Goal: Task Accomplishment & Management: Use online tool/utility

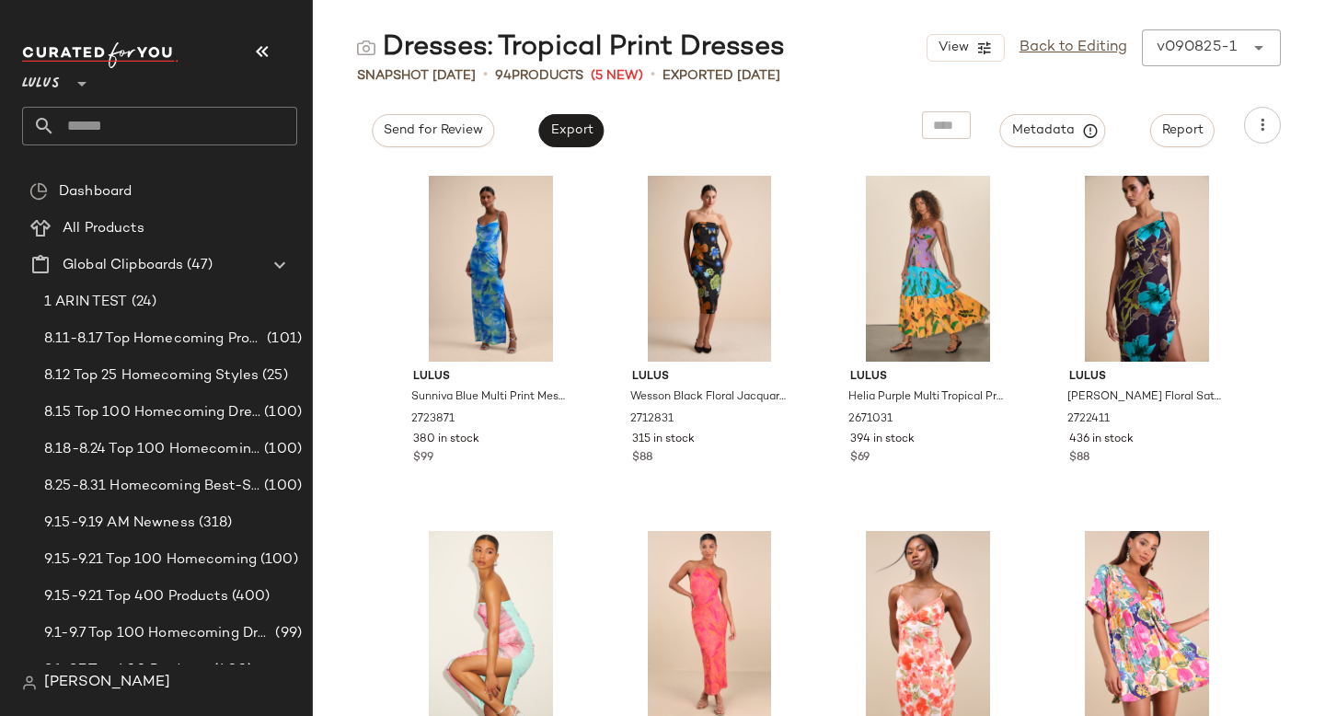
click at [207, 128] on input "text" at bounding box center [176, 126] width 242 height 39
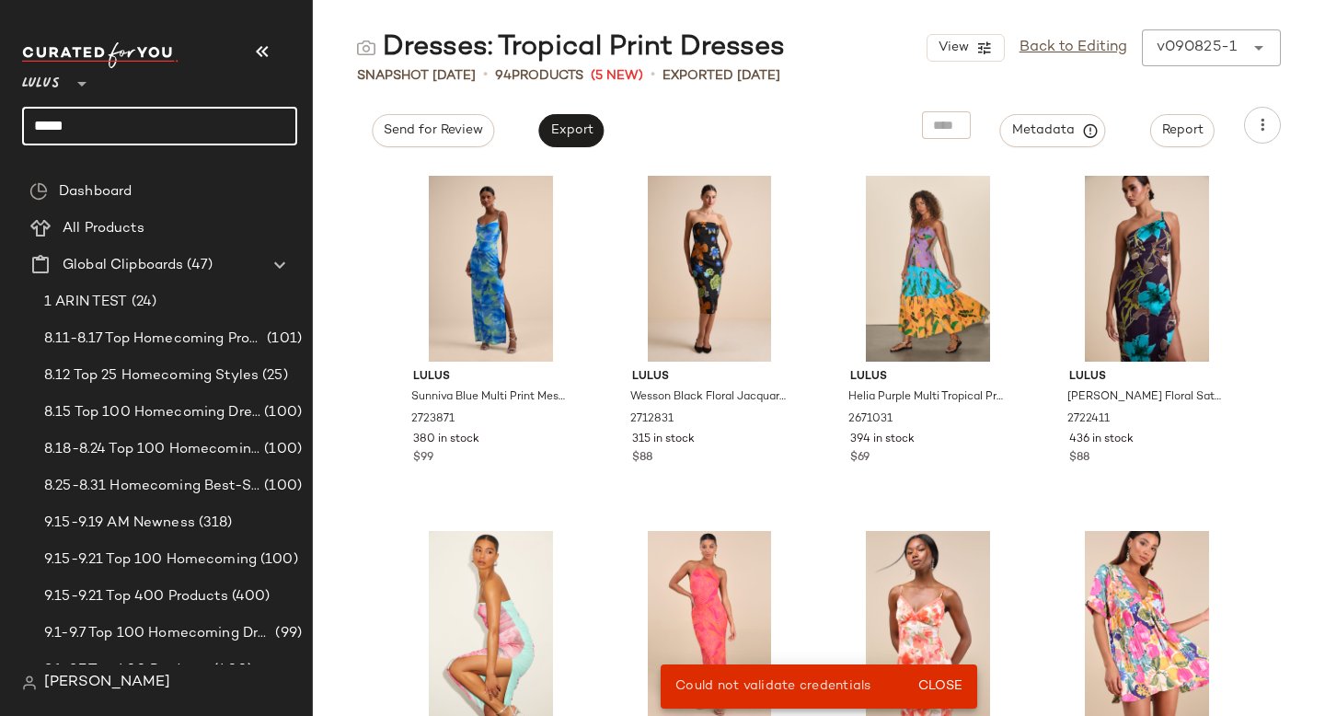
type input "*****"
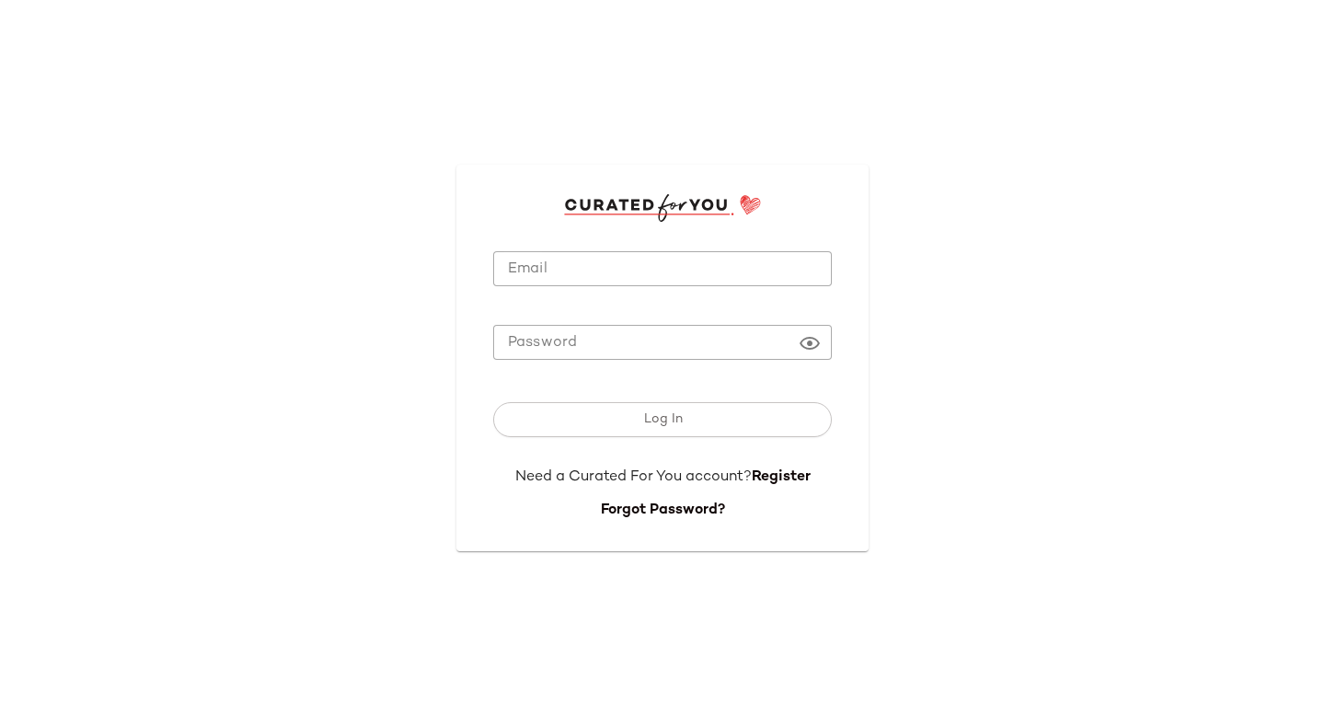
type input "**********"
click at [638, 282] on input "**********" at bounding box center [662, 269] width 339 height 36
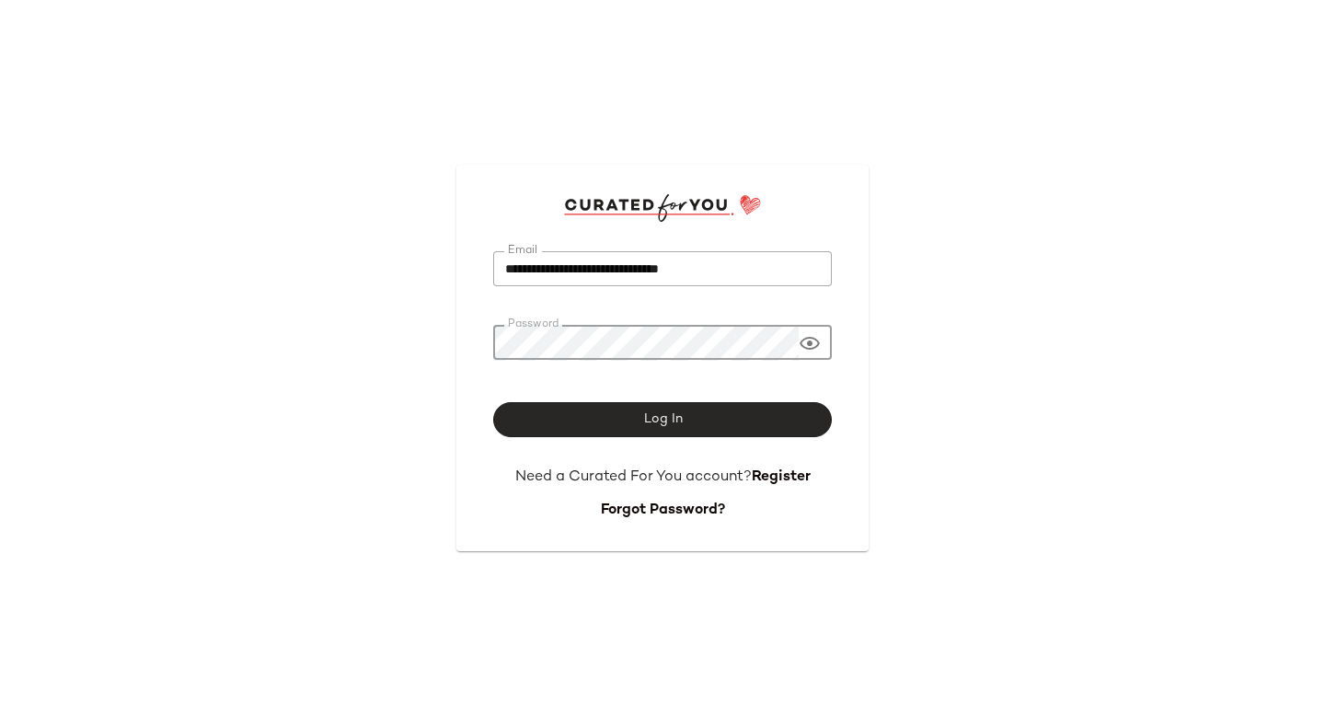
click at [609, 419] on button "Log In" at bounding box center [662, 419] width 339 height 35
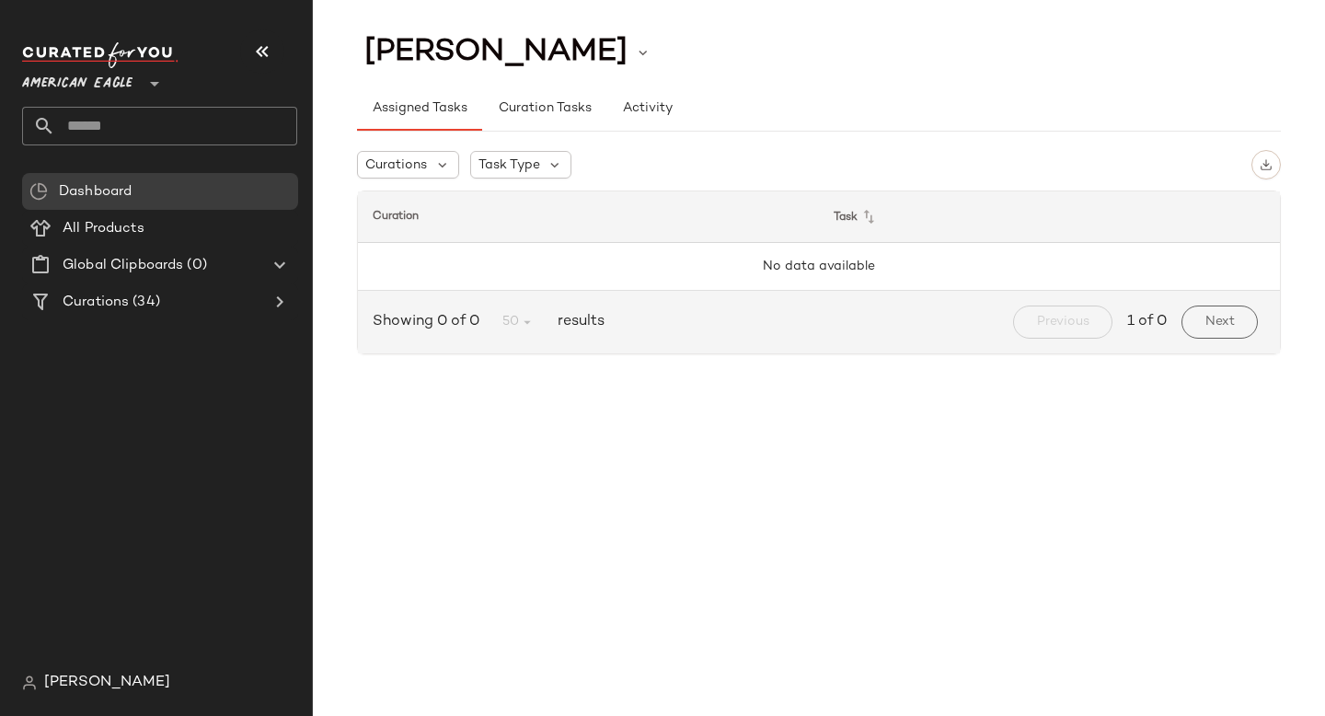
click at [133, 85] on div "American Eagle **" at bounding box center [81, 73] width 118 height 46
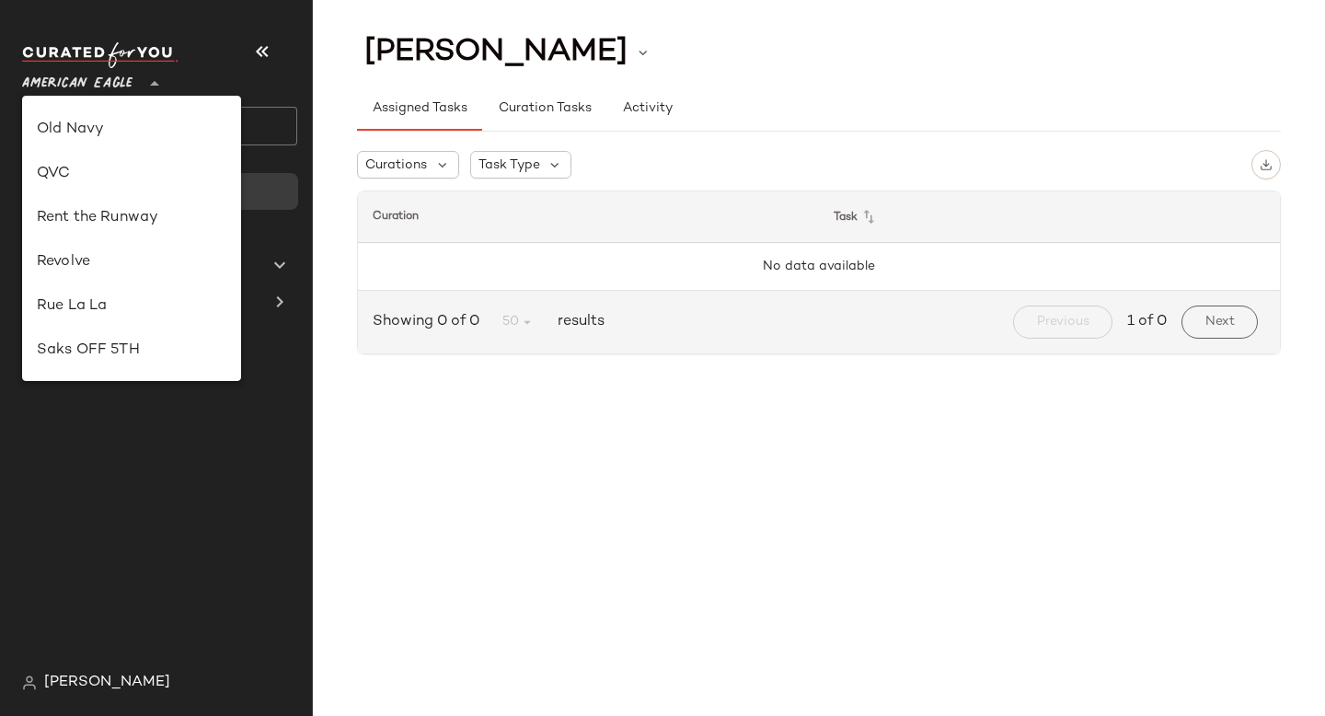
scroll to position [739, 0]
click at [80, 265] on div "Revolve" at bounding box center [132, 270] width 190 height 22
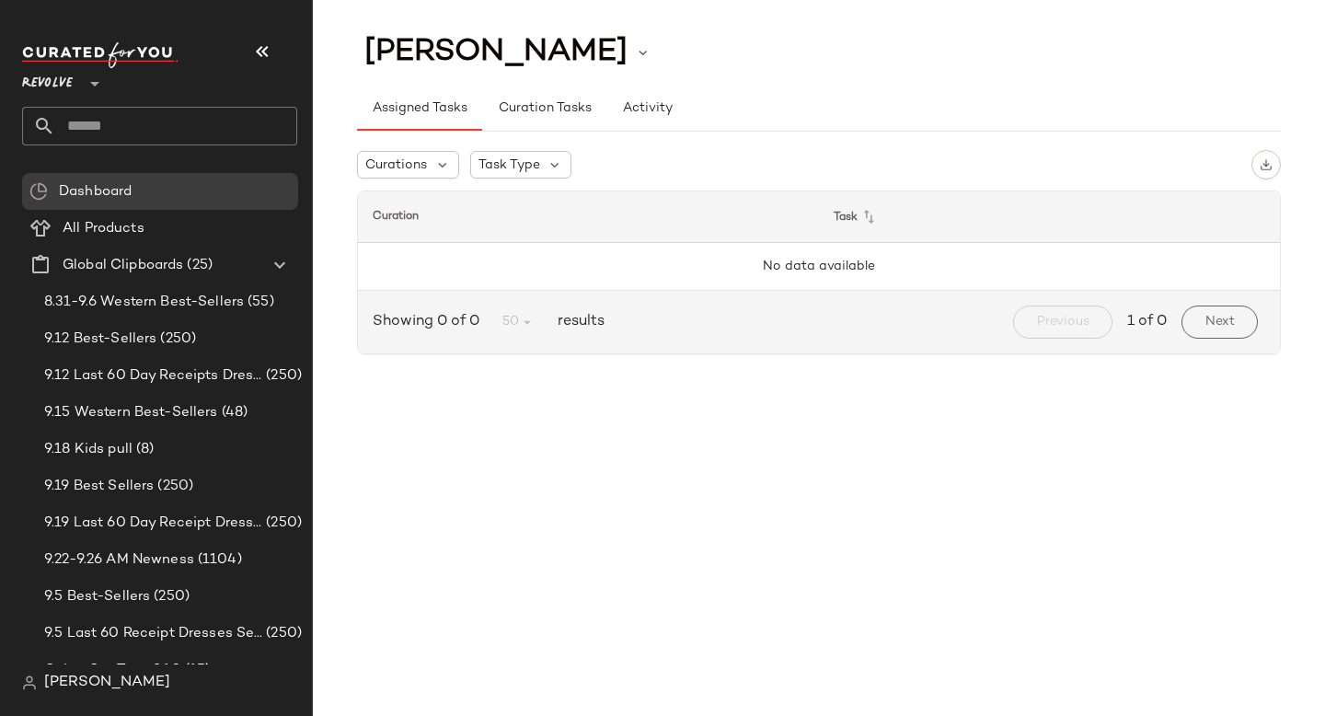
click at [80, 86] on div "Revolve **" at bounding box center [51, 73] width 58 height 46
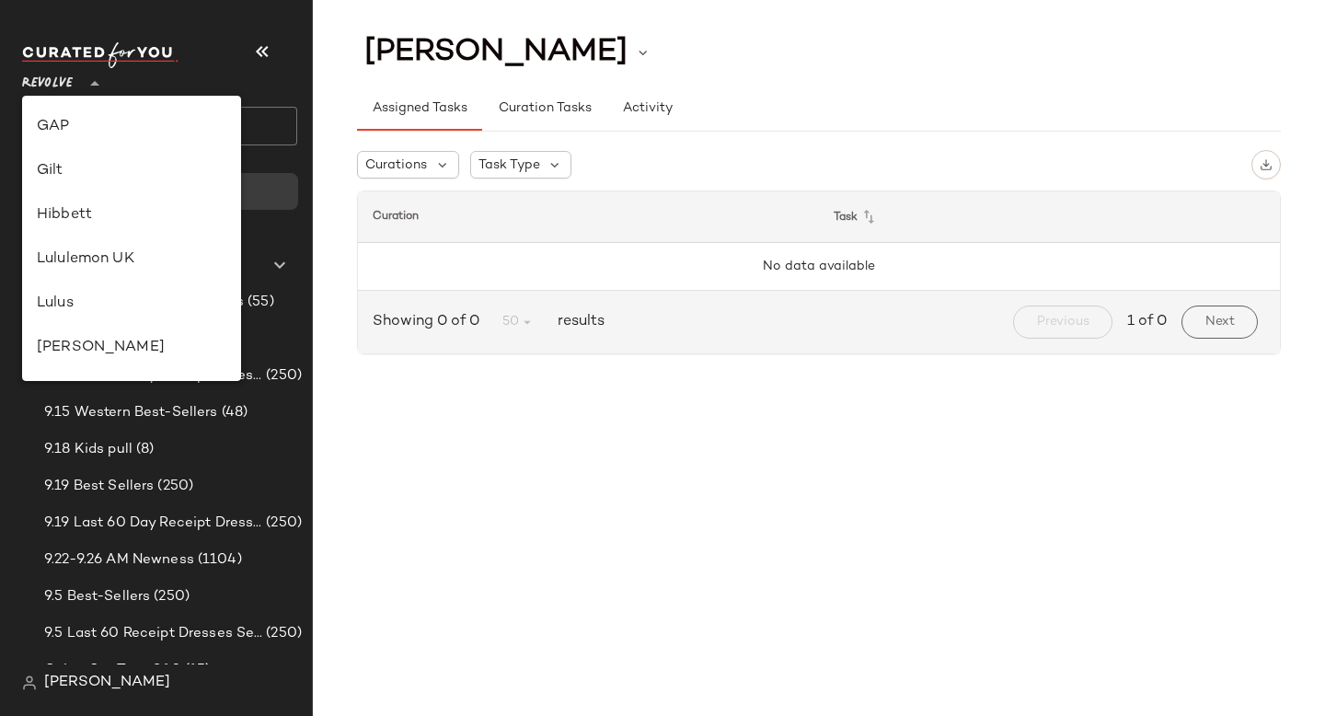
scroll to position [427, 0]
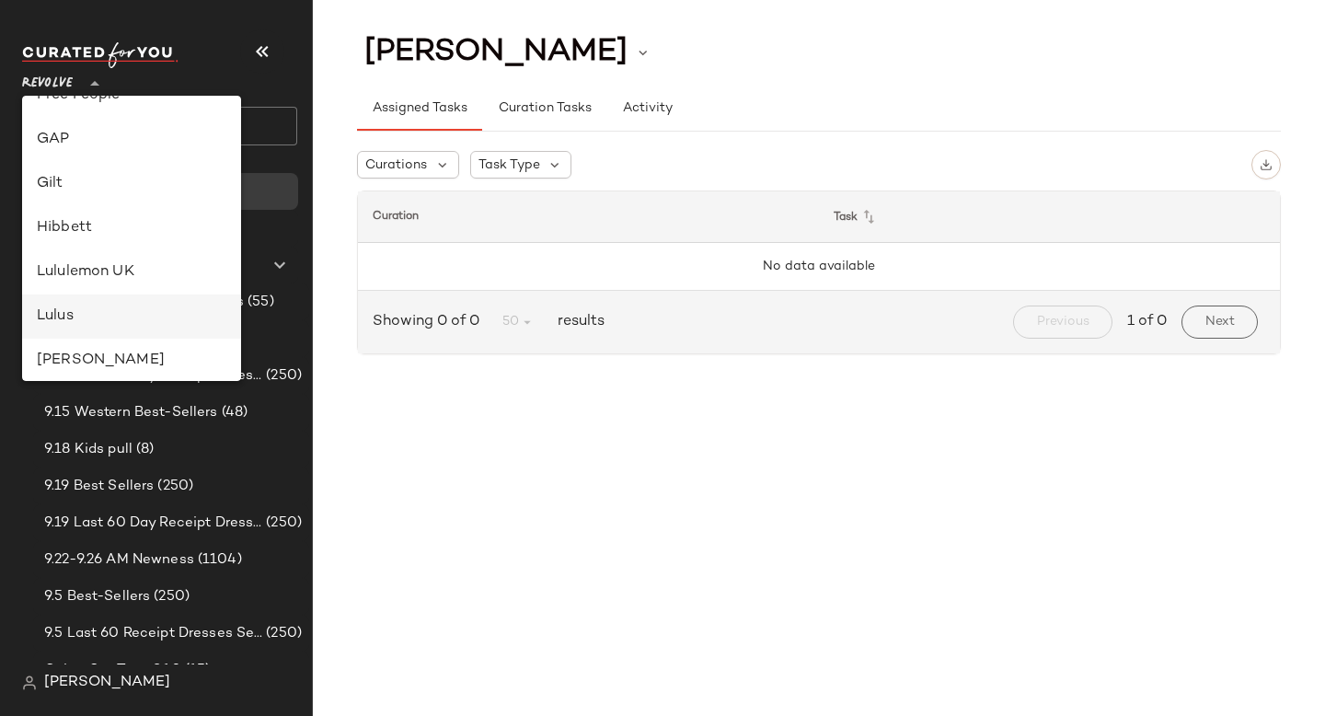
click at [67, 316] on div "Lulus" at bounding box center [132, 316] width 190 height 22
type input "**"
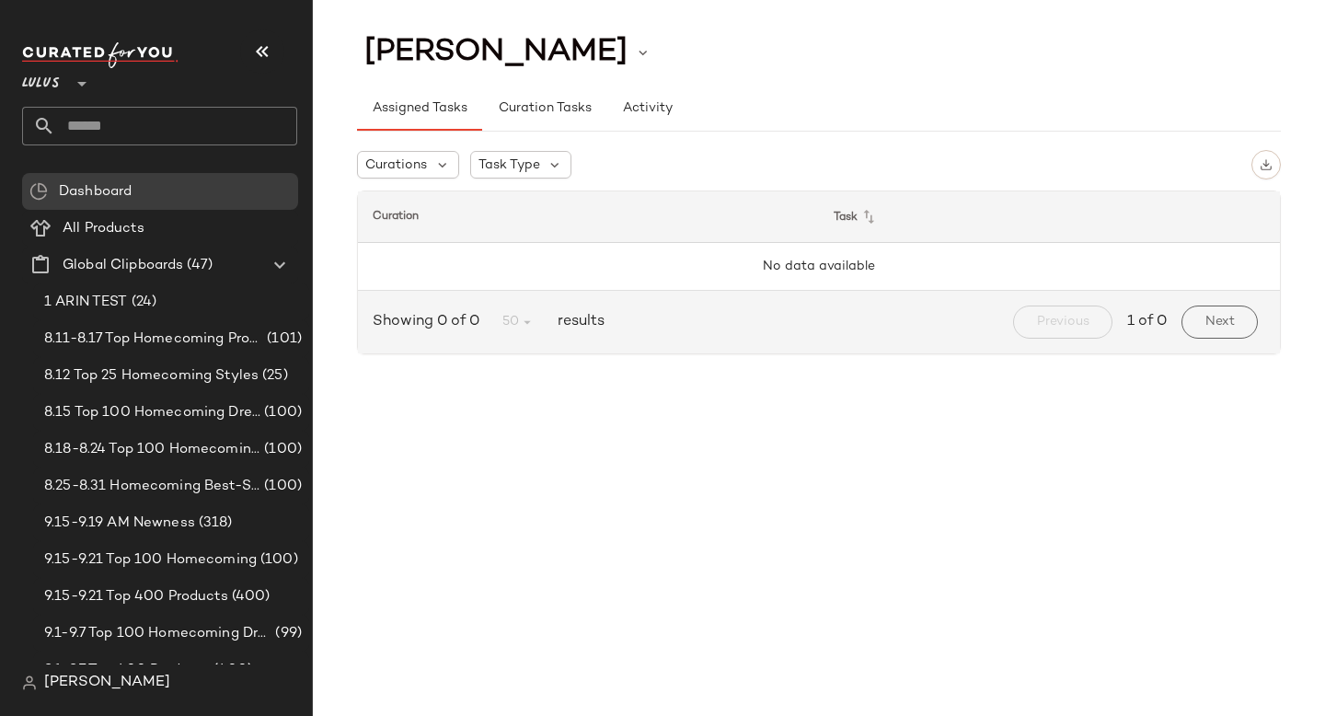
click at [142, 119] on input "text" at bounding box center [176, 126] width 242 height 39
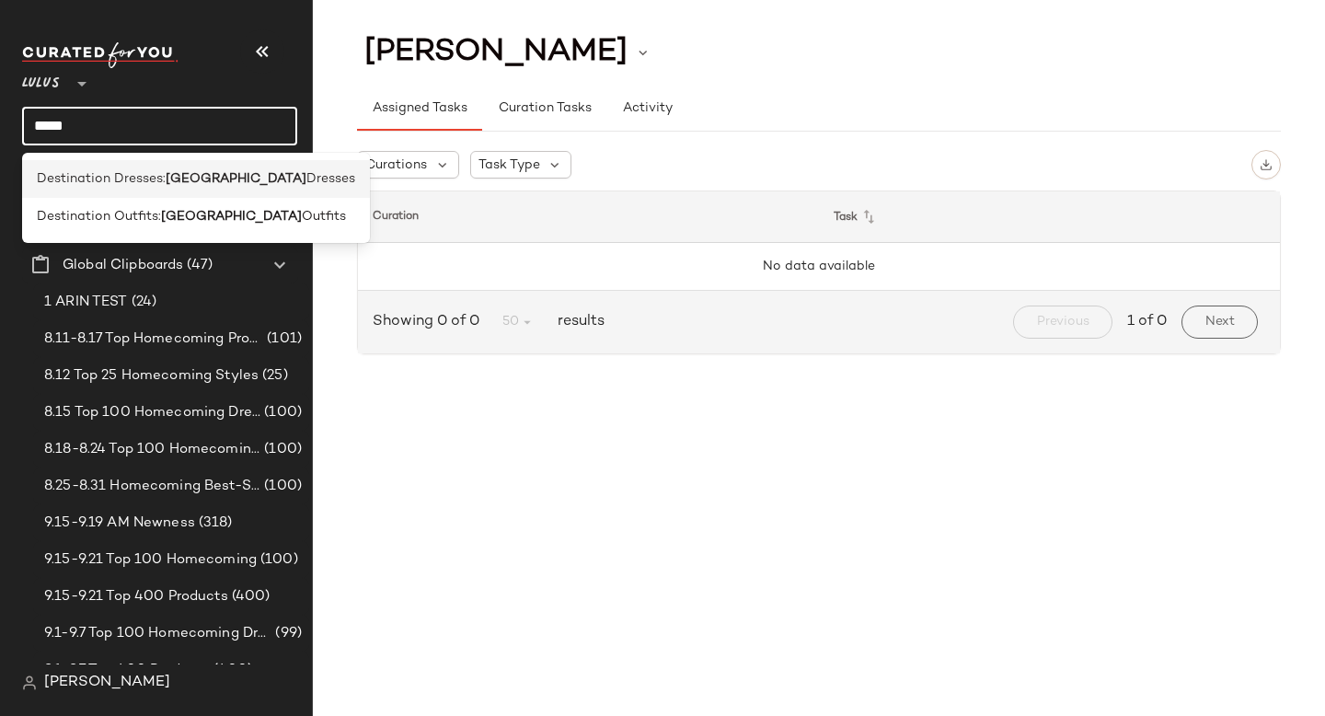
type input "*****"
click at [164, 179] on span "Destination Dresses:" at bounding box center [101, 178] width 129 height 19
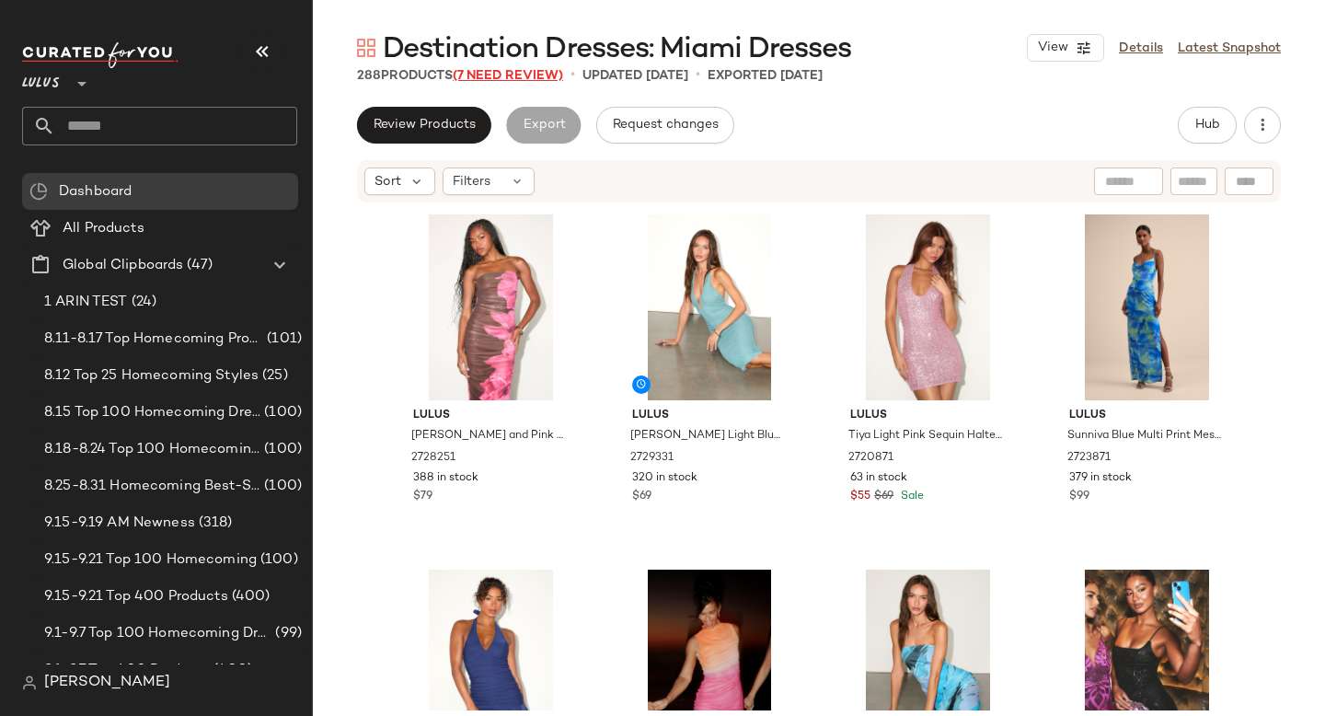
click at [530, 75] on span "(7 Need Review)" at bounding box center [508, 76] width 110 height 14
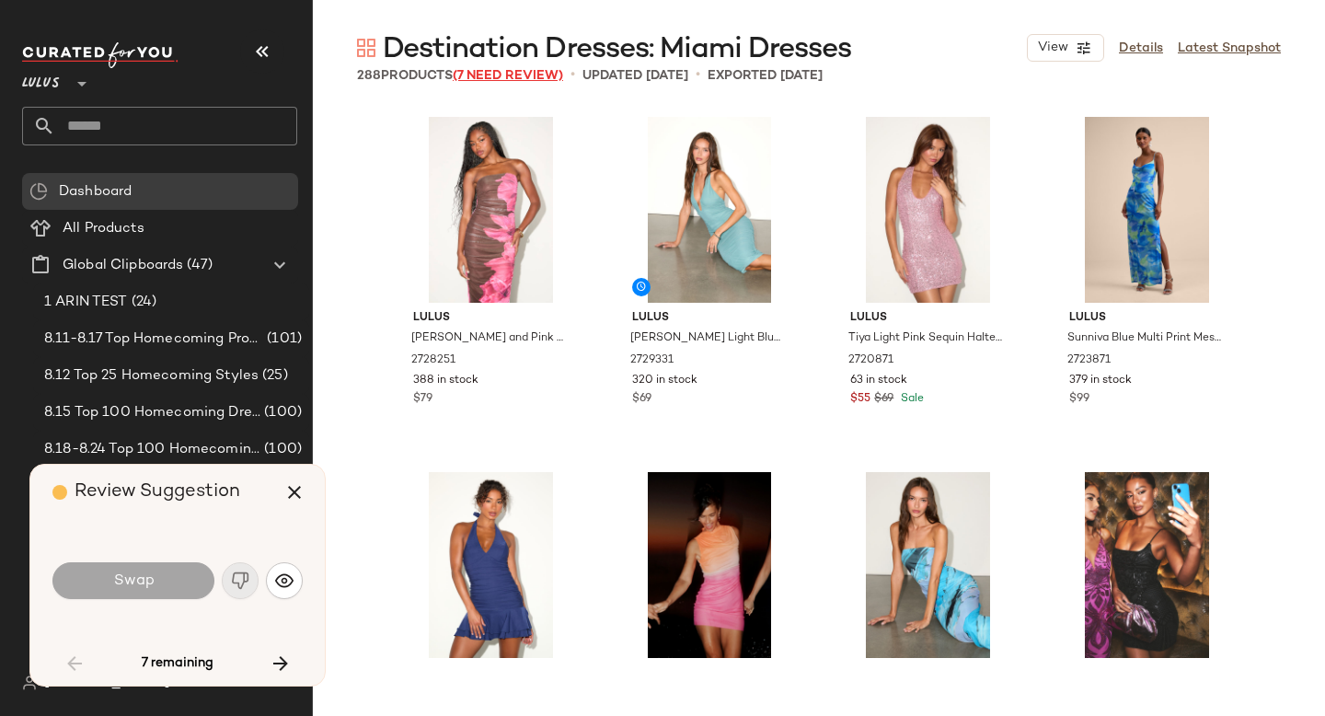
scroll to position [1421, 0]
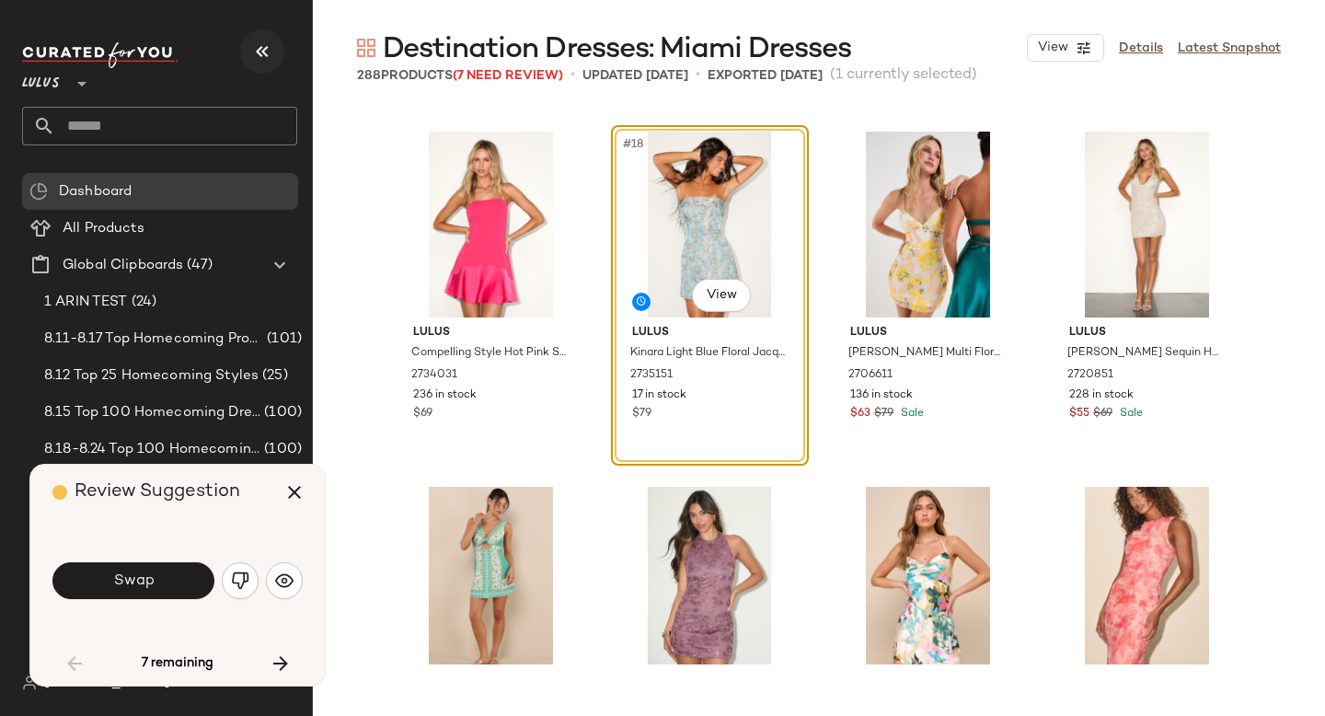
click at [268, 55] on icon "button" at bounding box center [262, 51] width 22 height 22
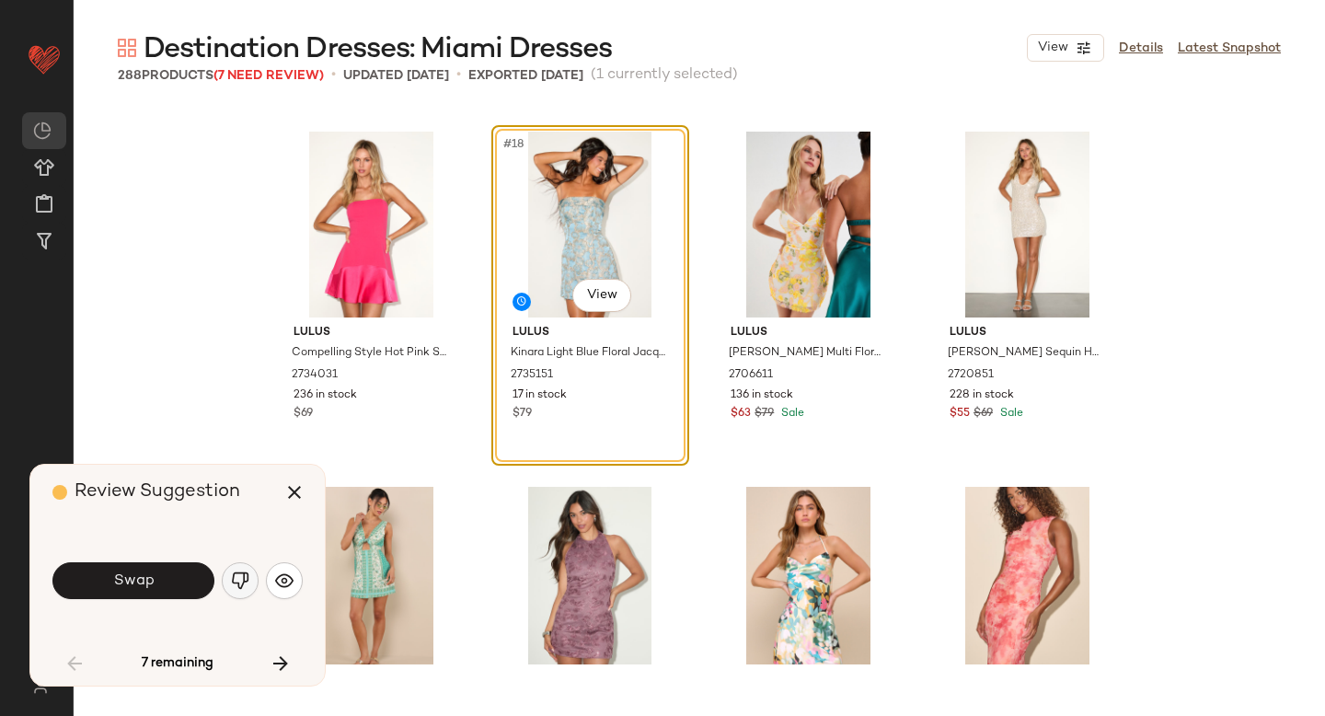
click at [236, 581] on img "button" at bounding box center [240, 580] width 18 height 18
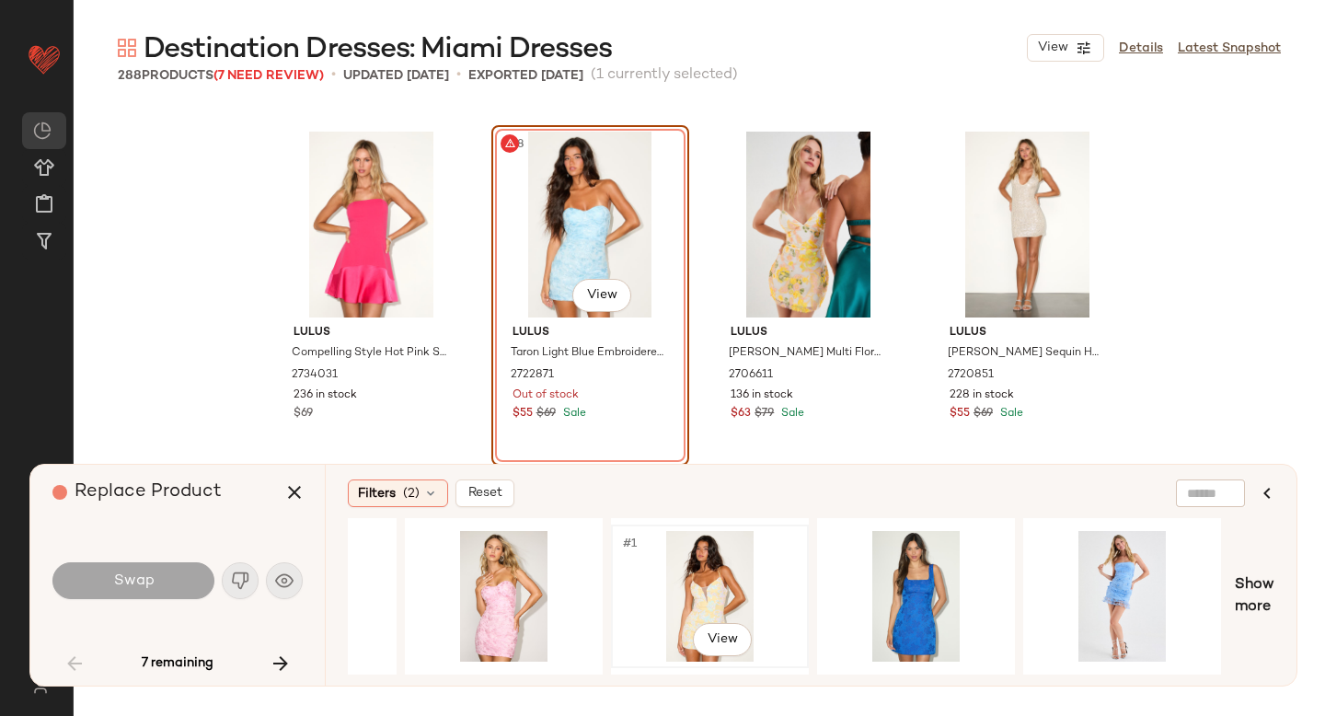
scroll to position [0, 151]
click at [693, 569] on div "#1 View" at bounding box center [708, 596] width 185 height 131
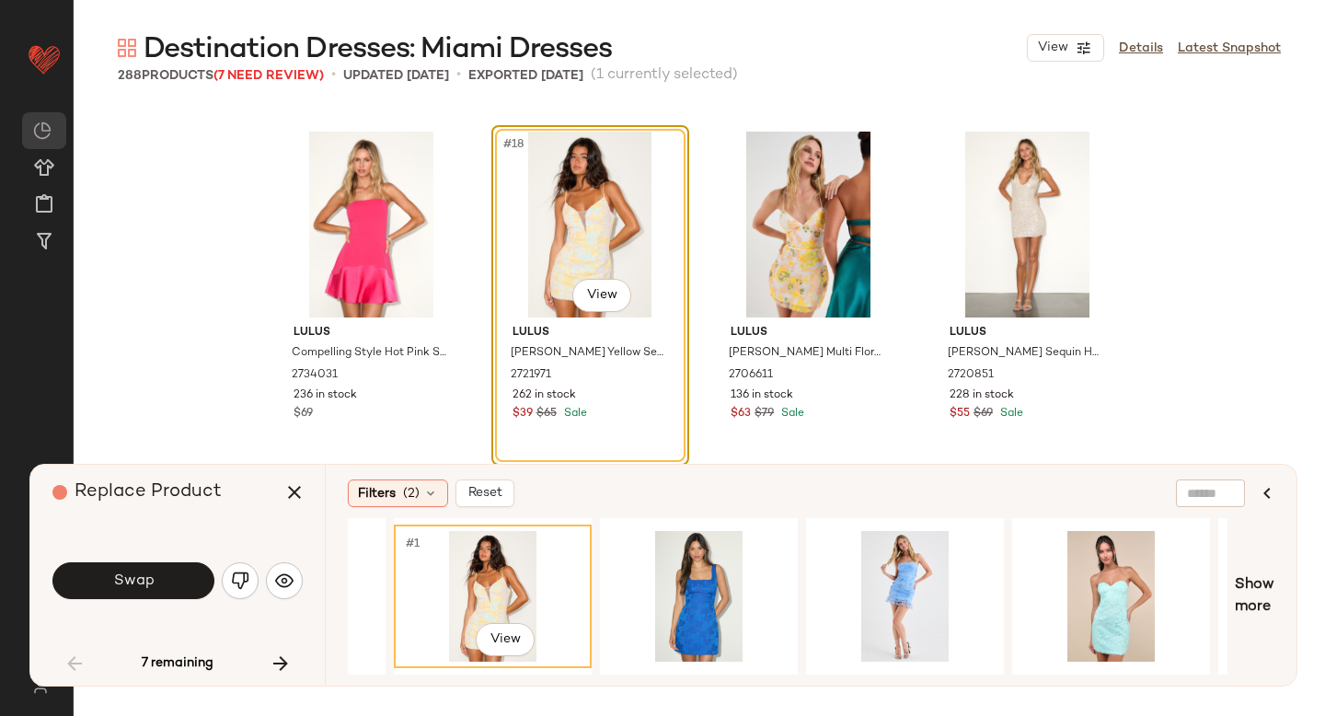
scroll to position [0, 371]
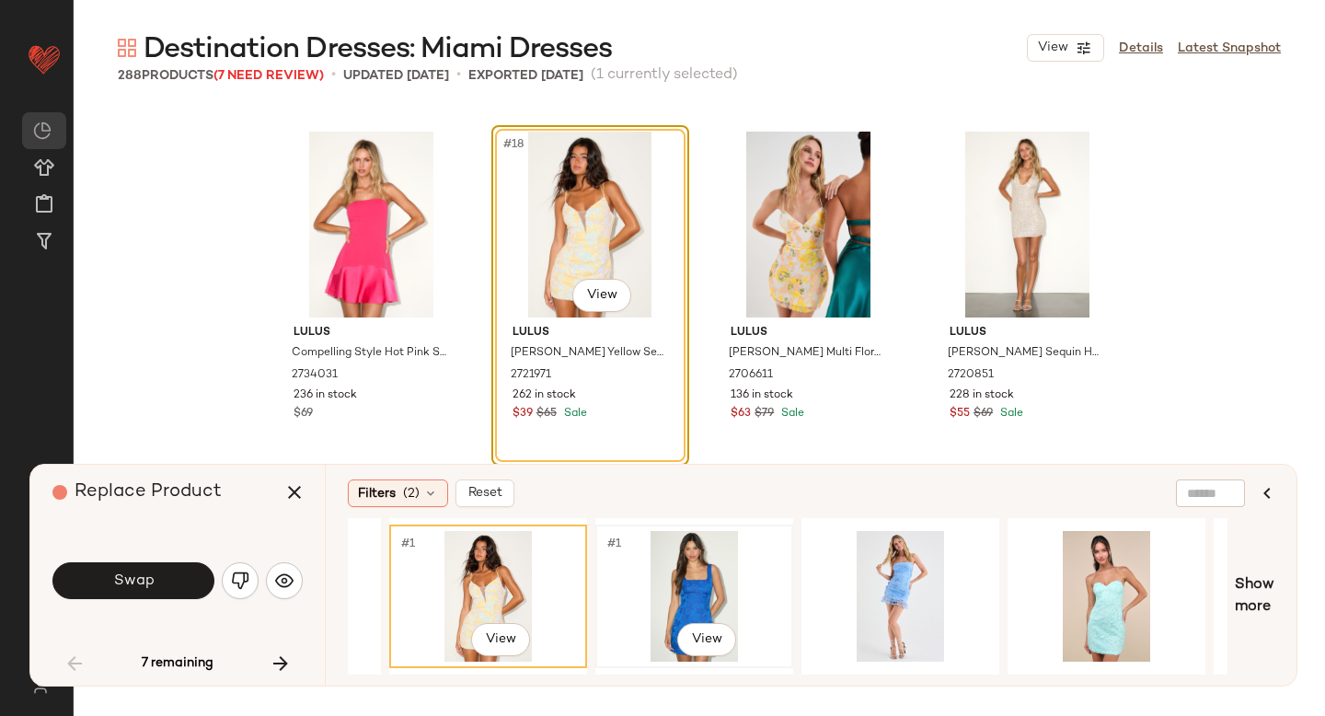
click at [721, 580] on div "#1 View" at bounding box center [694, 596] width 185 height 131
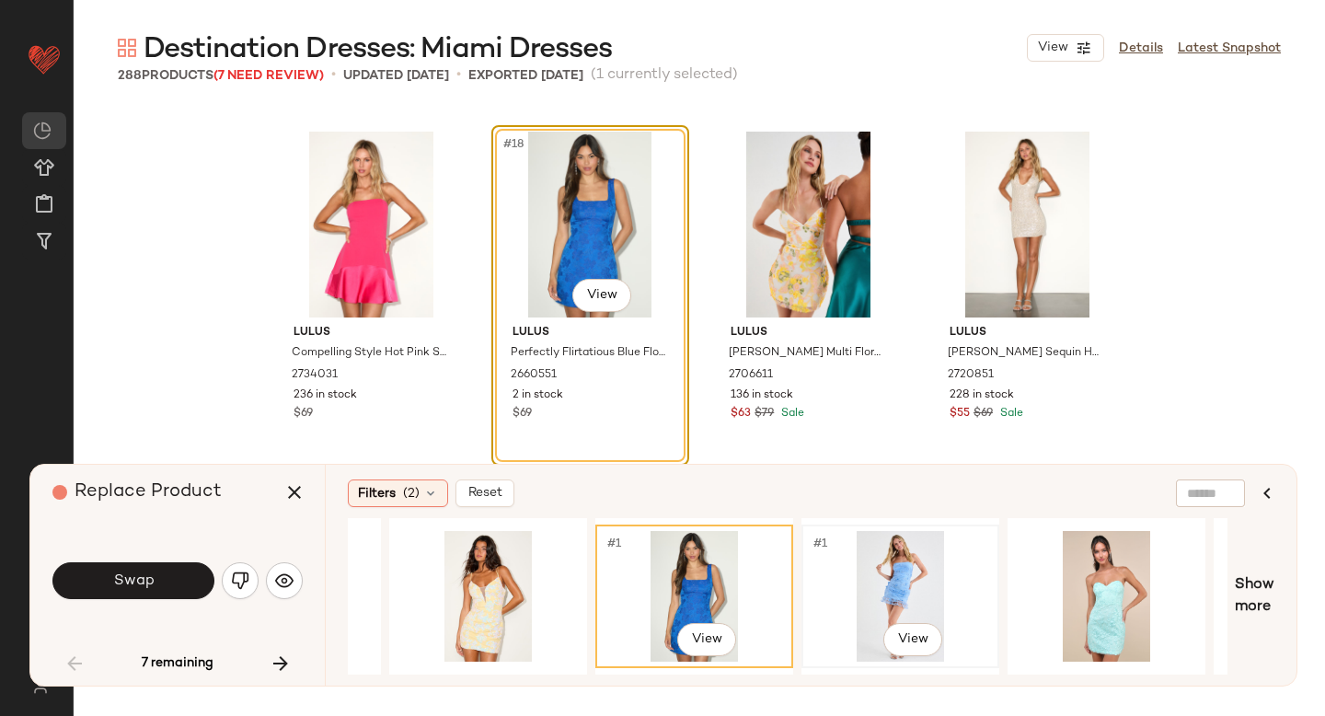
click at [876, 575] on div "#1 View" at bounding box center [900, 596] width 185 height 131
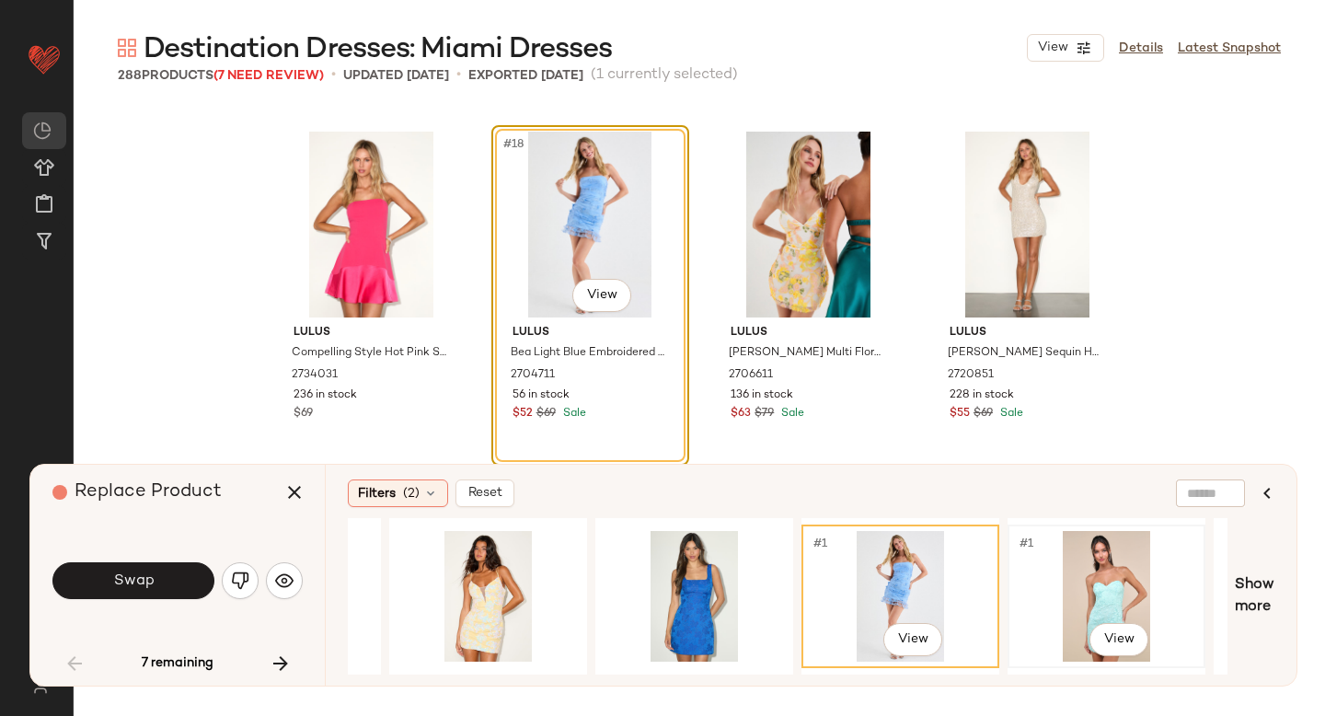
click at [1072, 591] on div "#1 View" at bounding box center [1106, 596] width 185 height 131
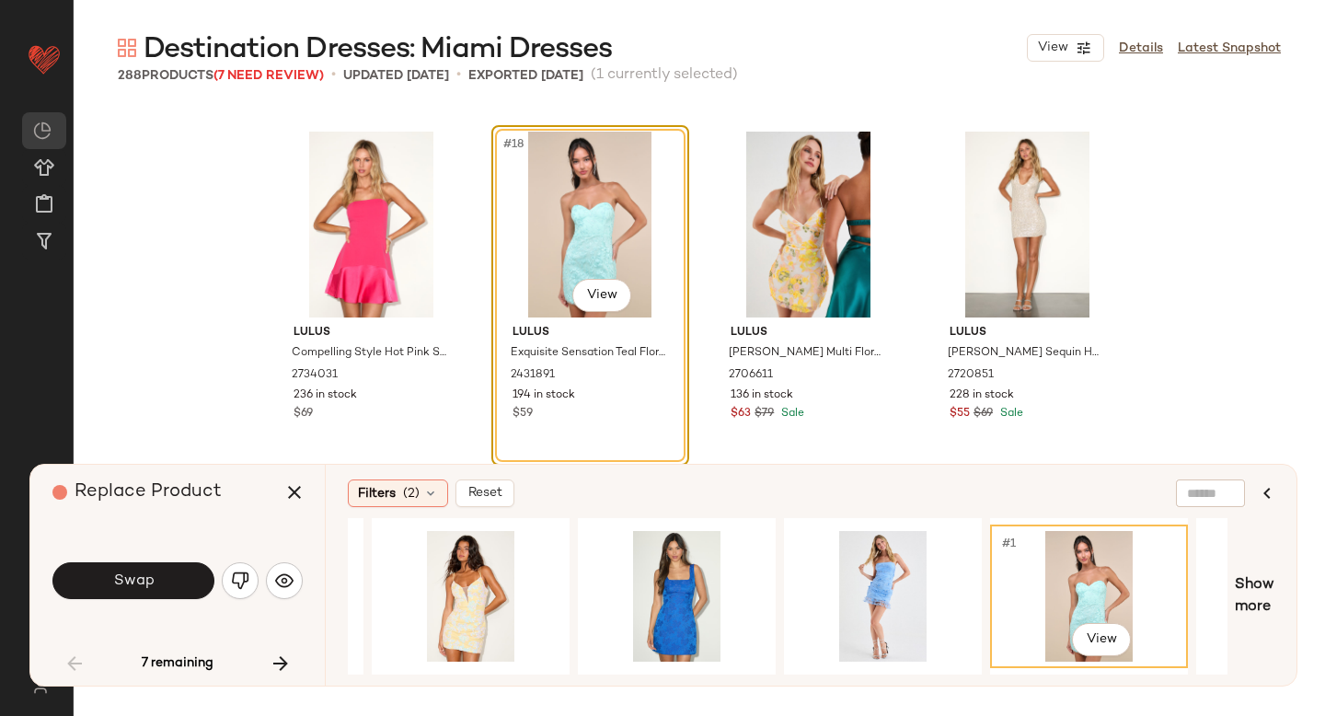
scroll to position [0, 400]
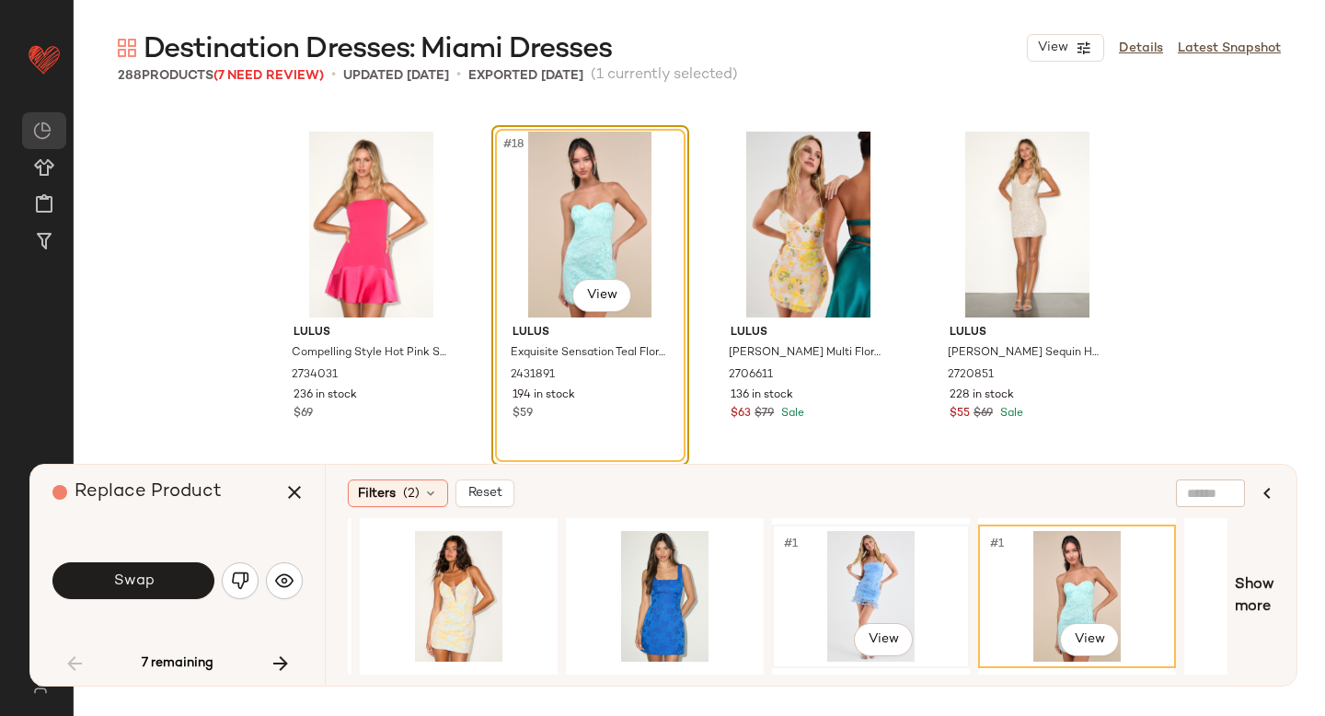
click at [859, 595] on div "#1 View" at bounding box center [870, 596] width 185 height 131
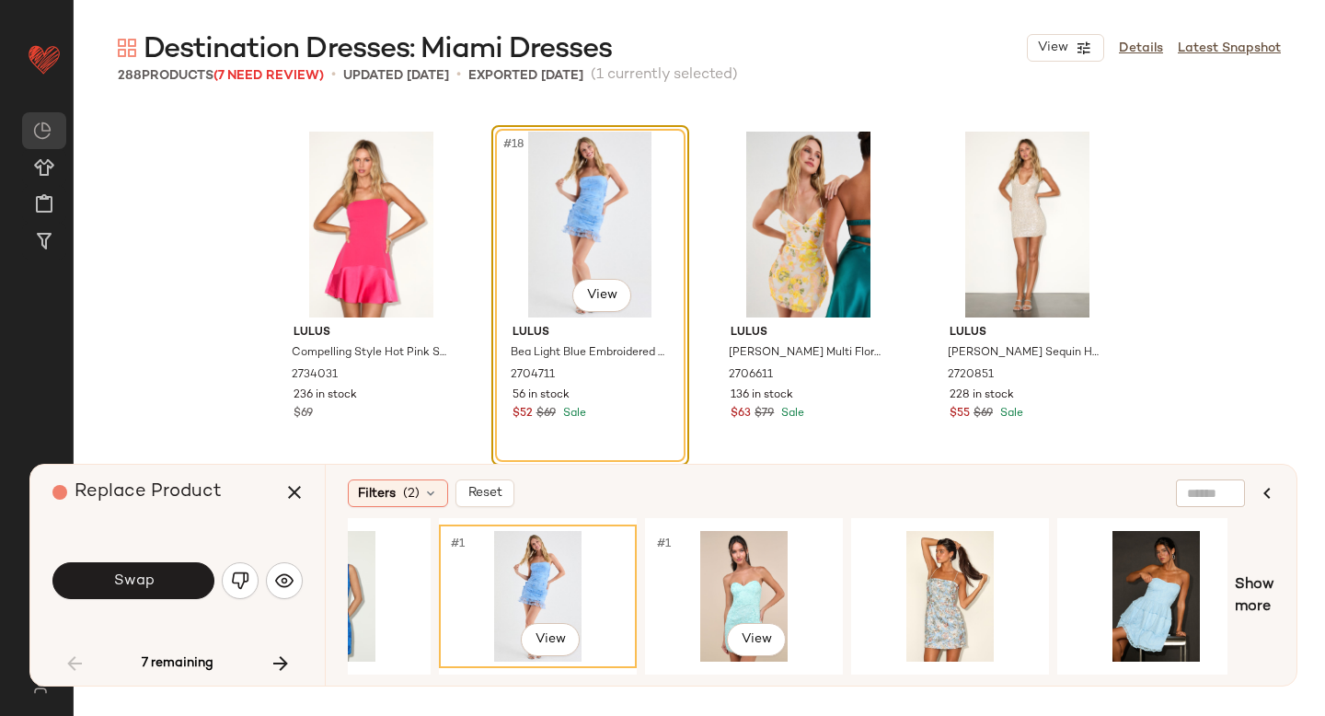
scroll to position [0, 741]
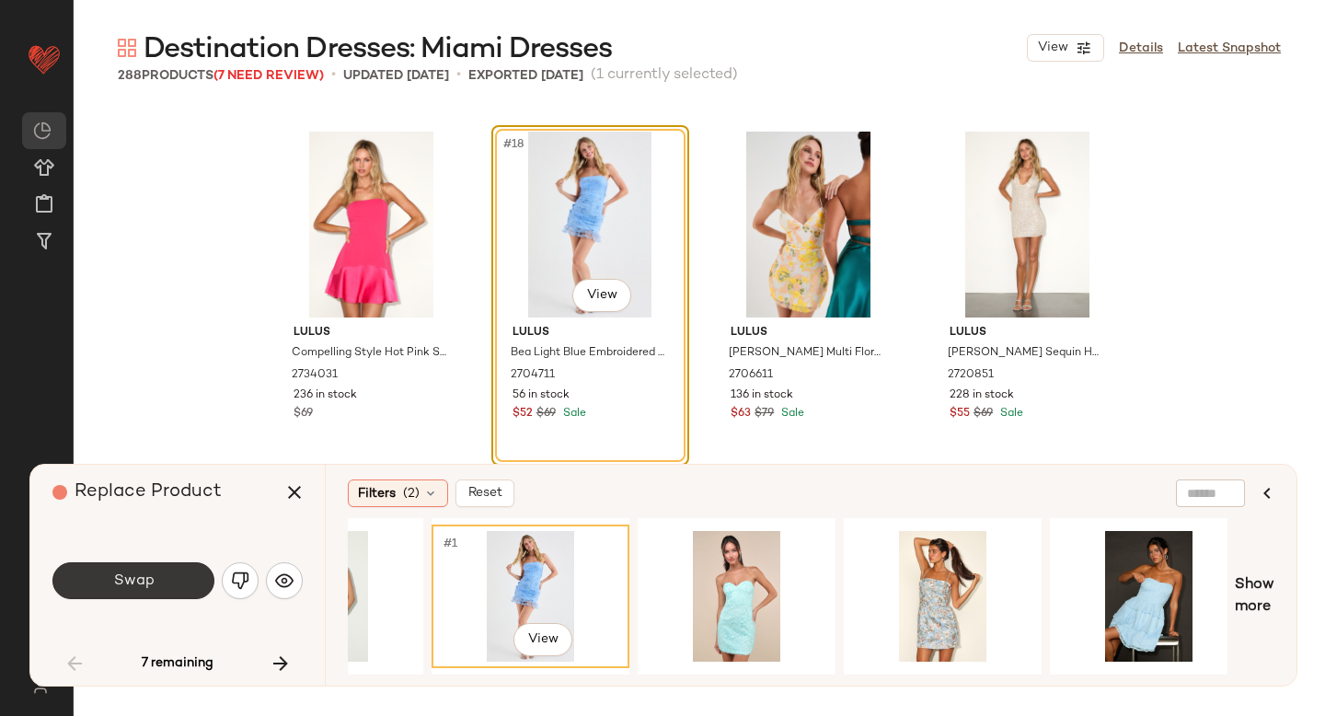
click at [124, 588] on span "Swap" at bounding box center [132, 580] width 41 height 17
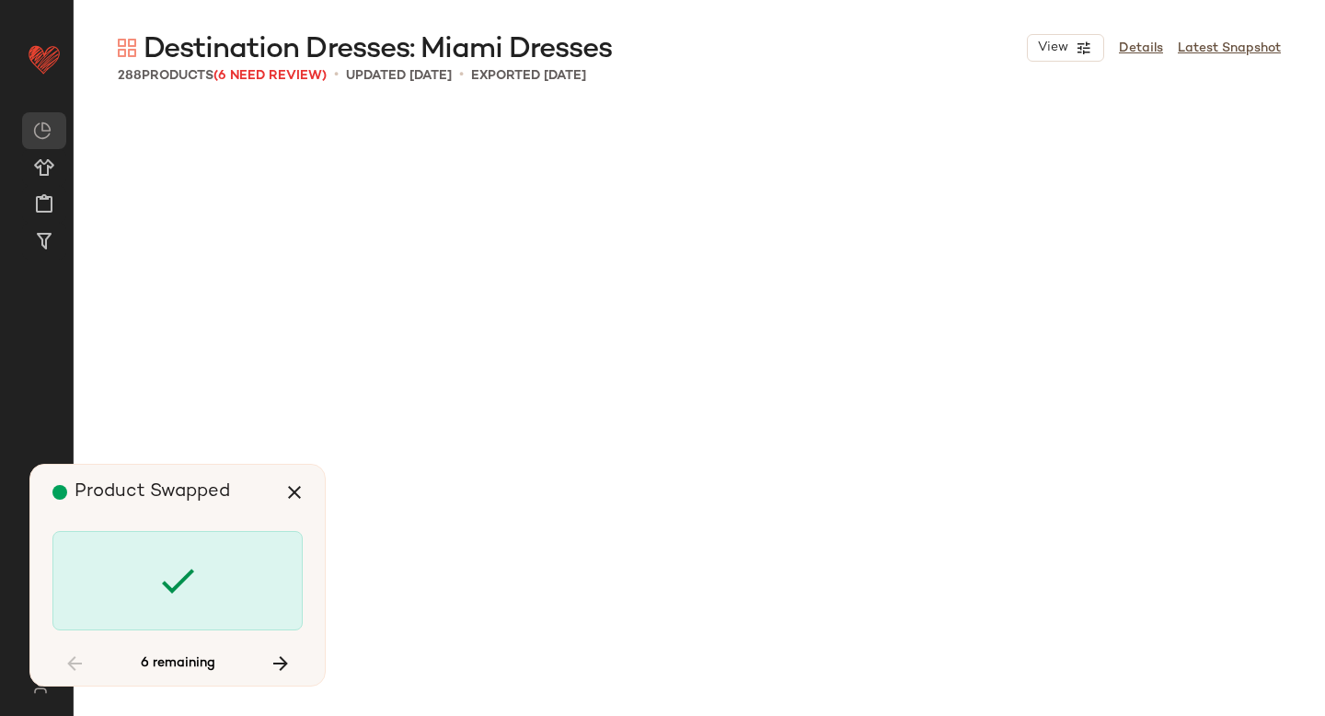
scroll to position [4617, 0]
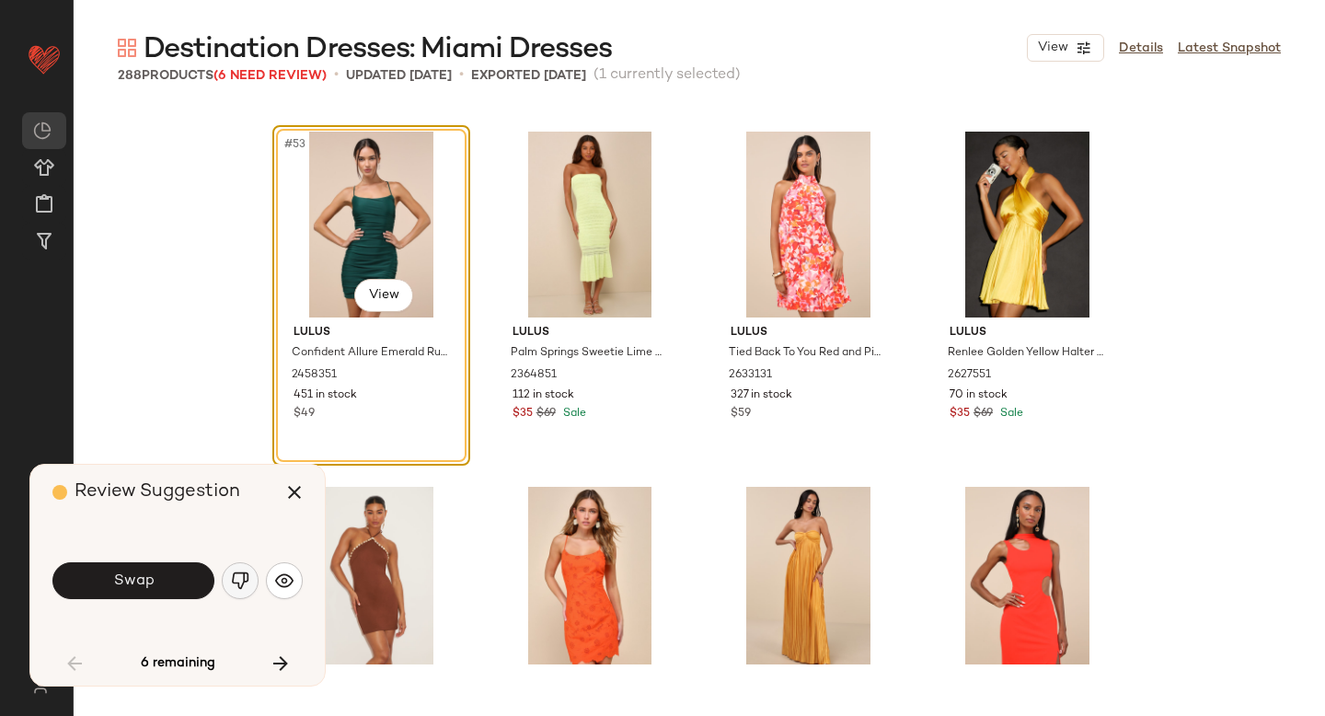
click at [236, 572] on img "button" at bounding box center [240, 580] width 18 height 18
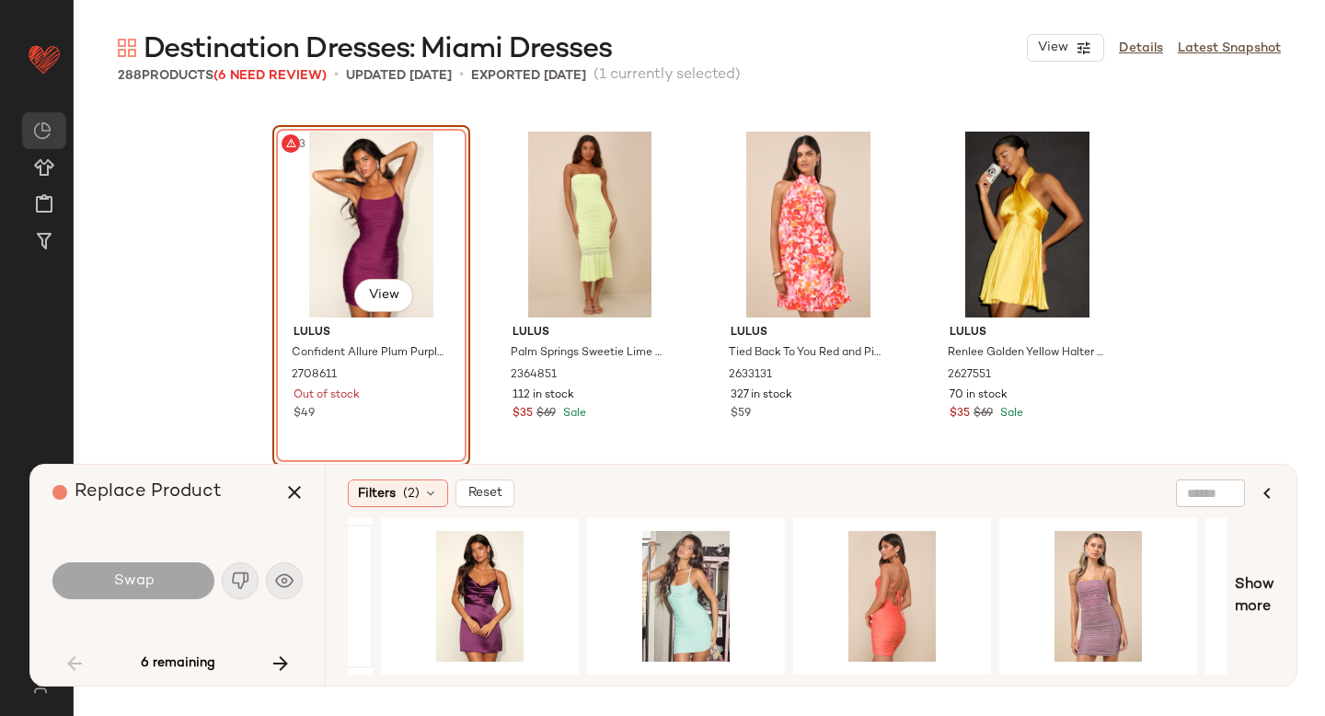
scroll to position [0, 282]
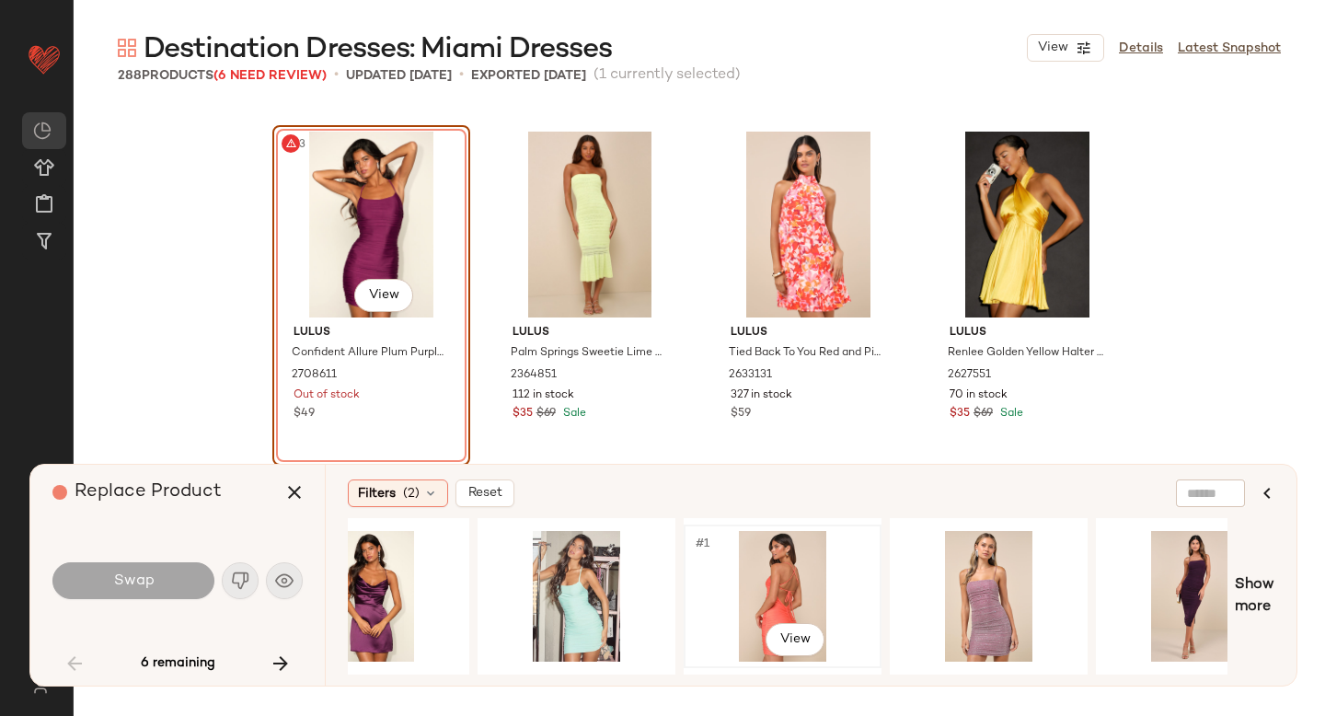
click at [788, 572] on div "#1 View" at bounding box center [782, 596] width 185 height 131
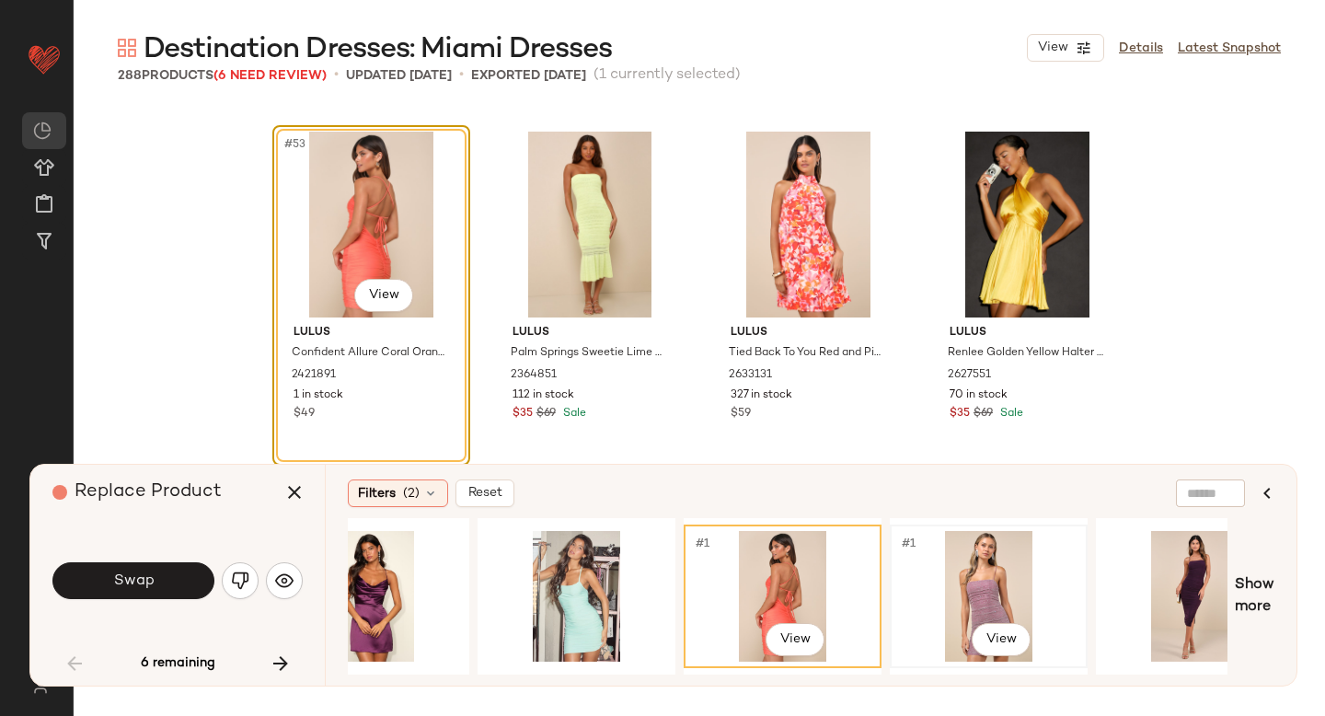
click at [955, 572] on div "#1 View" at bounding box center [988, 596] width 185 height 131
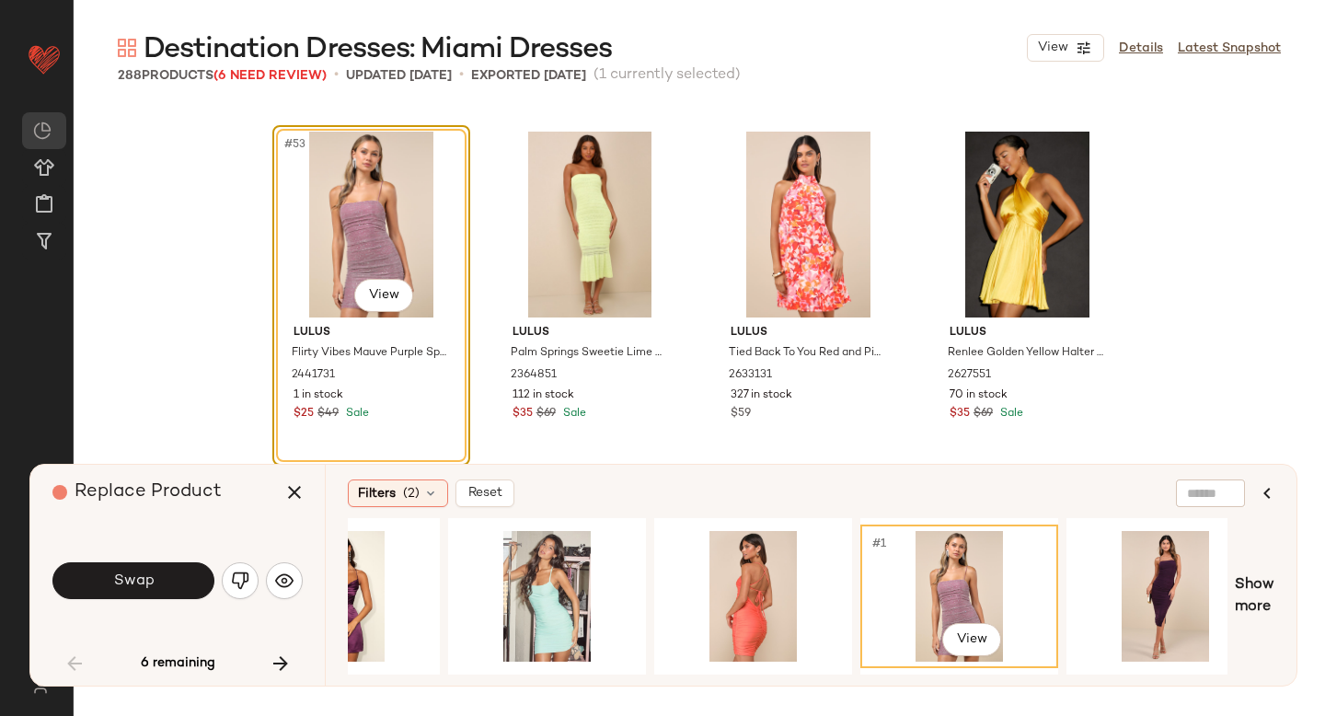
scroll to position [0, 235]
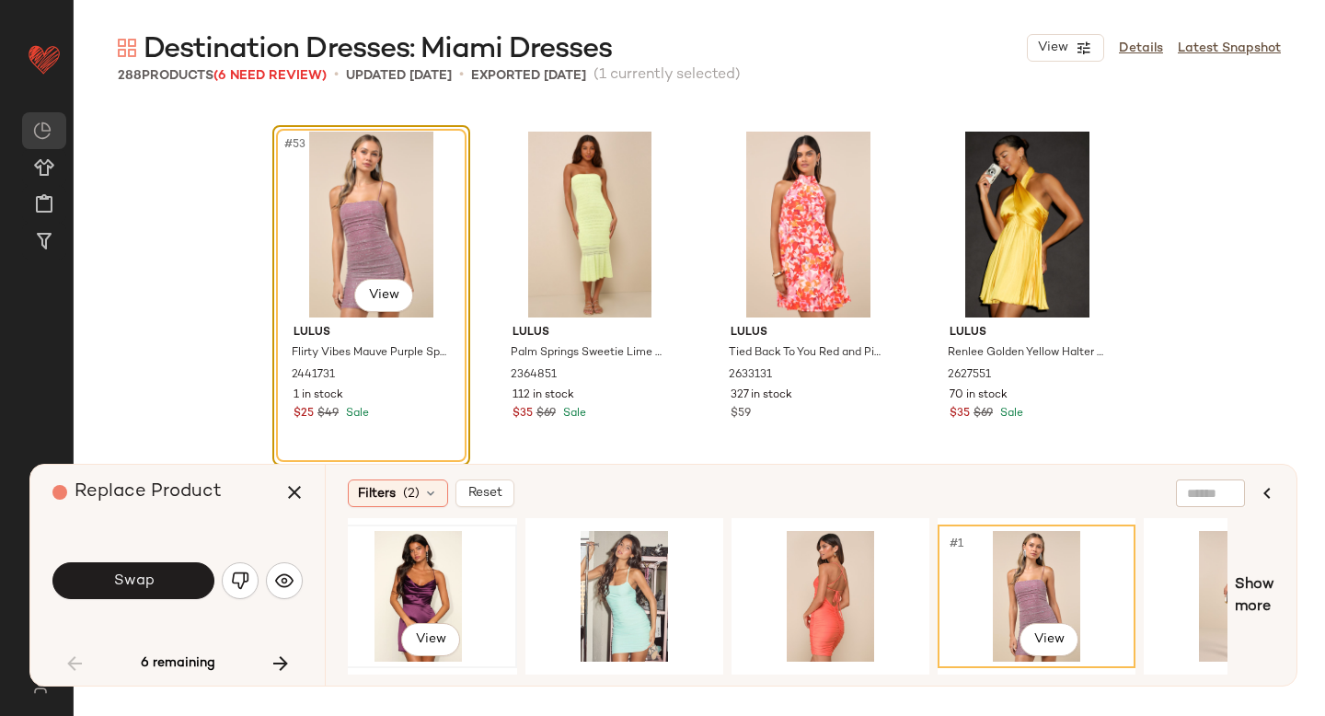
click at [408, 585] on div "#1 View" at bounding box center [418, 596] width 185 height 131
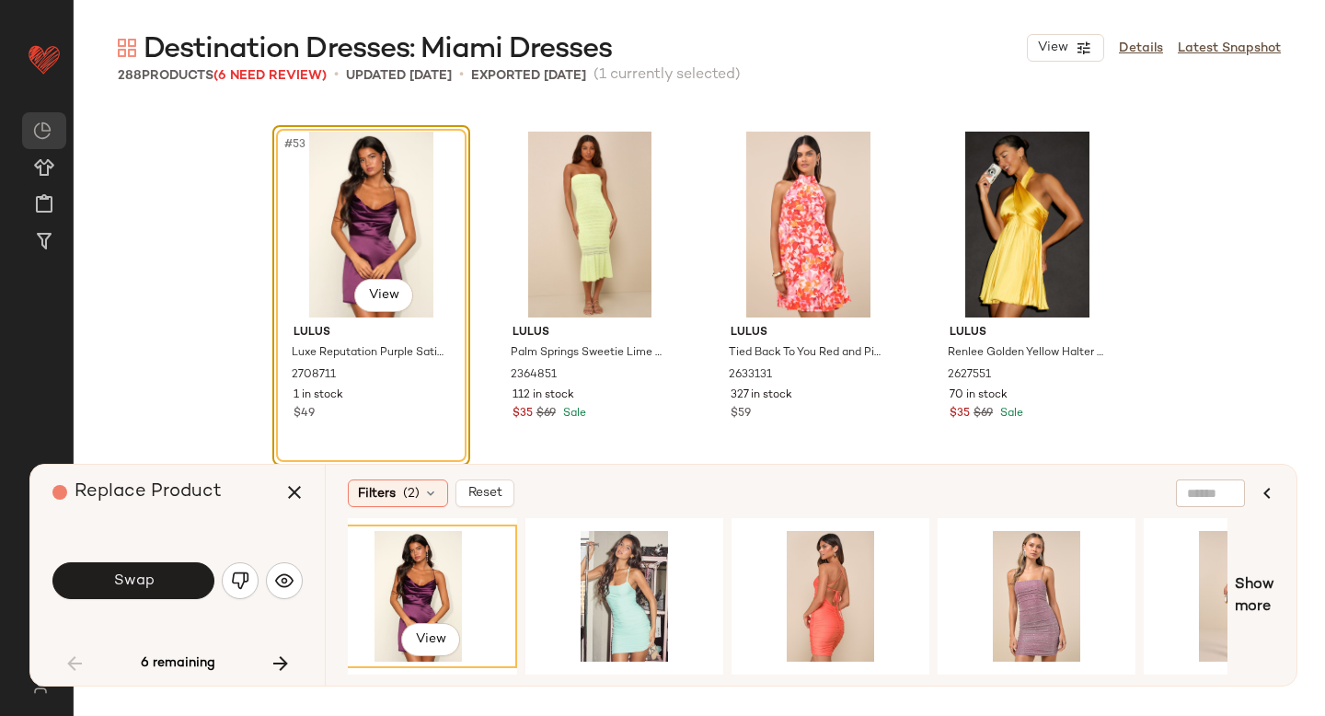
scroll to position [0, 0]
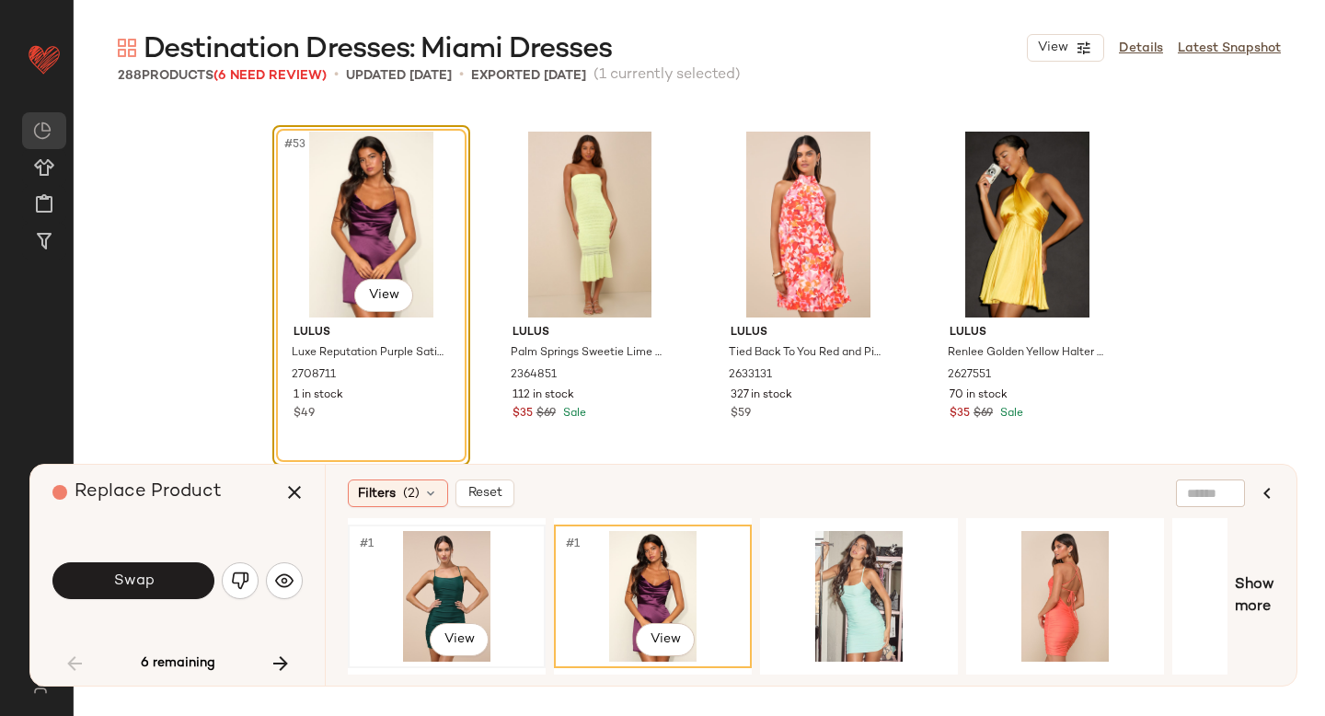
click at [450, 585] on div "#1 View" at bounding box center [446, 596] width 185 height 131
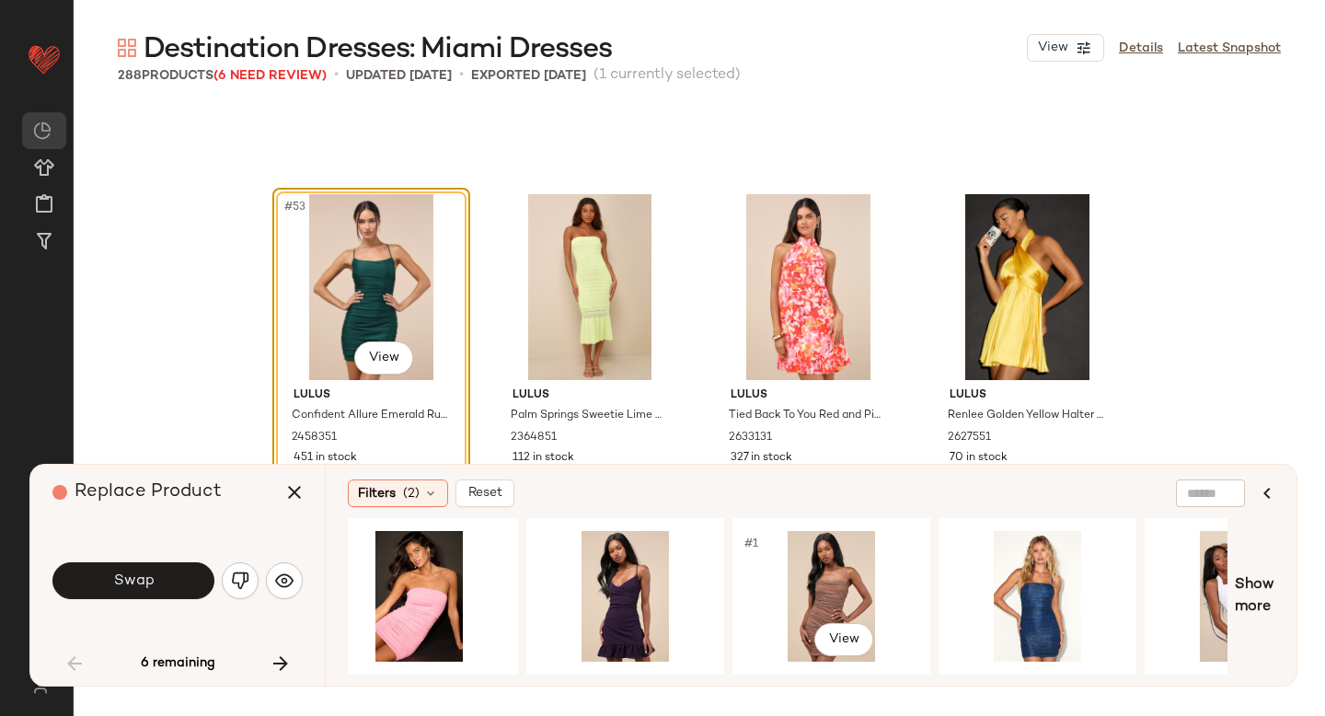
scroll to position [0, 1271]
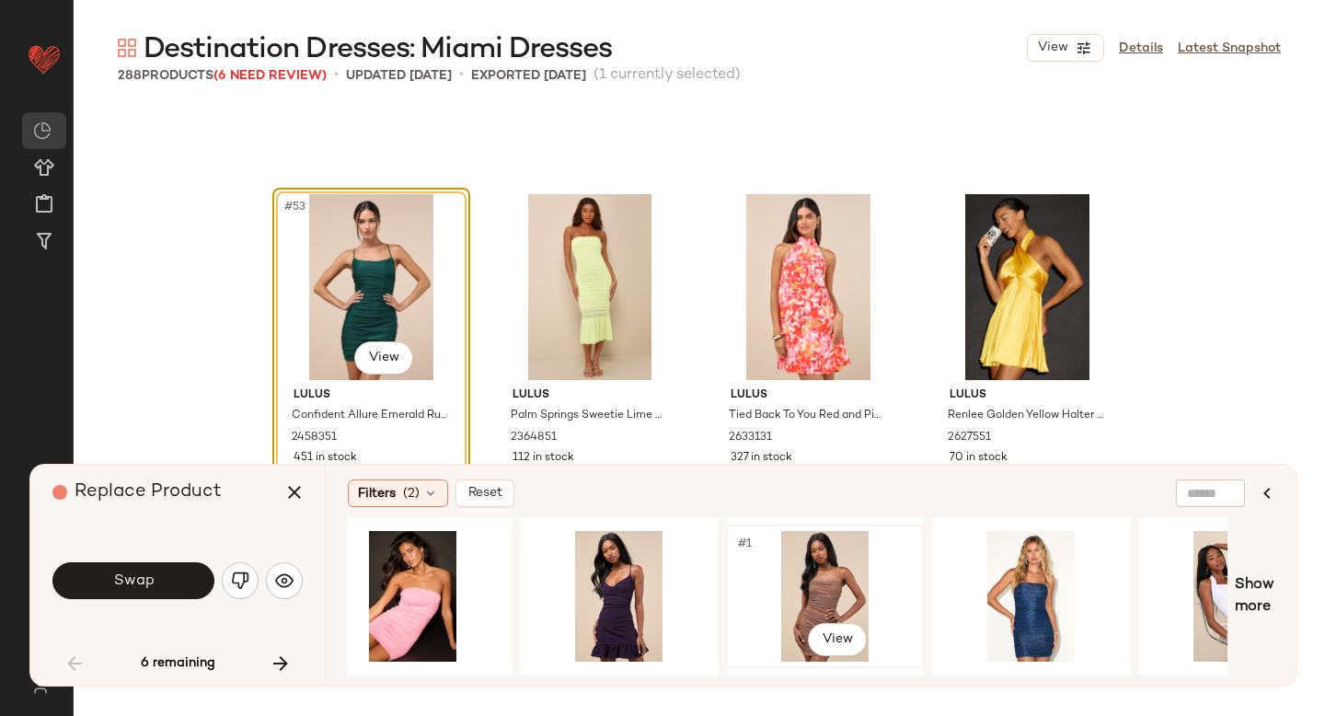
click at [796, 577] on div "#1 View" at bounding box center [824, 596] width 185 height 131
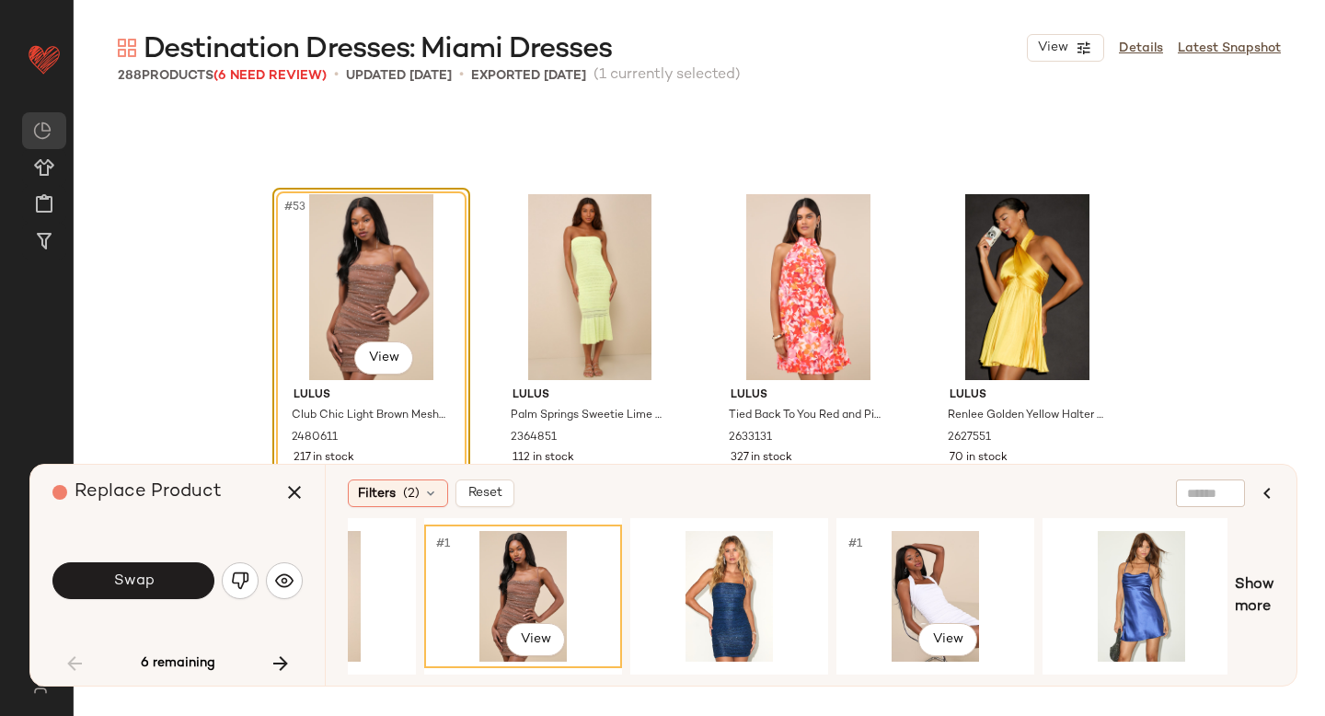
scroll to position [0, 1789]
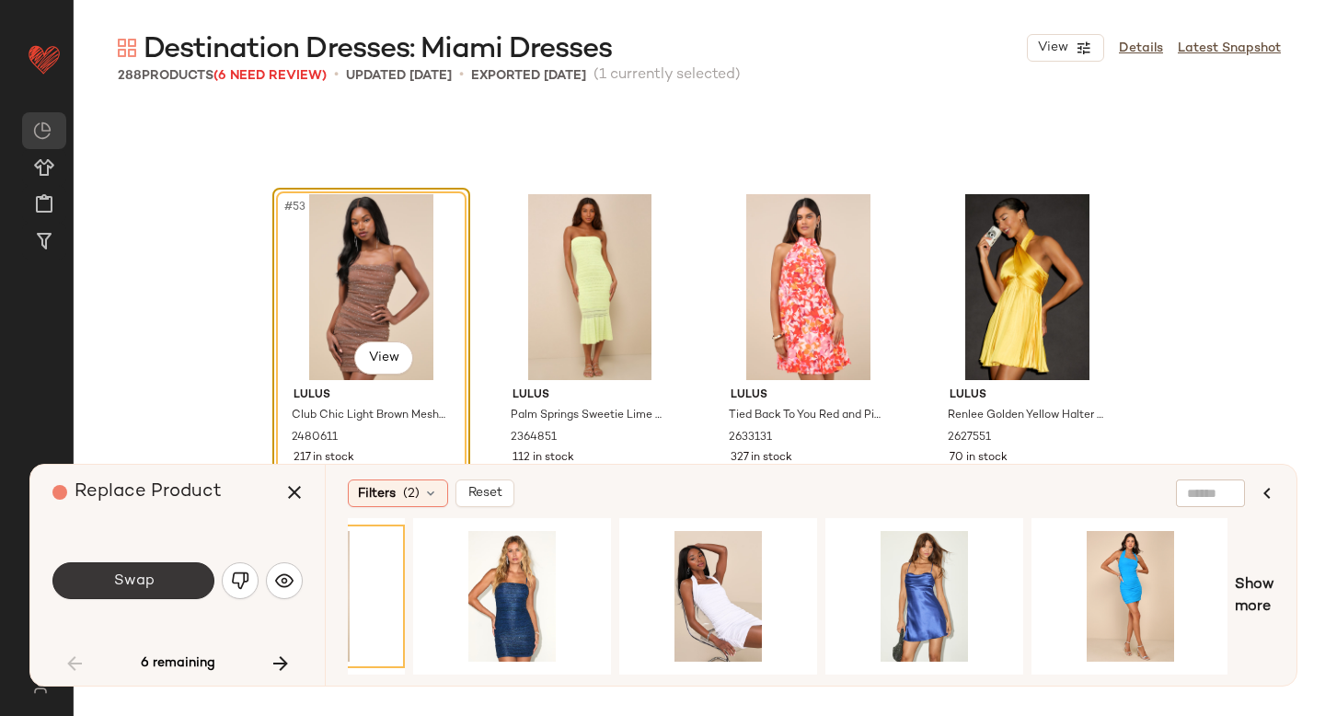
click at [192, 584] on button "Swap" at bounding box center [133, 580] width 162 height 37
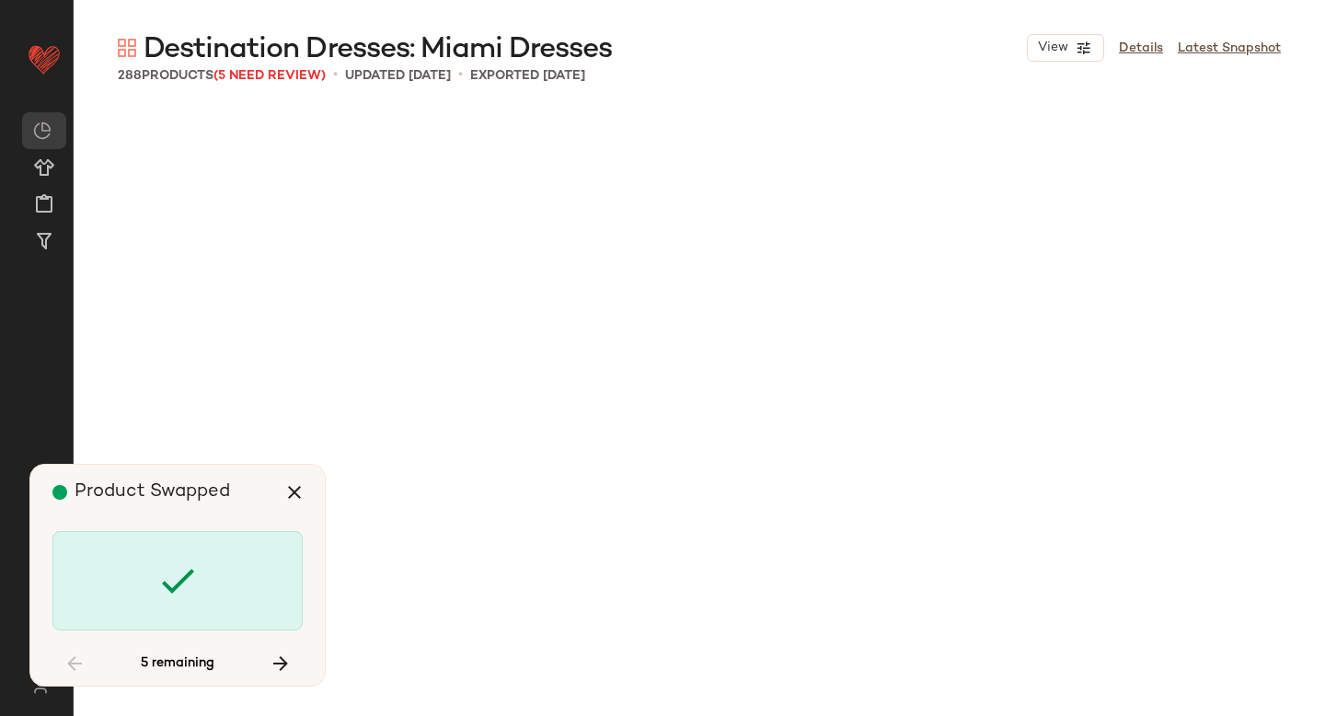
scroll to position [7458, 0]
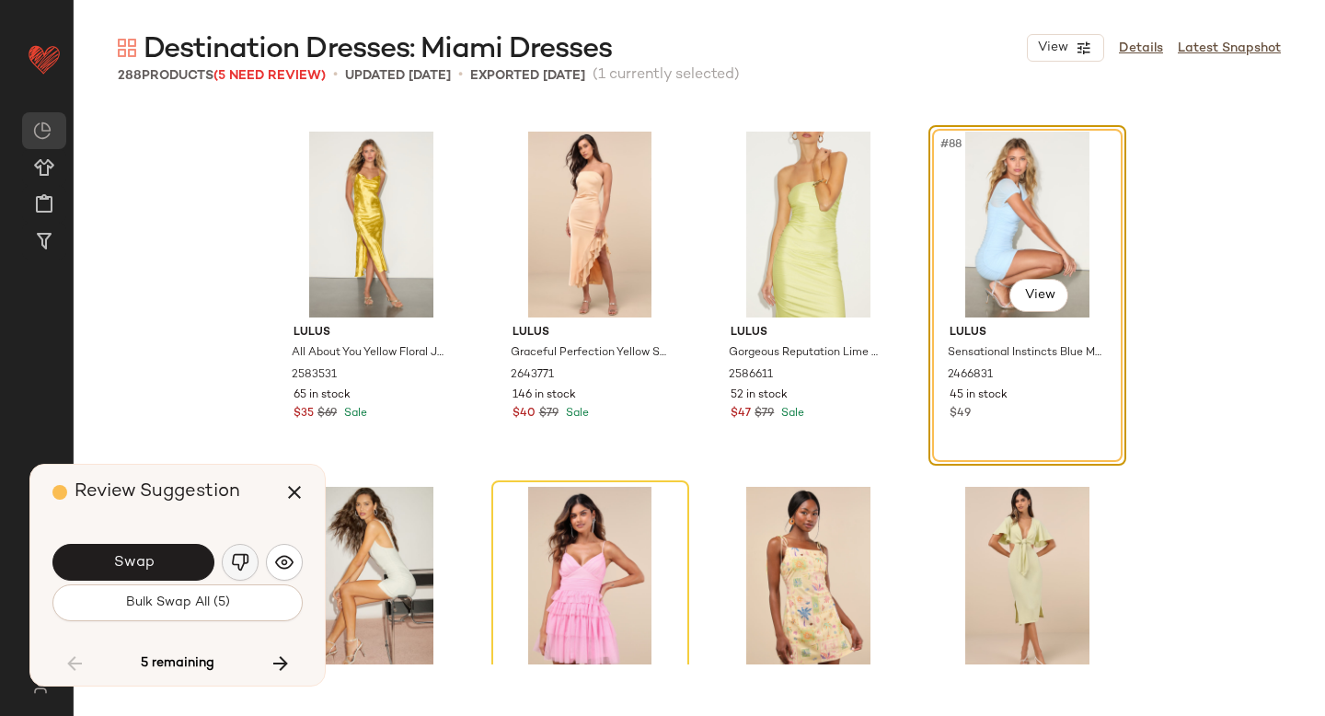
click at [246, 567] on img "button" at bounding box center [240, 562] width 18 height 18
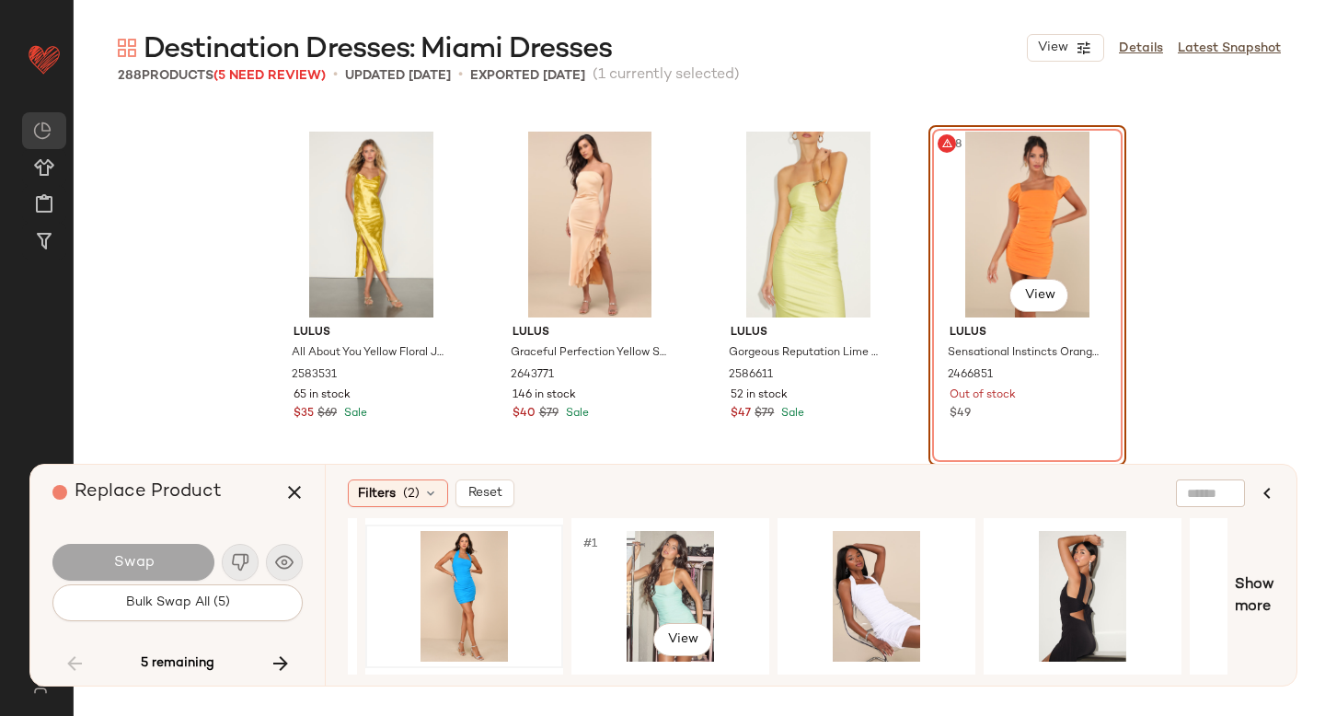
scroll to position [0, 396]
click at [480, 578] on div "#1 View" at bounding box center [463, 596] width 185 height 131
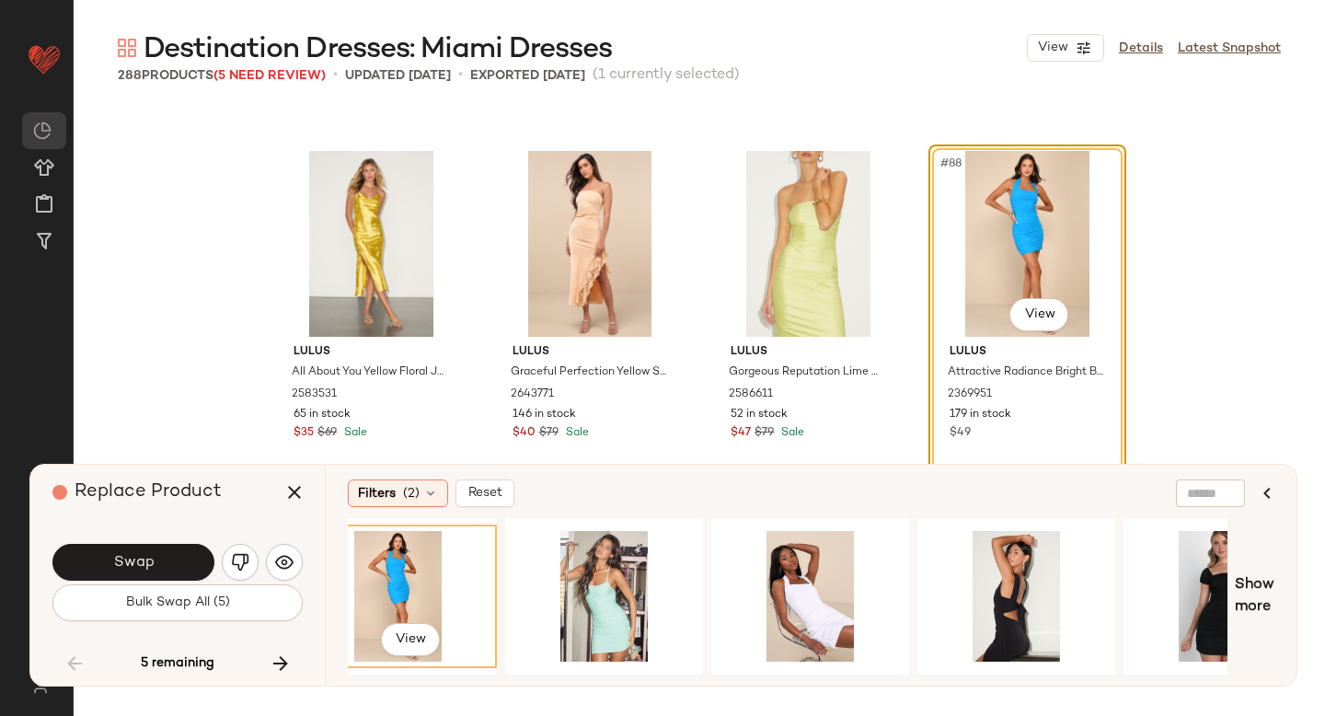
scroll to position [0, 463]
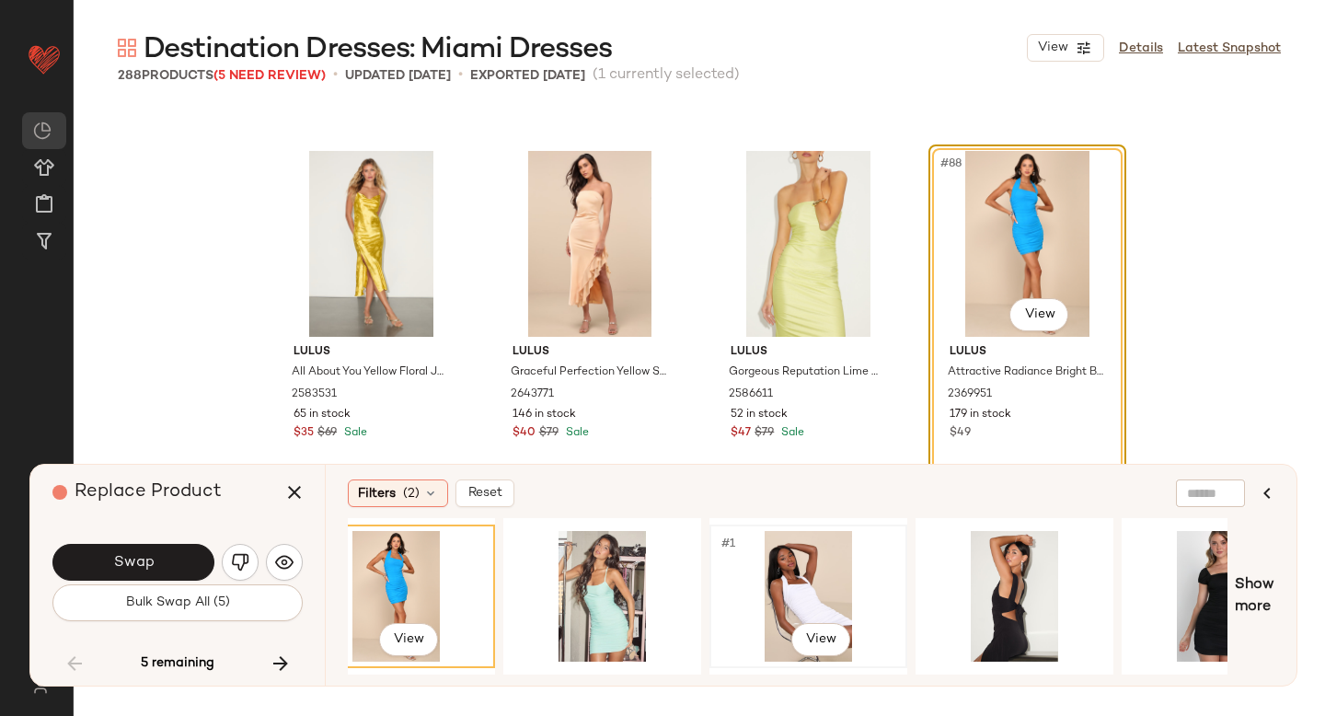
click at [800, 600] on div "#1 View" at bounding box center [808, 596] width 185 height 131
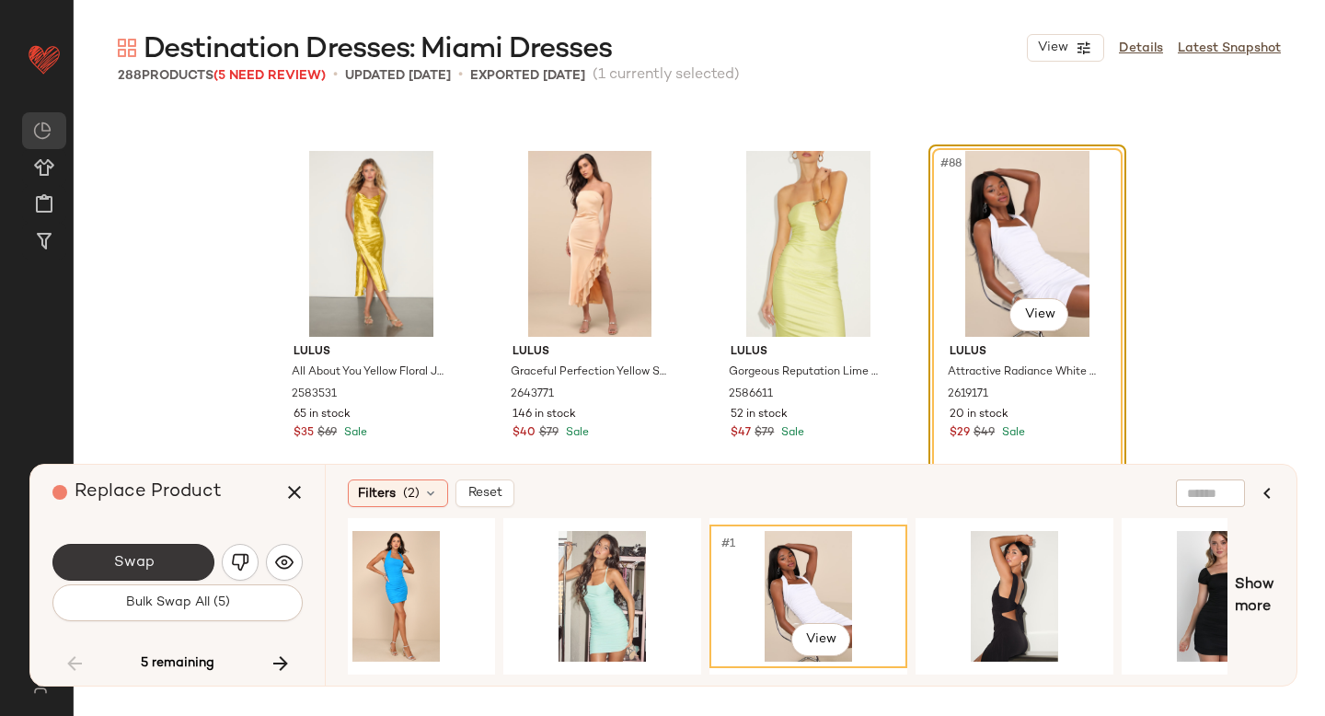
click at [194, 558] on button "Swap" at bounding box center [133, 562] width 162 height 37
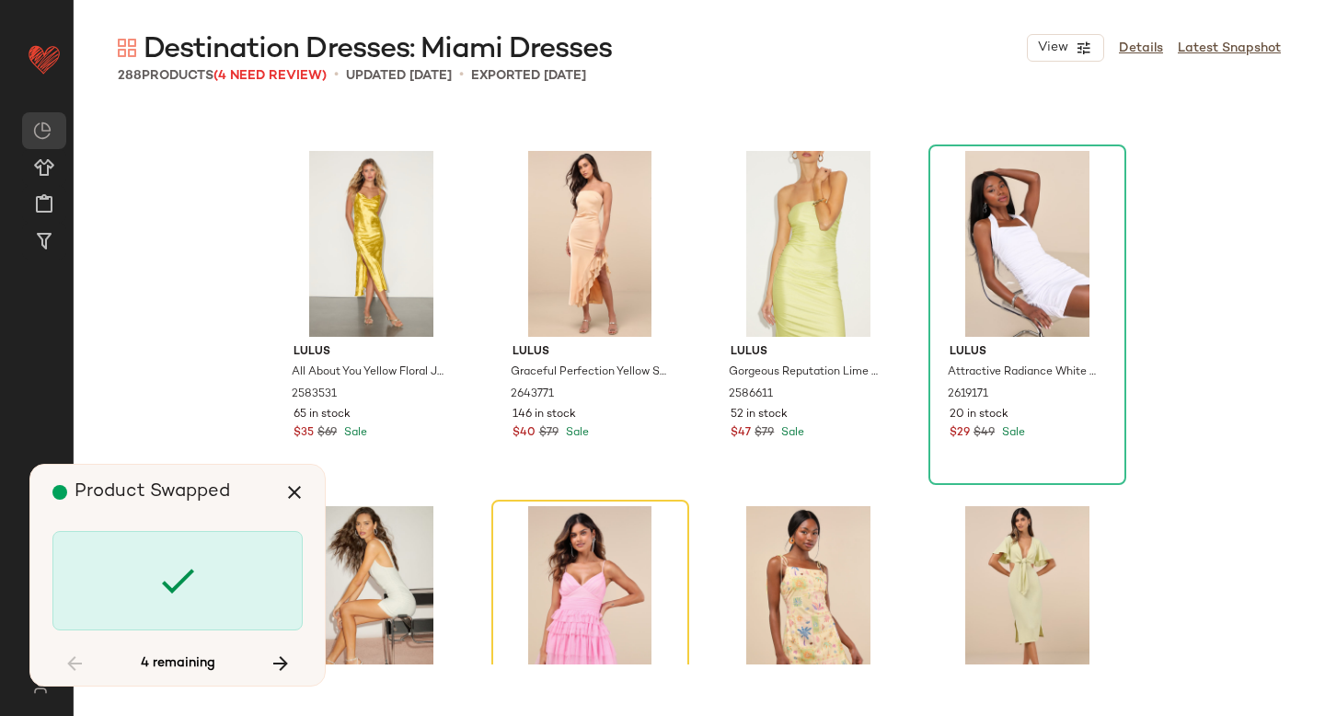
scroll to position [7813, 0]
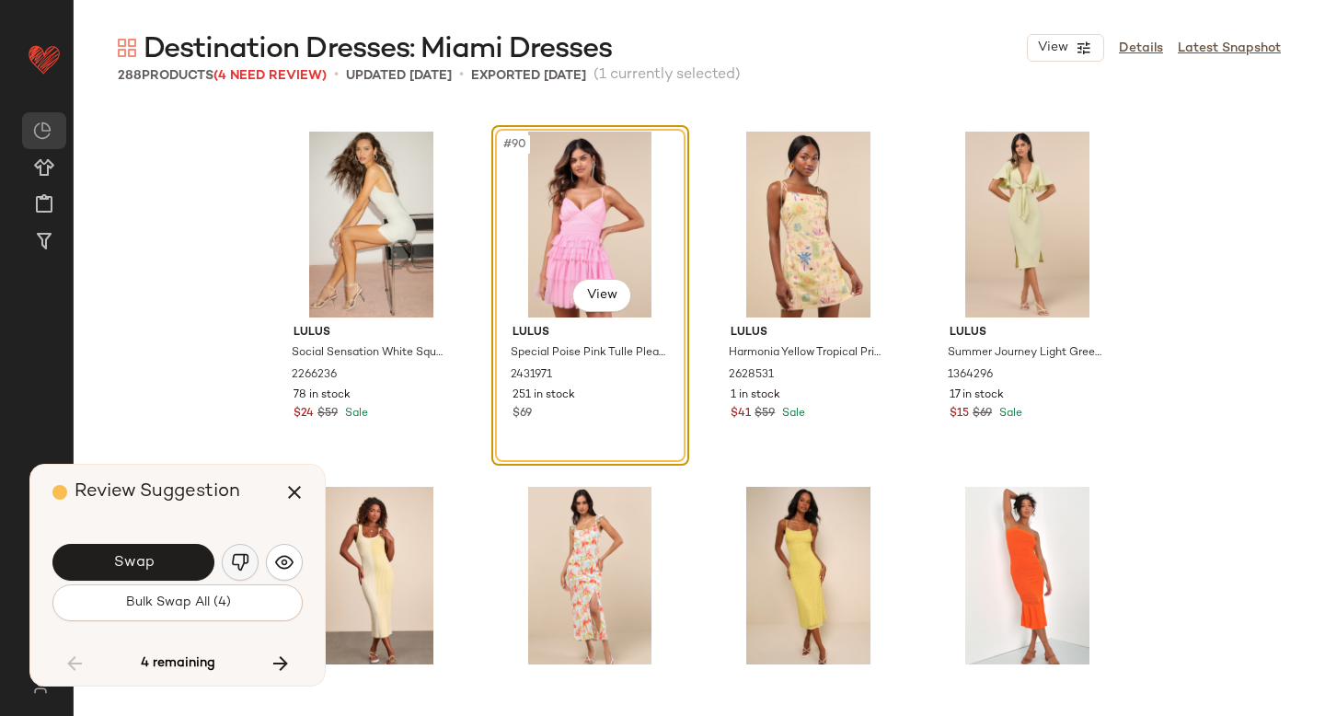
click at [239, 559] on img "button" at bounding box center [240, 562] width 18 height 18
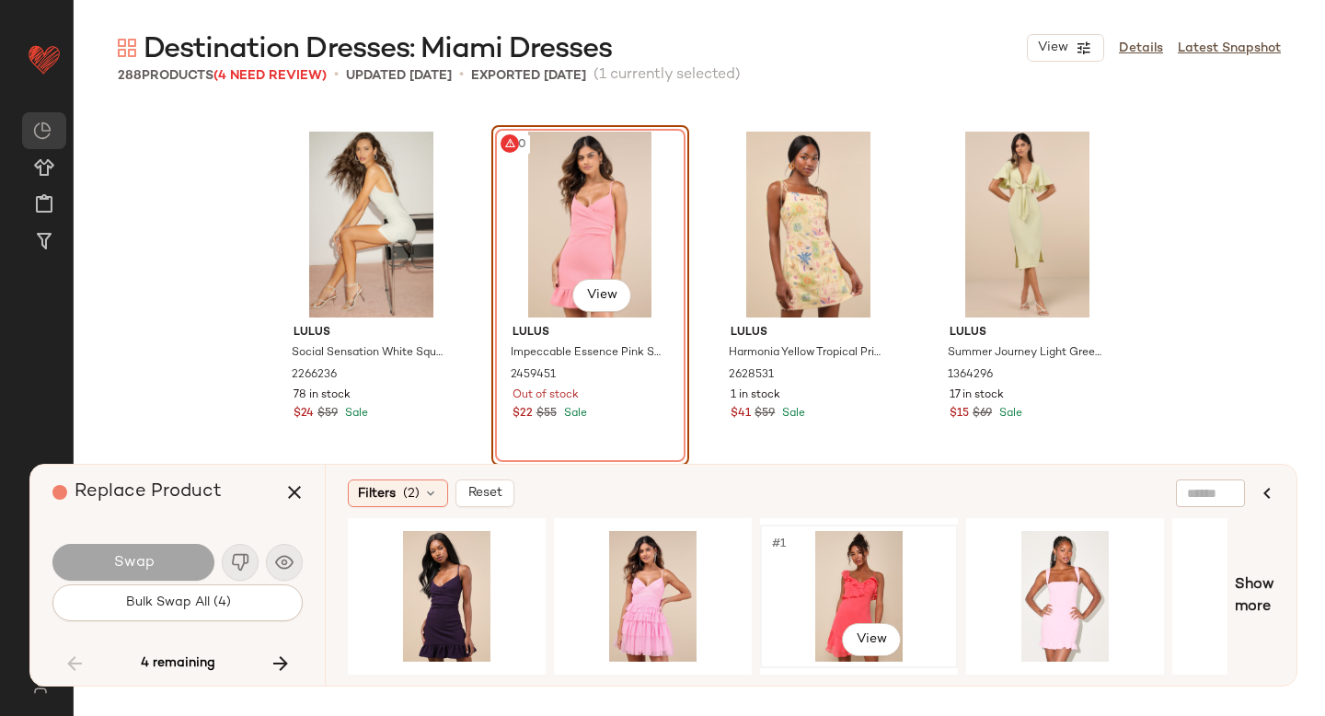
click at [824, 589] on div "#1 View" at bounding box center [858, 596] width 185 height 131
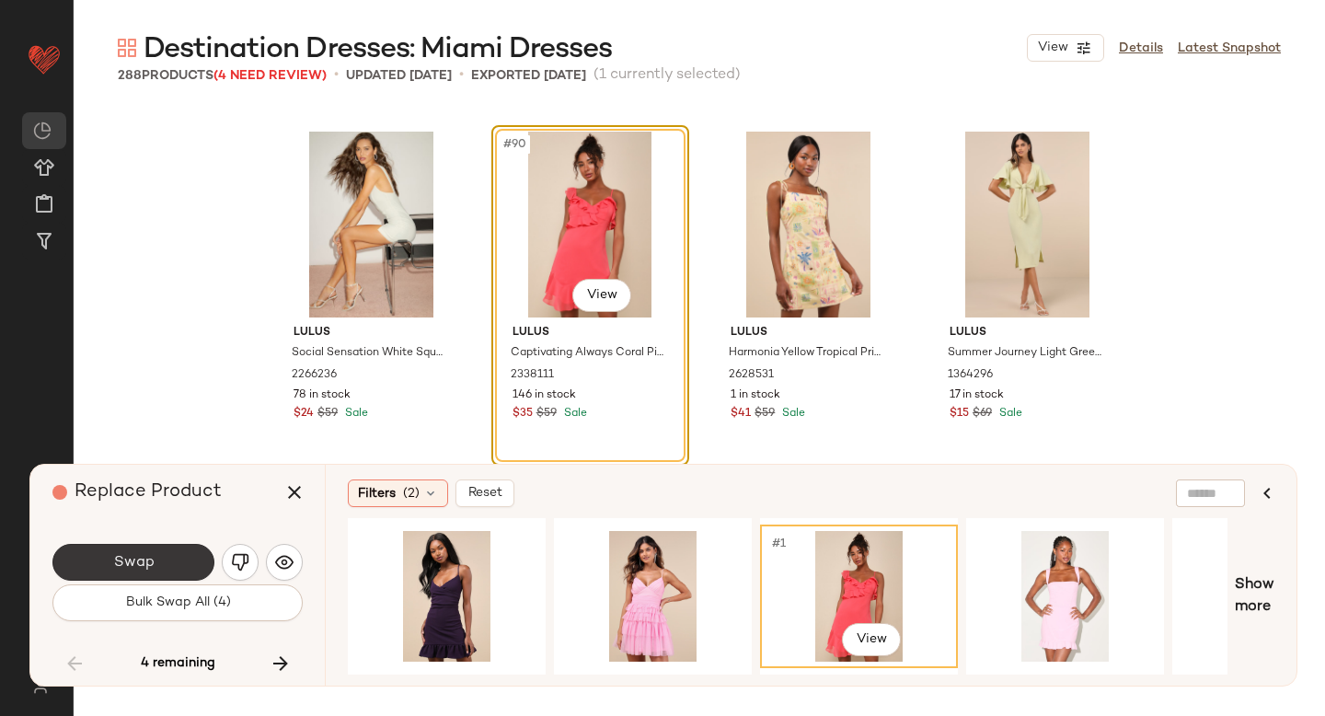
click at [122, 566] on span "Swap" at bounding box center [132, 562] width 41 height 17
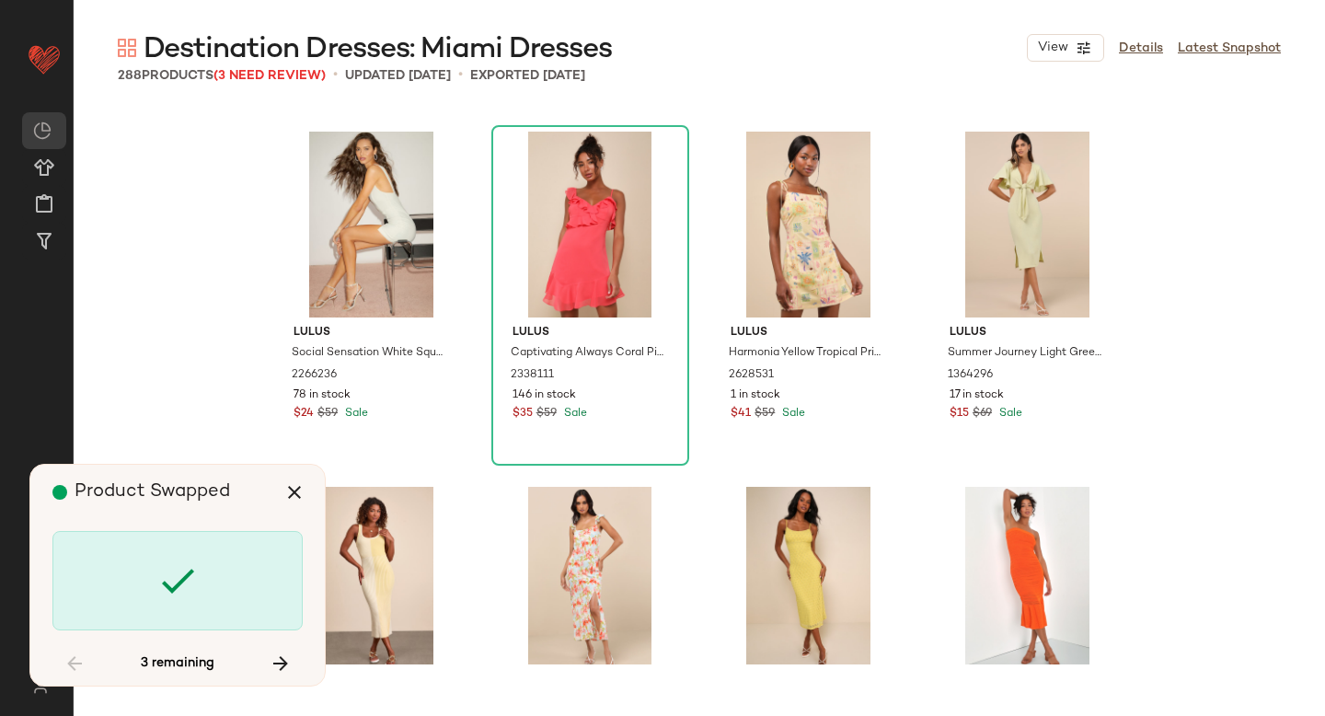
scroll to position [13140, 0]
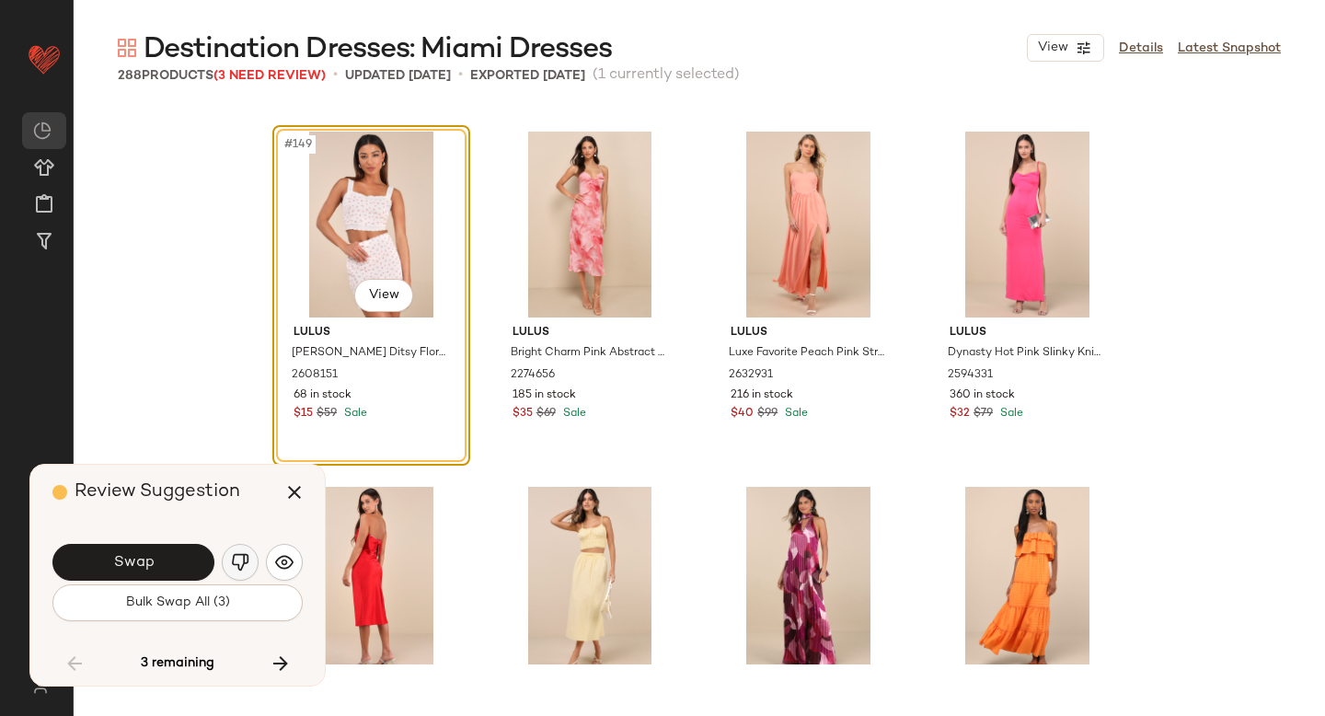
click at [231, 557] on img "button" at bounding box center [240, 562] width 18 height 18
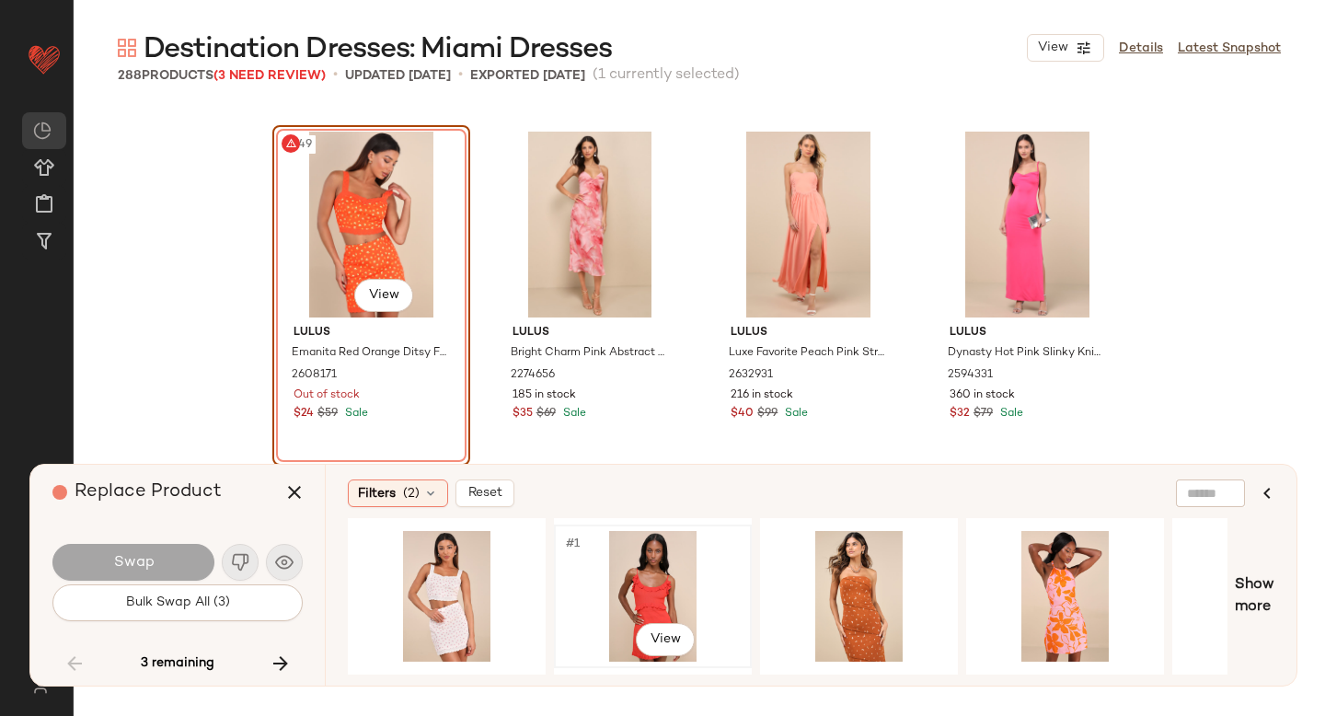
click at [678, 569] on div "#1 View" at bounding box center [652, 596] width 185 height 131
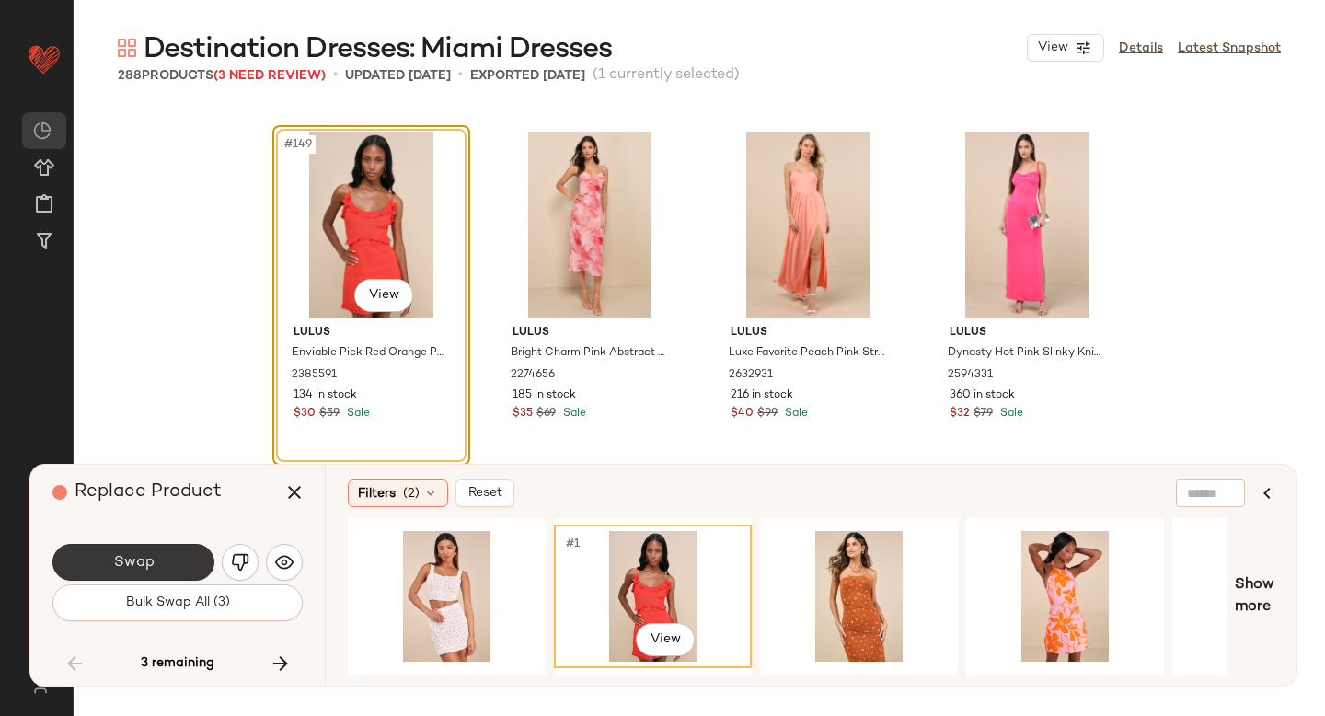
click at [145, 565] on span "Swap" at bounding box center [132, 562] width 41 height 17
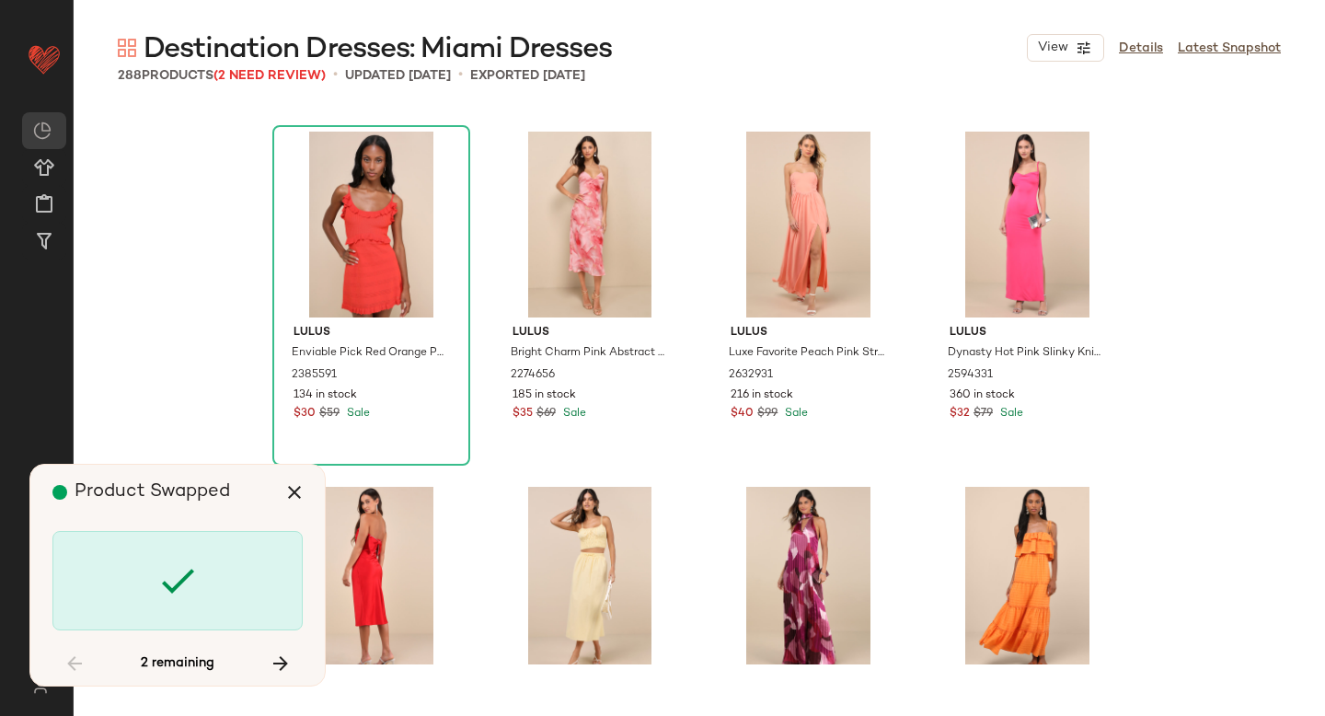
scroll to position [18112, 0]
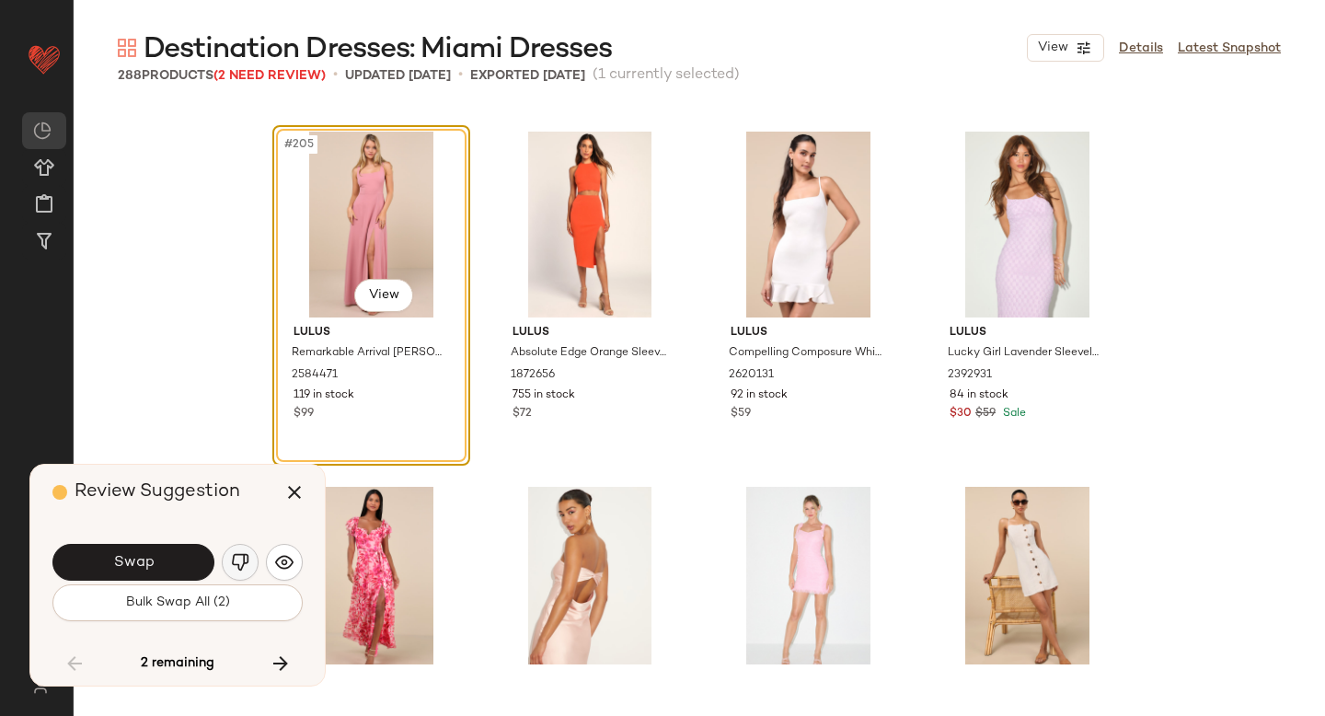
click at [242, 553] on img "button" at bounding box center [240, 562] width 18 height 18
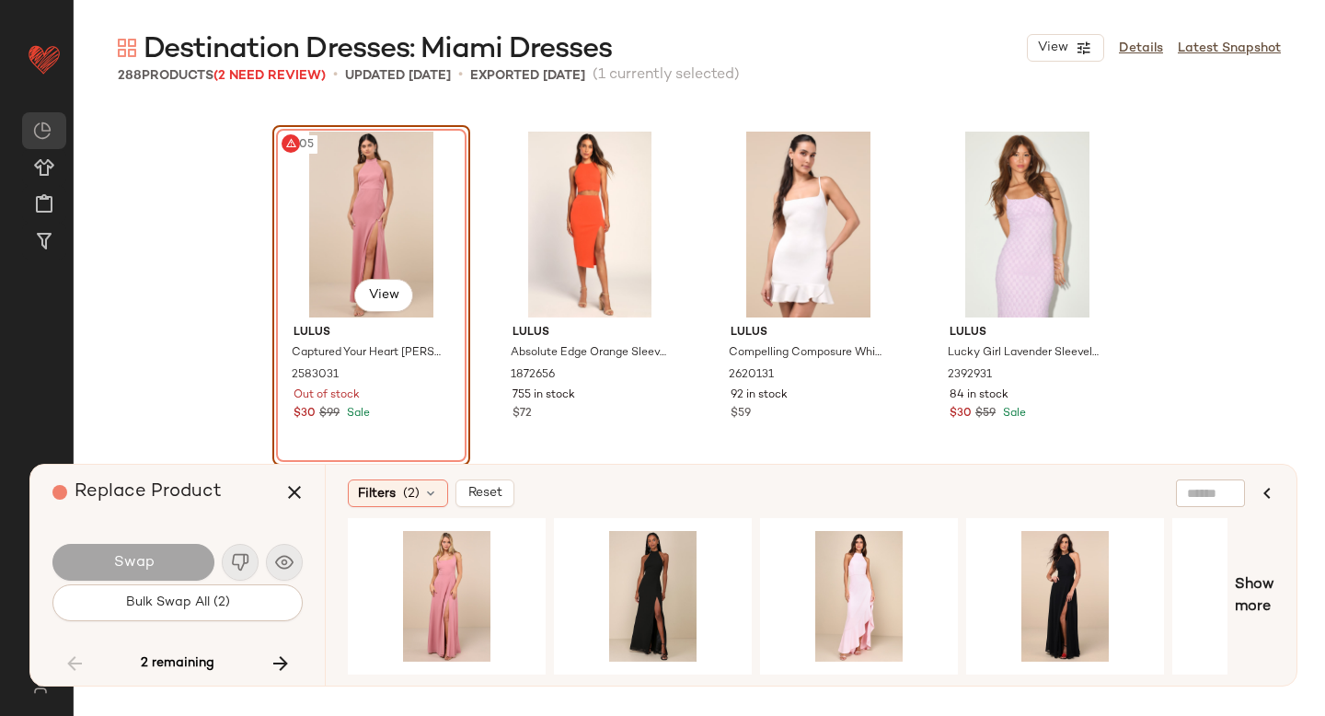
click at [354, 228] on div "#205 View" at bounding box center [371, 225] width 185 height 186
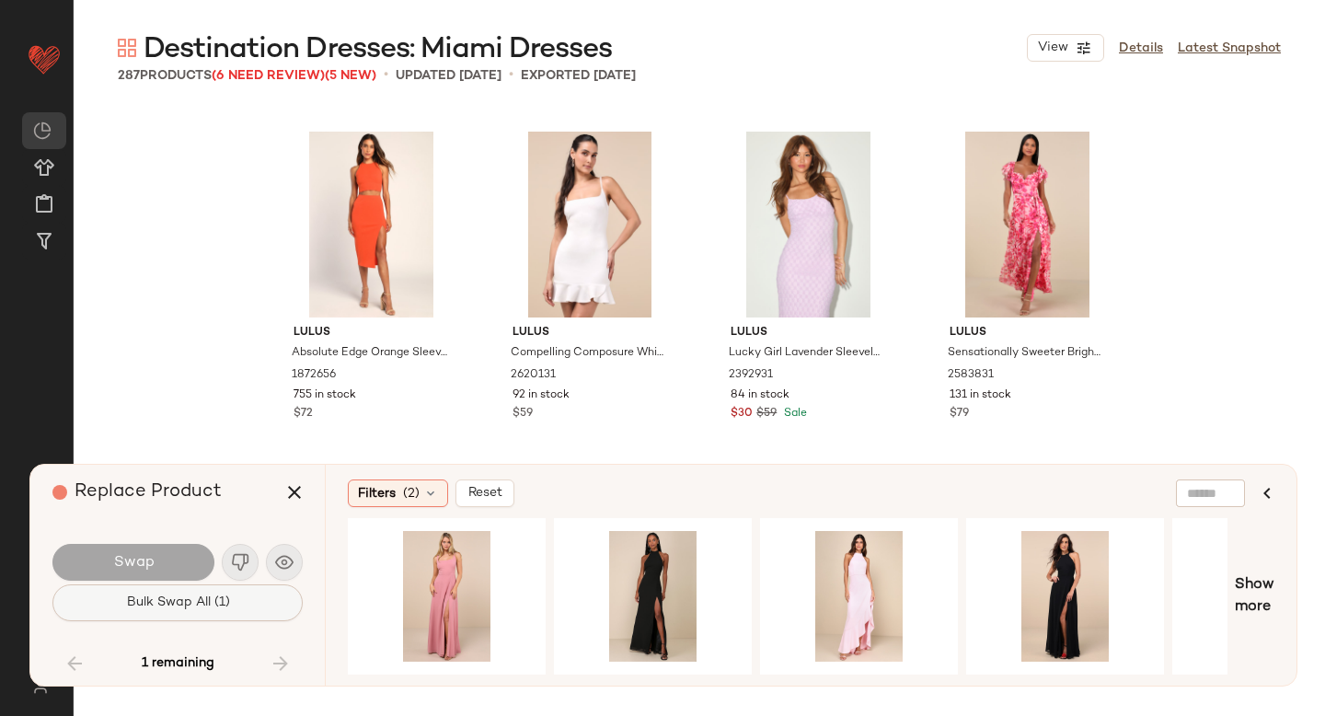
click at [245, 609] on button "Bulk Swap All (1)" at bounding box center [177, 602] width 250 height 37
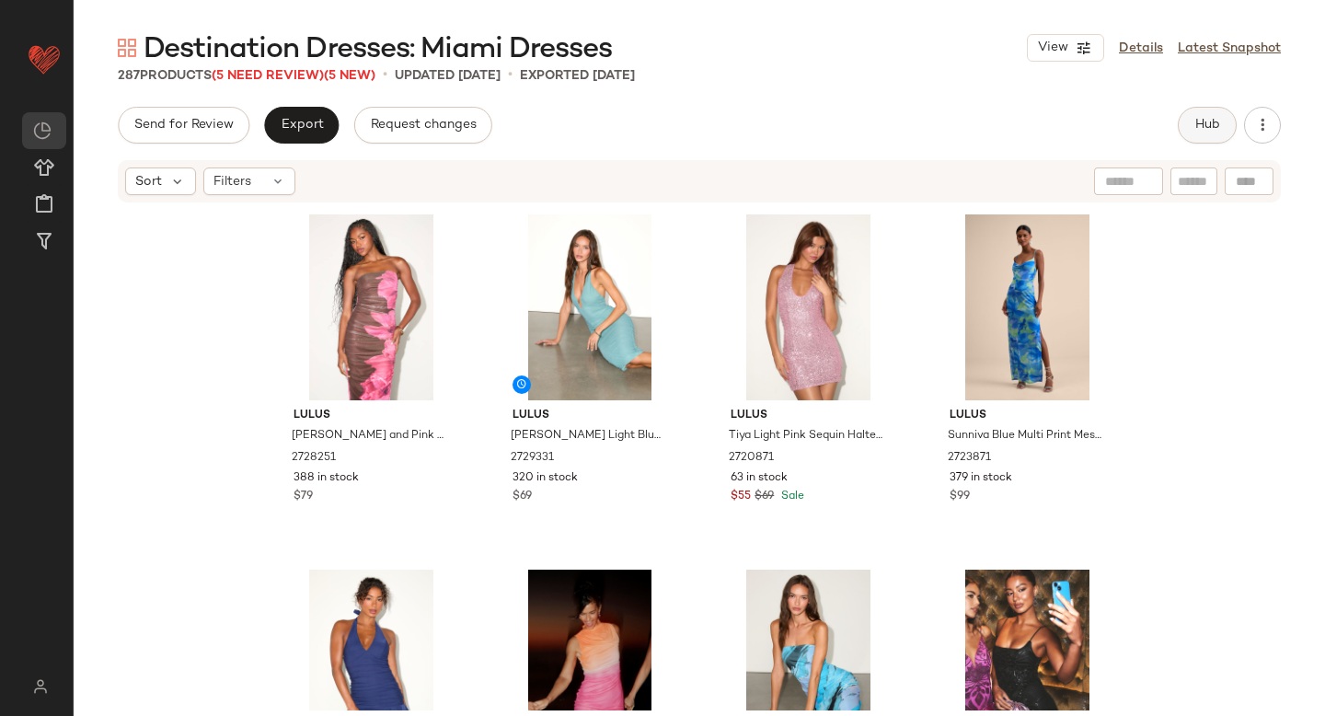
click at [1217, 113] on button "Hub" at bounding box center [1207, 125] width 59 height 37
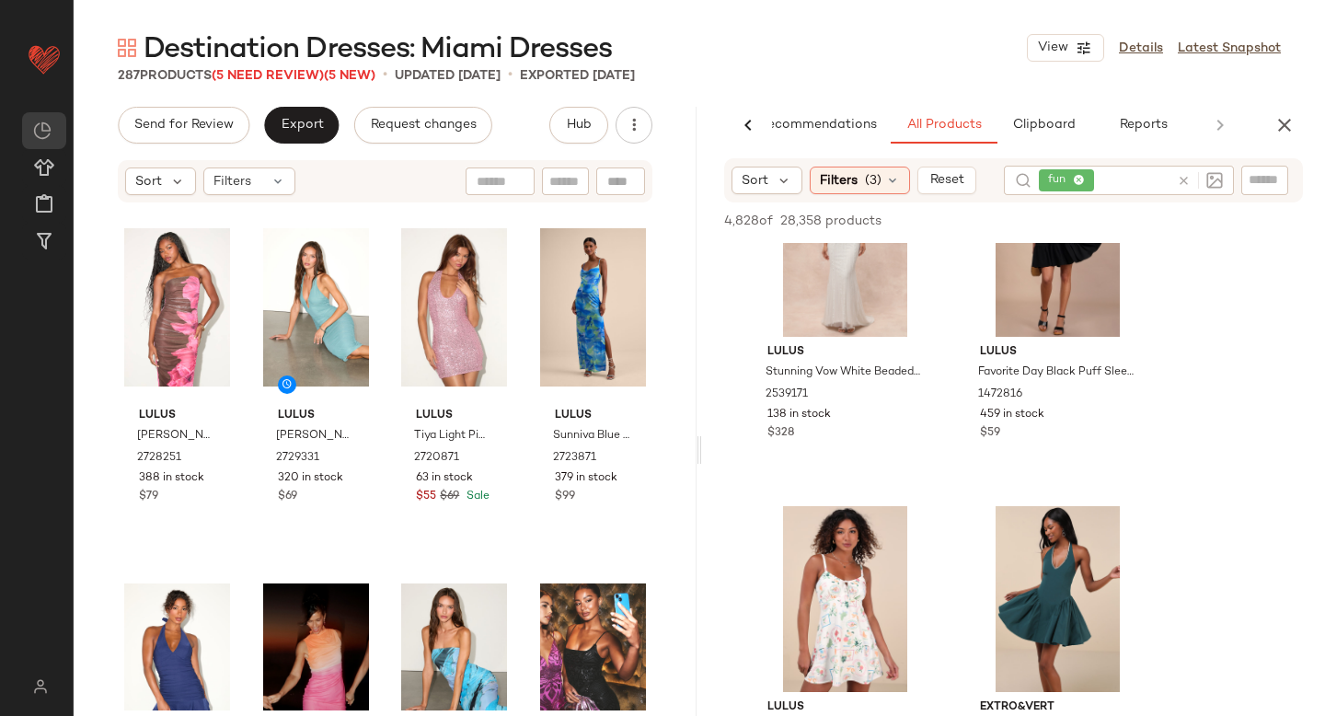
scroll to position [247, 0]
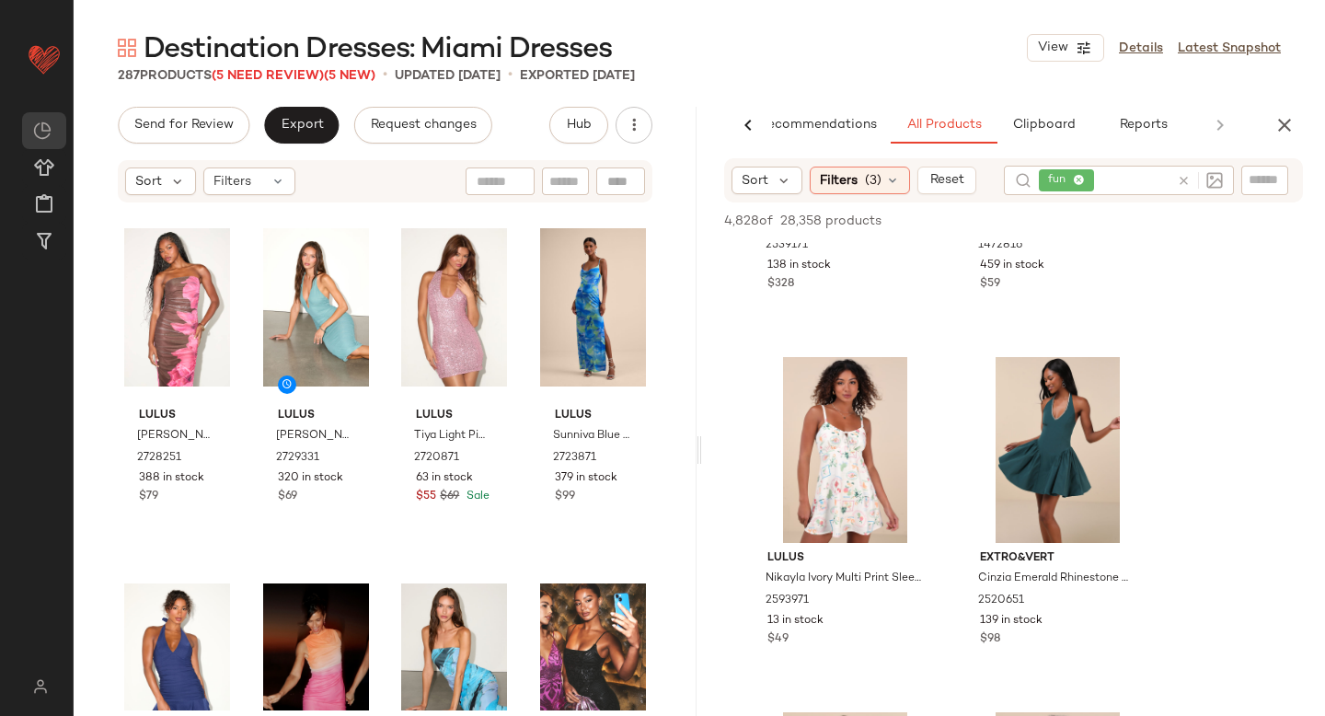
click at [1185, 178] on icon at bounding box center [1184, 181] width 14 height 14
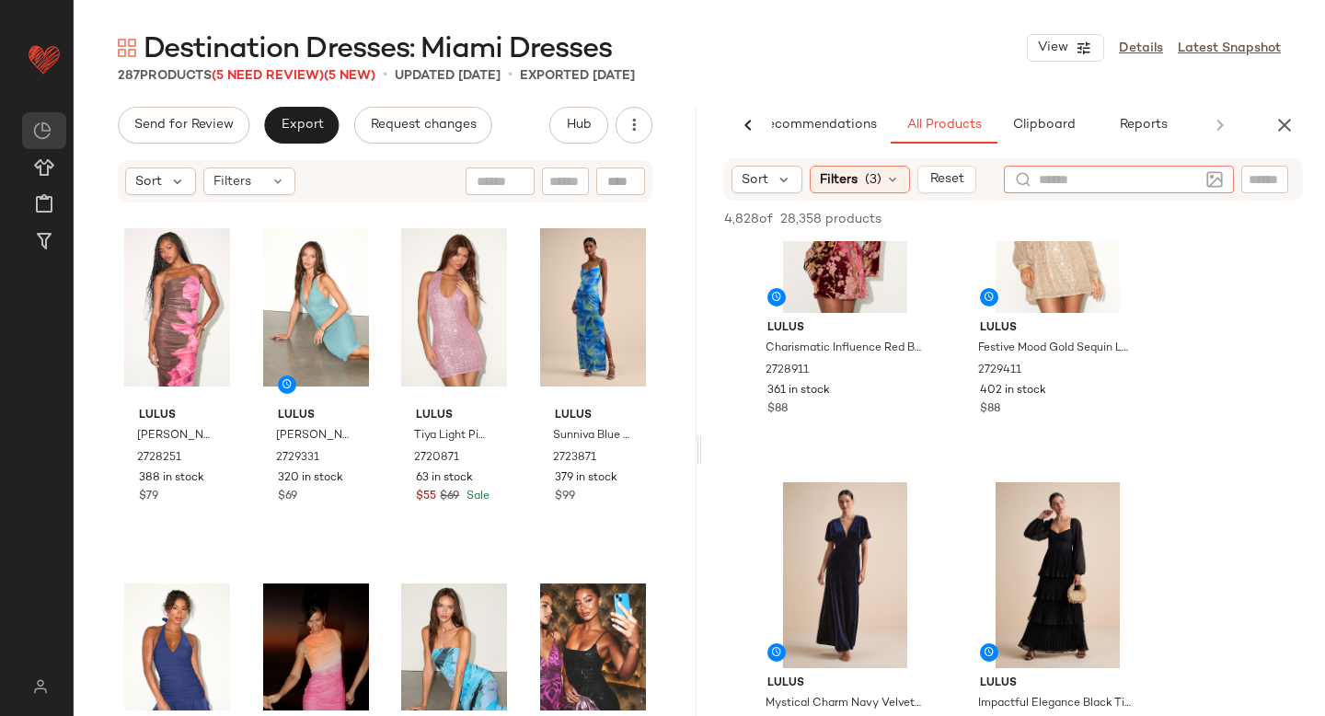
scroll to position [2043, 0]
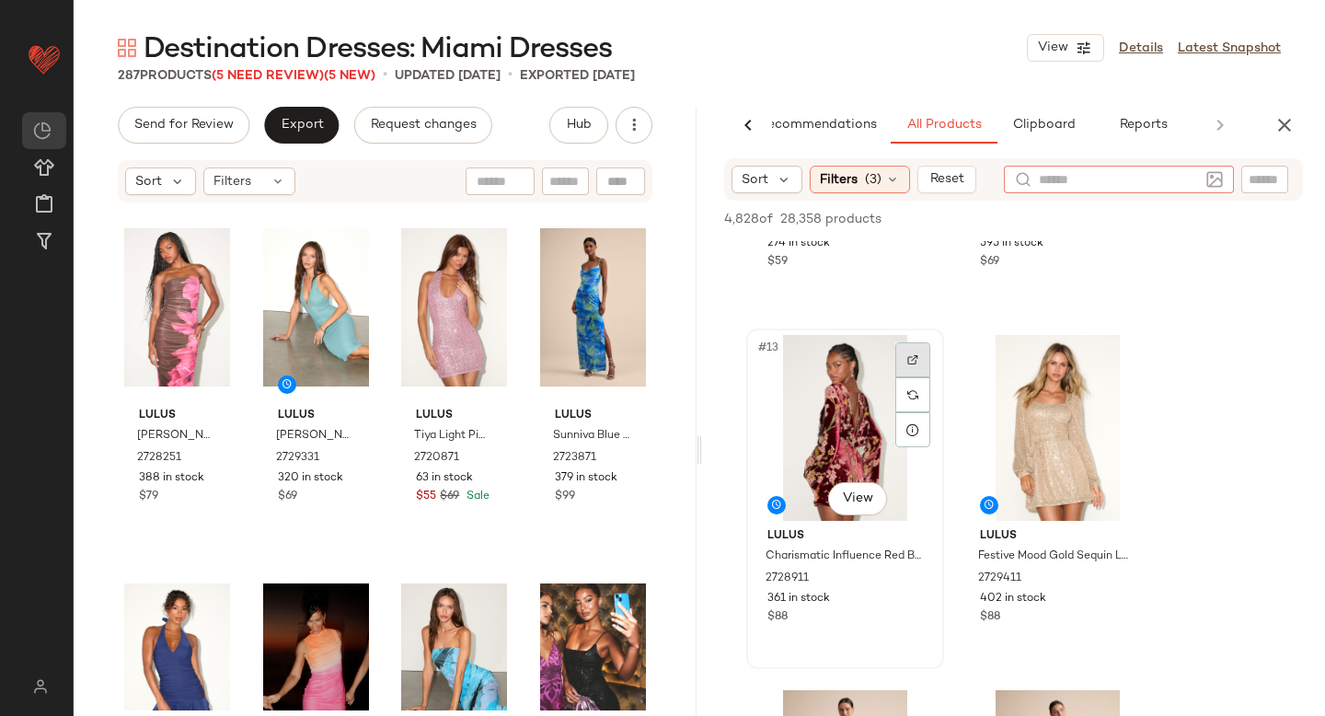
click at [903, 352] on div at bounding box center [912, 359] width 35 height 35
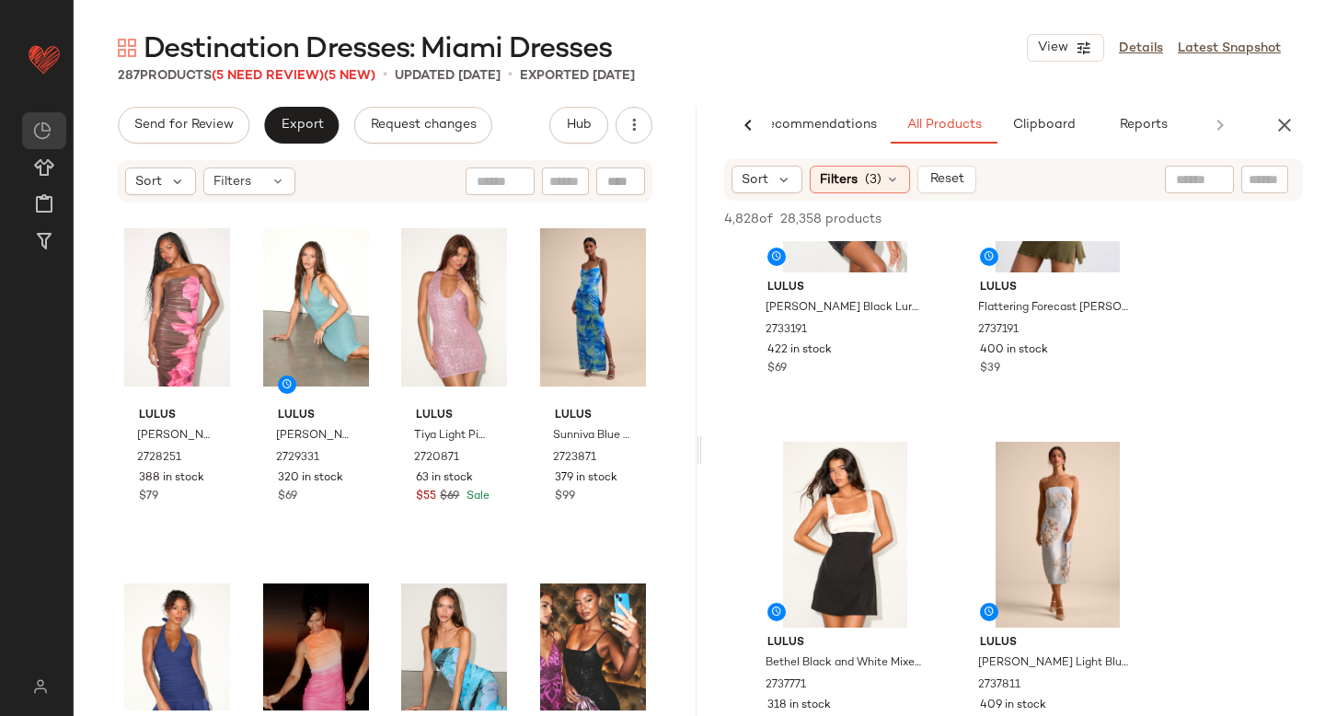
scroll to position [2770, 0]
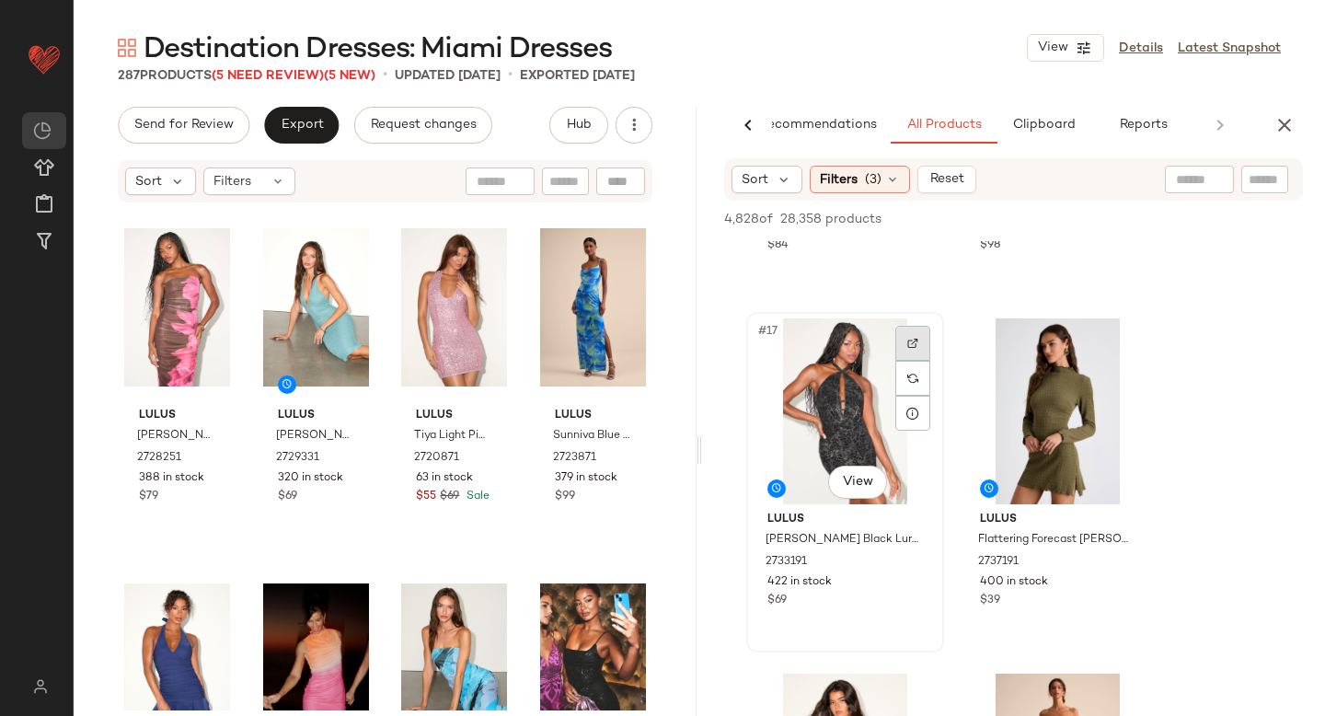
click at [907, 339] on img at bounding box center [912, 343] width 11 height 11
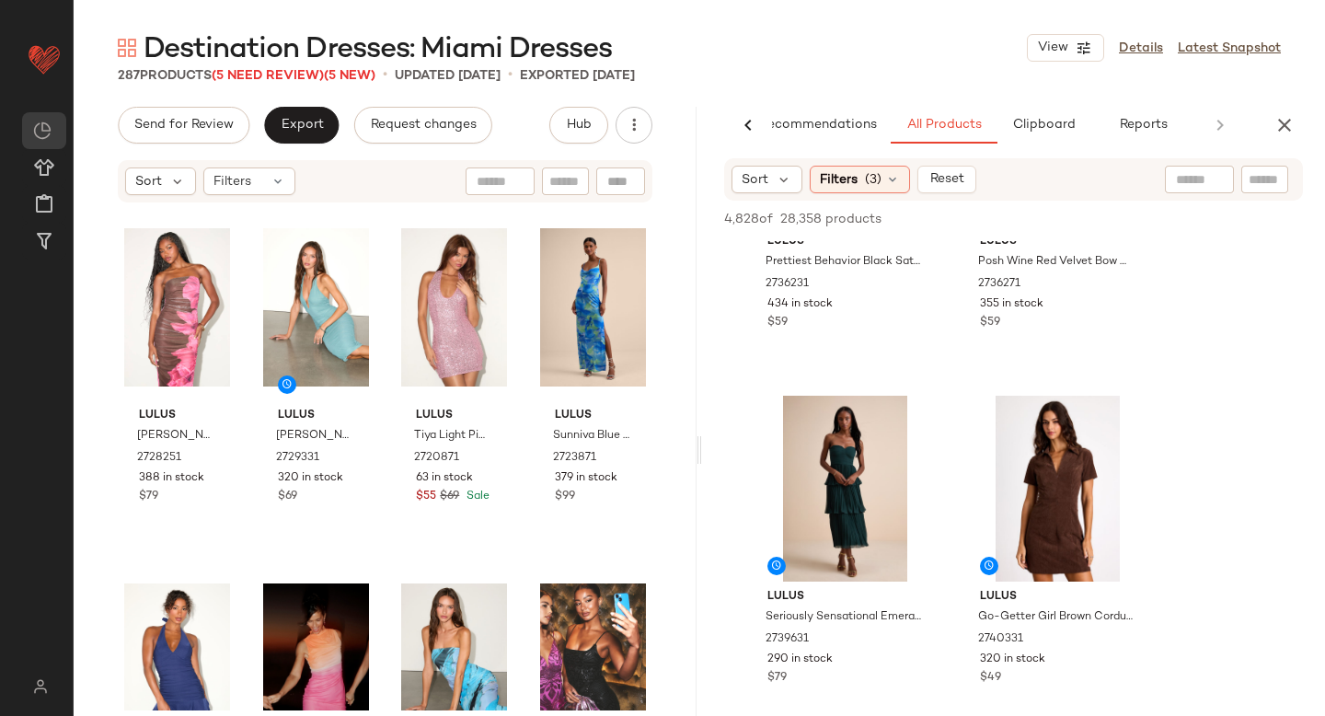
scroll to position [16933, 0]
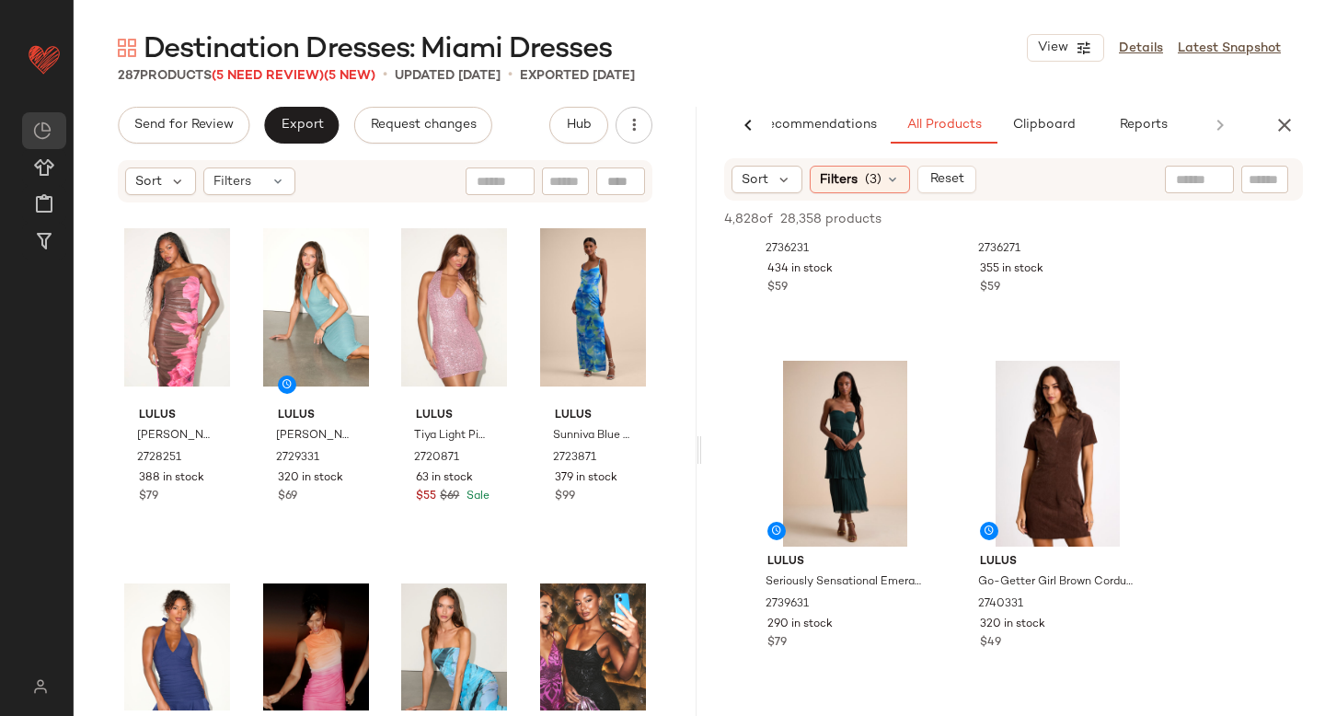
click at [1195, 186] on input "text" at bounding box center [1199, 179] width 47 height 19
type input "********"
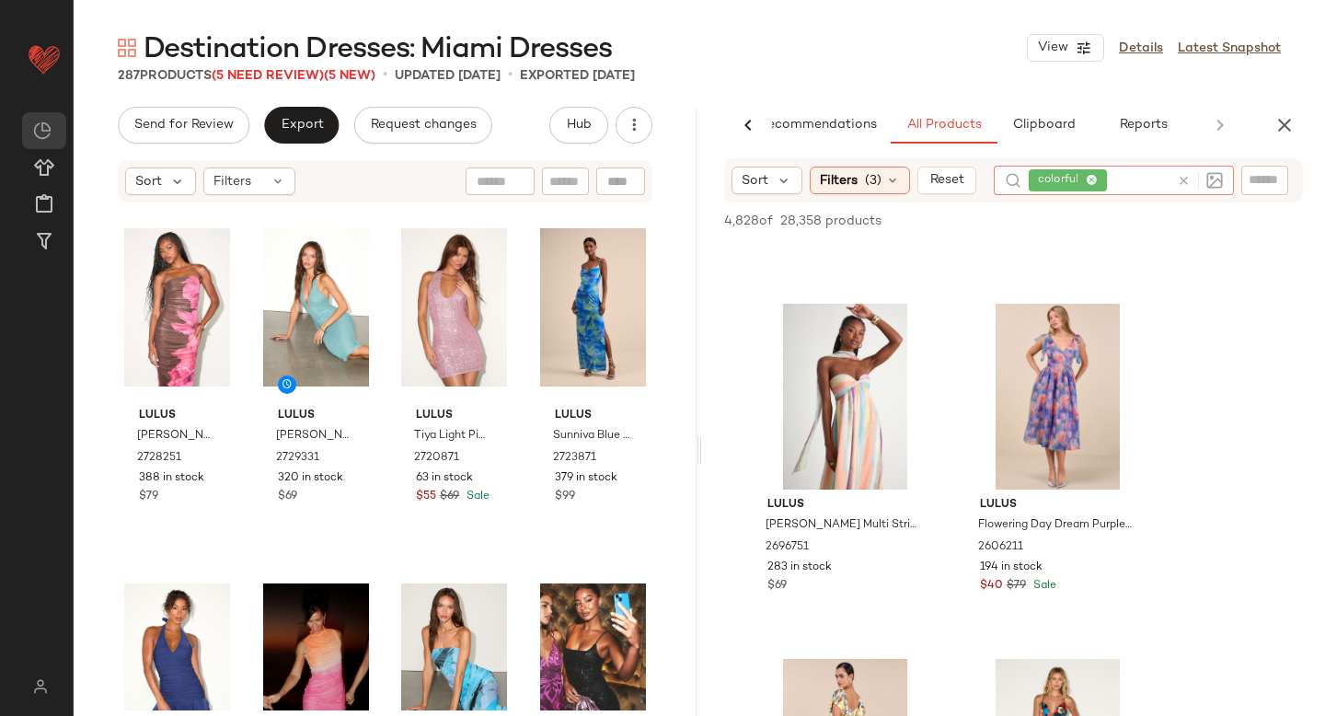
scroll to position [1010, 0]
click at [912, 327] on img at bounding box center [912, 329] width 11 height 11
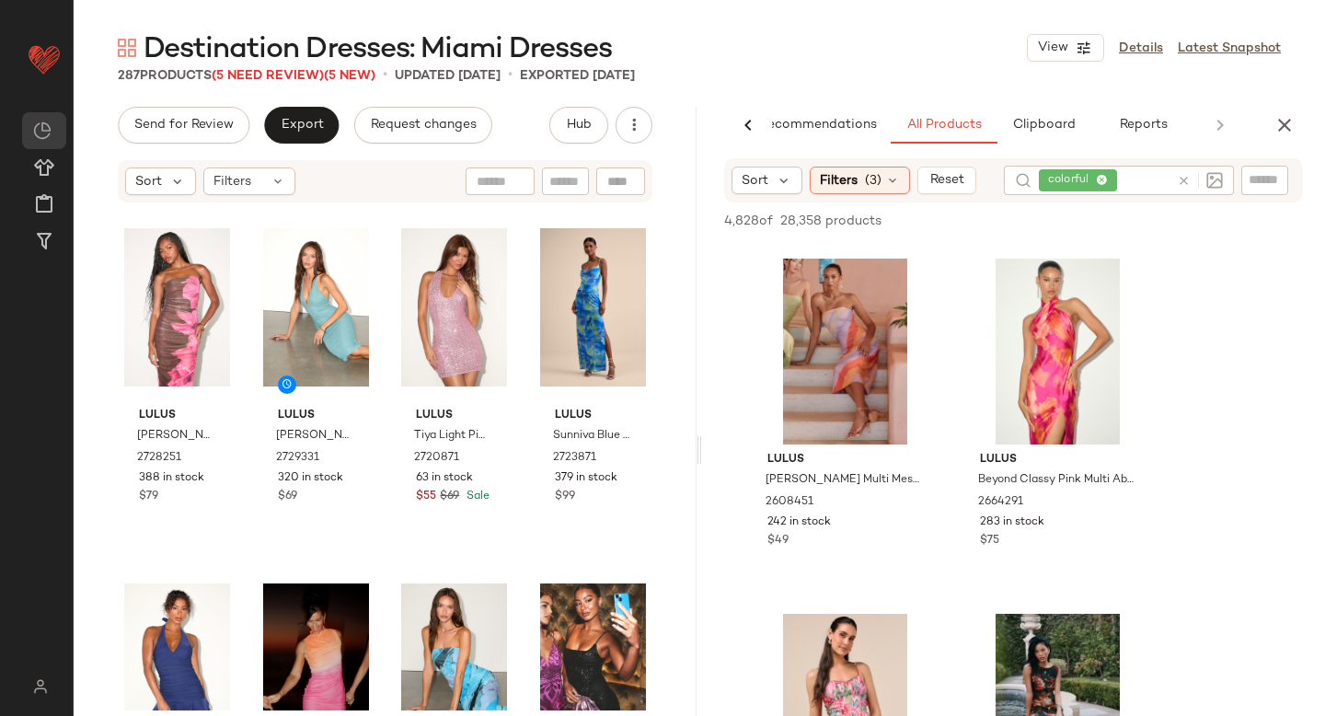
scroll to position [5669, 0]
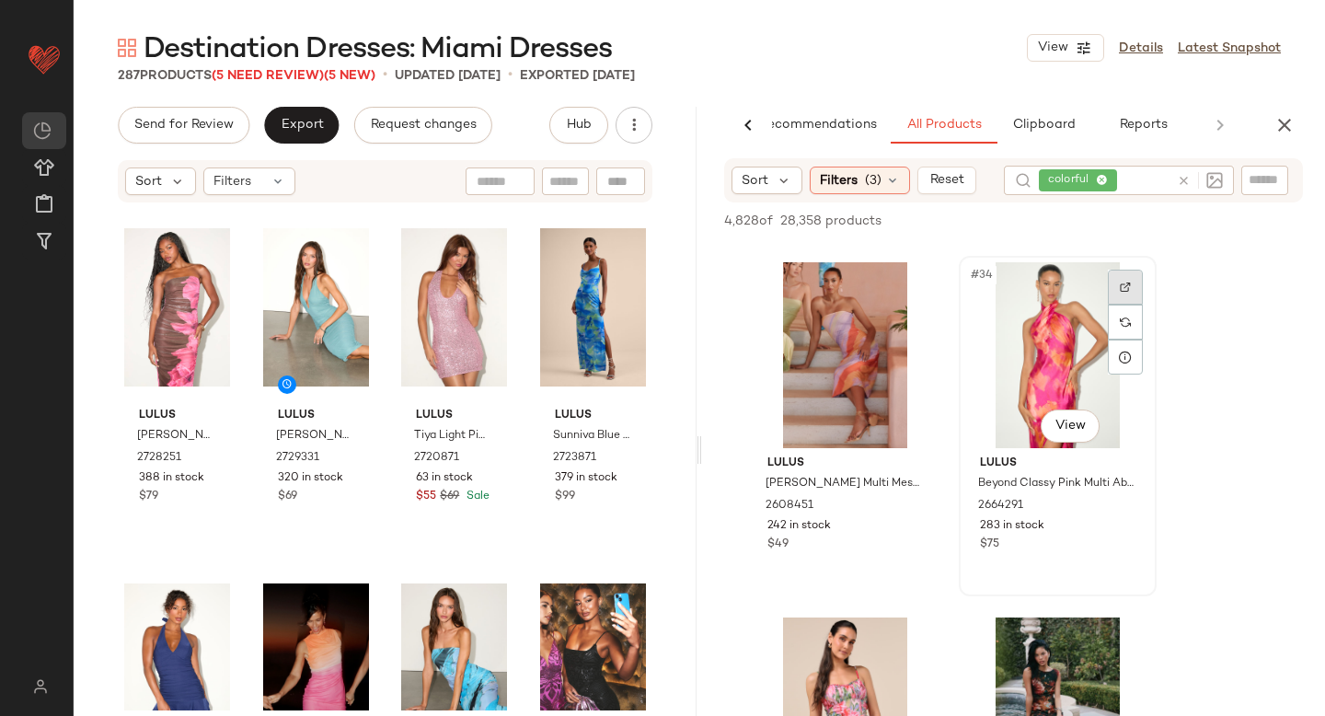
click at [1126, 273] on div at bounding box center [1125, 287] width 35 height 35
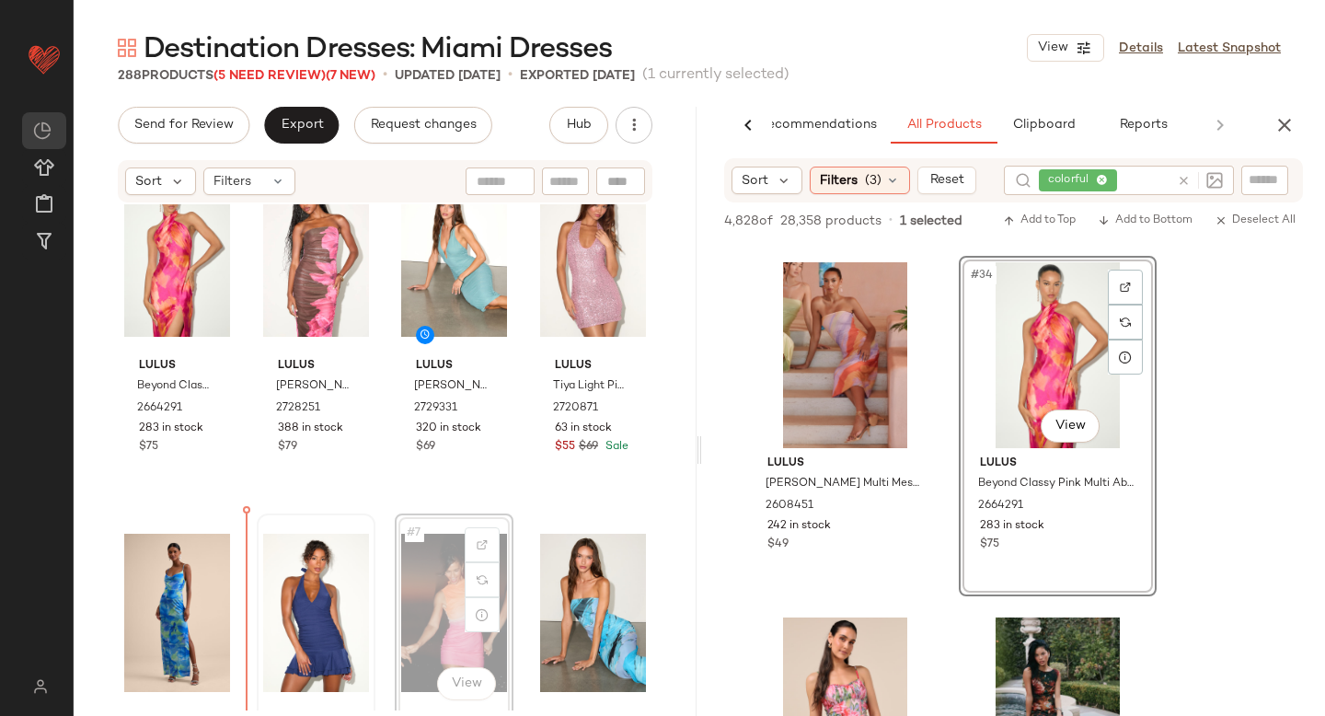
scroll to position [56, 0]
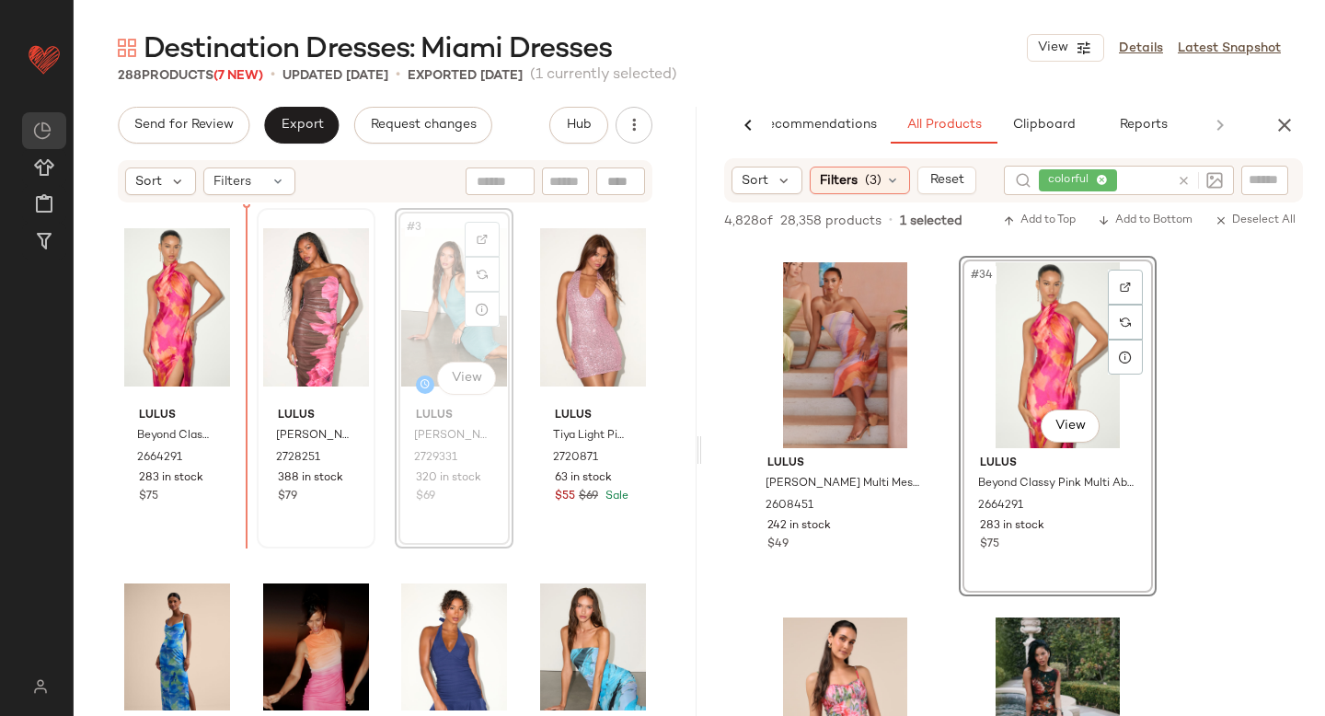
drag, startPoint x: 447, startPoint y: 308, endPoint x: 308, endPoint y: 319, distance: 139.4
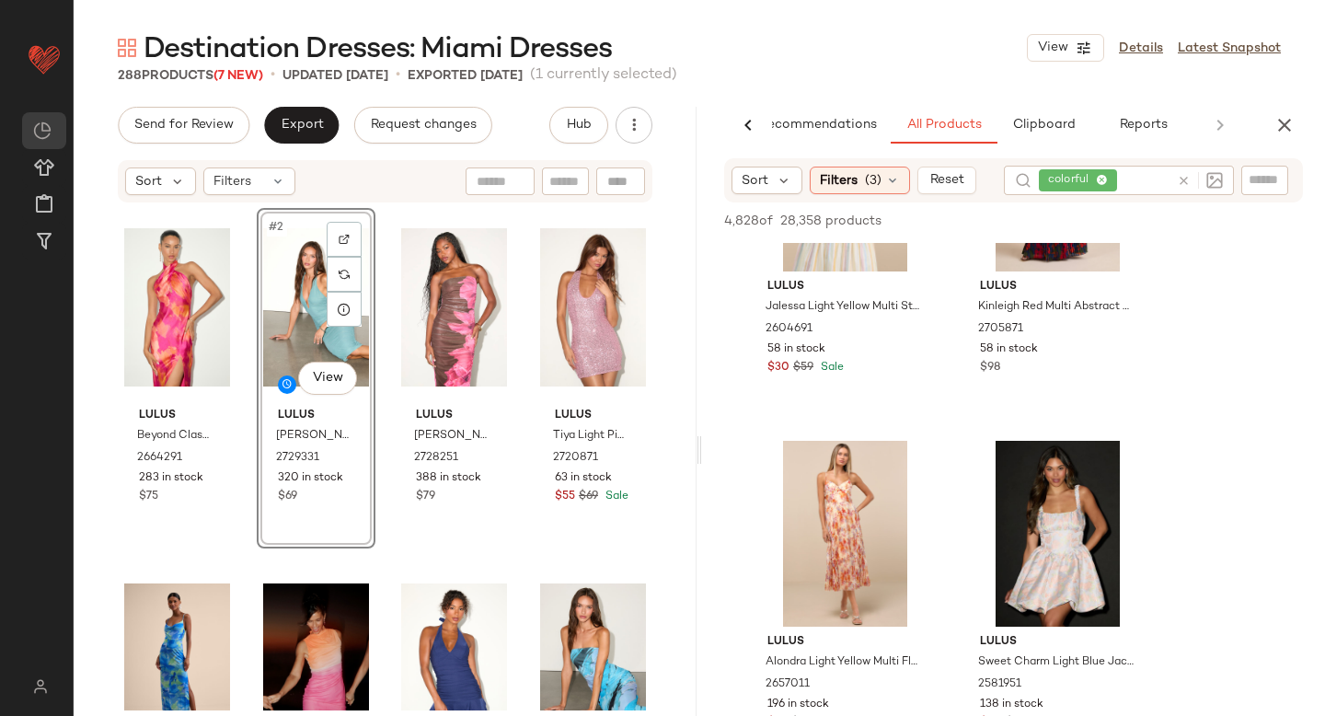
scroll to position [8525, 0]
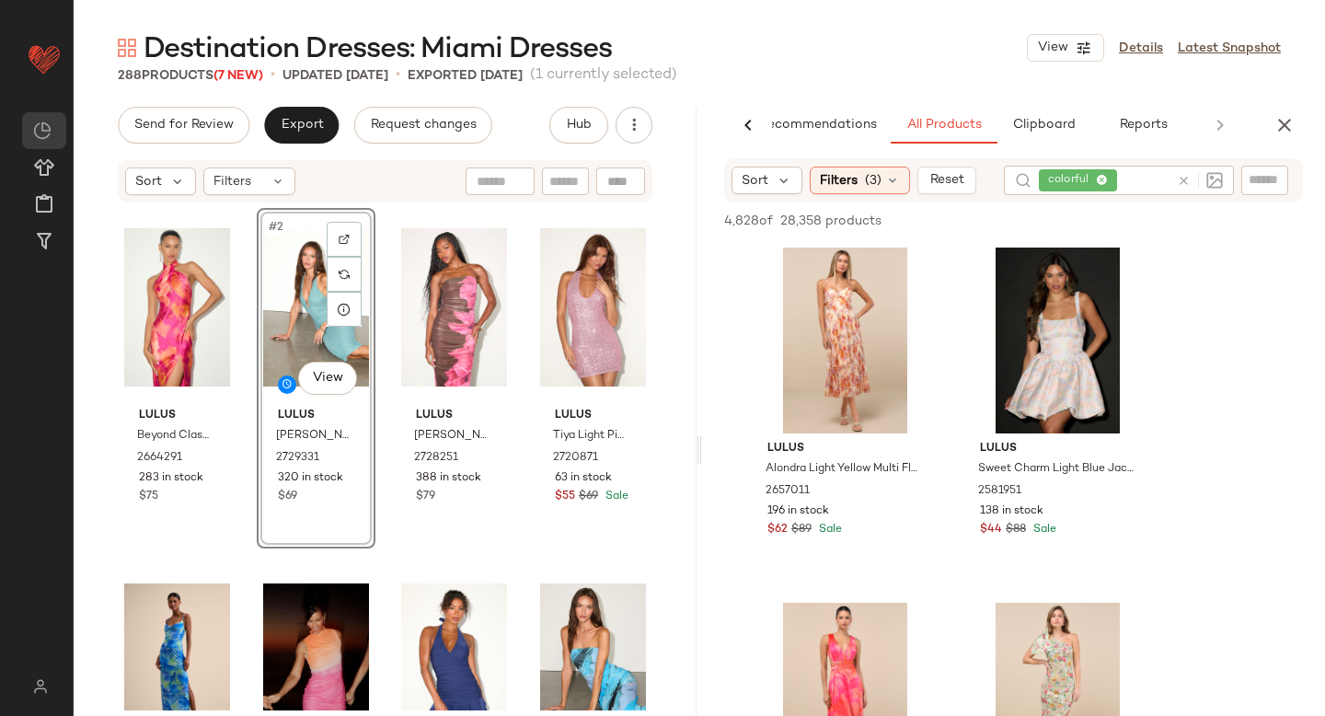
click at [1180, 183] on icon at bounding box center [1184, 181] width 14 height 14
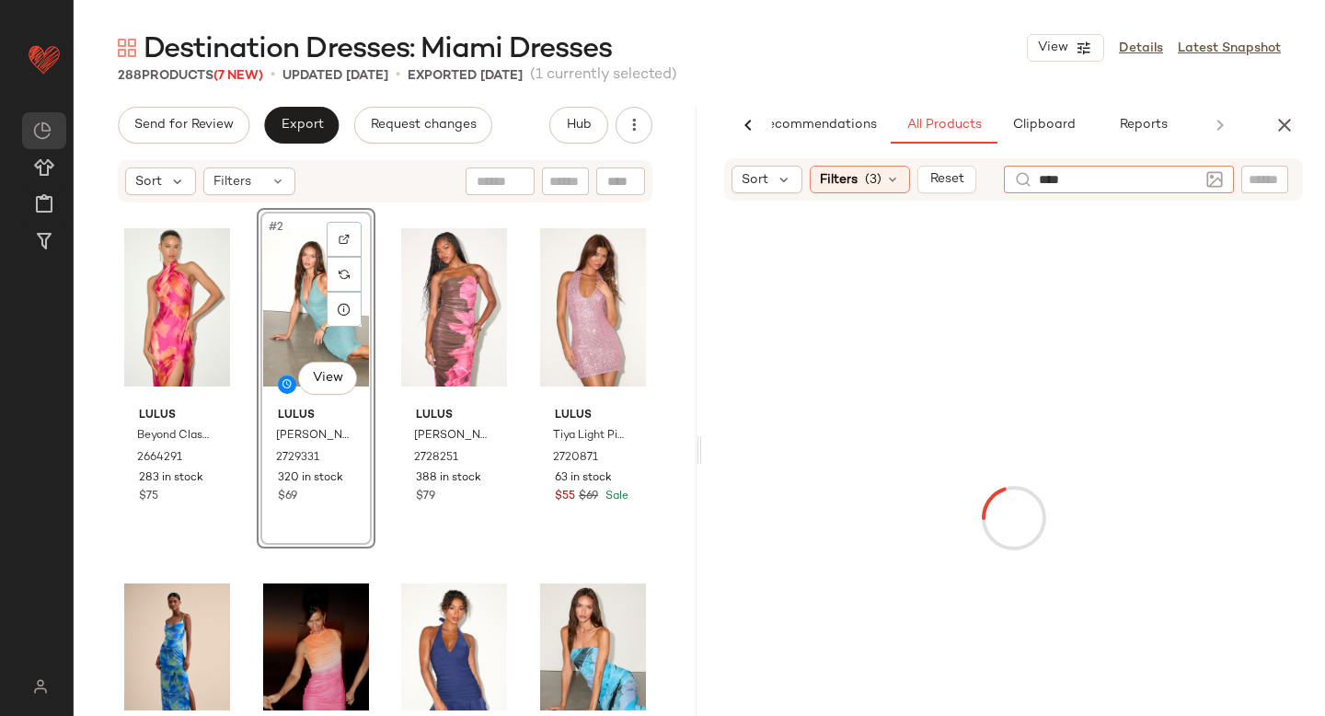
type input "*****"
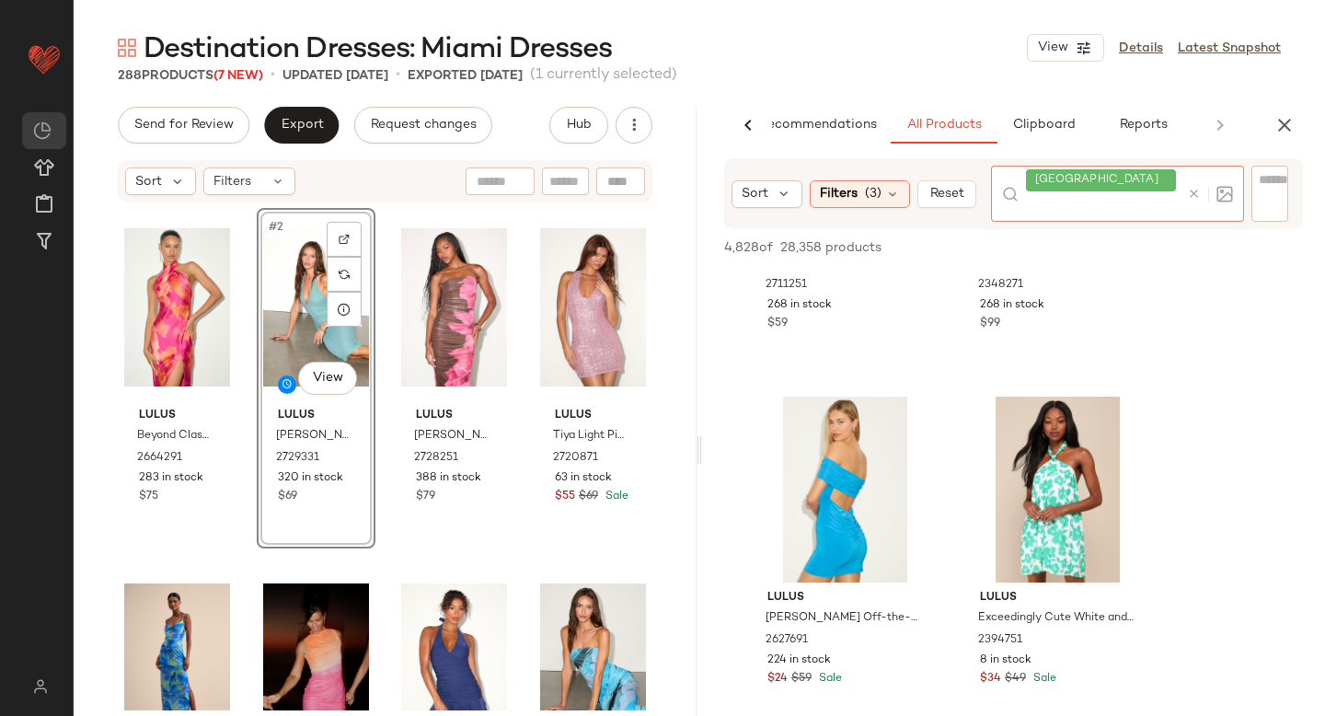
scroll to position [4527, 0]
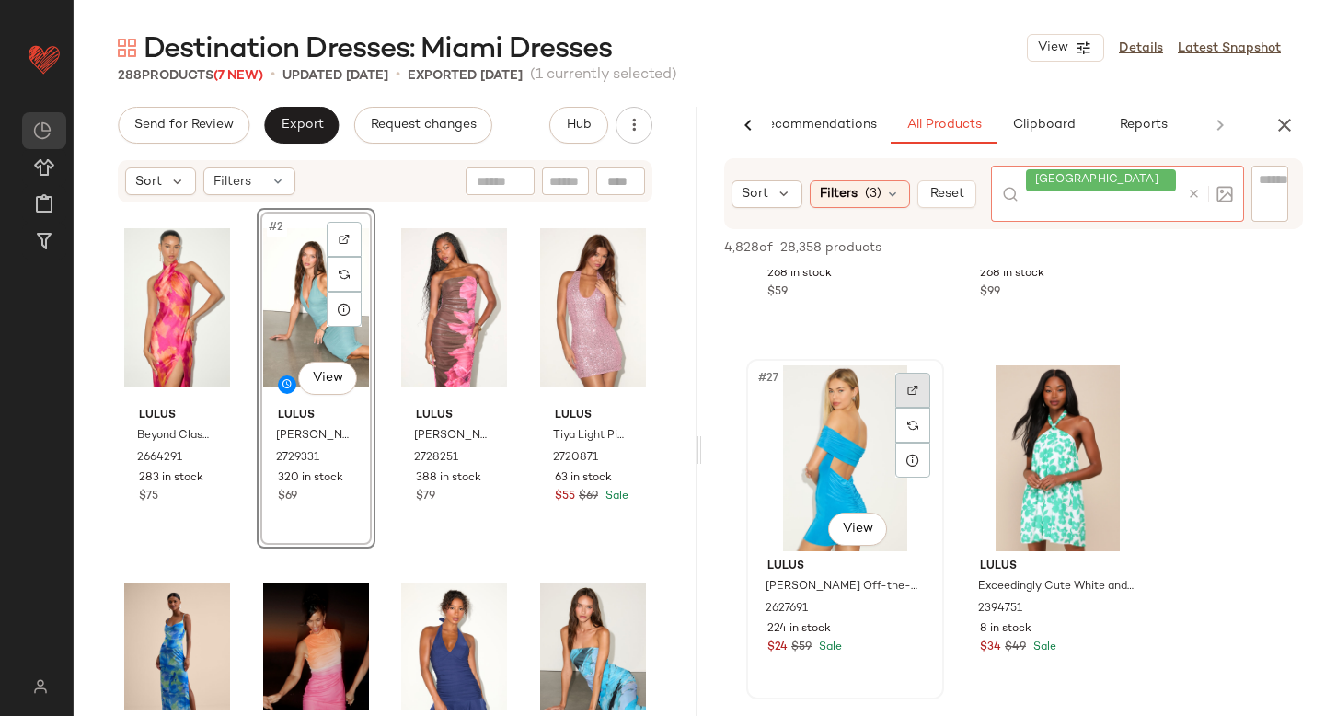
click at [915, 385] on img at bounding box center [912, 390] width 11 height 11
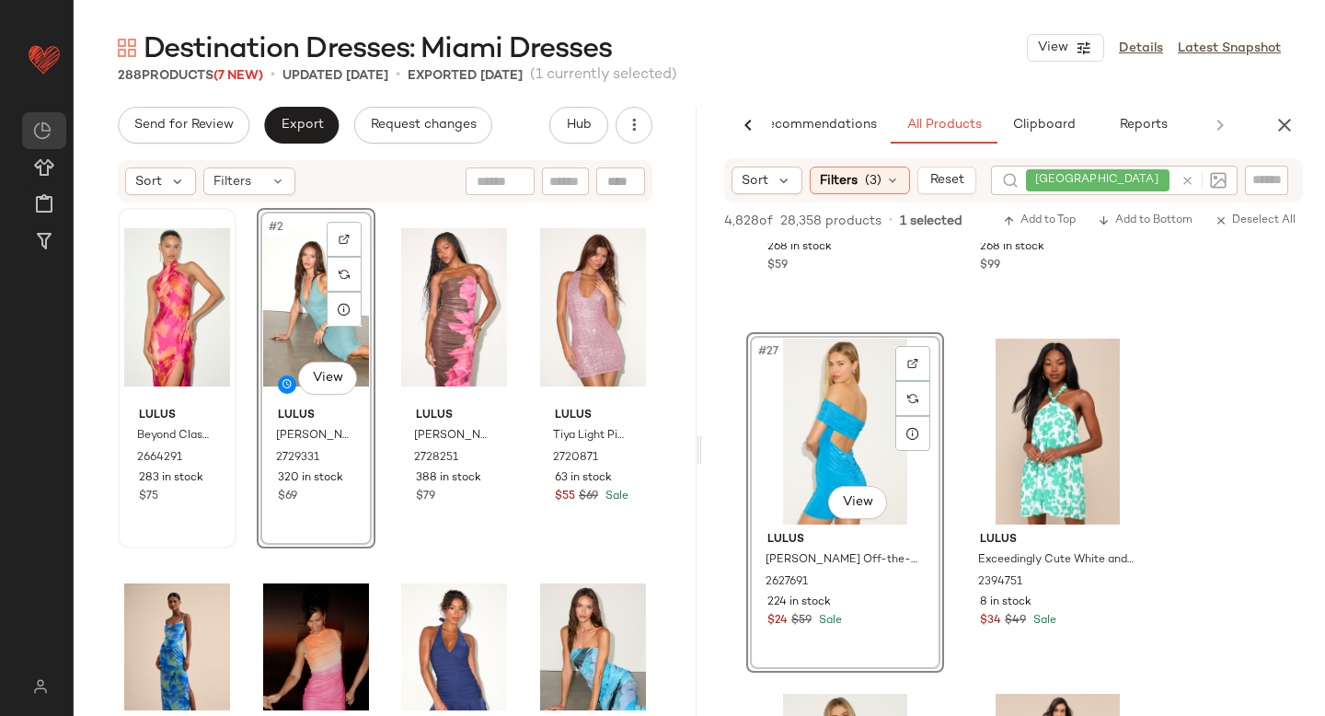
drag, startPoint x: 843, startPoint y: 440, endPoint x: 140, endPoint y: 487, distance: 704.5
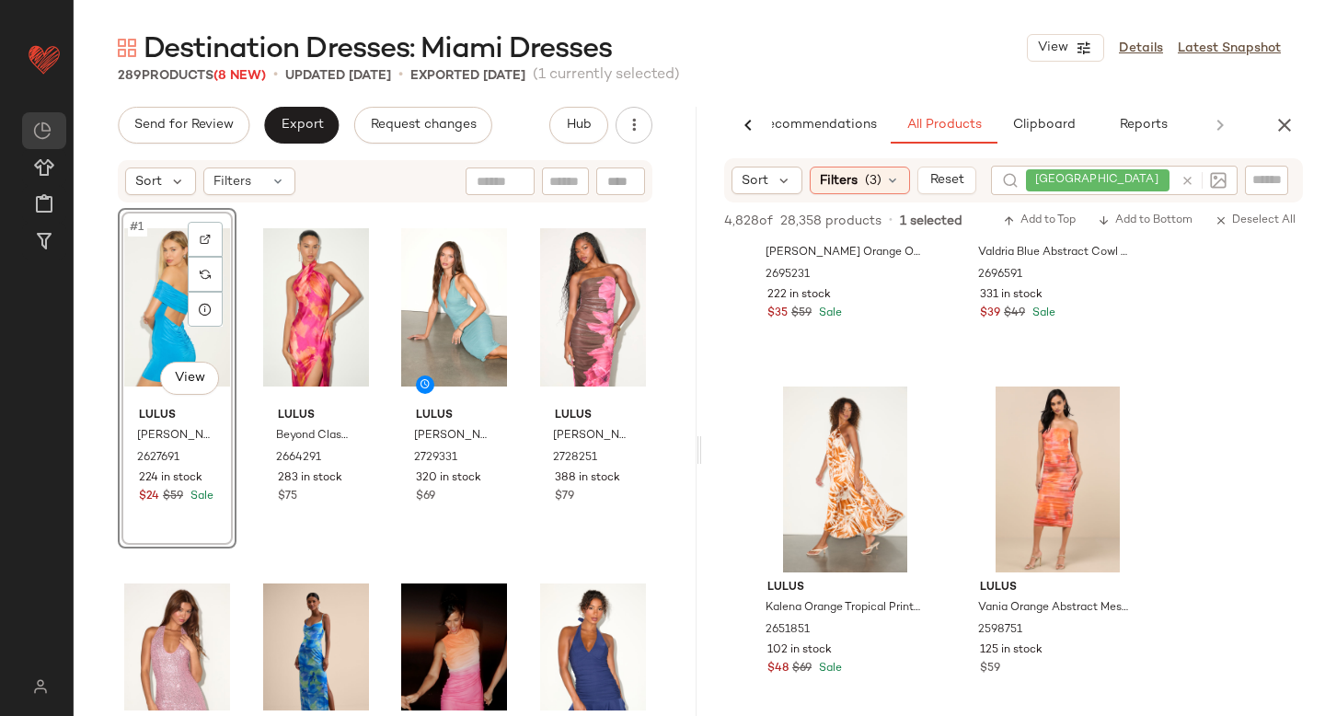
scroll to position [6967, 0]
click at [1117, 422] on div at bounding box center [1125, 409] width 35 height 35
click at [1284, 121] on icon "button" at bounding box center [1284, 125] width 22 height 22
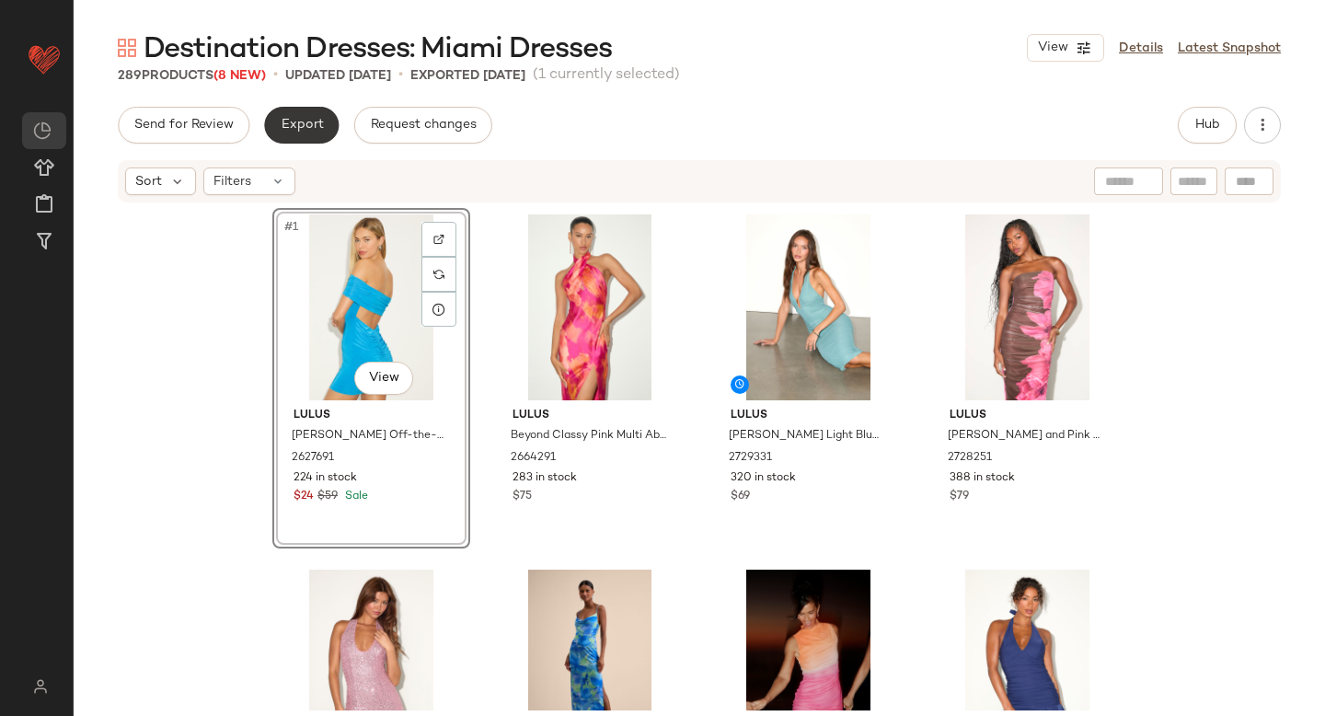
click at [306, 122] on span "Export" at bounding box center [301, 125] width 43 height 15
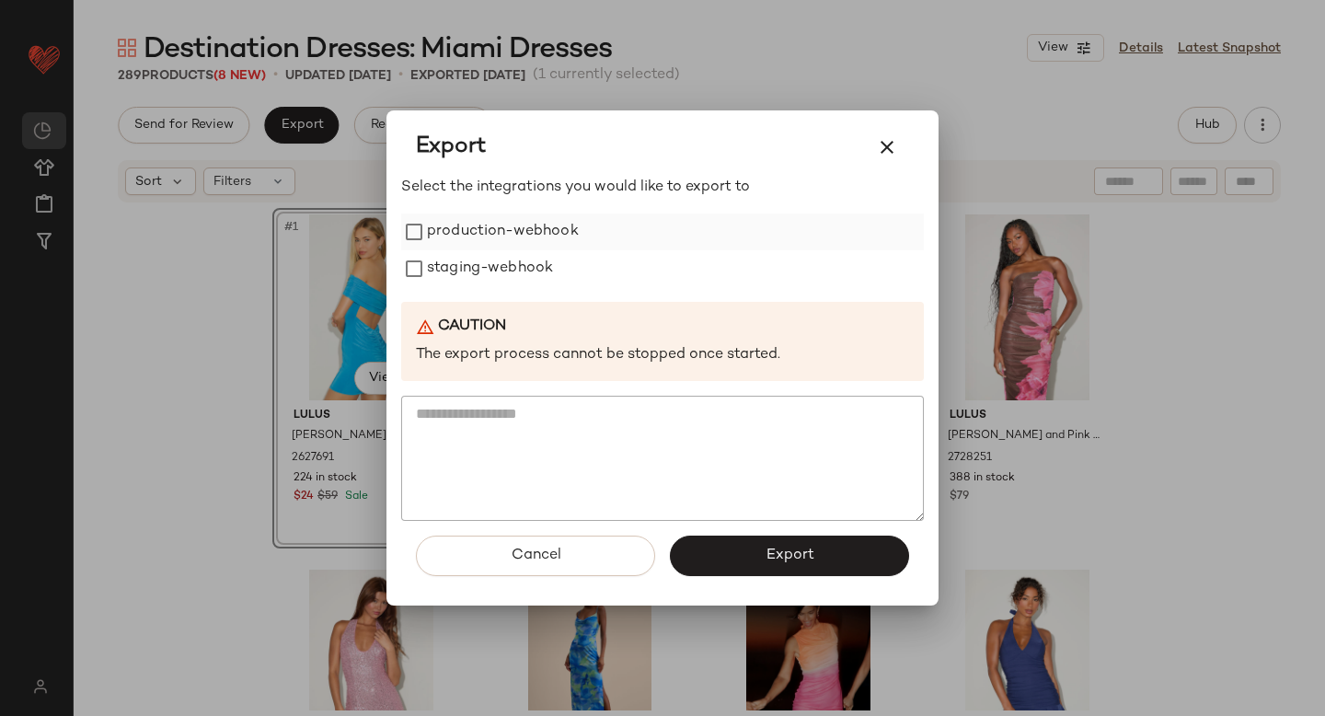
click at [456, 237] on label "production-webhook" at bounding box center [503, 231] width 152 height 37
click at [462, 269] on label "staging-webhook" at bounding box center [490, 268] width 126 height 37
click at [727, 572] on button "Export" at bounding box center [789, 555] width 239 height 40
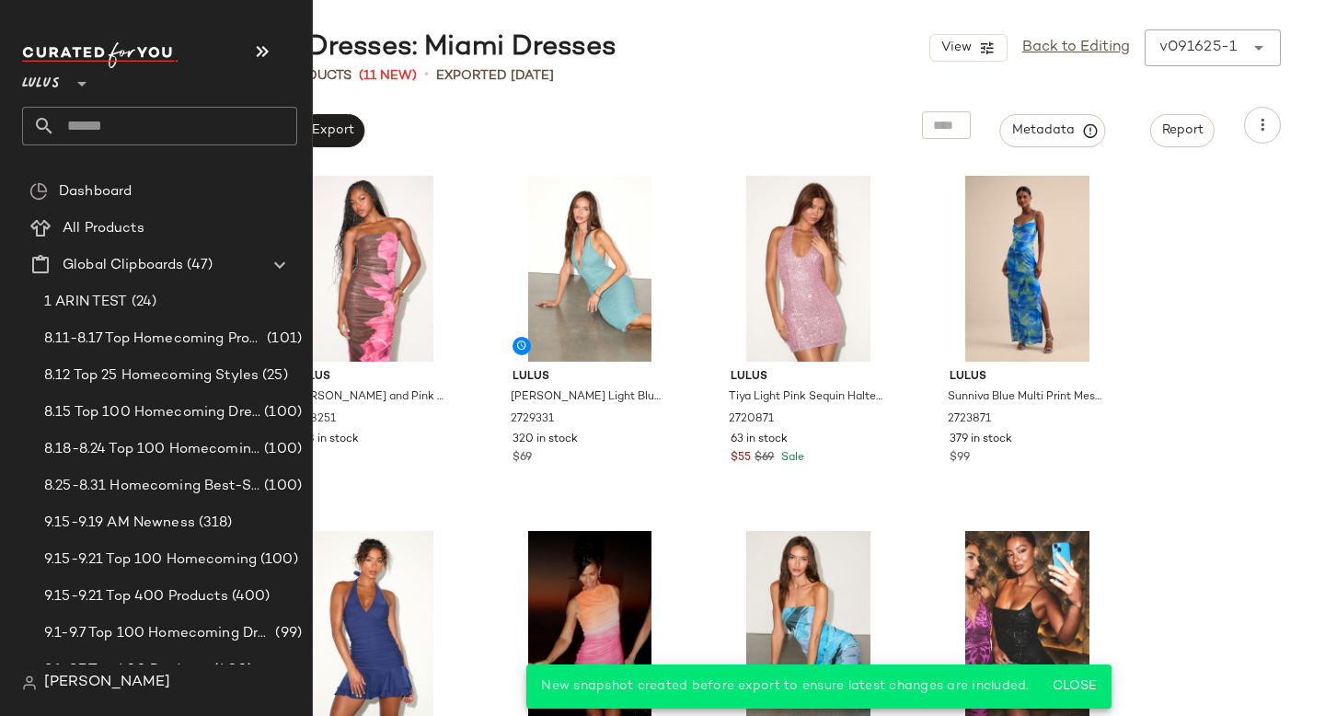
click at [137, 130] on input "text" at bounding box center [176, 126] width 242 height 39
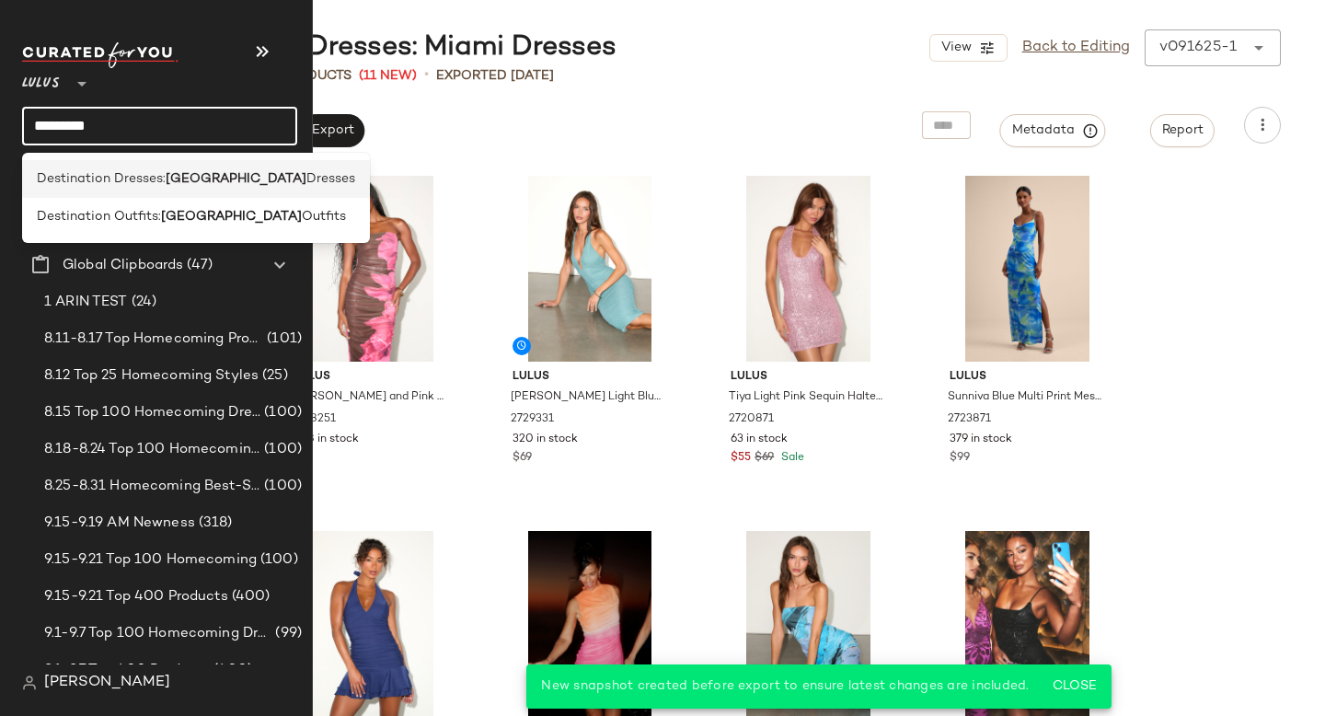
type input "*********"
click at [145, 174] on span "Destination Dresses:" at bounding box center [101, 178] width 129 height 19
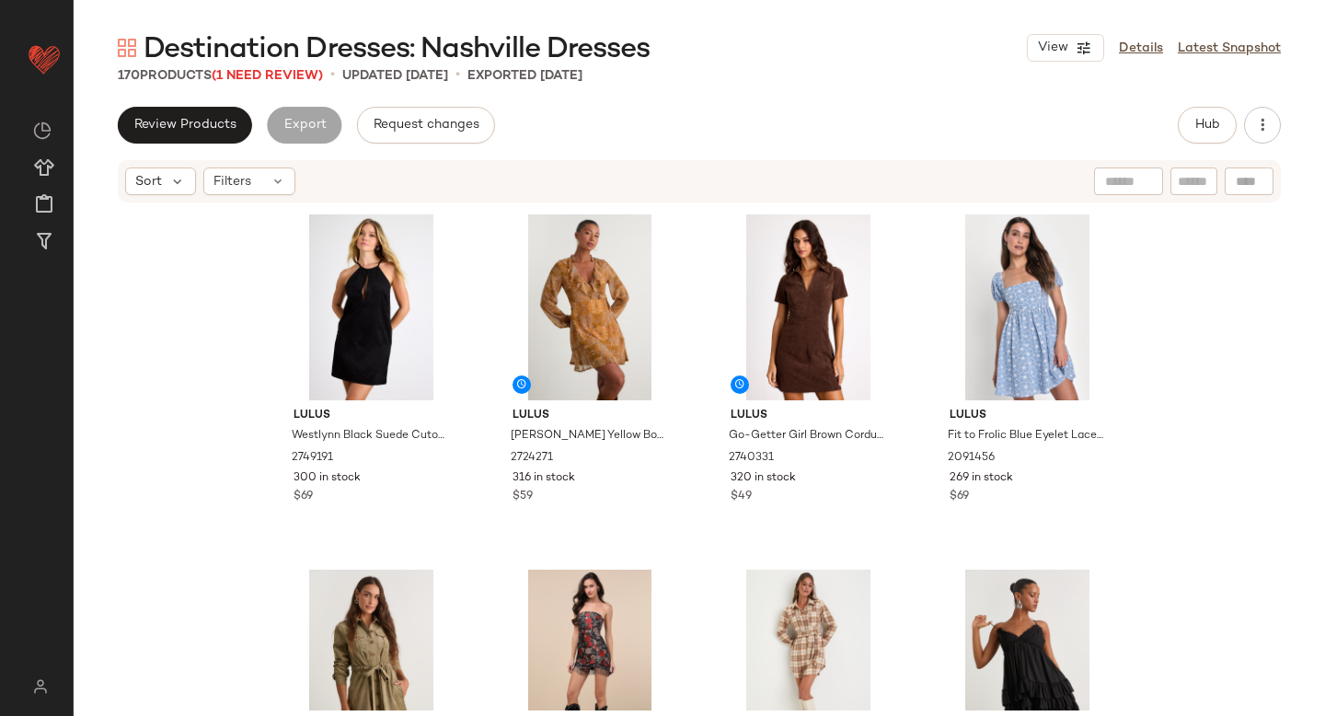
click at [776, 97] on div "Destination Dresses: Nashville Dresses View Details Latest Snapshot 170 Product…" at bounding box center [699, 372] width 1251 height 686
click at [259, 76] on span "(1 Need Review)" at bounding box center [267, 76] width 111 height 14
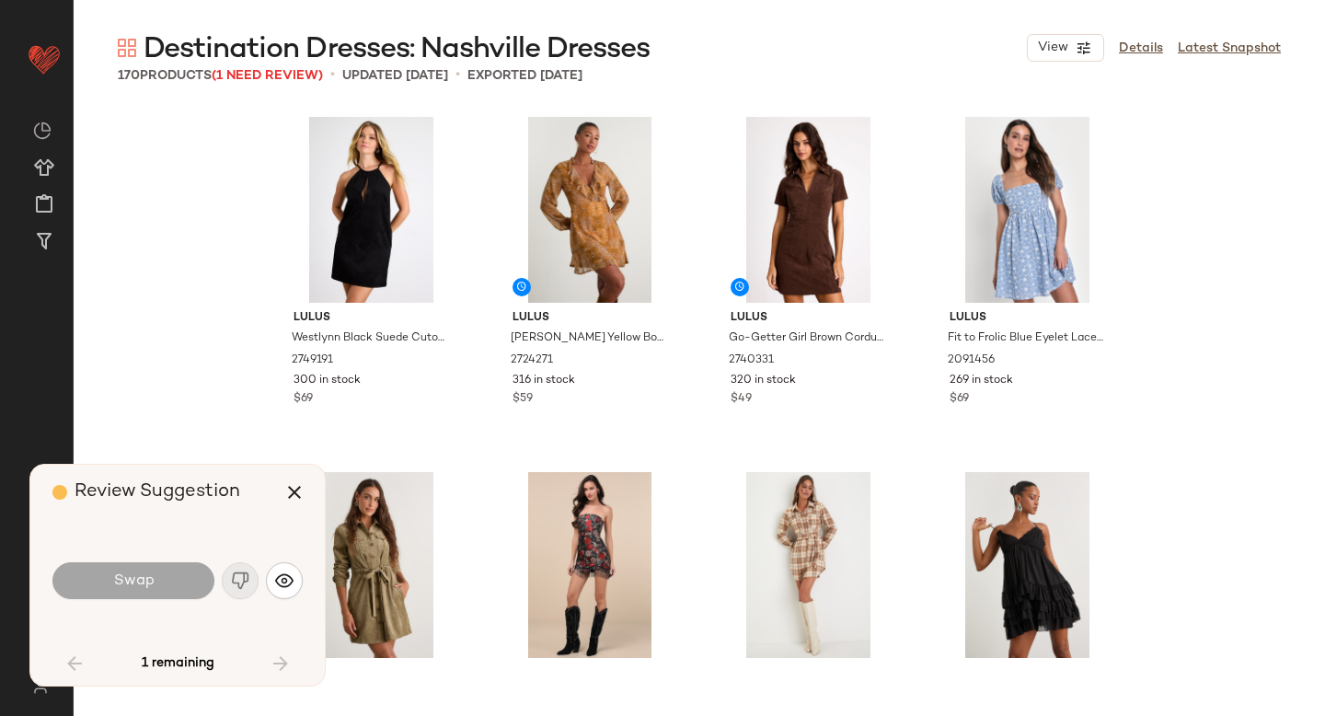
scroll to position [5682, 0]
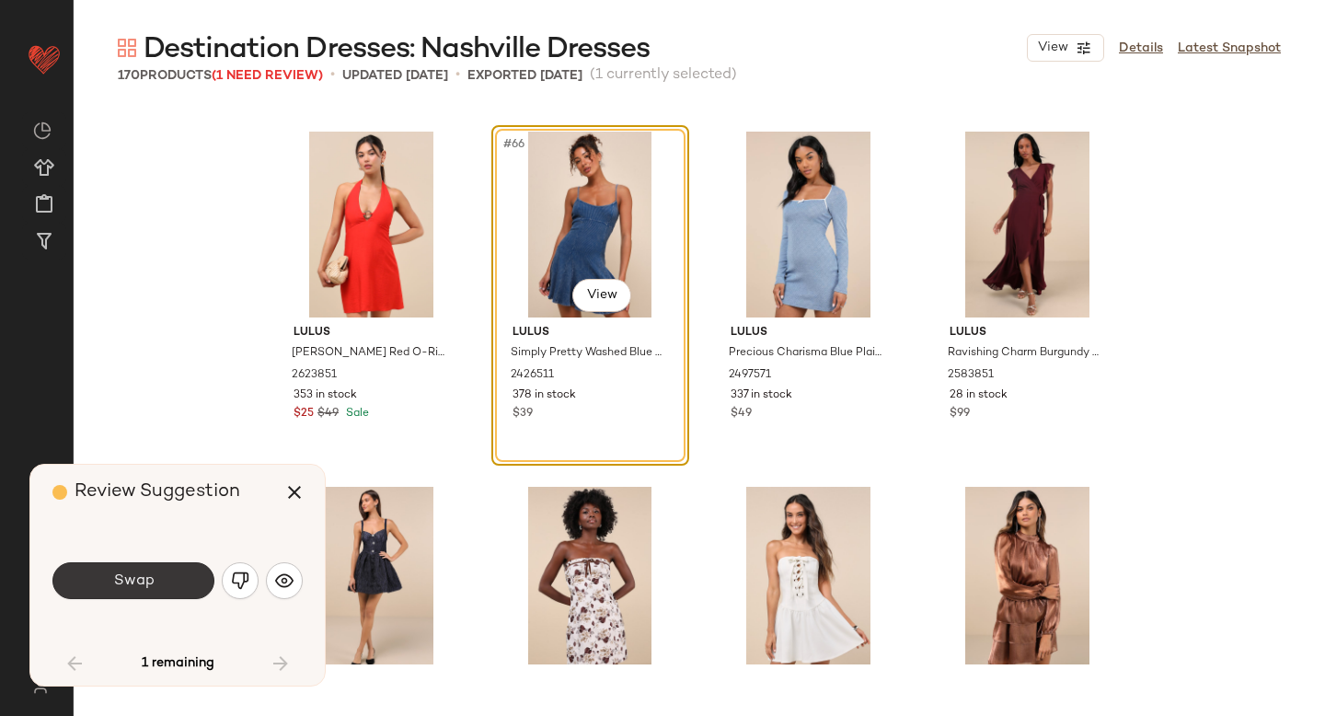
click at [154, 592] on button "Swap" at bounding box center [133, 580] width 162 height 37
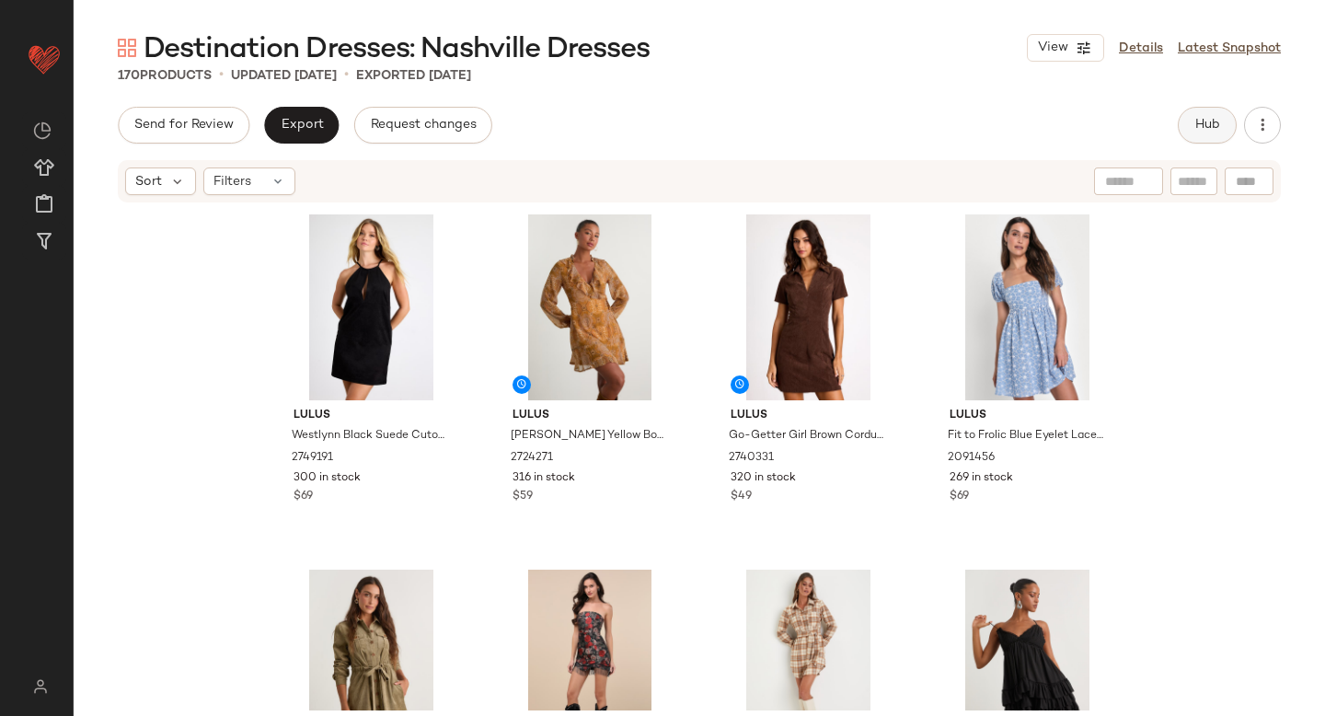
click at [1202, 135] on button "Hub" at bounding box center [1207, 125] width 59 height 37
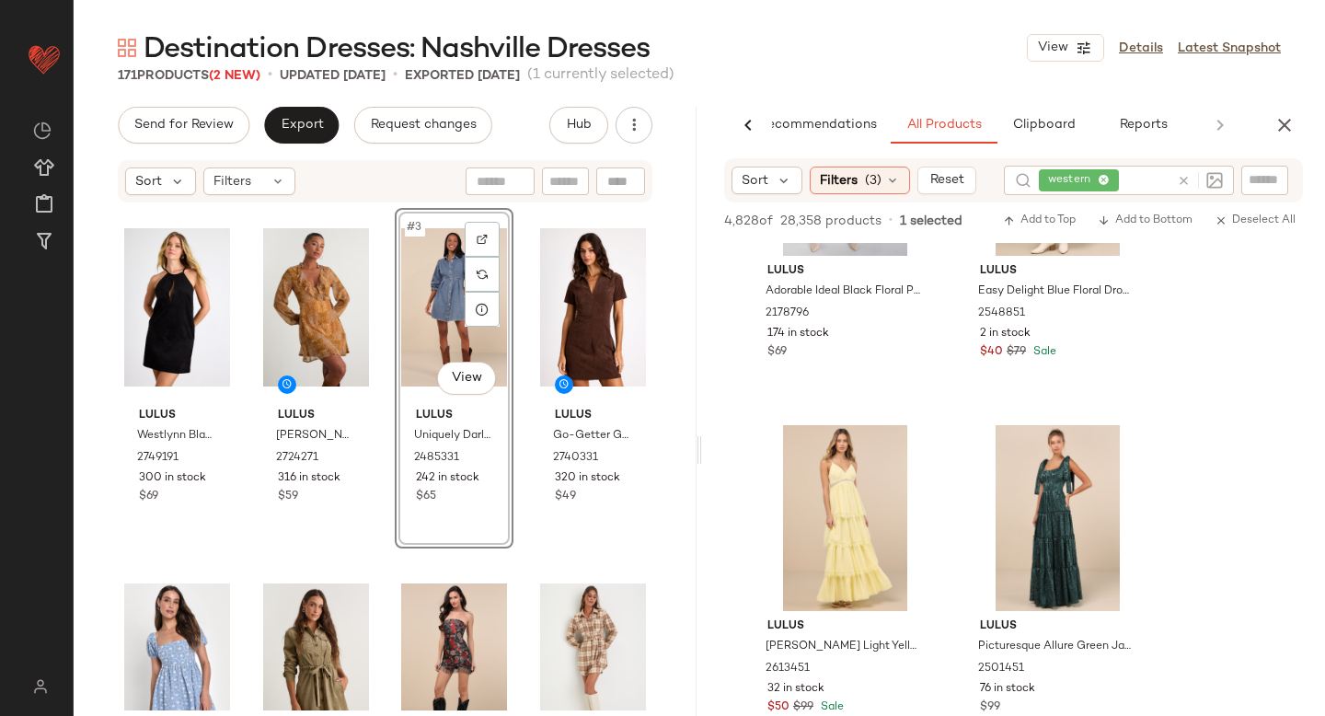
scroll to position [2363, 0]
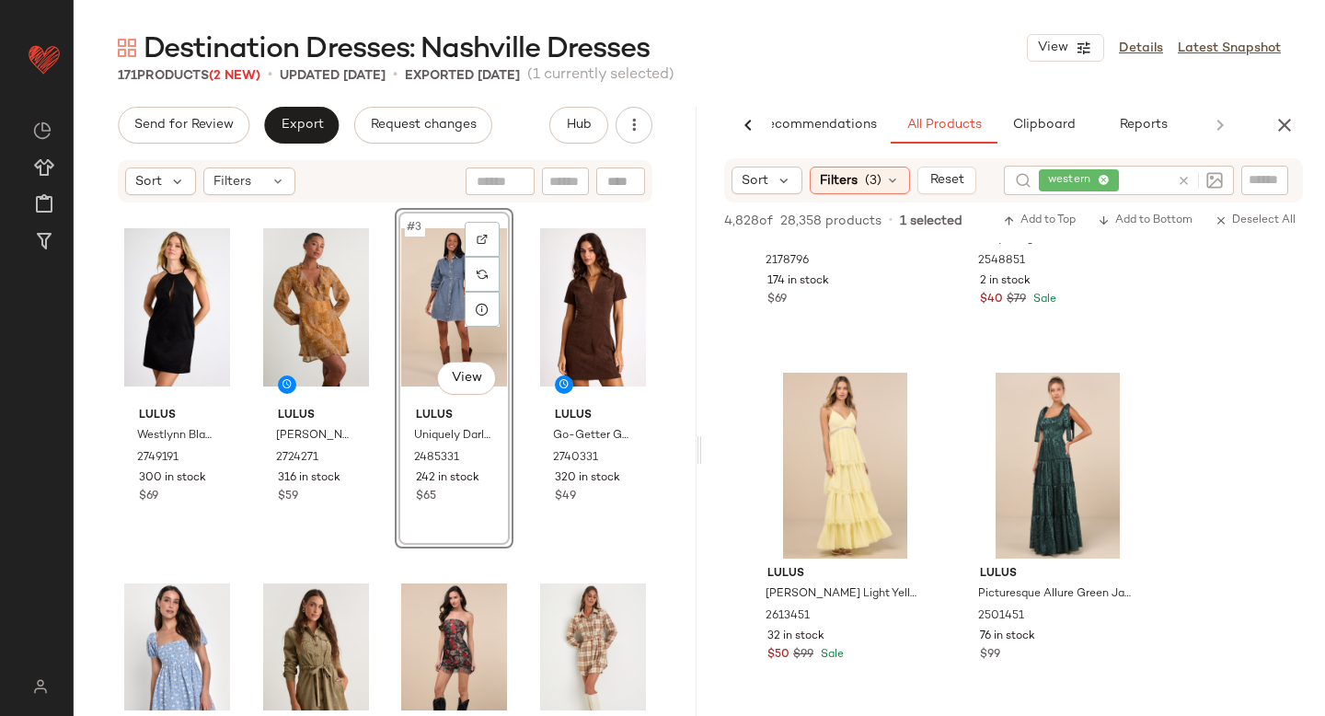
click at [1181, 187] on icon at bounding box center [1184, 181] width 14 height 14
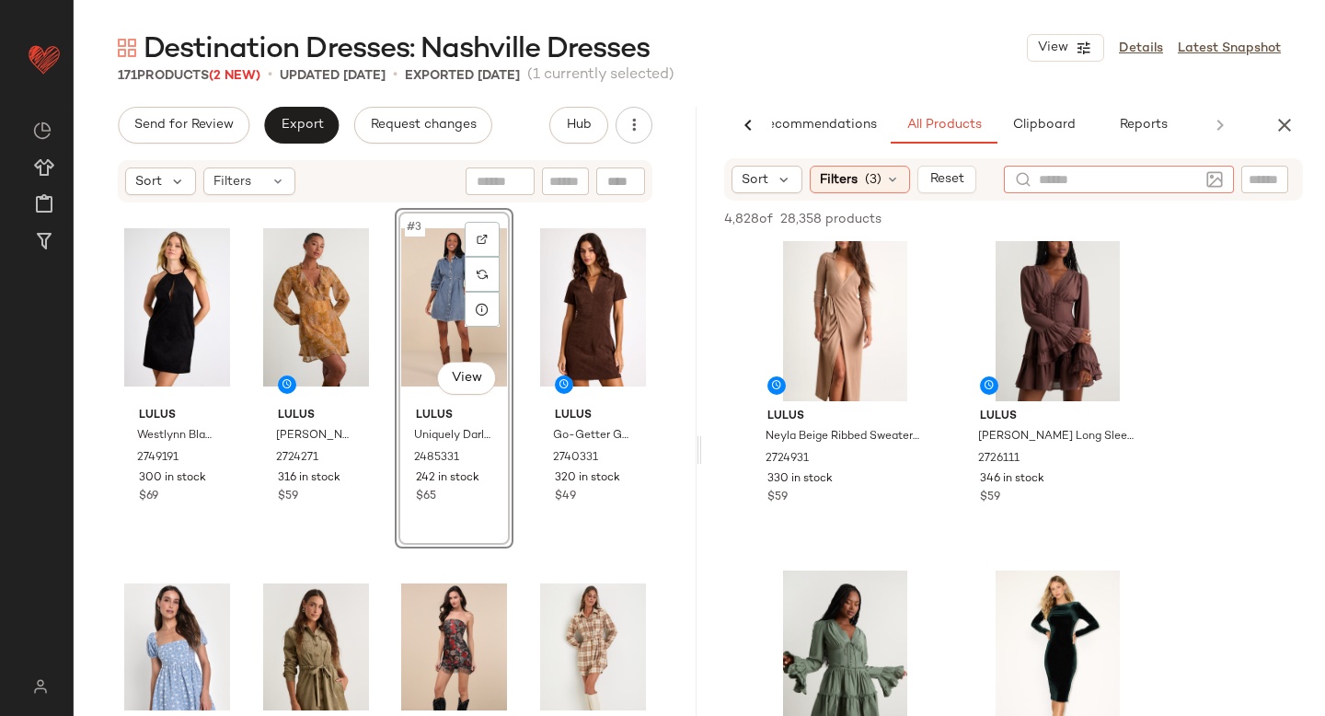
scroll to position [1454, 0]
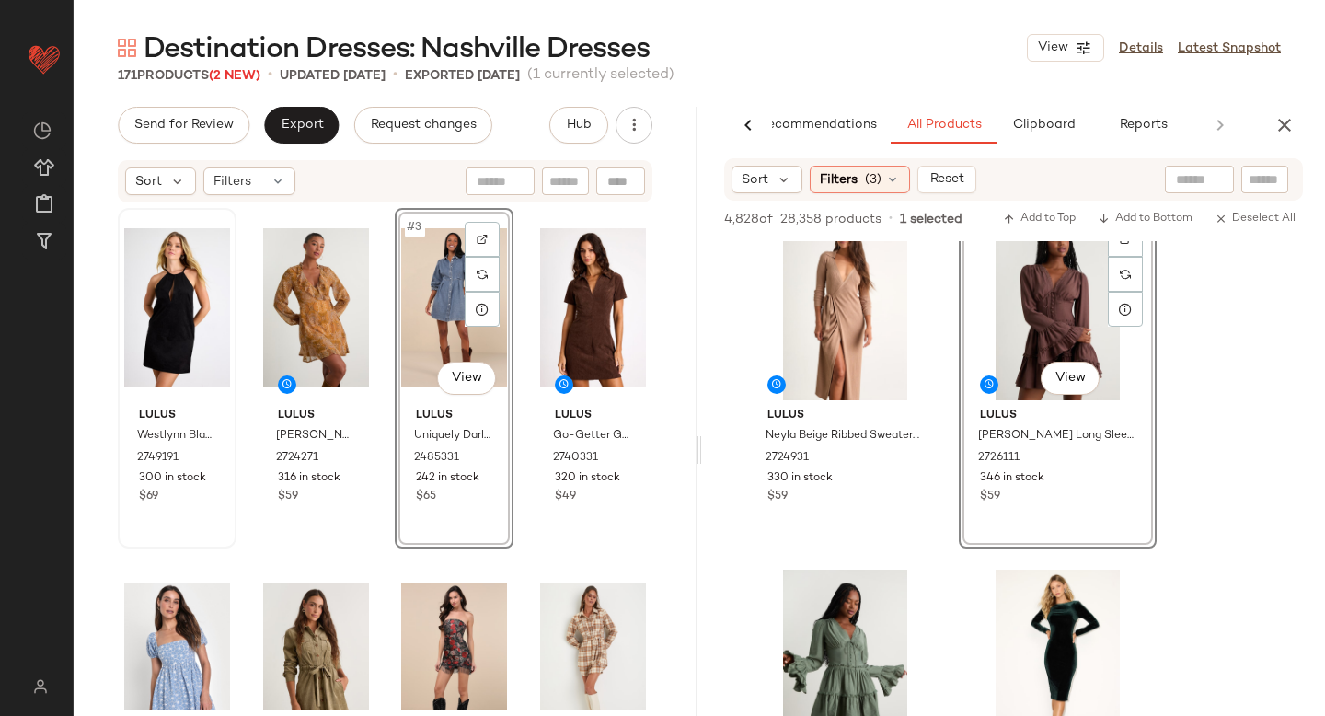
drag, startPoint x: 1030, startPoint y: 336, endPoint x: 123, endPoint y: 447, distance: 914.0
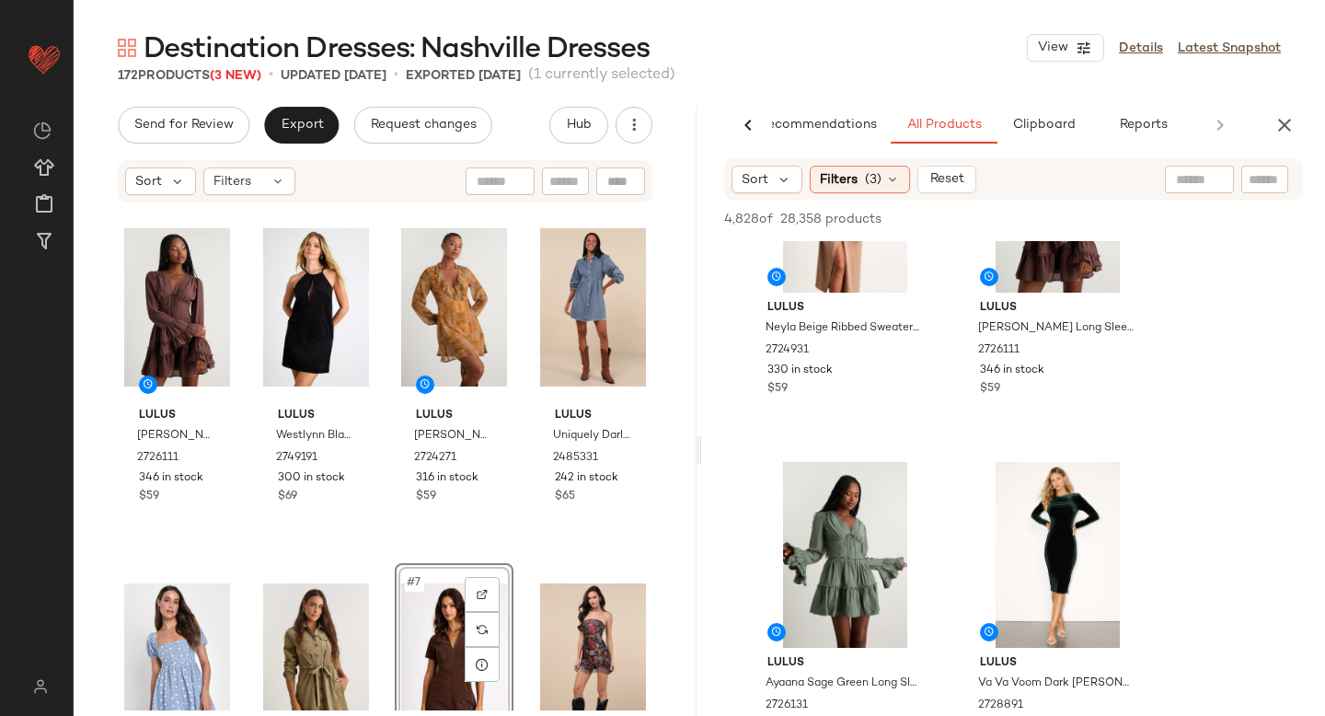
scroll to position [1574, 0]
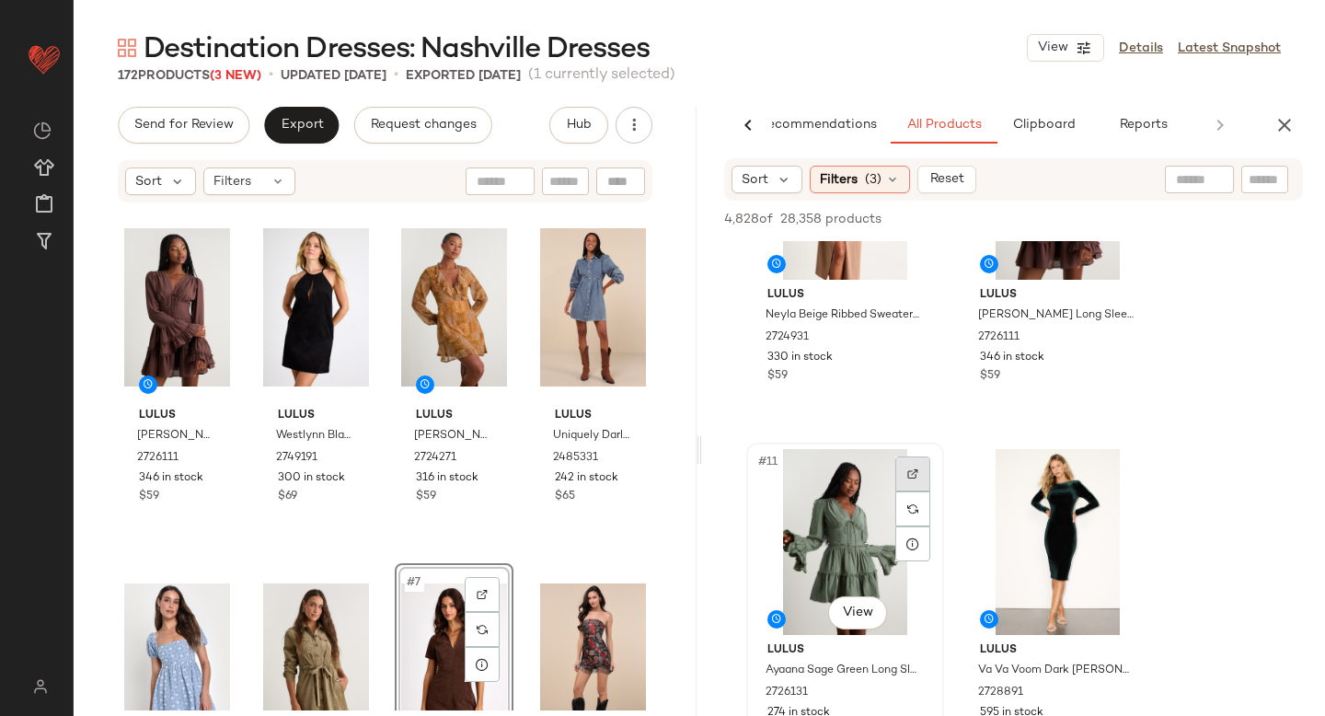
click at [909, 470] on img at bounding box center [912, 473] width 11 height 11
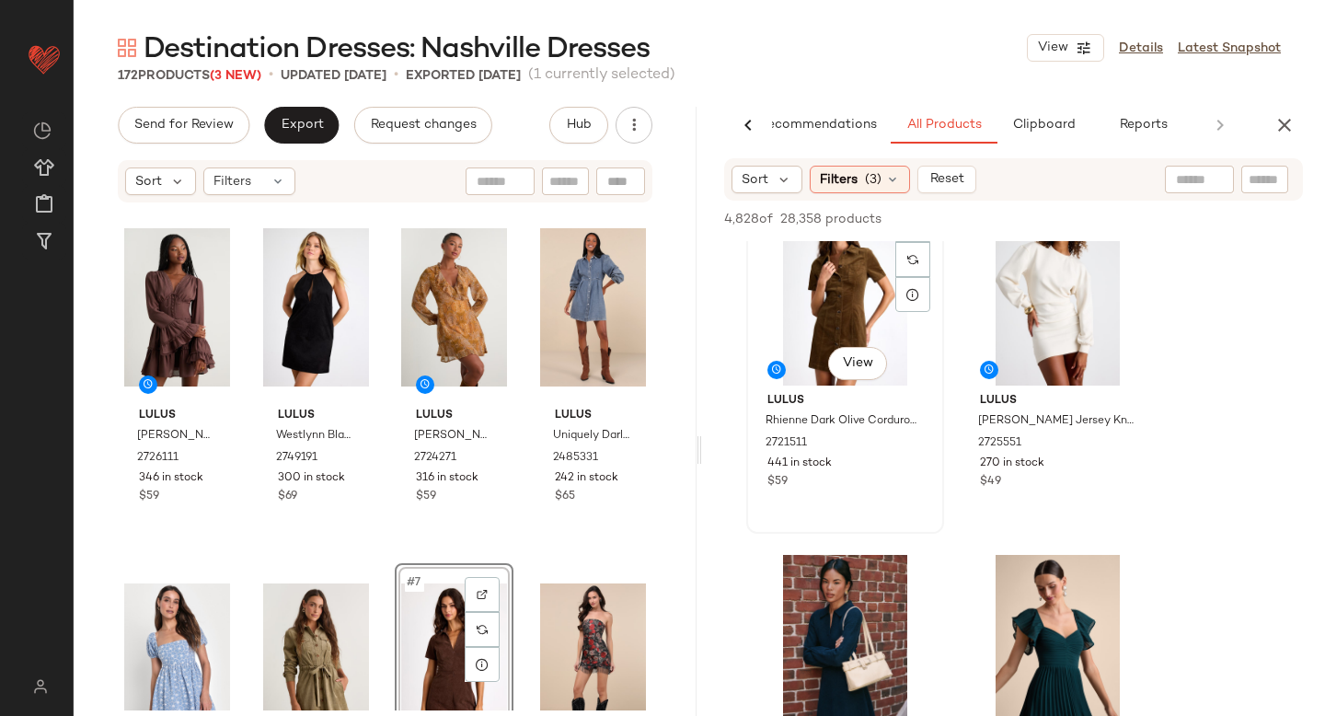
scroll to position [7862, 0]
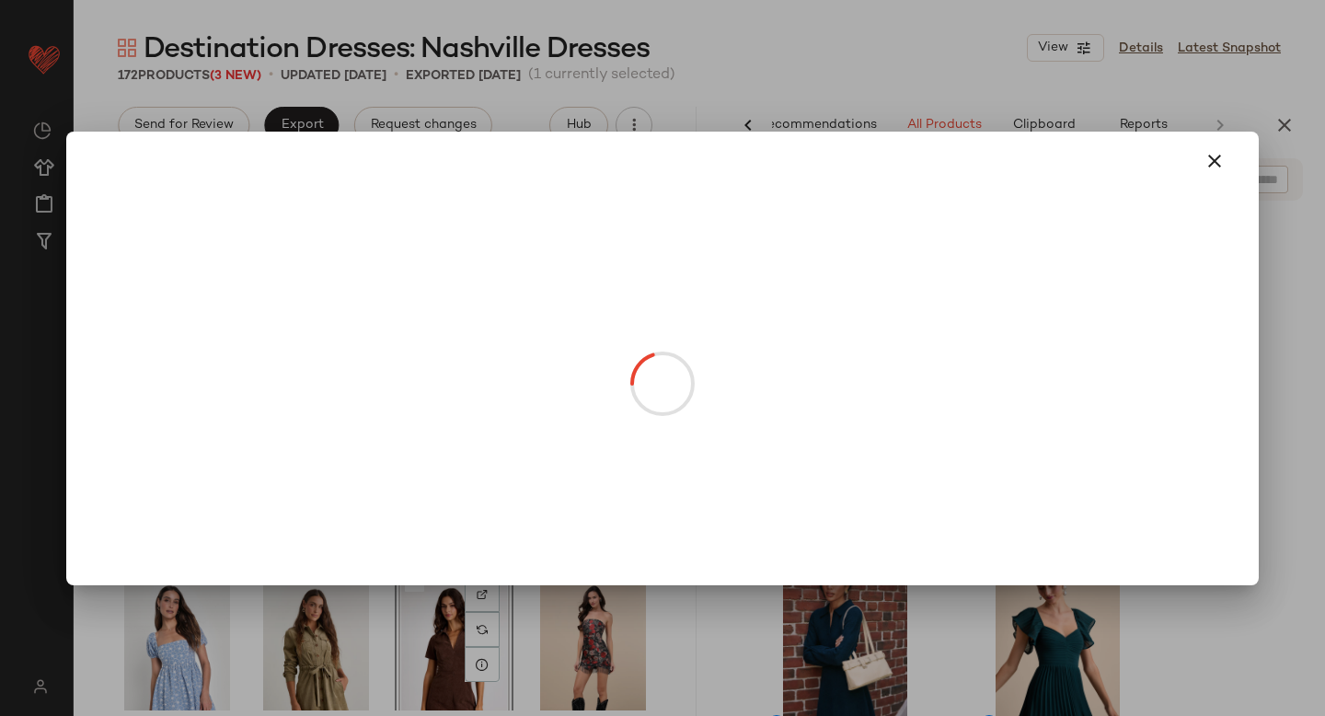
drag, startPoint x: 821, startPoint y: 344, endPoint x: 327, endPoint y: 493, distance: 516.0
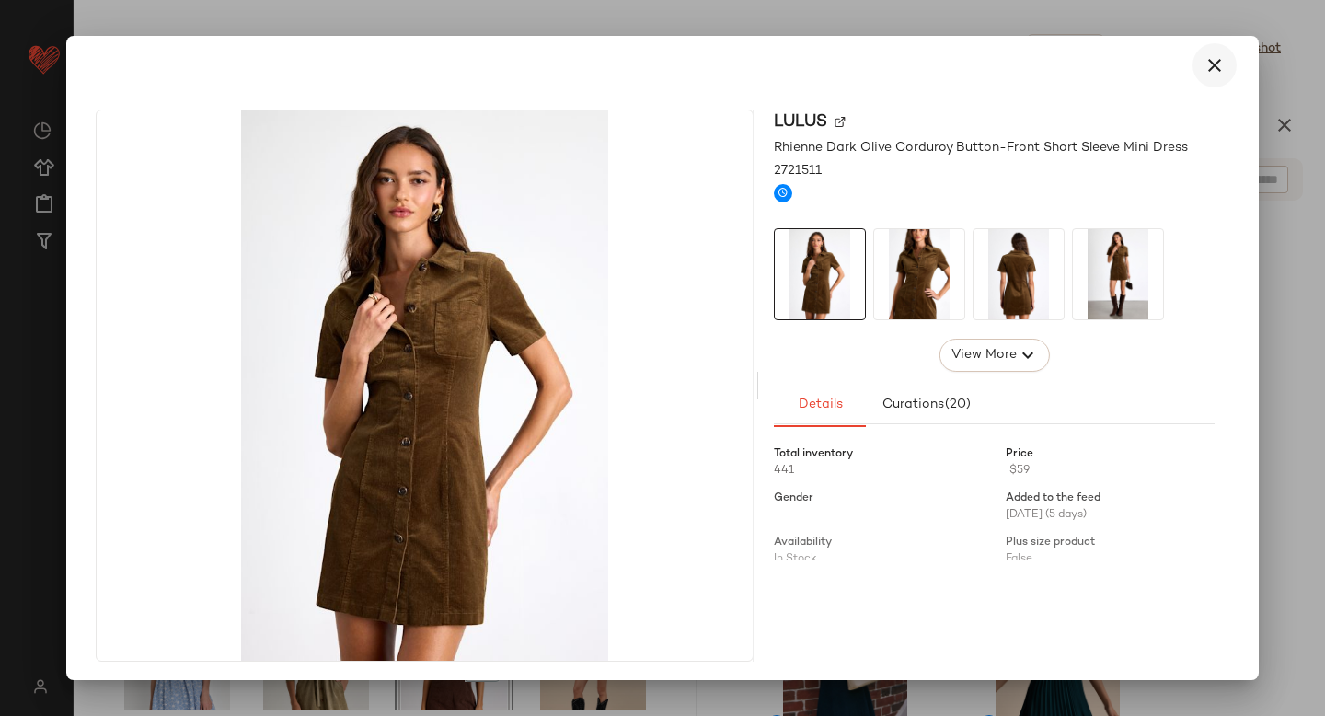
click at [1207, 68] on icon "button" at bounding box center [1214, 65] width 22 height 22
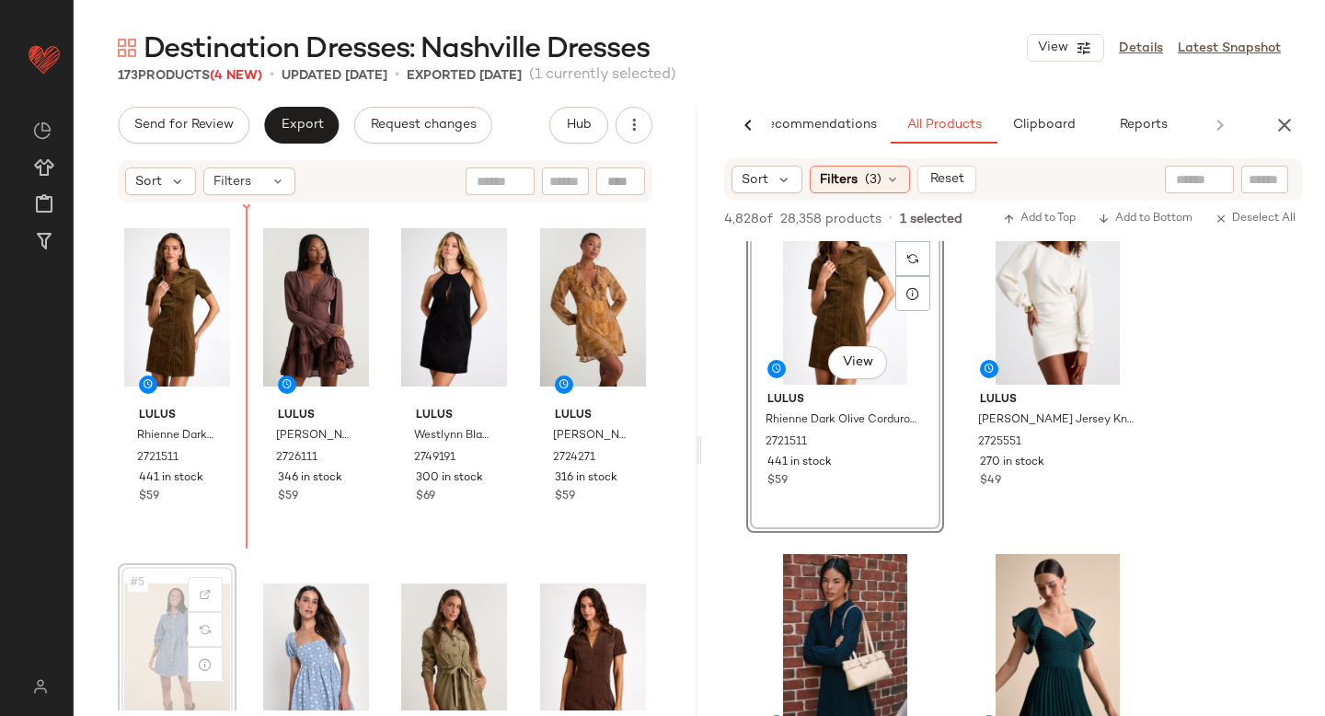
scroll to position [2, 0]
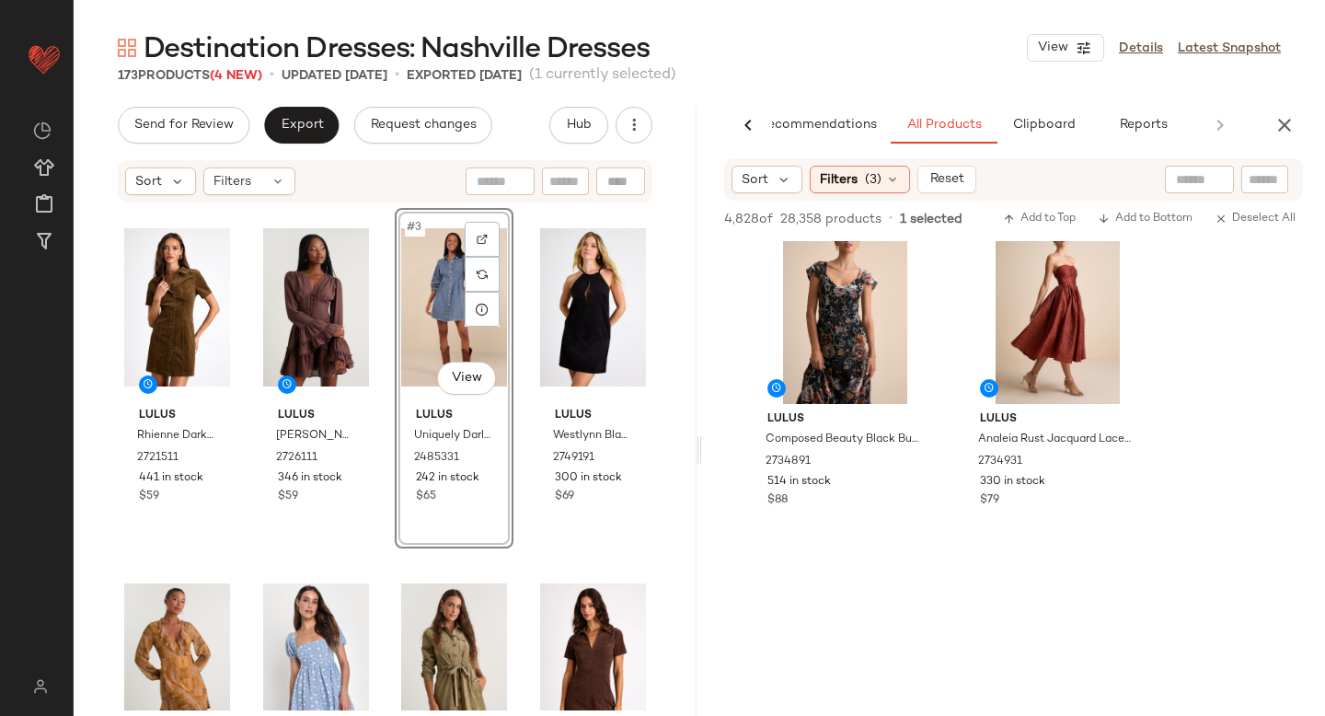
scroll to position [9125, 0]
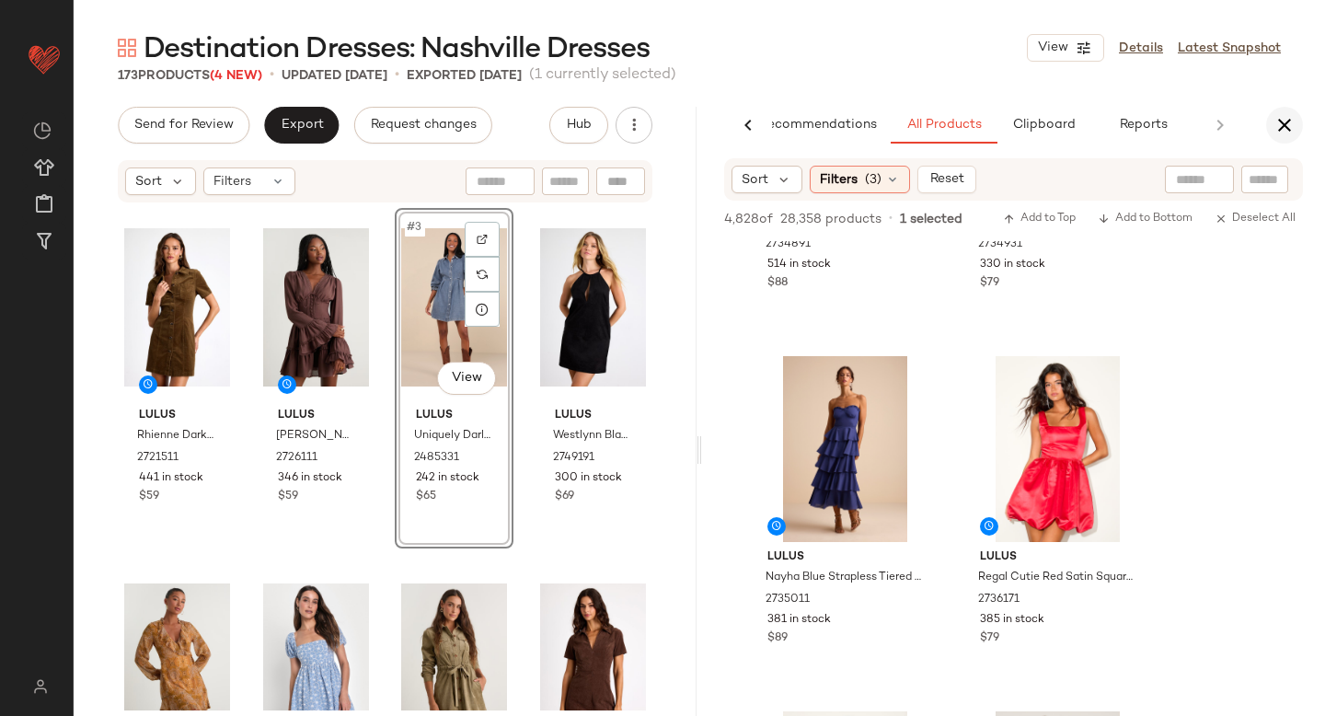
click at [1284, 131] on icon "button" at bounding box center [1284, 125] width 22 height 22
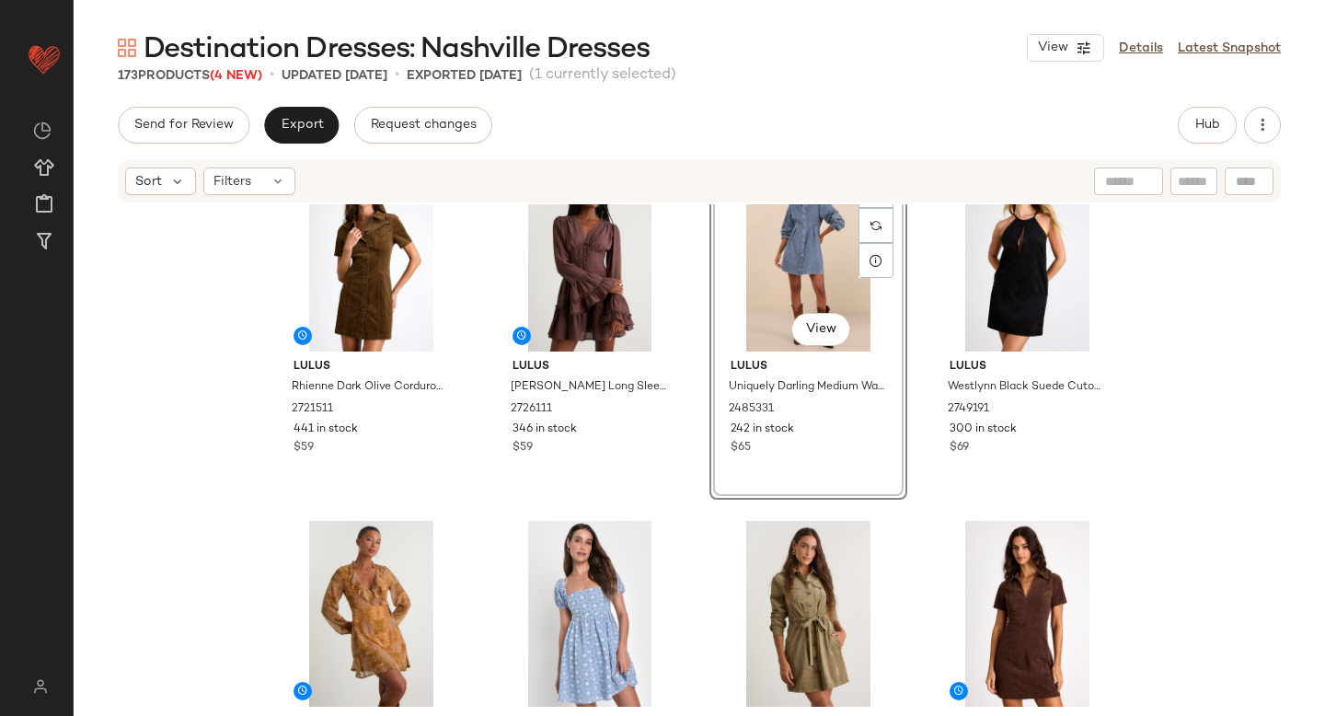
scroll to position [0, 0]
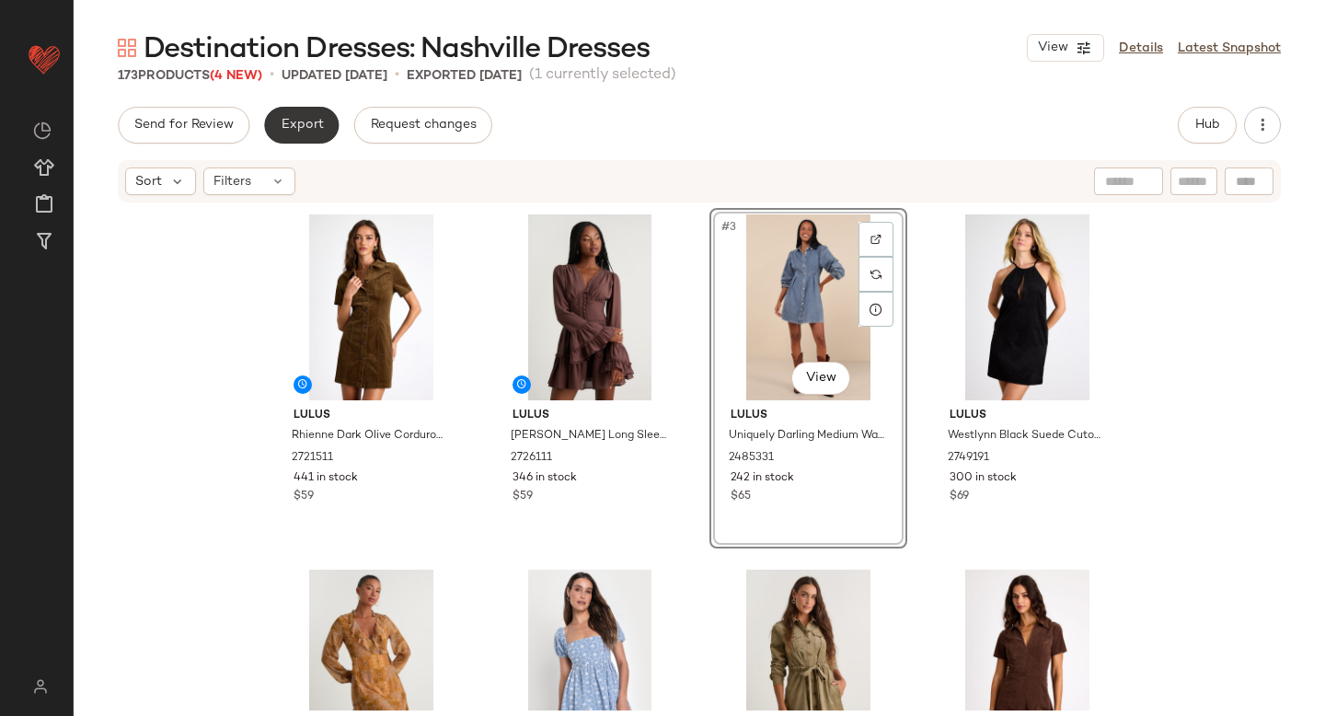
click at [311, 120] on span "Export" at bounding box center [301, 125] width 43 height 15
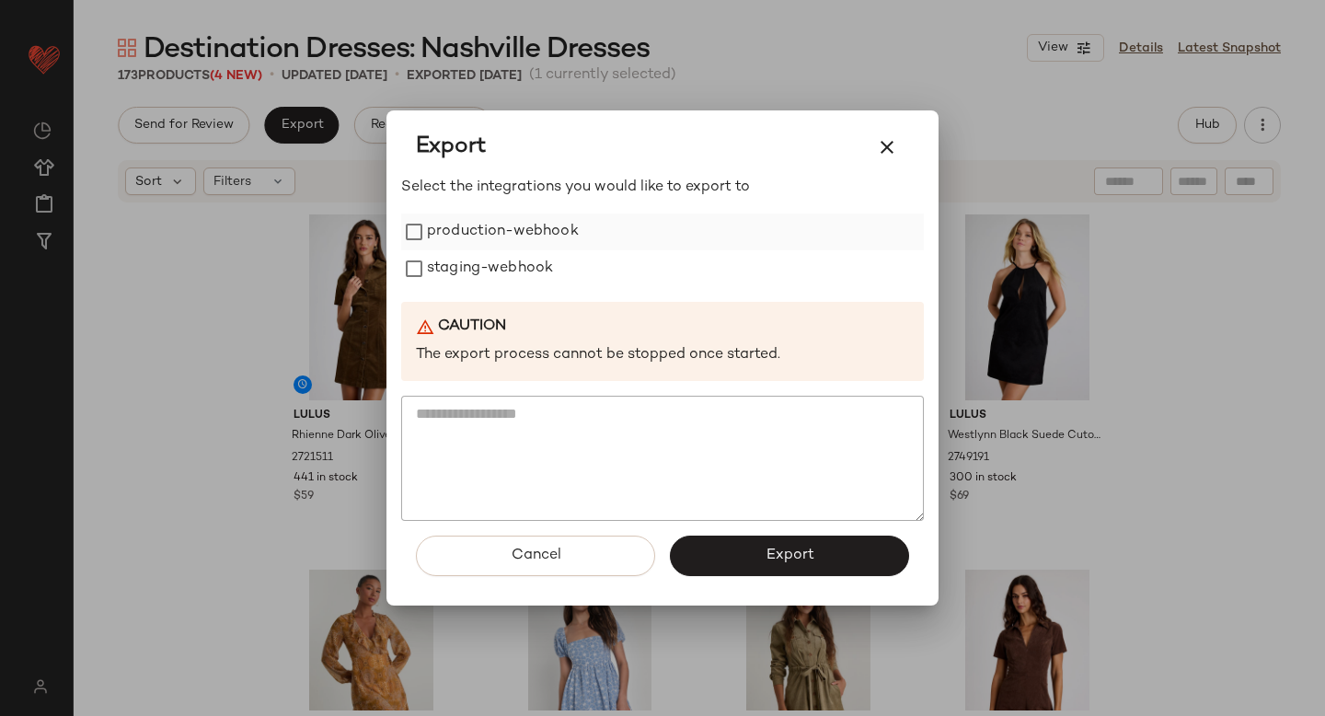
click at [495, 230] on label "production-webhook" at bounding box center [503, 231] width 152 height 37
click at [500, 270] on label "staging-webhook" at bounding box center [490, 268] width 126 height 37
click at [772, 550] on span "Export" at bounding box center [789, 554] width 49 height 17
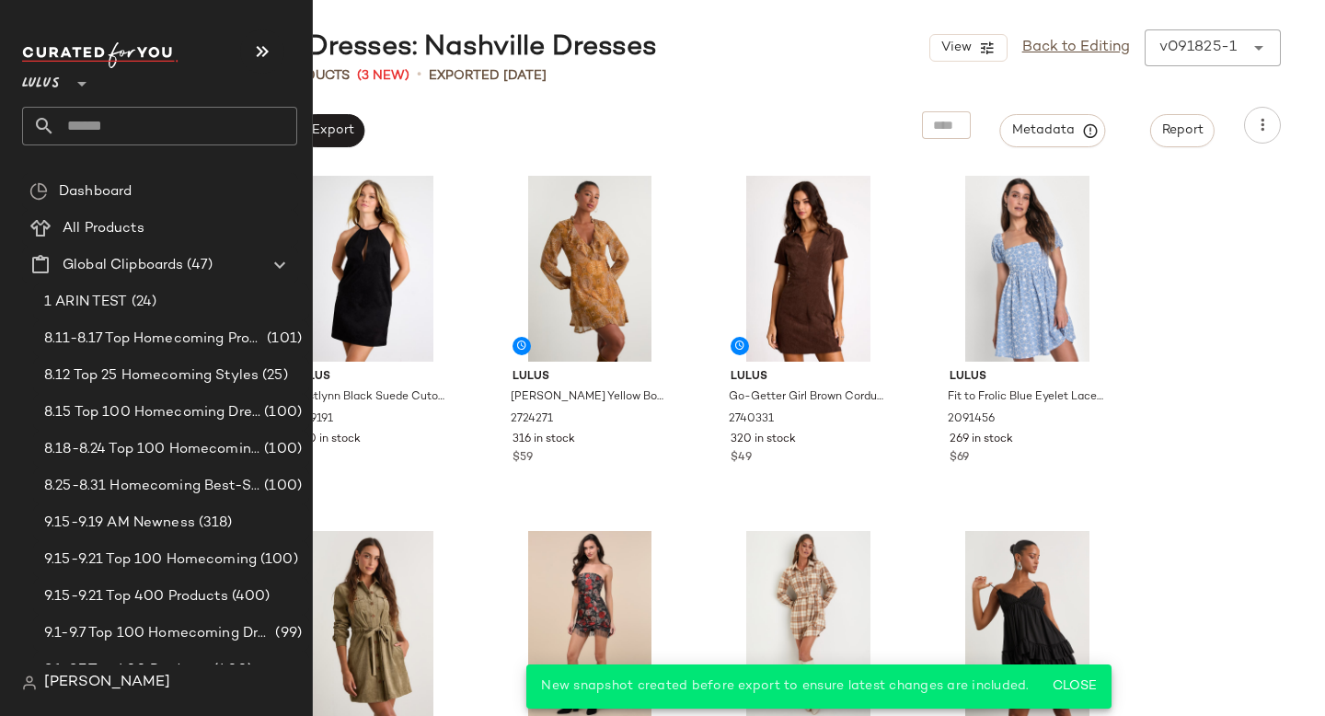
click at [128, 120] on input "text" at bounding box center [176, 126] width 242 height 39
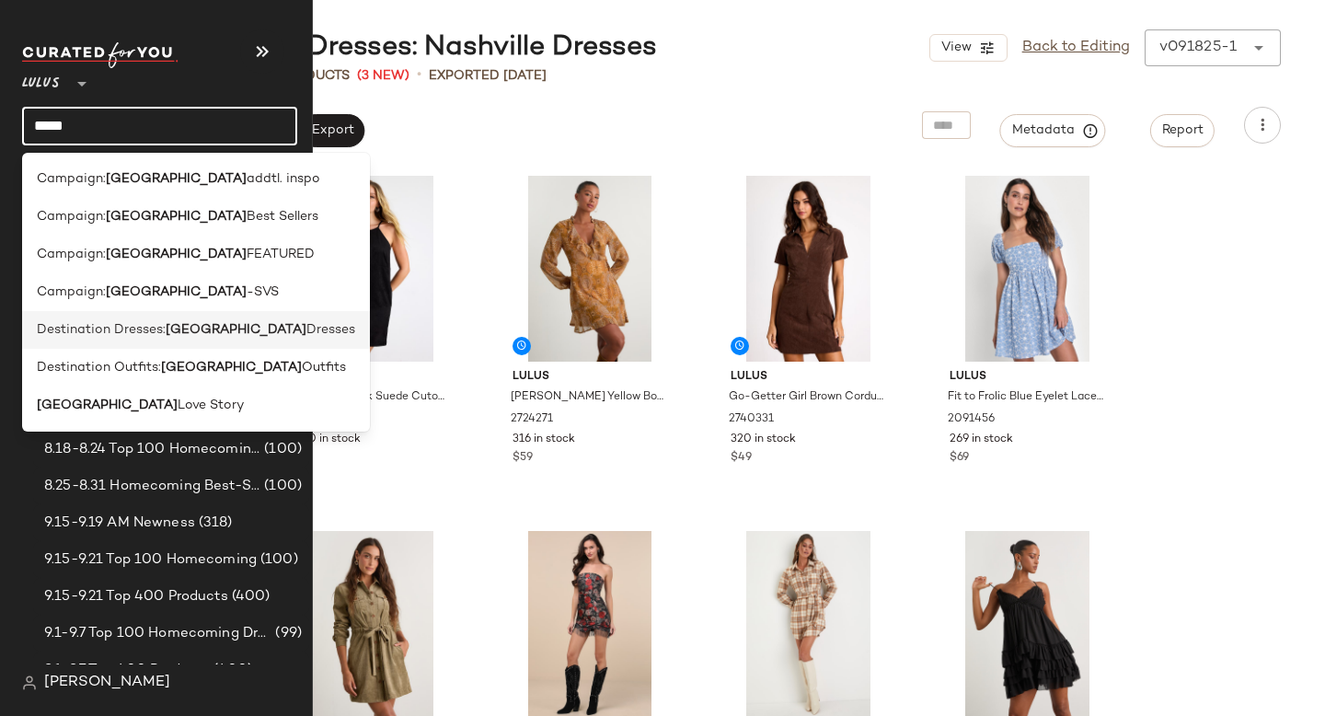
type input "*****"
click at [134, 336] on span "Destination Dresses:" at bounding box center [101, 329] width 129 height 19
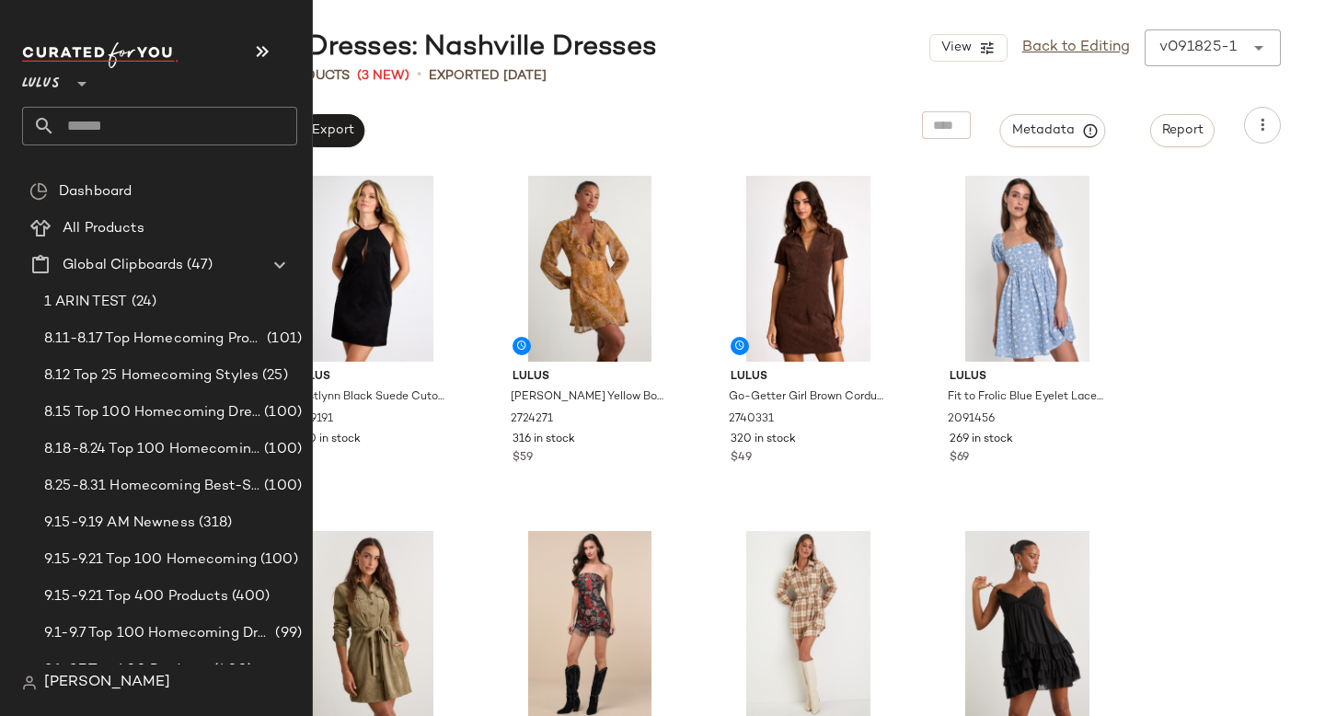
click at [149, 125] on input "text" at bounding box center [176, 126] width 242 height 39
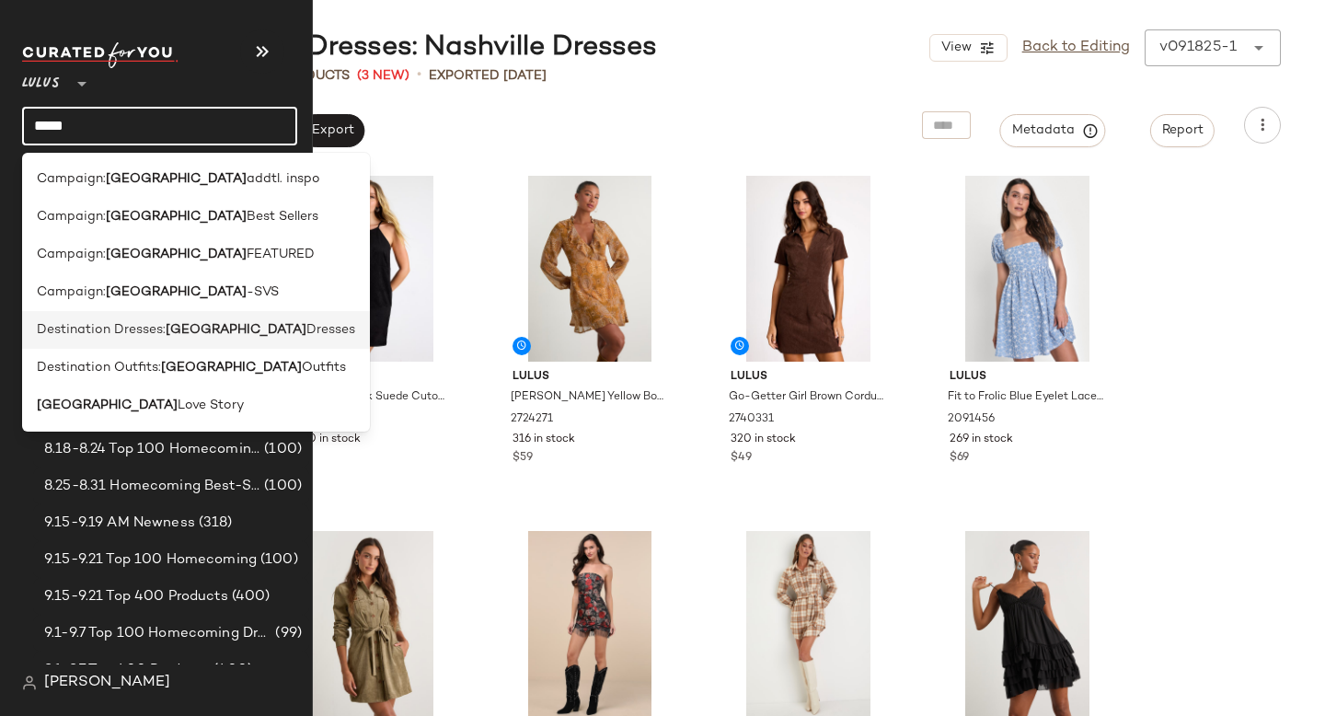
type input "*****"
click at [165, 336] on span "Destination Dresses:" at bounding box center [101, 329] width 129 height 19
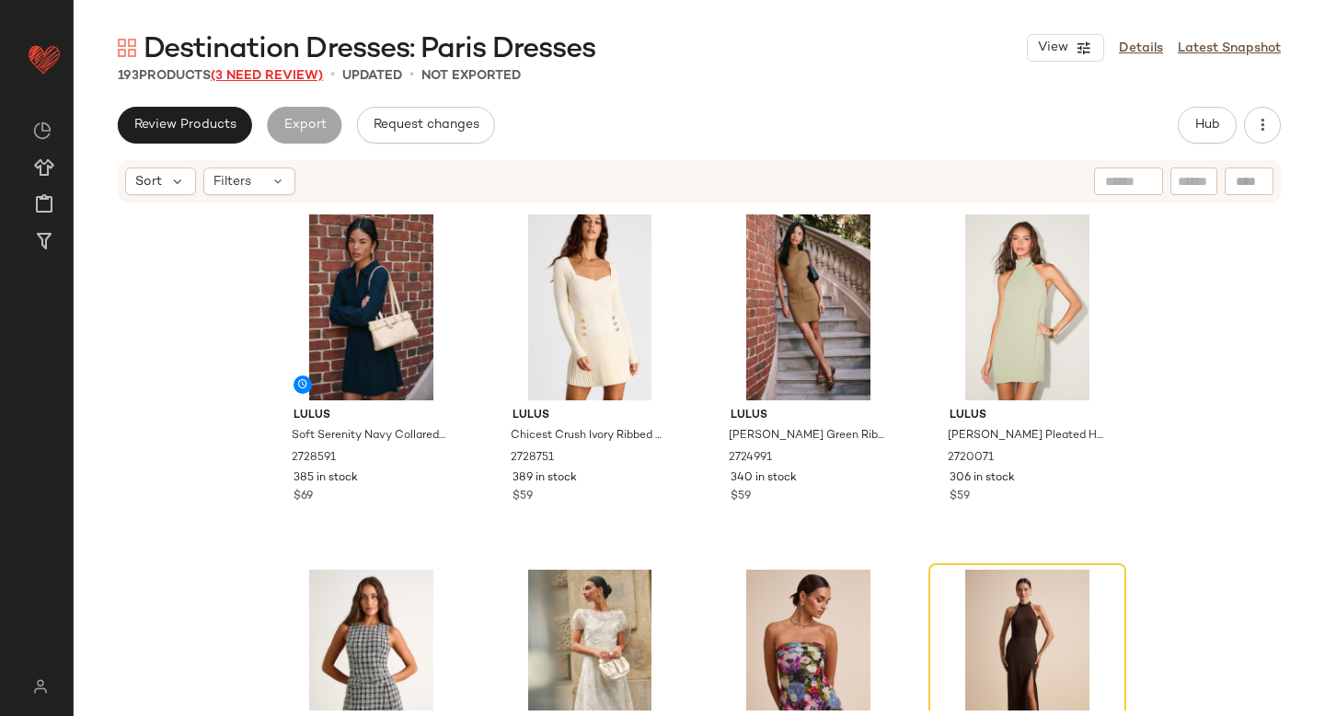
click at [297, 80] on span "(3 Need Review)" at bounding box center [267, 76] width 112 height 14
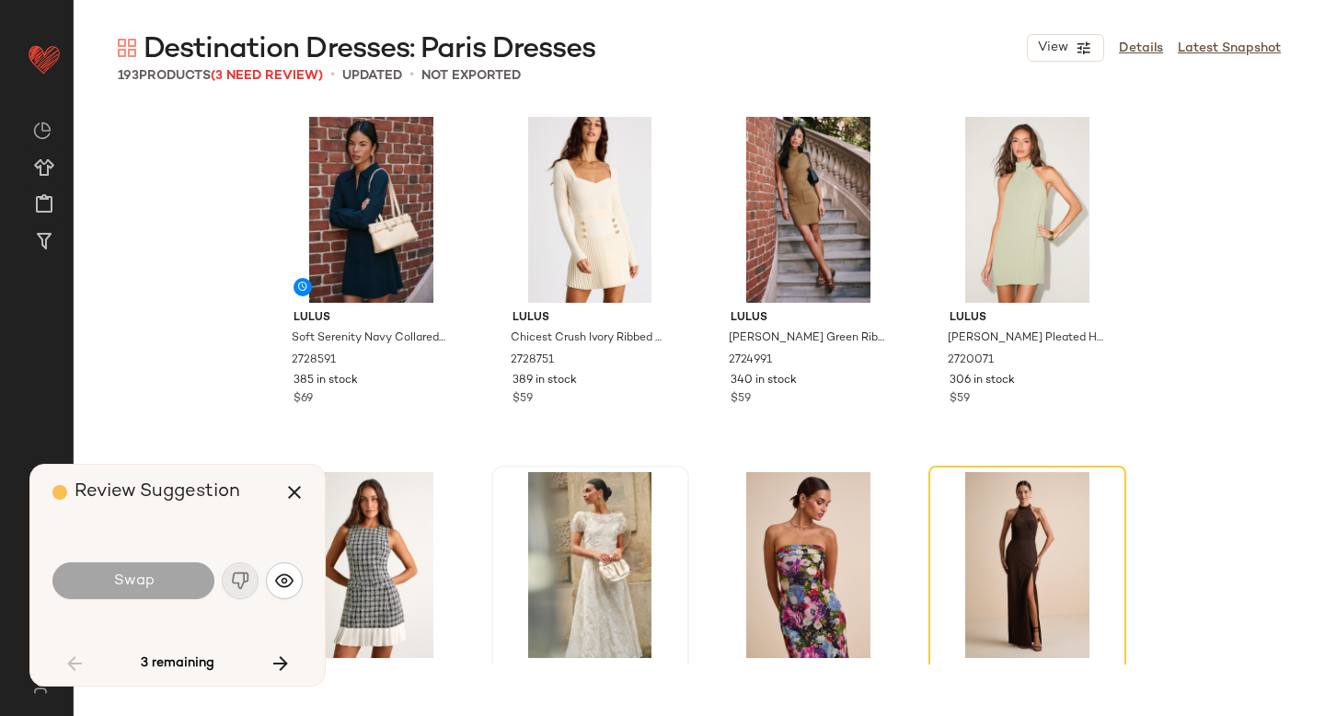
scroll to position [370, 0]
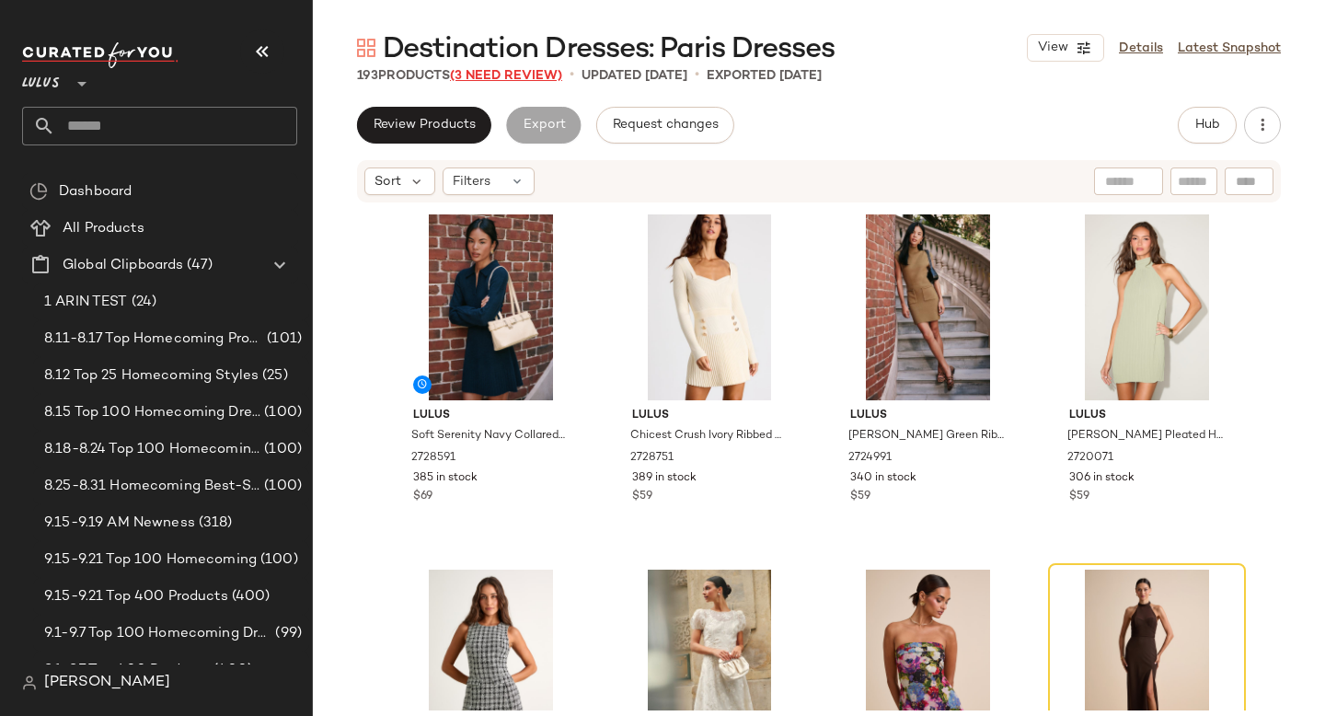
click at [503, 73] on span "(3 Need Review)" at bounding box center [506, 76] width 112 height 14
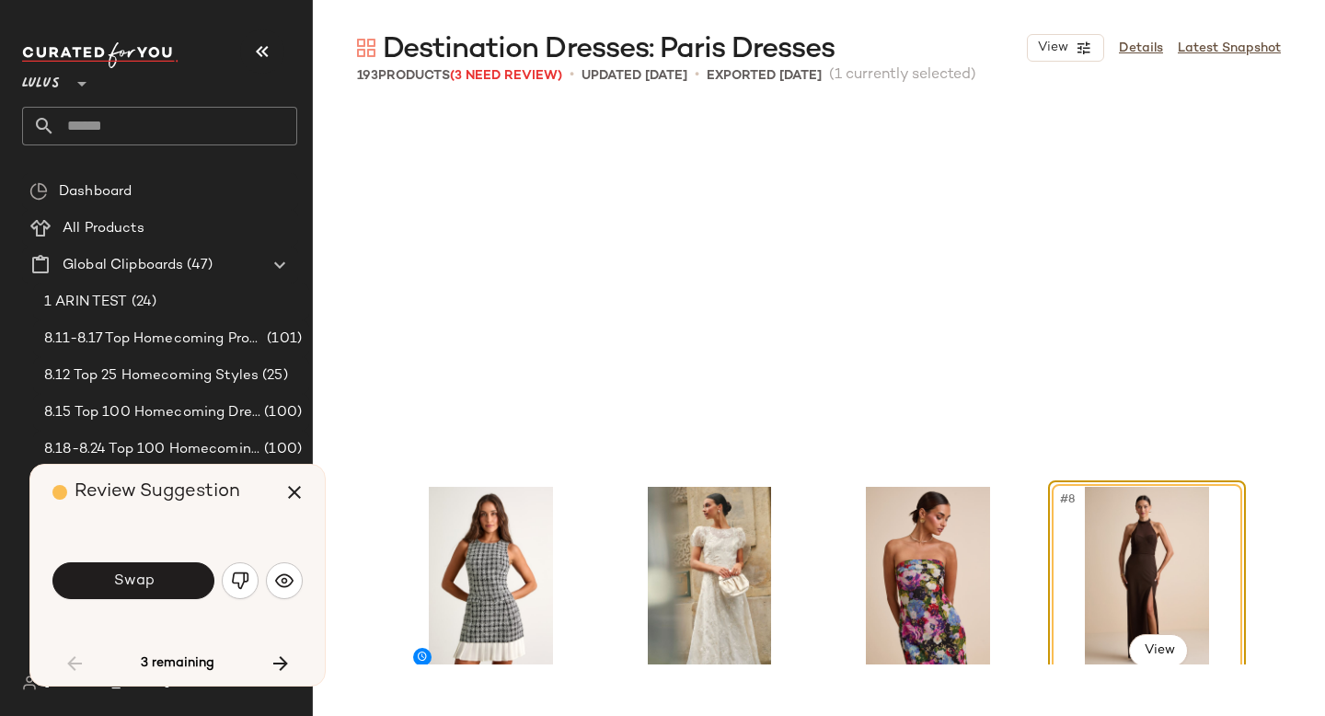
scroll to position [370, 0]
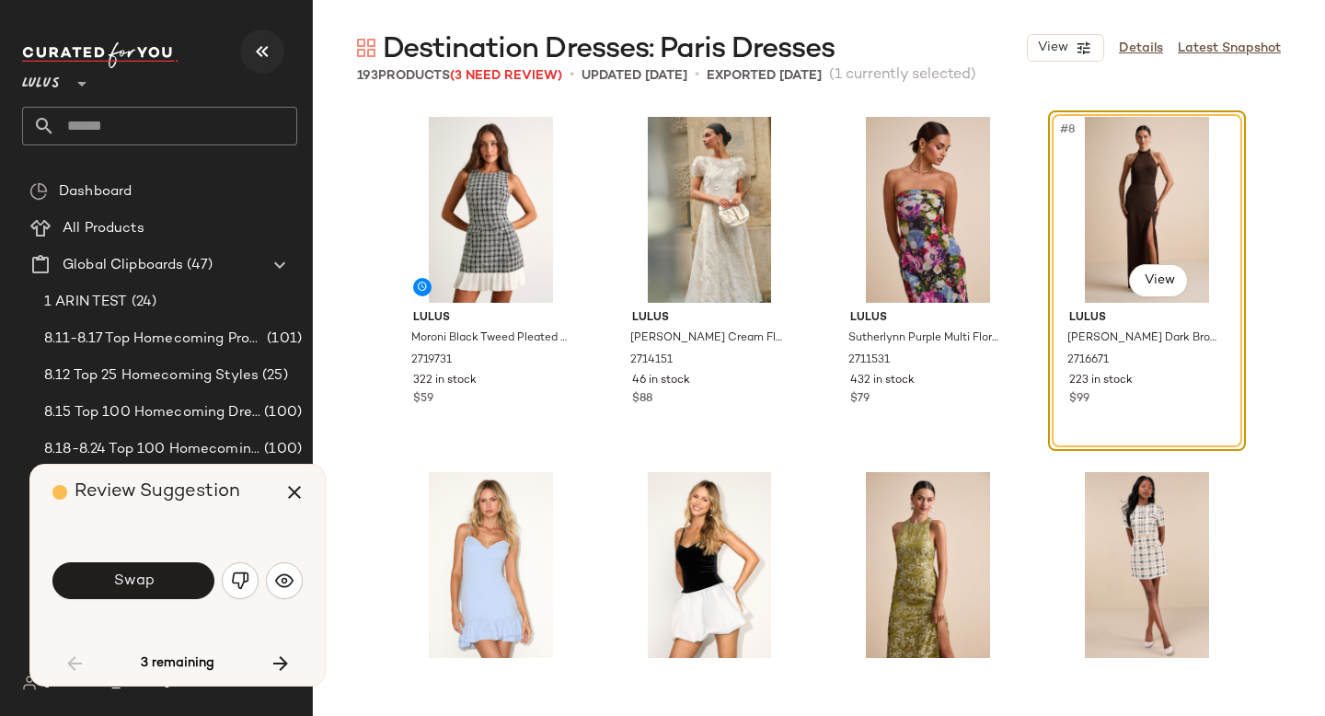
click at [273, 50] on button "button" at bounding box center [262, 51] width 44 height 44
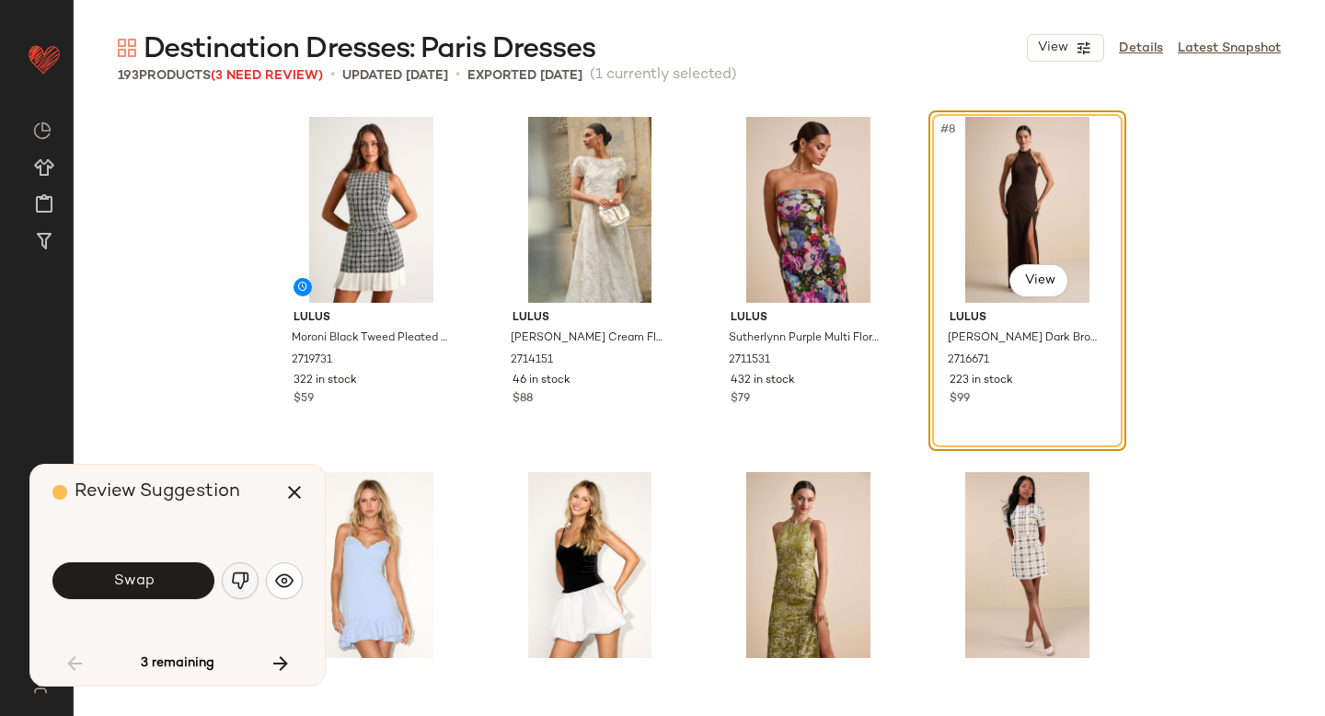
click at [242, 564] on button "button" at bounding box center [240, 580] width 37 height 37
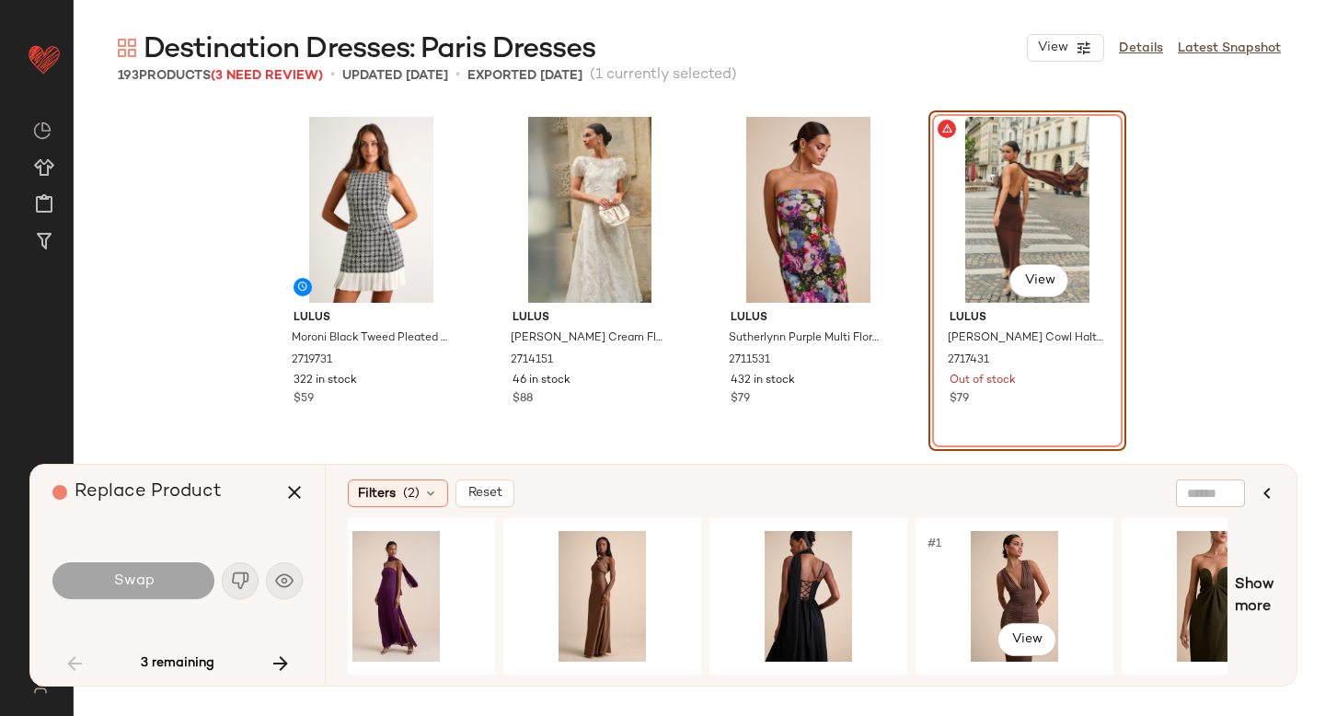
scroll to position [0, 668]
click at [593, 577] on div "#1 View" at bounding box center [603, 596] width 185 height 131
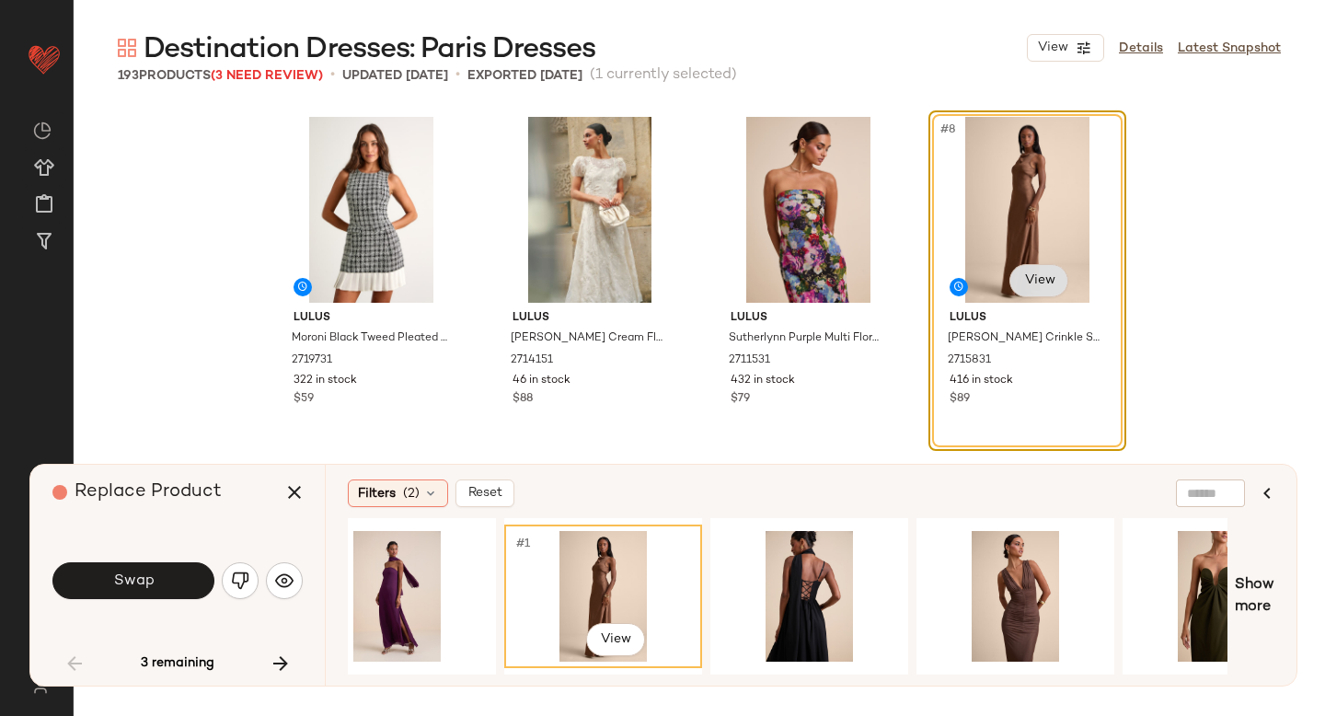
click at [1059, 286] on body "Lulus ** Dashboard All Products Global Clipboards (47) Curations (814) Anjali A…" at bounding box center [662, 358] width 1325 height 716
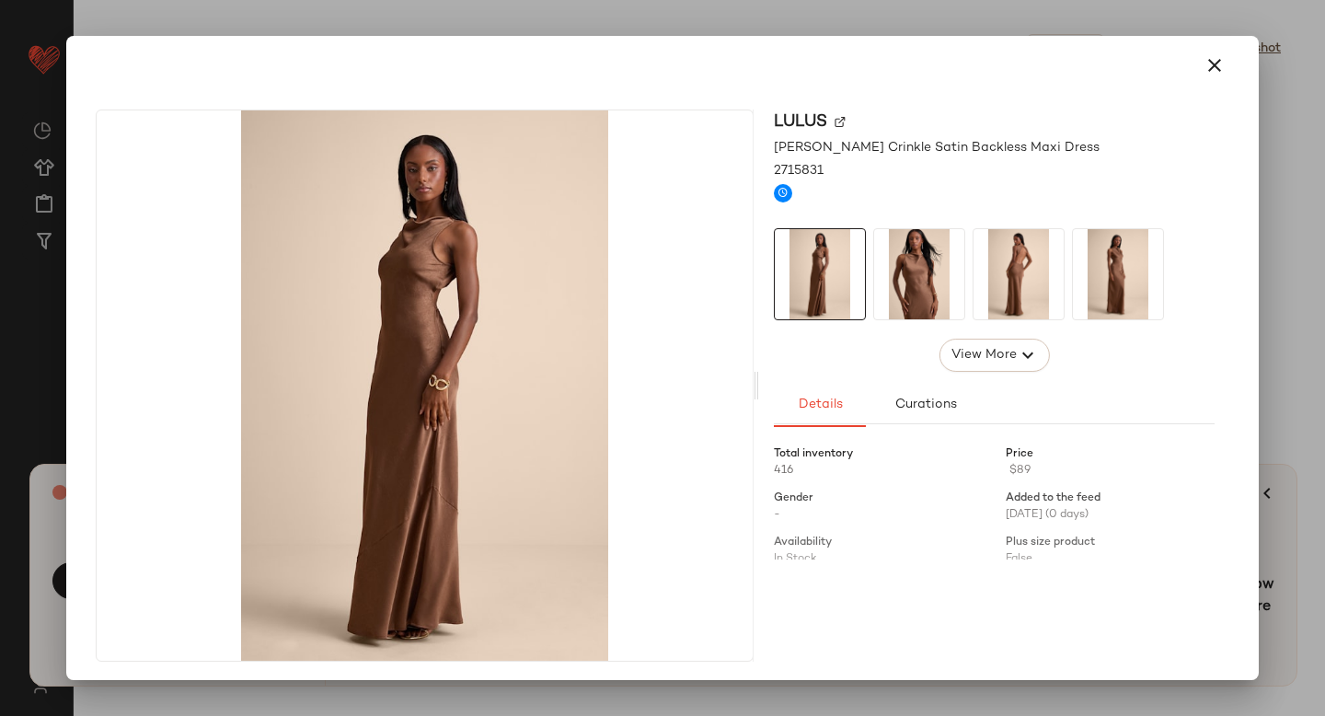
click at [935, 277] on img at bounding box center [919, 274] width 90 height 90
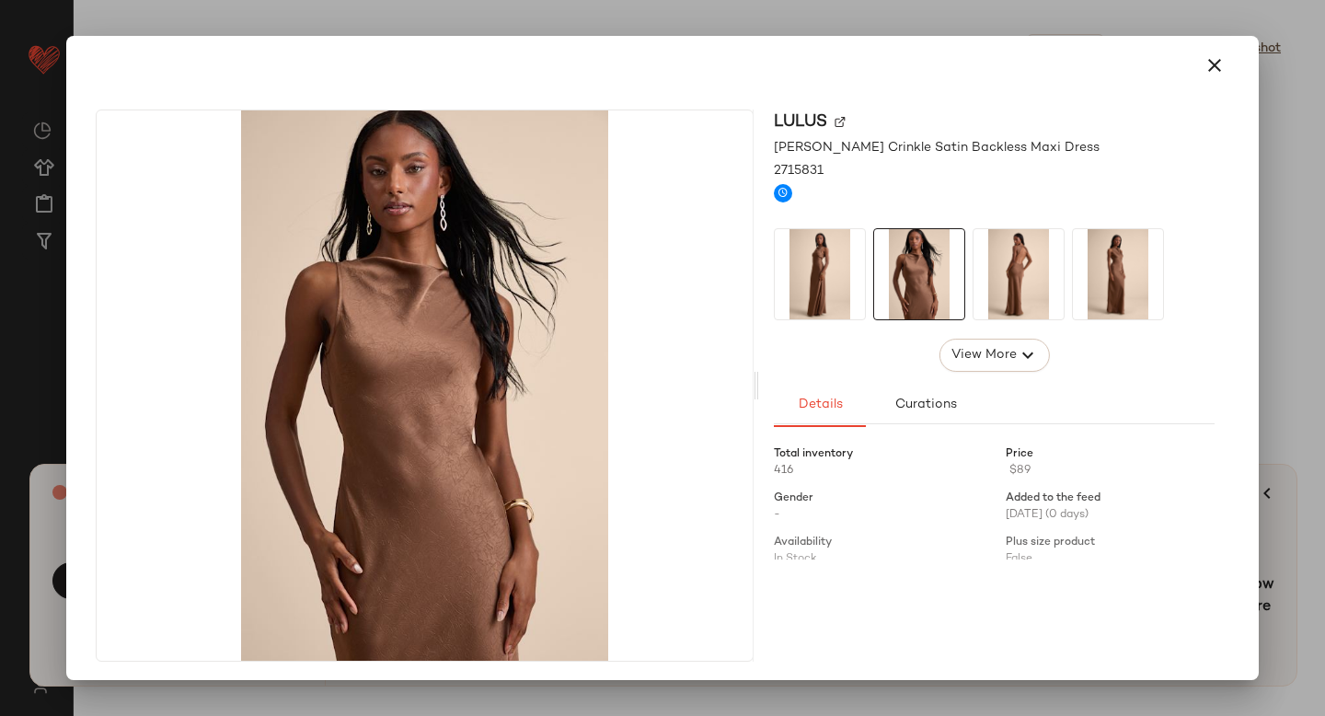
click at [983, 278] on img at bounding box center [1018, 274] width 90 height 90
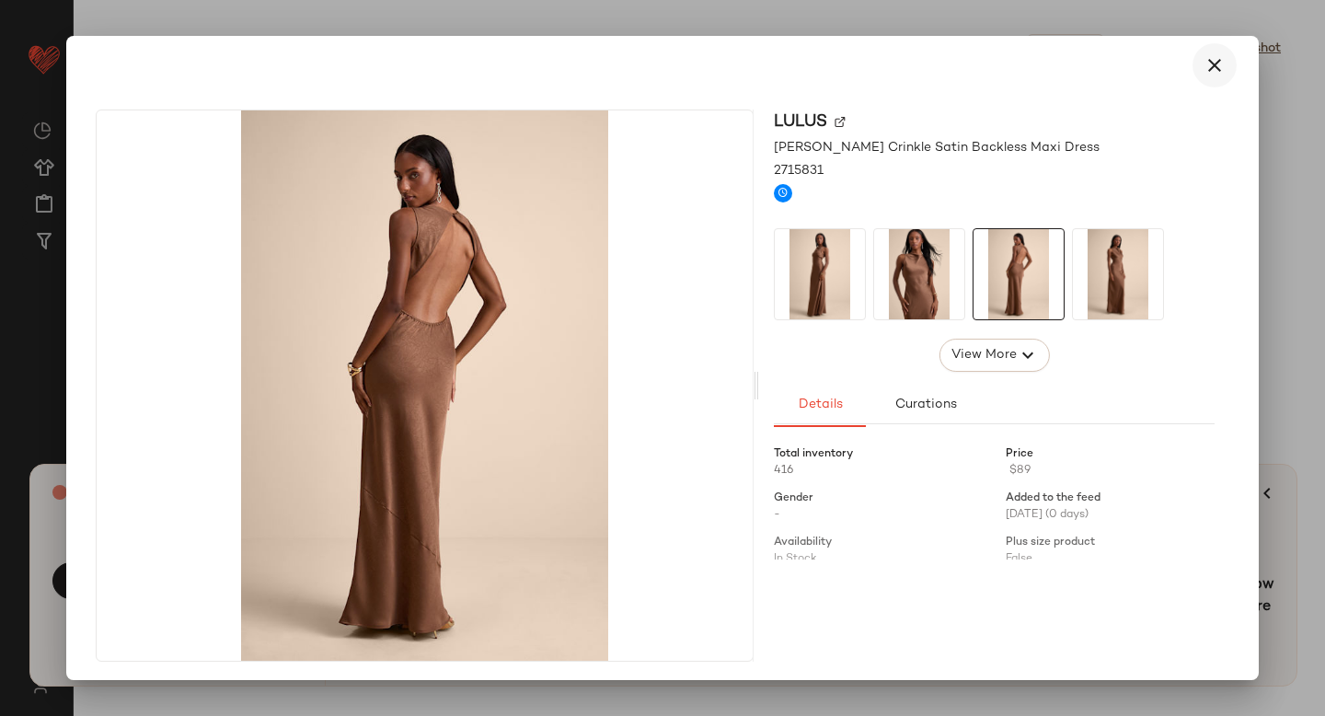
click at [1203, 69] on icon "button" at bounding box center [1214, 65] width 22 height 22
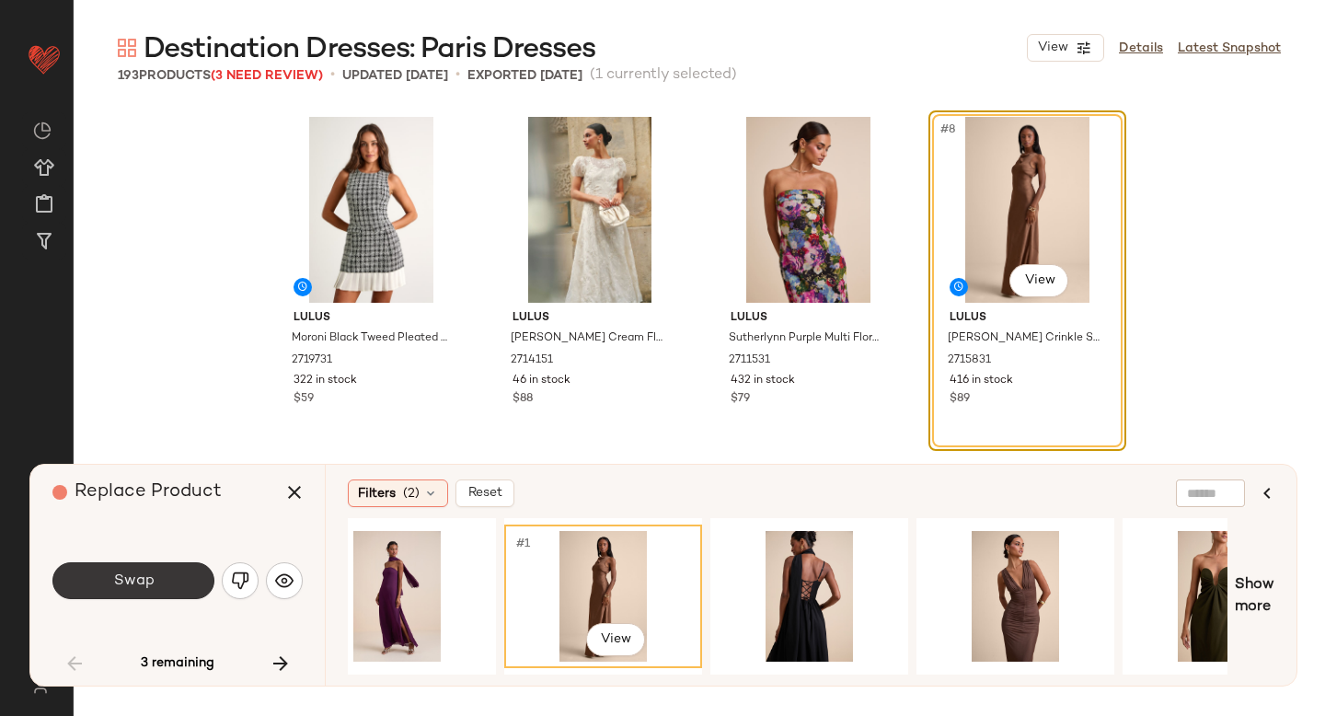
click at [132, 593] on button "Swap" at bounding box center [133, 580] width 162 height 37
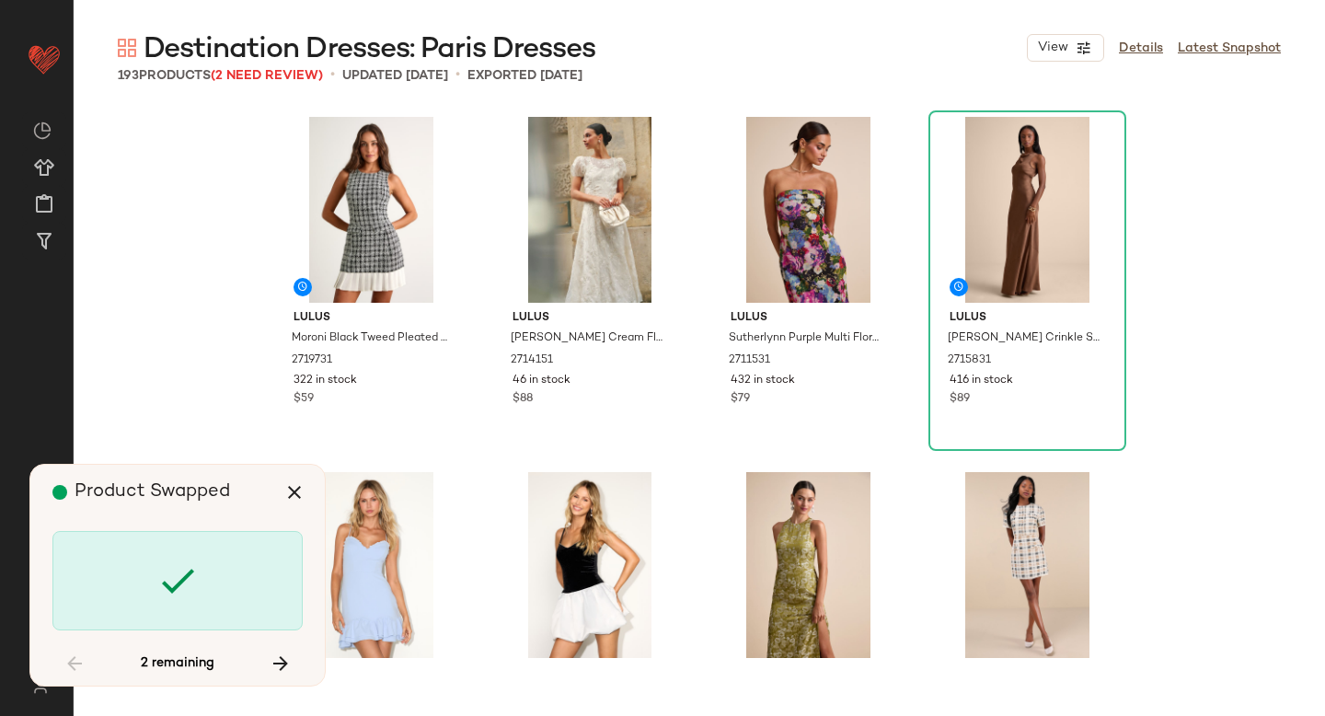
scroll to position [4262, 0]
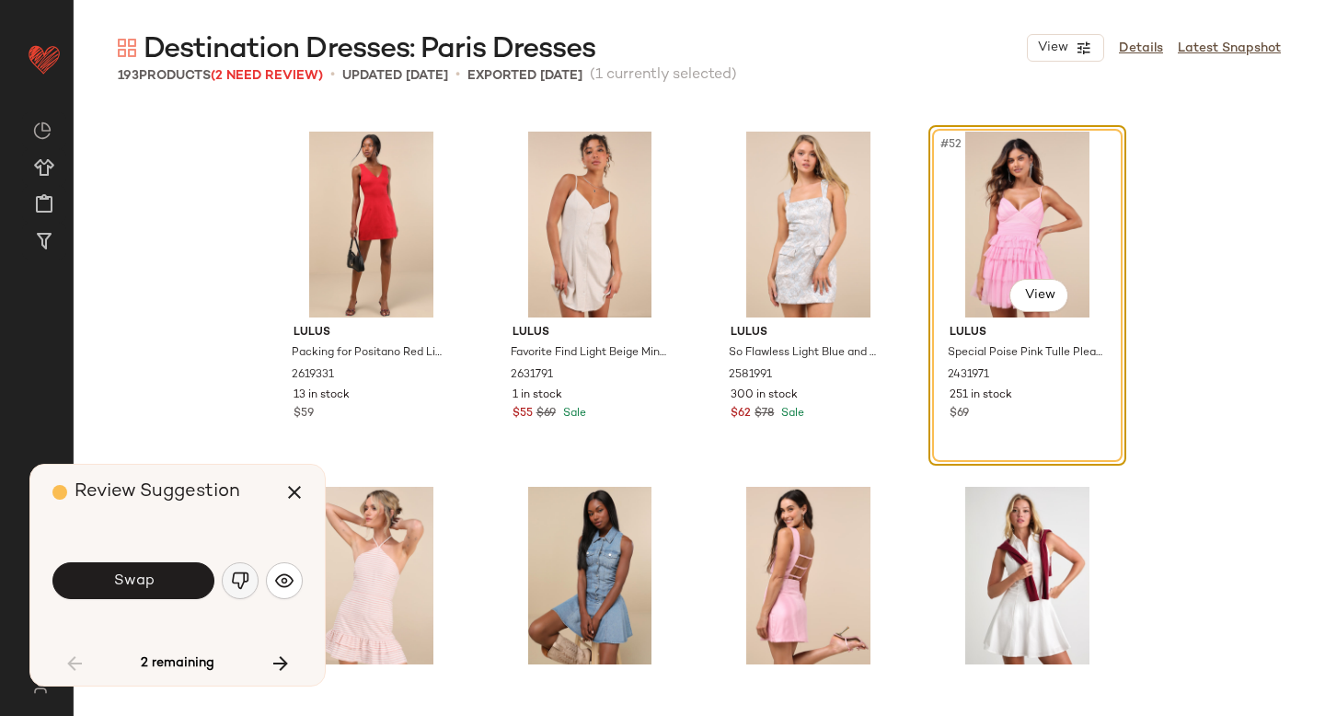
click at [235, 588] on img "button" at bounding box center [240, 580] width 18 height 18
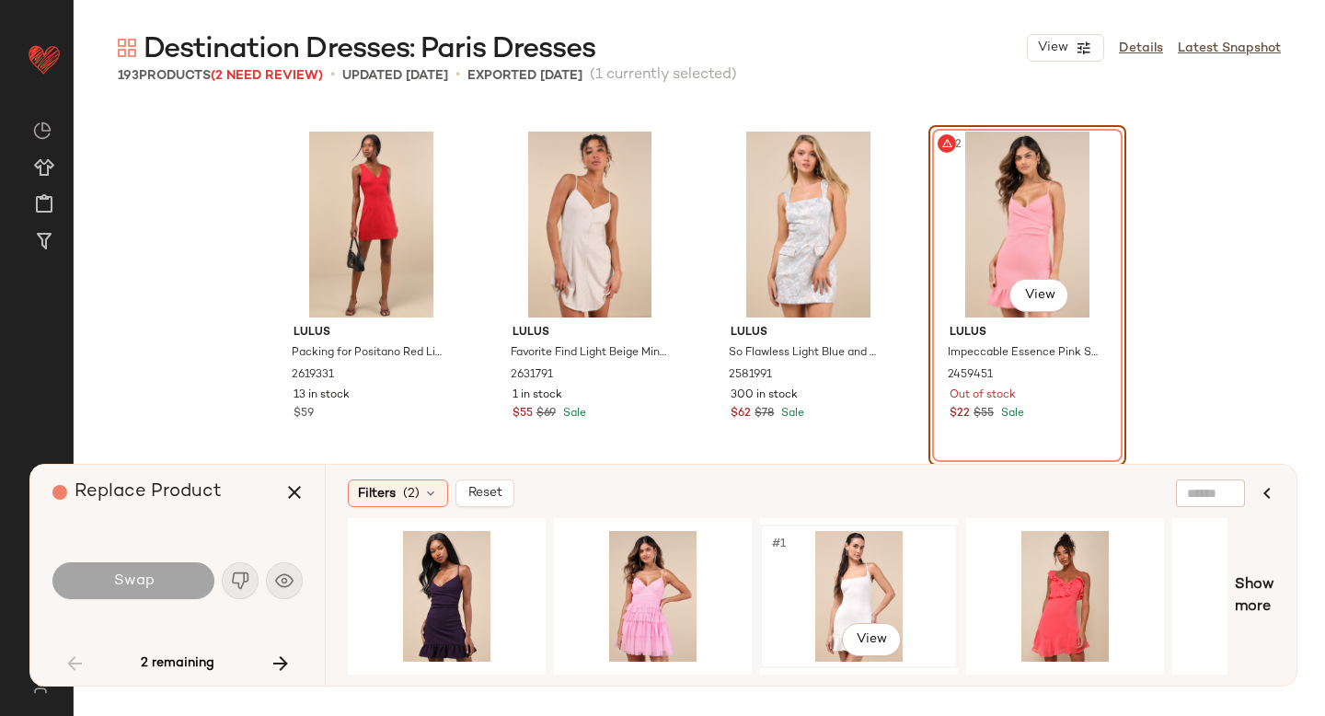
click at [842, 583] on div "#1 View" at bounding box center [858, 596] width 185 height 131
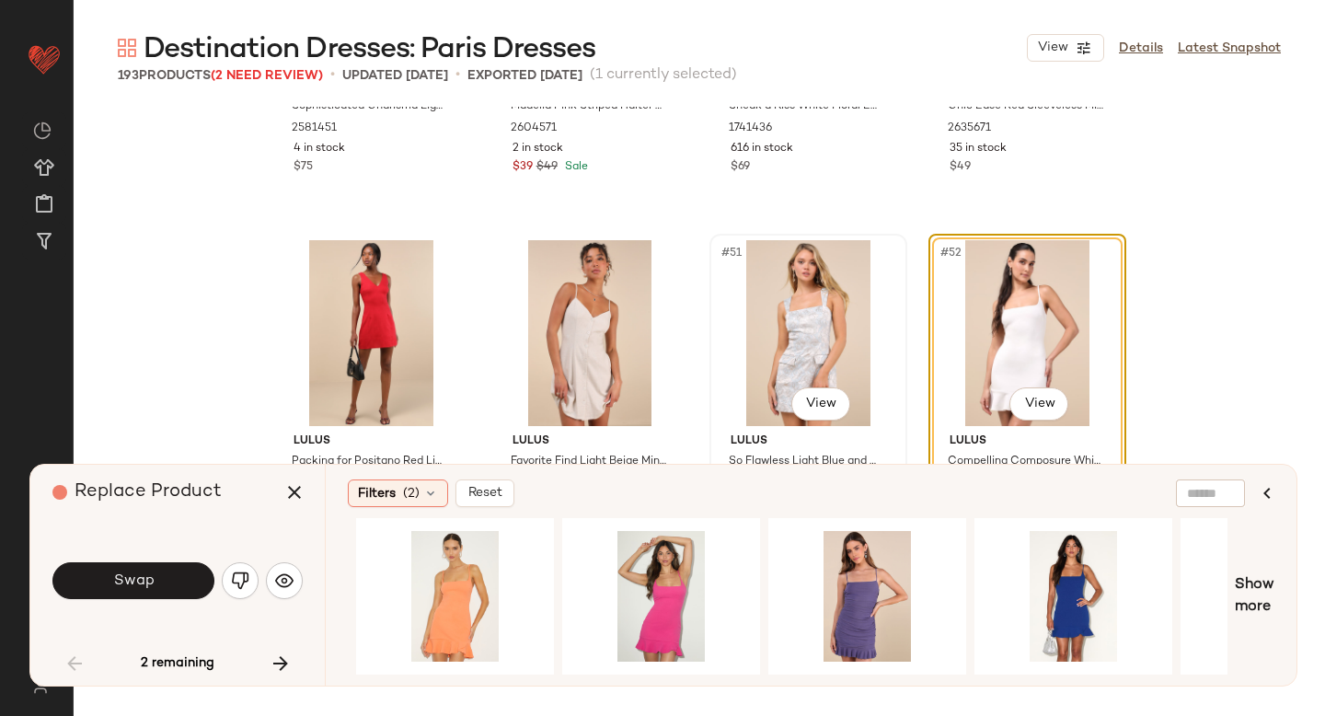
scroll to position [4159, 0]
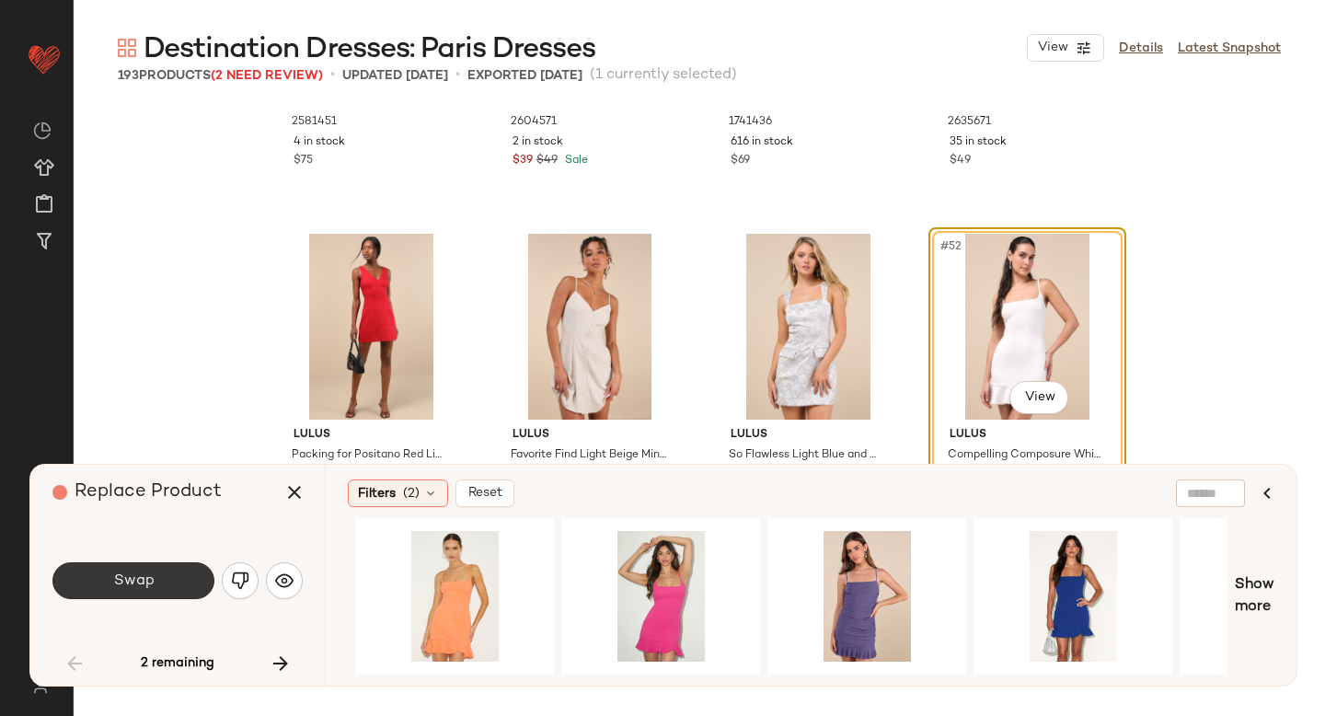
click at [159, 581] on button "Swap" at bounding box center [133, 580] width 162 height 37
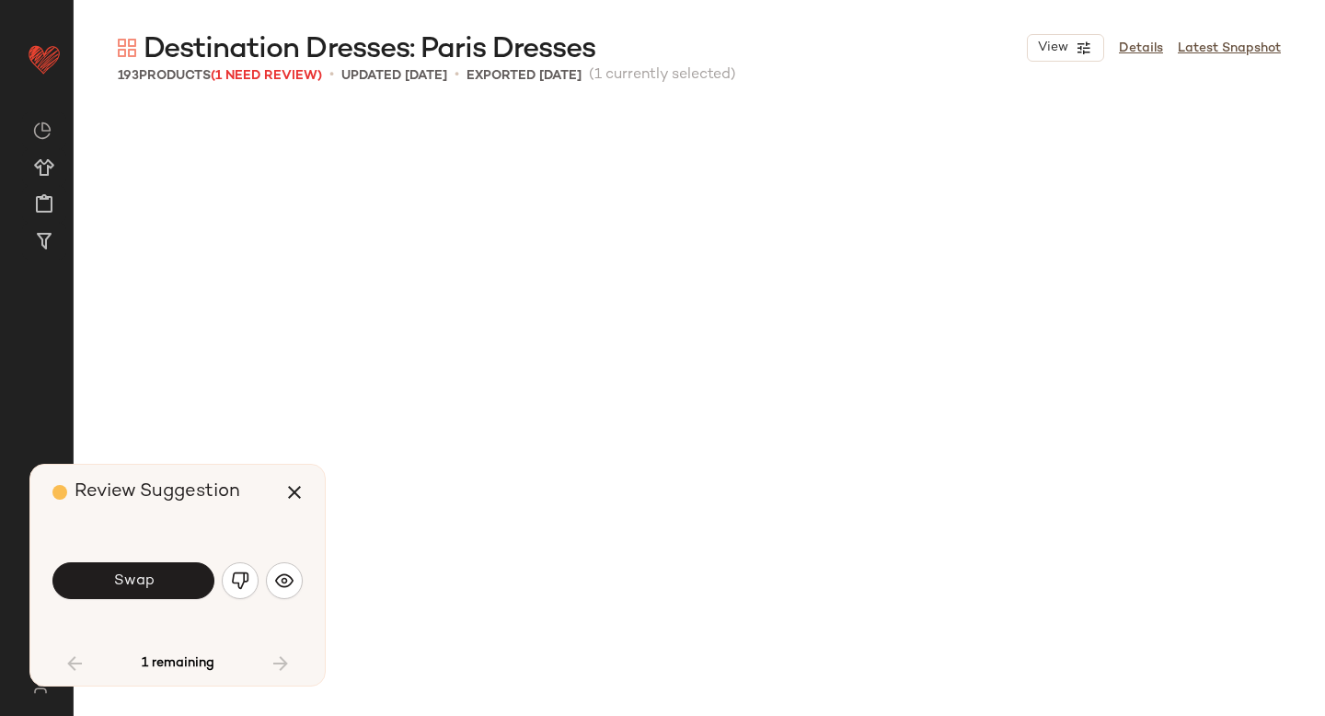
scroll to position [4972, 0]
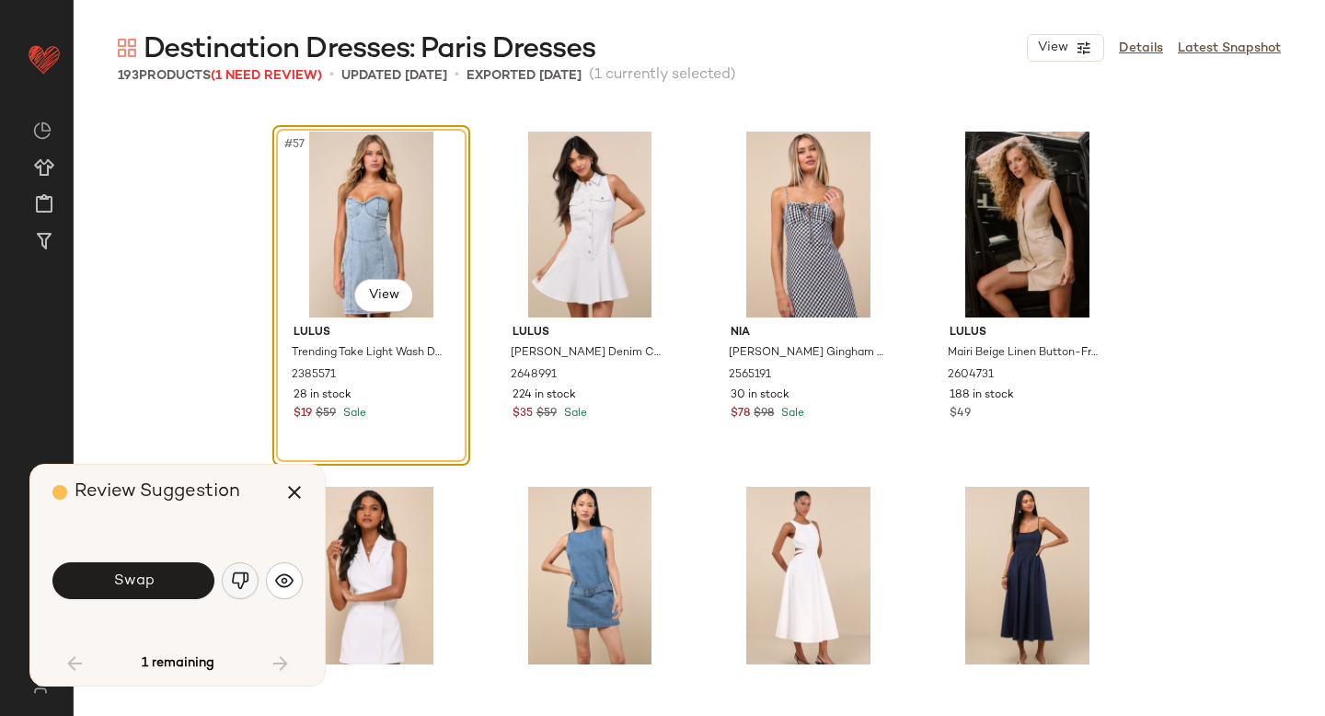
click at [245, 574] on img "button" at bounding box center [240, 580] width 18 height 18
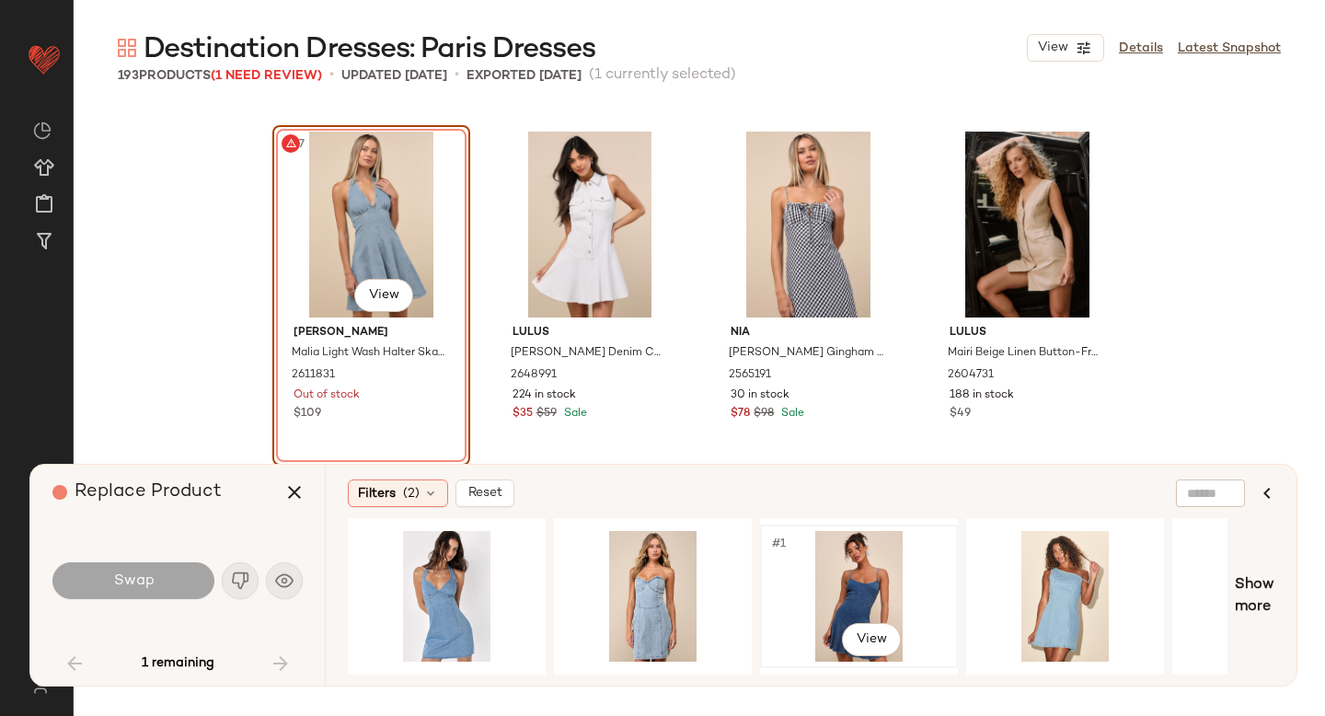
click at [855, 576] on div "#1 View" at bounding box center [858, 596] width 185 height 131
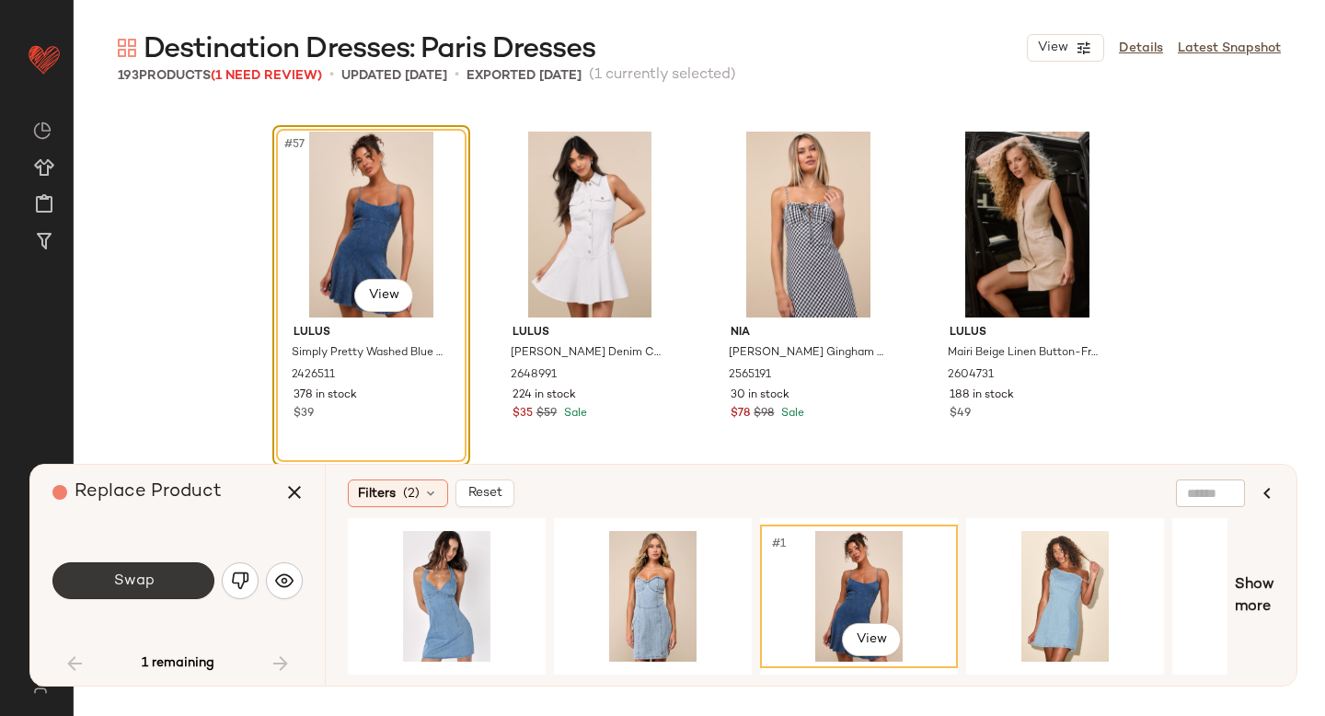
click at [138, 591] on button "Swap" at bounding box center [133, 580] width 162 height 37
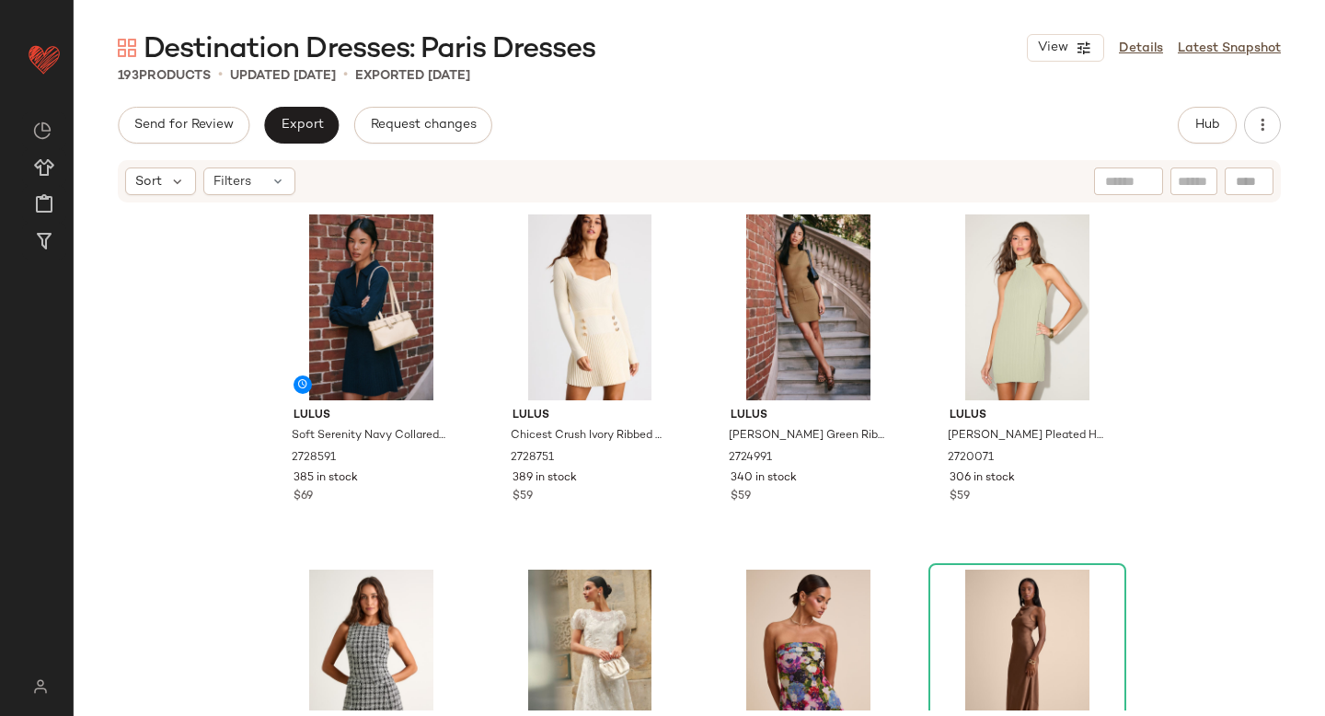
click at [980, 129] on div "Send for Review Export Request changes Hub" at bounding box center [699, 125] width 1163 height 37
click at [1206, 124] on span "Hub" at bounding box center [1207, 125] width 26 height 15
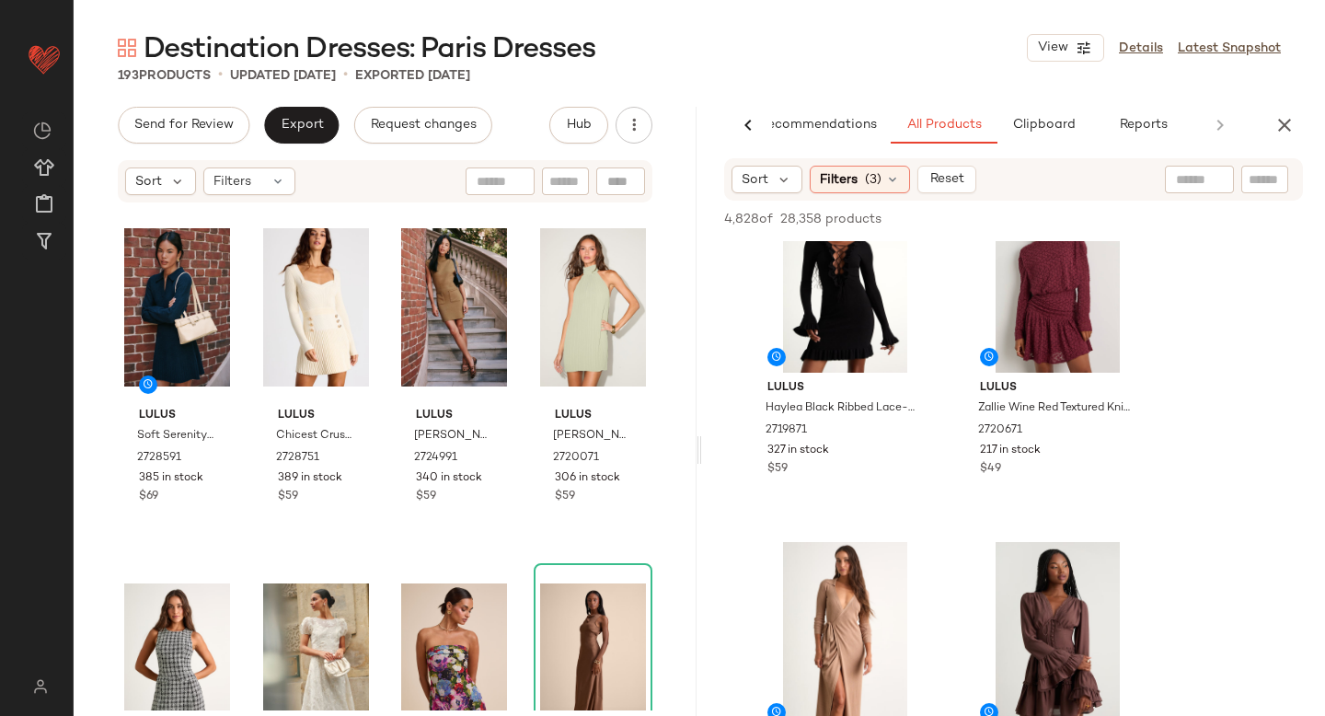
scroll to position [1077, 0]
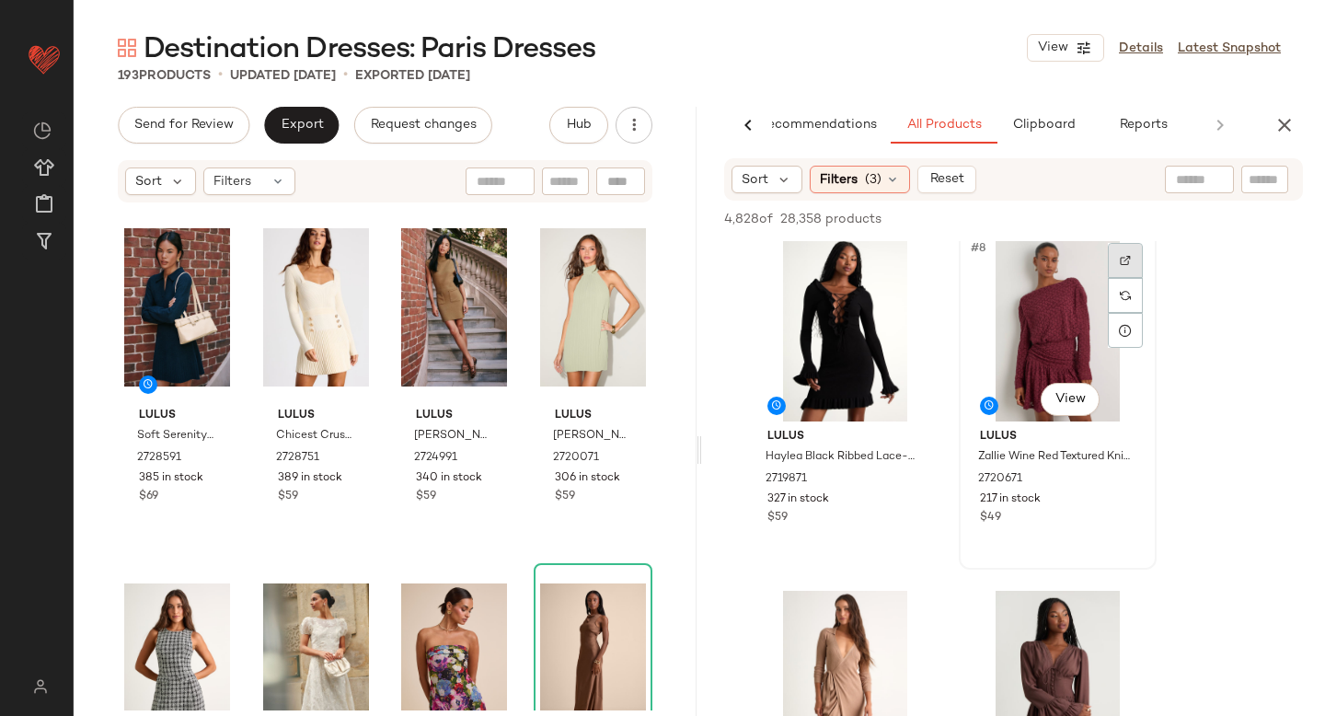
click at [1122, 260] on img at bounding box center [1125, 260] width 11 height 11
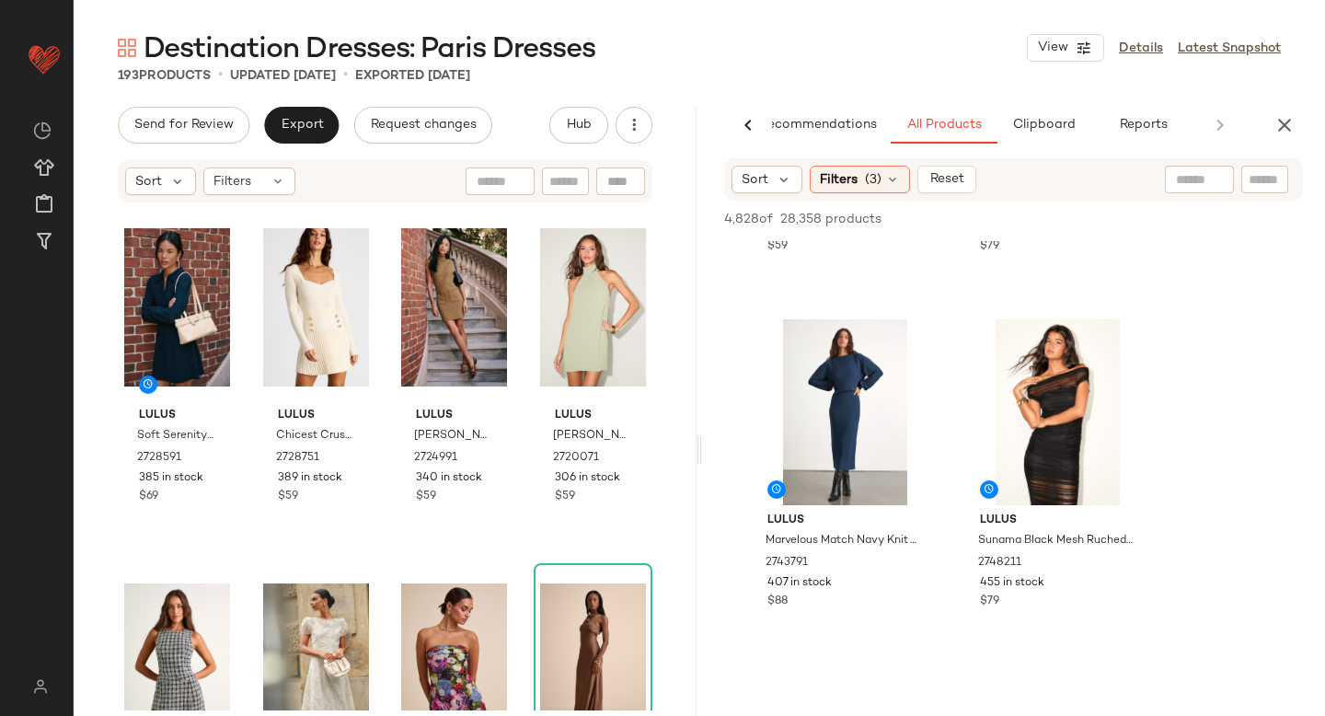
scroll to position [4934, 0]
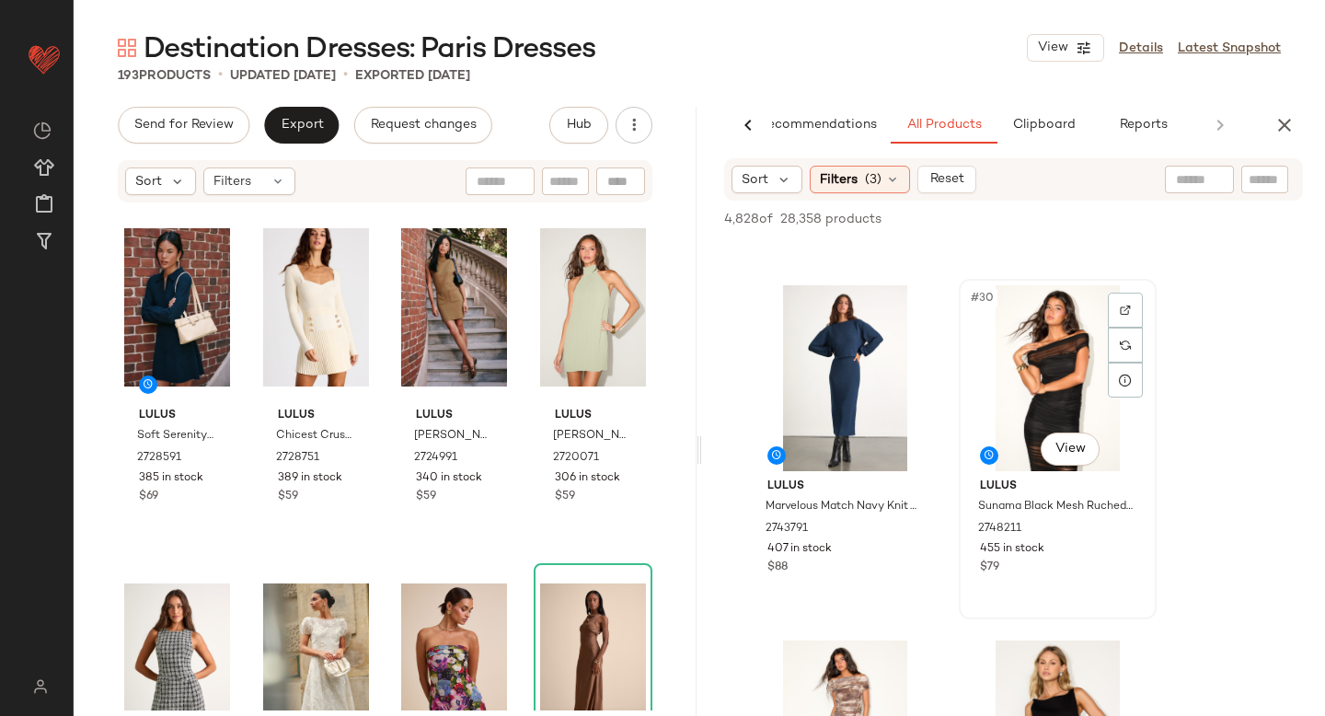
click at [1130, 300] on div at bounding box center [1125, 310] width 35 height 35
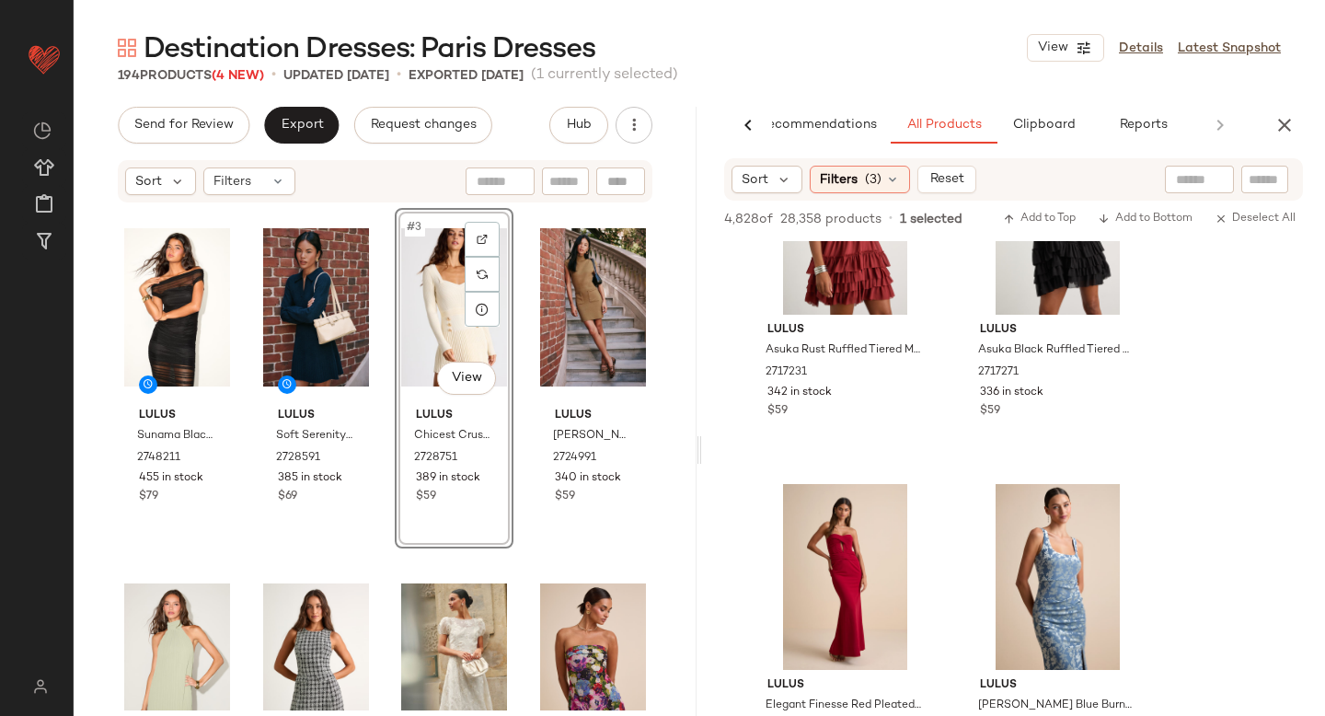
scroll to position [28496, 0]
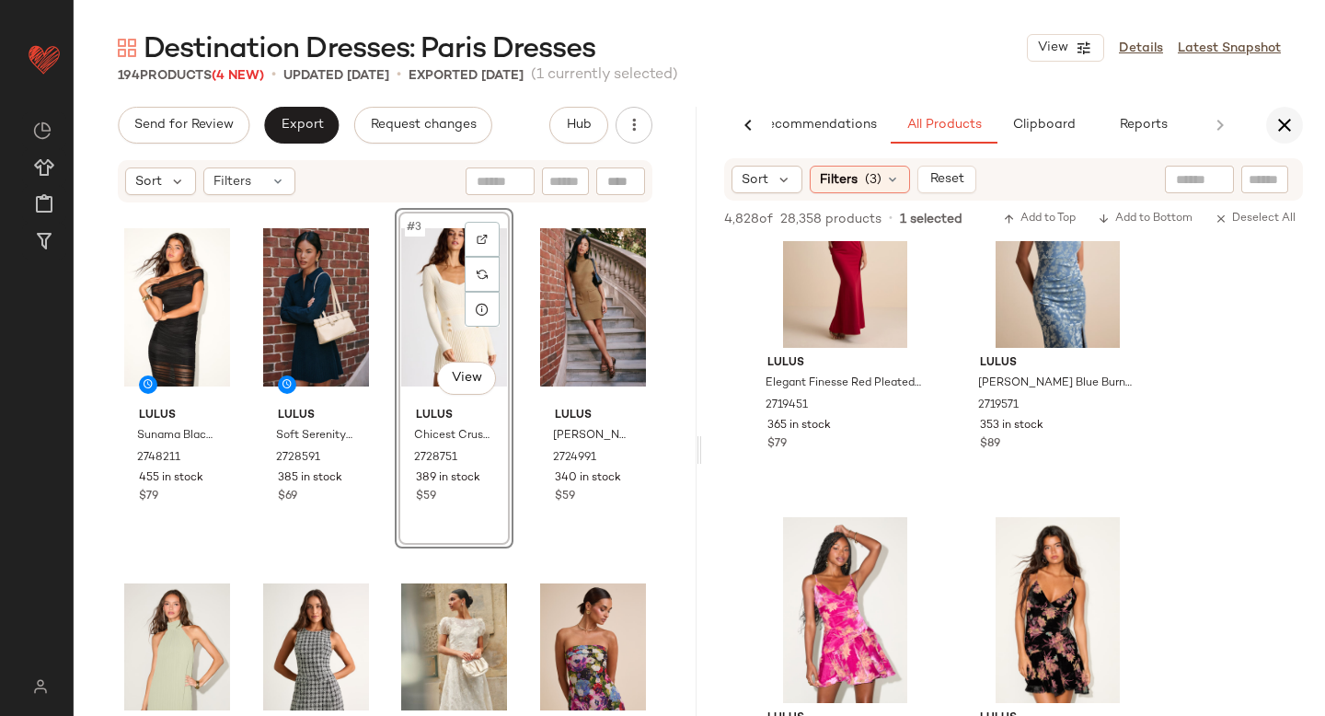
click at [1281, 134] on icon "button" at bounding box center [1284, 125] width 22 height 22
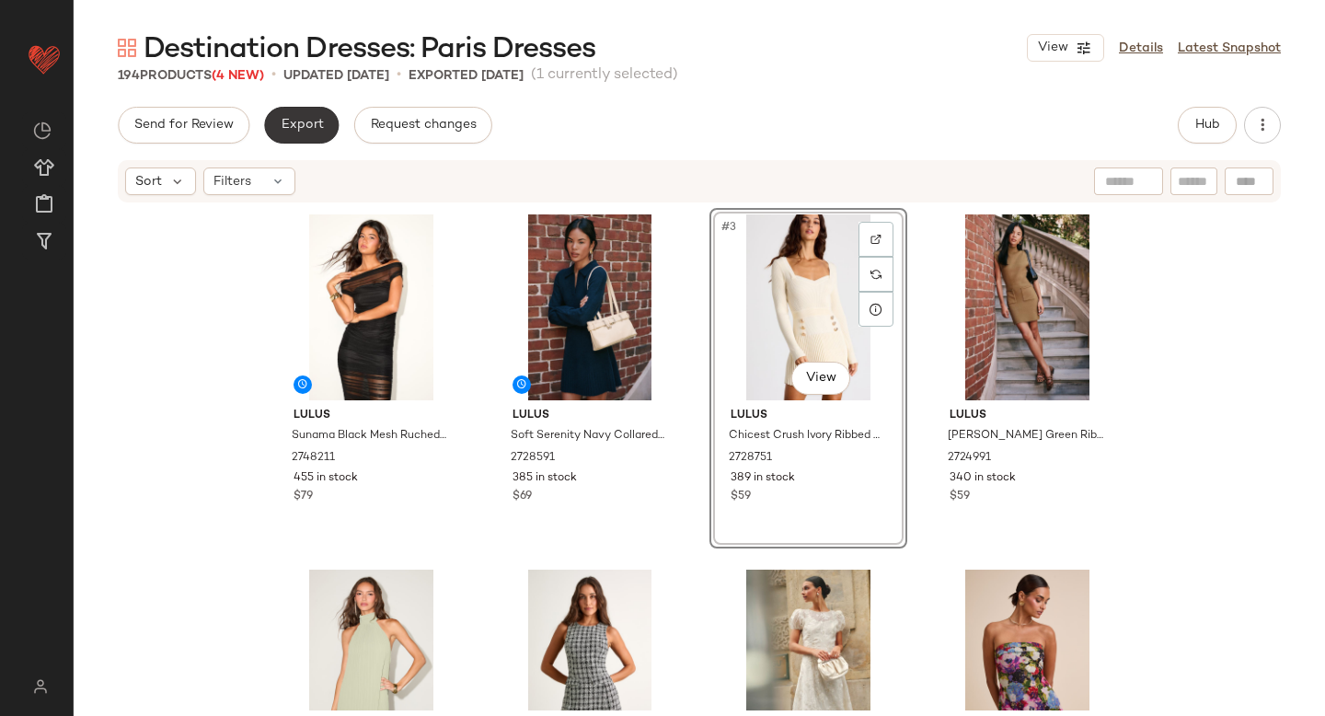
click at [318, 134] on button "Export" at bounding box center [301, 125] width 75 height 37
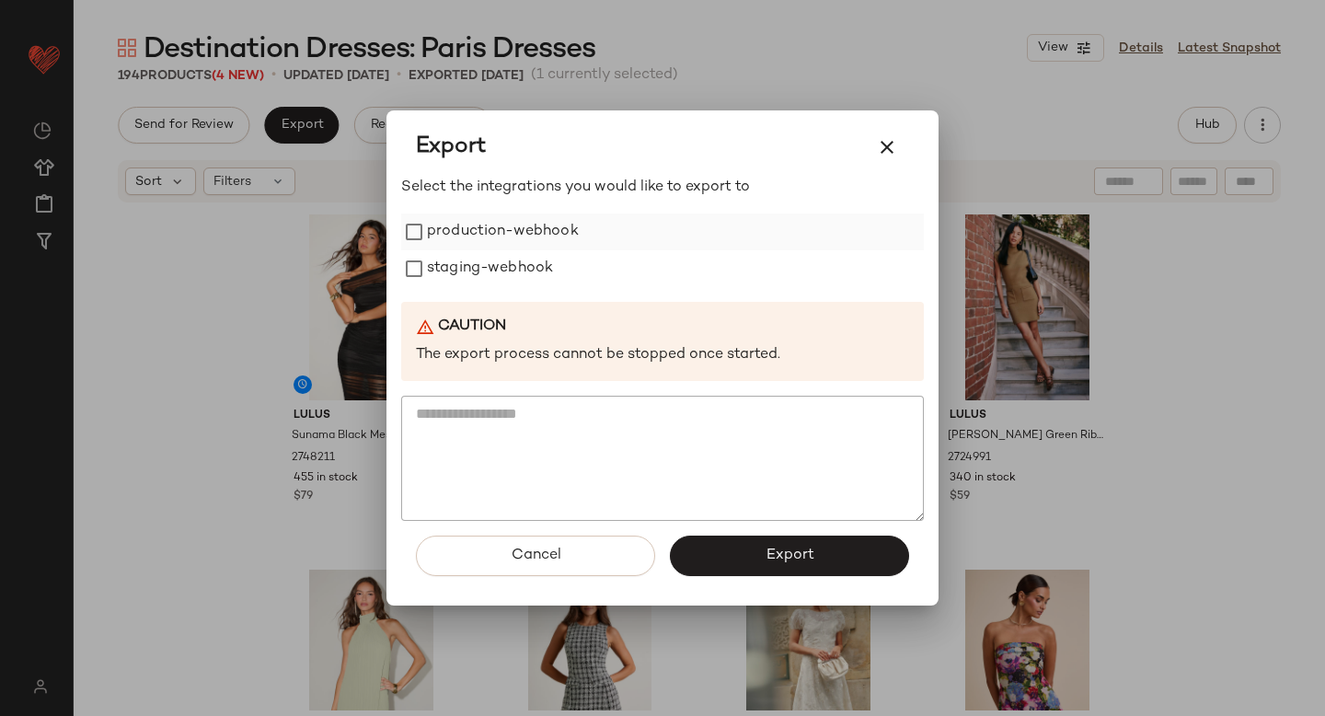
click at [484, 222] on label "production-webhook" at bounding box center [503, 231] width 152 height 37
click at [487, 256] on label "staging-webhook" at bounding box center [490, 268] width 126 height 37
click at [759, 558] on button "Export" at bounding box center [789, 555] width 239 height 40
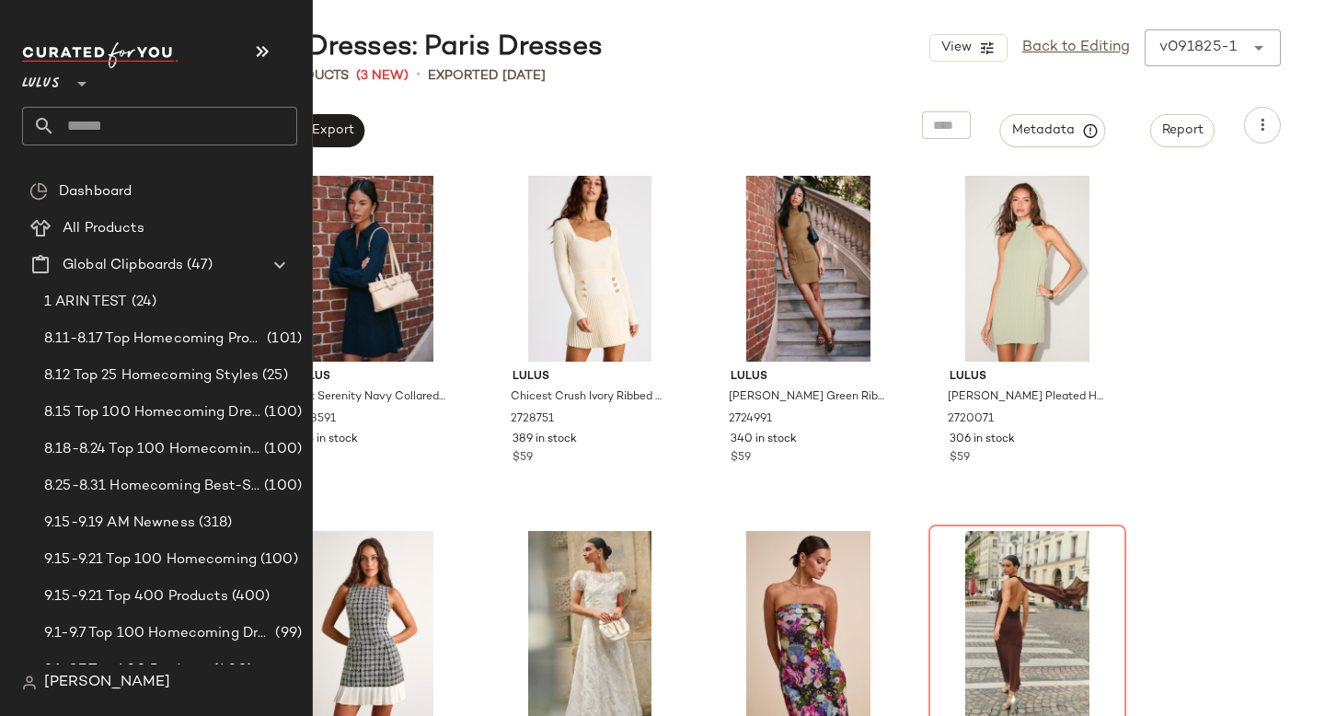
click at [105, 113] on input "text" at bounding box center [176, 126] width 242 height 39
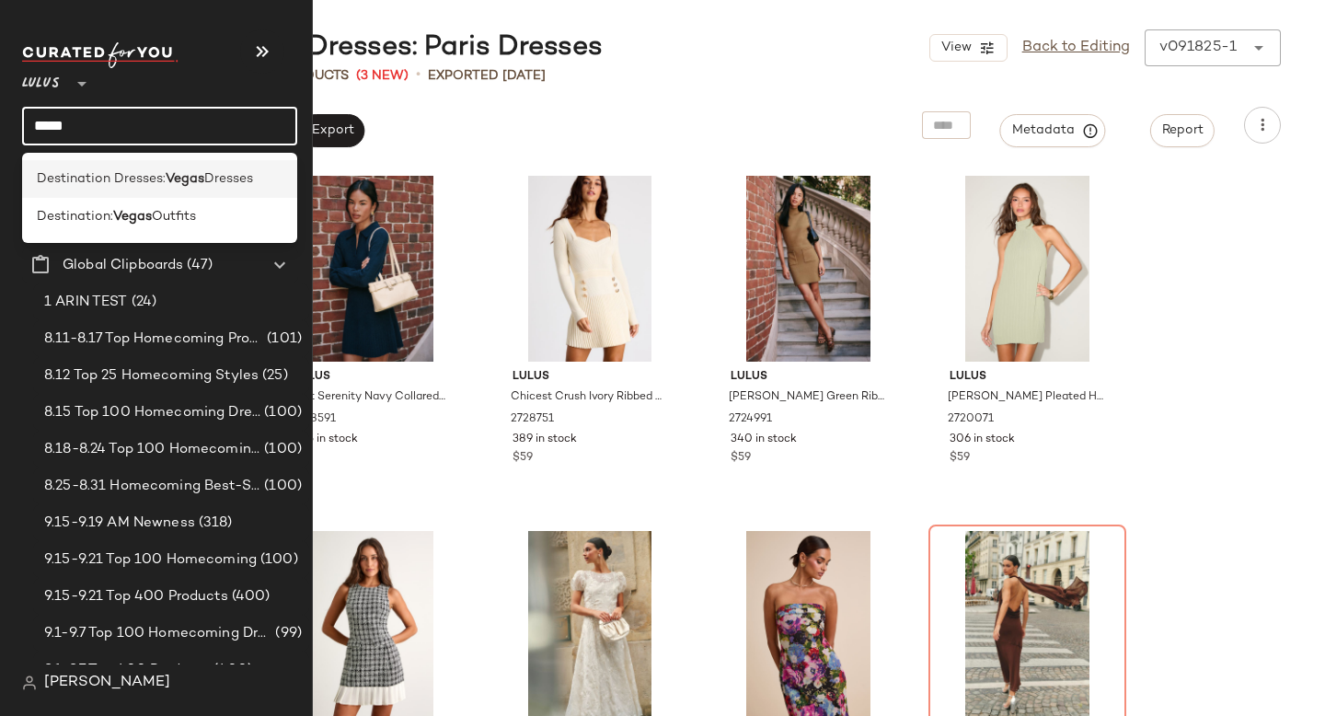
type input "*****"
click at [166, 185] on span "Destination Dresses:" at bounding box center [101, 178] width 129 height 19
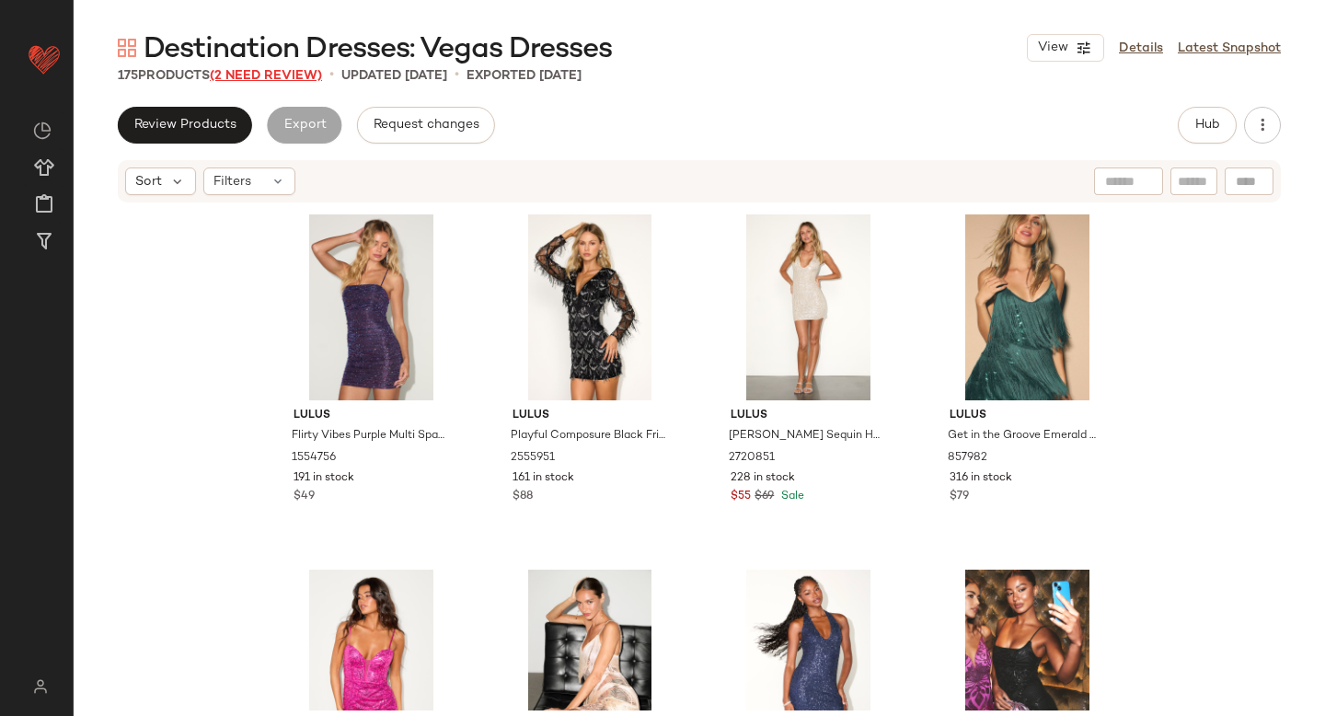
click at [308, 70] on span "(2 Need Review)" at bounding box center [266, 76] width 112 height 14
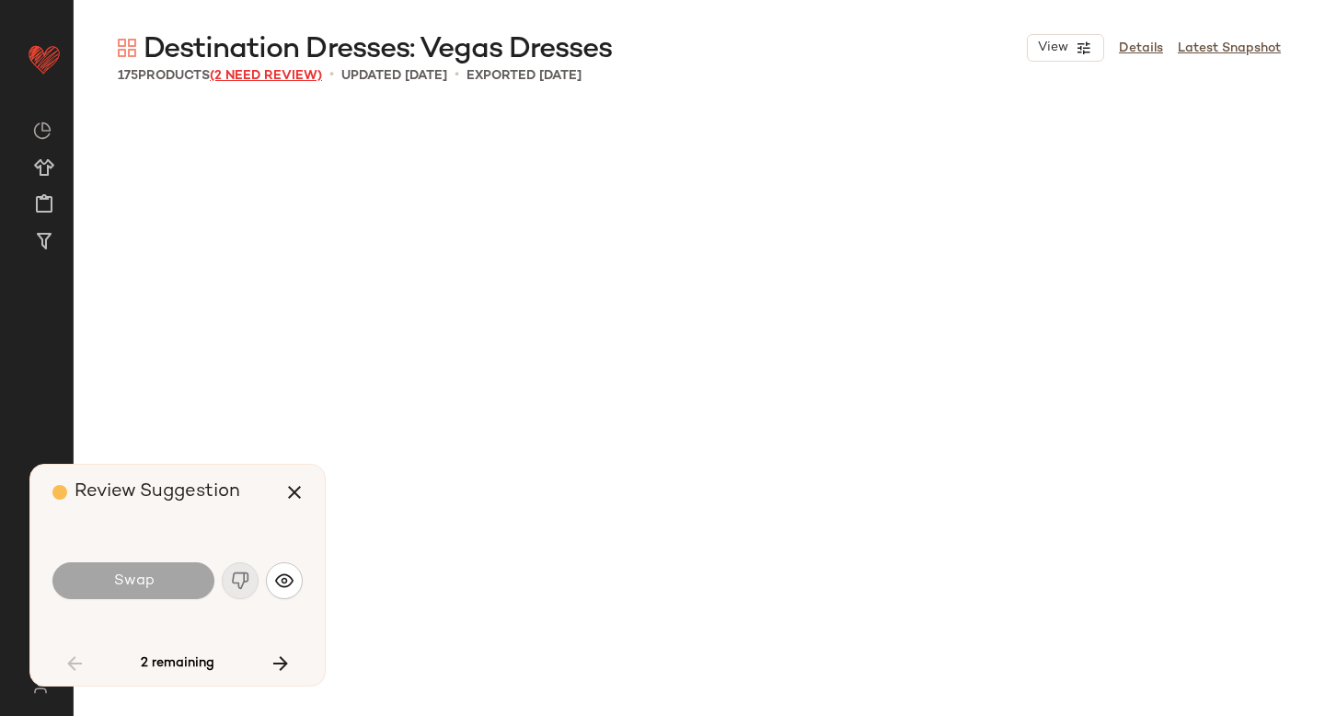
scroll to position [2131, 0]
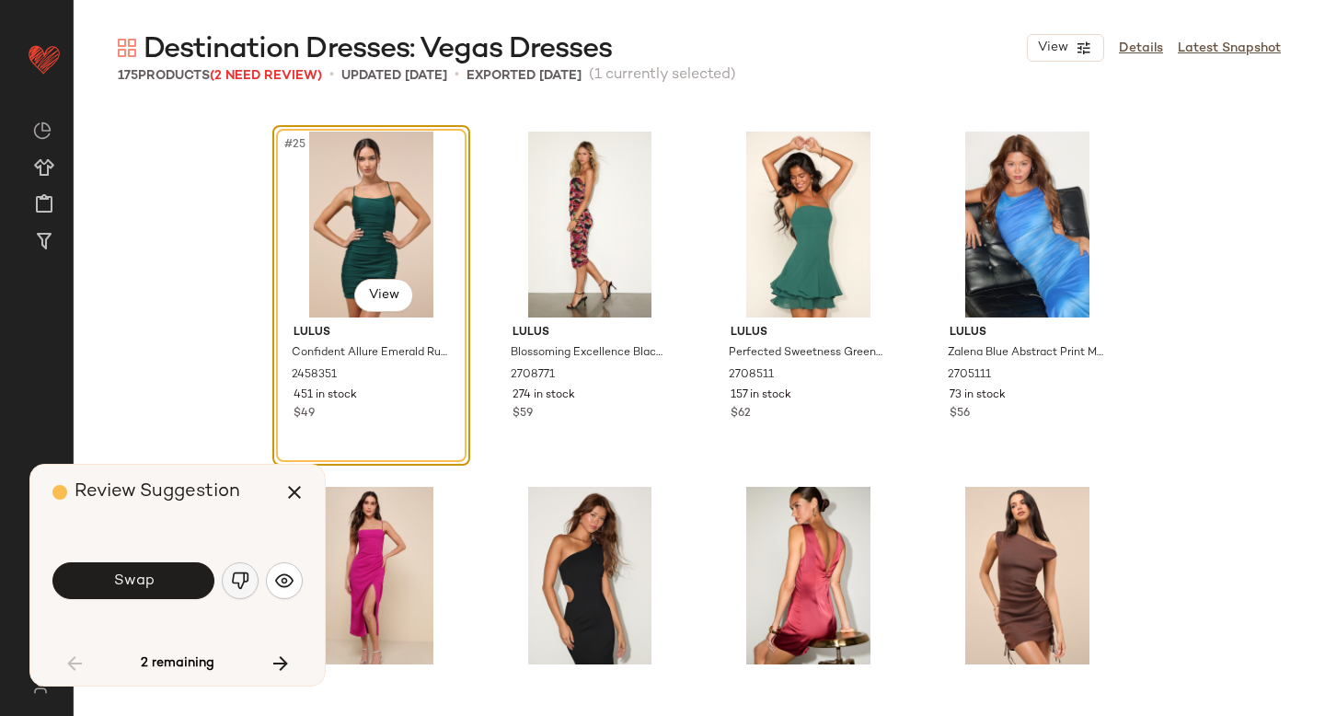
click at [238, 585] on img "button" at bounding box center [240, 580] width 18 height 18
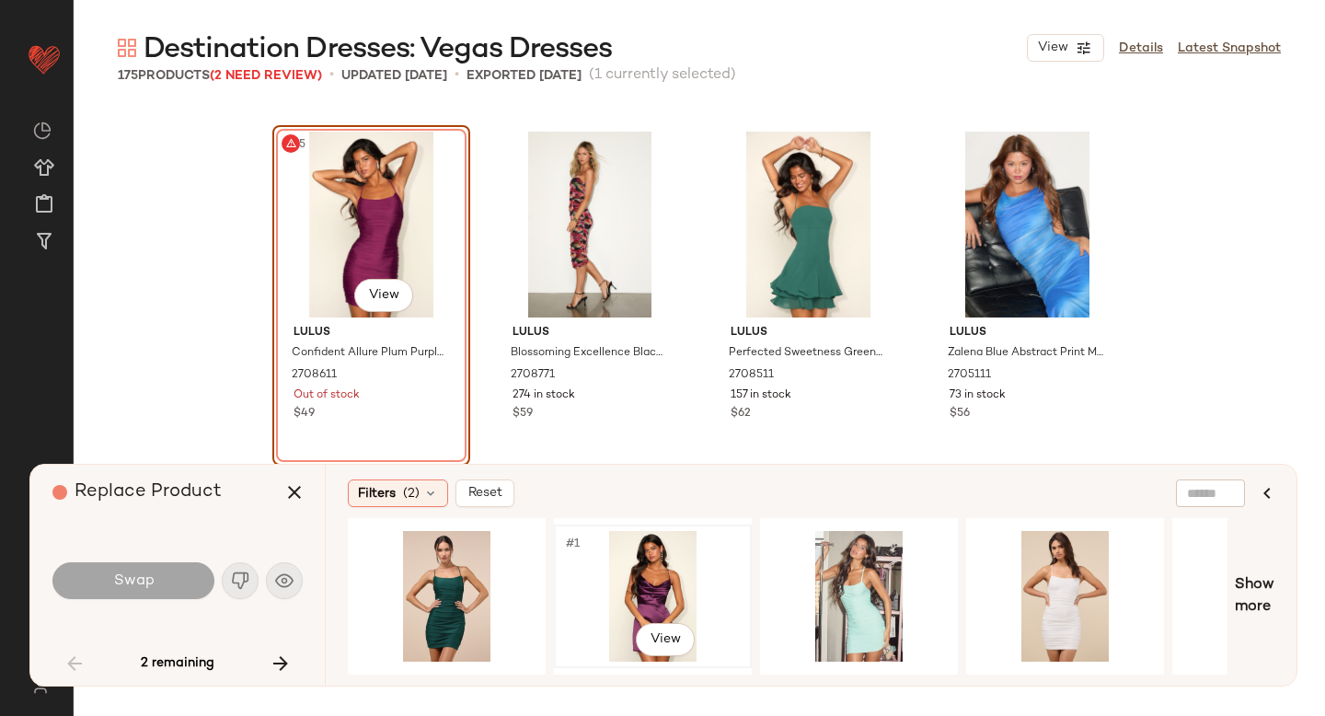
click at [647, 583] on div "#1 View" at bounding box center [652, 596] width 185 height 131
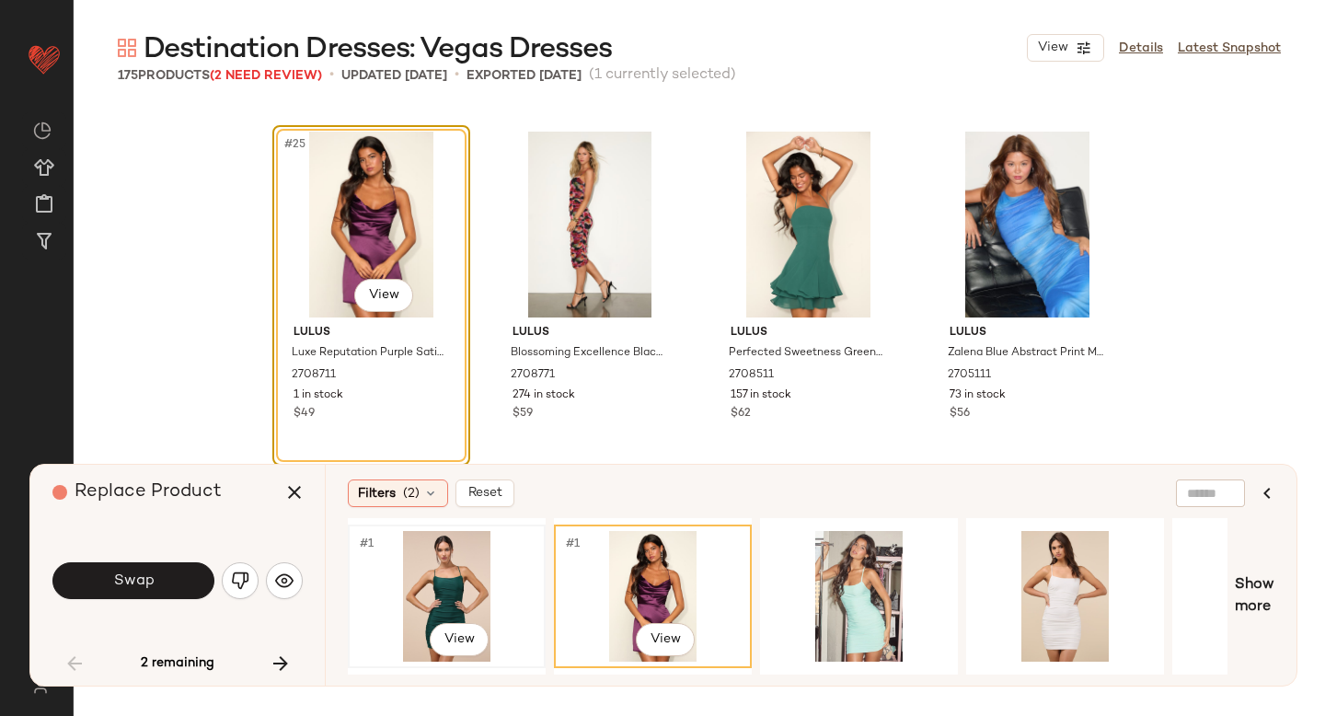
click at [462, 569] on div "#1 View" at bounding box center [446, 596] width 185 height 131
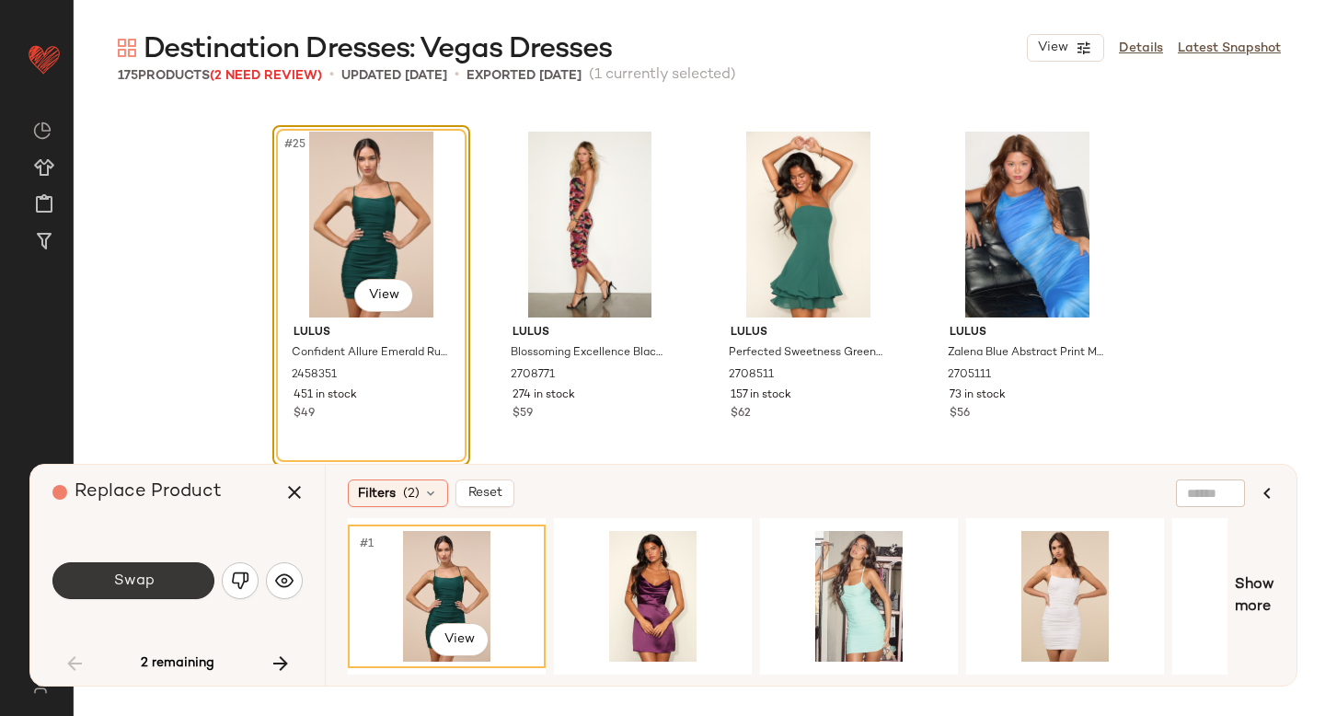
click at [177, 583] on button "Swap" at bounding box center [133, 580] width 162 height 37
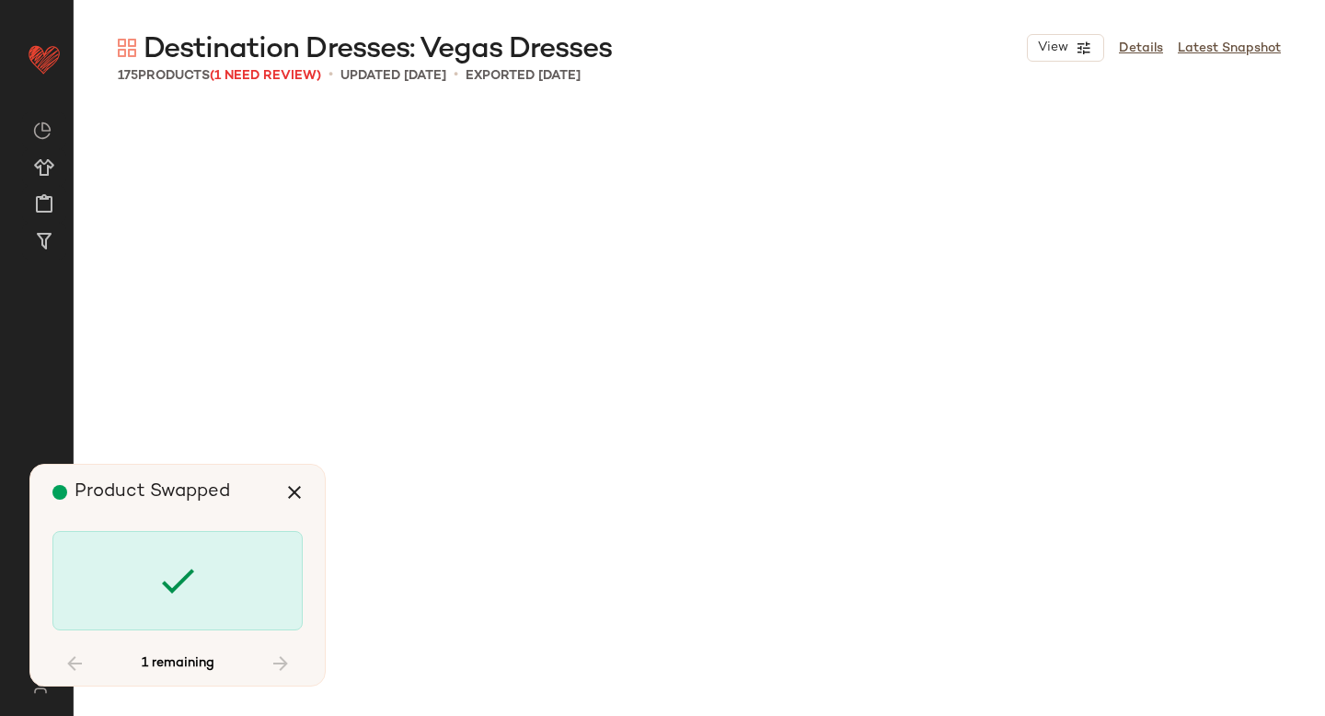
scroll to position [13850, 0]
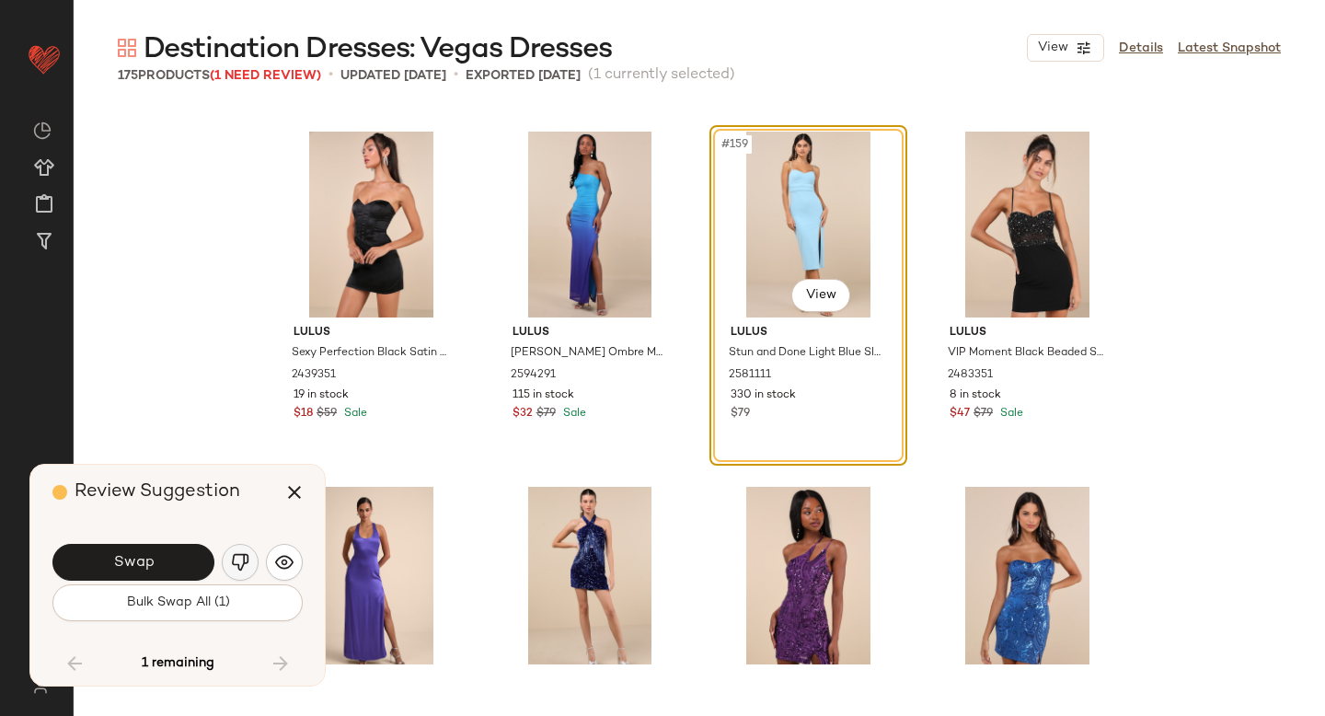
click at [236, 565] on img "button" at bounding box center [240, 562] width 18 height 18
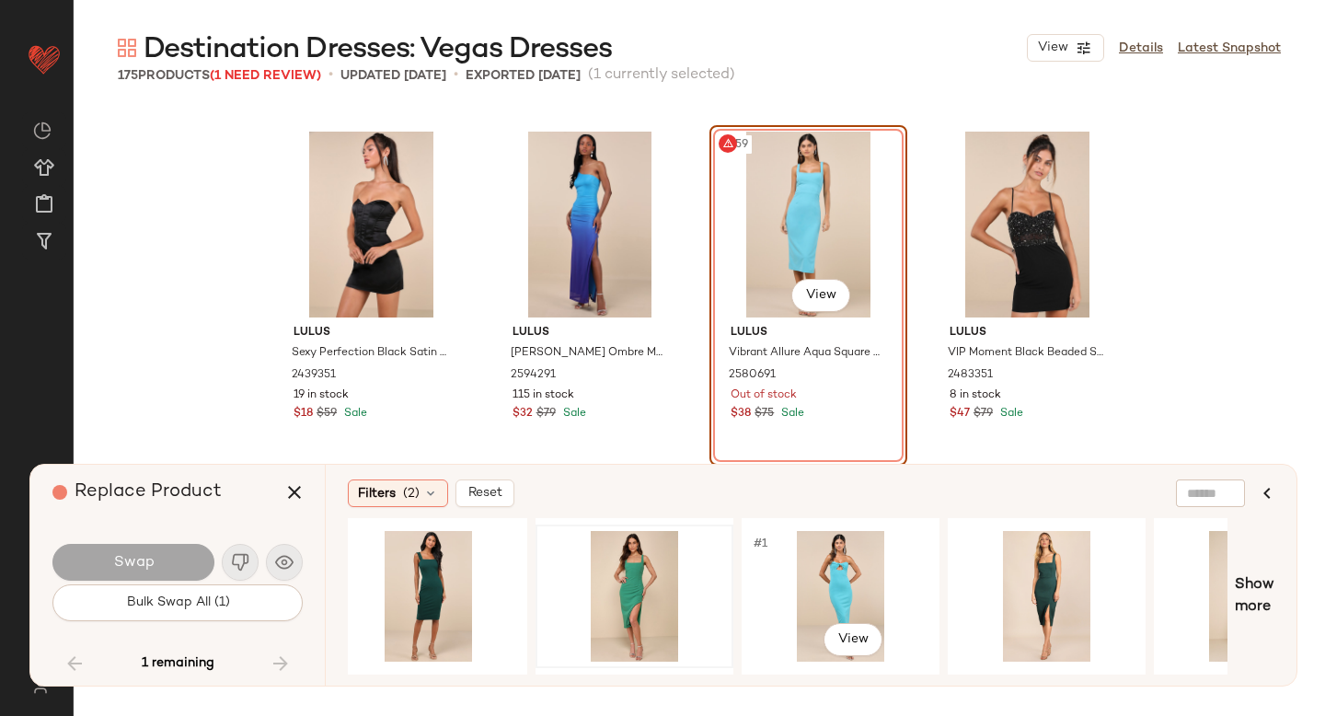
scroll to position [0, 241]
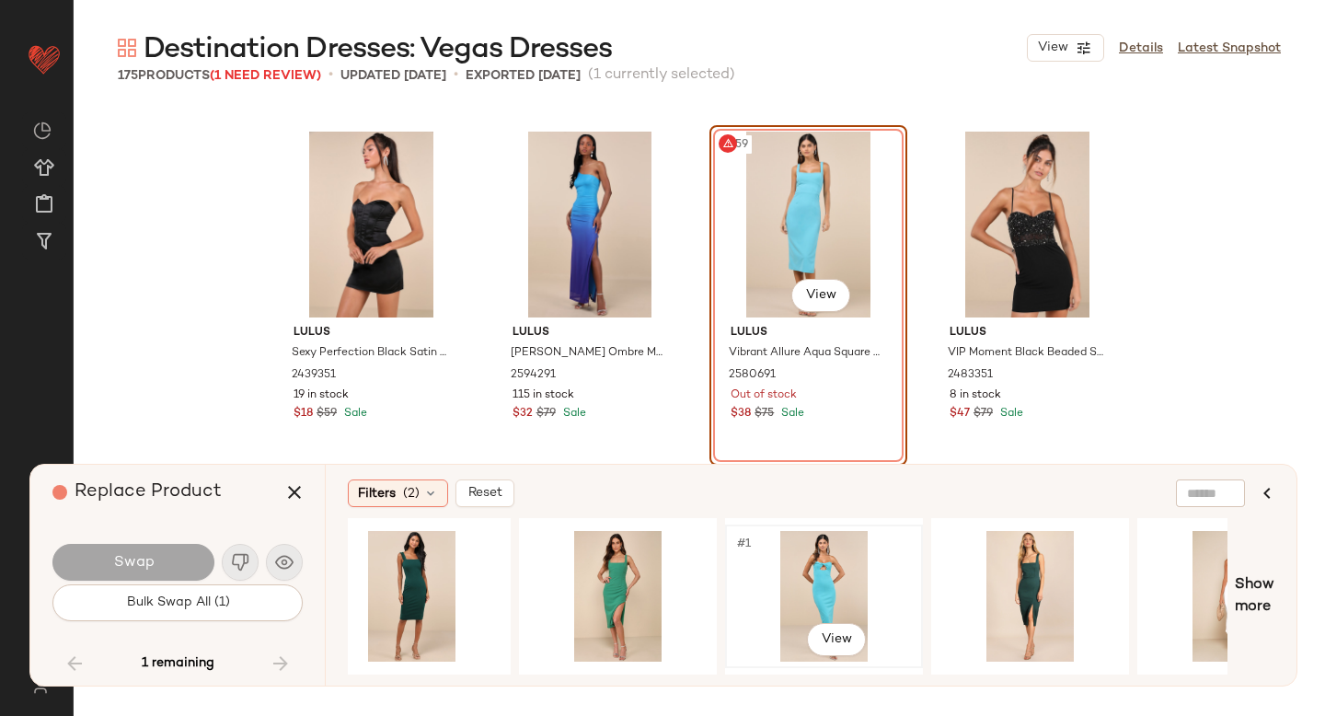
click at [822, 595] on div "#1 View" at bounding box center [823, 596] width 185 height 131
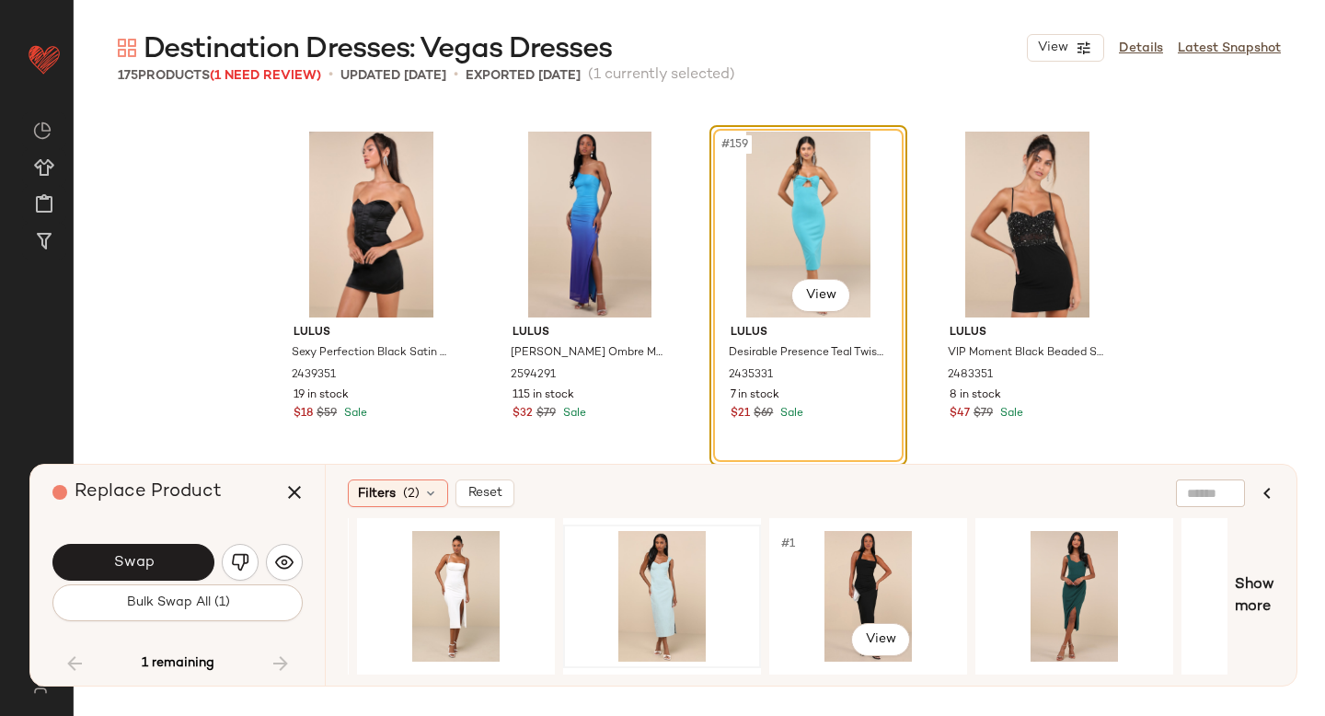
scroll to position [0, 1638]
click at [1076, 570] on div "#1 View" at bounding box center [1076, 596] width 185 height 131
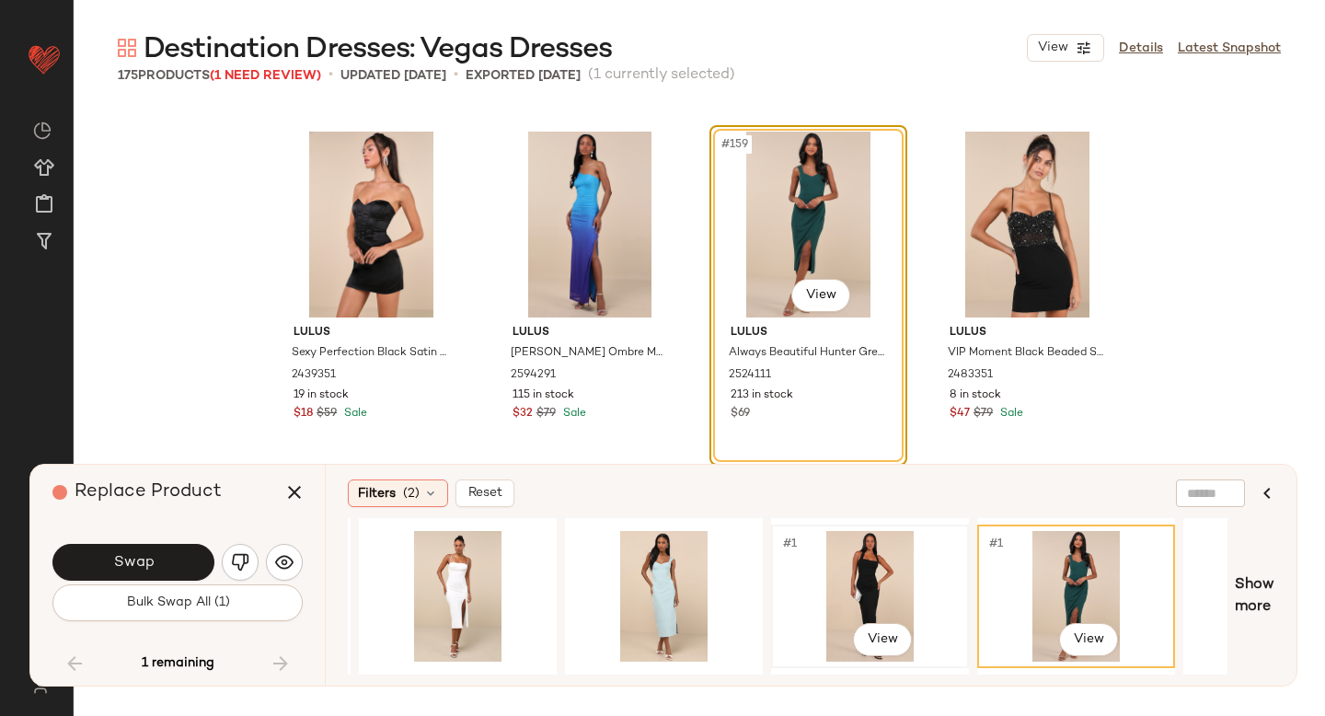
click at [898, 567] on div "#1 View" at bounding box center [869, 596] width 185 height 131
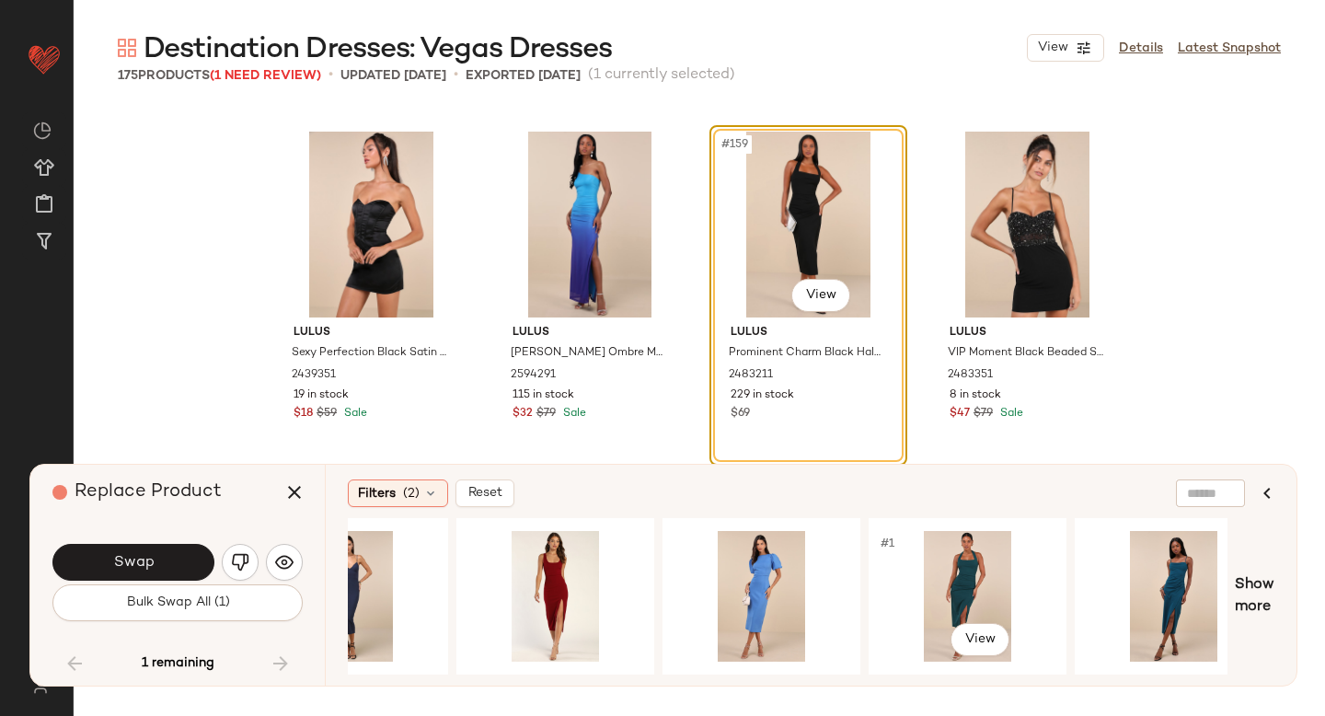
scroll to position [0, 2820]
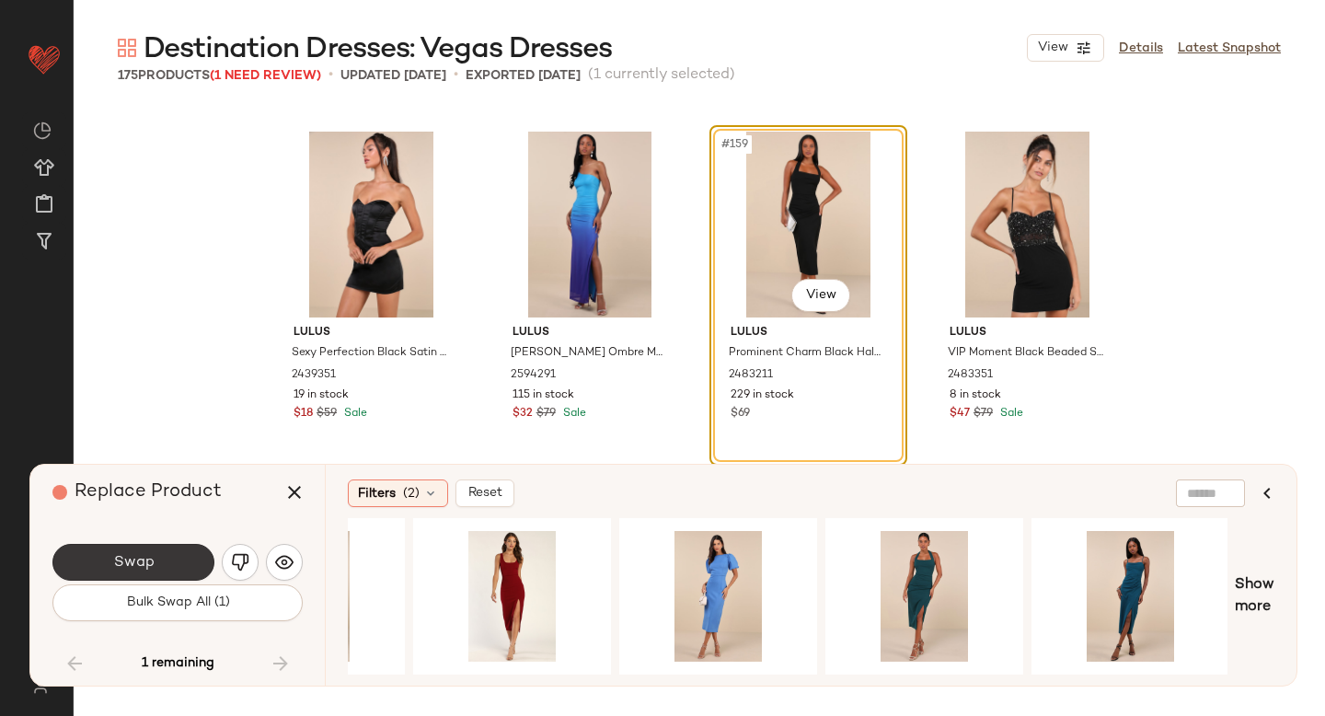
click at [187, 567] on button "Swap" at bounding box center [133, 562] width 162 height 37
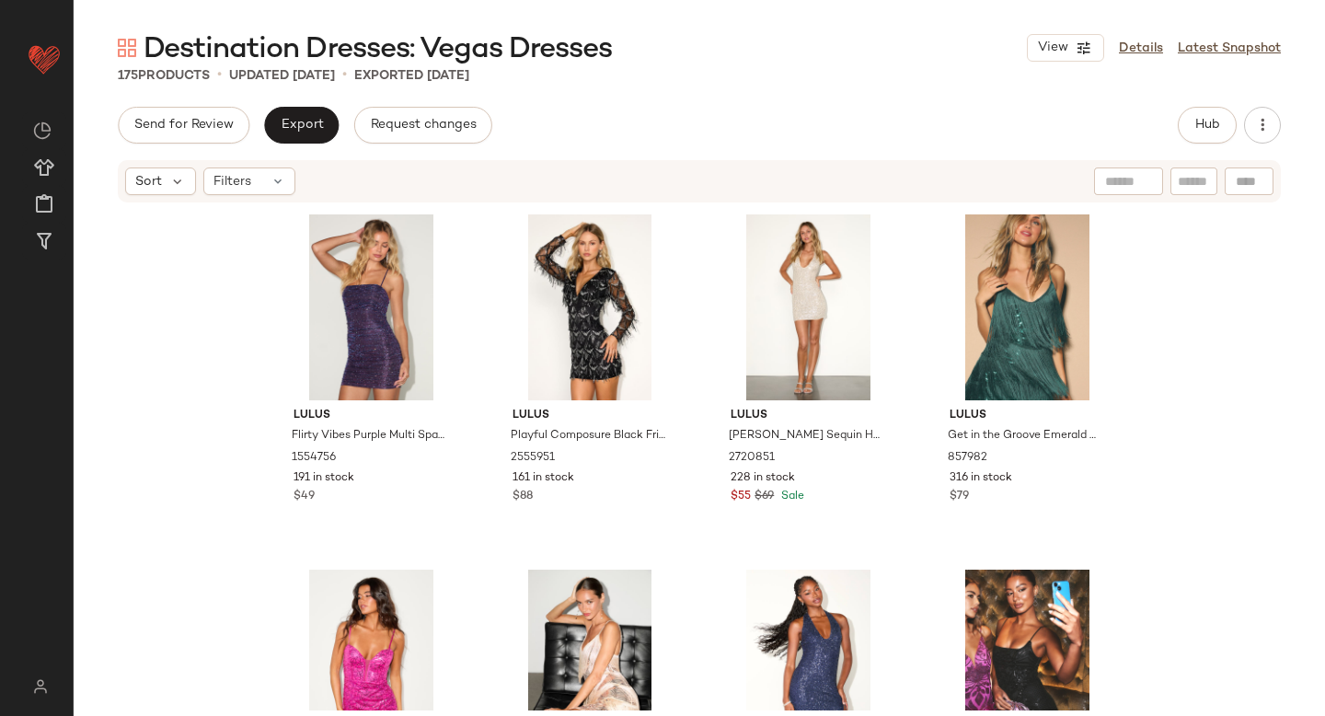
click at [956, 118] on div "Send for Review Export Request changes Hub" at bounding box center [699, 125] width 1163 height 37
click at [1200, 121] on span "Hub" at bounding box center [1207, 125] width 26 height 15
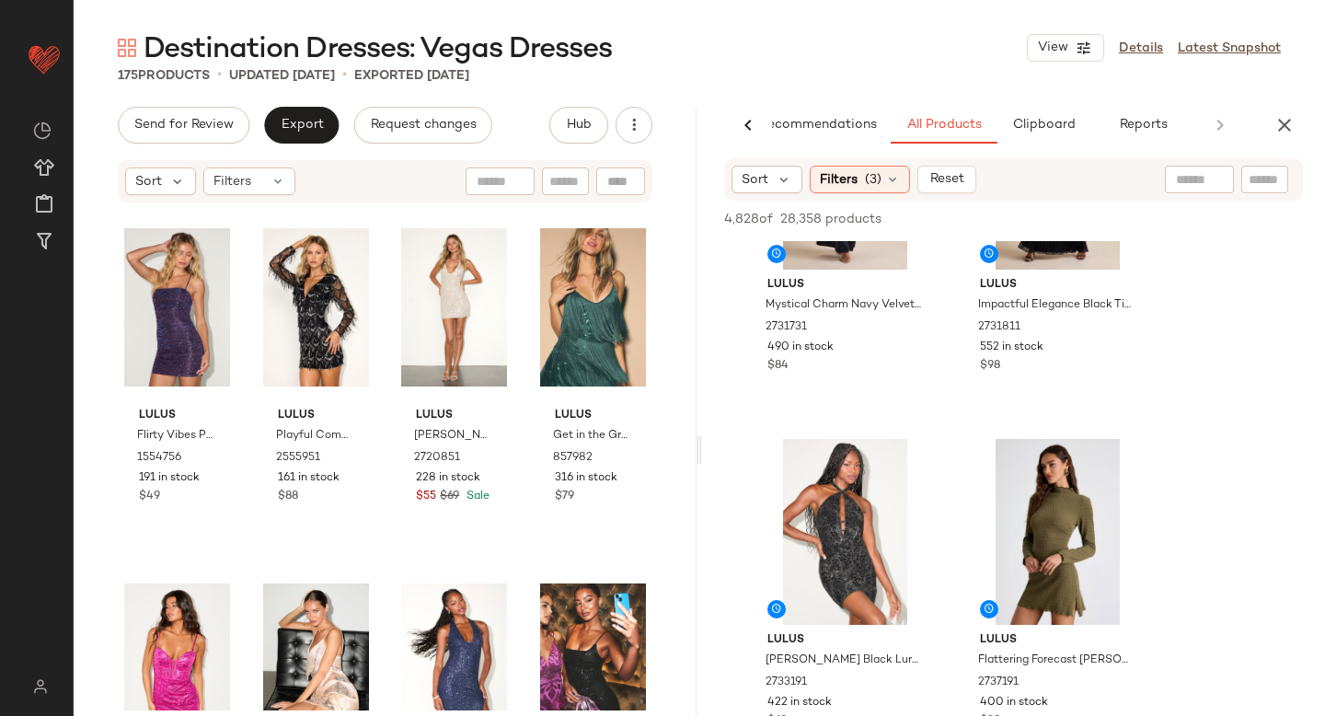
scroll to position [2678, 0]
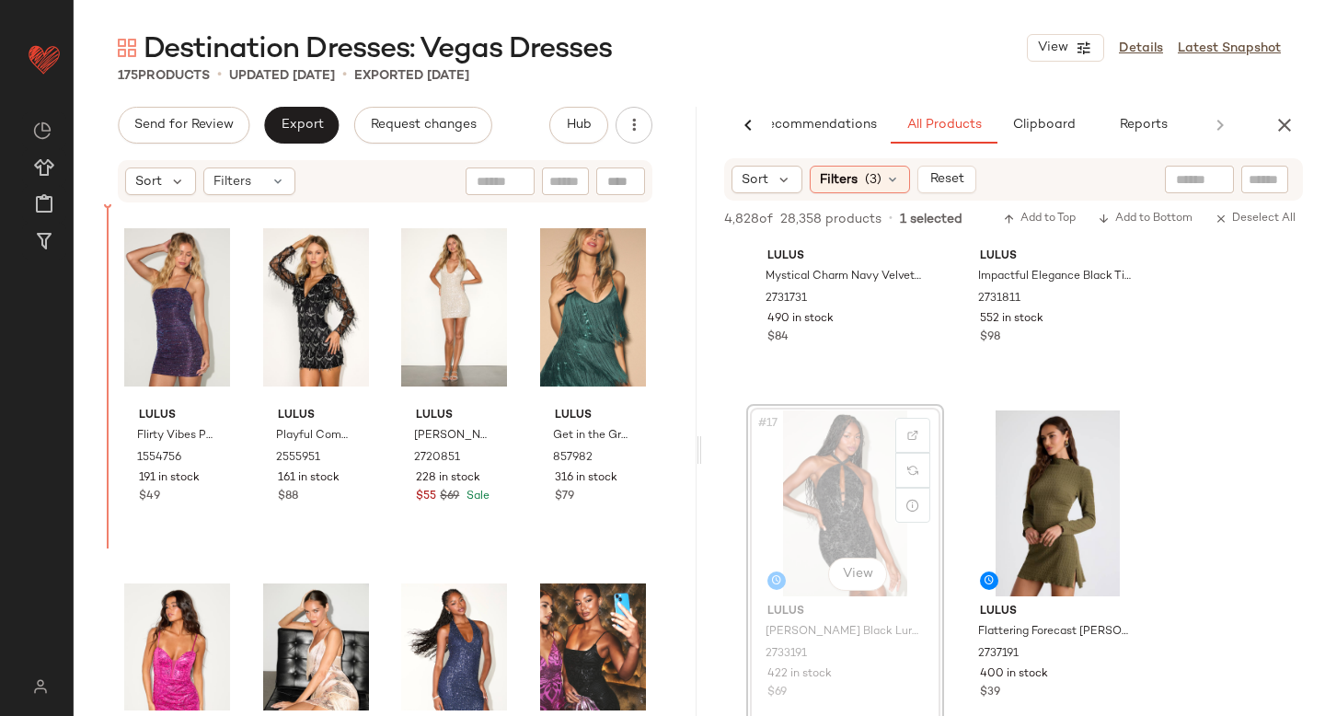
drag, startPoint x: 844, startPoint y: 514, endPoint x: 108, endPoint y: 462, distance: 737.9
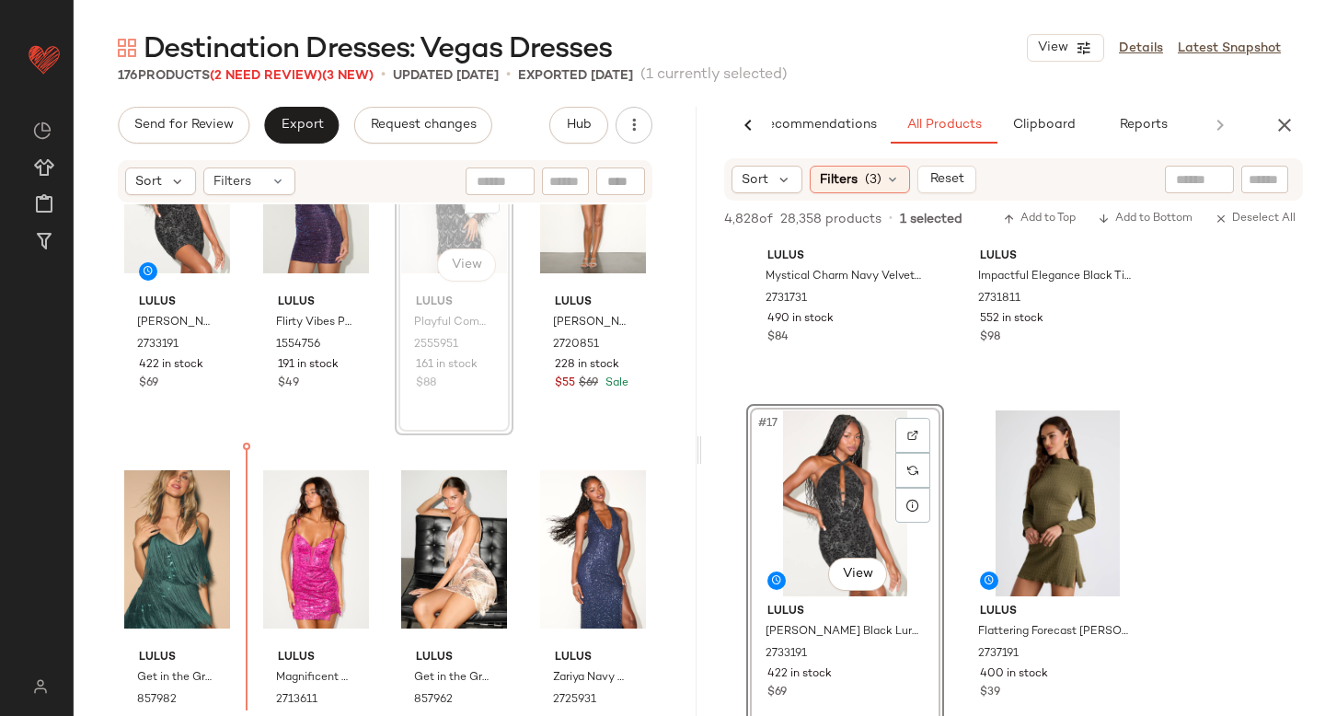
scroll to position [126, 0]
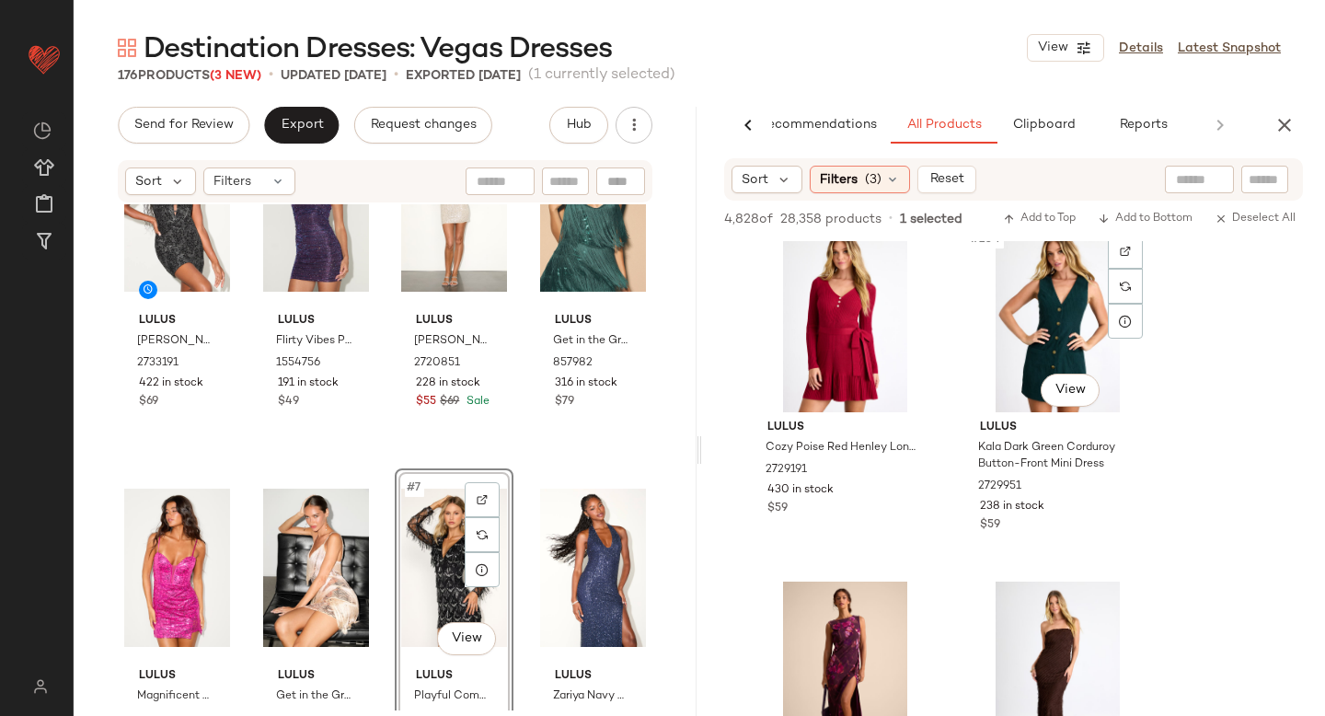
scroll to position [18146, 0]
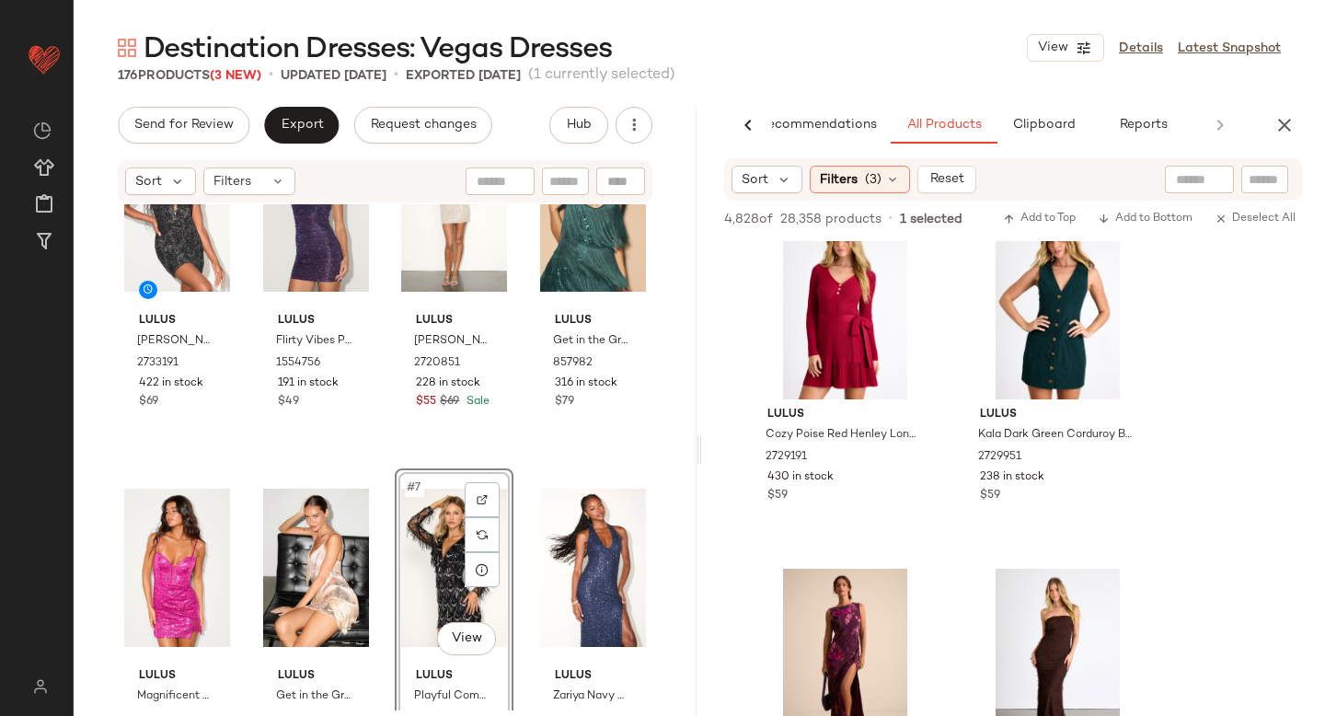
click at [1191, 180] on input "text" at bounding box center [1199, 179] width 47 height 19
click at [1191, 180] on input "text" at bounding box center [1119, 179] width 160 height 19
type input "****"
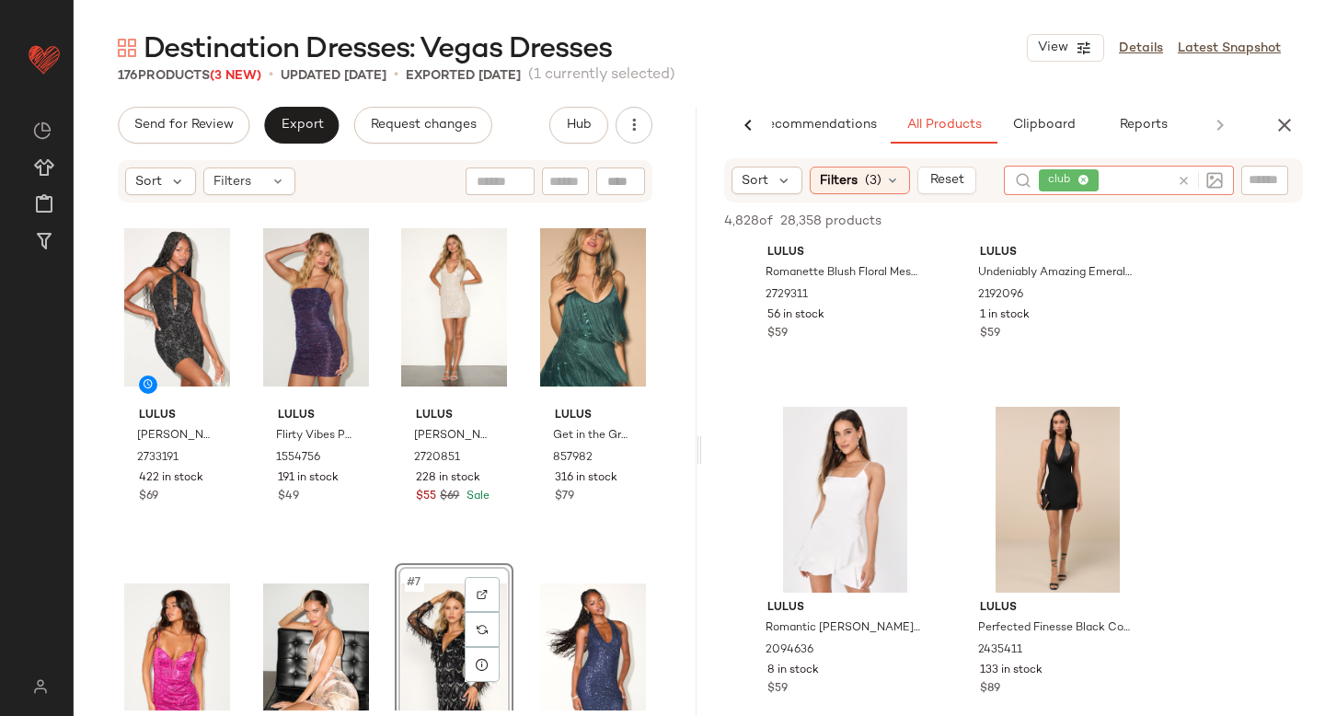
scroll to position [1654, 0]
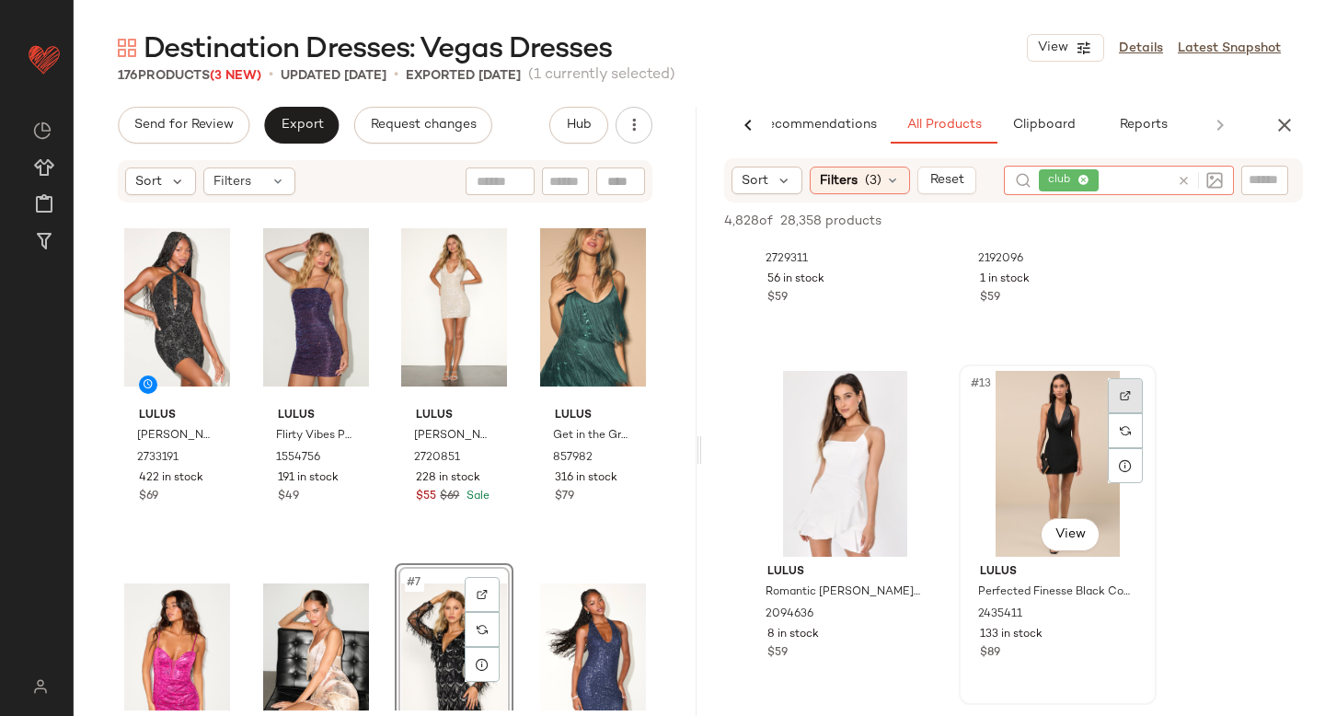
click at [1115, 405] on div at bounding box center [1125, 395] width 35 height 35
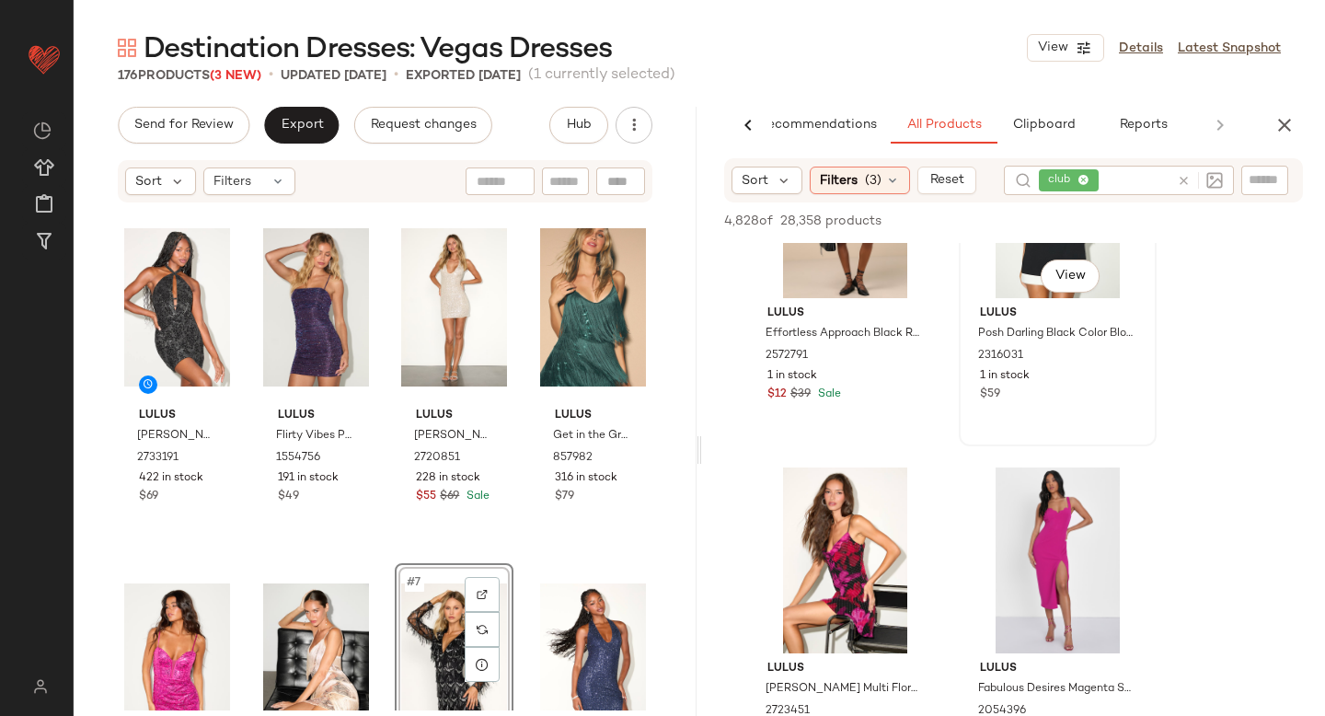
scroll to position [7590, 0]
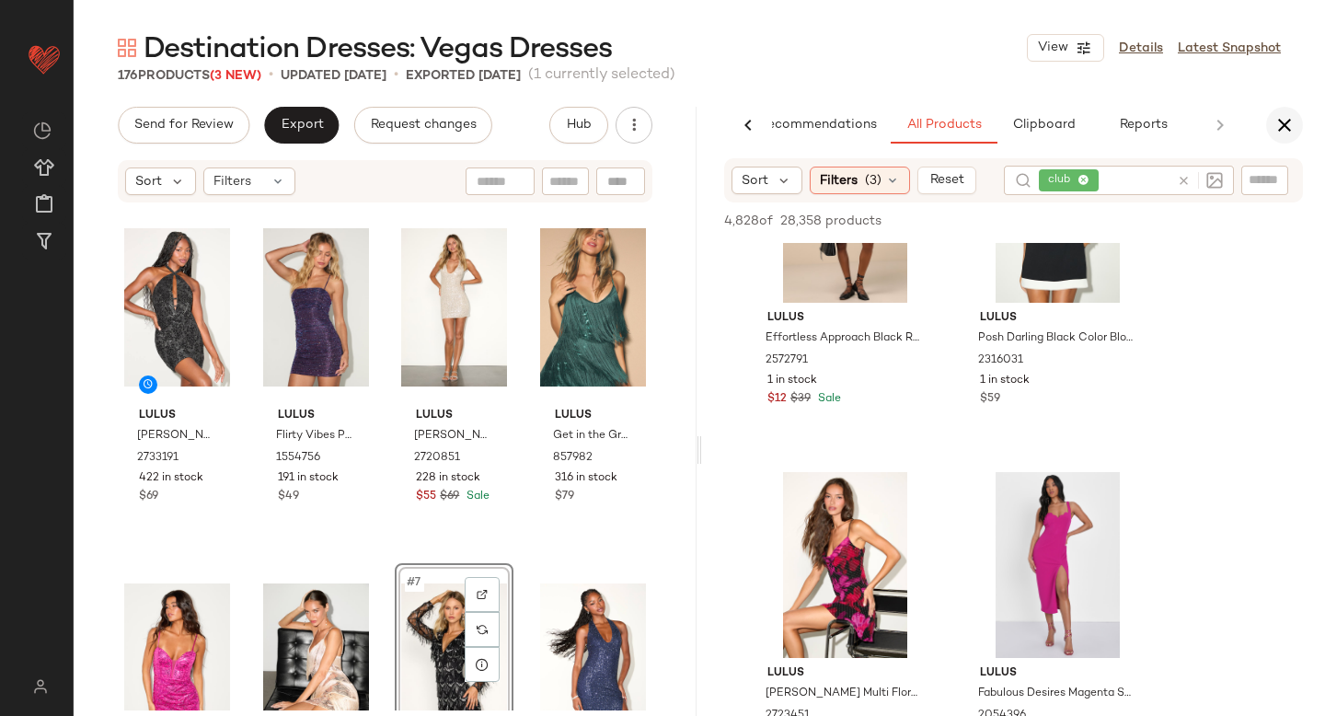
click at [1271, 112] on button "button" at bounding box center [1284, 125] width 37 height 37
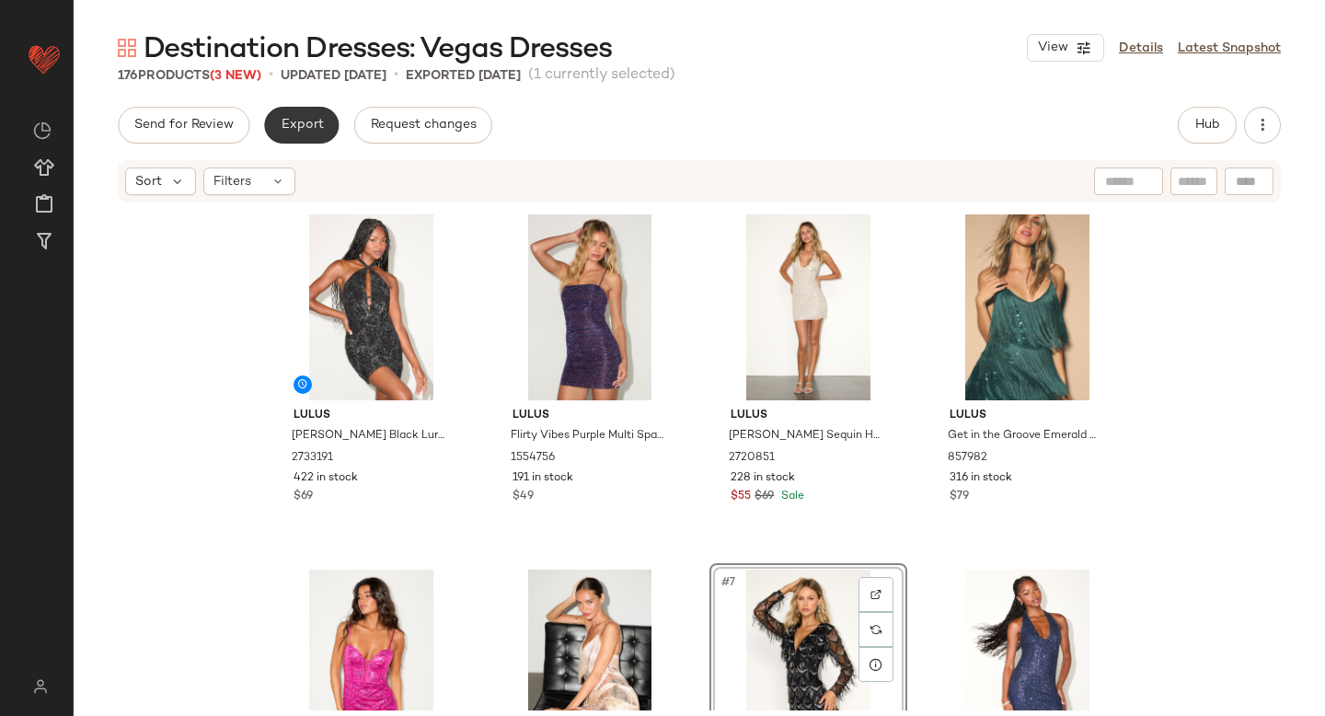
click at [287, 139] on button "Export" at bounding box center [301, 125] width 75 height 37
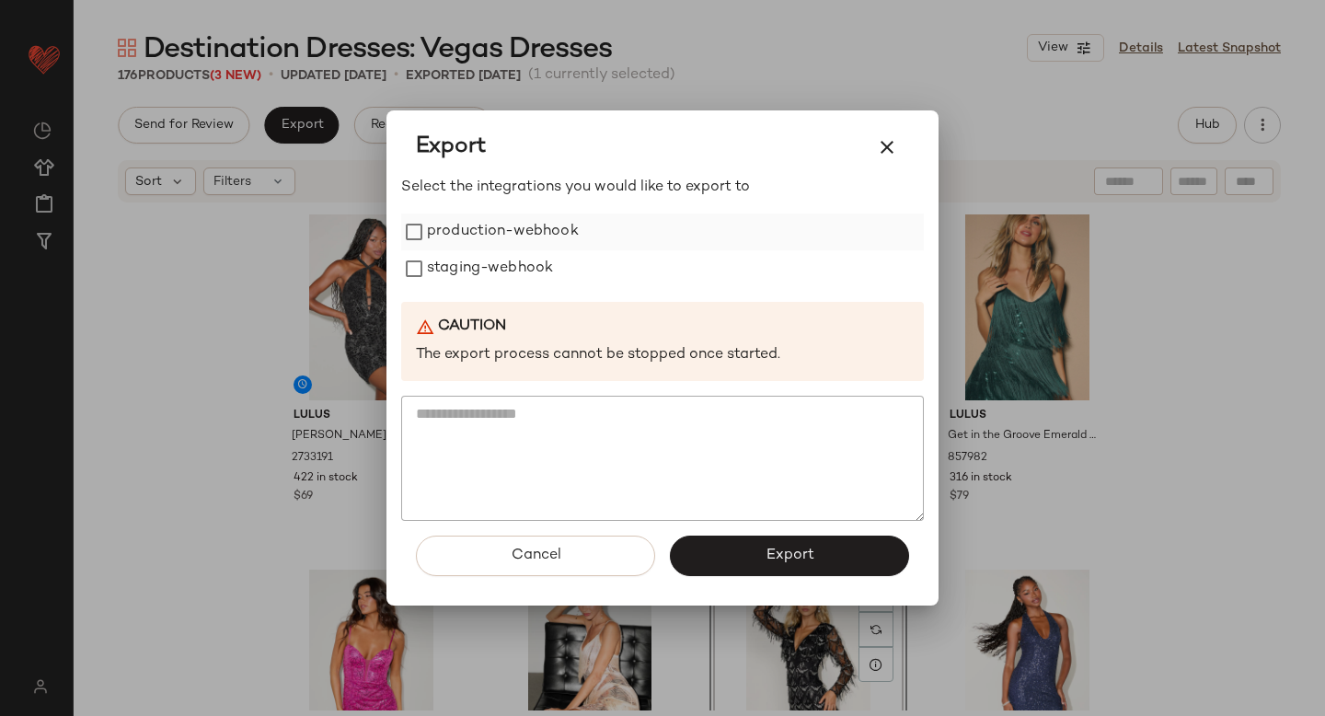
click at [477, 230] on label "production-webhook" at bounding box center [503, 231] width 152 height 37
click at [482, 266] on label "staging-webhook" at bounding box center [490, 268] width 126 height 37
click at [774, 569] on button "Export" at bounding box center [789, 555] width 239 height 40
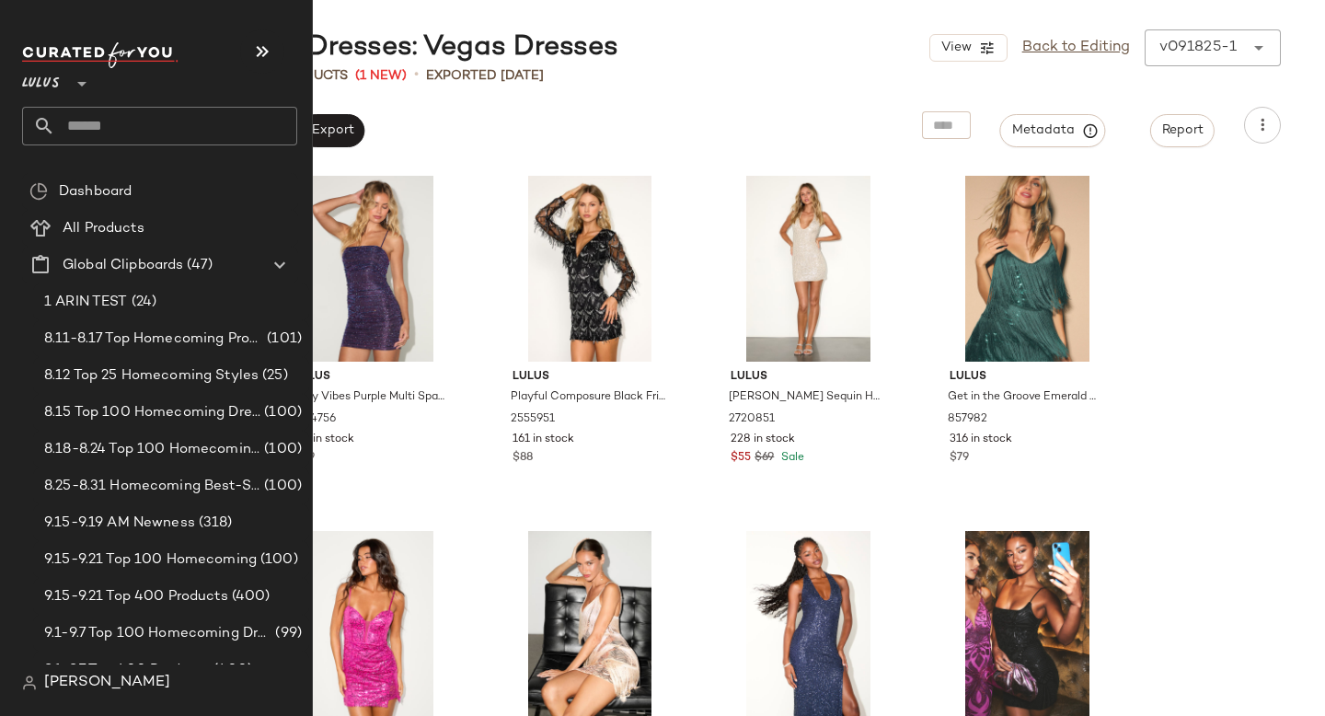
click at [155, 123] on input "text" at bounding box center [176, 126] width 242 height 39
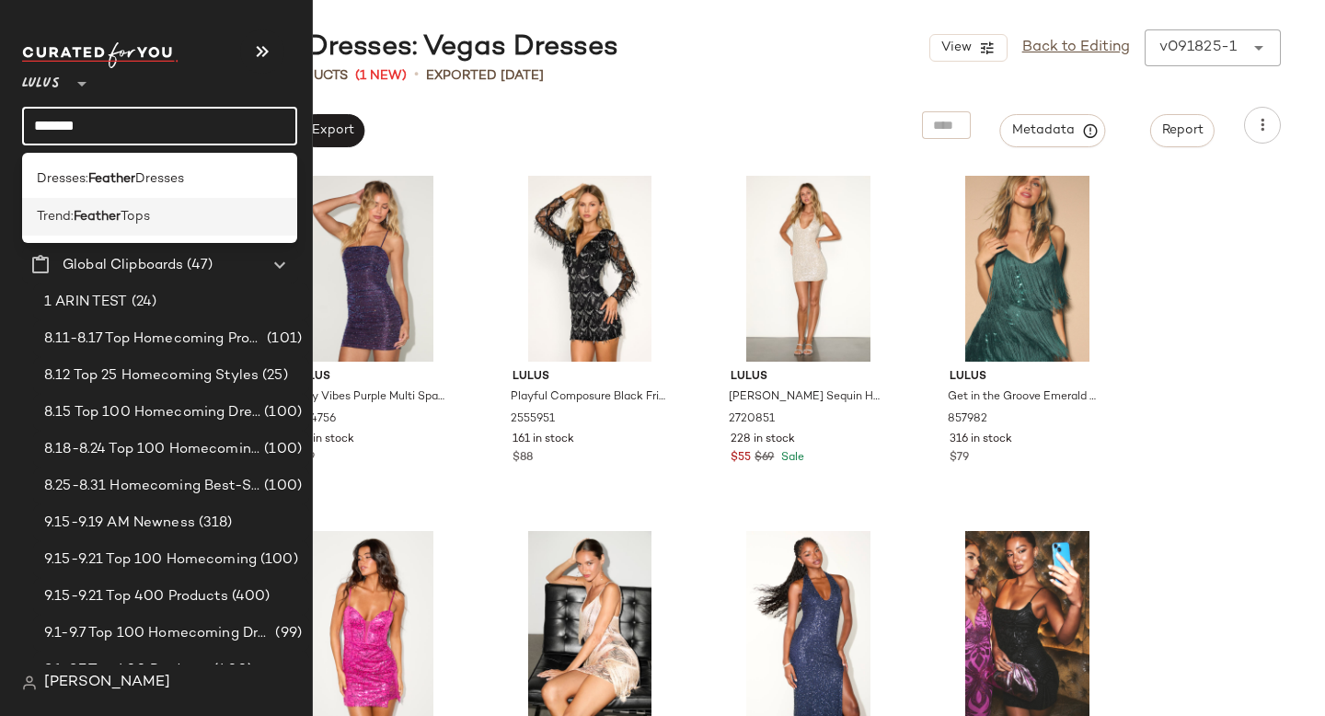
type input "*******"
click at [137, 209] on span "Tops" at bounding box center [135, 216] width 29 height 19
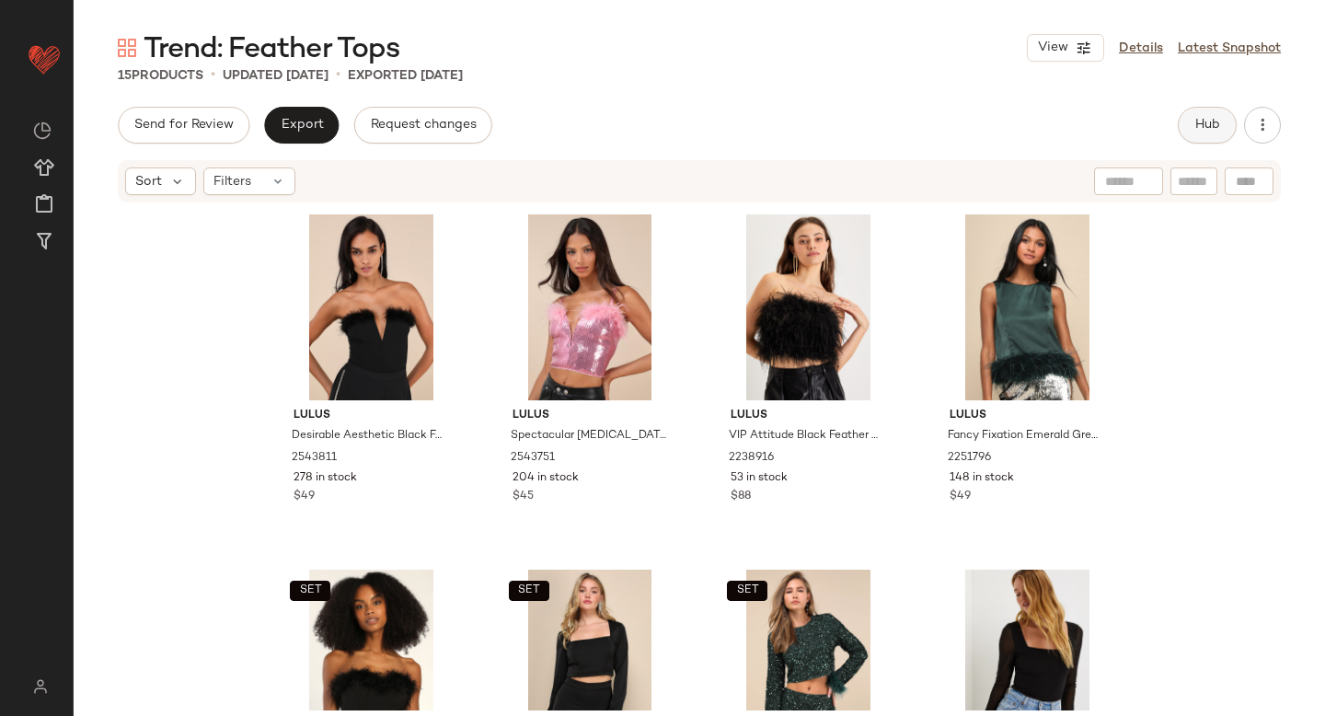
click at [1214, 129] on span "Hub" at bounding box center [1207, 125] width 26 height 15
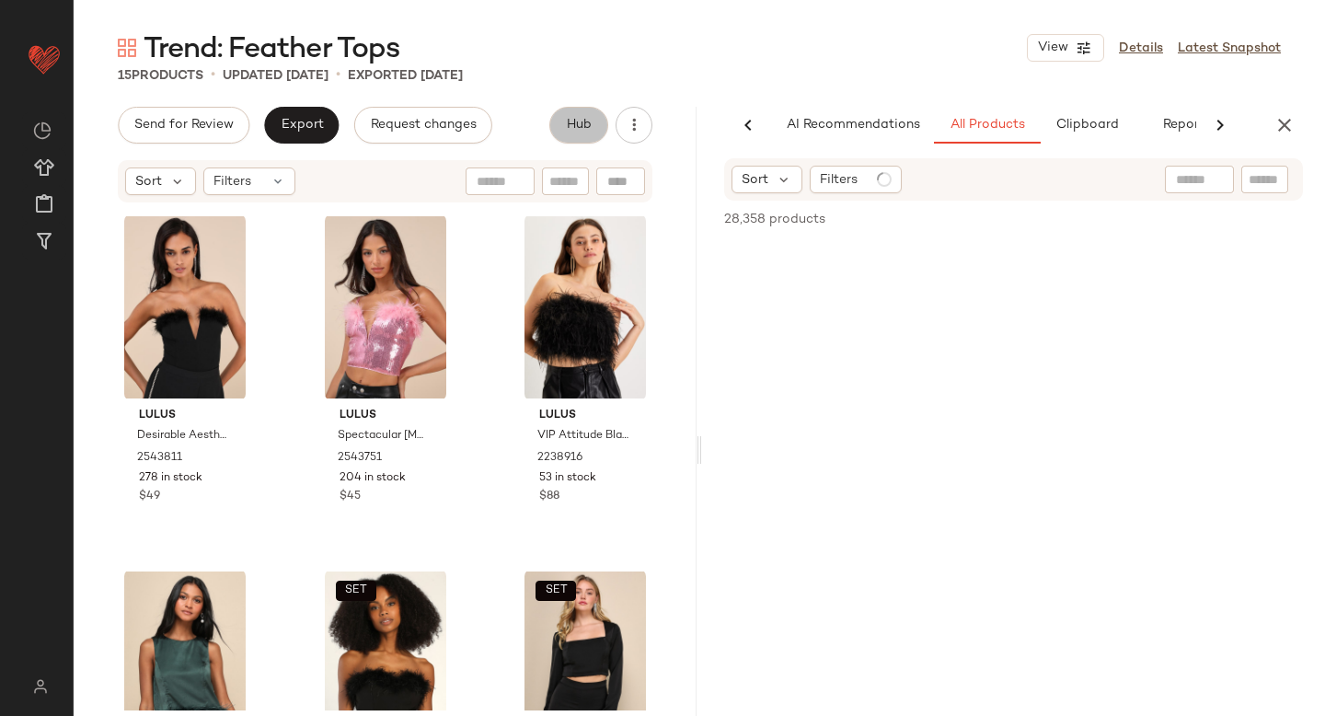
scroll to position [0, 43]
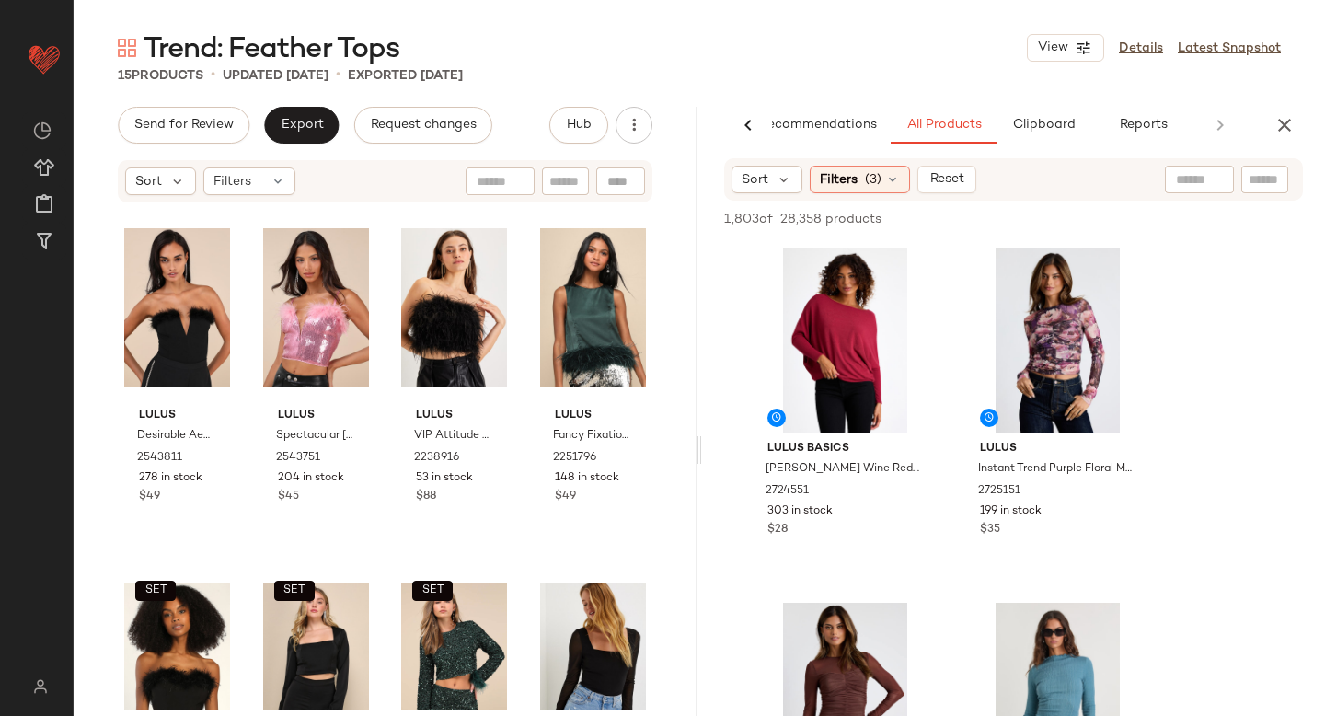
click at [1194, 175] on input "text" at bounding box center [1199, 179] width 47 height 19
type input "*******"
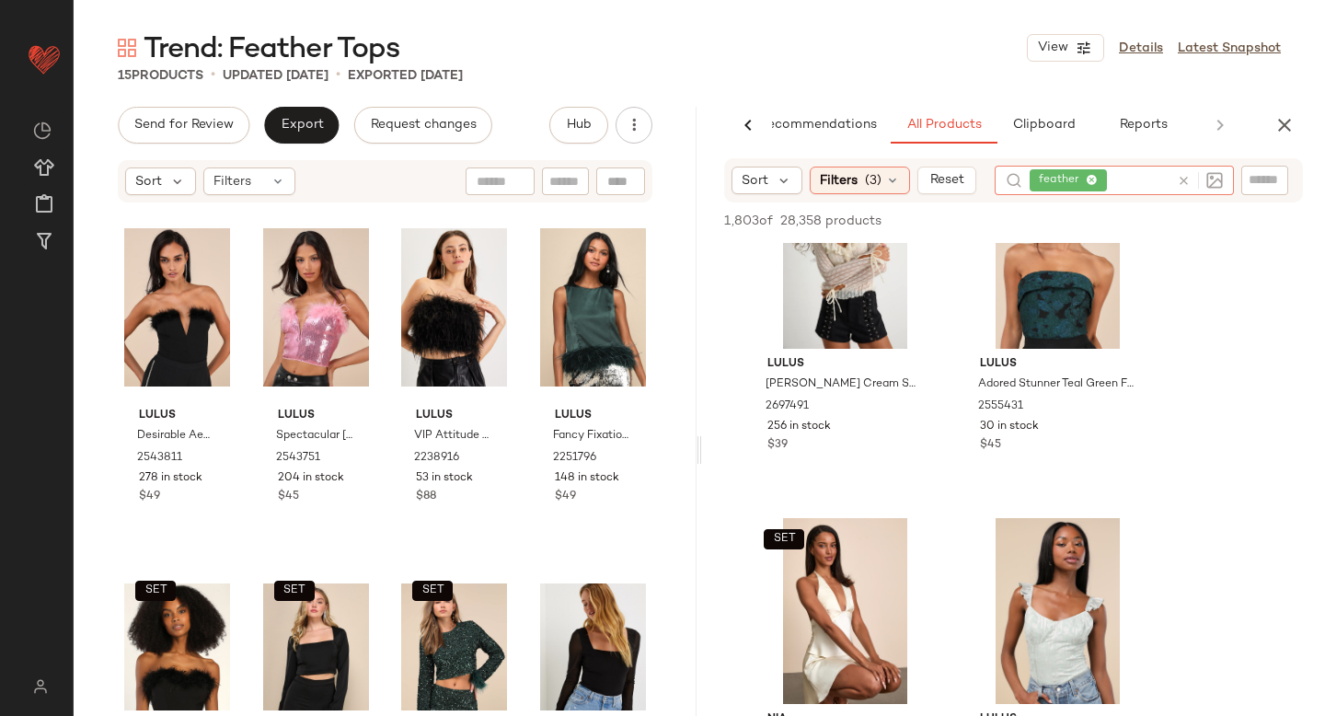
scroll to position [4474, 0]
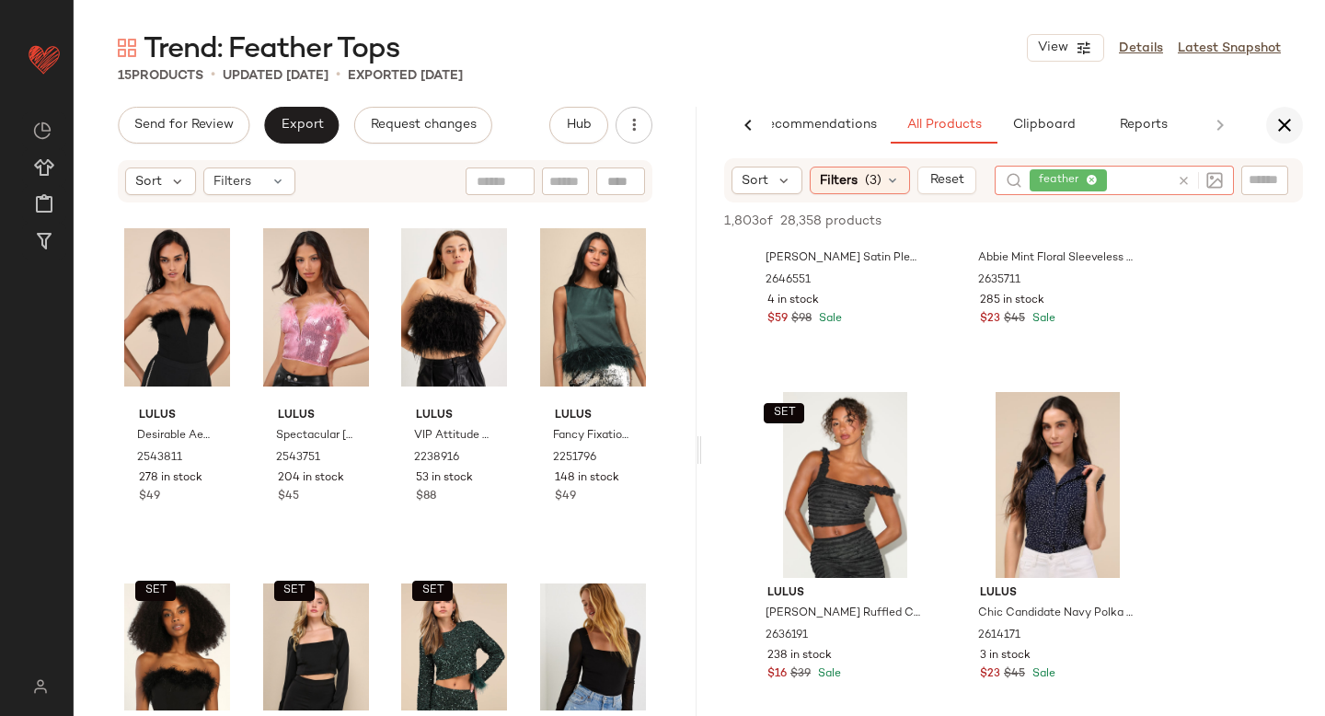
click at [1291, 126] on icon "button" at bounding box center [1284, 125] width 22 height 22
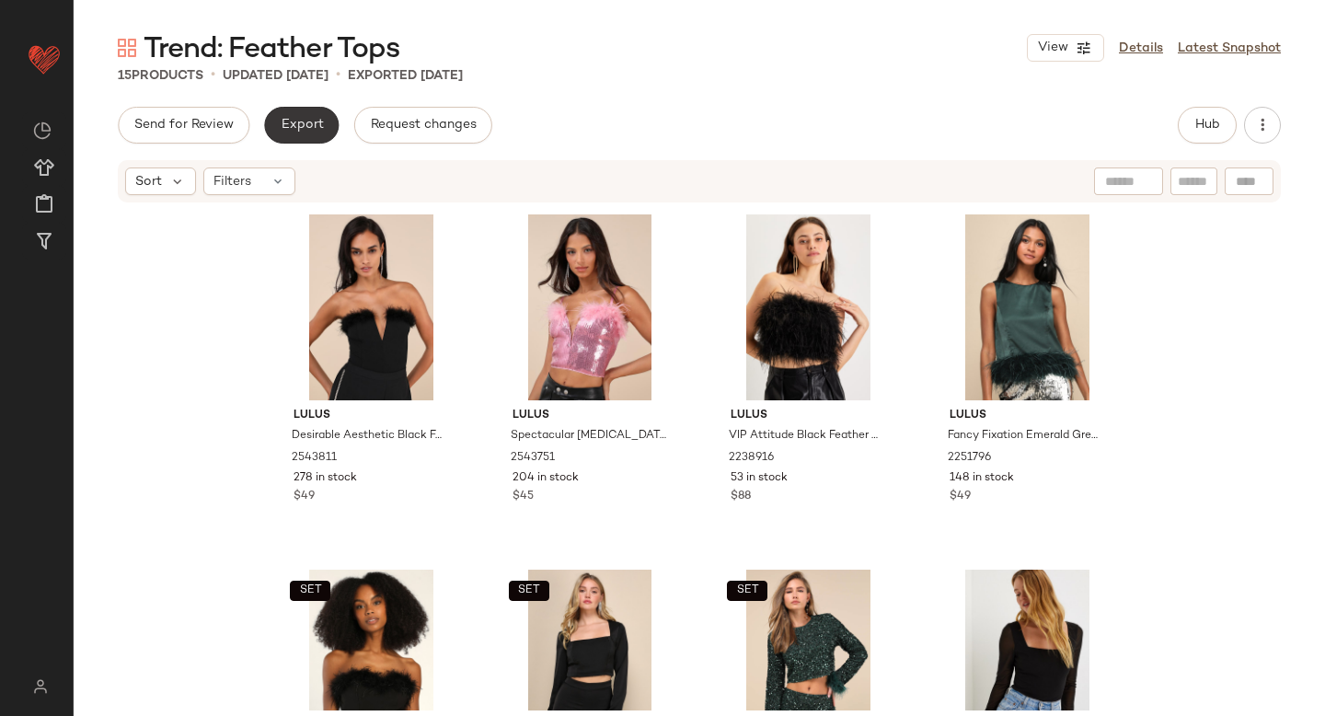
click at [316, 129] on span "Export" at bounding box center [301, 125] width 43 height 15
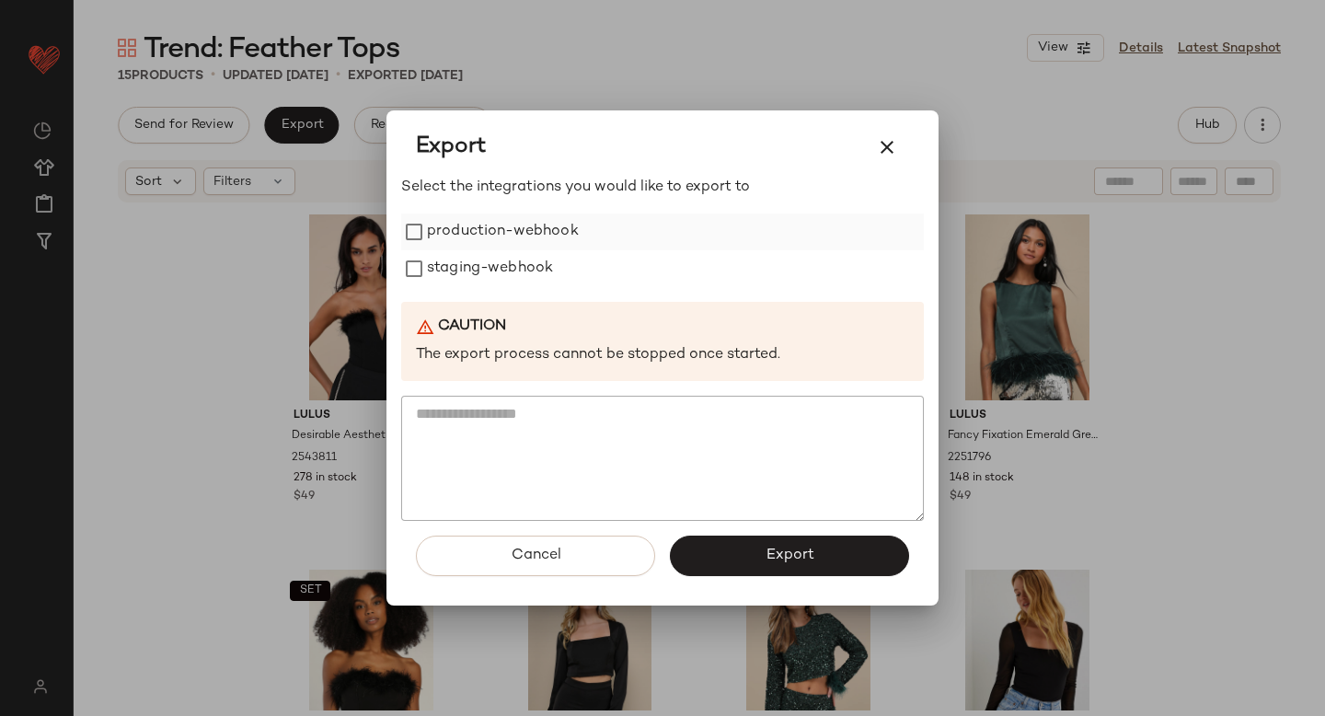
click at [465, 224] on label "production-webhook" at bounding box center [503, 231] width 152 height 37
click at [469, 263] on label "staging-webhook" at bounding box center [490, 268] width 126 height 37
click at [717, 552] on button "Export" at bounding box center [789, 555] width 239 height 40
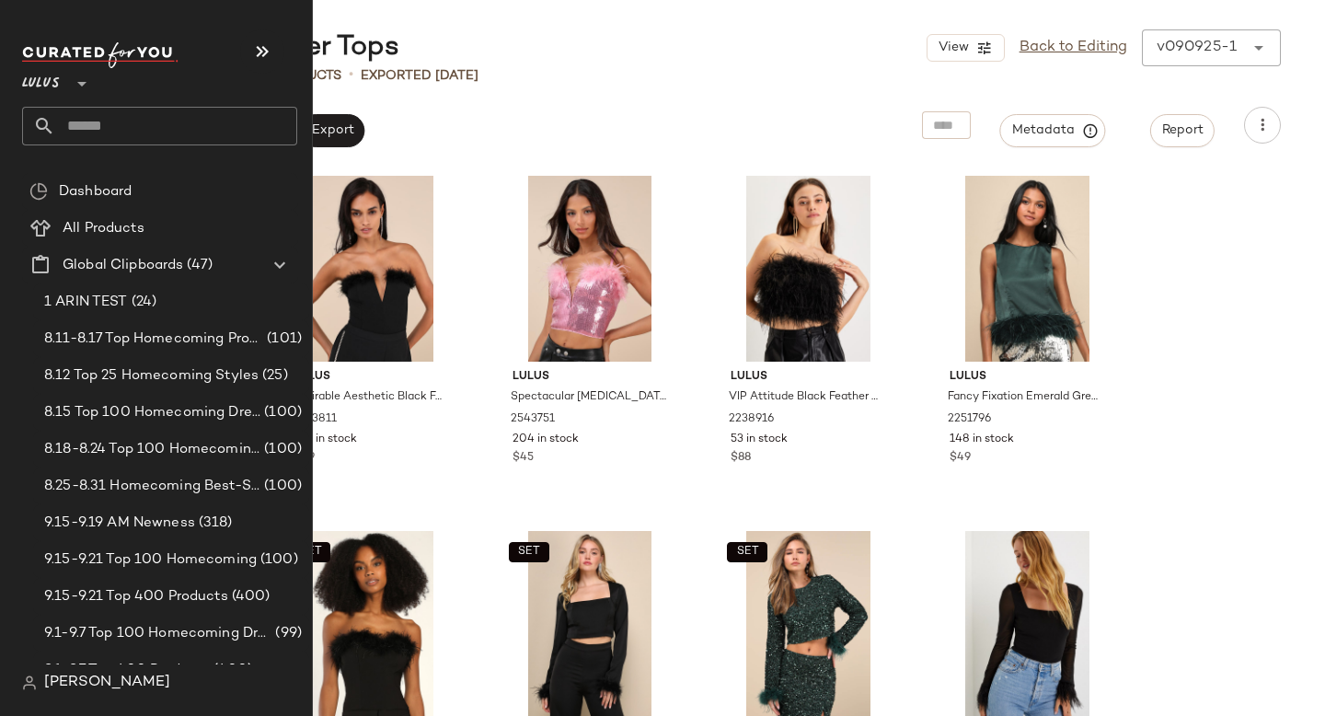
click at [95, 130] on input "text" at bounding box center [176, 126] width 242 height 39
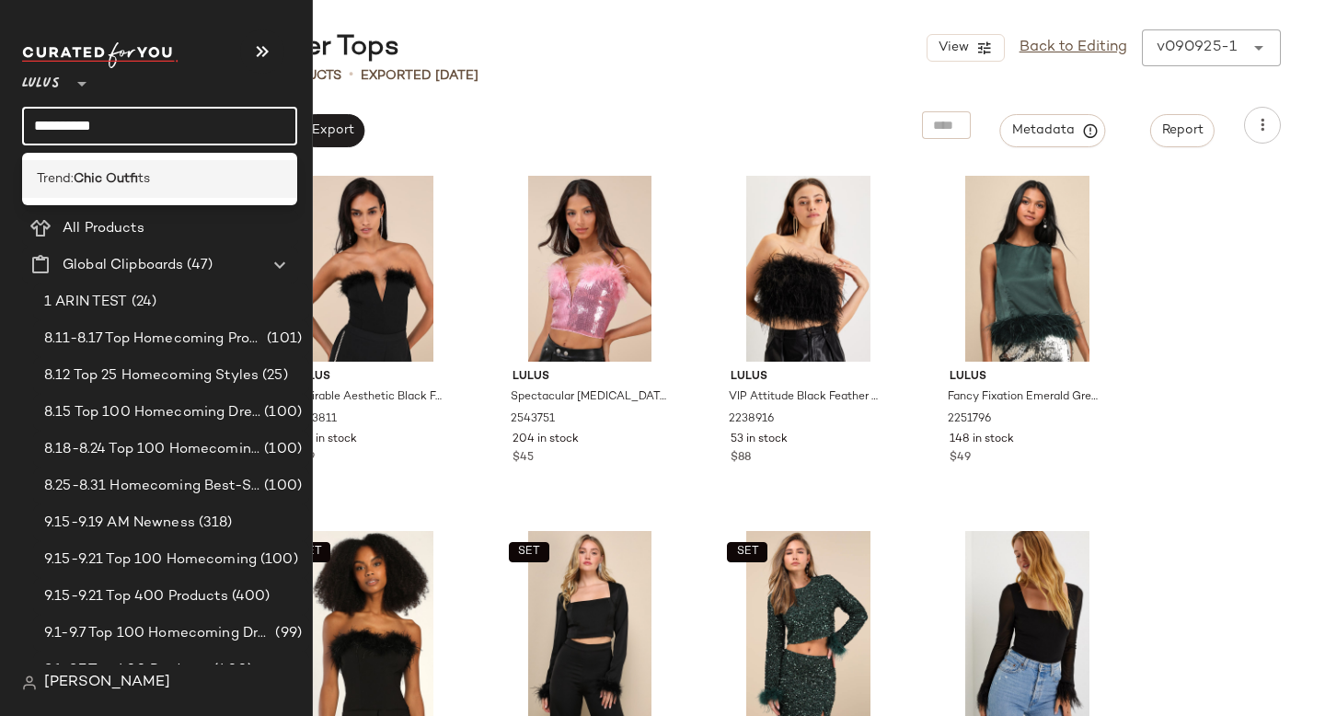
type input "**********"
click at [98, 169] on b "Chic Outfi" at bounding box center [106, 178] width 64 height 19
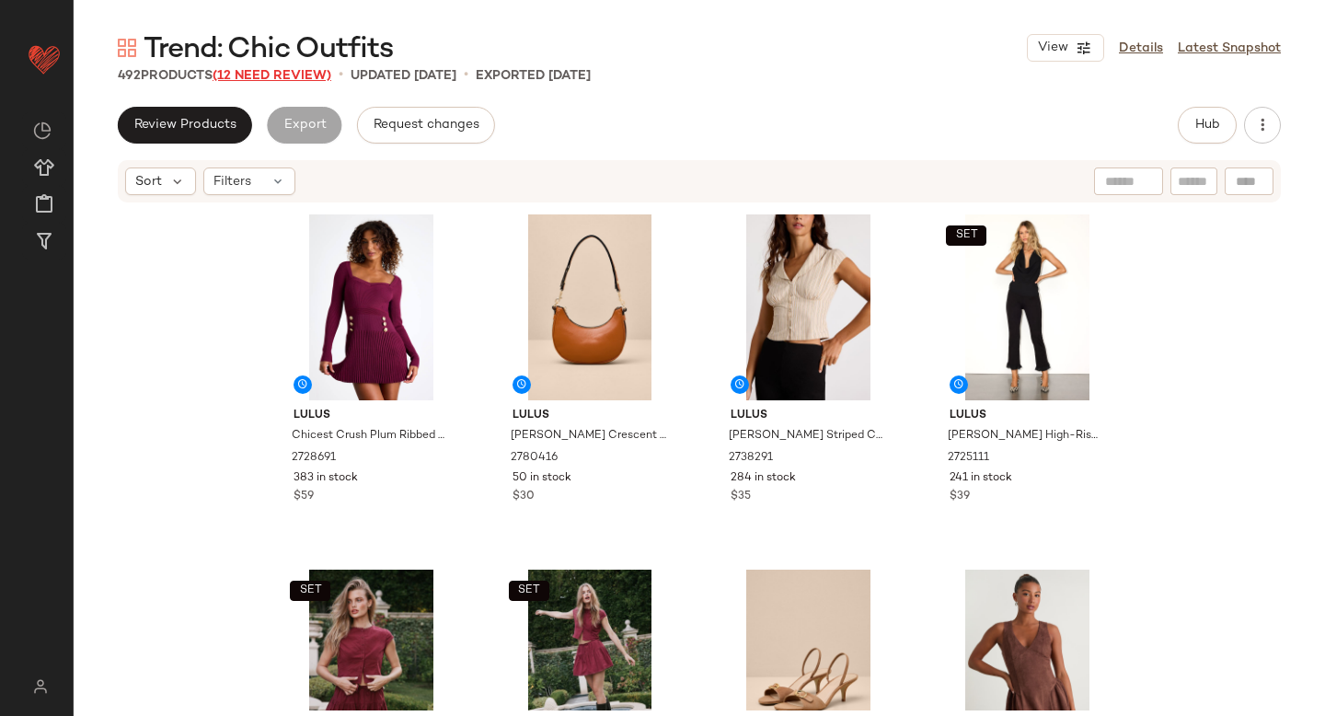
click at [250, 75] on span "(12 Need Review)" at bounding box center [272, 76] width 119 height 14
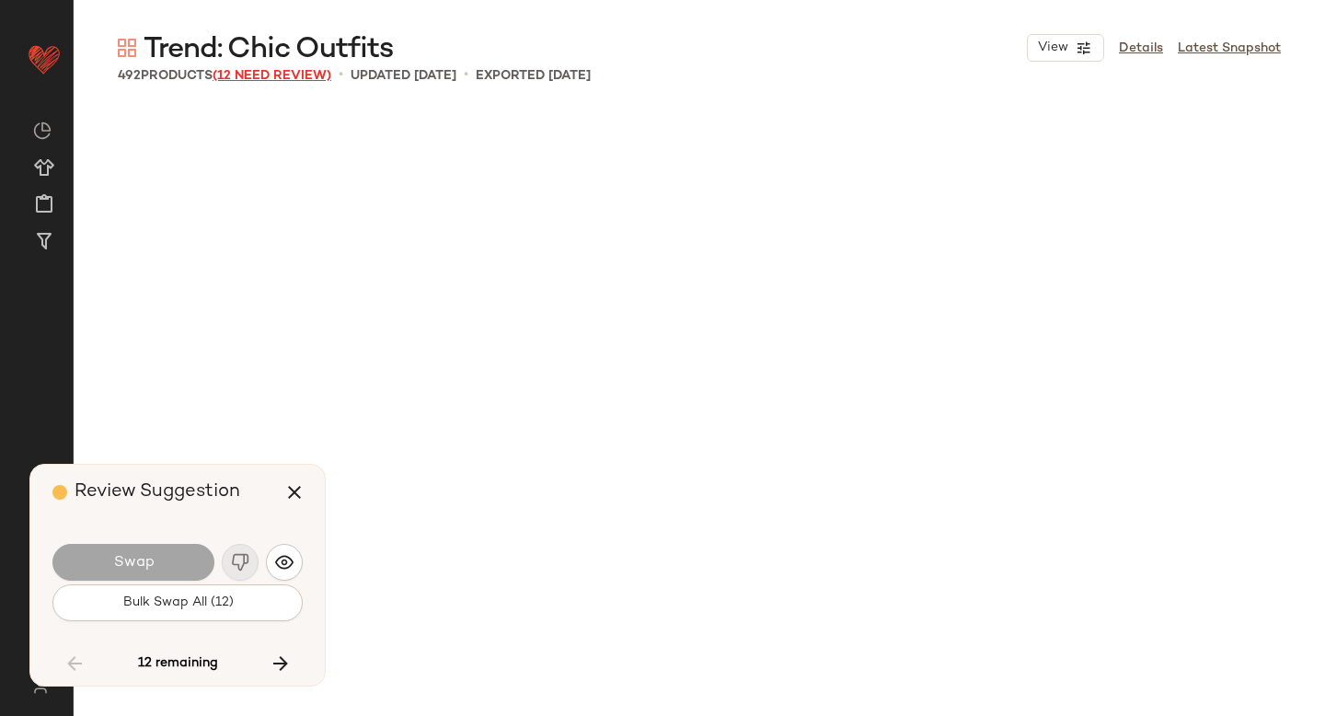
scroll to position [10654, 0]
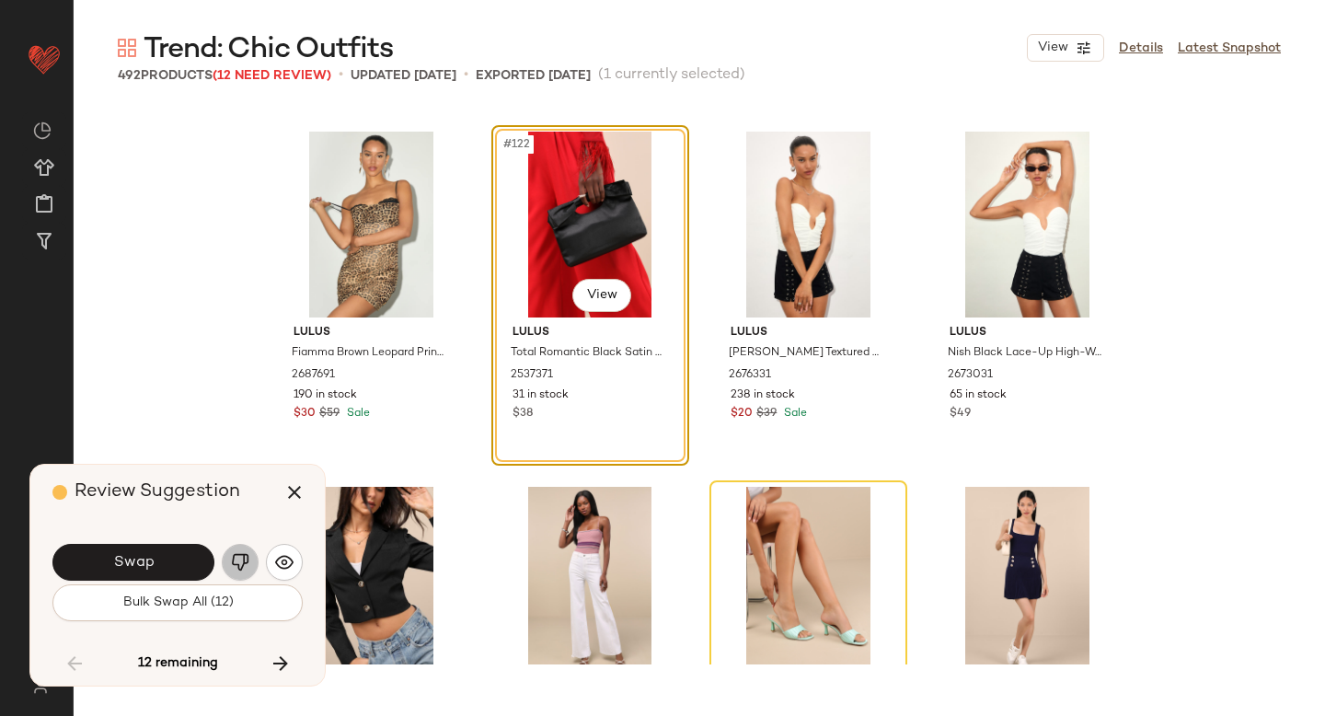
click at [242, 569] on img "button" at bounding box center [240, 562] width 18 height 18
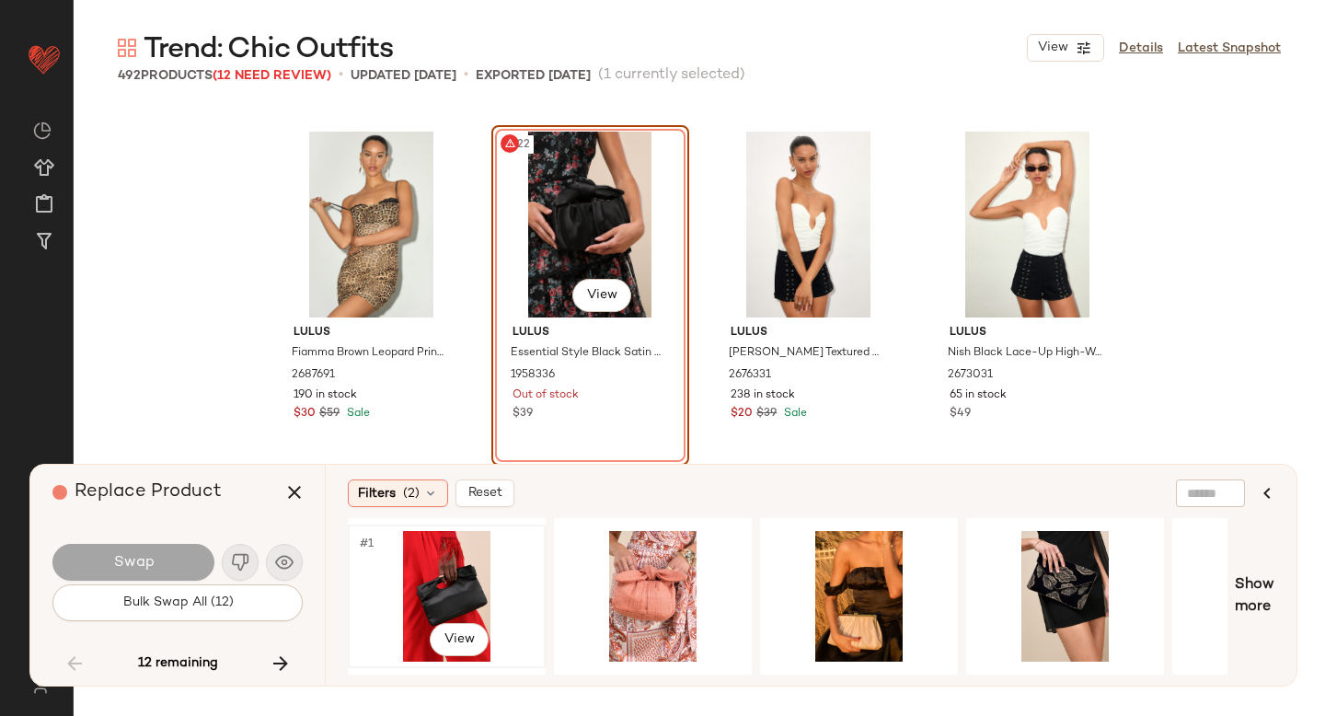
click at [480, 567] on div "#1 View" at bounding box center [446, 596] width 185 height 131
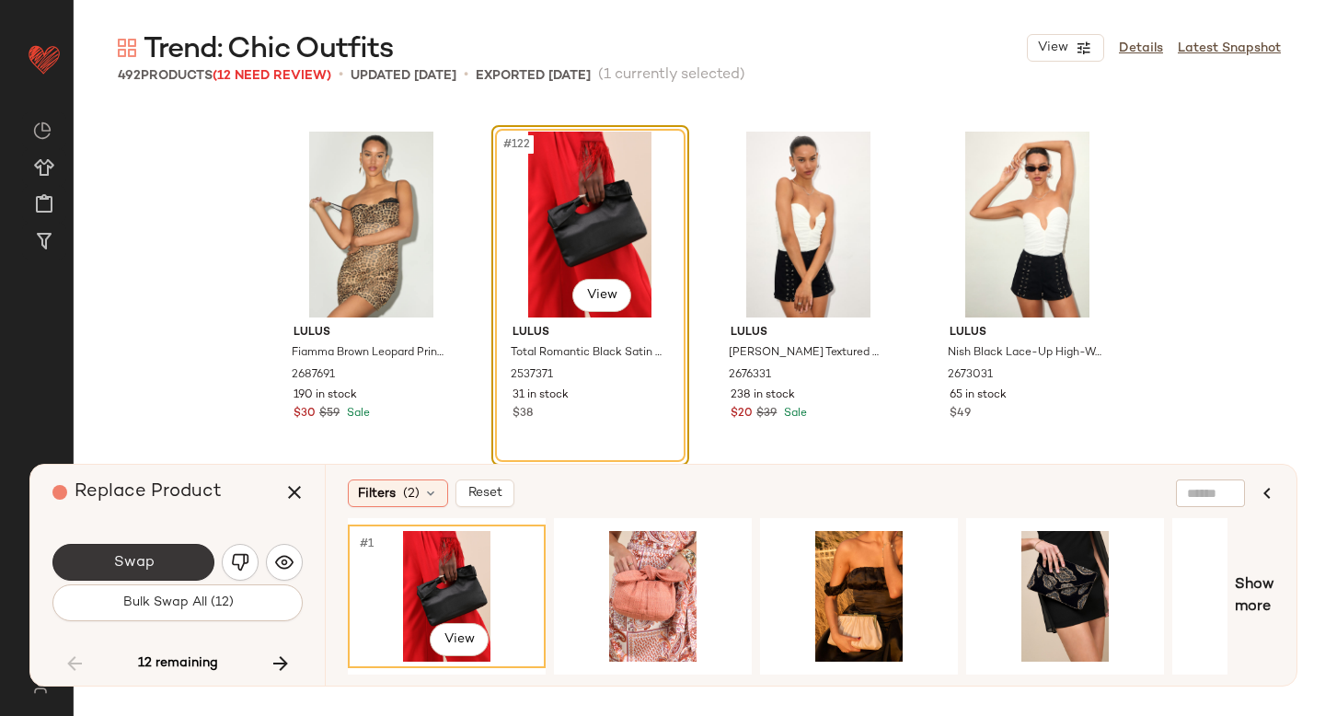
click at [141, 565] on span "Swap" at bounding box center [132, 562] width 41 height 17
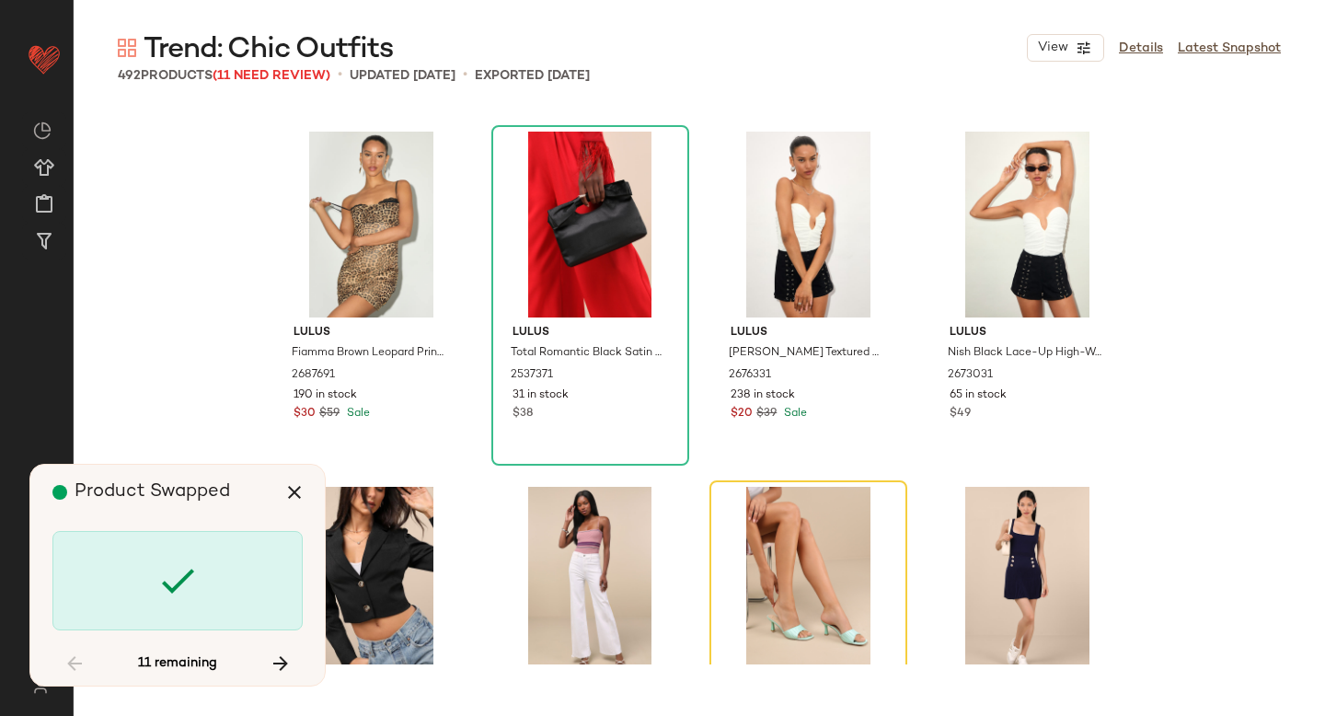
scroll to position [11009, 0]
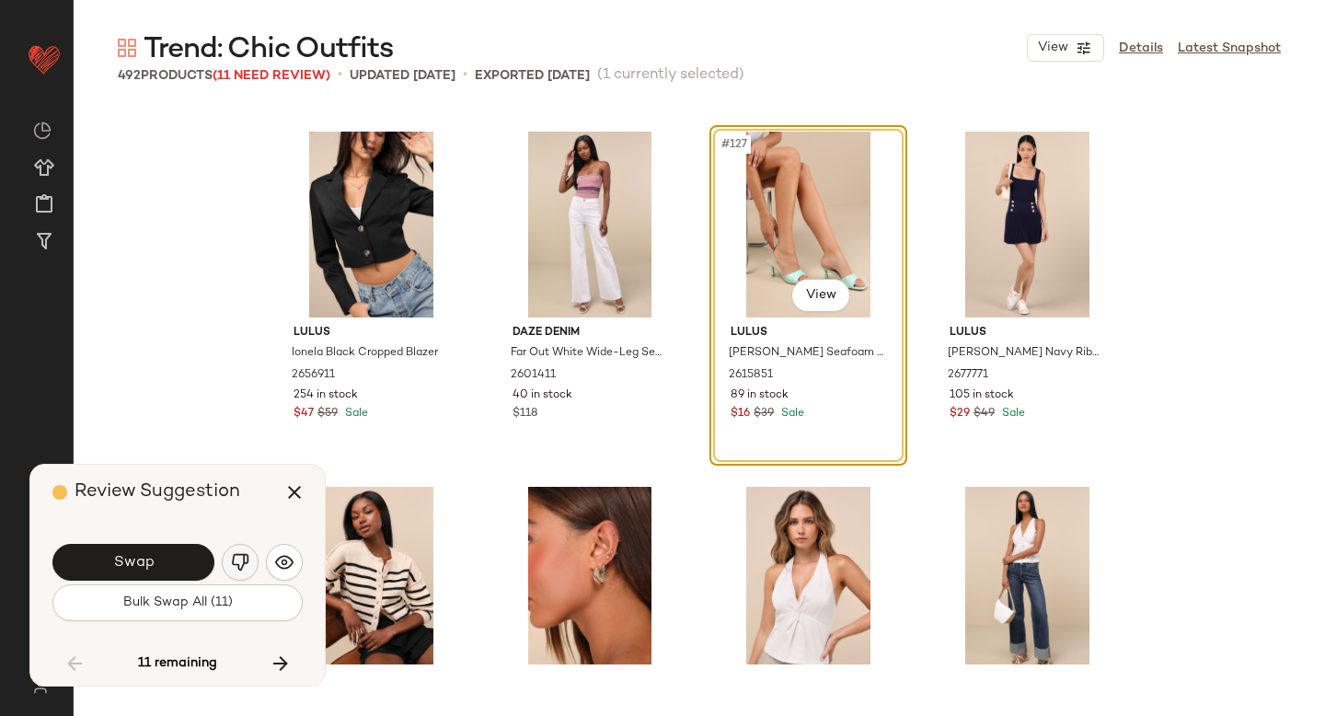
click at [247, 571] on button "button" at bounding box center [240, 562] width 37 height 37
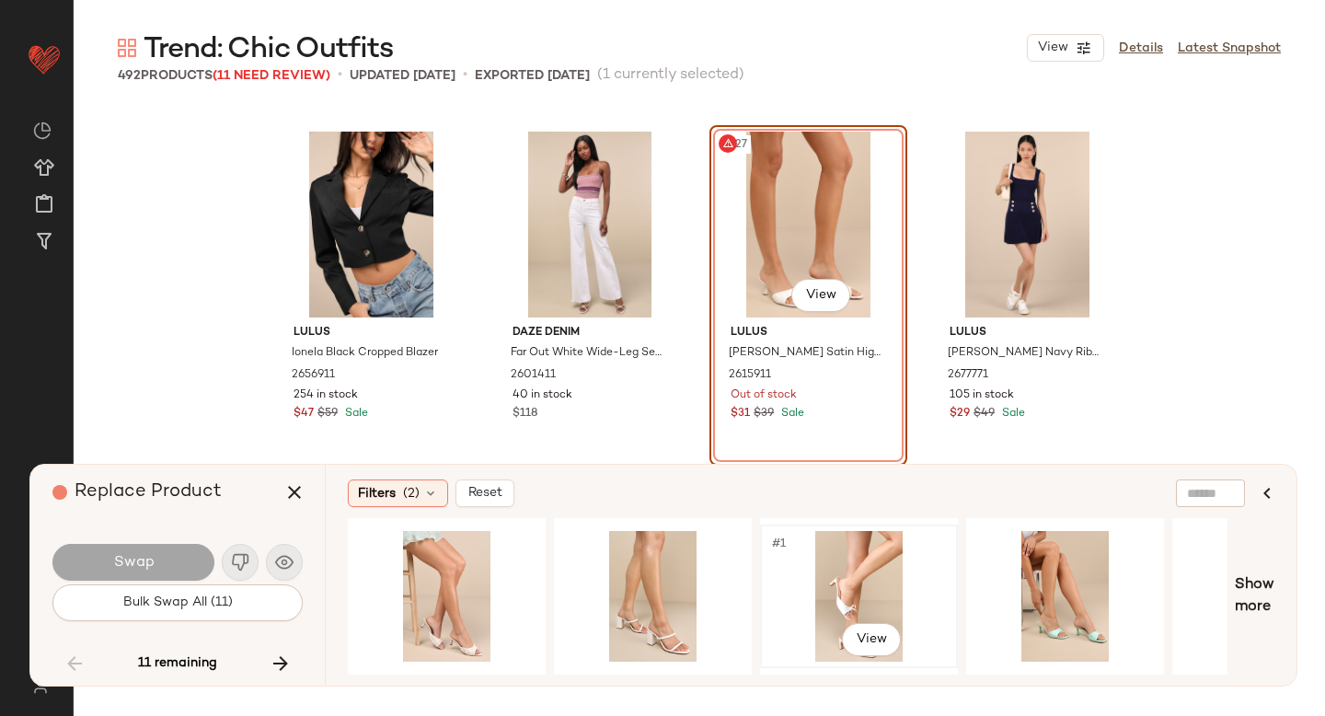
click at [883, 574] on div "#1 View" at bounding box center [858, 596] width 185 height 131
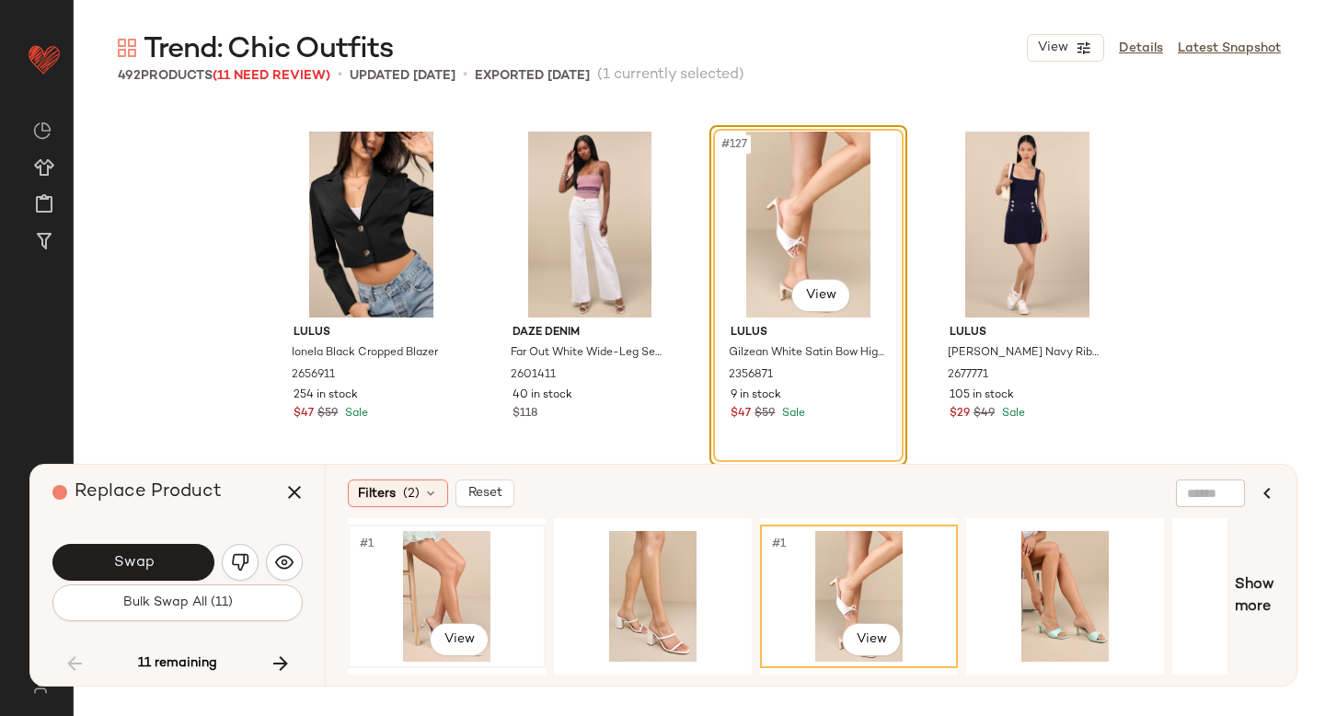
click at [469, 582] on div "#1 View" at bounding box center [446, 596] width 185 height 131
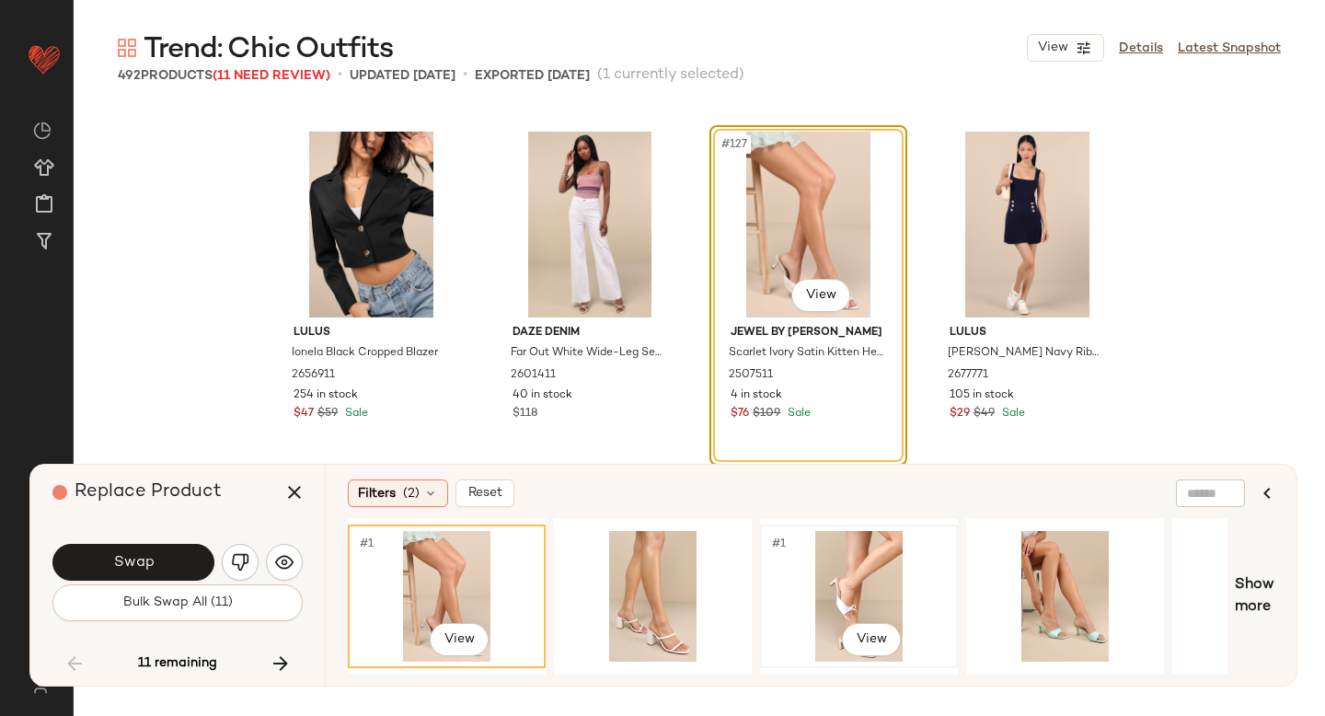
click at [852, 598] on div "#1 View" at bounding box center [858, 596] width 185 height 131
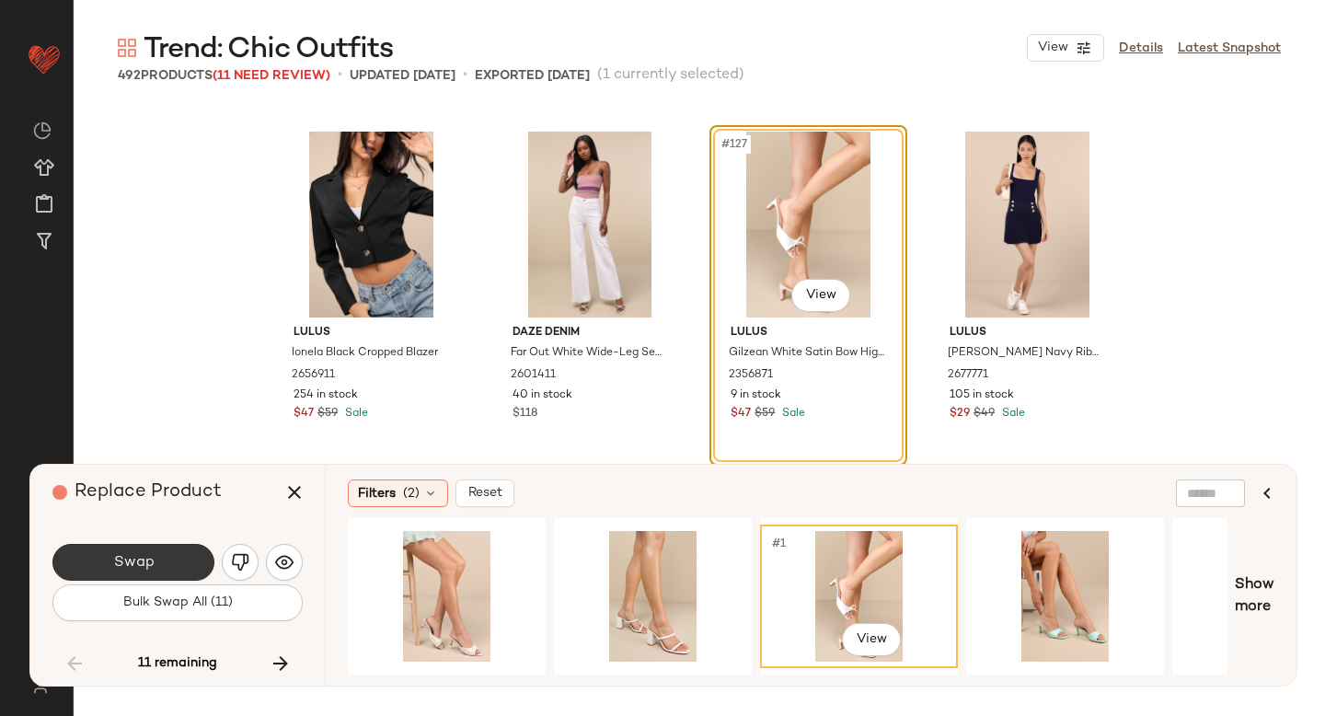
click at [154, 560] on button "Swap" at bounding box center [133, 562] width 162 height 37
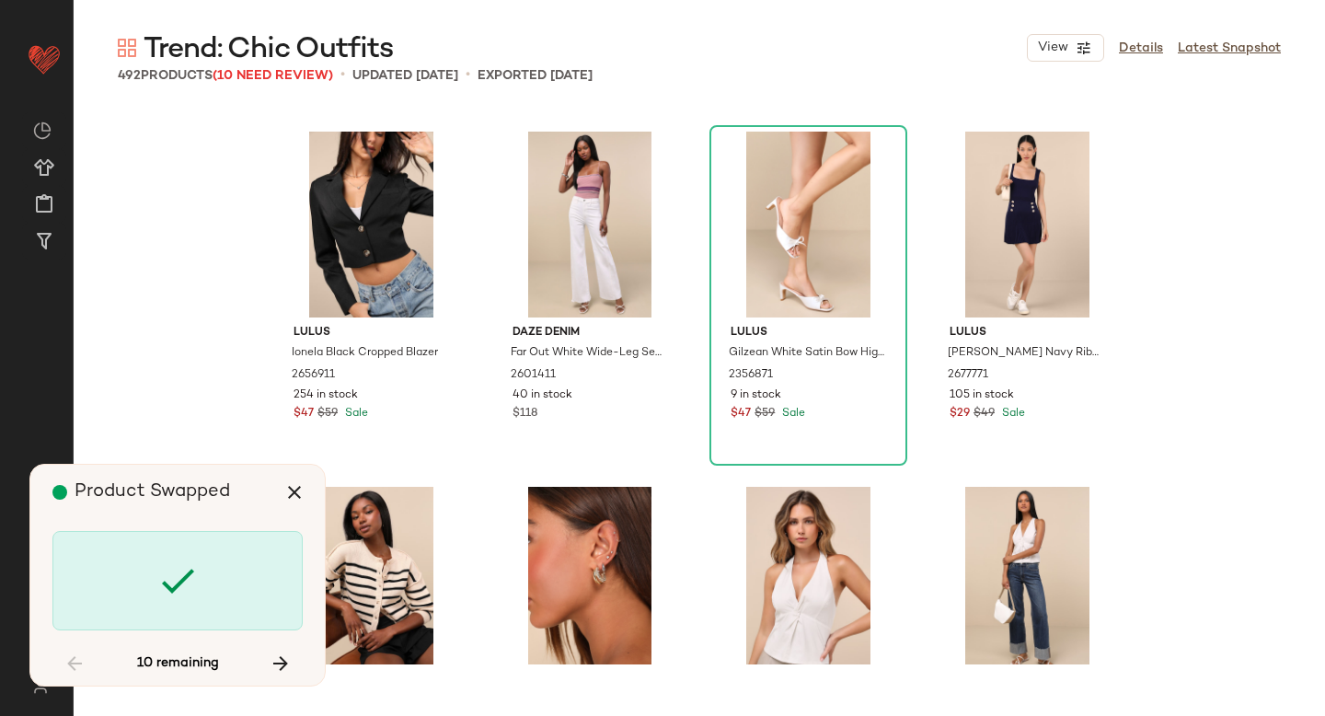
scroll to position [13495, 0]
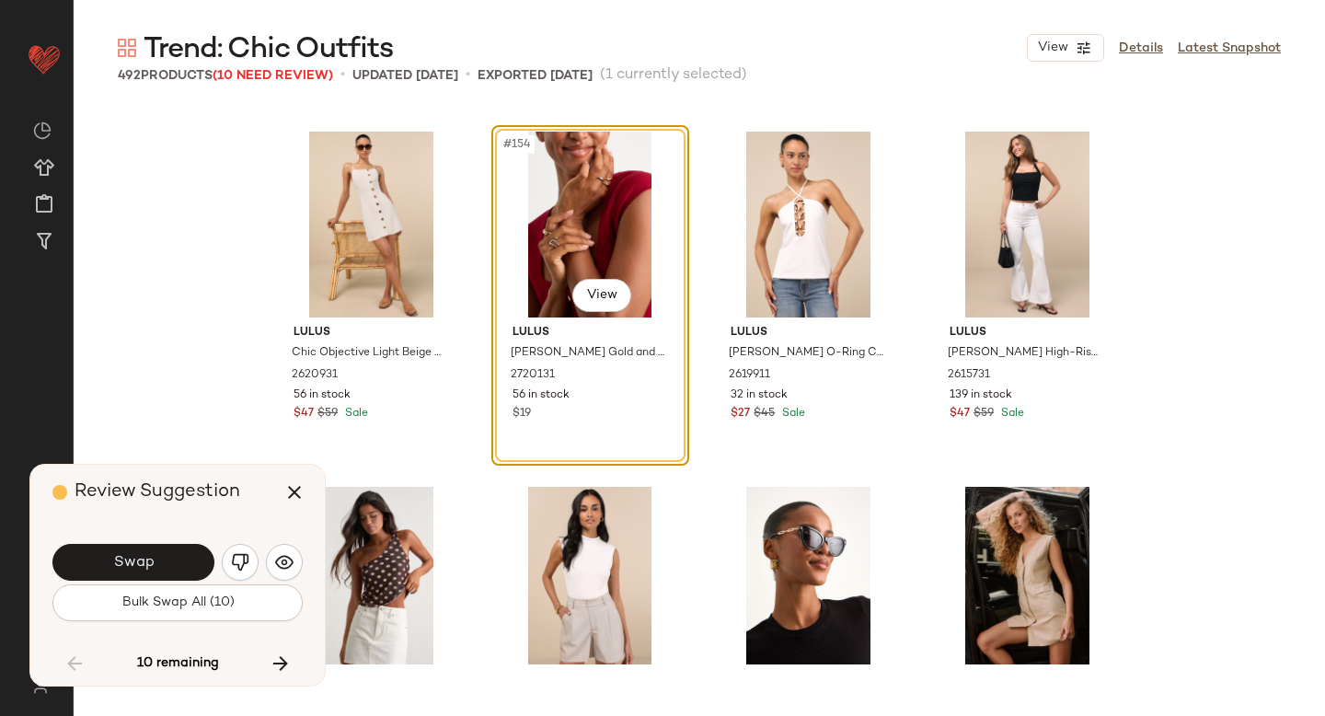
click at [154, 560] on button "Swap" at bounding box center [133, 562] width 162 height 37
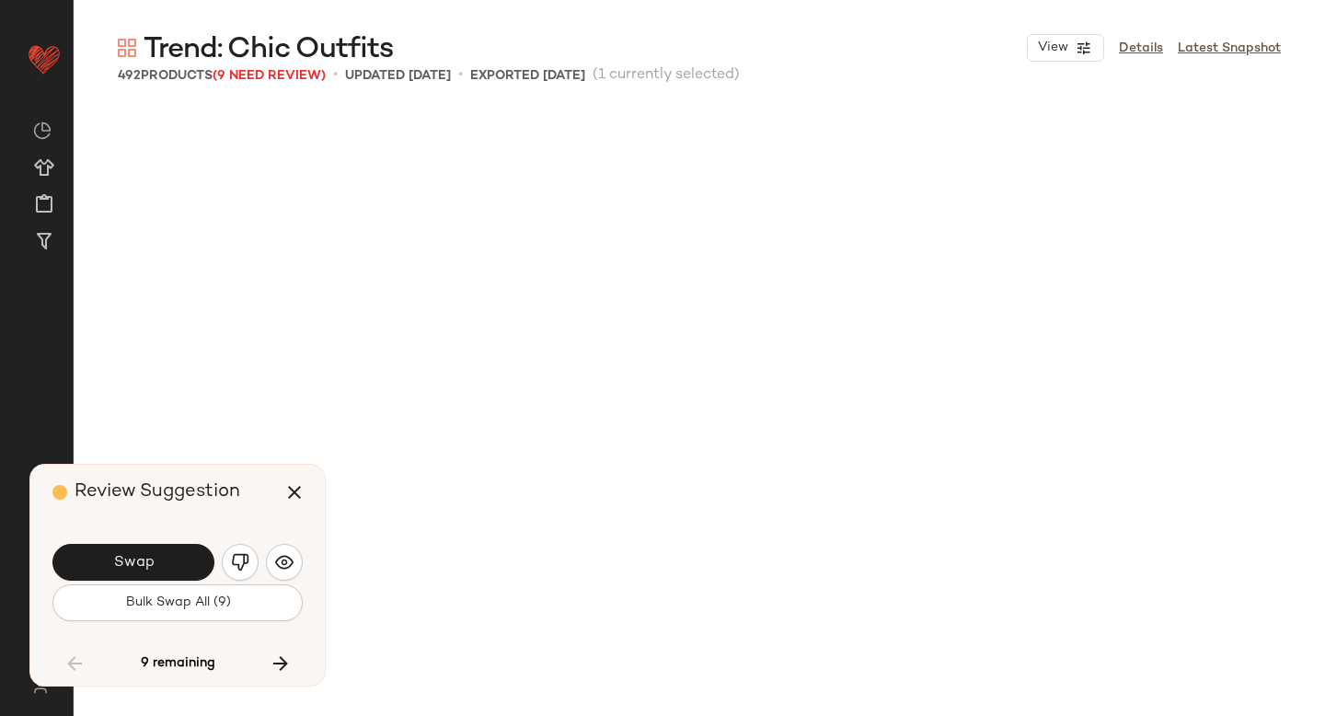
scroll to position [14560, 0]
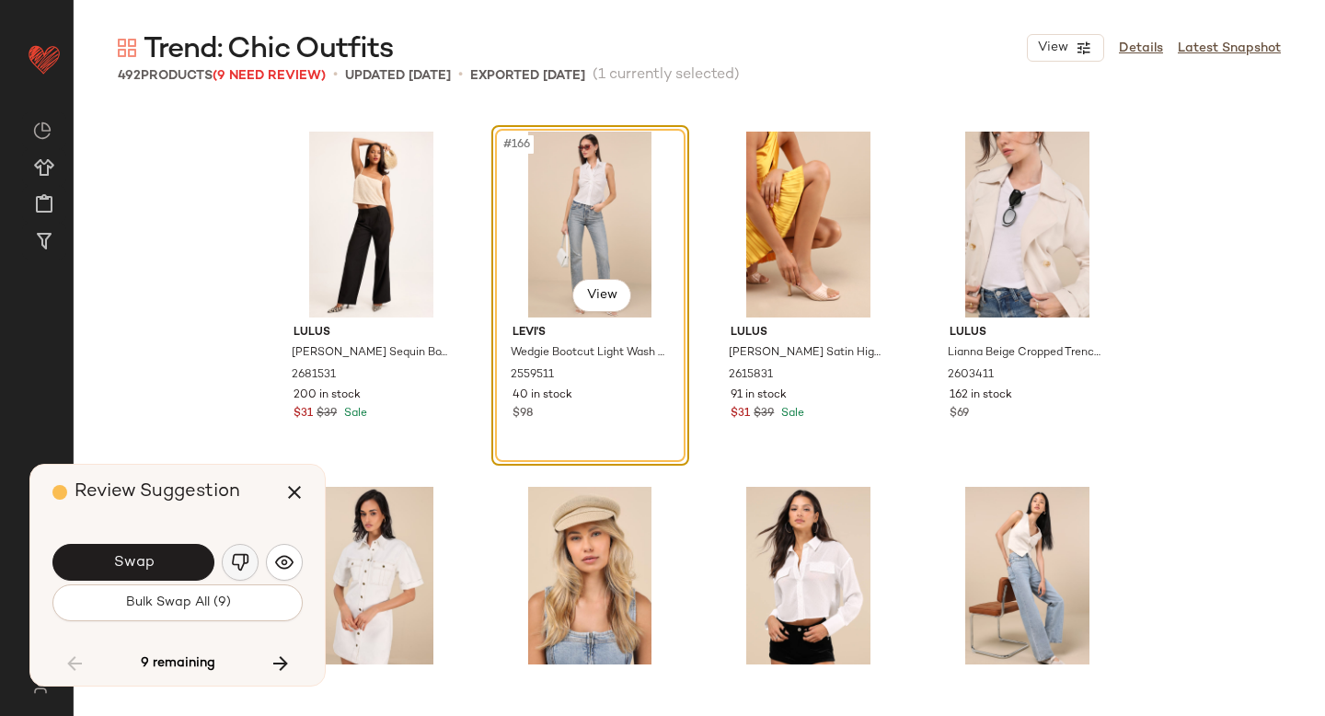
click at [253, 563] on button "button" at bounding box center [240, 562] width 37 height 37
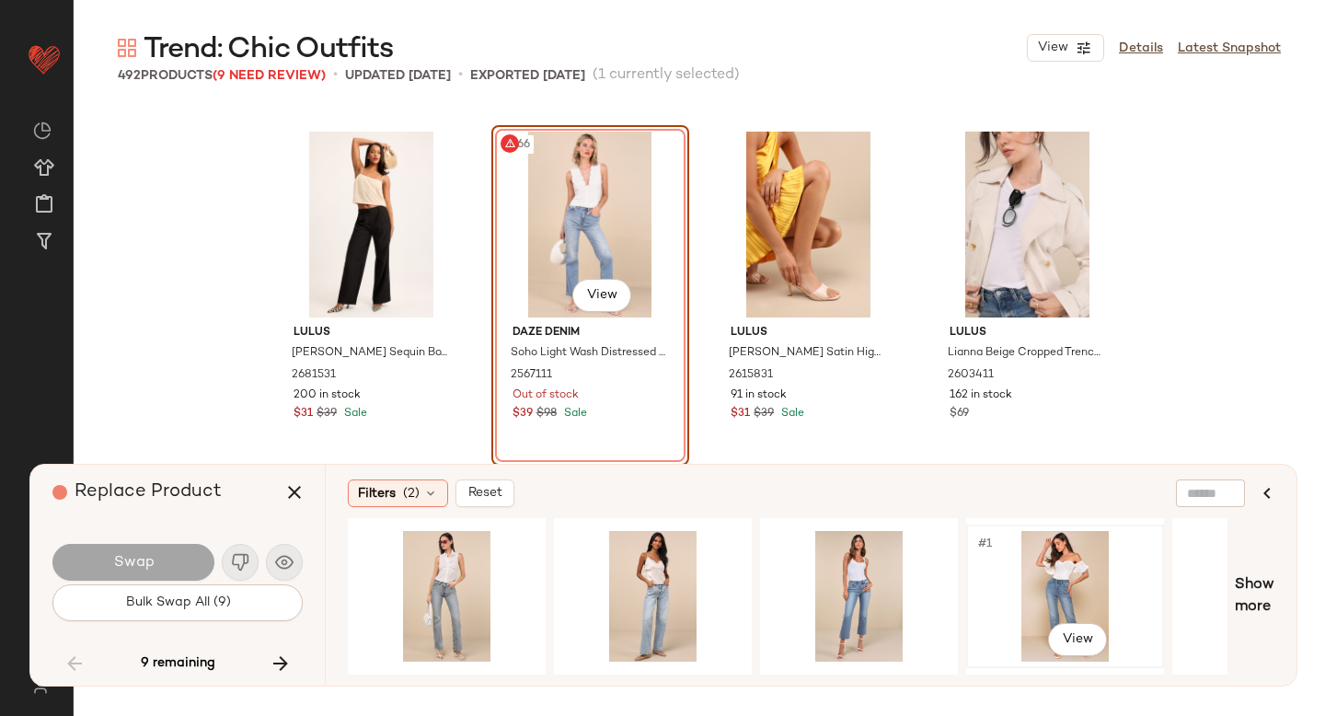
click at [1034, 581] on div "#1 View" at bounding box center [1064, 596] width 185 height 131
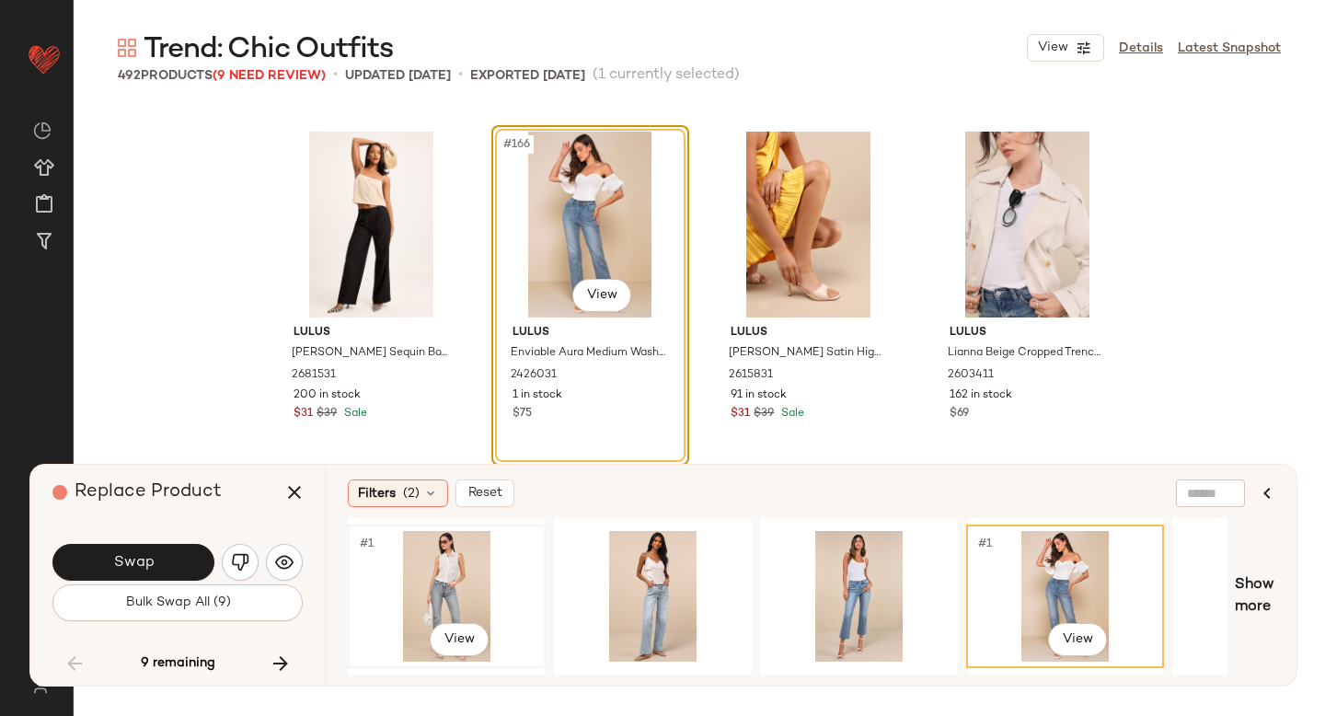
click at [452, 589] on div "#1 View" at bounding box center [446, 596] width 185 height 131
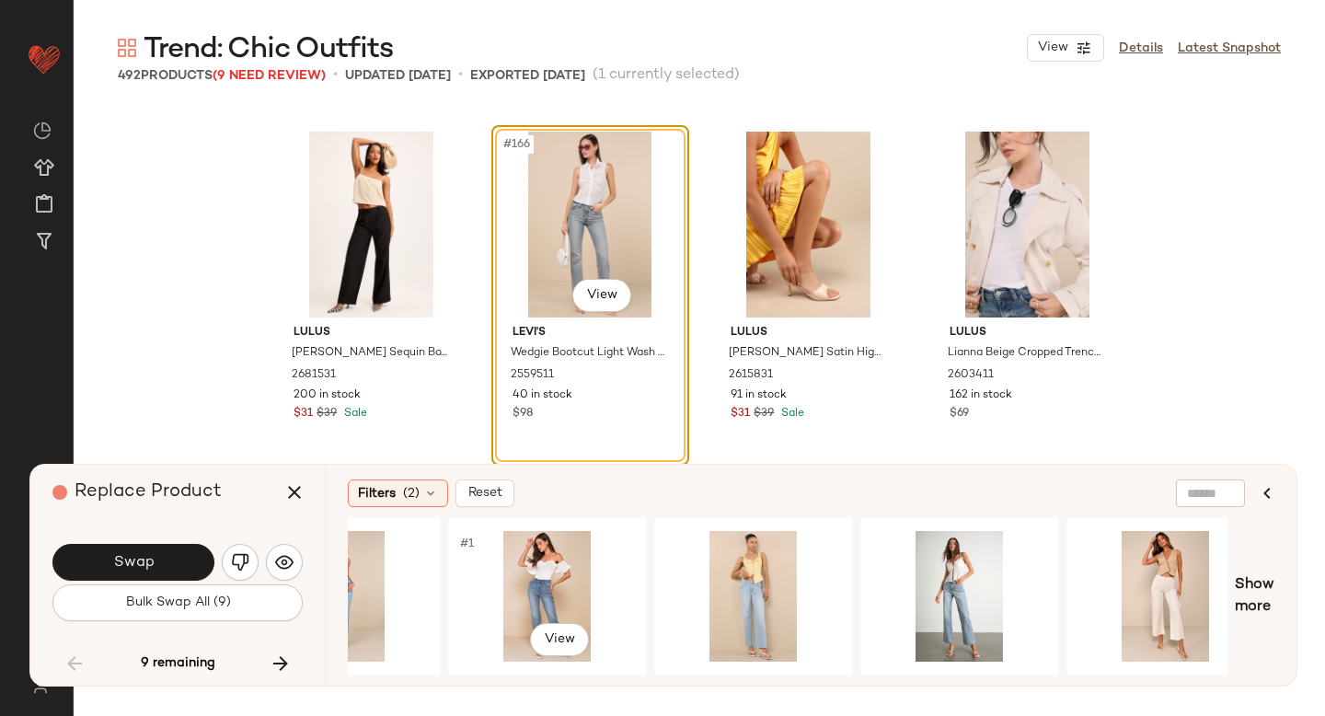
scroll to position [0, 523]
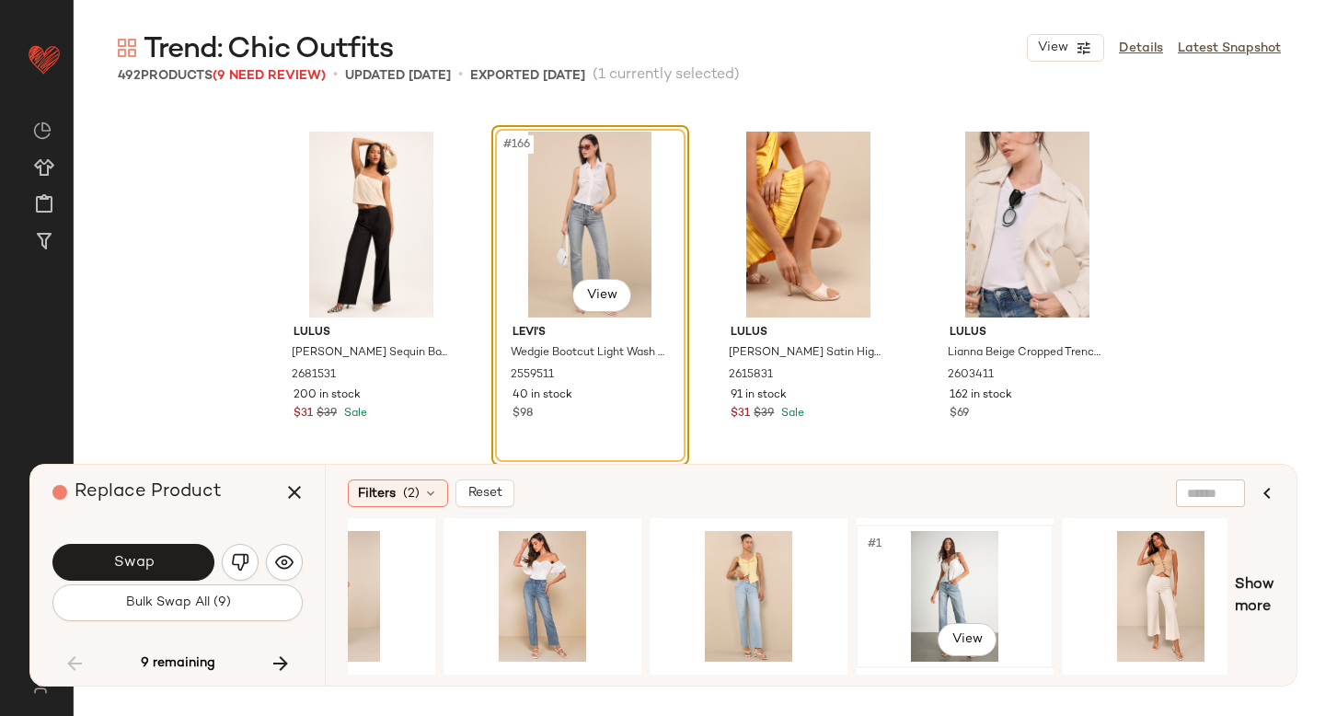
click at [892, 586] on div "#1 View" at bounding box center [954, 596] width 185 height 131
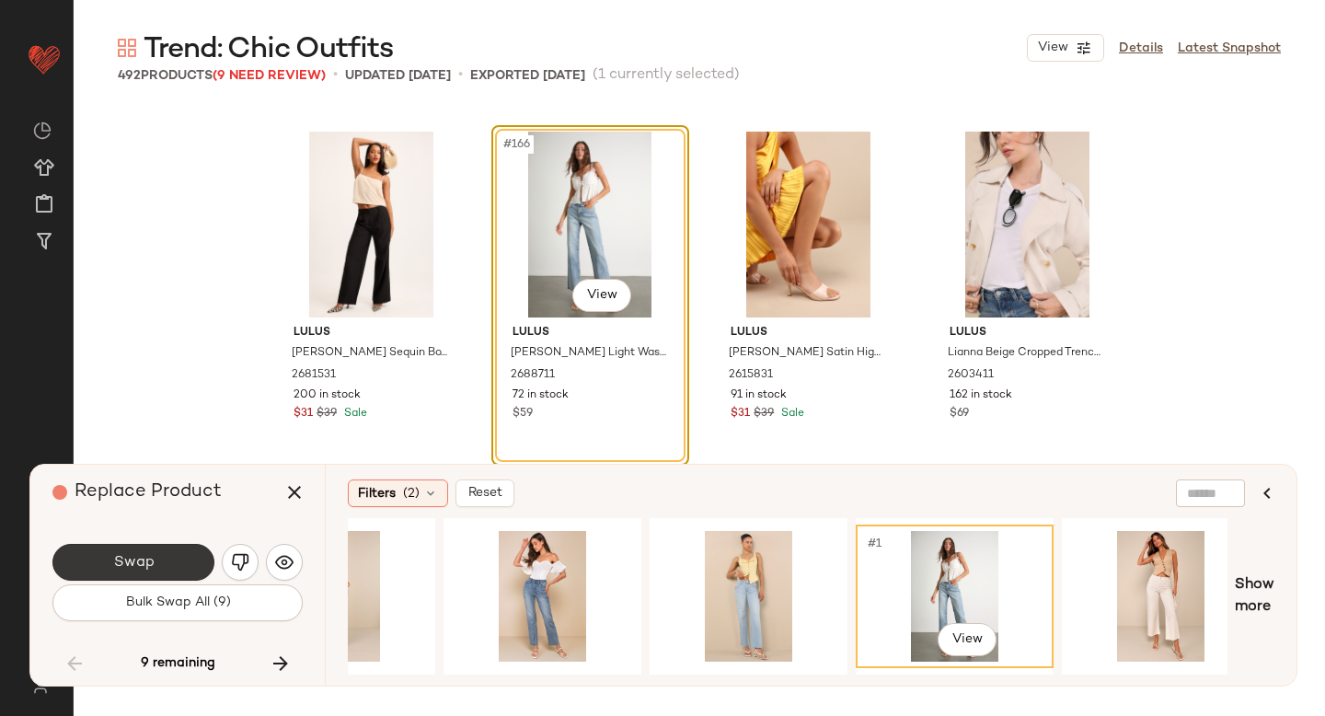
click at [184, 550] on button "Swap" at bounding box center [133, 562] width 162 height 37
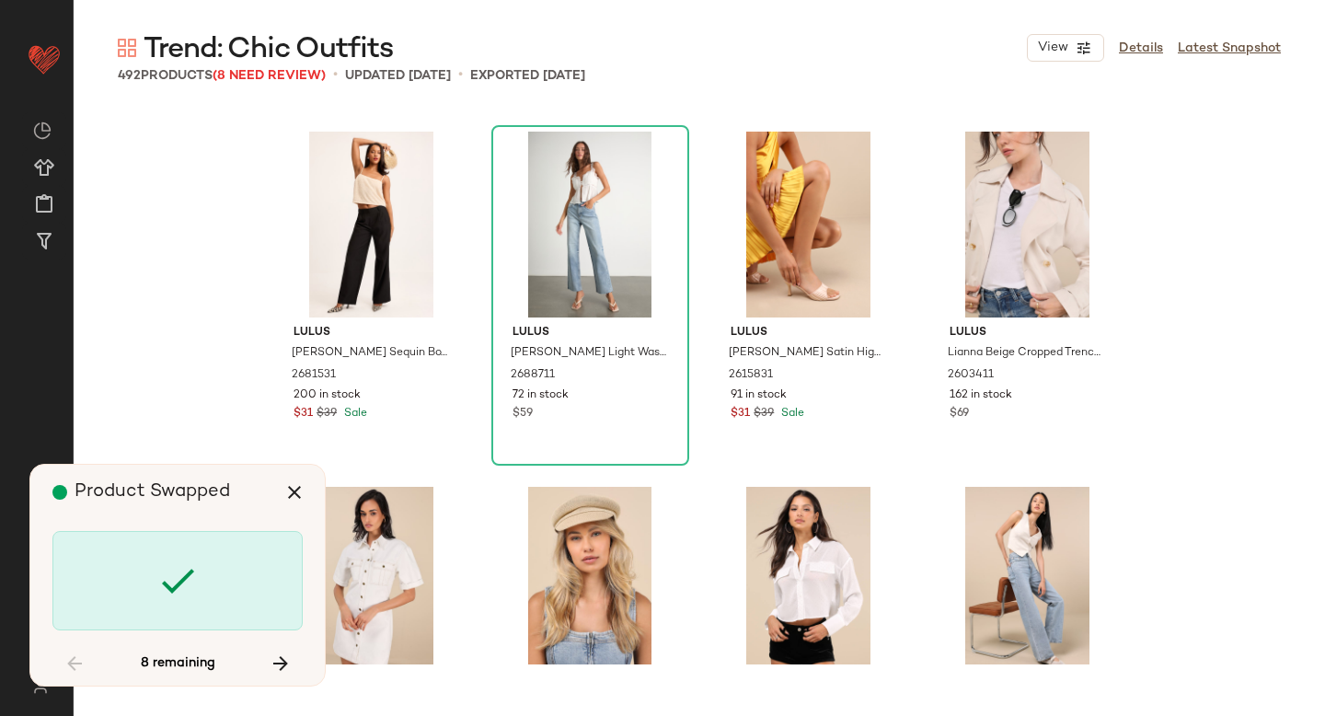
scroll to position [20953, 0]
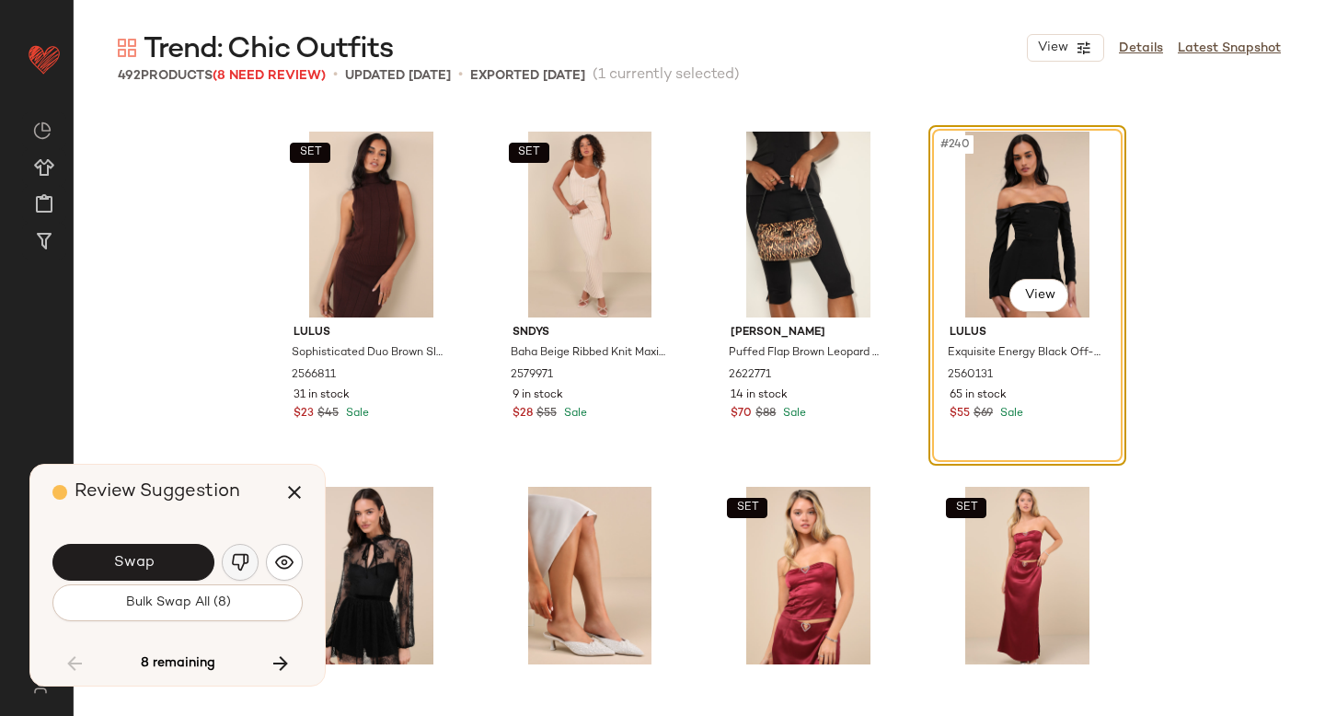
click at [237, 558] on img "button" at bounding box center [240, 562] width 18 height 18
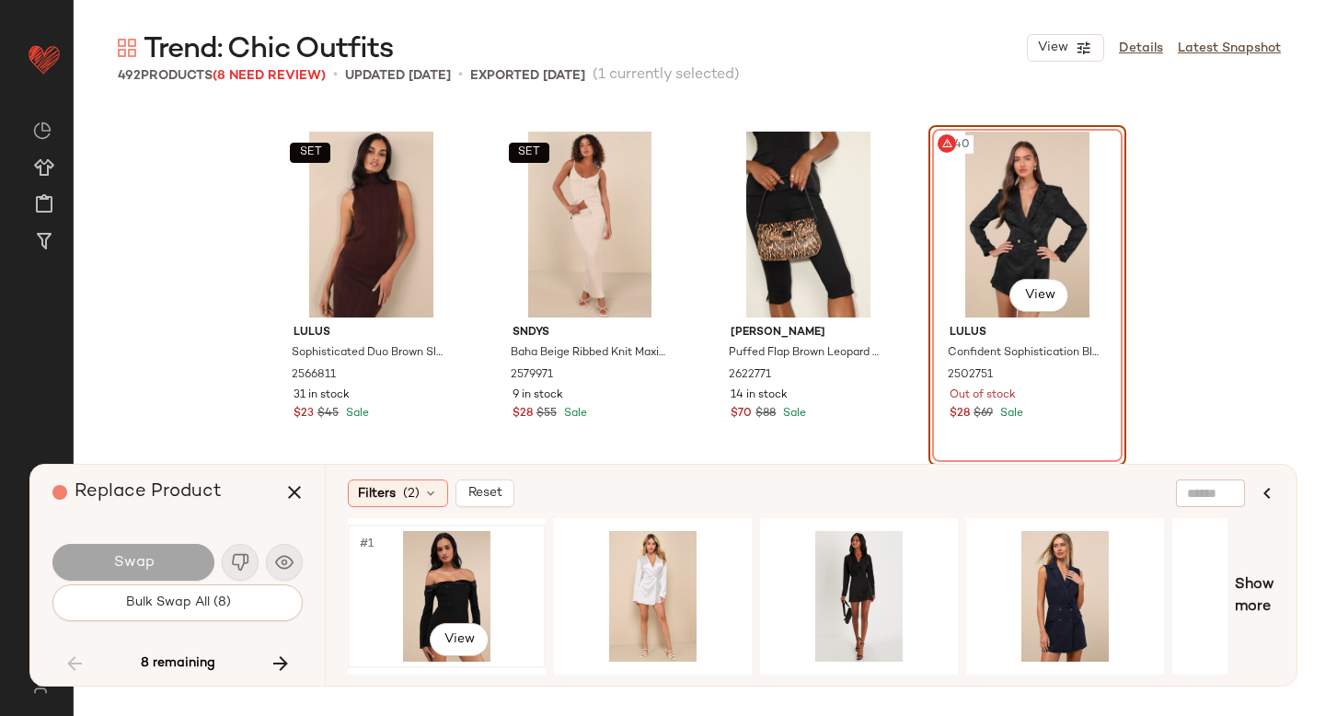
click at [431, 576] on div "#1 View" at bounding box center [446, 596] width 185 height 131
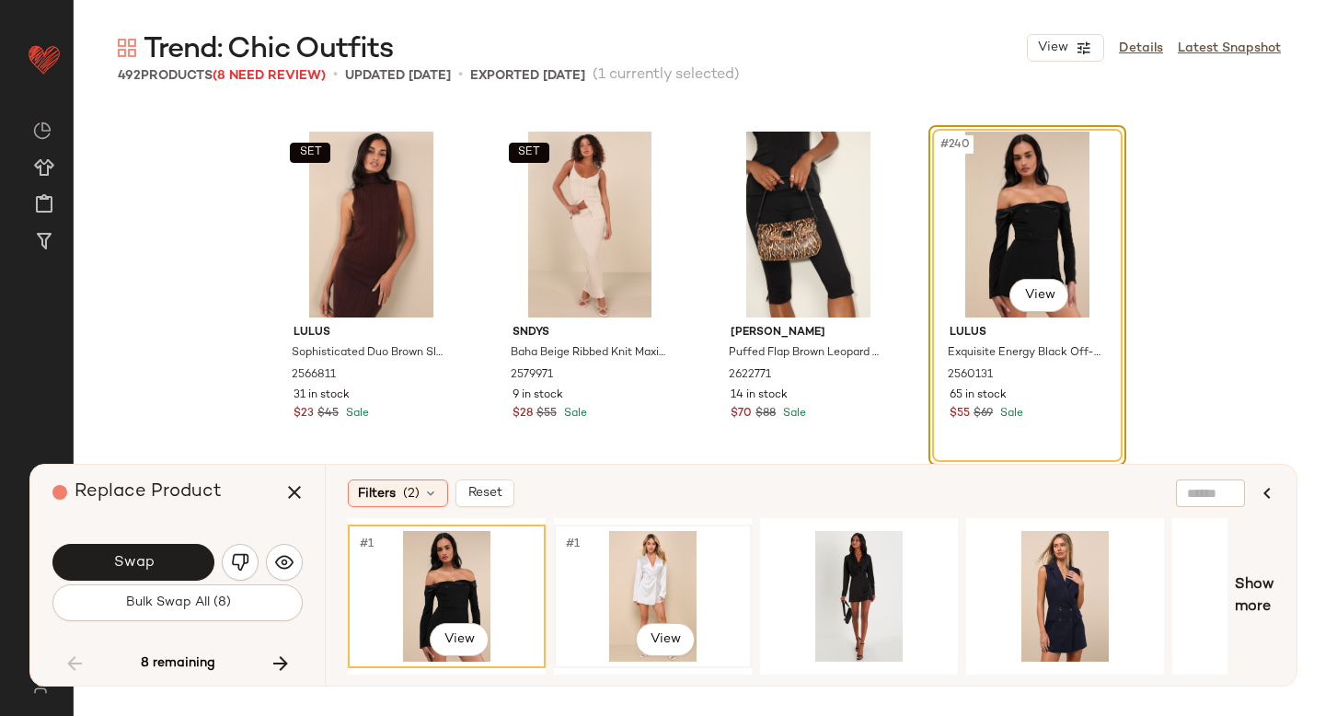
click at [658, 557] on div "#1 View" at bounding box center [652, 596] width 185 height 131
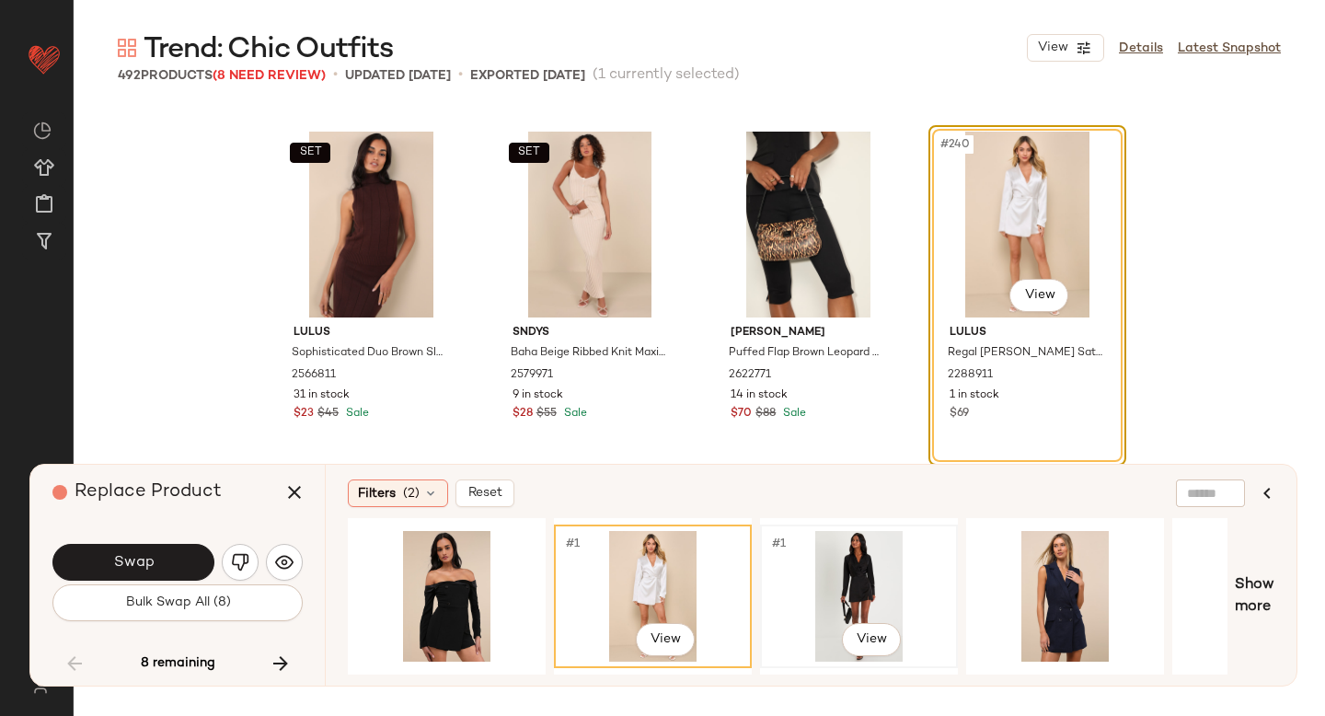
click at [811, 565] on div "#1 View" at bounding box center [858, 596] width 185 height 131
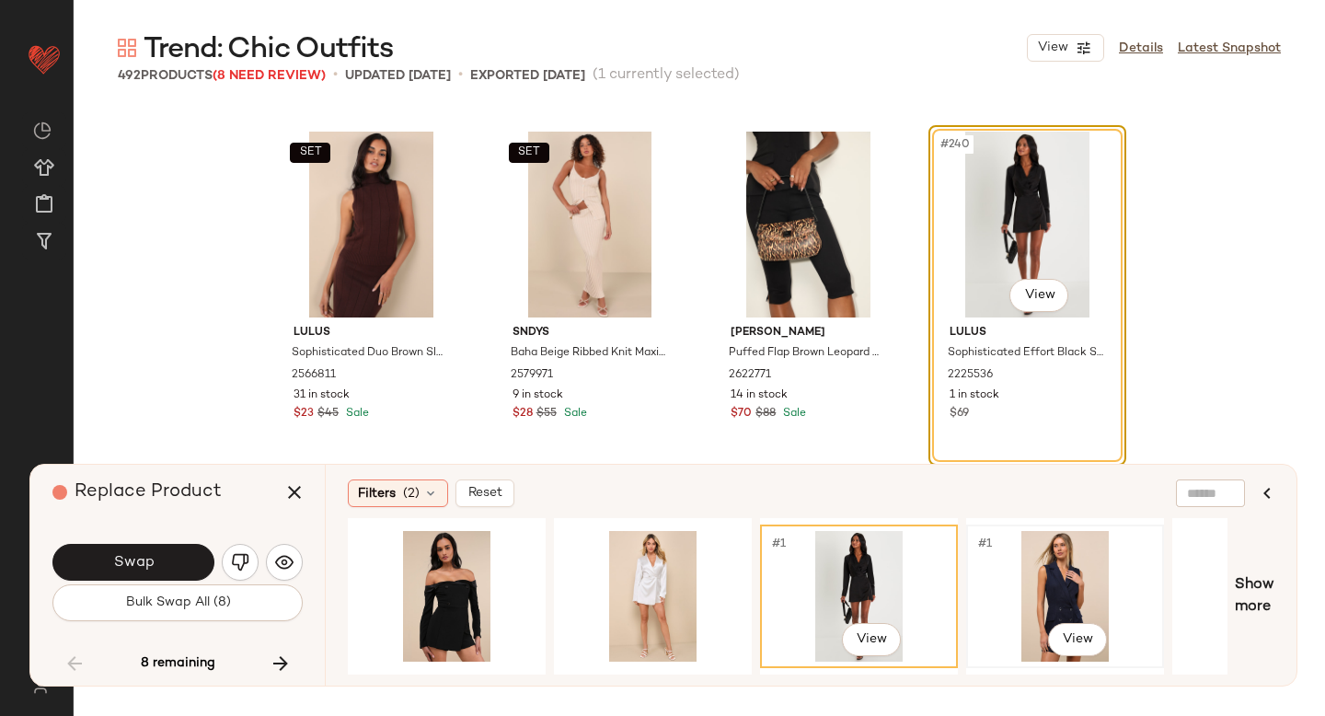
click at [1061, 566] on div "#1 View" at bounding box center [1064, 596] width 185 height 131
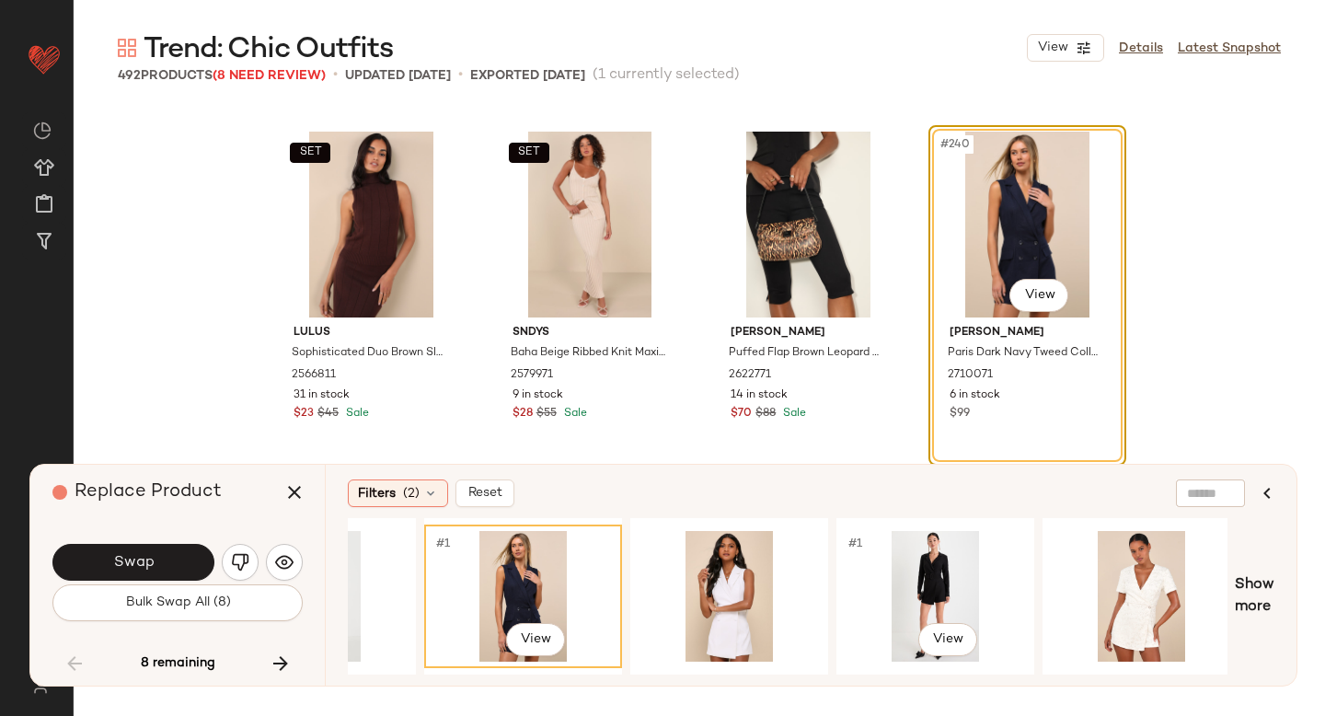
scroll to position [0, 549]
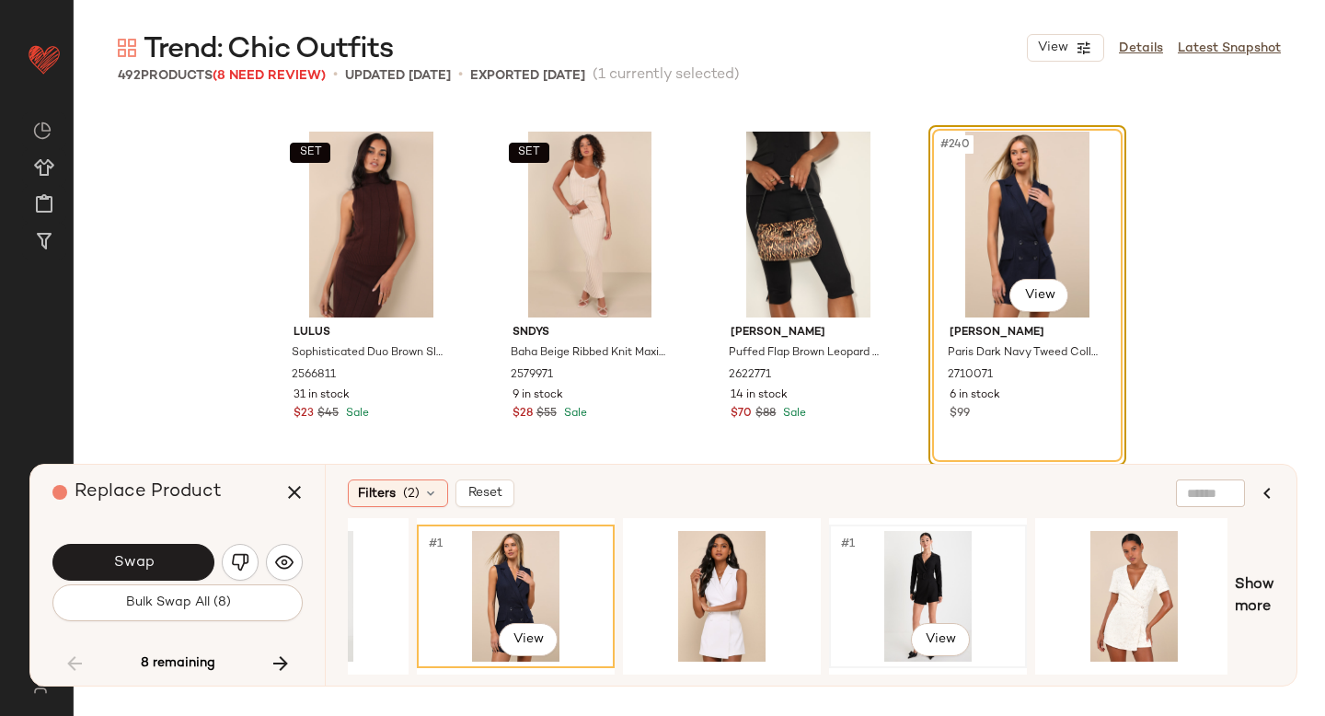
click at [969, 573] on div "#1 View" at bounding box center [927, 596] width 185 height 131
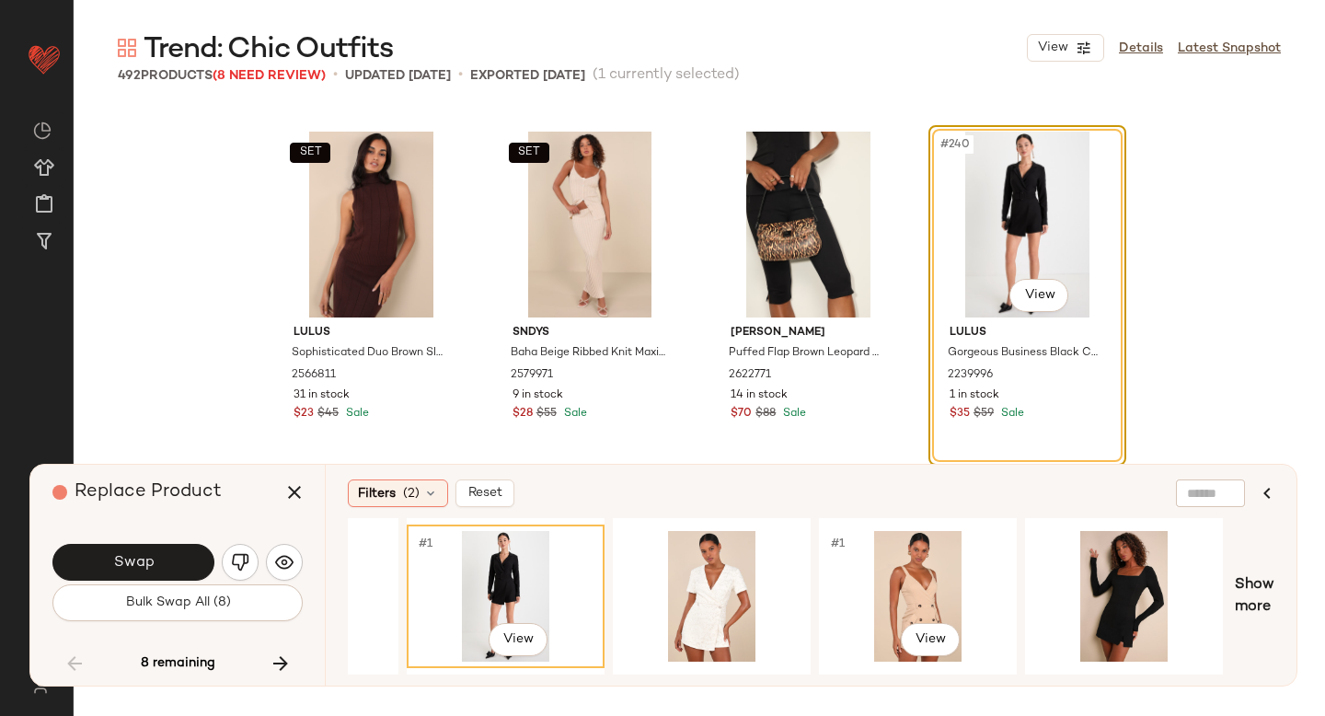
scroll to position [0, 993]
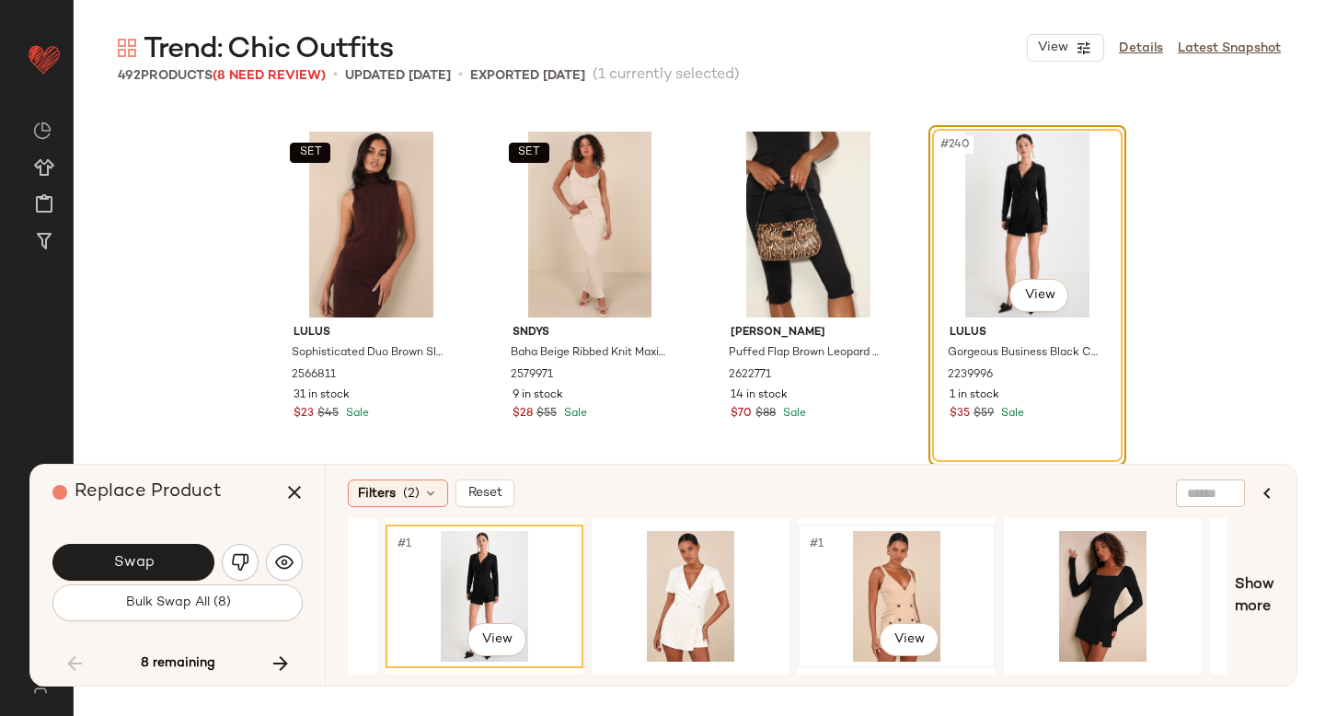
click at [909, 584] on div "#1 View" at bounding box center [896, 596] width 185 height 131
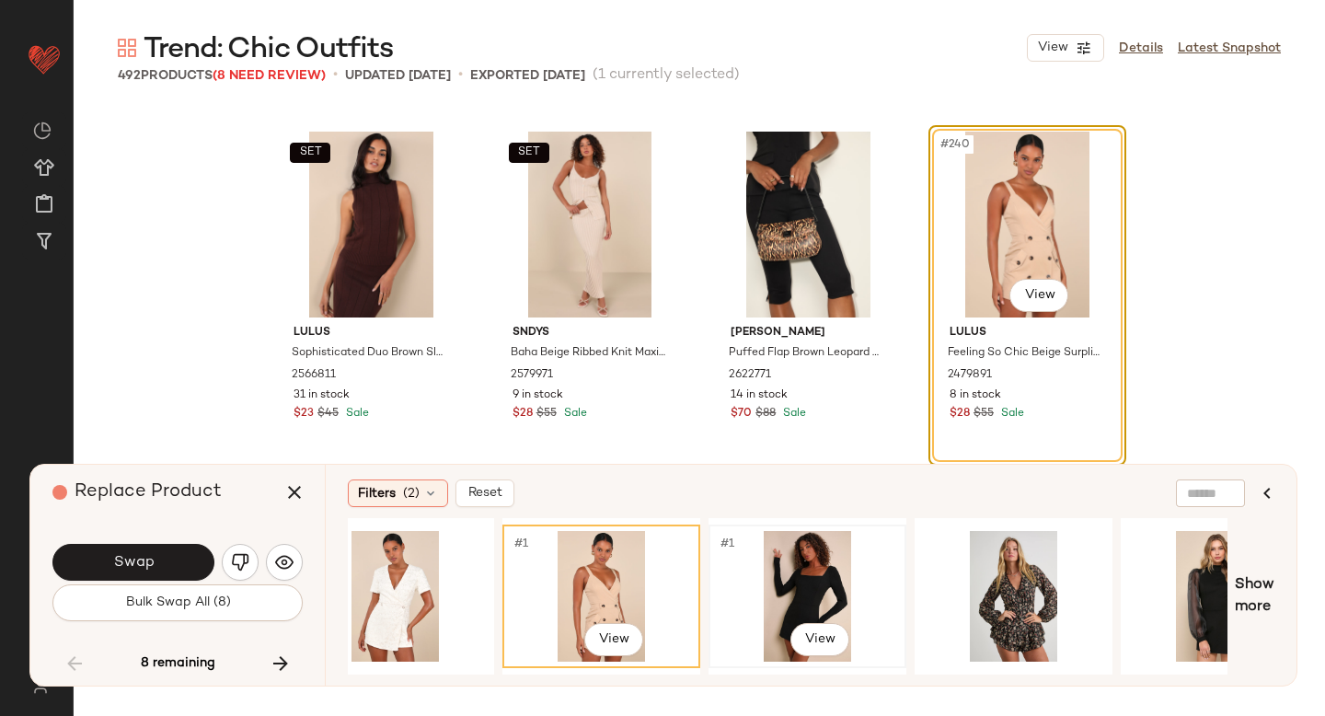
click at [836, 576] on div "#1 View" at bounding box center [807, 596] width 185 height 131
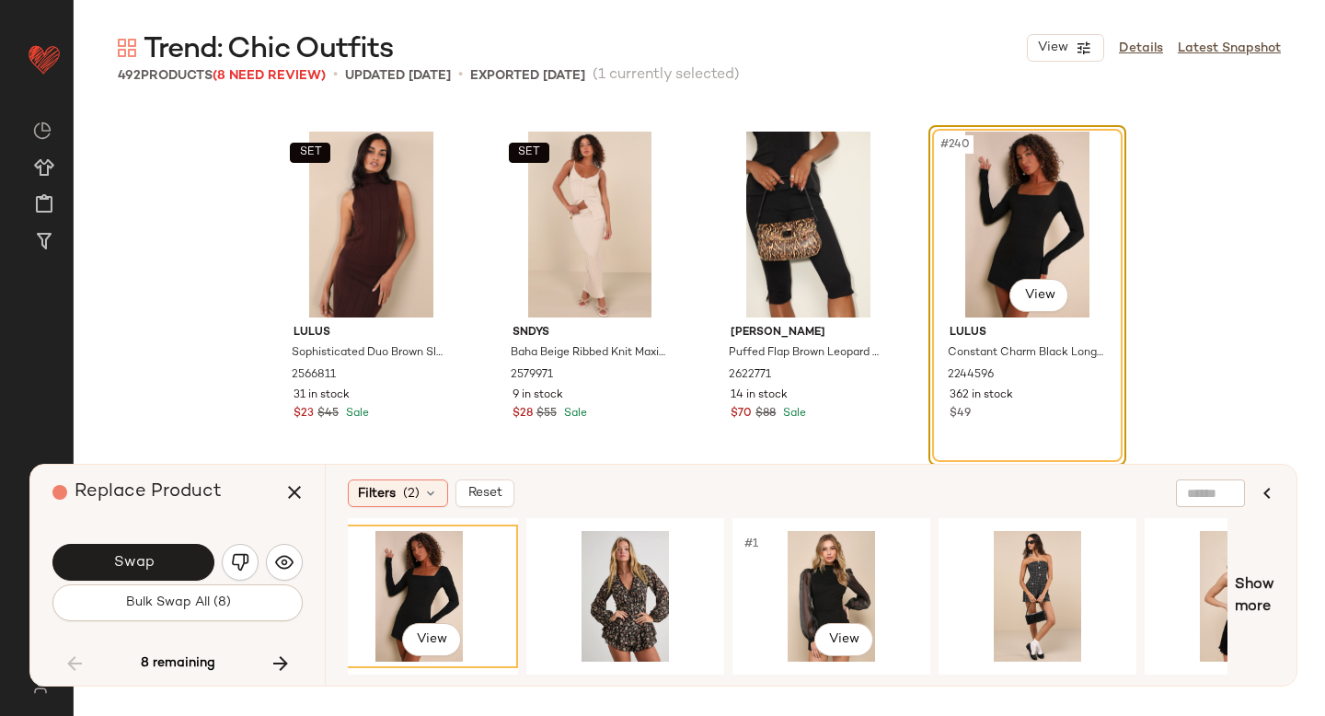
scroll to position [0, 1681]
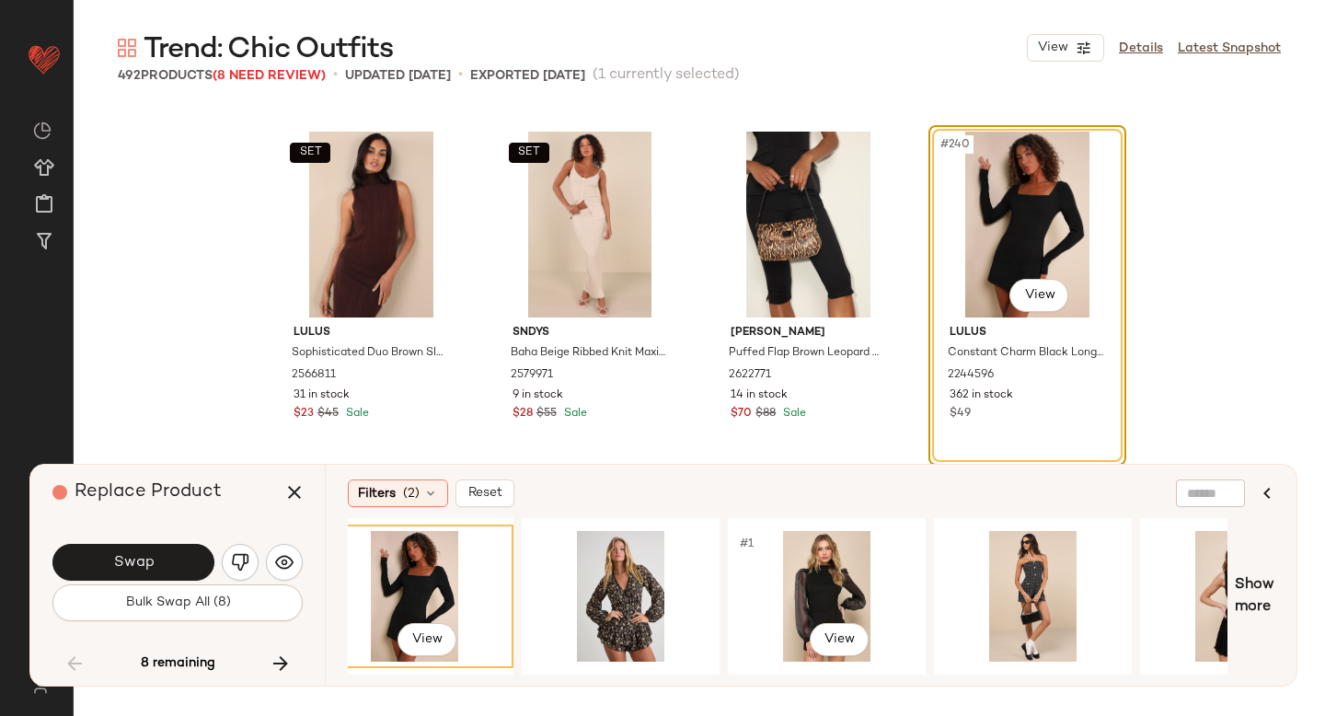
click at [836, 576] on div "#1 View" at bounding box center [826, 596] width 185 height 131
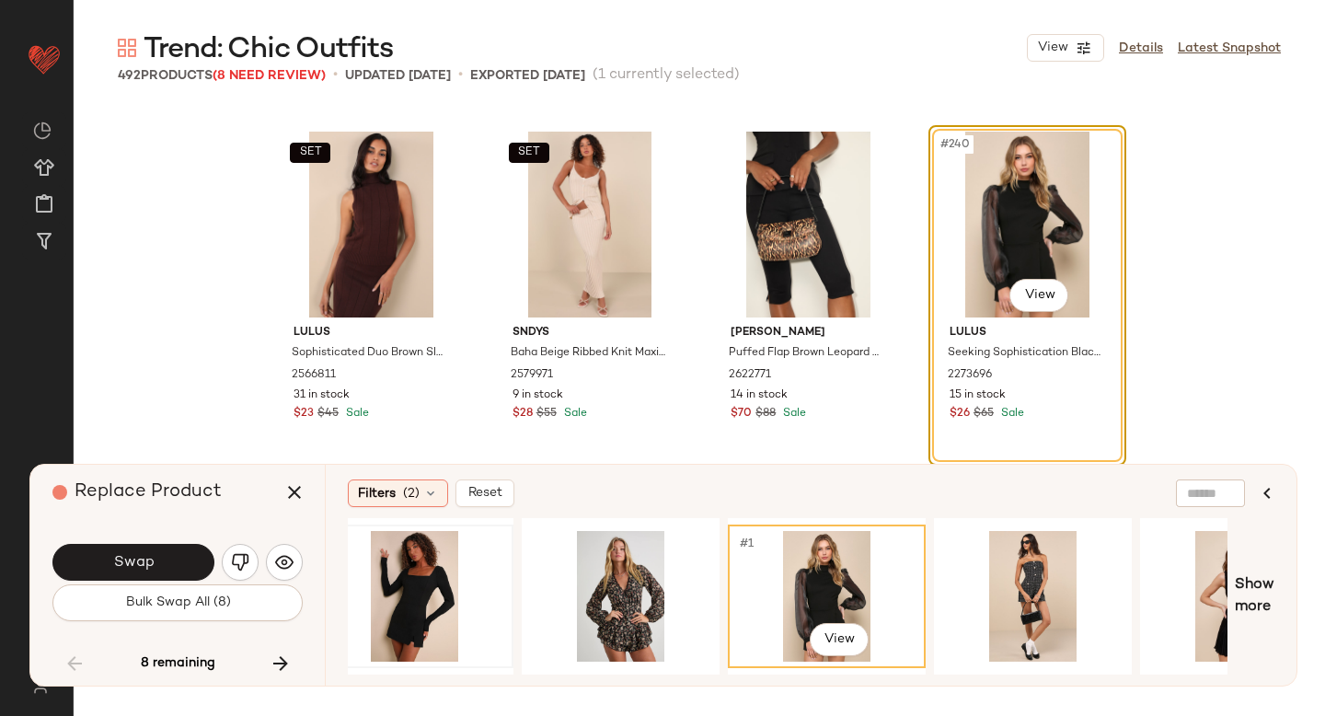
click at [836, 576] on div "#1 View" at bounding box center [826, 596] width 185 height 131
click at [1018, 588] on div "#1 View" at bounding box center [1032, 596] width 185 height 131
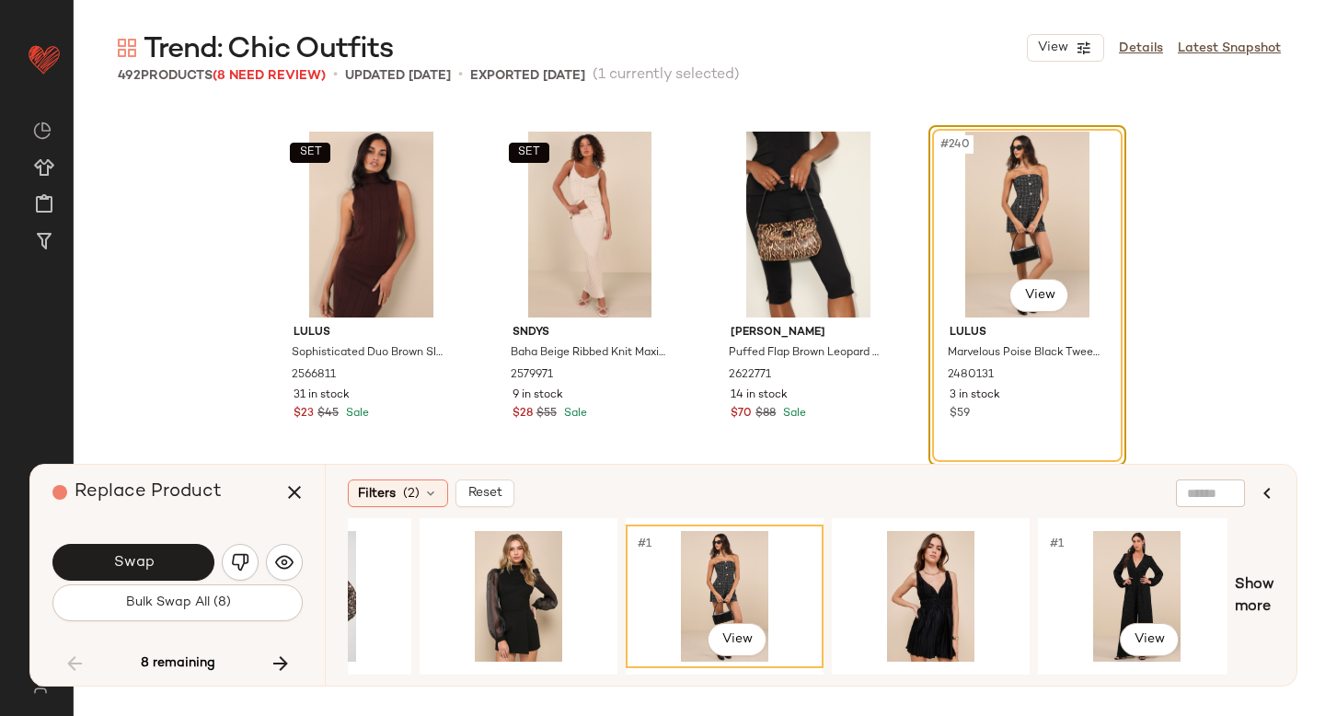
scroll to position [0, 2147]
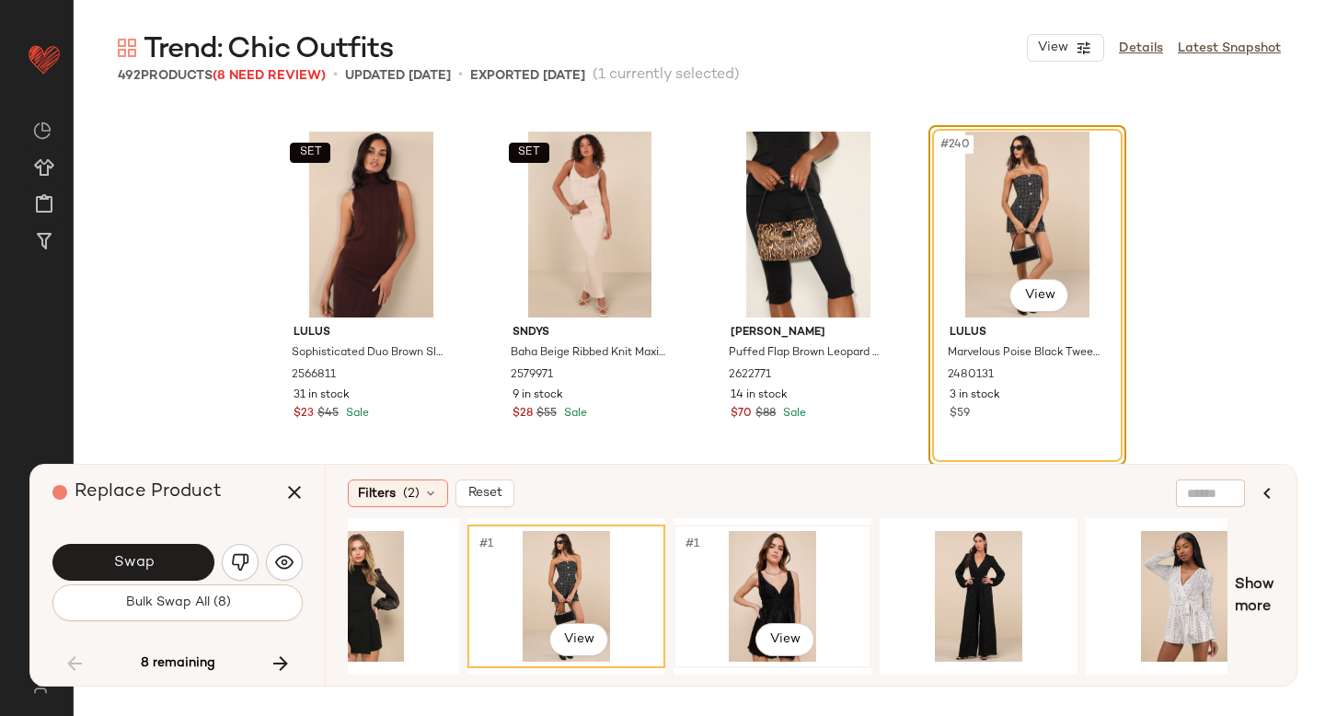
click at [840, 575] on div "#1 View" at bounding box center [772, 596] width 185 height 131
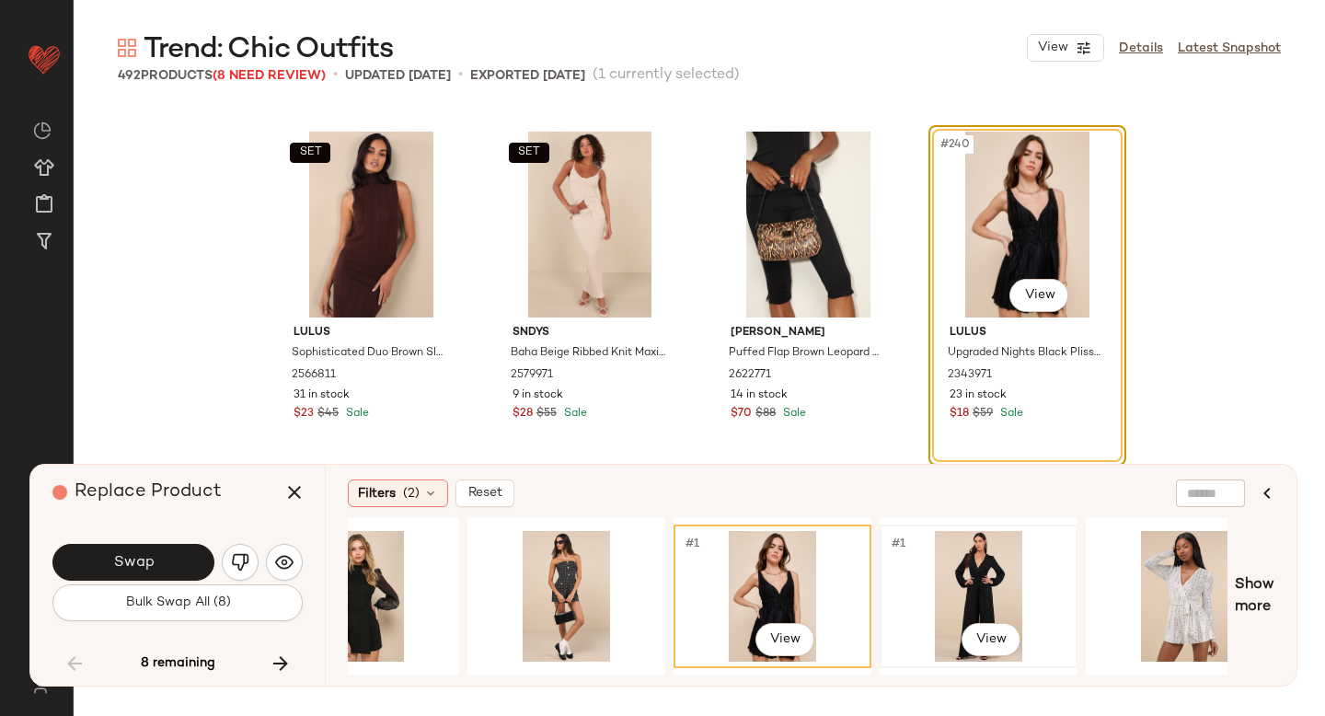
click at [1003, 564] on div "#1 View" at bounding box center [978, 596] width 185 height 131
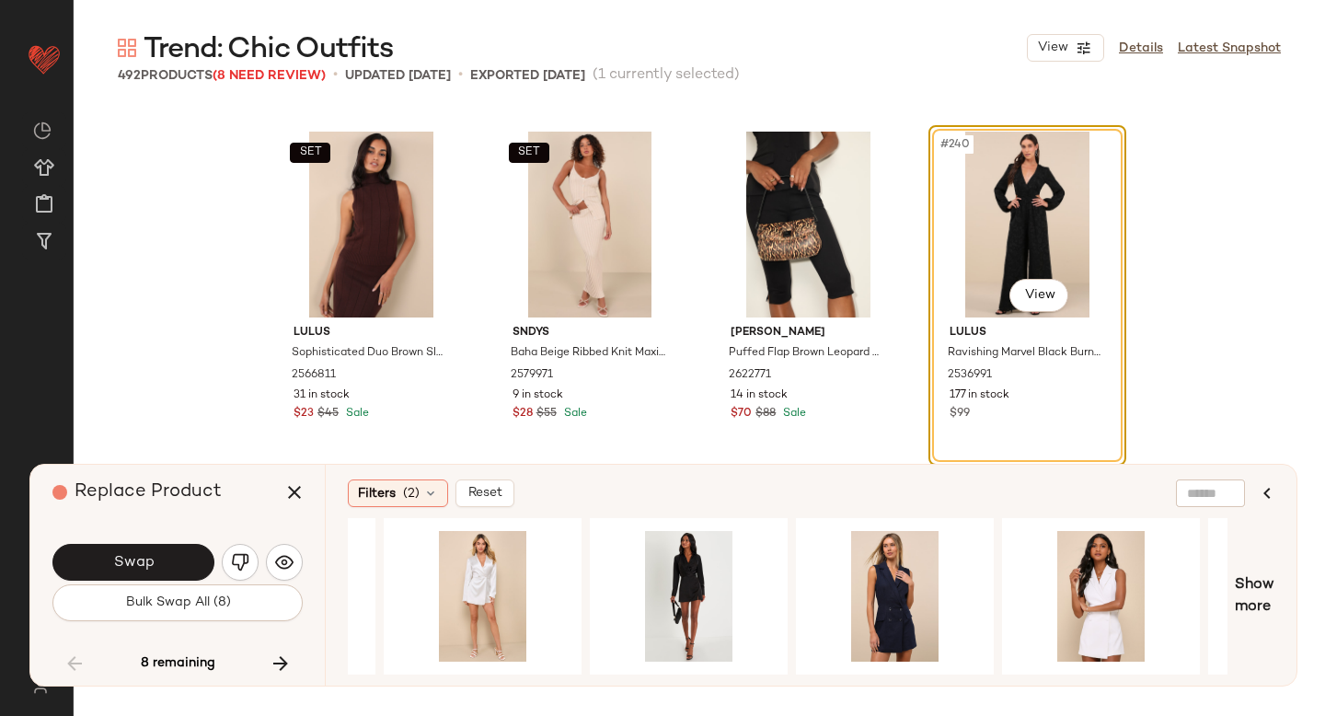
scroll to position [0, 0]
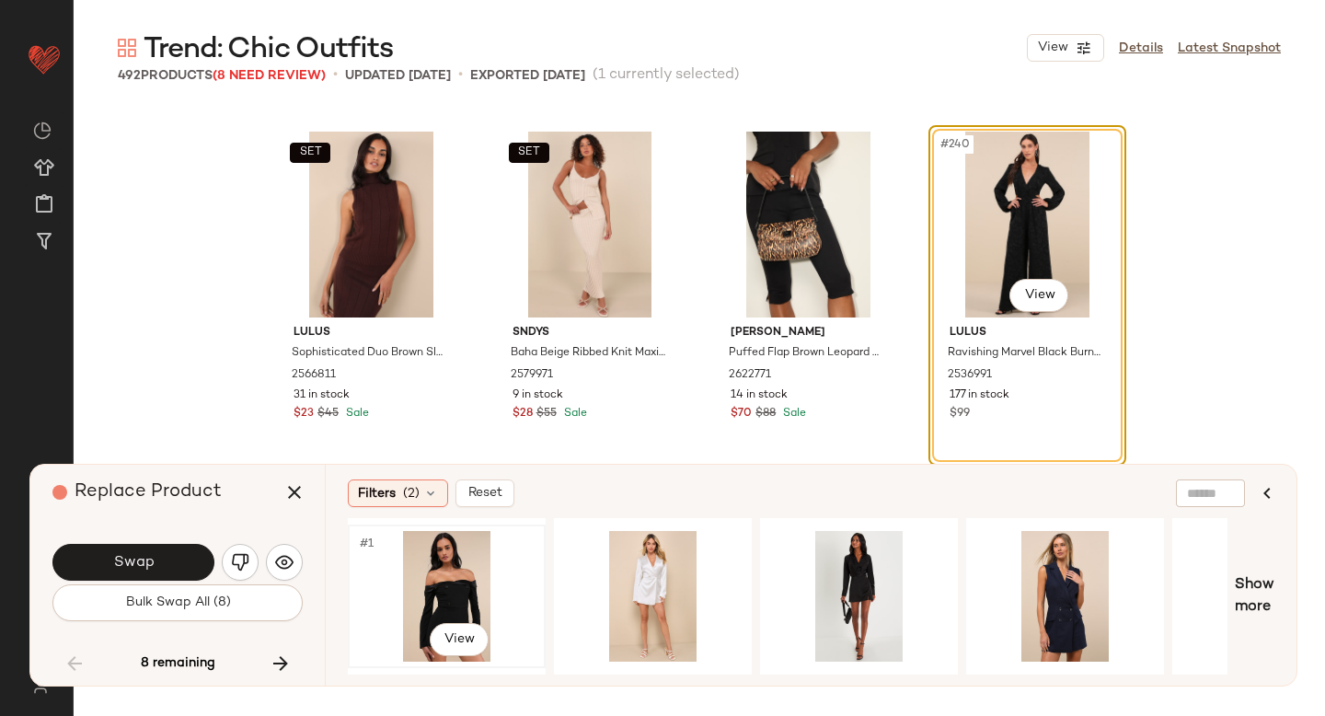
click at [426, 575] on div "#1 View" at bounding box center [446, 596] width 185 height 131
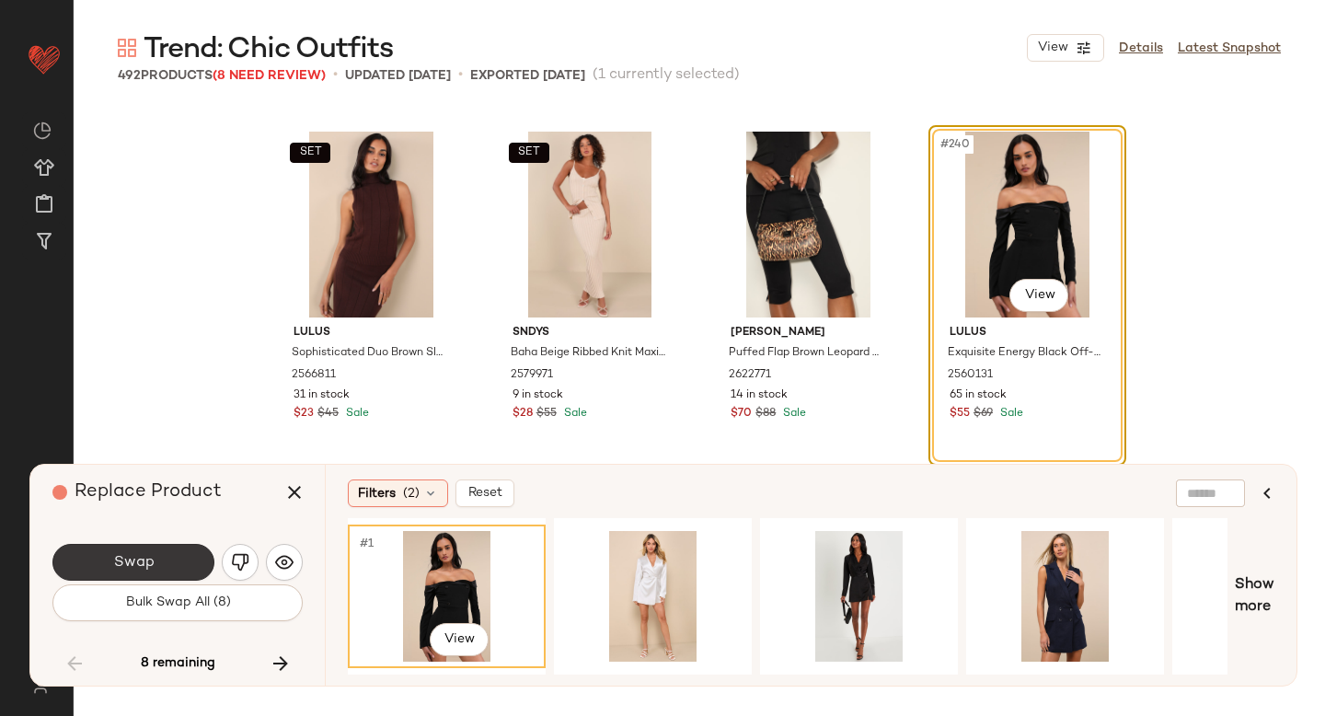
click at [149, 557] on span "Swap" at bounding box center [132, 562] width 41 height 17
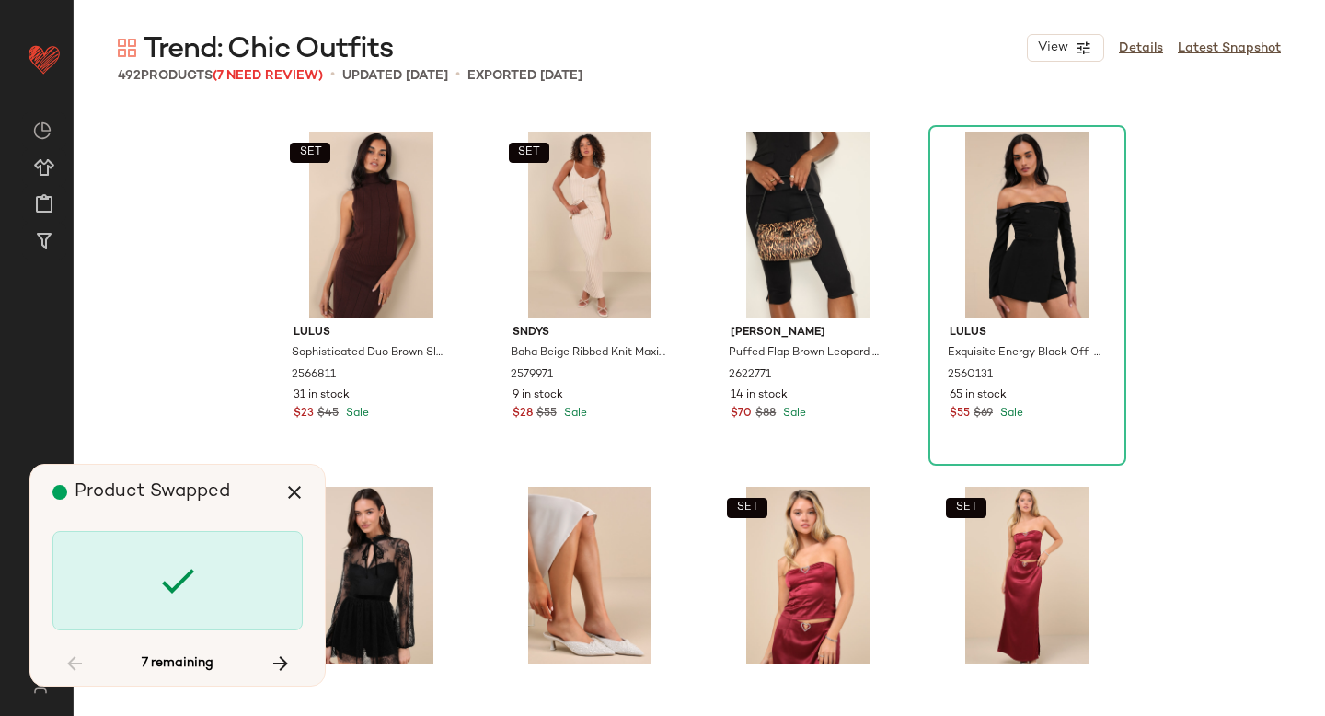
scroll to position [23794, 0]
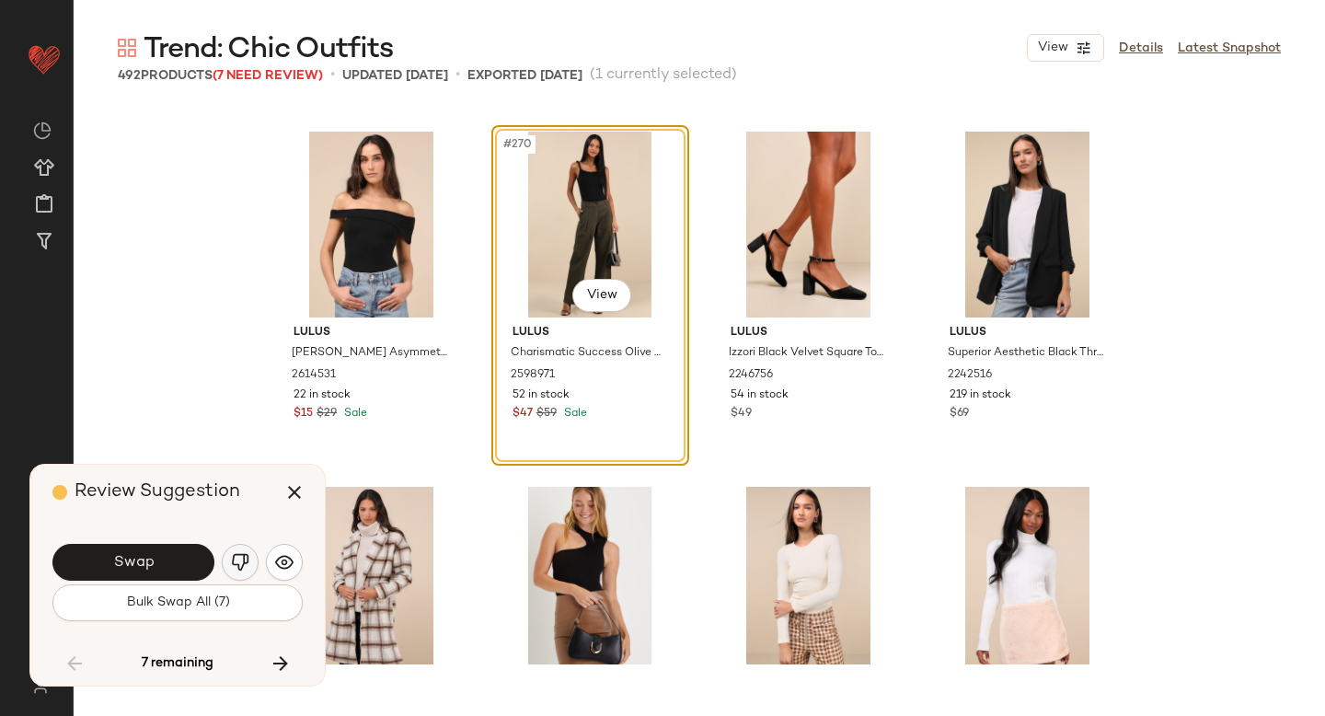
click at [251, 562] on button "button" at bounding box center [240, 562] width 37 height 37
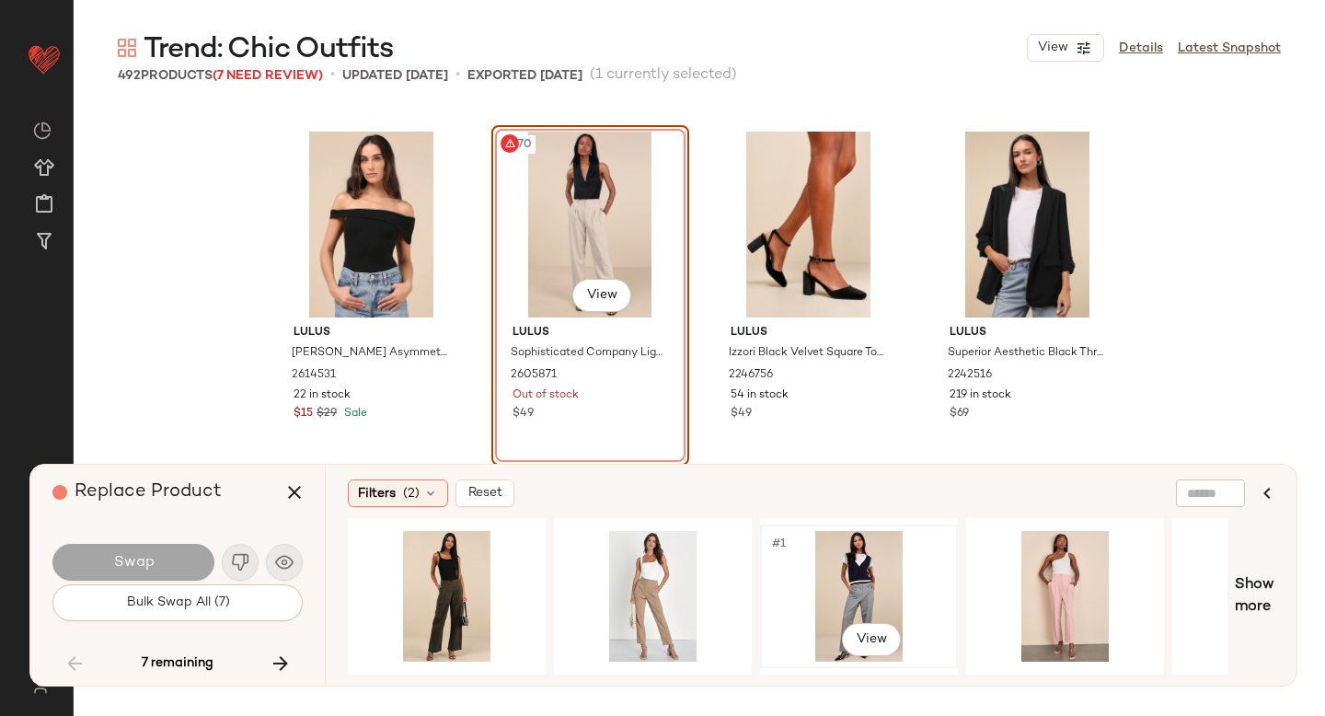
click at [848, 574] on div "#1 View" at bounding box center [858, 596] width 185 height 131
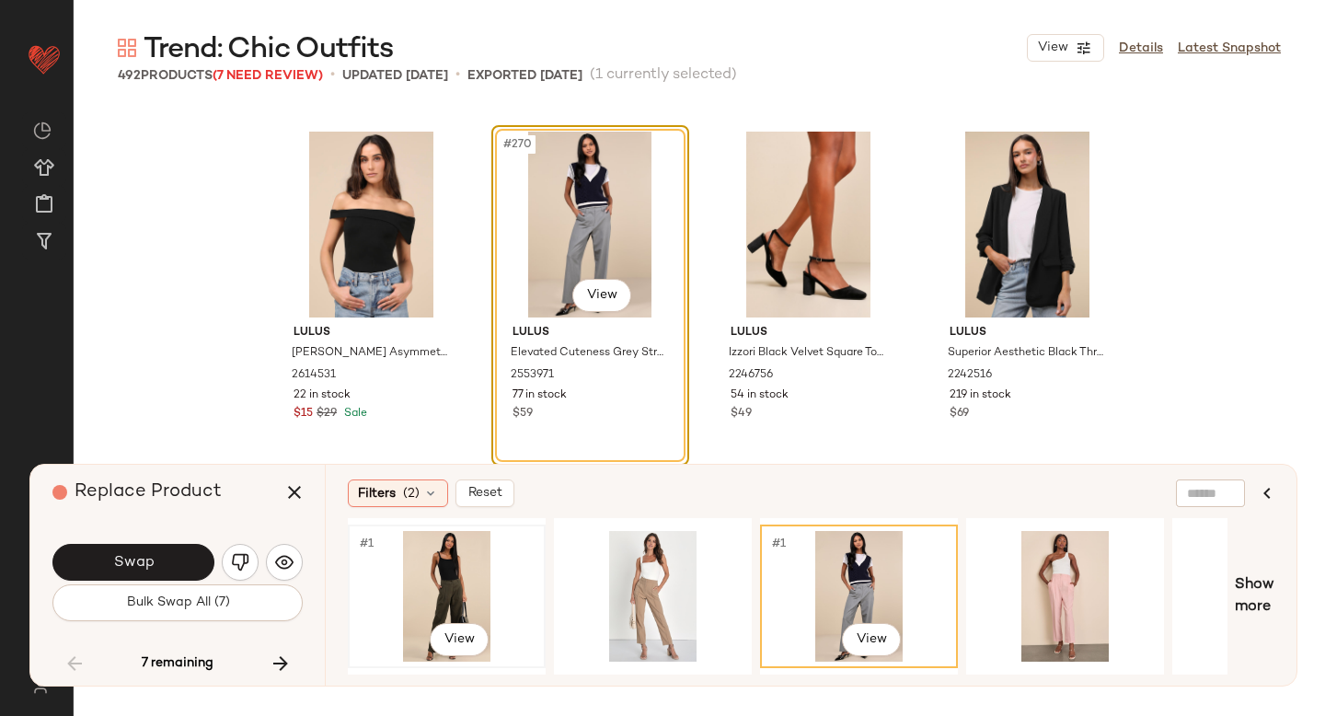
click at [427, 567] on div "#1 View" at bounding box center [446, 596] width 185 height 131
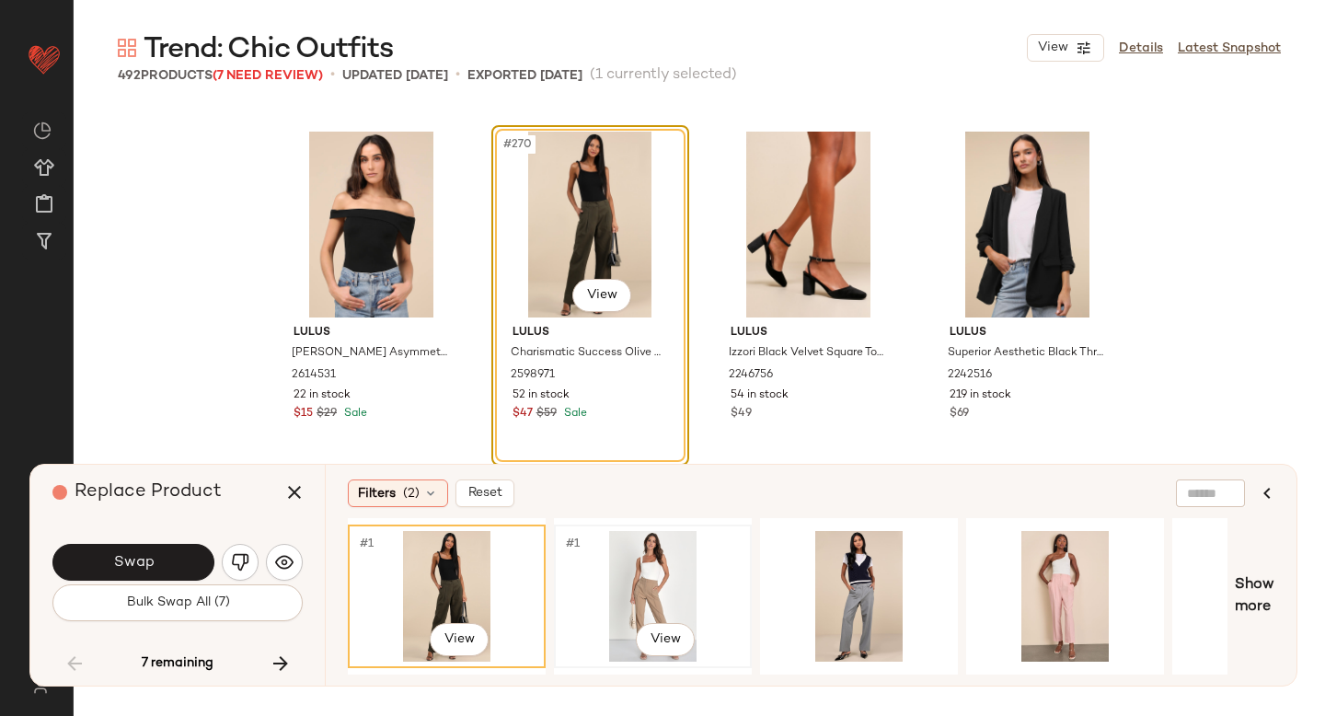
click at [639, 577] on div "#1 View" at bounding box center [652, 596] width 185 height 131
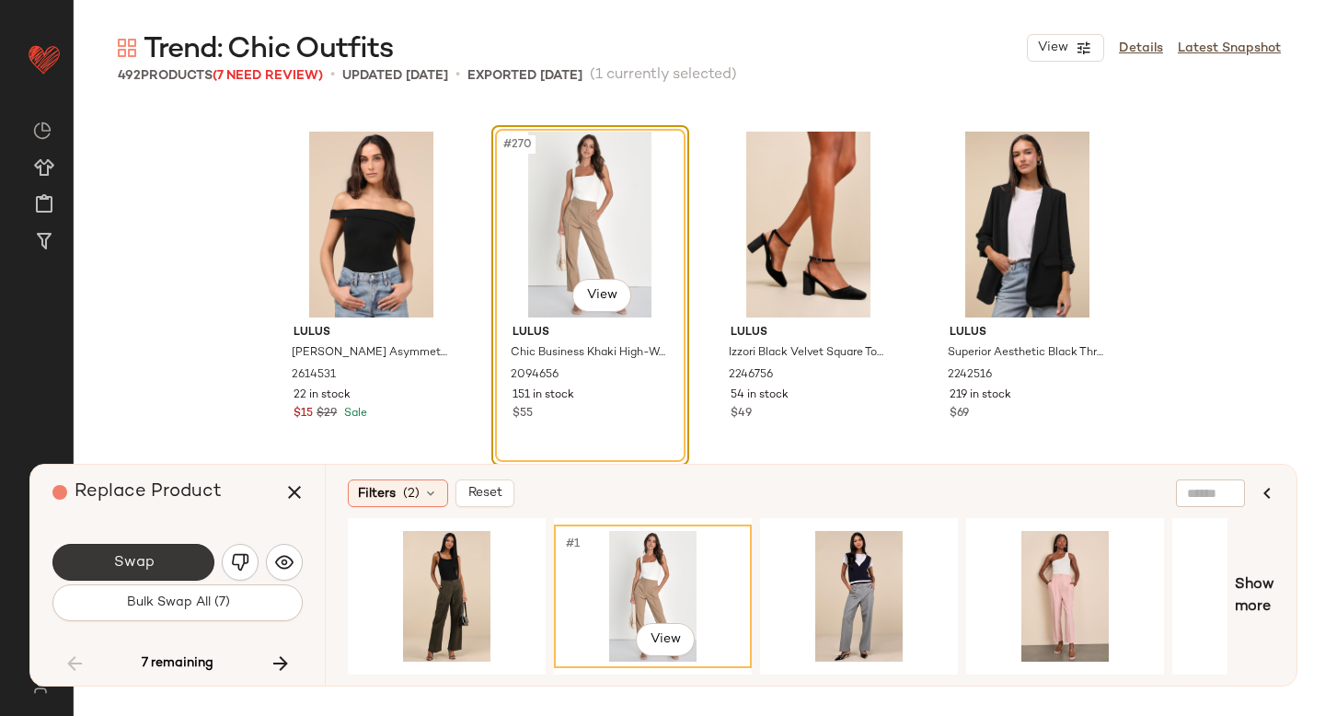
click at [111, 562] on button "Swap" at bounding box center [133, 562] width 162 height 37
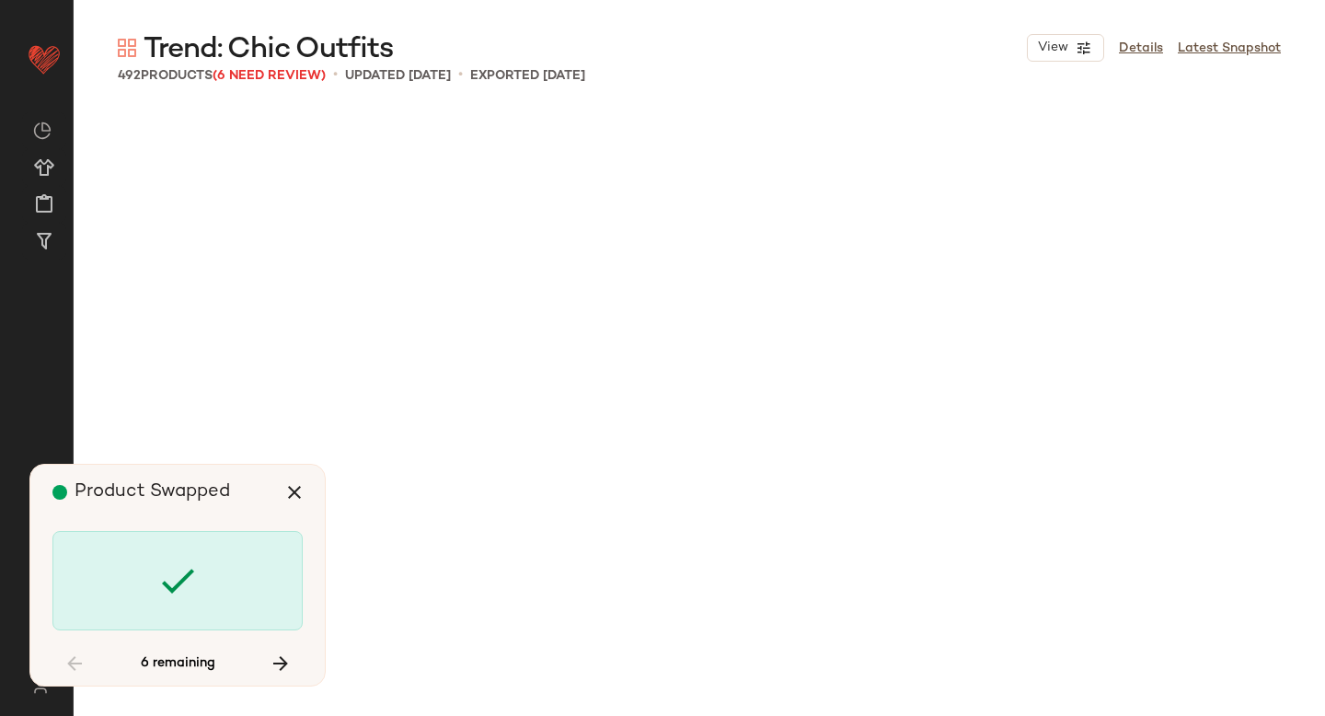
scroll to position [31607, 0]
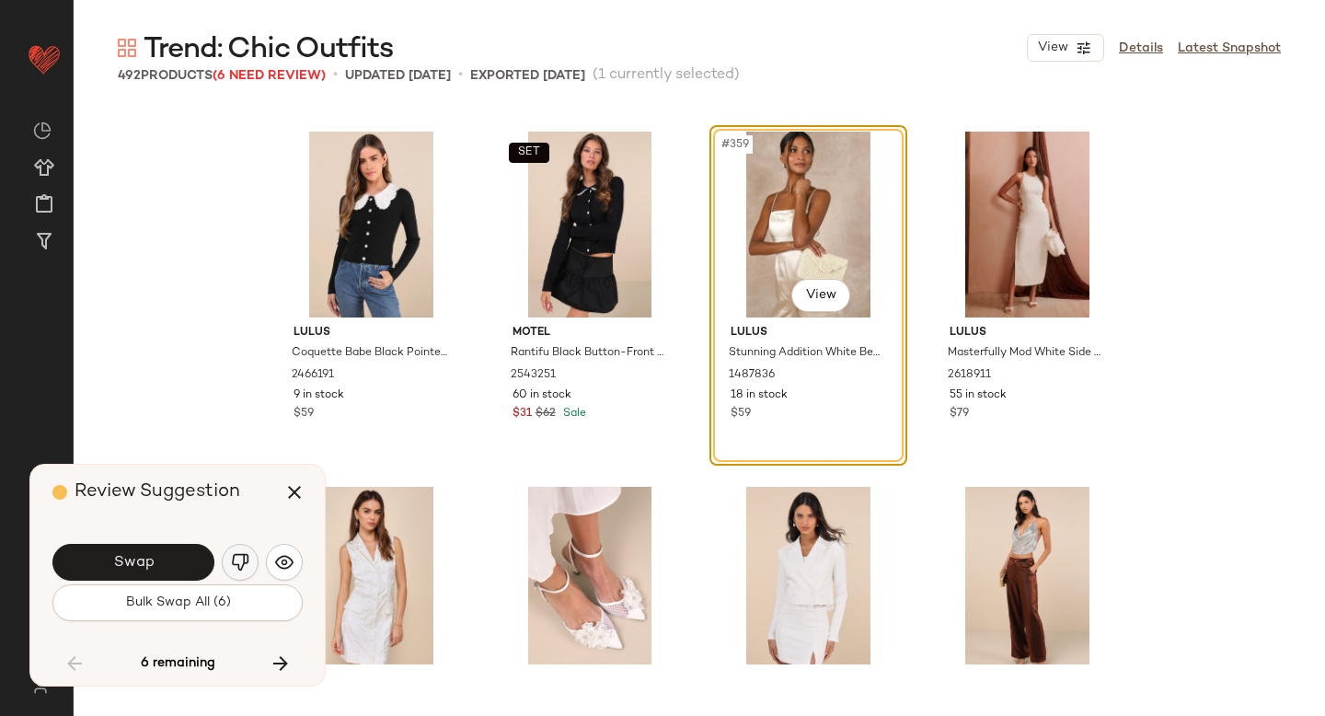
click at [240, 563] on img "button" at bounding box center [240, 562] width 18 height 18
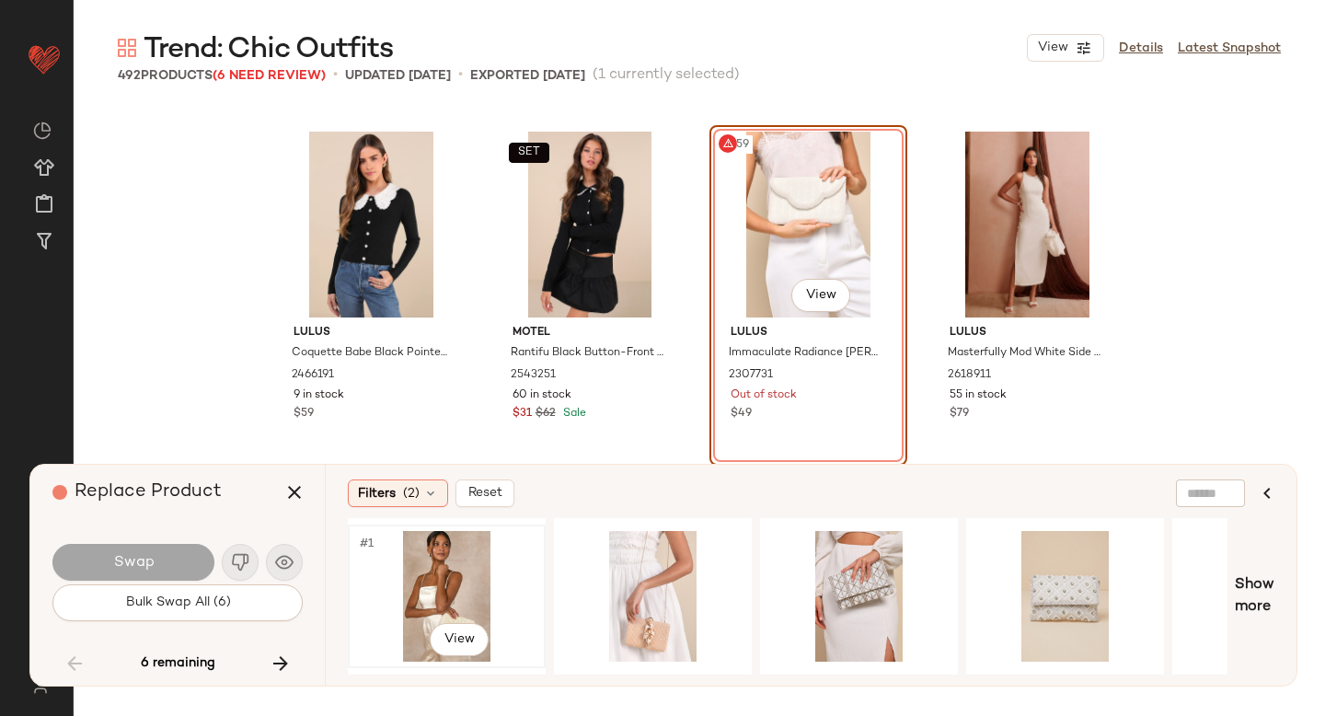
click at [448, 589] on div "#1 View" at bounding box center [446, 596] width 185 height 131
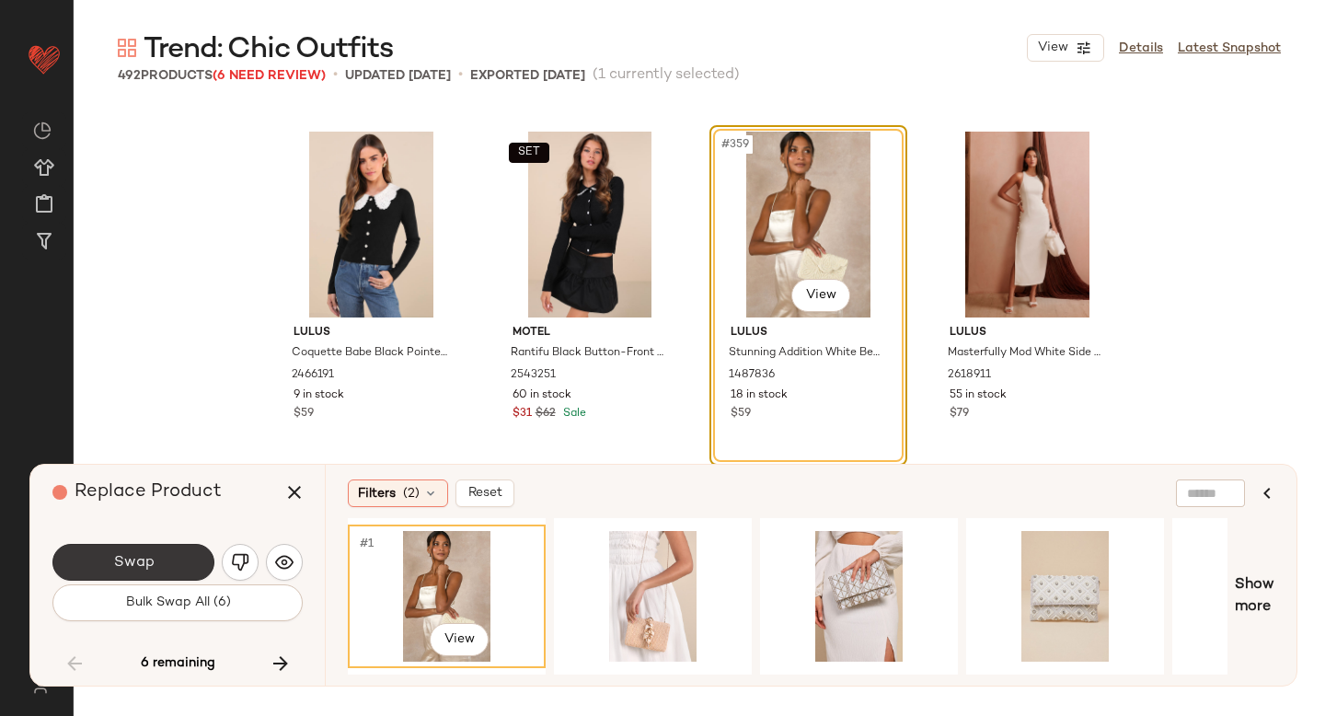
click at [172, 556] on button "Swap" at bounding box center [133, 562] width 162 height 37
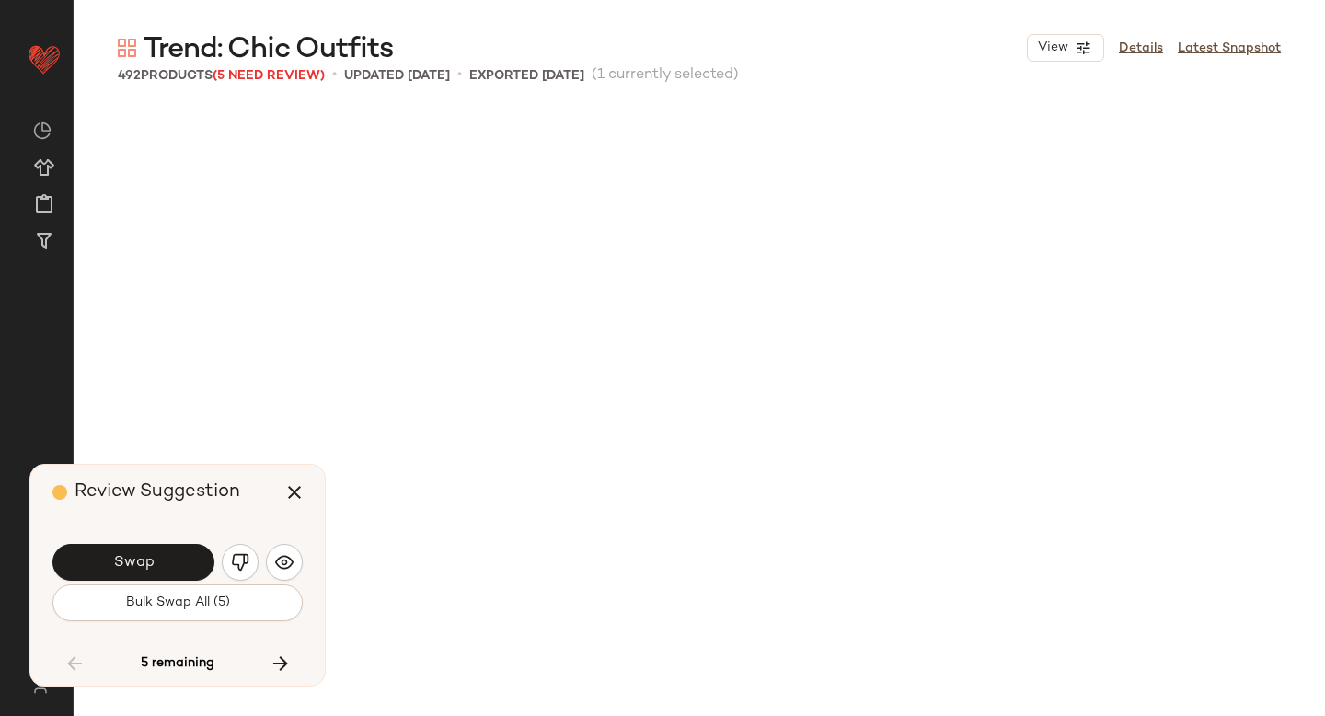
scroll to position [32672, 0]
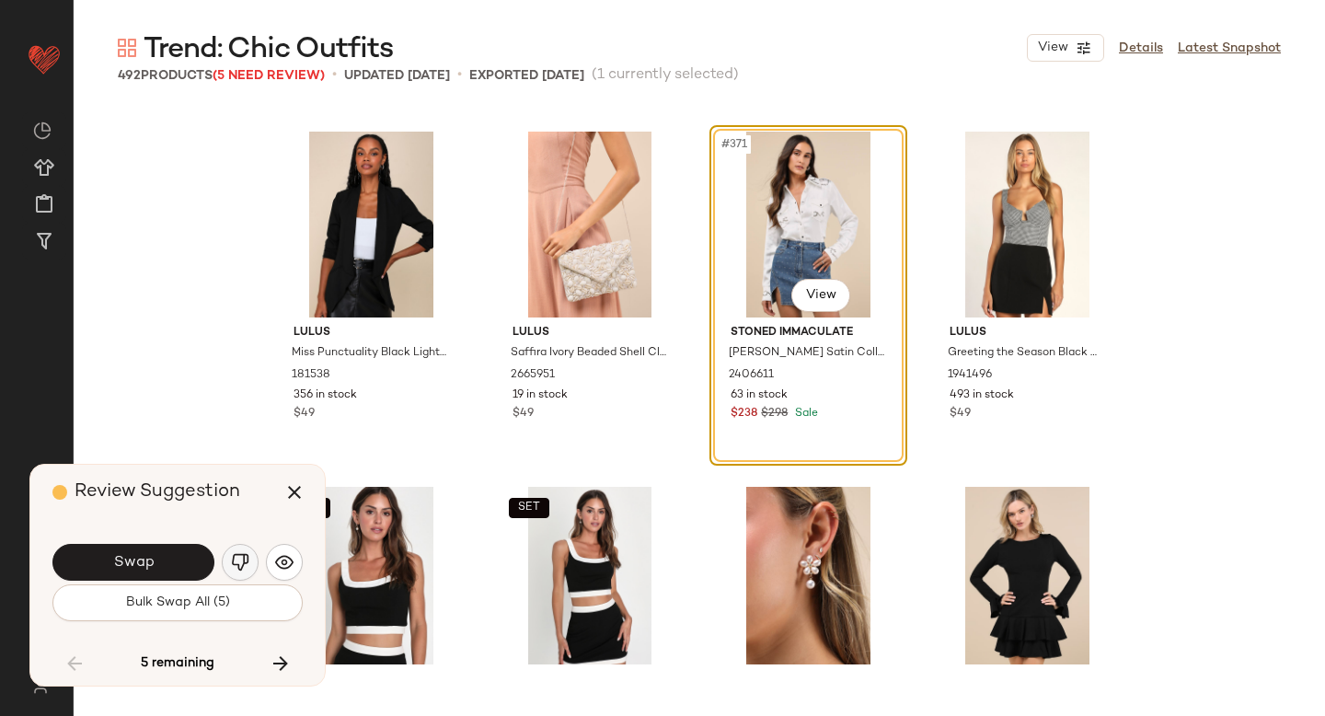
click at [245, 558] on img "button" at bounding box center [240, 562] width 18 height 18
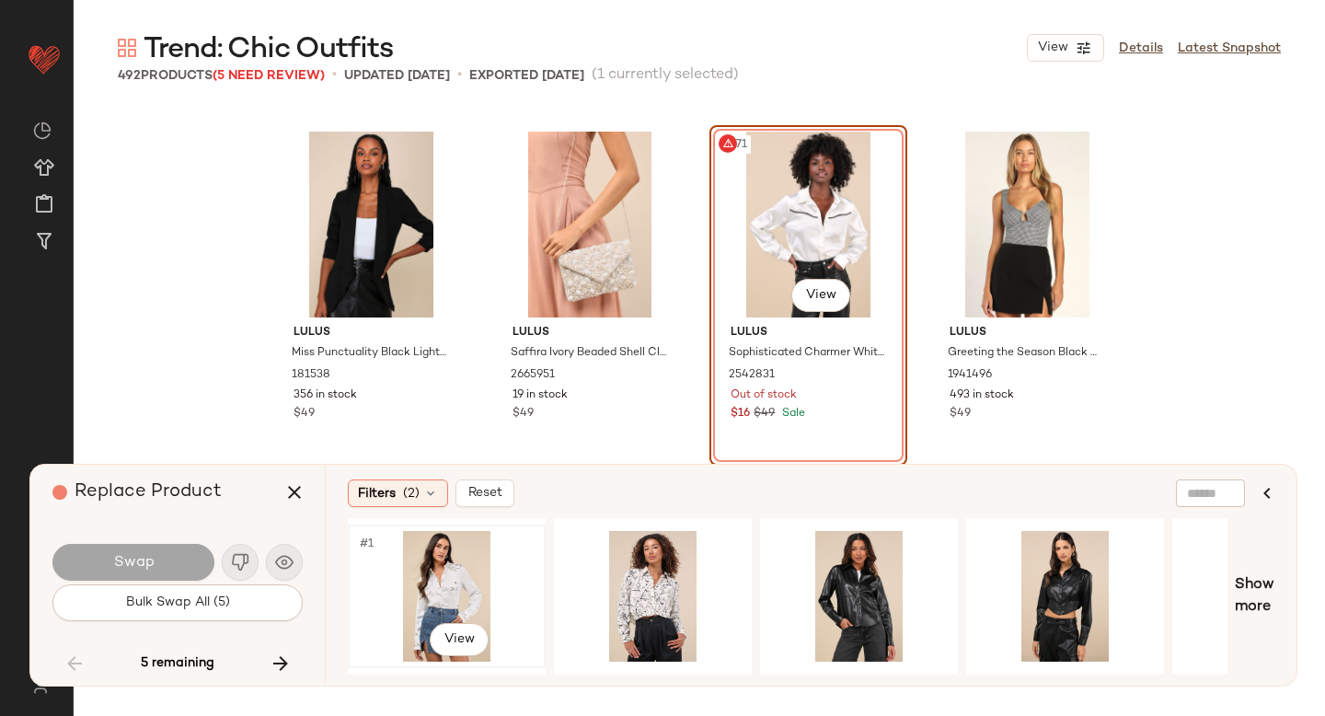
click at [428, 579] on div "#1 View" at bounding box center [446, 596] width 185 height 131
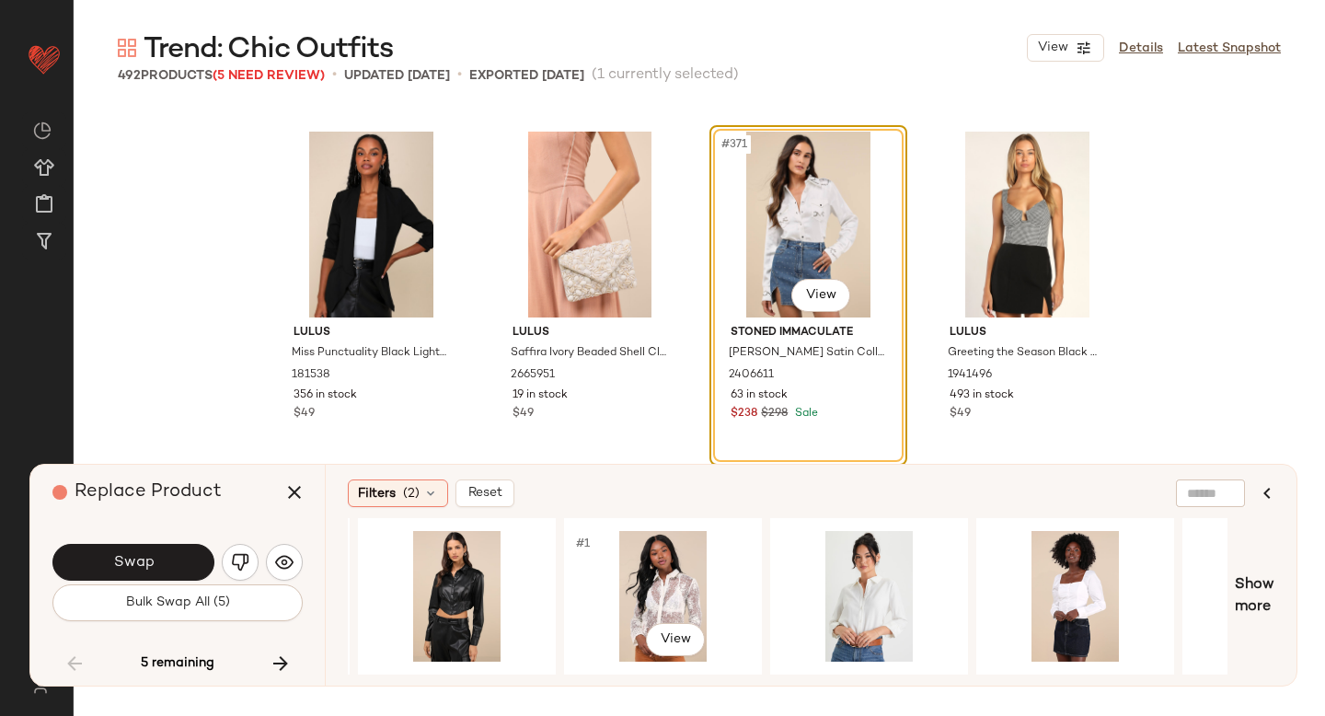
scroll to position [0, 606]
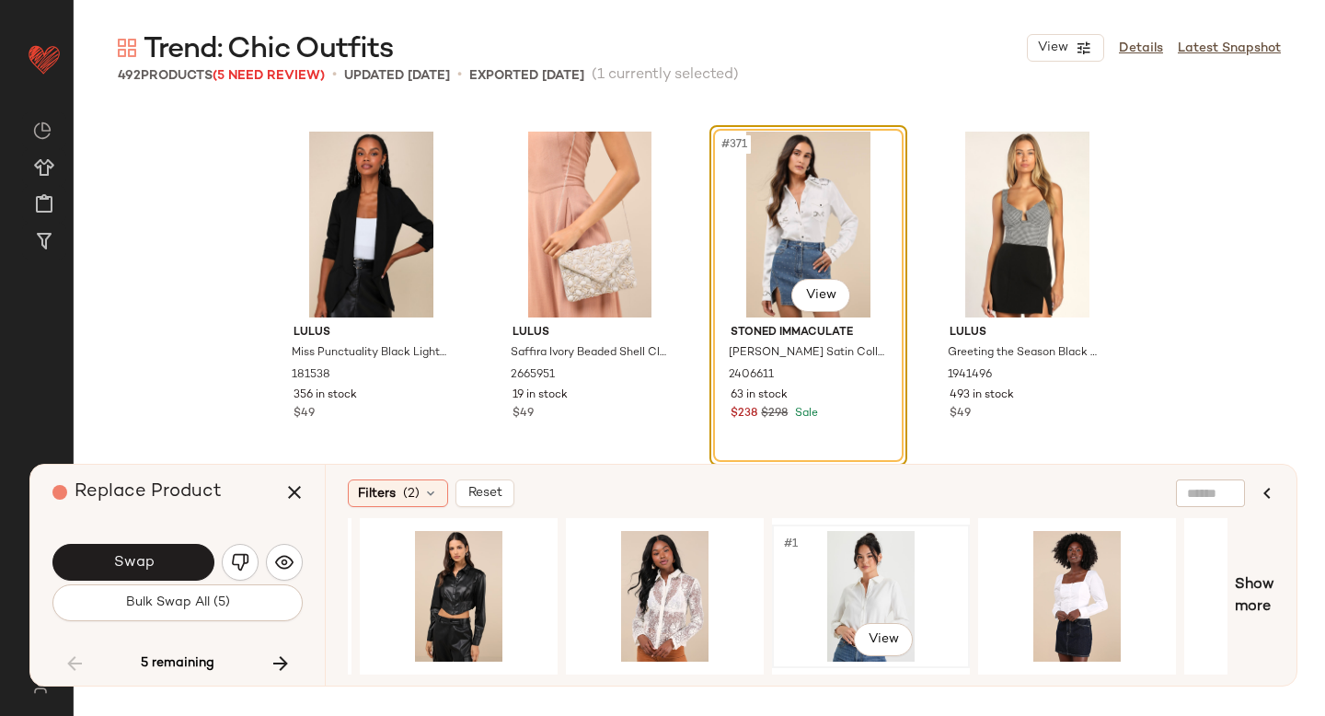
click at [811, 608] on div "#1 View" at bounding box center [870, 596] width 185 height 131
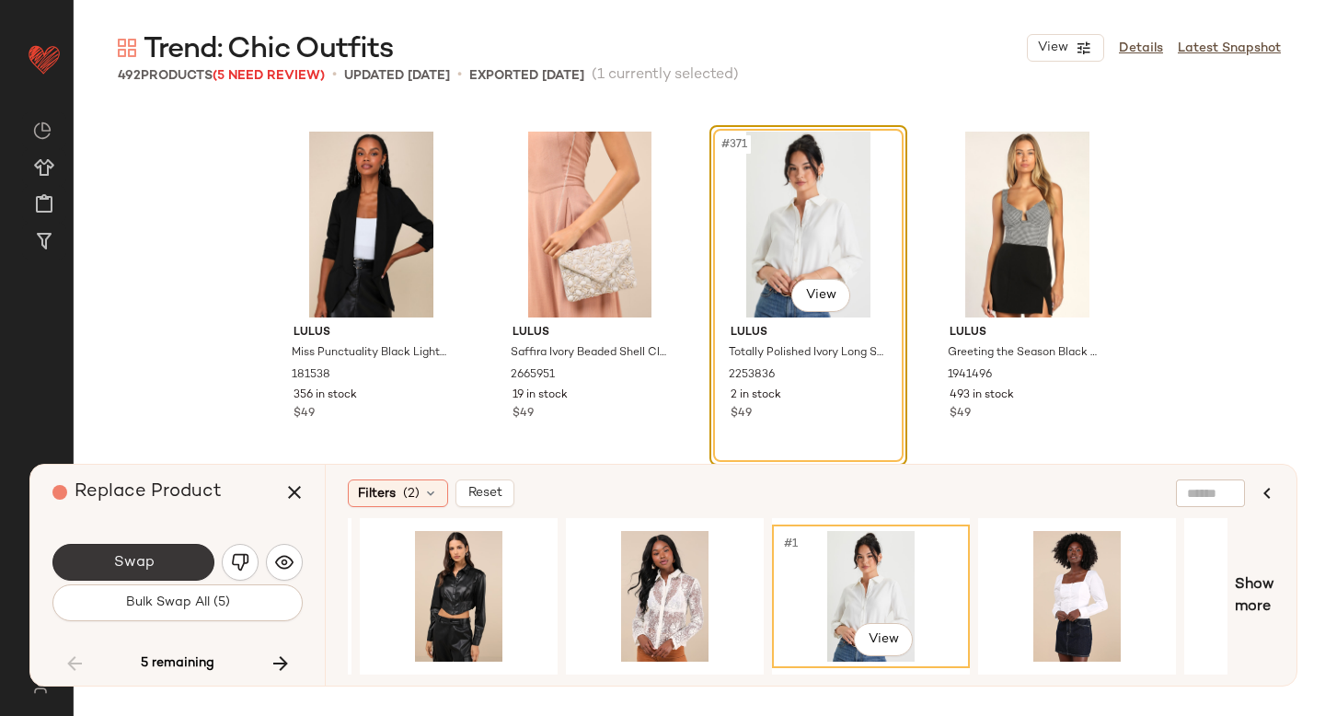
click at [172, 556] on button "Swap" at bounding box center [133, 562] width 162 height 37
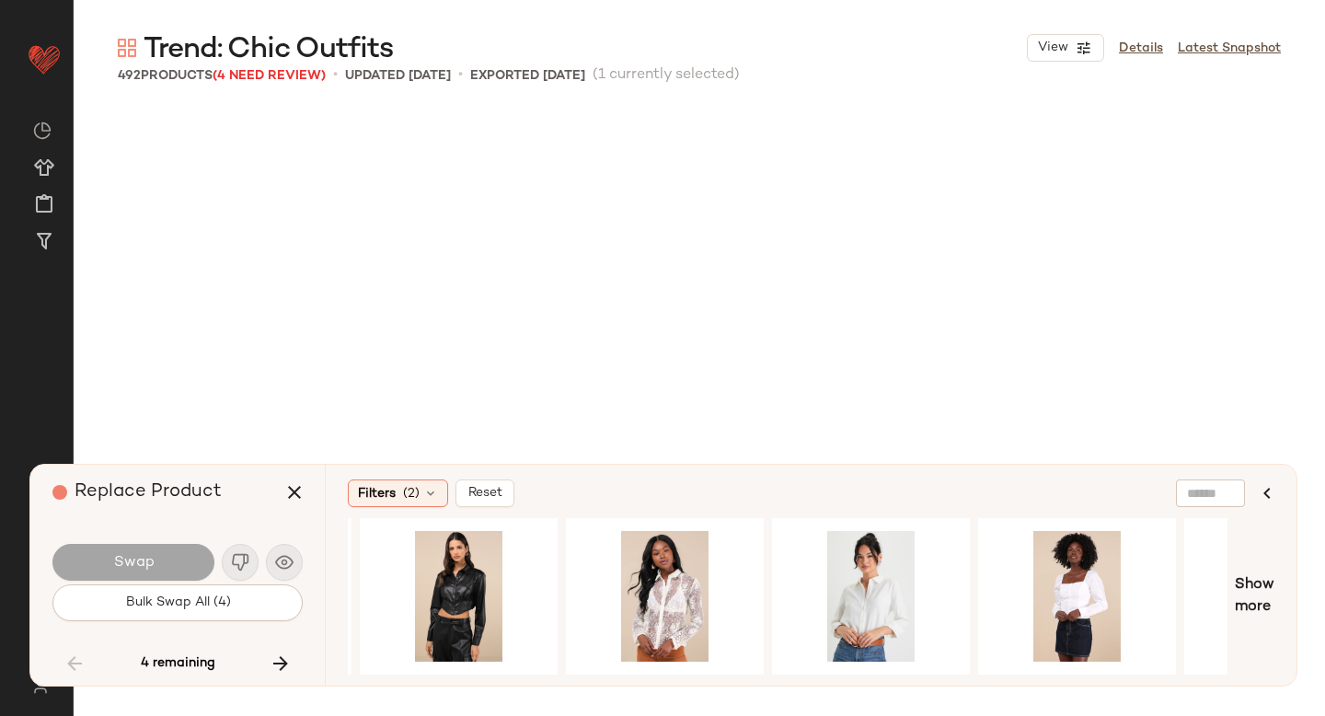
scroll to position [34803, 0]
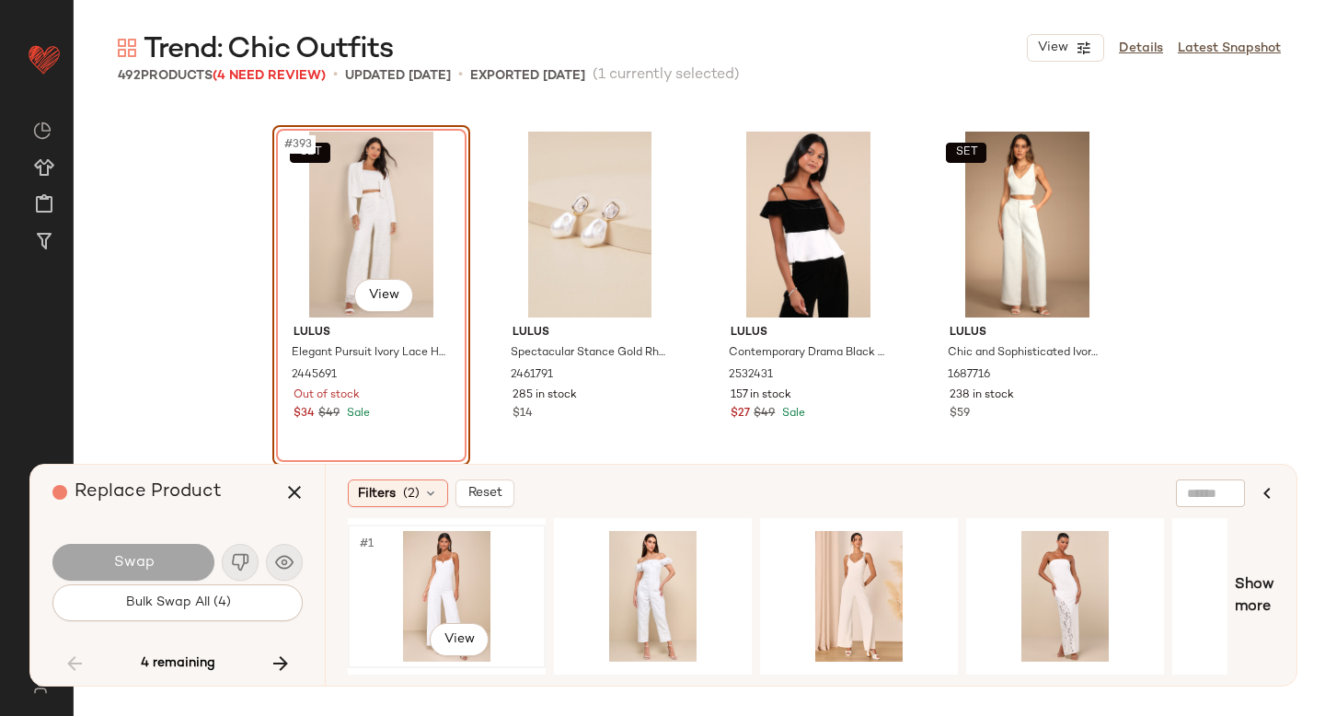
click at [450, 570] on div "#1 View" at bounding box center [446, 596] width 185 height 131
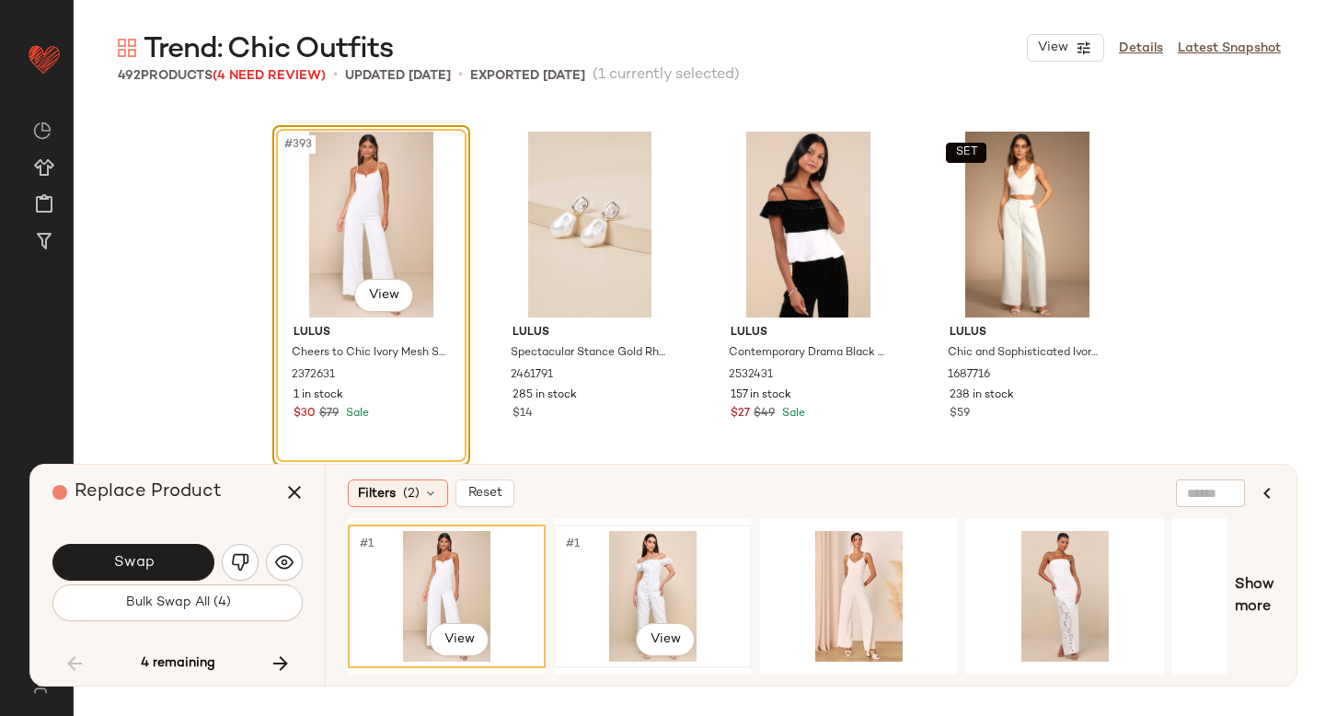
click at [616, 574] on div "#1 View" at bounding box center [652, 596] width 185 height 131
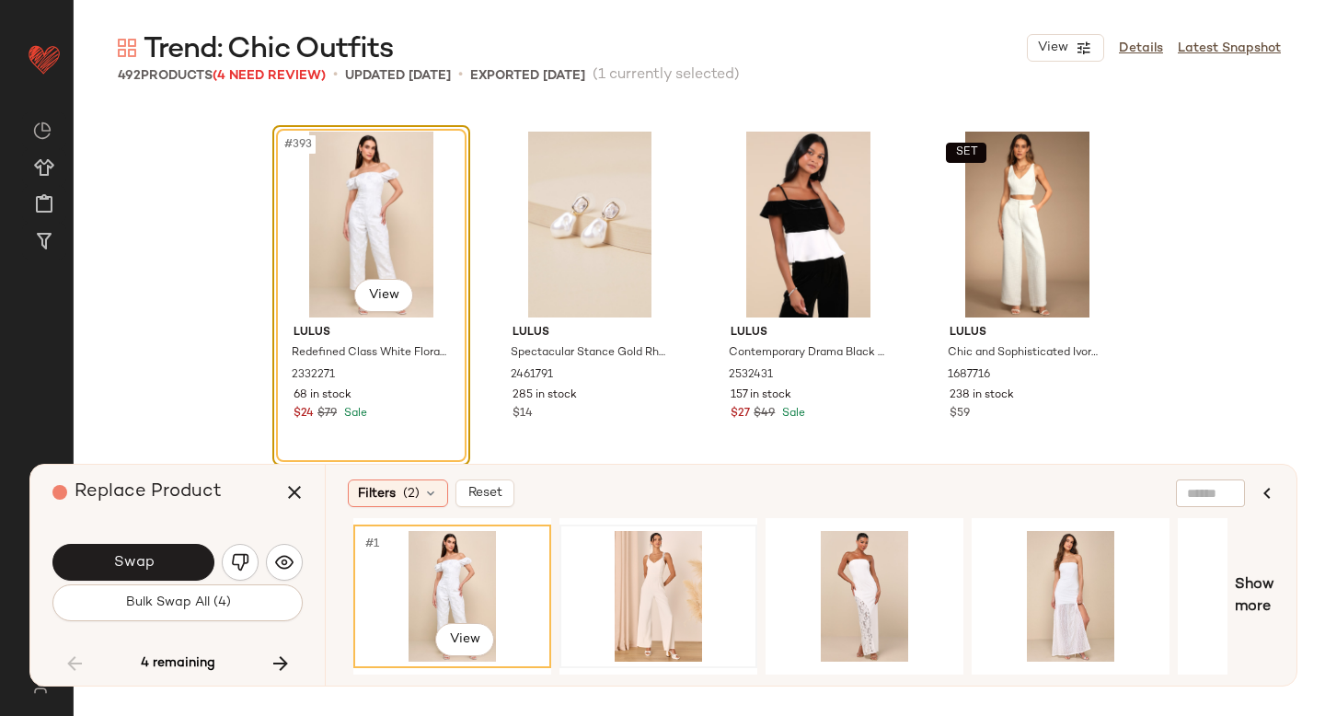
scroll to position [0, 239]
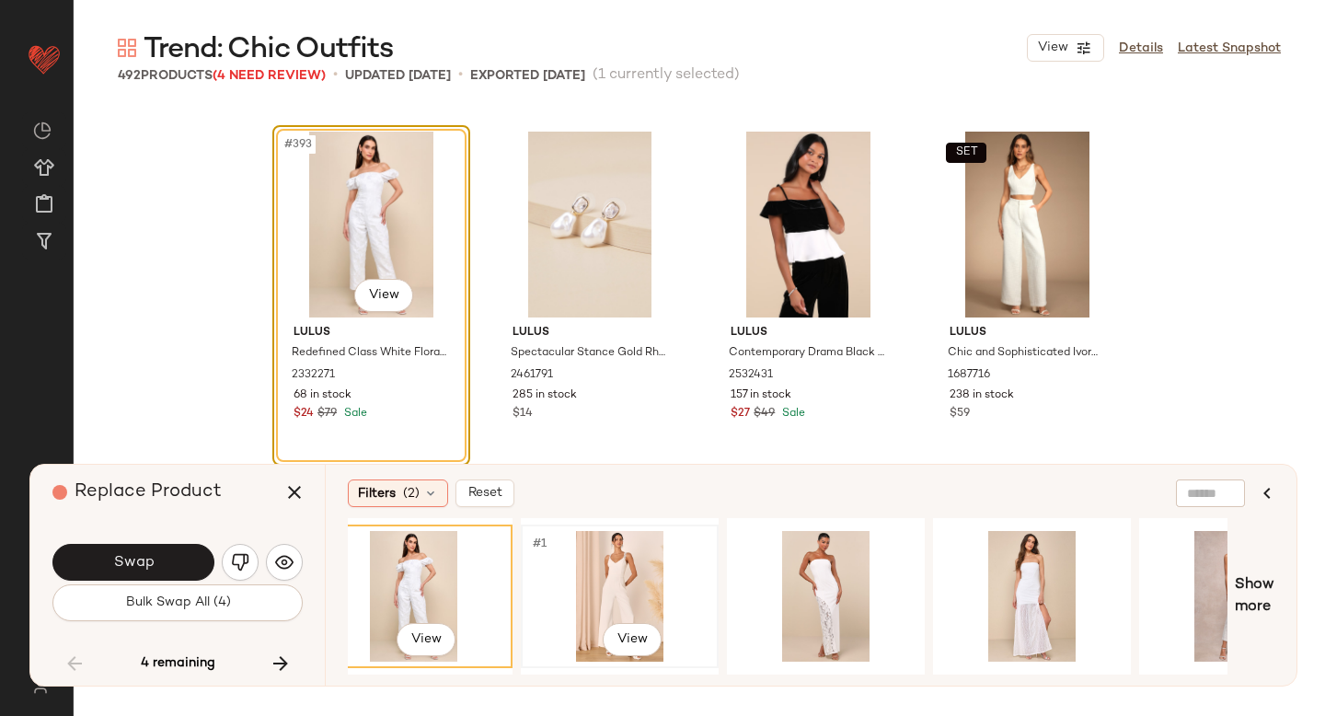
click at [616, 578] on div "#1 View" at bounding box center [619, 596] width 185 height 131
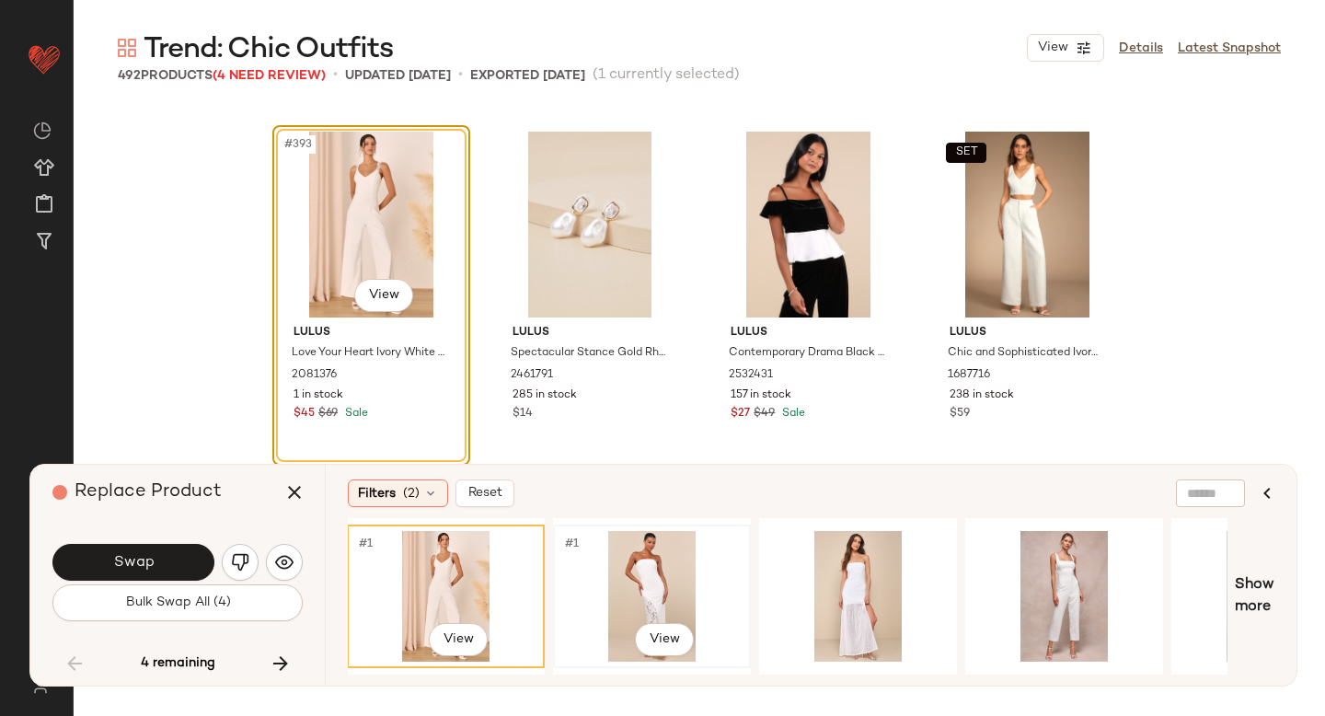
click at [640, 578] on div "#1 View" at bounding box center [651, 596] width 185 height 131
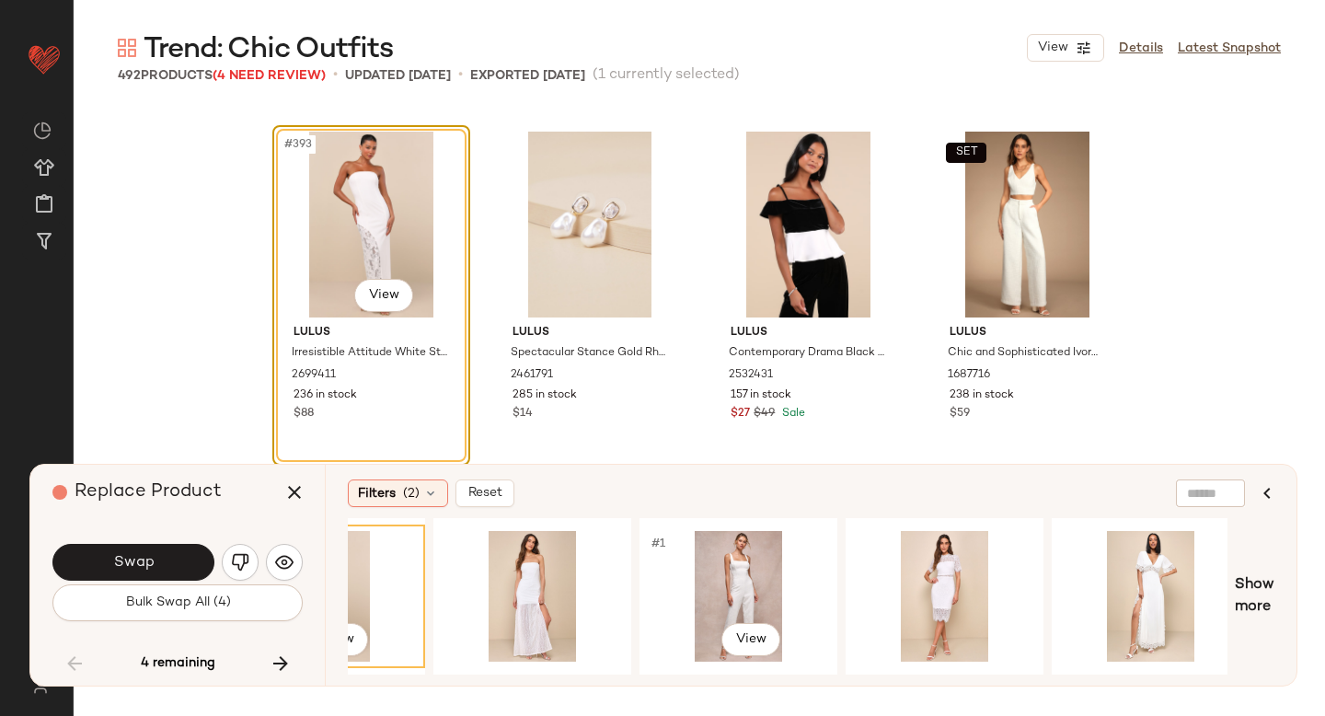
scroll to position [0, 745]
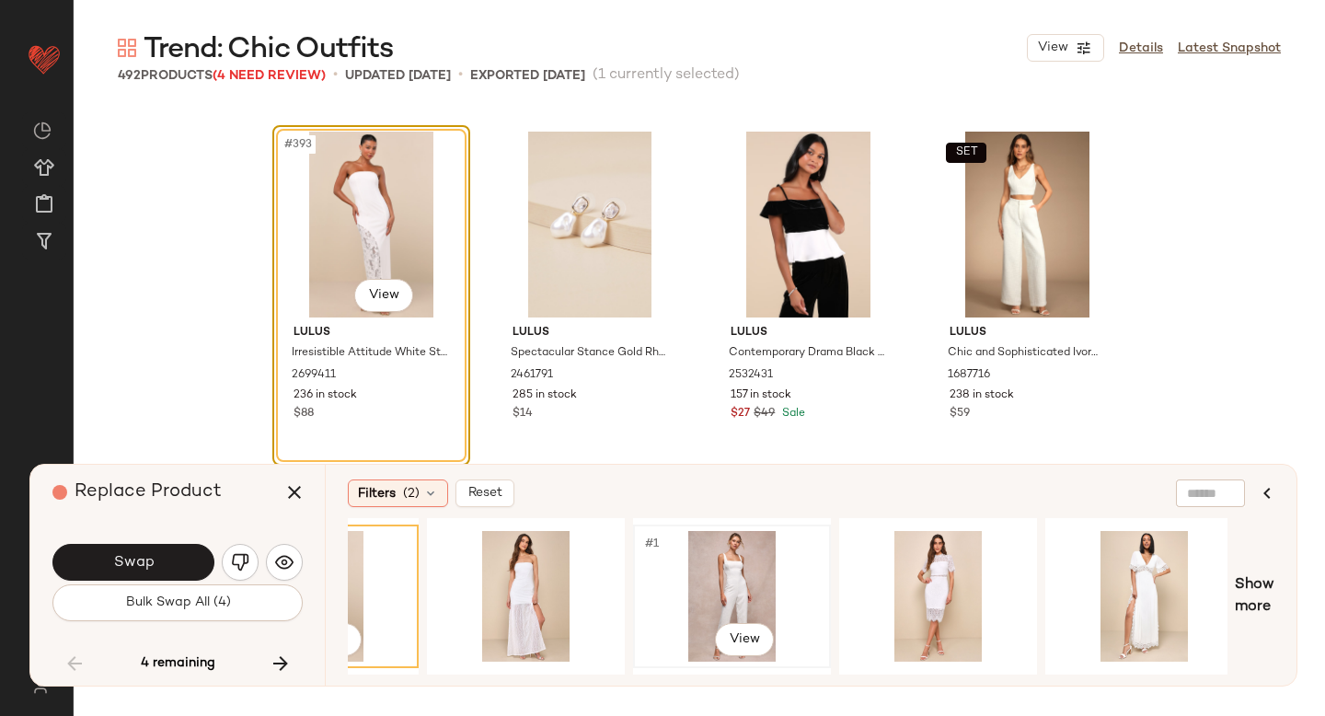
click at [684, 586] on div "#1 View" at bounding box center [731, 596] width 185 height 131
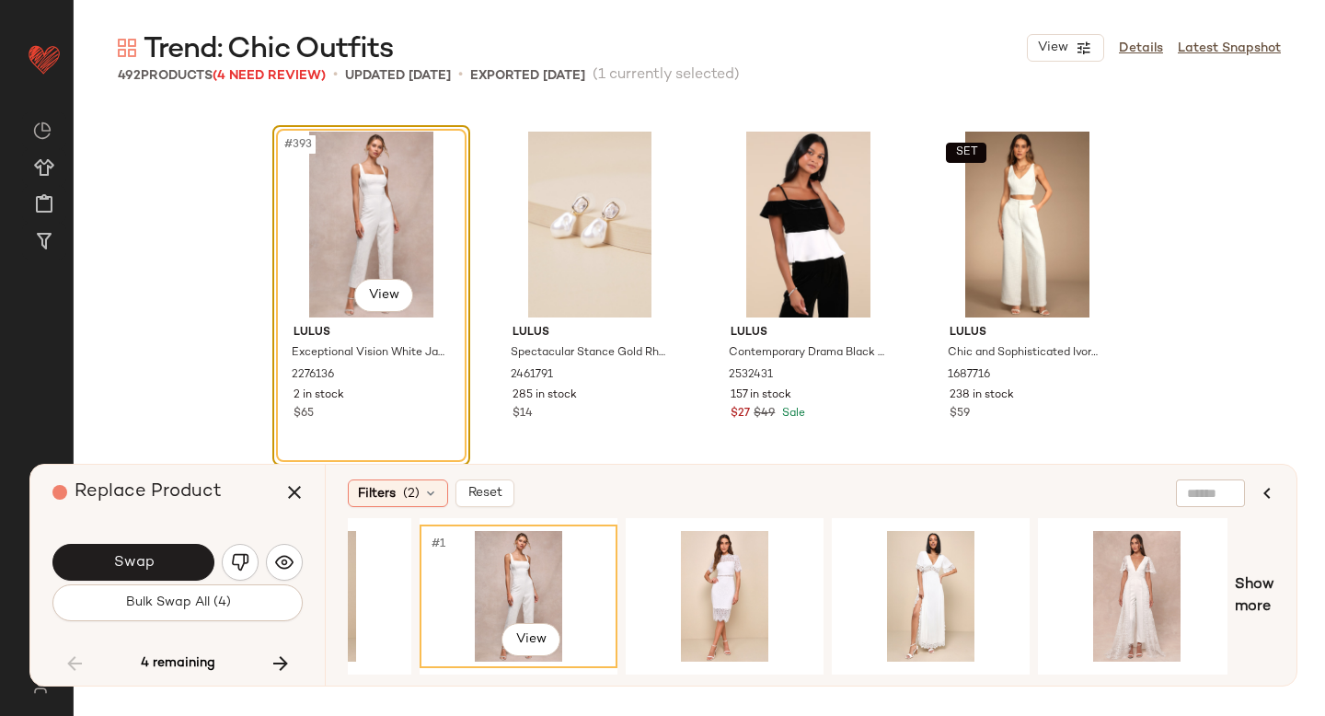
scroll to position [0, 979]
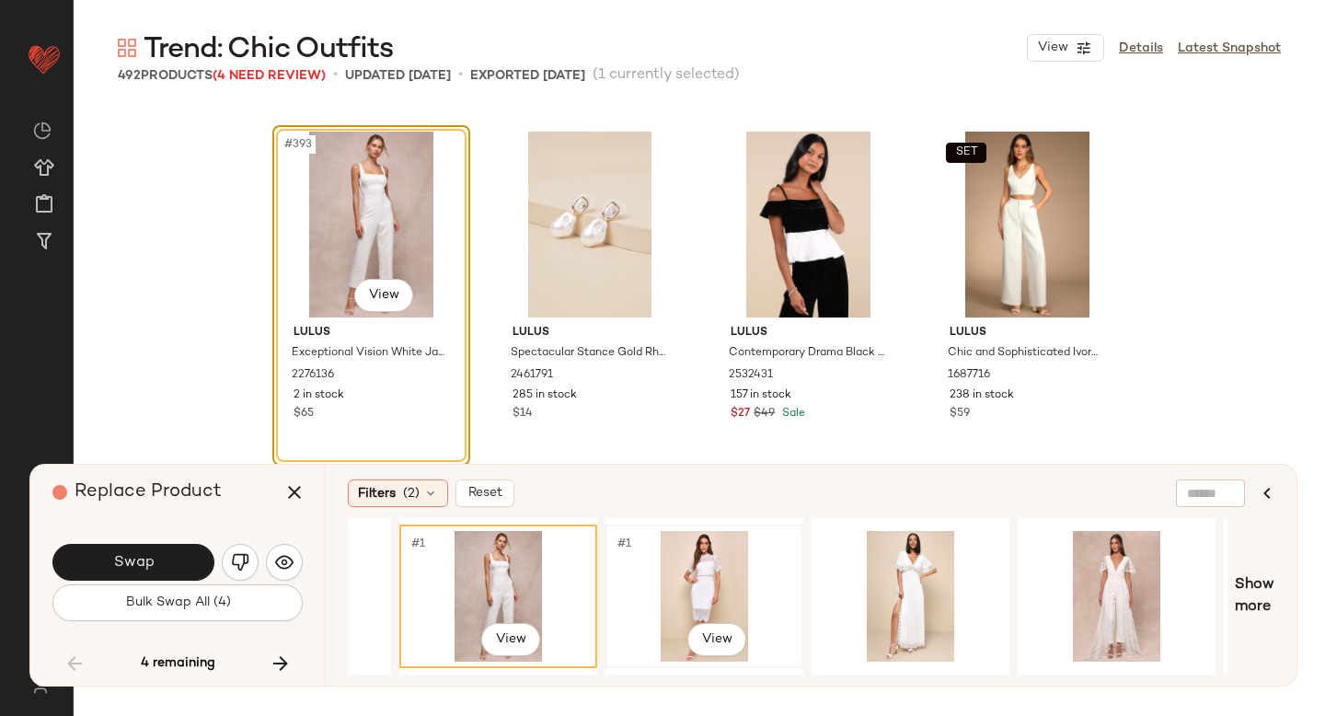
click at [725, 585] on div "#1 View" at bounding box center [704, 596] width 185 height 131
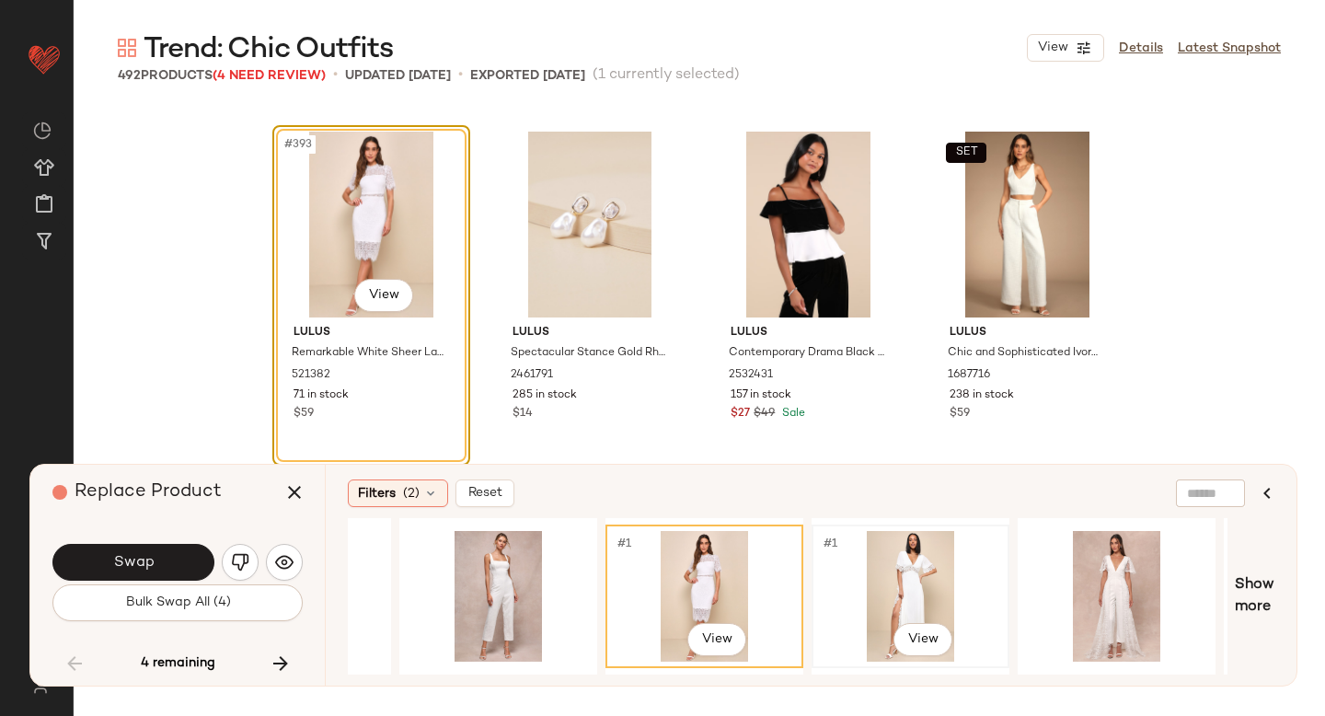
click at [862, 577] on div "#1 View" at bounding box center [910, 596] width 185 height 131
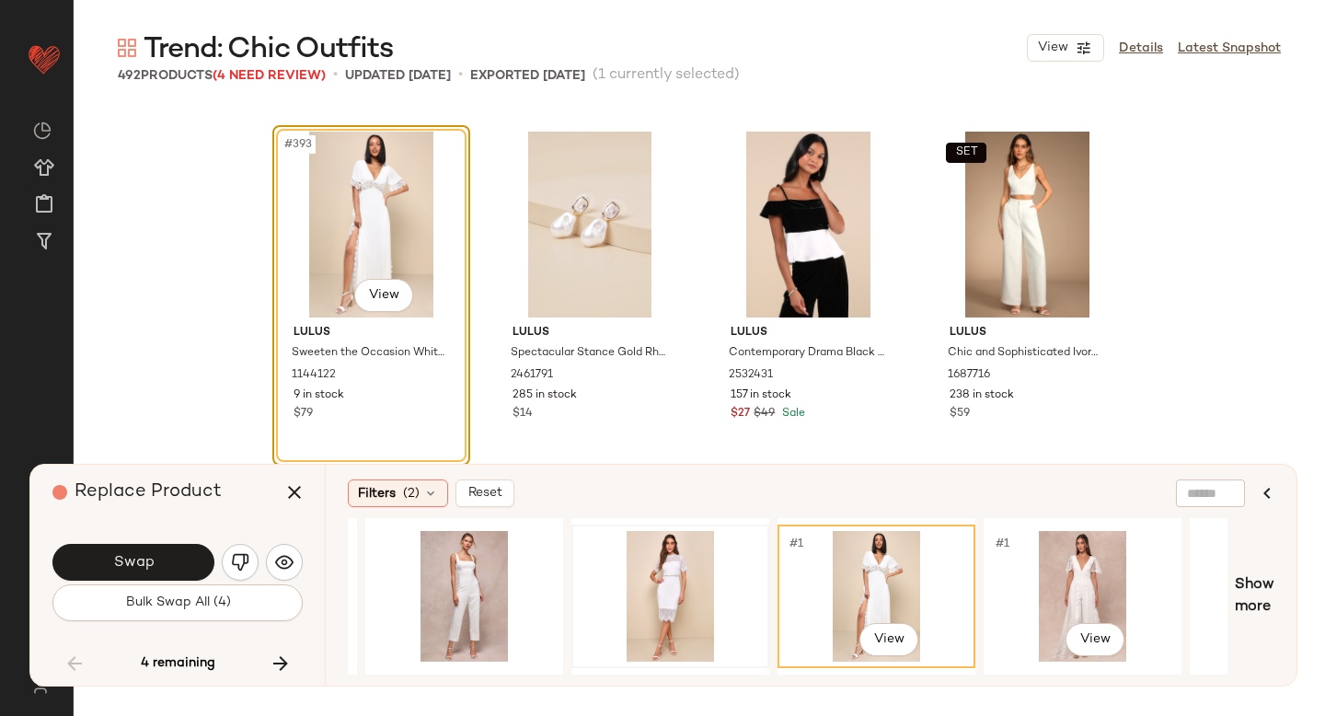
scroll to position [0, 985]
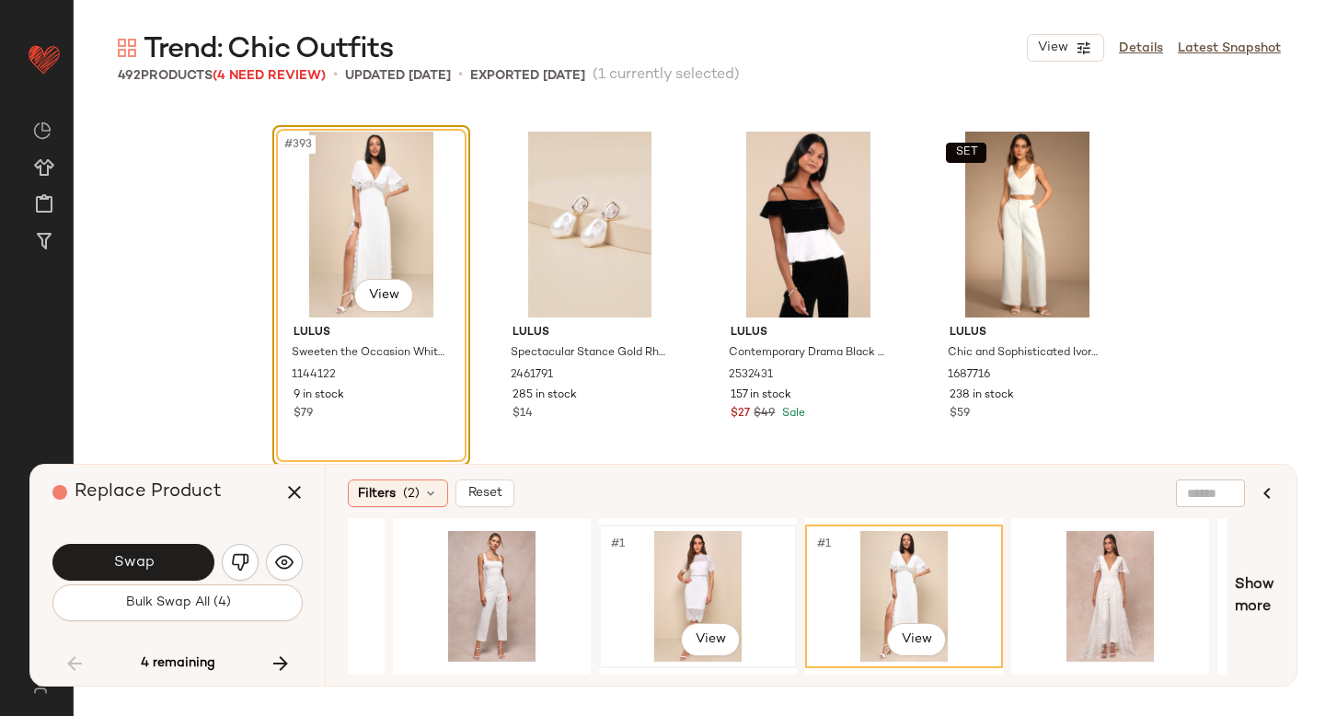
click at [715, 568] on div "#1 View" at bounding box center [697, 596] width 185 height 131
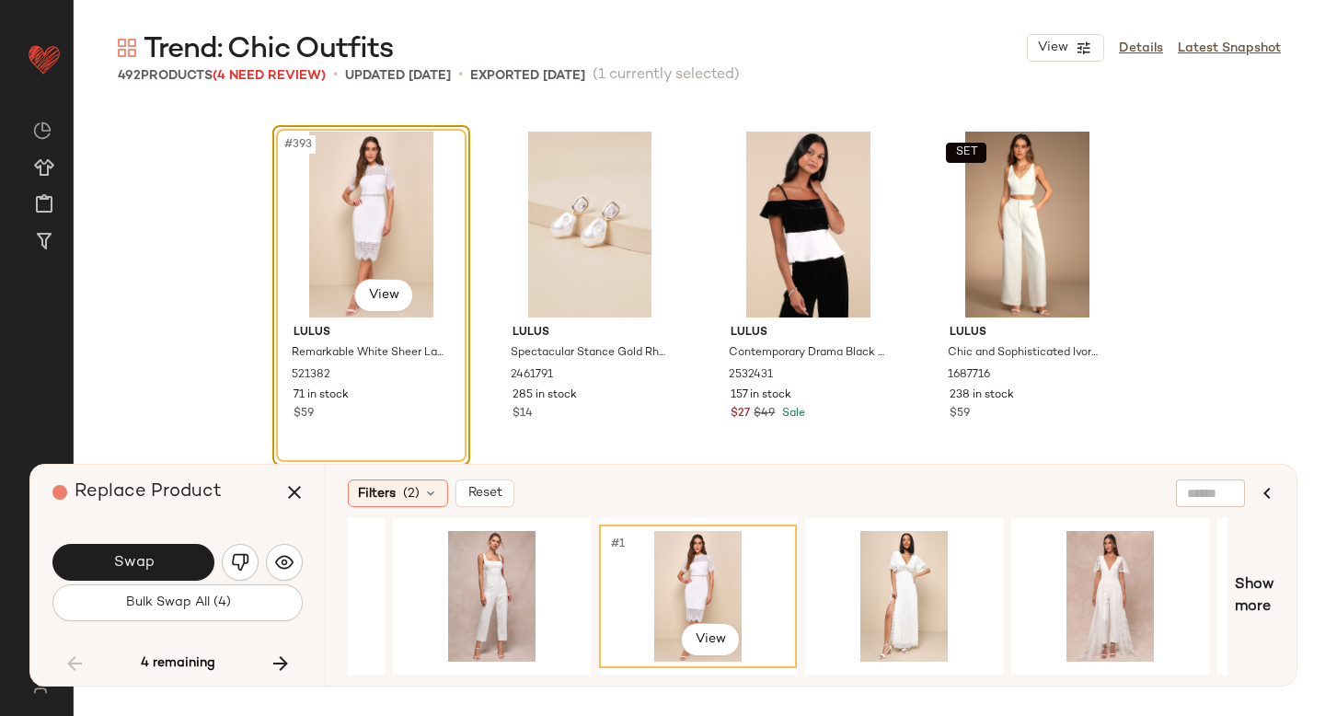
click at [159, 542] on div "Swap" at bounding box center [177, 562] width 250 height 44
click at [160, 547] on button "Swap" at bounding box center [133, 562] width 162 height 37
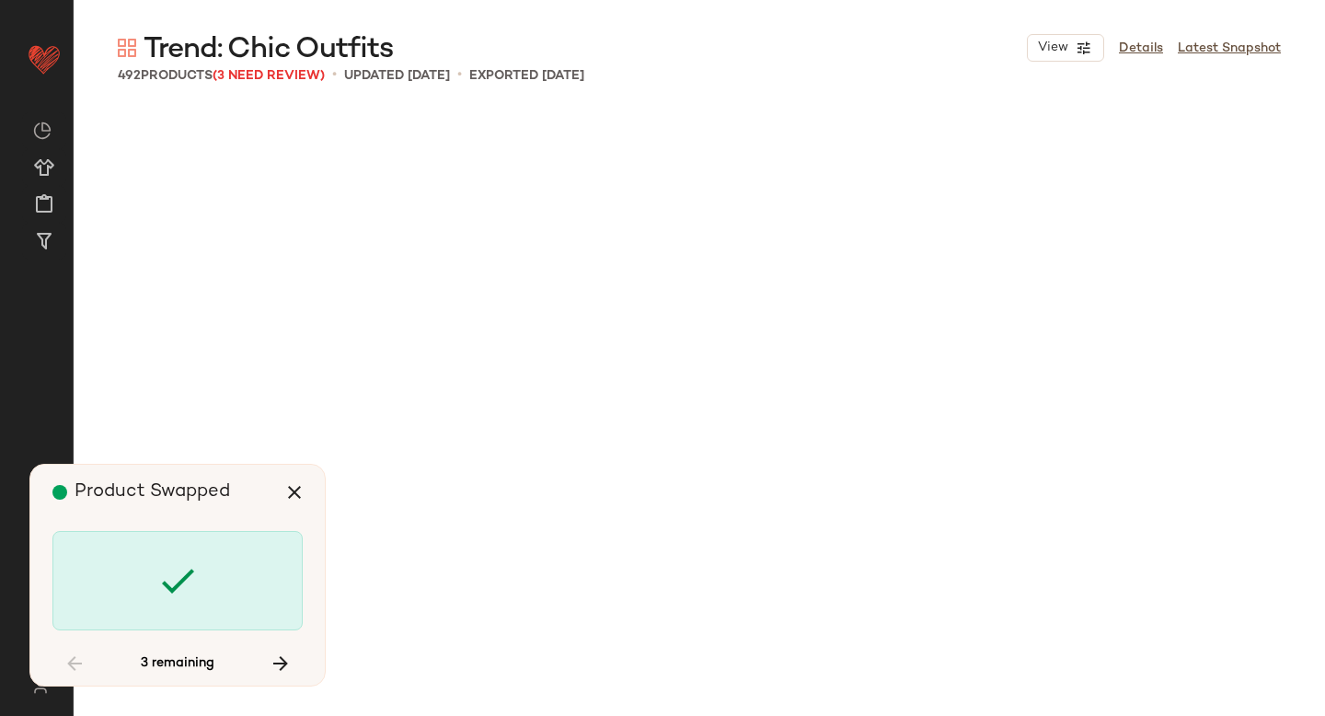
scroll to position [39065, 0]
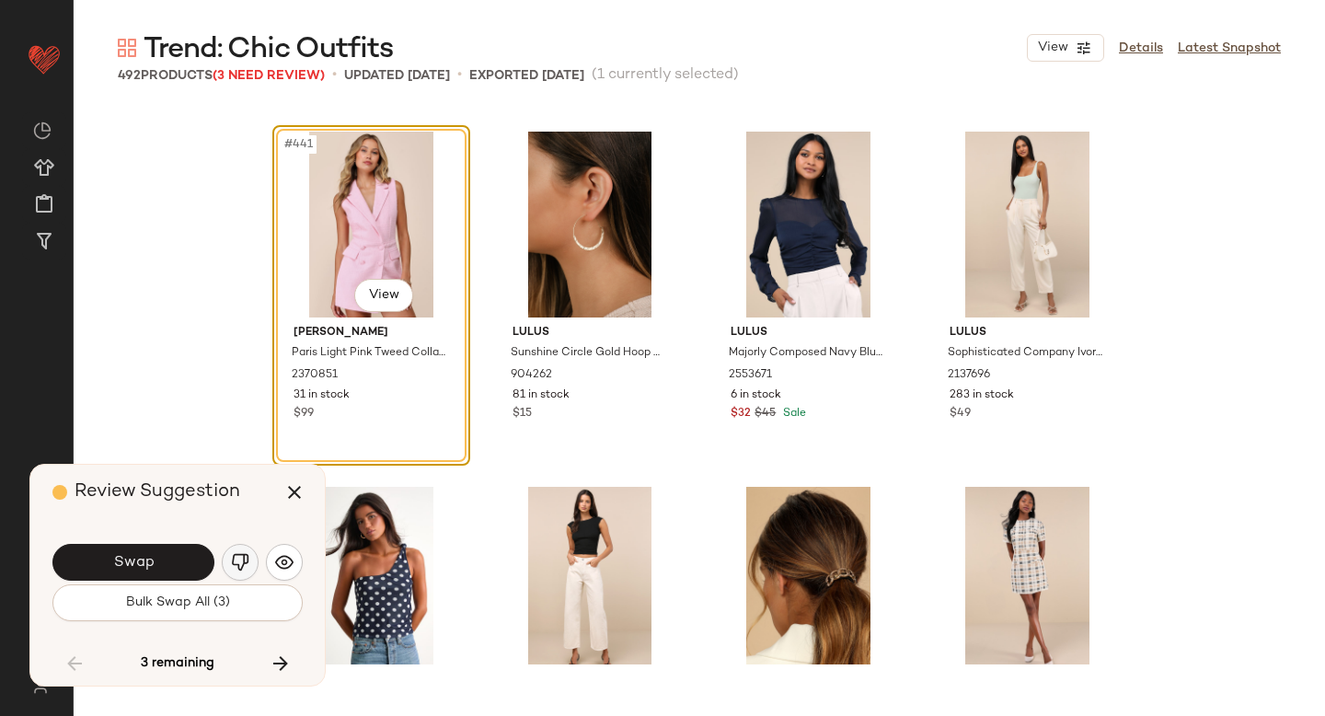
click at [255, 553] on button "button" at bounding box center [240, 562] width 37 height 37
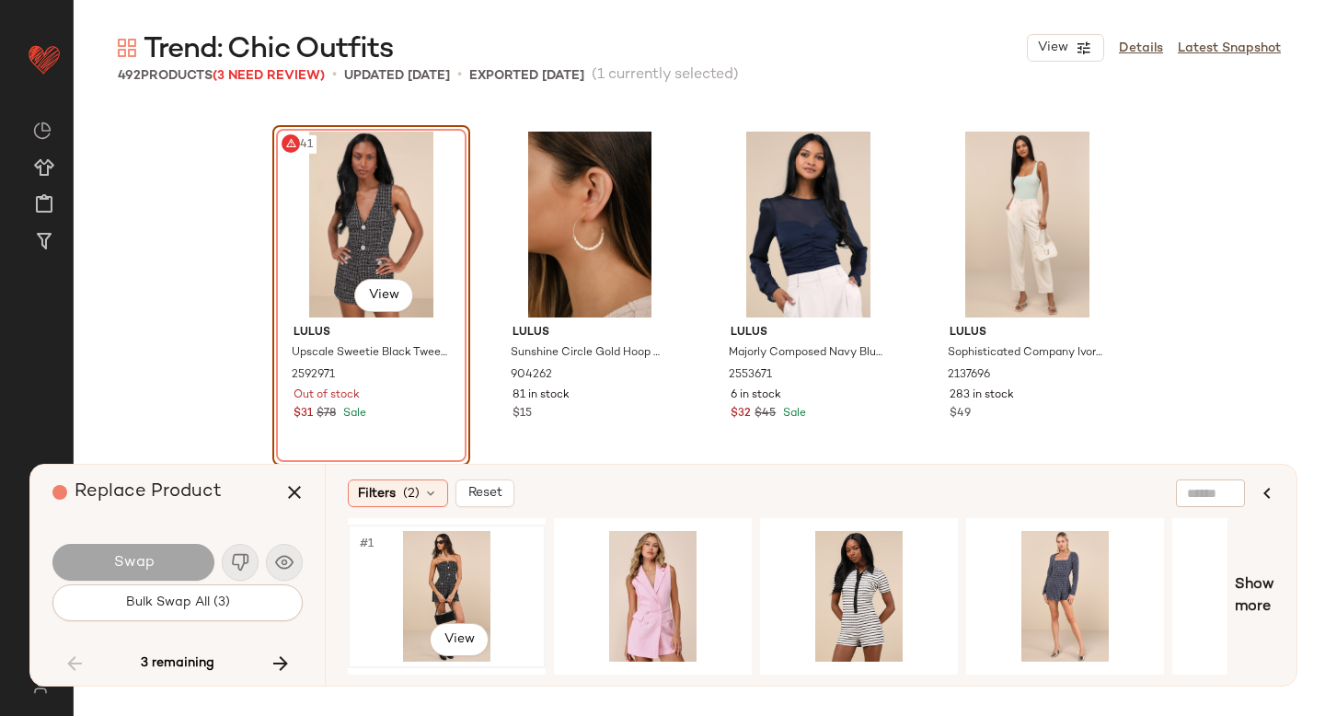
click at [475, 585] on div "#1 View" at bounding box center [446, 596] width 185 height 131
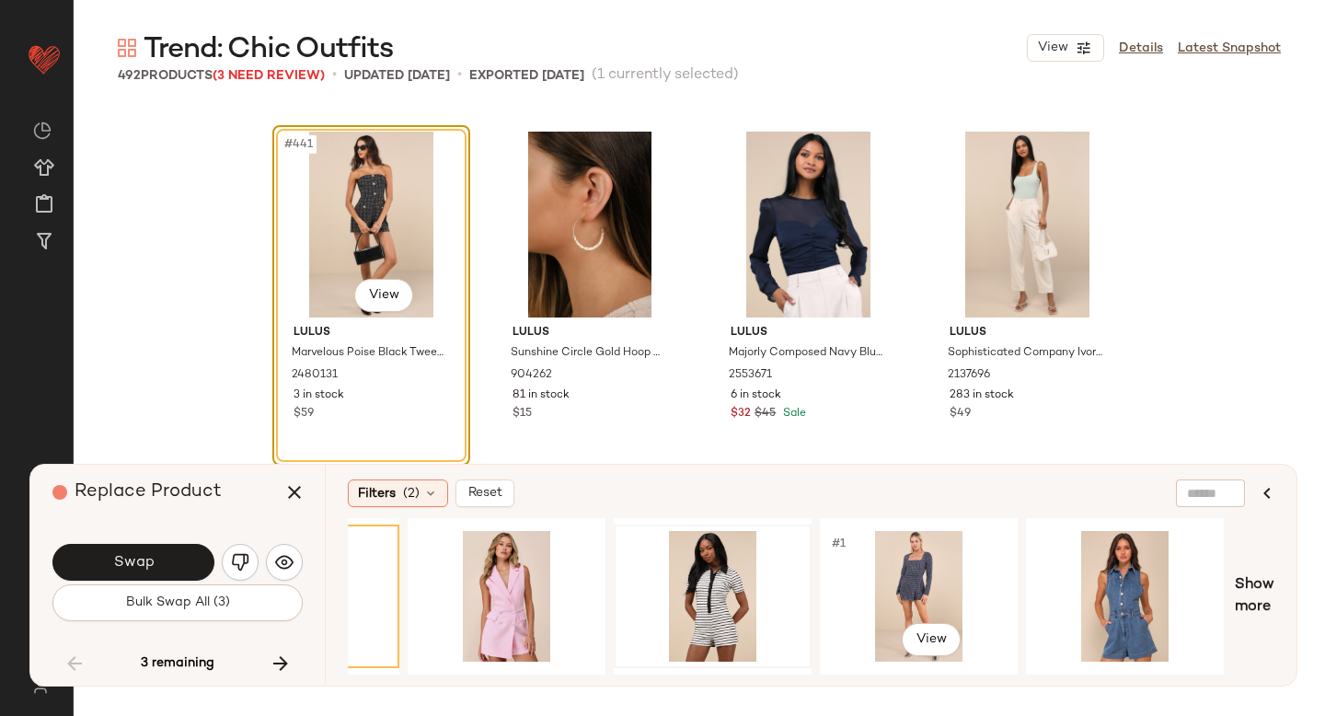
scroll to position [0, 145]
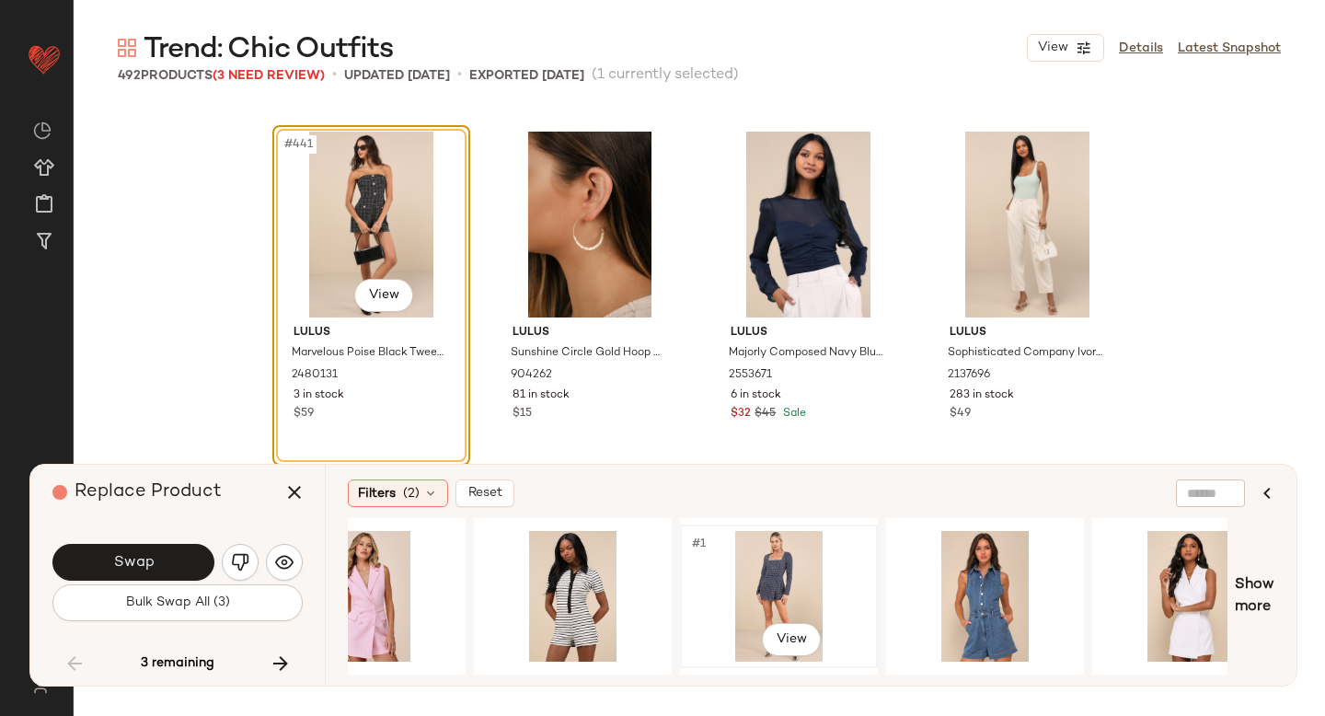
click at [741, 568] on div "#1 View" at bounding box center [778, 596] width 185 height 131
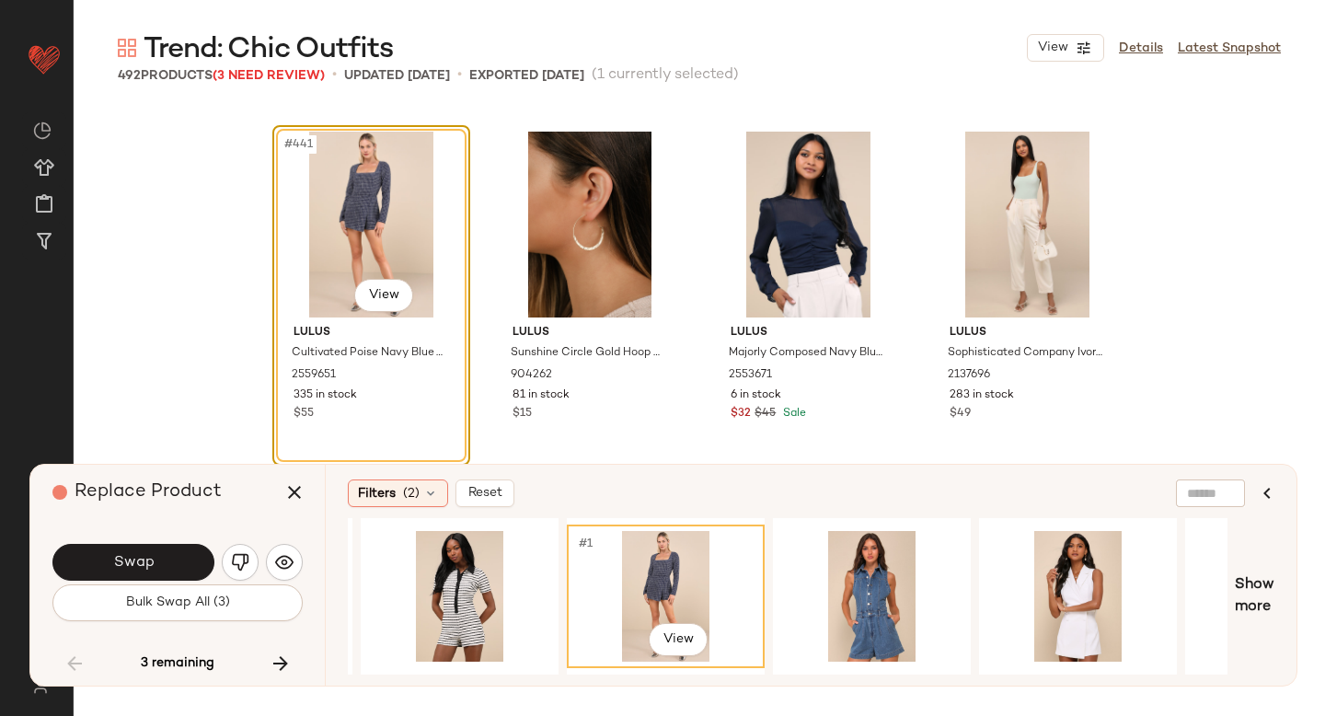
scroll to position [0, 406]
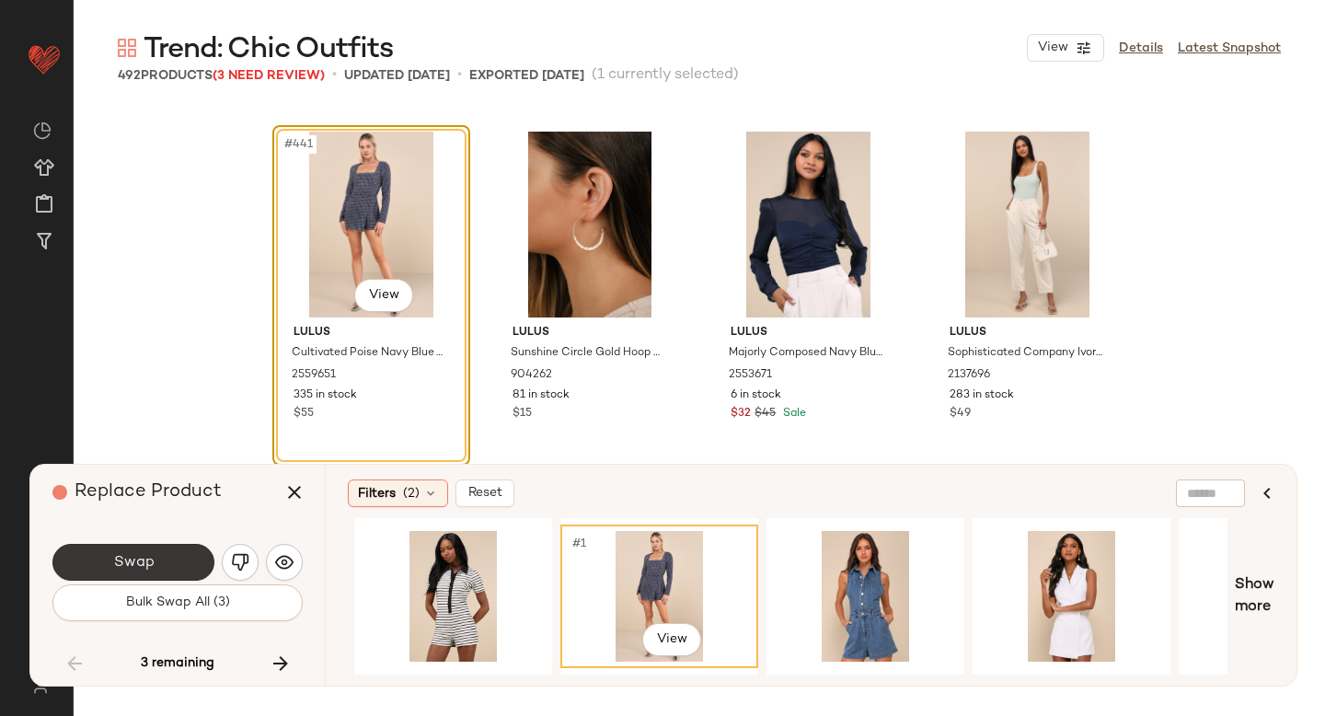
click at [195, 565] on button "Swap" at bounding box center [133, 562] width 162 height 37
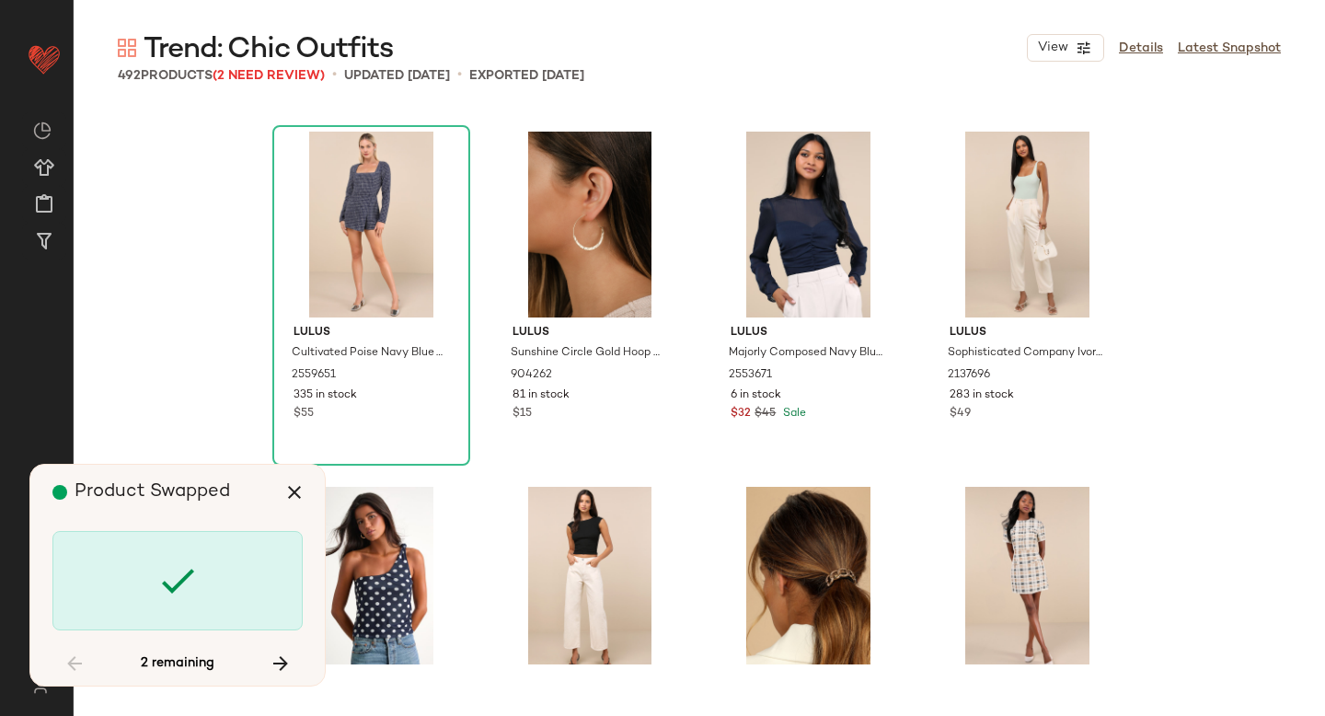
scroll to position [40130, 0]
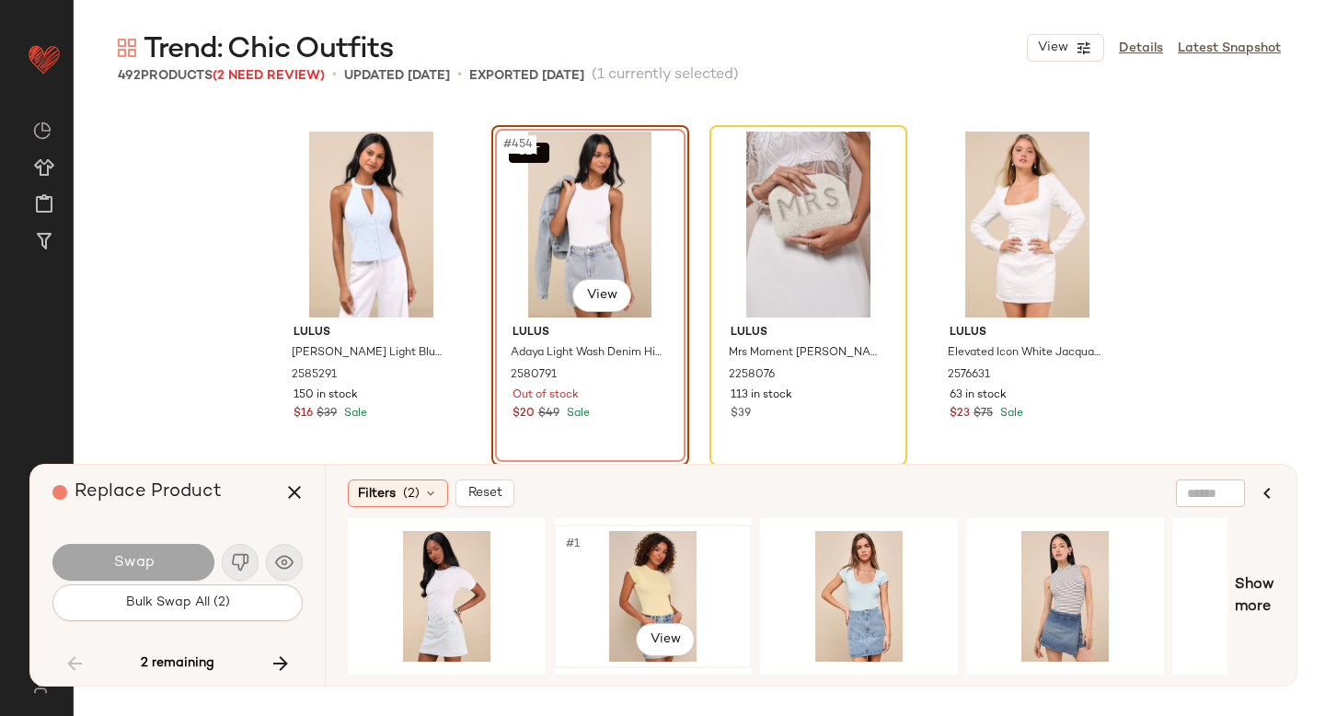
click at [639, 587] on div "#1 View" at bounding box center [652, 596] width 185 height 131
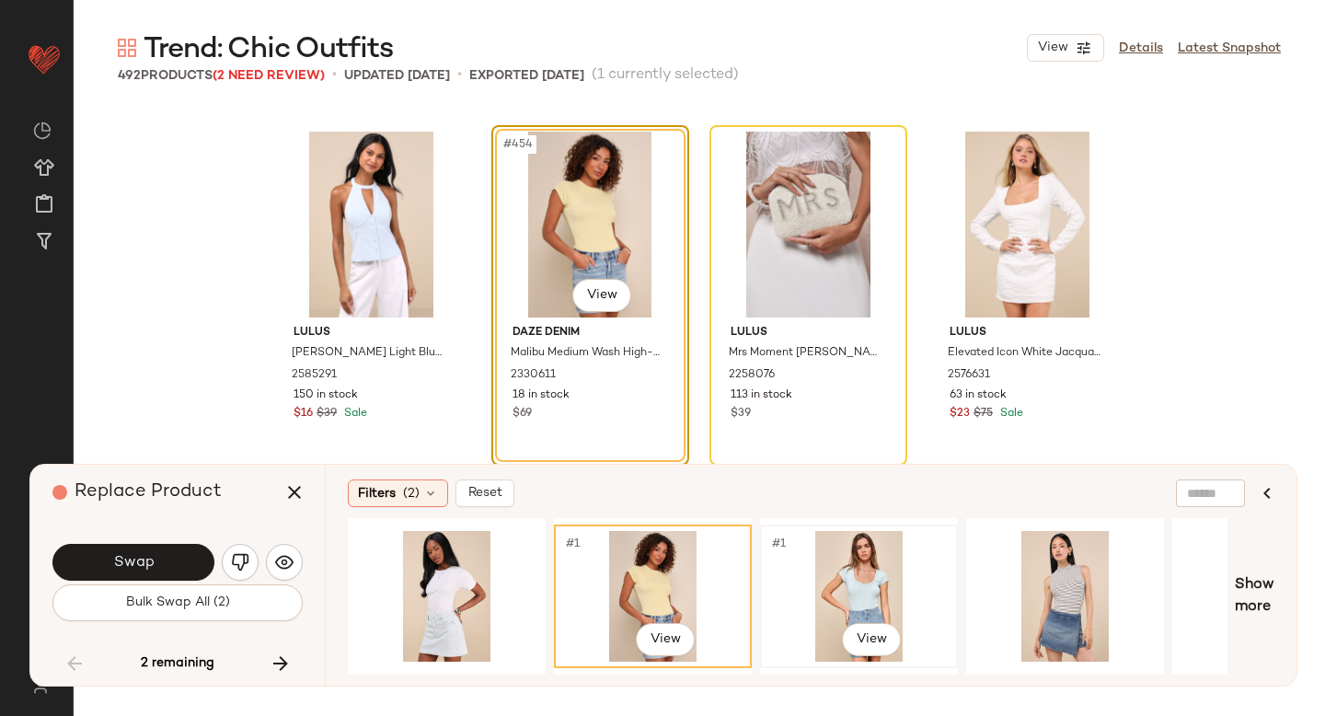
click at [790, 579] on div "#1 View" at bounding box center [858, 596] width 185 height 131
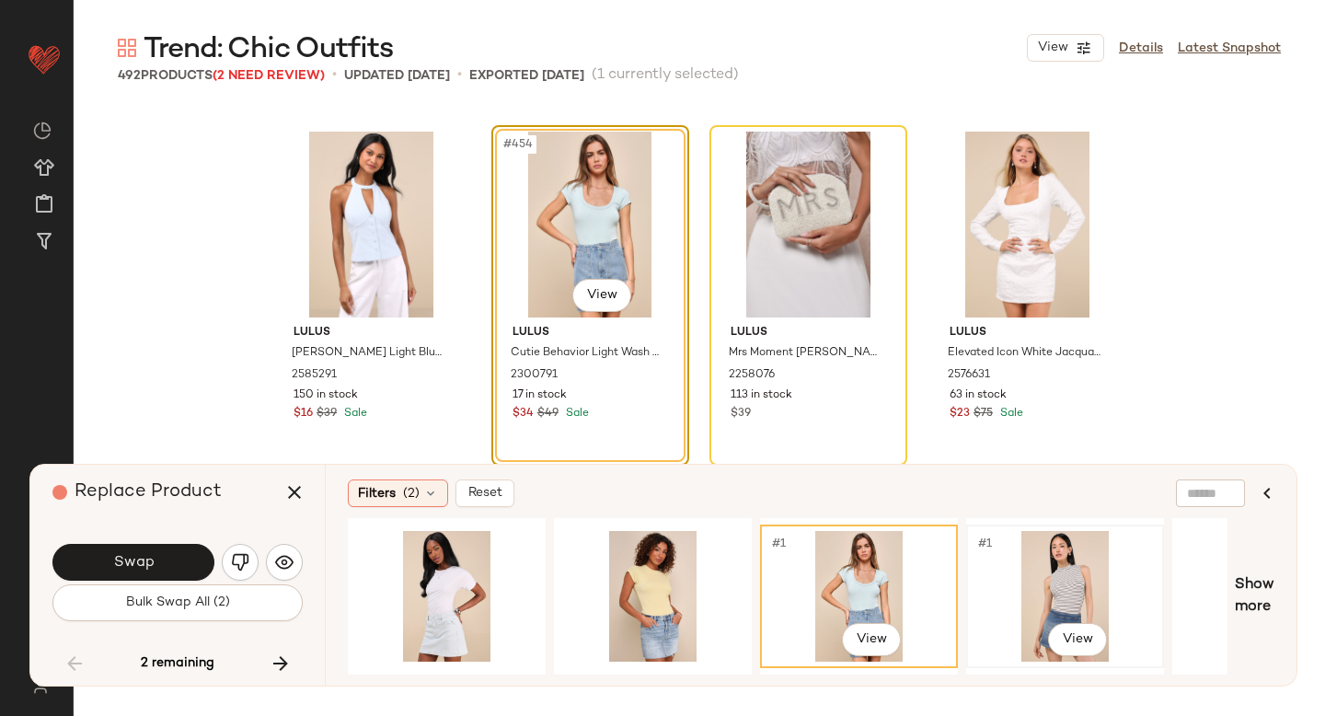
click at [1030, 579] on div "#1 View" at bounding box center [1064, 596] width 185 height 131
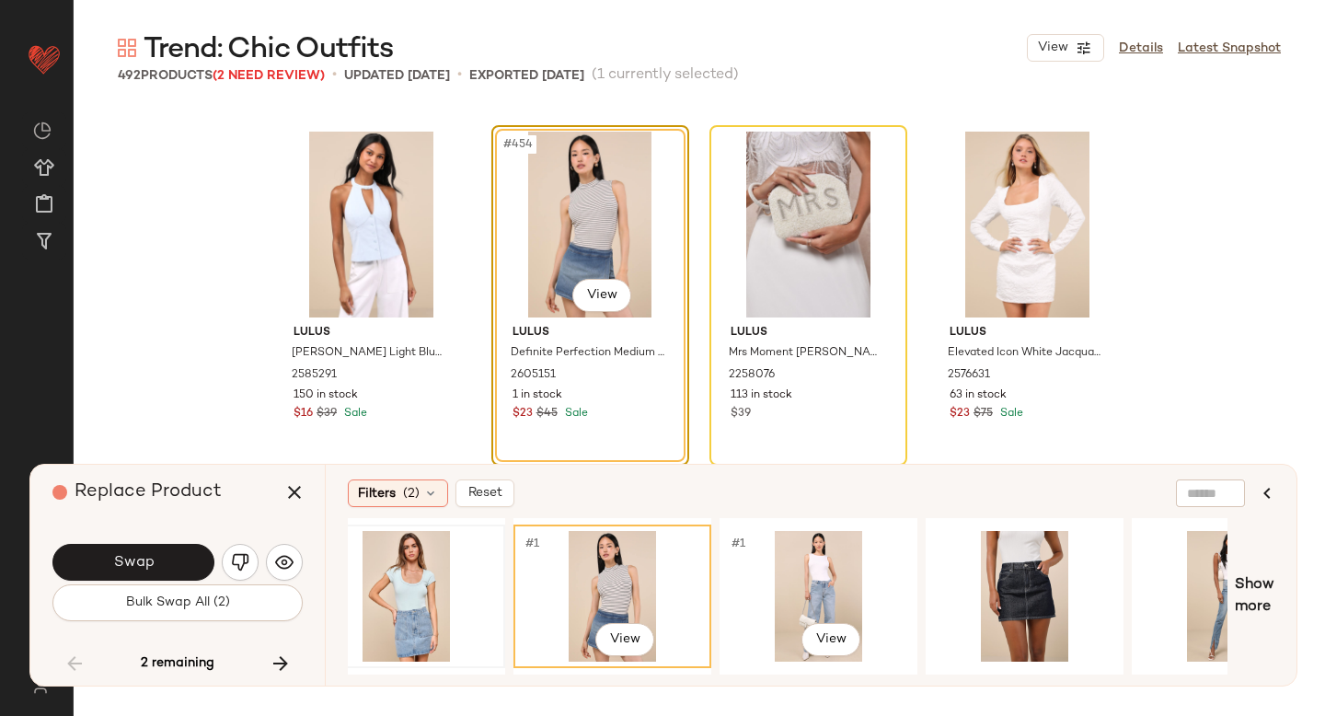
scroll to position [0, 455]
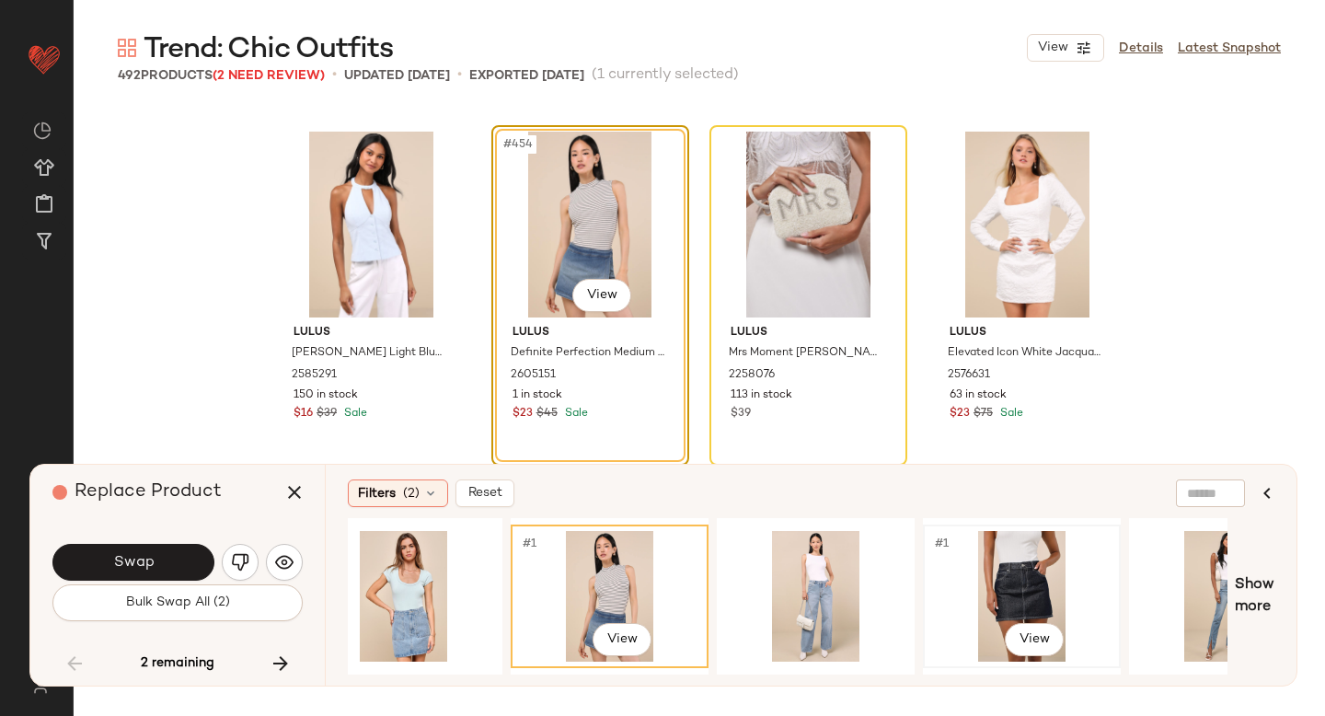
click at [947, 561] on div "#1 View" at bounding box center [1021, 596] width 185 height 131
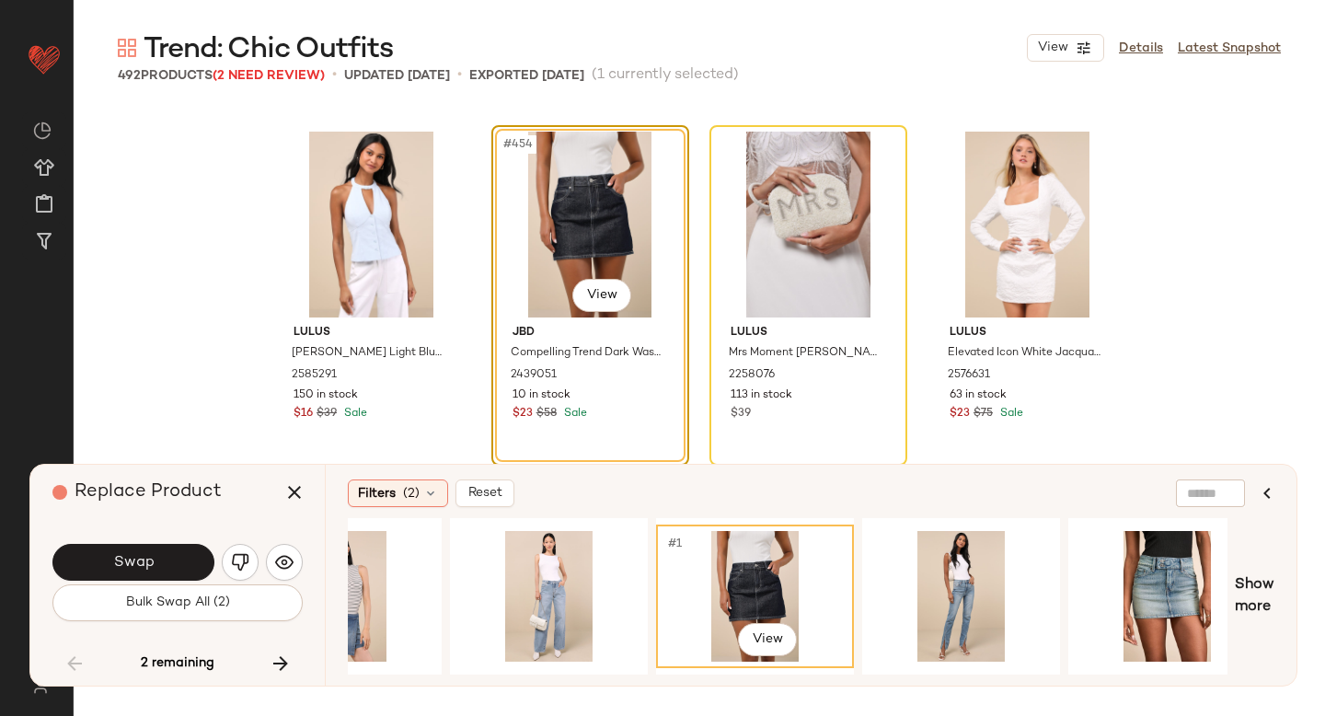
scroll to position [0, 733]
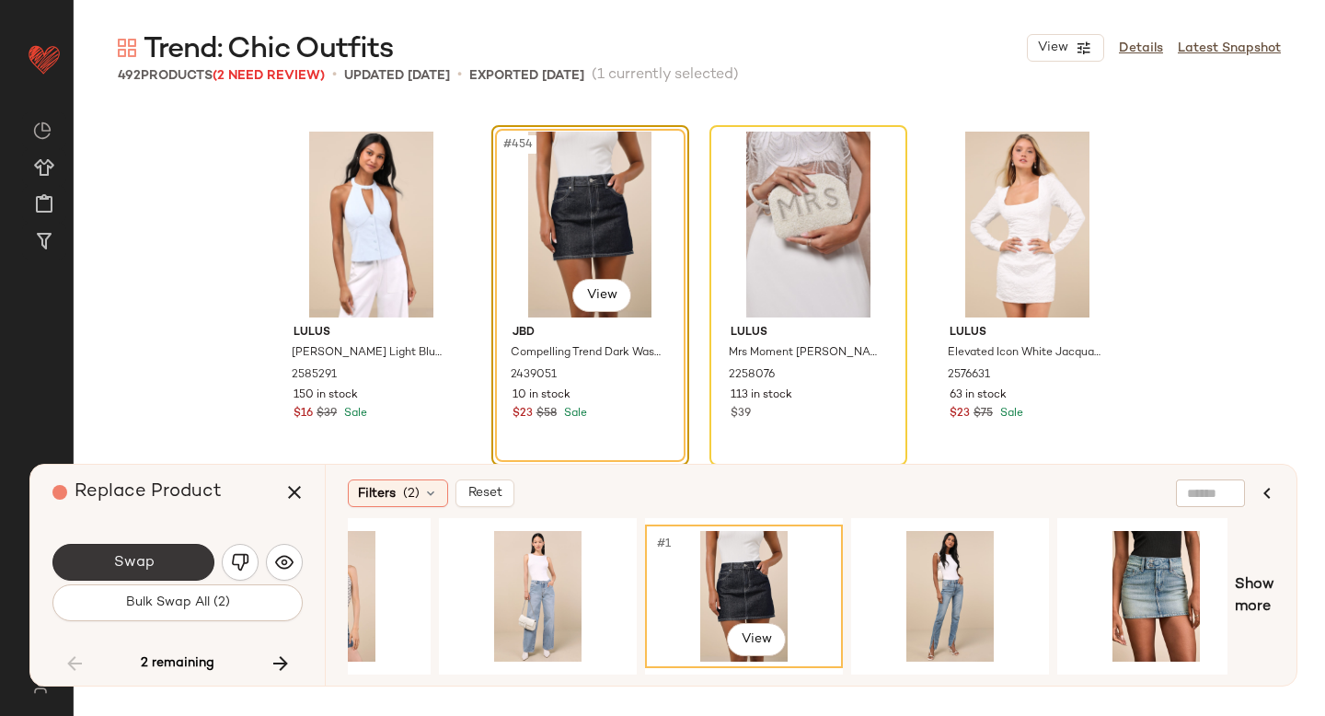
click at [181, 568] on button "Swap" at bounding box center [133, 562] width 162 height 37
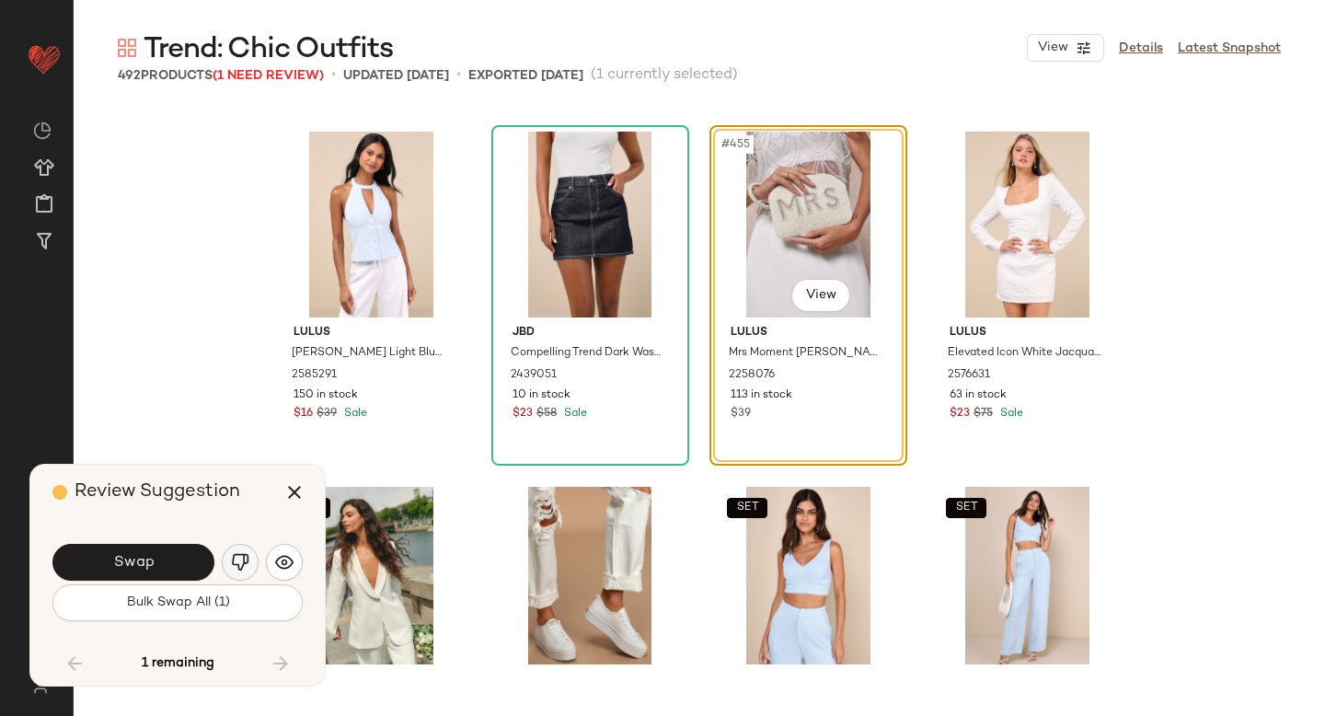
click at [237, 569] on img "button" at bounding box center [240, 562] width 18 height 18
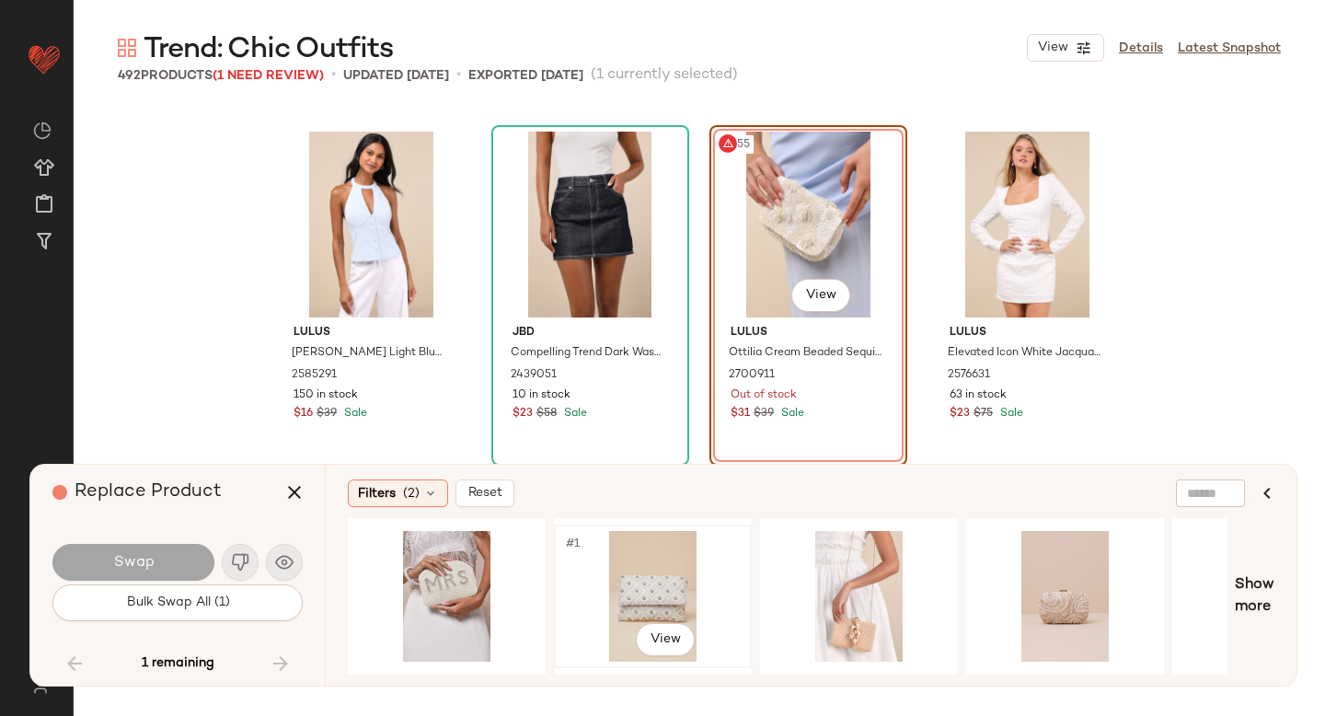
click at [672, 570] on div "#1 View" at bounding box center [652, 596] width 185 height 131
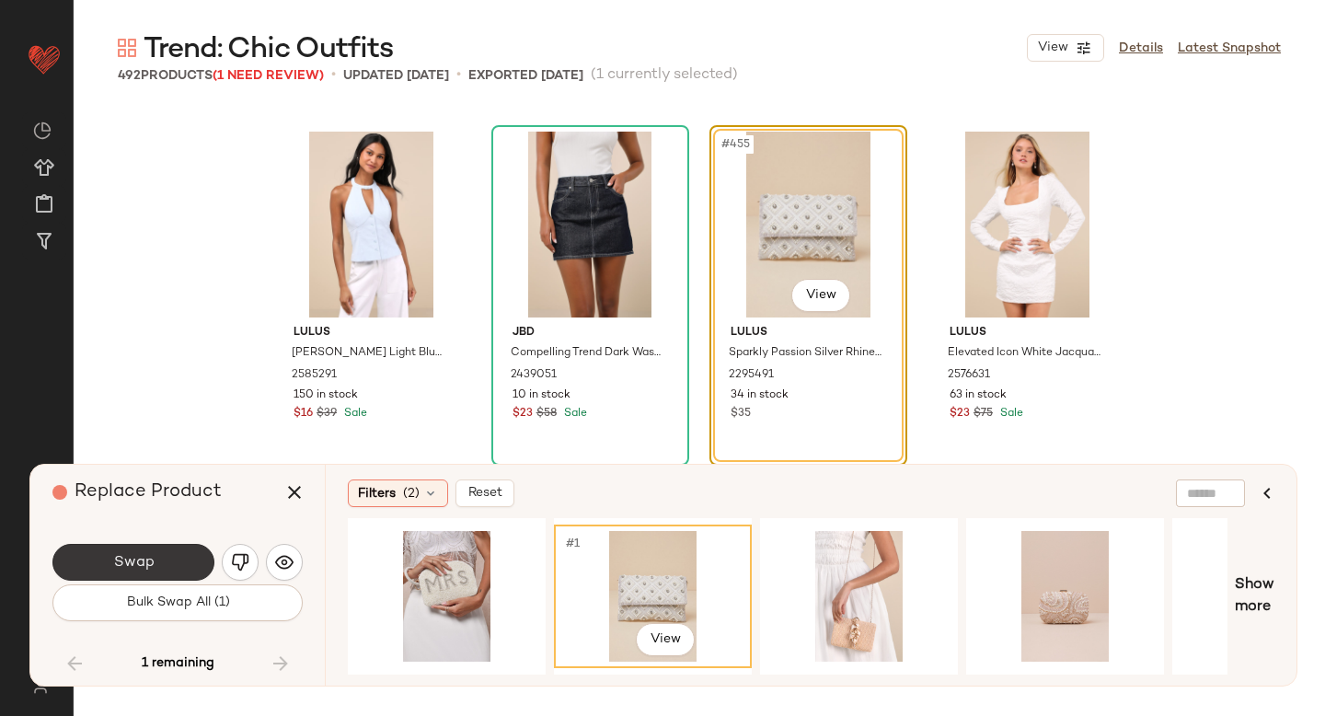
click at [126, 556] on span "Swap" at bounding box center [132, 562] width 41 height 17
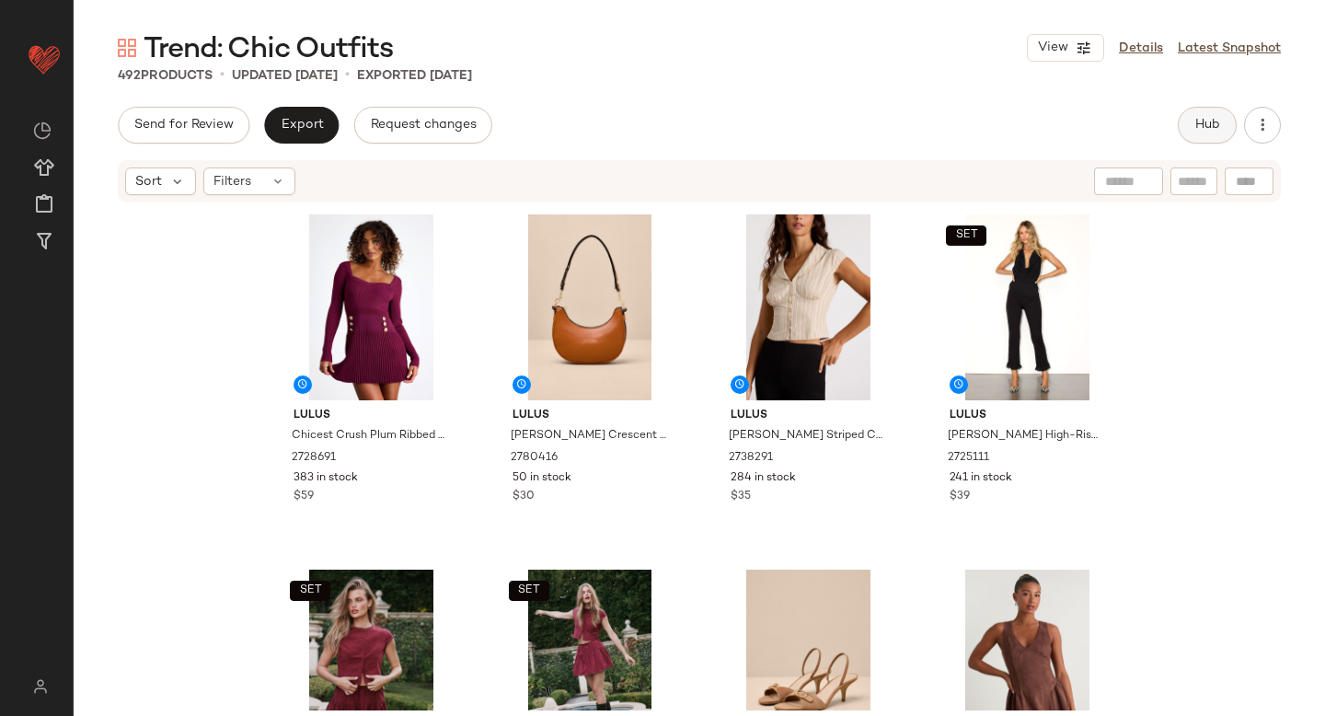
click at [1220, 118] on span "Hub" at bounding box center [1207, 125] width 26 height 15
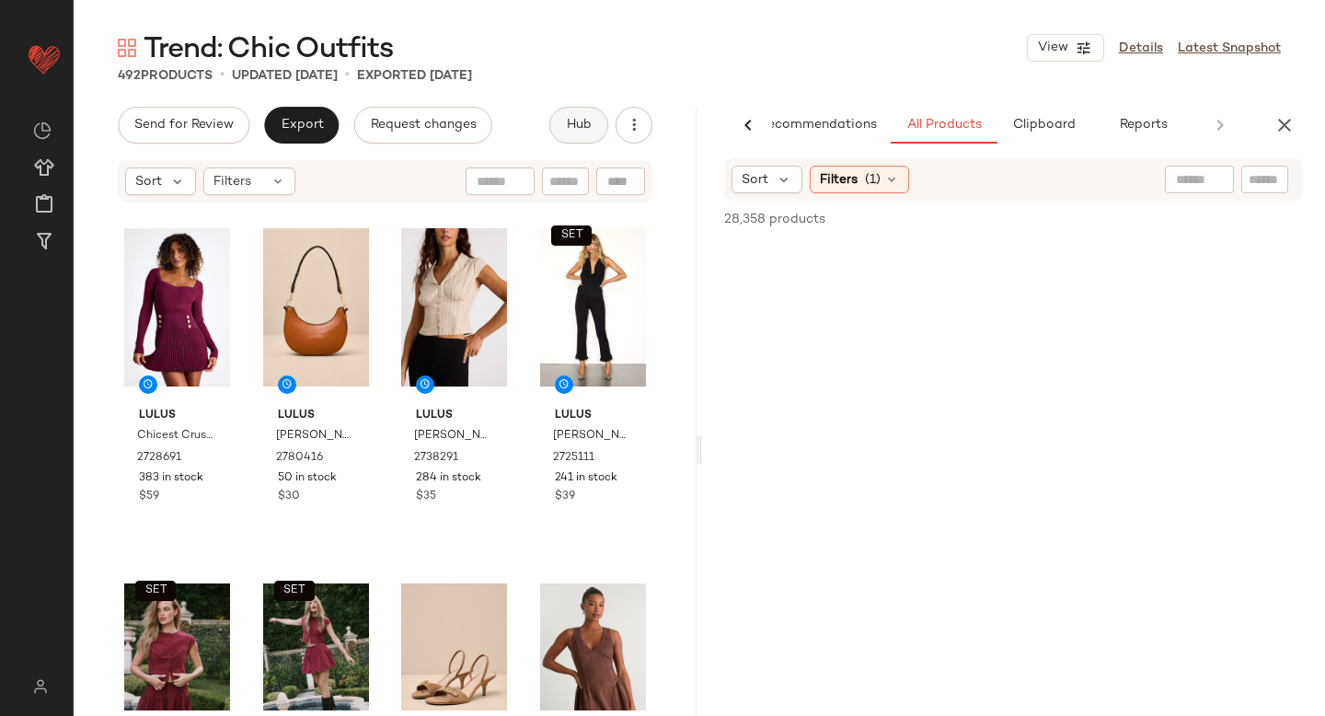
scroll to position [0, 43]
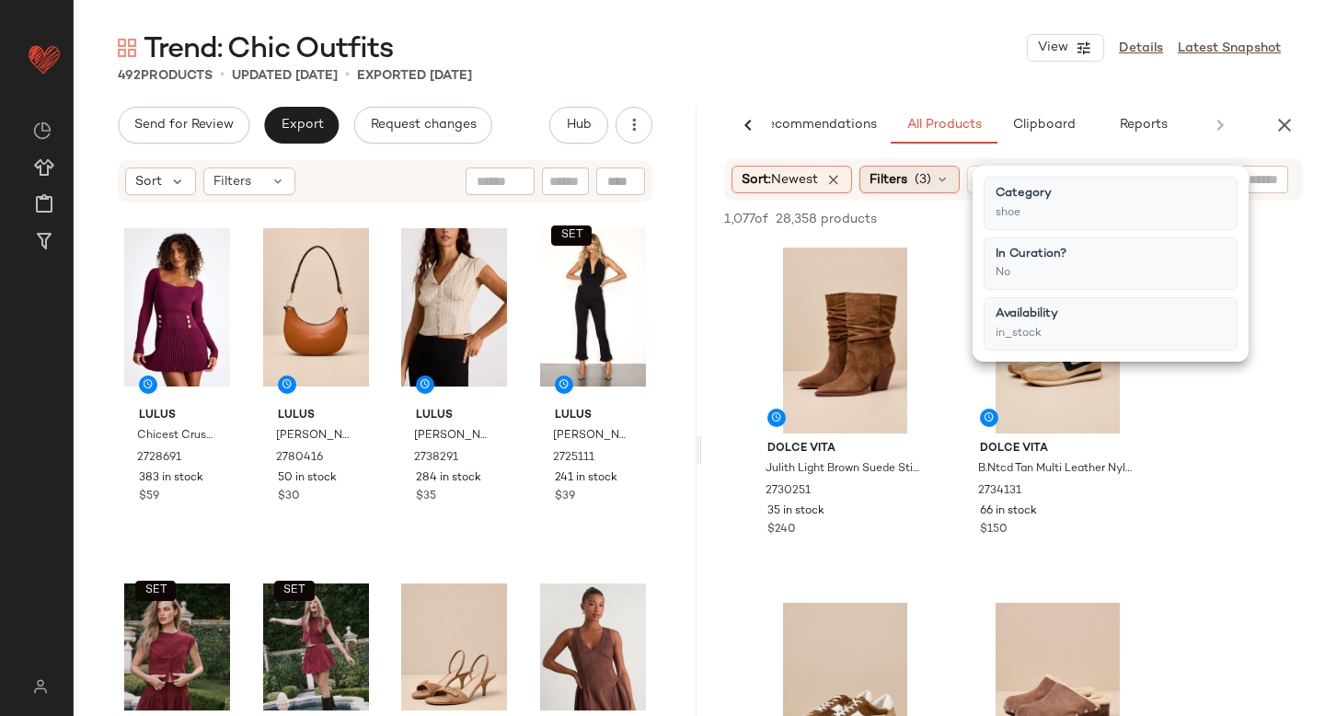
click at [931, 183] on span "(3)" at bounding box center [923, 179] width 17 height 19
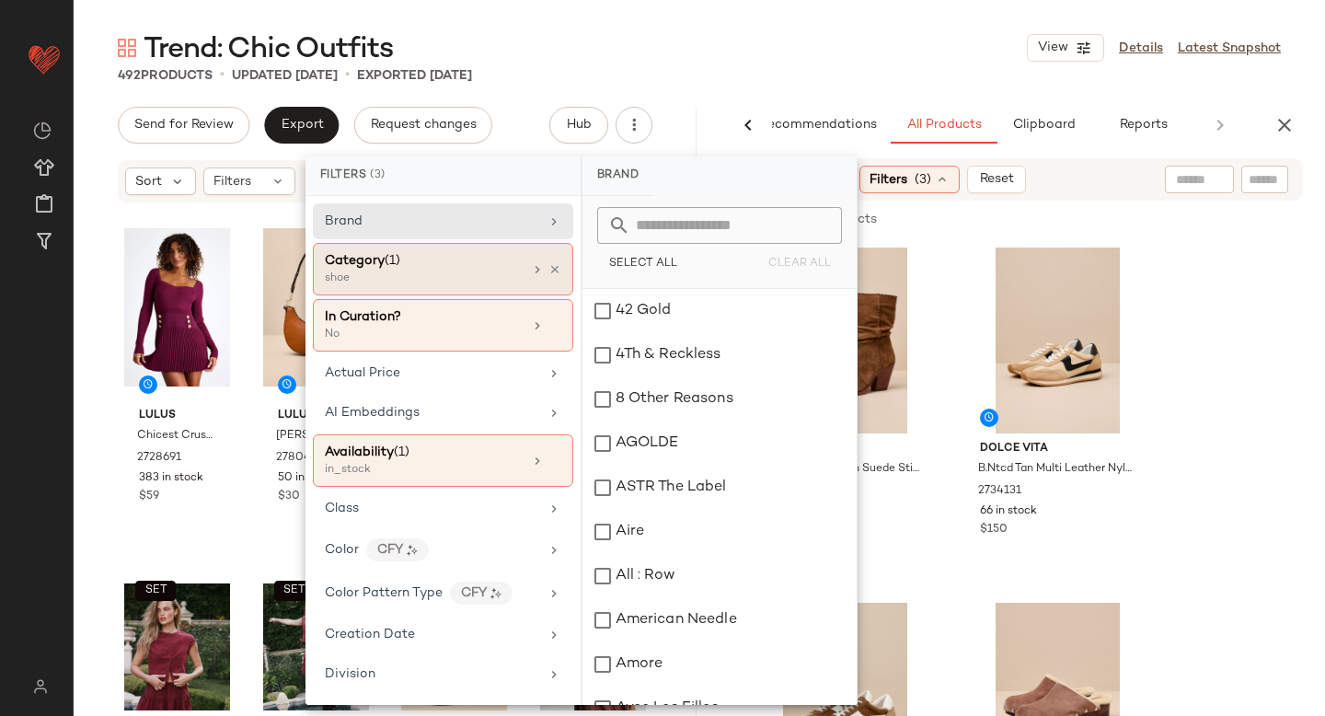
click at [486, 254] on div "Category (1)" at bounding box center [424, 260] width 198 height 19
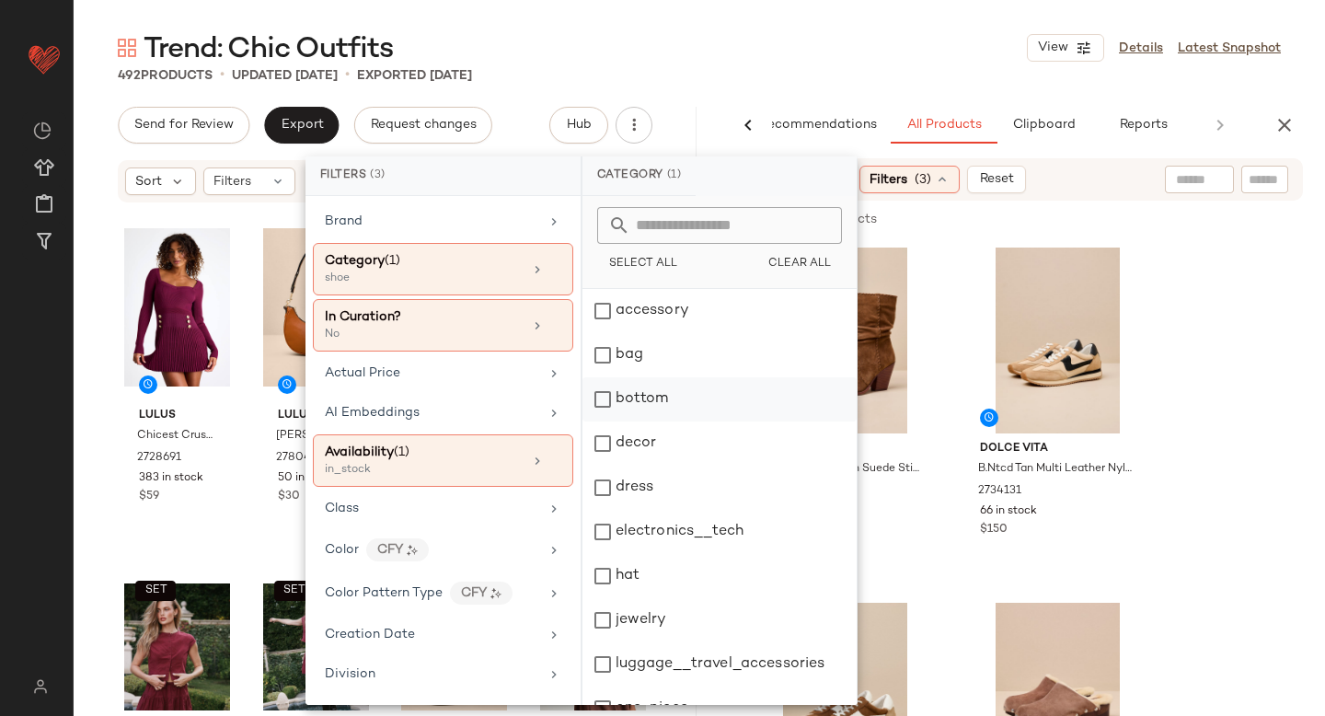
click at [603, 408] on div "bottom" at bounding box center [719, 399] width 274 height 44
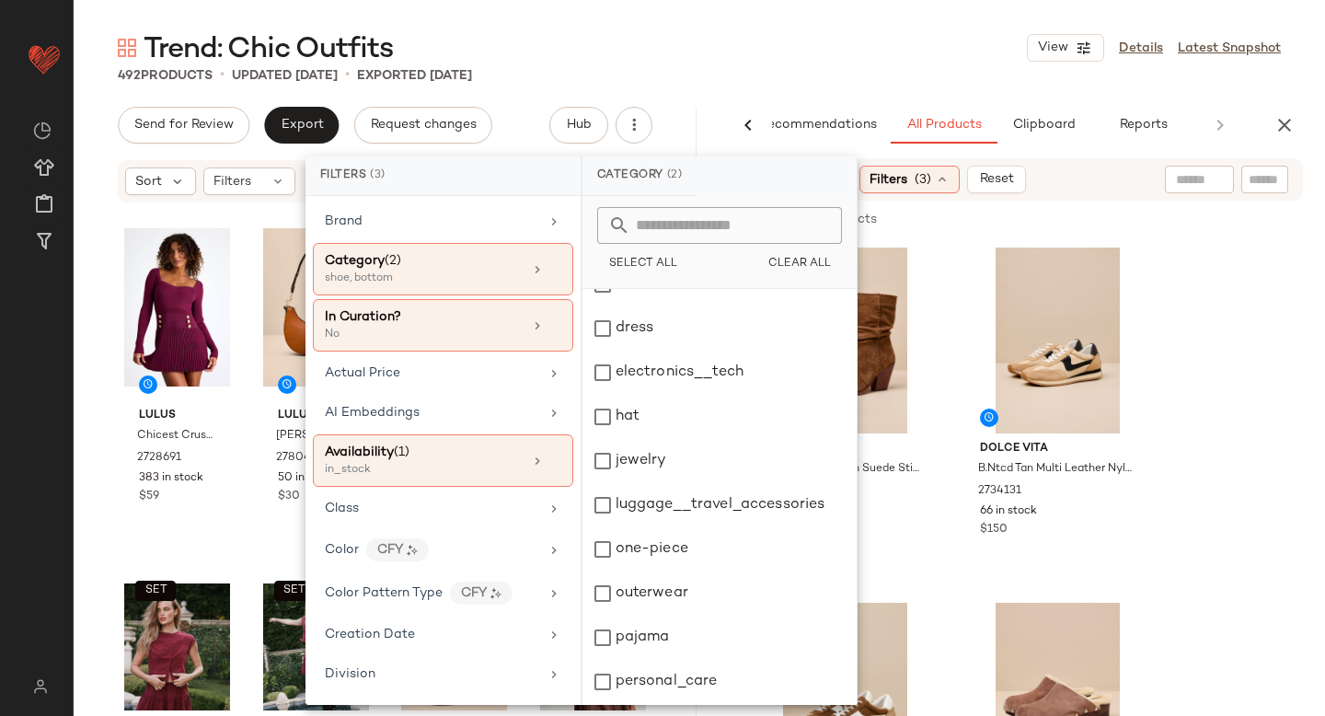
scroll to position [335, 0]
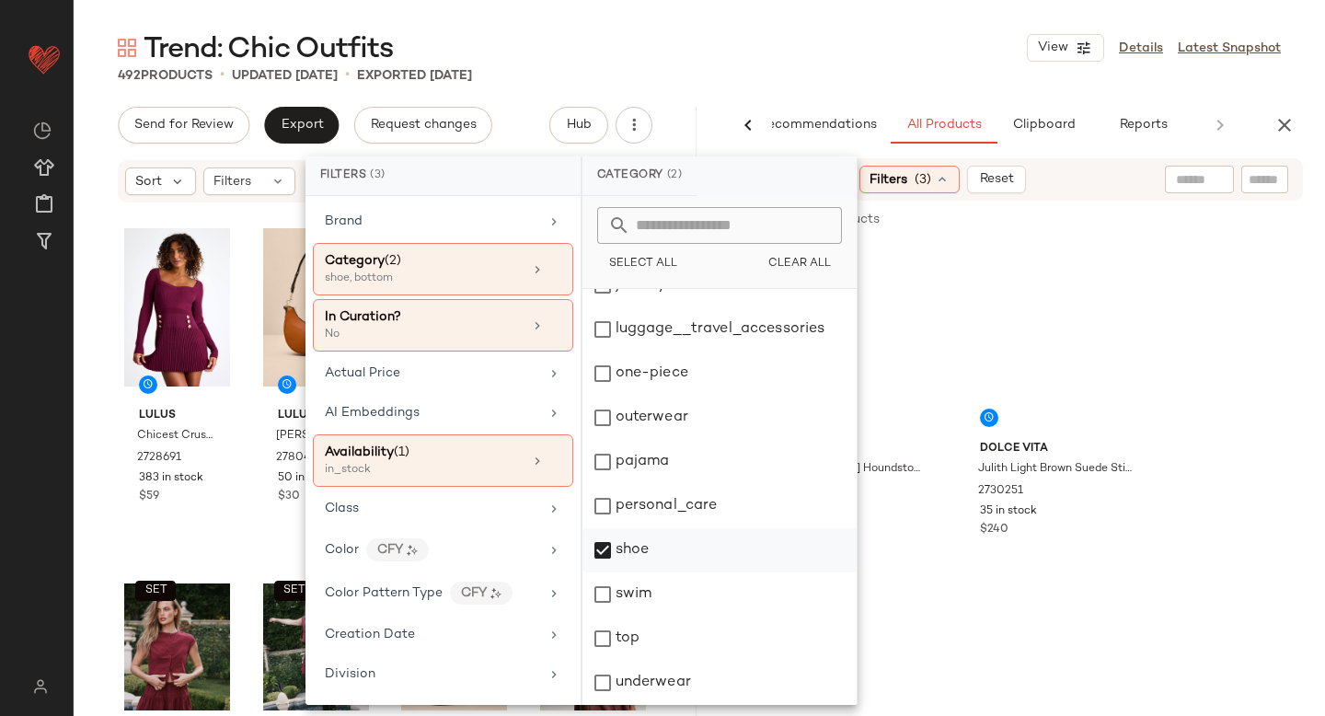
click at [604, 560] on div "shoe" at bounding box center [719, 550] width 274 height 44
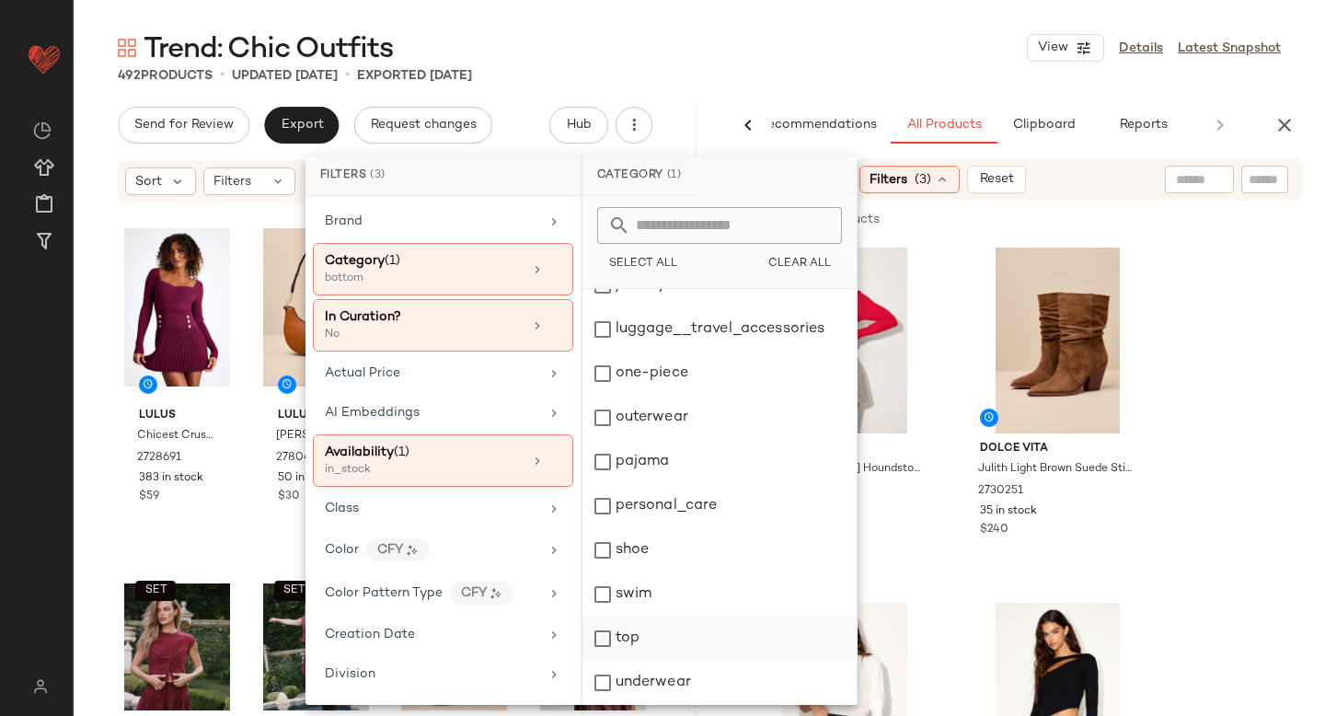
click at [601, 639] on div "top" at bounding box center [719, 638] width 274 height 44
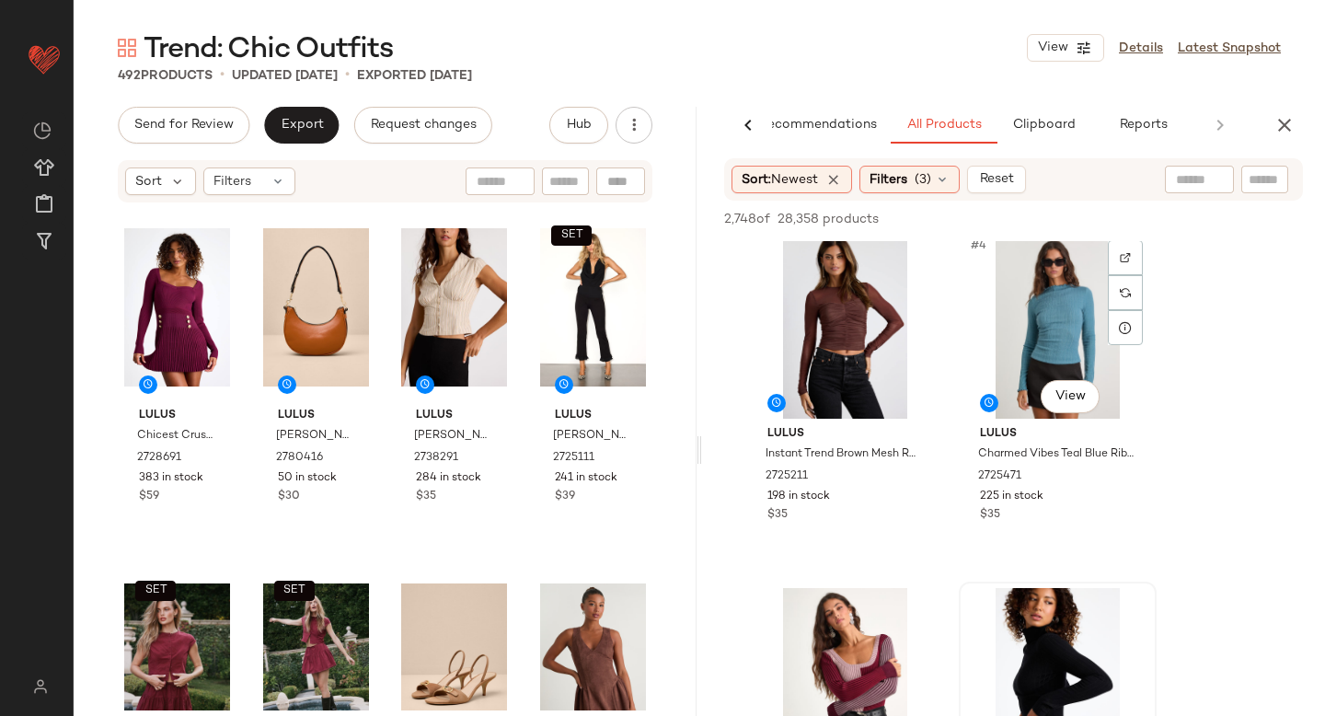
scroll to position [347, 0]
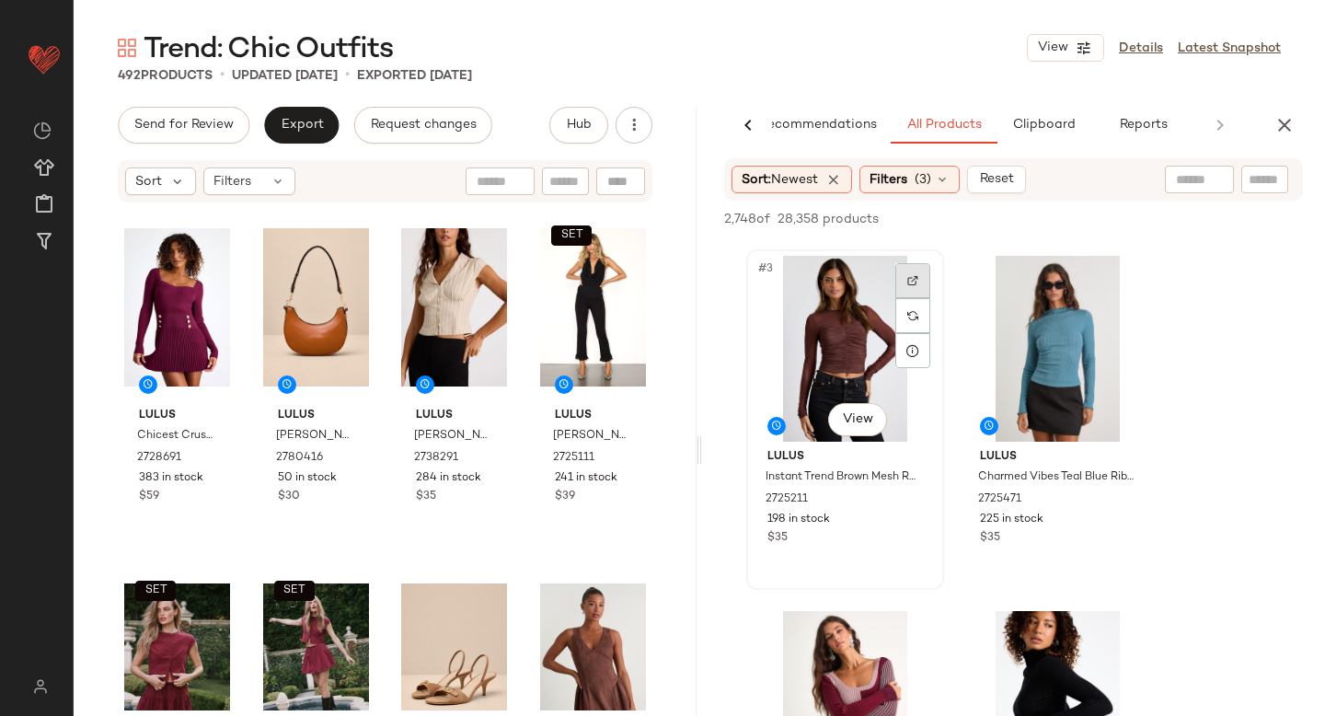
click at [913, 282] on img at bounding box center [912, 280] width 11 height 11
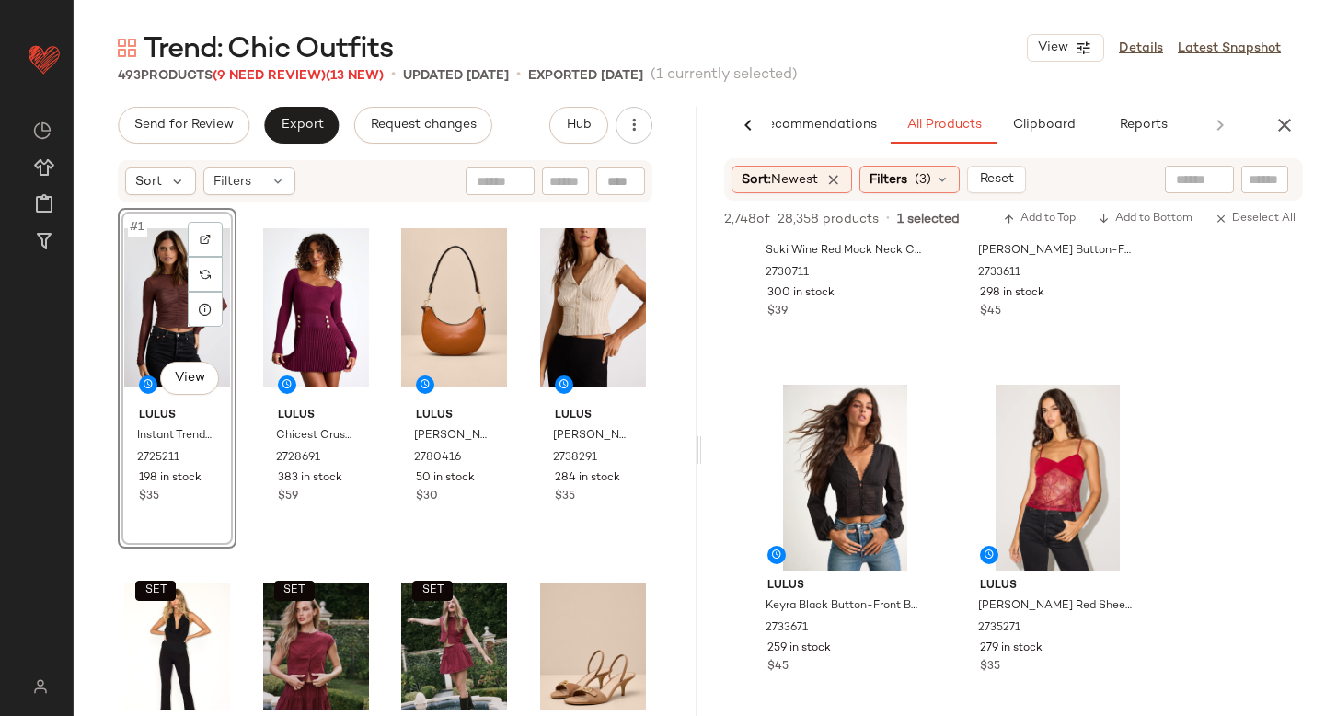
scroll to position [11228, 0]
click at [1280, 124] on icon "button" at bounding box center [1284, 125] width 22 height 22
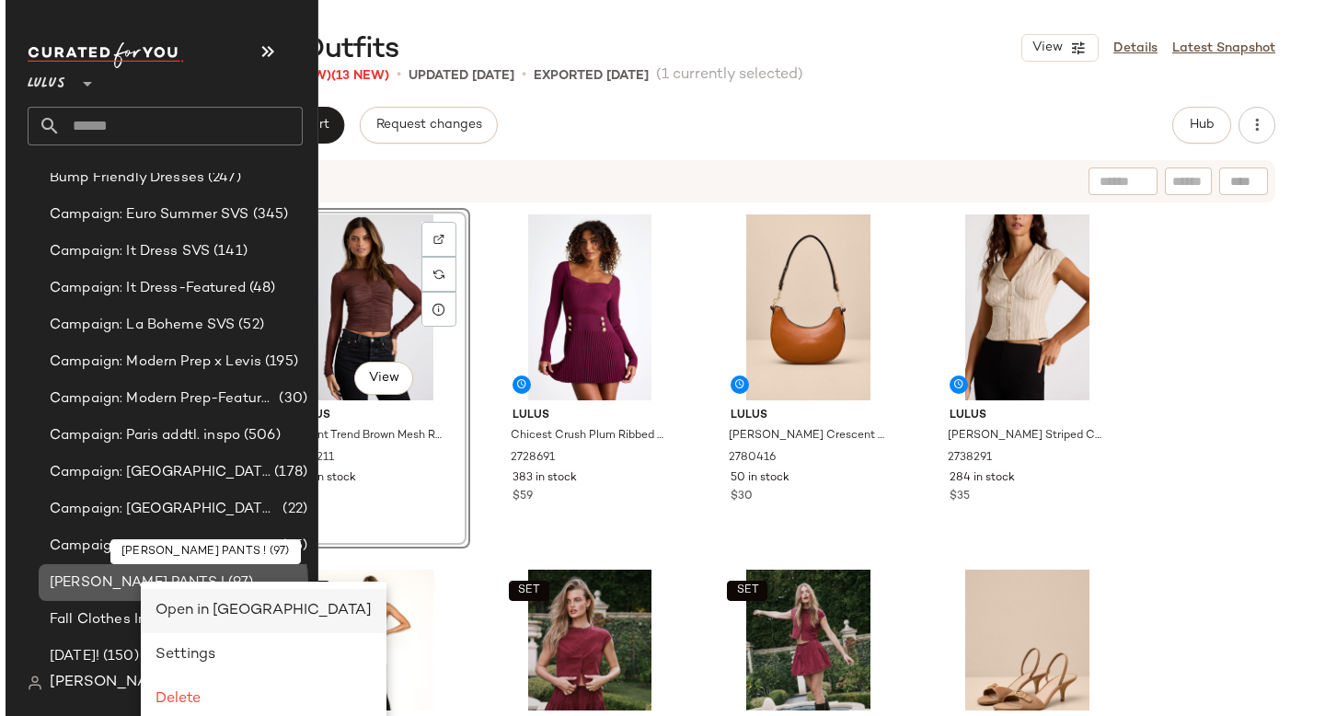
scroll to position [0, 0]
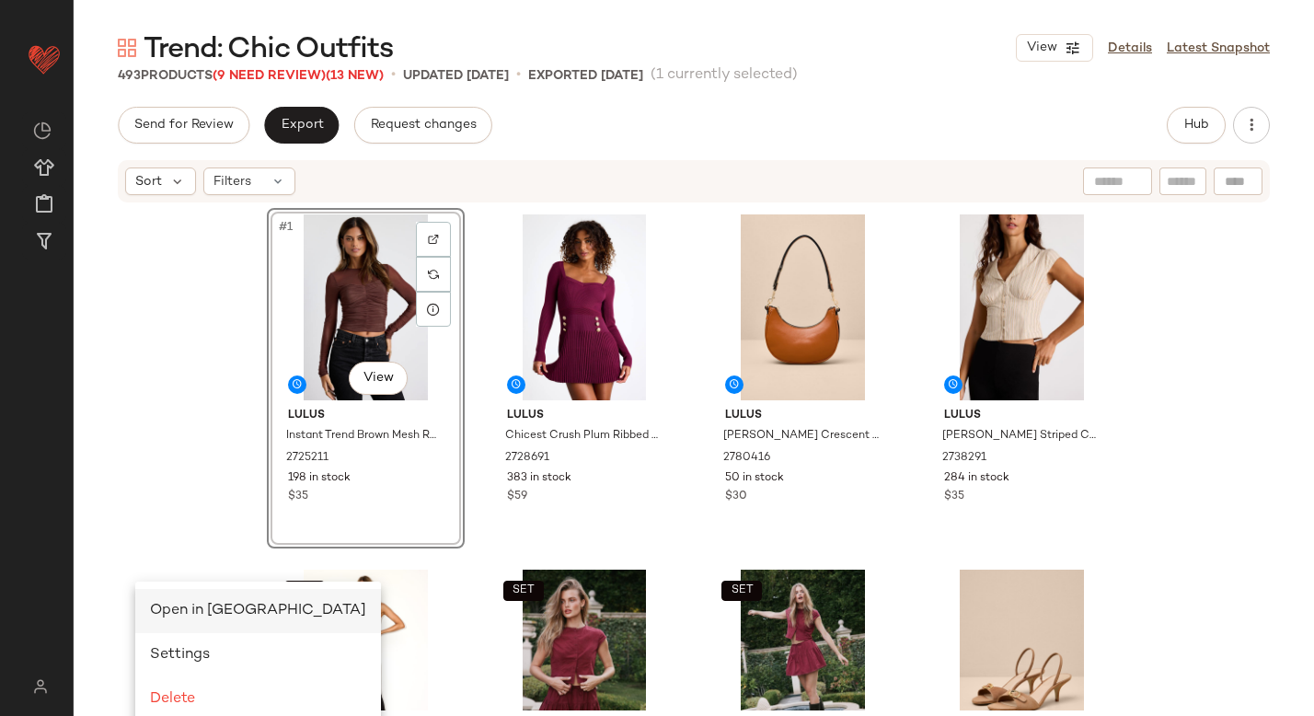
click at [211, 613] on span "Open in Split View" at bounding box center [258, 611] width 216 height 16
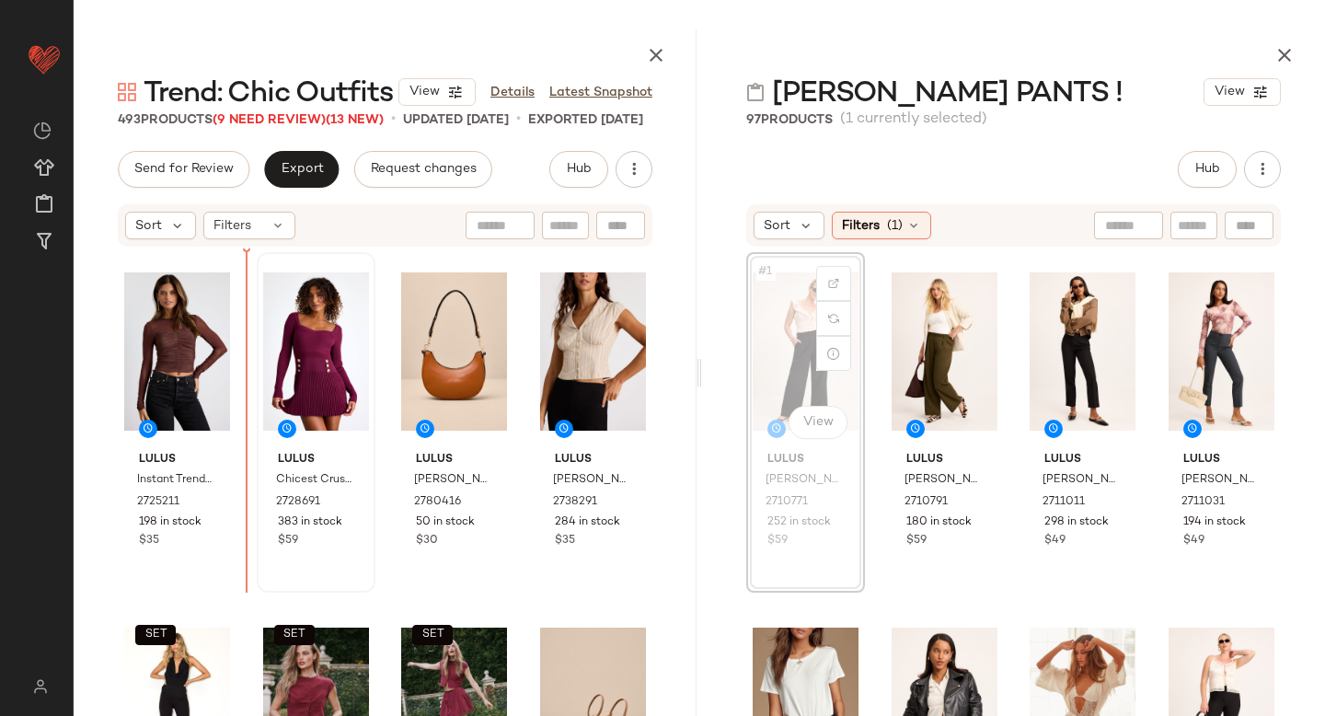
drag, startPoint x: 798, startPoint y: 336, endPoint x: 285, endPoint y: 468, distance: 529.3
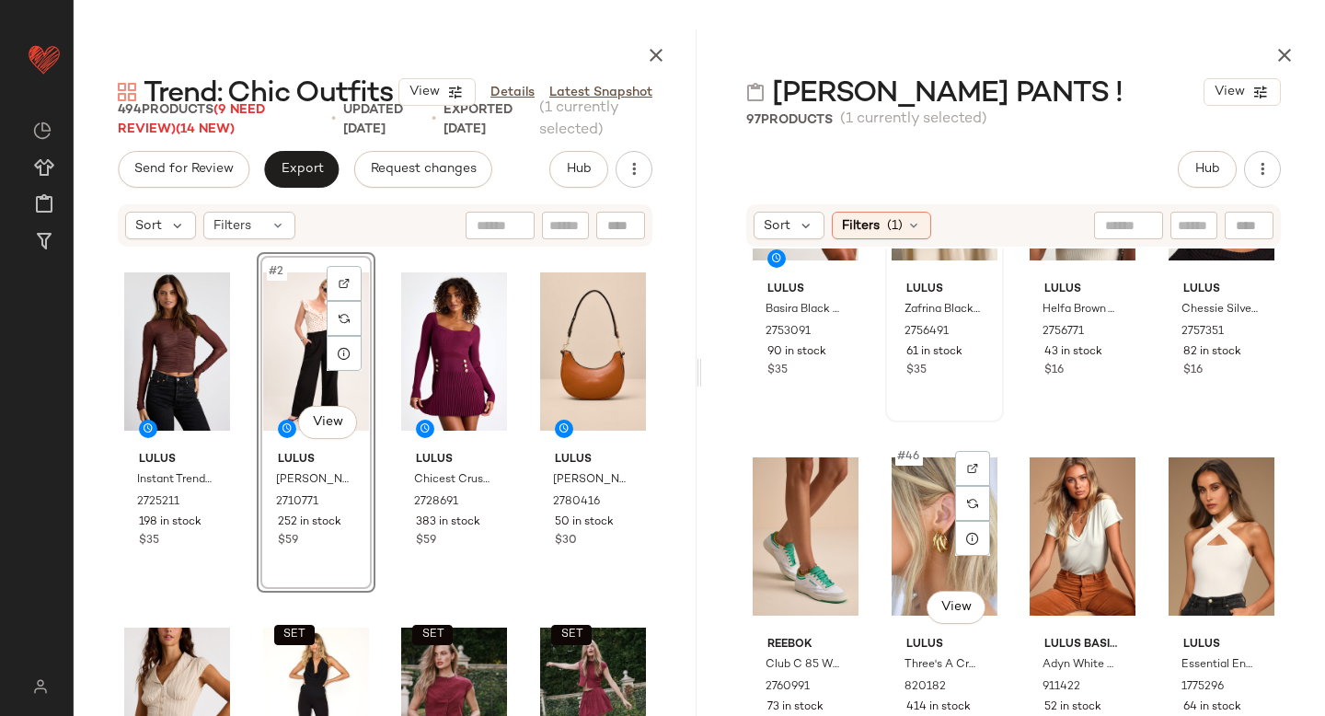
scroll to position [3738, 0]
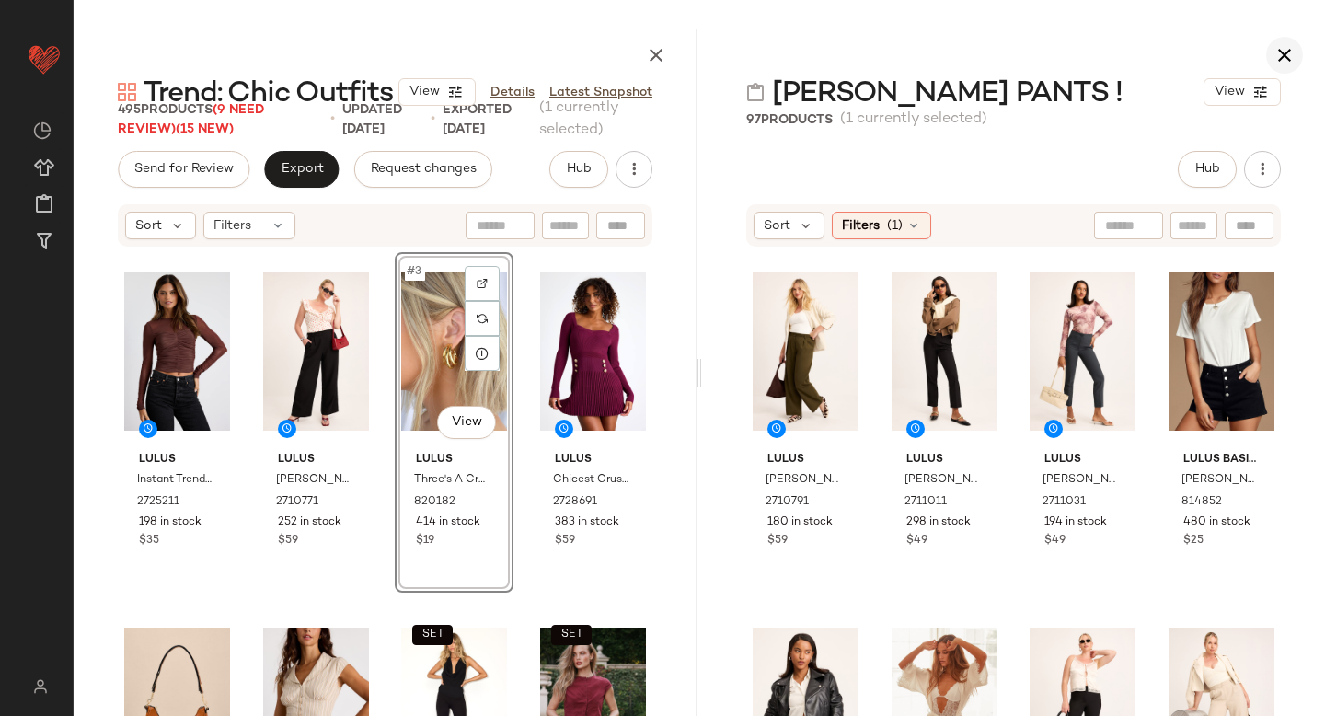
click at [1290, 44] on icon "button" at bounding box center [1284, 55] width 22 height 22
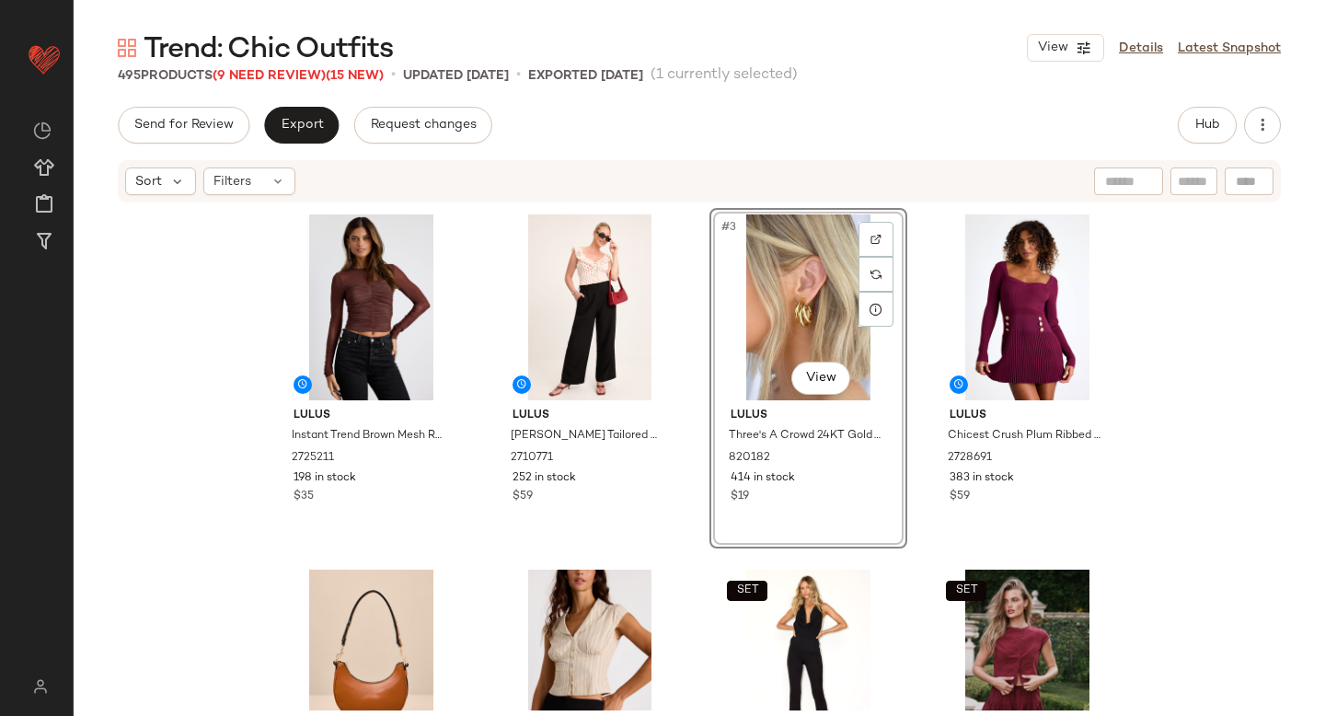
click at [1174, 130] on div "Send for Review Export Request changes Hub" at bounding box center [699, 125] width 1163 height 37
click at [1197, 128] on span "Hub" at bounding box center [1207, 125] width 26 height 15
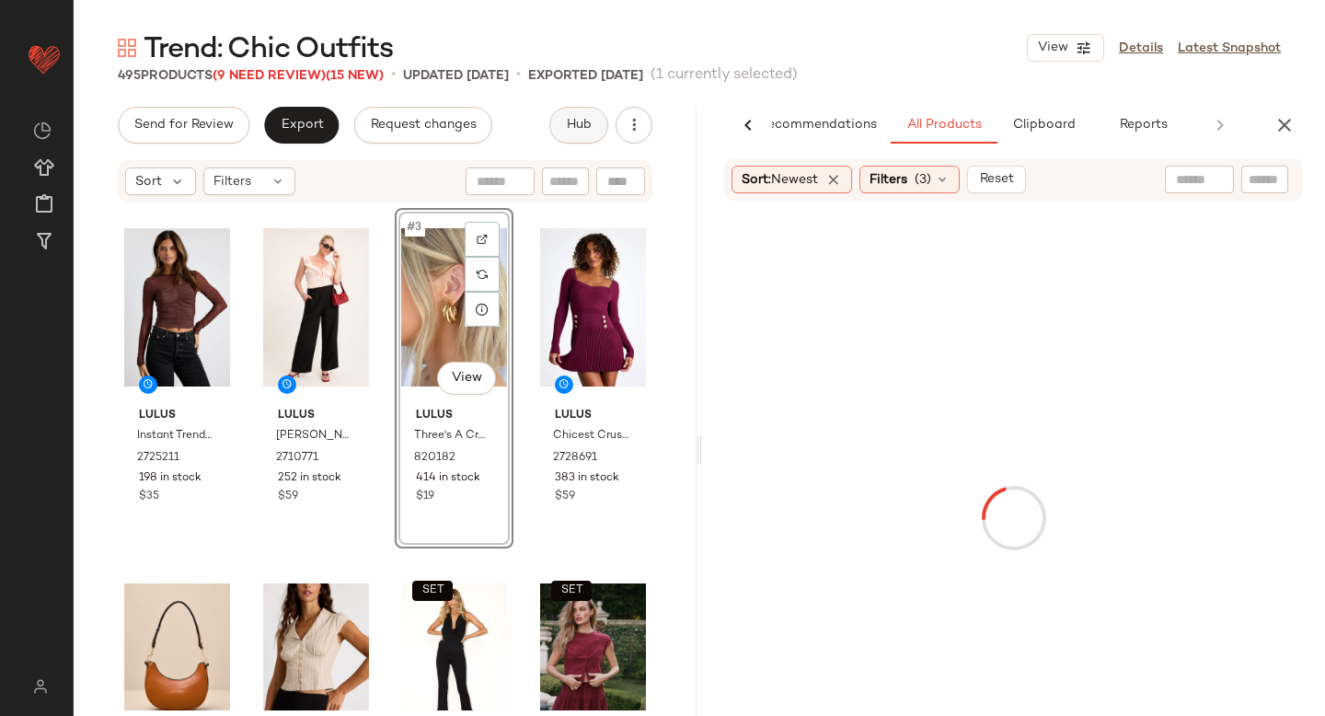
scroll to position [0, 43]
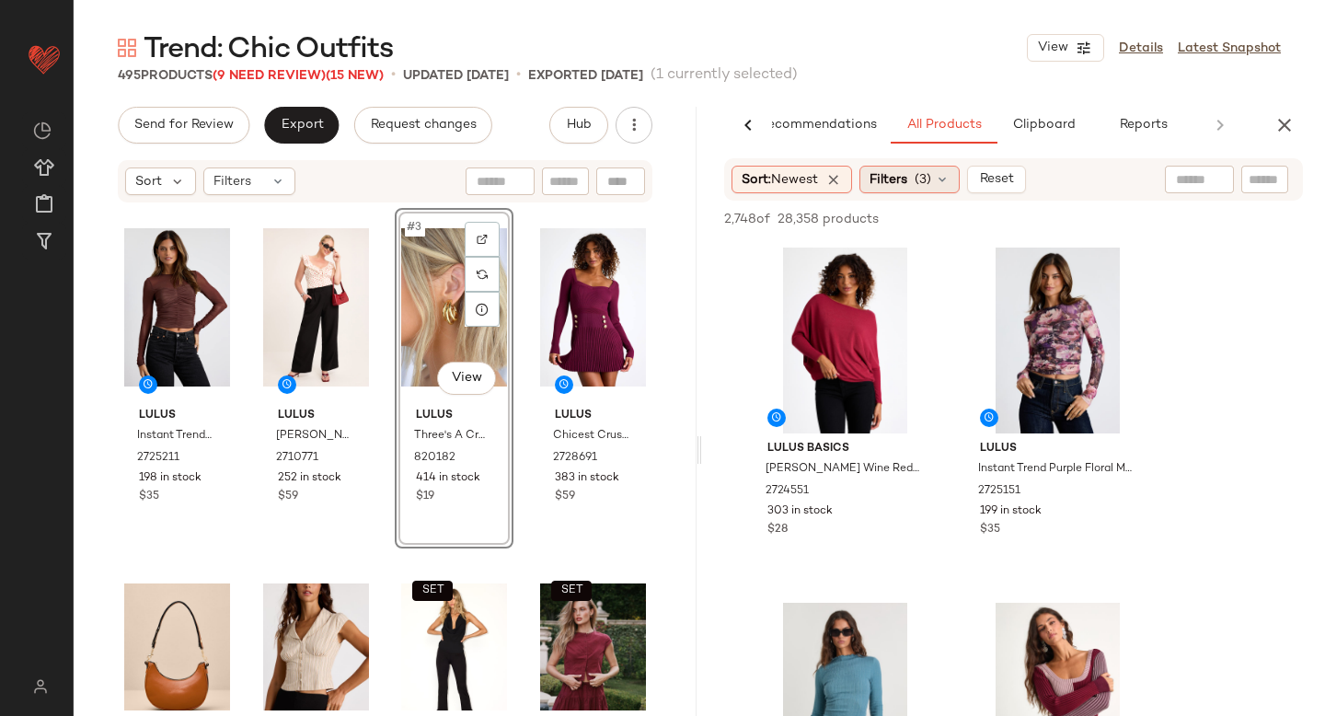
click at [920, 170] on span "(3)" at bounding box center [923, 179] width 17 height 19
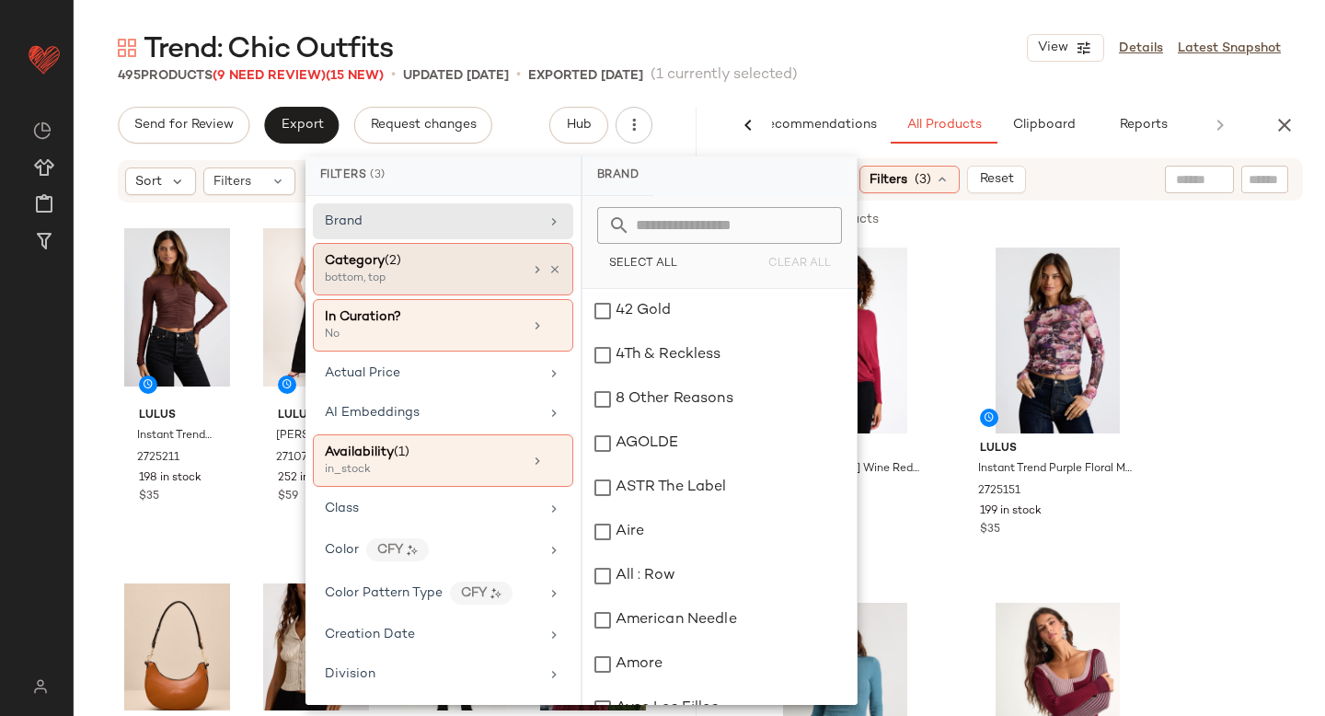
click at [429, 267] on div "Category (2)" at bounding box center [424, 260] width 198 height 19
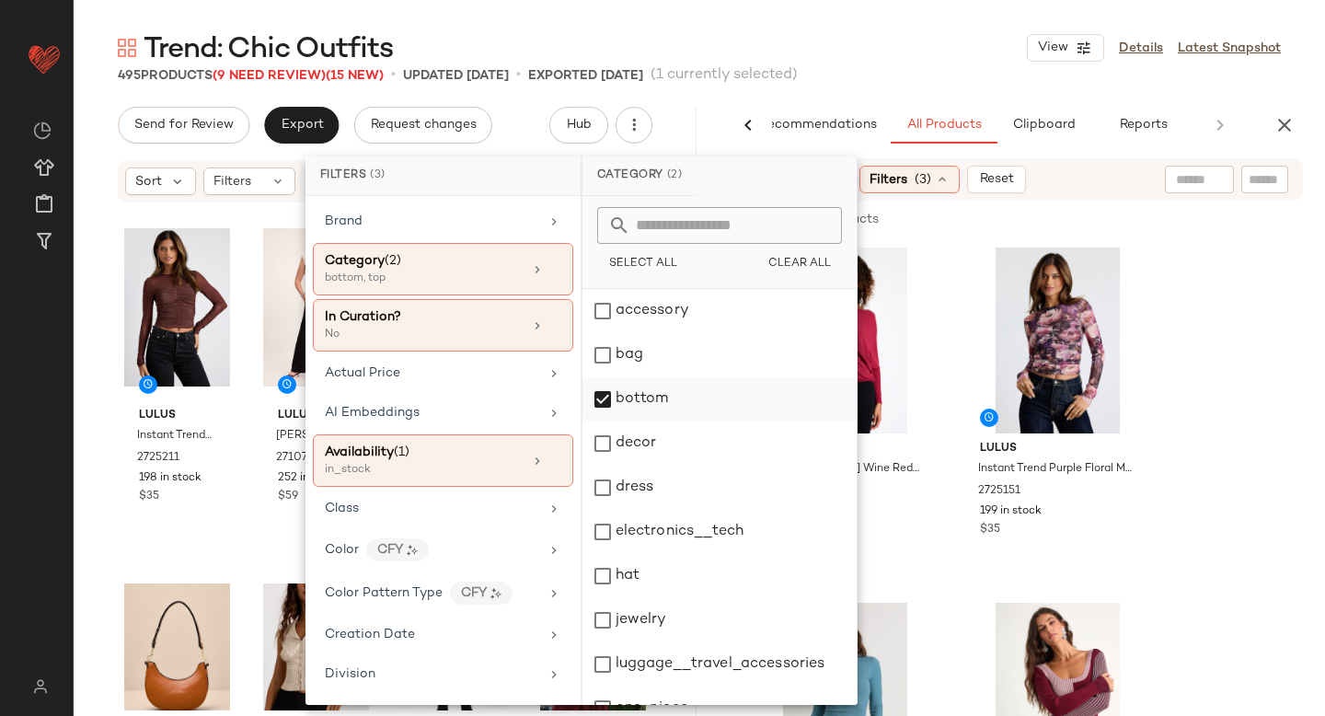
click at [595, 410] on div "bottom" at bounding box center [719, 399] width 274 height 44
click at [607, 485] on div "dress" at bounding box center [719, 488] width 274 height 44
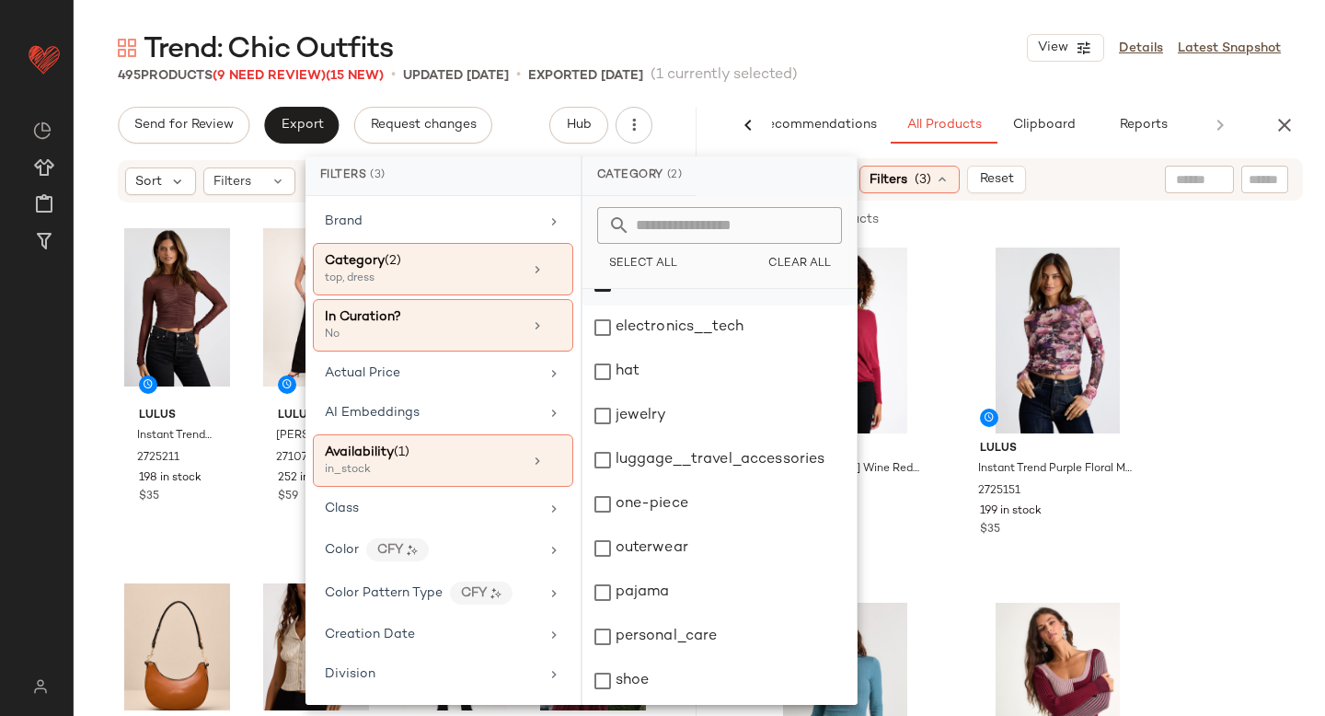
scroll to position [335, 0]
click at [603, 635] on div "top" at bounding box center [719, 638] width 274 height 44
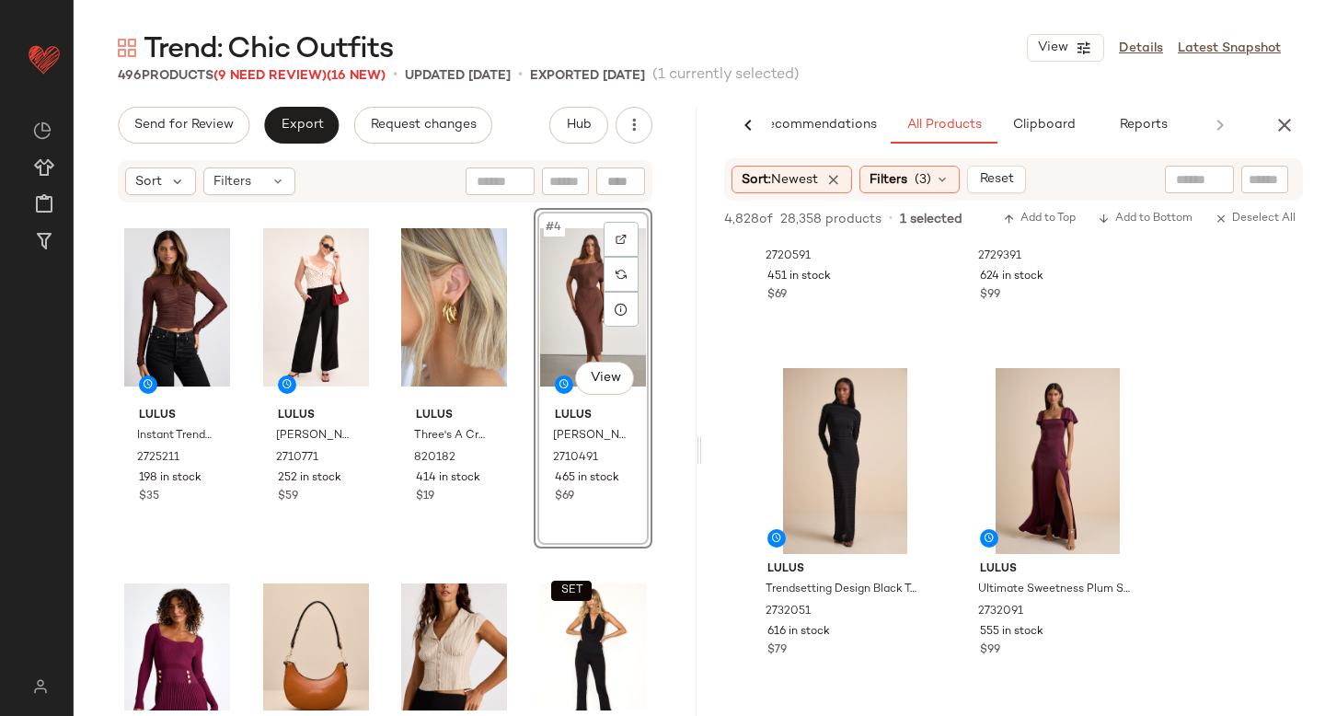
scroll to position [6389, 0]
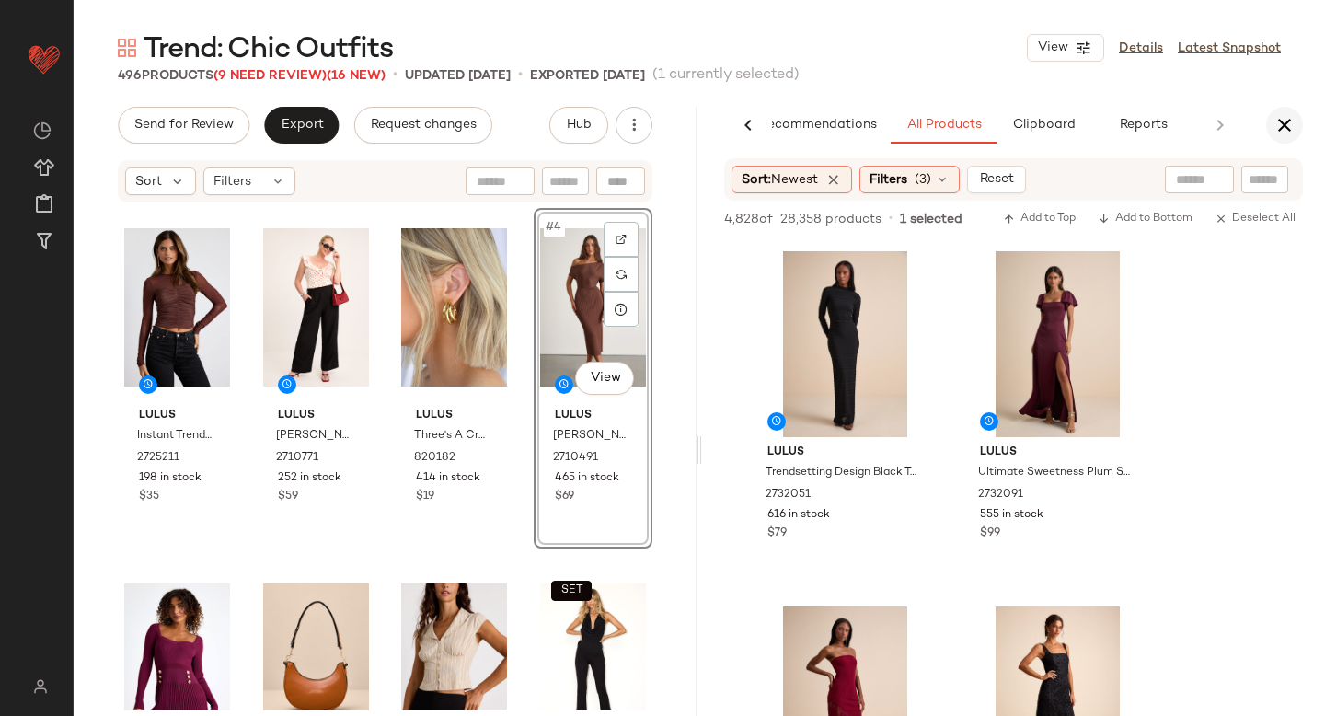
click at [1297, 129] on button "button" at bounding box center [1284, 125] width 37 height 37
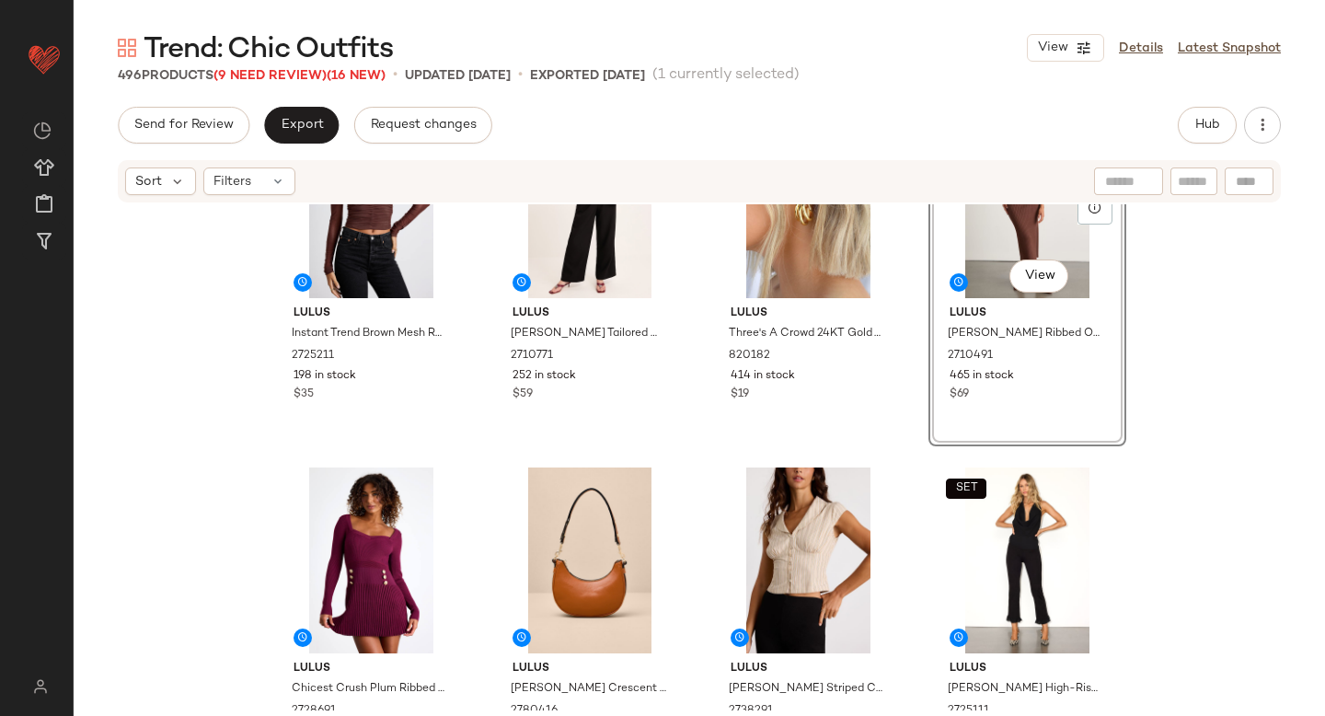
scroll to position [0, 0]
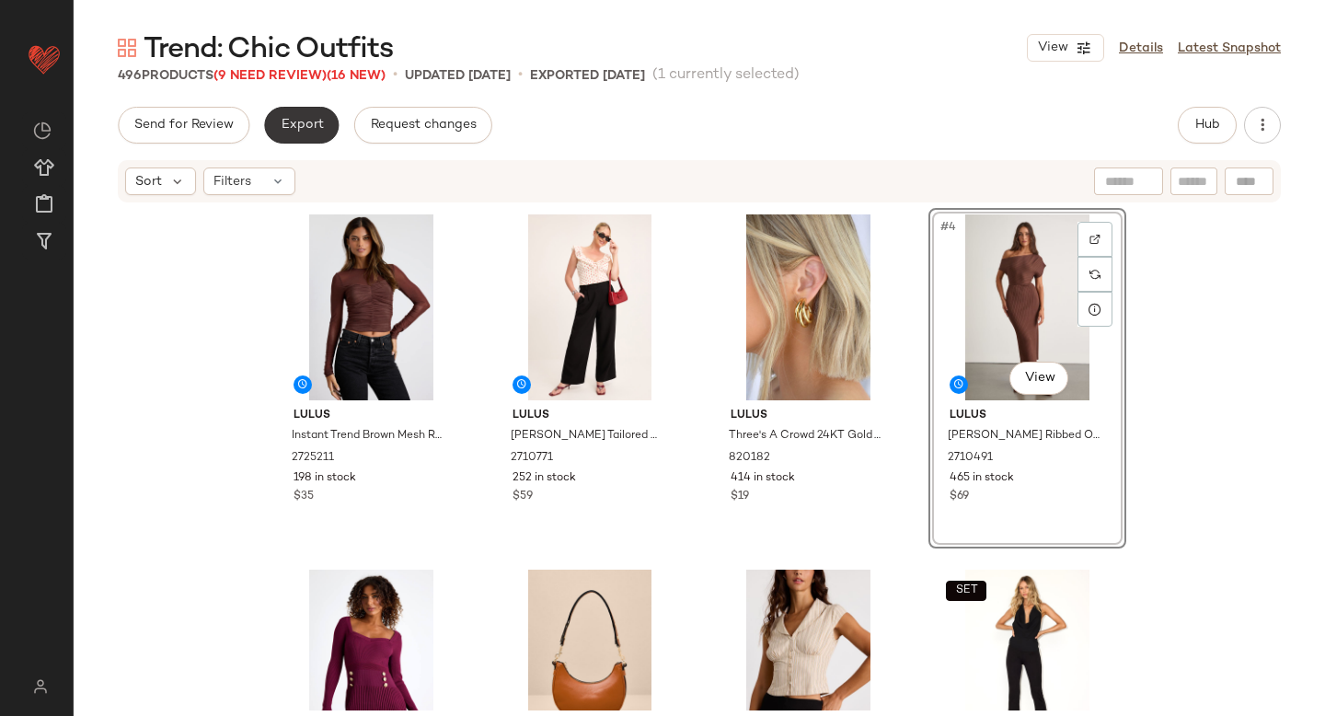
click at [282, 121] on span "Export" at bounding box center [301, 125] width 43 height 15
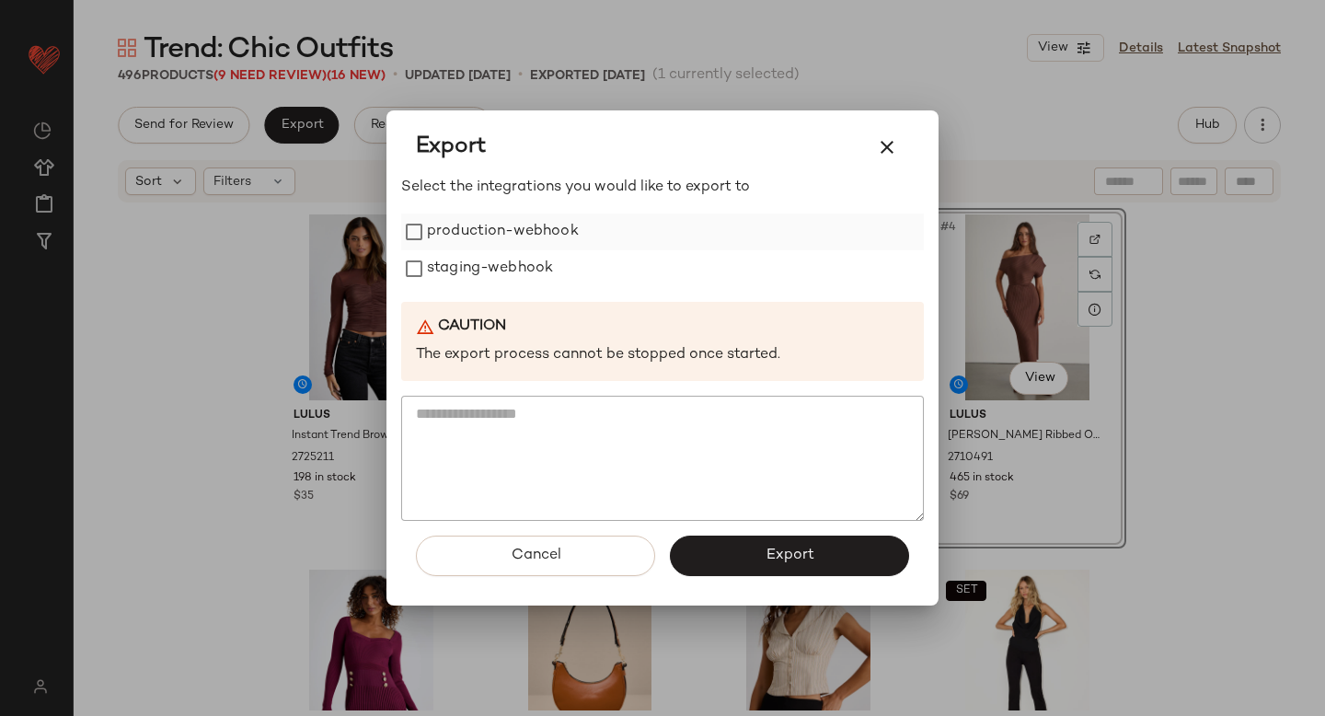
click at [458, 232] on label "production-webhook" at bounding box center [503, 231] width 152 height 37
click at [461, 269] on label "staging-webhook" at bounding box center [490, 268] width 126 height 37
click at [744, 559] on button "Export" at bounding box center [789, 555] width 239 height 40
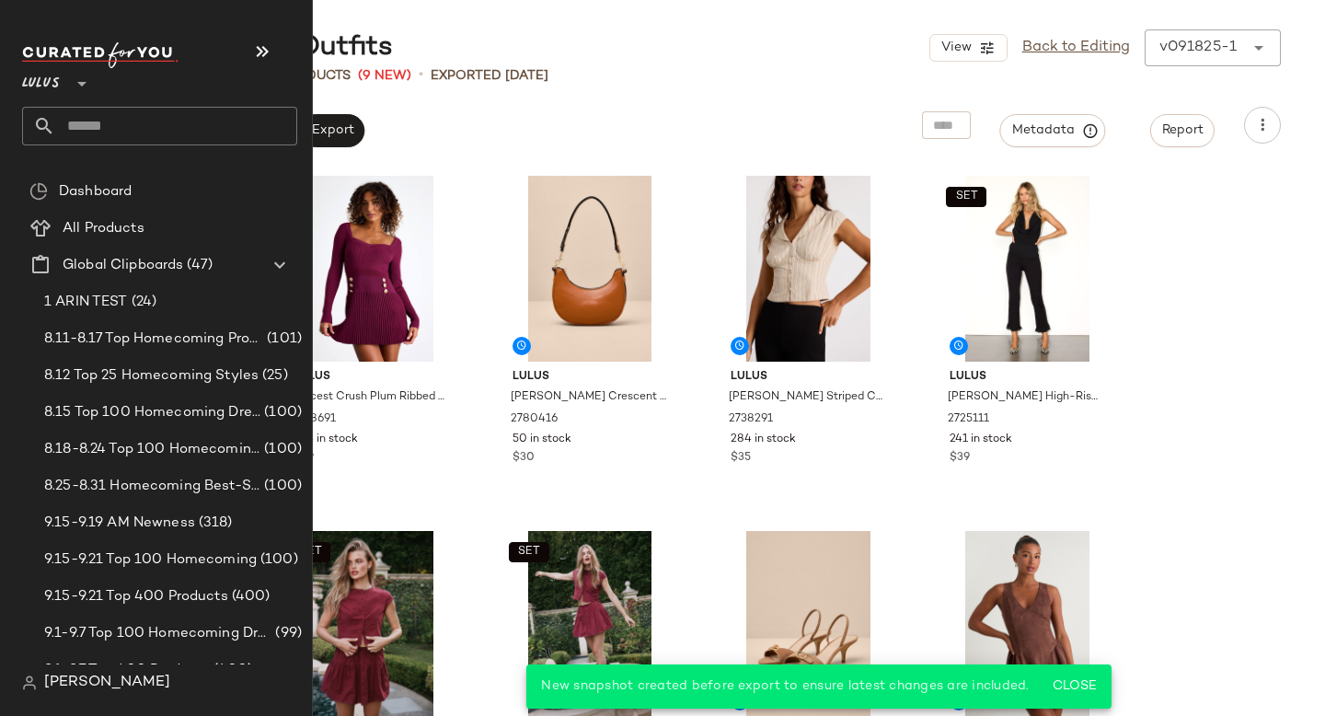
click at [160, 141] on input "text" at bounding box center [176, 126] width 242 height 39
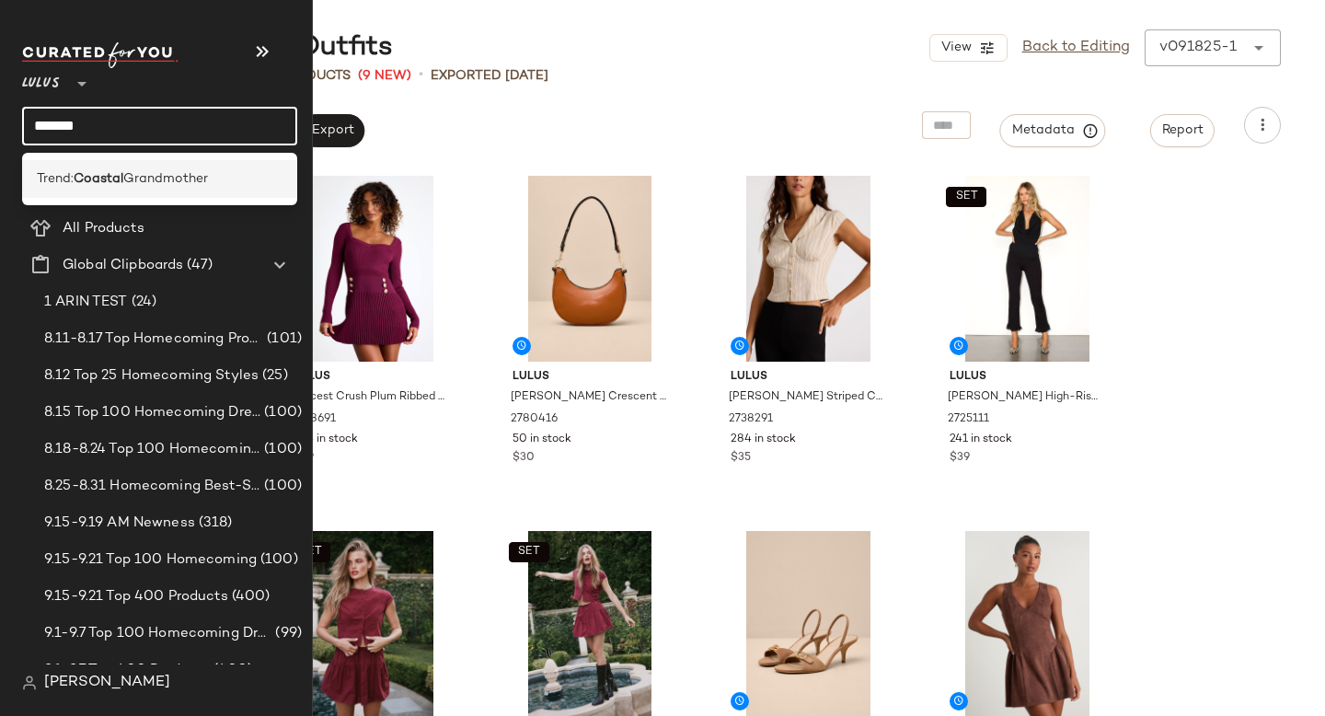
type input "*******"
click at [136, 195] on div "Trend: Coastal Grandmother" at bounding box center [159, 179] width 275 height 38
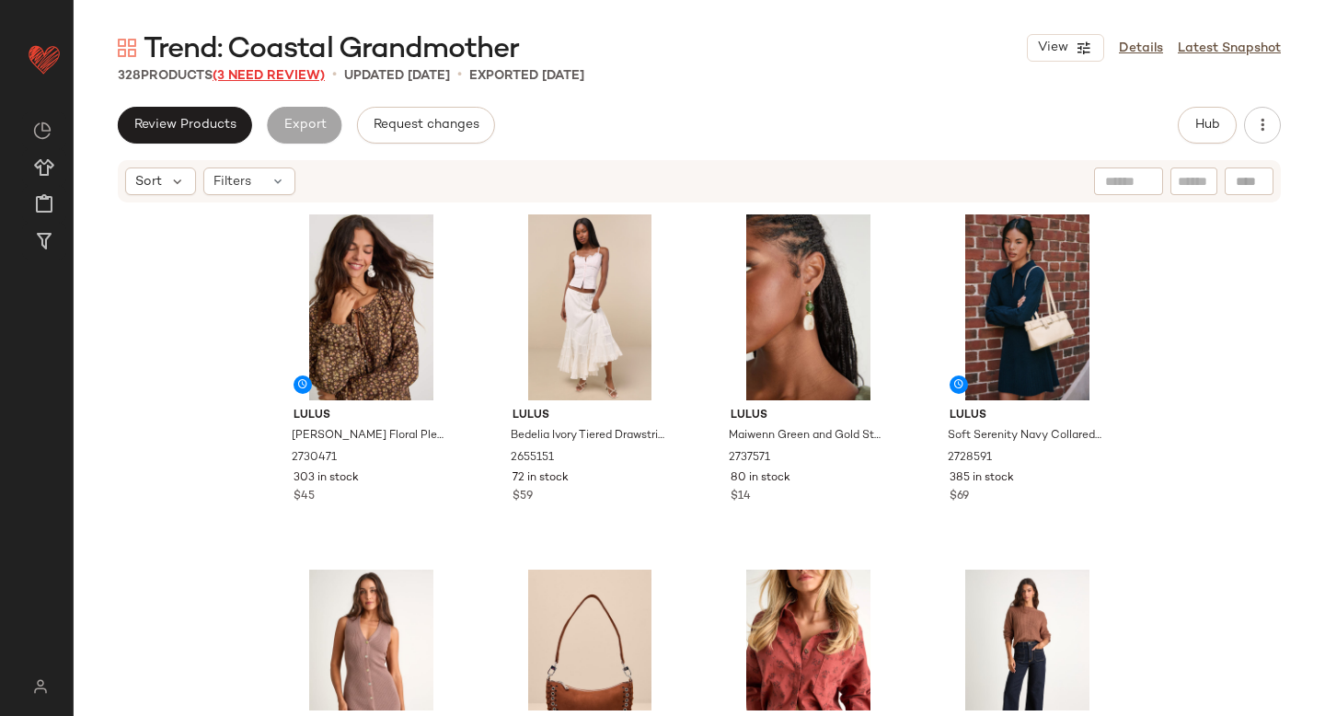
click at [281, 74] on span "(3 Need Review)" at bounding box center [269, 76] width 112 height 14
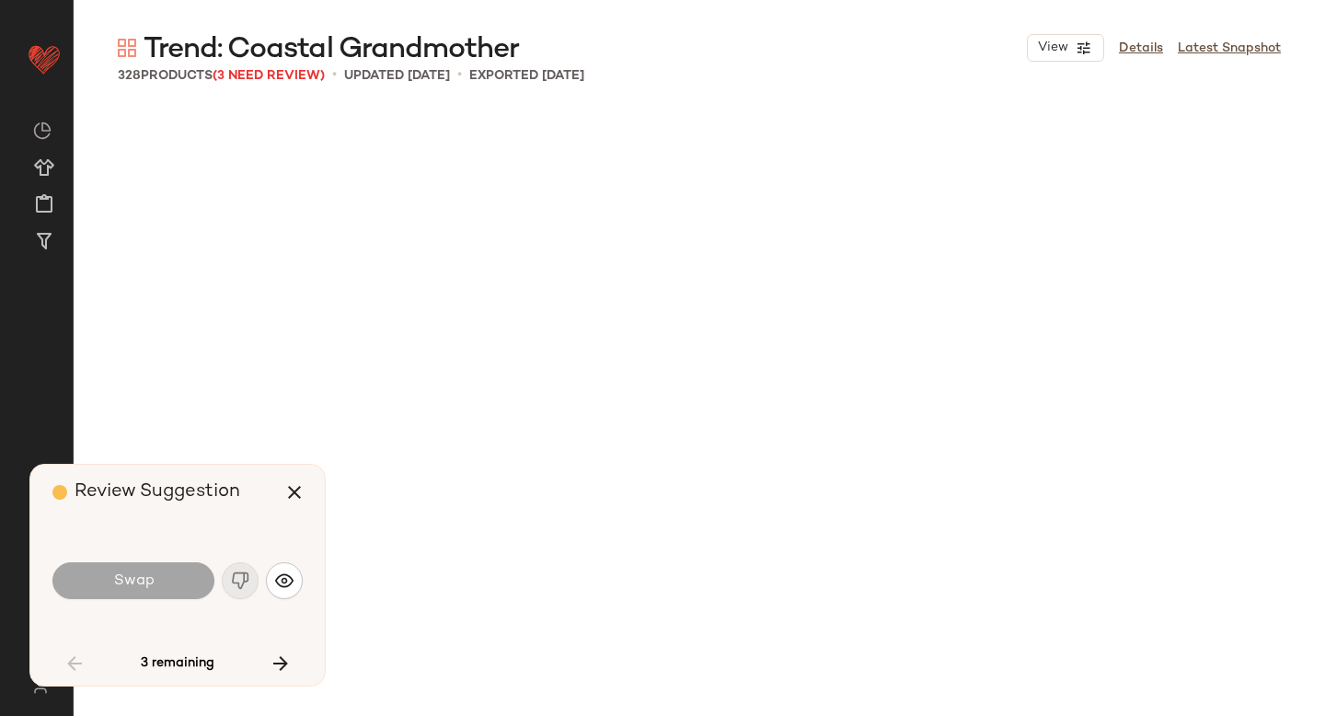
scroll to position [6037, 0]
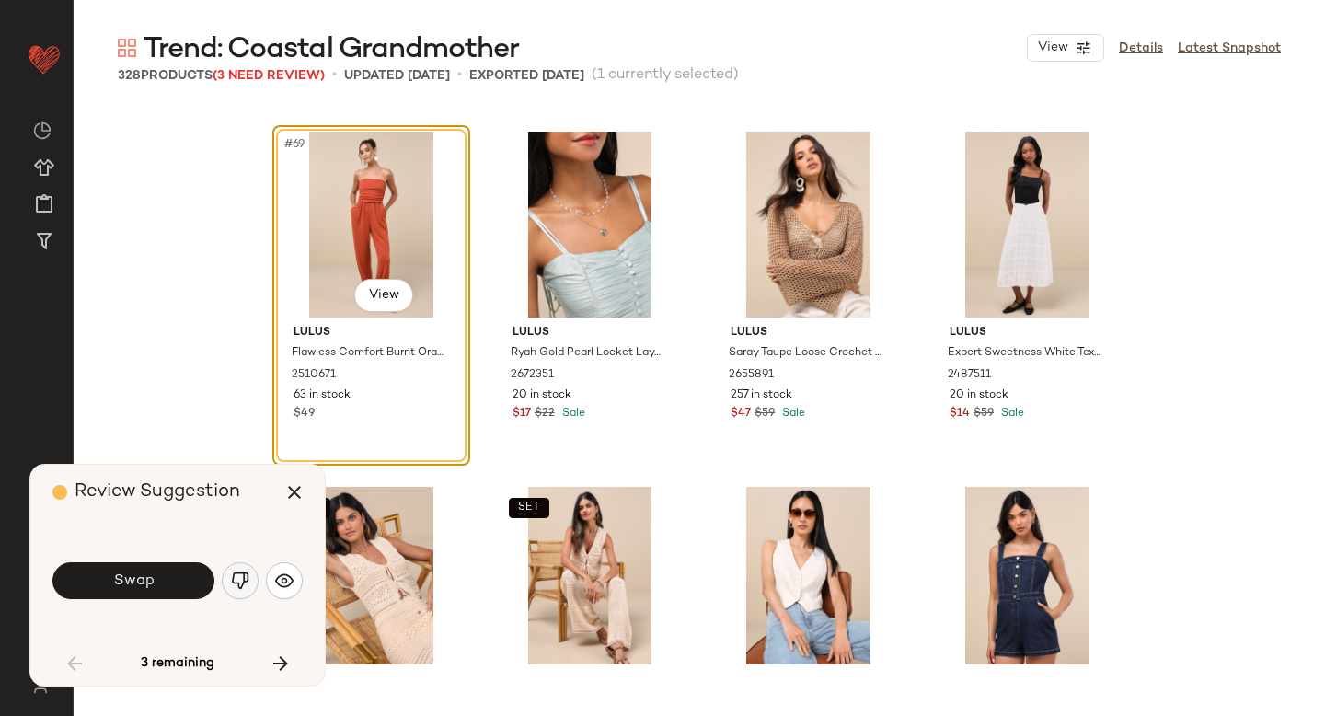
click at [228, 586] on button "button" at bounding box center [240, 580] width 37 height 37
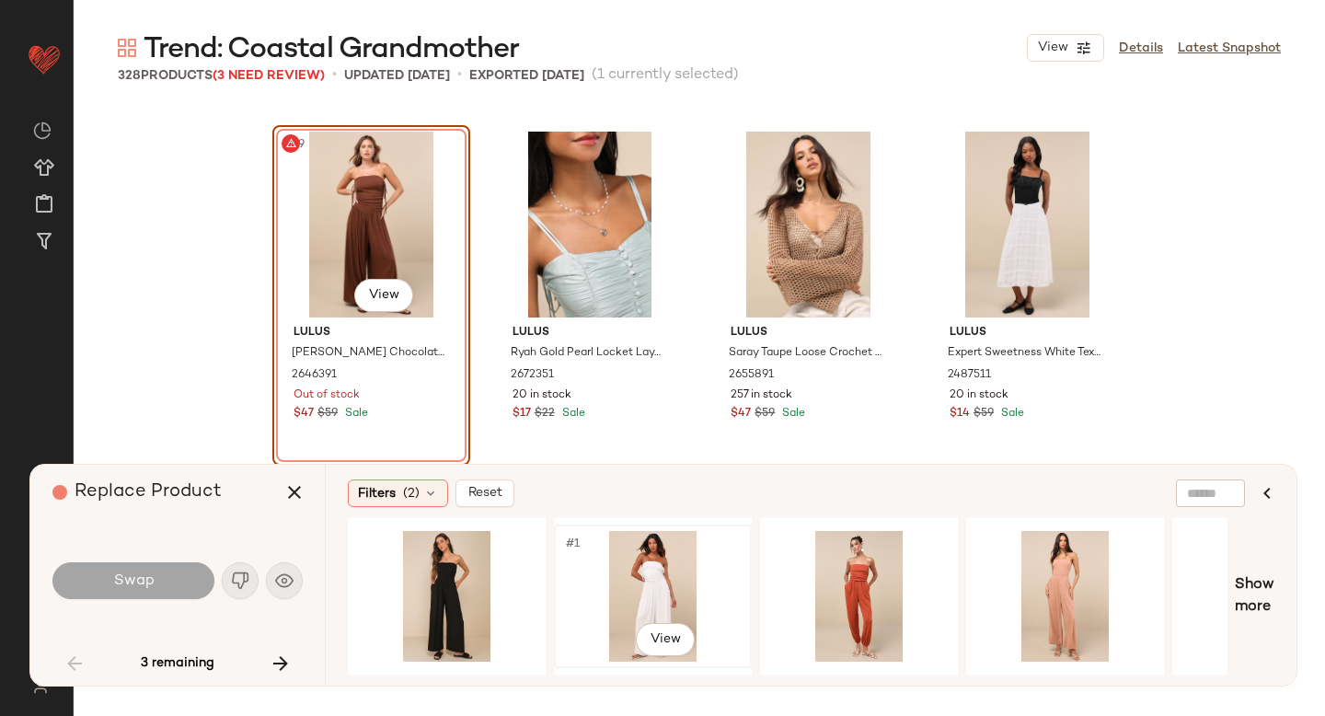
click at [625, 587] on div "#1 View" at bounding box center [652, 596] width 185 height 131
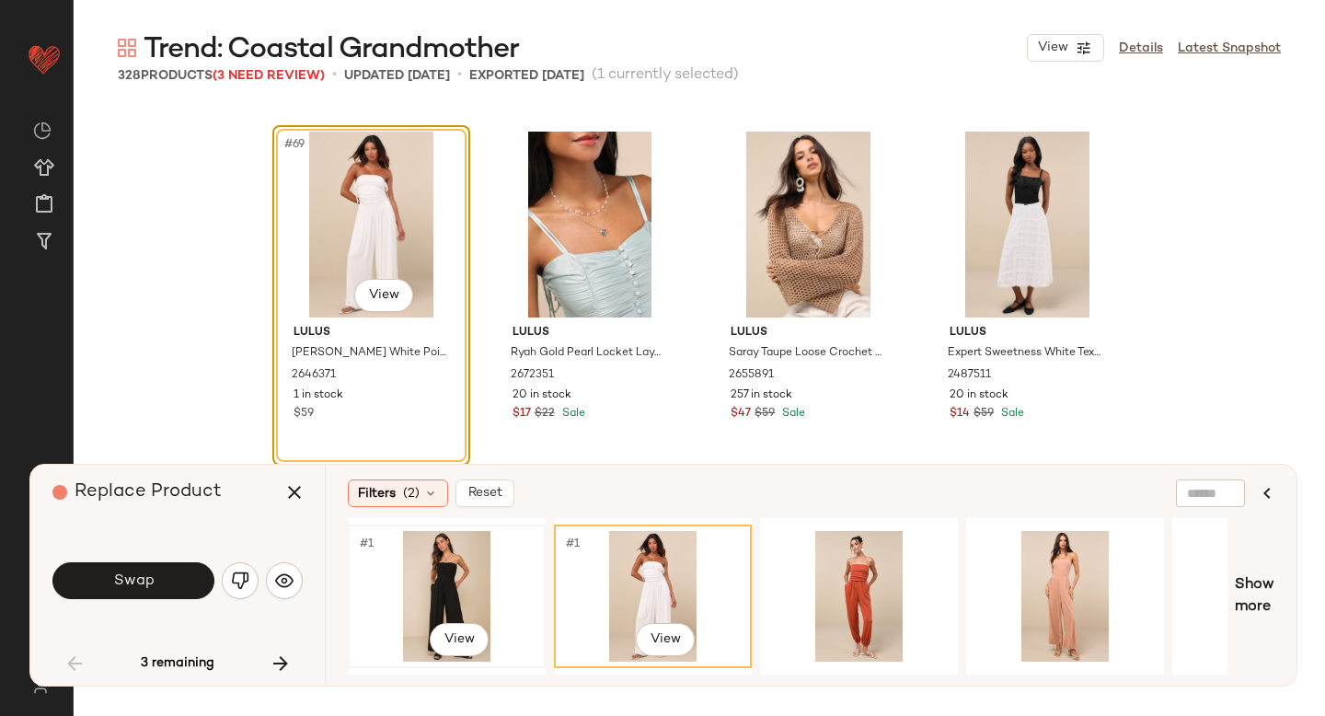
click at [470, 584] on div "#1 View" at bounding box center [446, 596] width 185 height 131
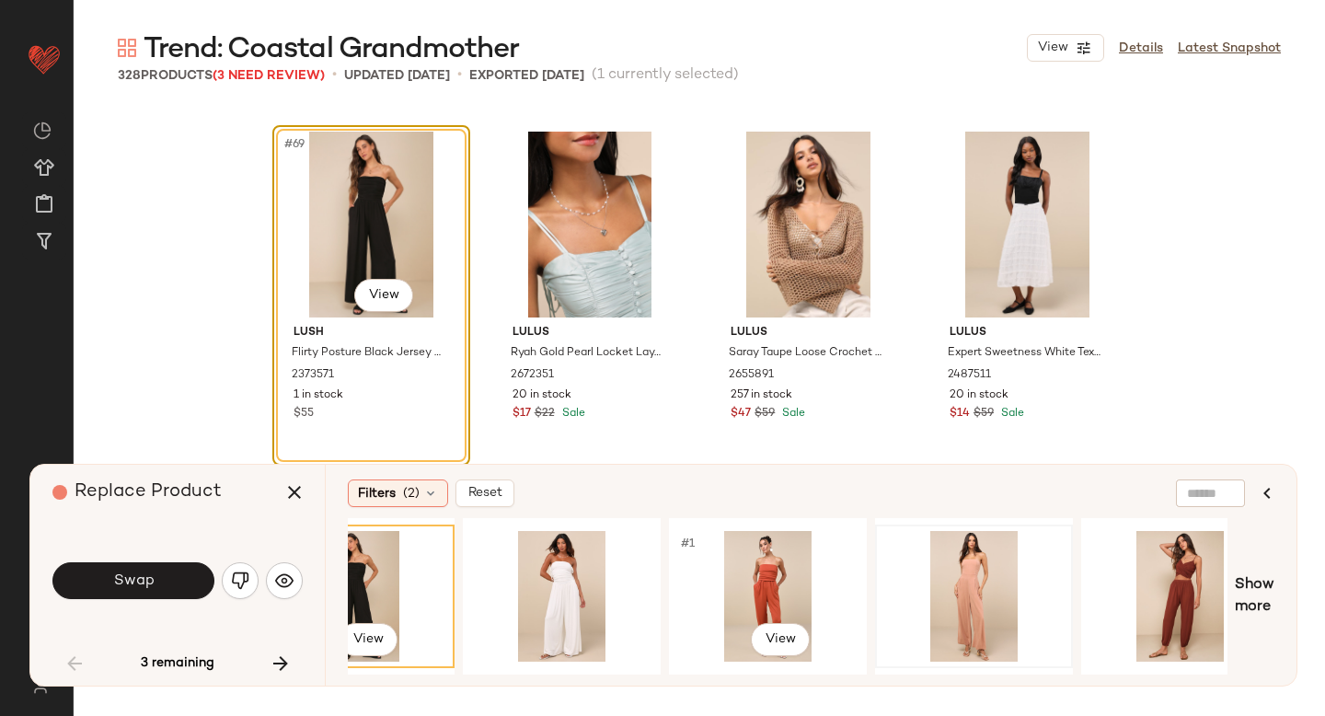
scroll to position [0, 94]
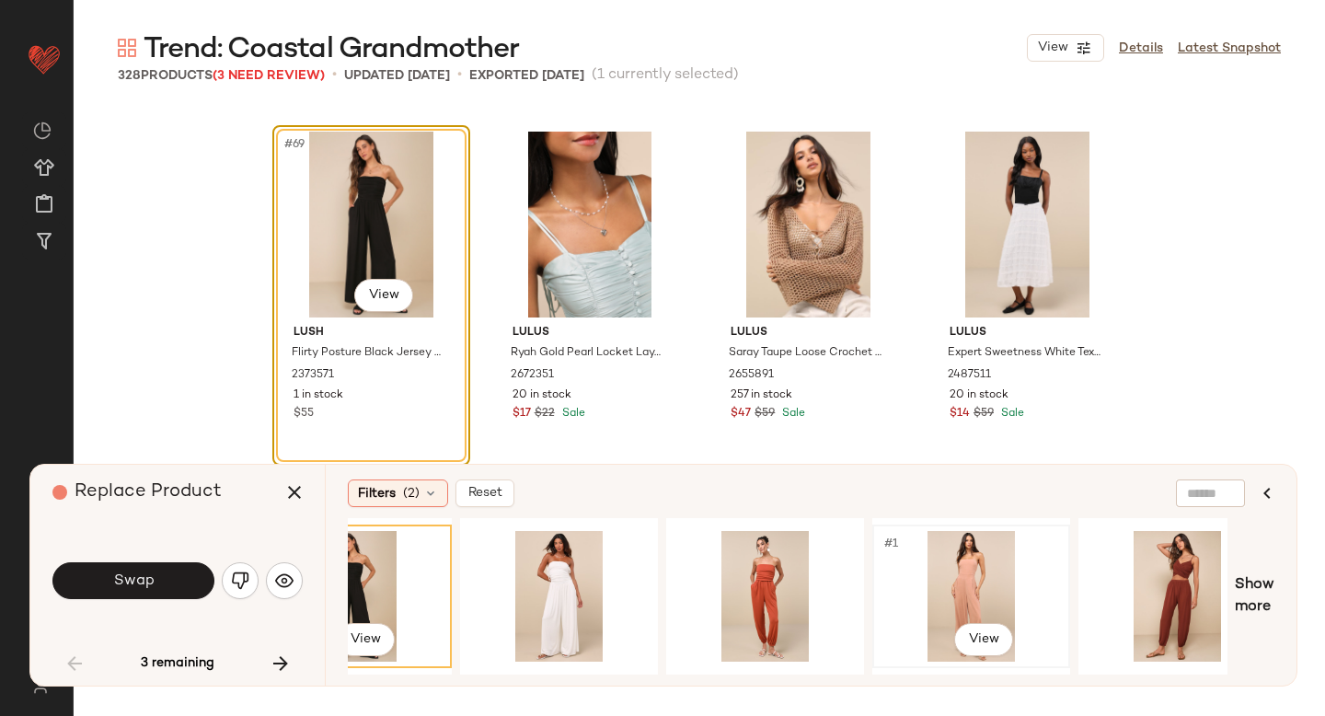
click at [969, 571] on div "#1 View" at bounding box center [971, 596] width 185 height 131
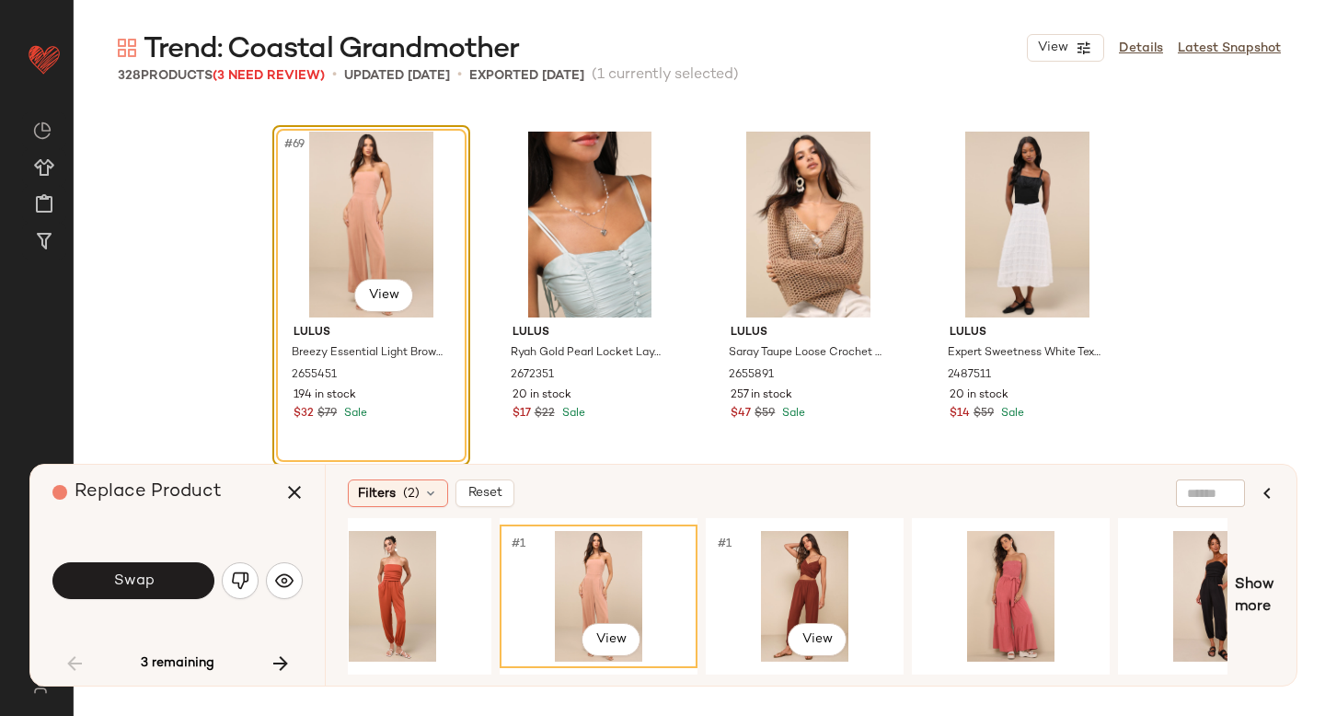
scroll to position [0, 474]
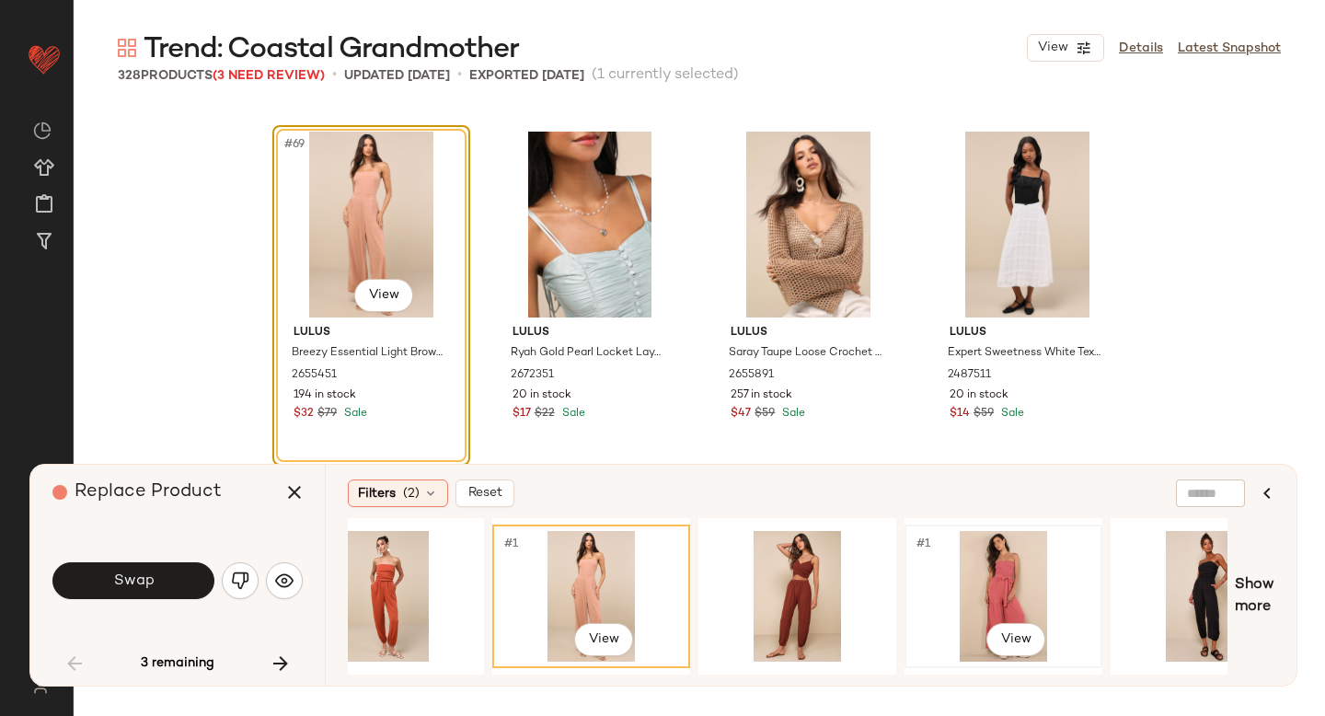
click at [995, 573] on div "#1 View" at bounding box center [1003, 596] width 185 height 131
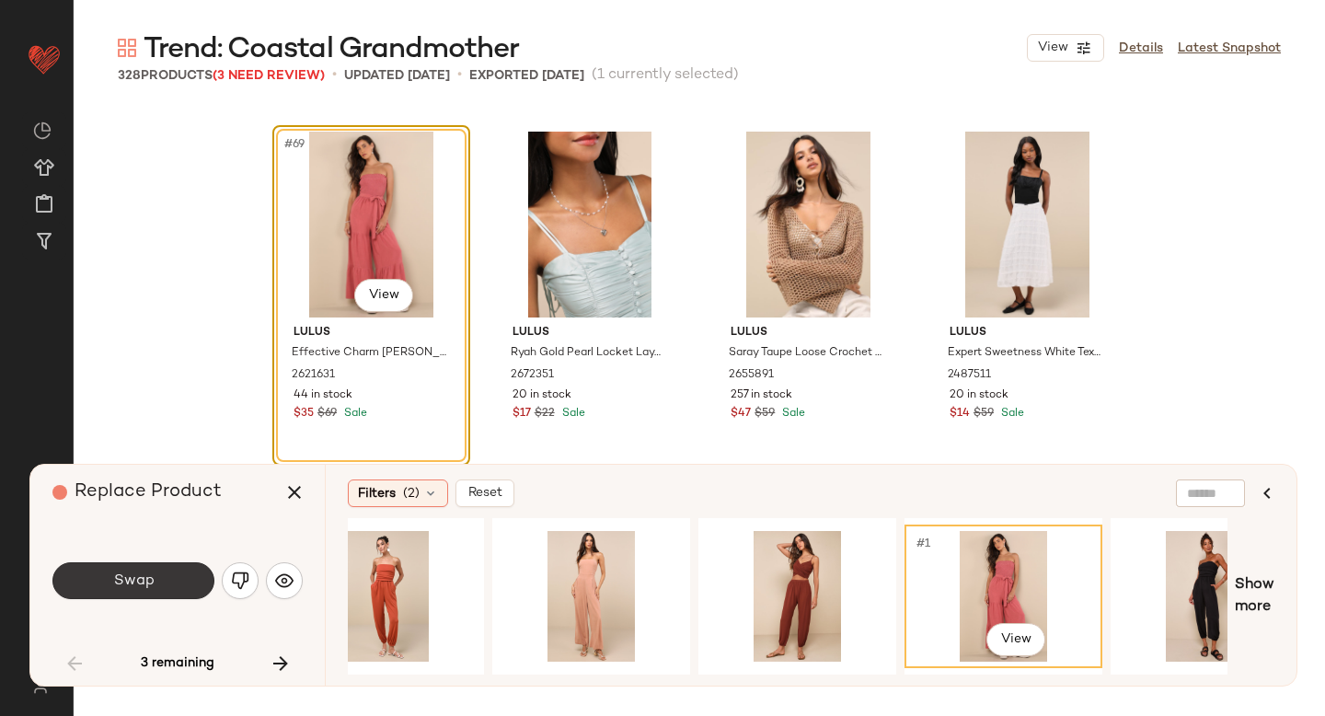
click at [197, 589] on button "Swap" at bounding box center [133, 580] width 162 height 37
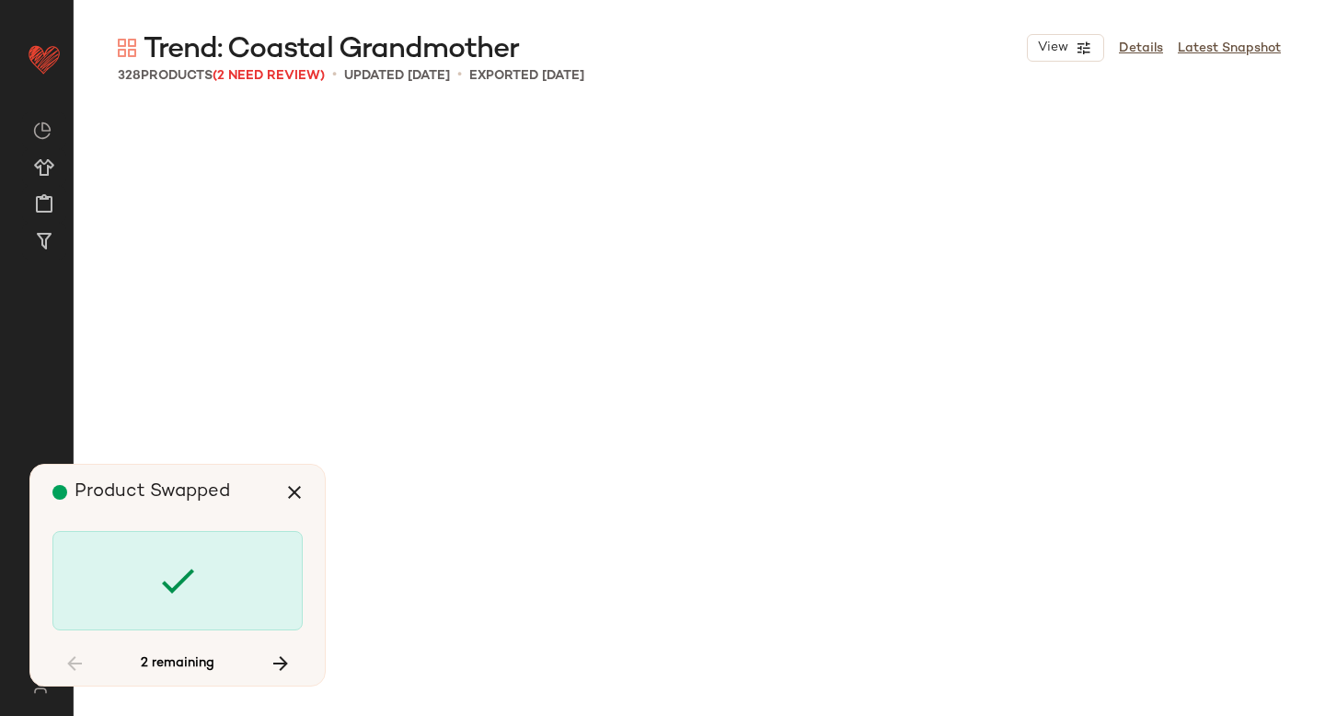
scroll to position [9589, 0]
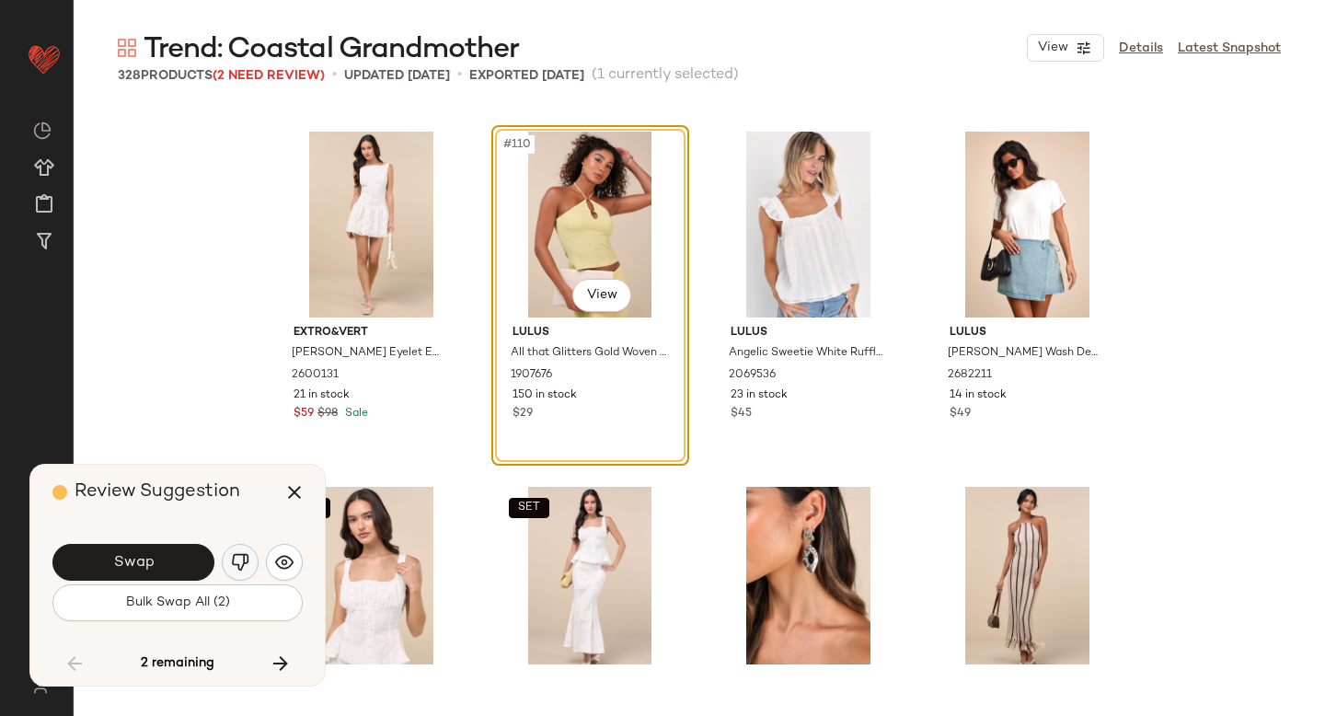
click at [238, 566] on img "button" at bounding box center [240, 562] width 18 height 18
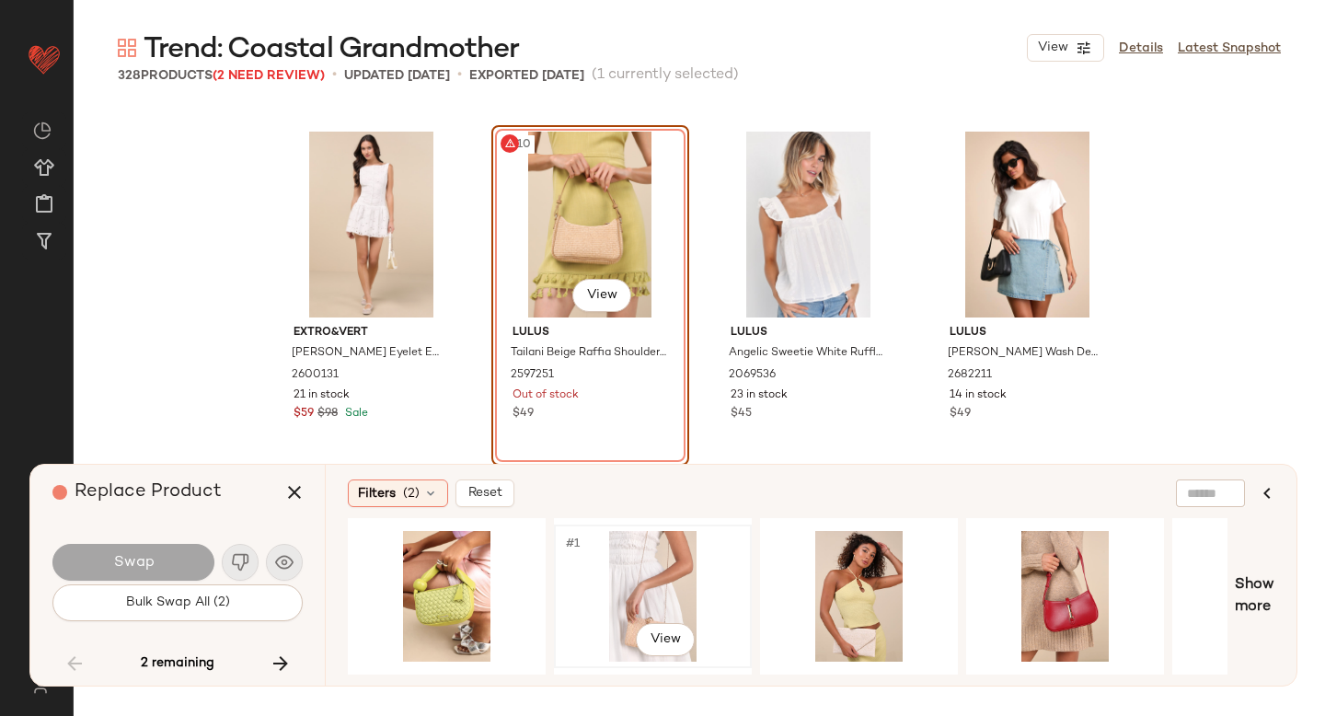
click at [677, 575] on div "#1 View" at bounding box center [652, 596] width 185 height 131
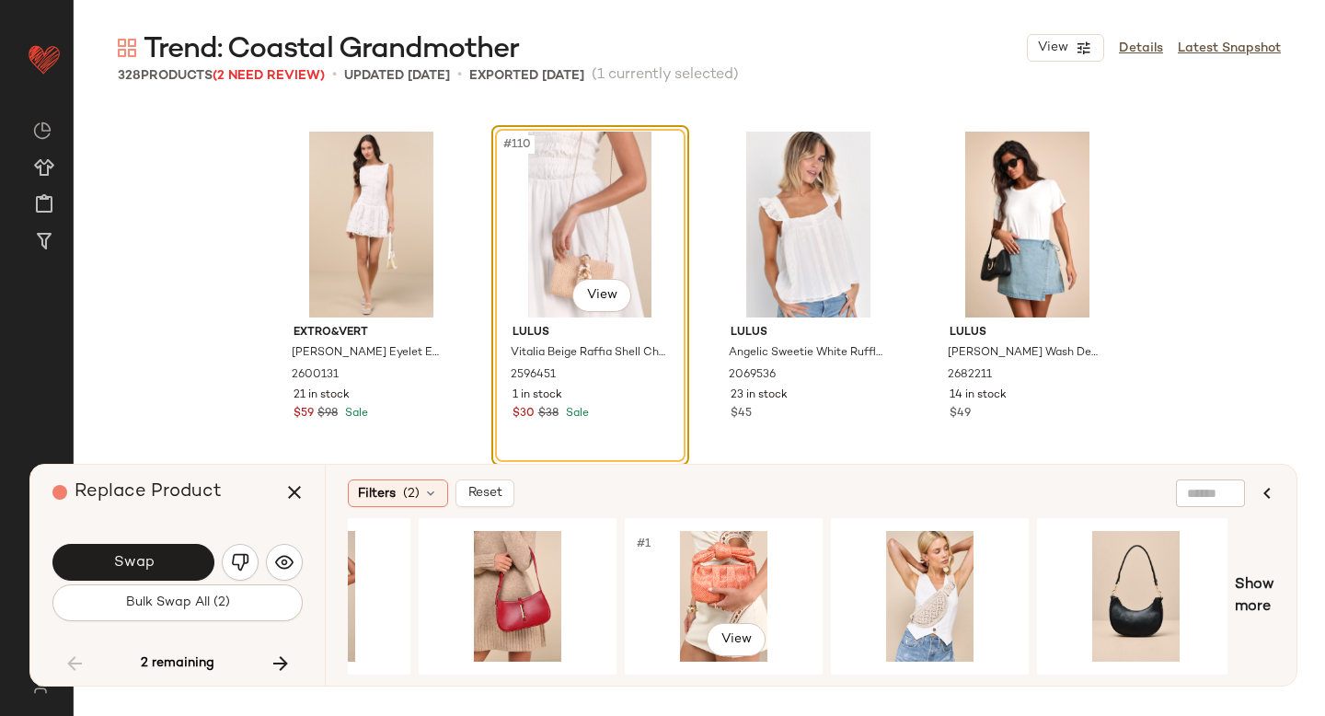
scroll to position [0, 570]
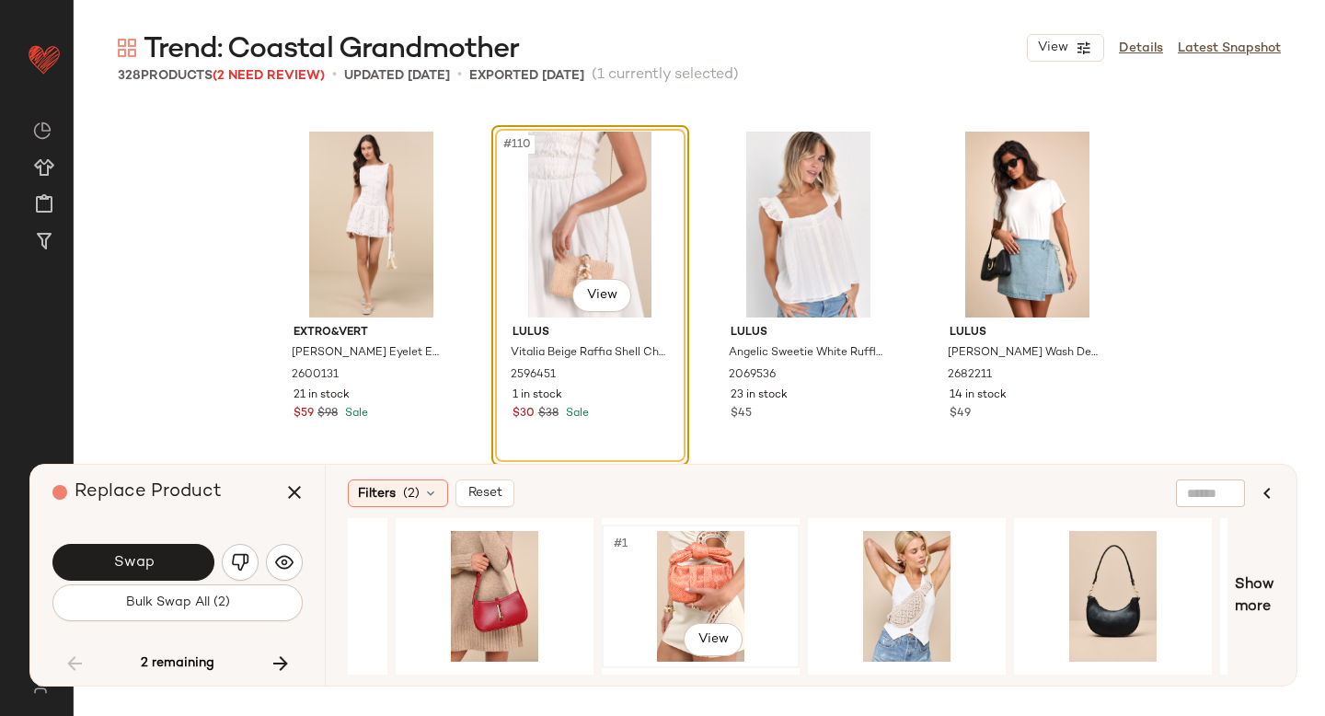
click at [731, 591] on div "#1 View" at bounding box center [700, 596] width 185 height 131
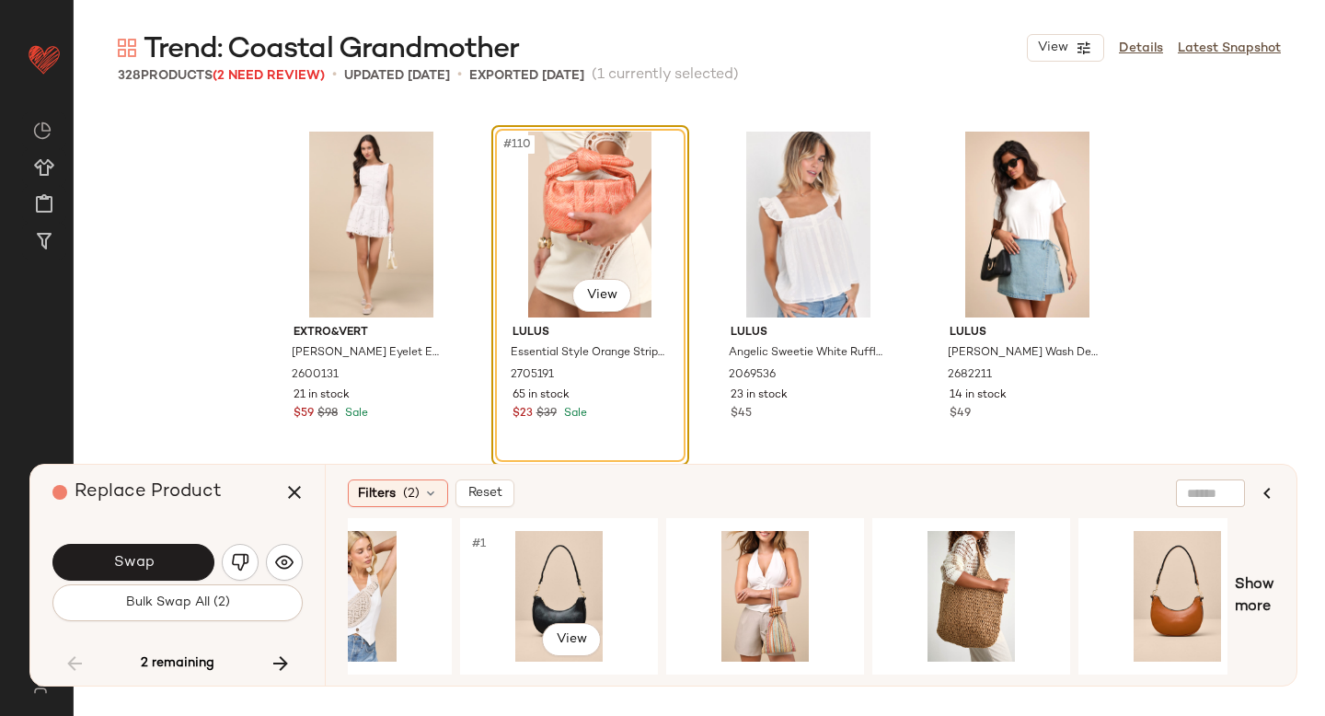
scroll to position [0, 1122]
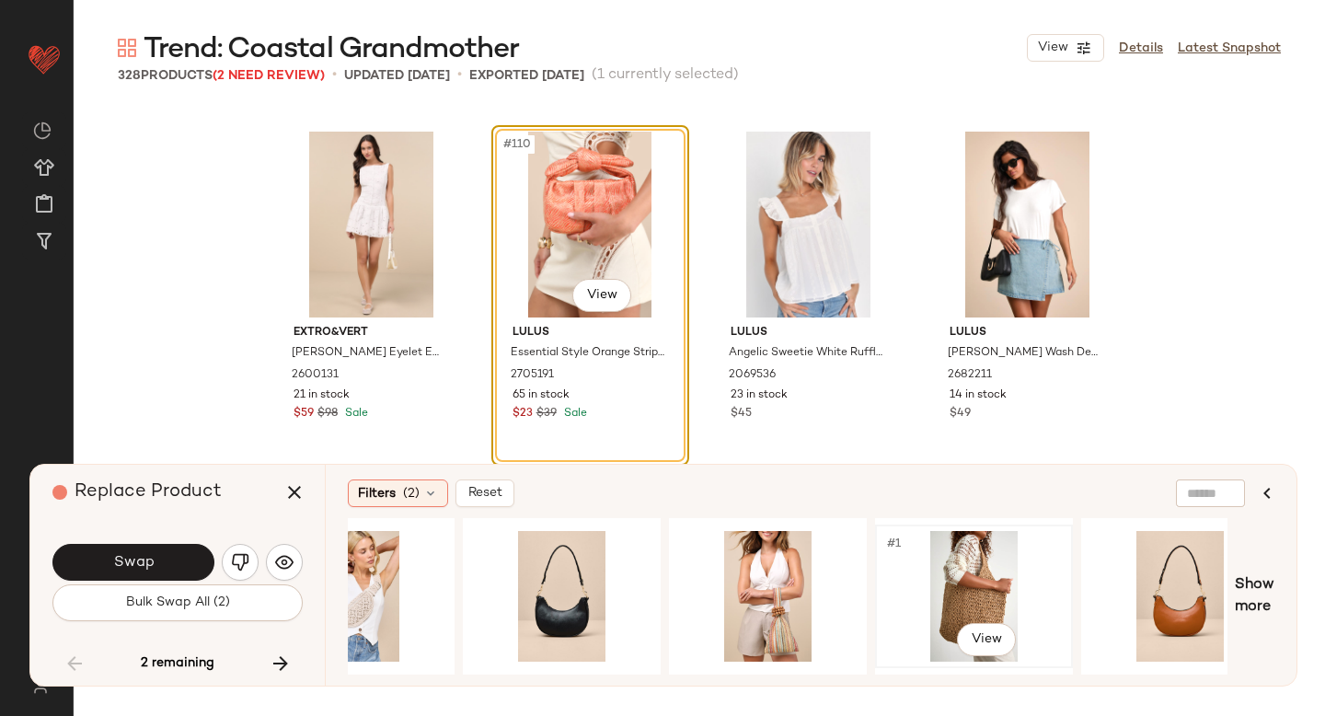
click at [1010, 583] on div "#1 View" at bounding box center [973, 596] width 185 height 131
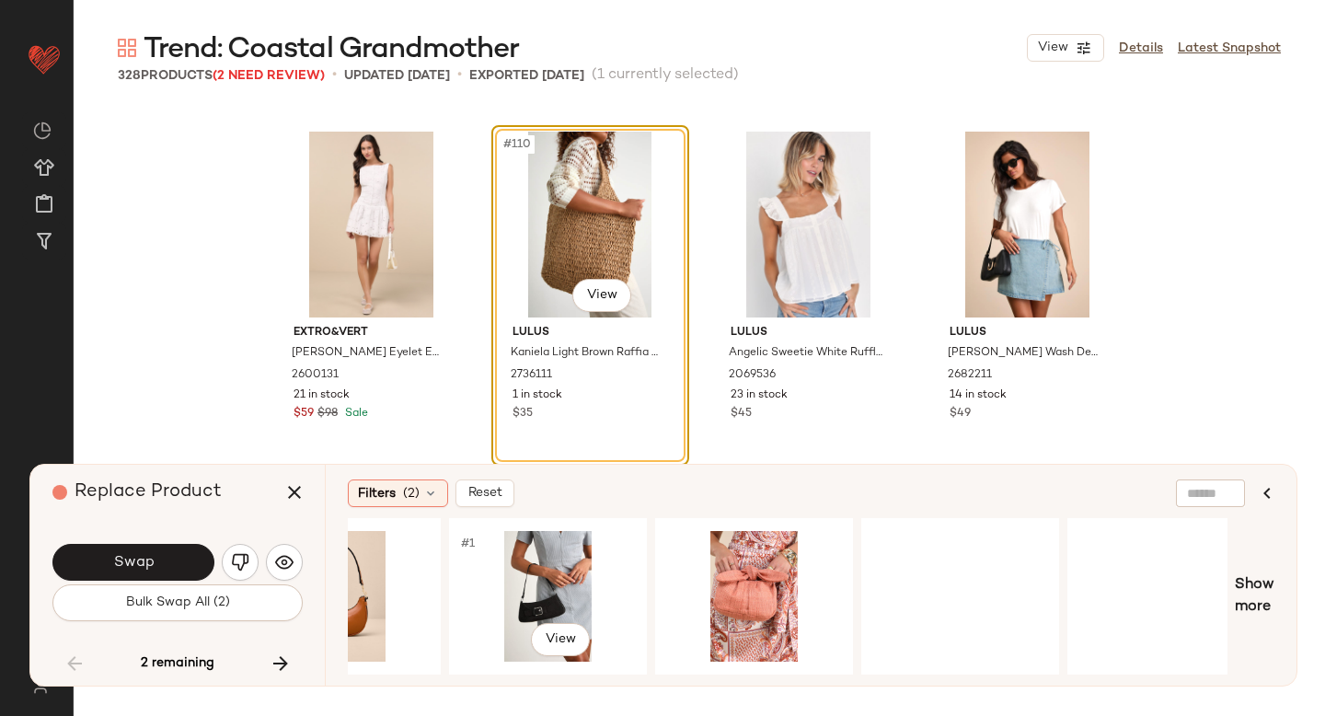
scroll to position [0, 1996]
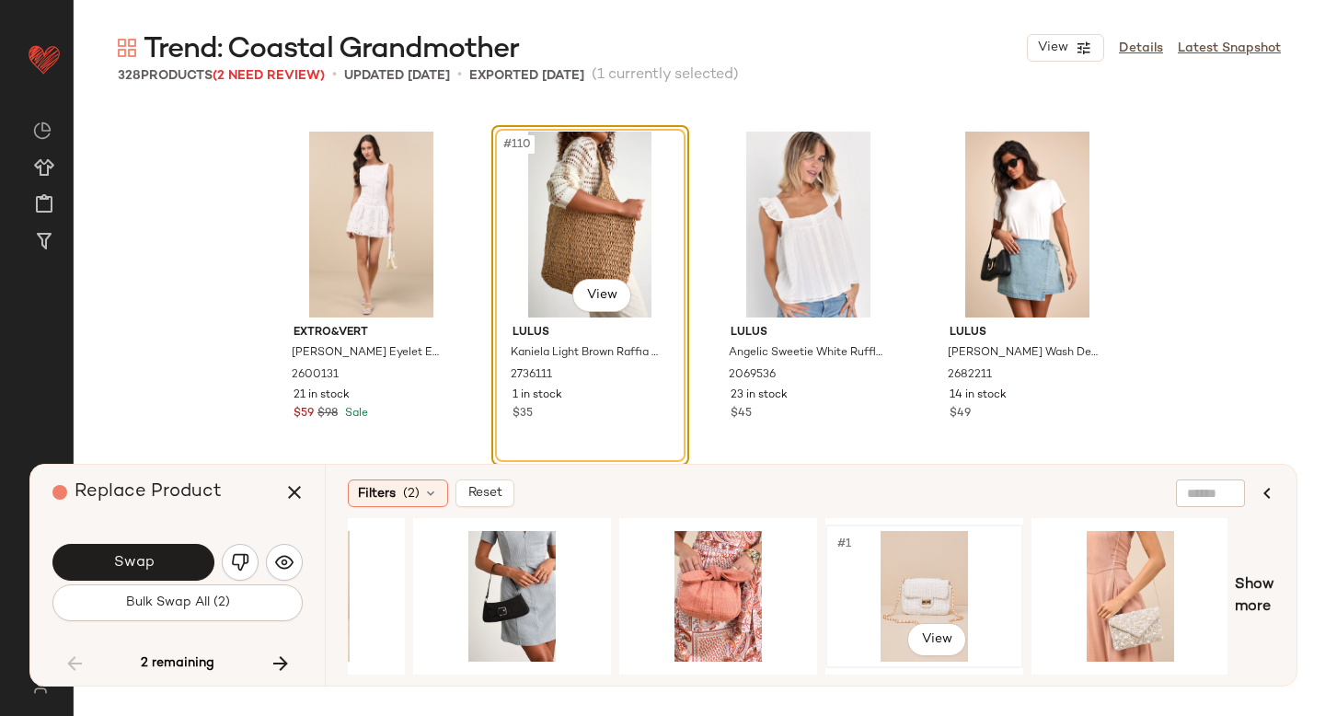
click at [923, 574] on div "#1 View" at bounding box center [924, 596] width 185 height 131
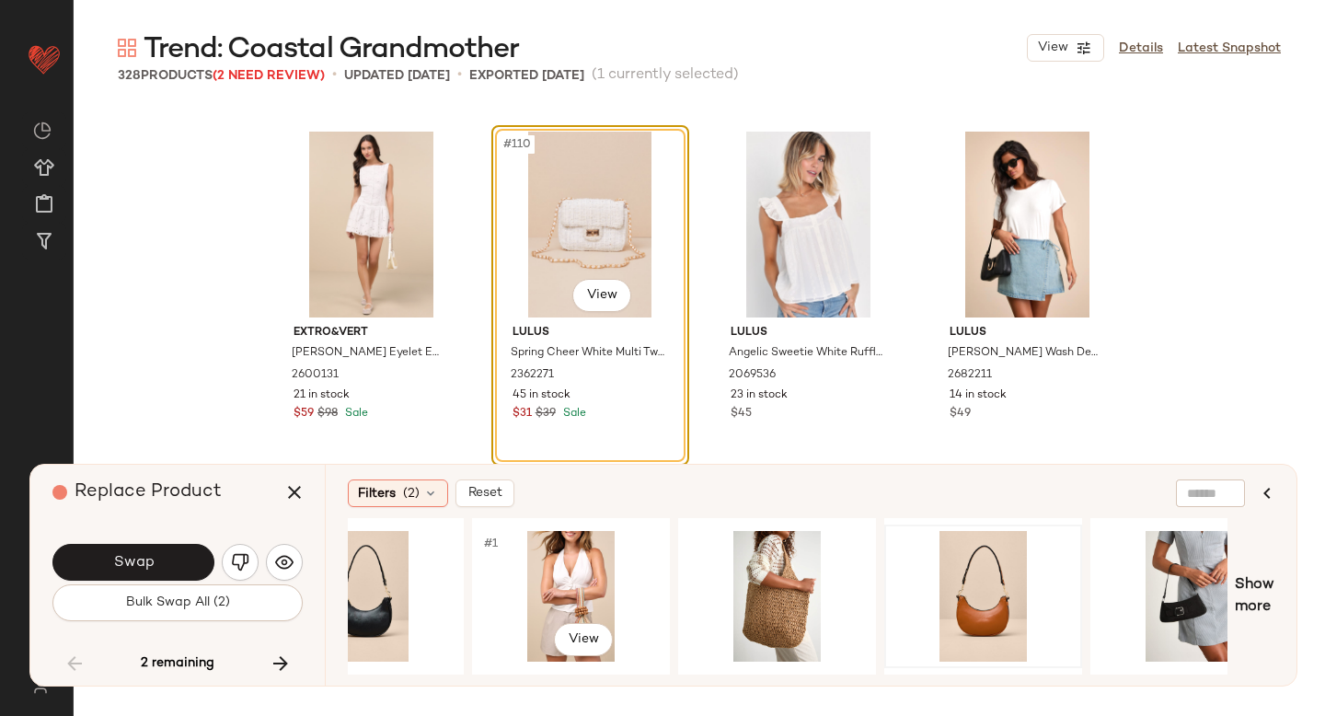
scroll to position [0, 1267]
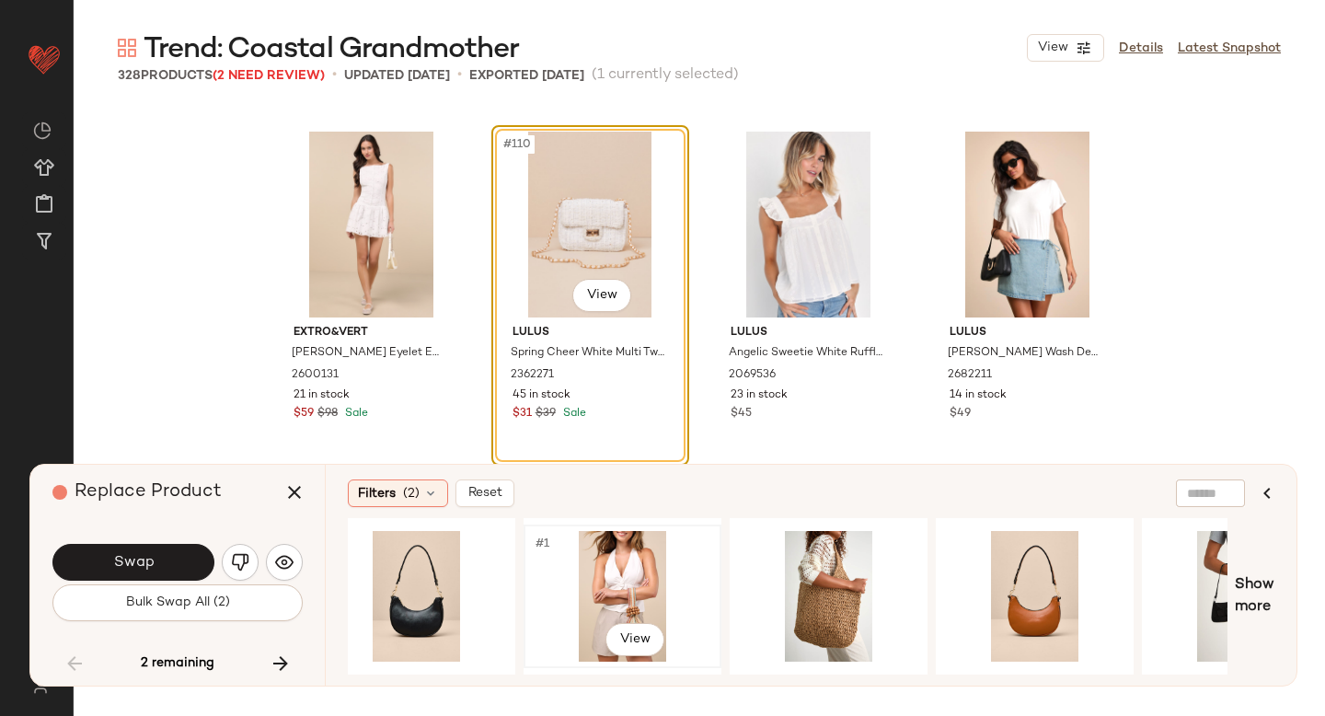
click at [633, 570] on div "#1 View" at bounding box center [622, 596] width 185 height 131
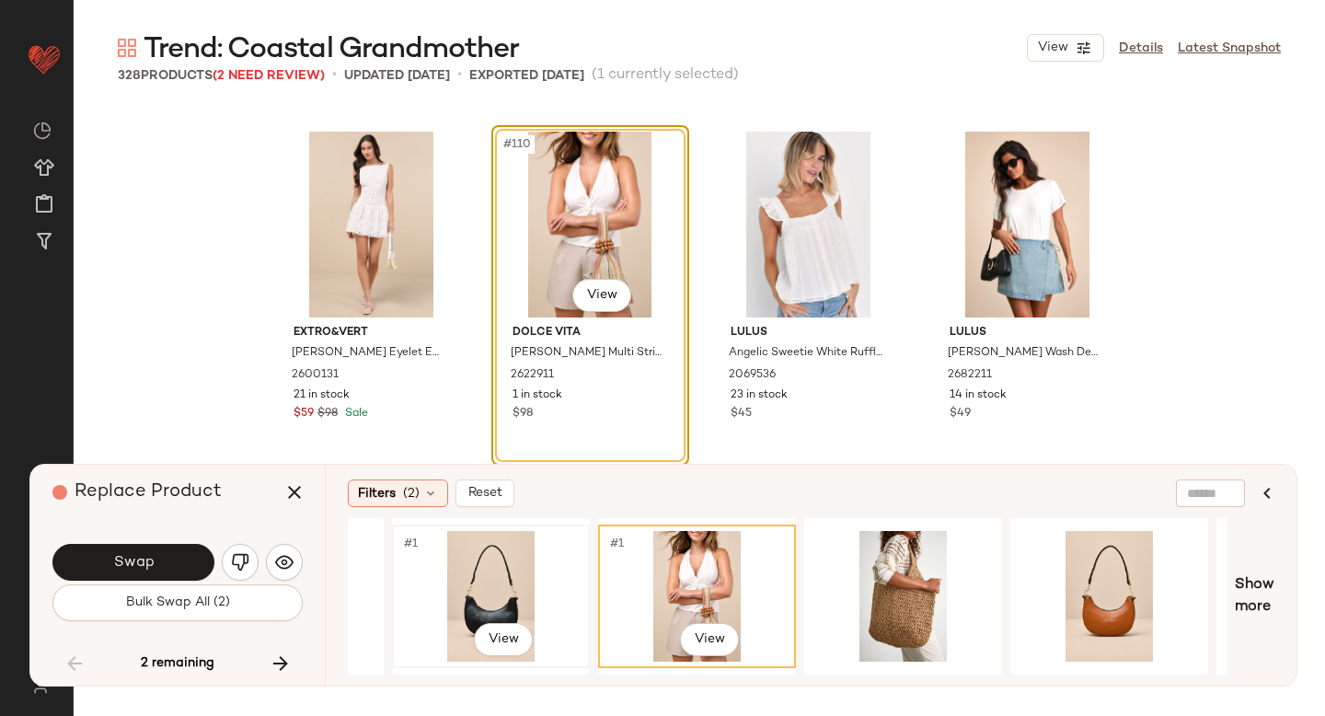
click at [500, 584] on div "#1 View" at bounding box center [490, 596] width 185 height 131
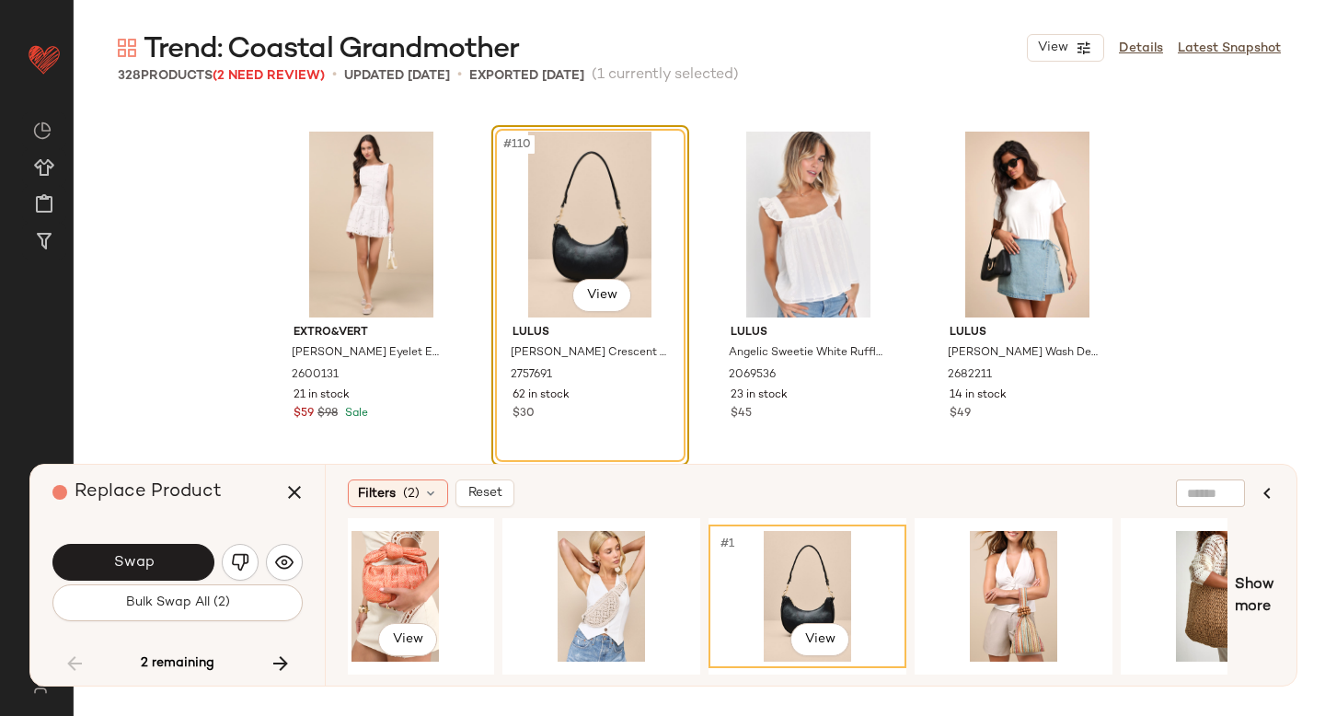
scroll to position [0, 837]
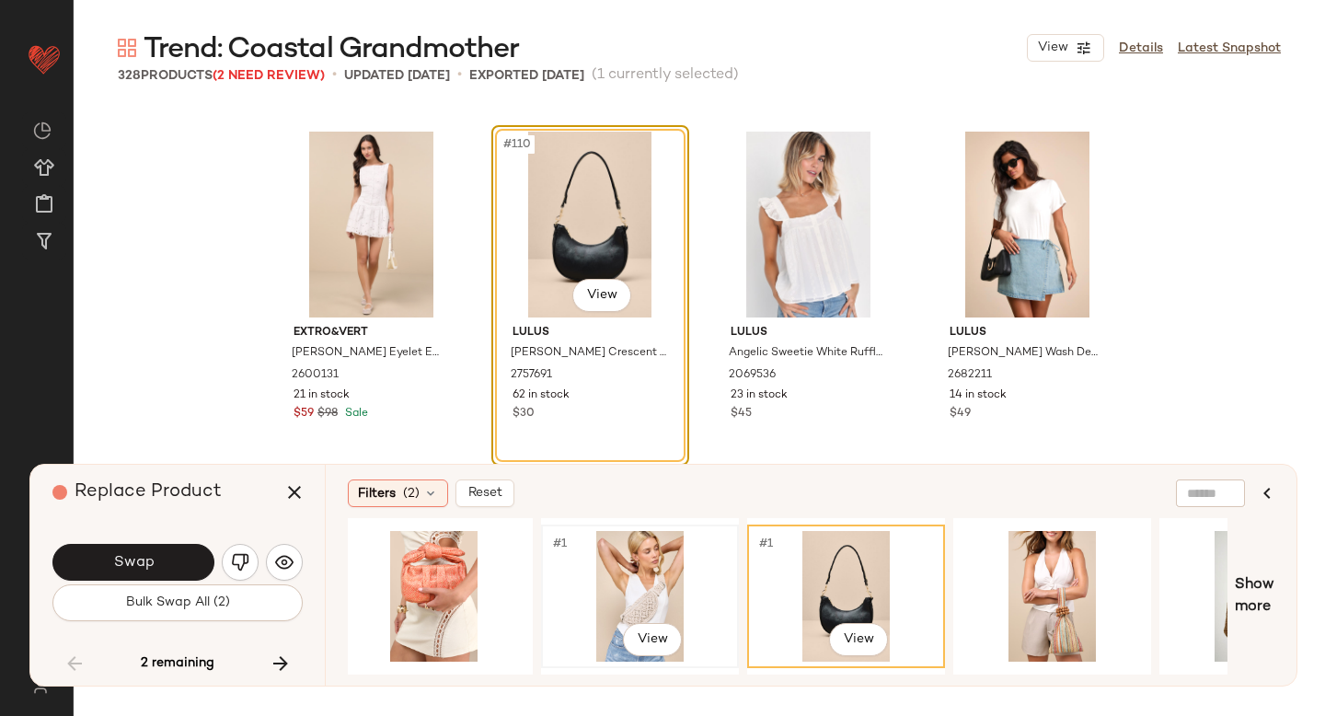
click at [621, 585] on div "#1 View" at bounding box center [639, 596] width 185 height 131
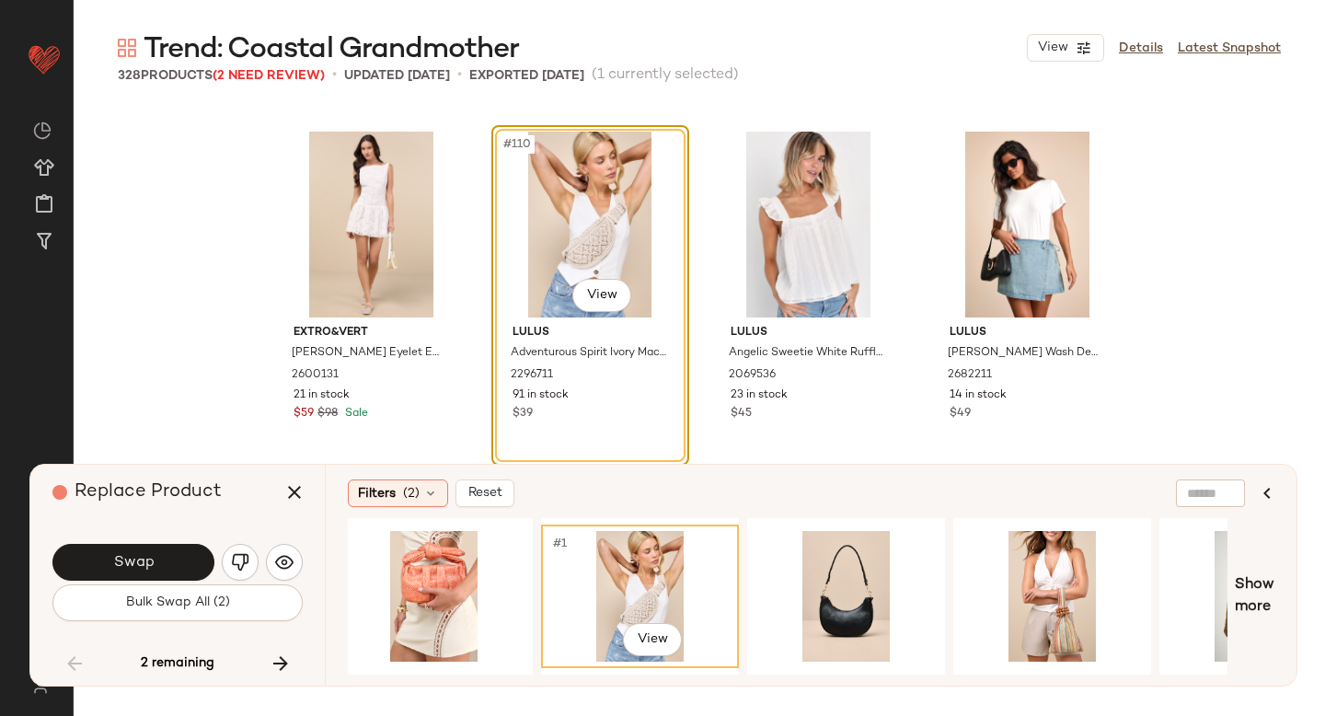
scroll to position [0, 667]
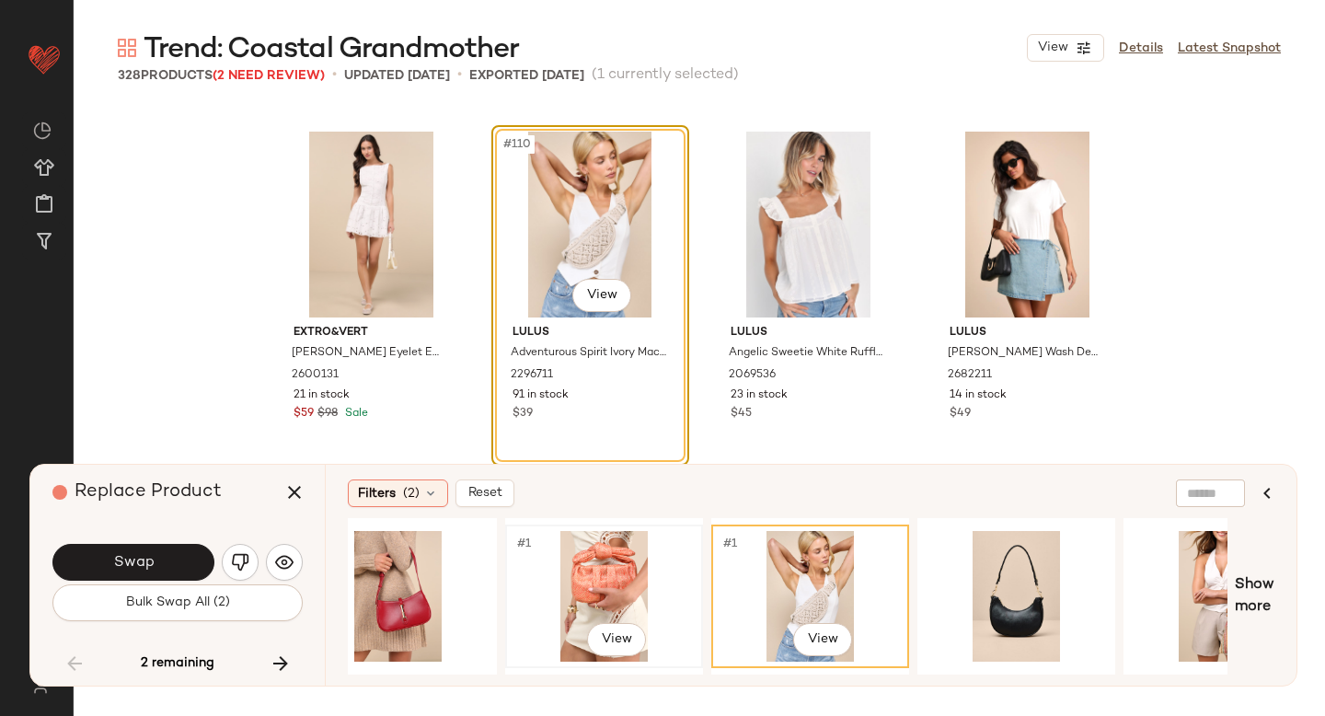
click at [646, 581] on div "#1 View" at bounding box center [604, 596] width 185 height 131
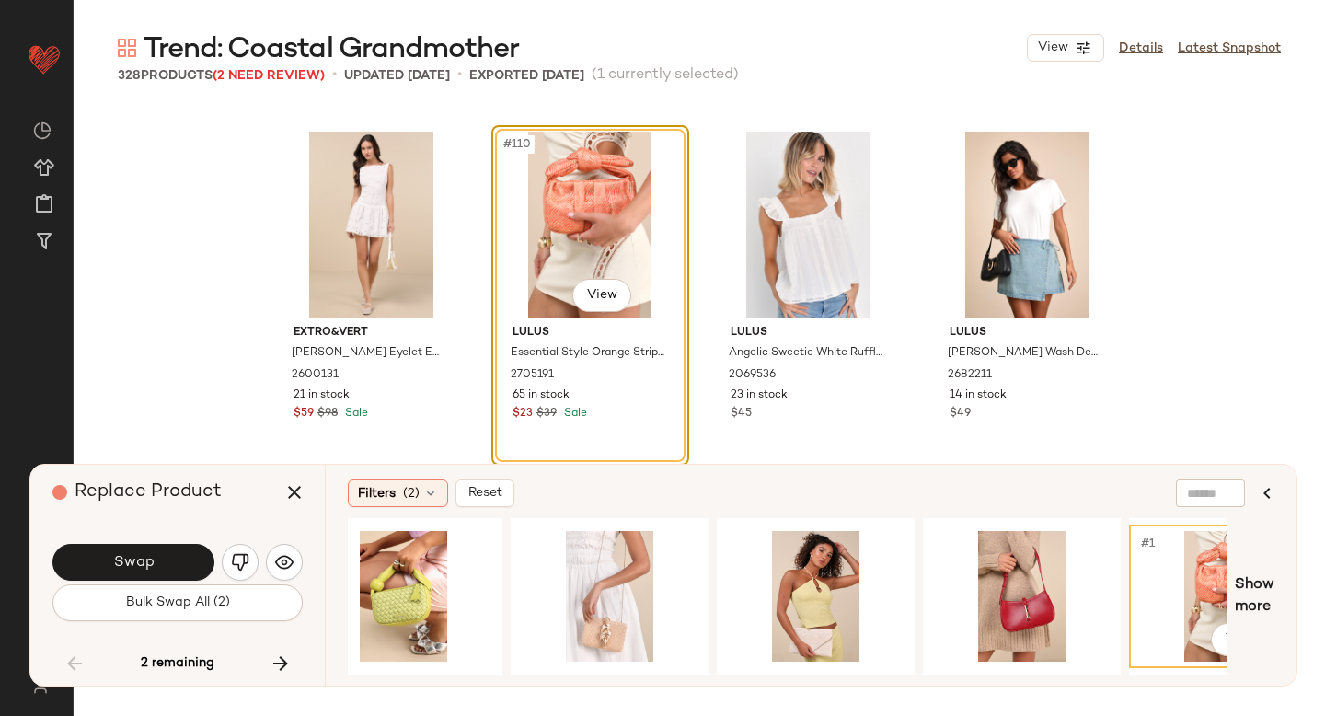
scroll to position [0, 31]
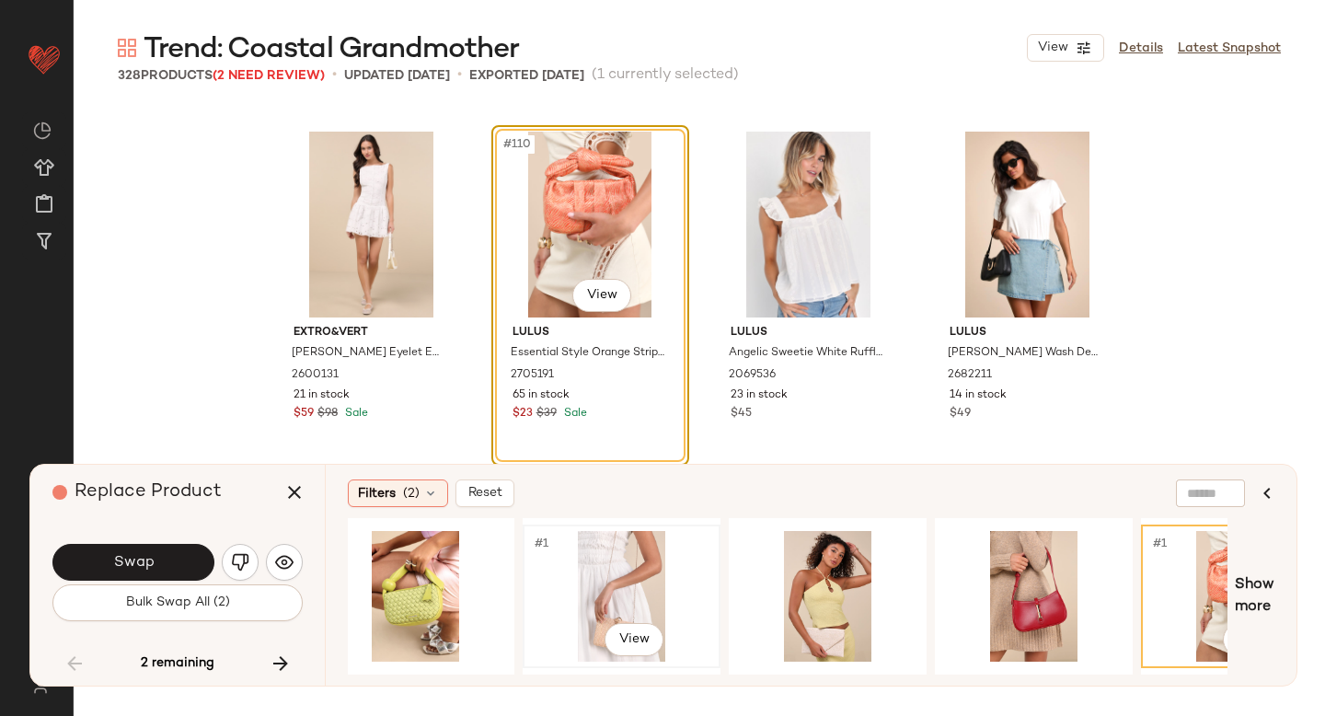
click at [615, 577] on div "#1 View" at bounding box center [621, 596] width 185 height 131
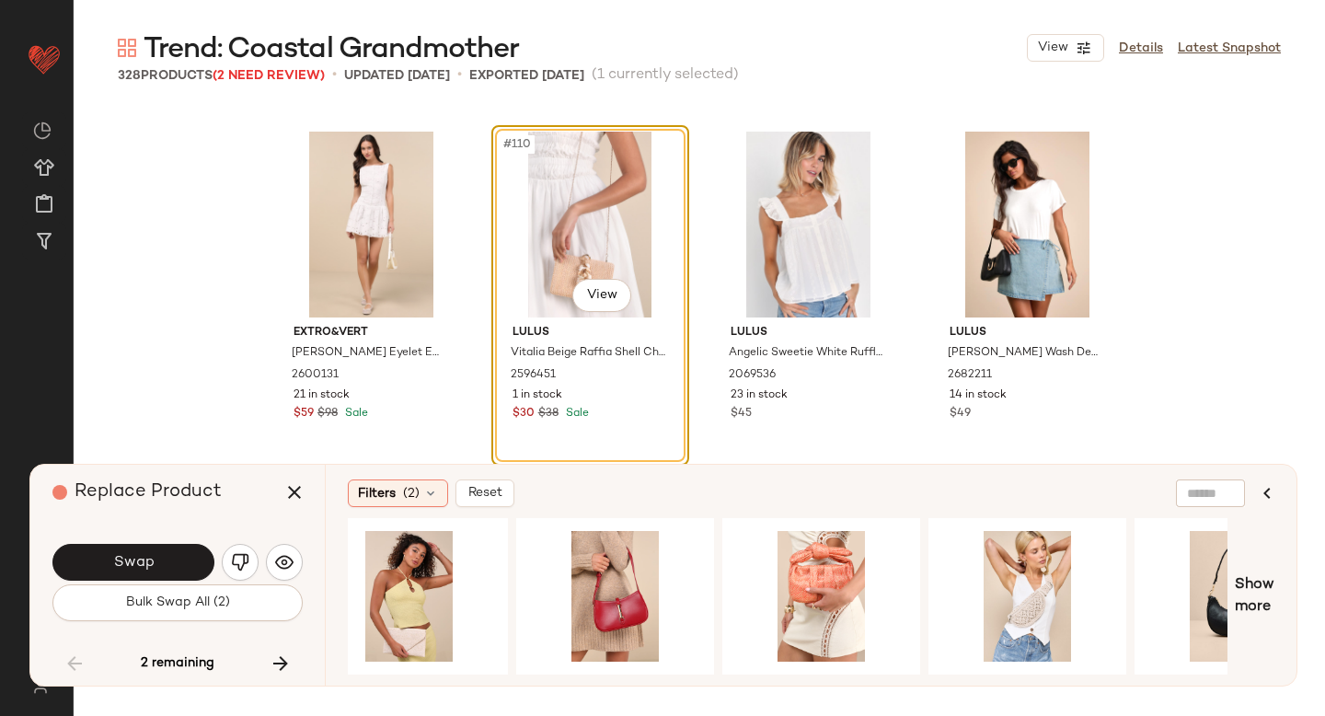
scroll to position [0, 531]
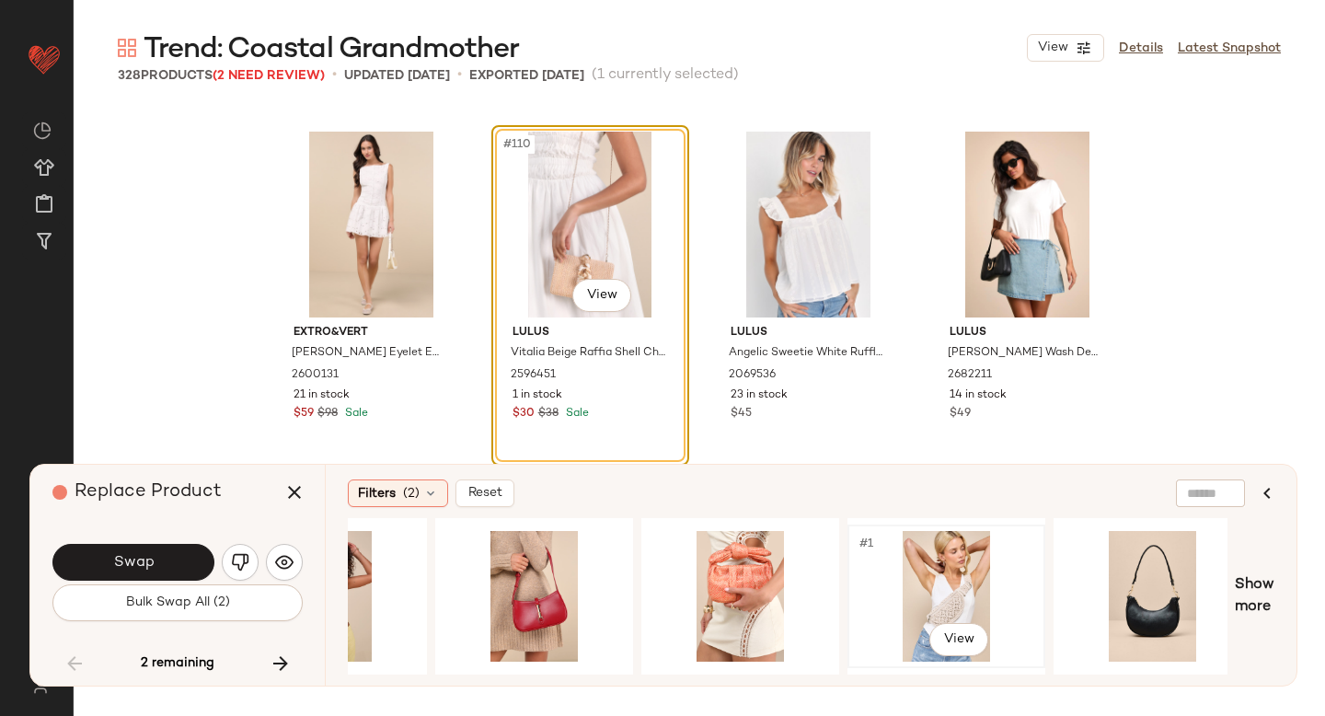
click at [916, 580] on div "#1 View" at bounding box center [946, 596] width 185 height 131
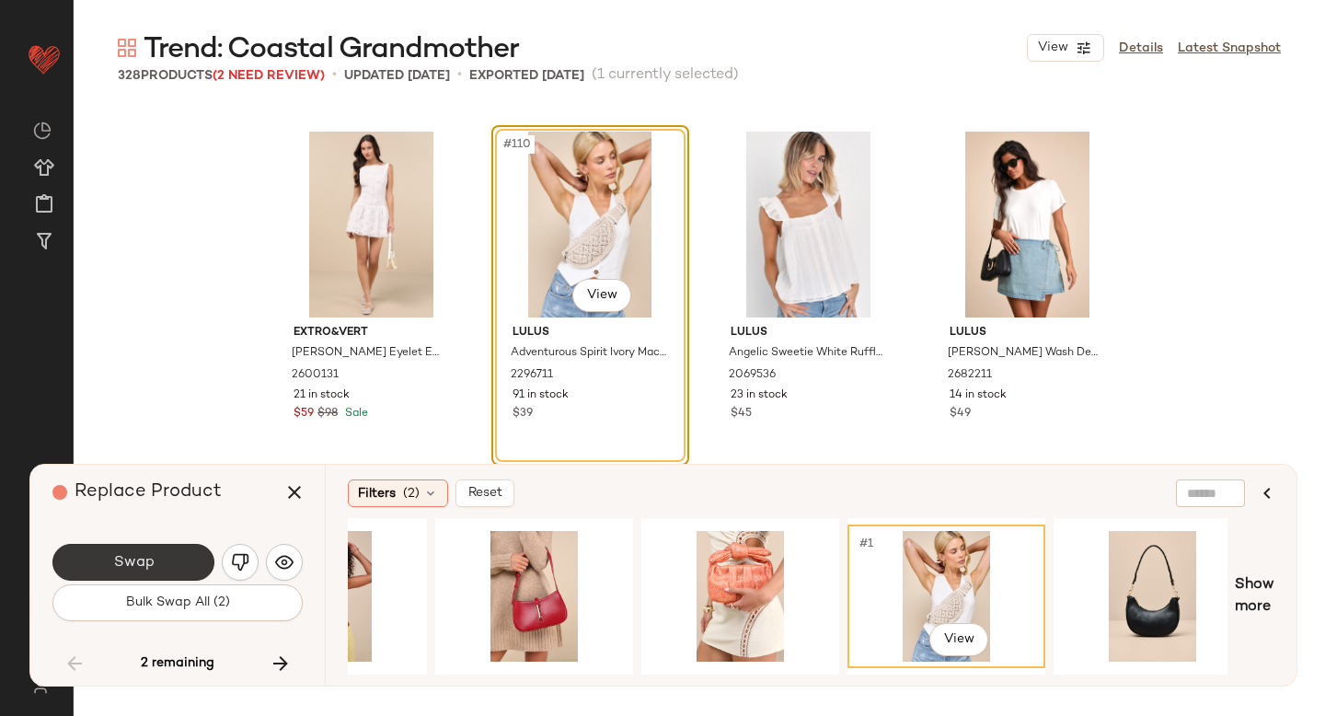
click at [148, 556] on span "Swap" at bounding box center [132, 562] width 41 height 17
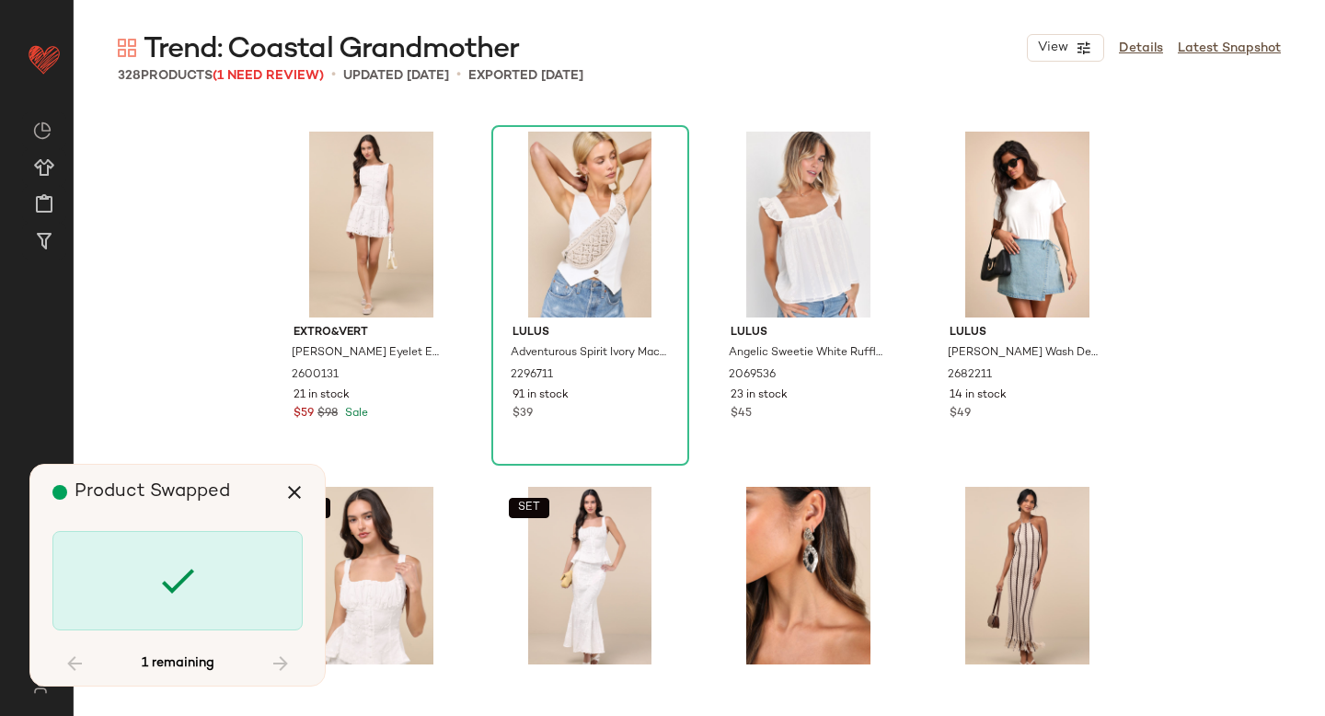
scroll to position [17401, 0]
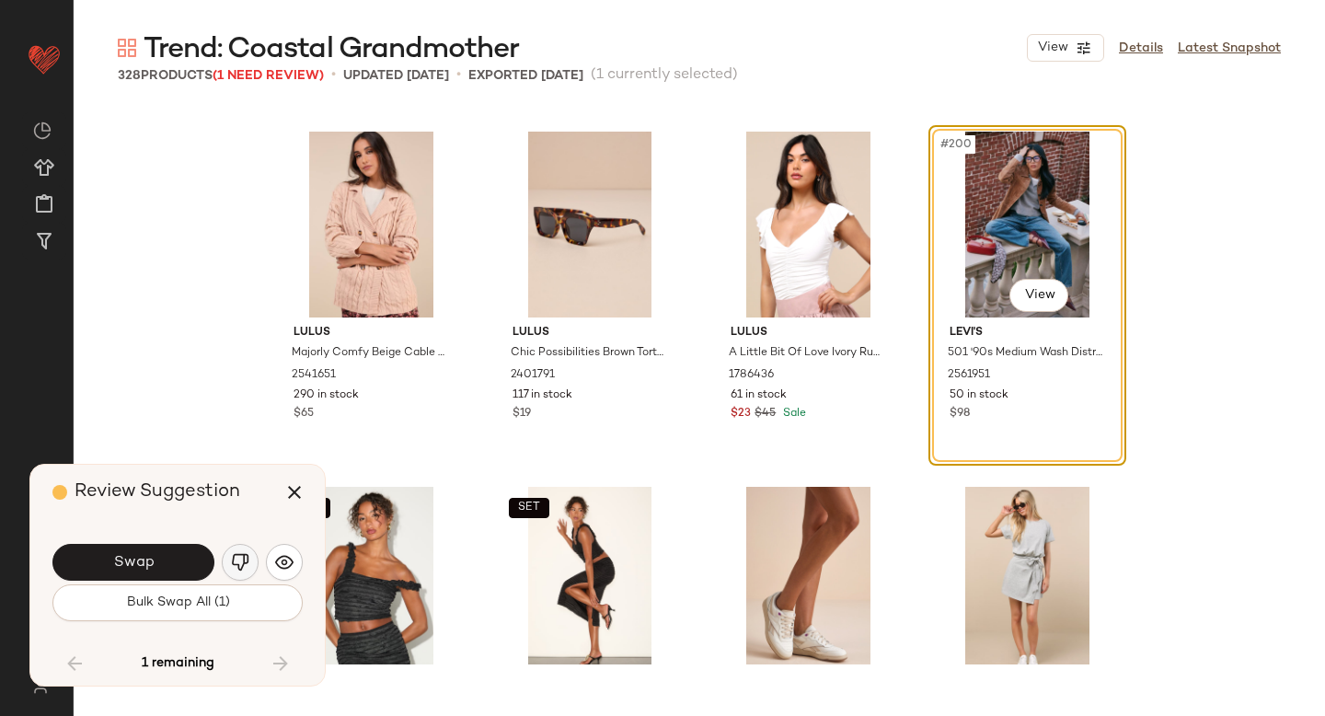
click at [241, 557] on img "button" at bounding box center [240, 562] width 18 height 18
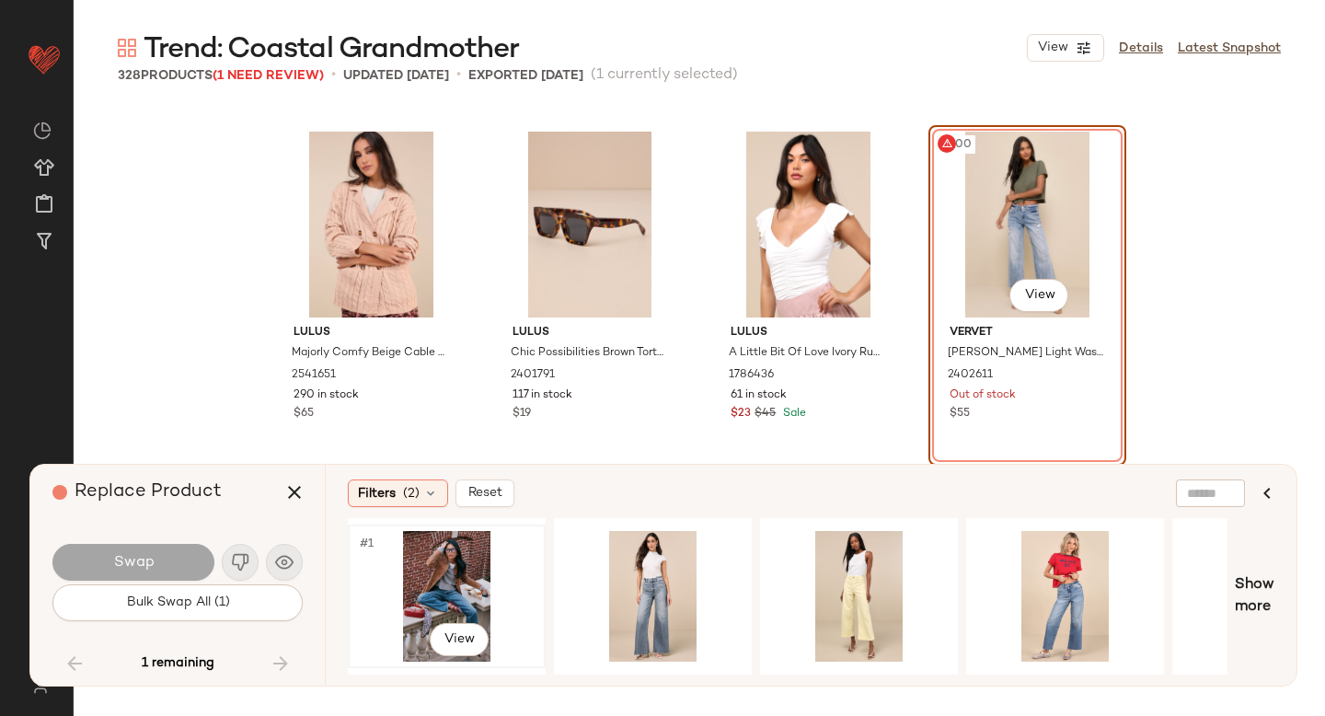
click at [473, 569] on div "#1 View" at bounding box center [446, 596] width 185 height 131
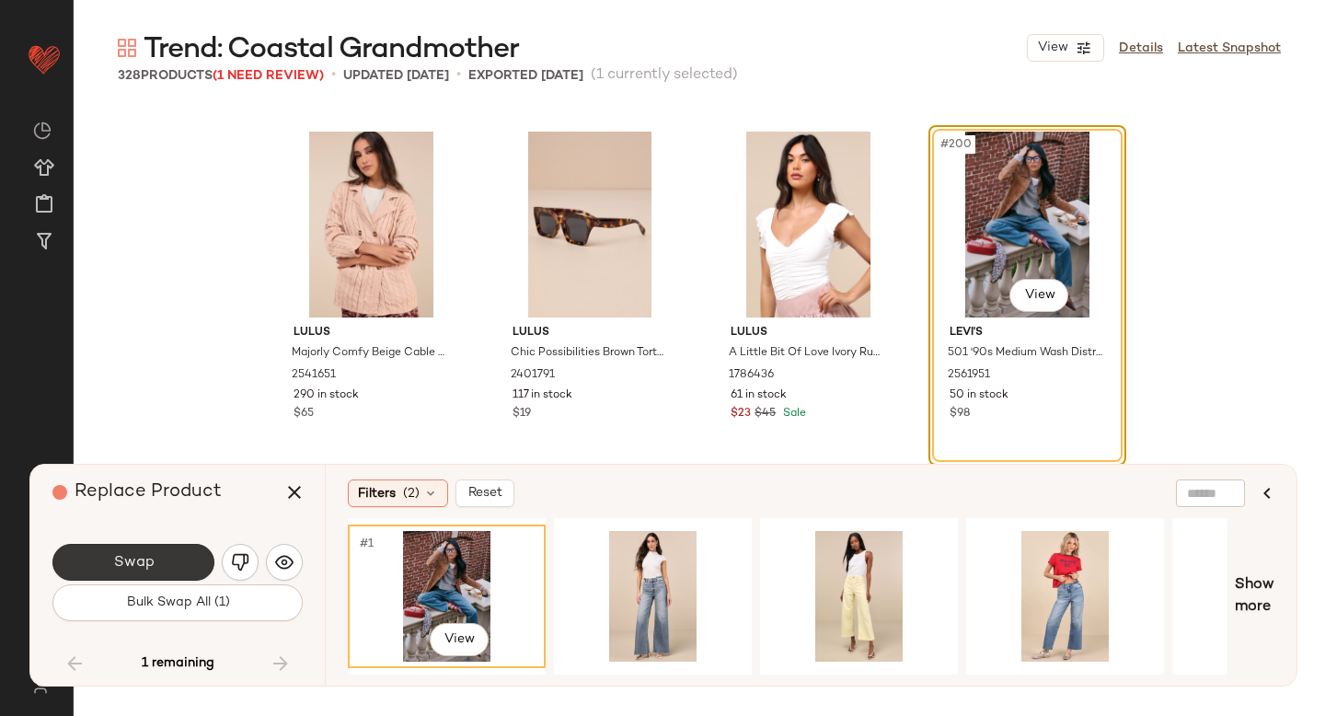
click at [116, 557] on span "Swap" at bounding box center [132, 562] width 41 height 17
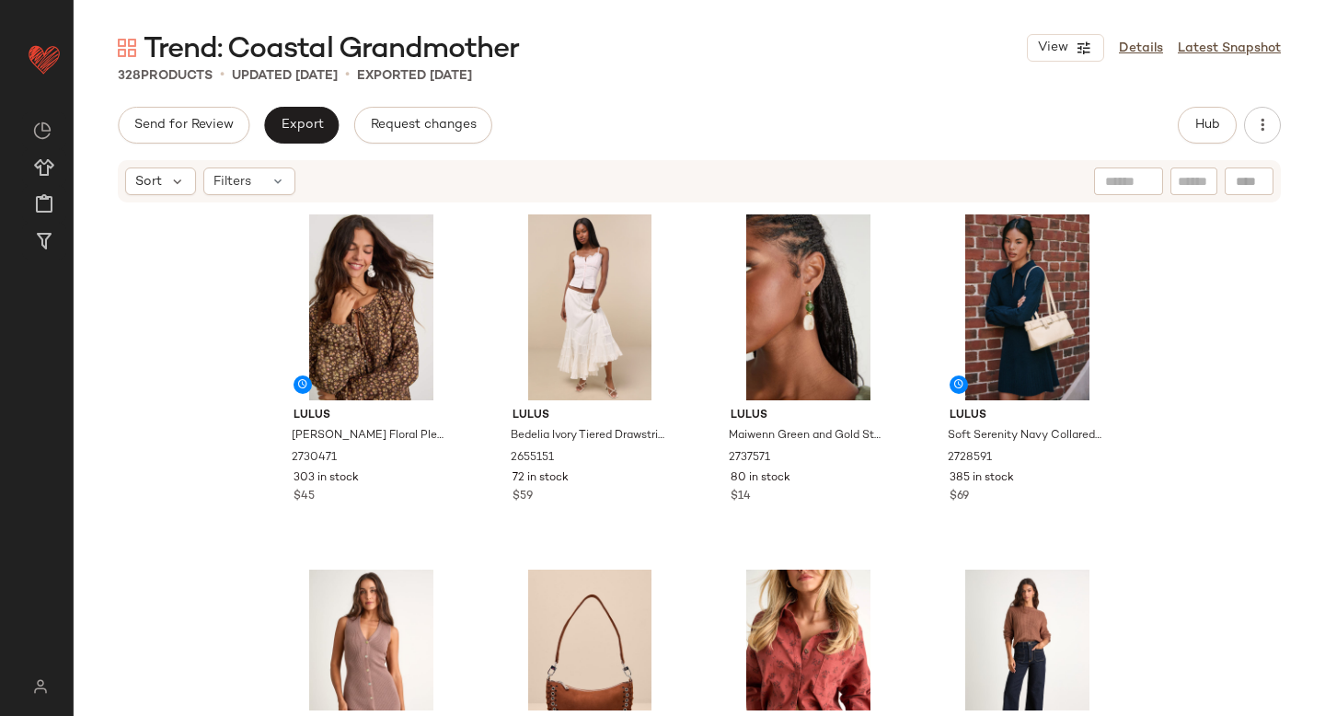
click at [1177, 121] on div "Send for Review Export Request changes Hub" at bounding box center [699, 125] width 1163 height 37
click at [1188, 115] on button "Hub" at bounding box center [1207, 125] width 59 height 37
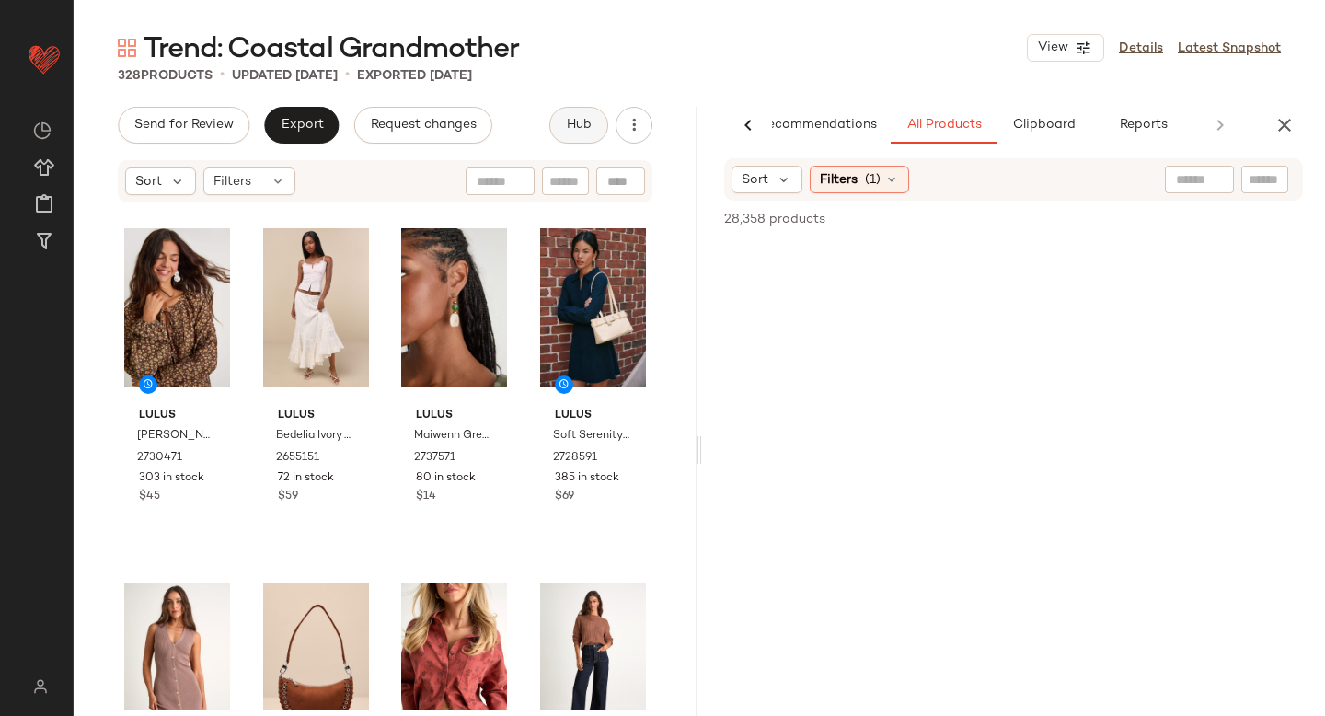
scroll to position [0, 43]
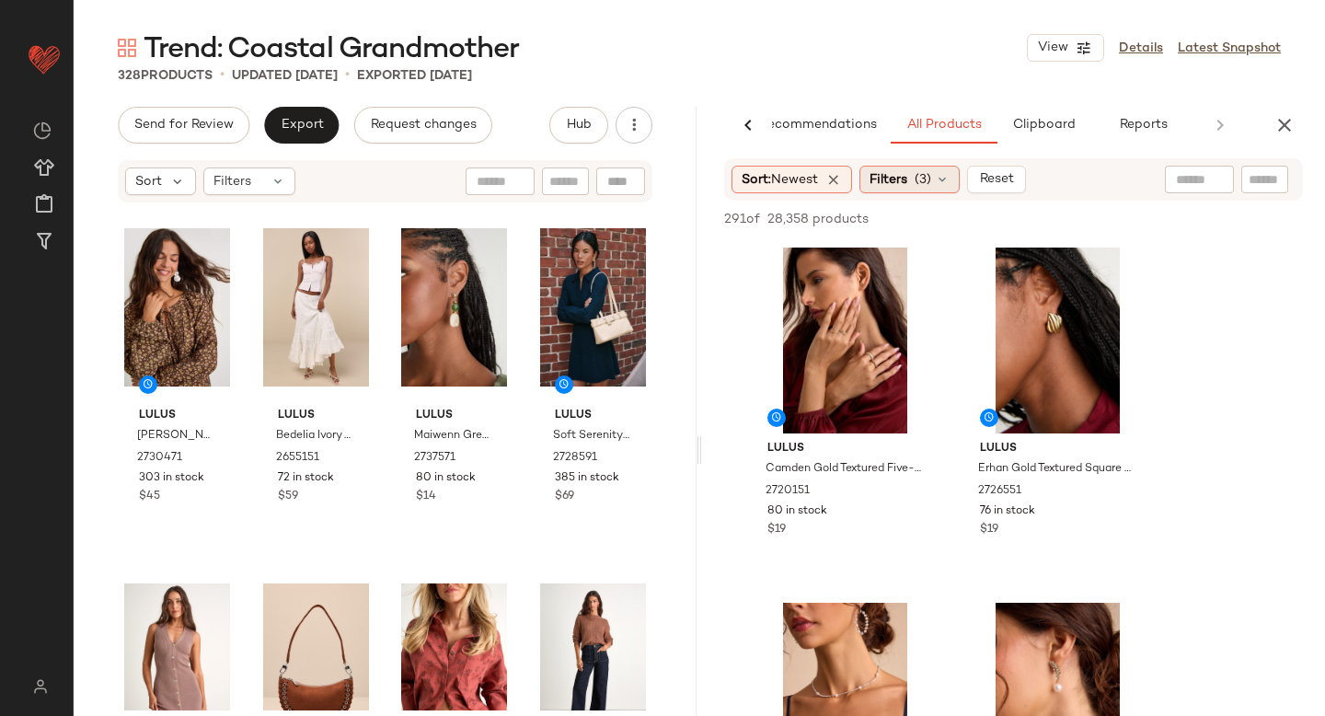
click at [896, 178] on span "Filters" at bounding box center [888, 179] width 38 height 19
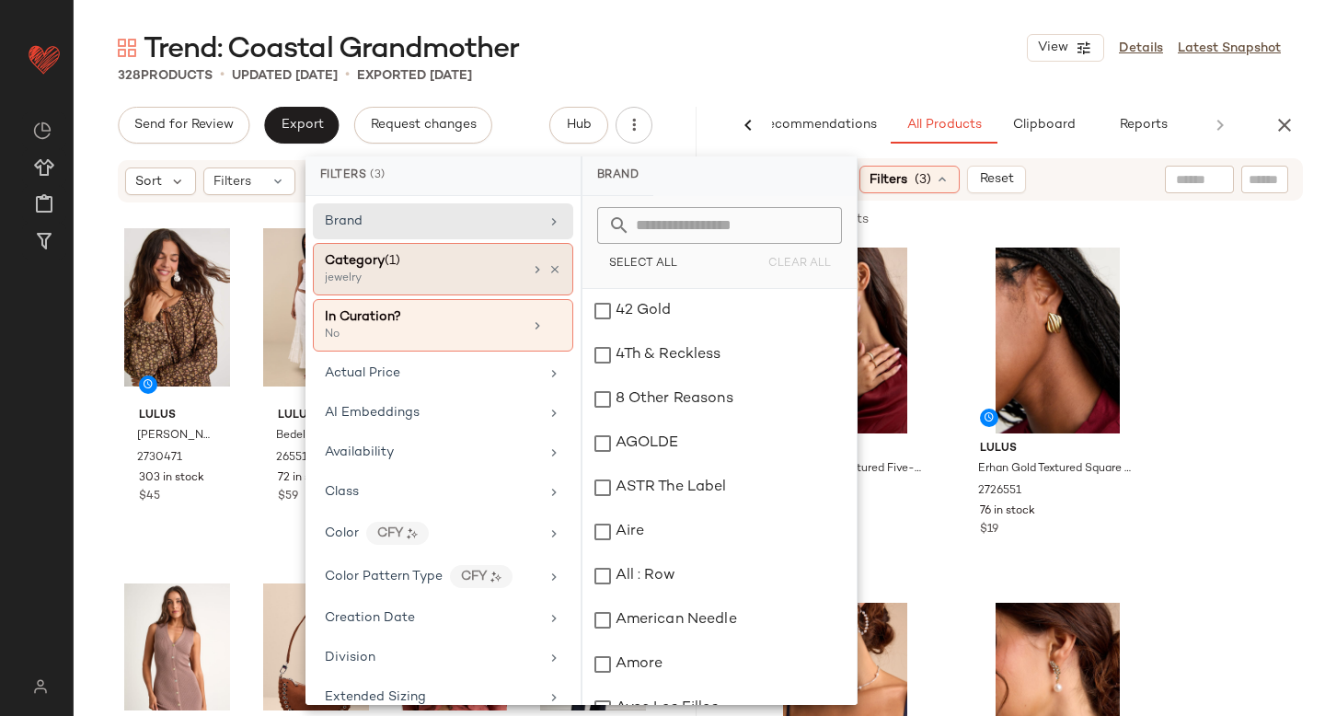
click at [480, 259] on div "Category (1)" at bounding box center [424, 260] width 198 height 19
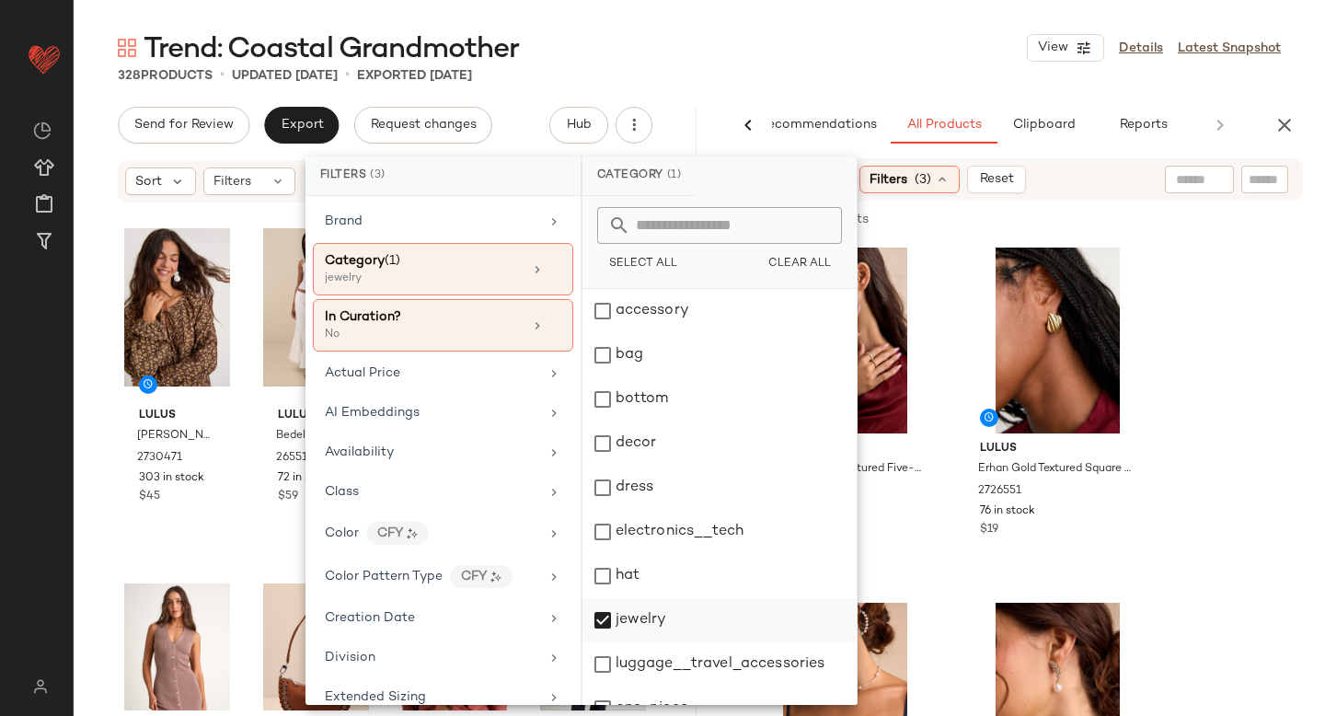
click at [595, 621] on div "jewelry" at bounding box center [719, 620] width 274 height 44
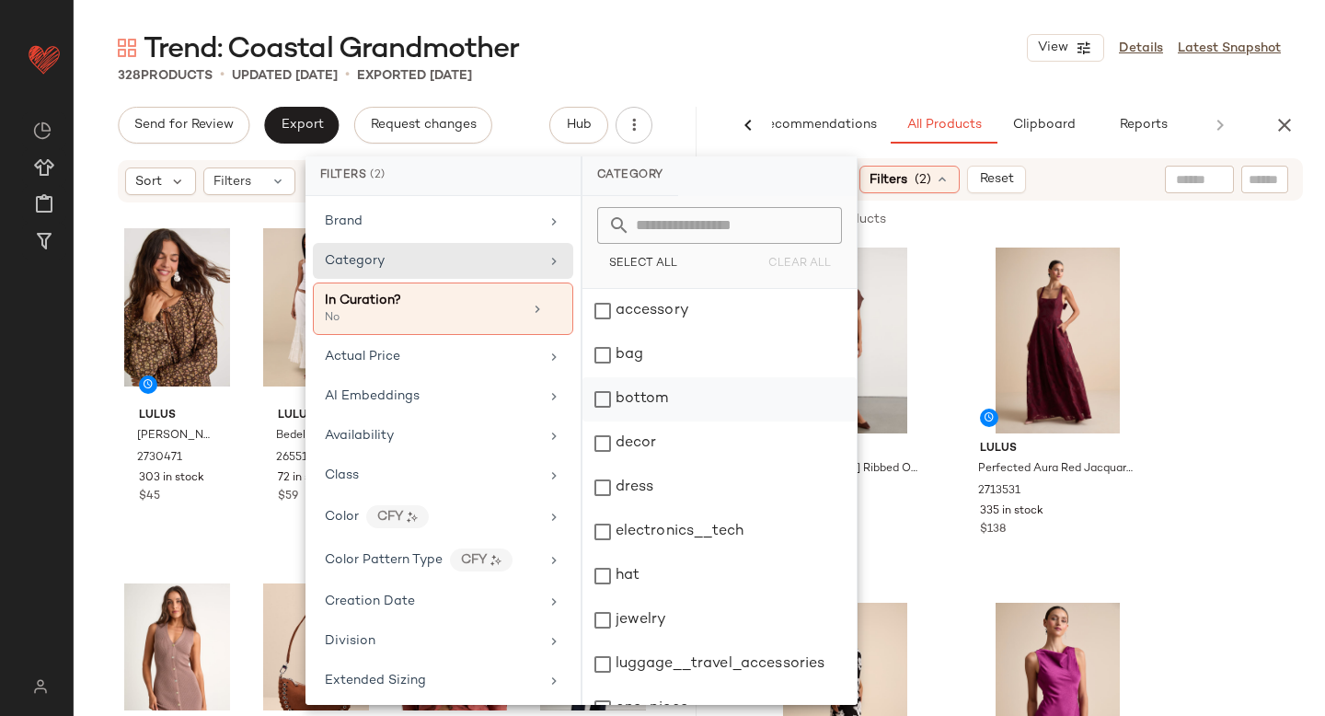
click at [605, 408] on div "bottom" at bounding box center [719, 399] width 274 height 44
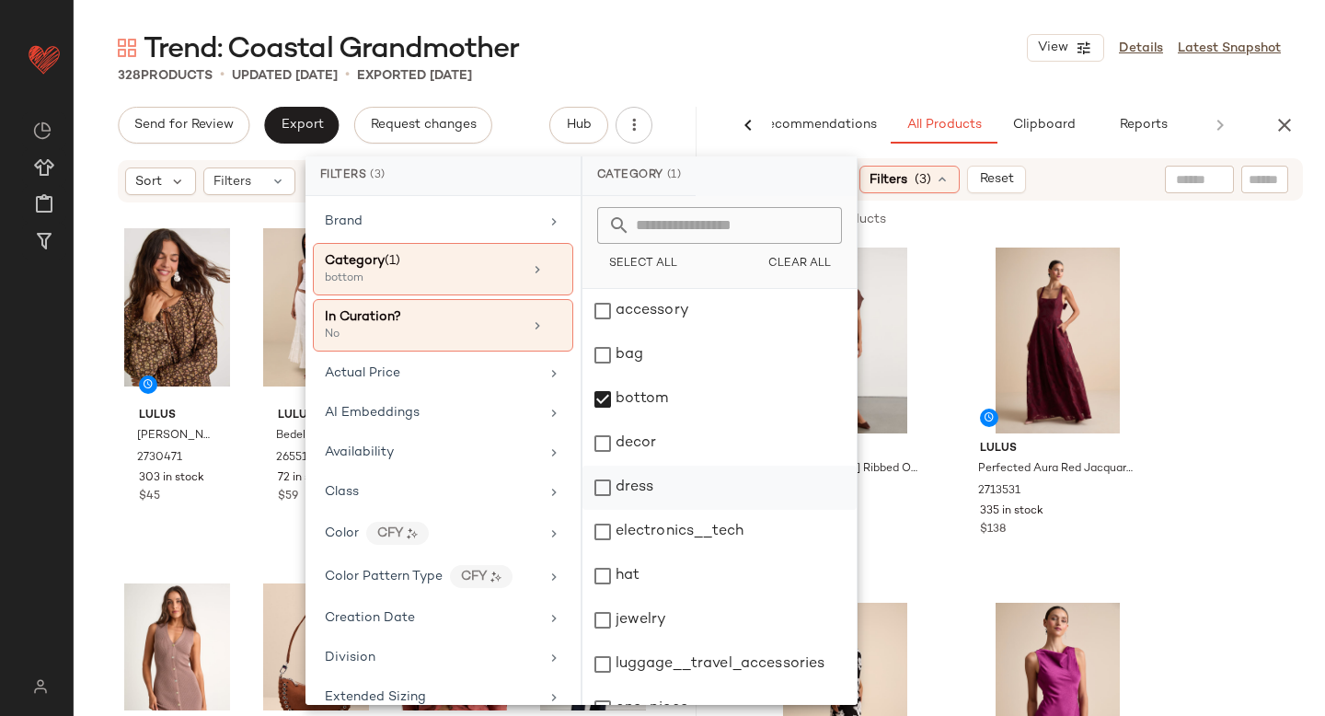
scroll to position [335, 0]
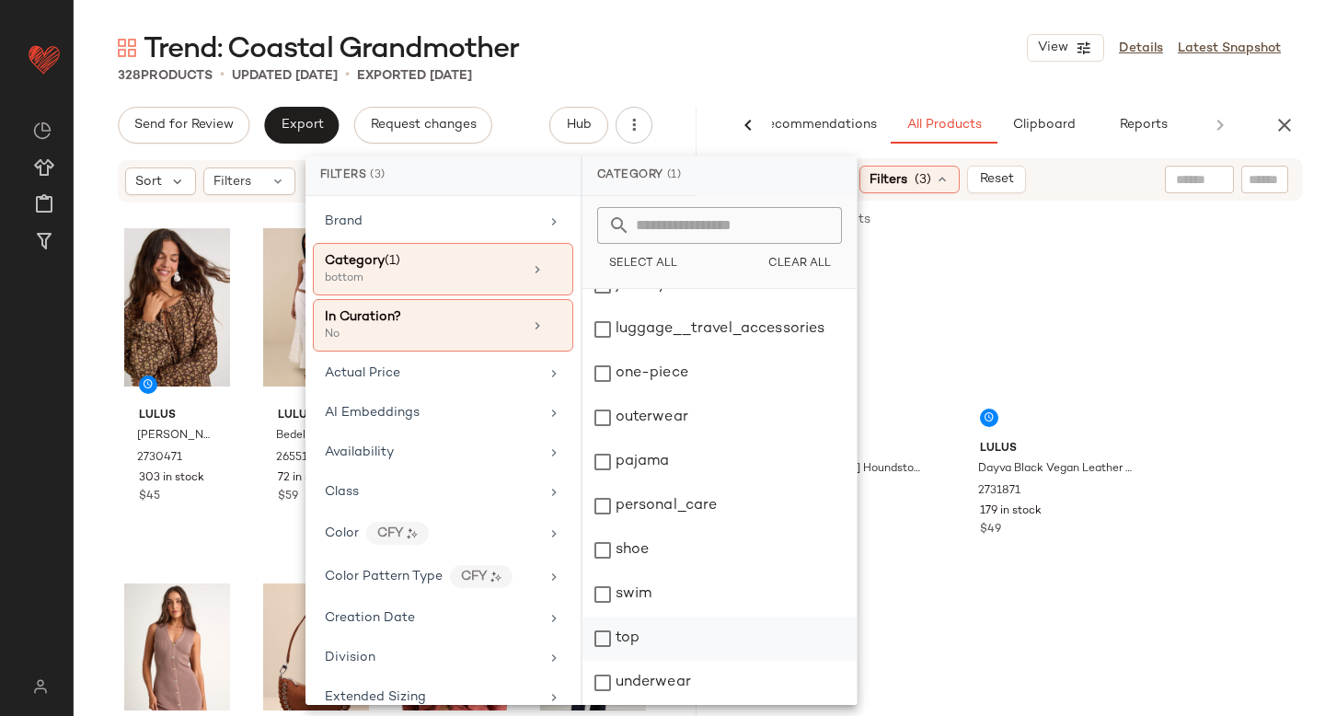
click at [604, 644] on div "top" at bounding box center [719, 638] width 274 height 44
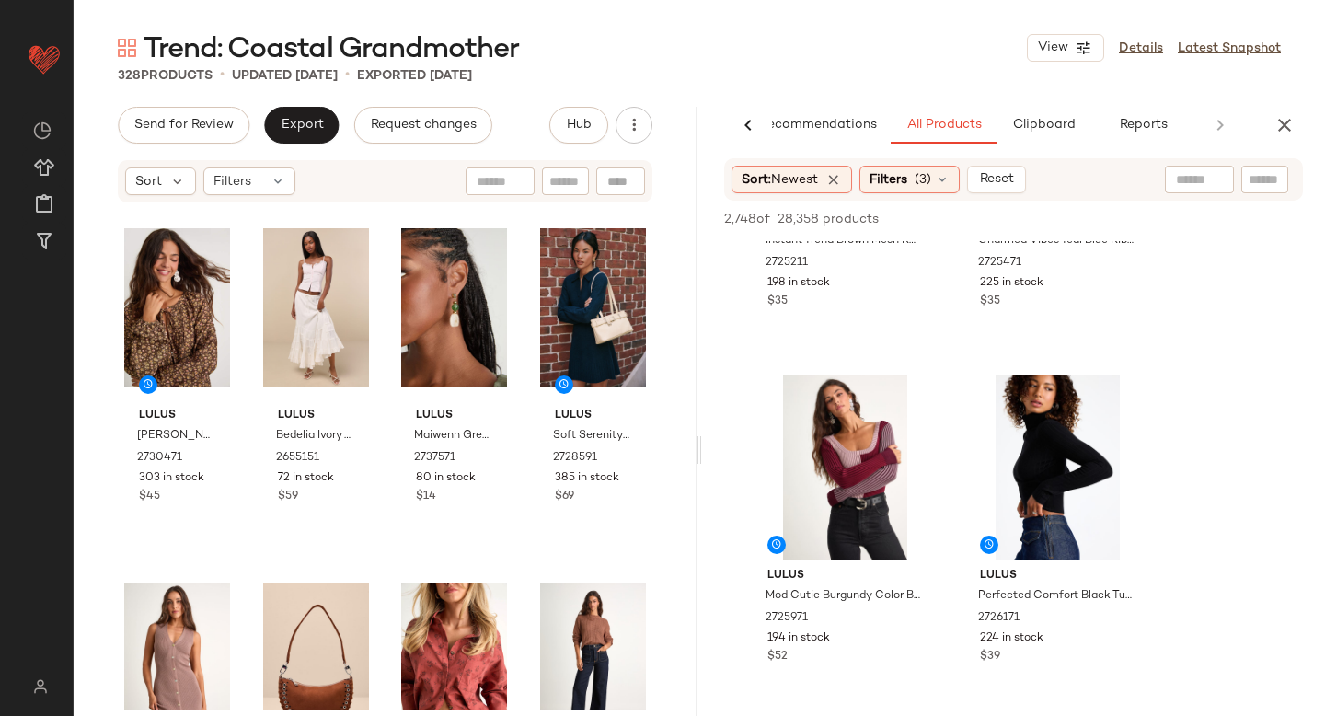
scroll to position [598, 0]
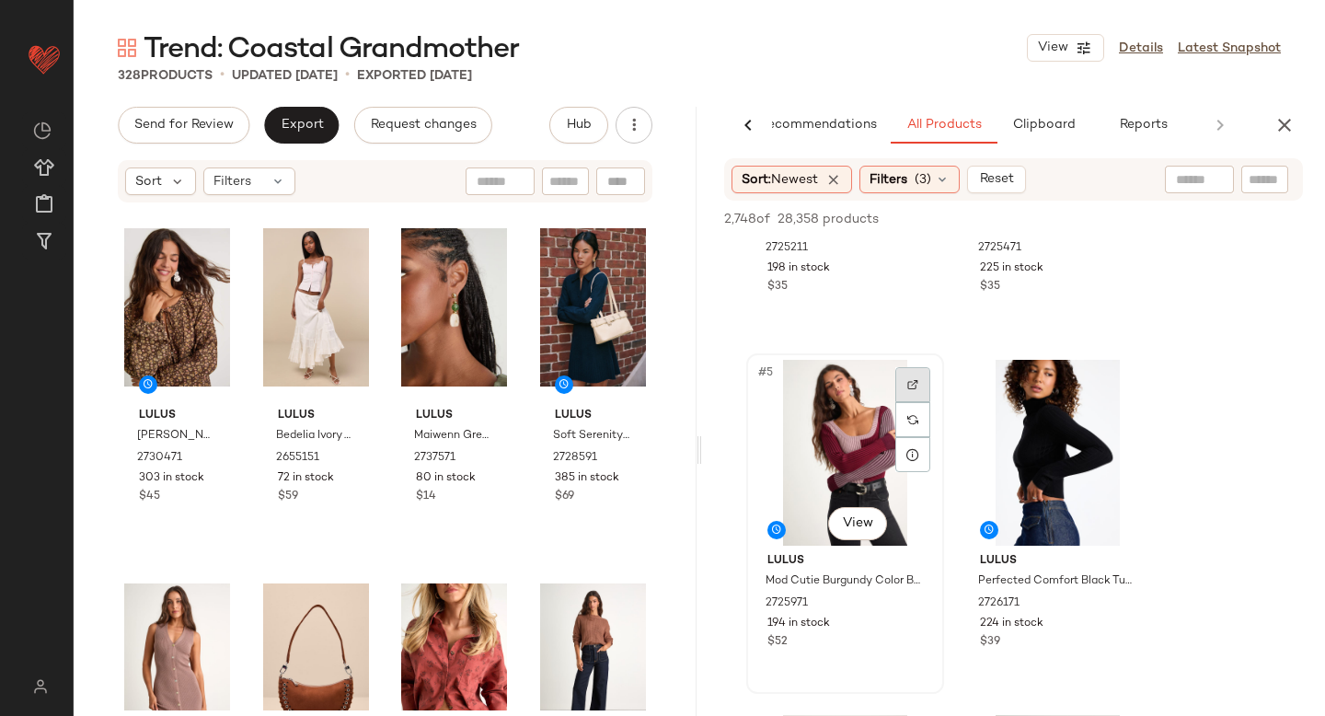
click at [917, 386] on img at bounding box center [912, 384] width 11 height 11
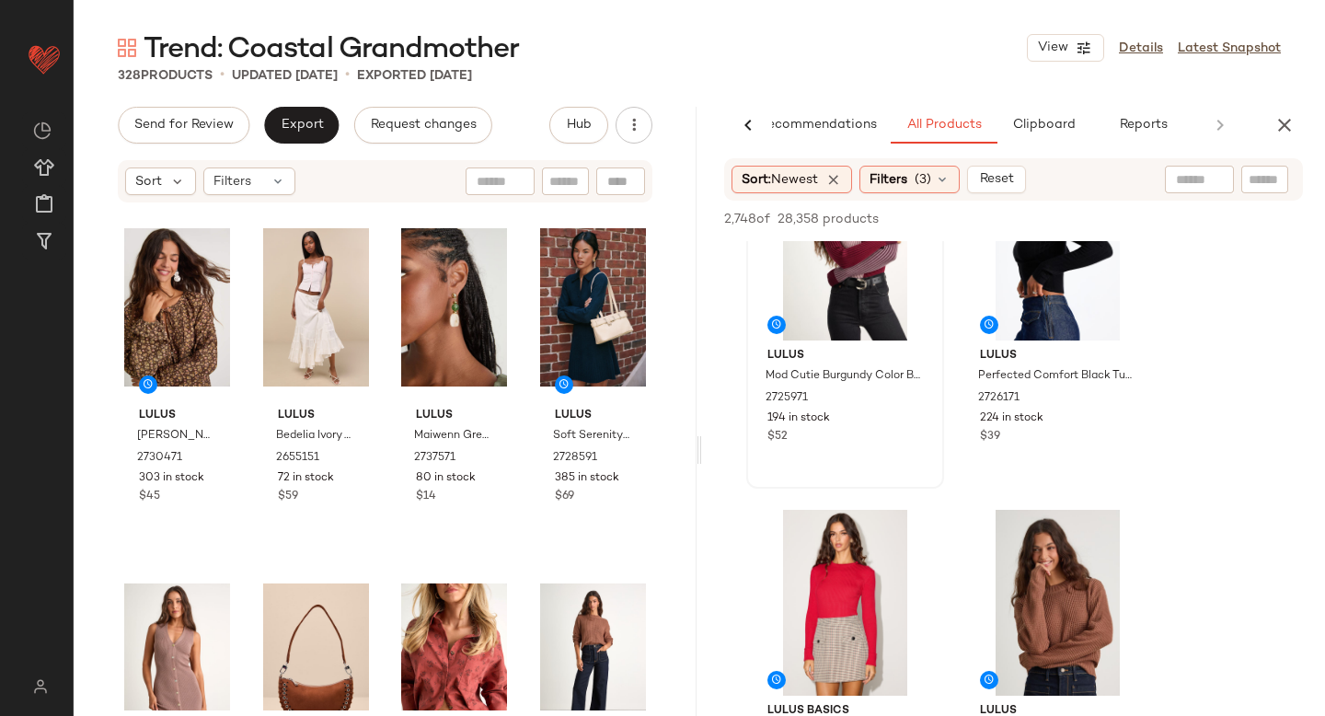
scroll to position [887, 0]
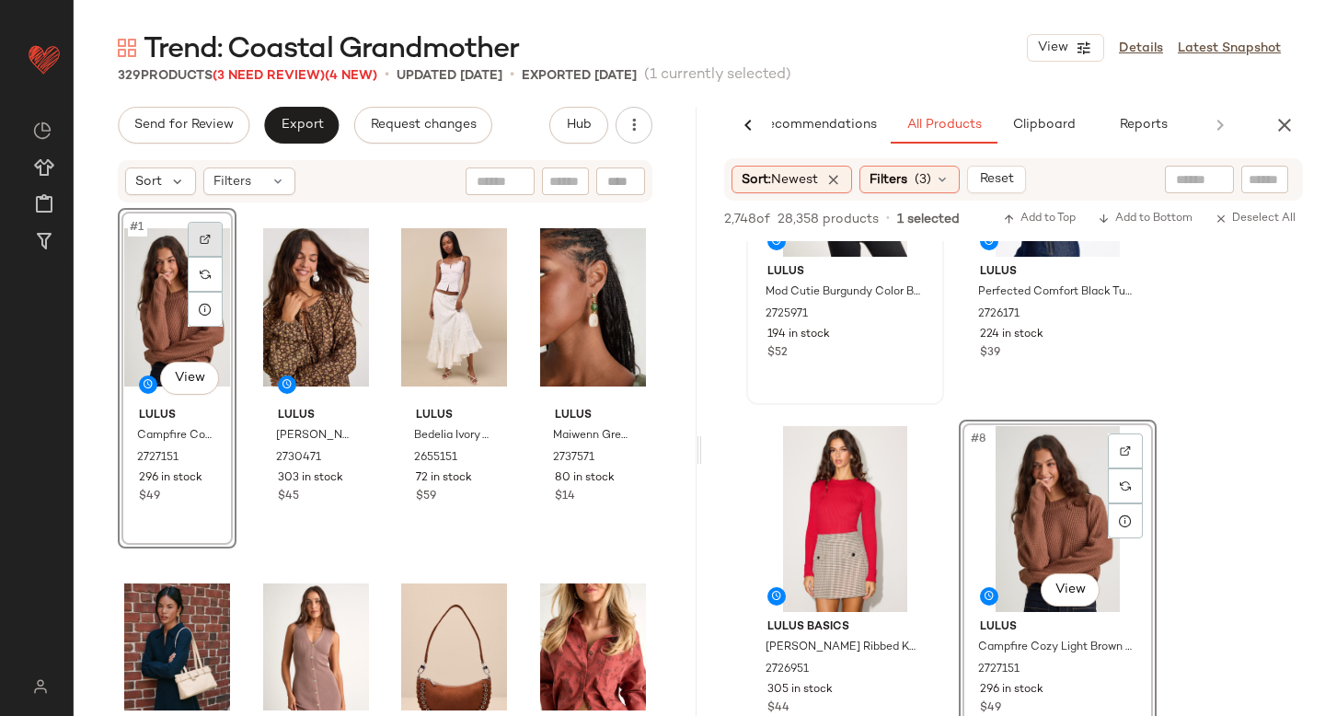
click at [210, 234] on img at bounding box center [205, 239] width 11 height 11
click at [1270, 183] on input "text" at bounding box center [1264, 179] width 32 height 19
paste input "*******"
type input "*******"
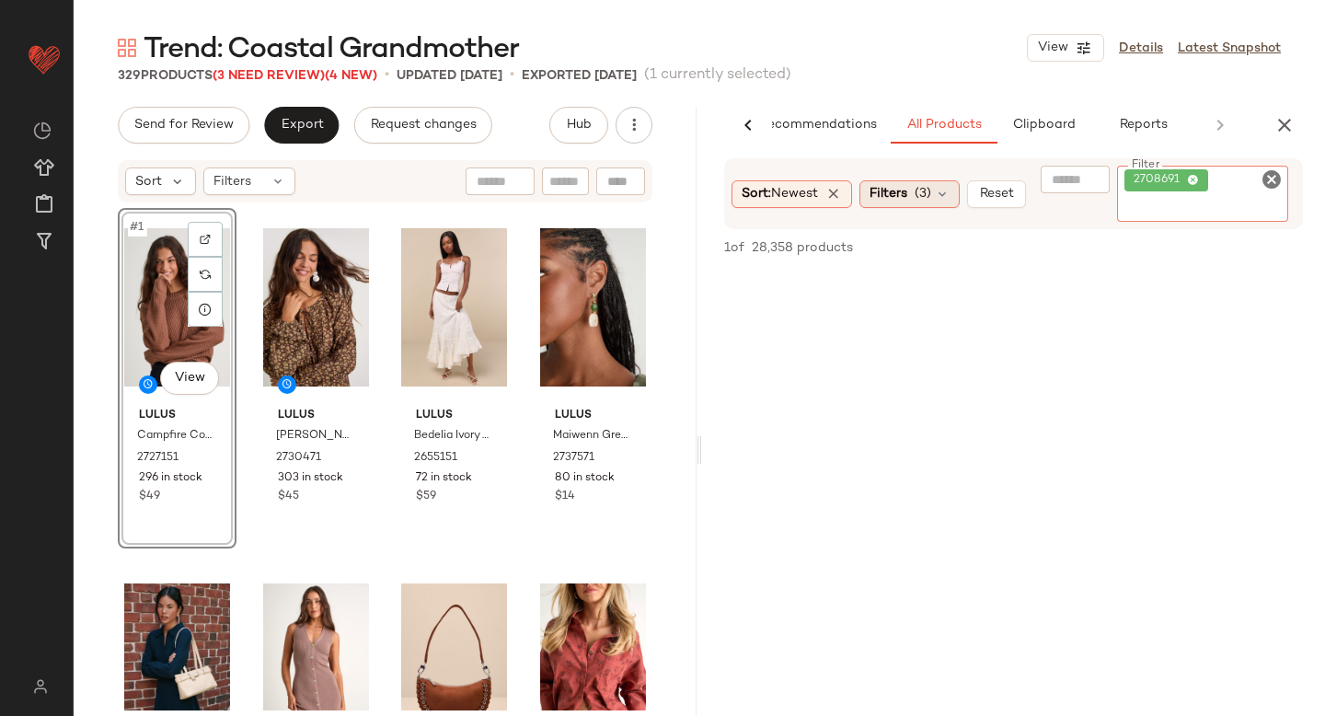
click at [903, 198] on div "Sort: Newest Filters (3) Reset Filter 2708691 Filter" at bounding box center [1013, 193] width 579 height 71
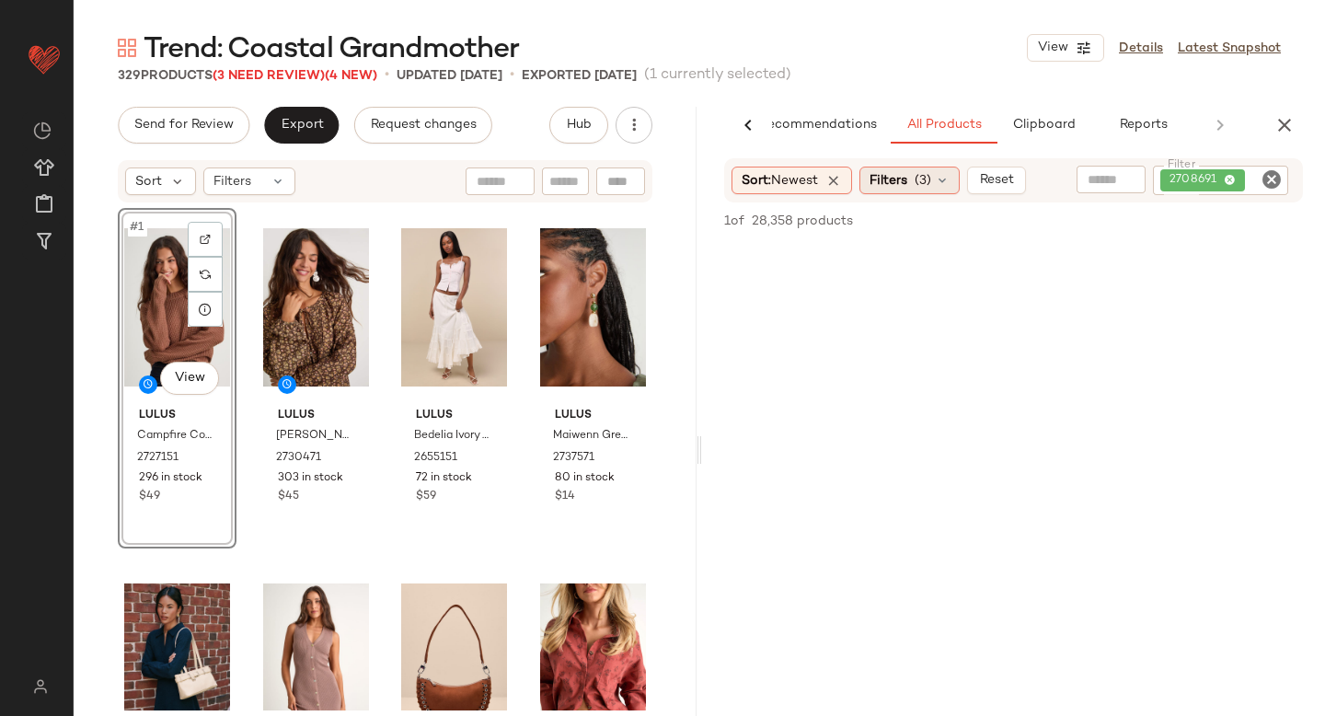
click at [906, 181] on span "Filters" at bounding box center [888, 180] width 38 height 19
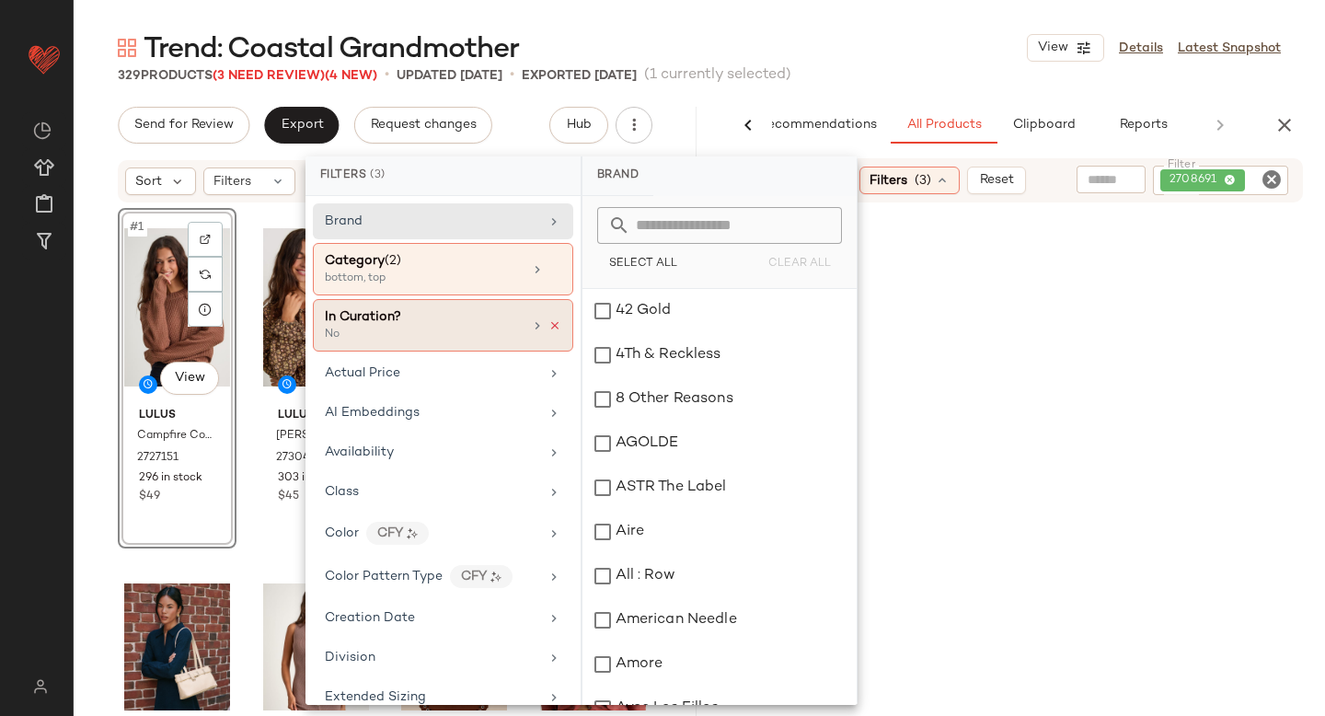
click at [548, 328] on icon at bounding box center [554, 325] width 13 height 13
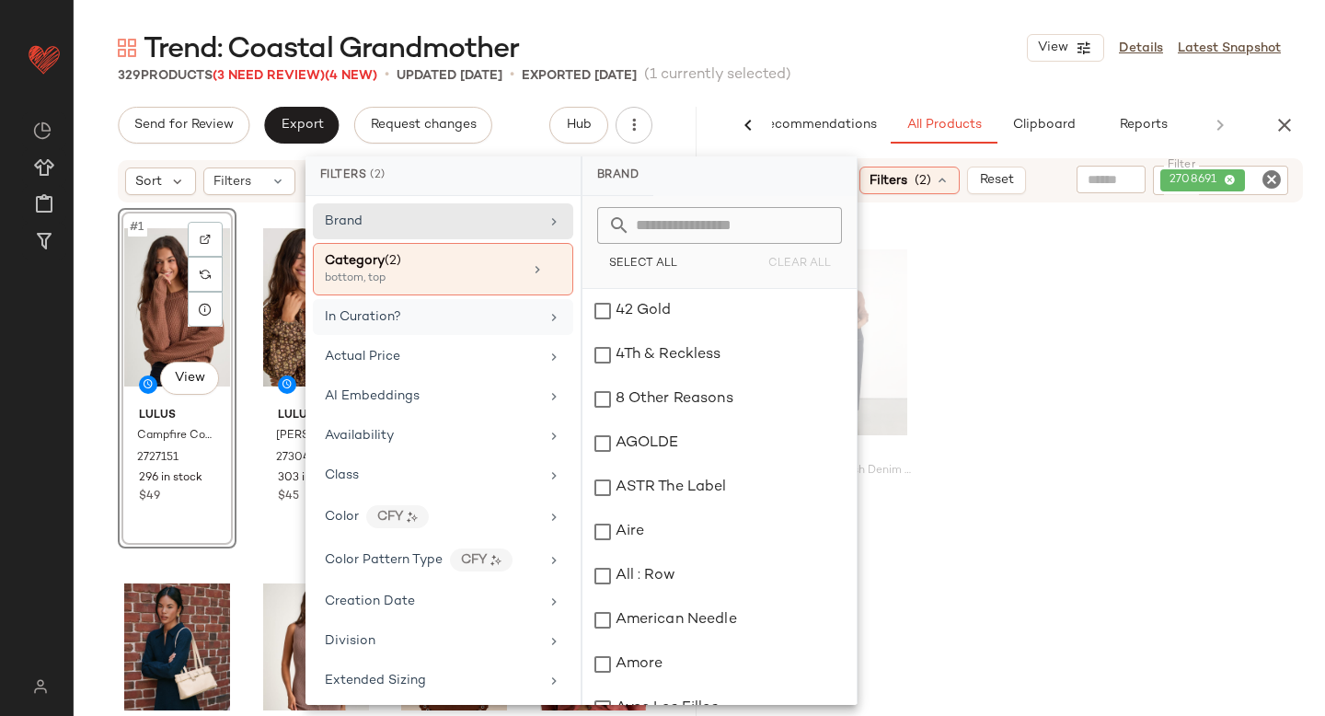
click at [1078, 387] on div "Just Black Halston Dark Wash Denim Wide-Leg High-Rise Jeans 2708691 36 in stock…" at bounding box center [1013, 413] width 623 height 340
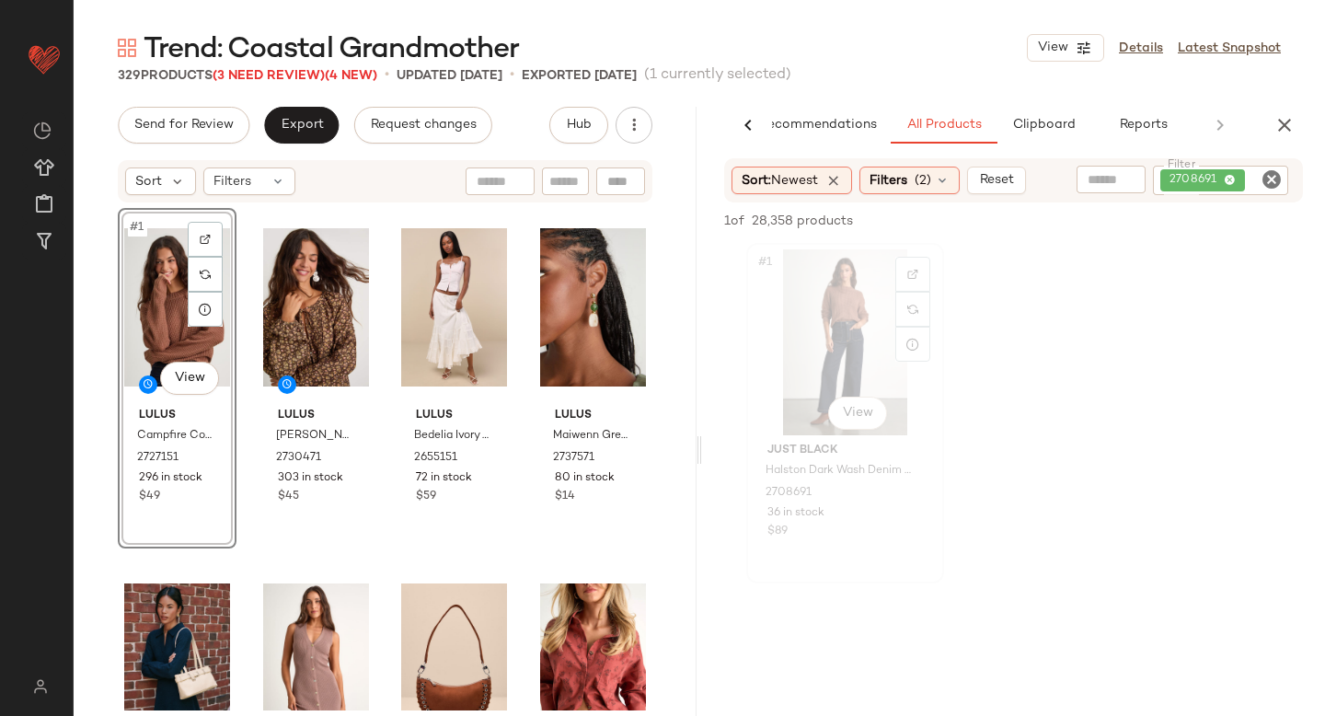
click at [854, 330] on div "#1 View" at bounding box center [845, 342] width 185 height 186
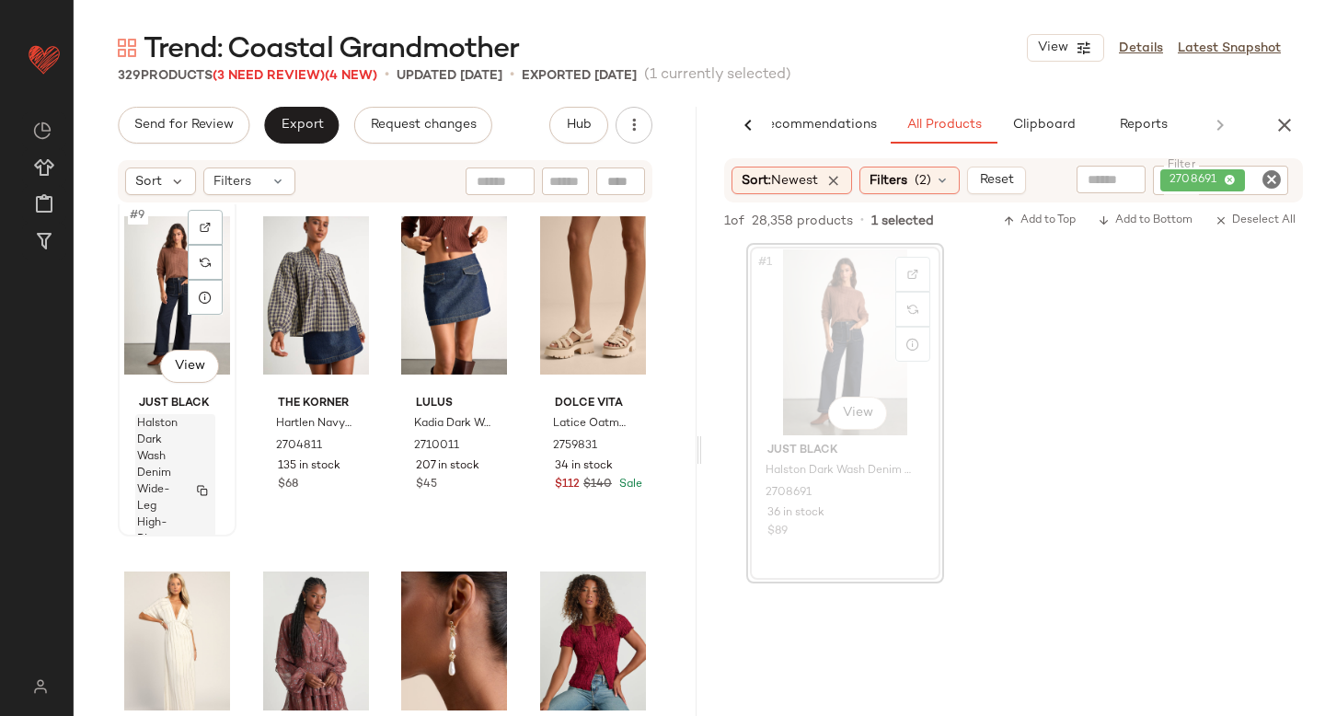
scroll to position [745, 0]
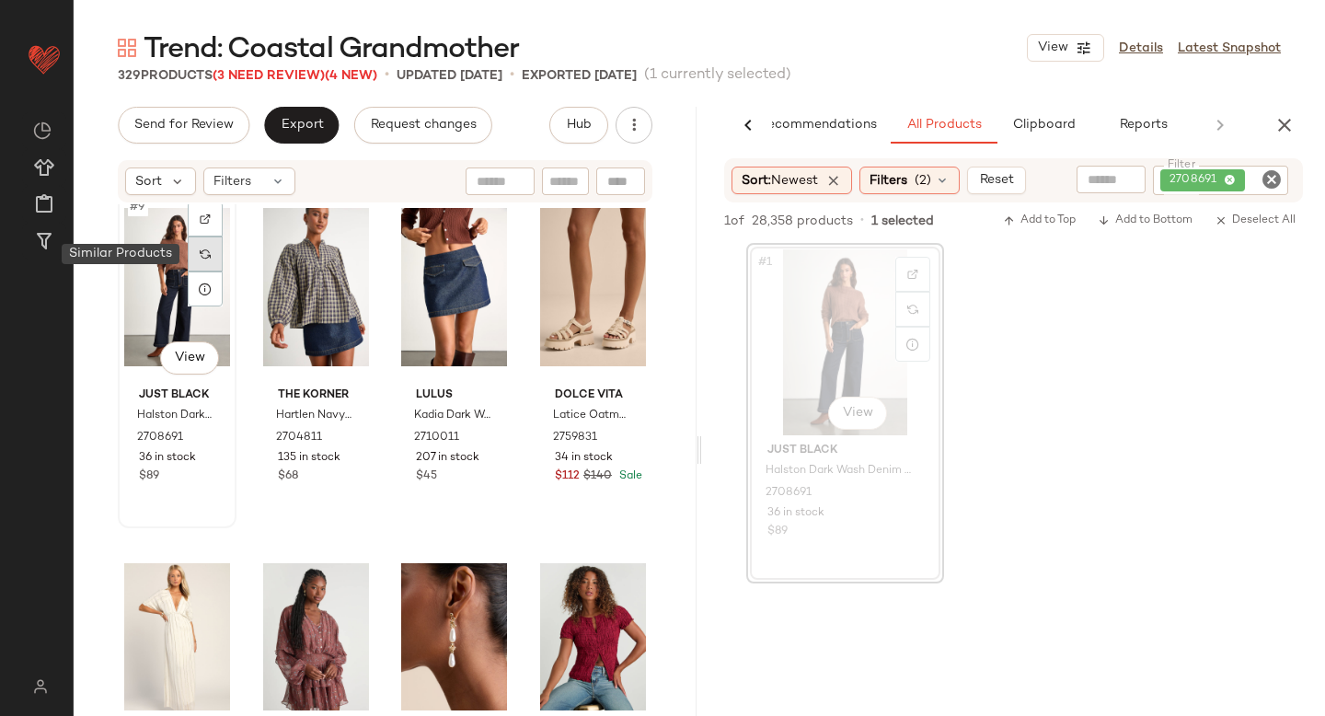
click at [201, 260] on div at bounding box center [205, 253] width 35 height 35
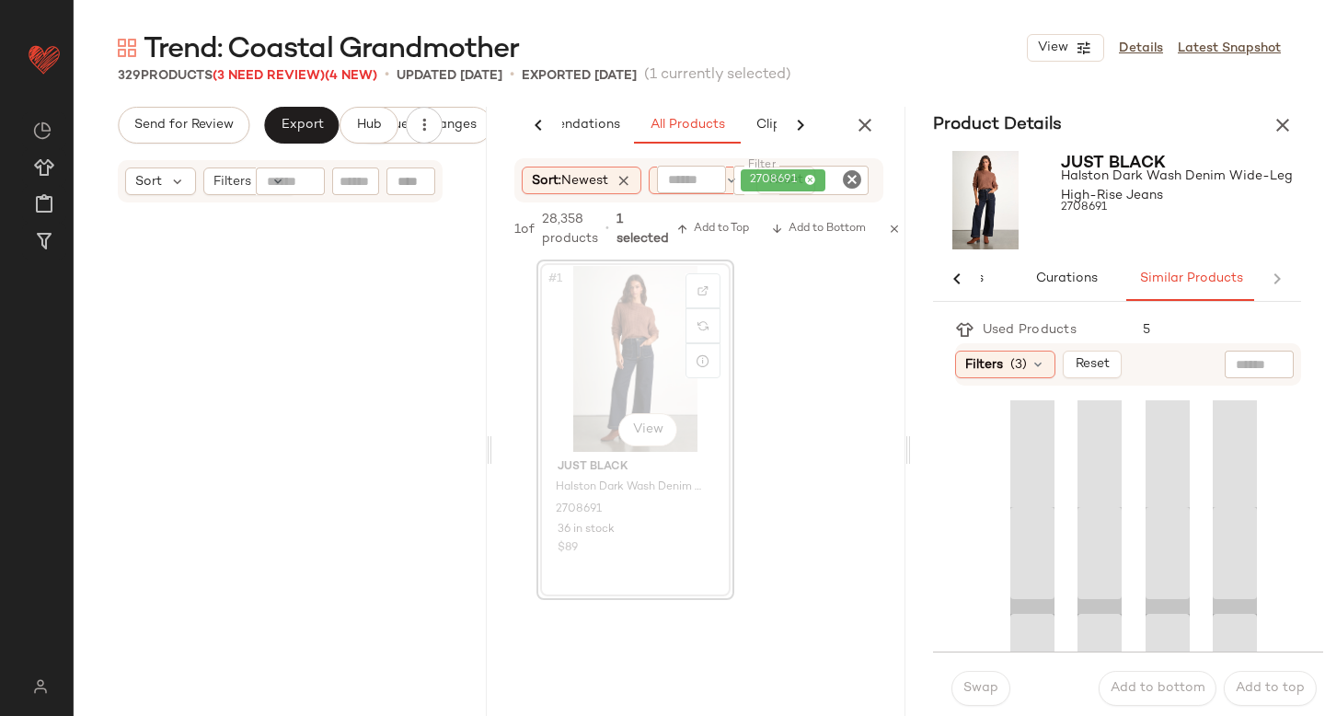
scroll to position [0, 90]
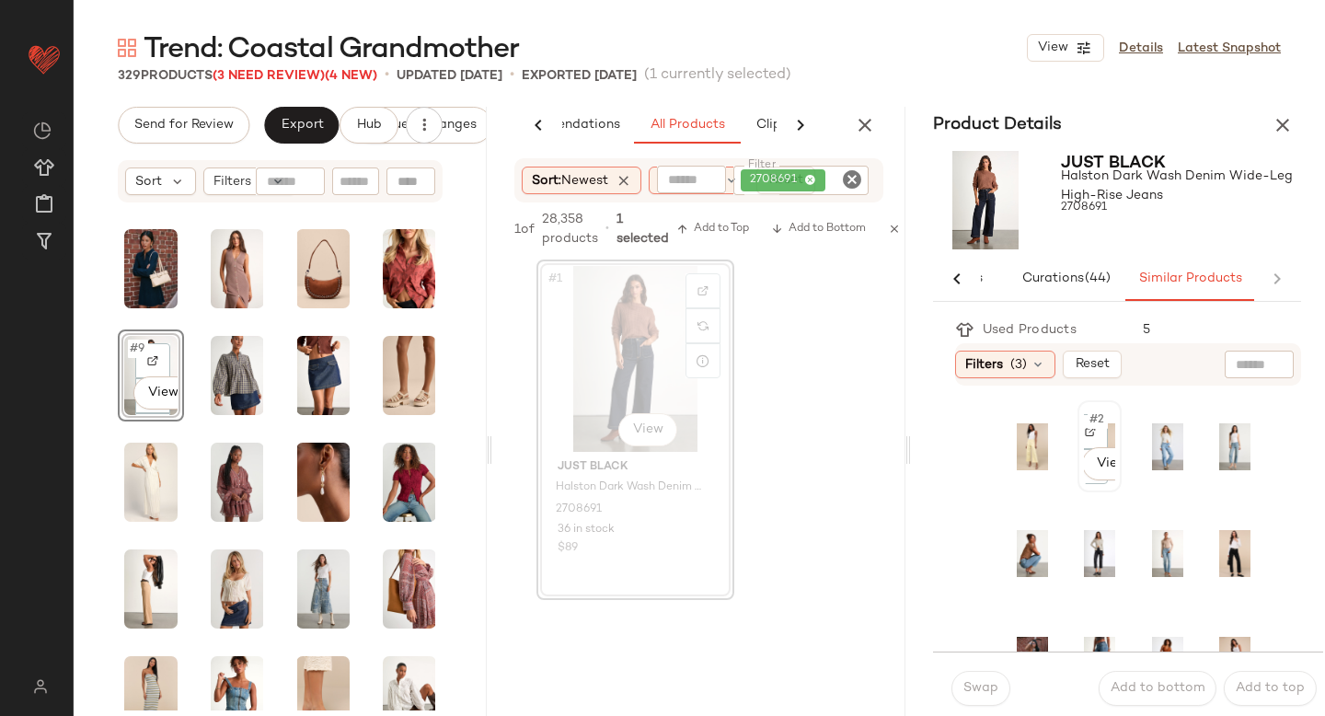
click at [1108, 429] on div "#2 View" at bounding box center [1099, 446] width 40 height 88
click at [988, 693] on span "Swap" at bounding box center [980, 688] width 36 height 15
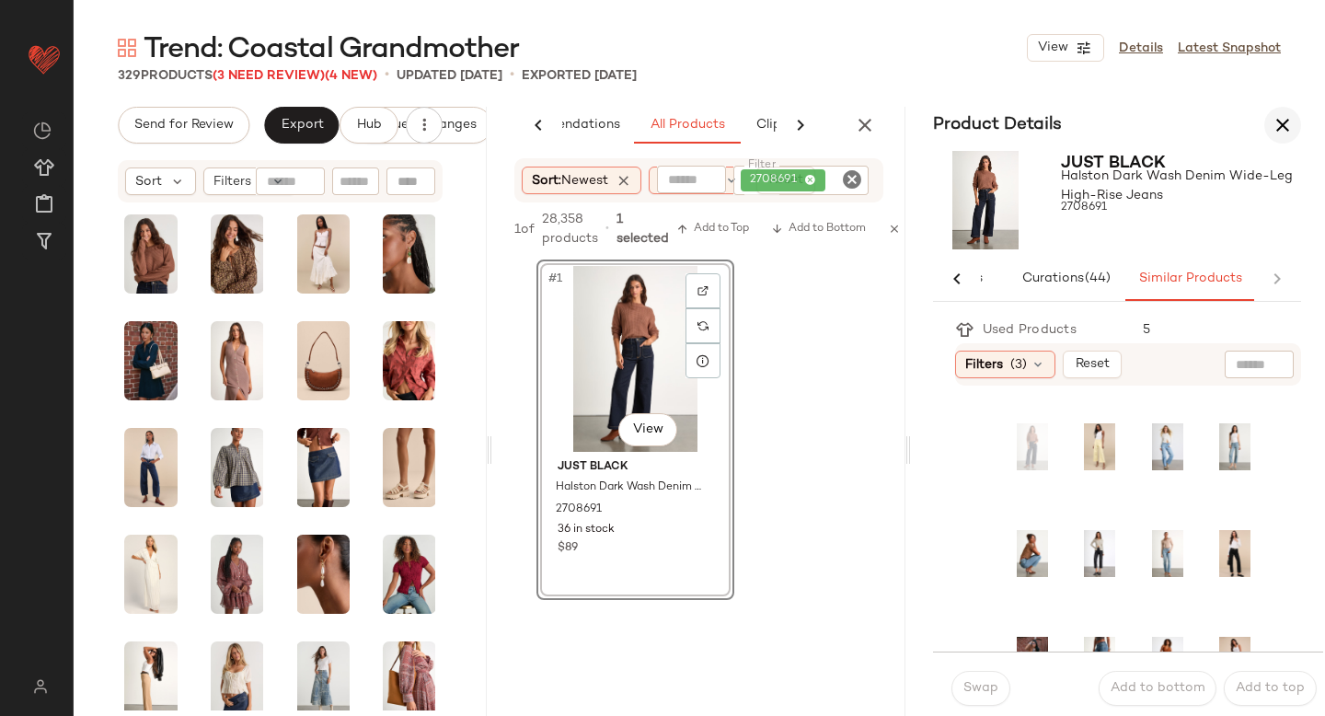
click at [1273, 129] on icon "button" at bounding box center [1282, 125] width 22 height 22
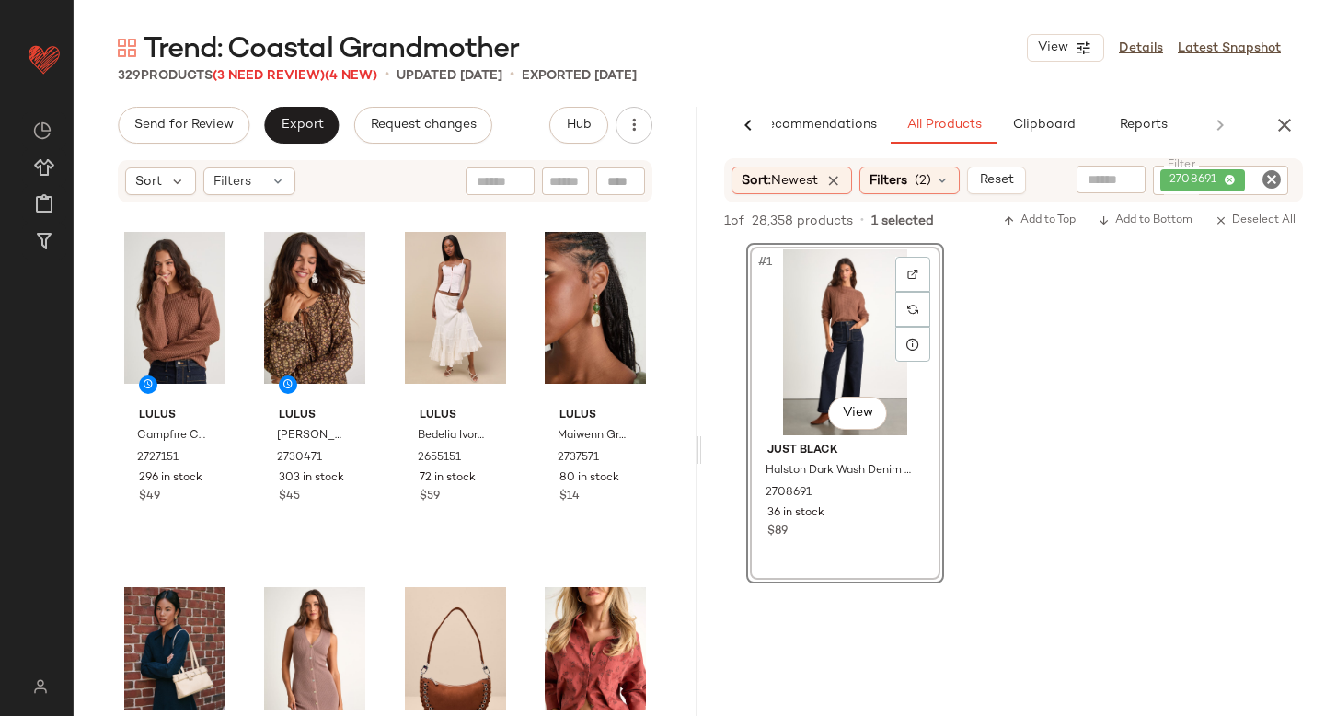
scroll to position [0, 43]
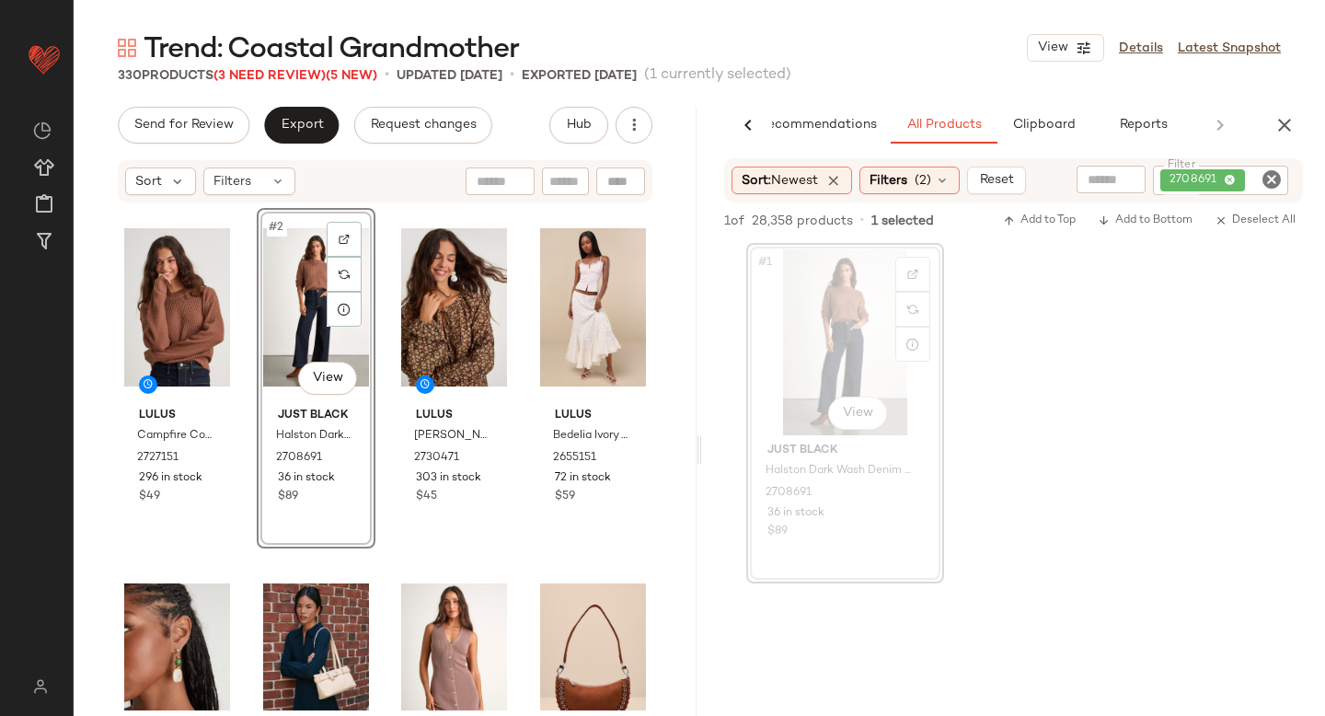
click at [1273, 184] on icon "Clear Filter" at bounding box center [1271, 179] width 22 height 22
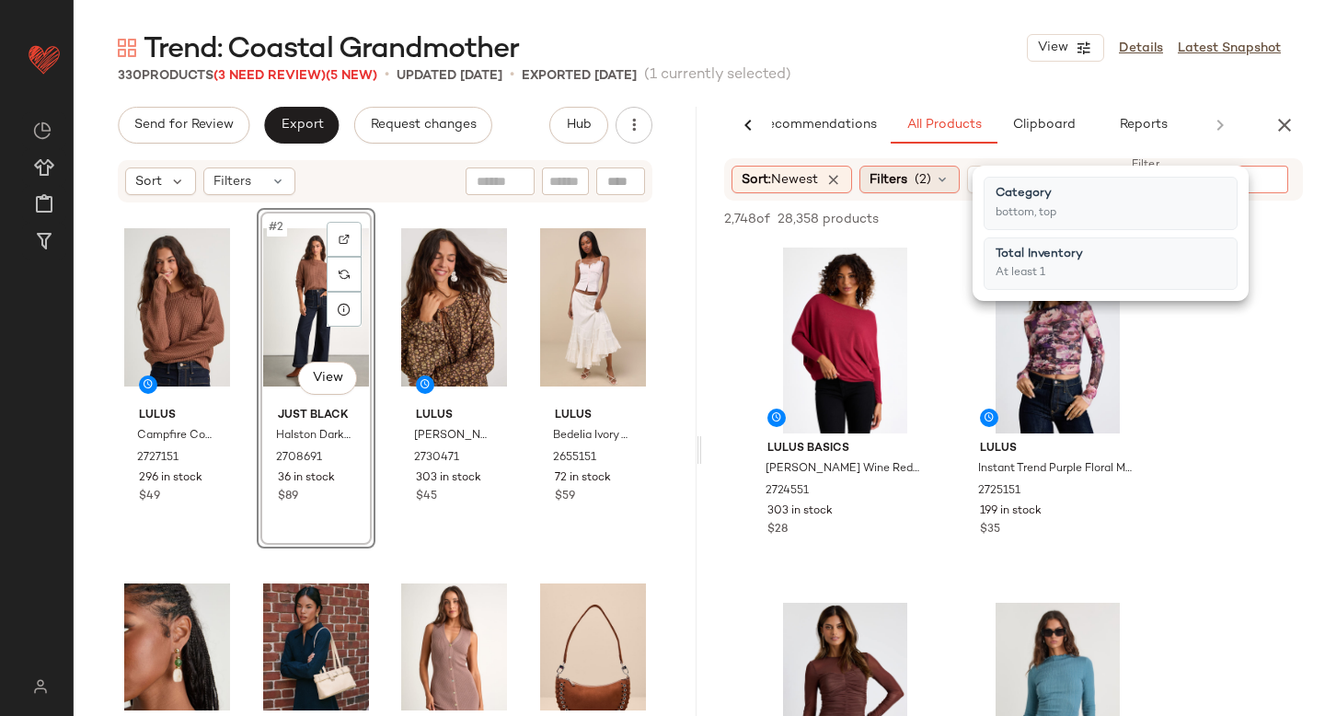
click at [940, 177] on icon at bounding box center [942, 179] width 15 height 15
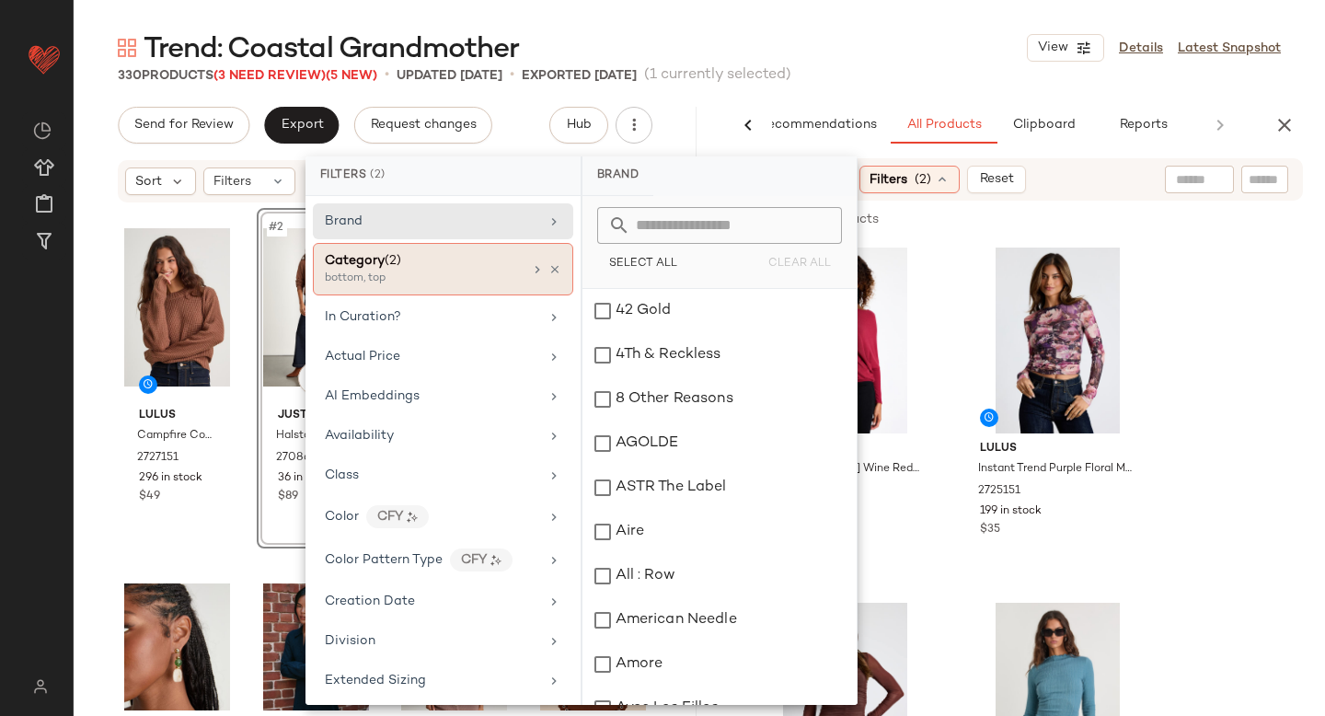
click at [429, 279] on div "bottom, top" at bounding box center [417, 278] width 184 height 17
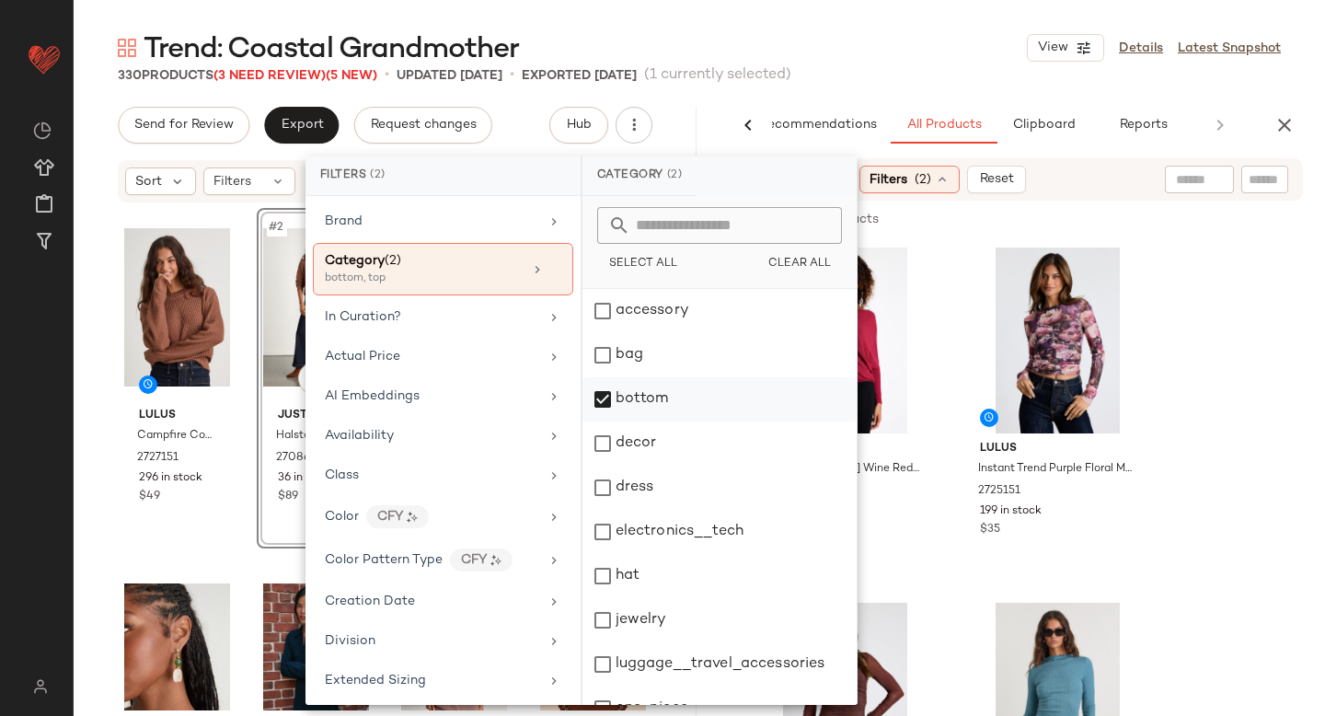
click at [619, 404] on div "bottom" at bounding box center [719, 399] width 274 height 44
click at [601, 495] on div "dress" at bounding box center [719, 488] width 274 height 44
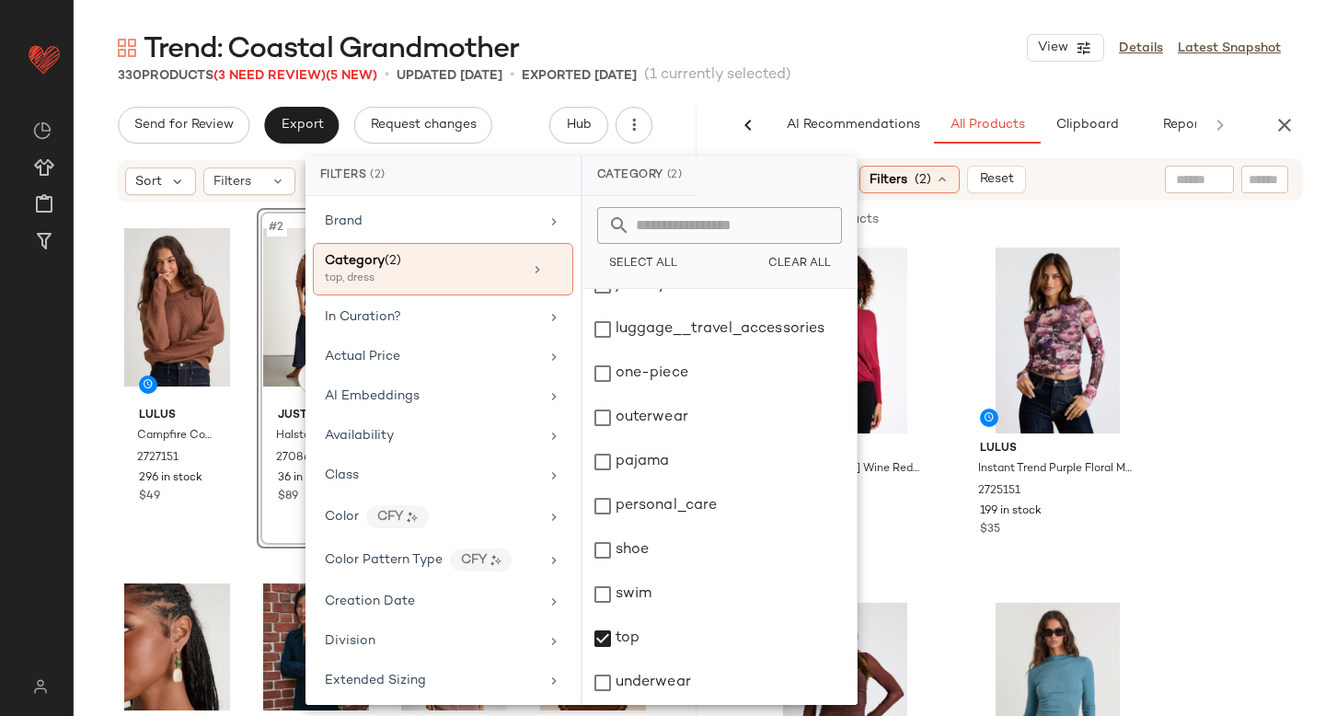
scroll to position [0, 43]
click at [606, 631] on div "top" at bounding box center [719, 638] width 274 height 44
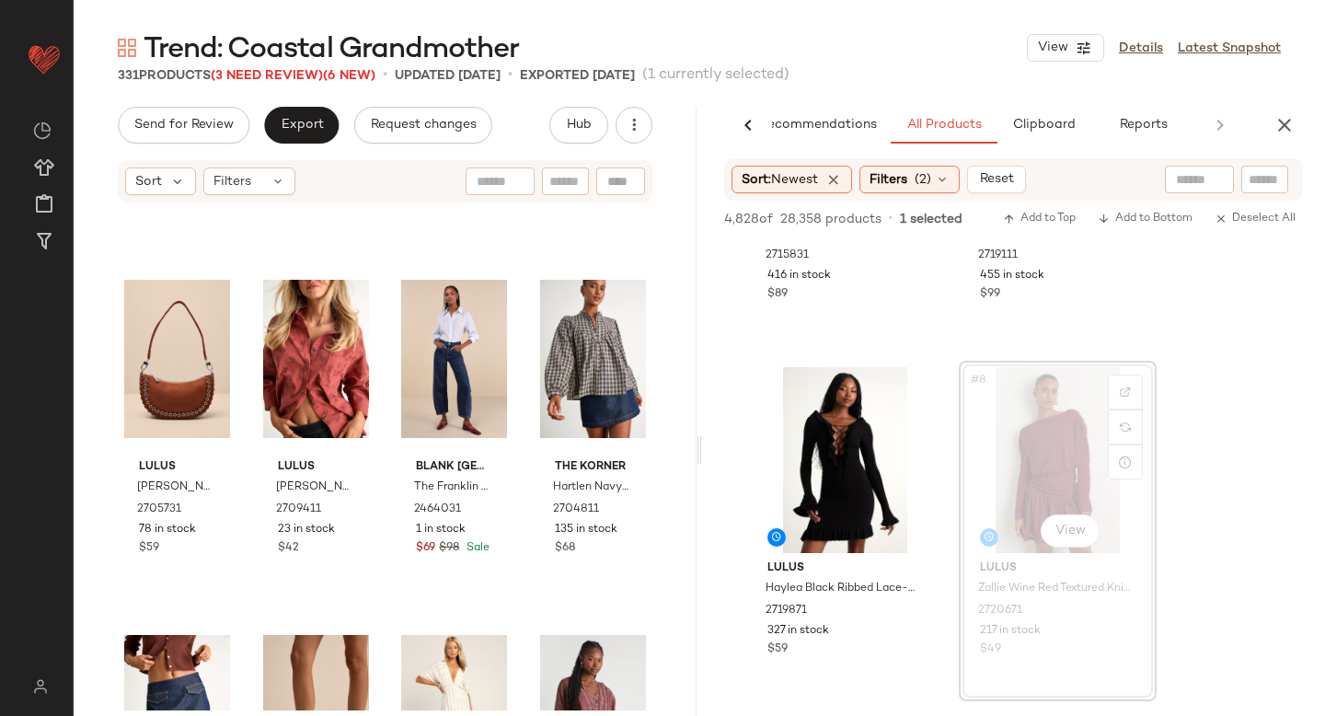
scroll to position [0, 0]
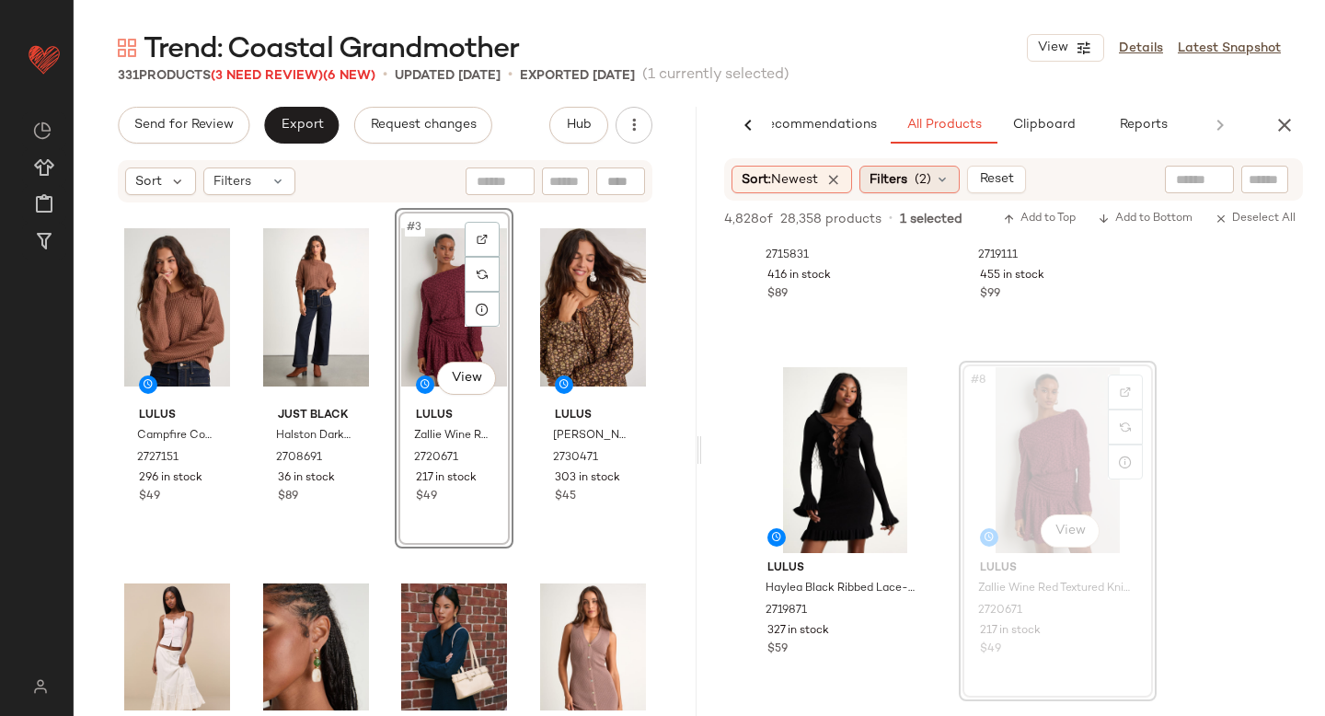
click at [901, 182] on span "Filters" at bounding box center [888, 179] width 38 height 19
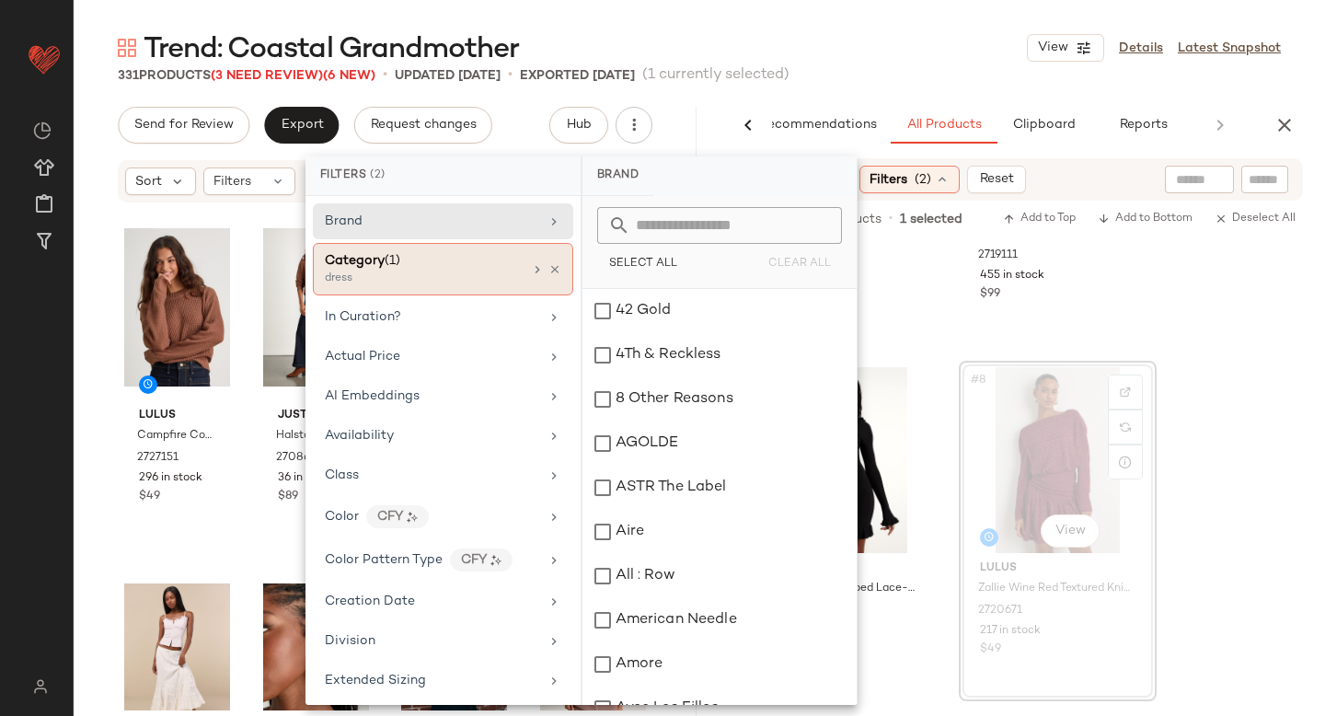
click at [445, 262] on div "Category (1)" at bounding box center [424, 260] width 198 height 19
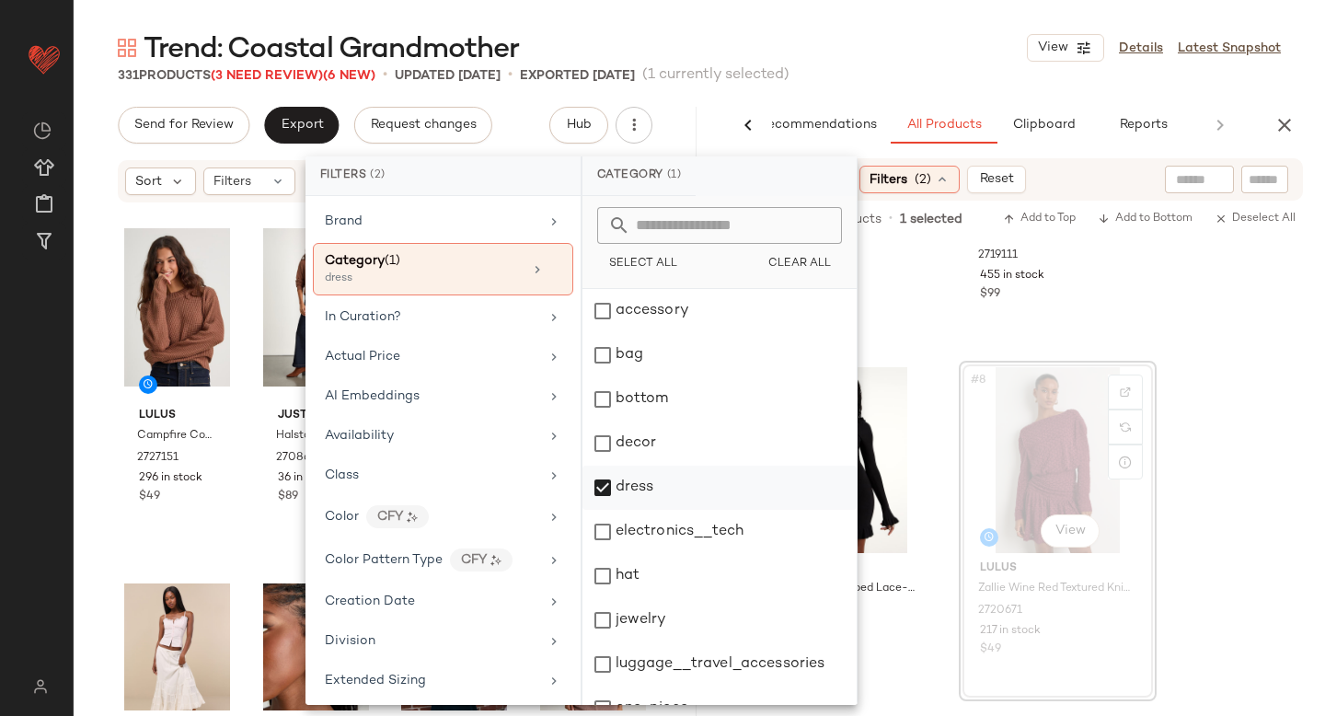
click at [610, 481] on div "dress" at bounding box center [719, 488] width 274 height 44
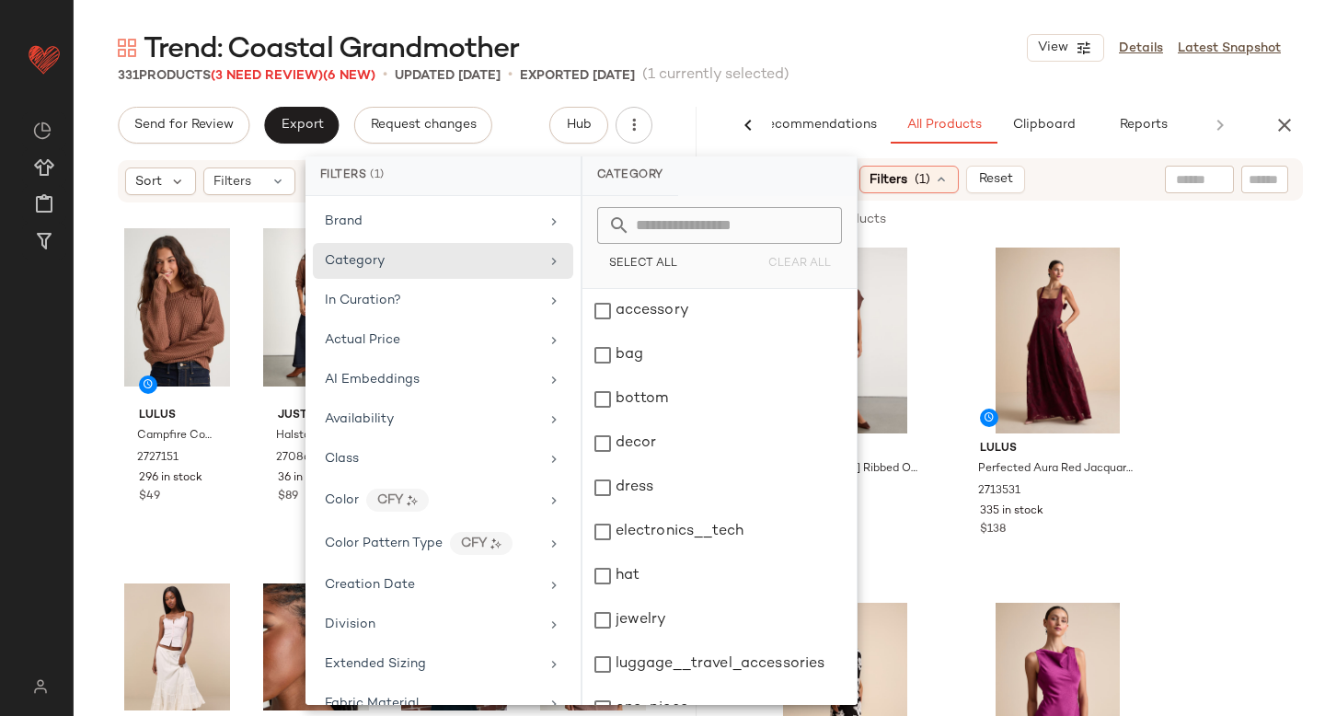
scroll to position [335, 0]
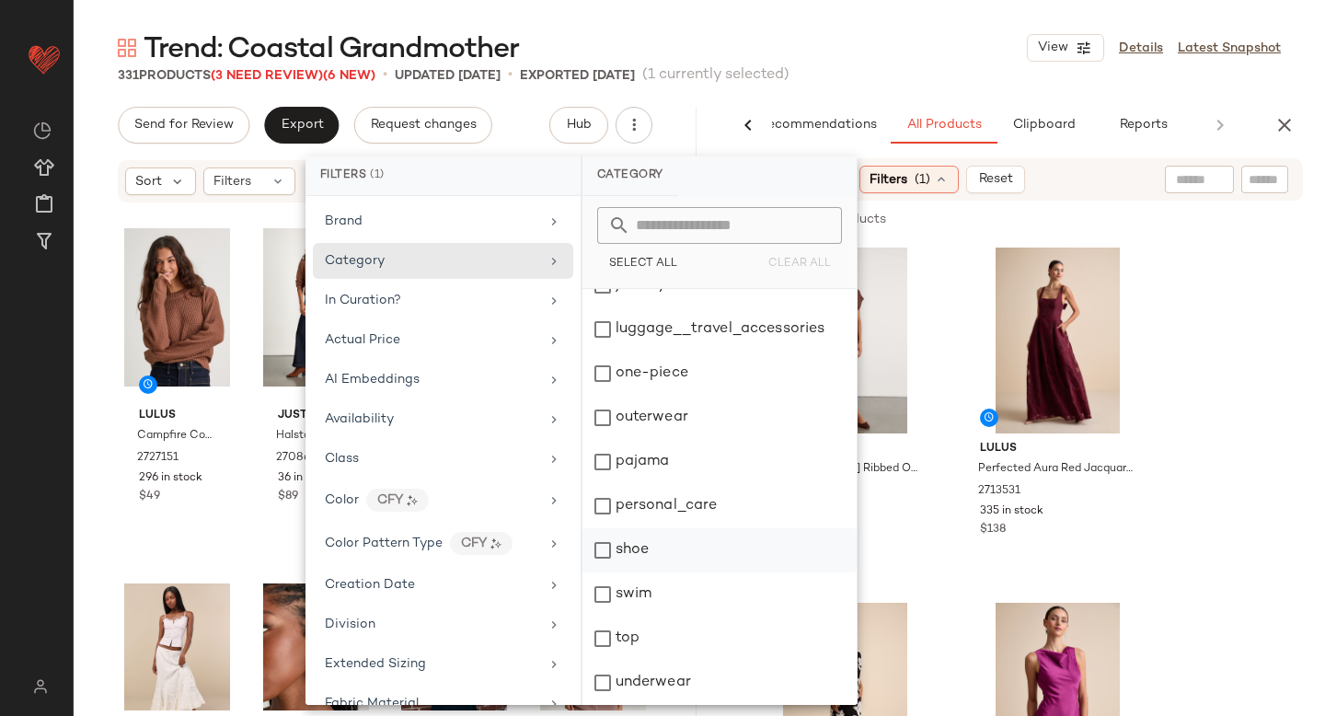
click at [609, 548] on div "shoe" at bounding box center [719, 550] width 274 height 44
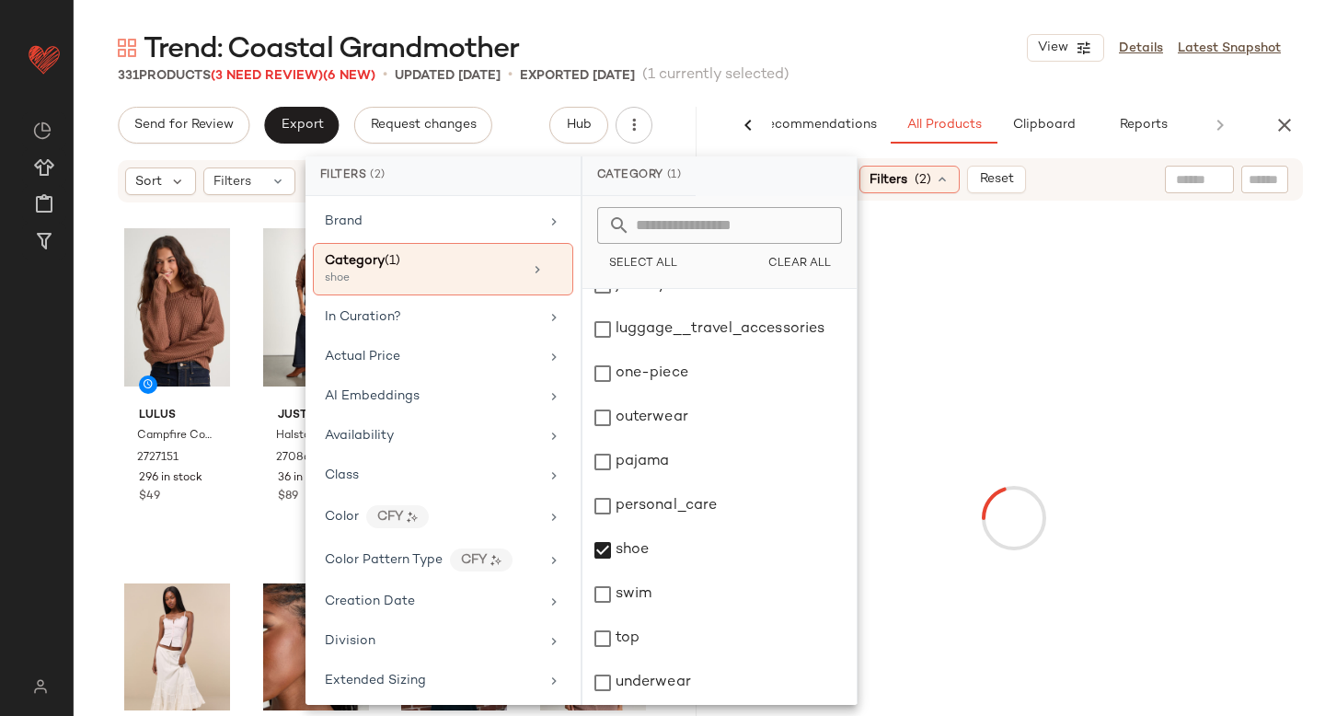
click at [1293, 369] on div at bounding box center [1014, 517] width 616 height 627
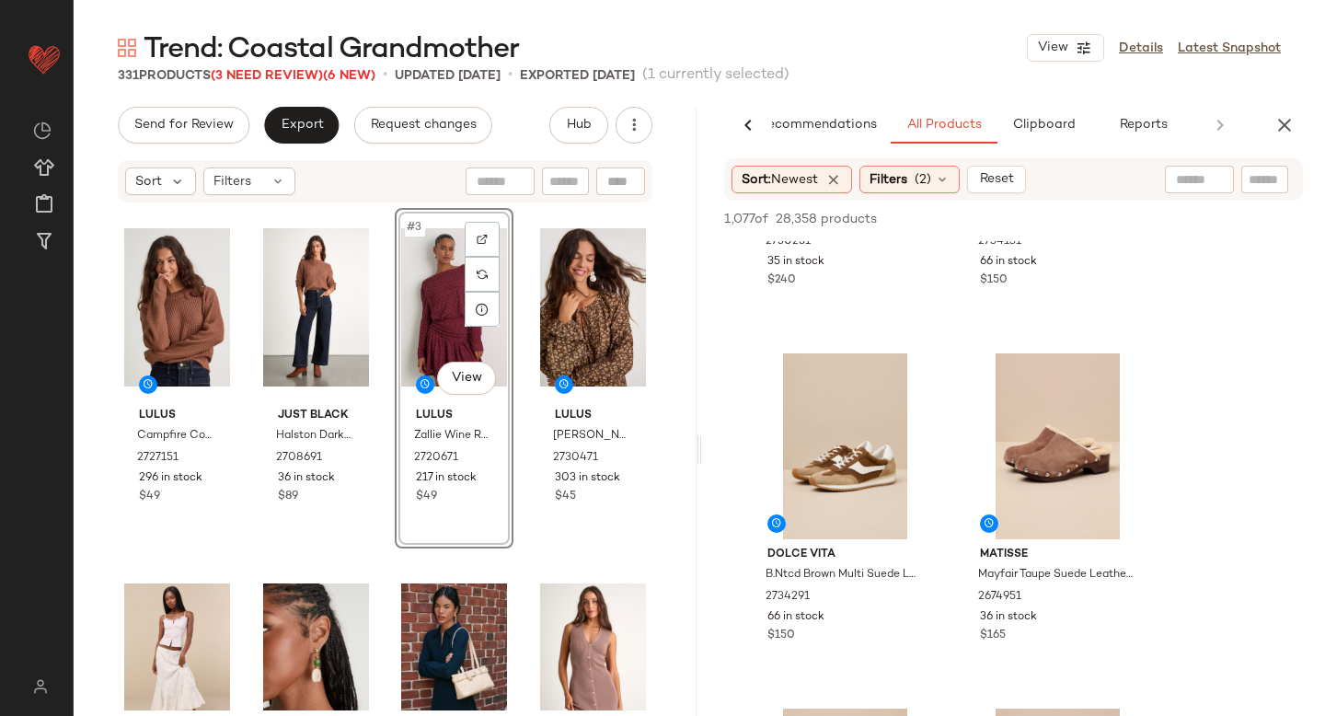
scroll to position [270, 0]
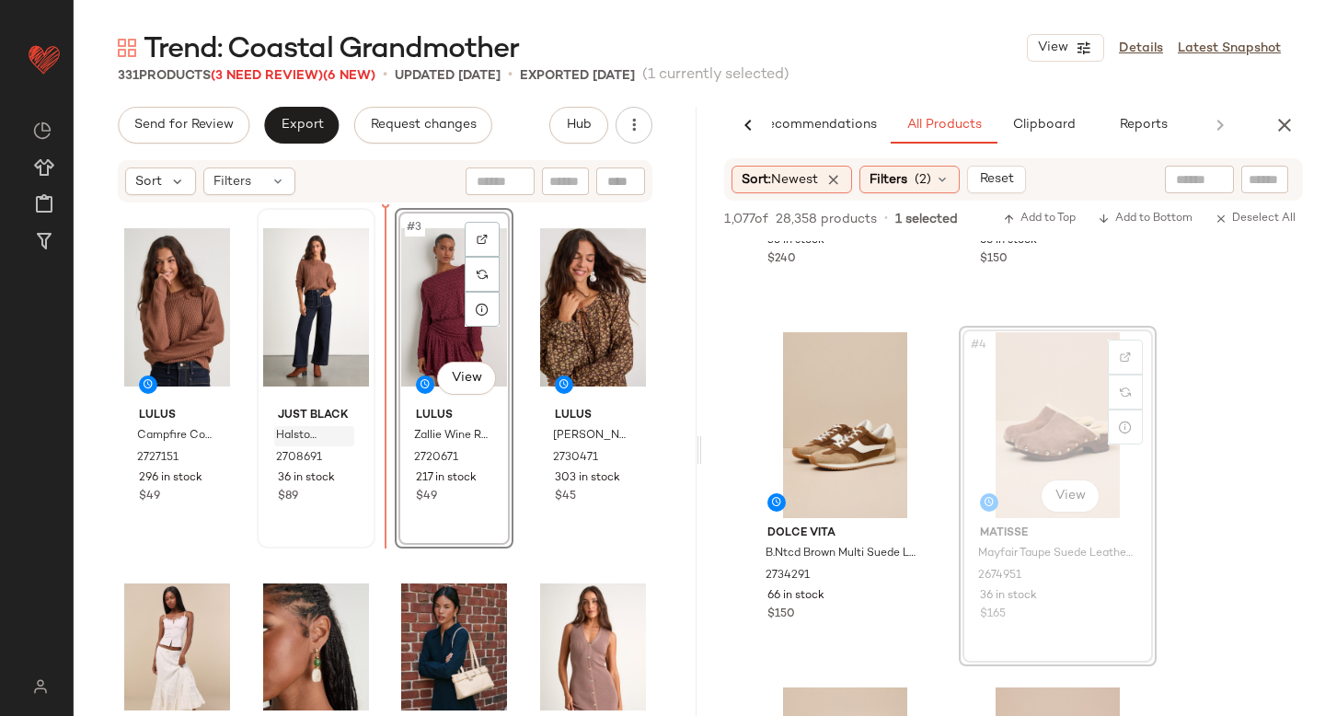
drag, startPoint x: 1040, startPoint y: 420, endPoint x: 339, endPoint y: 443, distance: 701.5
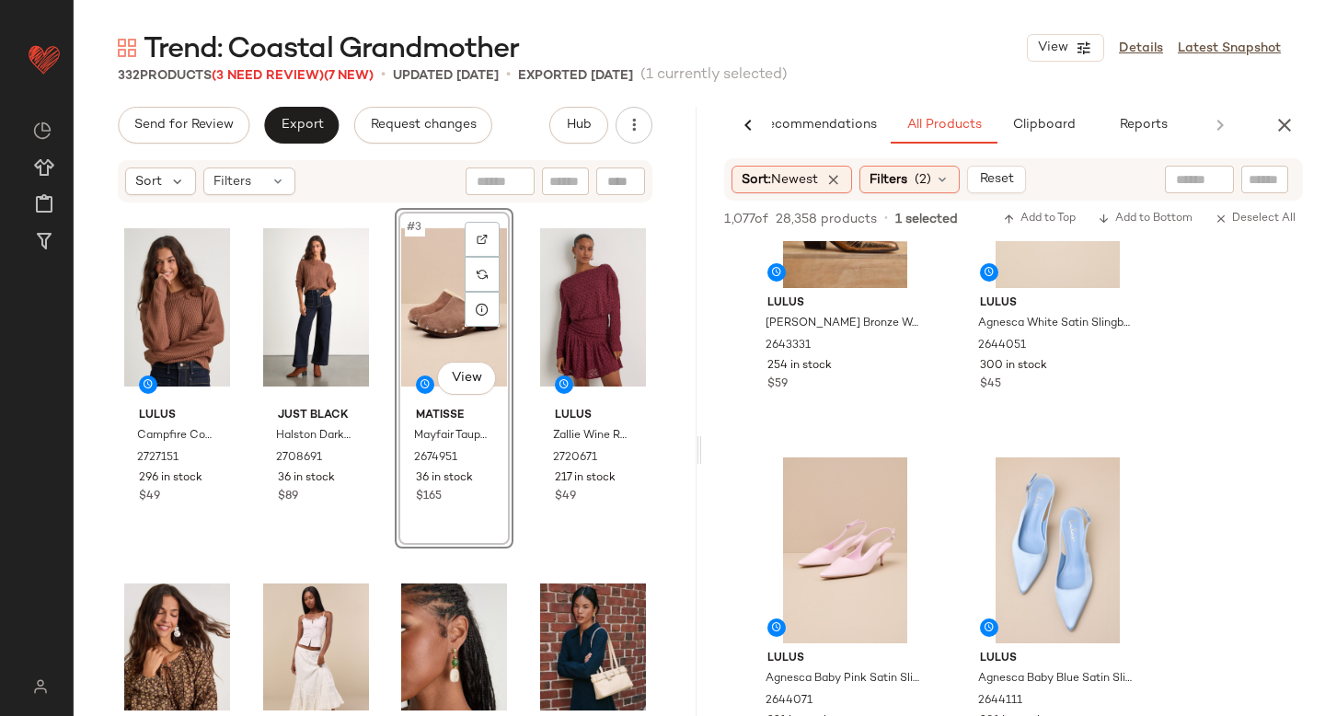
scroll to position [1755, 0]
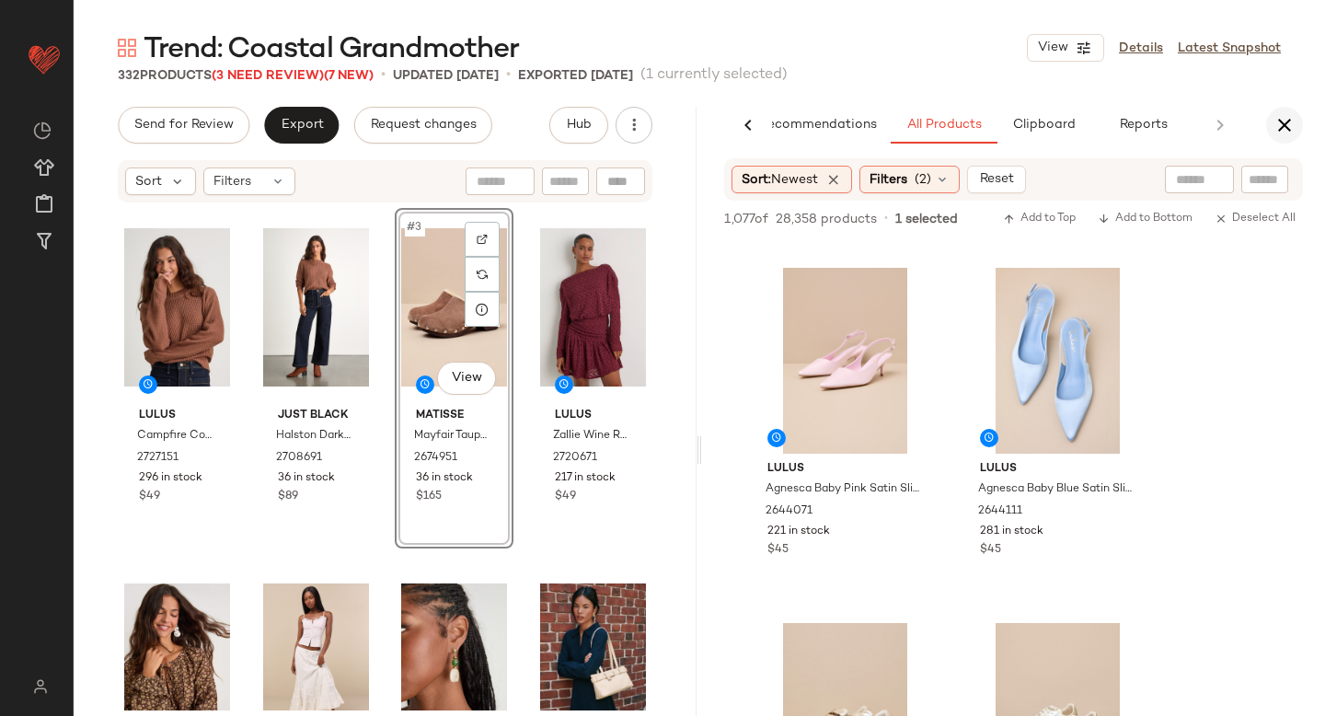
click at [1286, 132] on icon "button" at bounding box center [1284, 125] width 22 height 22
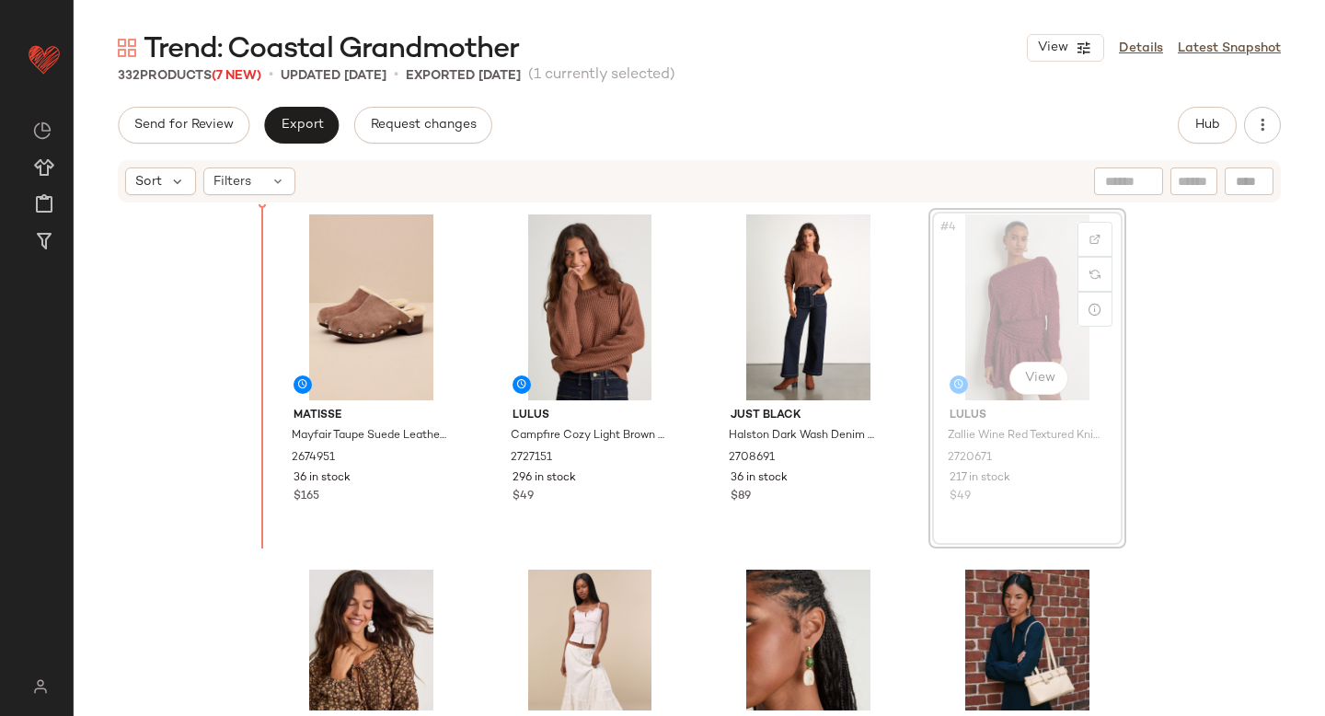
drag, startPoint x: 1023, startPoint y: 272, endPoint x: 1011, endPoint y: 273, distance: 12.0
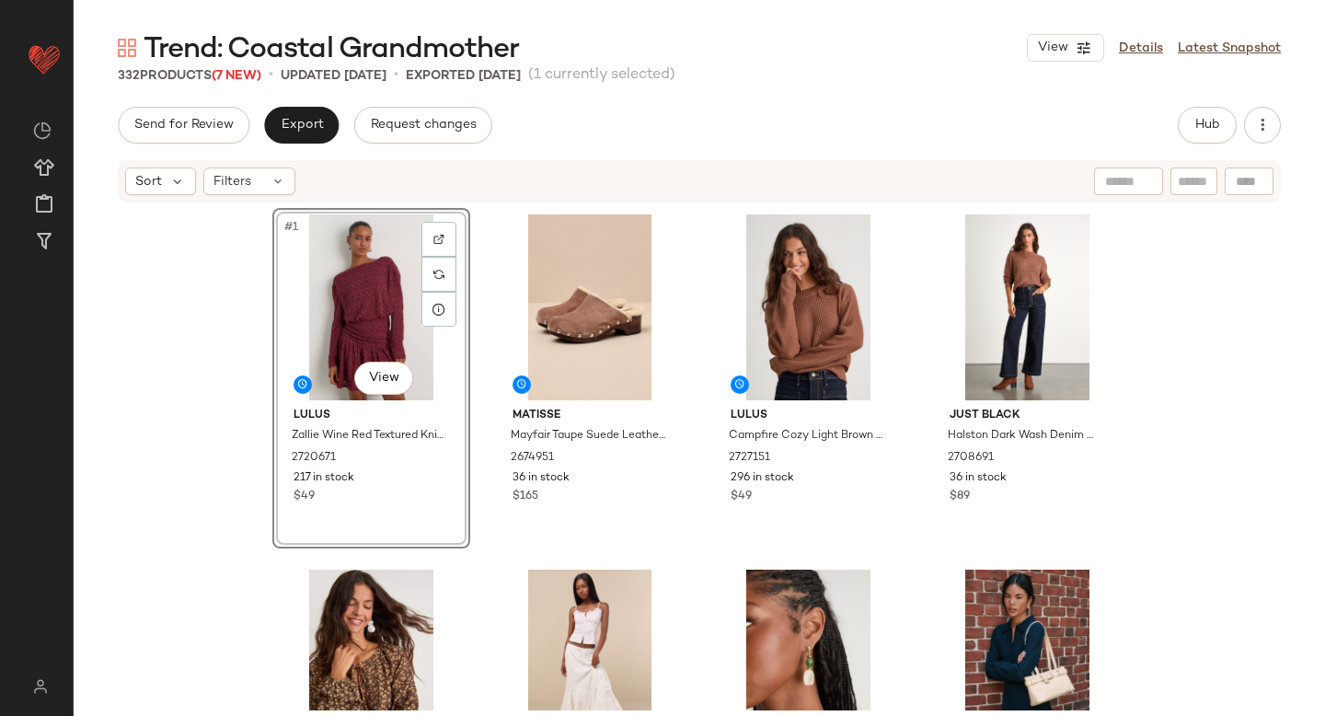
click at [186, 470] on div "#1 View Lulus Zallie Wine Red Textured Knit Ruched Long Sleeve Mini Dress 27206…" at bounding box center [699, 457] width 1251 height 506
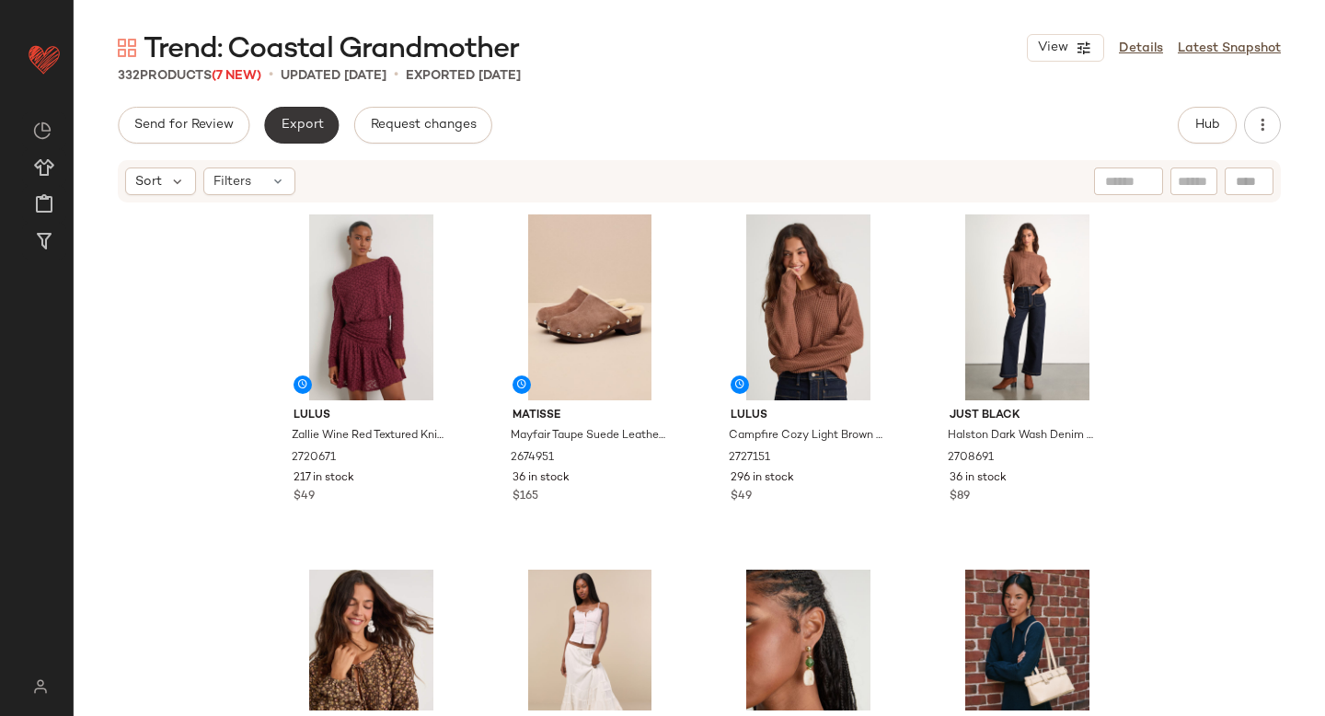
click at [316, 117] on button "Export" at bounding box center [301, 125] width 75 height 37
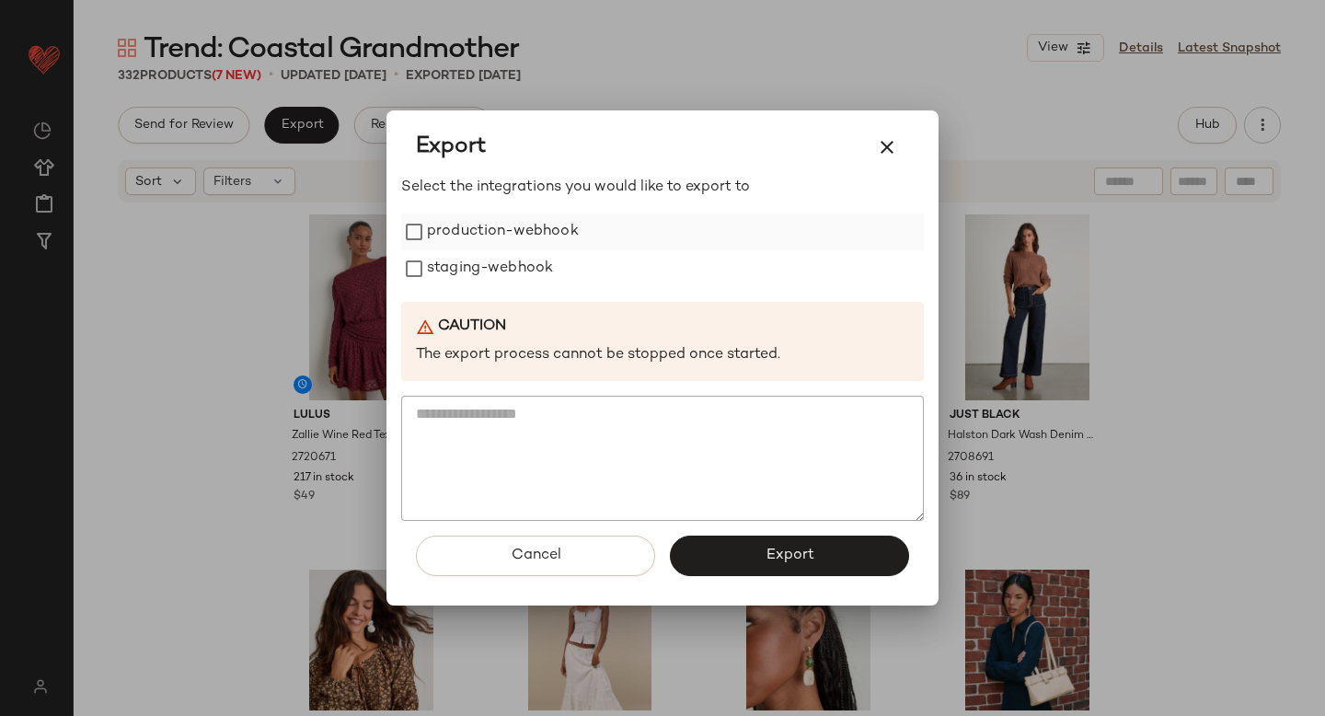
click at [444, 242] on label "production-webhook" at bounding box center [503, 231] width 152 height 37
click at [449, 266] on label "staging-webhook" at bounding box center [490, 268] width 126 height 37
click at [771, 553] on span "Export" at bounding box center [789, 554] width 49 height 17
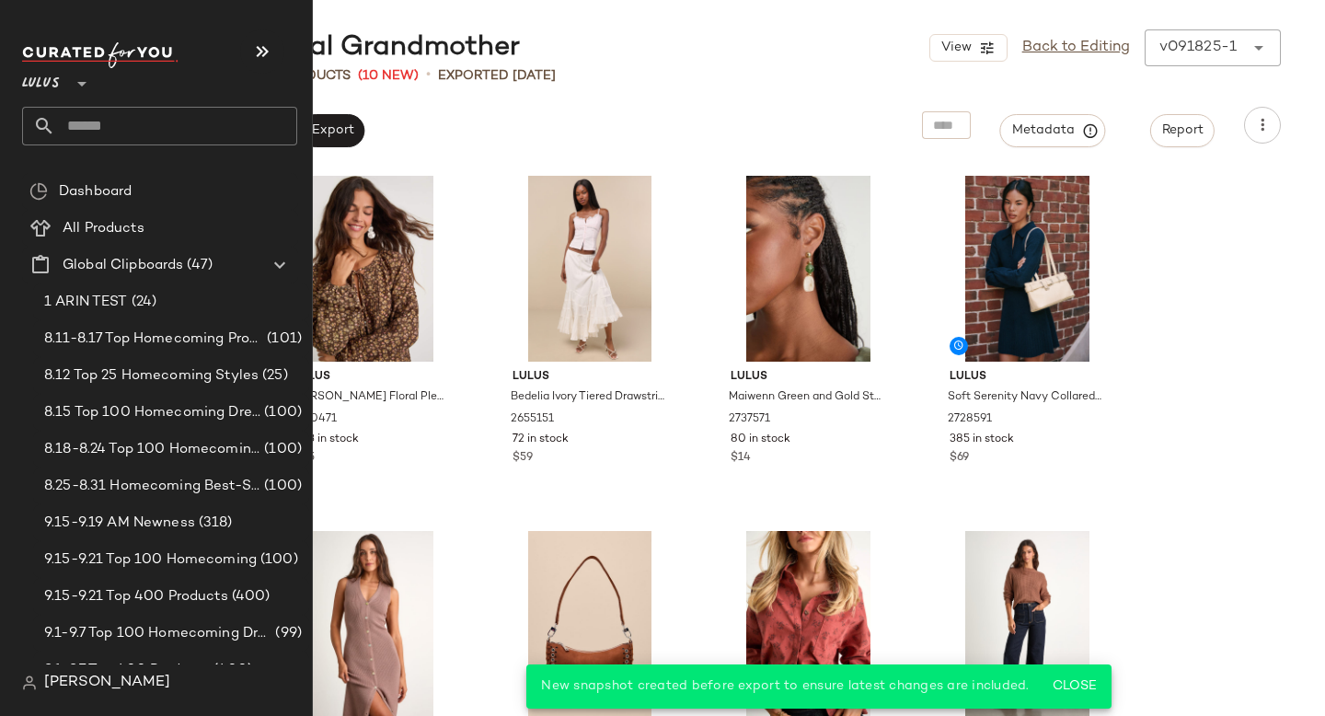
click at [78, 132] on input "text" at bounding box center [176, 126] width 242 height 39
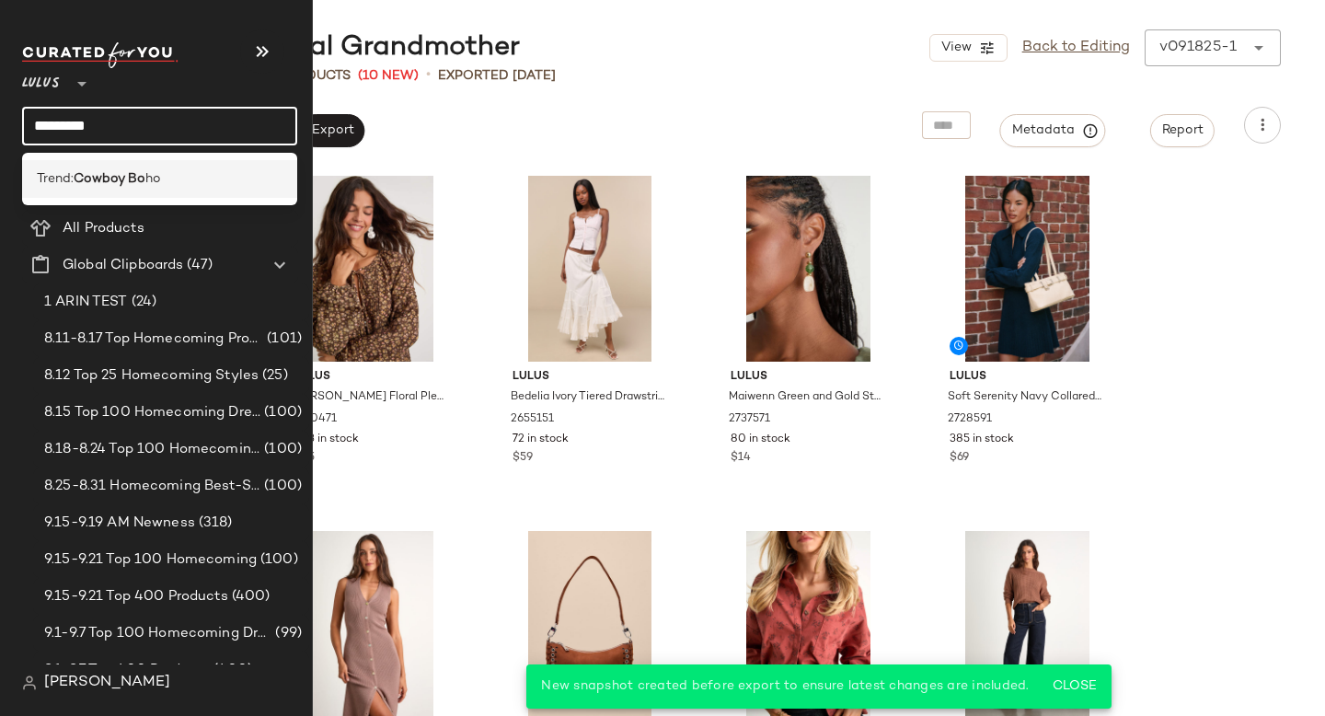
type input "*********"
click at [64, 169] on span "Trend:" at bounding box center [55, 178] width 37 height 19
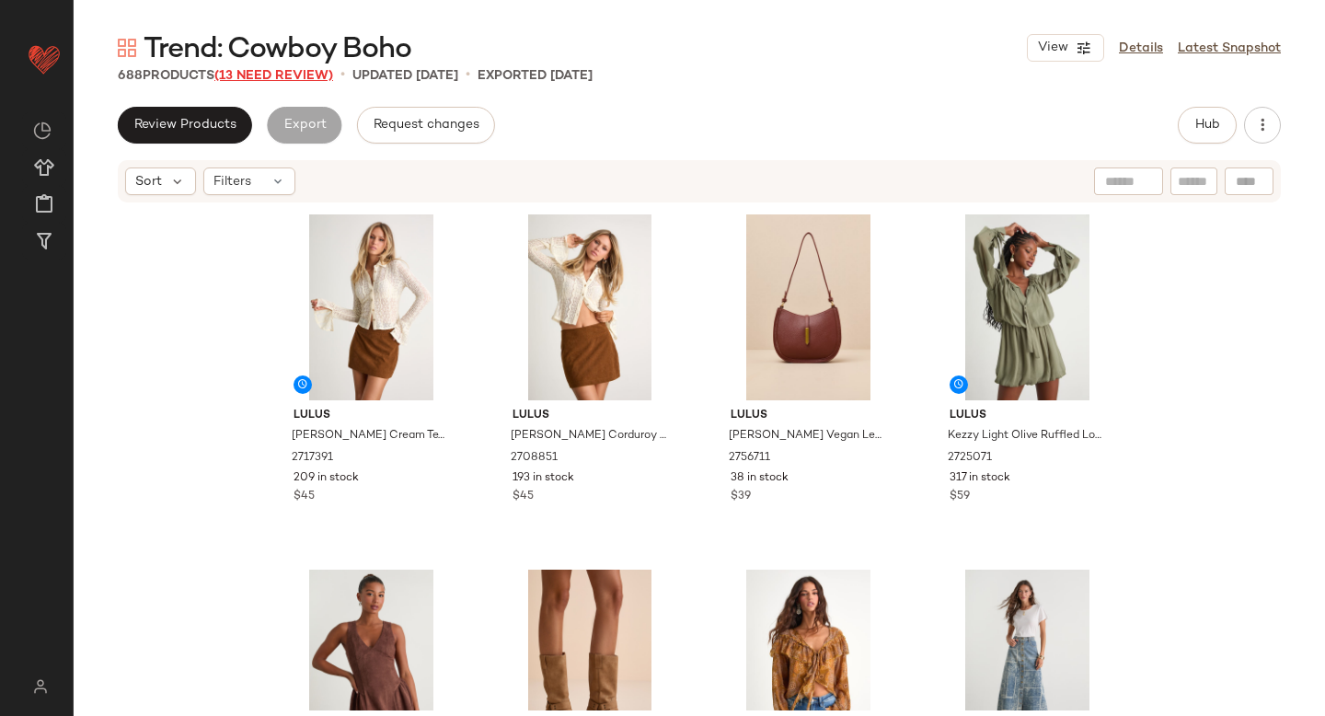
click at [270, 77] on span "(13 Need Review)" at bounding box center [273, 76] width 119 height 14
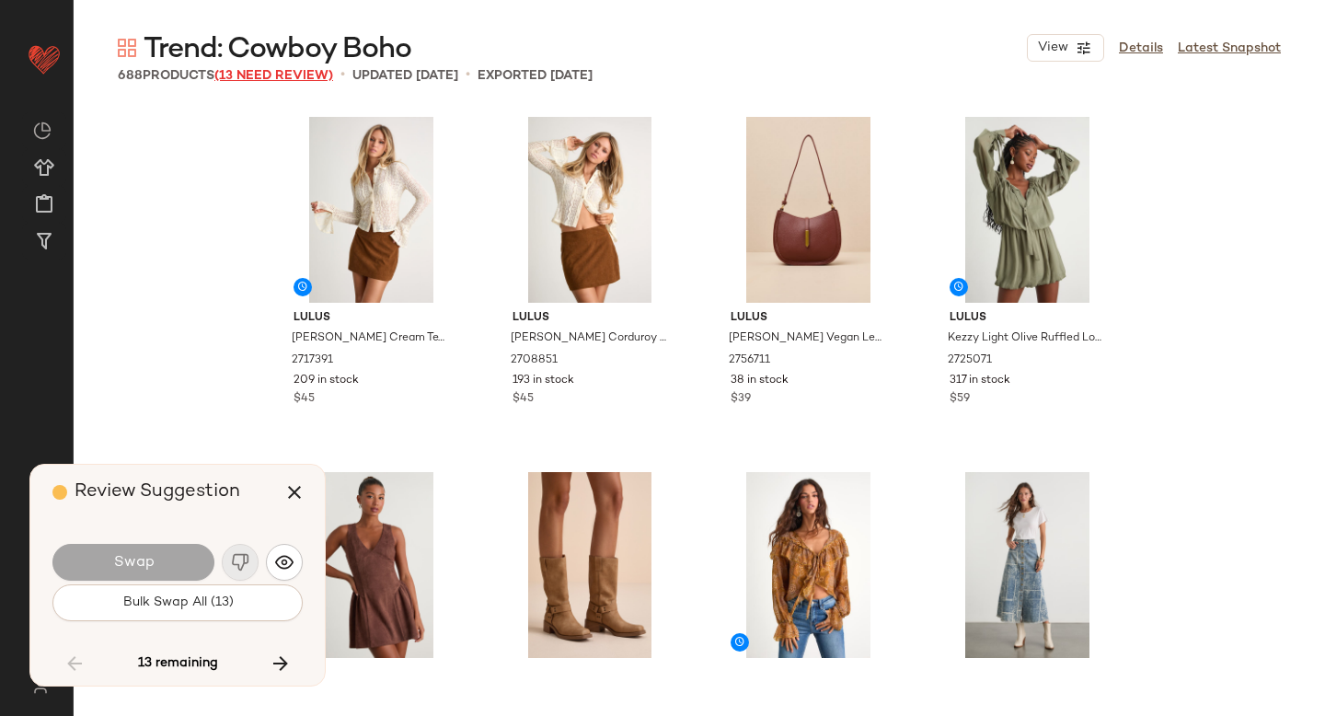
scroll to position [7103, 0]
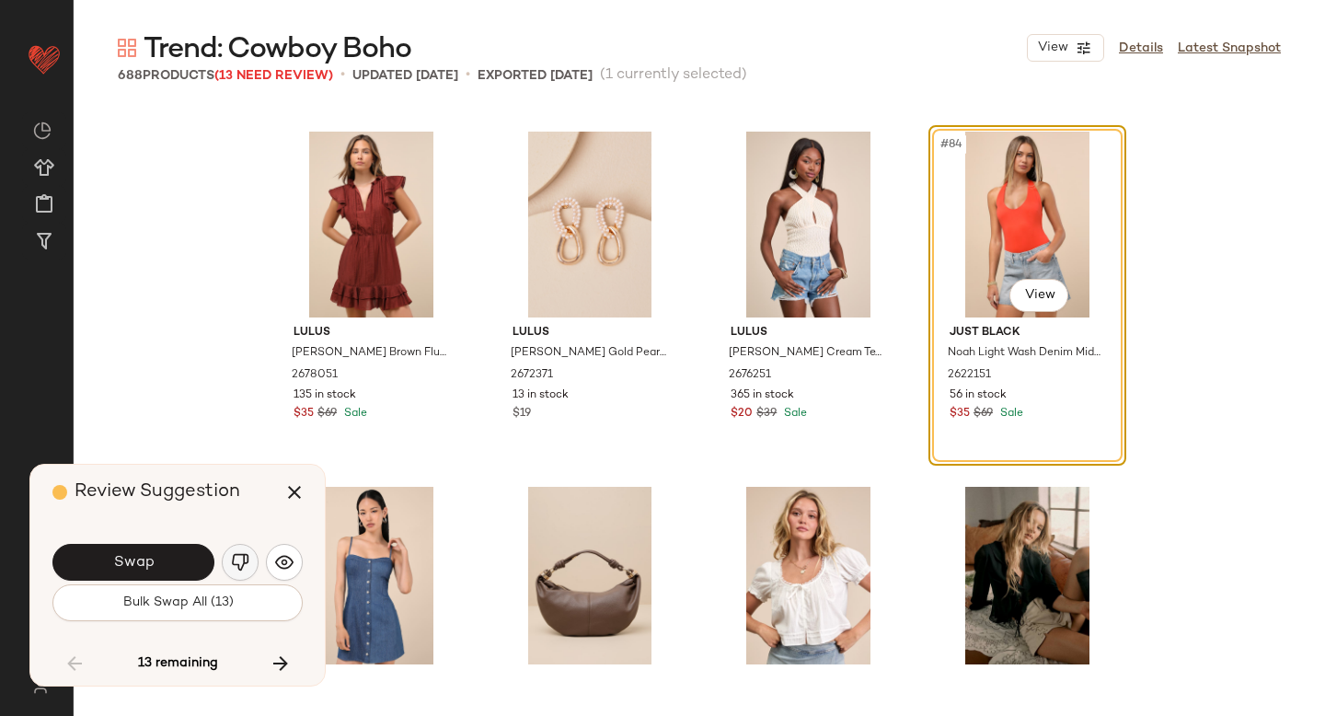
click at [235, 568] on img "button" at bounding box center [240, 562] width 18 height 18
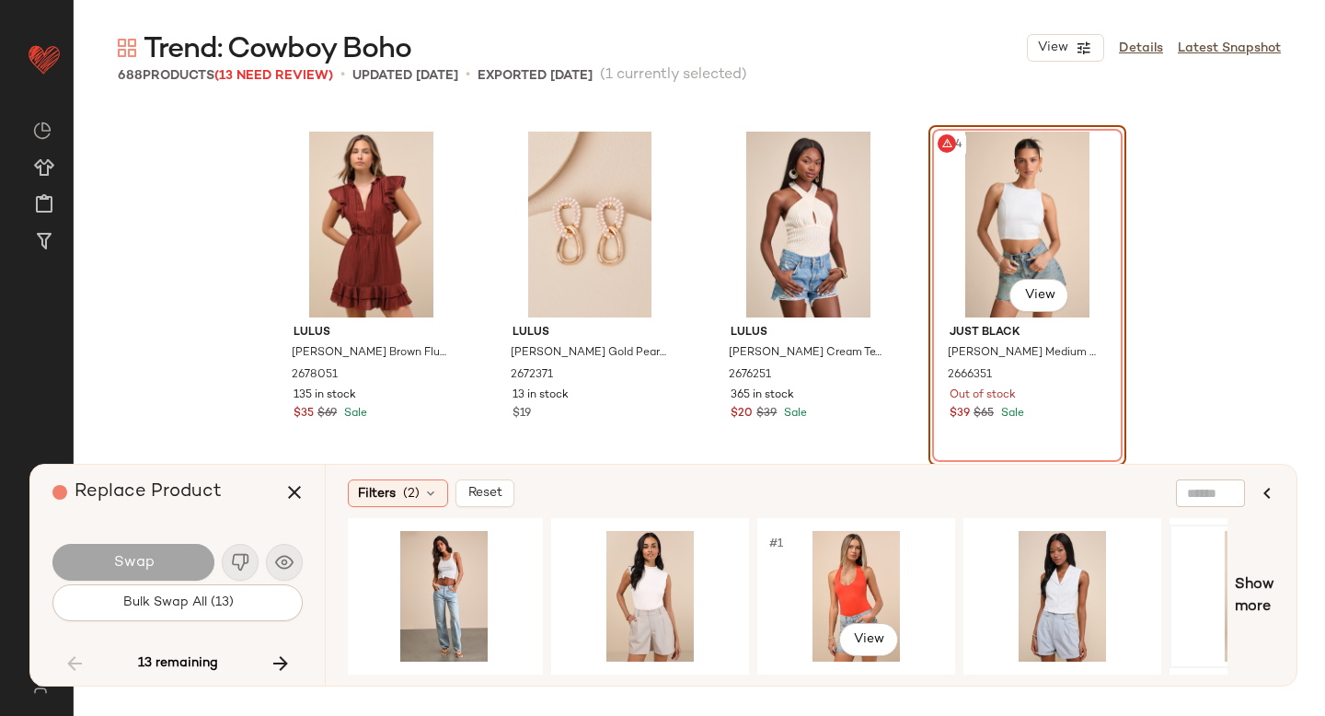
scroll to position [0, 0]
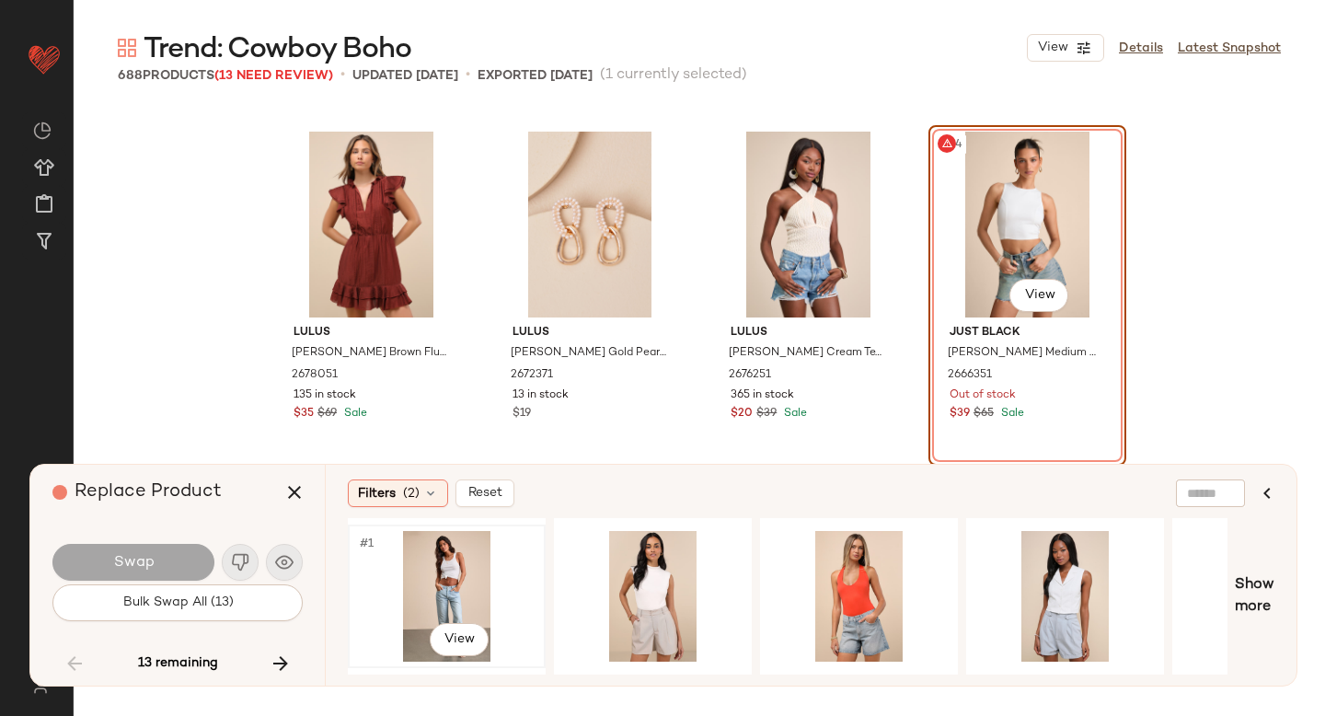
click at [457, 593] on div "#1 View" at bounding box center [446, 596] width 185 height 131
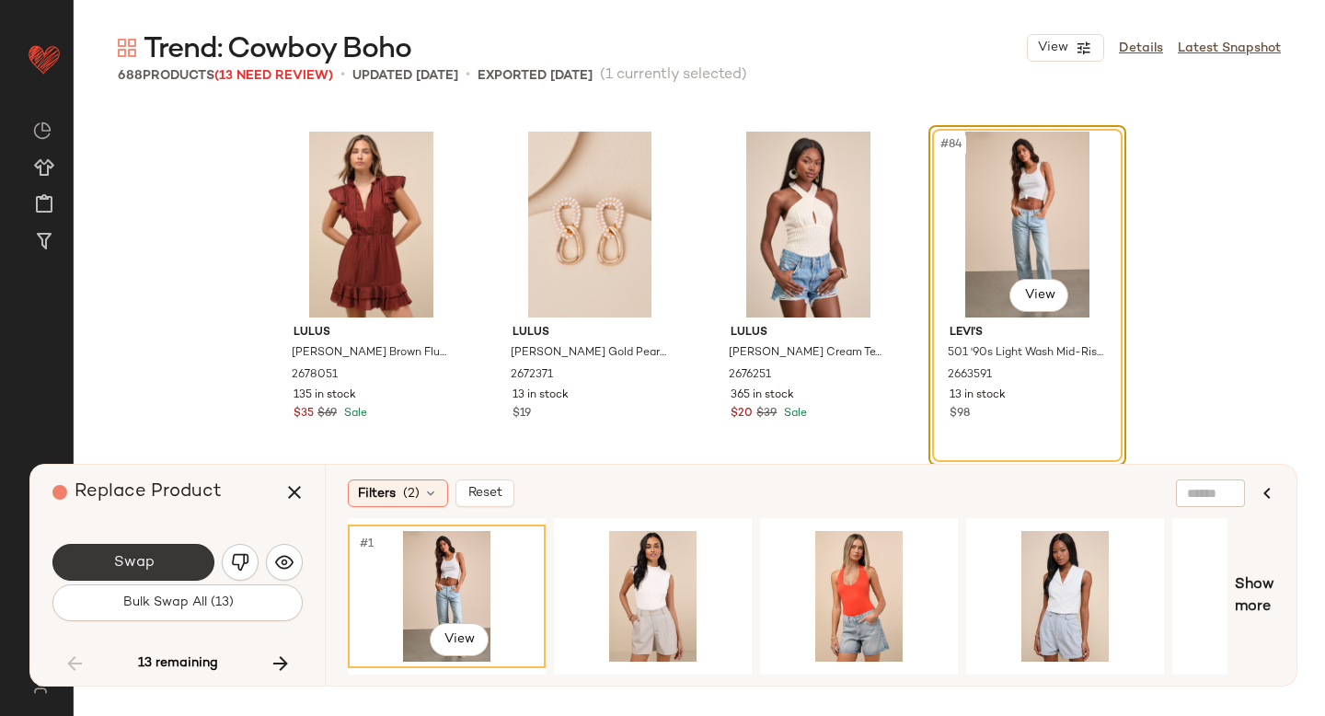
click at [199, 569] on button "Swap" at bounding box center [133, 562] width 162 height 37
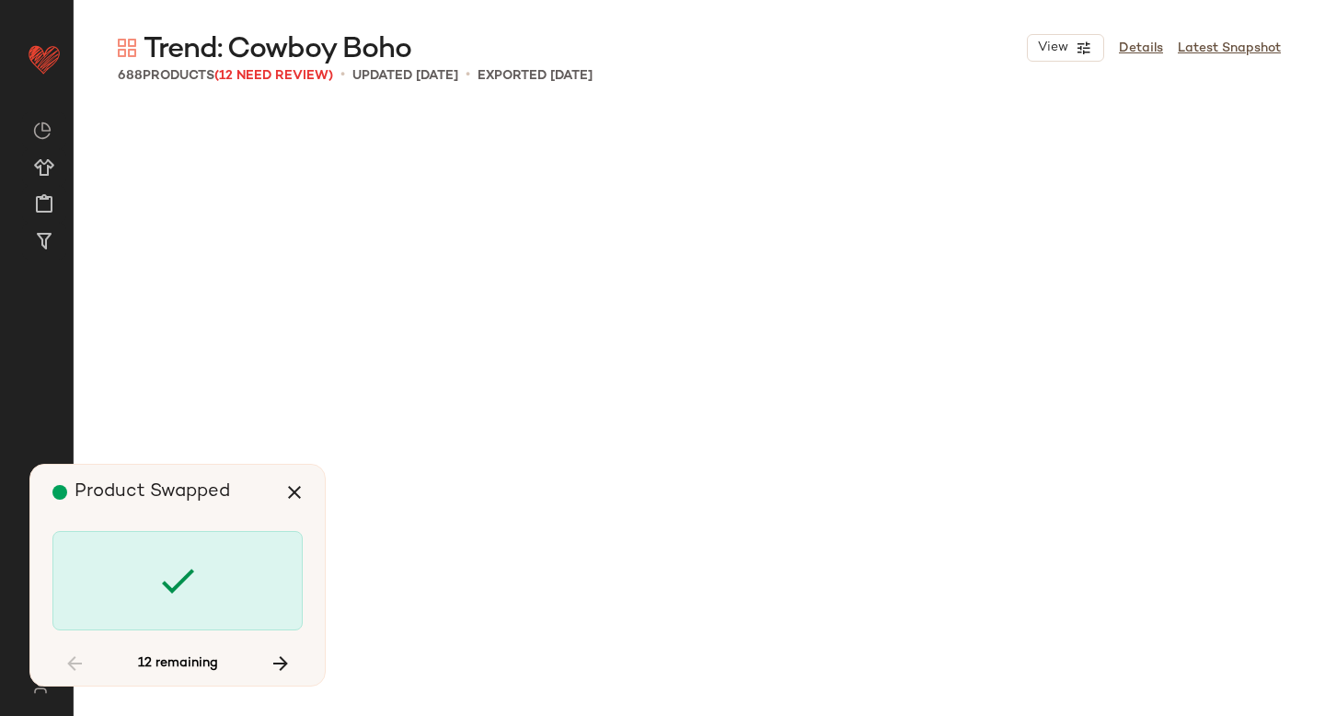
scroll to position [11009, 0]
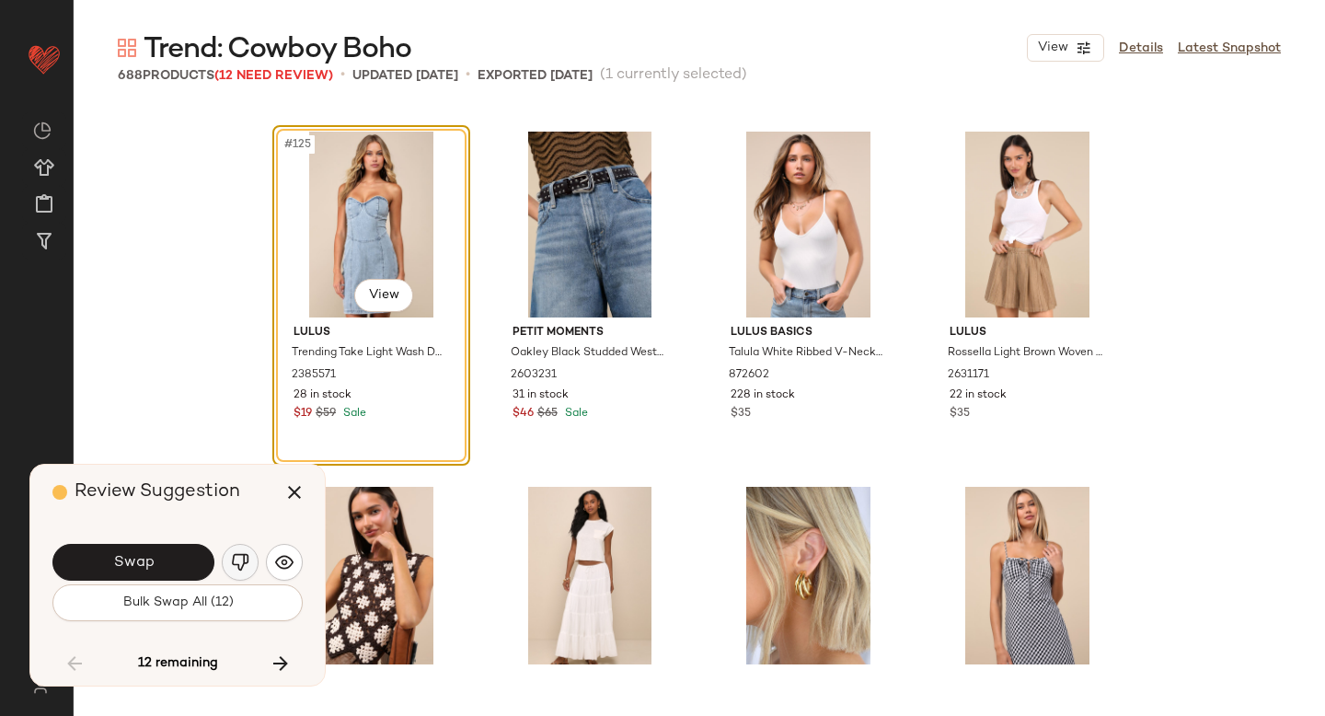
click at [247, 553] on img "button" at bounding box center [240, 562] width 18 height 18
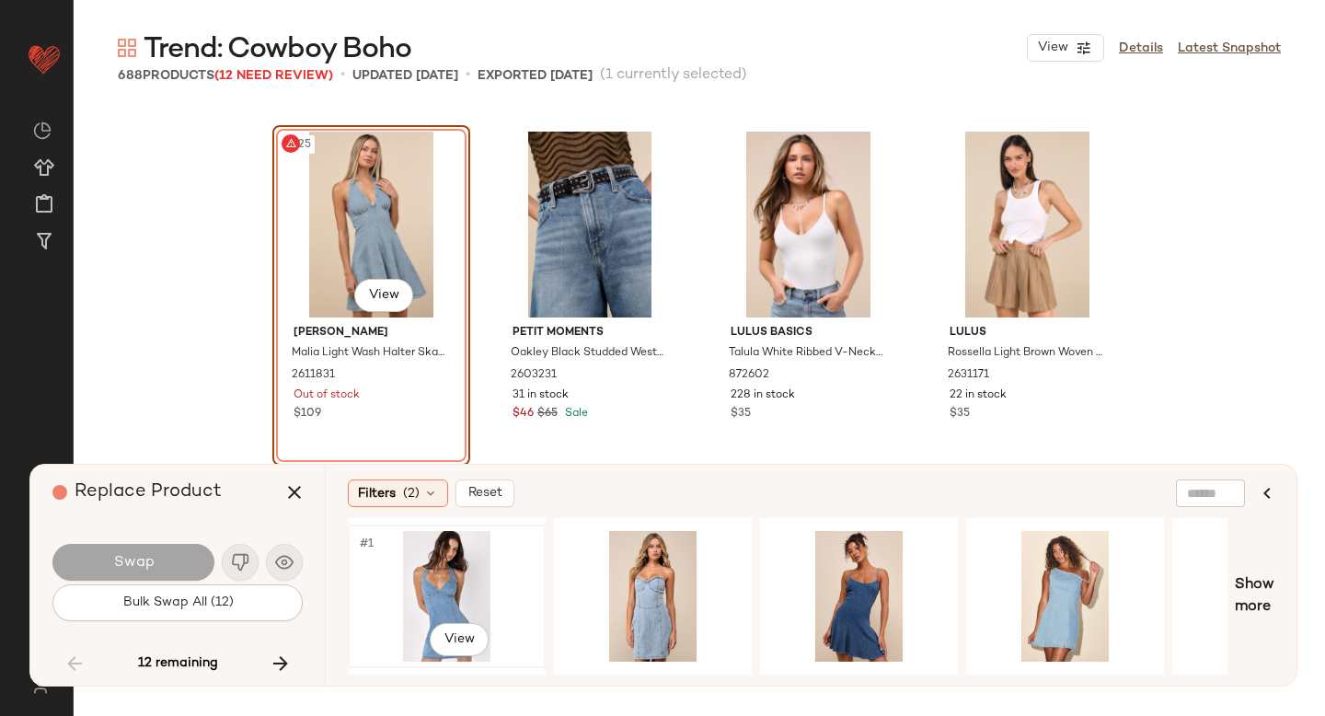
click at [444, 582] on div "#1 View" at bounding box center [446, 596] width 185 height 131
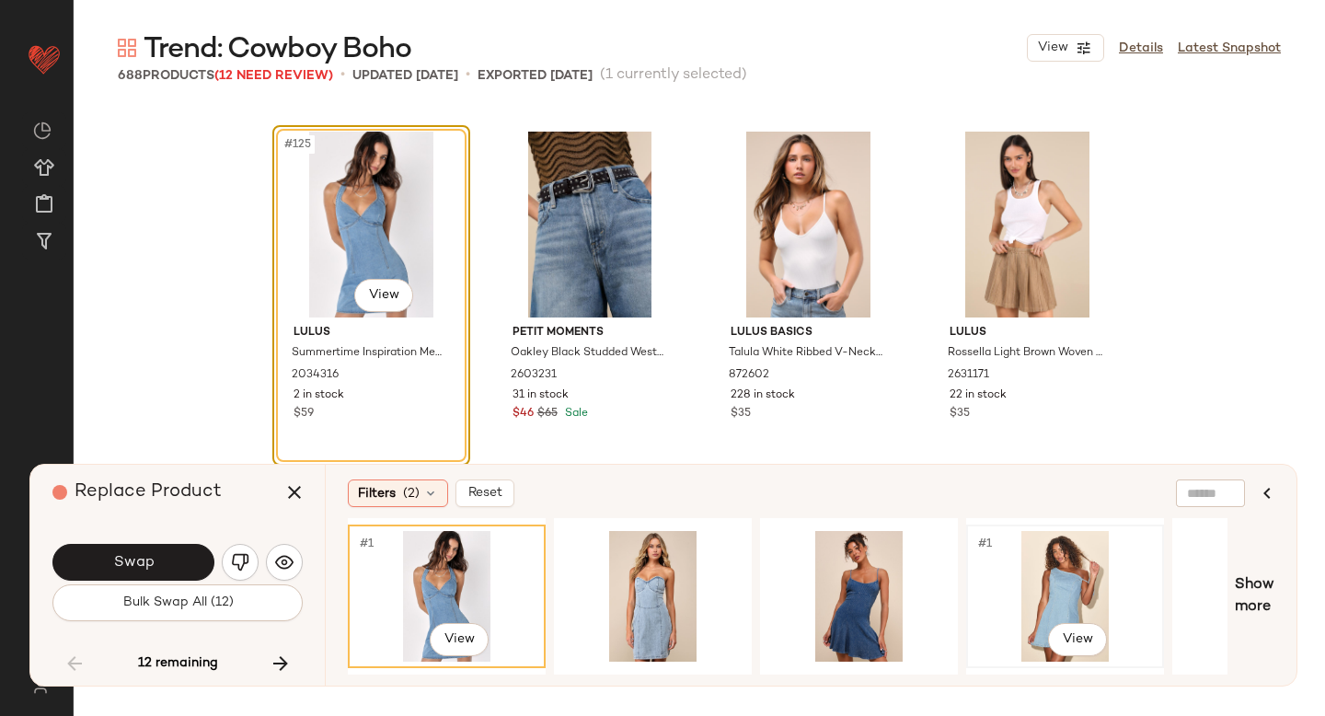
click at [988, 566] on div "#1 View" at bounding box center [1064, 596] width 185 height 131
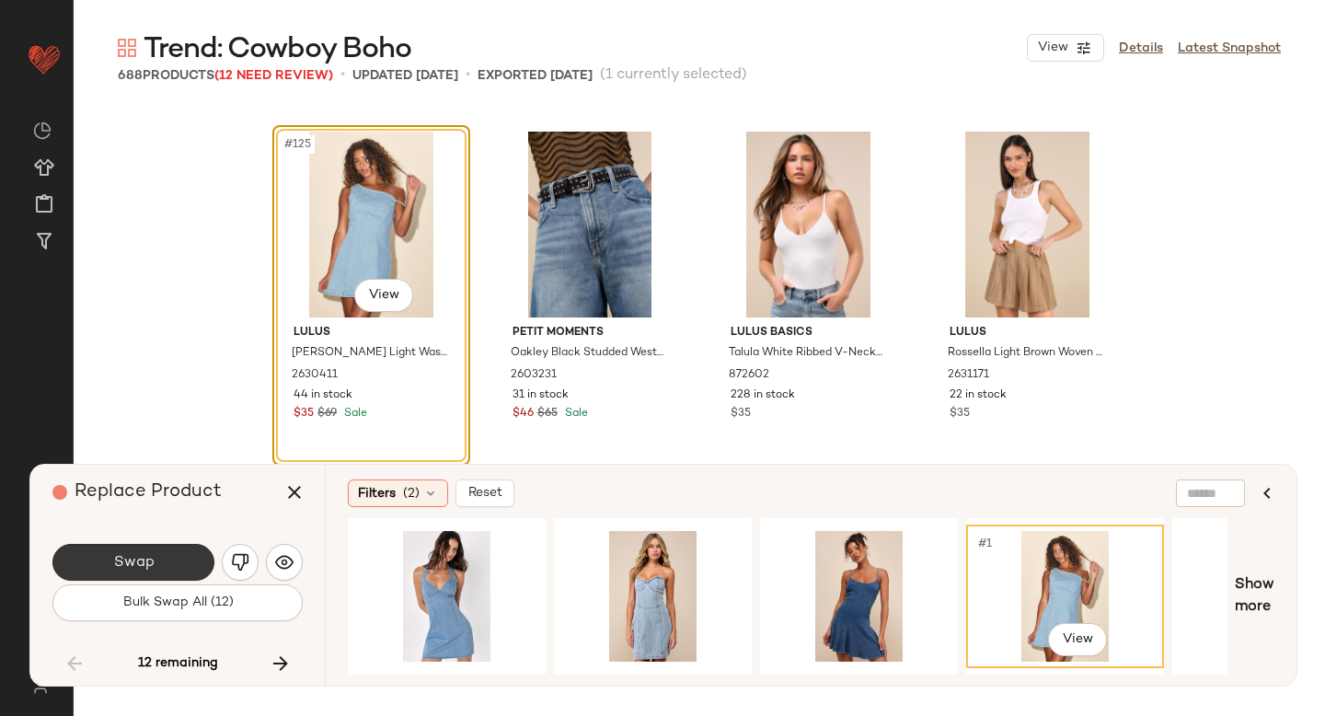
click at [184, 550] on button "Swap" at bounding box center [133, 562] width 162 height 37
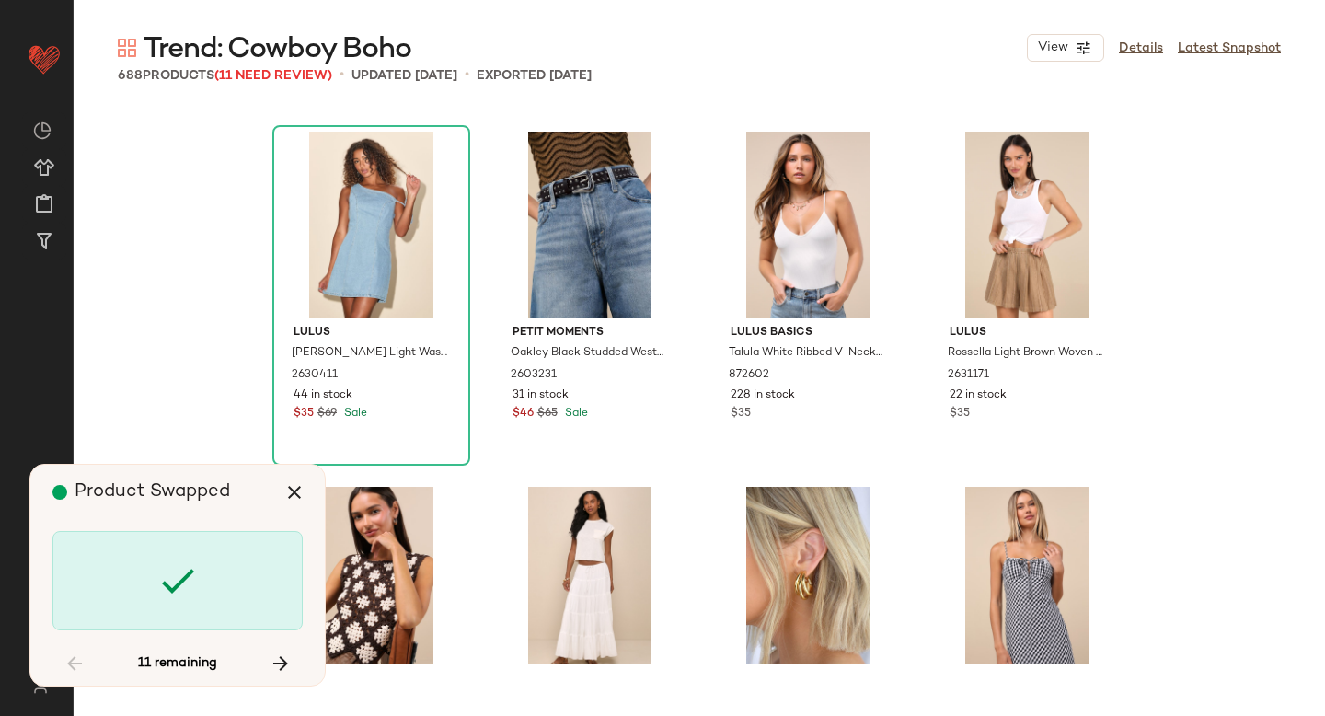
scroll to position [14205, 0]
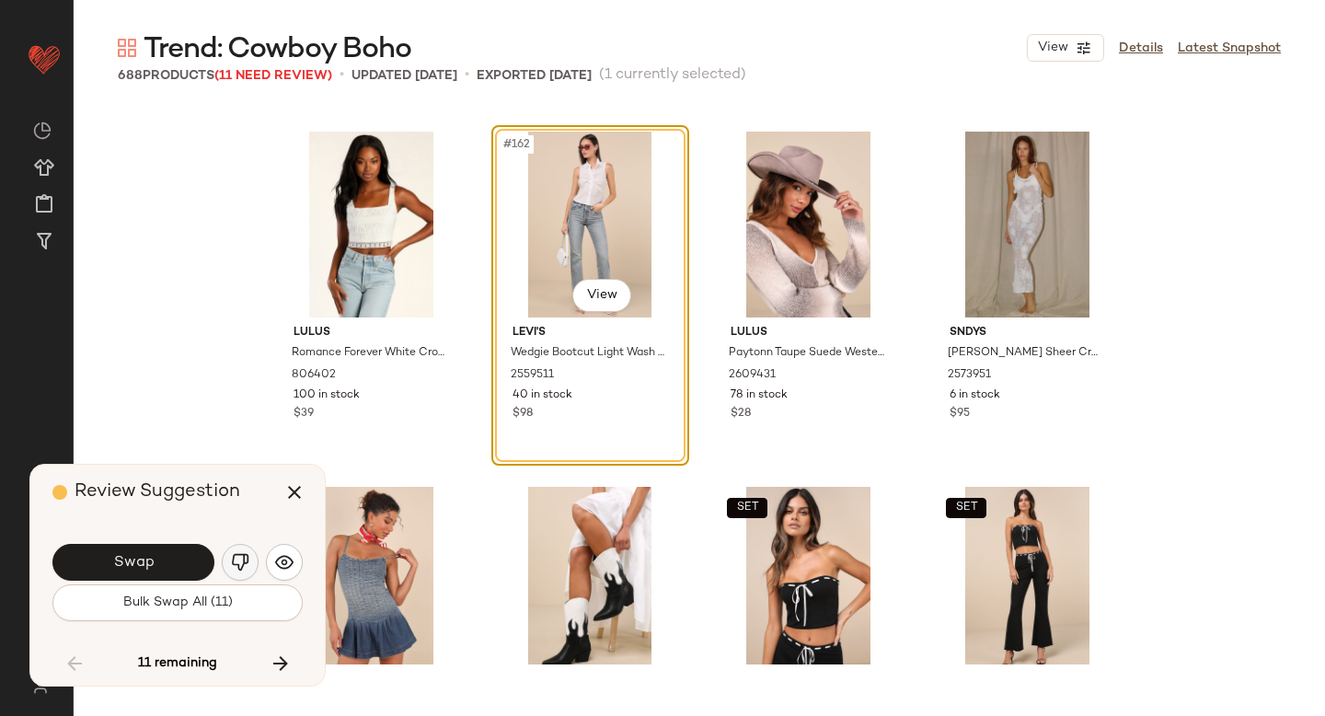
click at [240, 563] on img "button" at bounding box center [240, 562] width 18 height 18
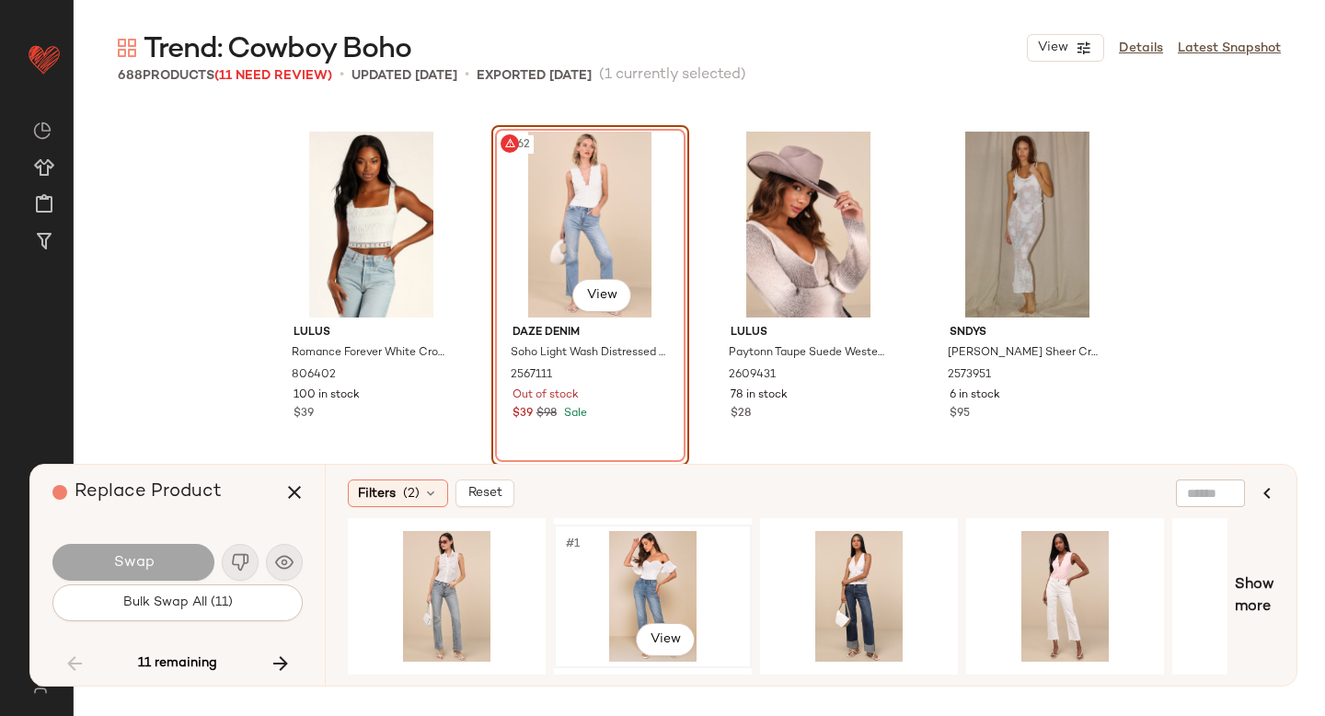
click at [596, 573] on div "#1 View" at bounding box center [652, 596] width 185 height 131
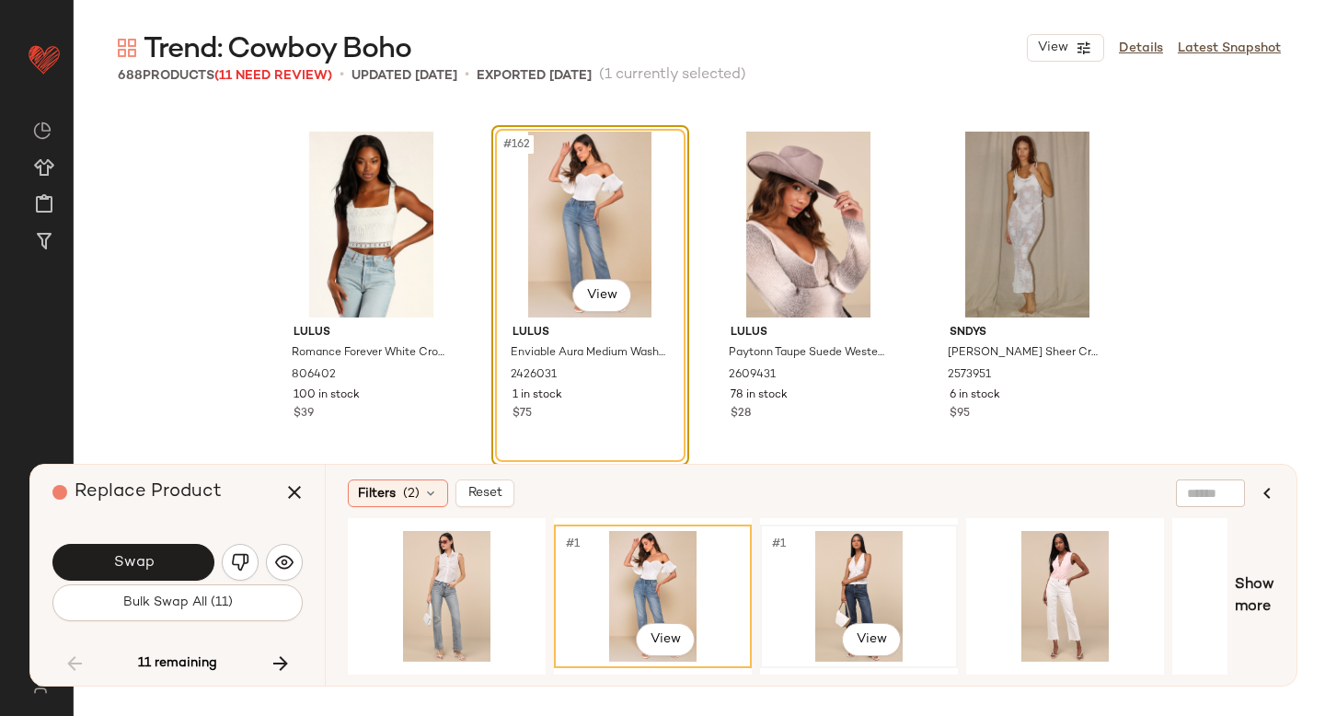
click at [903, 574] on div "#1 View" at bounding box center [858, 596] width 185 height 131
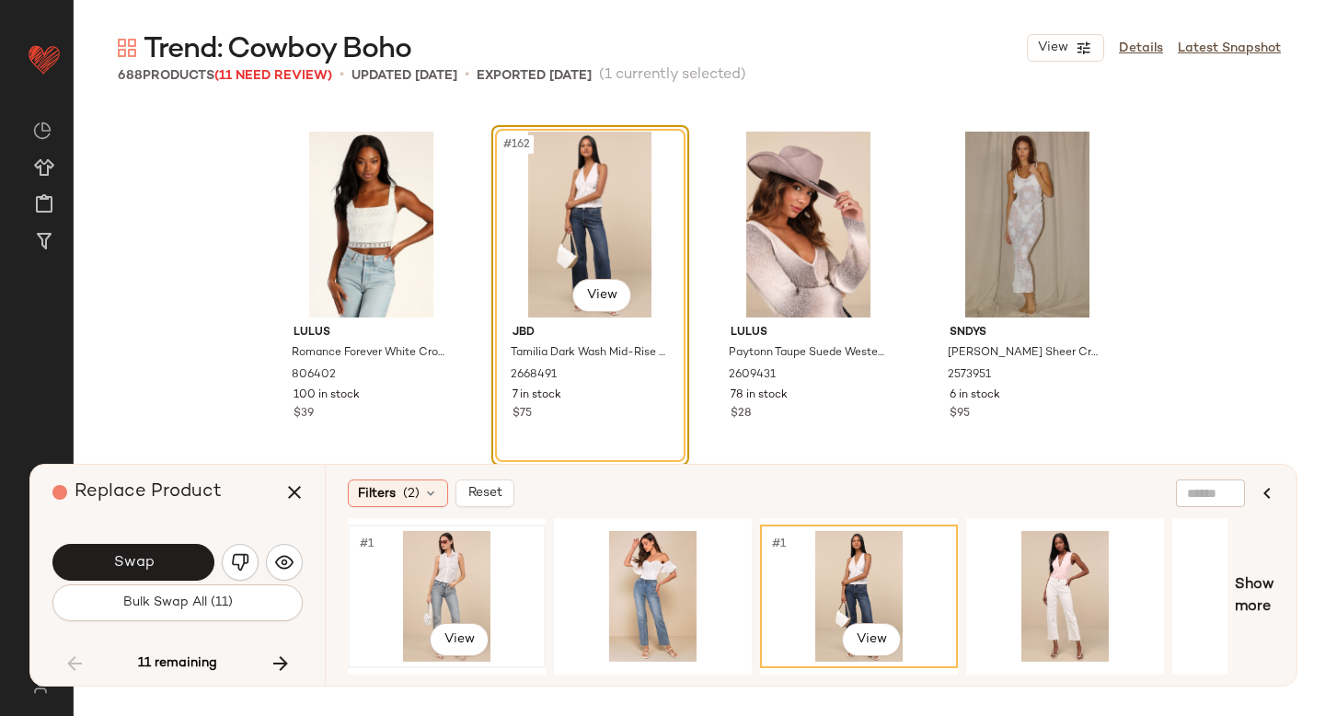
click at [438, 568] on div "#1 View" at bounding box center [446, 596] width 185 height 131
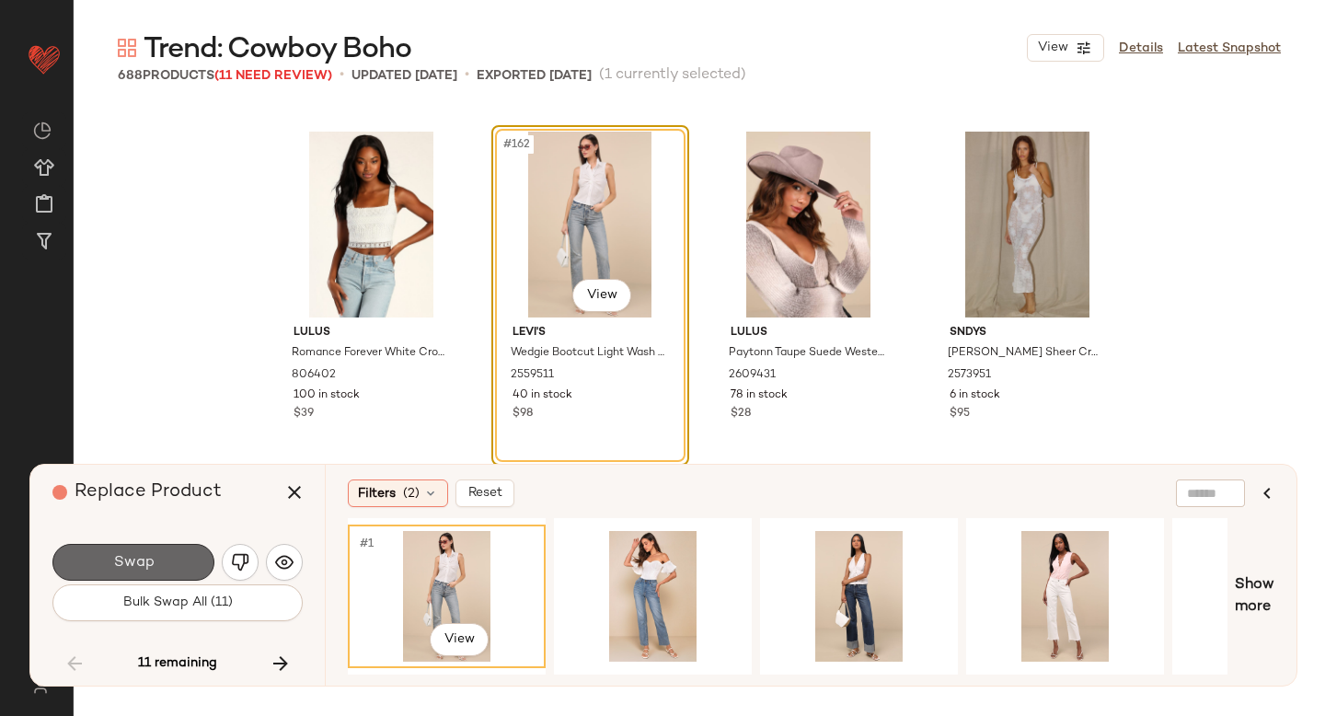
click at [162, 562] on button "Swap" at bounding box center [133, 562] width 162 height 37
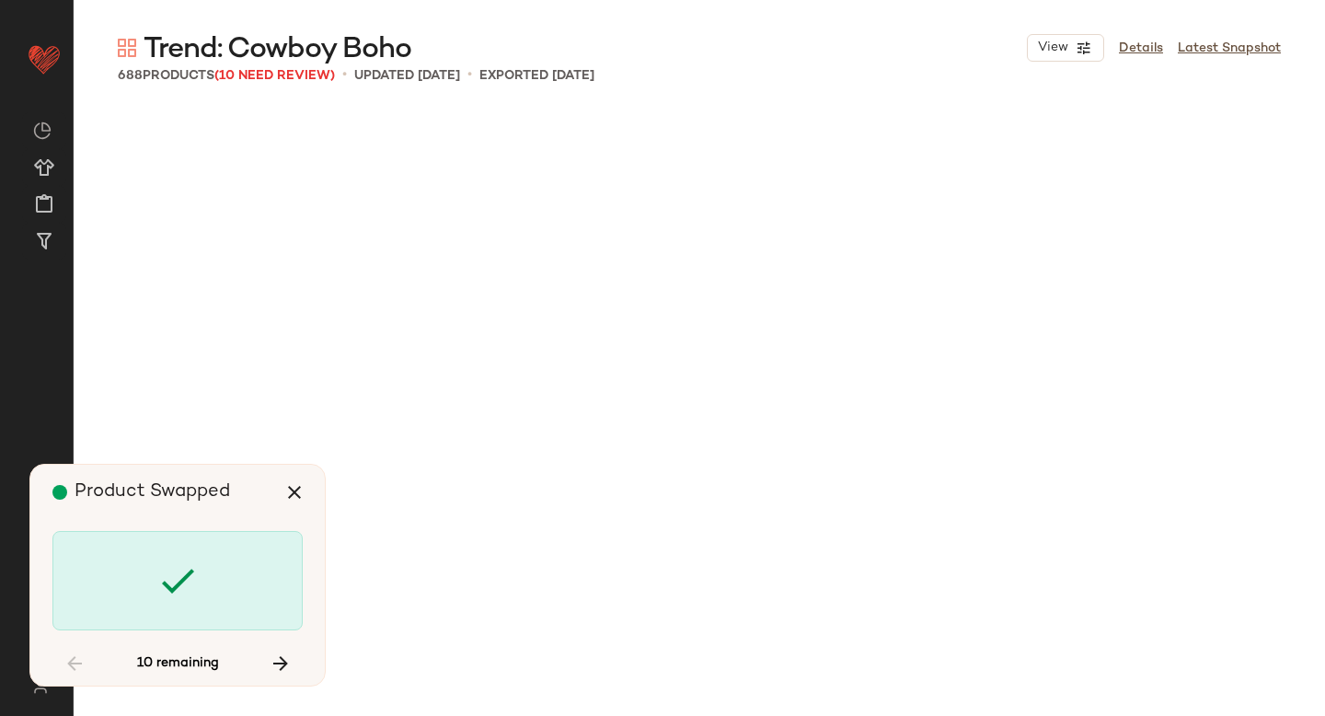
scroll to position [16336, 0]
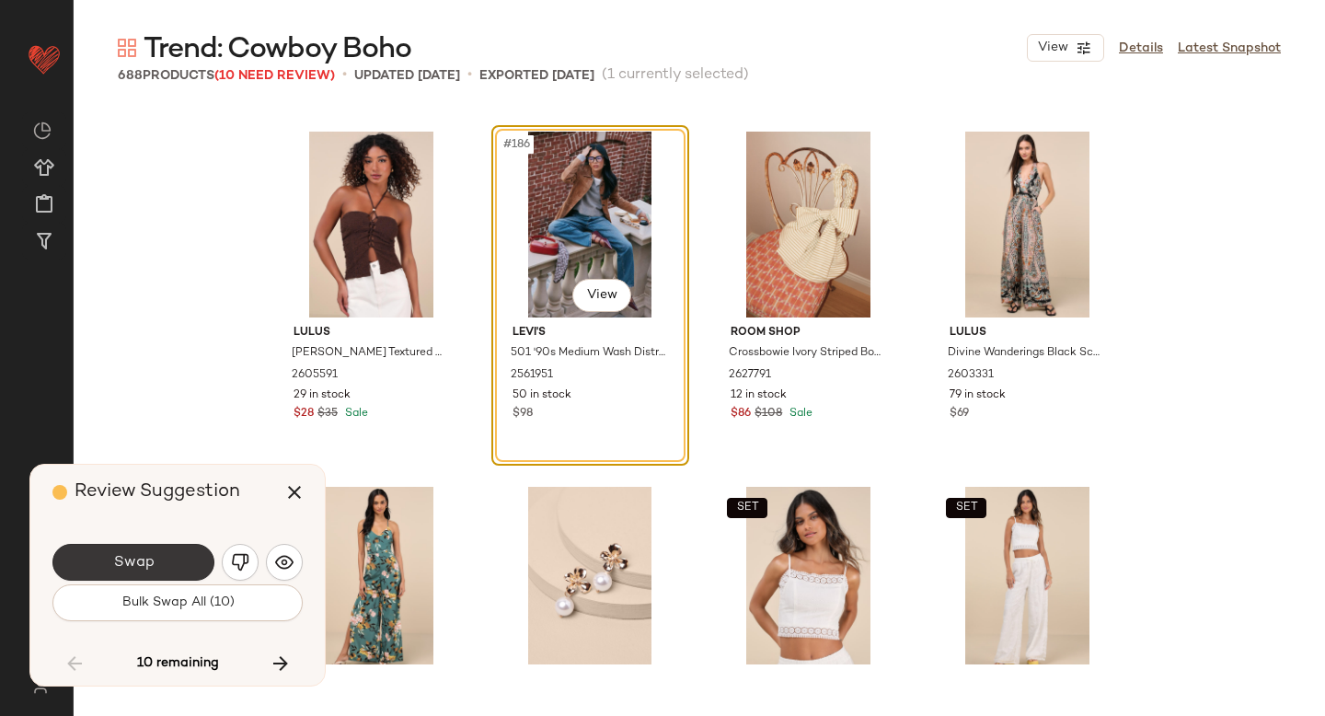
click at [167, 564] on button "Swap" at bounding box center [133, 562] width 162 height 37
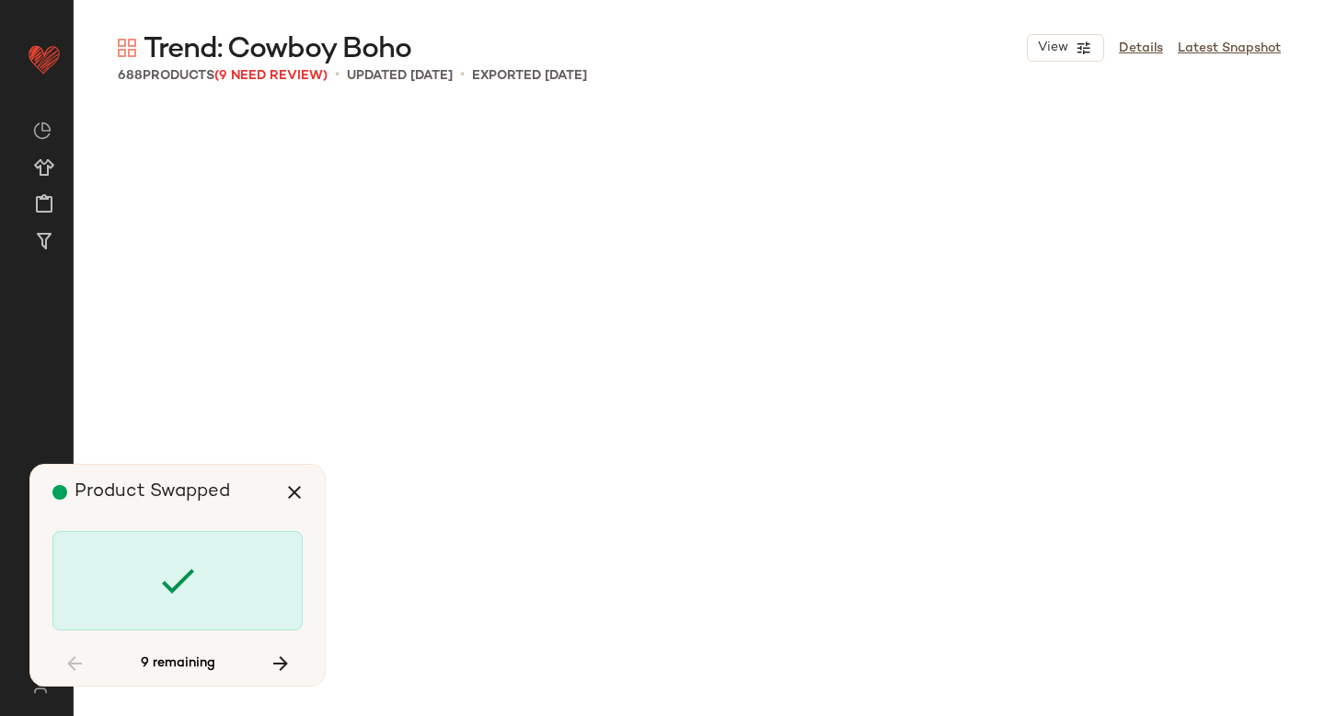
scroll to position [17757, 0]
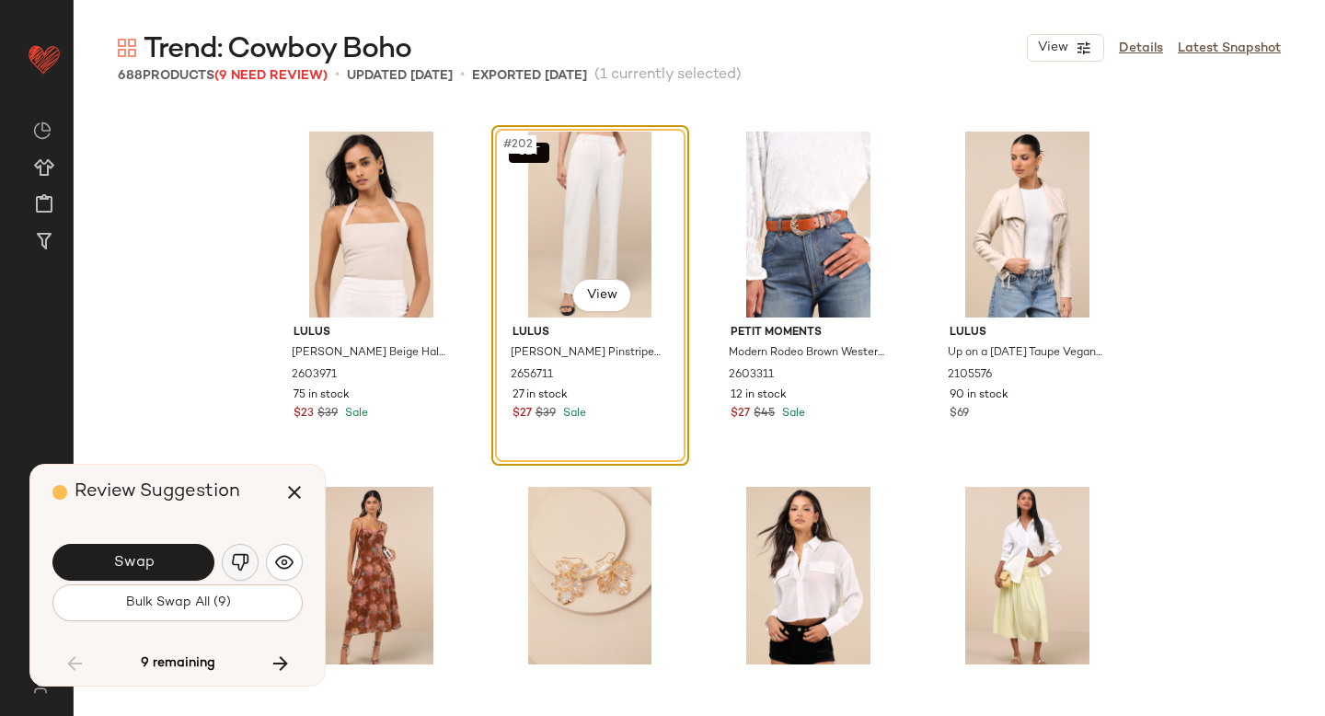
click at [235, 563] on img "button" at bounding box center [240, 562] width 18 height 18
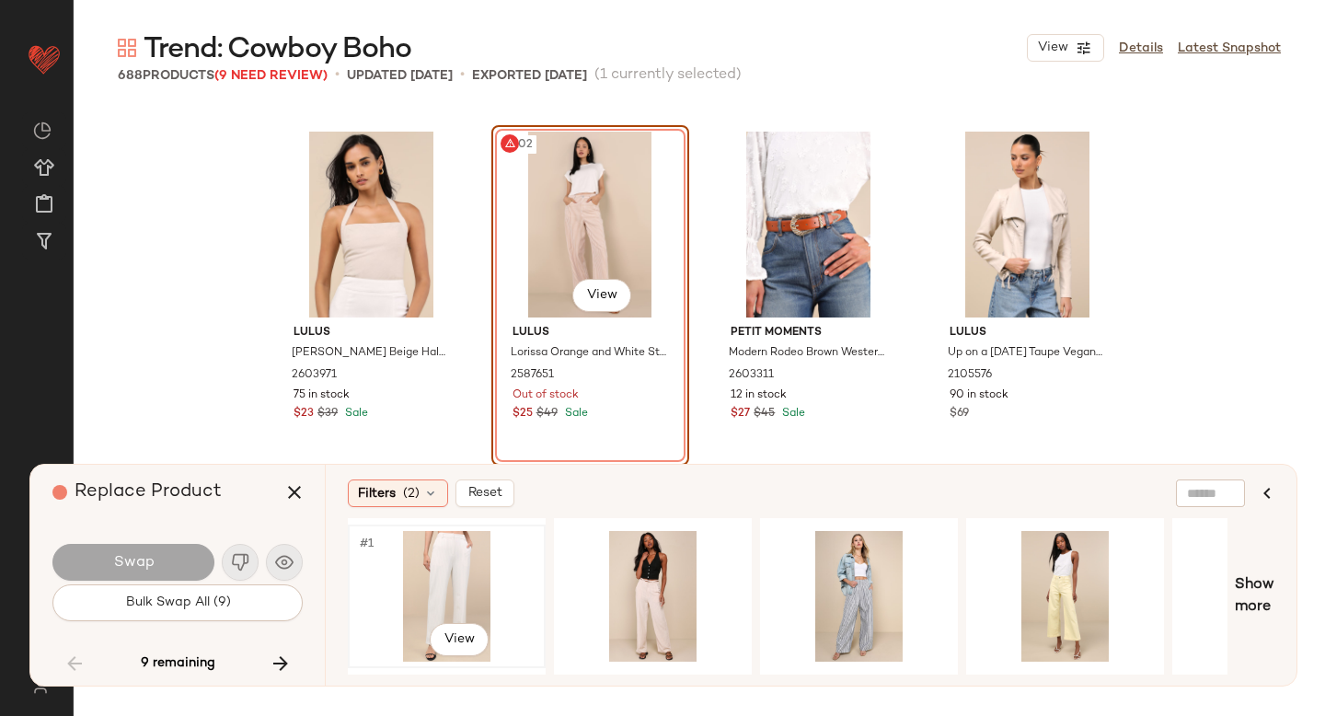
click at [455, 571] on div "#1 View" at bounding box center [446, 596] width 185 height 131
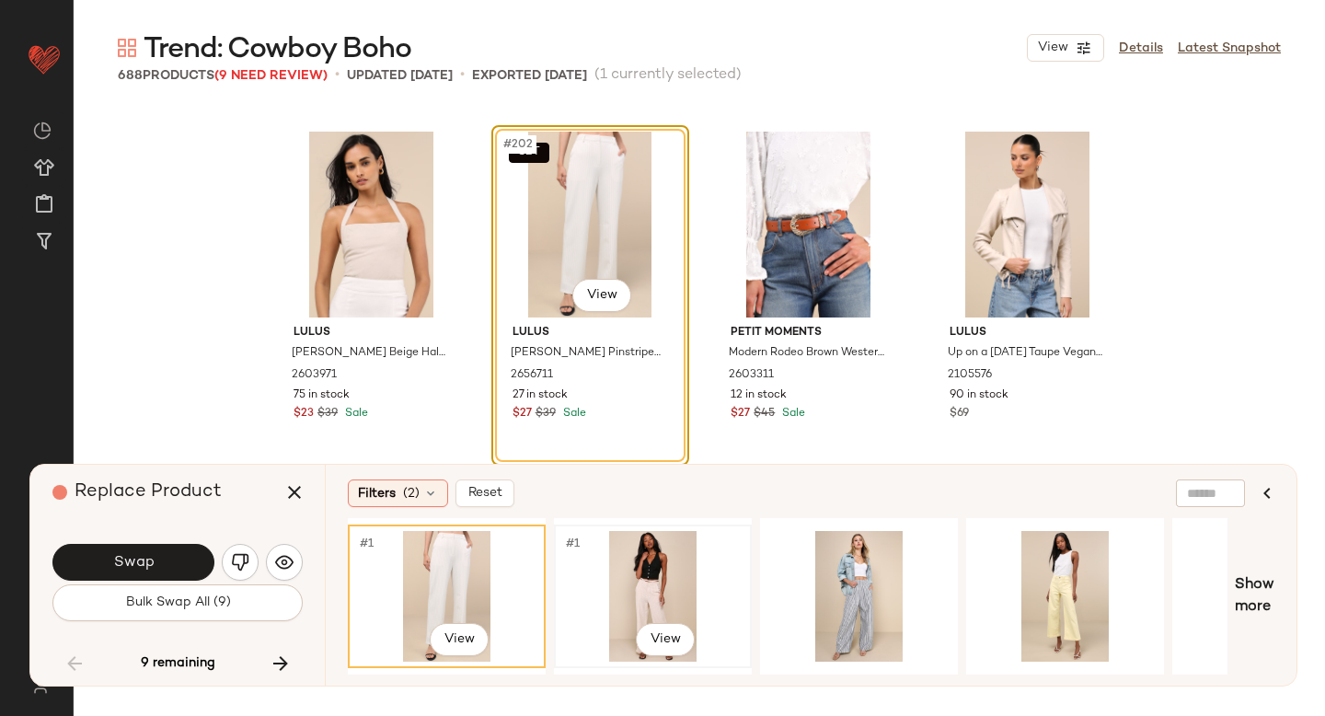
click at [619, 585] on div "#1 View" at bounding box center [652, 596] width 185 height 131
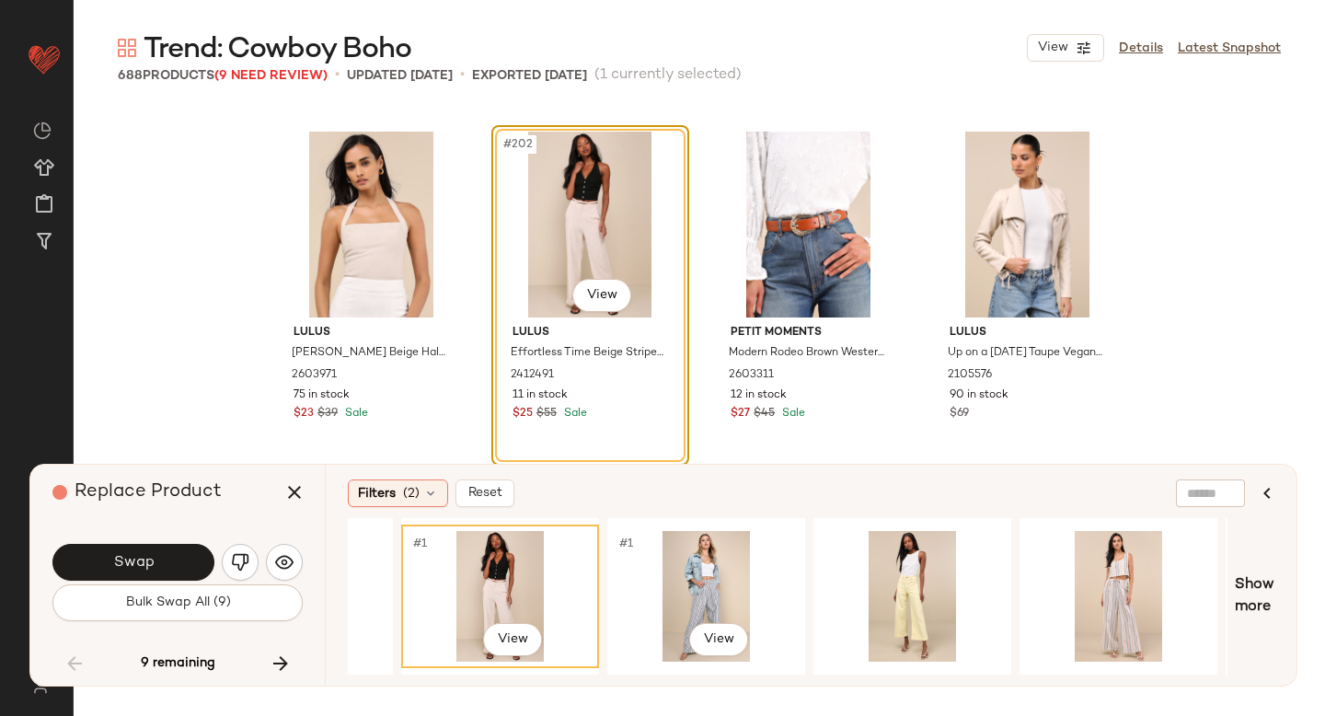
scroll to position [0, 199]
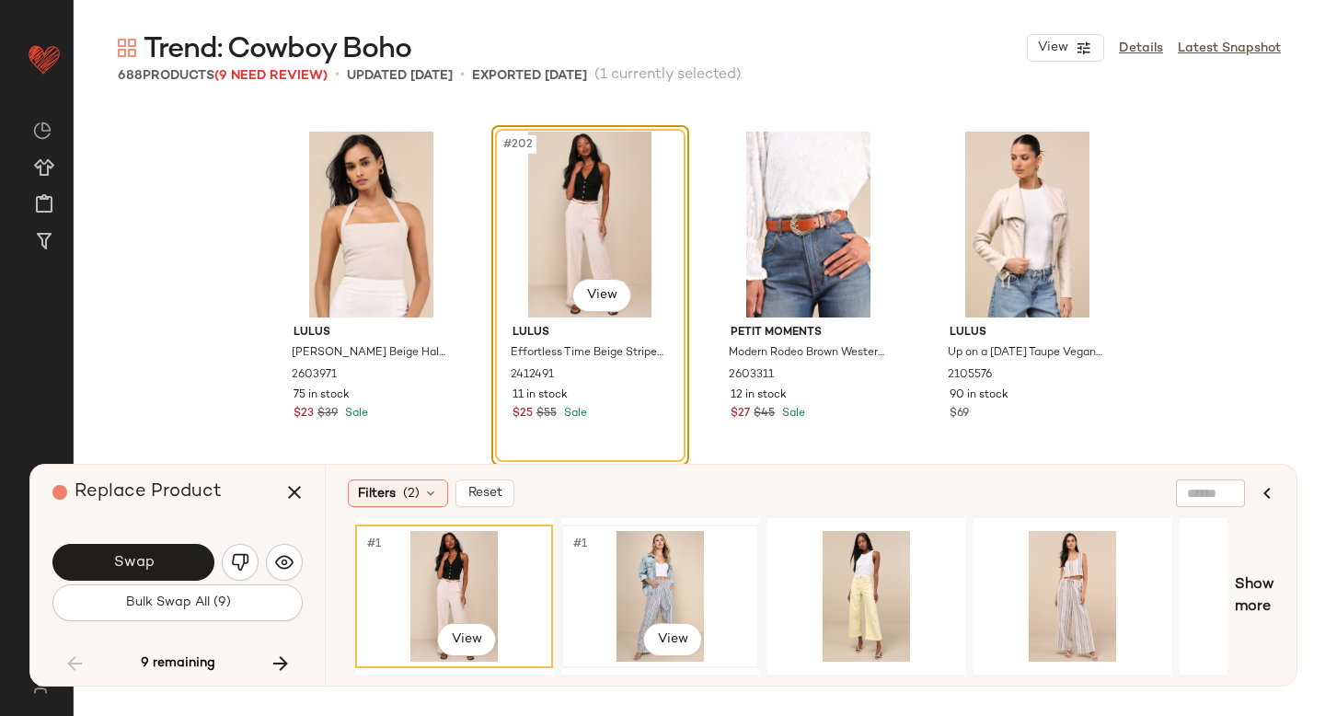
click at [702, 590] on div "#1 View" at bounding box center [660, 596] width 185 height 131
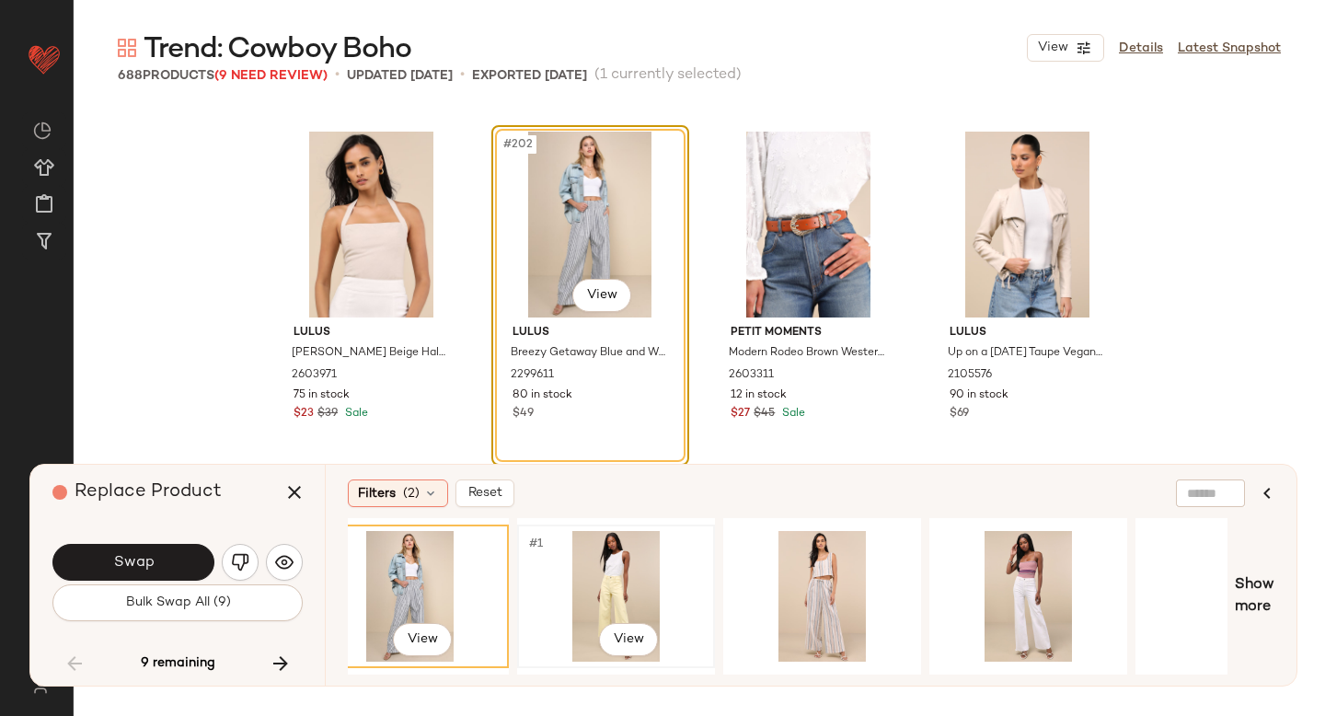
scroll to position [0, 510]
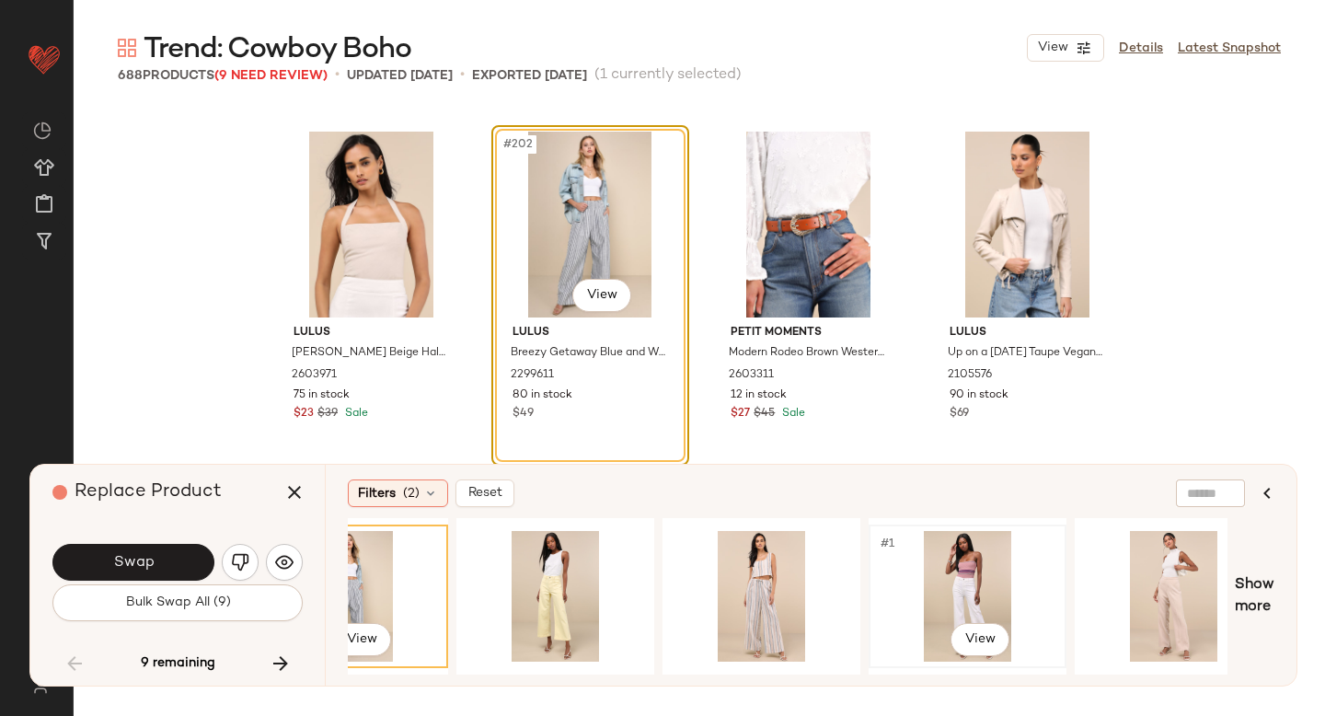
click at [964, 561] on div "#1 View" at bounding box center [967, 596] width 185 height 131
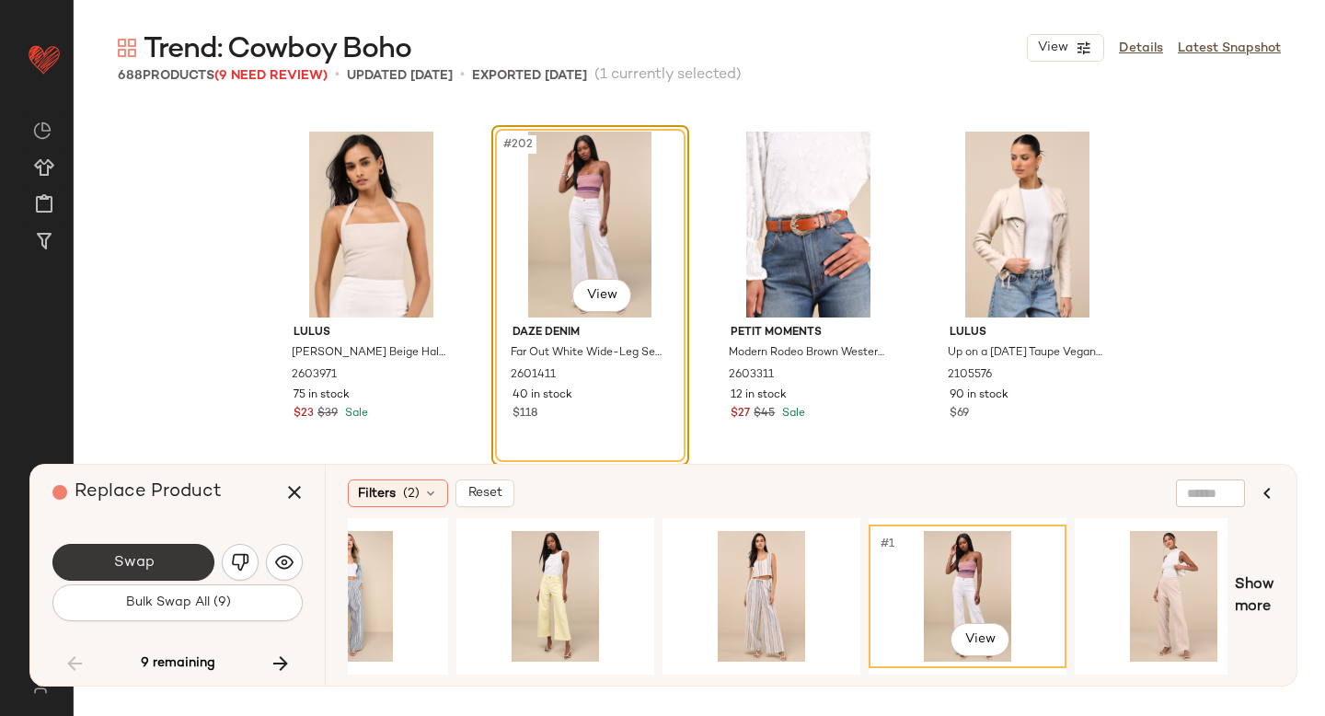
click at [201, 557] on button "Swap" at bounding box center [133, 562] width 162 height 37
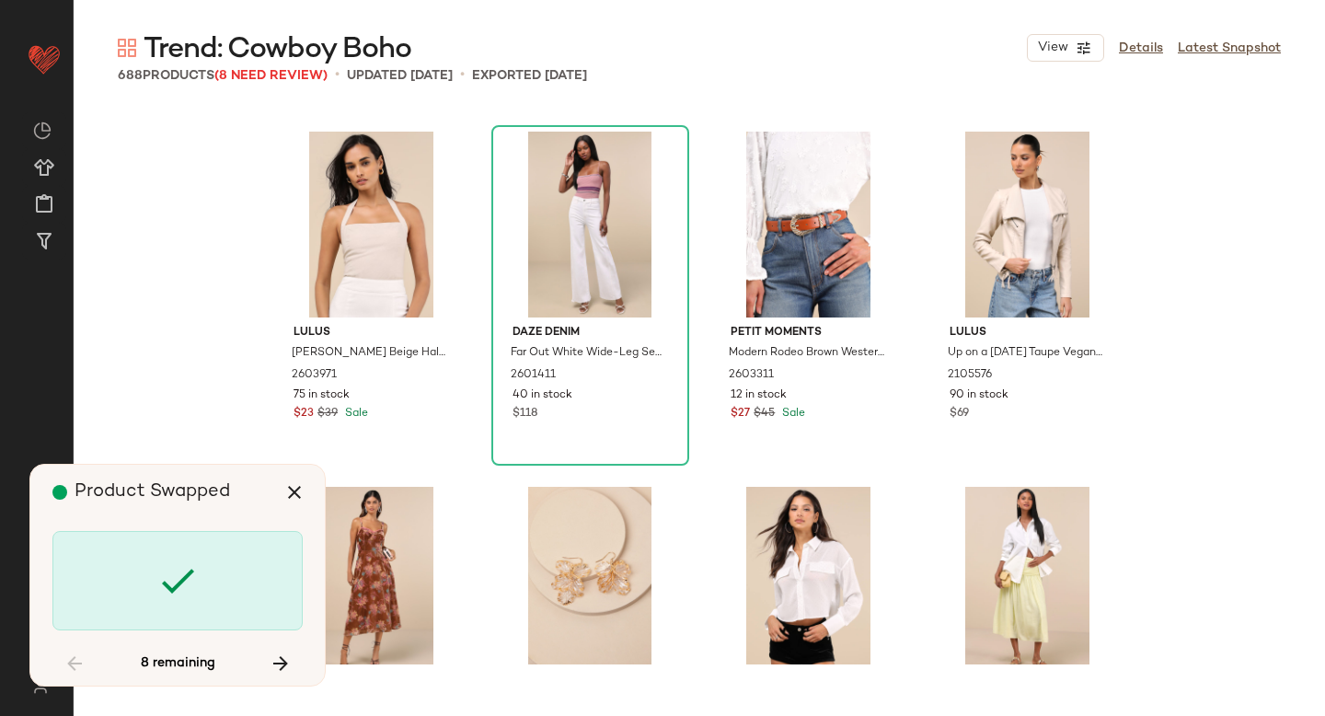
scroll to position [21663, 0]
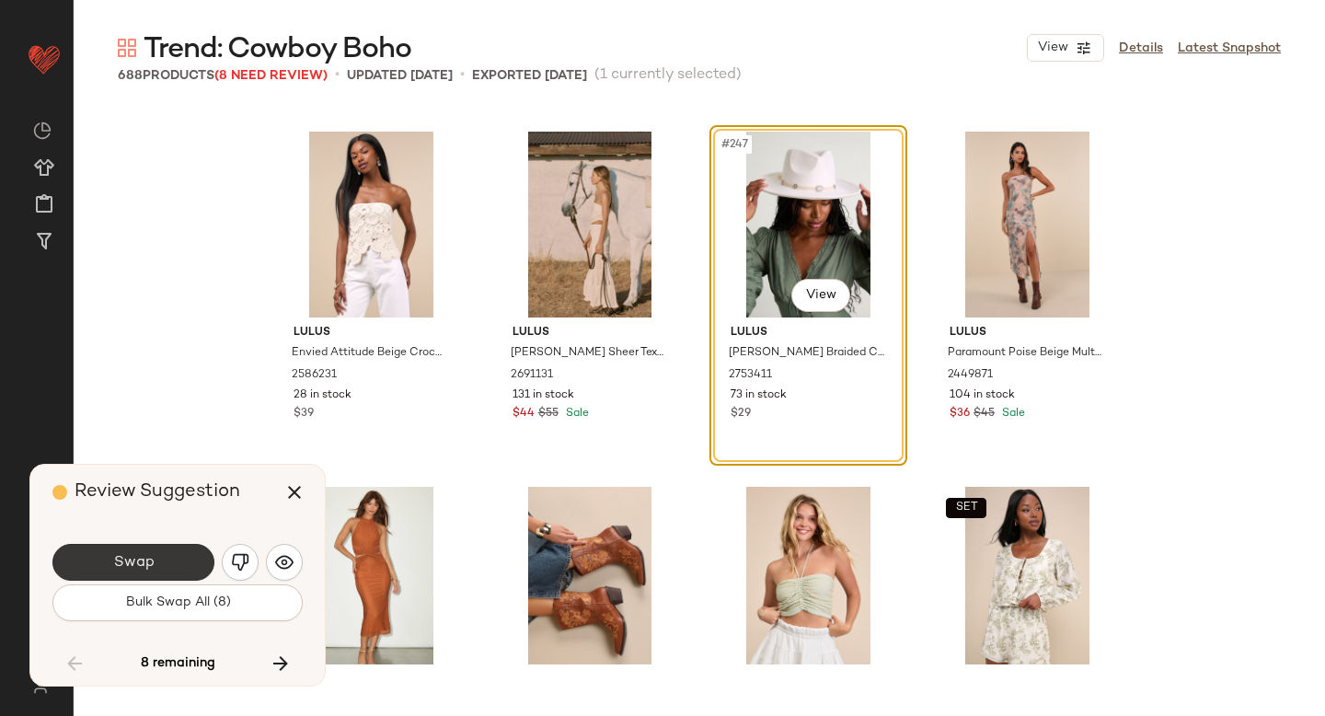
click at [179, 557] on button "Swap" at bounding box center [133, 562] width 162 height 37
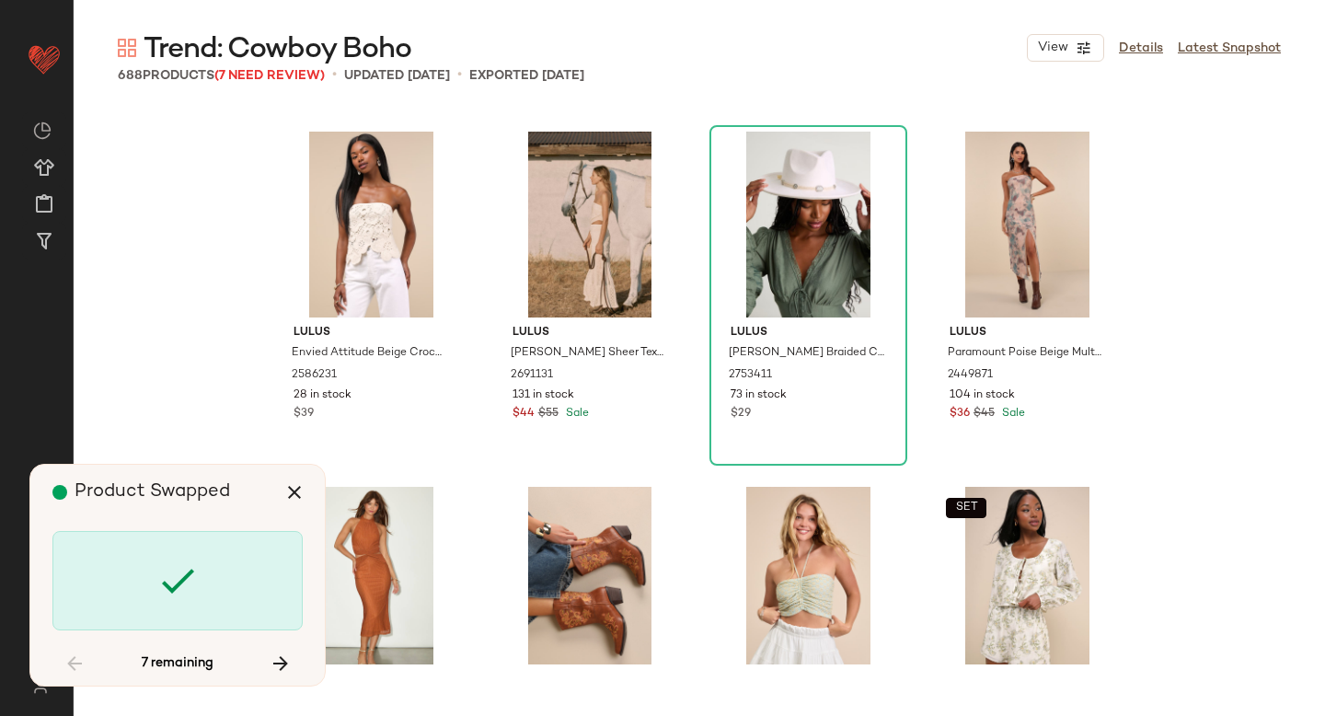
scroll to position [24504, 0]
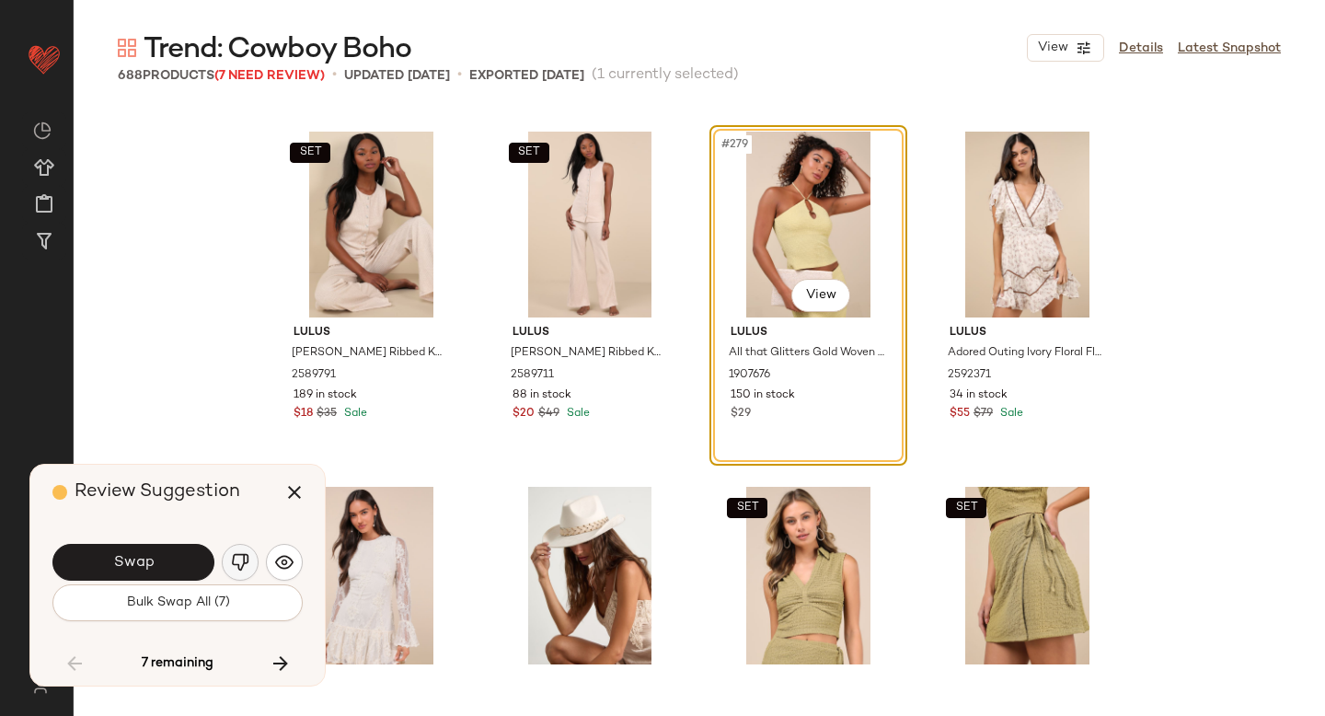
click at [234, 558] on img "button" at bounding box center [240, 562] width 18 height 18
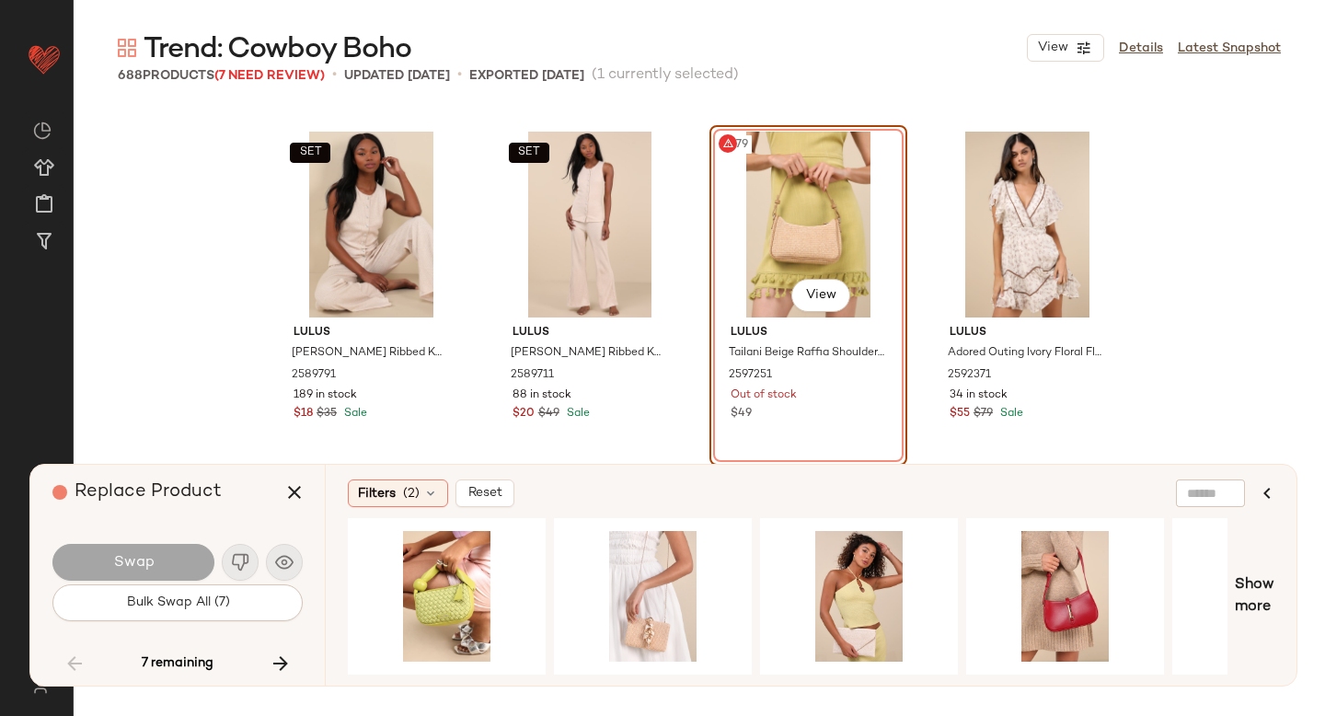
scroll to position [0, 664]
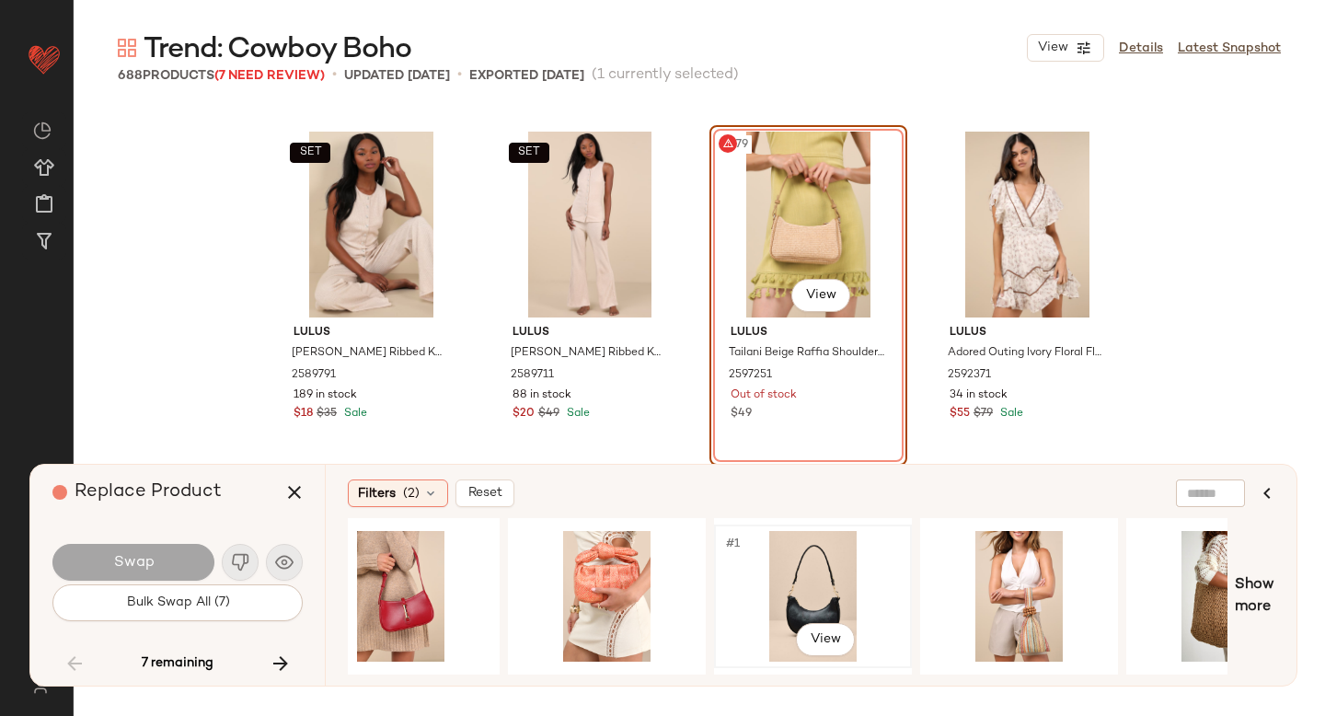
click at [800, 582] on div "#1 View" at bounding box center [812, 596] width 185 height 131
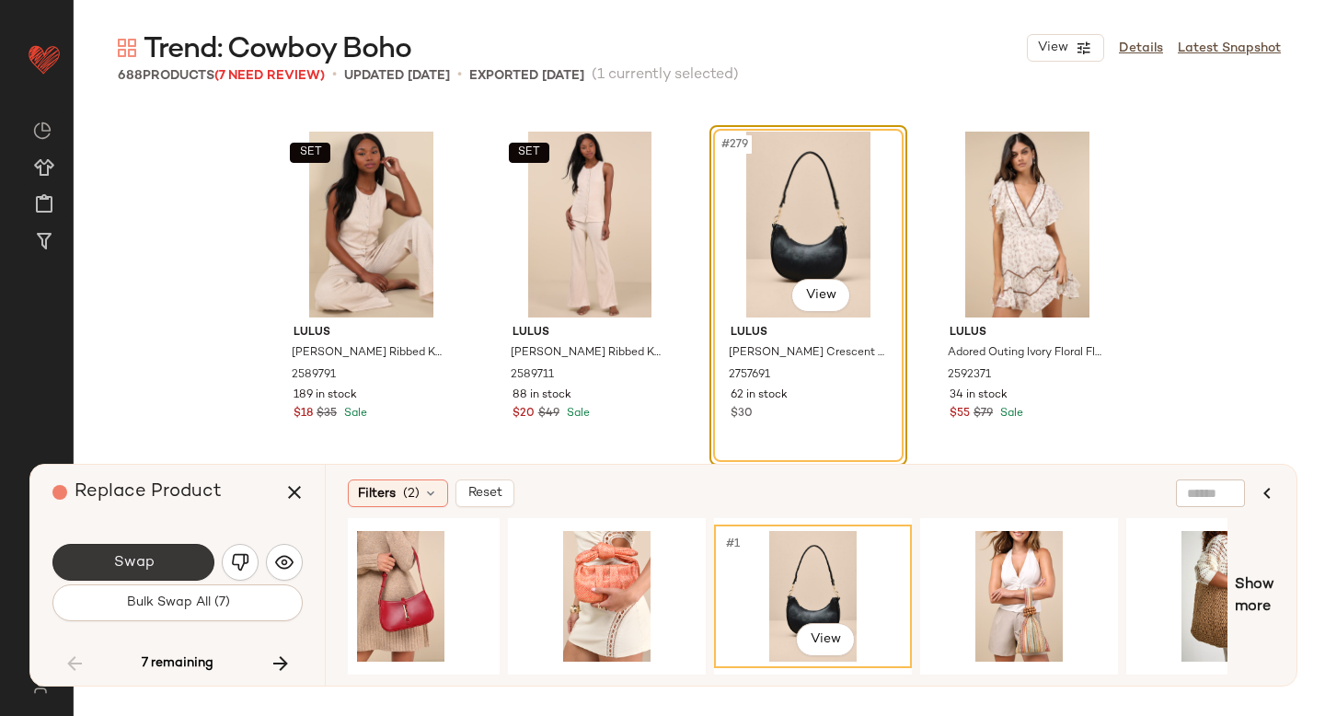
click at [161, 561] on button "Swap" at bounding box center [133, 562] width 162 height 37
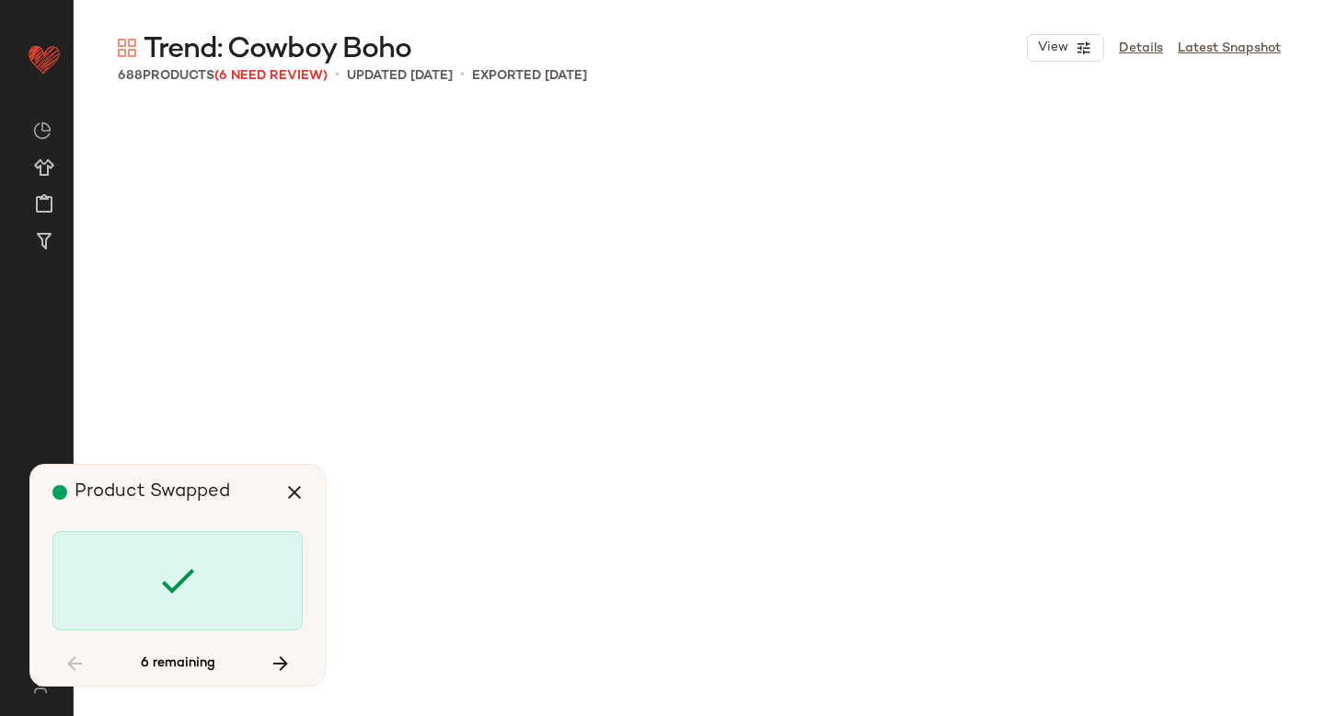
scroll to position [28411, 0]
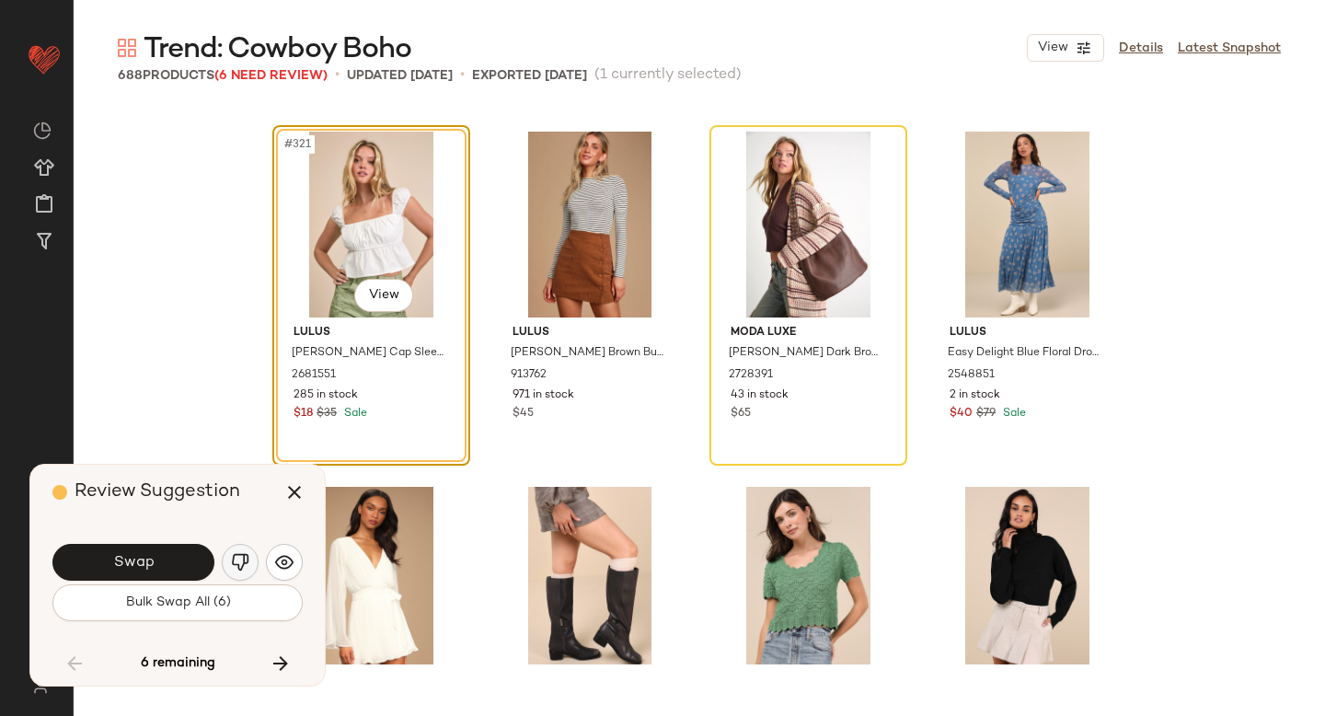
click at [234, 559] on img "button" at bounding box center [240, 562] width 18 height 18
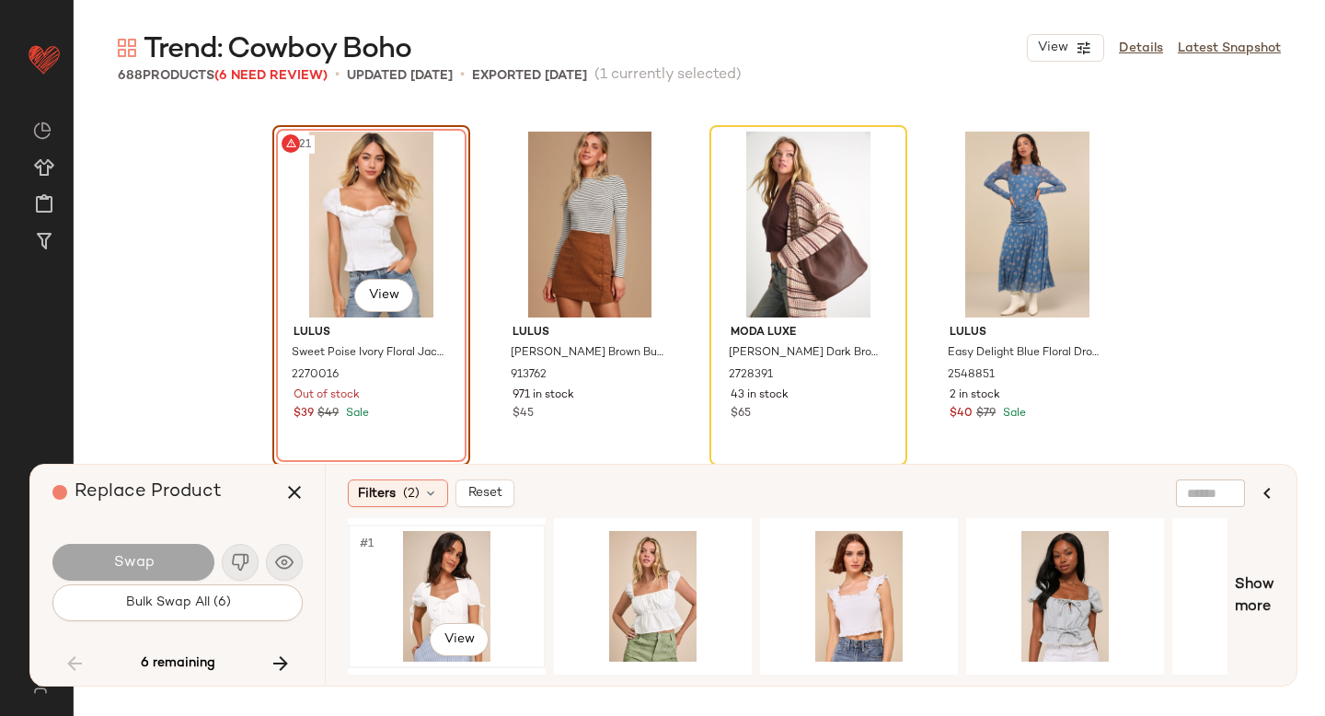
click at [443, 598] on div "#1 View" at bounding box center [446, 596] width 185 height 131
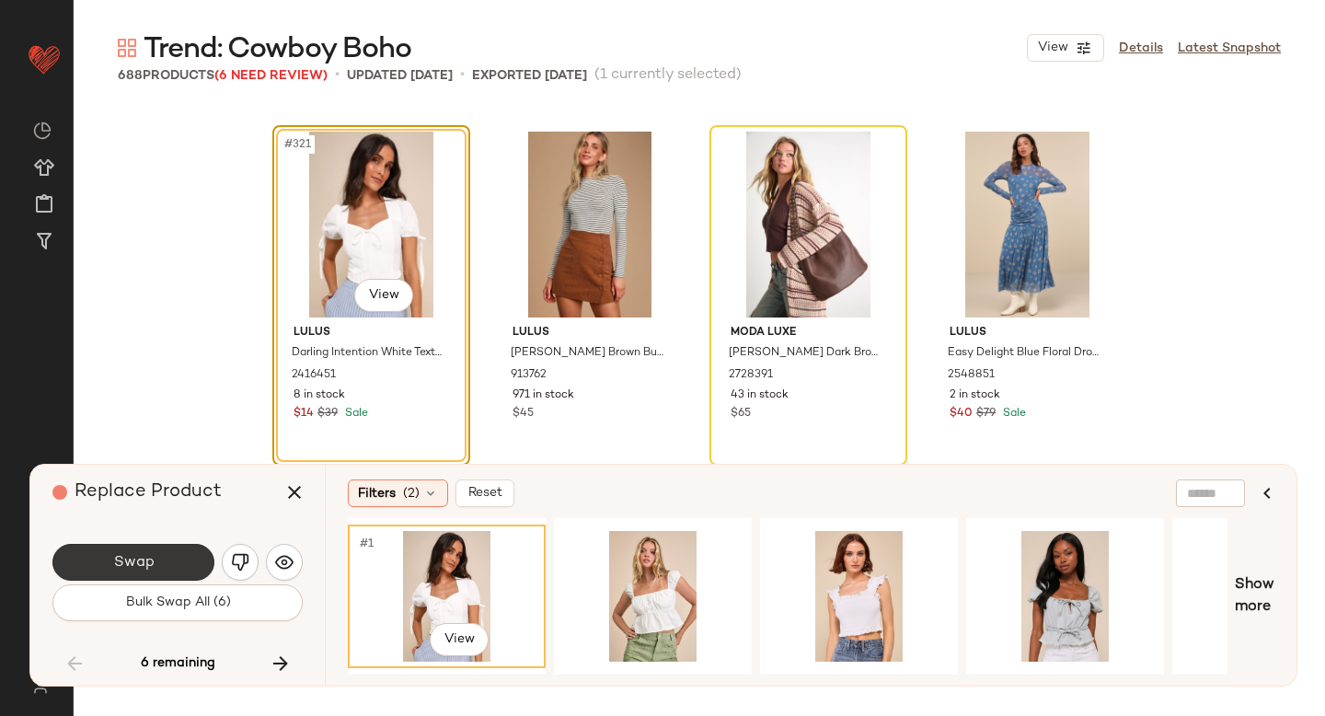
click at [167, 560] on button "Swap" at bounding box center [133, 562] width 162 height 37
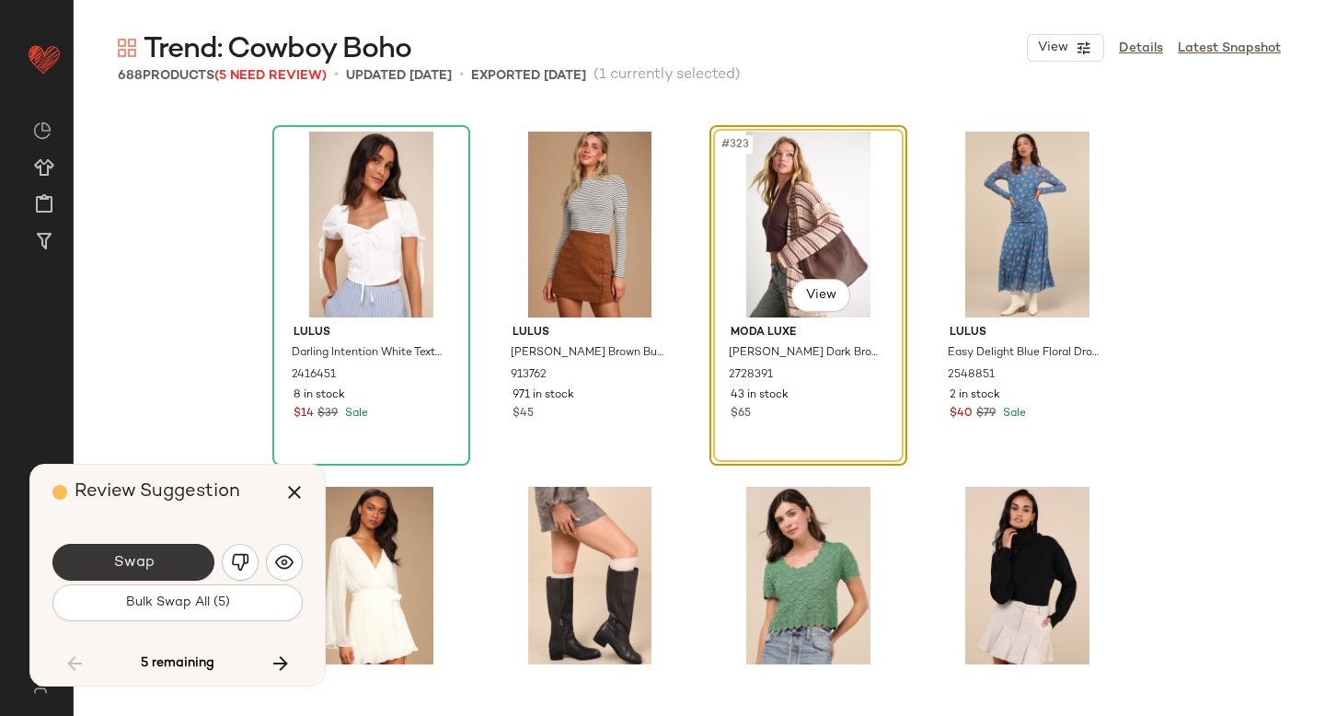
click at [164, 558] on button "Swap" at bounding box center [133, 562] width 162 height 37
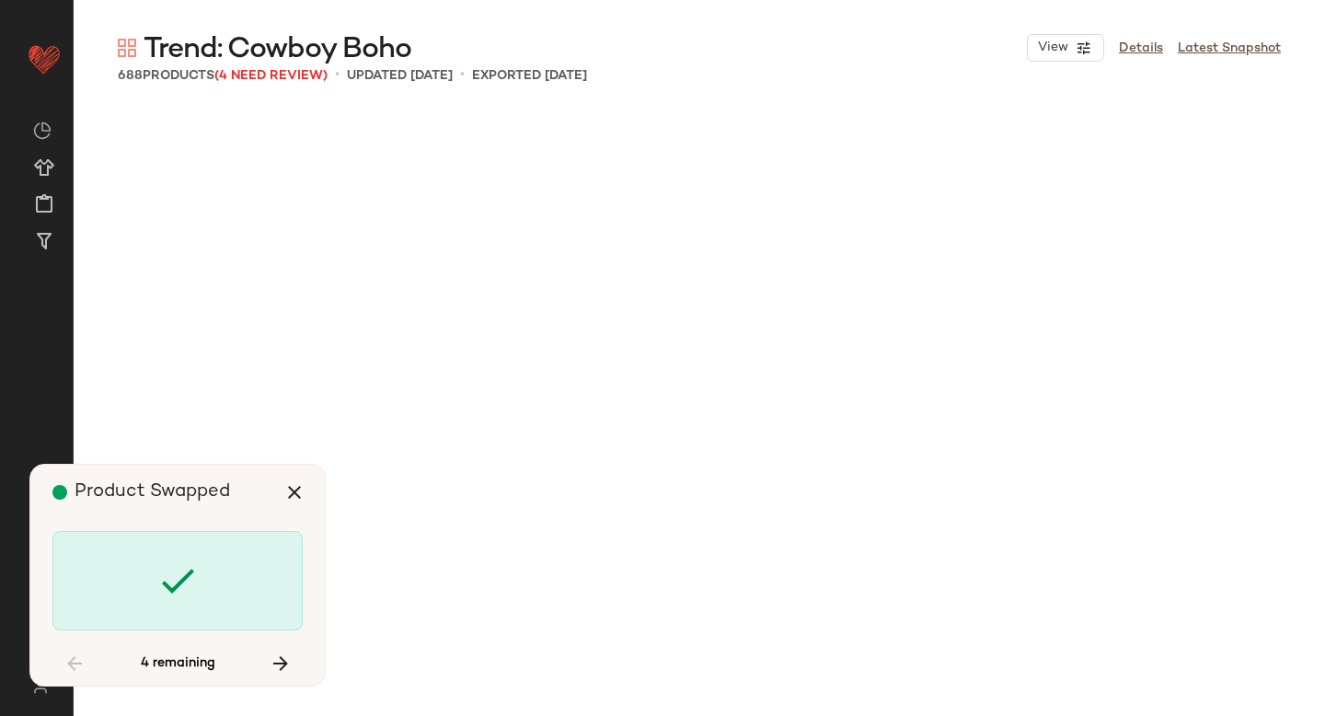
scroll to position [29831, 0]
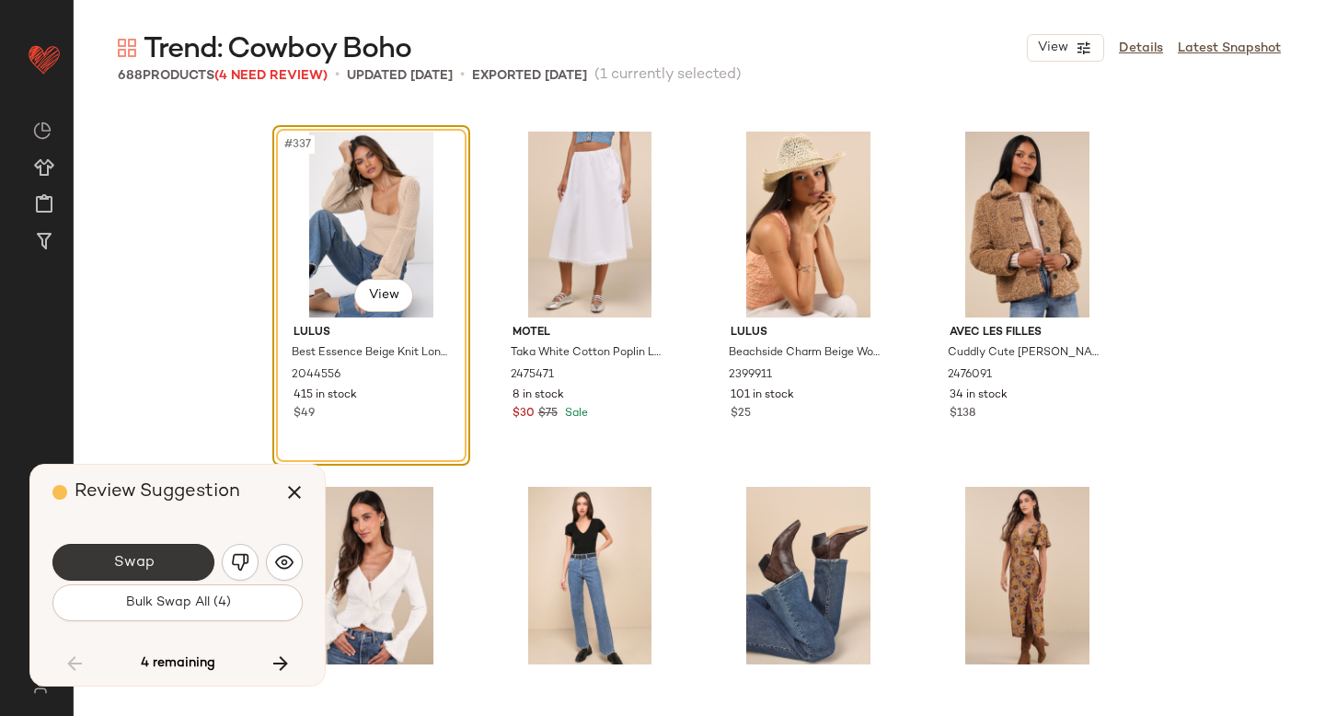
click at [192, 560] on button "Swap" at bounding box center [133, 562] width 162 height 37
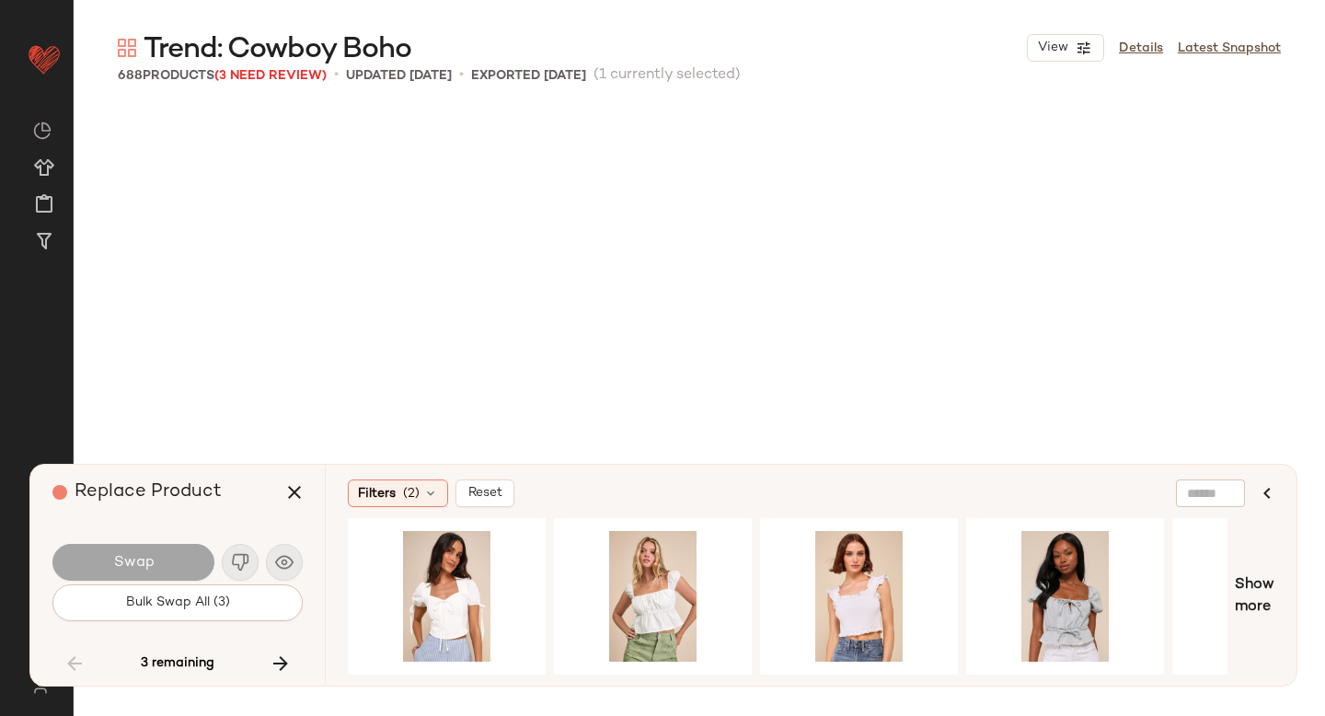
scroll to position [40840, 0]
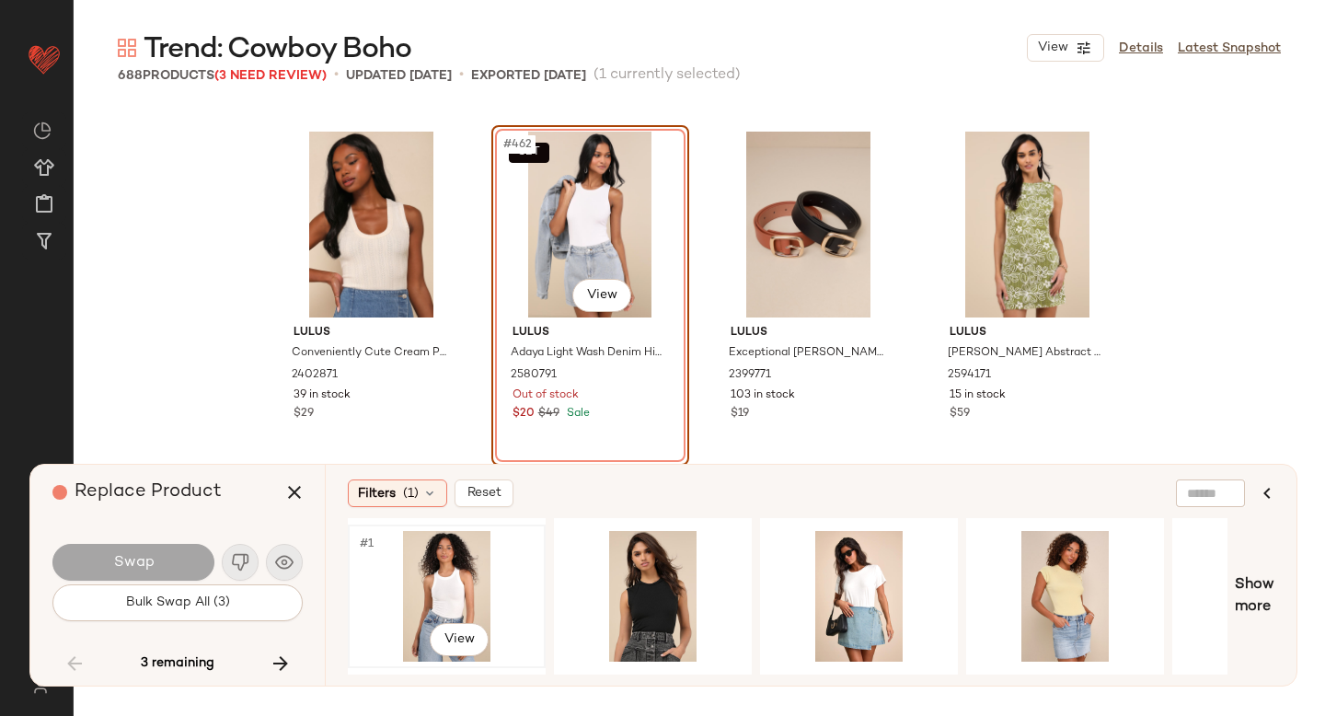
click at [420, 579] on div "#1 View" at bounding box center [446, 596] width 185 height 131
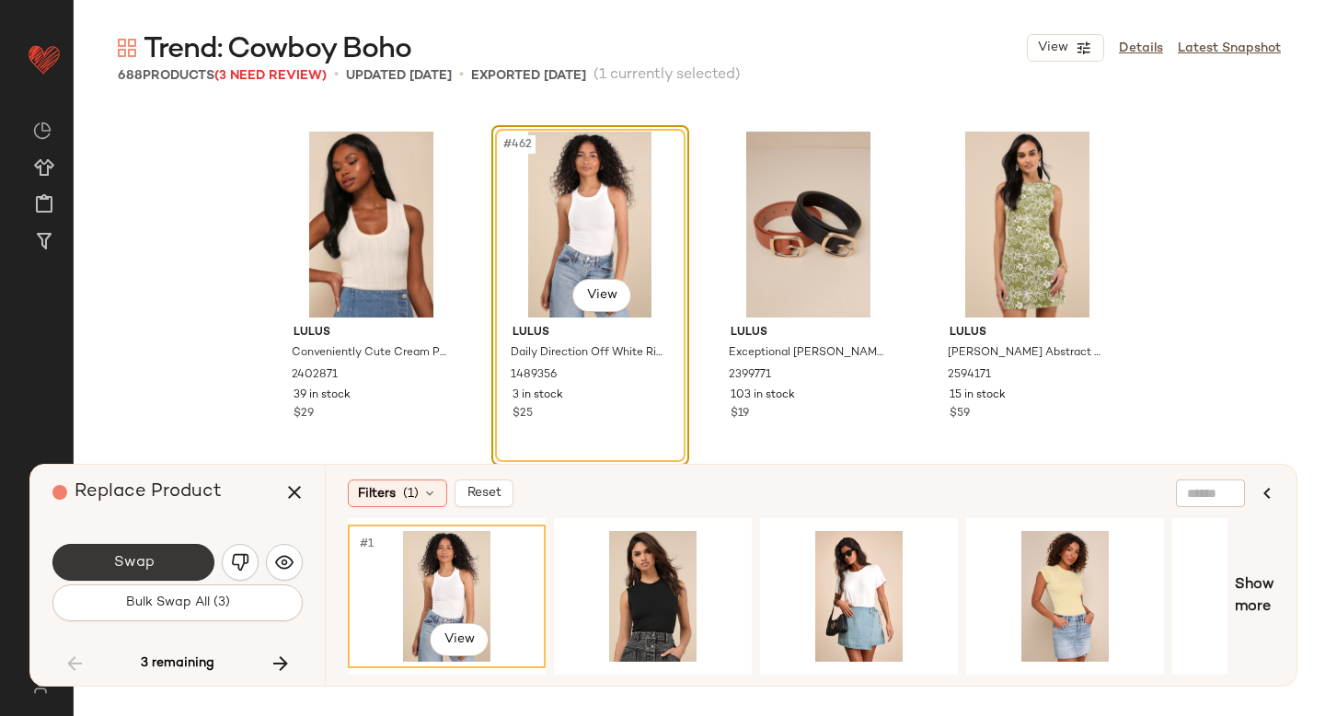
click at [109, 558] on button "Swap" at bounding box center [133, 562] width 162 height 37
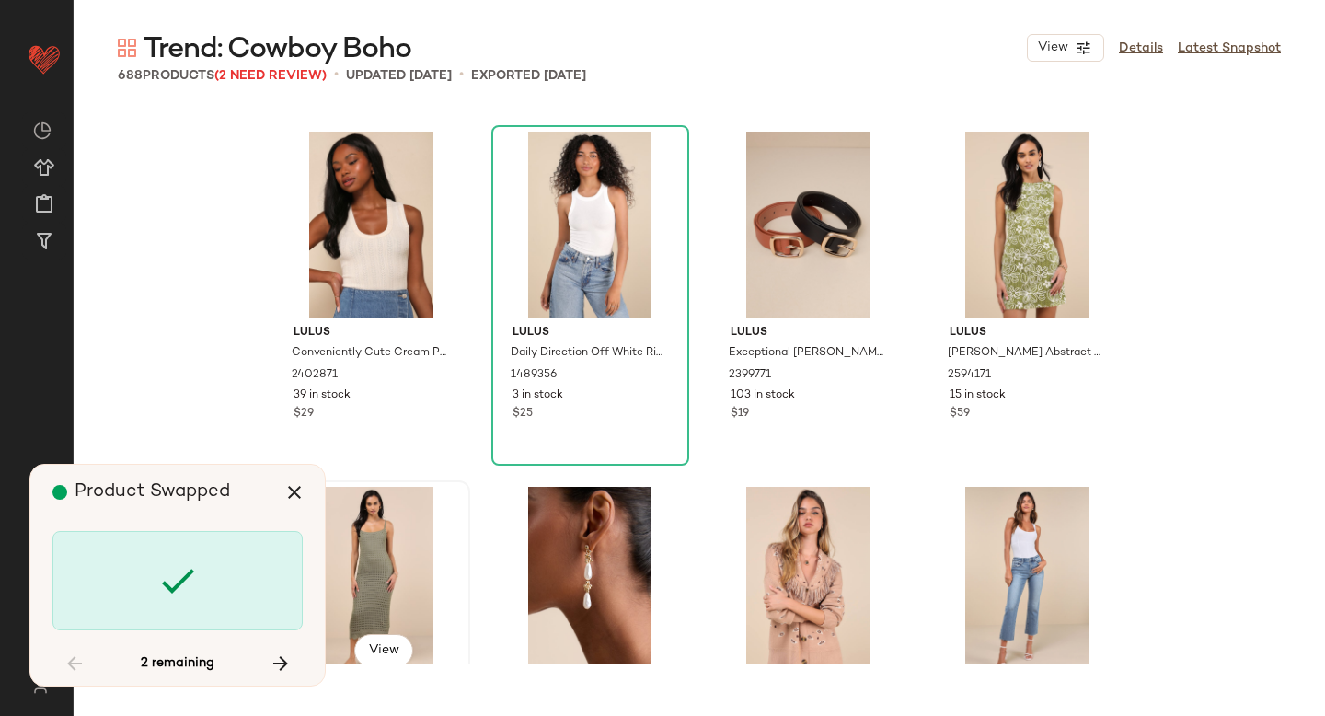
scroll to position [47588, 0]
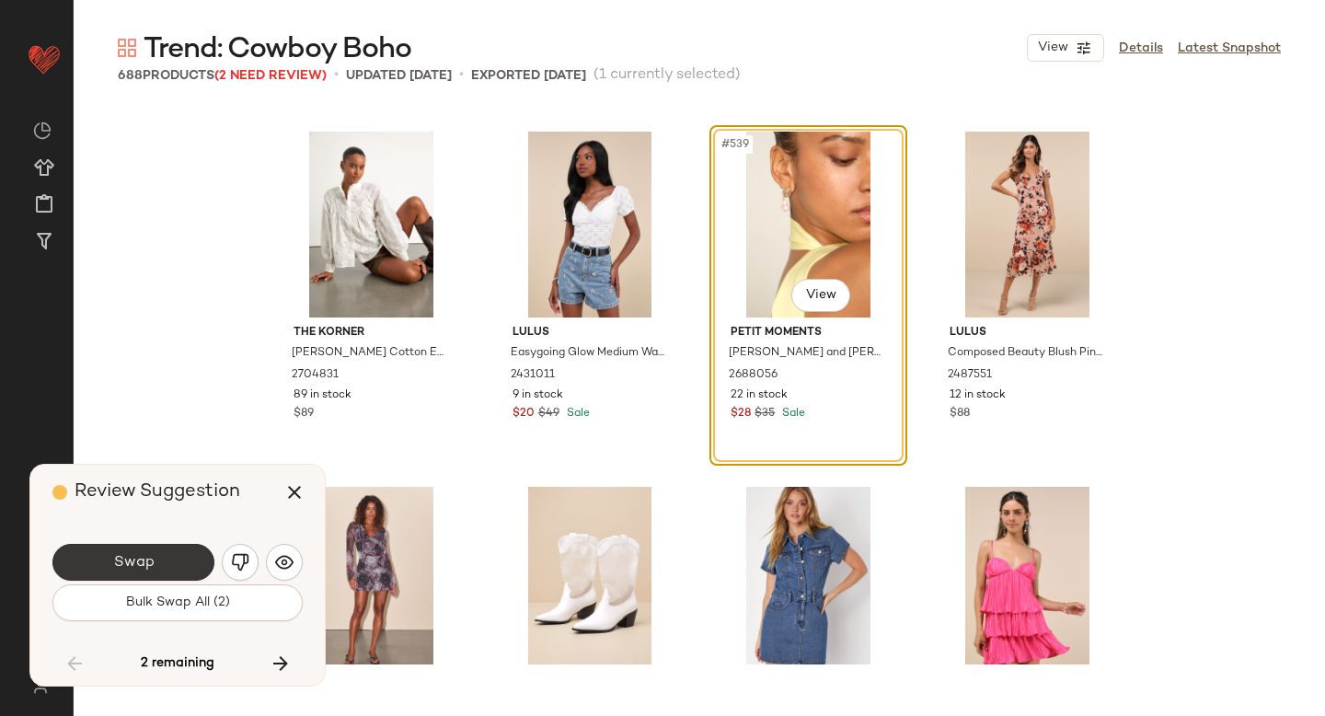
click at [146, 558] on span "Swap" at bounding box center [132, 562] width 41 height 17
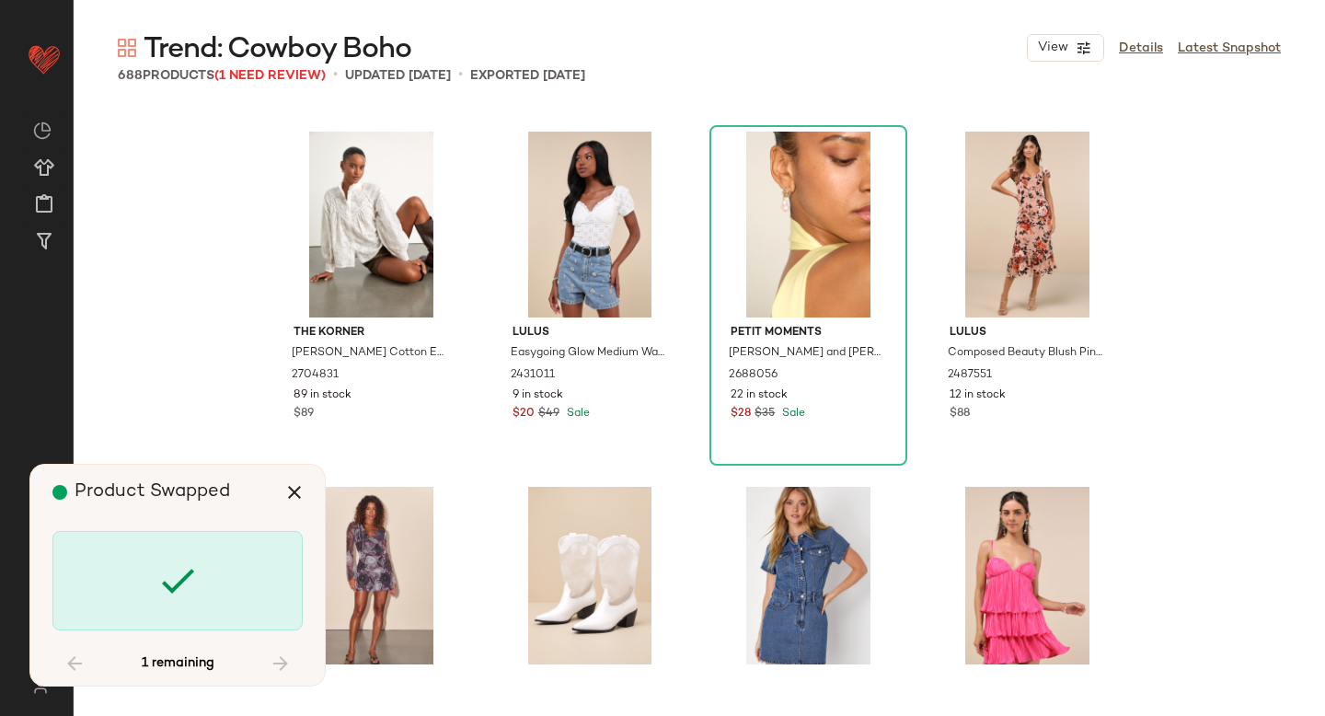
scroll to position [51849, 0]
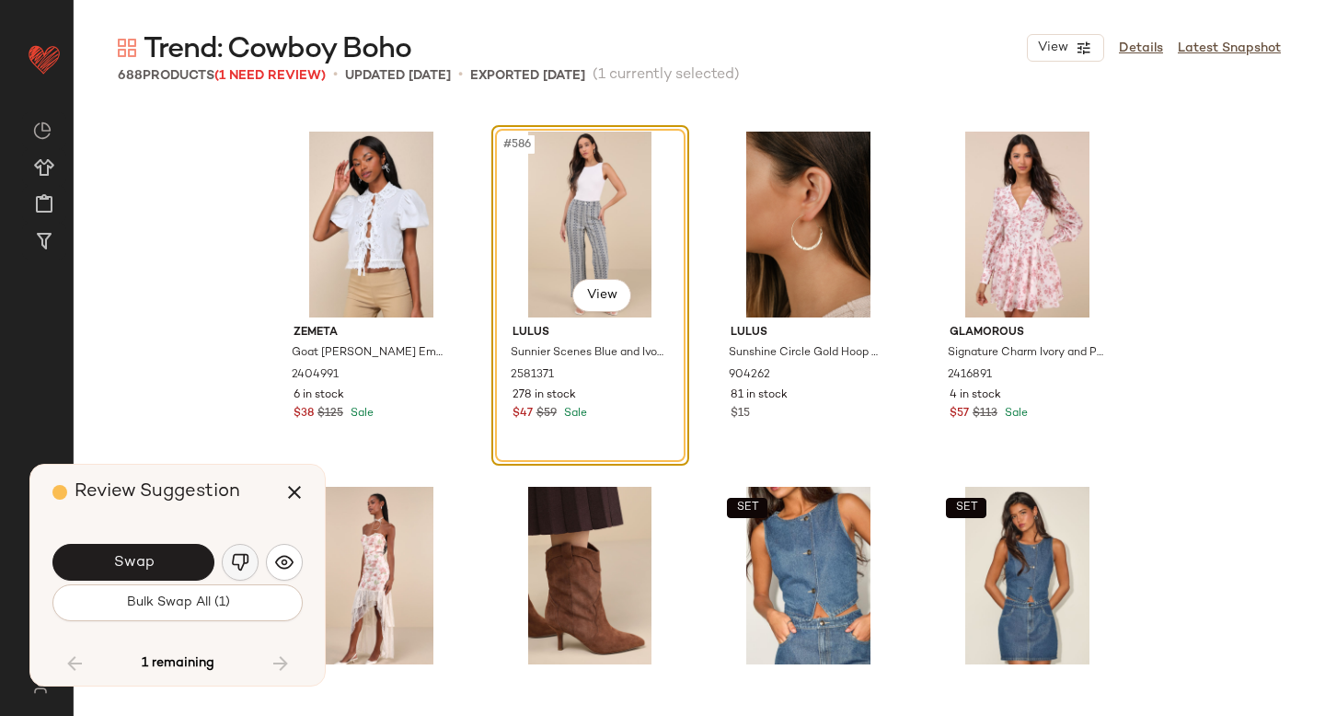
click at [246, 561] on img "button" at bounding box center [240, 562] width 18 height 18
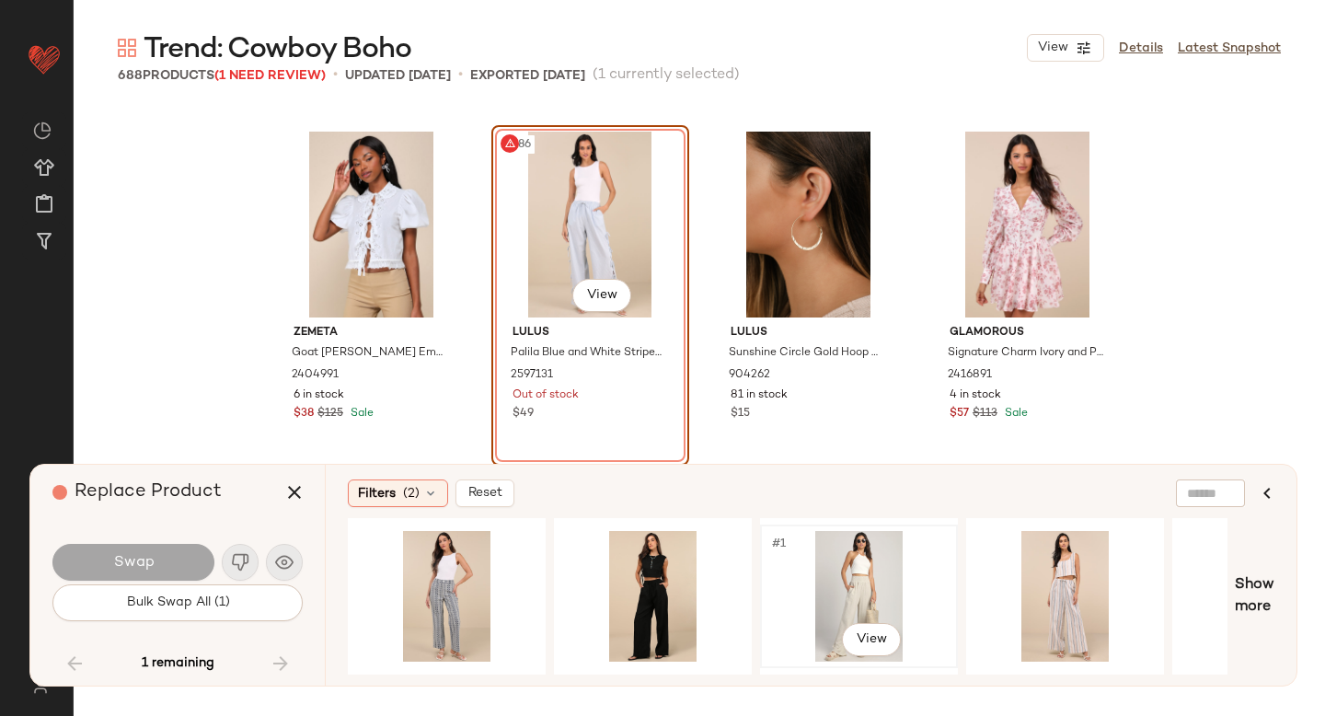
click at [881, 569] on div "#1 View" at bounding box center [858, 596] width 185 height 131
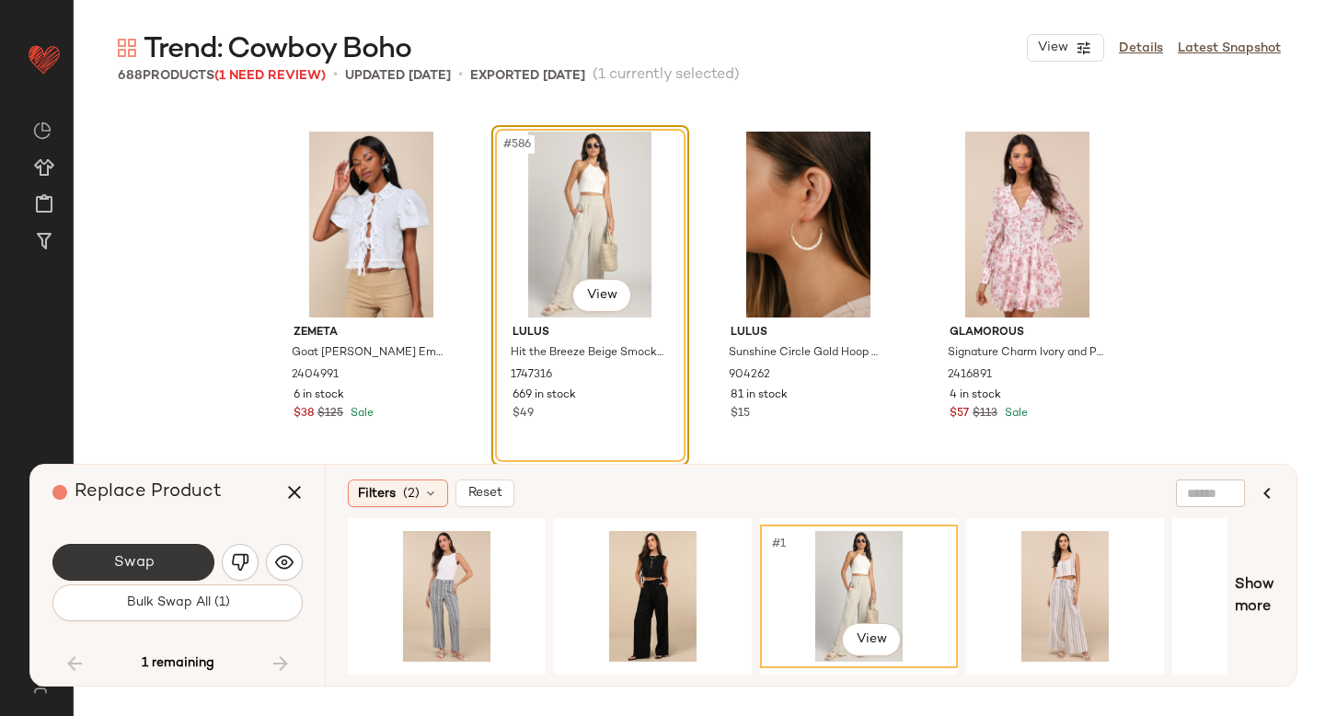
click at [127, 570] on button "Swap" at bounding box center [133, 562] width 162 height 37
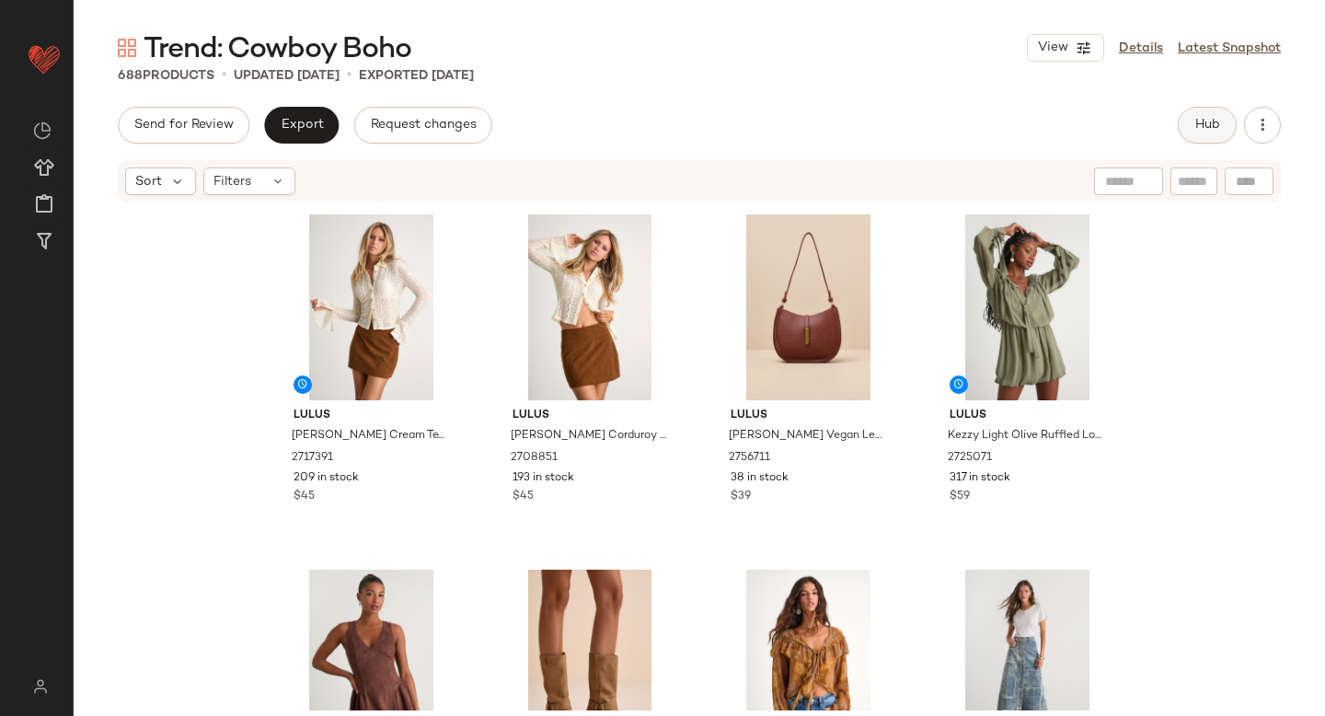
click at [1214, 126] on span "Hub" at bounding box center [1207, 125] width 26 height 15
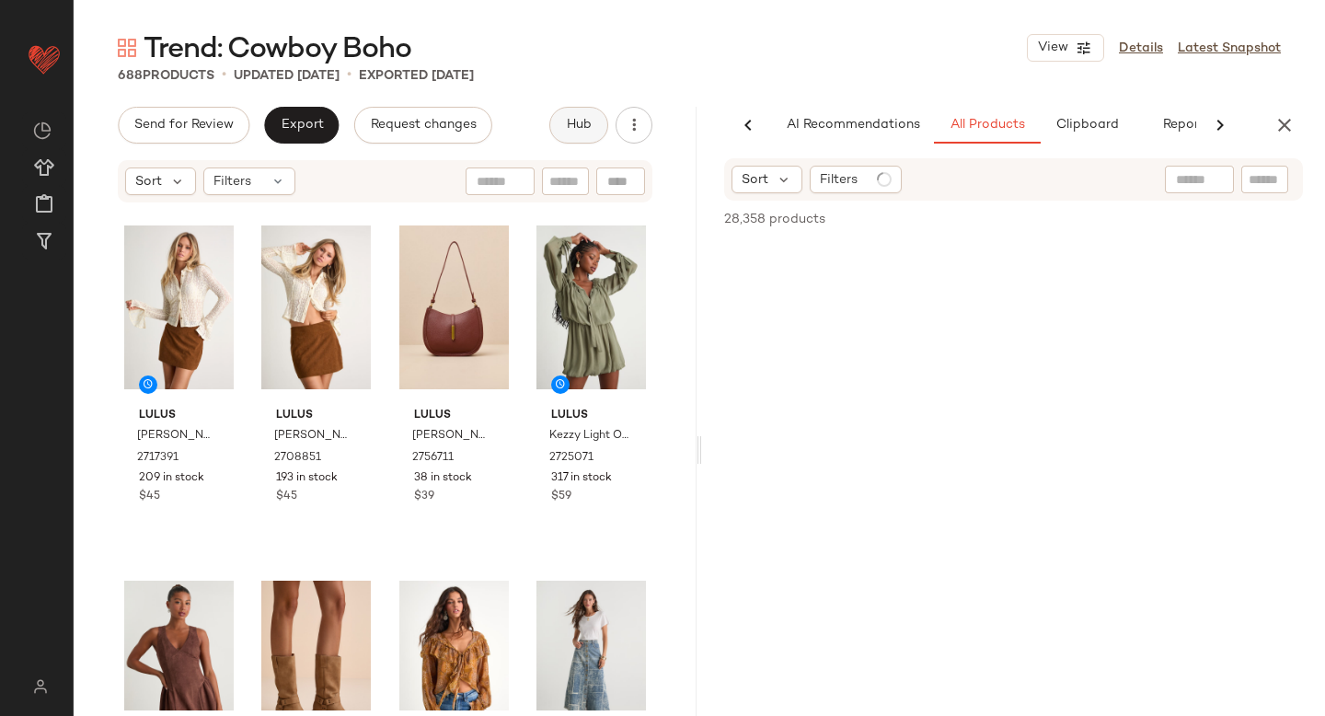
scroll to position [0, 43]
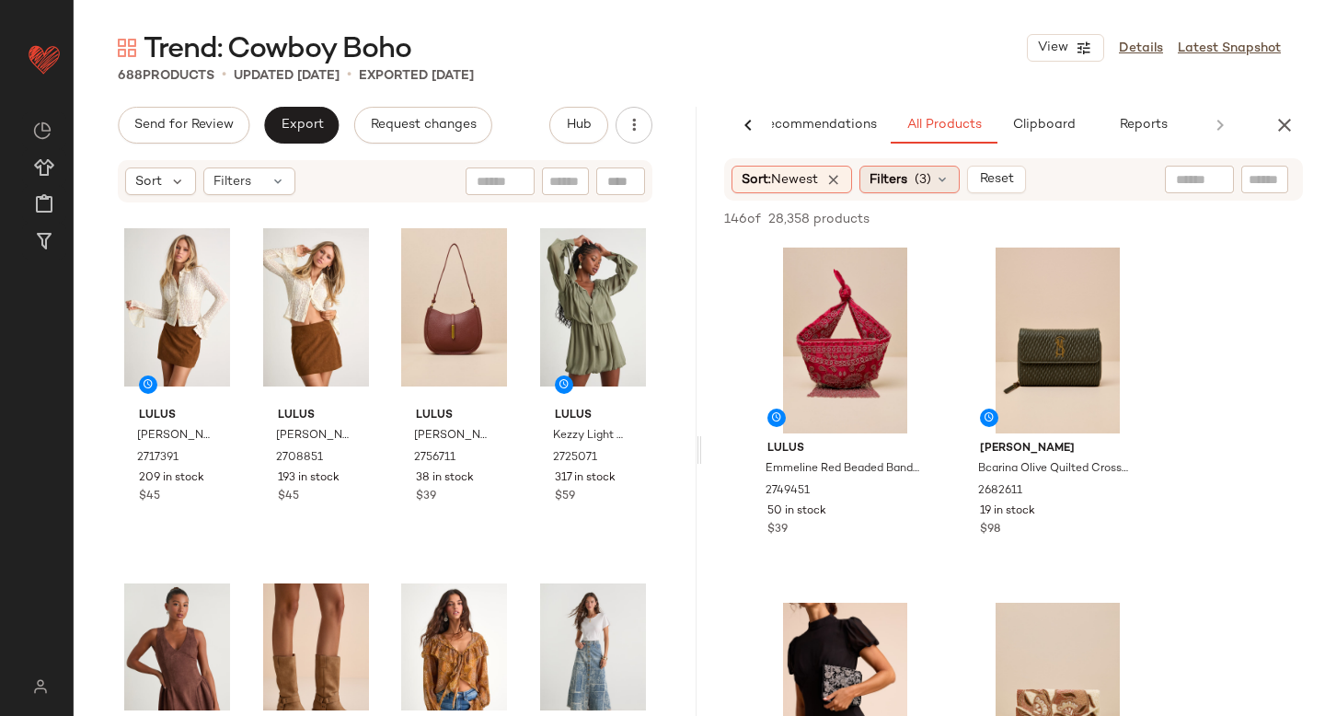
click at [945, 184] on icon at bounding box center [942, 179] width 15 height 15
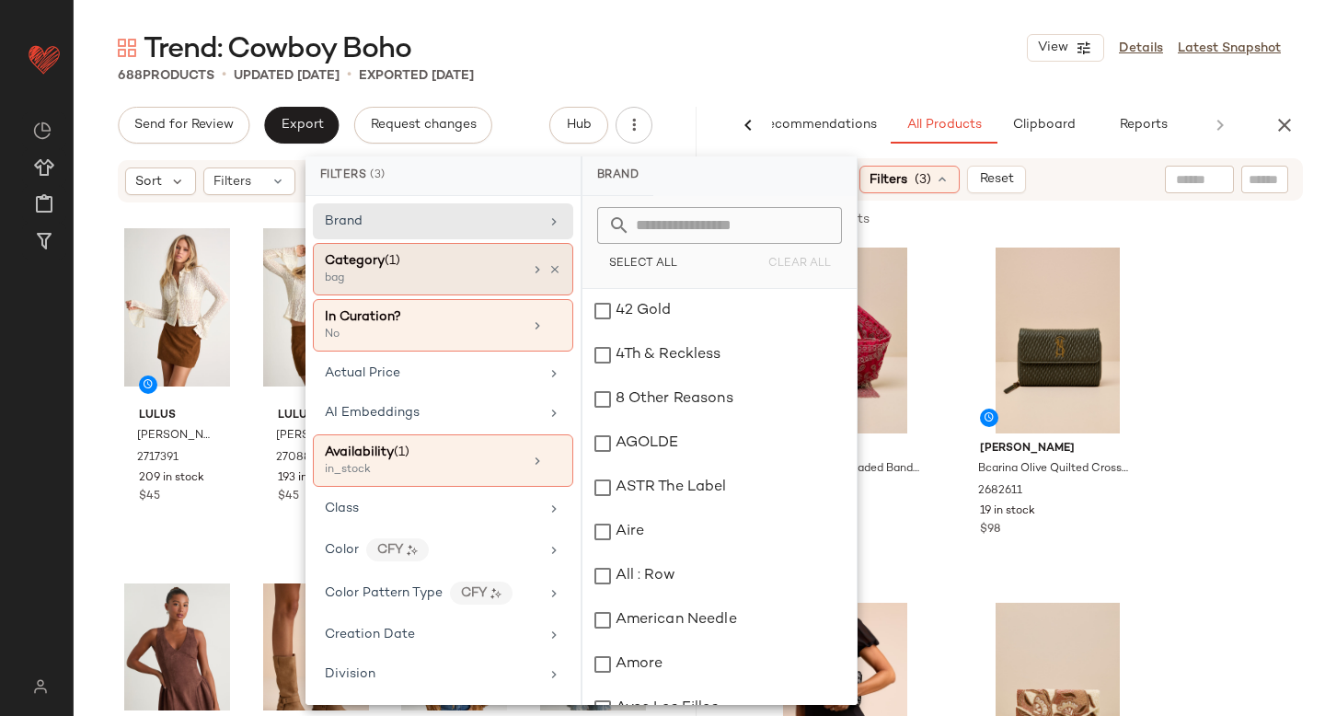
click at [486, 266] on div "Category (1)" at bounding box center [424, 260] width 198 height 19
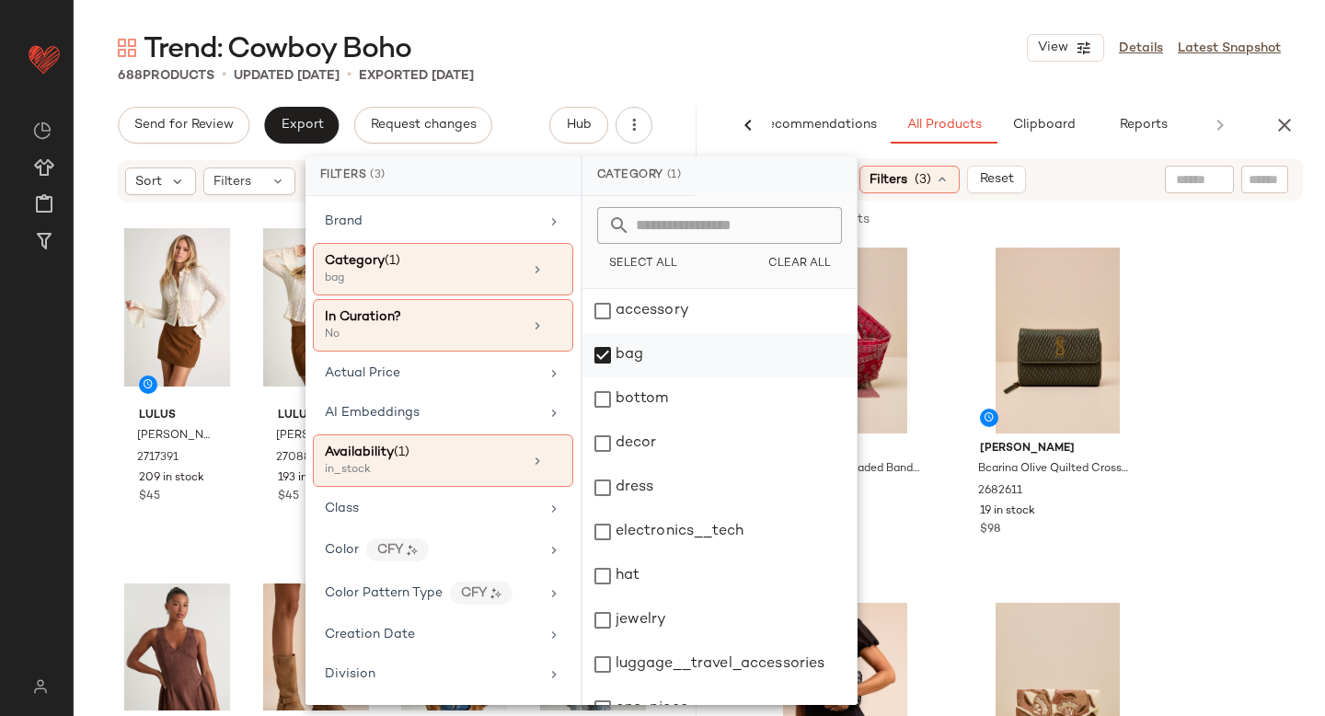
click at [629, 360] on div "bag" at bounding box center [719, 355] width 274 height 44
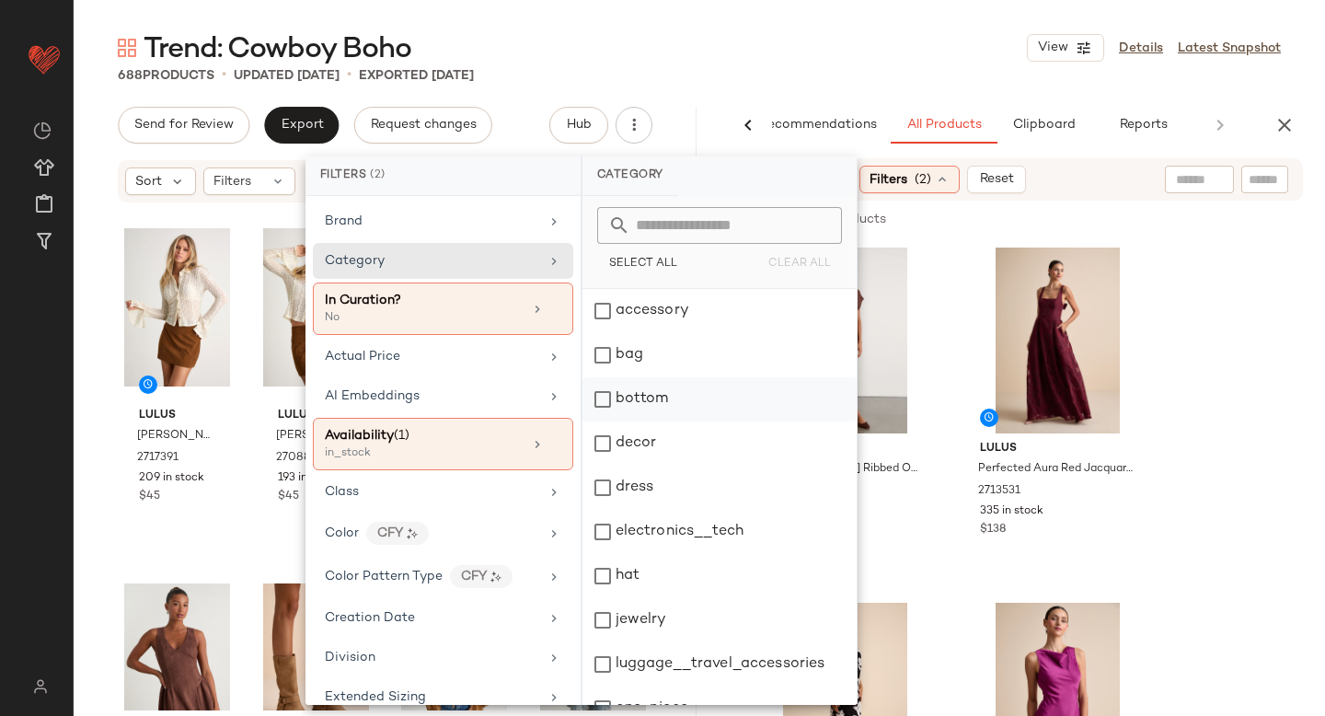
click at [605, 389] on div "bottom" at bounding box center [719, 399] width 274 height 44
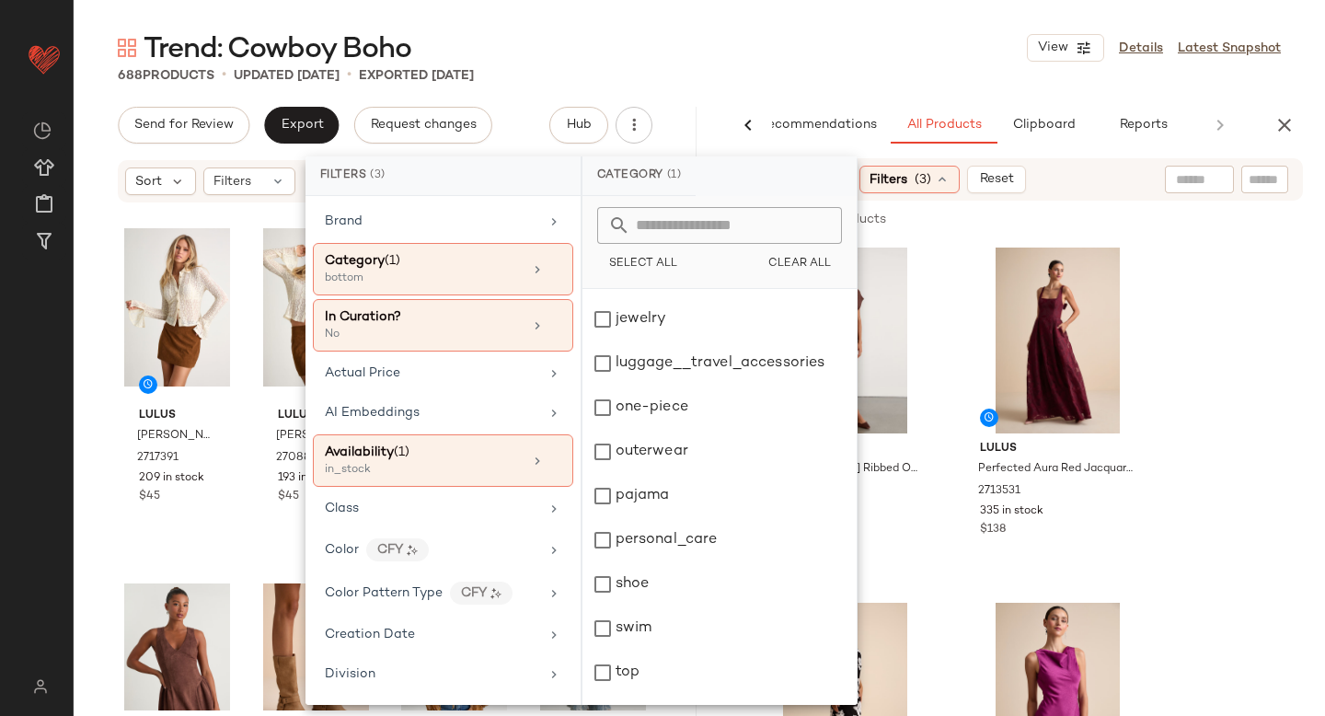
scroll to position [335, 0]
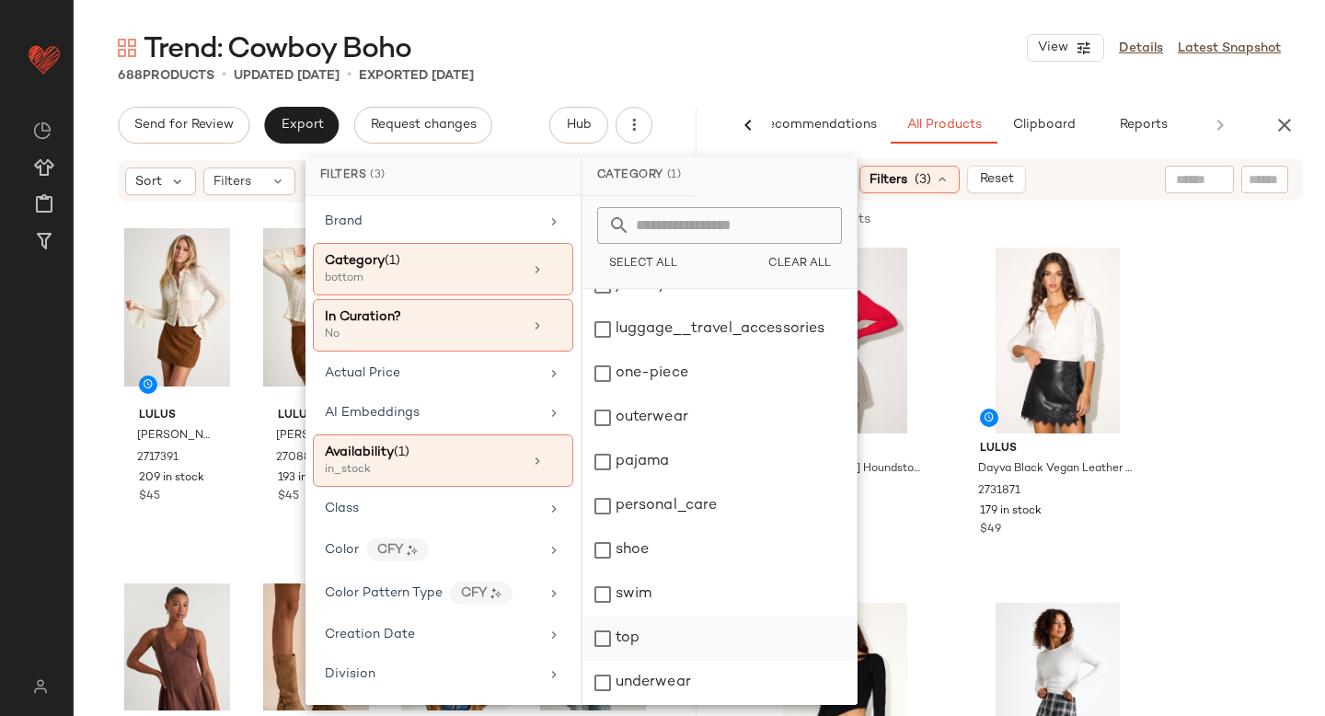
click at [601, 639] on div "top" at bounding box center [719, 638] width 274 height 44
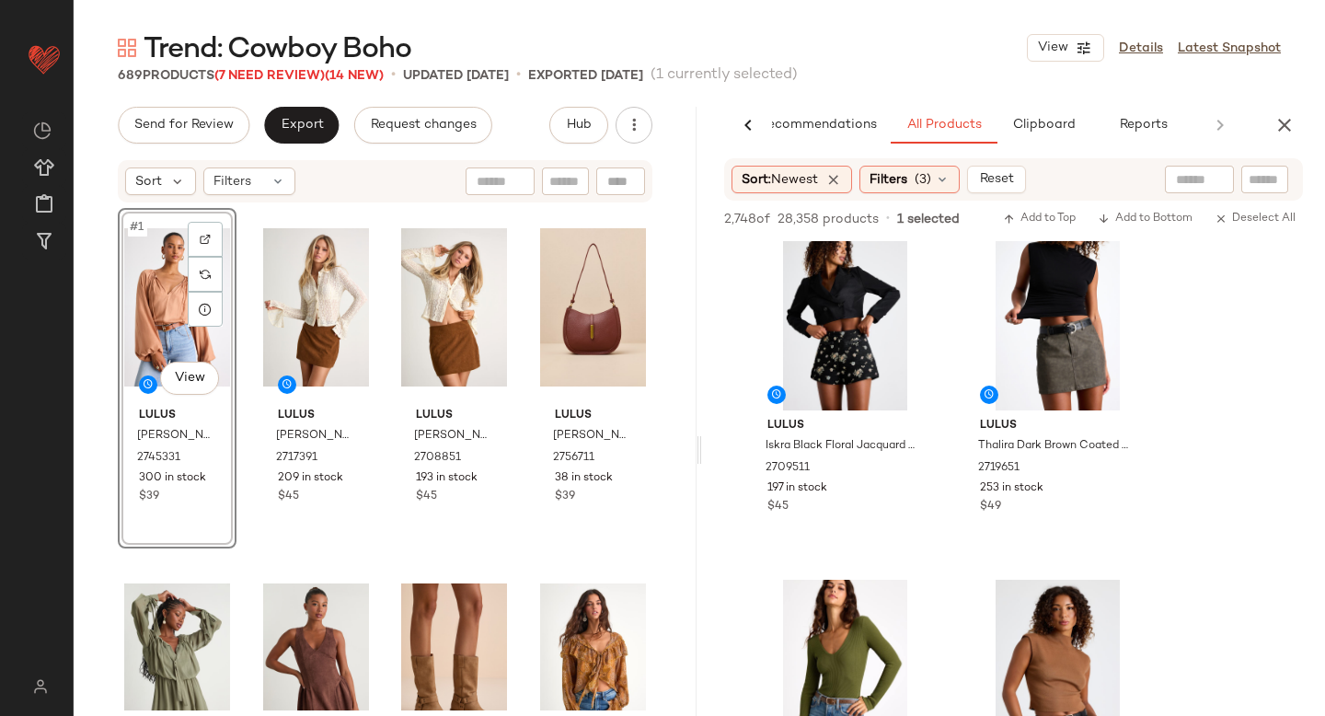
scroll to position [4504, 0]
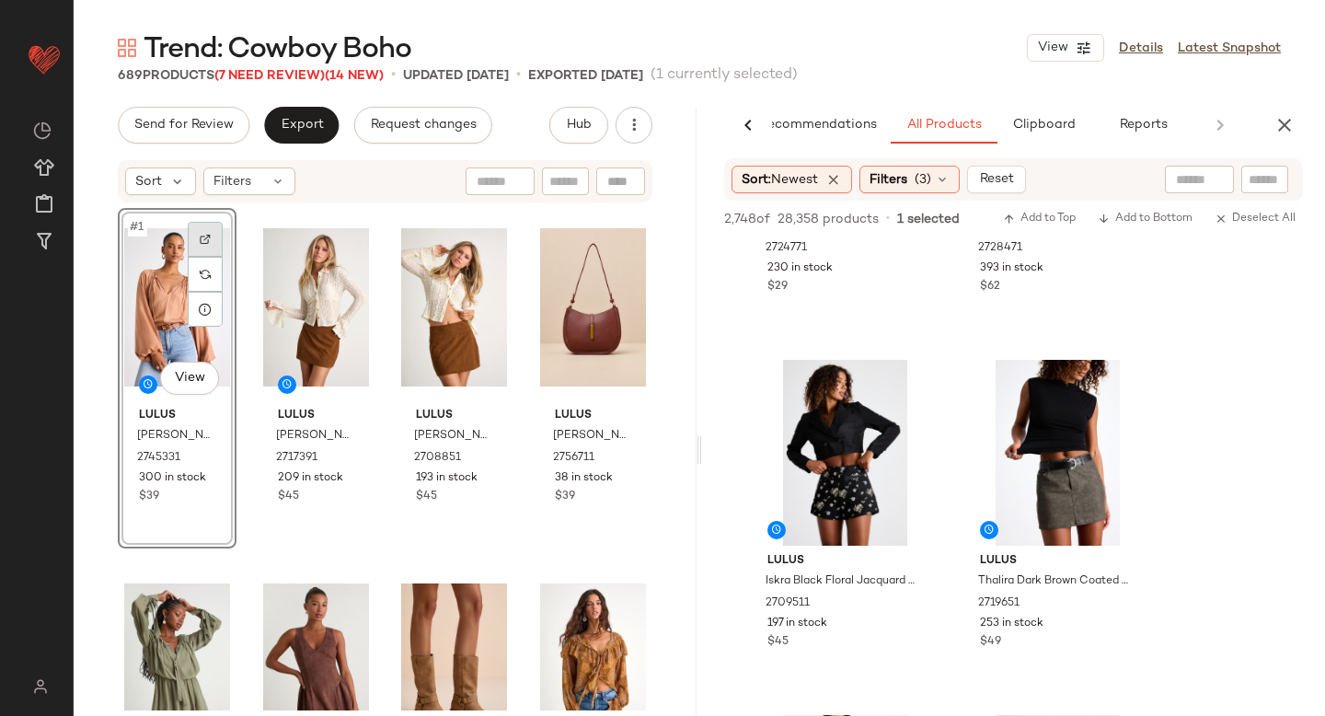
click at [214, 245] on div at bounding box center [205, 239] width 35 height 35
click at [1280, 182] on input "text" at bounding box center [1264, 179] width 32 height 19
paste input "*******"
type input "*******"
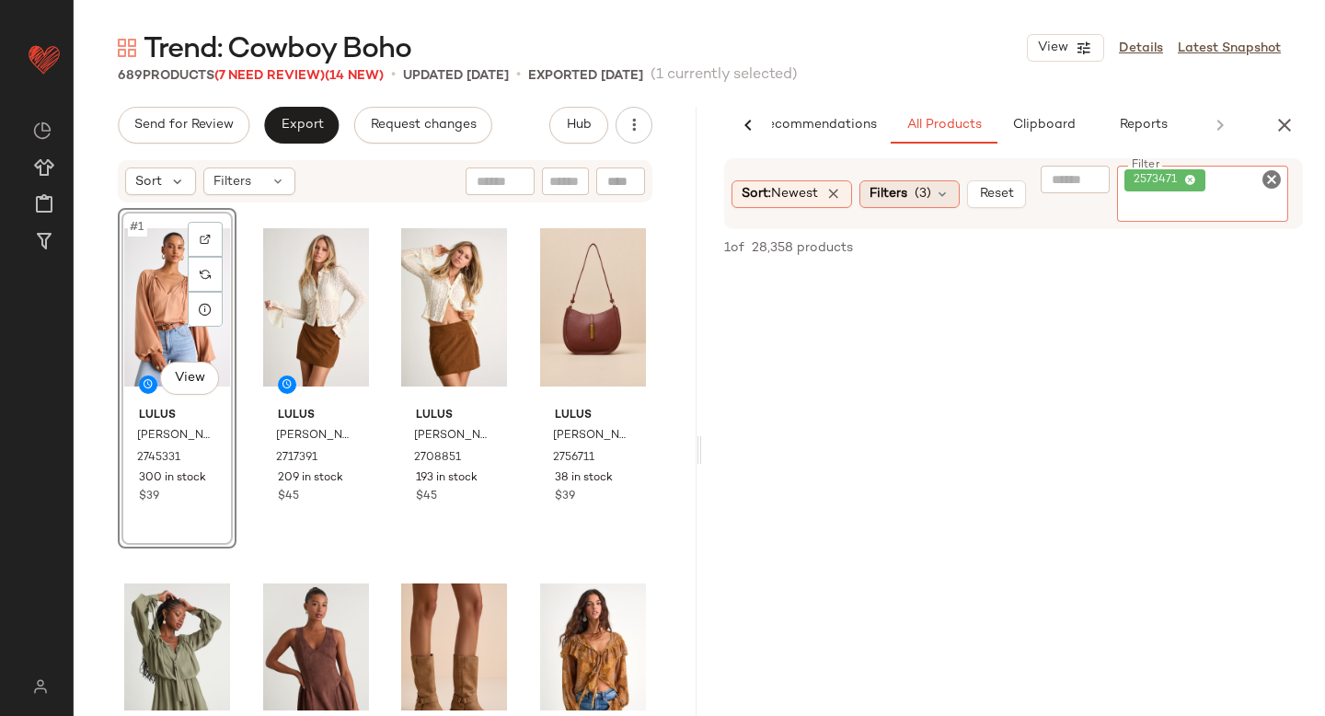
click at [925, 205] on div "Sort: Newest Filters (3) Reset Filter 2573471 Filter 1 of 28,358 products • 0 s…" at bounding box center [1013, 475] width 623 height 635
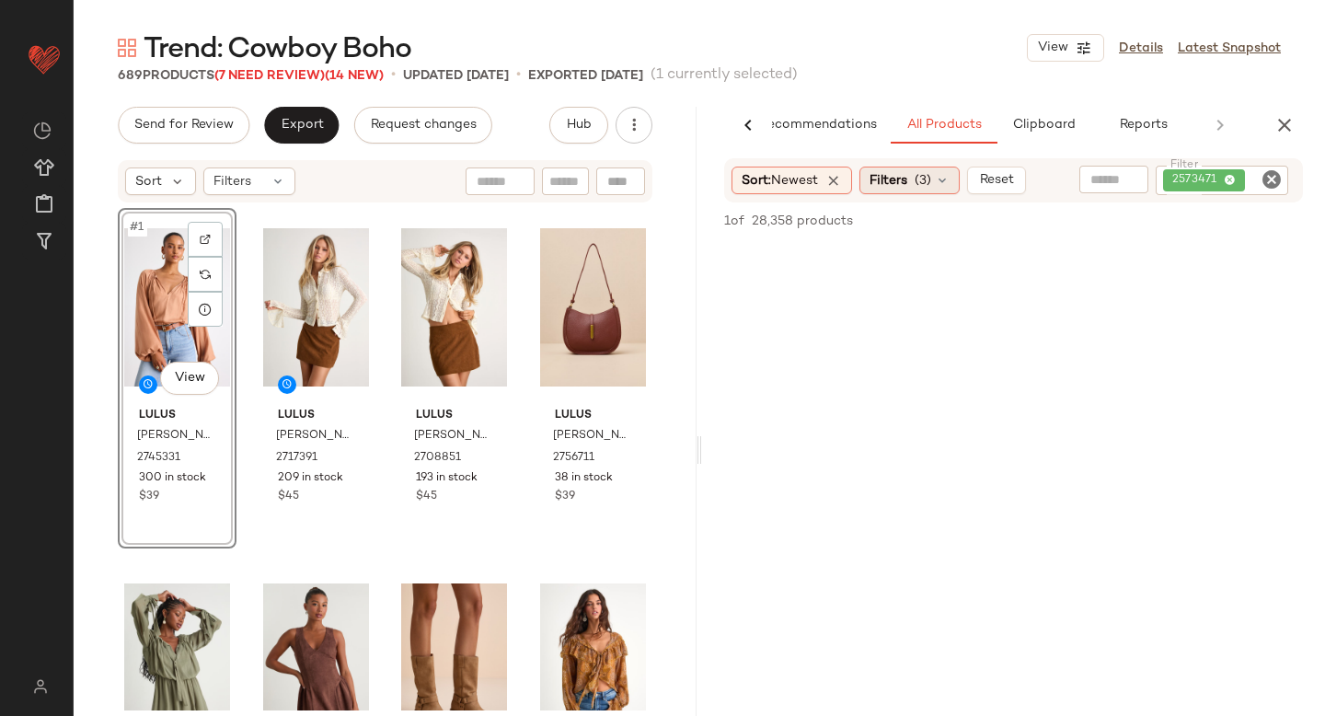
click at [923, 183] on span "(3)" at bounding box center [923, 180] width 17 height 19
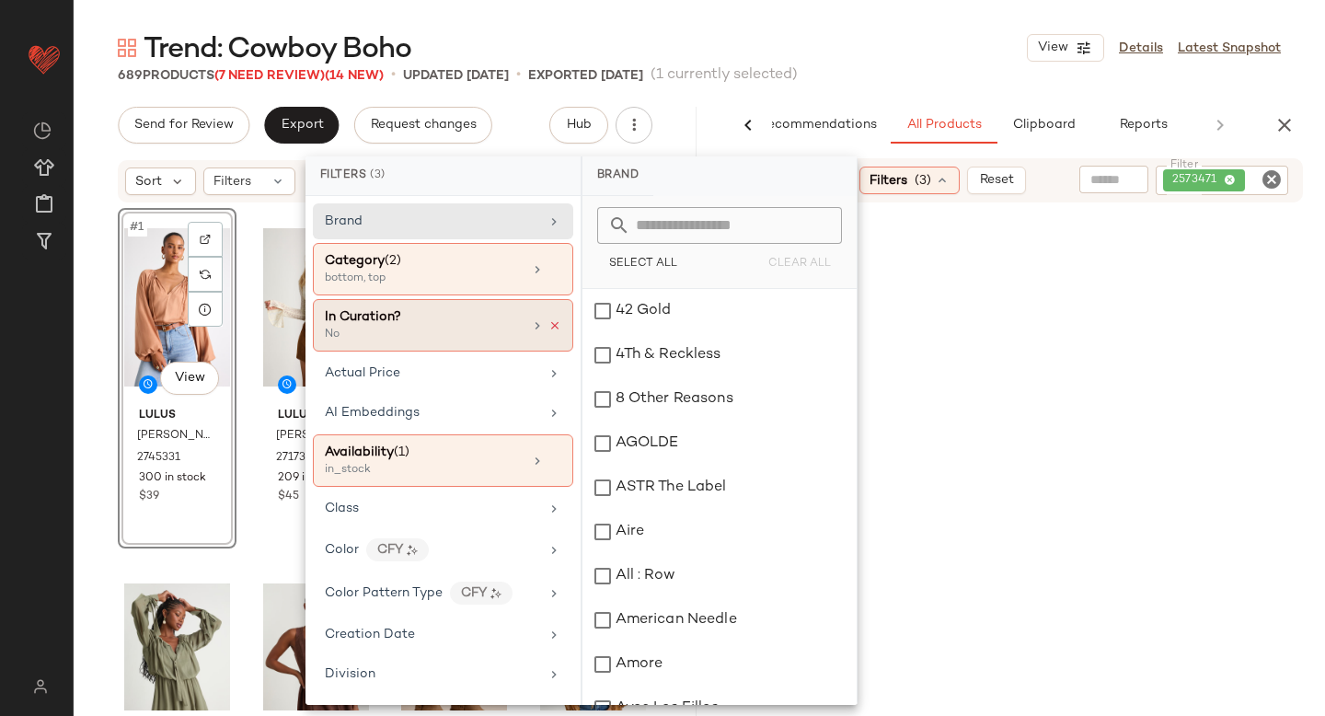
click at [548, 323] on icon at bounding box center [554, 325] width 13 height 13
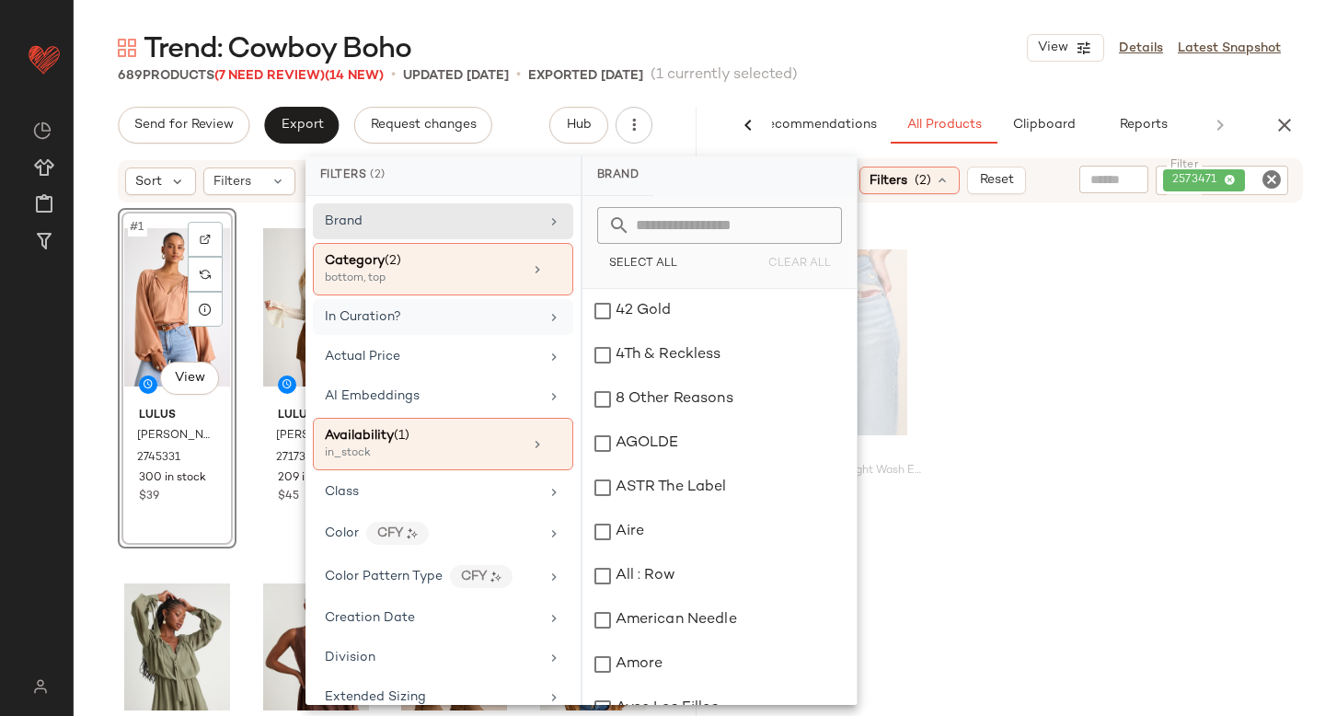
click at [1106, 337] on div "Levi's 501 90's Ankle Light Wash Embroidered Straight Leg Jeans 2573471 97 in s…" at bounding box center [1013, 413] width 623 height 340
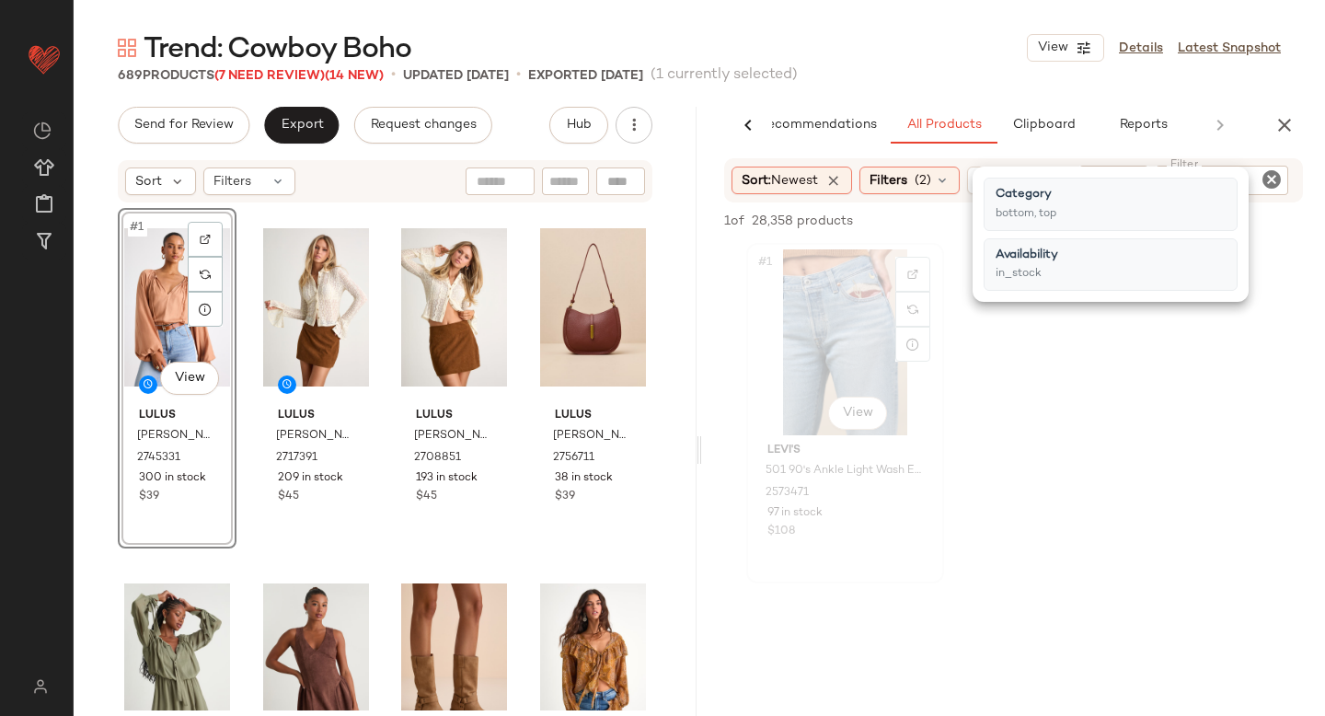
click at [826, 326] on div "#1 View" at bounding box center [845, 342] width 185 height 186
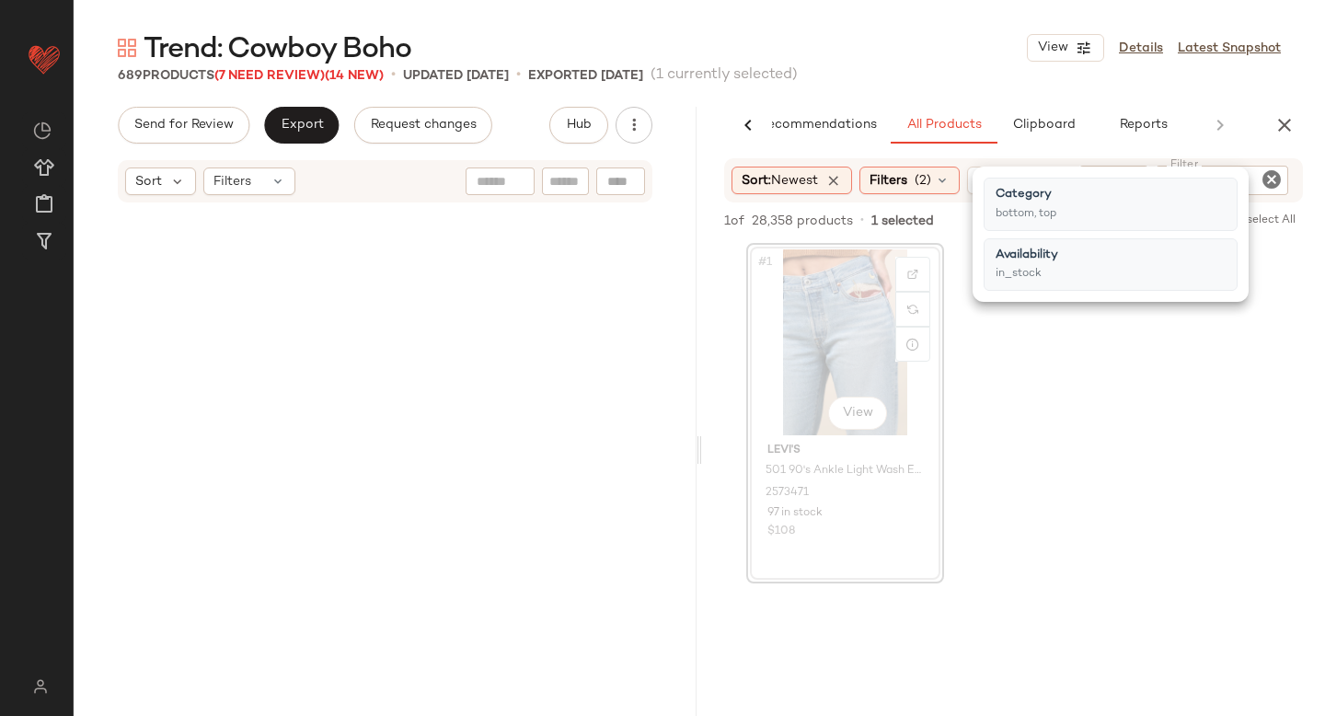
scroll to position [9944, 0]
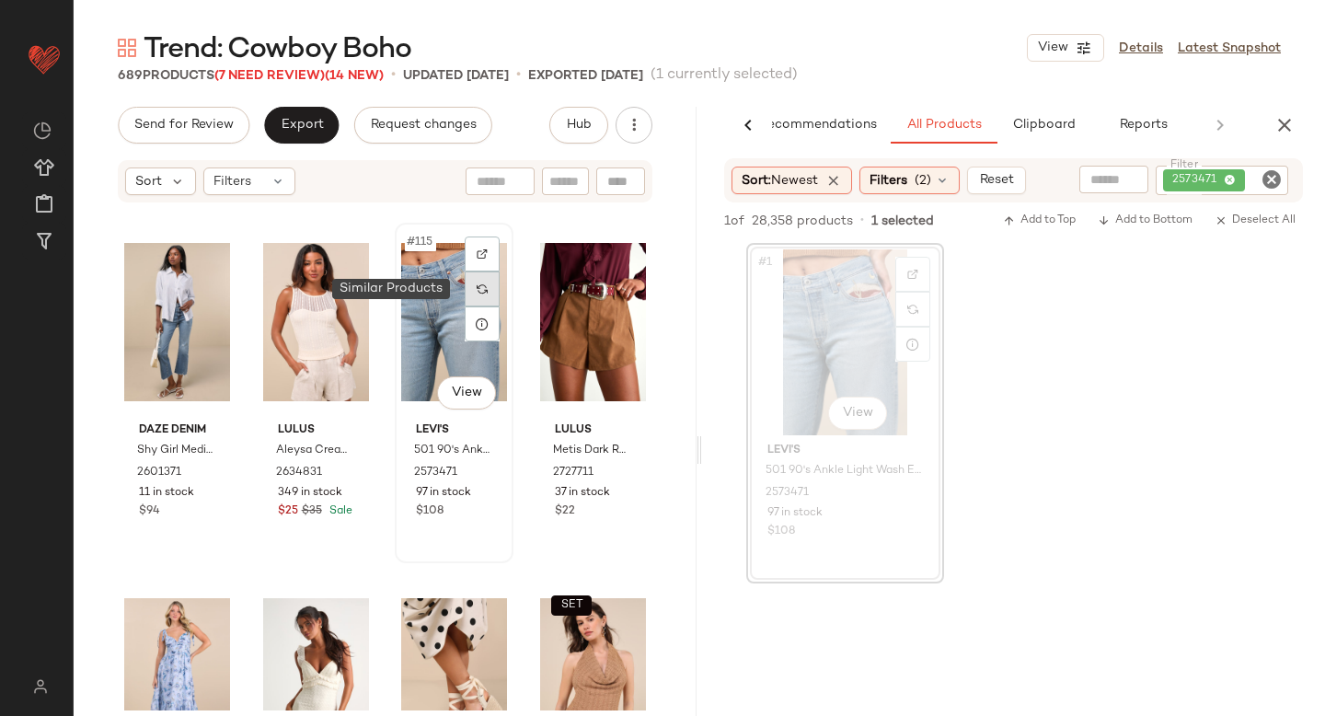
click at [466, 291] on div at bounding box center [482, 288] width 35 height 35
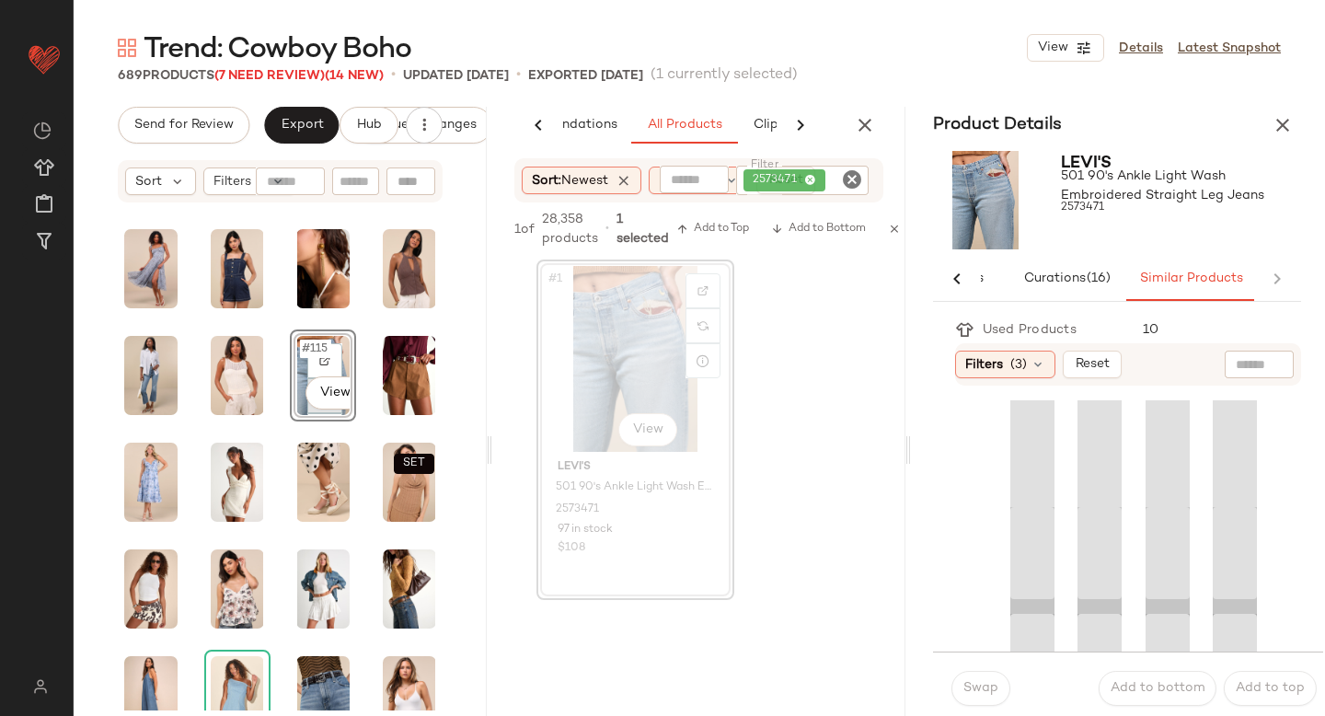
scroll to position [0, 67]
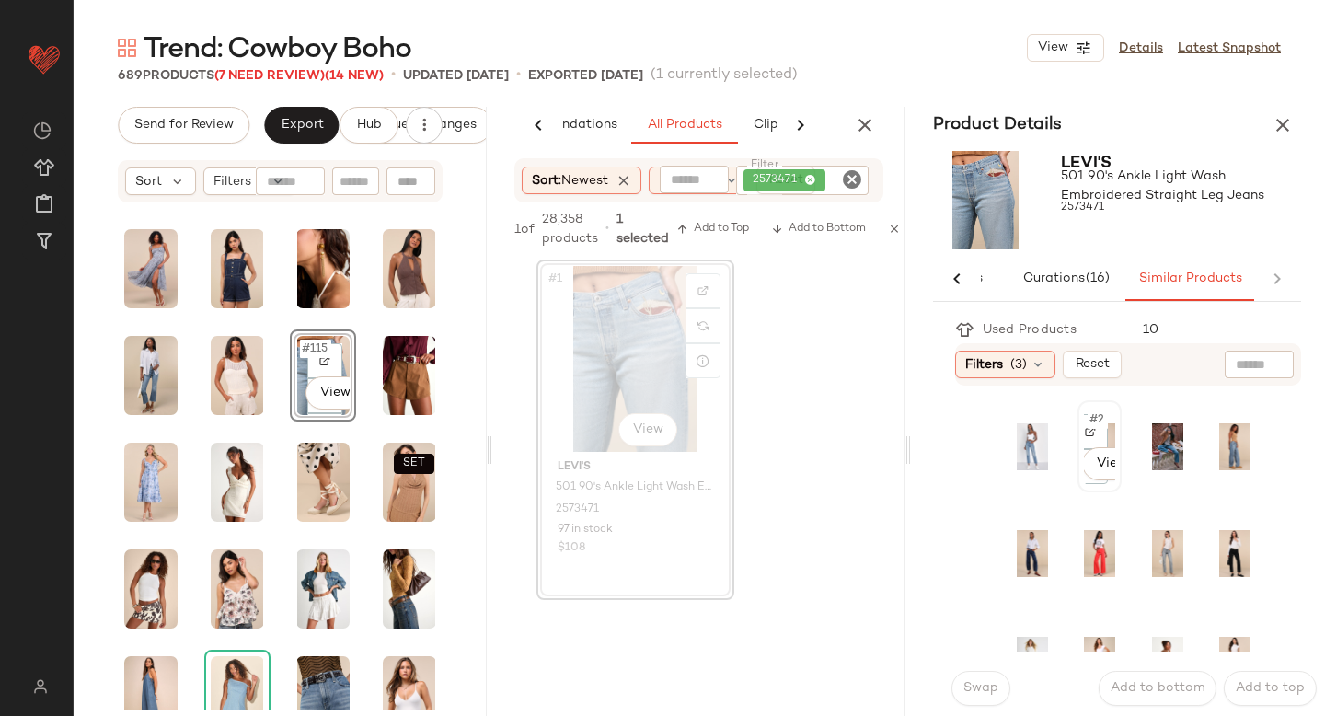
click at [1105, 438] on div "#2 View" at bounding box center [1099, 446] width 31 height 79
click at [979, 681] on span "Swap" at bounding box center [980, 688] width 36 height 15
click at [1229, 439] on div "#4 View" at bounding box center [1234, 446] width 40 height 88
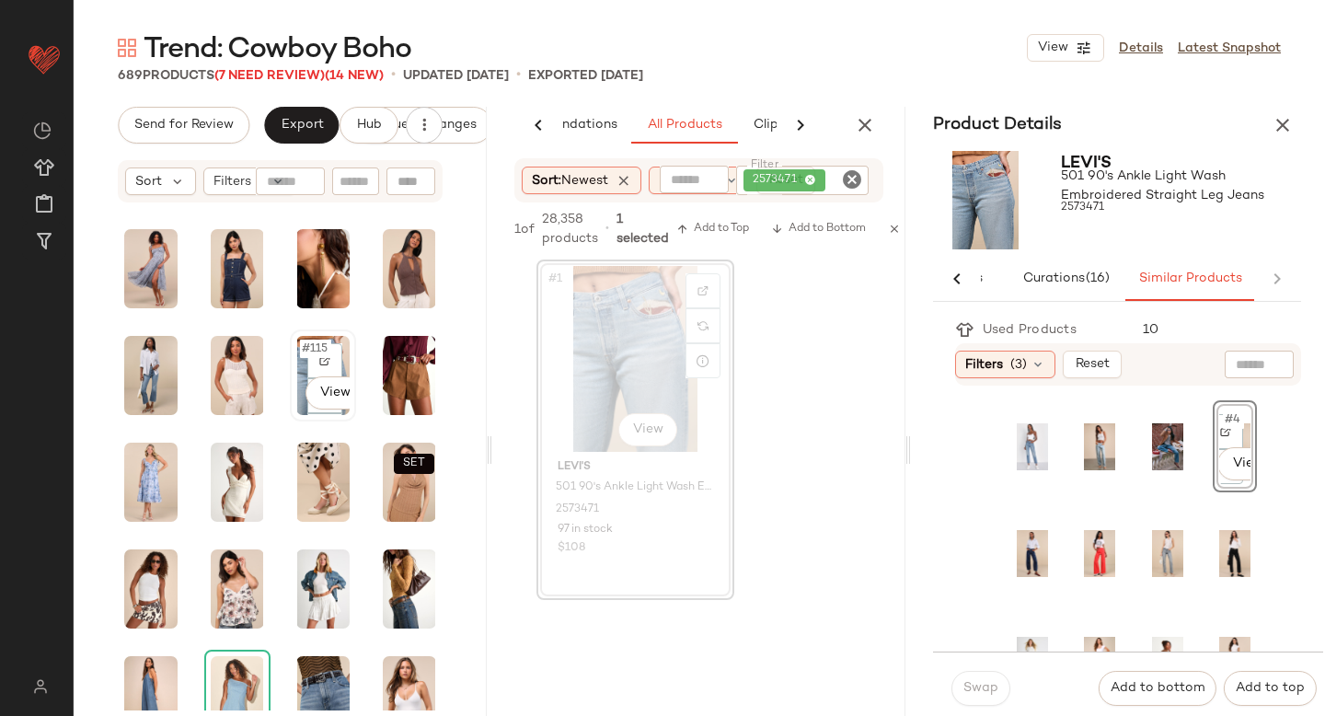
click at [337, 367] on div "#115 View" at bounding box center [322, 375] width 53 height 79
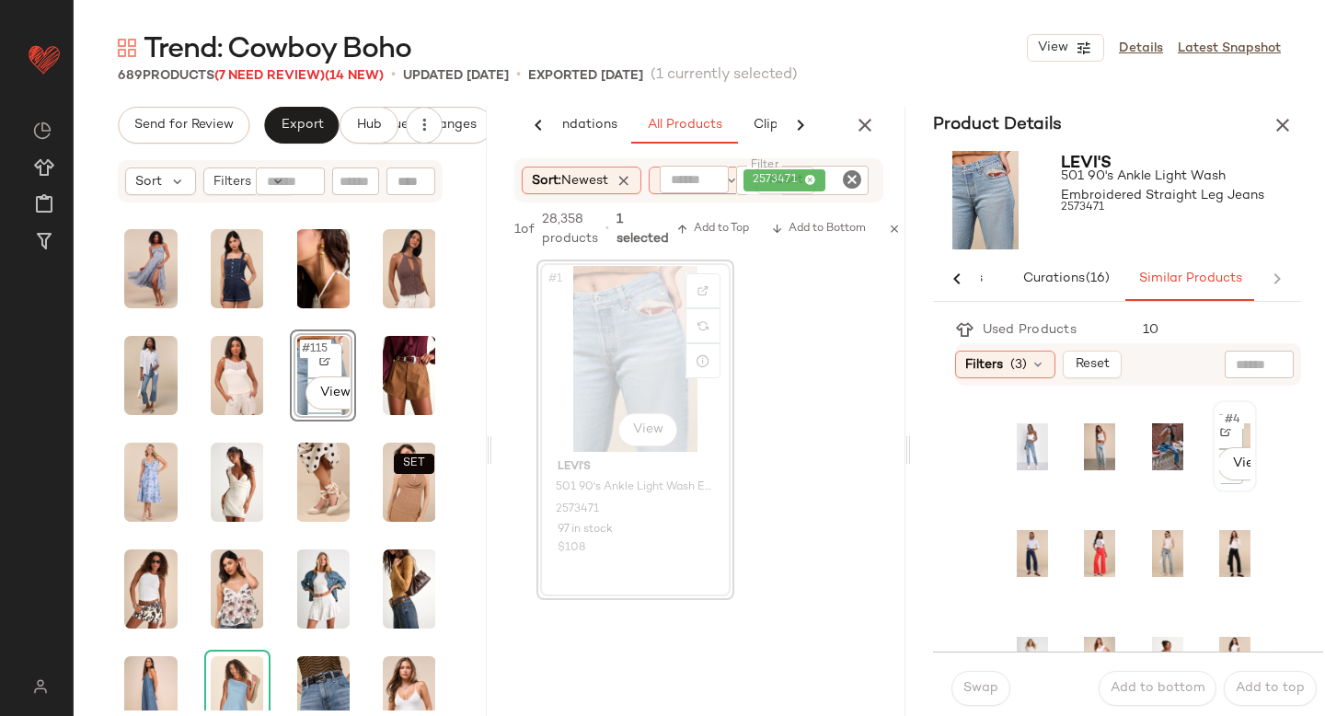
click at [1231, 437] on div "#4 View" at bounding box center [1234, 446] width 40 height 88
click at [975, 694] on span "Swap" at bounding box center [980, 688] width 36 height 15
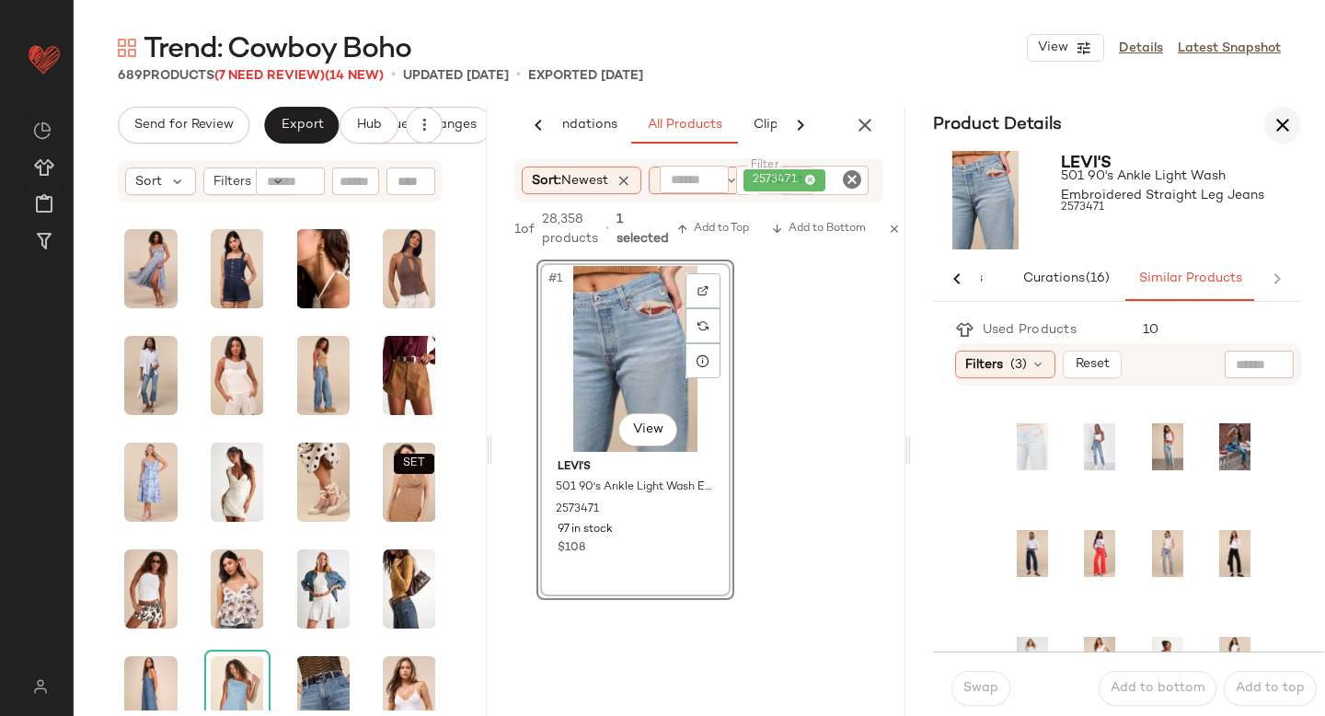
click at [1269, 128] on button "button" at bounding box center [1282, 125] width 37 height 37
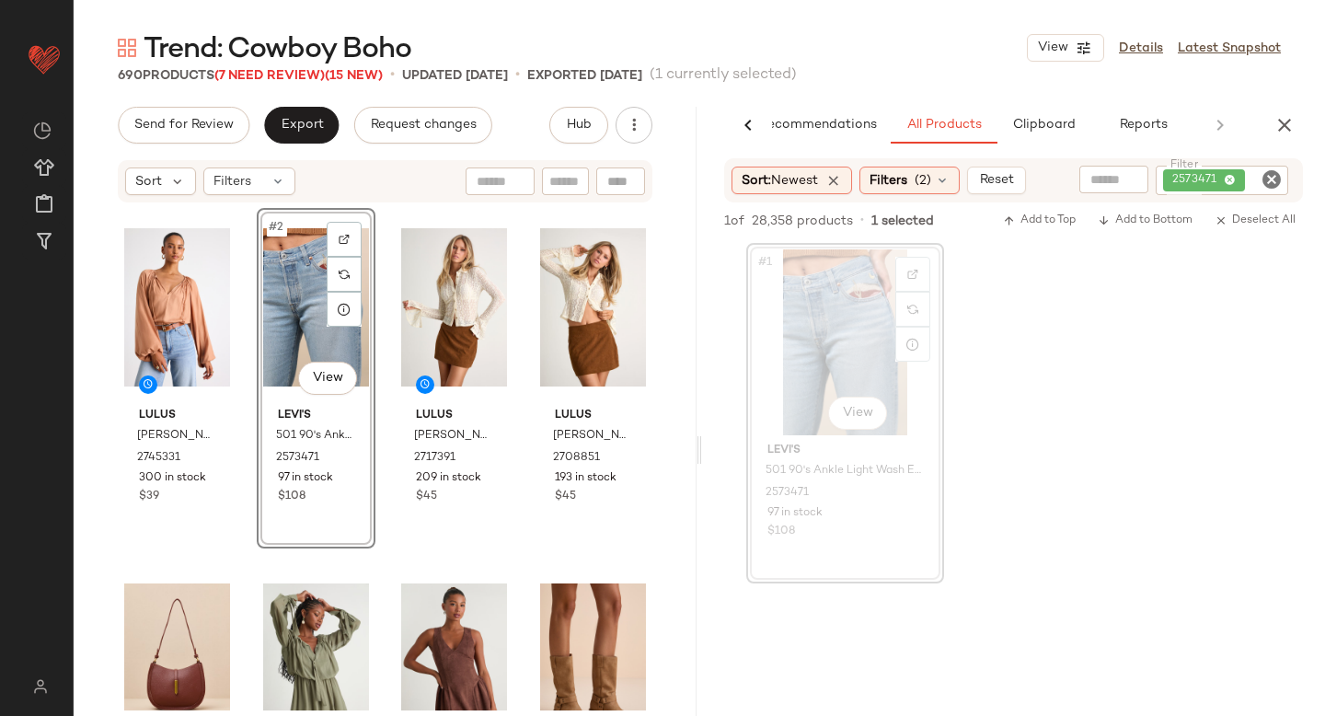
click at [1275, 170] on icon "Clear Filter" at bounding box center [1271, 179] width 22 height 22
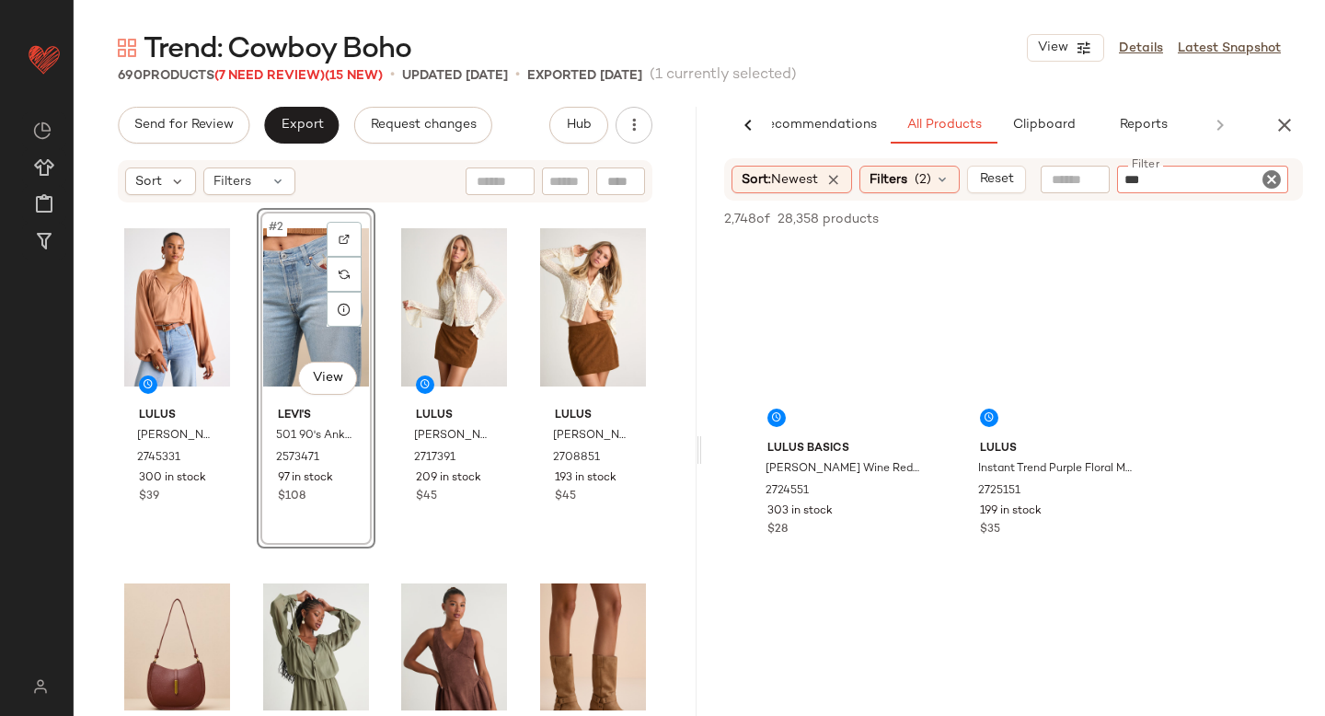
type input "****"
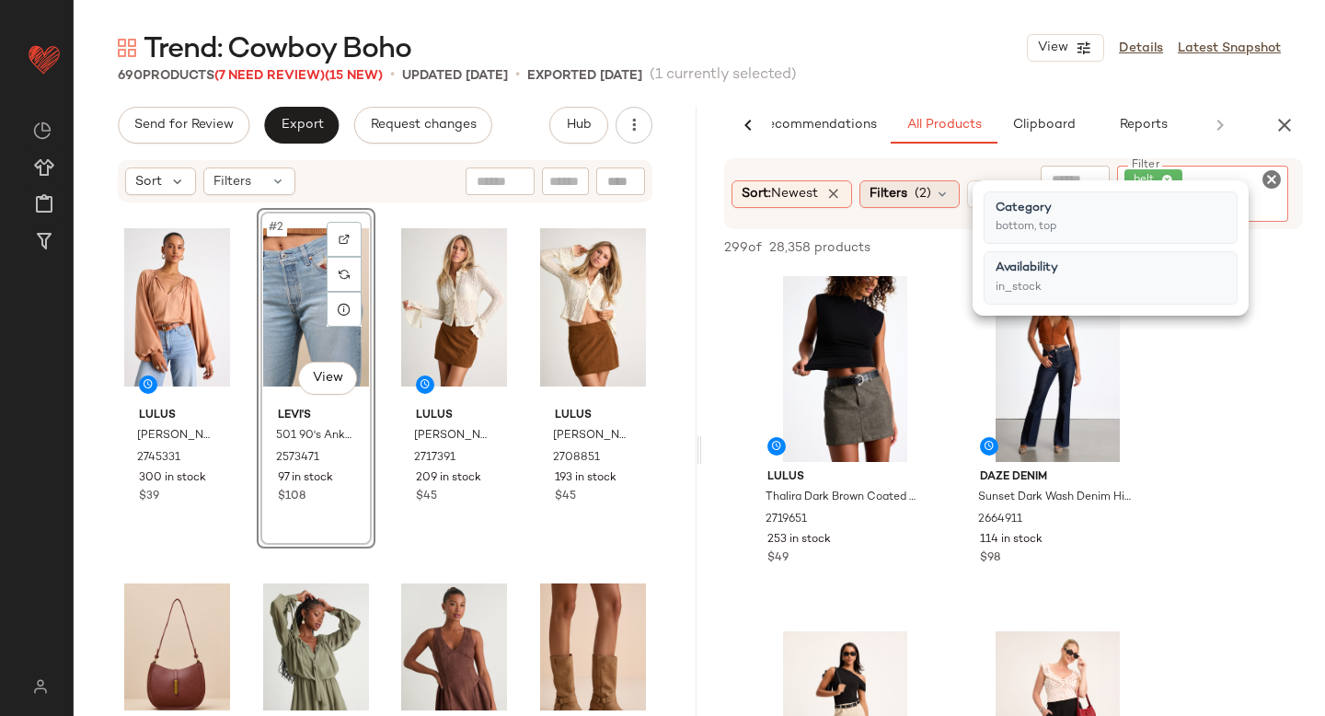
click at [915, 193] on div "Filters (2)" at bounding box center [909, 194] width 100 height 28
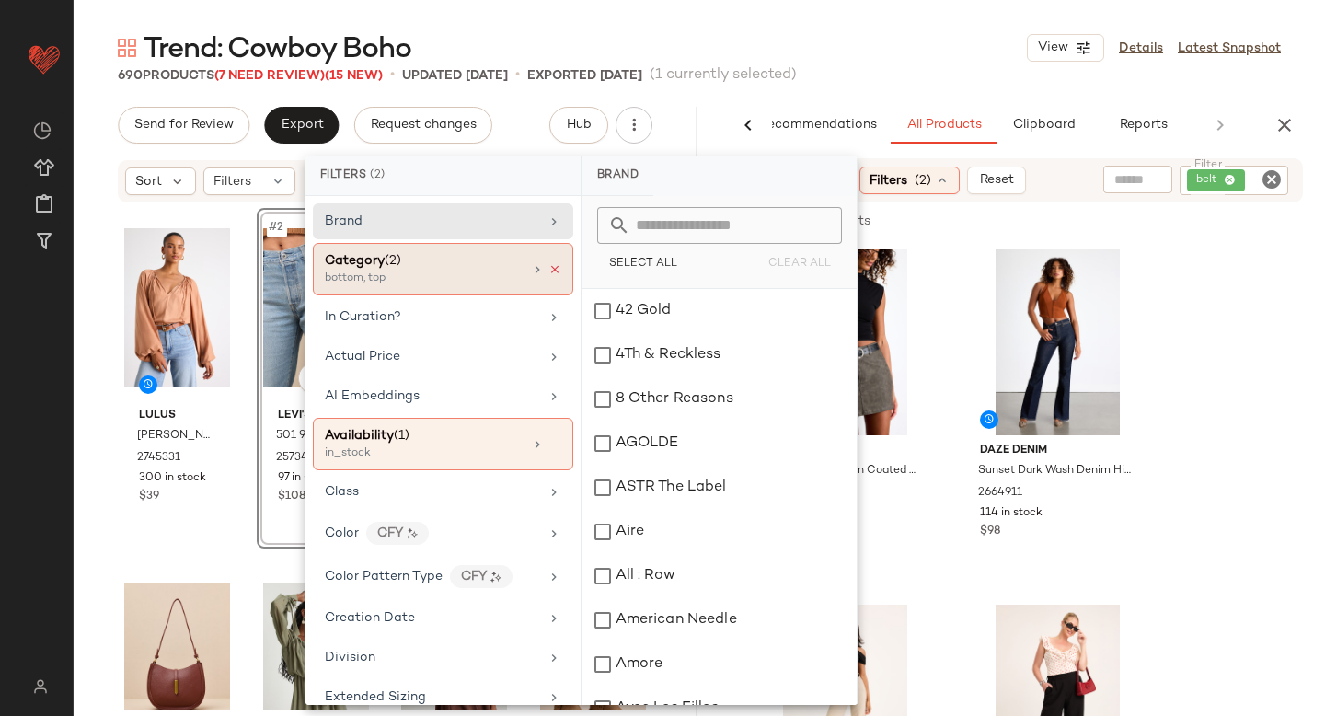
click at [548, 273] on icon at bounding box center [554, 269] width 13 height 13
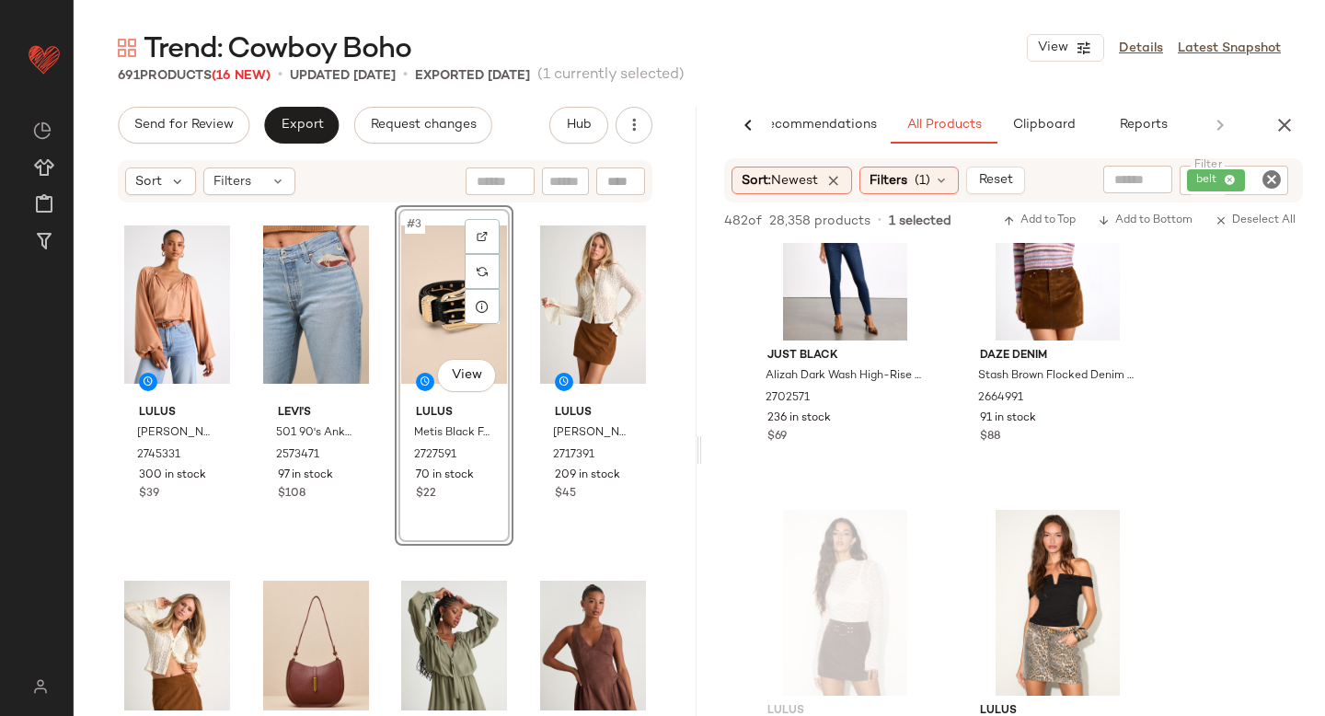
scroll to position [2283, 0]
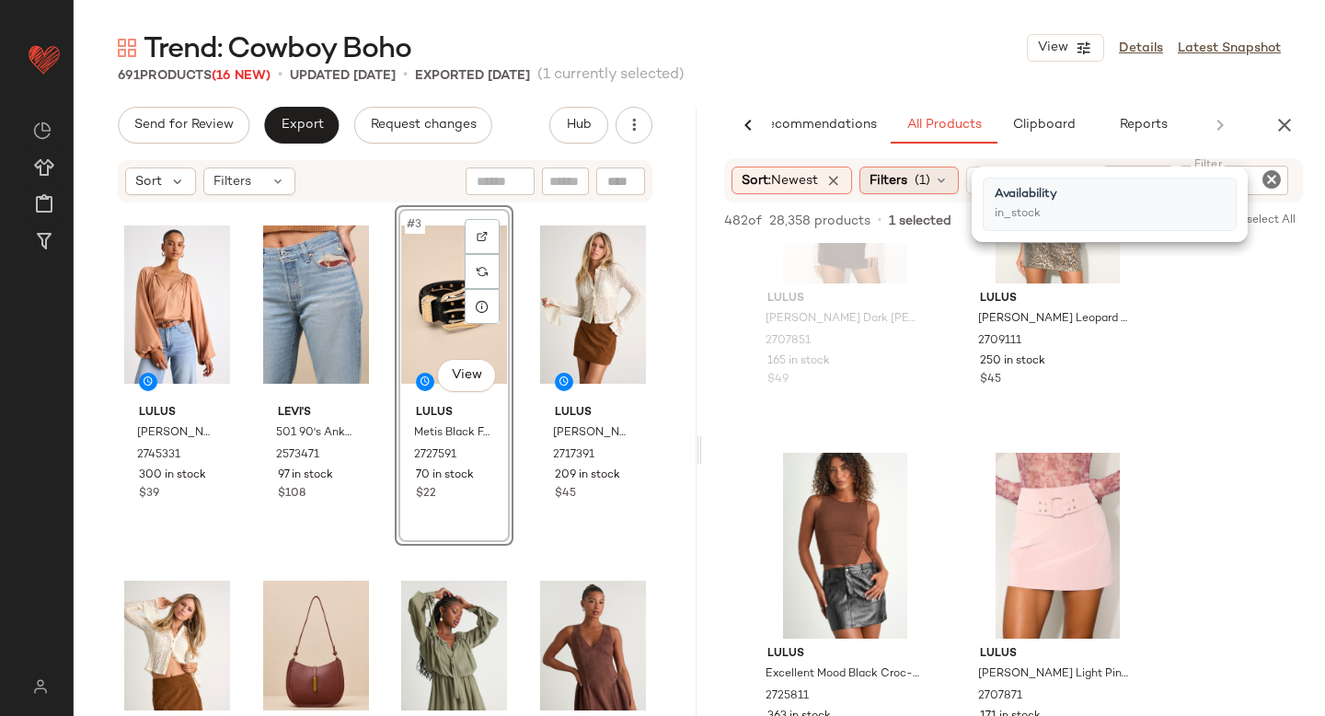
click at [929, 178] on span "(1)" at bounding box center [923, 180] width 16 height 19
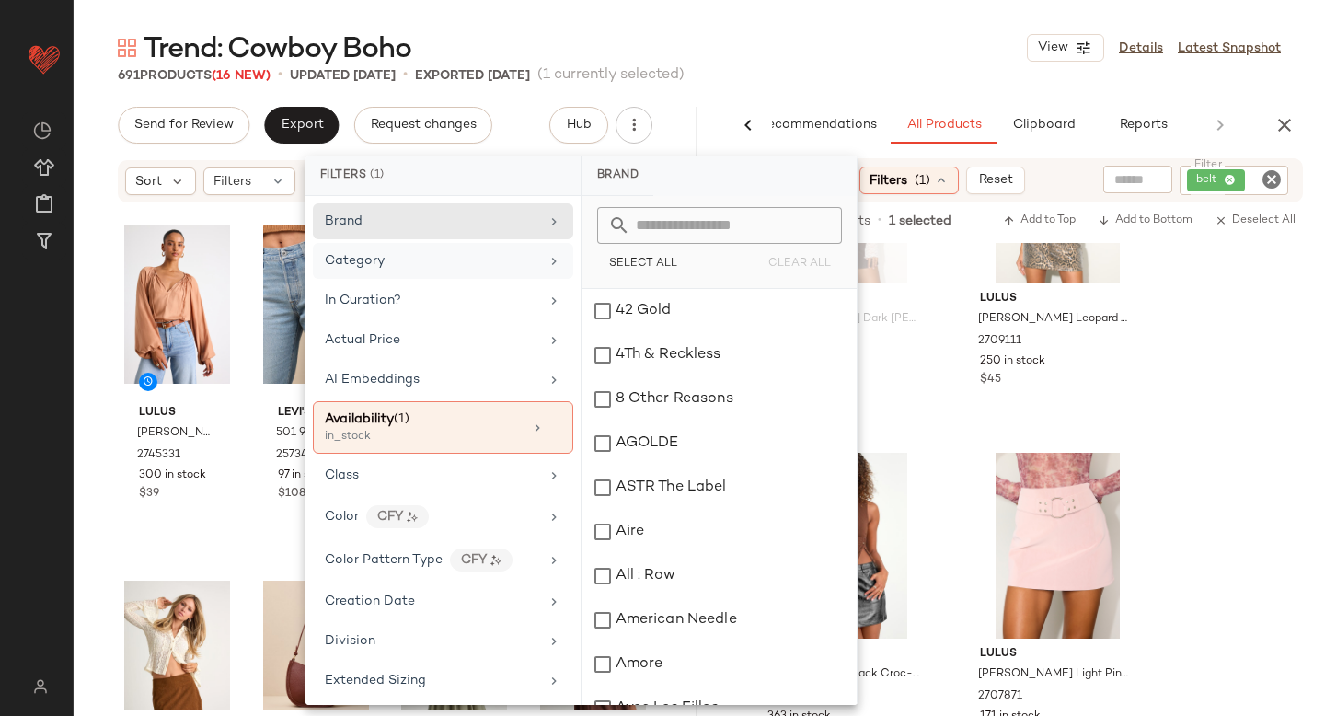
click at [433, 255] on div "Category" at bounding box center [432, 260] width 214 height 19
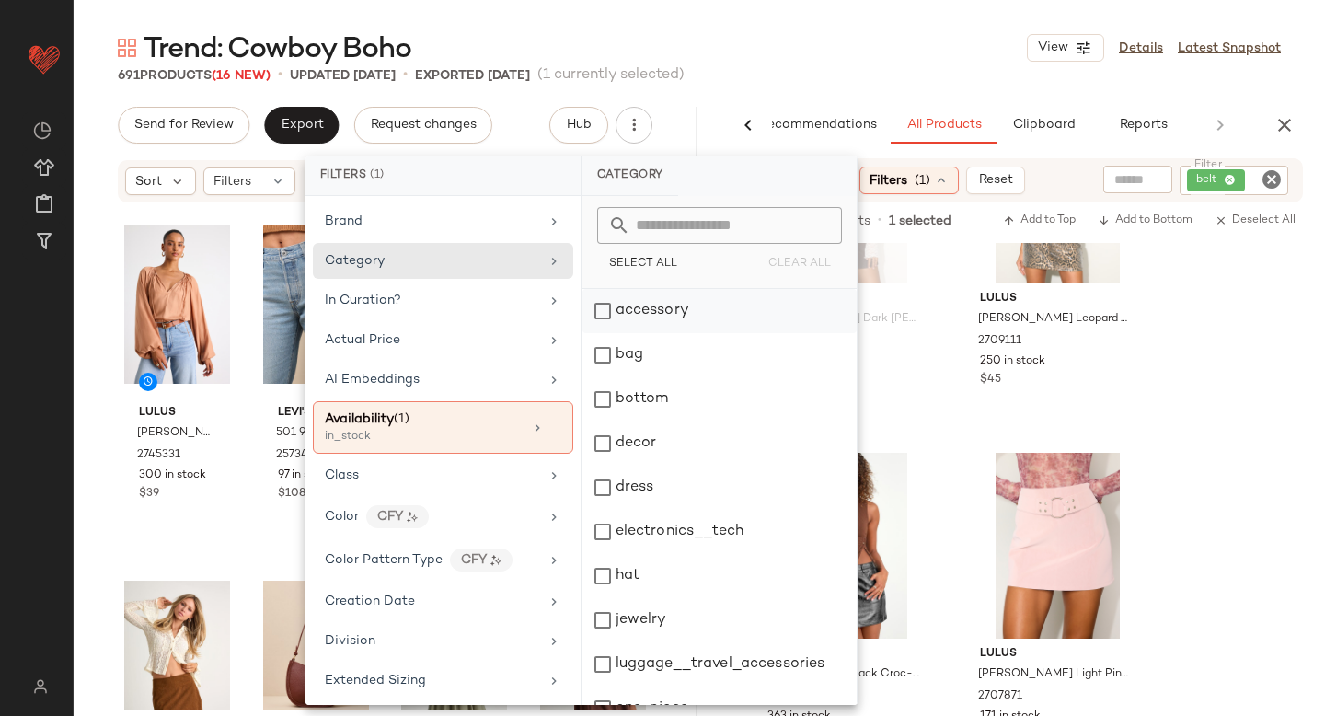
click at [696, 317] on div "accessory" at bounding box center [719, 311] width 274 height 44
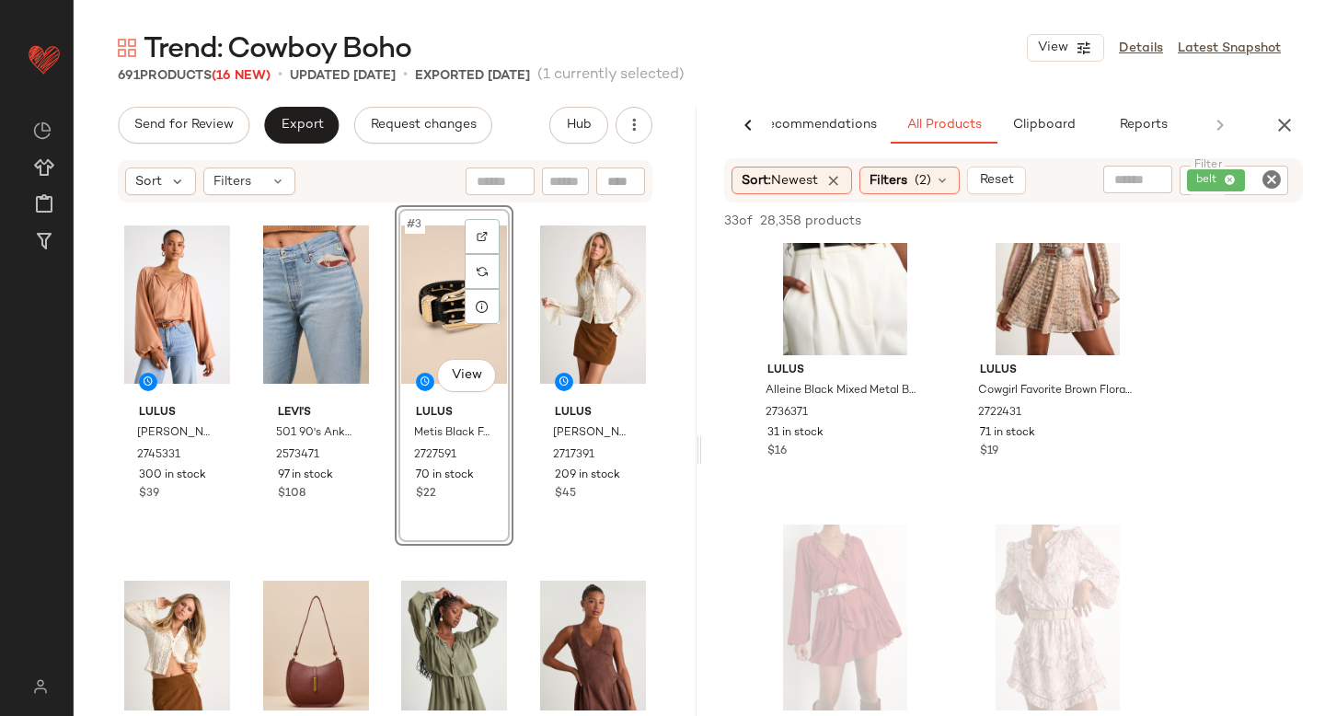
scroll to position [1007, 0]
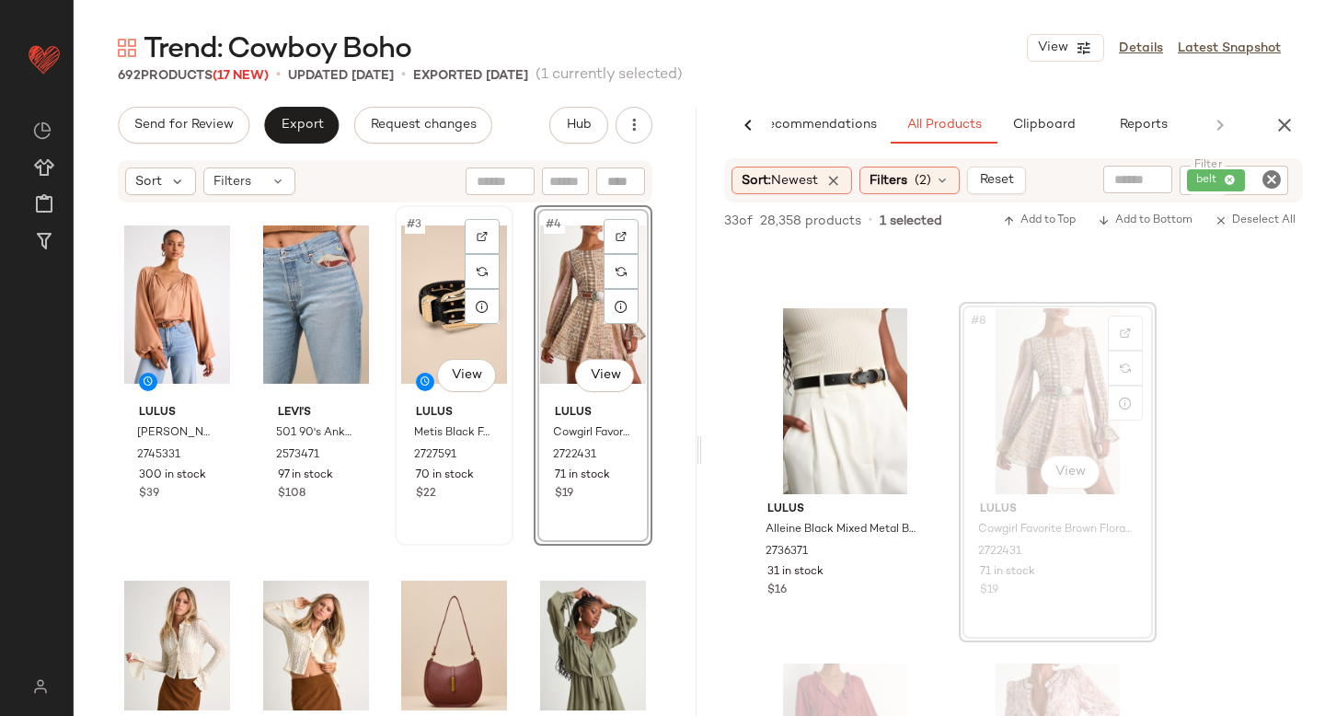
click at [430, 300] on div "#3 View" at bounding box center [454, 305] width 106 height 186
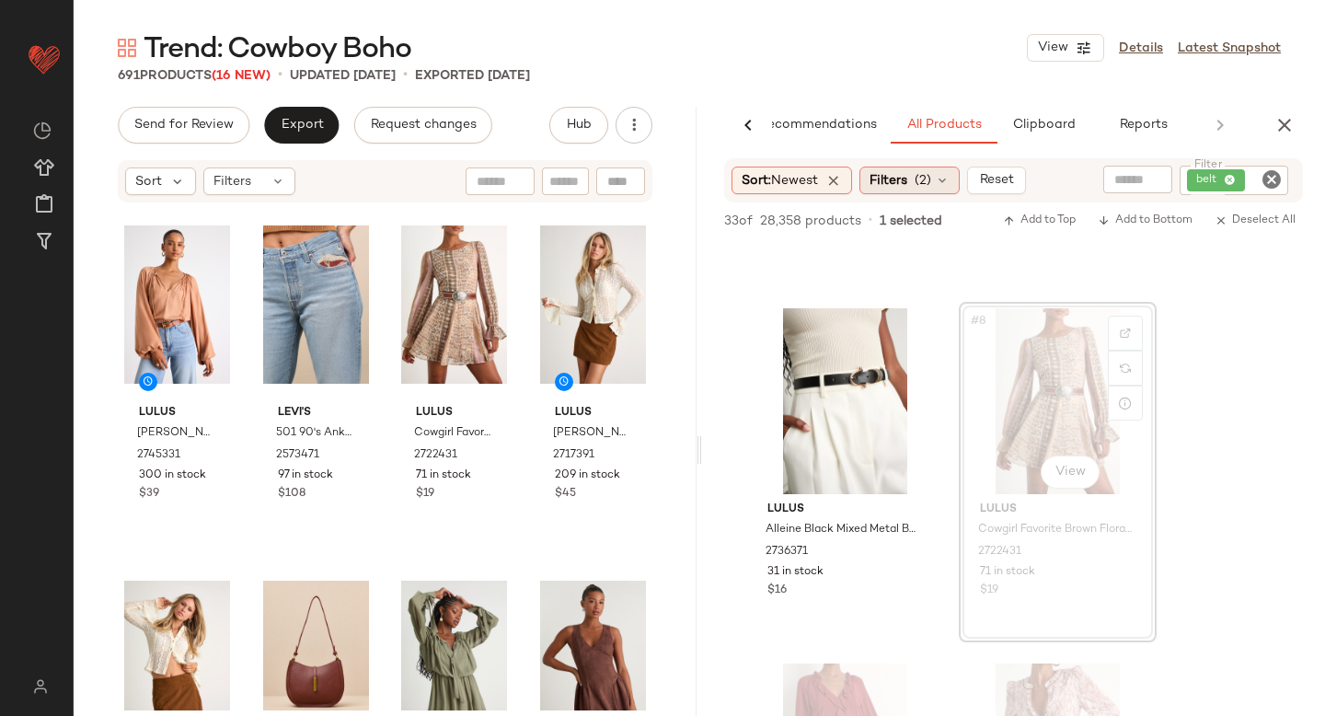
click at [896, 185] on span "Filters" at bounding box center [888, 180] width 38 height 19
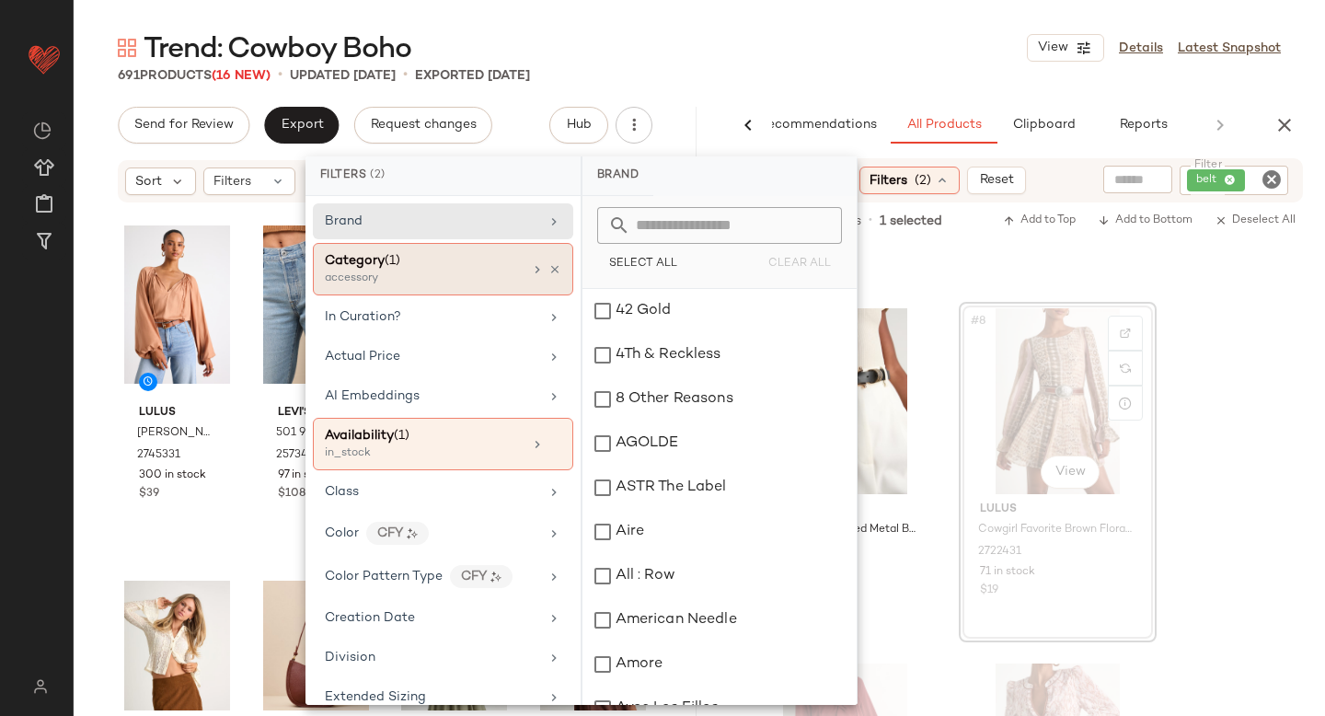
click at [408, 264] on div "Category (1)" at bounding box center [424, 260] width 198 height 19
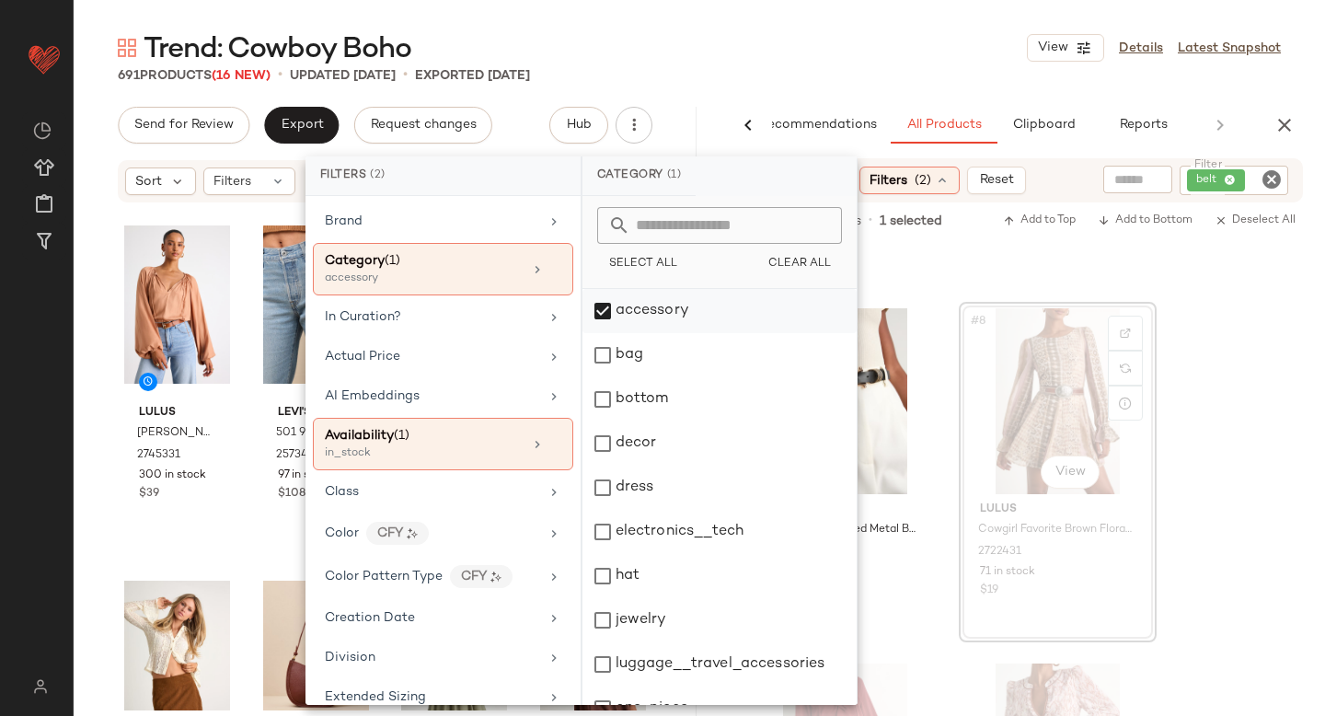
click at [628, 323] on div "accessory" at bounding box center [719, 311] width 274 height 44
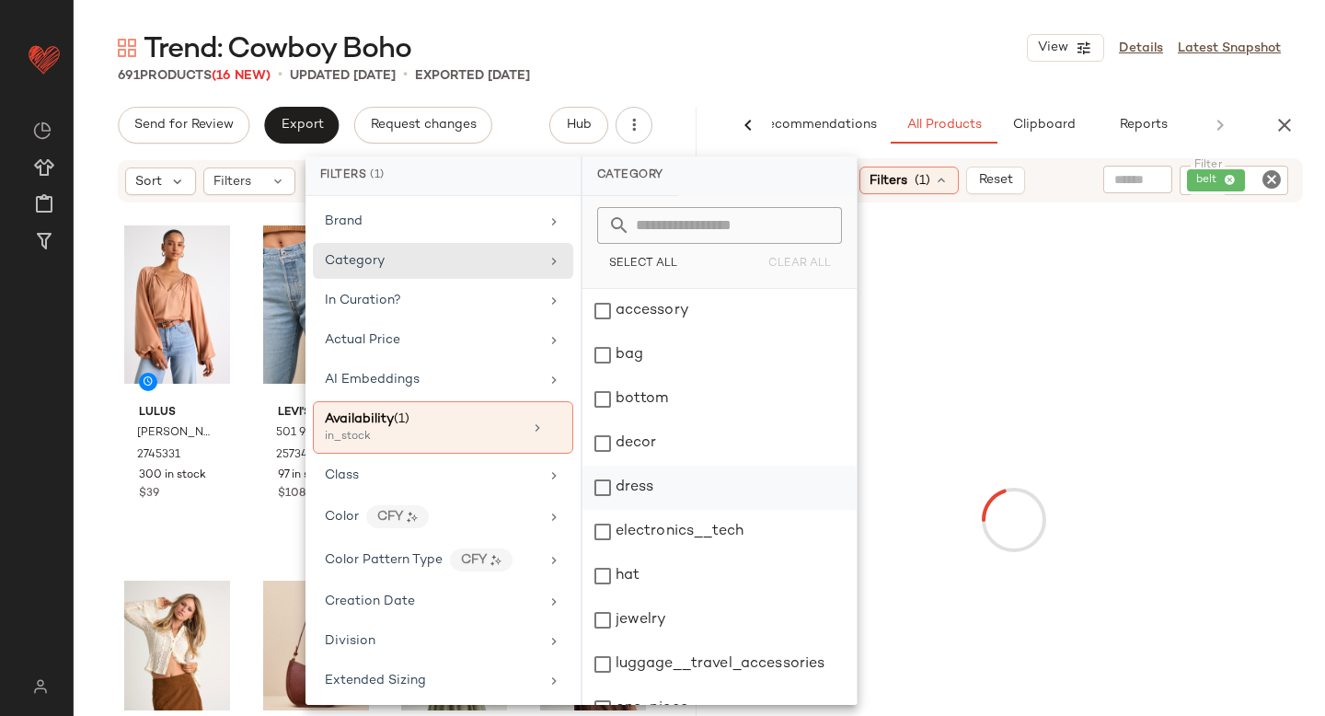
click at [611, 478] on div "dress" at bounding box center [719, 488] width 274 height 44
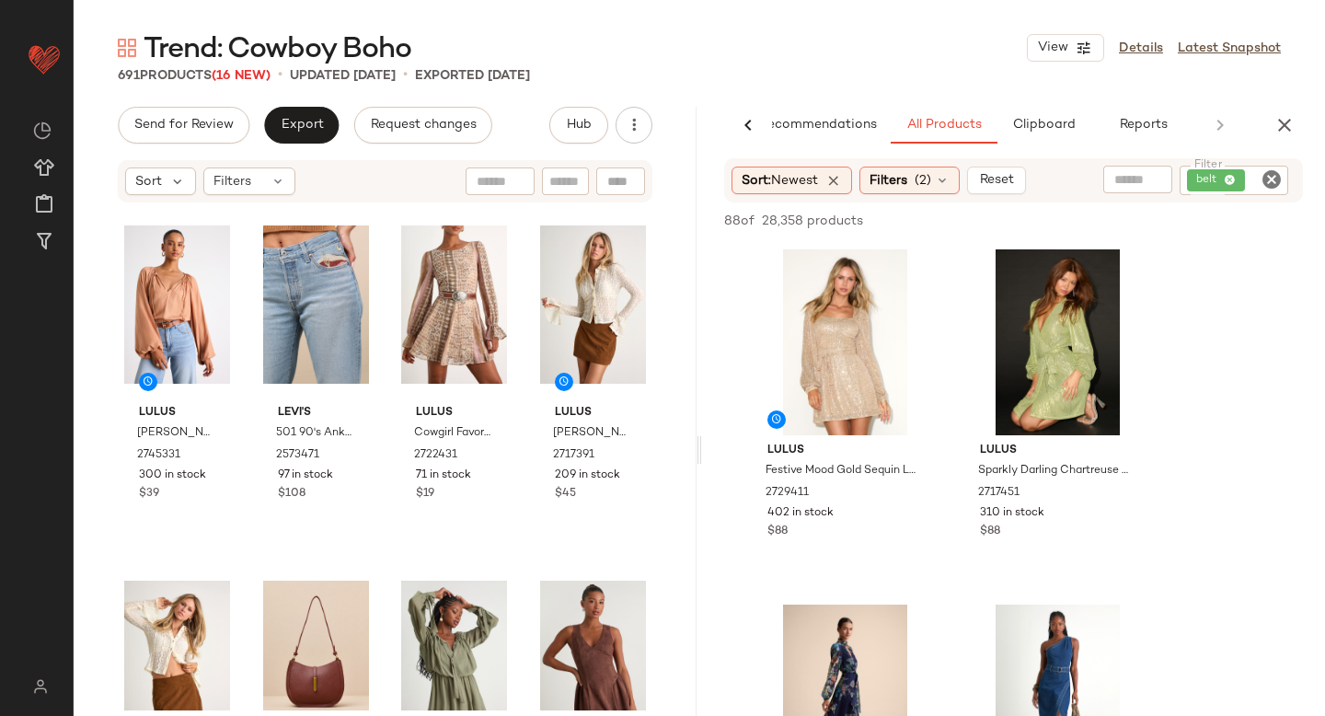
click at [1278, 177] on icon "Clear Filter" at bounding box center [1271, 179] width 22 height 22
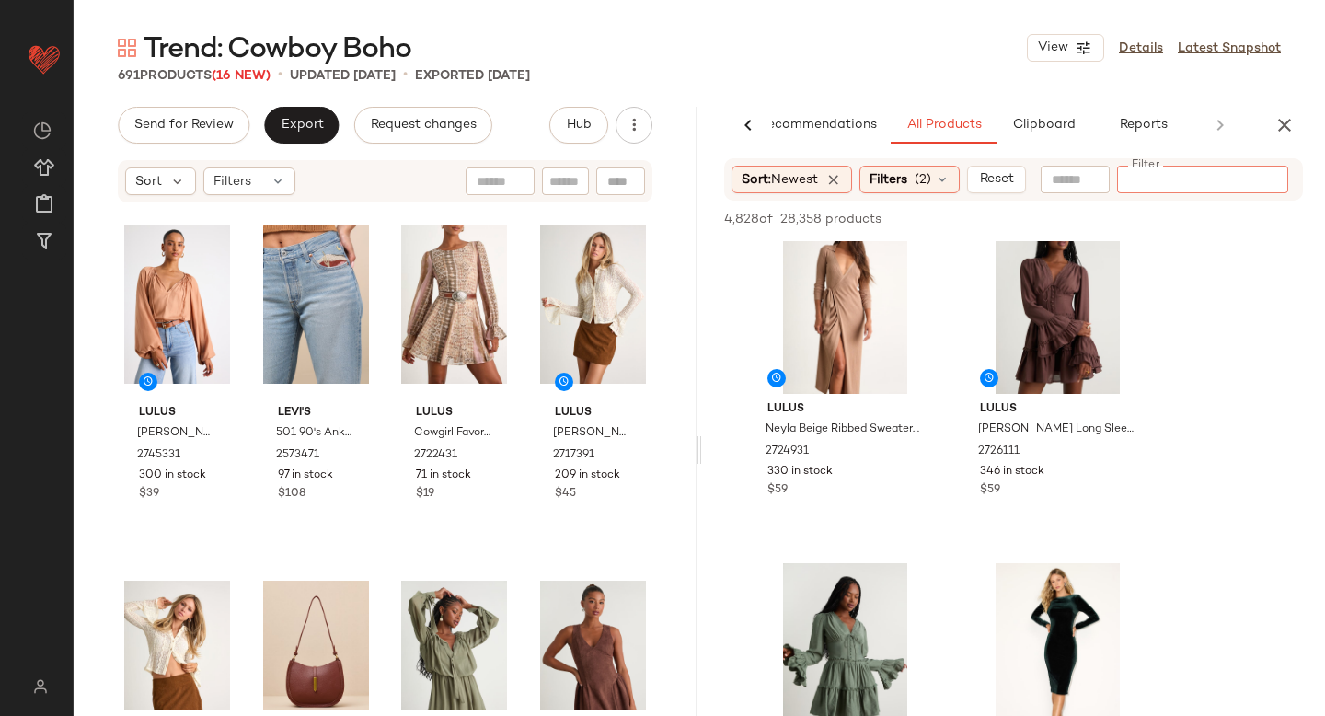
scroll to position [1461, 0]
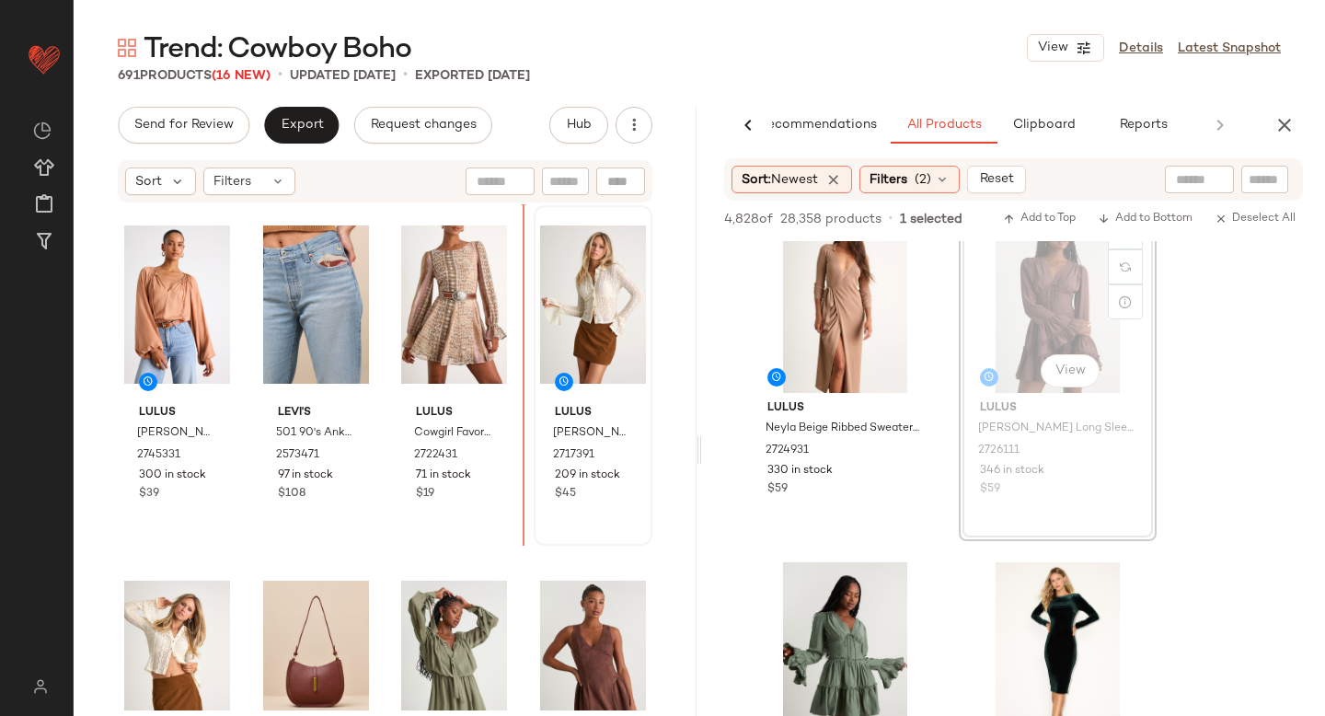
drag, startPoint x: 1062, startPoint y: 296, endPoint x: 523, endPoint y: 446, distance: 559.6
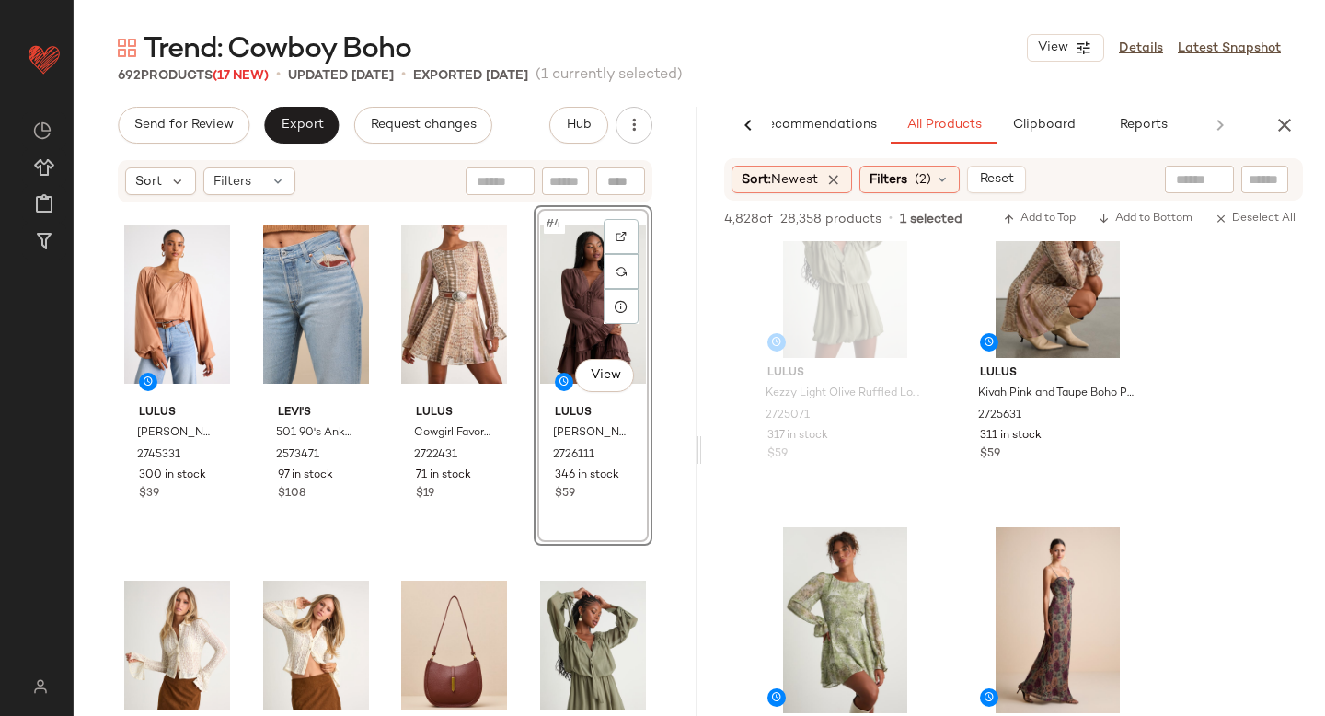
scroll to position [14970, 0]
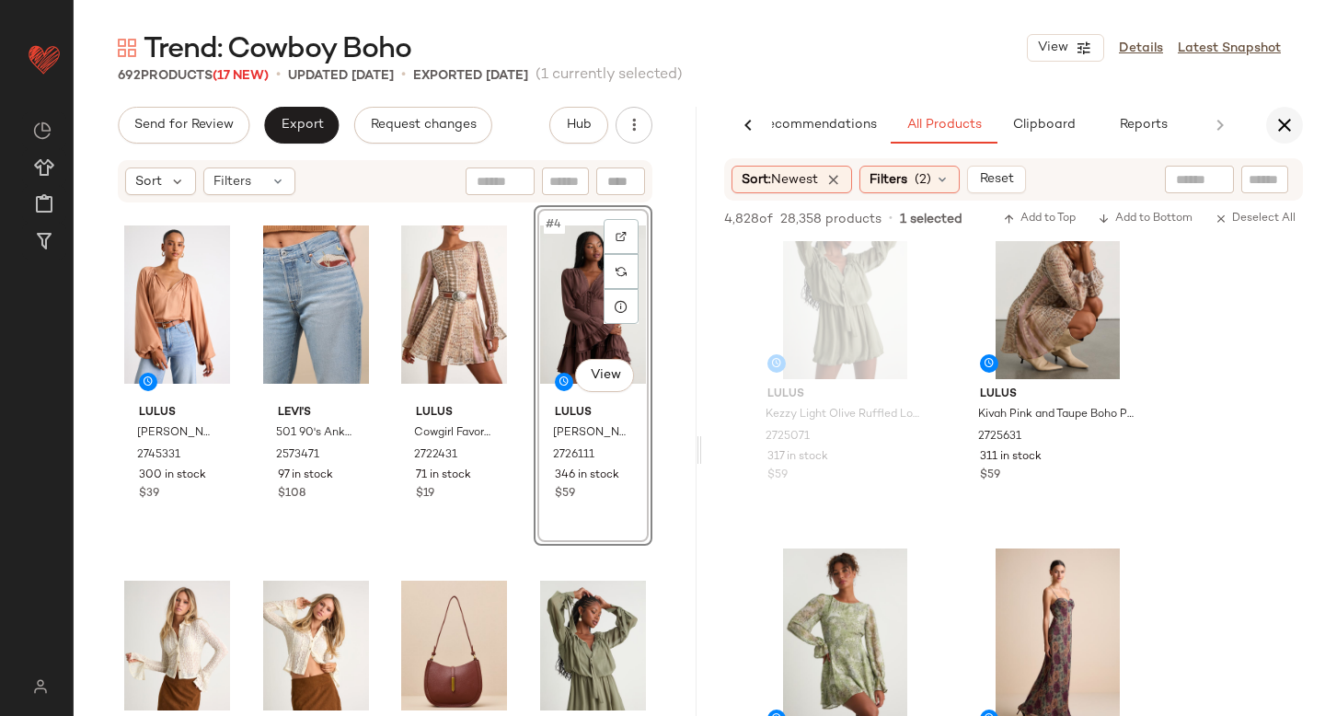
click at [1288, 126] on icon "button" at bounding box center [1284, 125] width 22 height 22
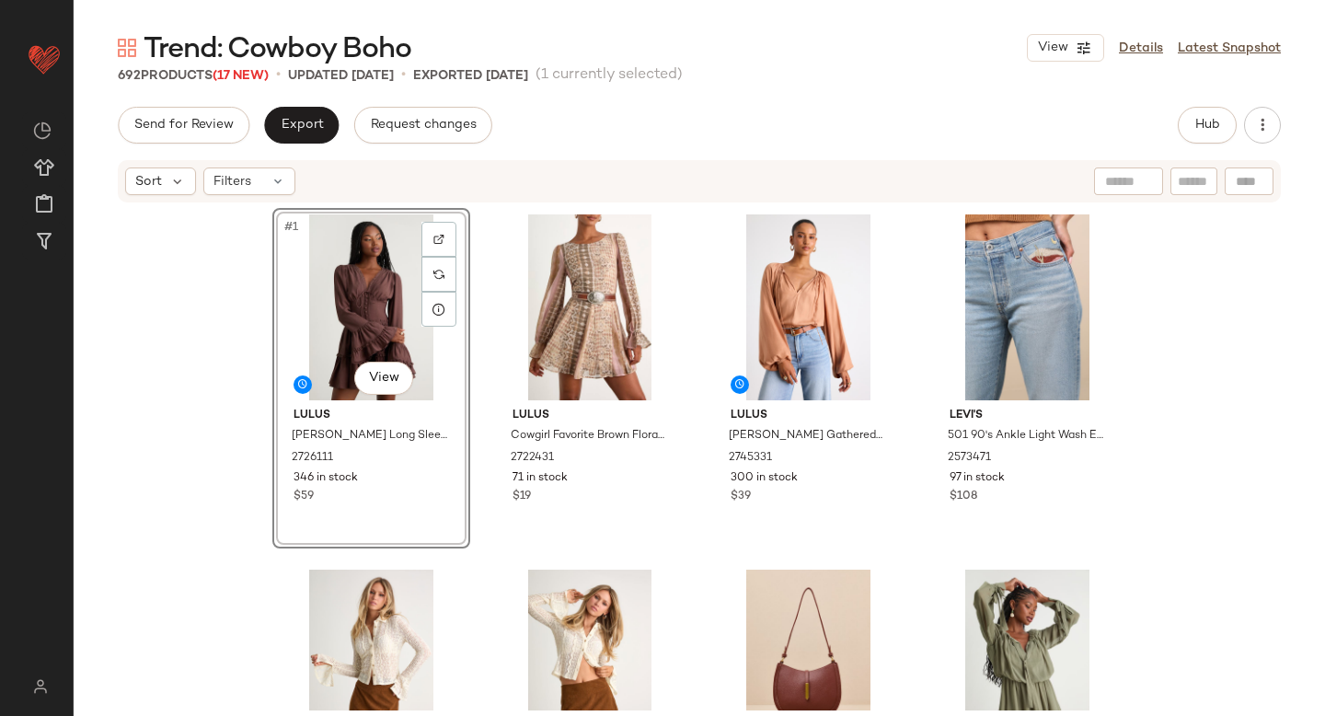
click at [176, 408] on div "#1 View Lulus Ayaana Brown Long Sleeve Tiered Mini Dress 2726111 346 in stock $…" at bounding box center [699, 457] width 1251 height 506
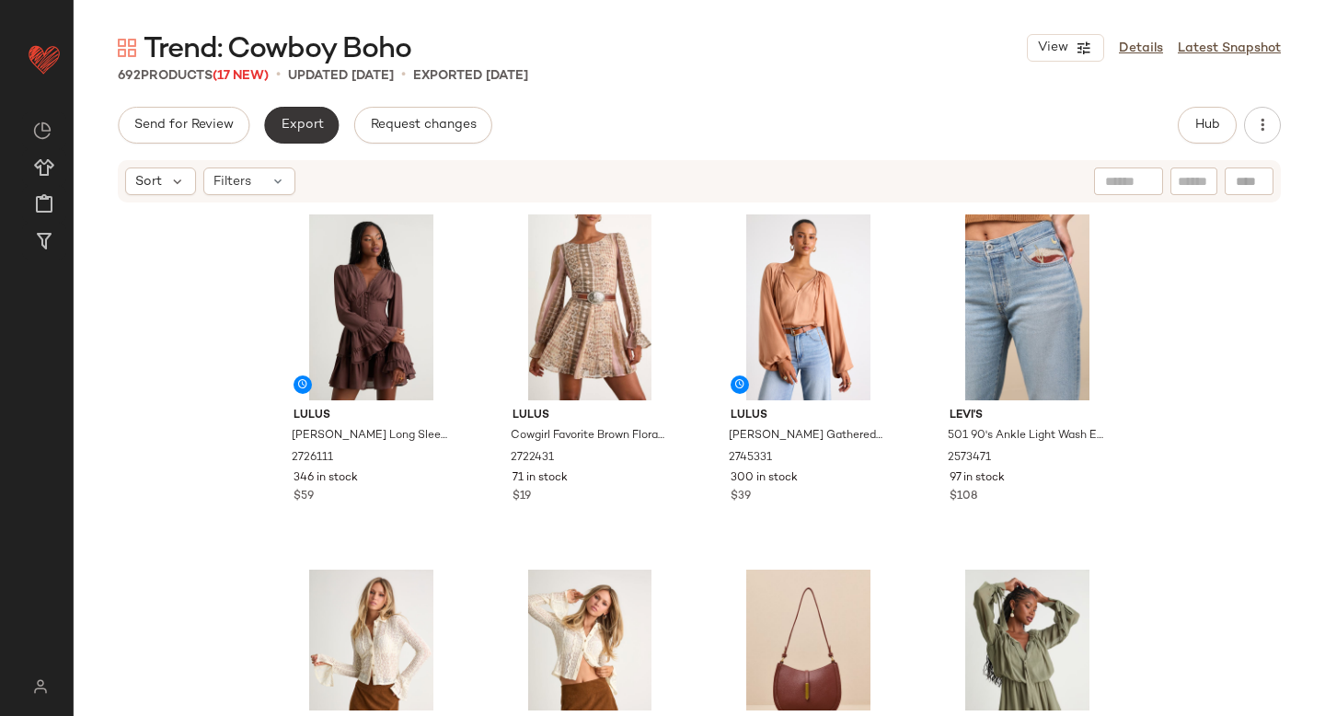
click at [291, 130] on span "Export" at bounding box center [301, 125] width 43 height 15
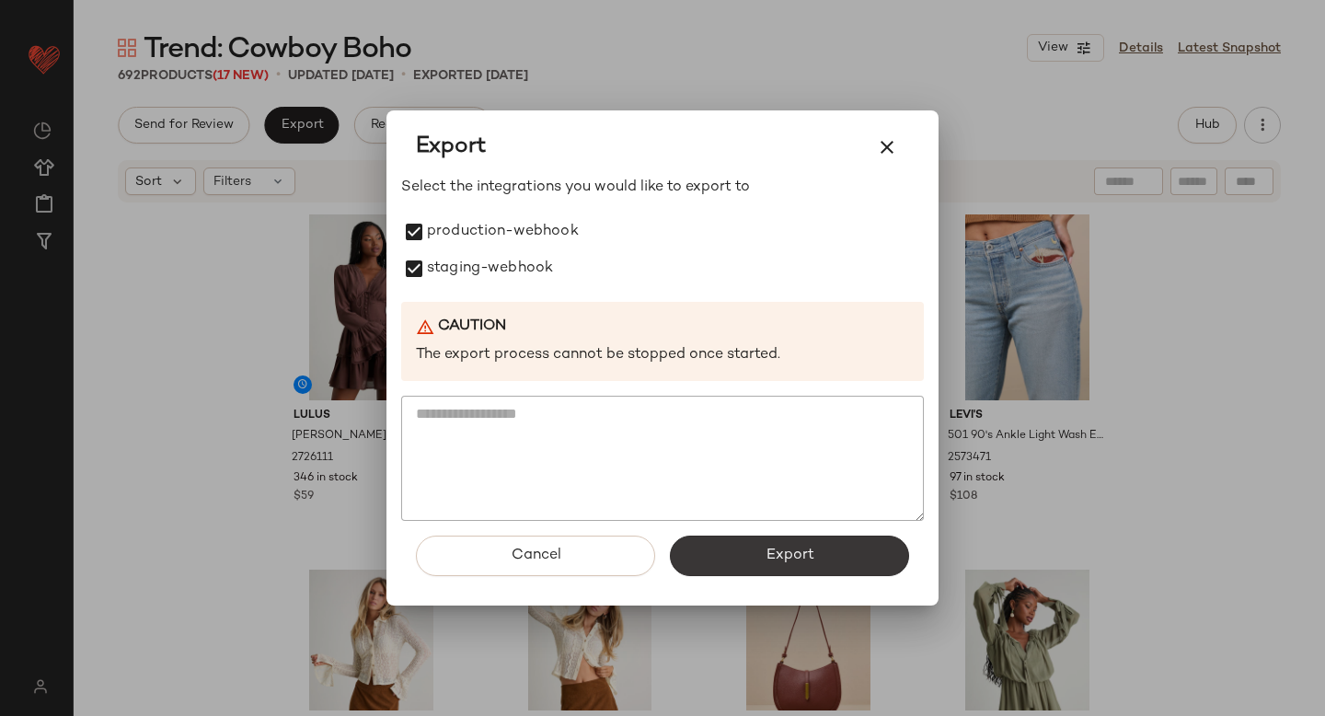
click at [746, 568] on button "Export" at bounding box center [789, 555] width 239 height 40
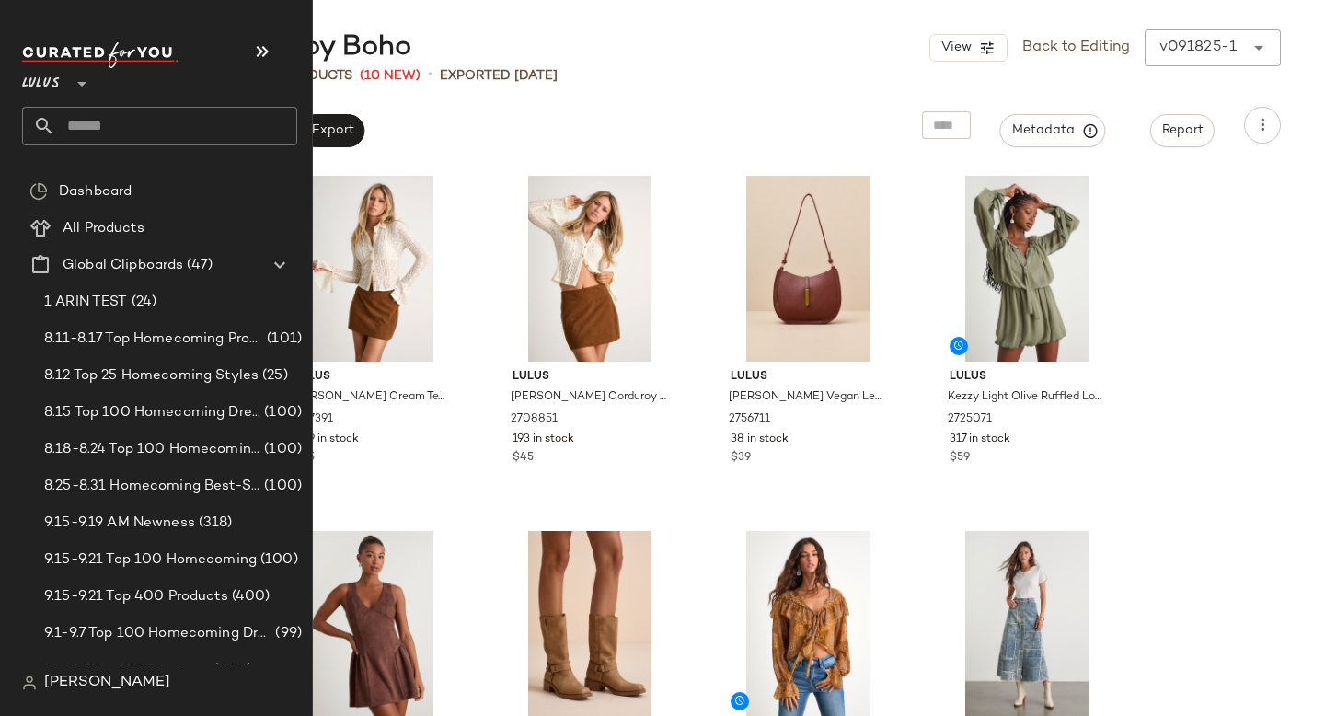
click at [124, 133] on input "text" at bounding box center [176, 126] width 242 height 39
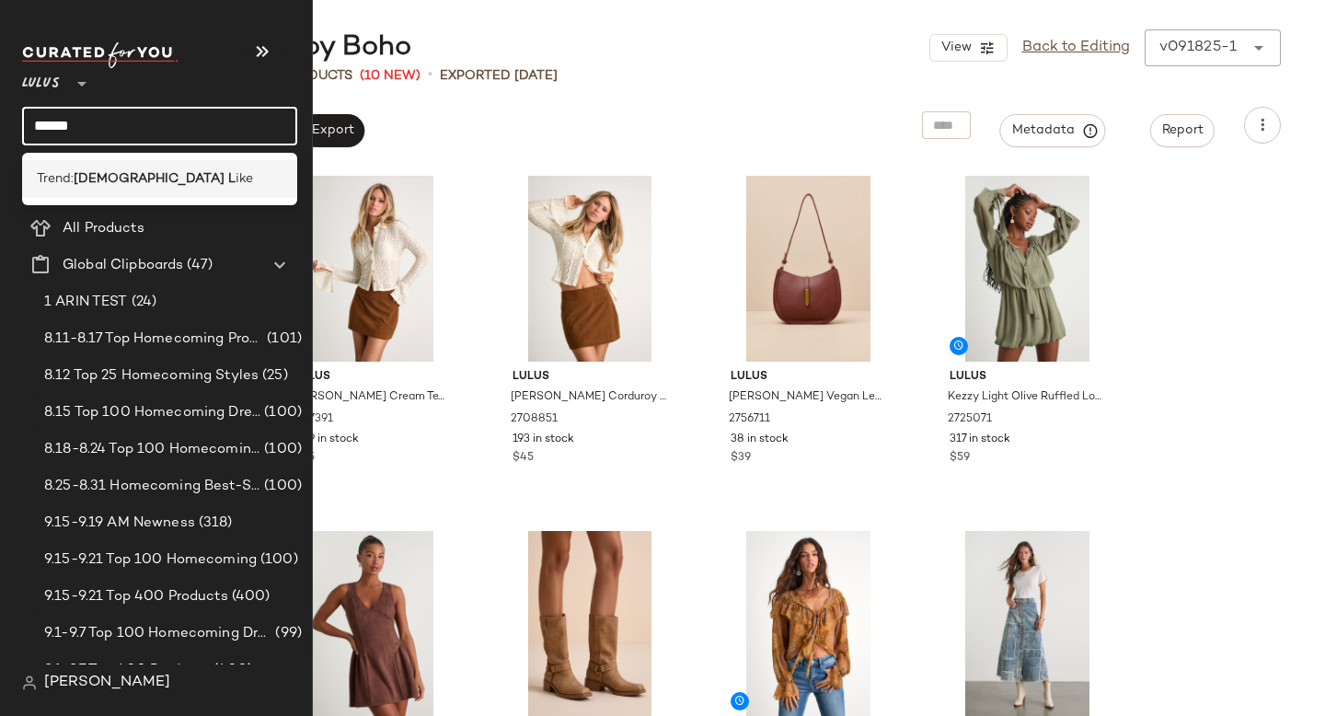
type input "******"
click at [108, 185] on b "Lady L" at bounding box center [155, 178] width 162 height 19
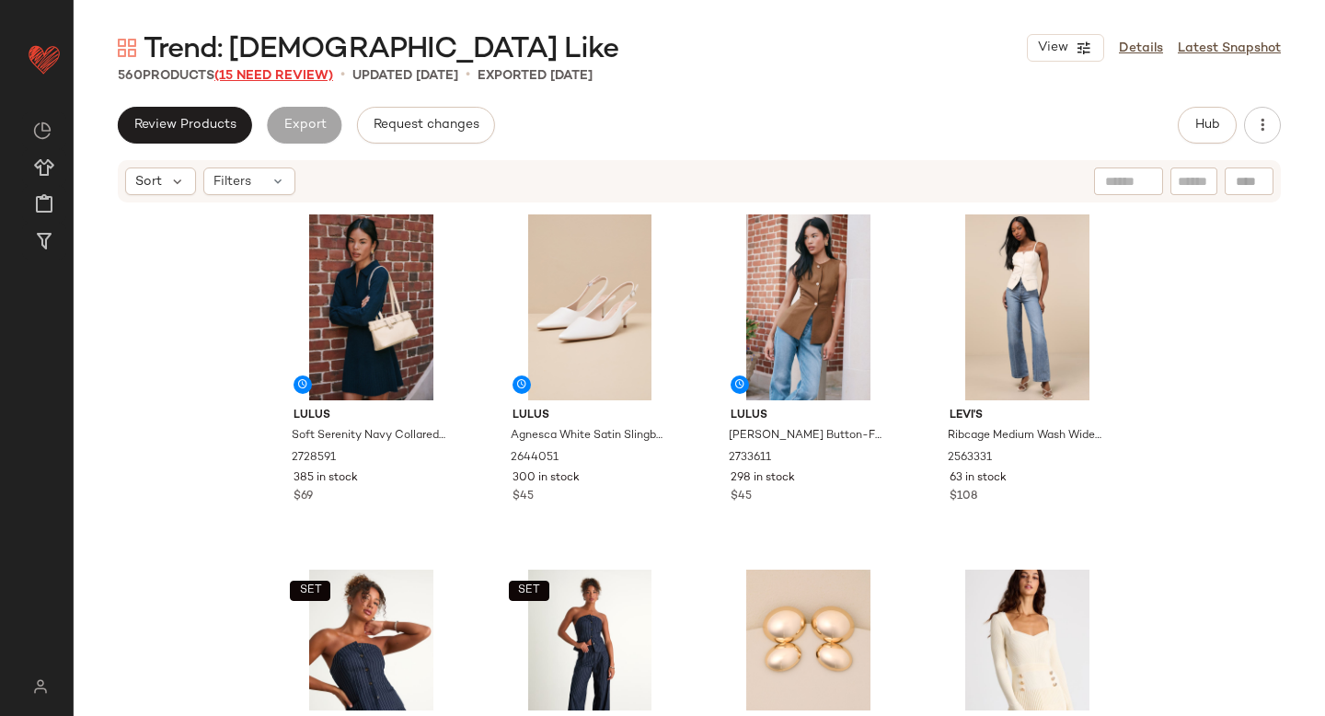
click at [257, 74] on span "(15 Need Review)" at bounding box center [273, 76] width 119 height 14
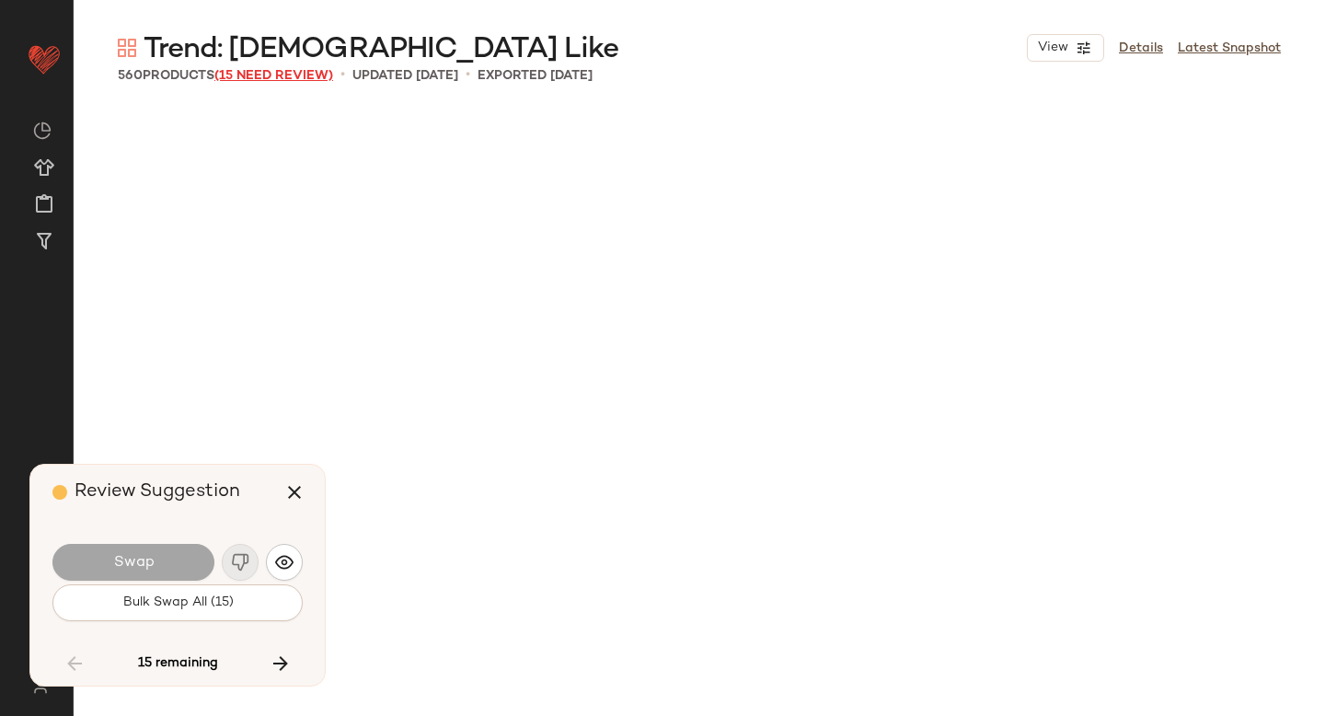
scroll to position [7813, 0]
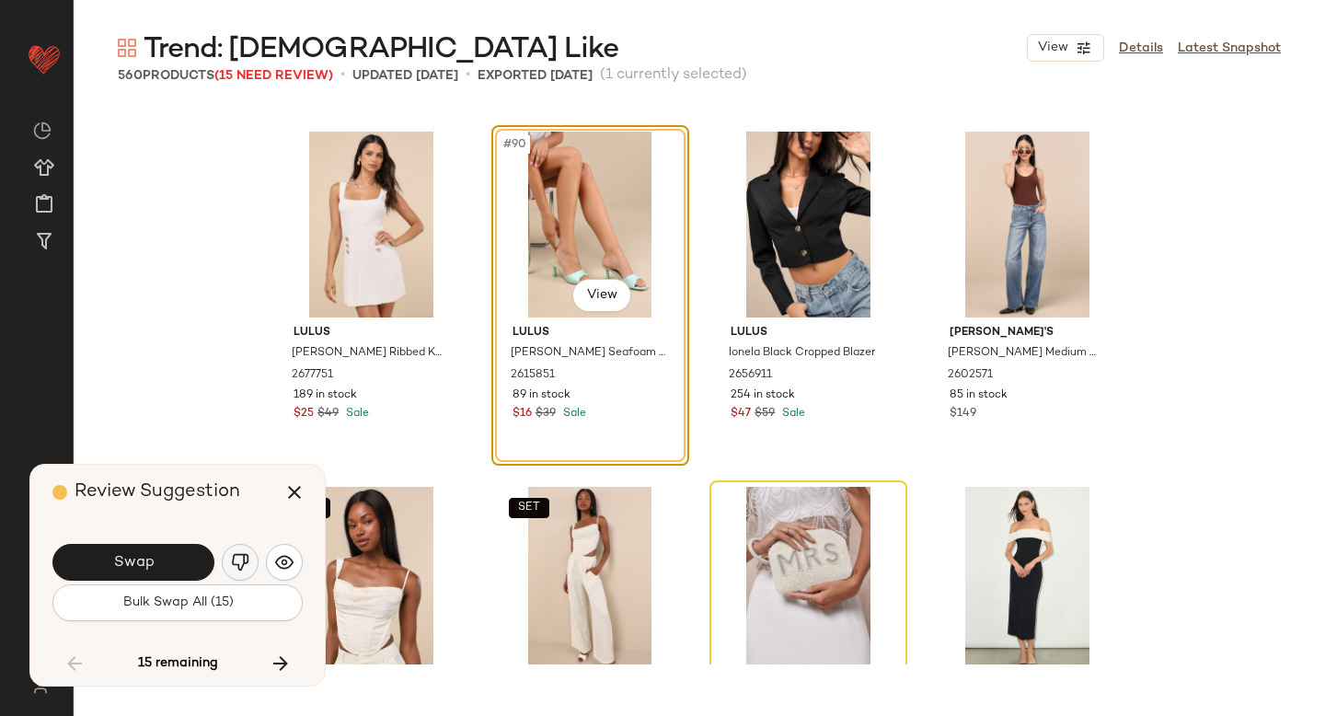
click at [239, 569] on img "button" at bounding box center [240, 562] width 18 height 18
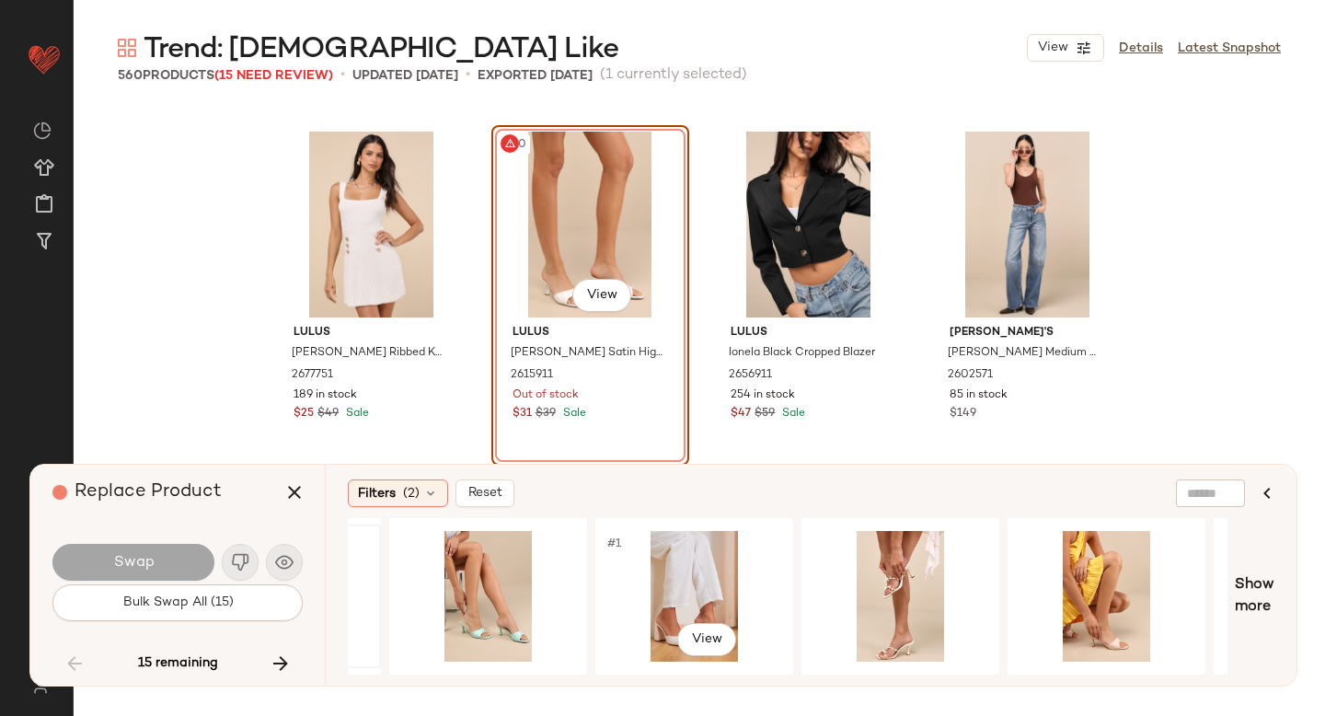
scroll to position [0, 374]
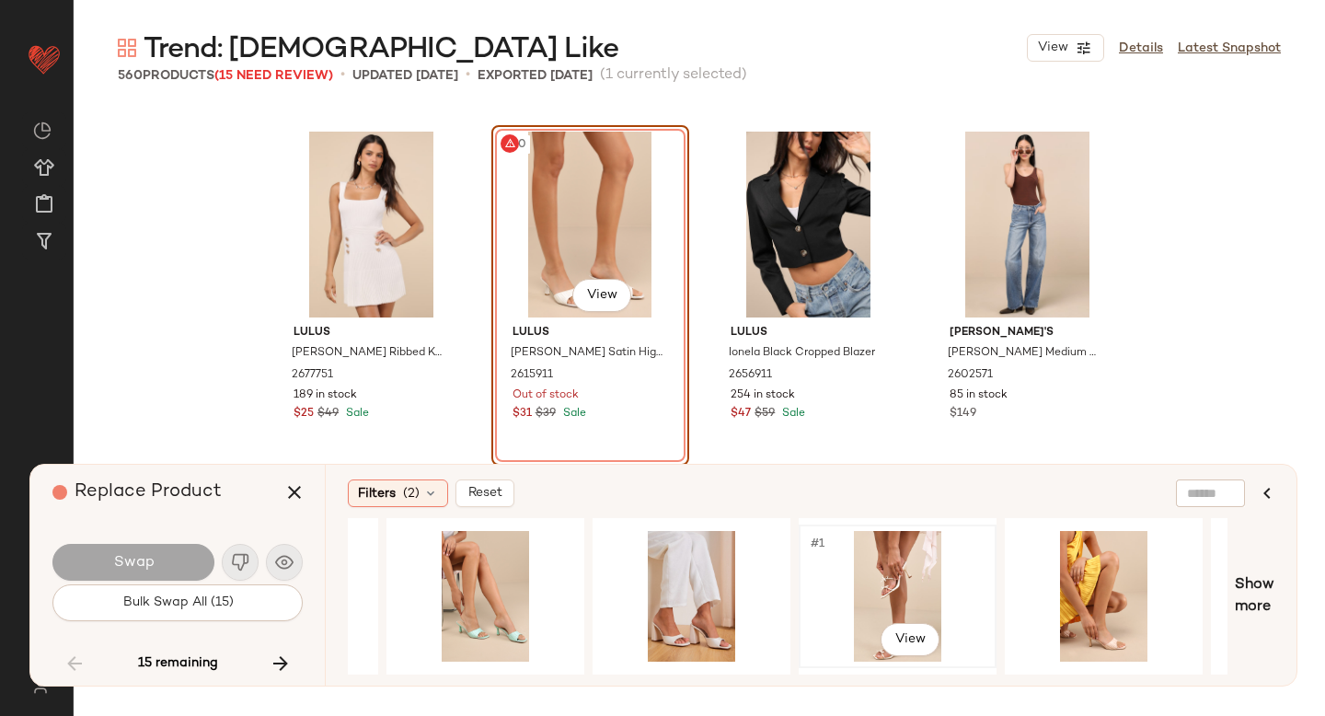
click at [876, 551] on div "#1 View" at bounding box center [897, 596] width 185 height 131
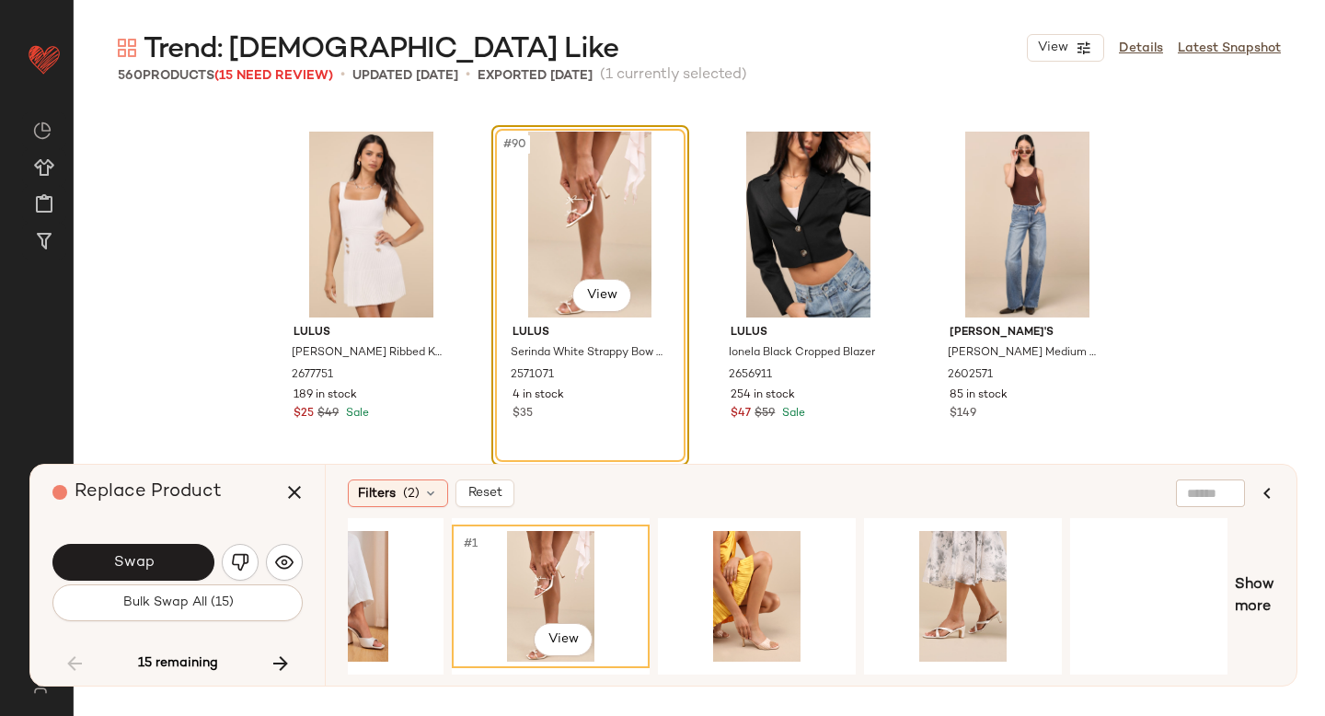
scroll to position [0, 757]
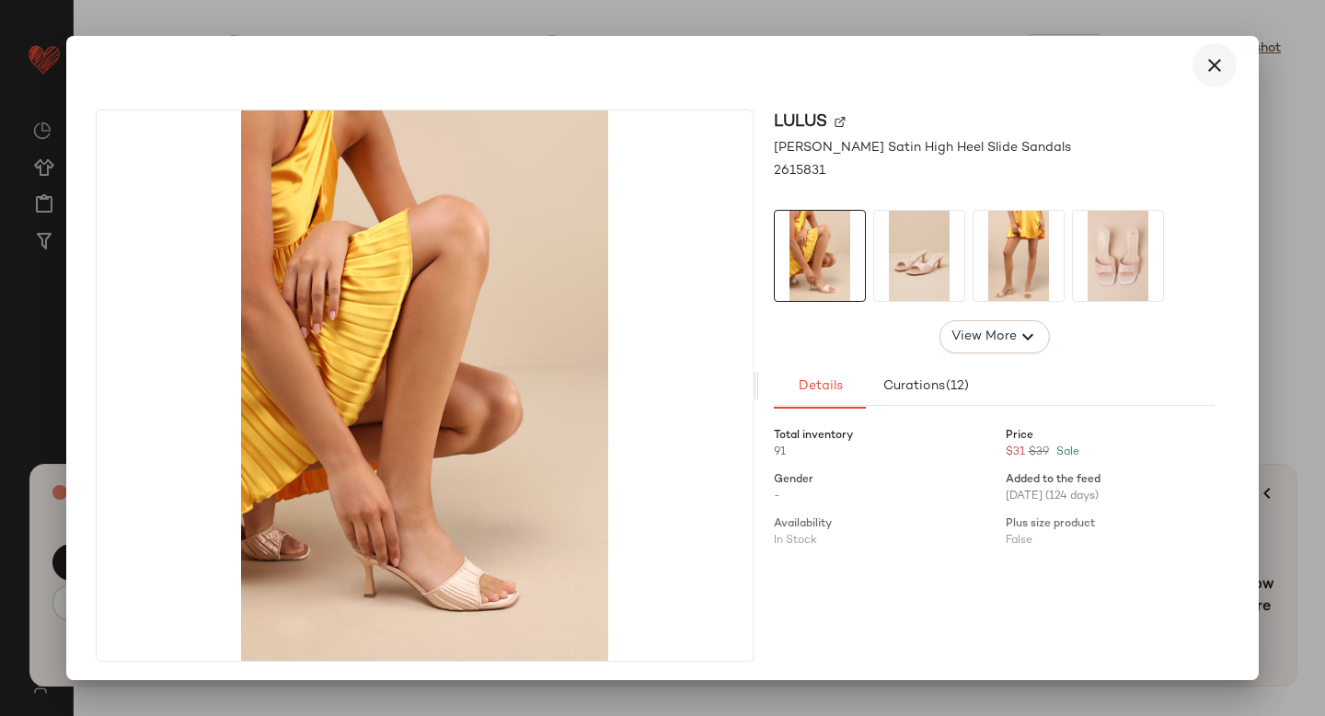
click at [1210, 60] on icon "button" at bounding box center [1214, 65] width 22 height 22
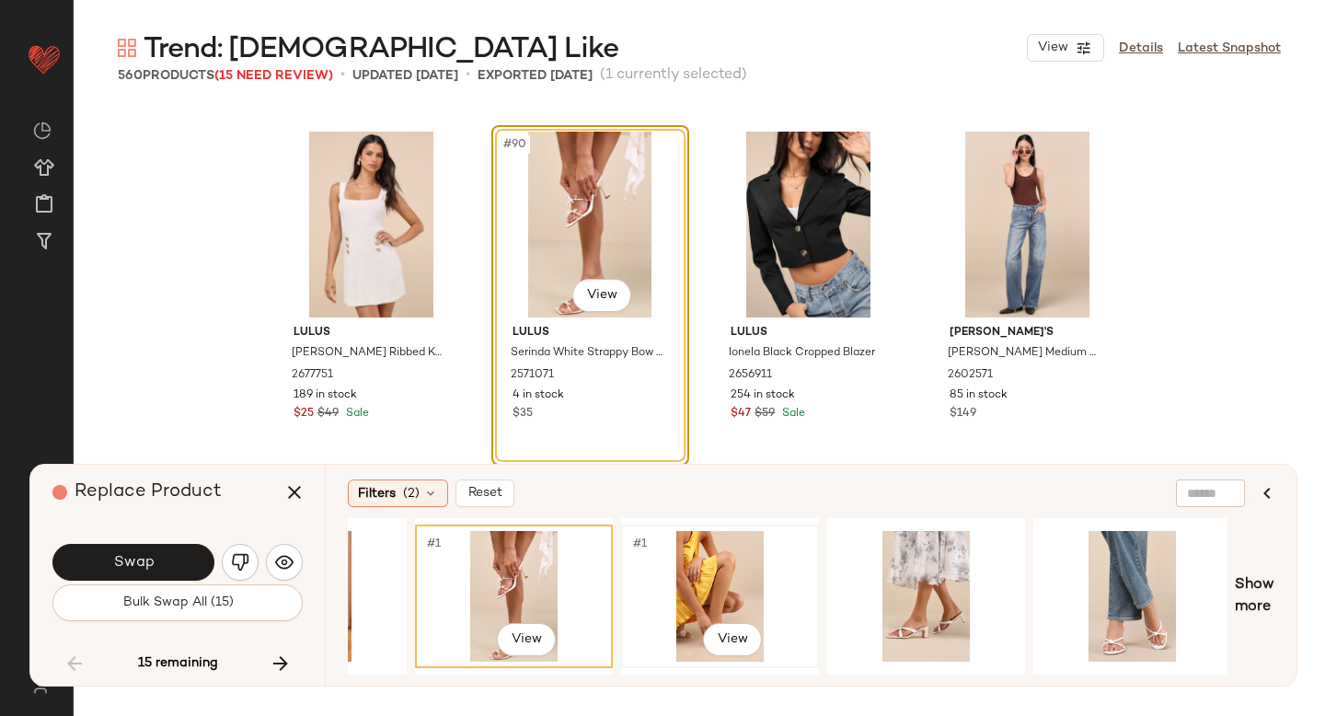
click at [708, 546] on div "#1 View" at bounding box center [719, 596] width 185 height 131
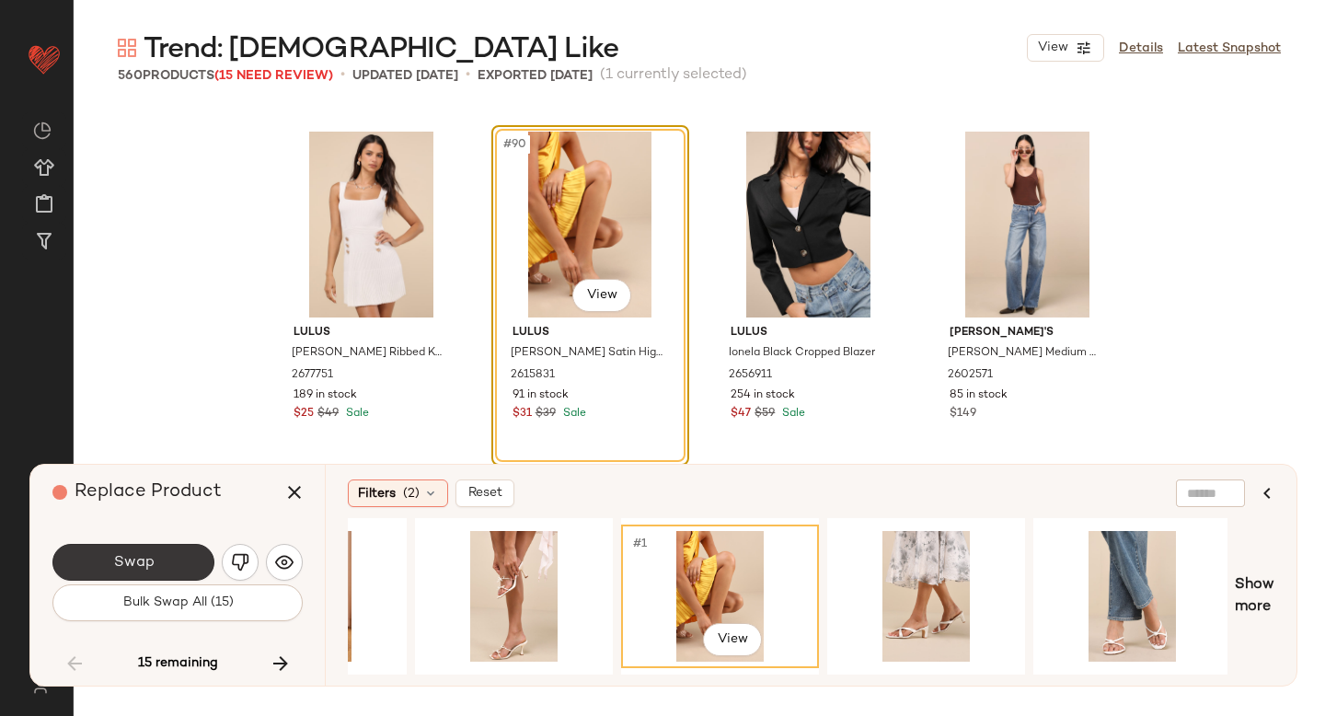
click at [154, 555] on button "Swap" at bounding box center [133, 562] width 162 height 37
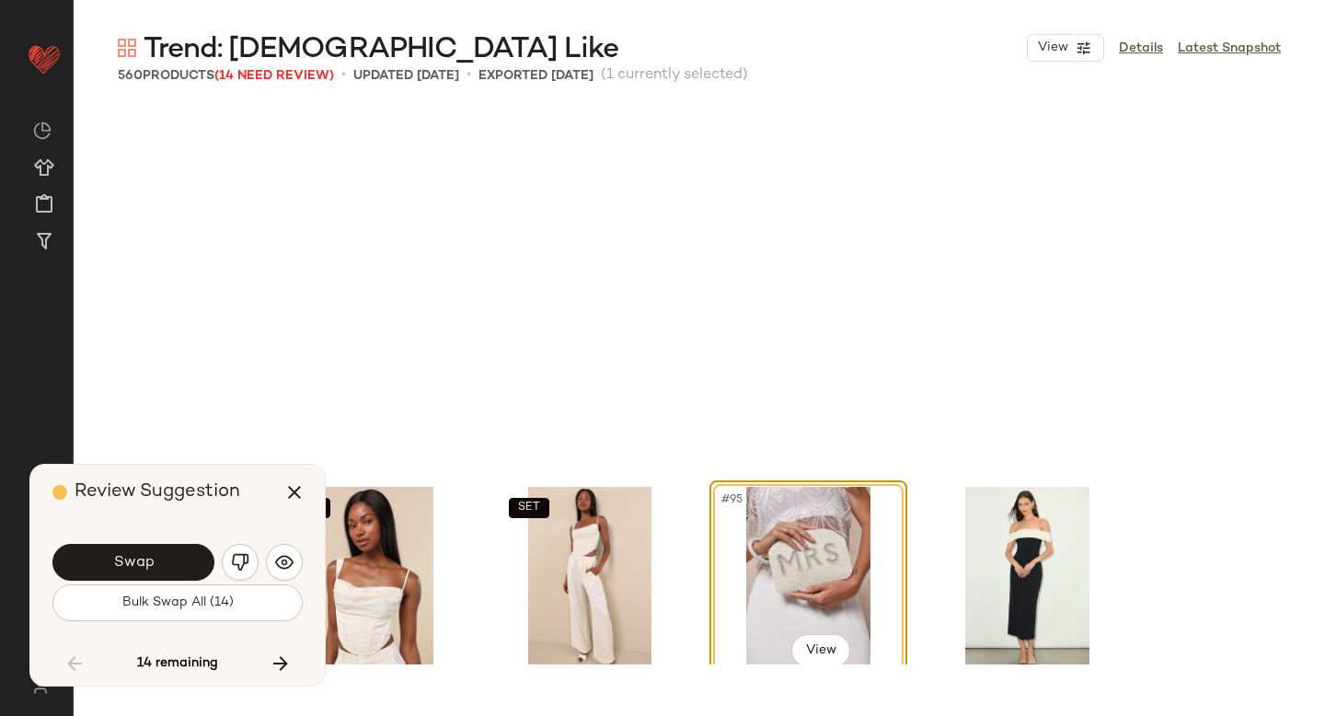
scroll to position [8168, 0]
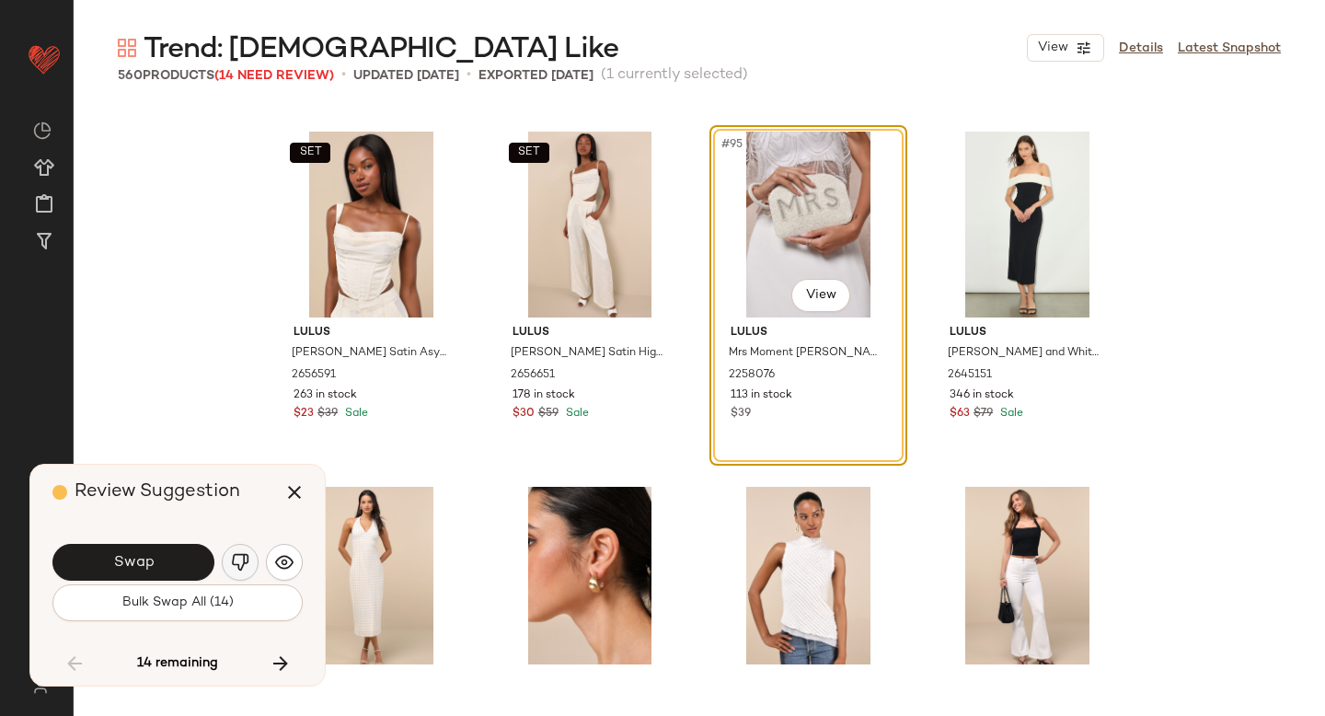
click at [244, 569] on img "button" at bounding box center [240, 562] width 18 height 18
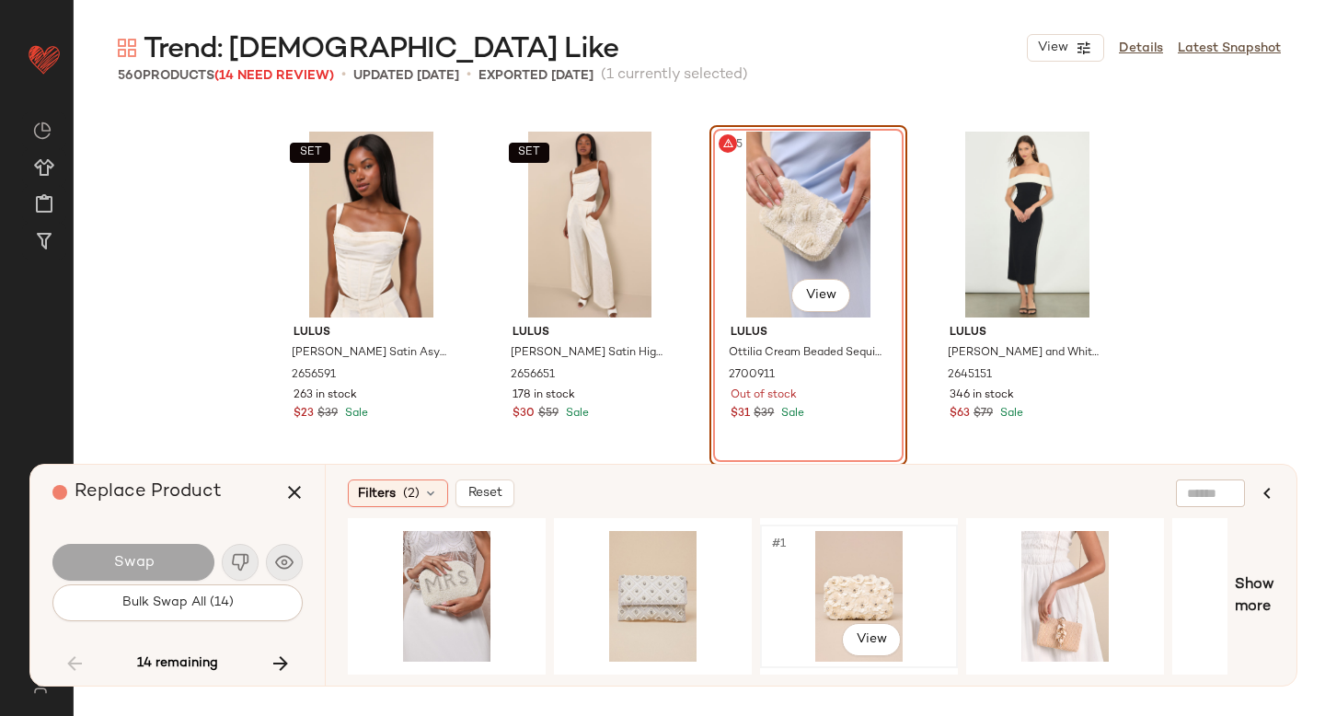
click at [841, 575] on div "#1 View" at bounding box center [858, 596] width 185 height 131
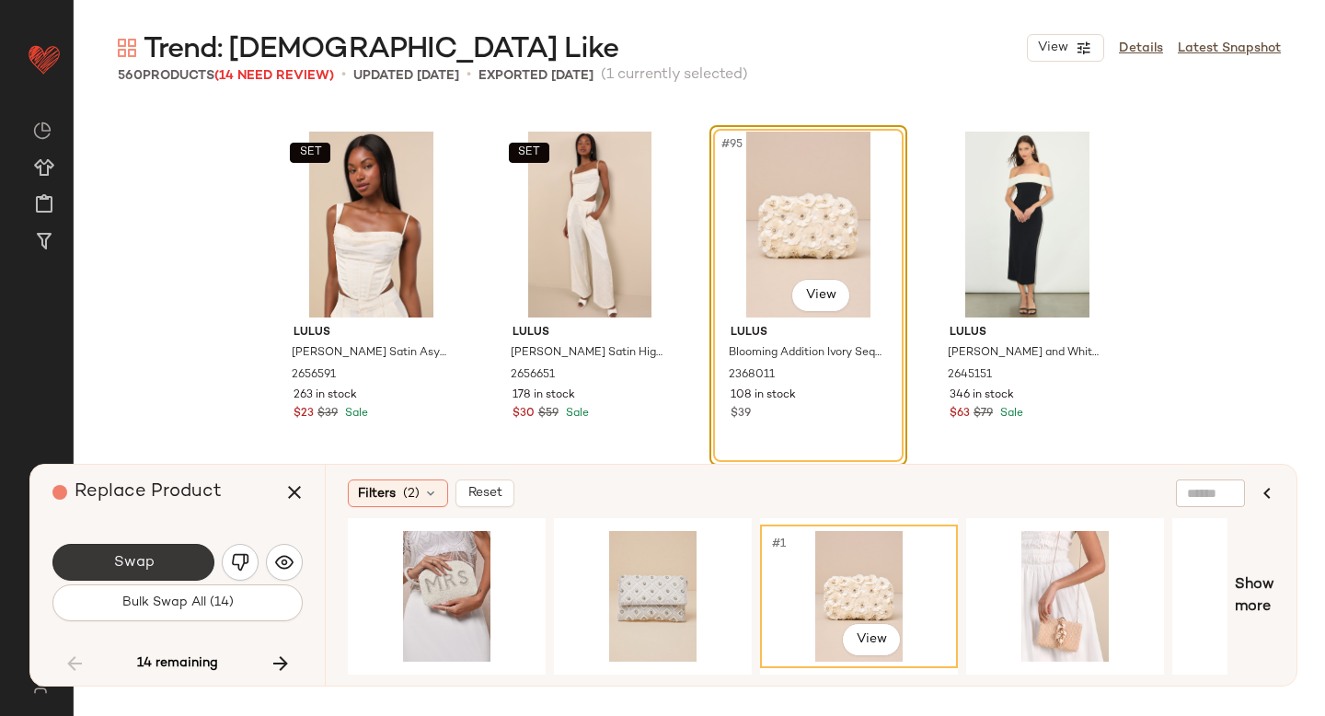
click at [144, 577] on button "Swap" at bounding box center [133, 562] width 162 height 37
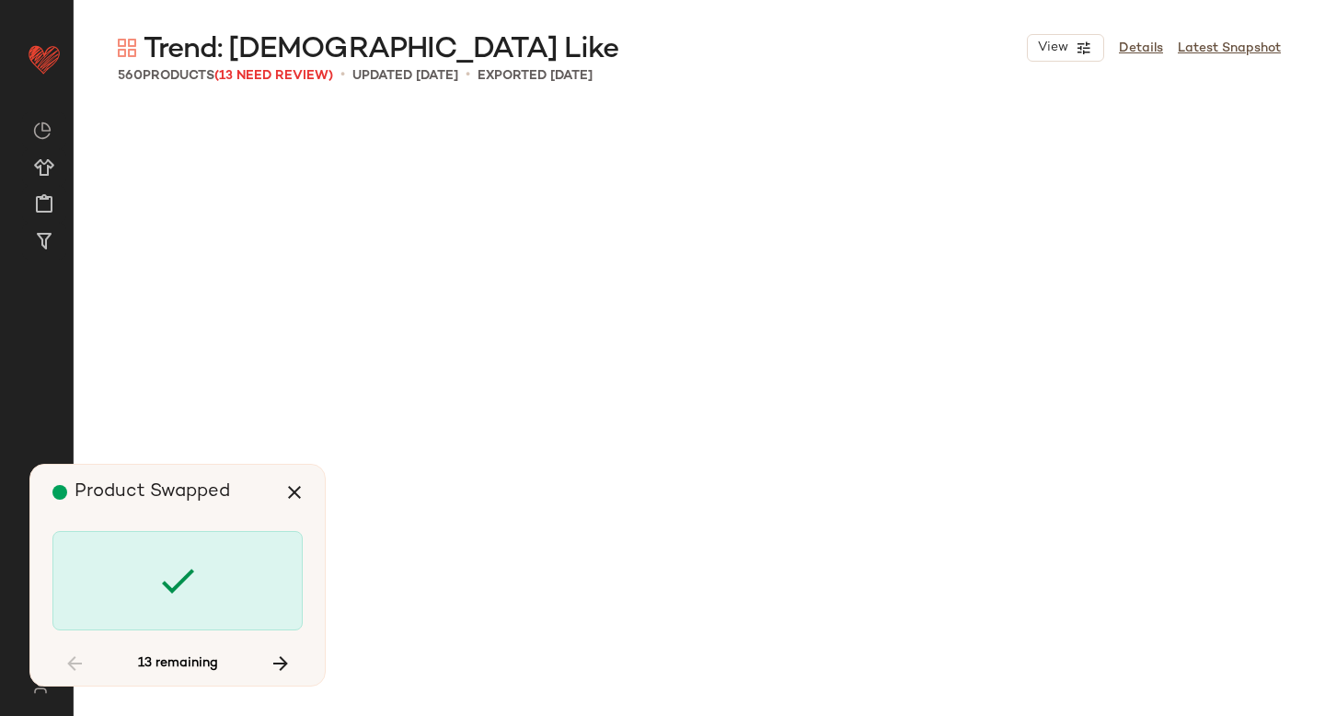
scroll to position [18467, 0]
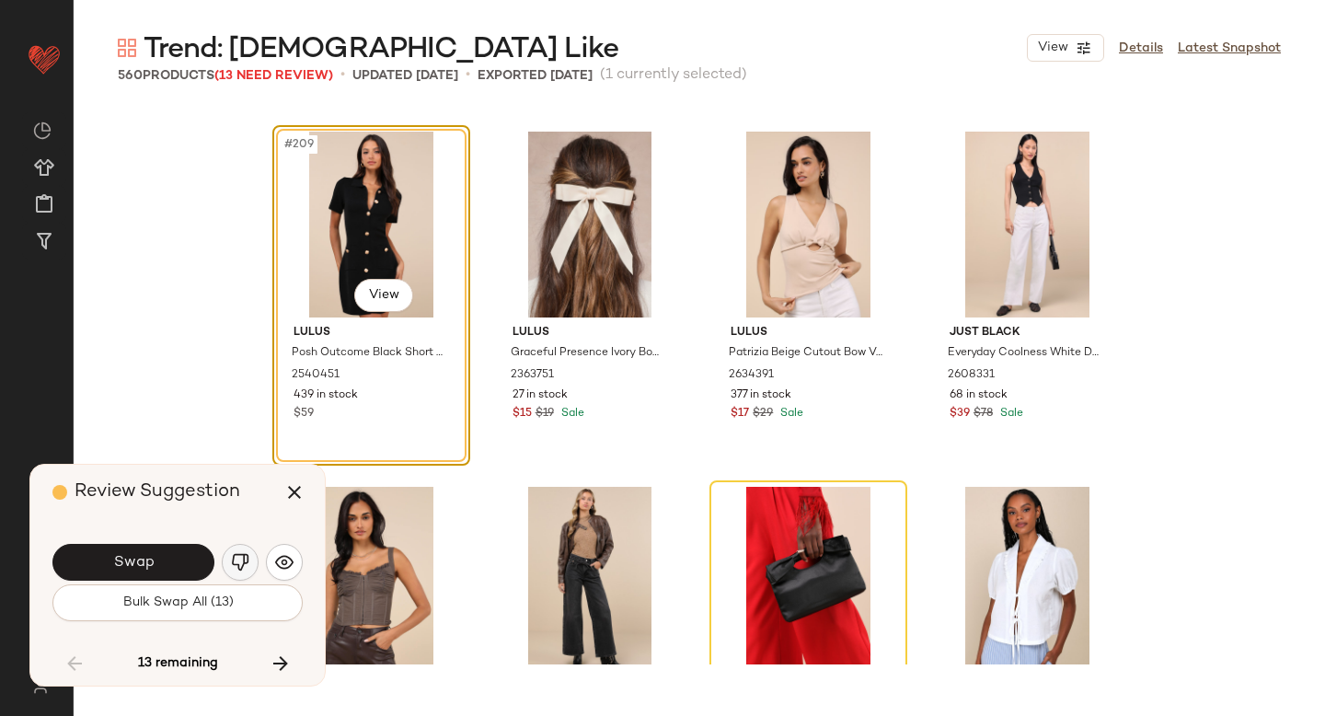
click at [232, 559] on img "button" at bounding box center [240, 562] width 18 height 18
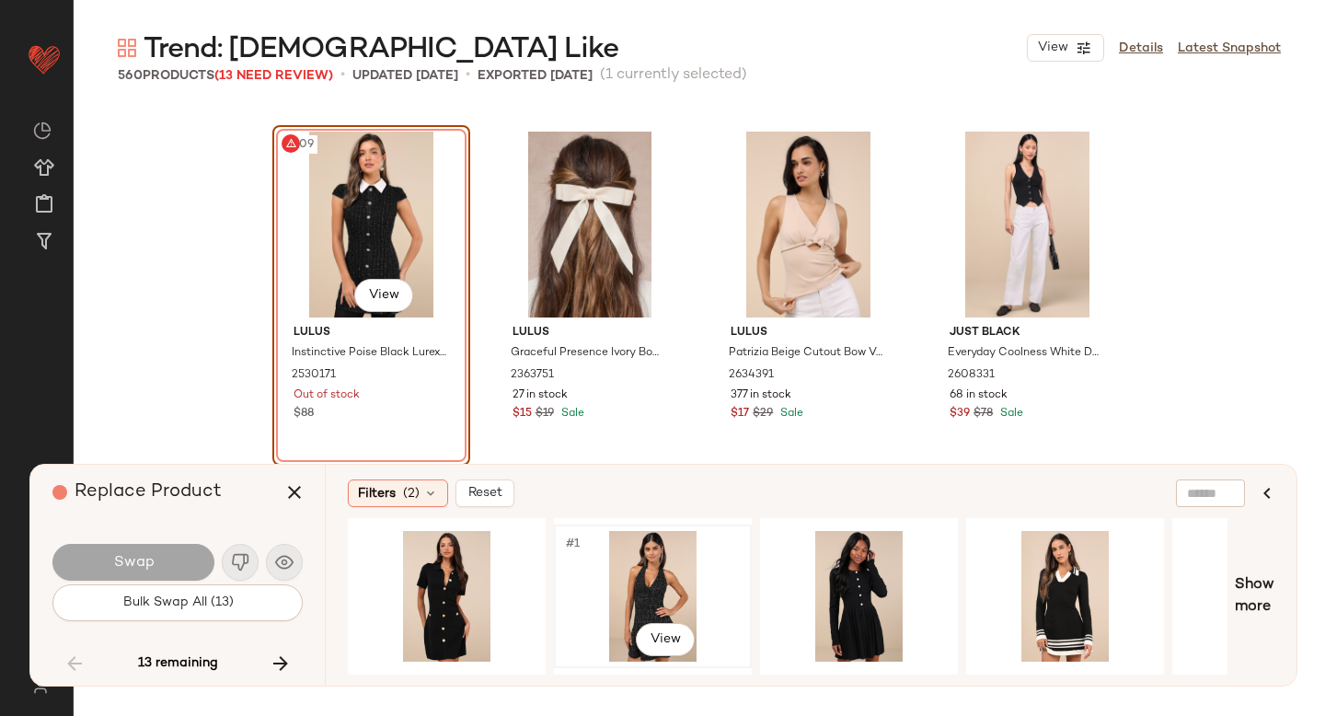
click at [647, 570] on div "#1 View" at bounding box center [652, 596] width 185 height 131
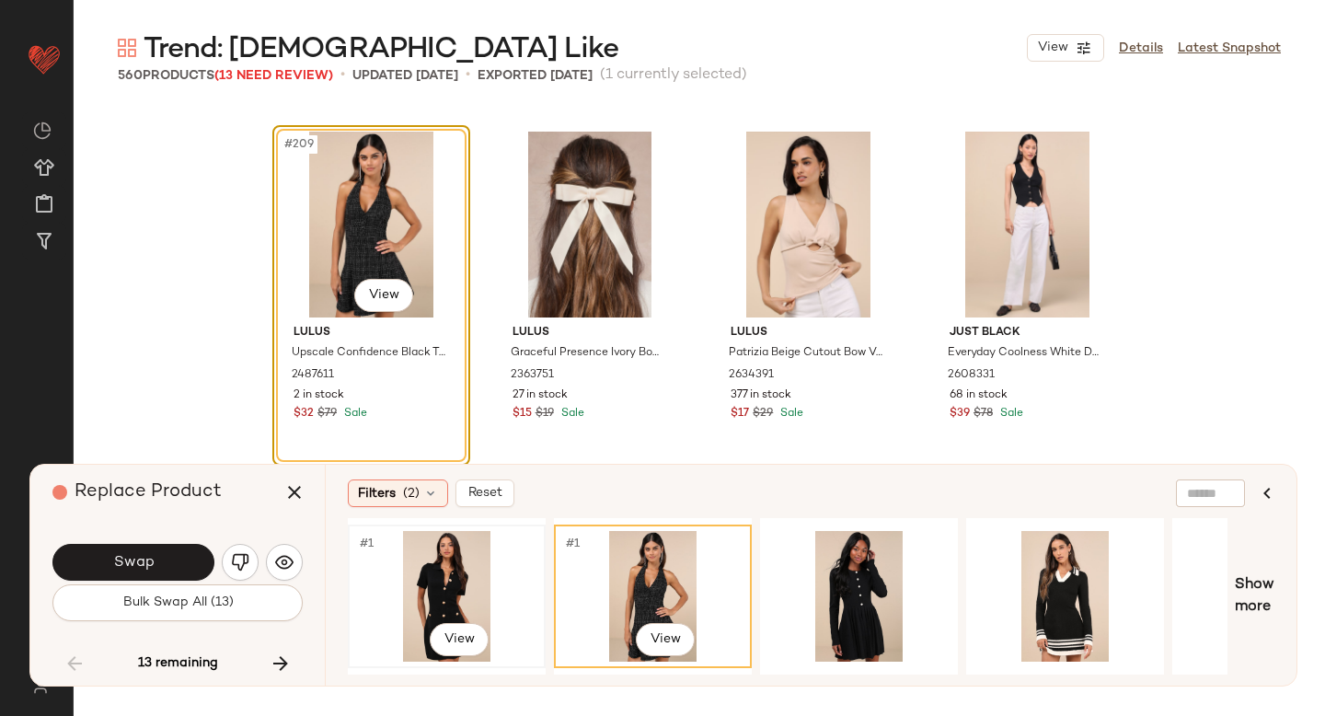
click at [374, 626] on div "#1 View" at bounding box center [446, 596] width 185 height 131
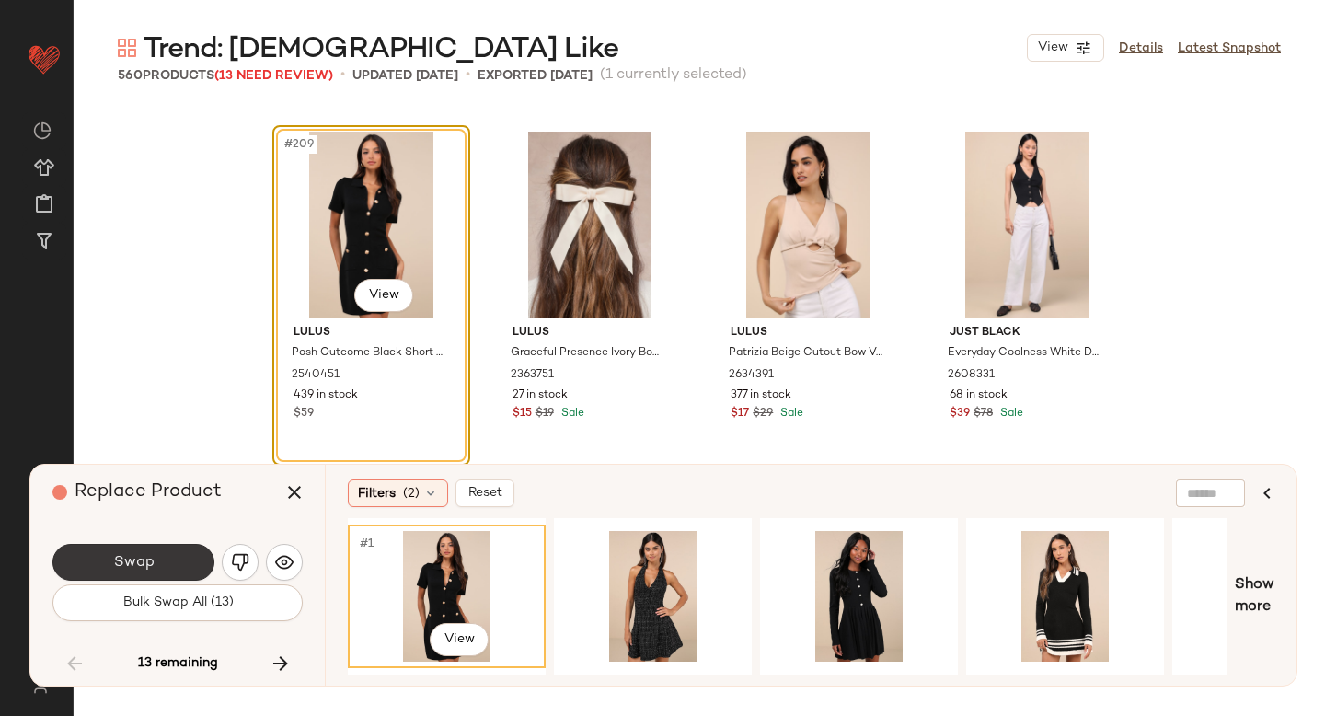
click at [136, 564] on span "Swap" at bounding box center [132, 562] width 41 height 17
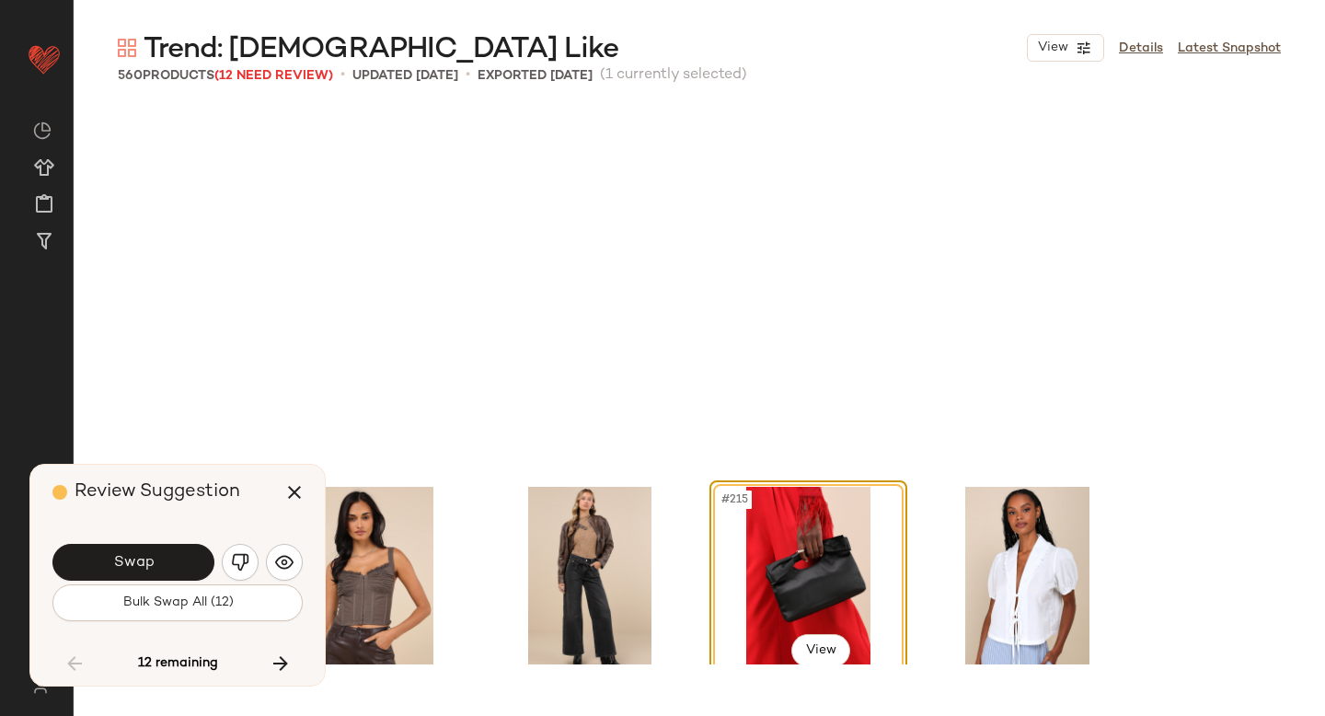
scroll to position [18822, 0]
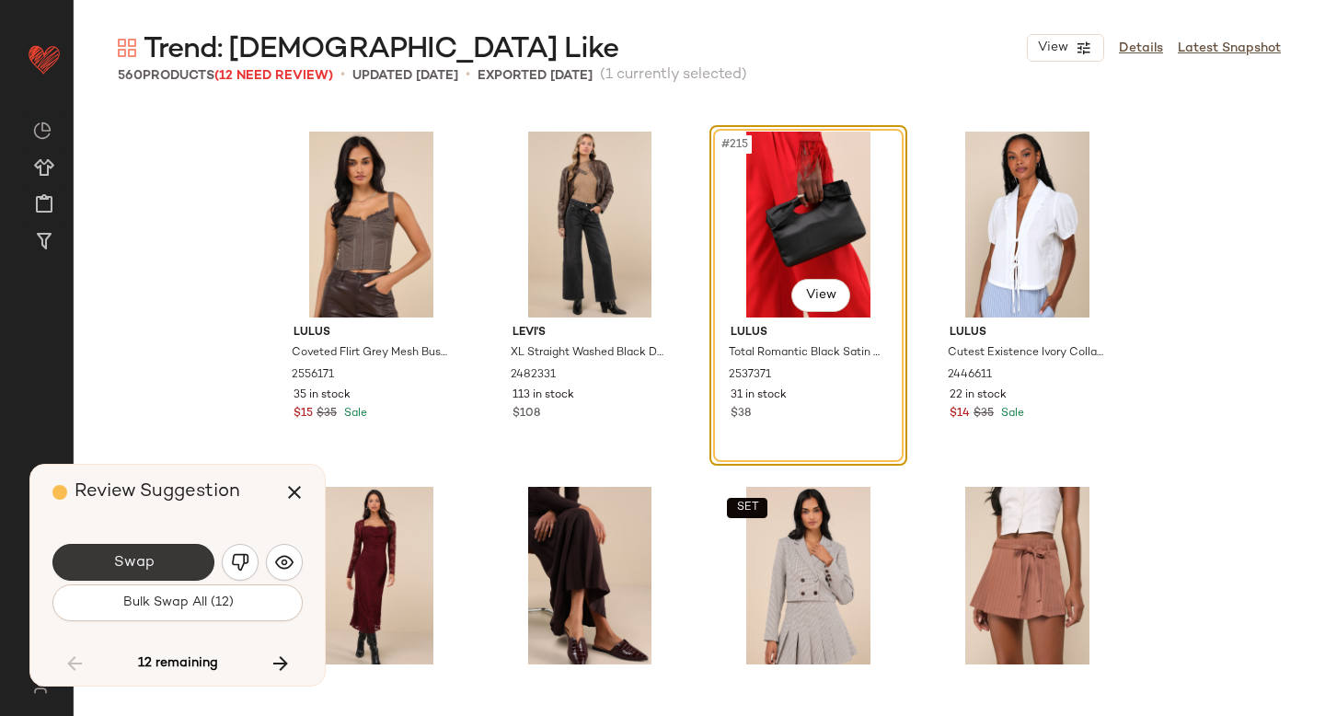
click at [190, 567] on button "Swap" at bounding box center [133, 562] width 162 height 37
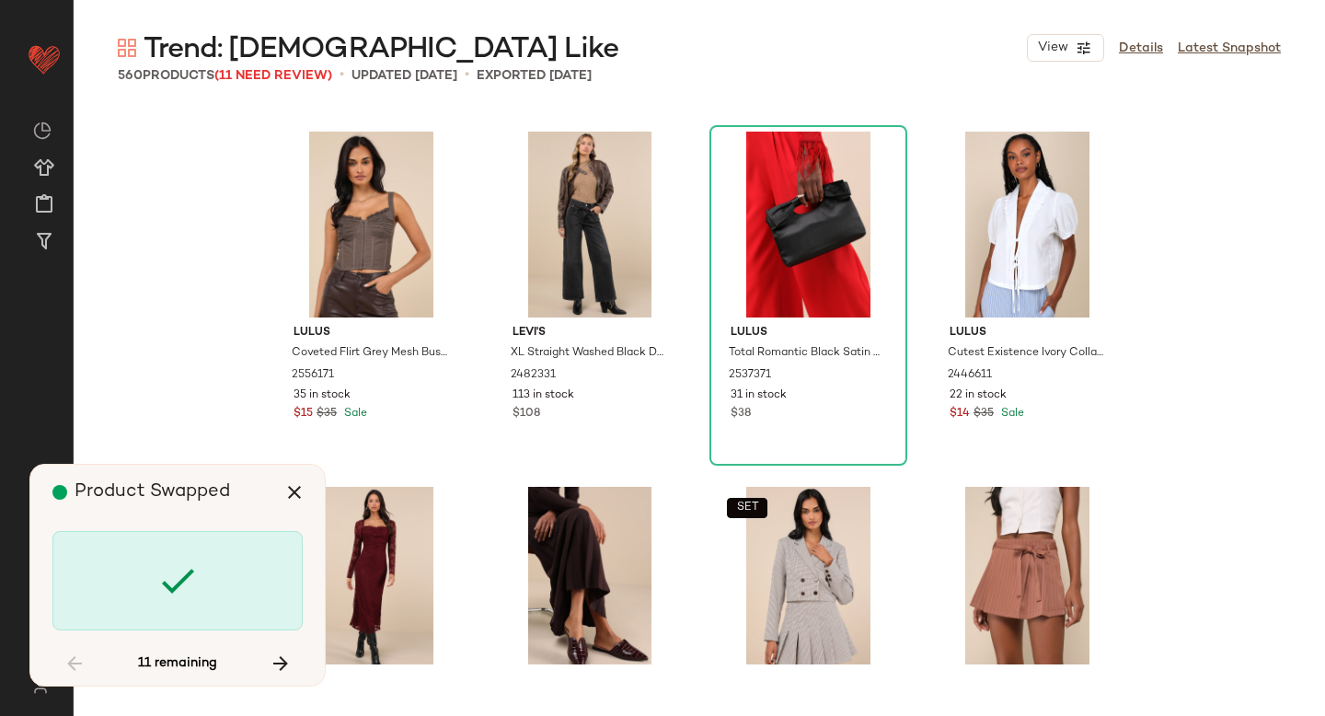
scroll to position [21308, 0]
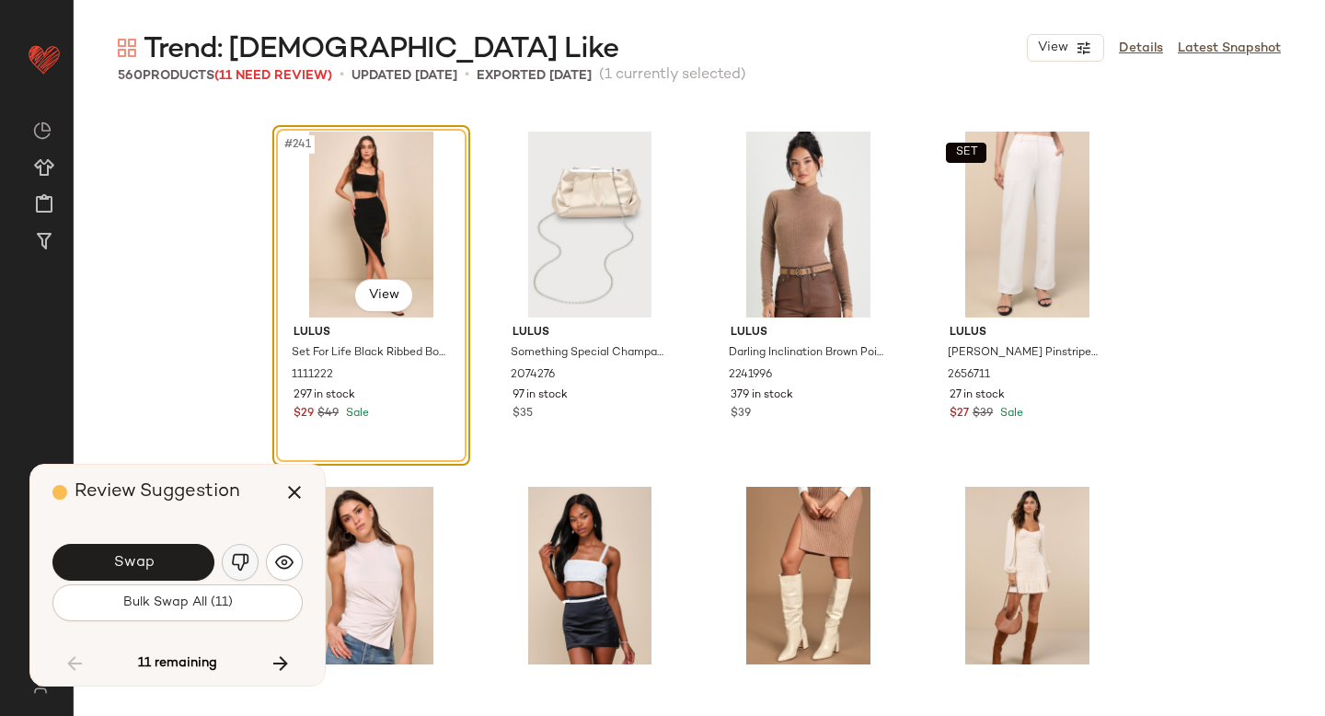
click at [247, 557] on img "button" at bounding box center [240, 562] width 18 height 18
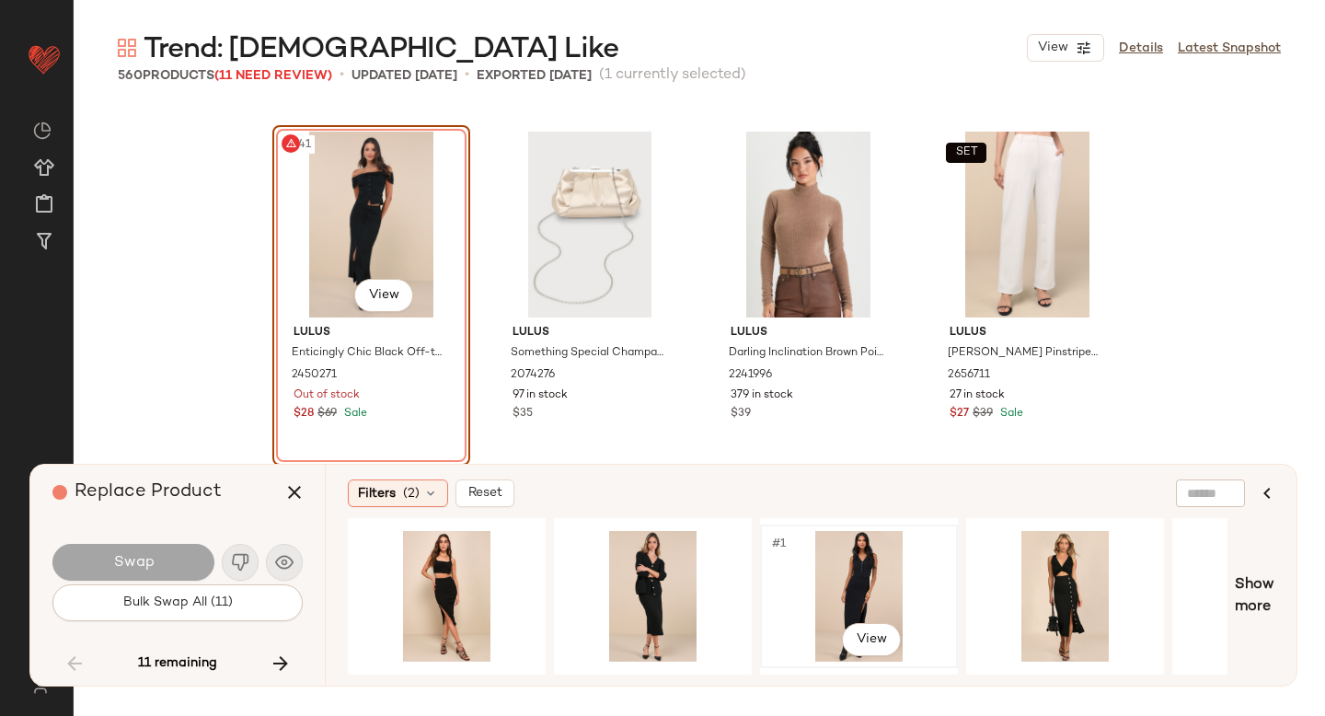
click at [869, 569] on div "#1 View" at bounding box center [858, 596] width 185 height 131
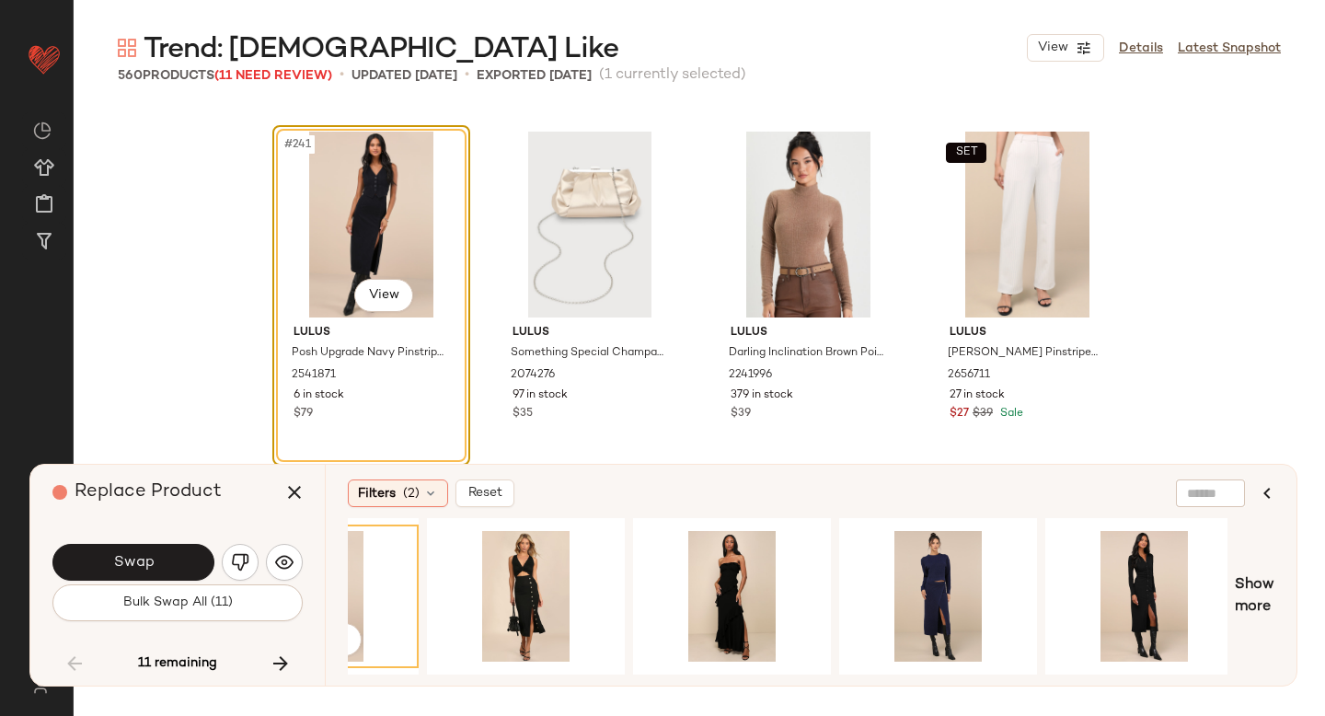
scroll to position [0, 540]
click at [764, 594] on div "#1 View" at bounding box center [731, 596] width 185 height 131
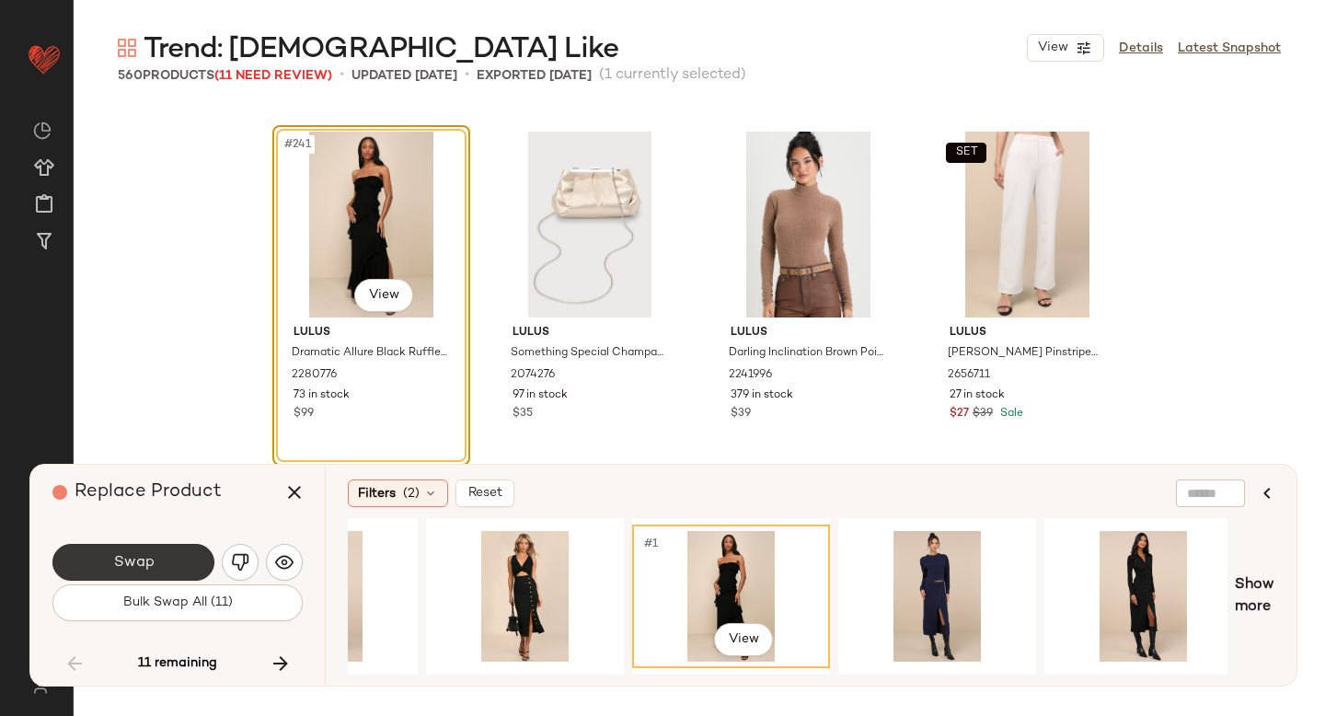
click at [157, 569] on button "Swap" at bounding box center [133, 562] width 162 height 37
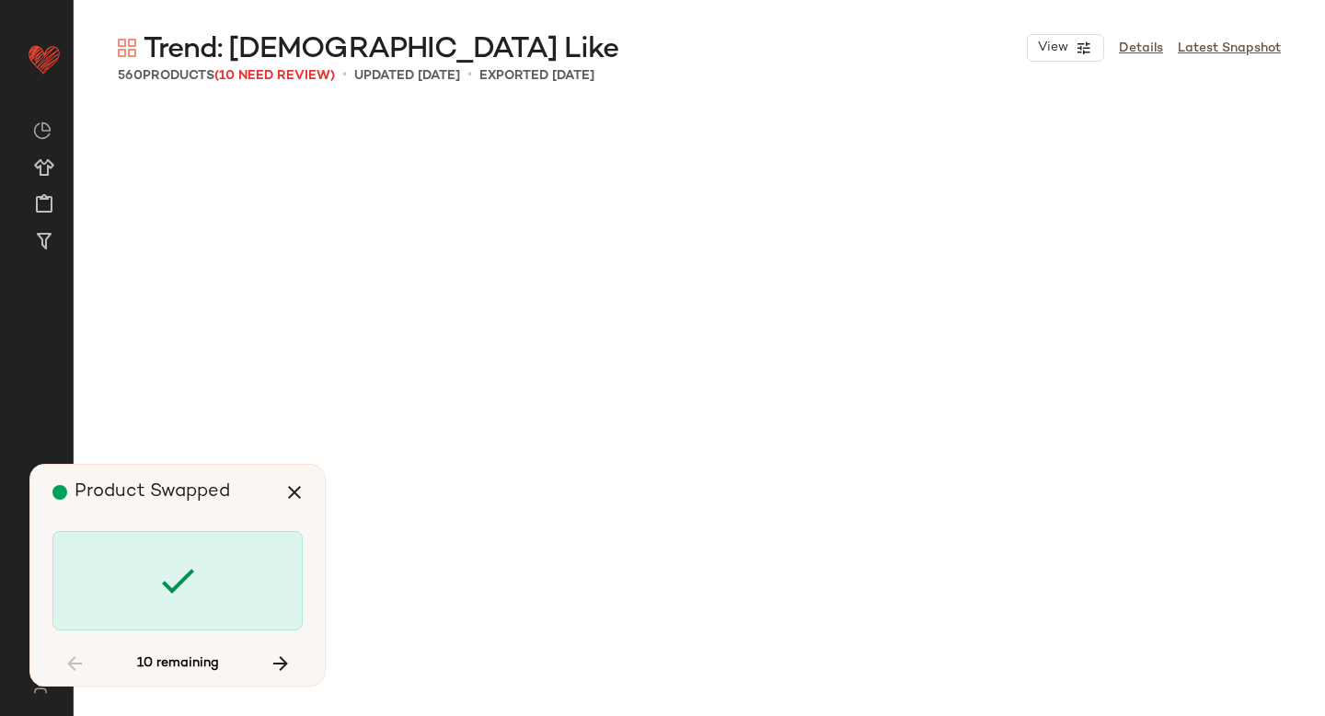
scroll to position [23084, 0]
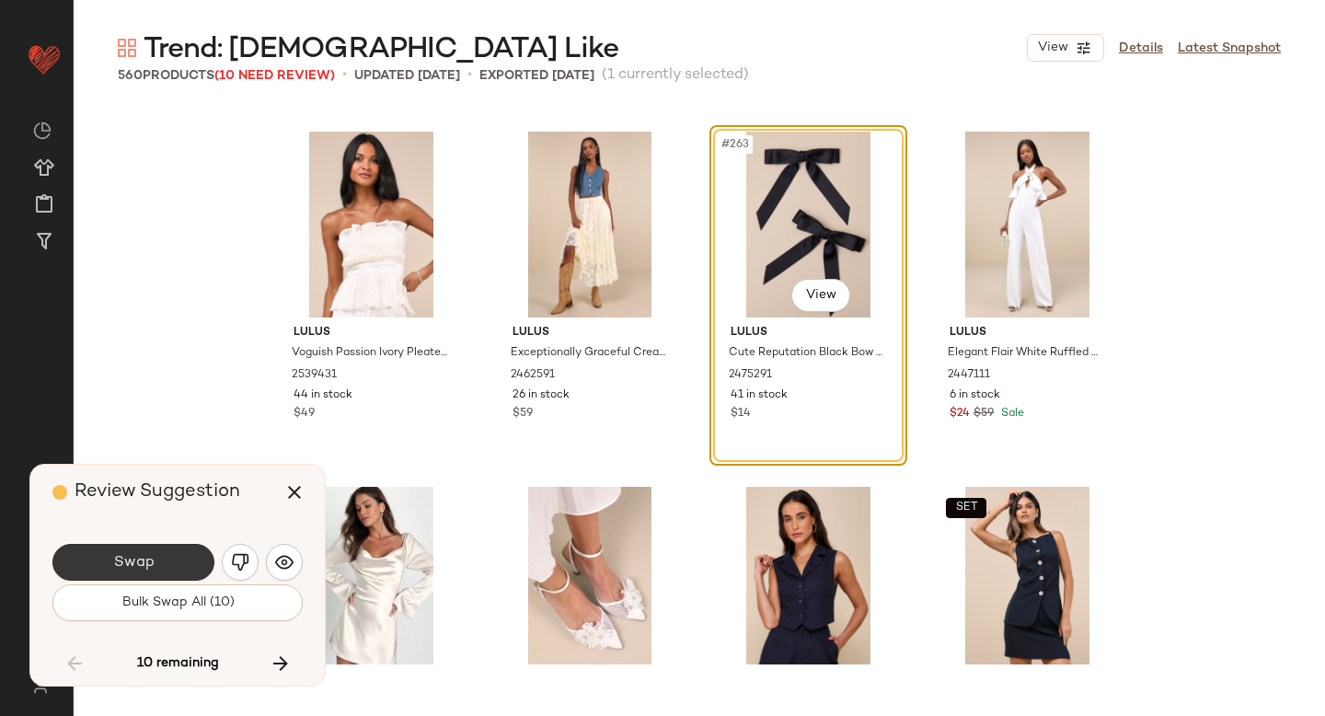
click at [180, 565] on button "Swap" at bounding box center [133, 562] width 162 height 37
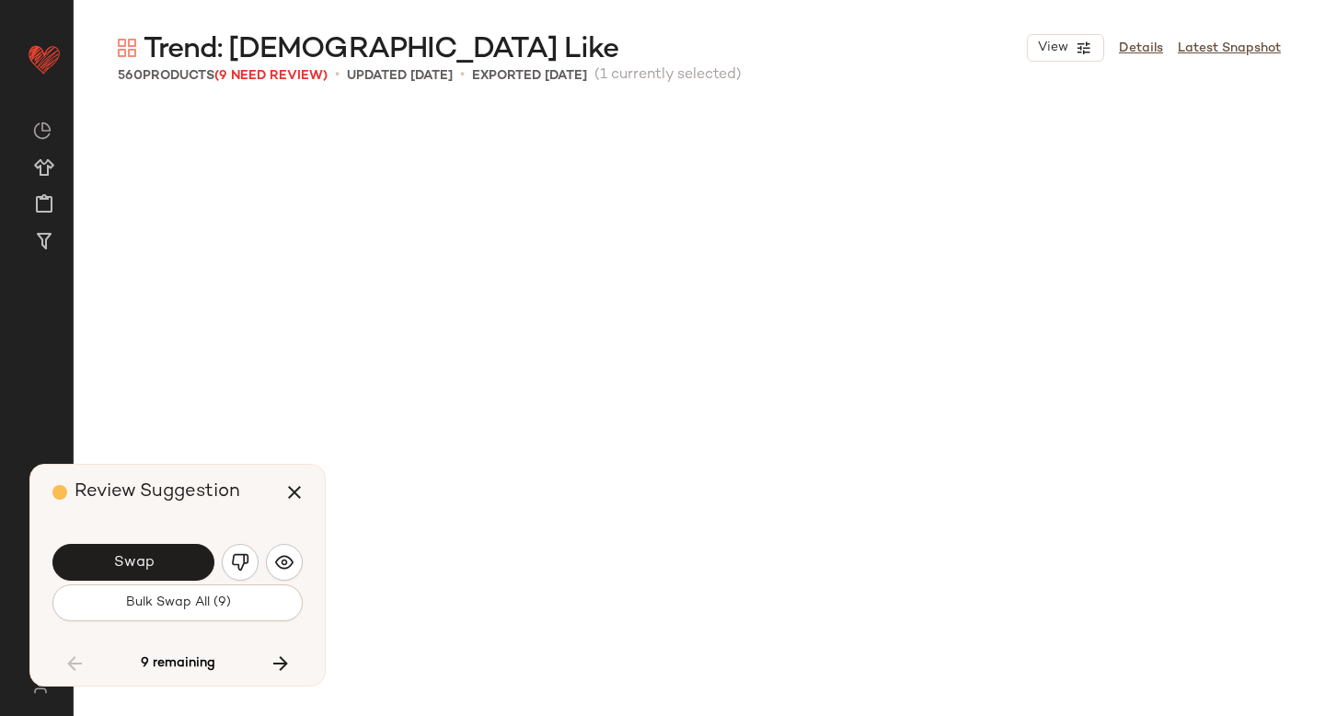
scroll to position [24149, 0]
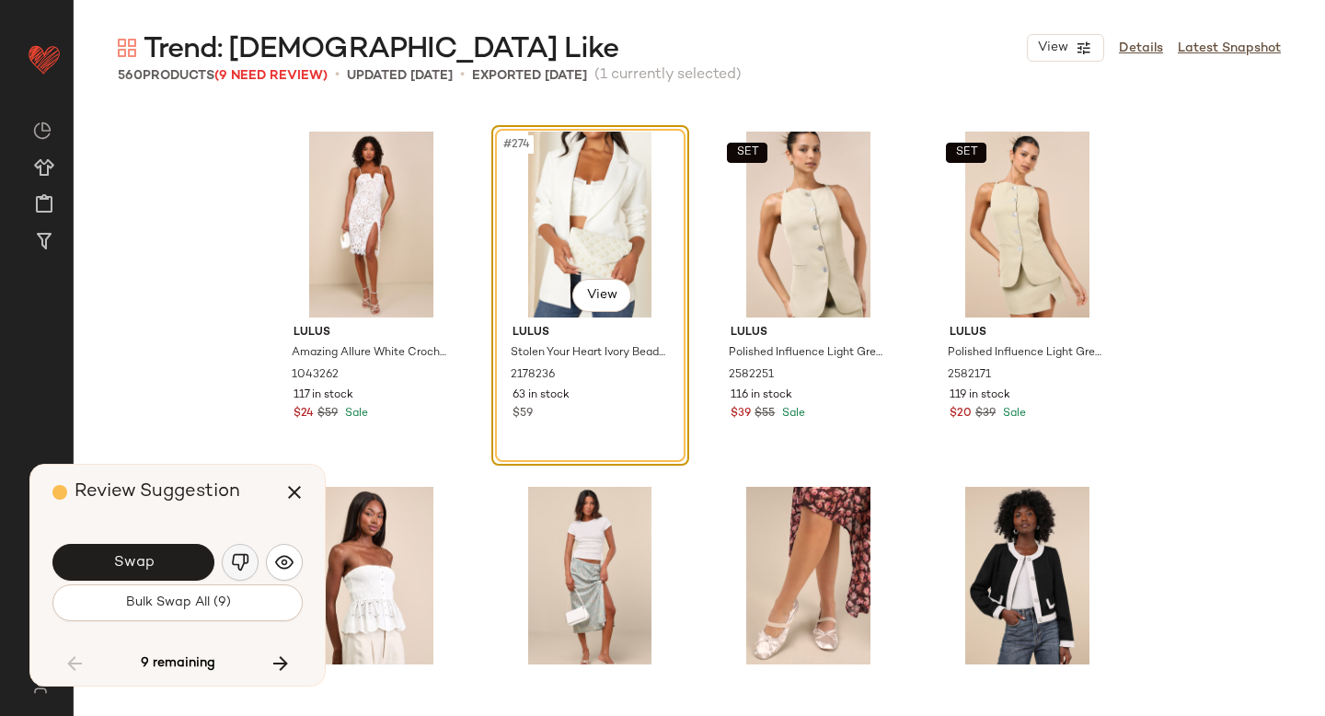
click at [242, 563] on img "button" at bounding box center [240, 562] width 18 height 18
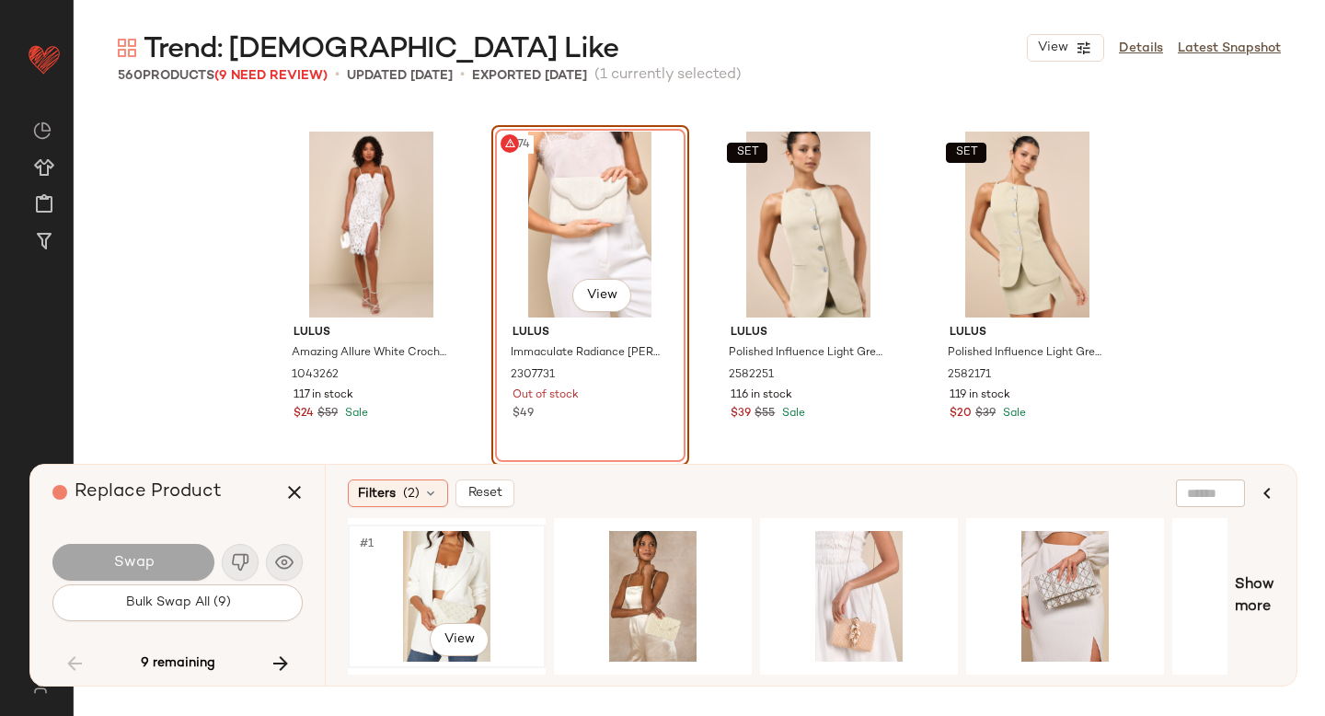
click at [459, 589] on div "#1 View" at bounding box center [446, 596] width 185 height 131
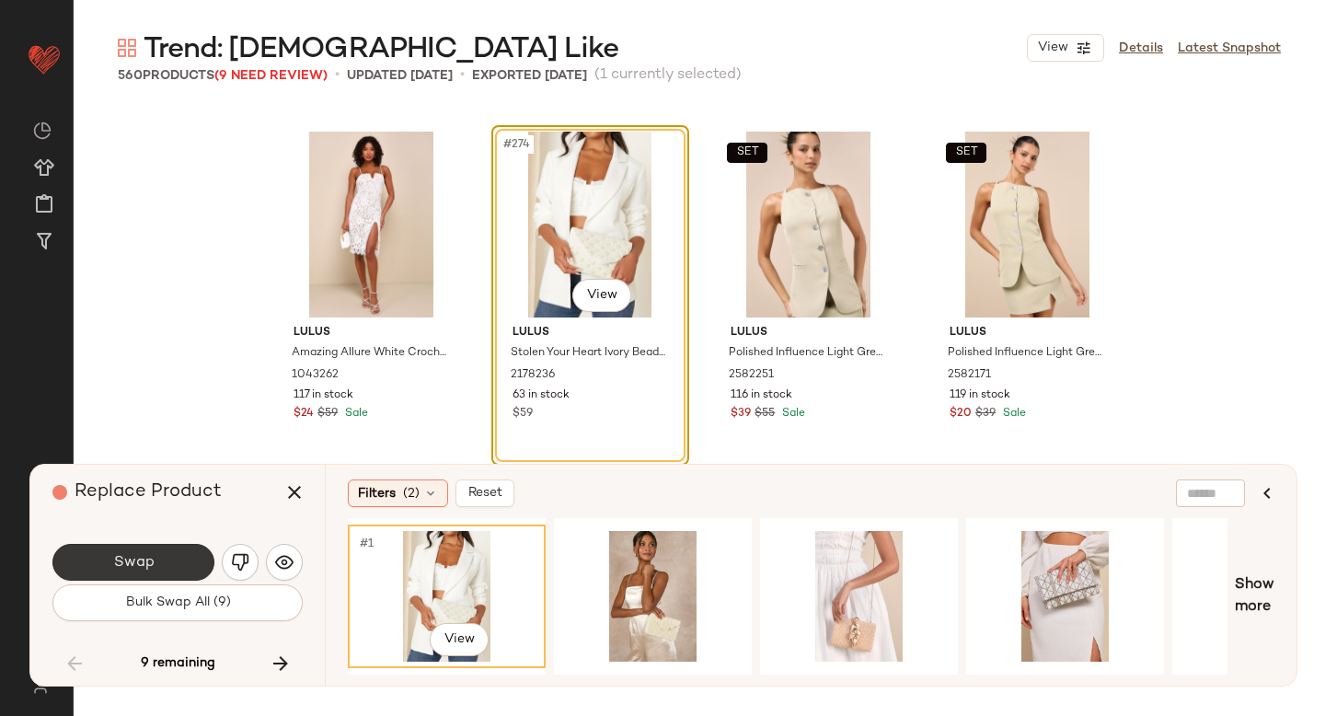
click at [185, 562] on button "Swap" at bounding box center [133, 562] width 162 height 37
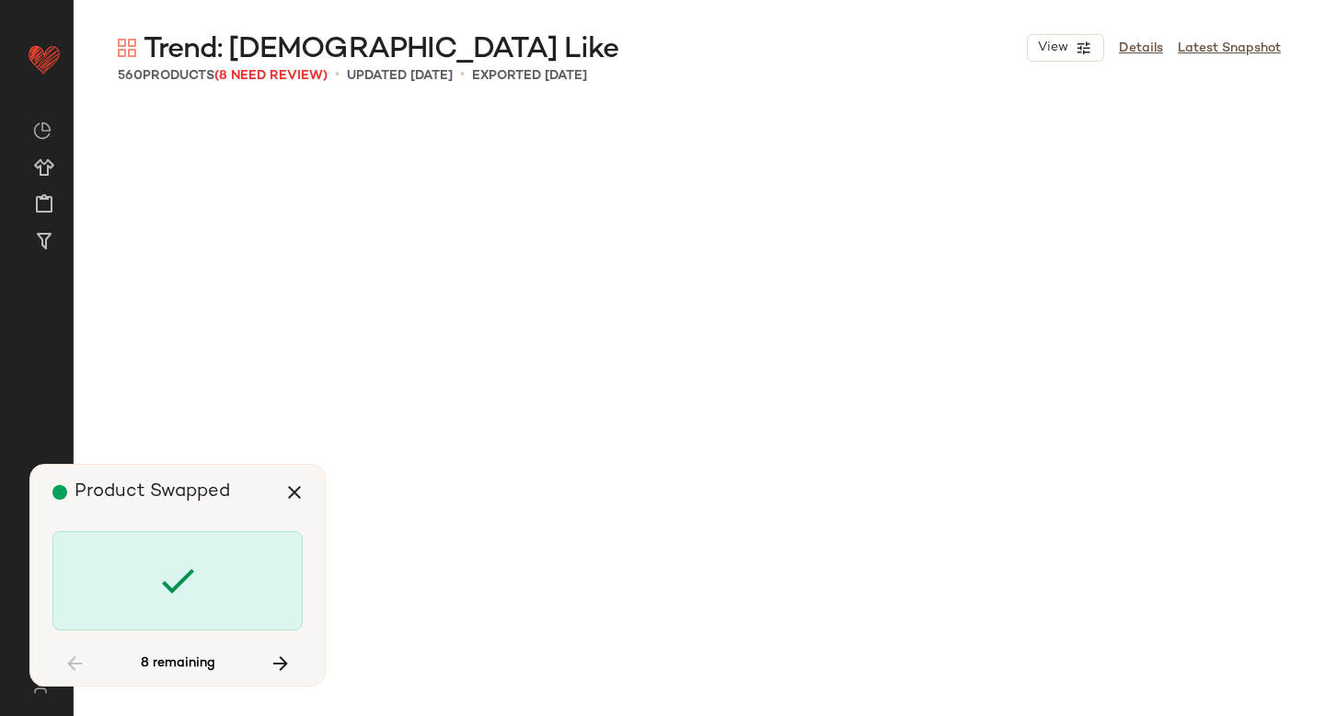
scroll to position [25570, 0]
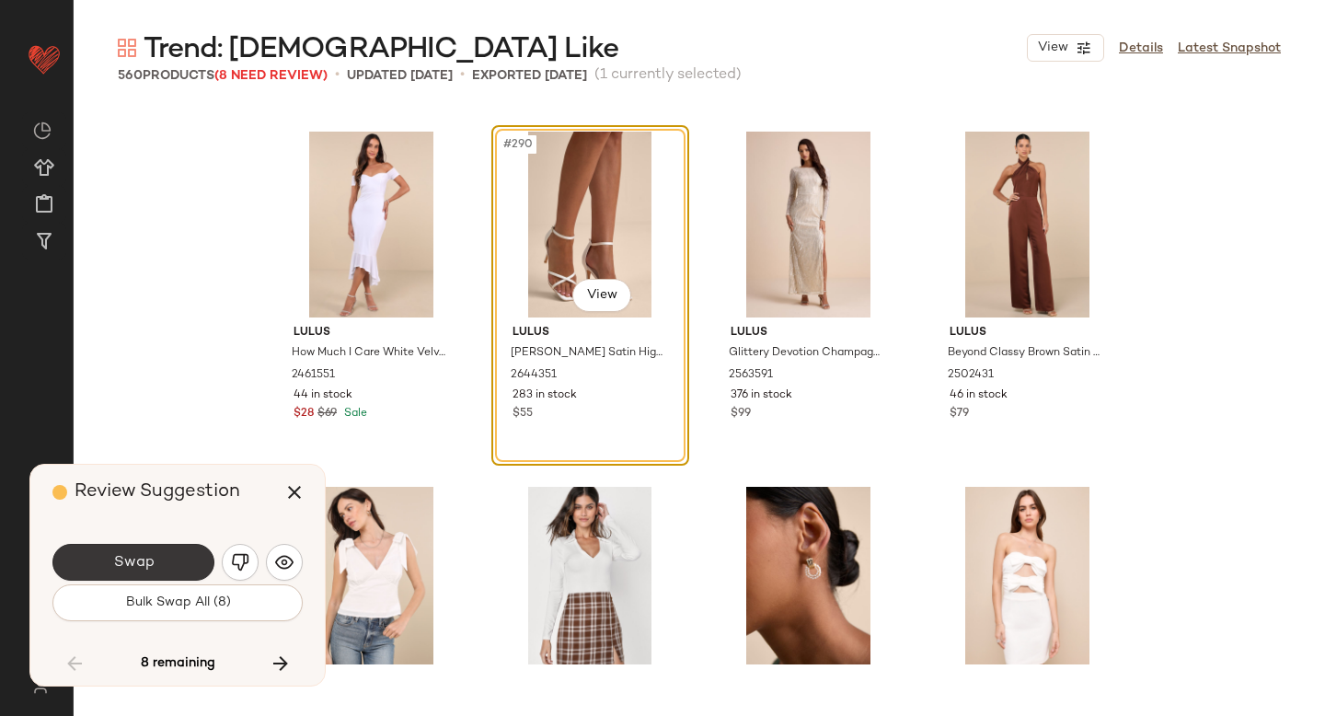
click at [183, 570] on button "Swap" at bounding box center [133, 562] width 162 height 37
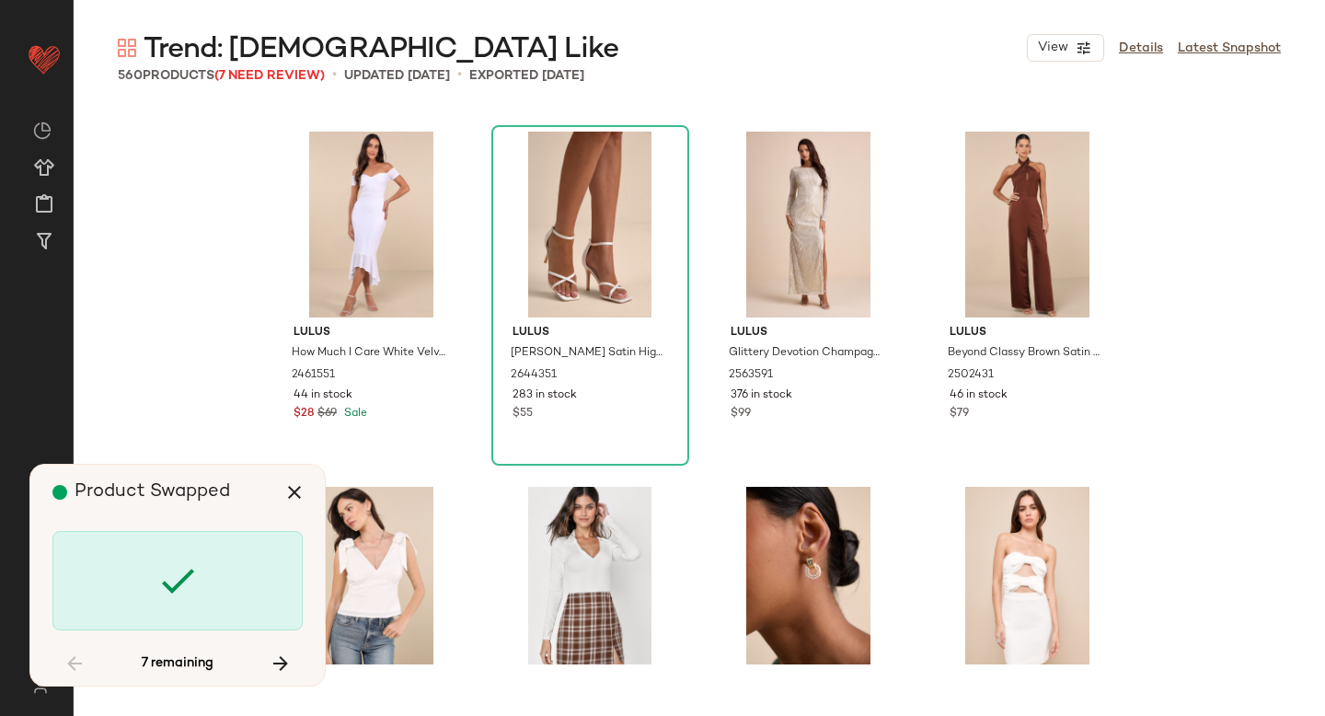
scroll to position [37289, 0]
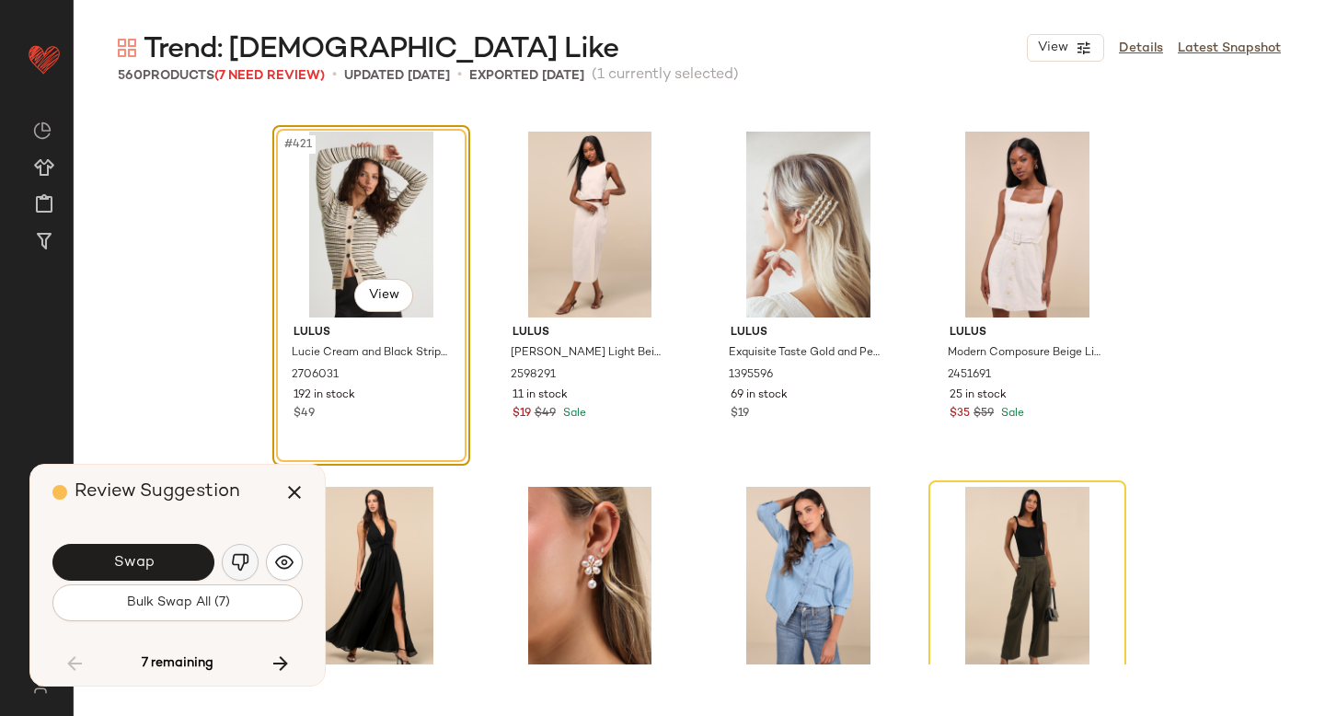
click at [245, 561] on img "button" at bounding box center [240, 562] width 18 height 18
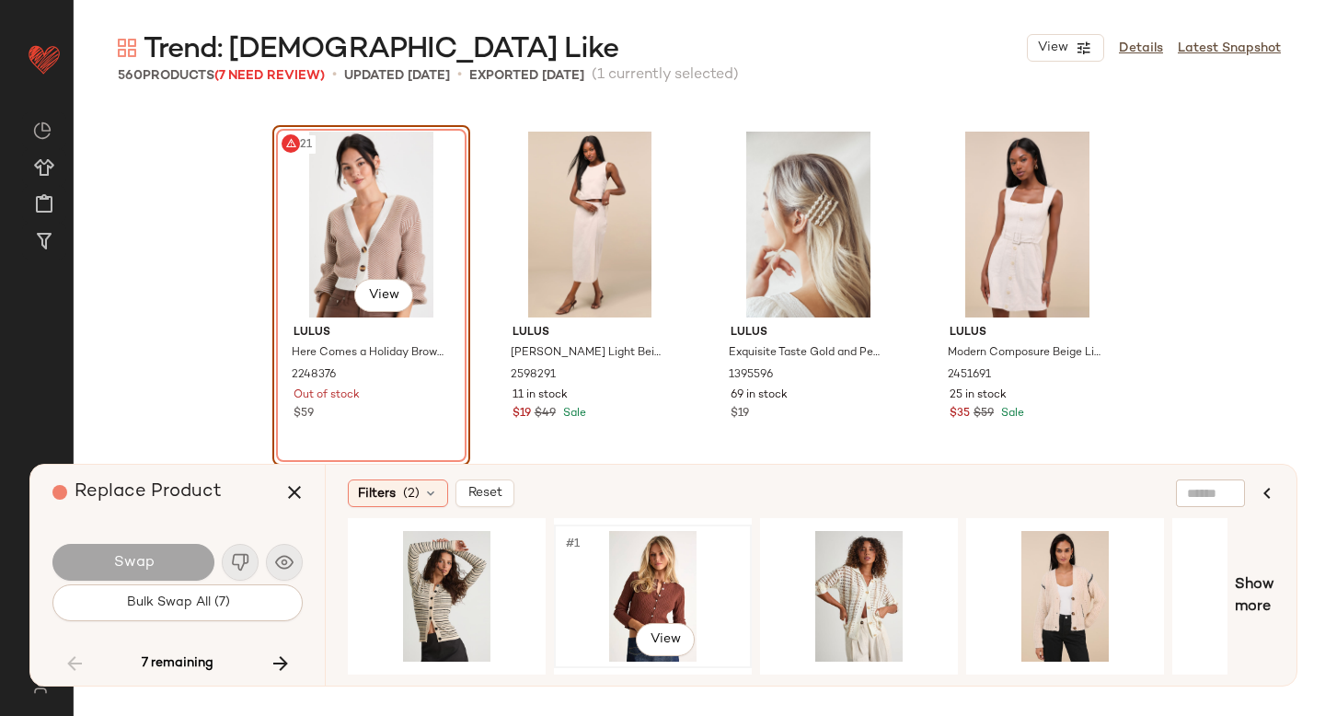
click at [620, 579] on div "#1 View" at bounding box center [652, 596] width 185 height 131
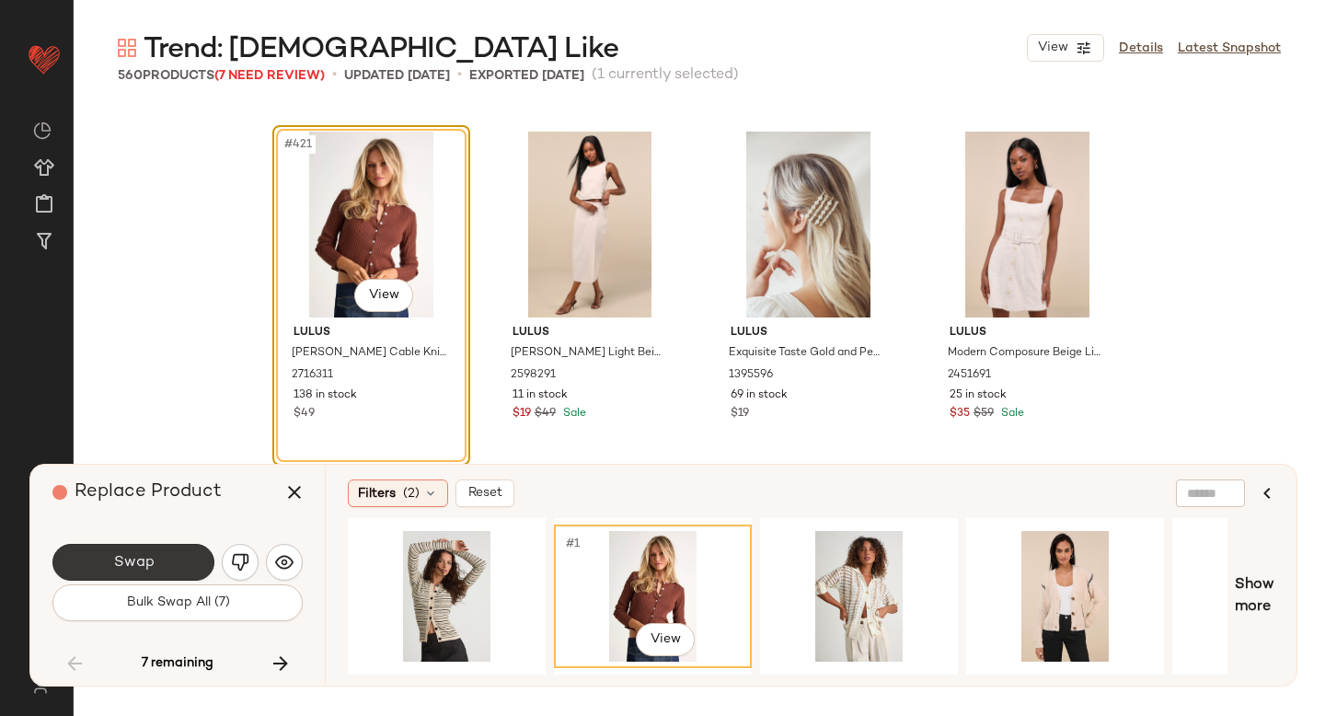
click at [140, 574] on button "Swap" at bounding box center [133, 562] width 162 height 37
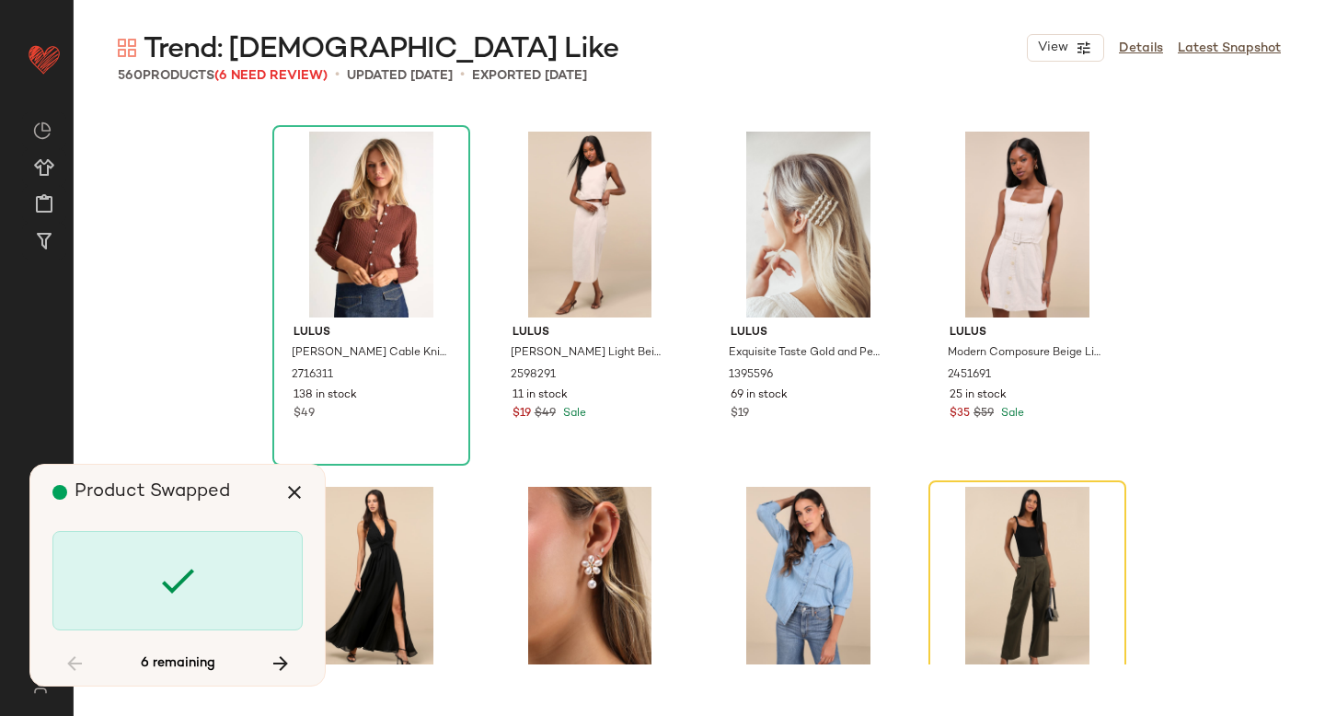
scroll to position [37644, 0]
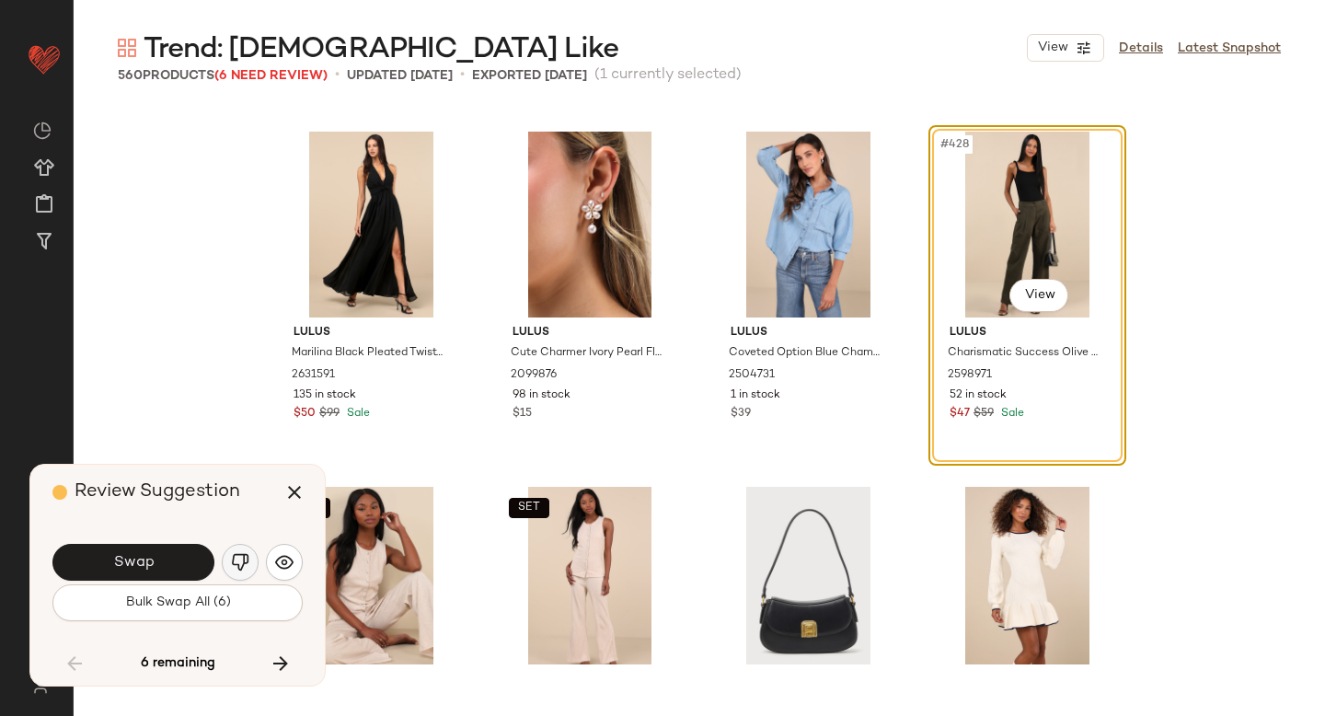
click at [232, 569] on img "button" at bounding box center [240, 562] width 18 height 18
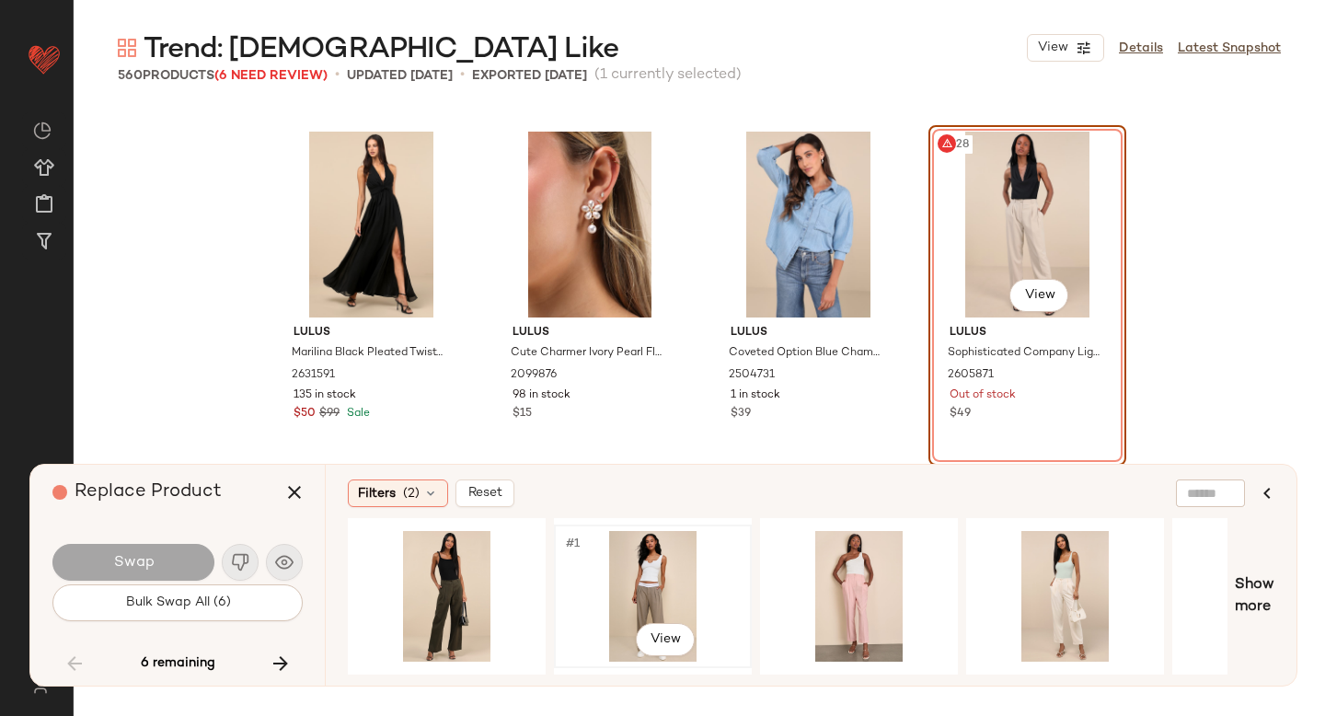
click at [650, 566] on div "#1 View" at bounding box center [652, 596] width 185 height 131
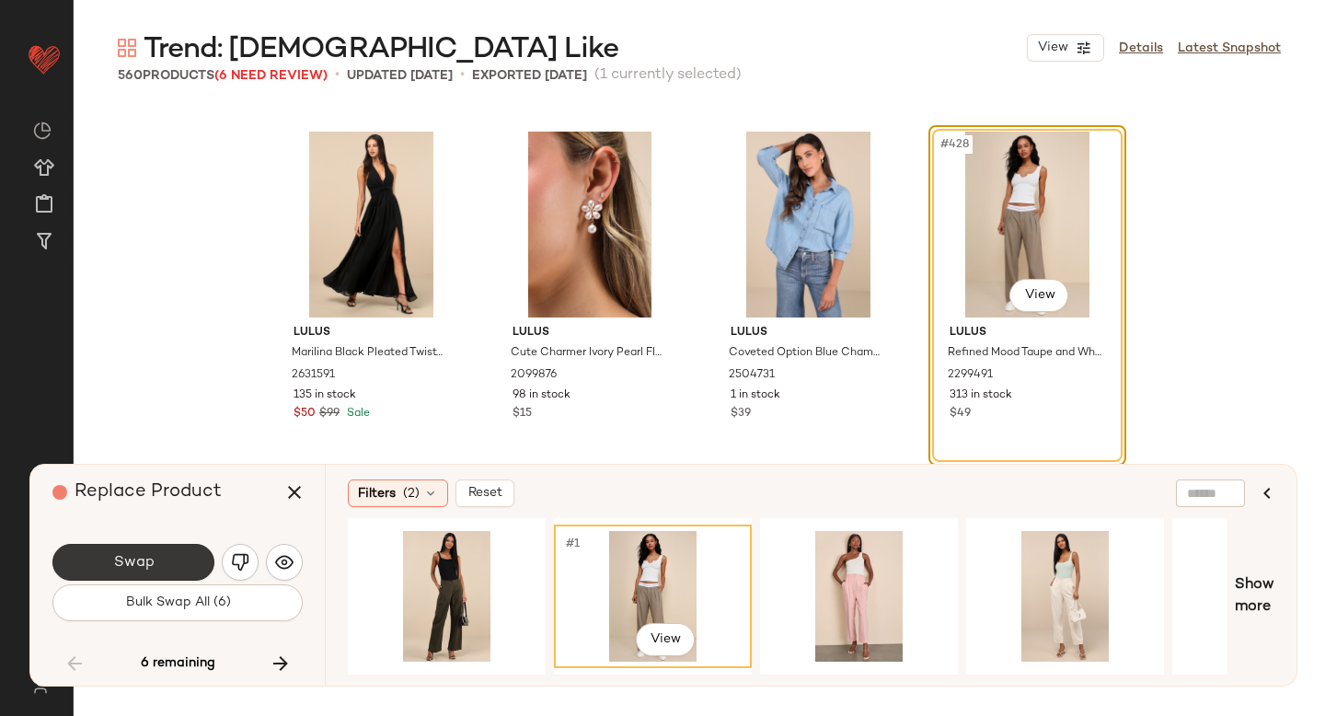
click at [185, 557] on button "Swap" at bounding box center [133, 562] width 162 height 37
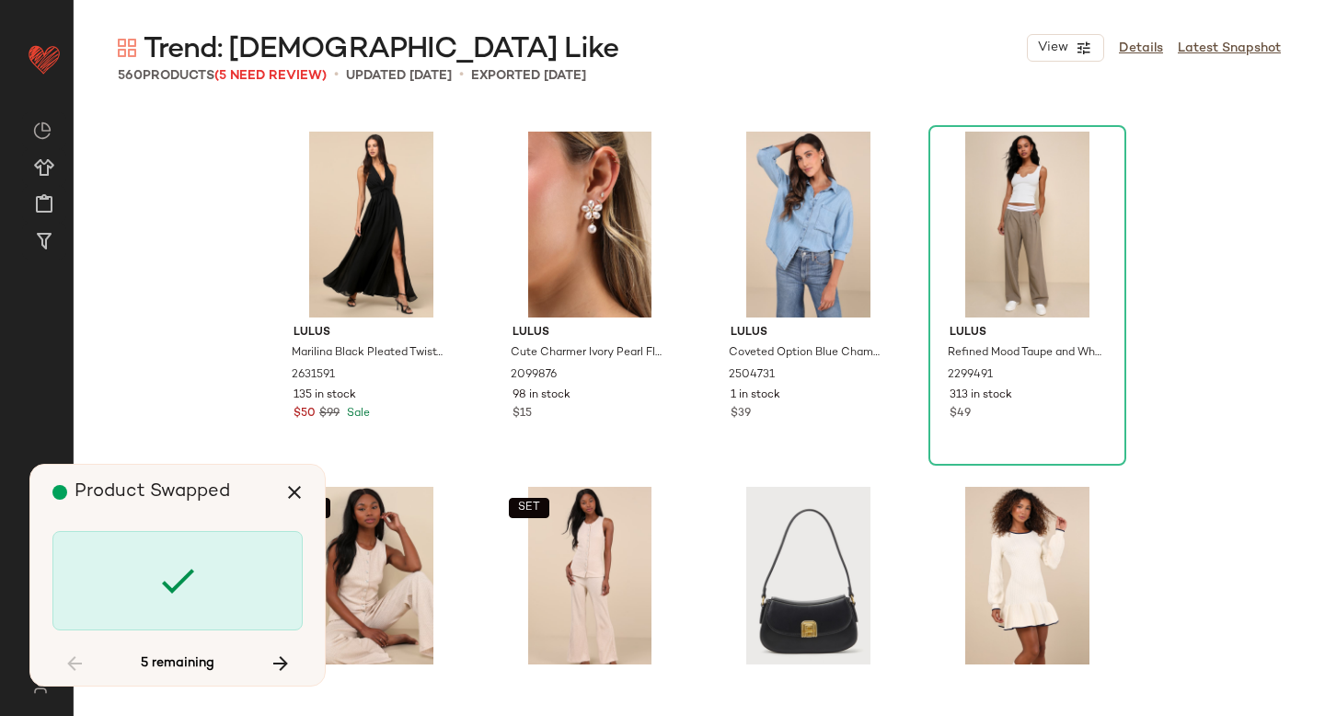
scroll to position [38354, 0]
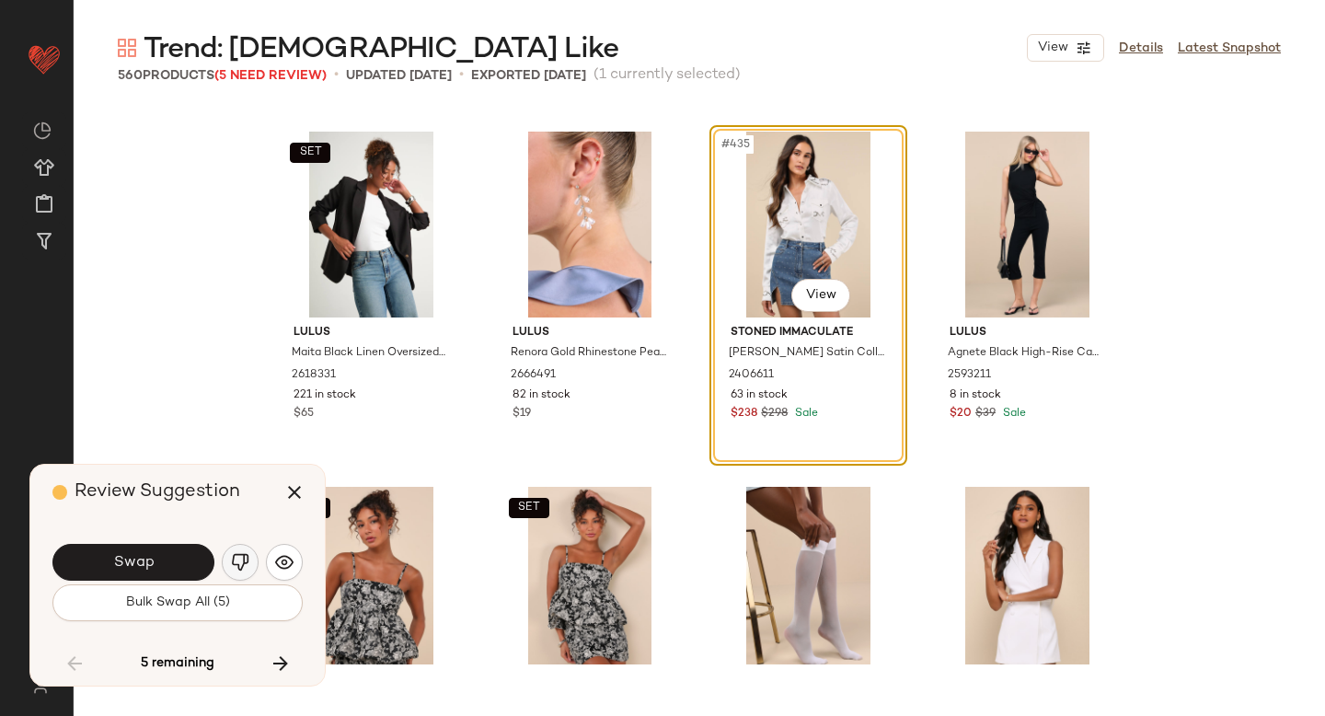
click at [250, 560] on button "button" at bounding box center [240, 562] width 37 height 37
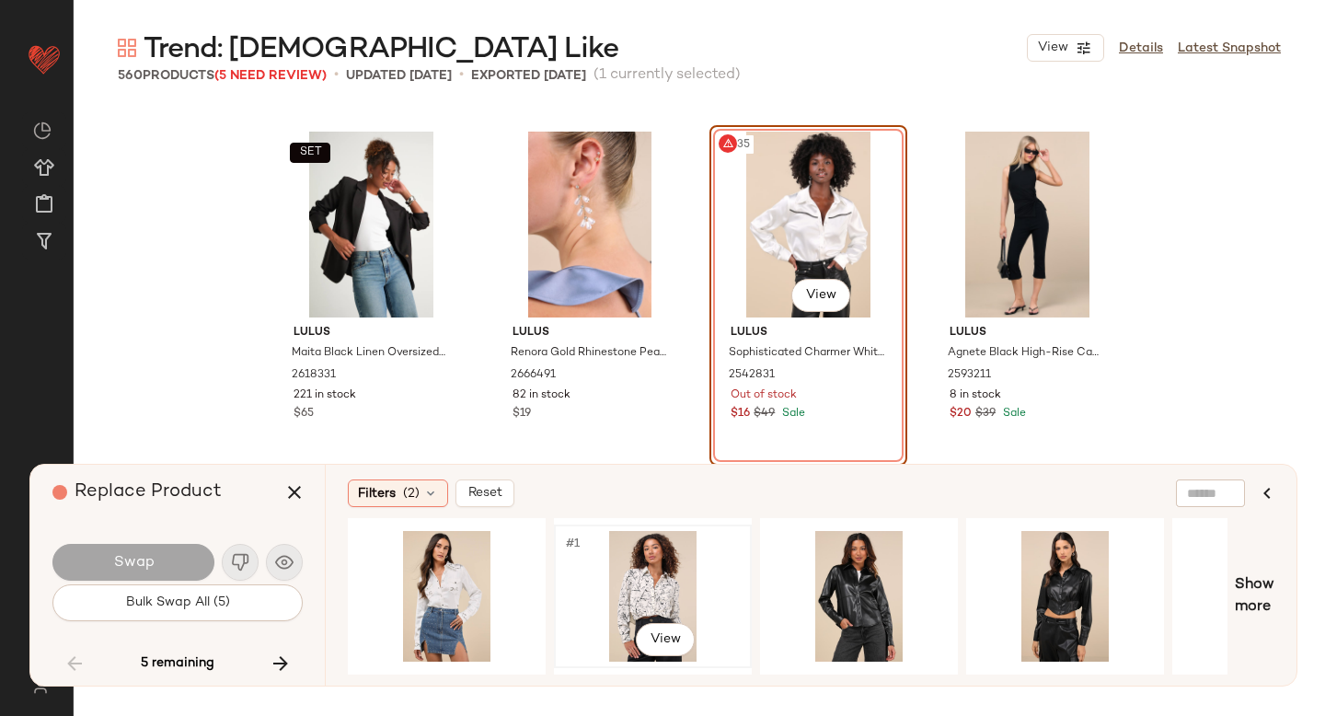
click at [628, 580] on div "#1 View" at bounding box center [652, 596] width 185 height 131
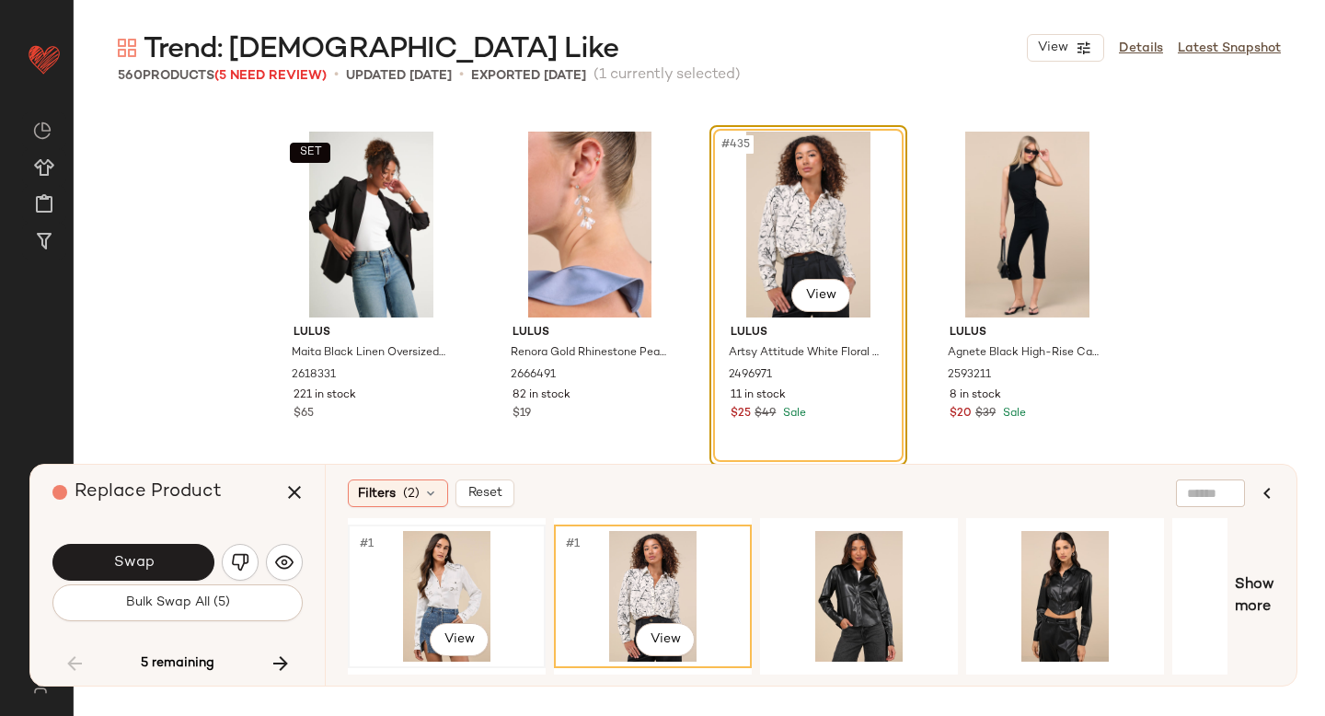
click at [473, 565] on div "#1 View" at bounding box center [446, 596] width 185 height 131
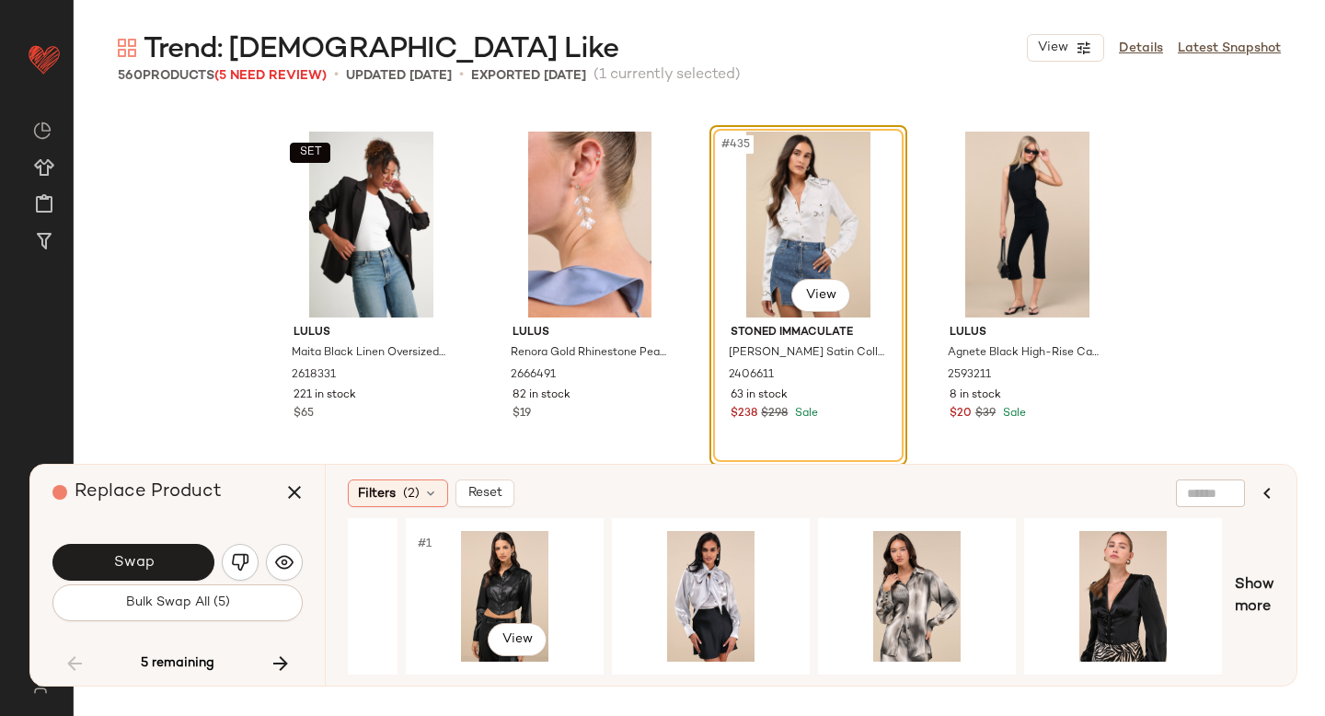
scroll to position [0, 566]
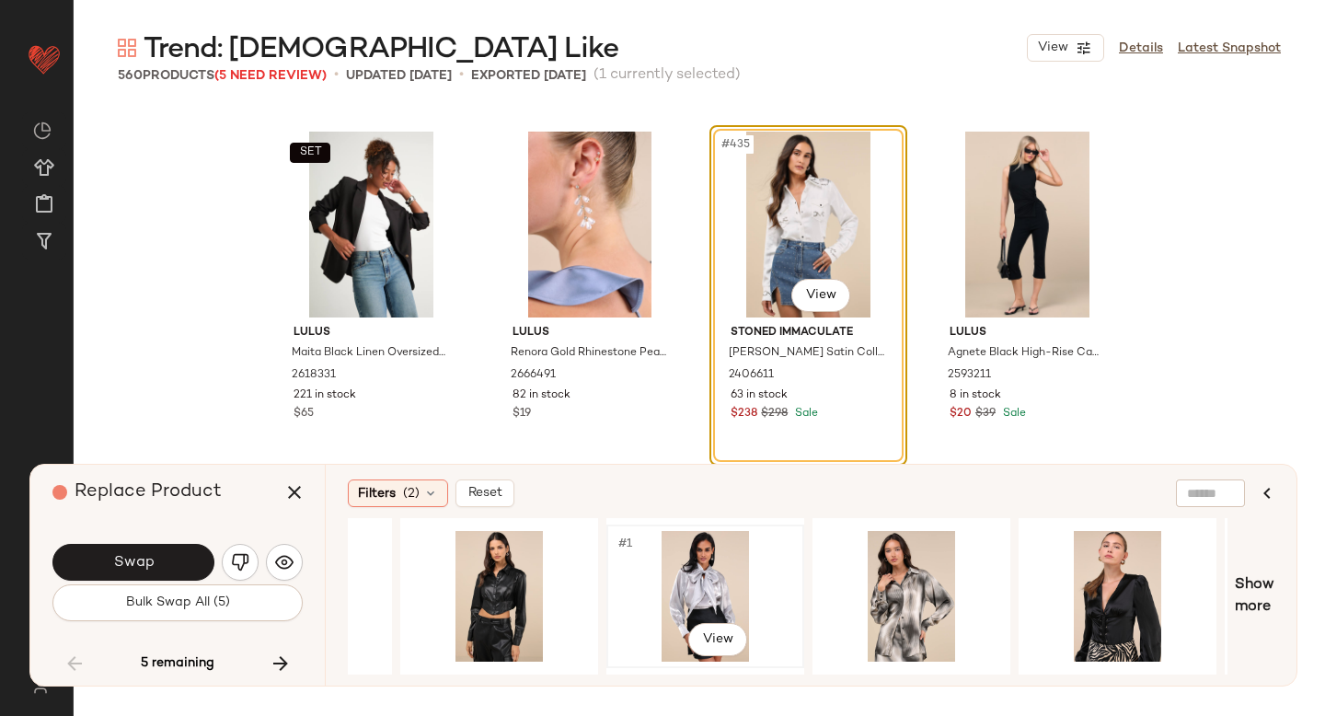
click at [671, 589] on div "#1 View" at bounding box center [705, 596] width 185 height 131
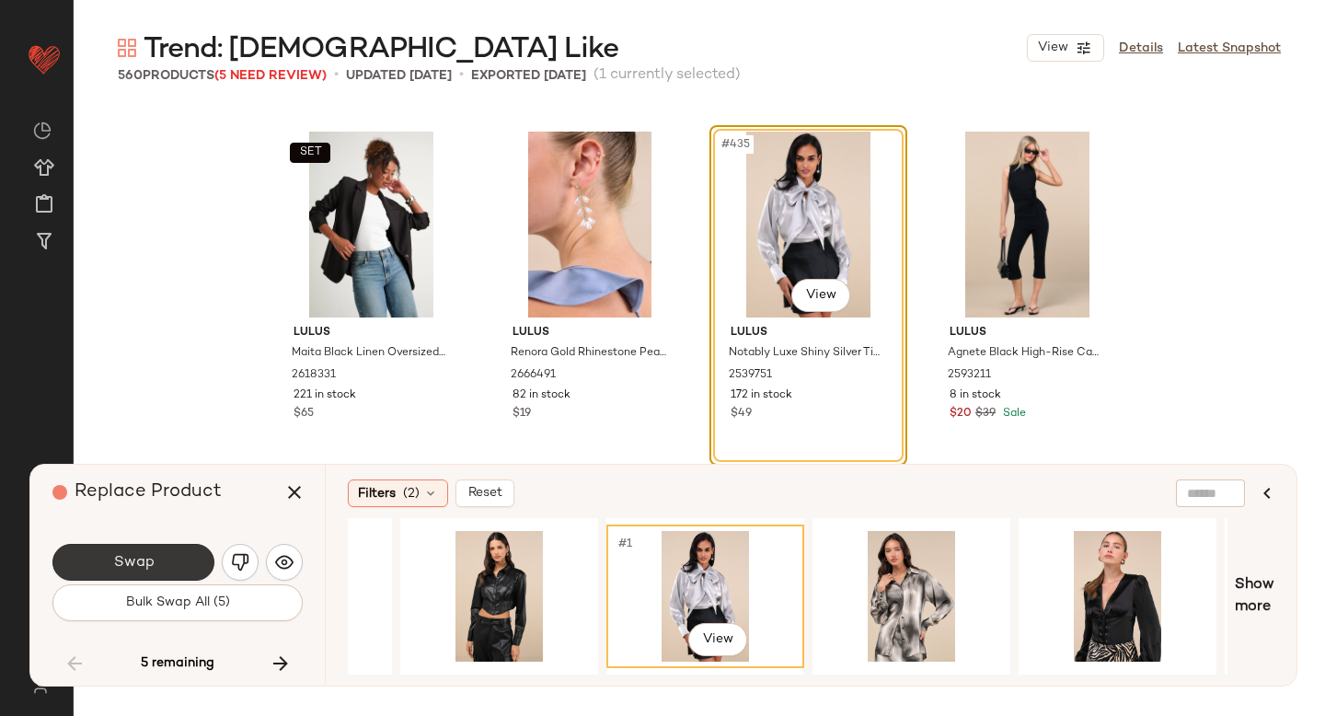
click at [148, 558] on span "Swap" at bounding box center [132, 562] width 41 height 17
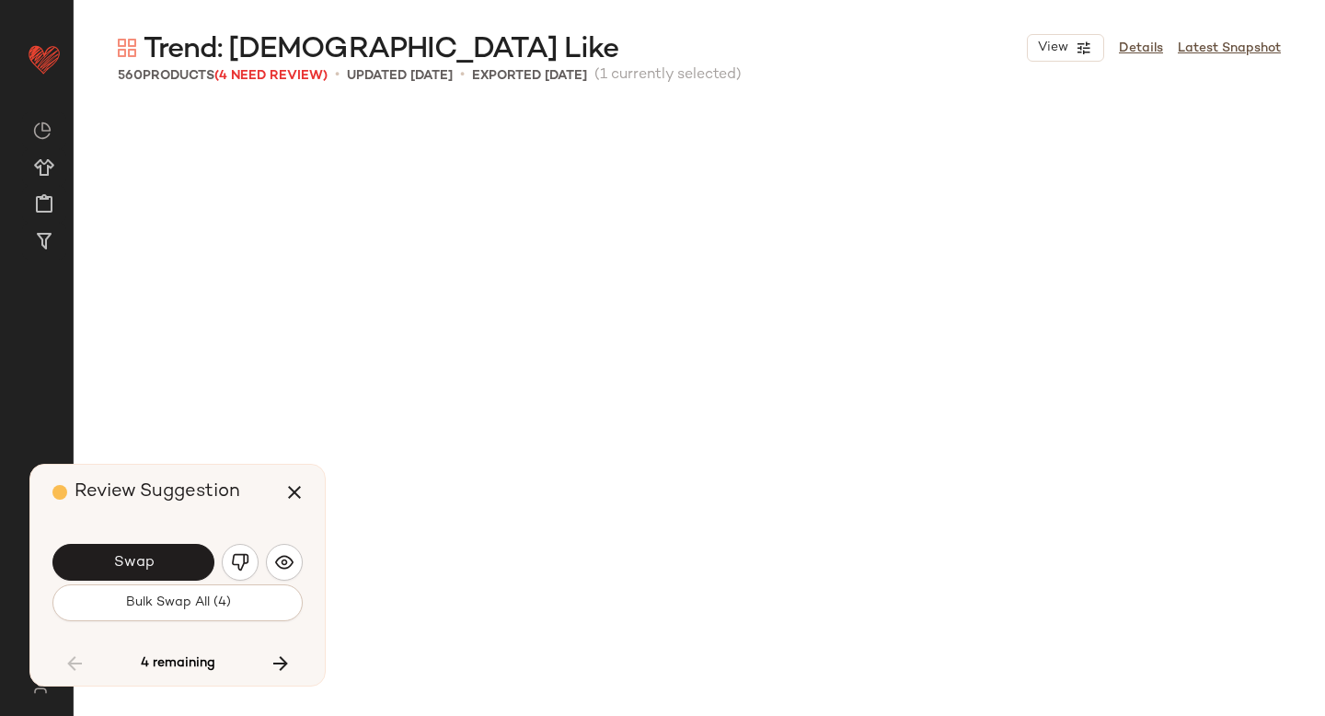
scroll to position [39420, 0]
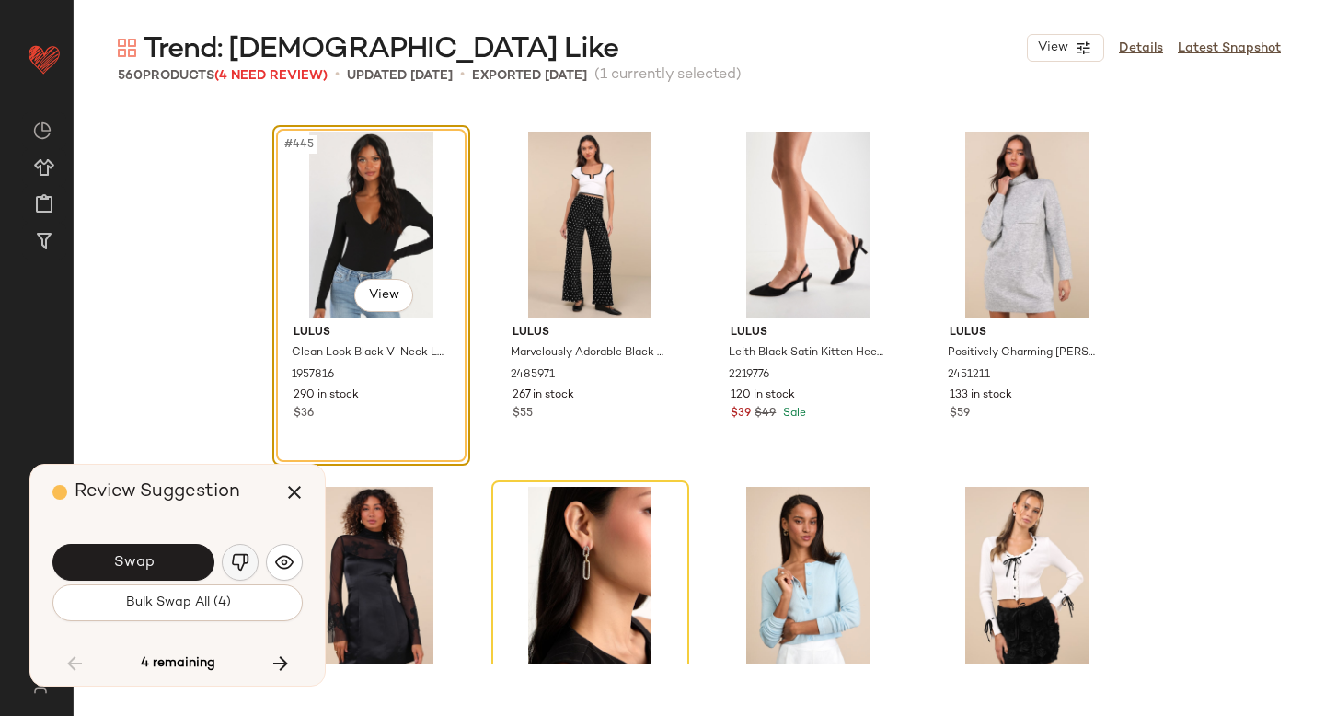
click at [233, 559] on img "button" at bounding box center [240, 562] width 18 height 18
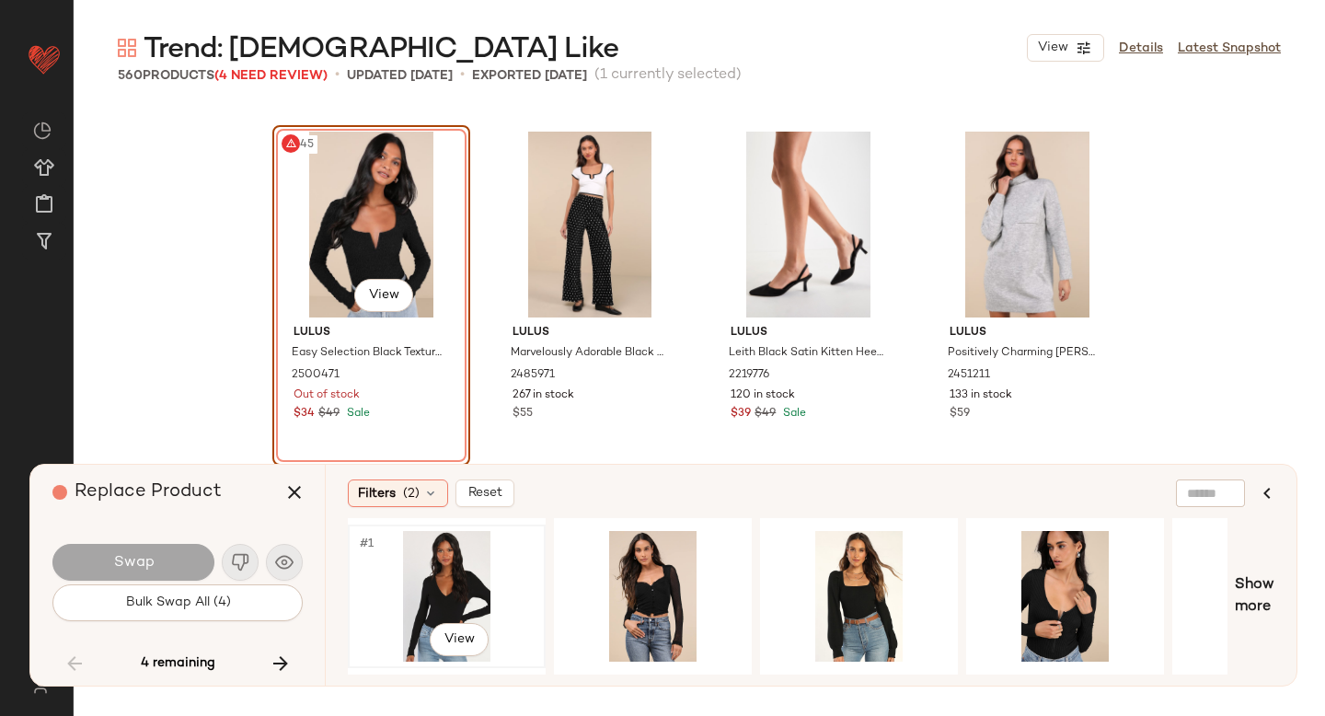
click at [467, 577] on div "#1 View" at bounding box center [446, 596] width 185 height 131
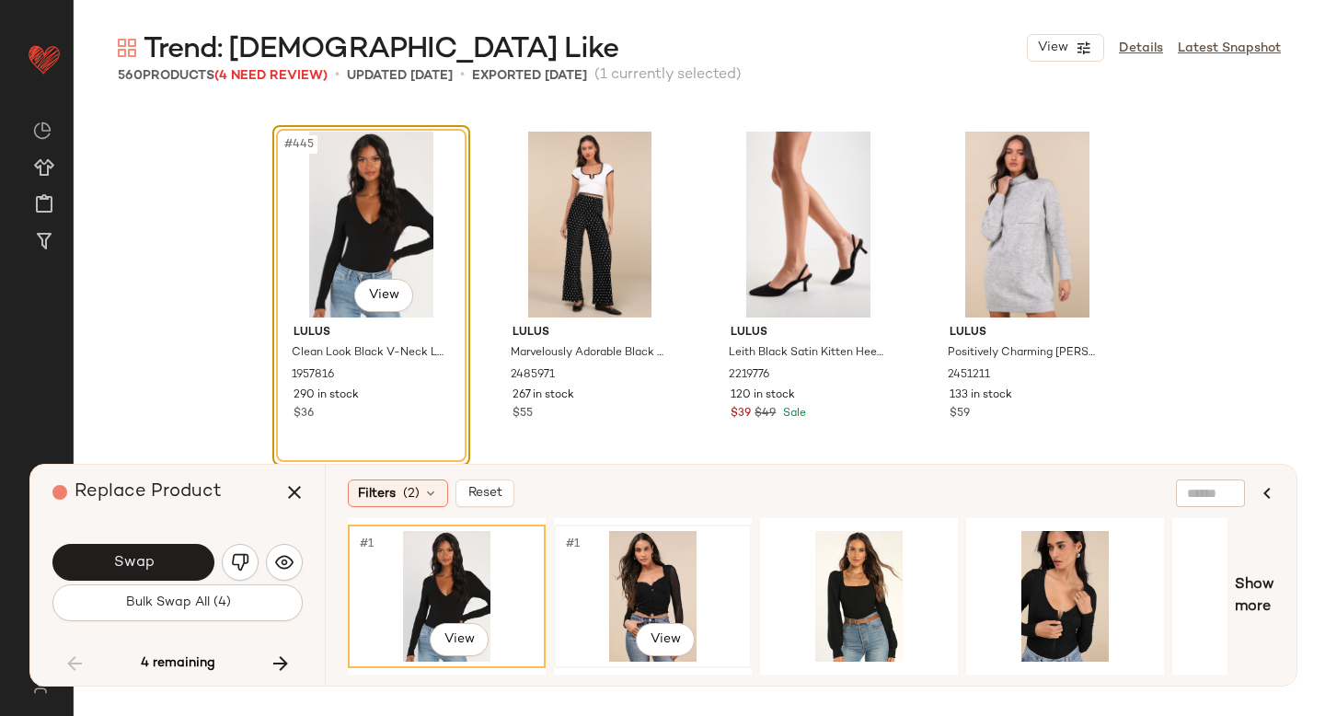
click at [638, 557] on div "#1 View" at bounding box center [652, 596] width 185 height 131
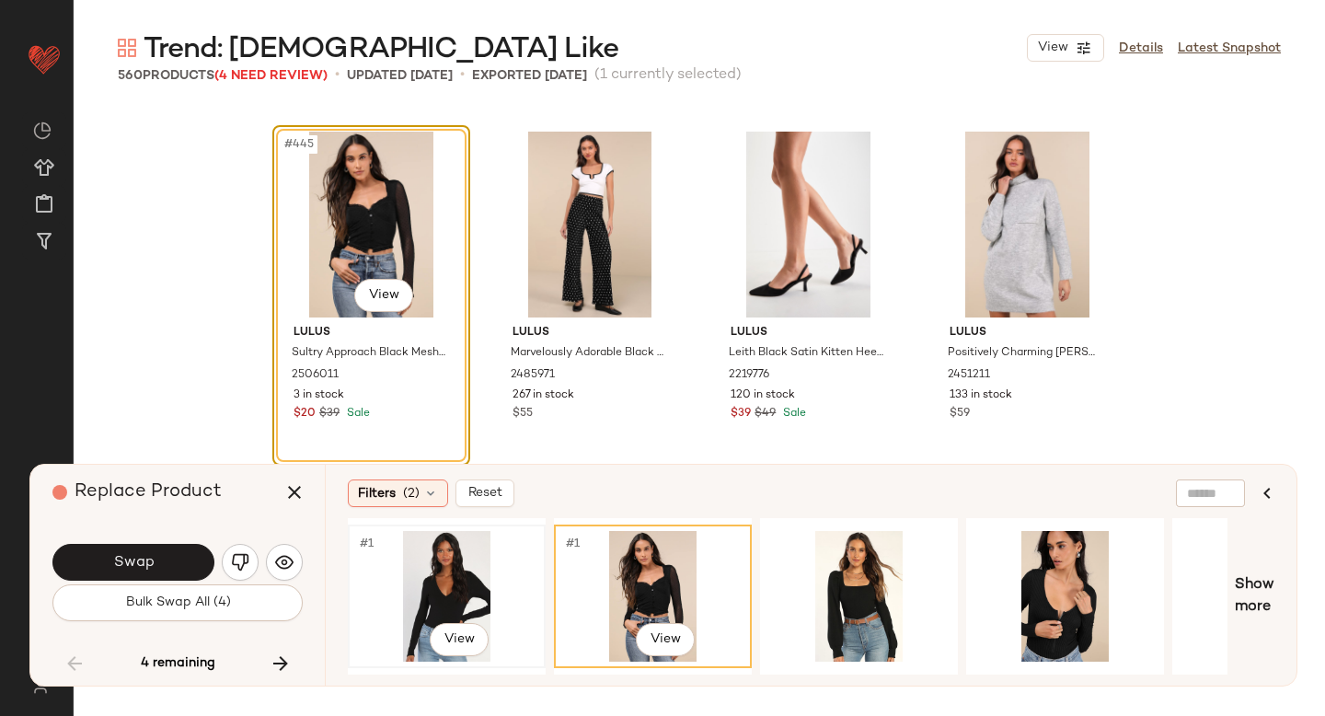
click at [475, 532] on div "#1 View" at bounding box center [446, 596] width 185 height 131
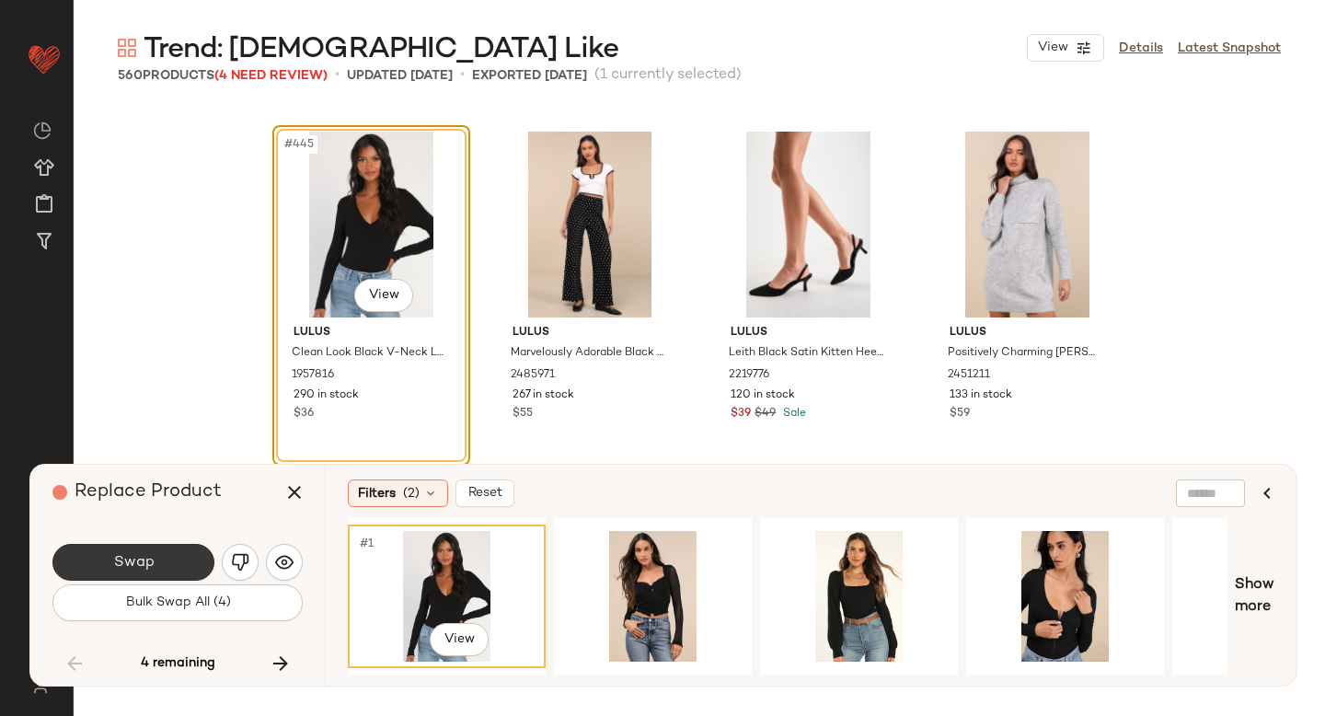
click at [175, 548] on button "Swap" at bounding box center [133, 562] width 162 height 37
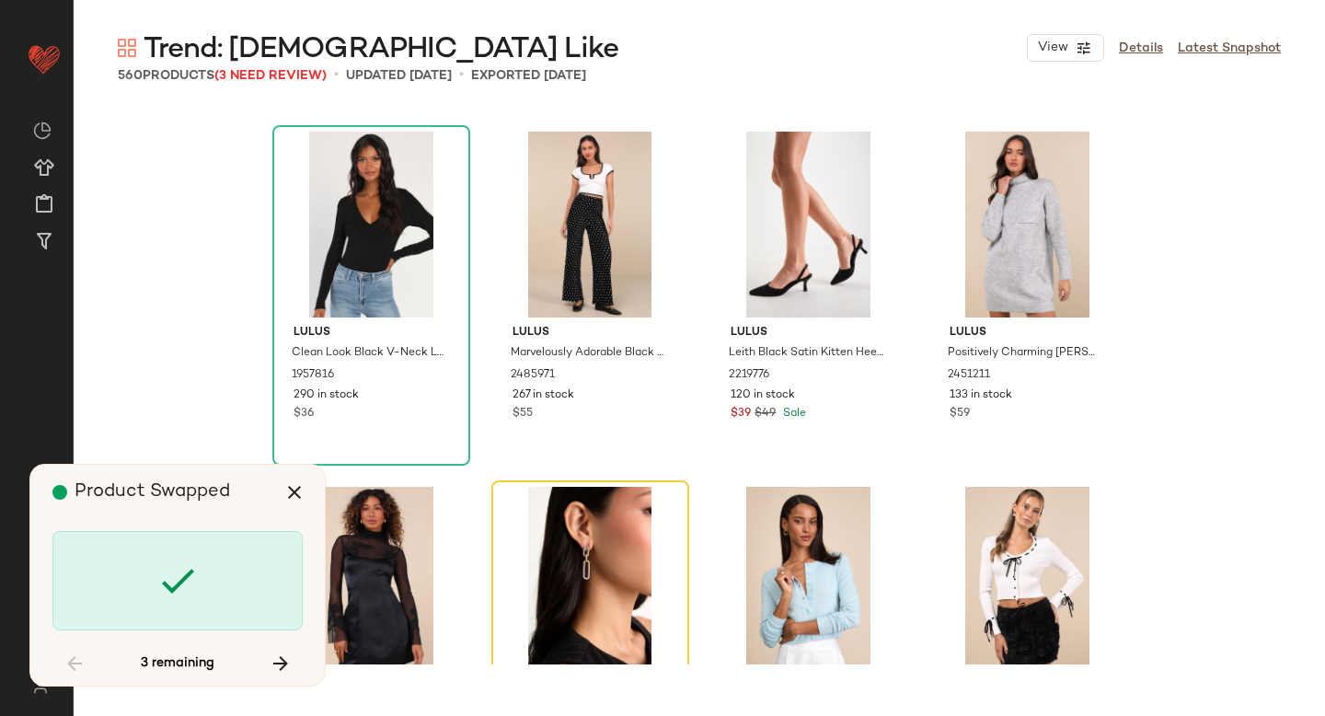
scroll to position [39775, 0]
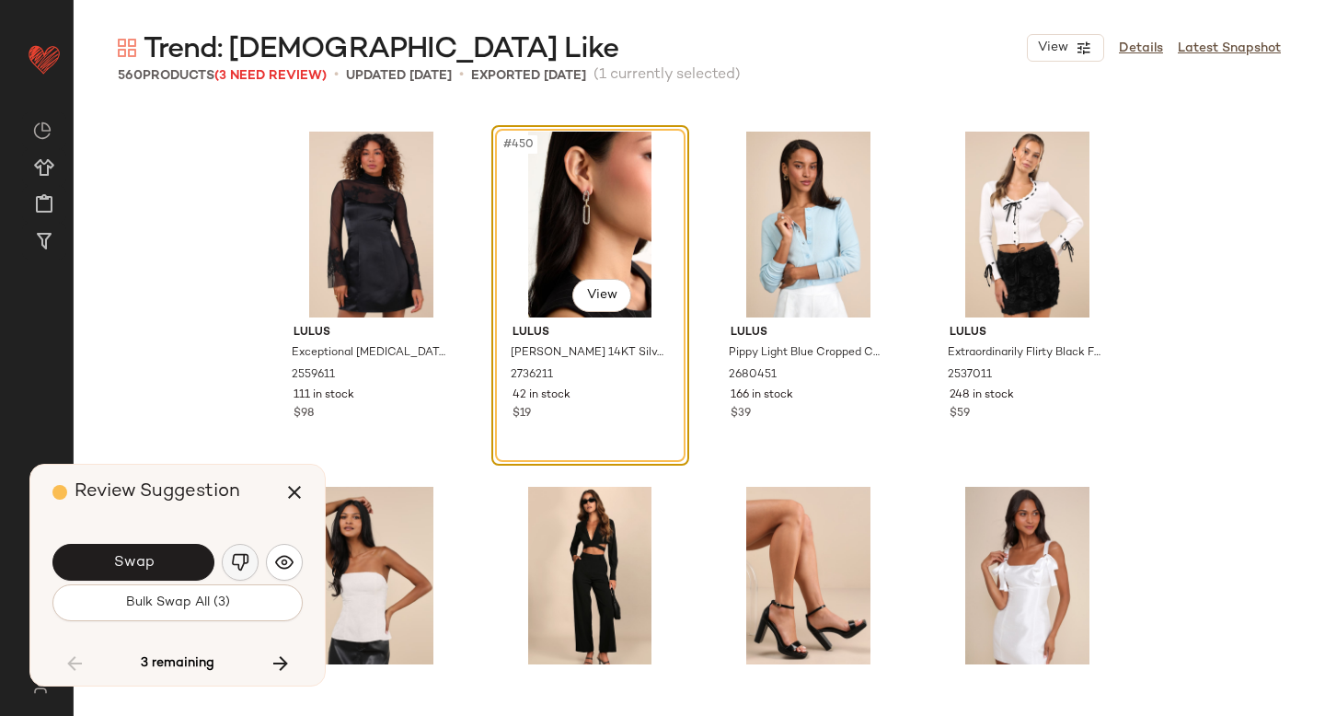
click at [244, 558] on img "button" at bounding box center [240, 562] width 18 height 18
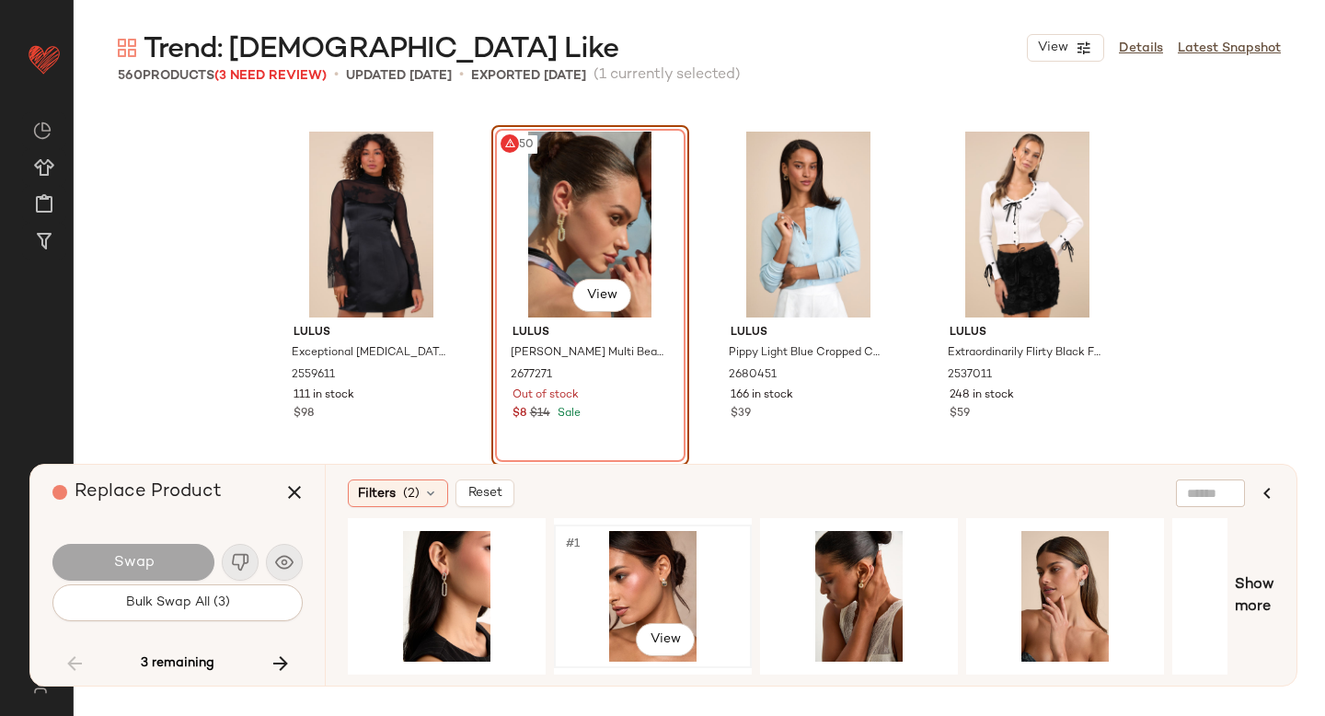
click at [649, 593] on div "#1 View" at bounding box center [652, 596] width 185 height 131
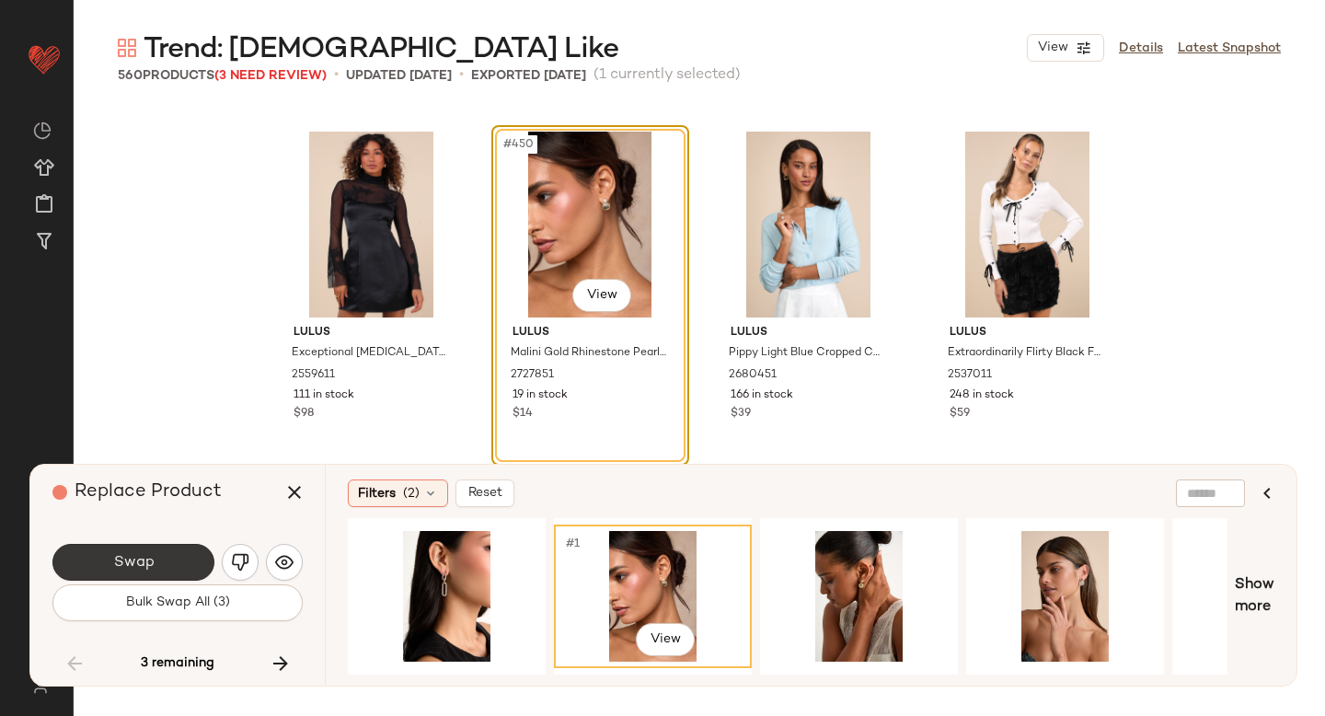
click at [132, 568] on span "Swap" at bounding box center [132, 562] width 41 height 17
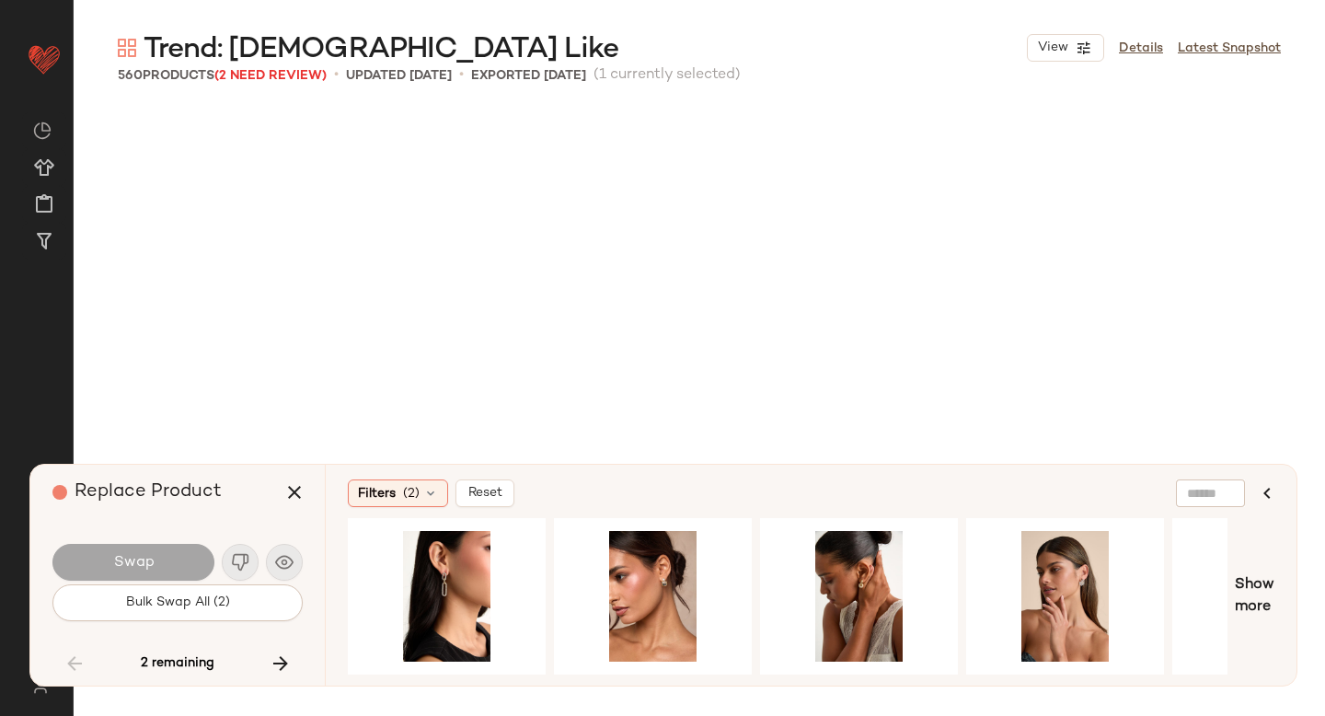
scroll to position [45102, 0]
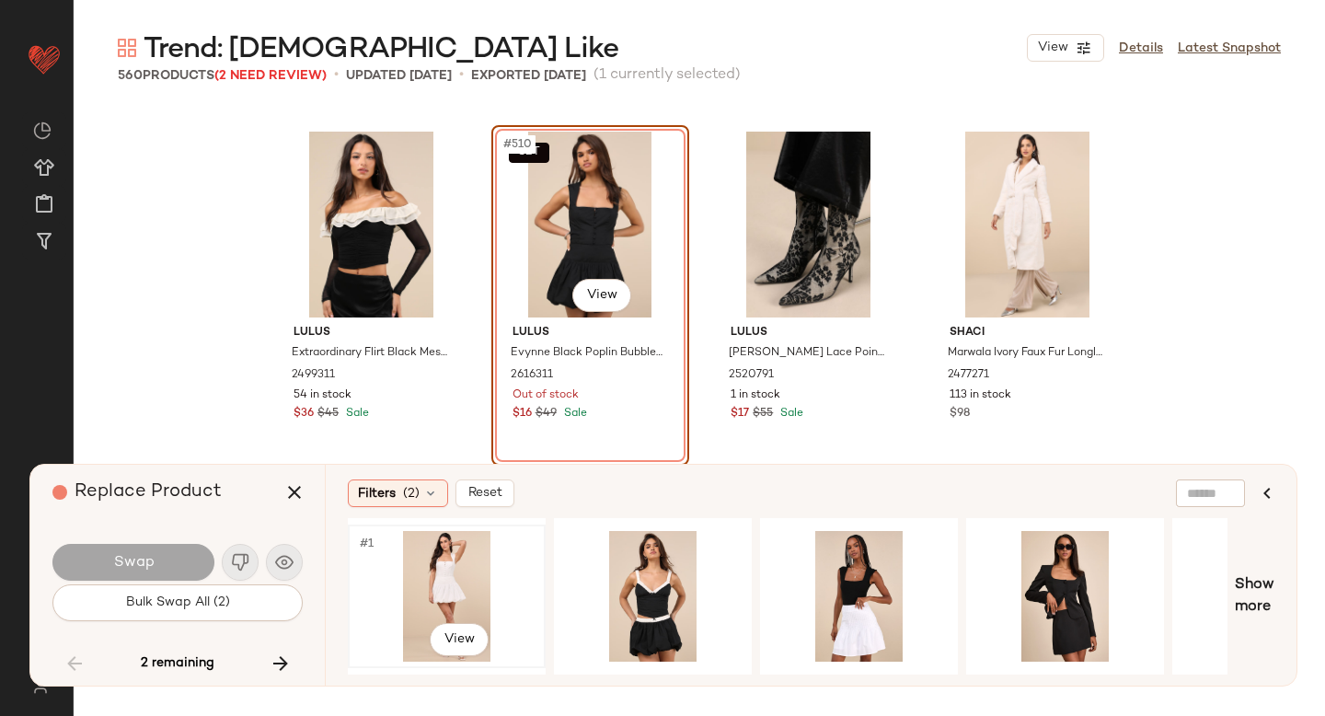
click at [423, 583] on div "#1 View" at bounding box center [446, 596] width 185 height 131
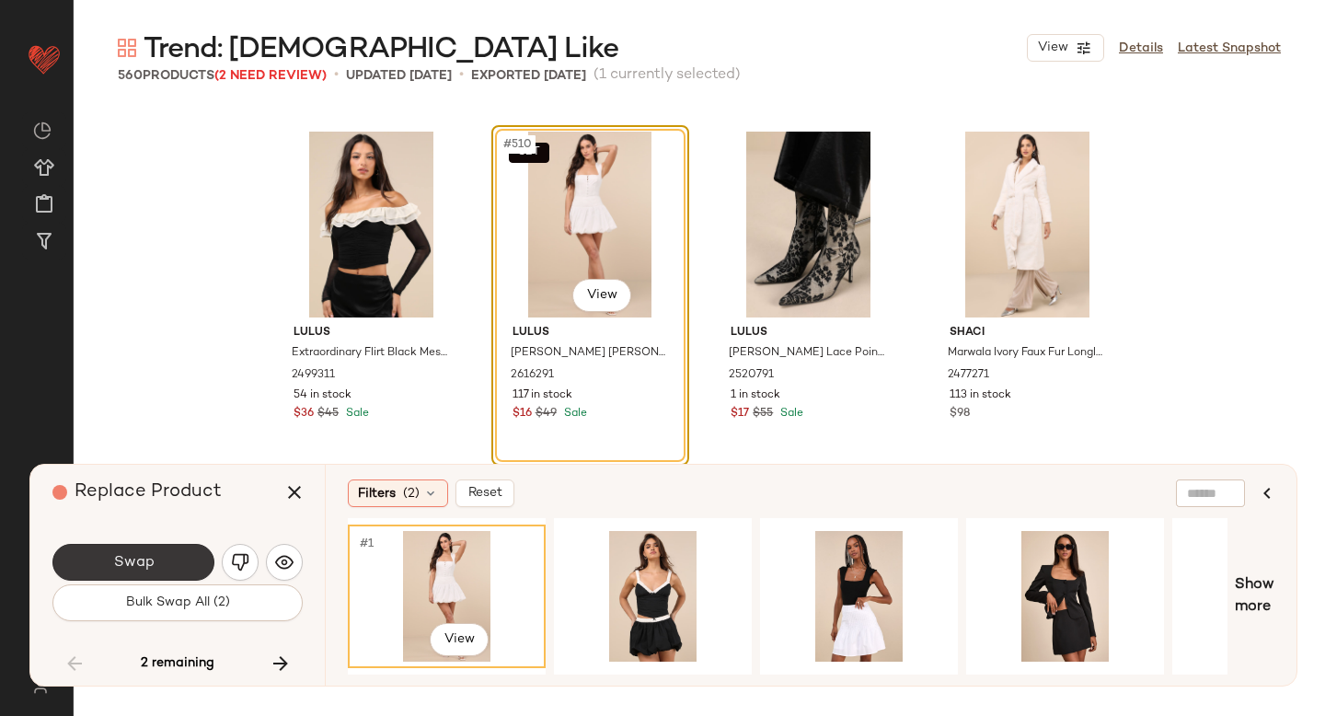
click at [182, 546] on button "Swap" at bounding box center [133, 562] width 162 height 37
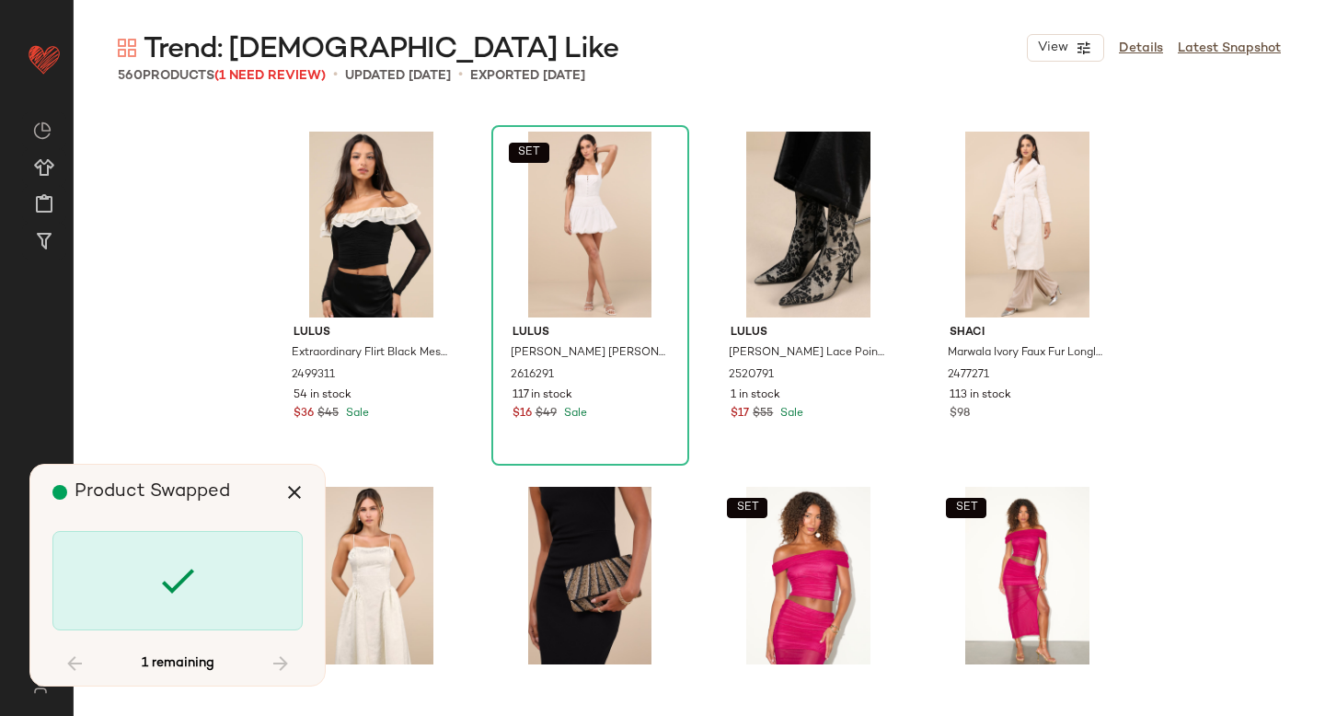
scroll to position [47233, 0]
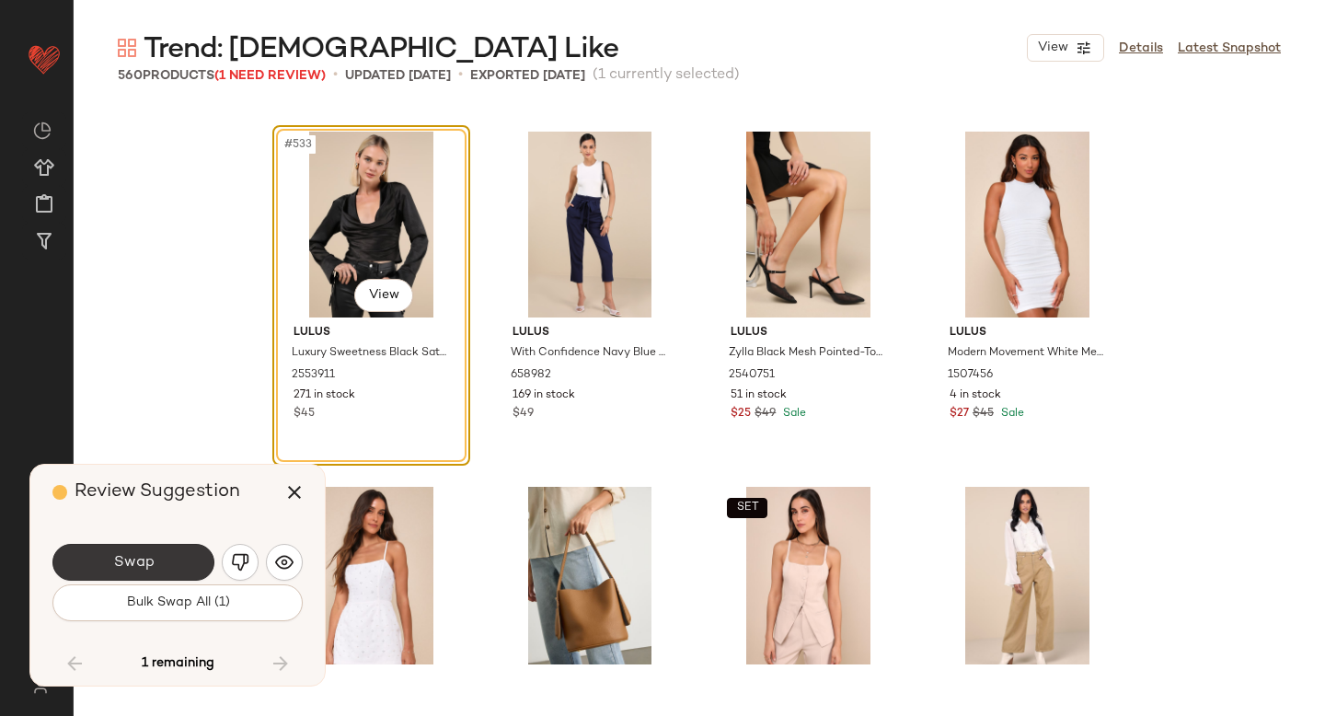
click at [164, 555] on button "Swap" at bounding box center [133, 562] width 162 height 37
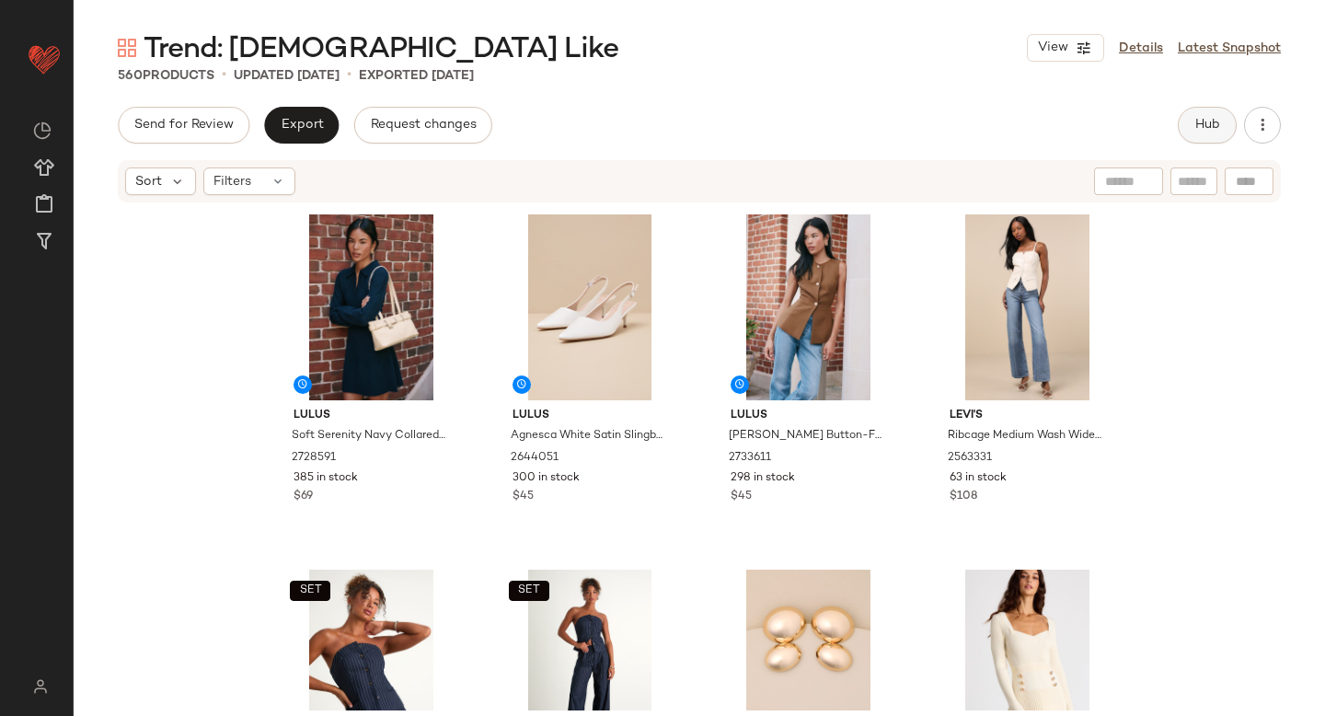
click at [1236, 124] on button "Hub" at bounding box center [1207, 125] width 59 height 37
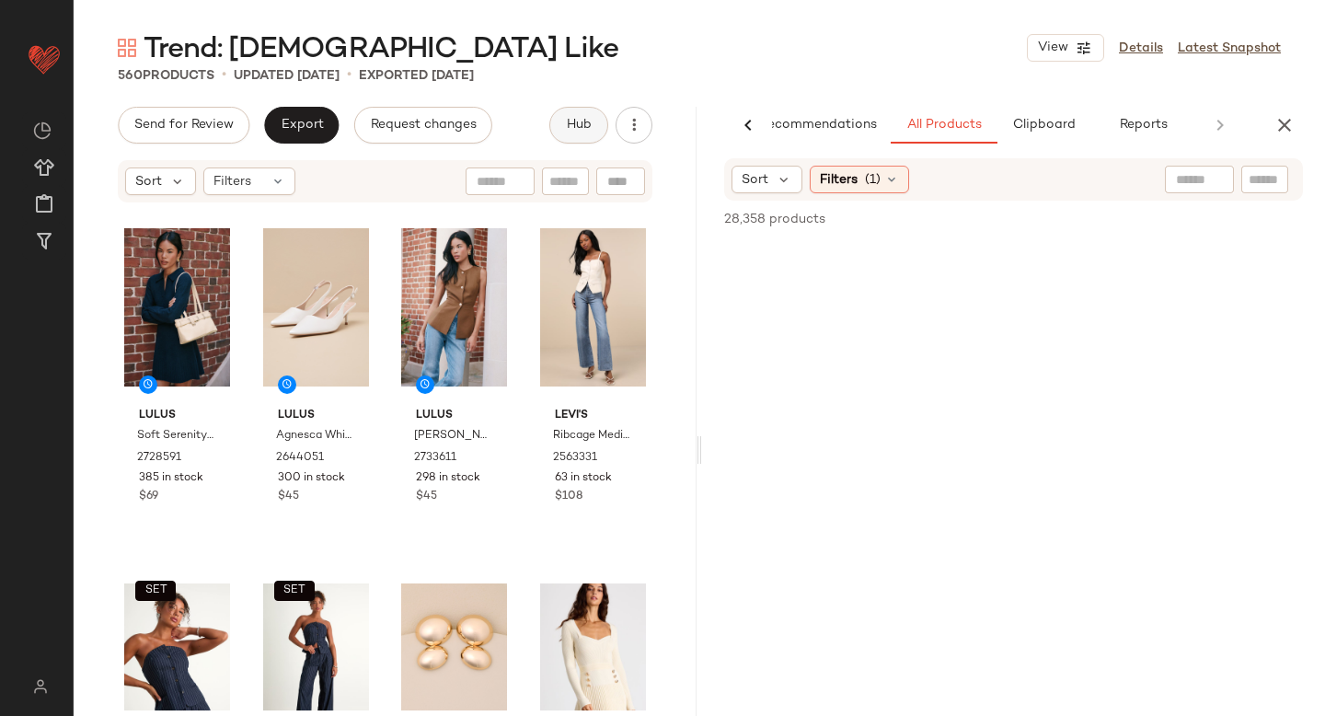
scroll to position [0, 43]
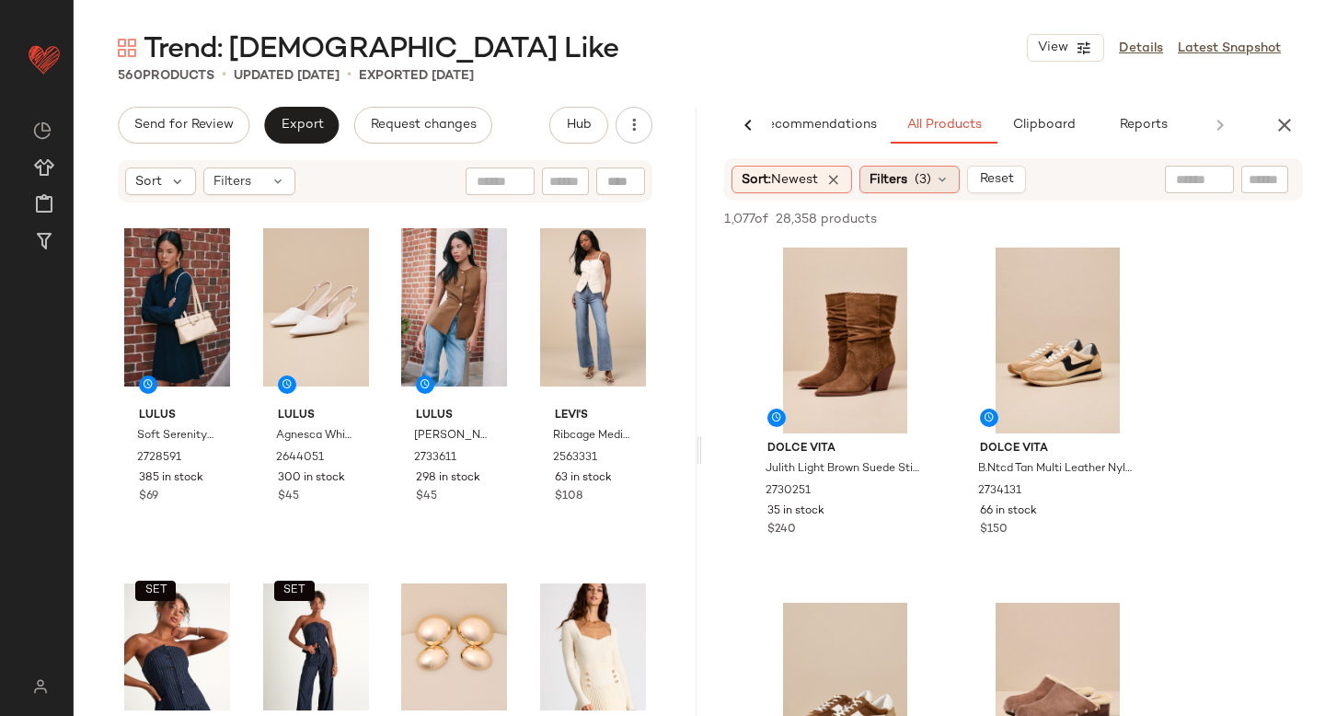
click at [907, 190] on div "Filters (3)" at bounding box center [909, 180] width 100 height 28
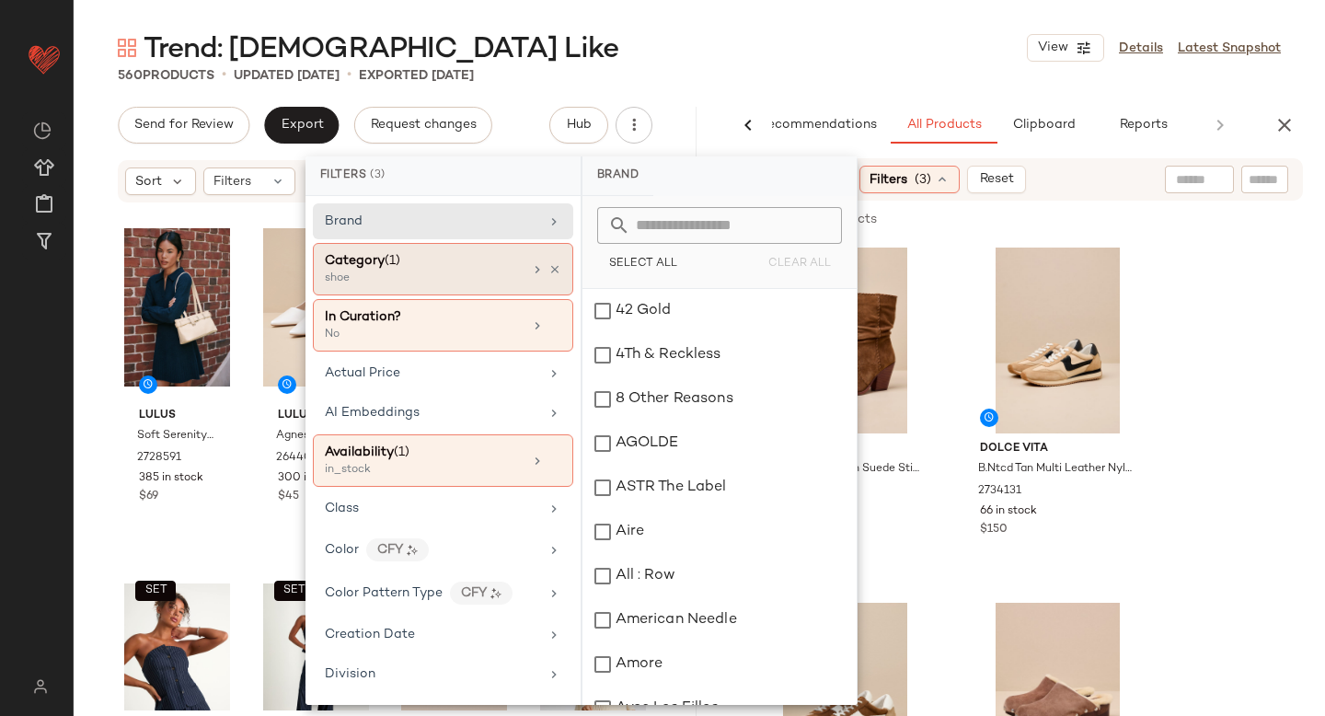
click at [490, 266] on div "Category (1)" at bounding box center [424, 260] width 198 height 19
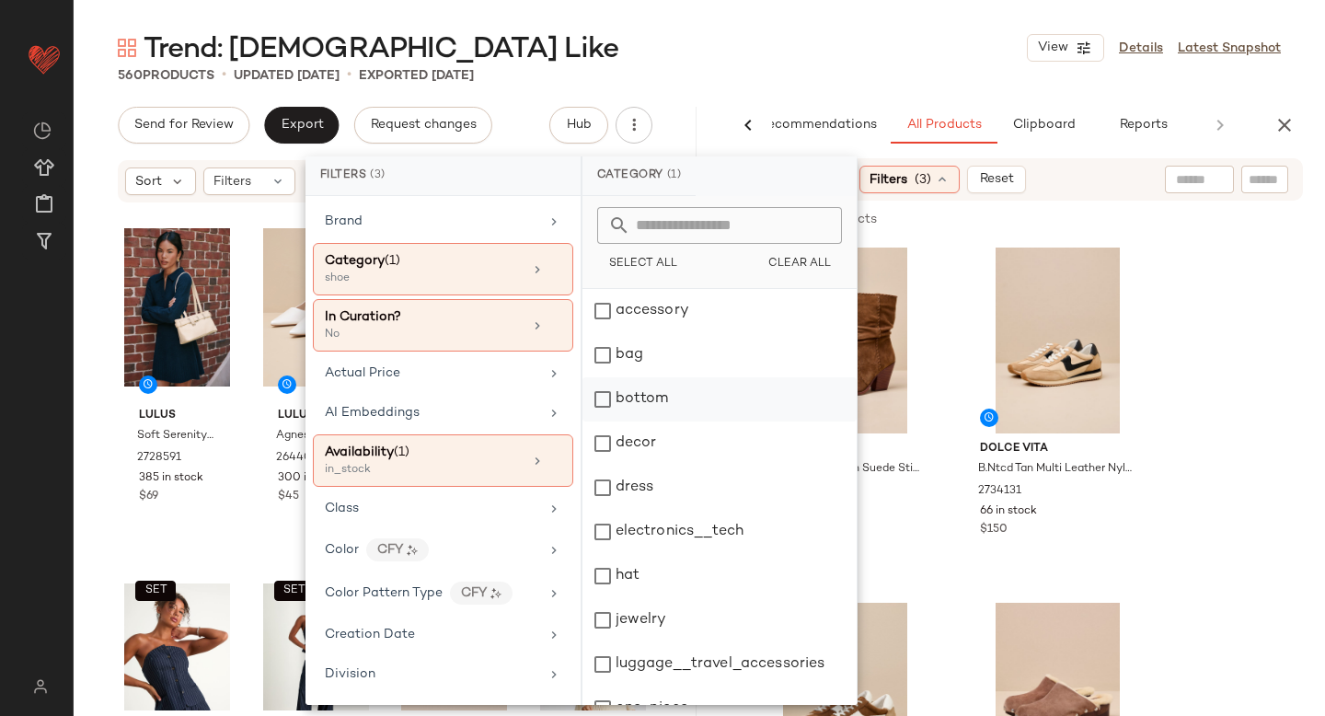
click at [613, 391] on div "bottom" at bounding box center [719, 399] width 274 height 44
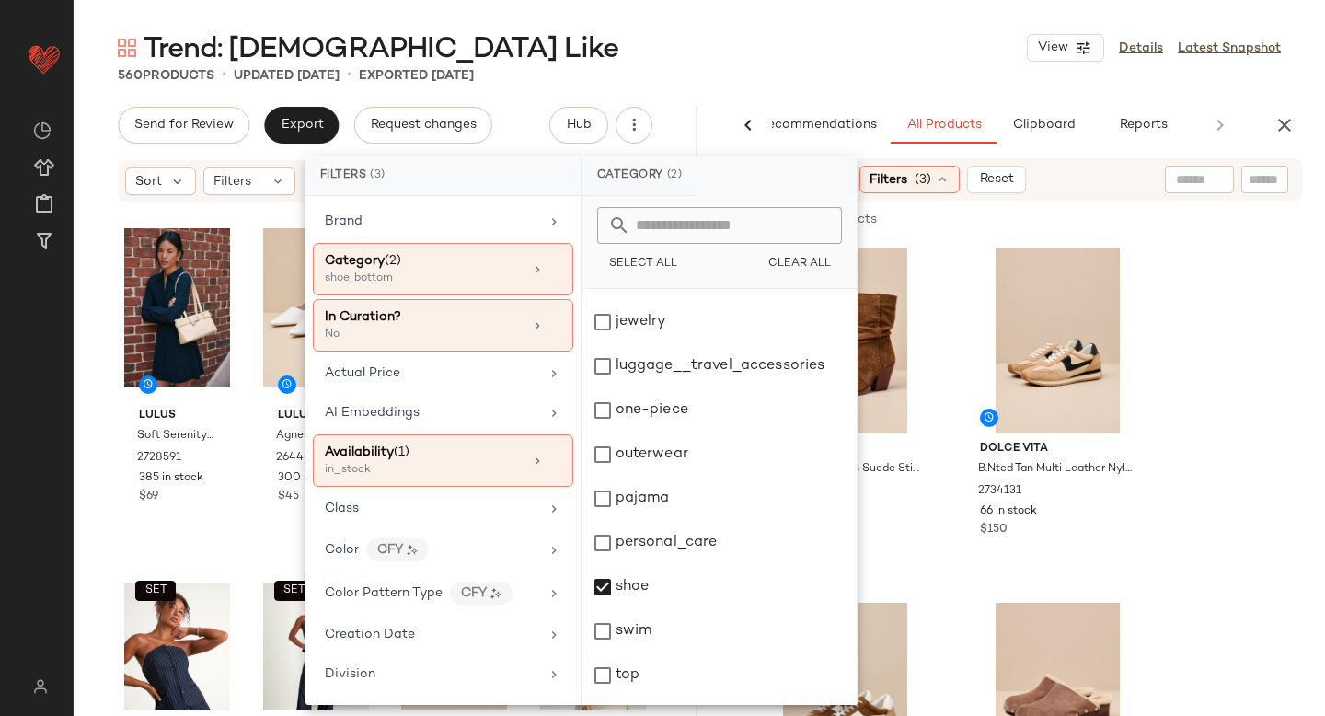
scroll to position [335, 0]
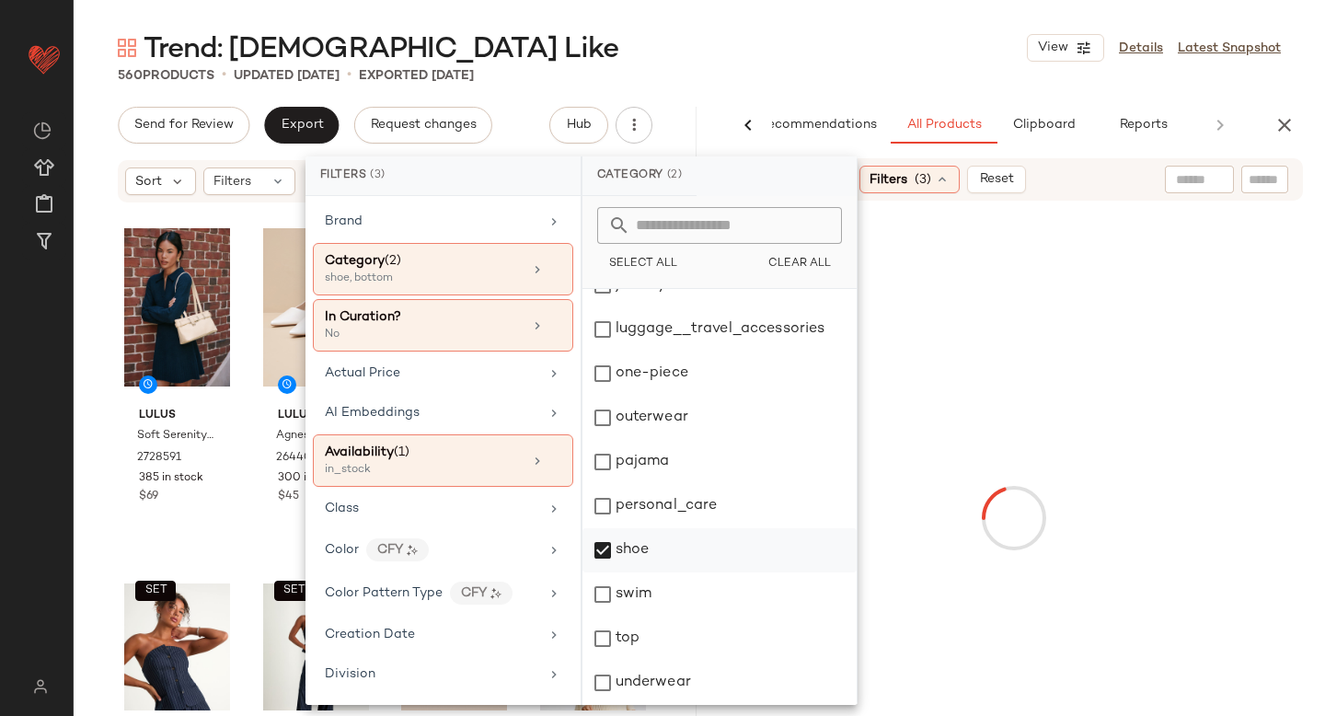
click at [605, 552] on div "shoe" at bounding box center [719, 550] width 274 height 44
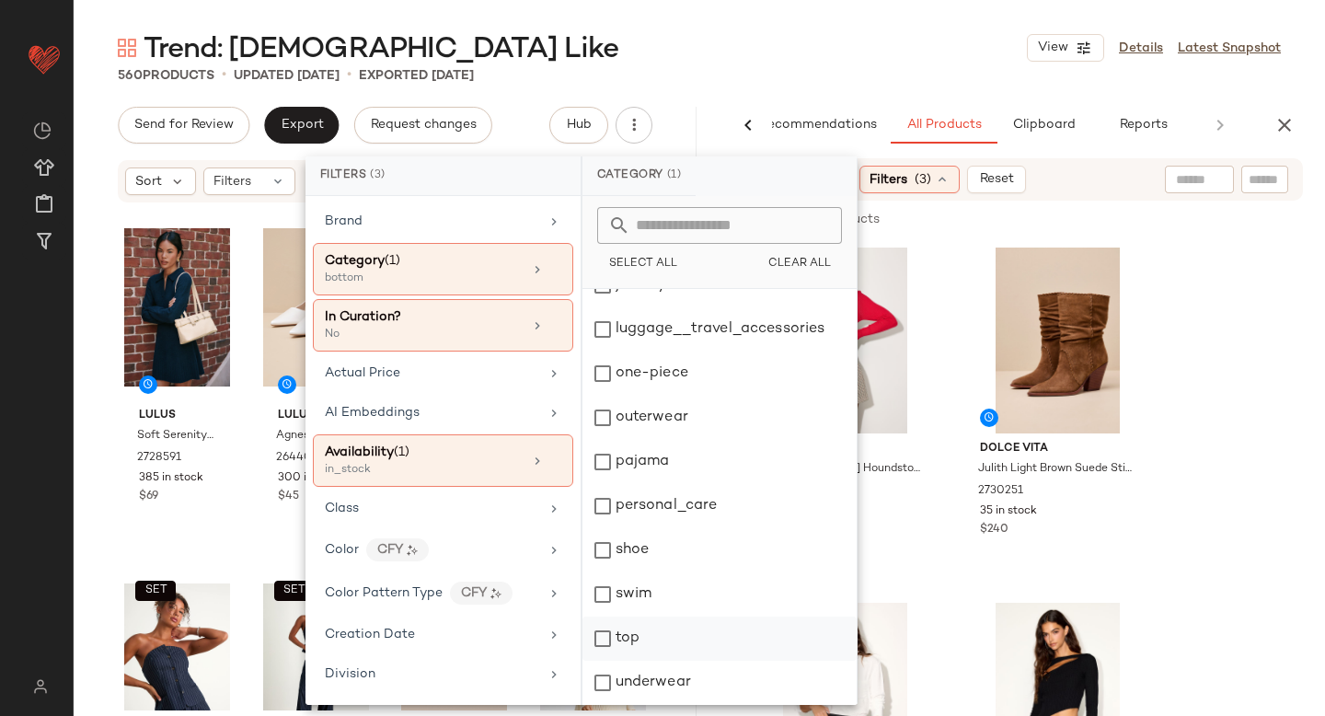
click at [598, 631] on div "top" at bounding box center [719, 638] width 274 height 44
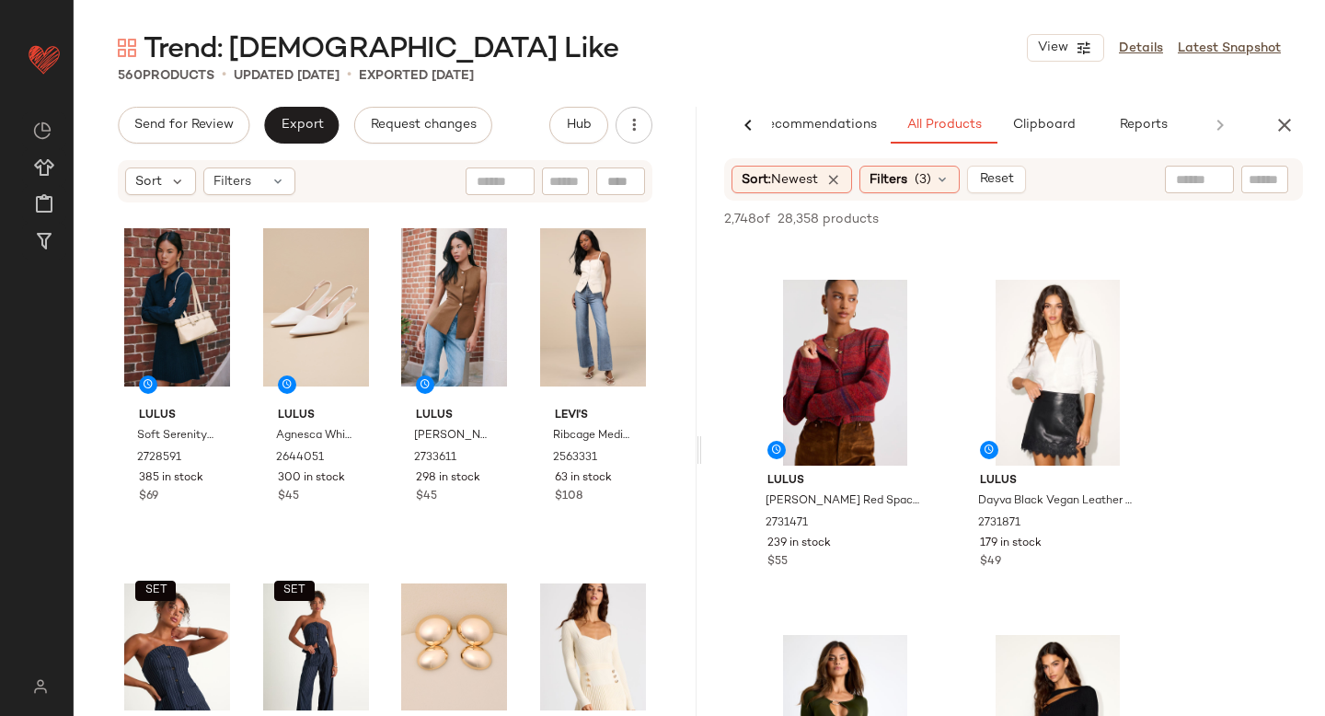
scroll to position [2445, 0]
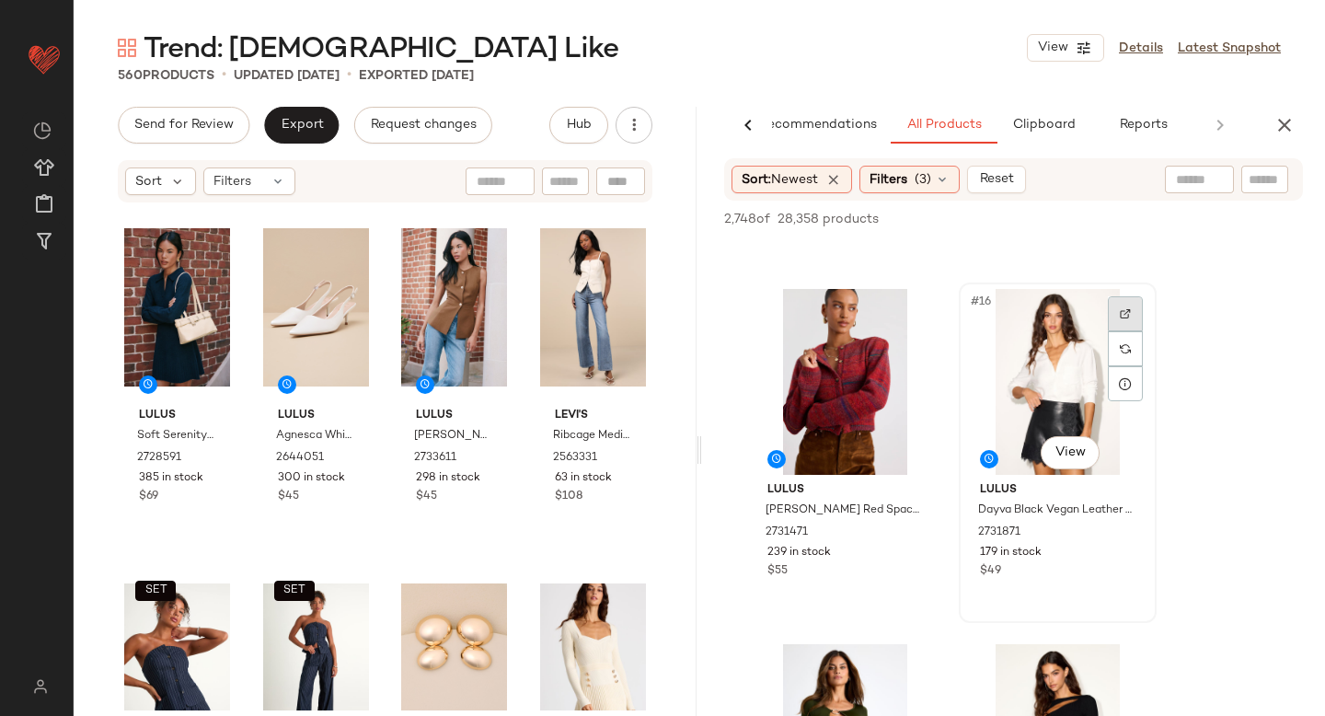
click at [1110, 316] on div at bounding box center [1125, 313] width 35 height 35
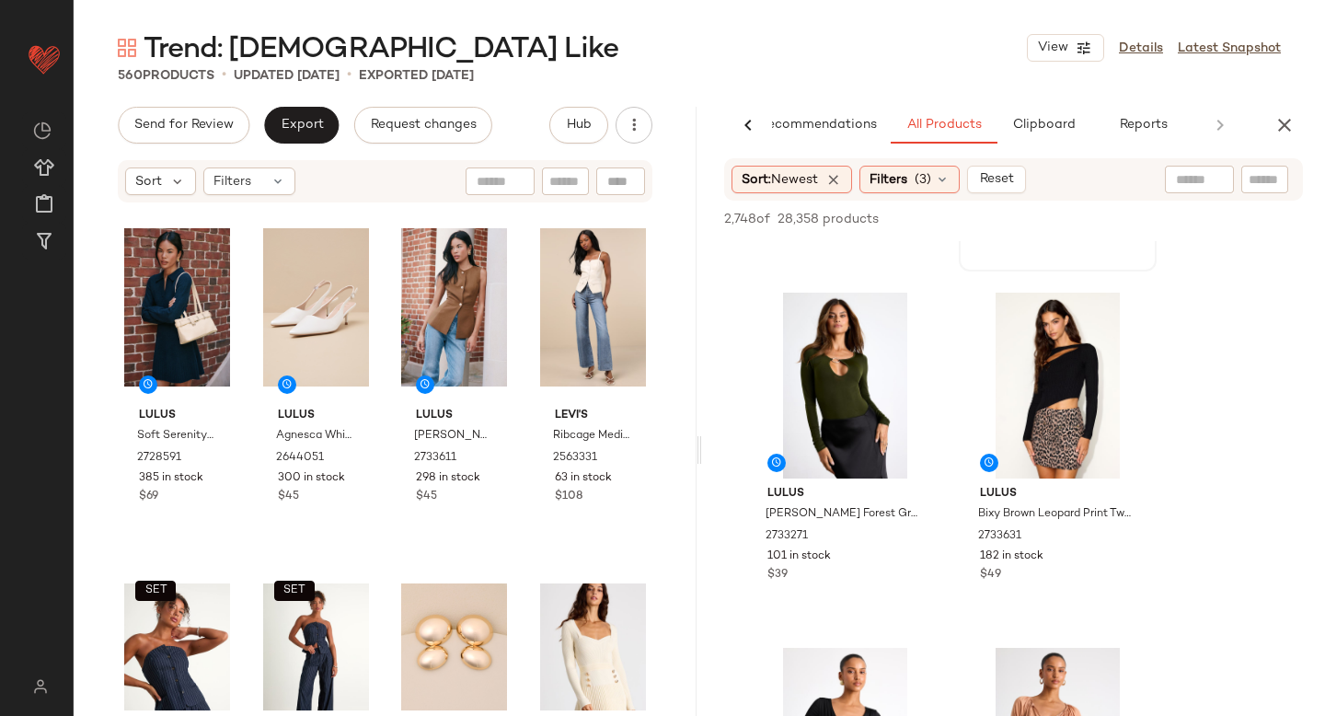
scroll to position [2764, 0]
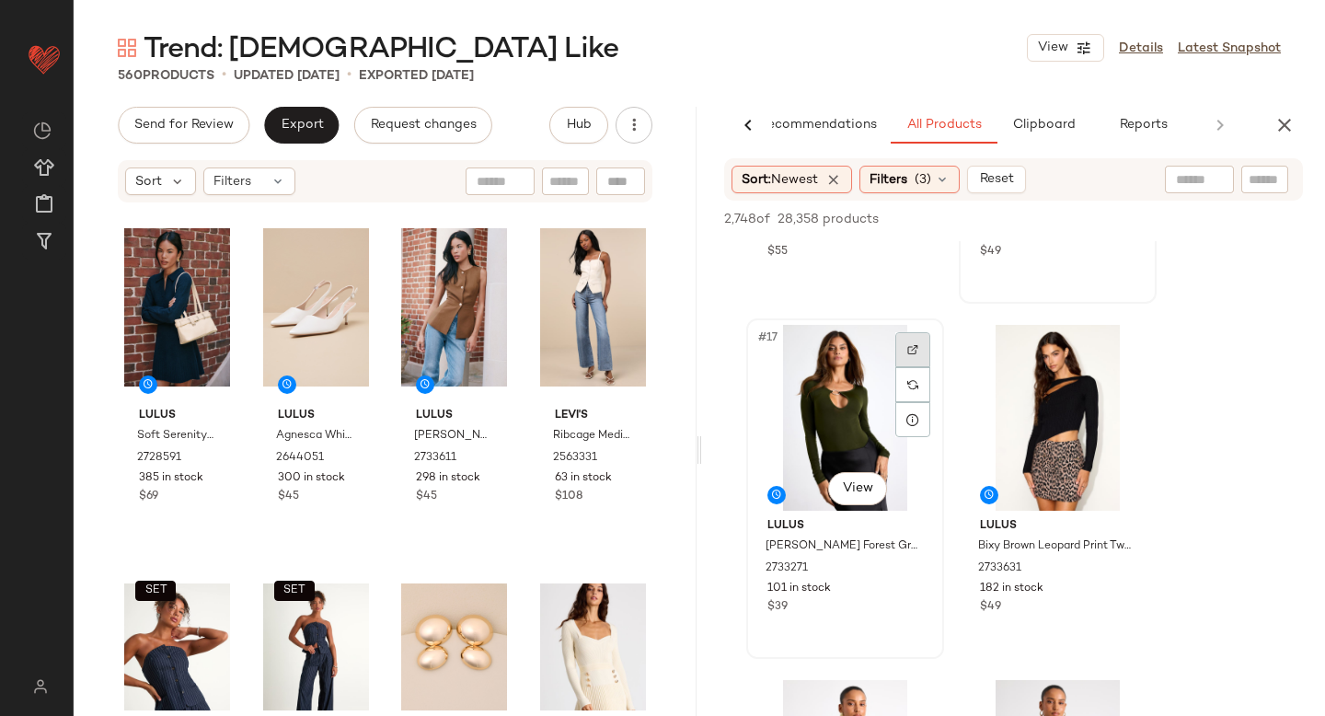
click at [903, 353] on div at bounding box center [912, 349] width 35 height 35
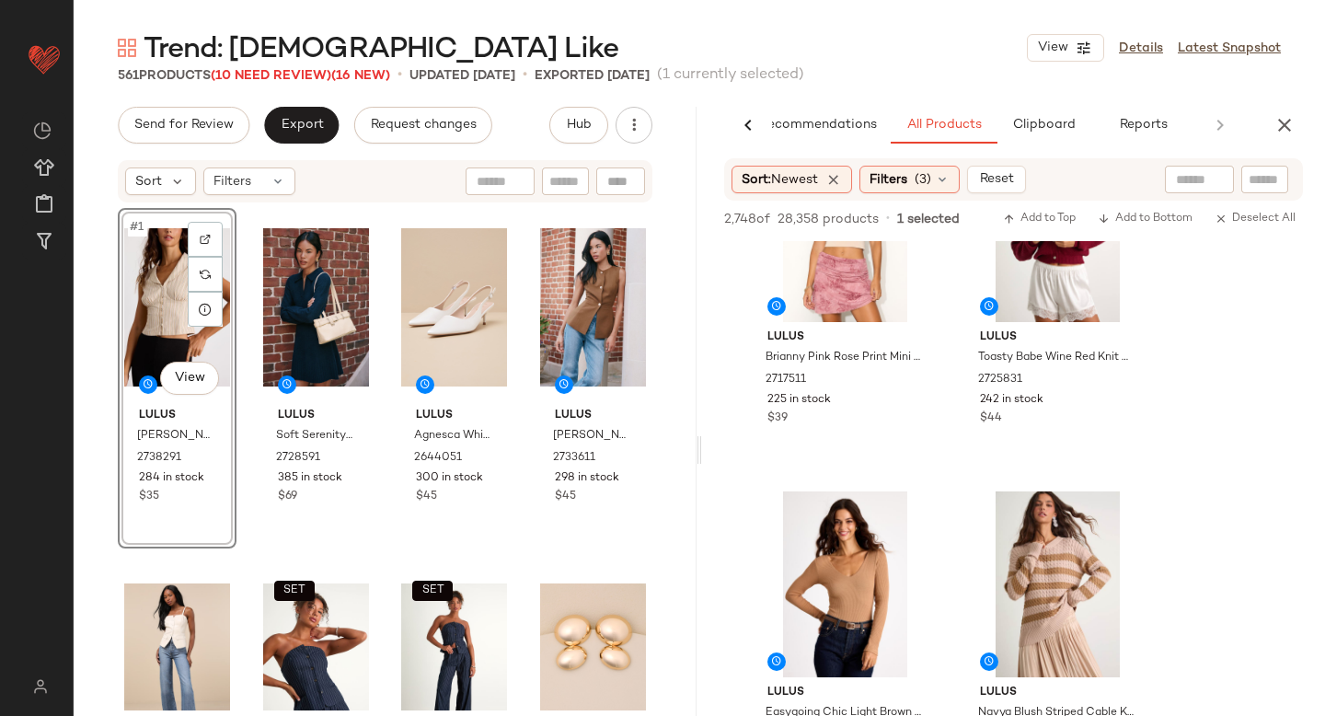
scroll to position [14809, 0]
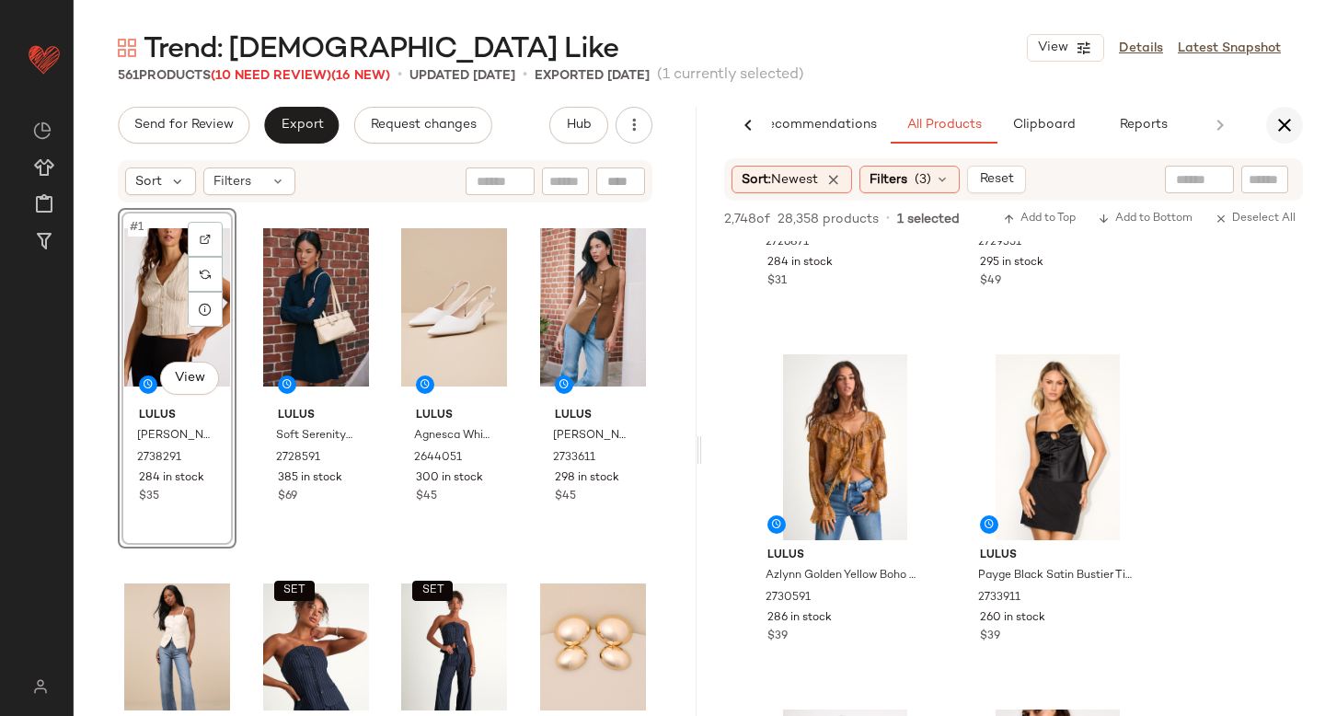
click at [1285, 126] on icon "button" at bounding box center [1284, 125] width 22 height 22
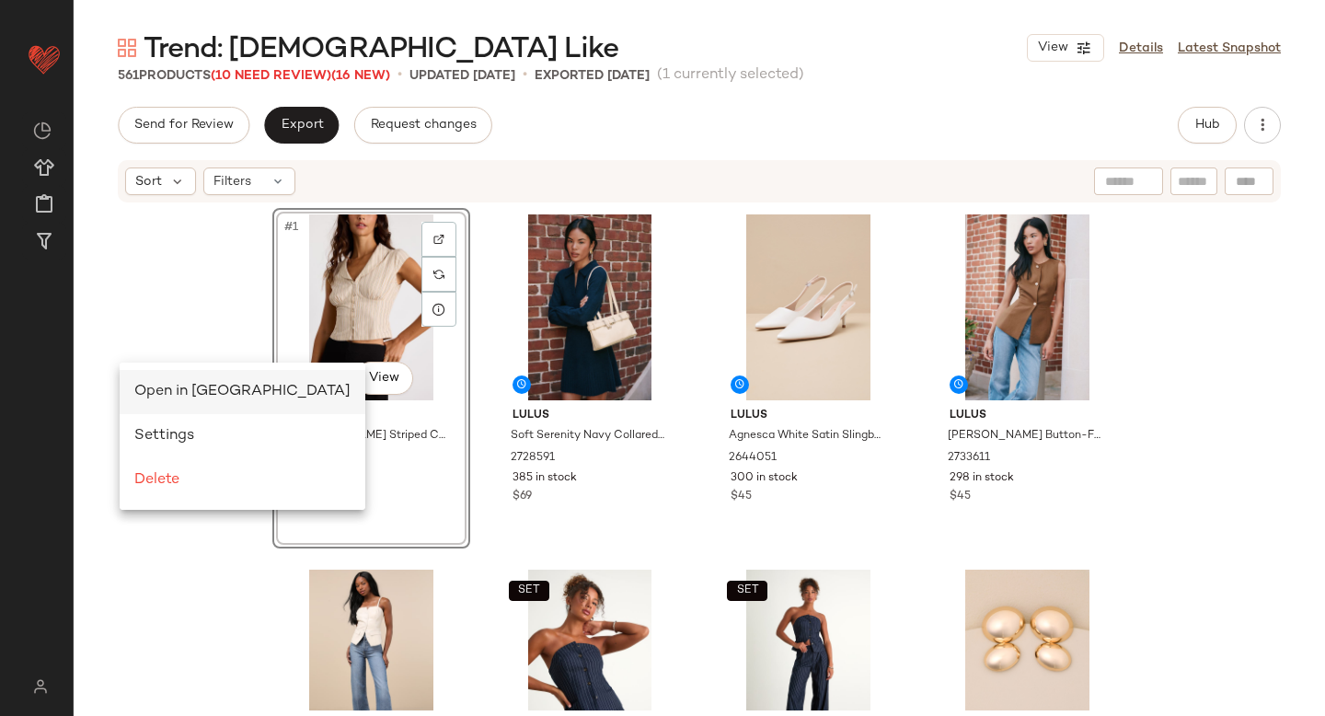
scroll to position [0, 0]
click at [181, 391] on span "Open in Split View" at bounding box center [242, 392] width 216 height 16
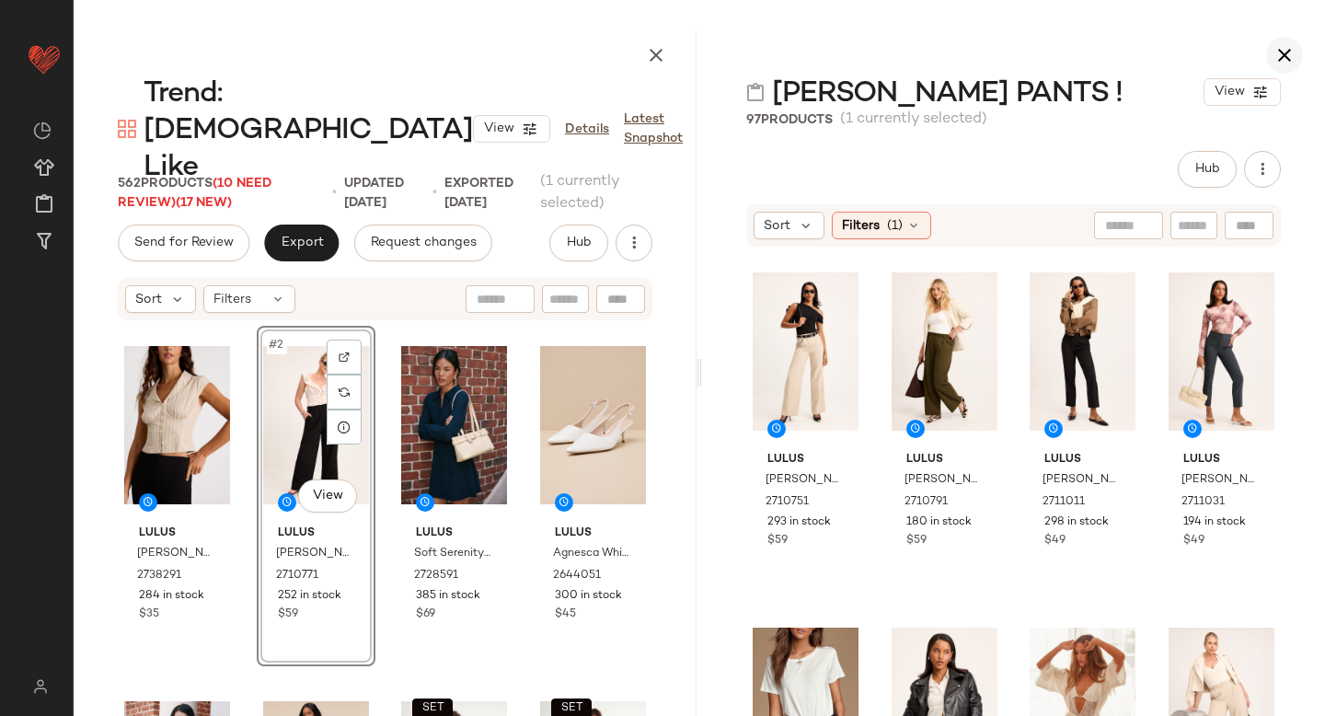
click at [1285, 47] on icon "button" at bounding box center [1284, 55] width 22 height 22
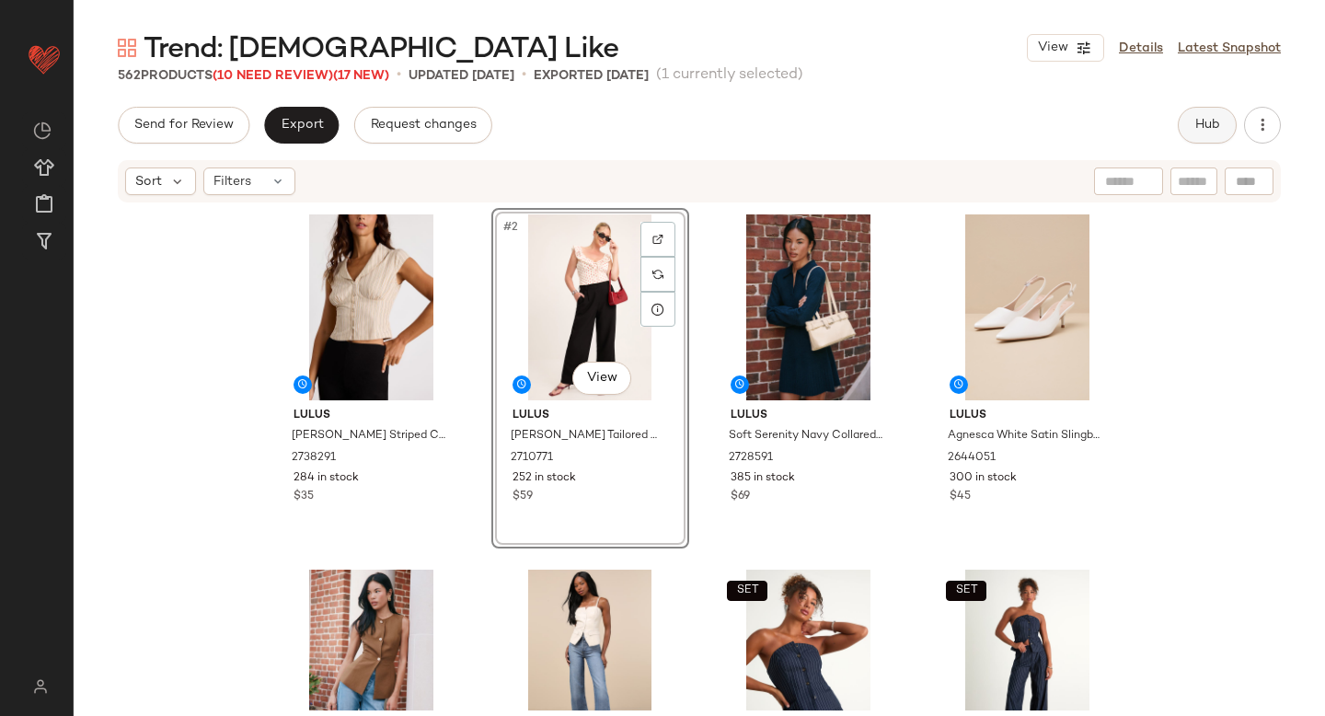
click at [1221, 112] on button "Hub" at bounding box center [1207, 125] width 59 height 37
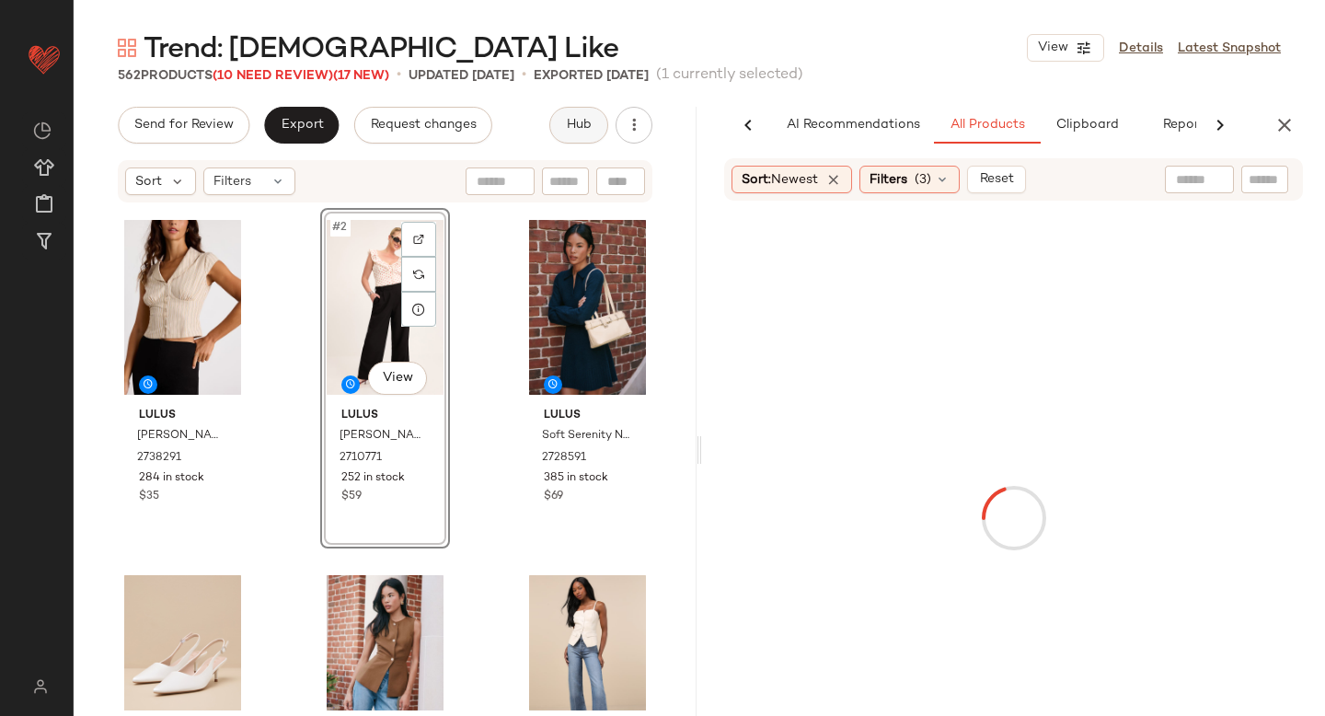
scroll to position [0, 43]
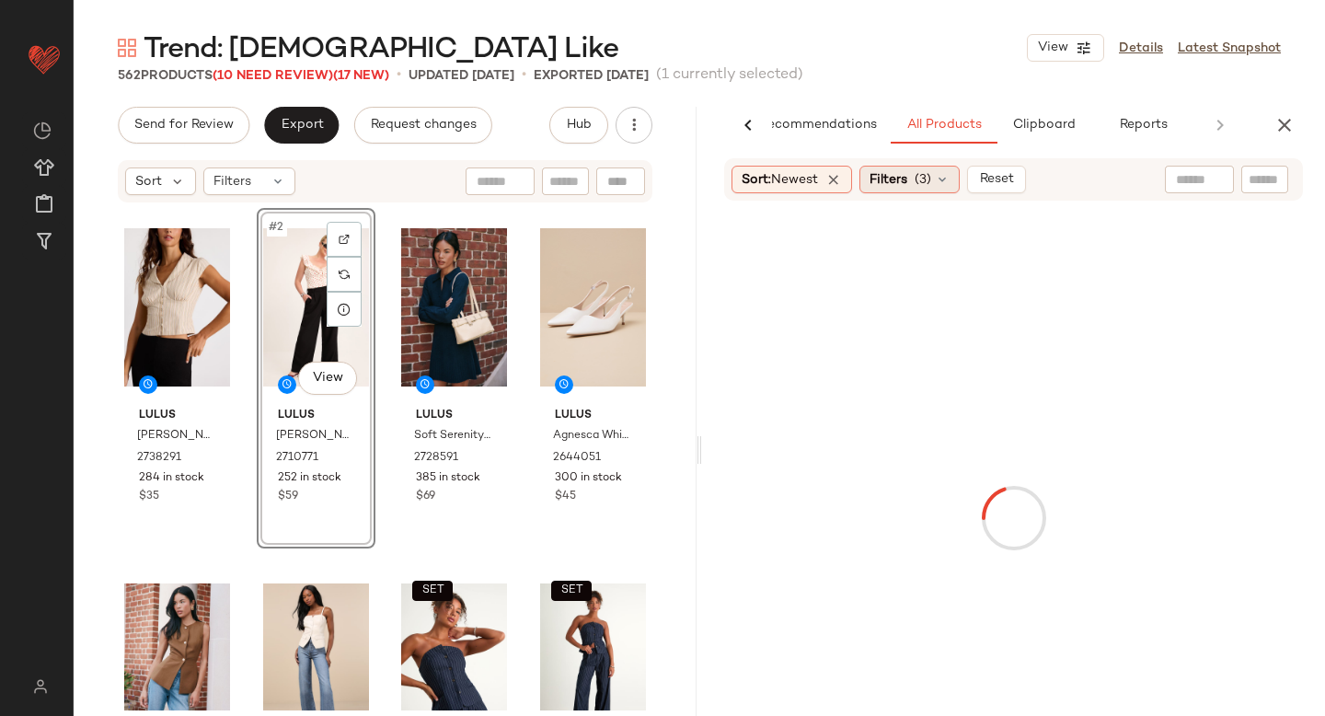
click at [921, 180] on span "(3)" at bounding box center [923, 179] width 17 height 19
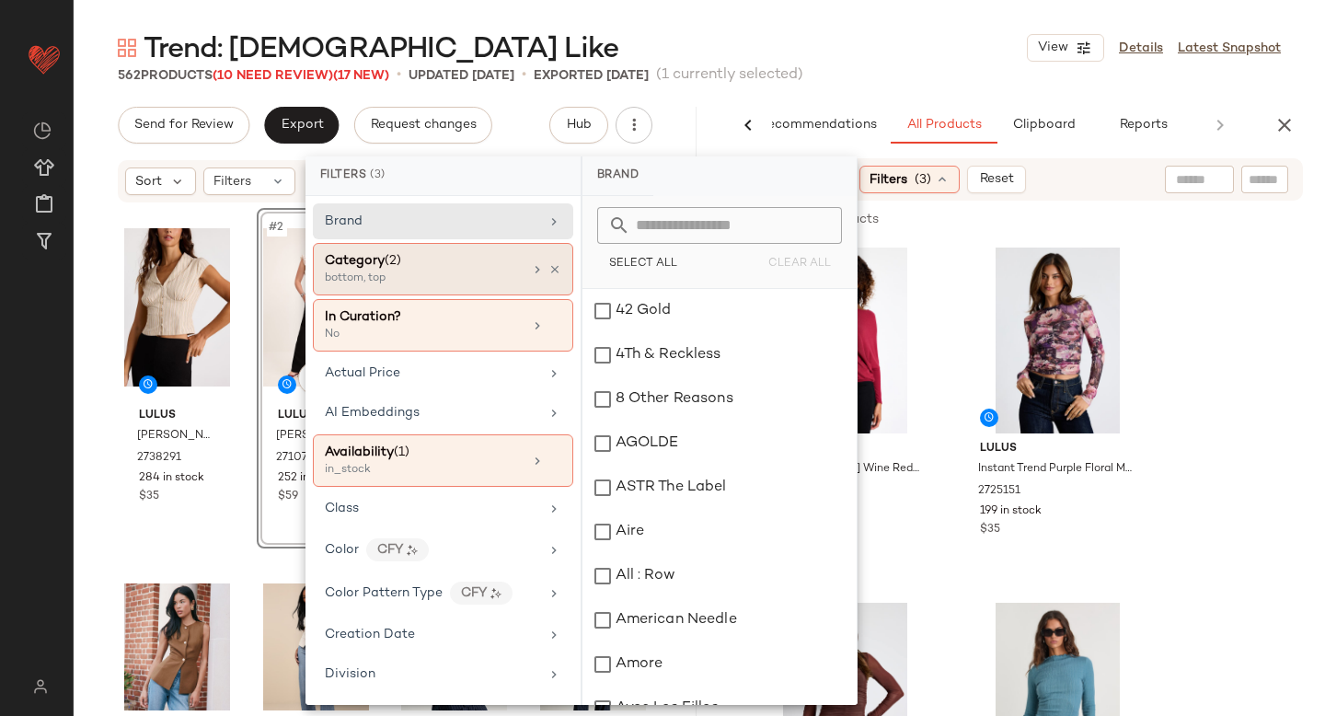
click at [447, 275] on div "bottom, top" at bounding box center [417, 278] width 184 height 17
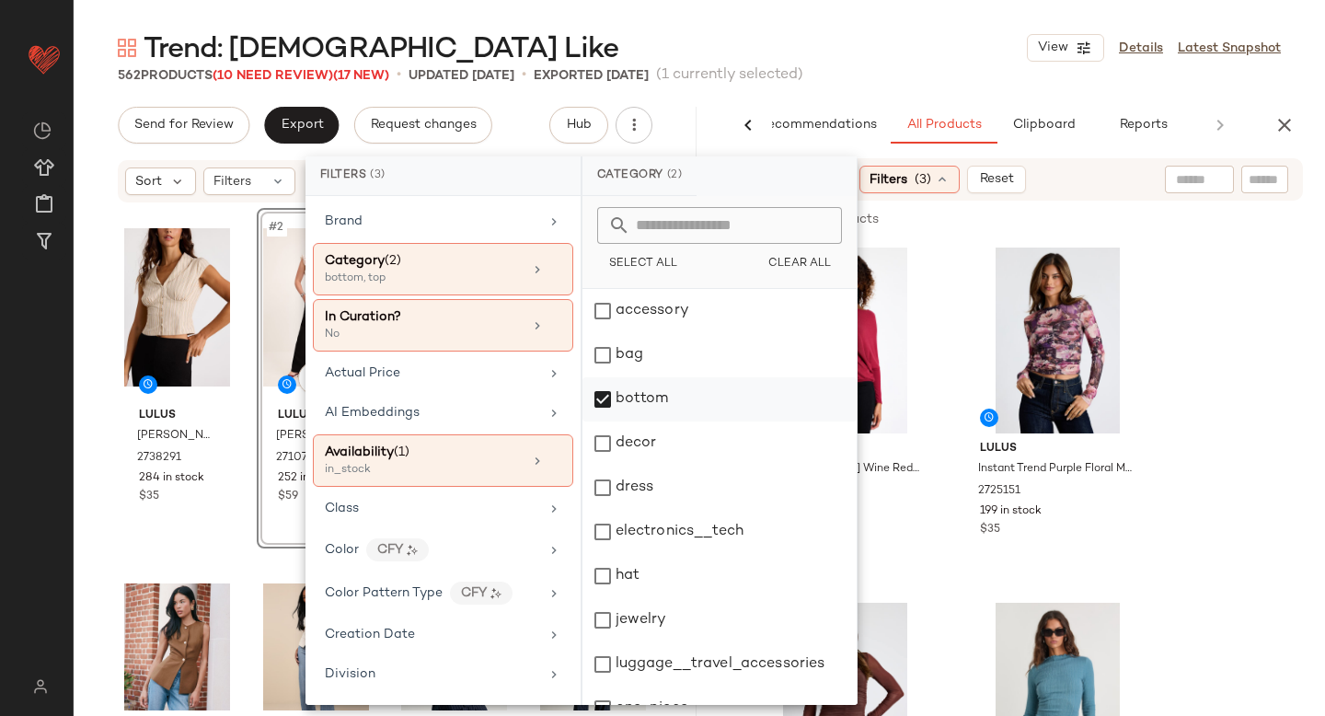
click at [608, 401] on div "bottom" at bounding box center [719, 399] width 274 height 44
click at [599, 507] on div "dress" at bounding box center [719, 488] width 274 height 44
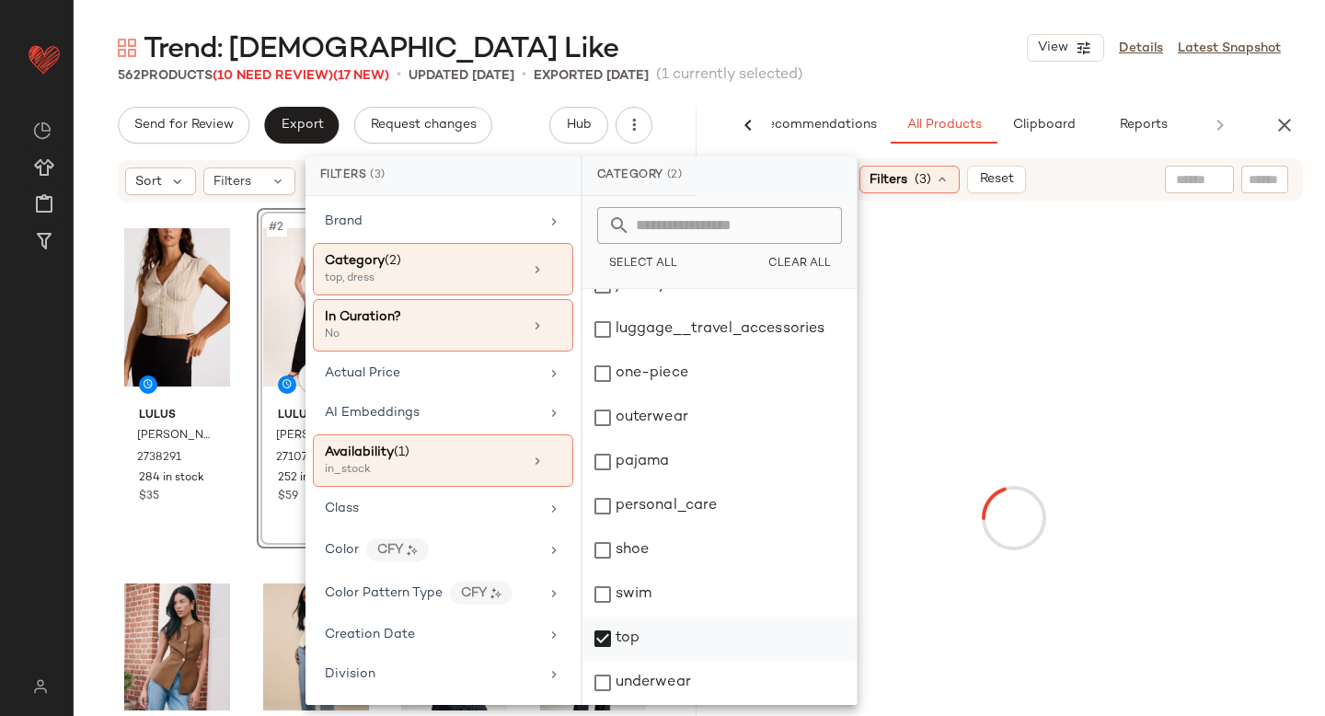
click at [627, 646] on div "top" at bounding box center [719, 638] width 274 height 44
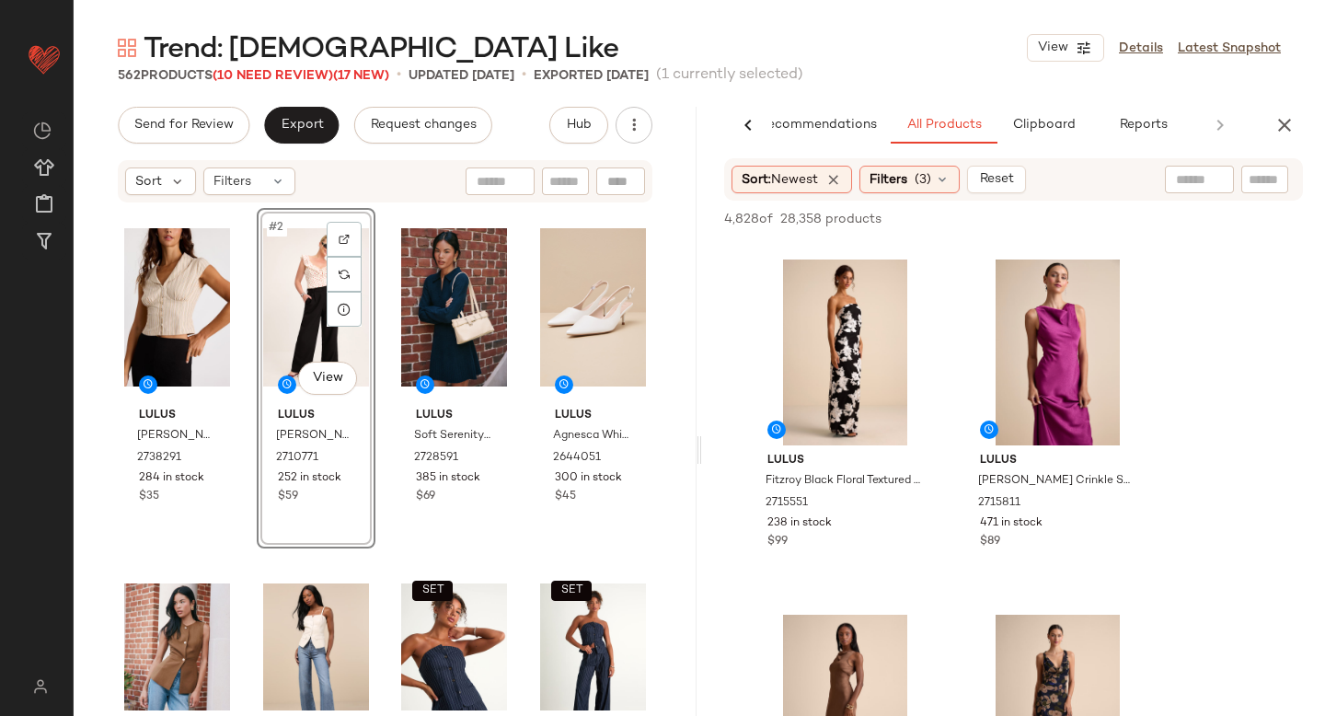
scroll to position [0, 0]
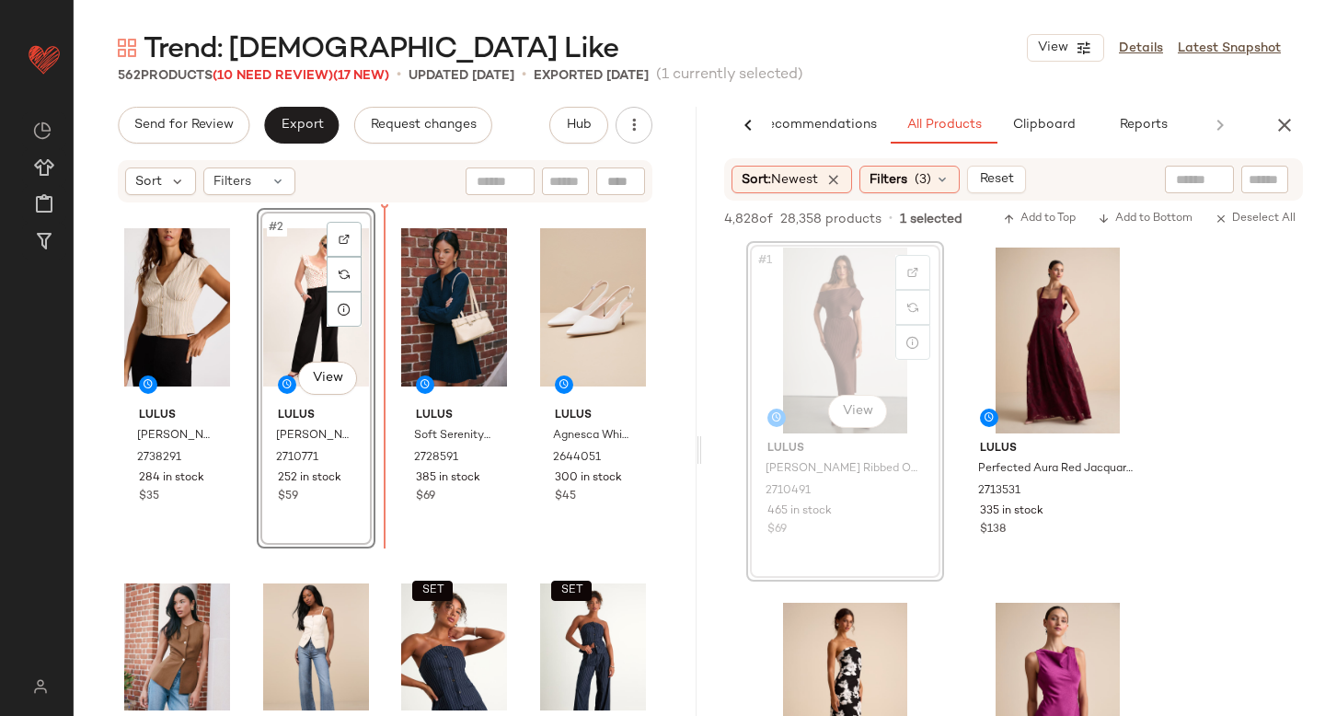
drag, startPoint x: 846, startPoint y: 316, endPoint x: 835, endPoint y: 319, distance: 10.5
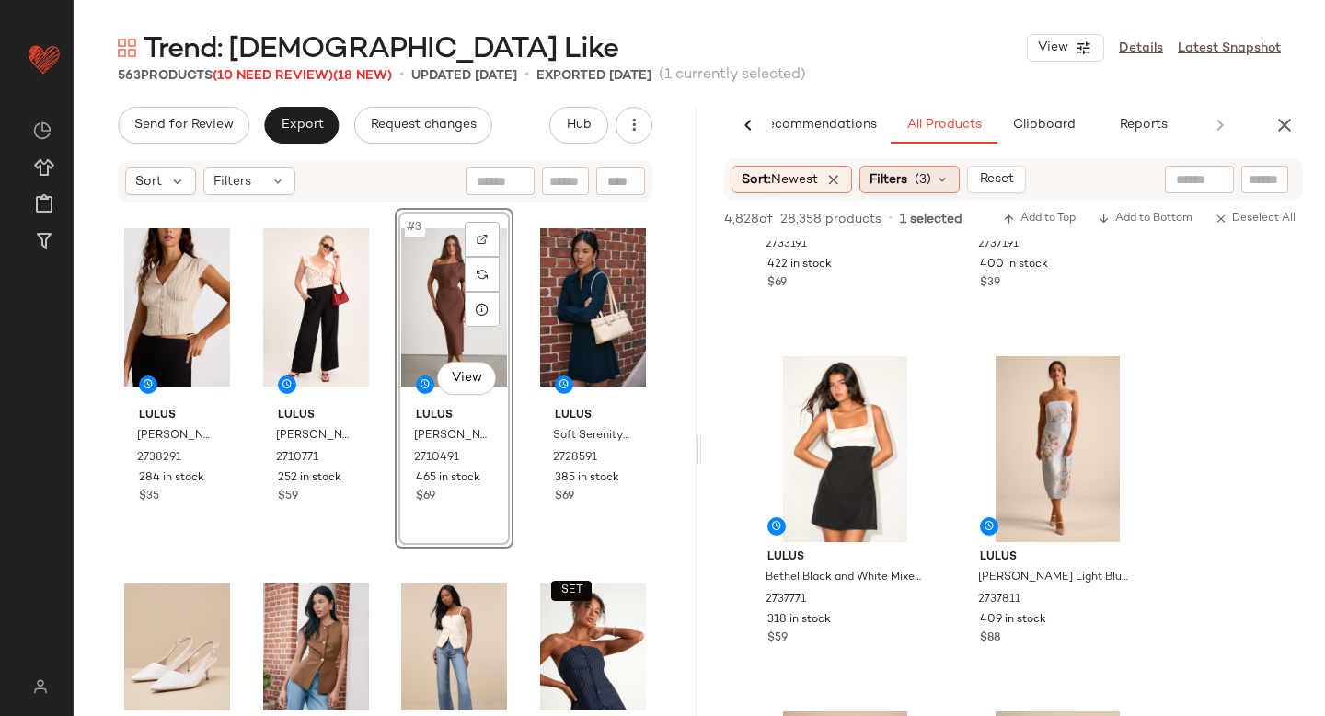
click at [906, 185] on span "Filters" at bounding box center [888, 179] width 38 height 19
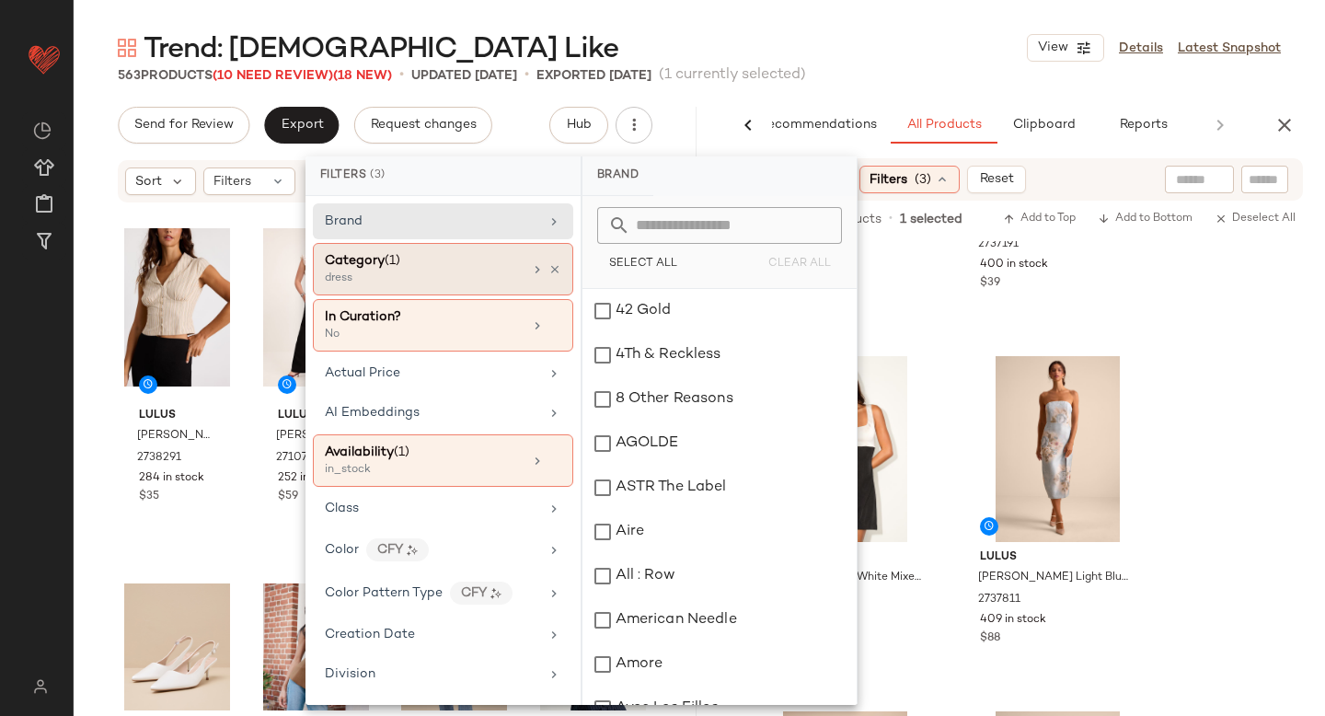
click at [474, 273] on div "dress" at bounding box center [417, 278] width 184 height 17
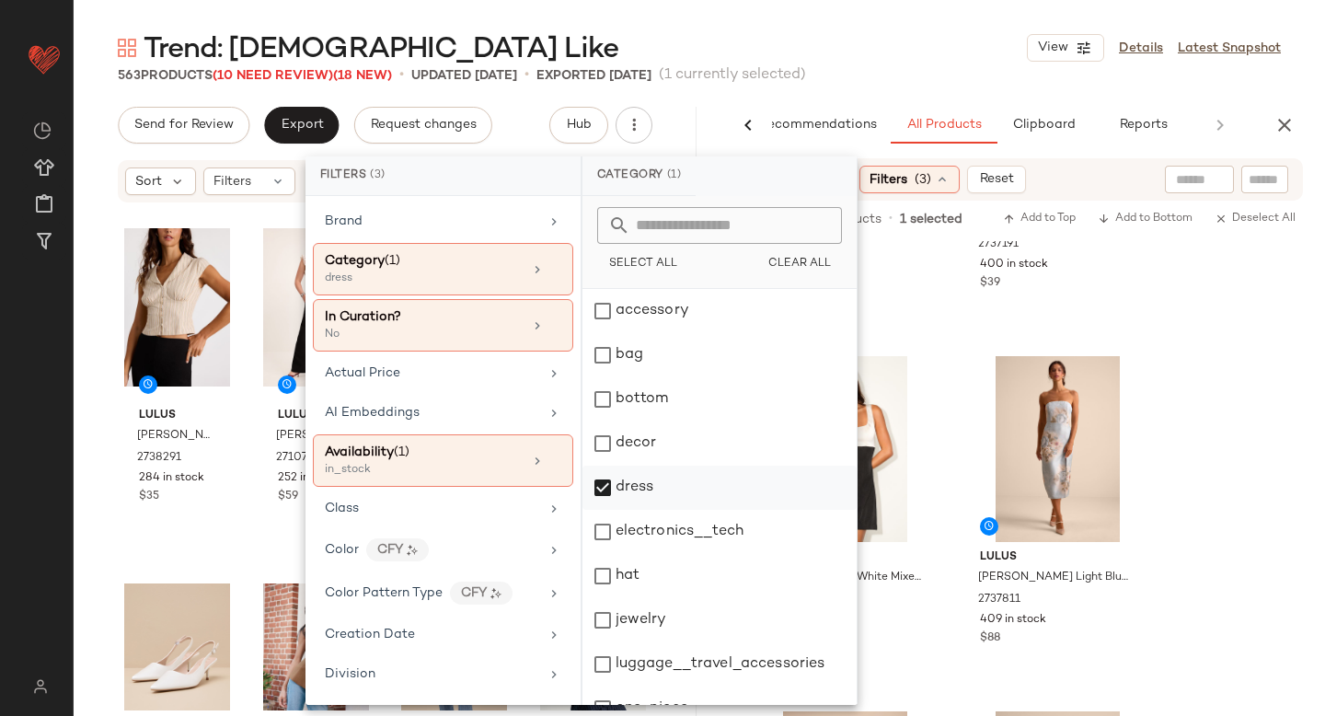
click at [603, 487] on div "dress" at bounding box center [719, 488] width 274 height 44
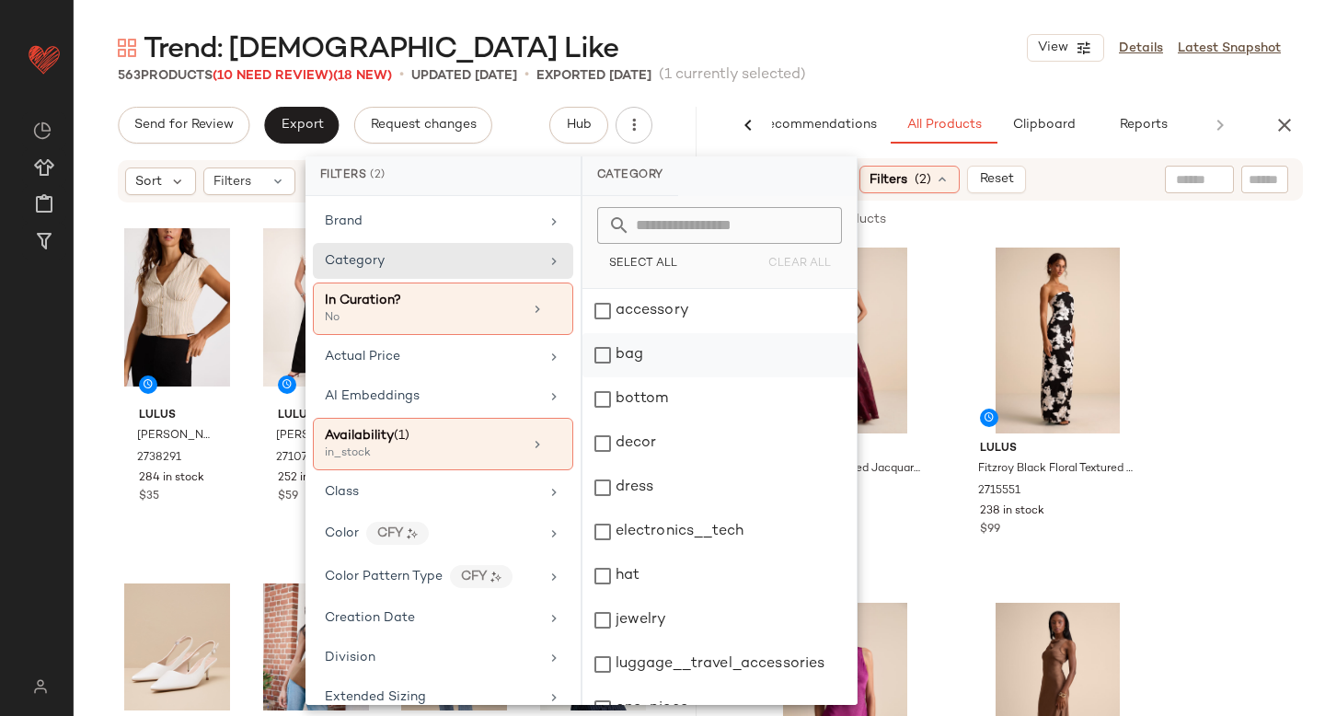
click at [609, 355] on div "bag" at bounding box center [719, 355] width 274 height 44
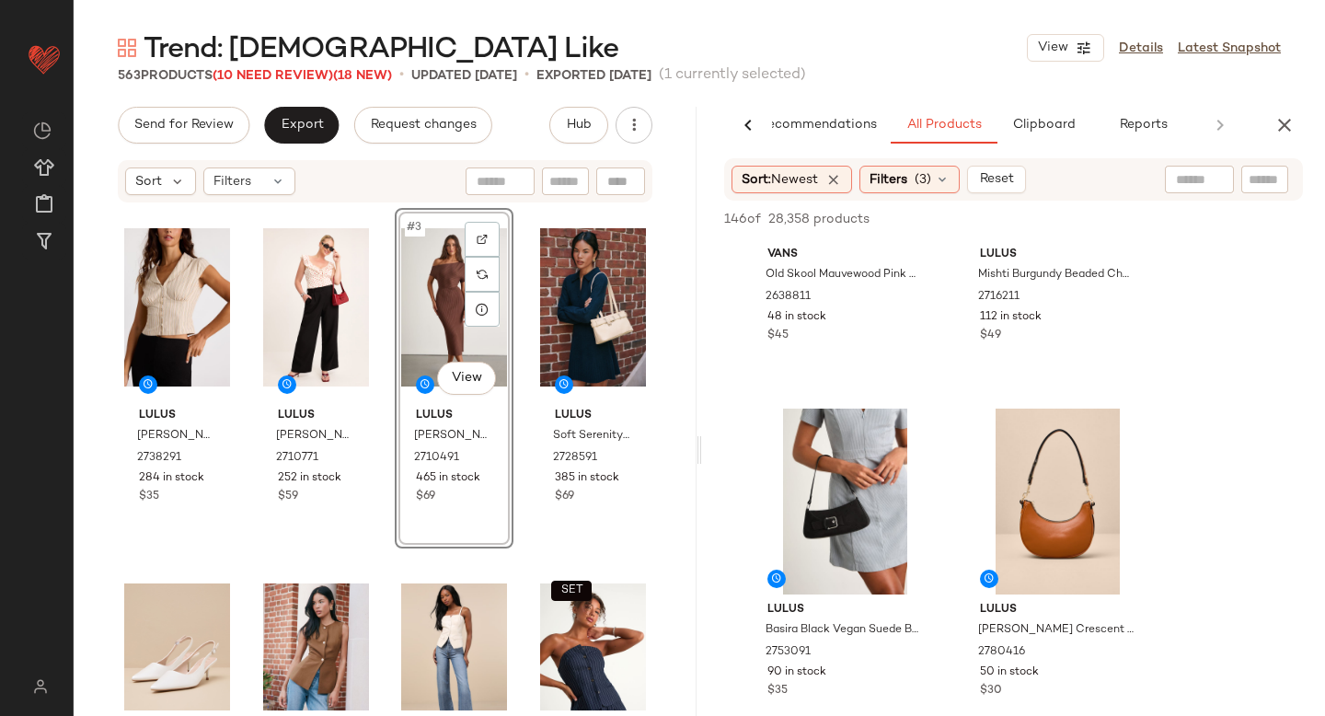
scroll to position [999, 0]
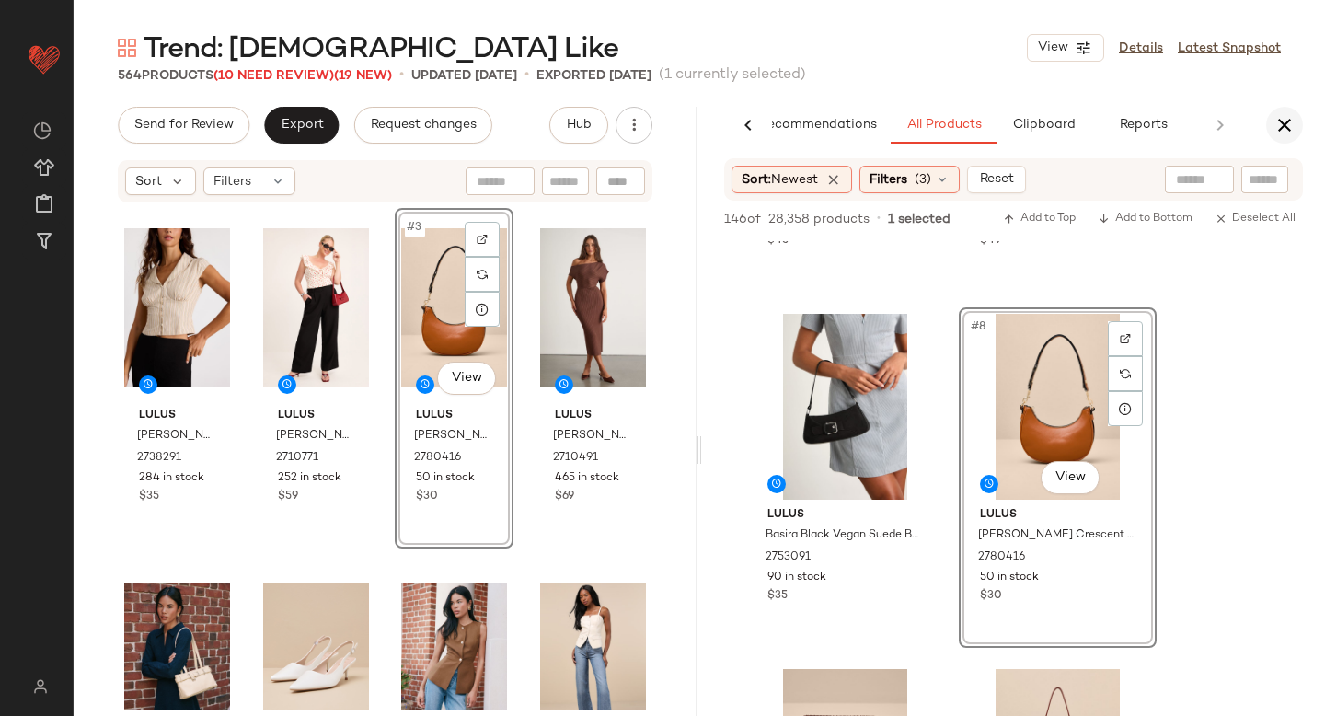
click at [1294, 129] on icon "button" at bounding box center [1284, 125] width 22 height 22
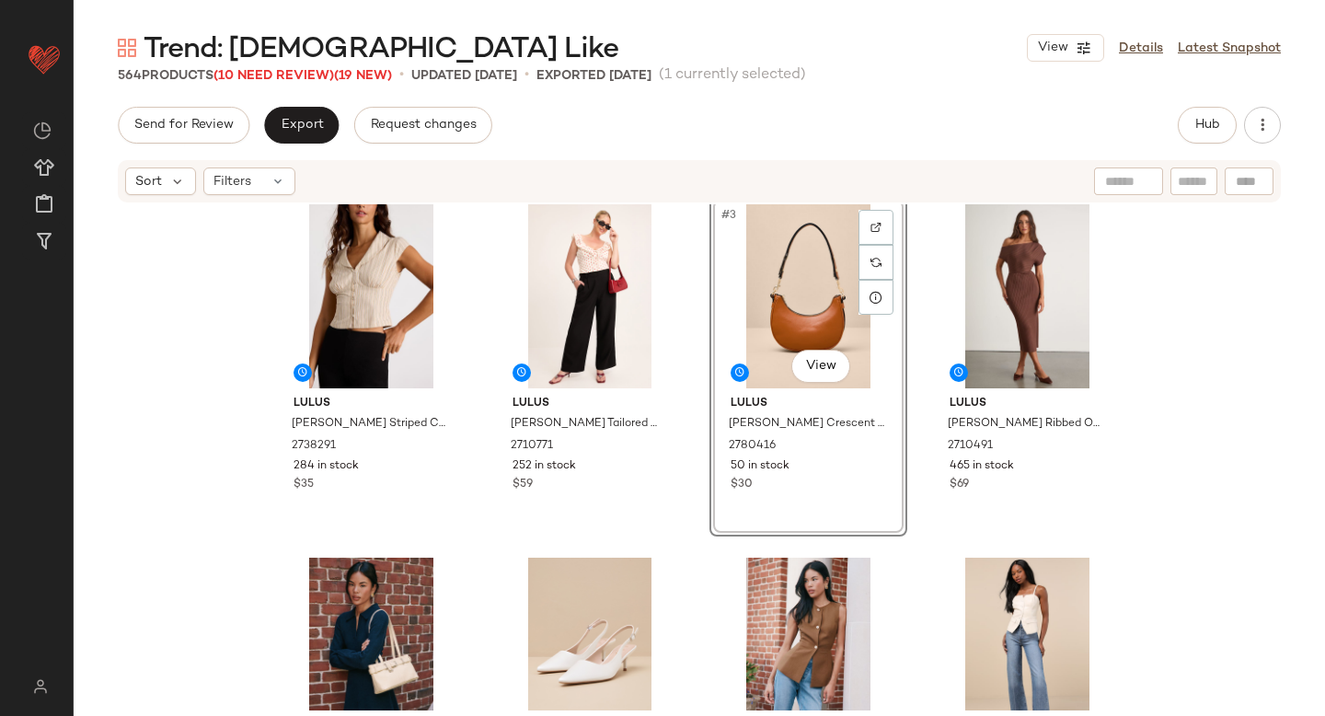
scroll to position [0, 0]
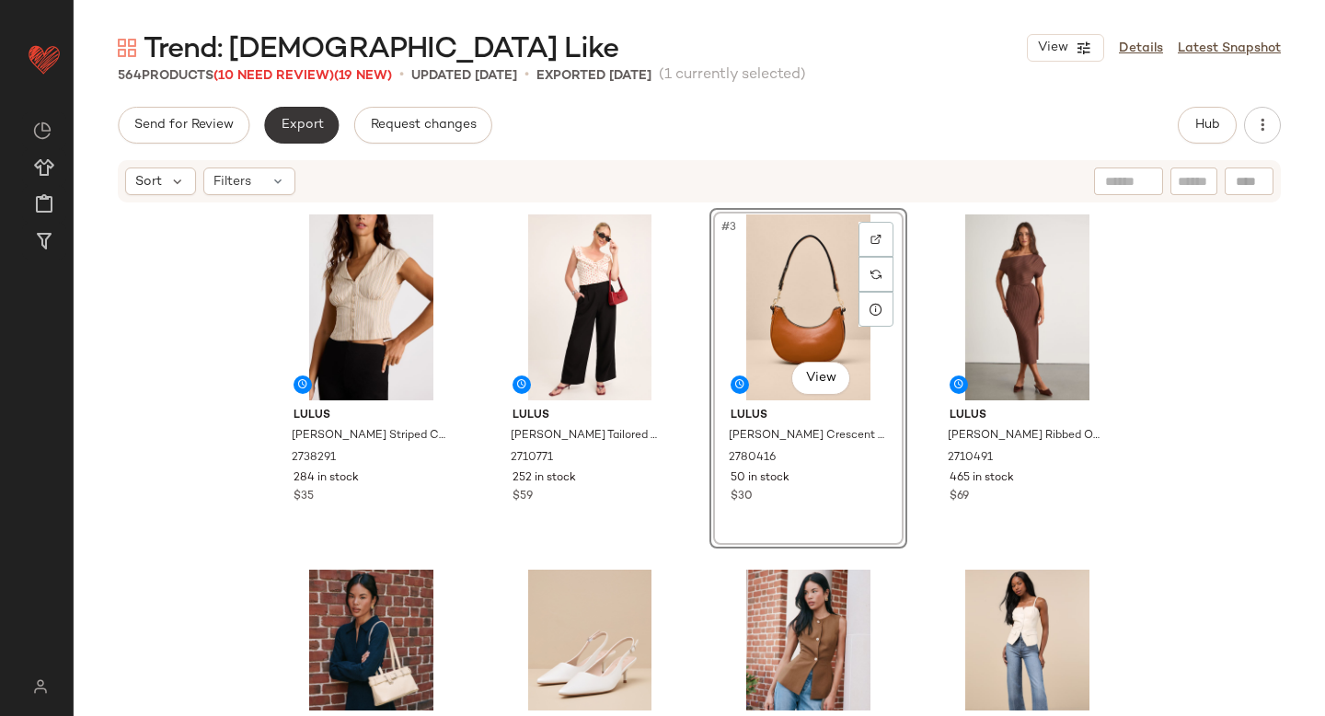
click at [298, 122] on span "Export" at bounding box center [301, 125] width 43 height 15
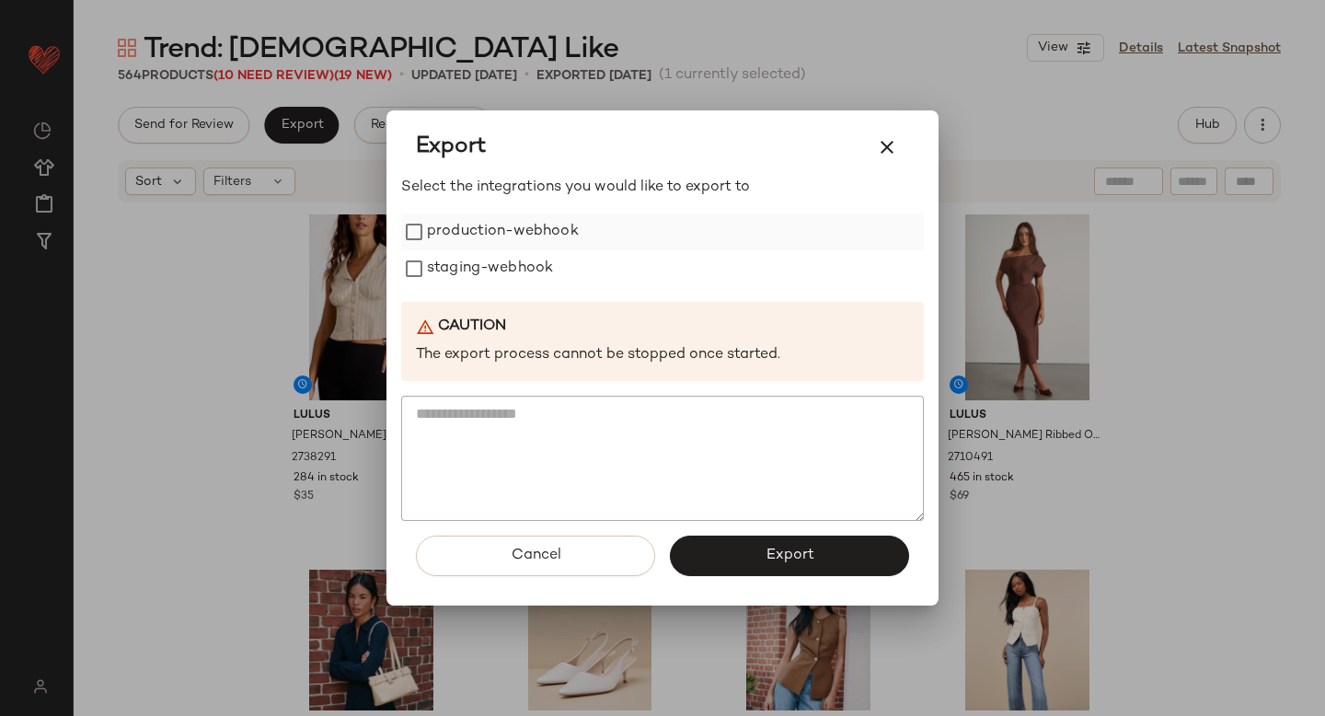
click at [451, 236] on label "production-webhook" at bounding box center [503, 231] width 152 height 37
click at [458, 272] on label "staging-webhook" at bounding box center [490, 268] width 126 height 37
click at [743, 543] on button "Export" at bounding box center [789, 555] width 239 height 40
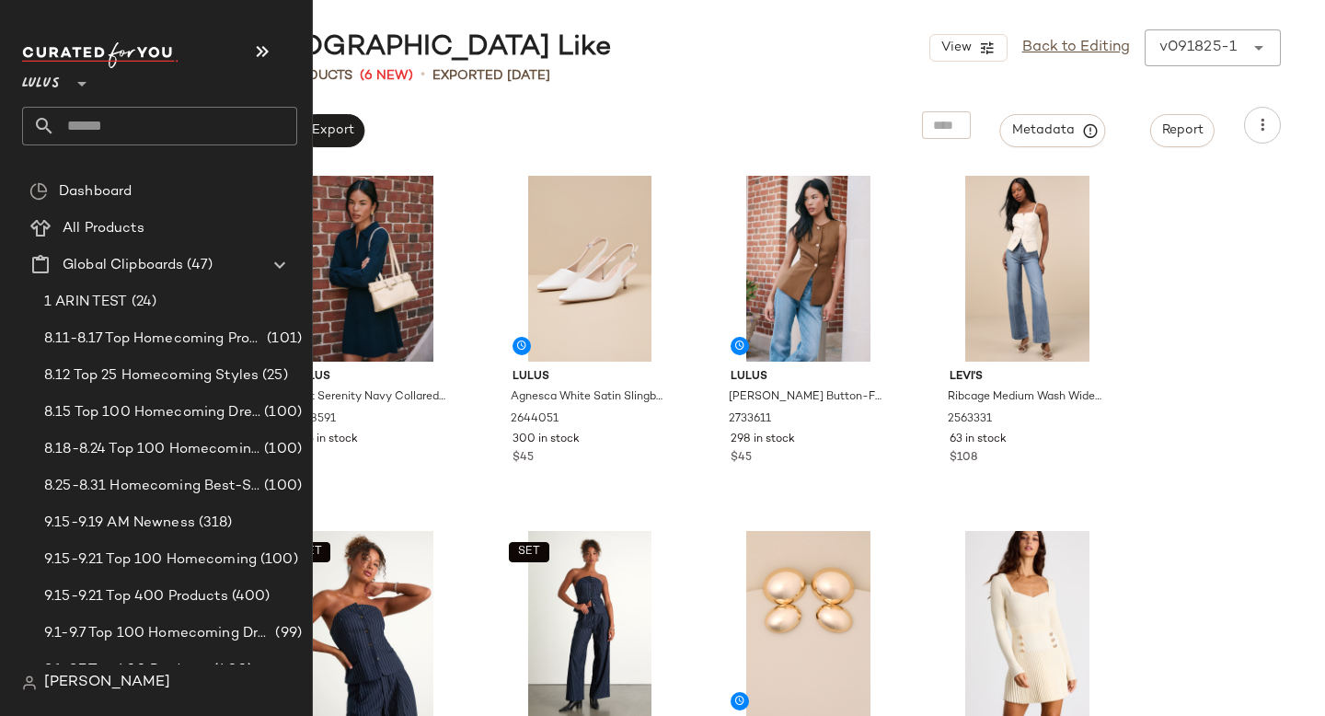
click at [154, 115] on input "text" at bounding box center [176, 126] width 242 height 39
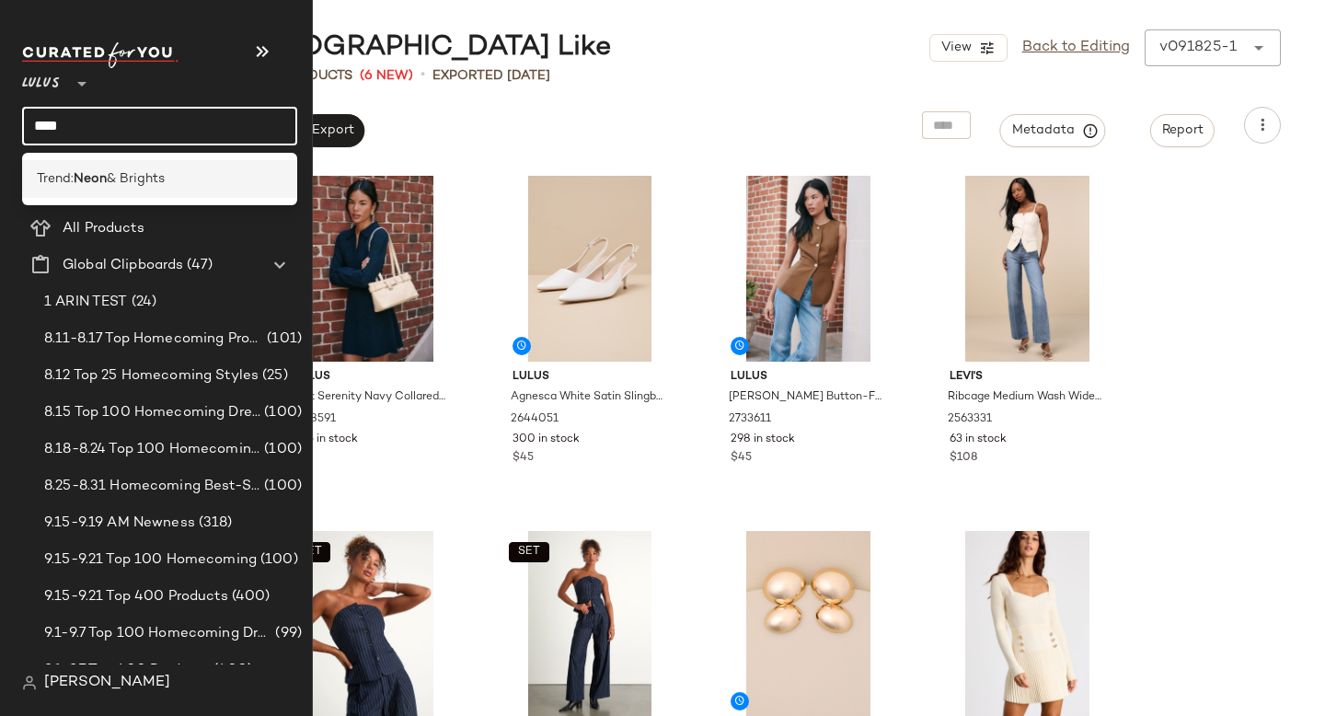
type input "****"
click at [137, 181] on span "& Brights" at bounding box center [136, 178] width 58 height 19
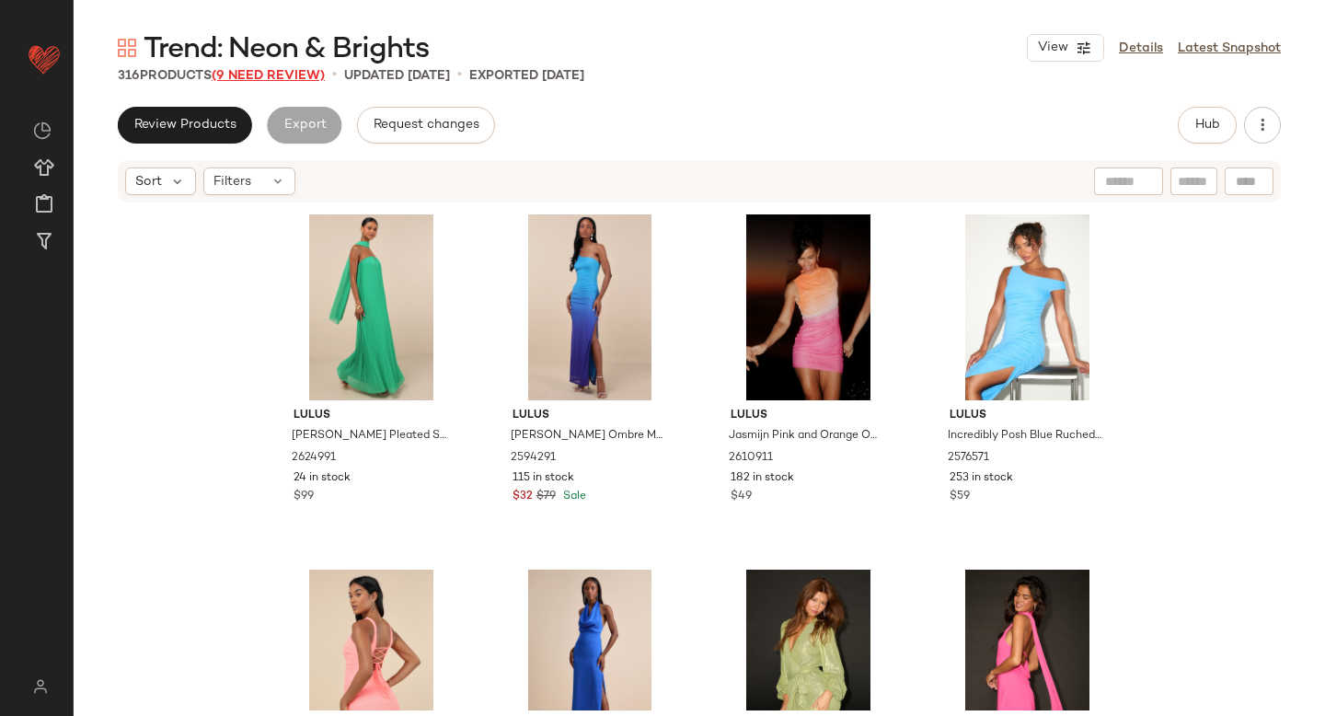
click at [249, 79] on span "(9 Need Review)" at bounding box center [268, 76] width 113 height 14
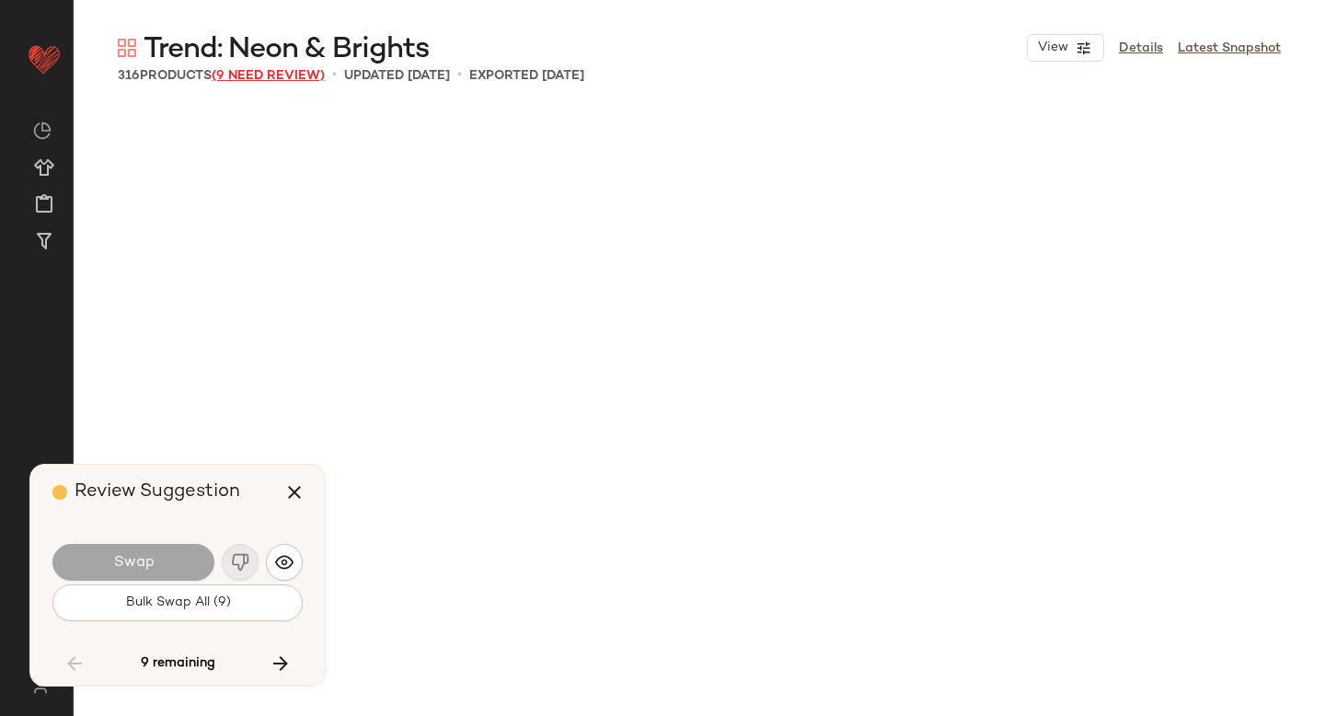
scroll to position [9589, 0]
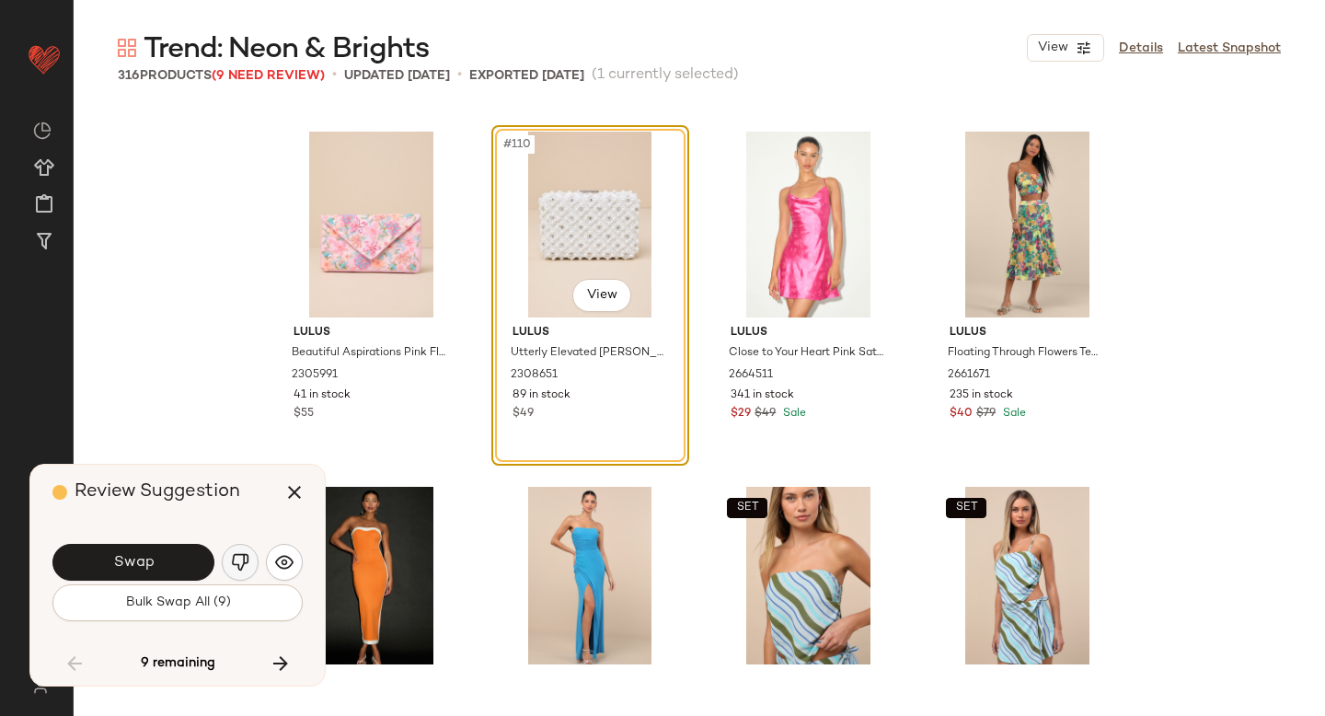
click at [247, 568] on img "button" at bounding box center [240, 562] width 18 height 18
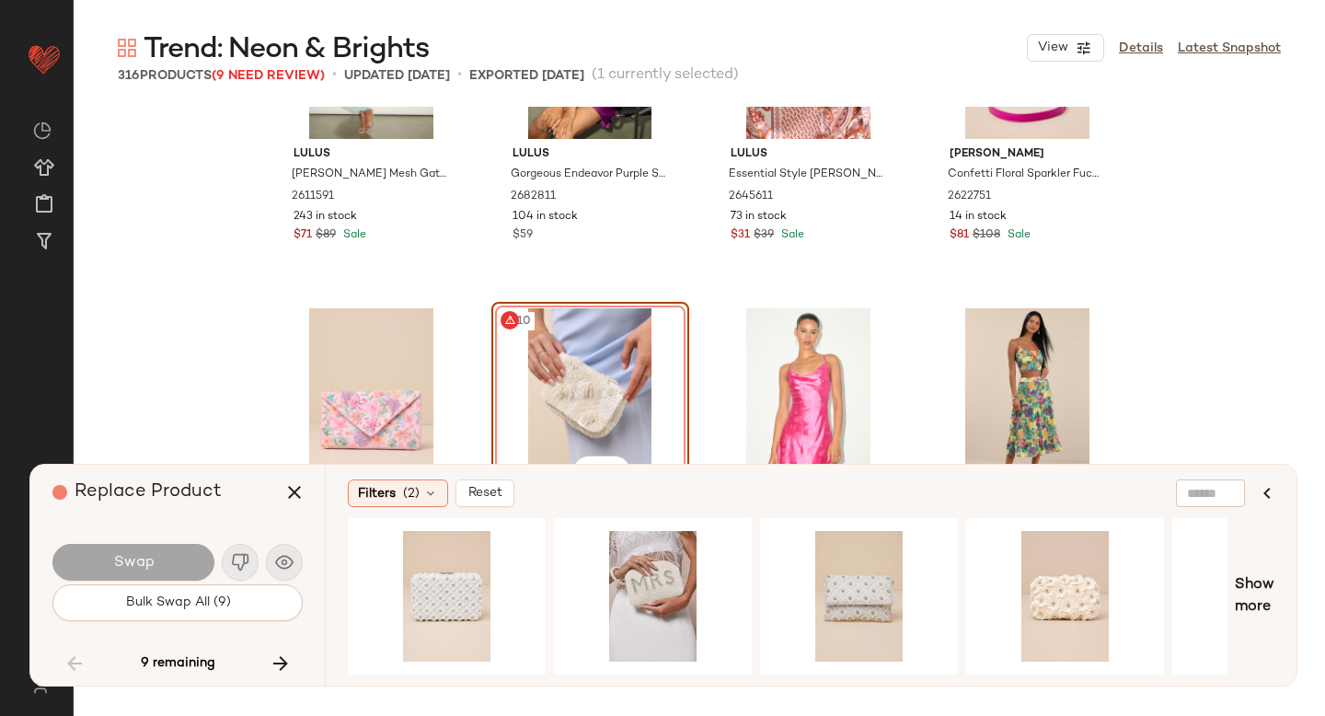
scroll to position [9492, 0]
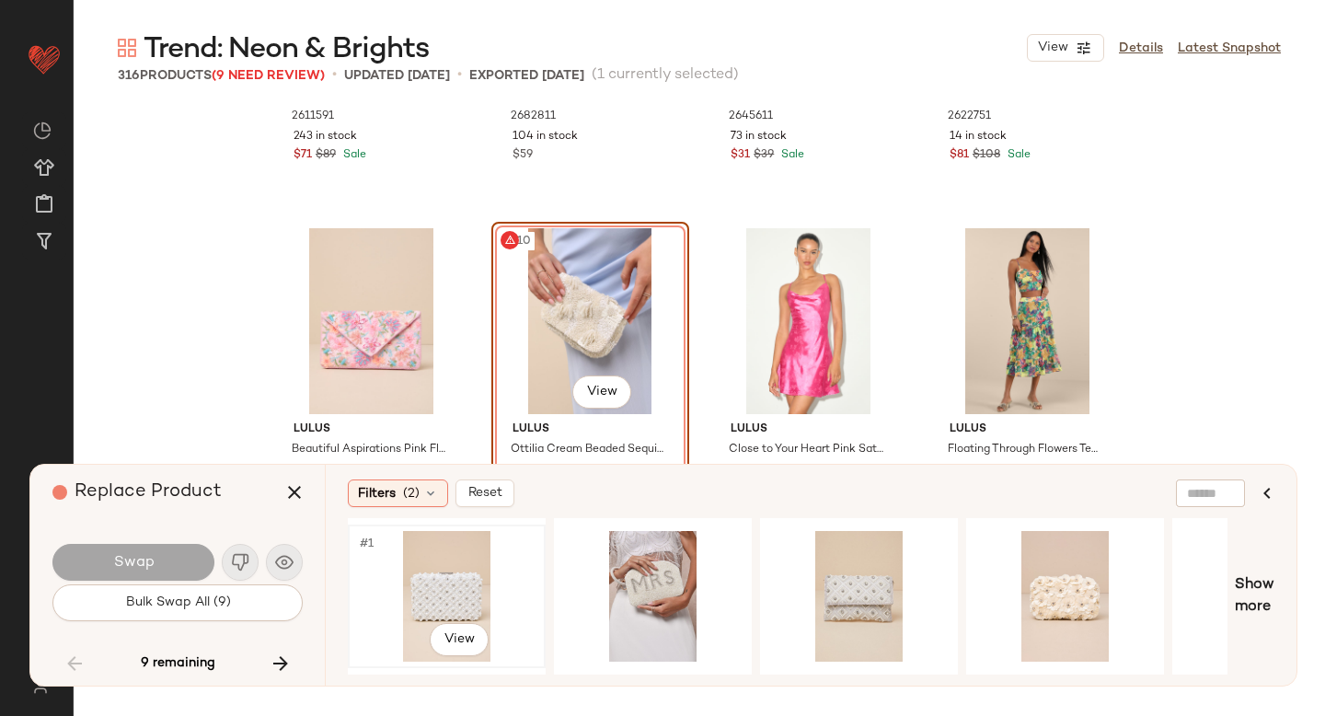
click at [471, 568] on div "#1 View" at bounding box center [446, 596] width 185 height 131
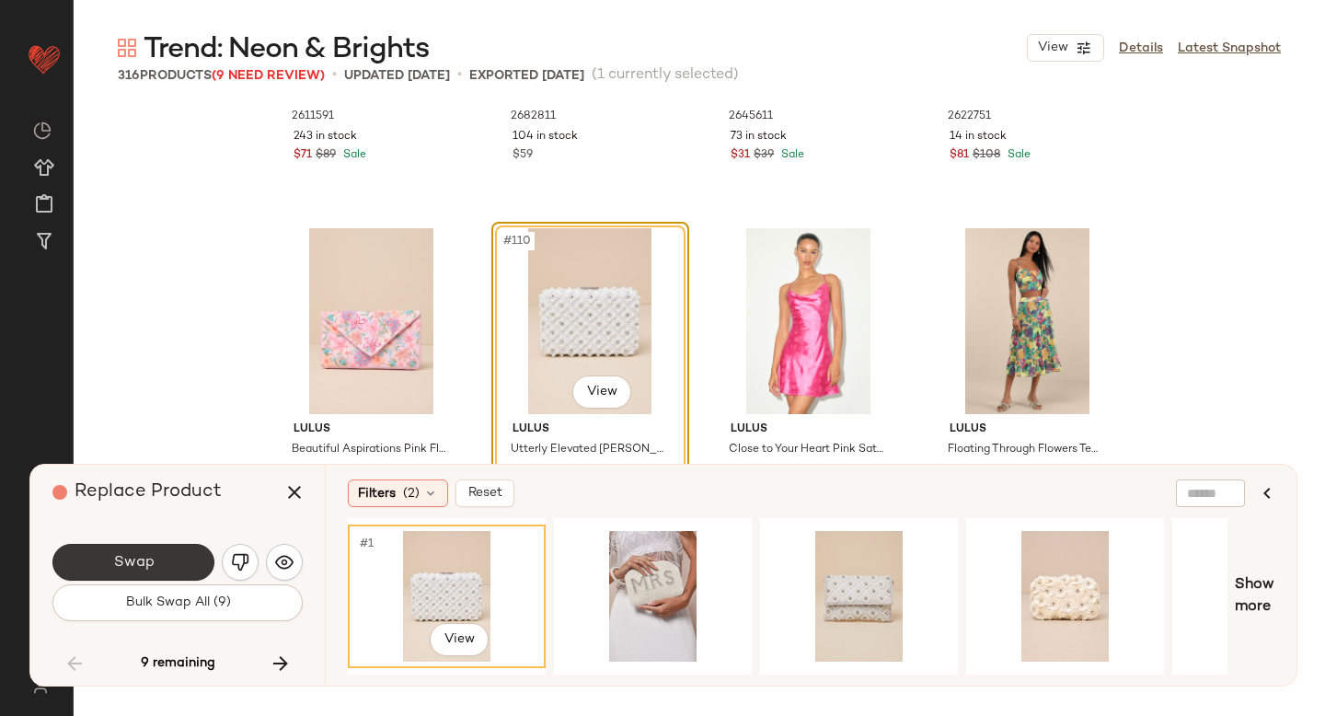
click at [158, 547] on button "Swap" at bounding box center [133, 562] width 162 height 37
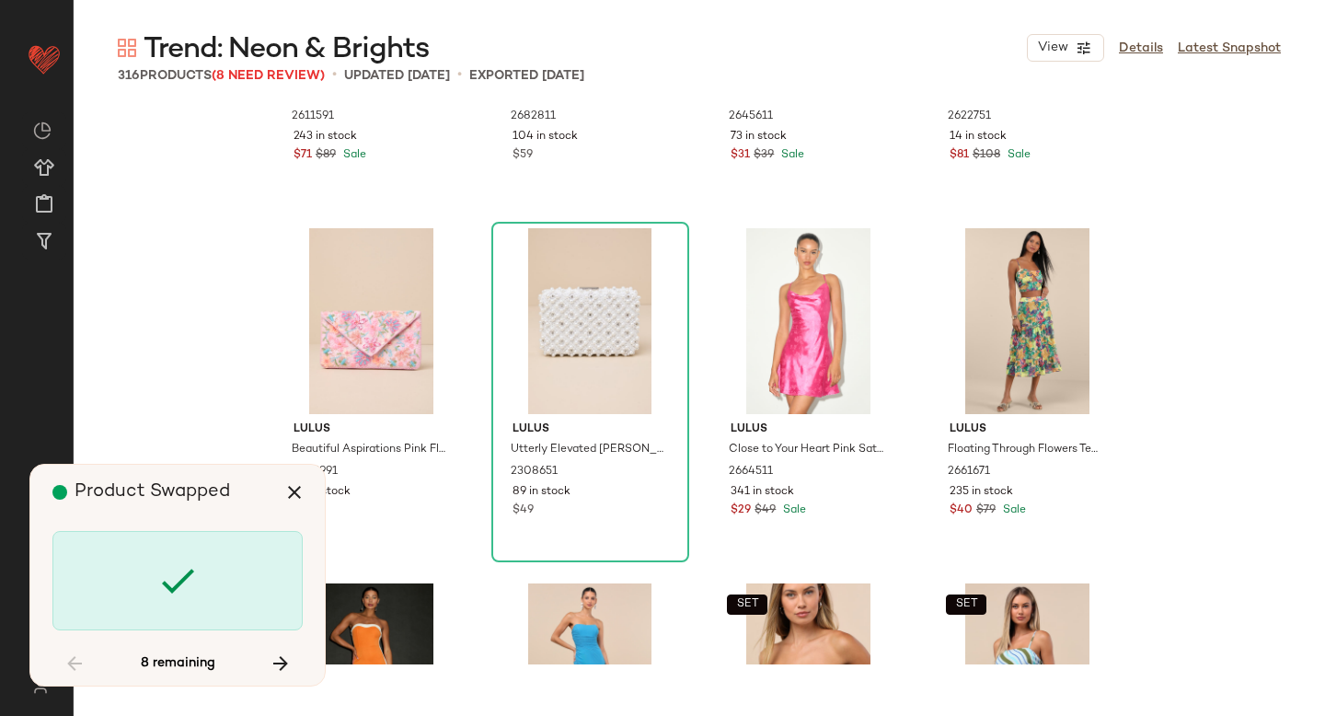
scroll to position [13140, 0]
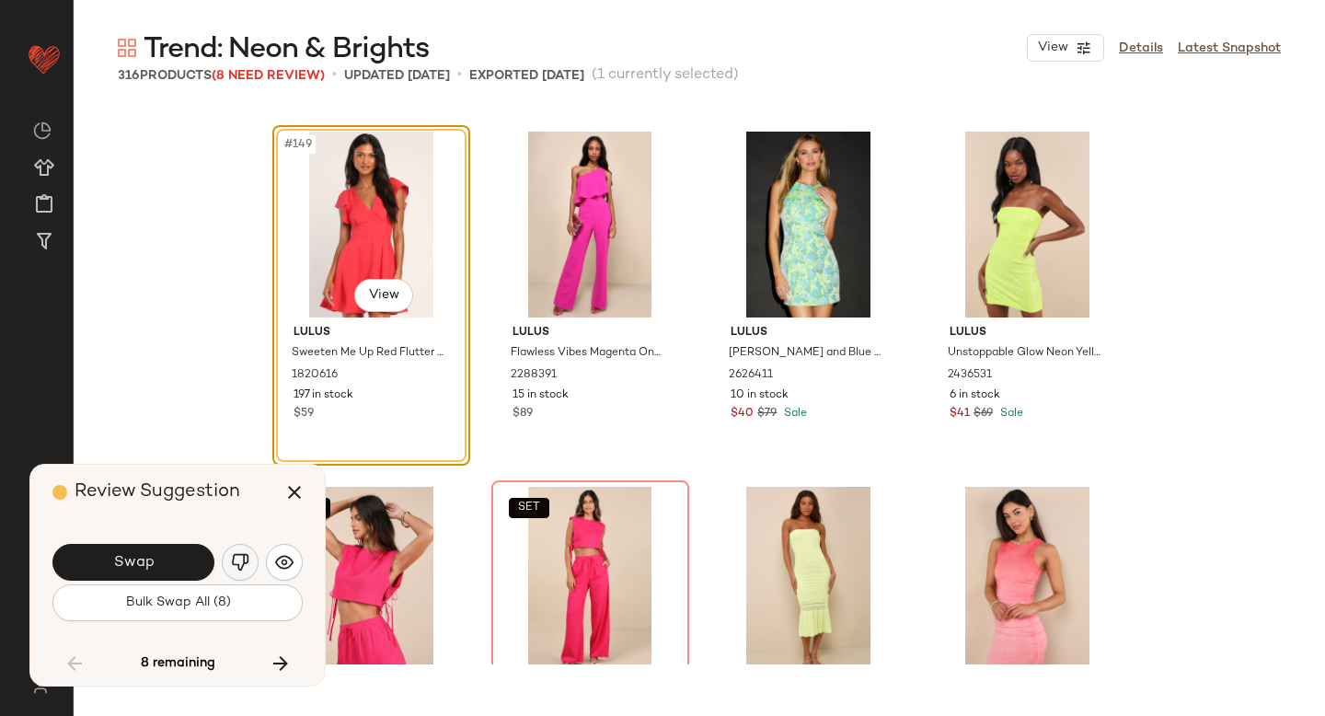
click at [242, 559] on img "button" at bounding box center [240, 562] width 18 height 18
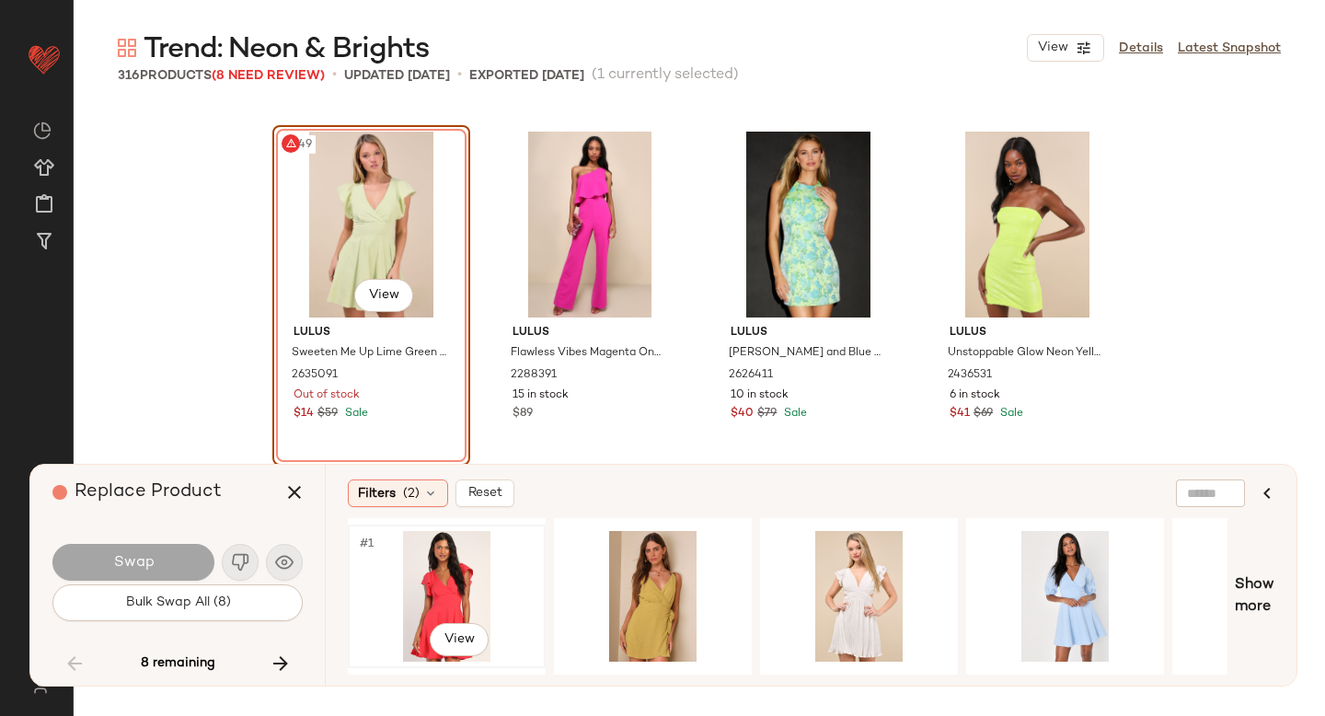
click at [498, 560] on div "#1 View" at bounding box center [446, 596] width 185 height 131
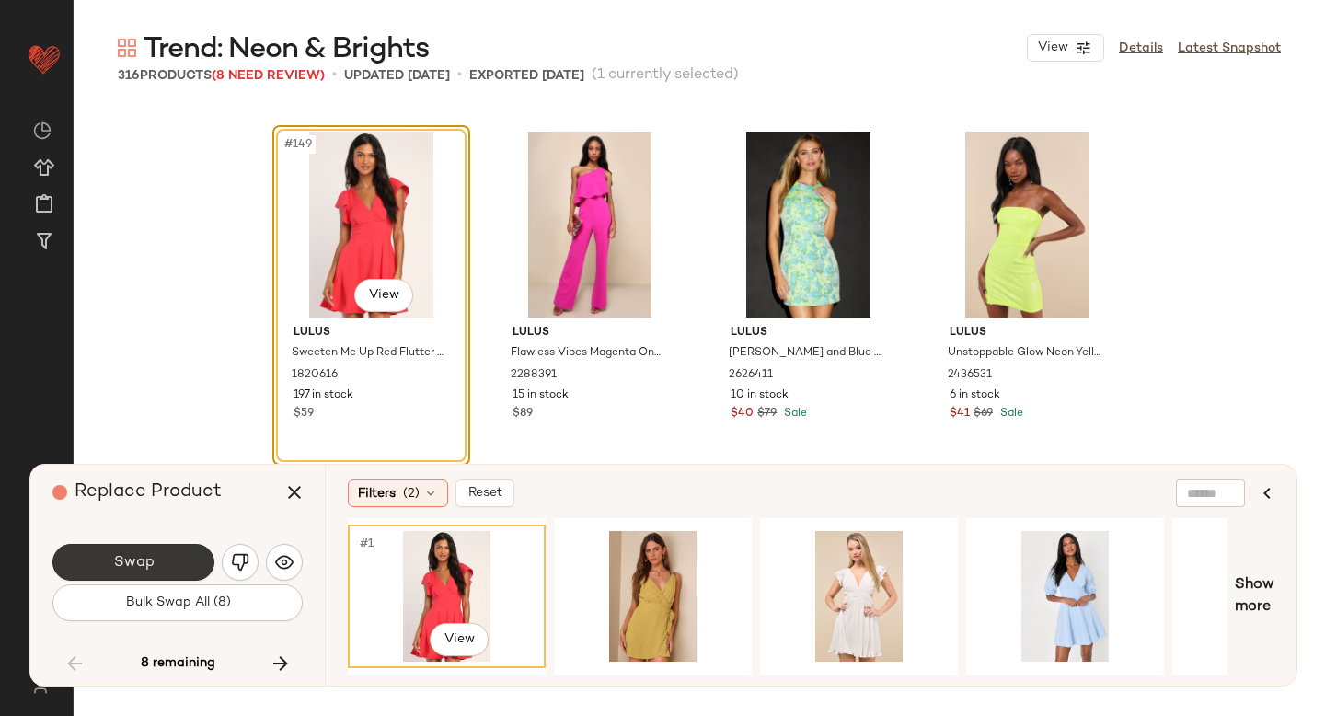
click at [139, 561] on span "Swap" at bounding box center [132, 562] width 41 height 17
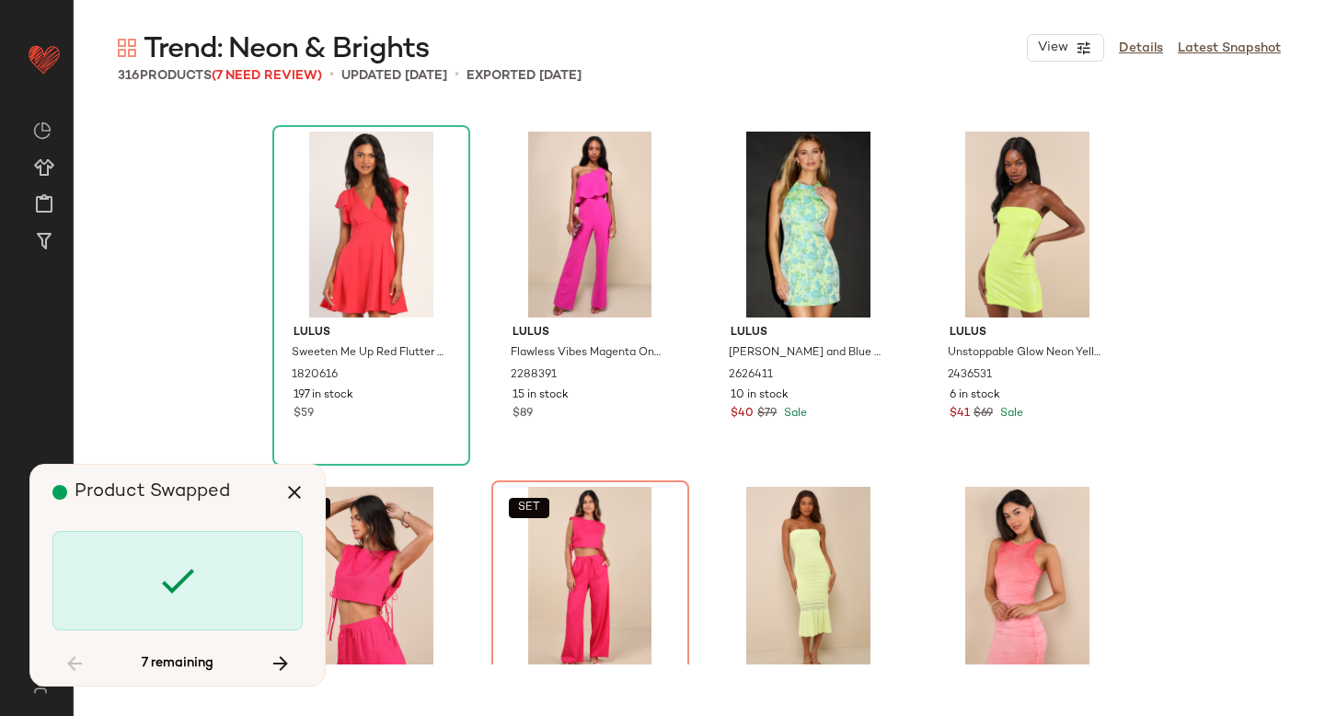
scroll to position [13495, 0]
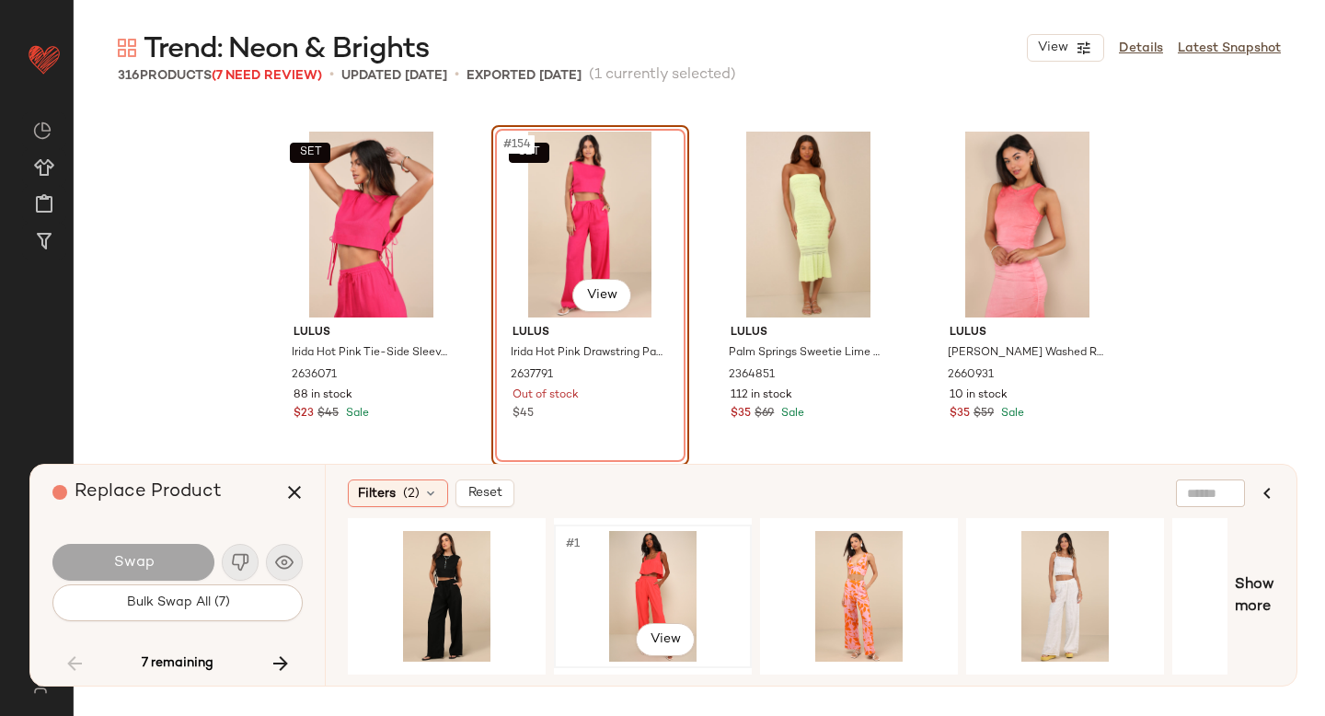
click at [614, 580] on div "#1 View" at bounding box center [652, 596] width 185 height 131
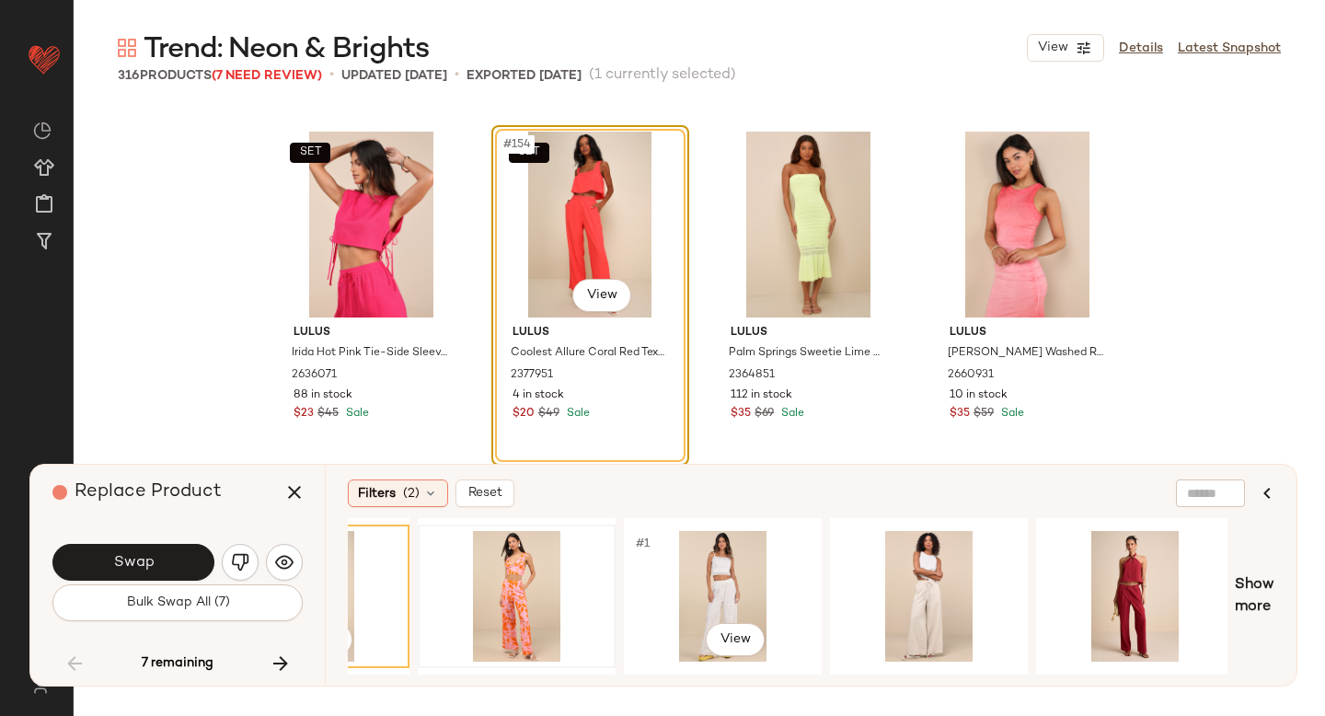
scroll to position [0, 345]
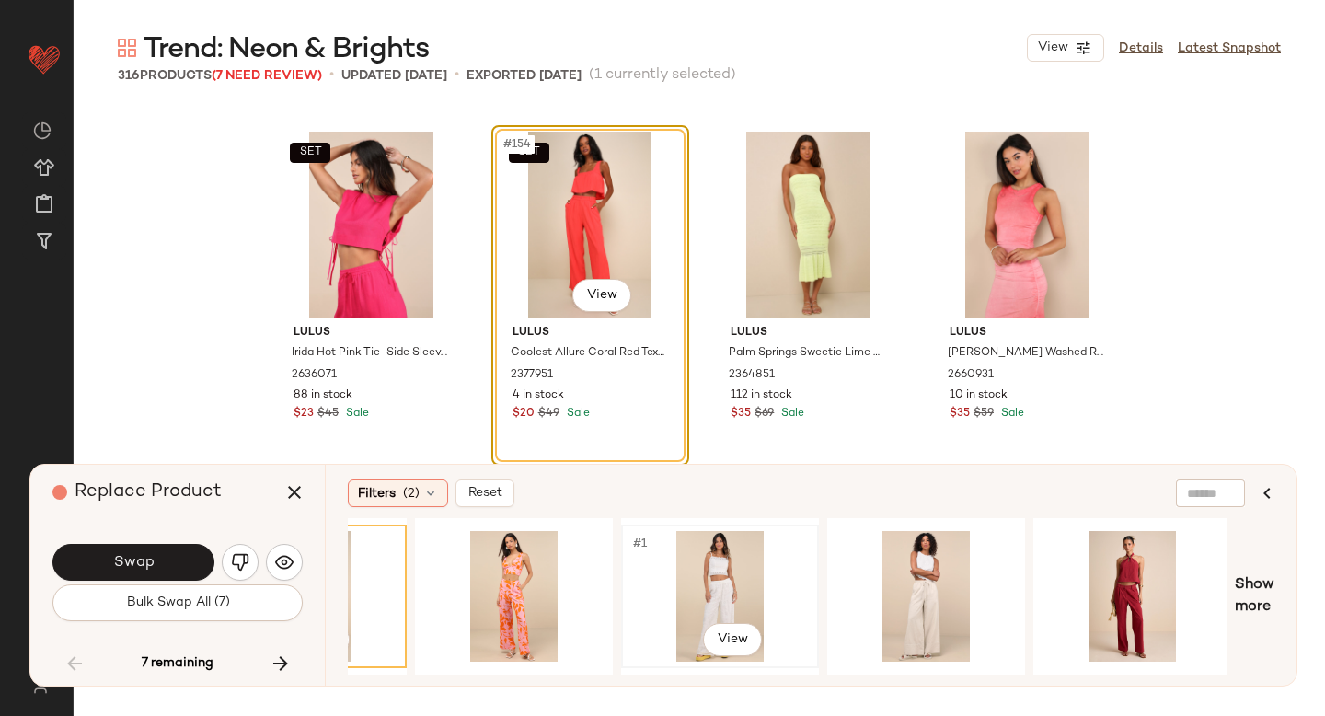
click at [750, 592] on div "#1 View" at bounding box center [719, 596] width 185 height 131
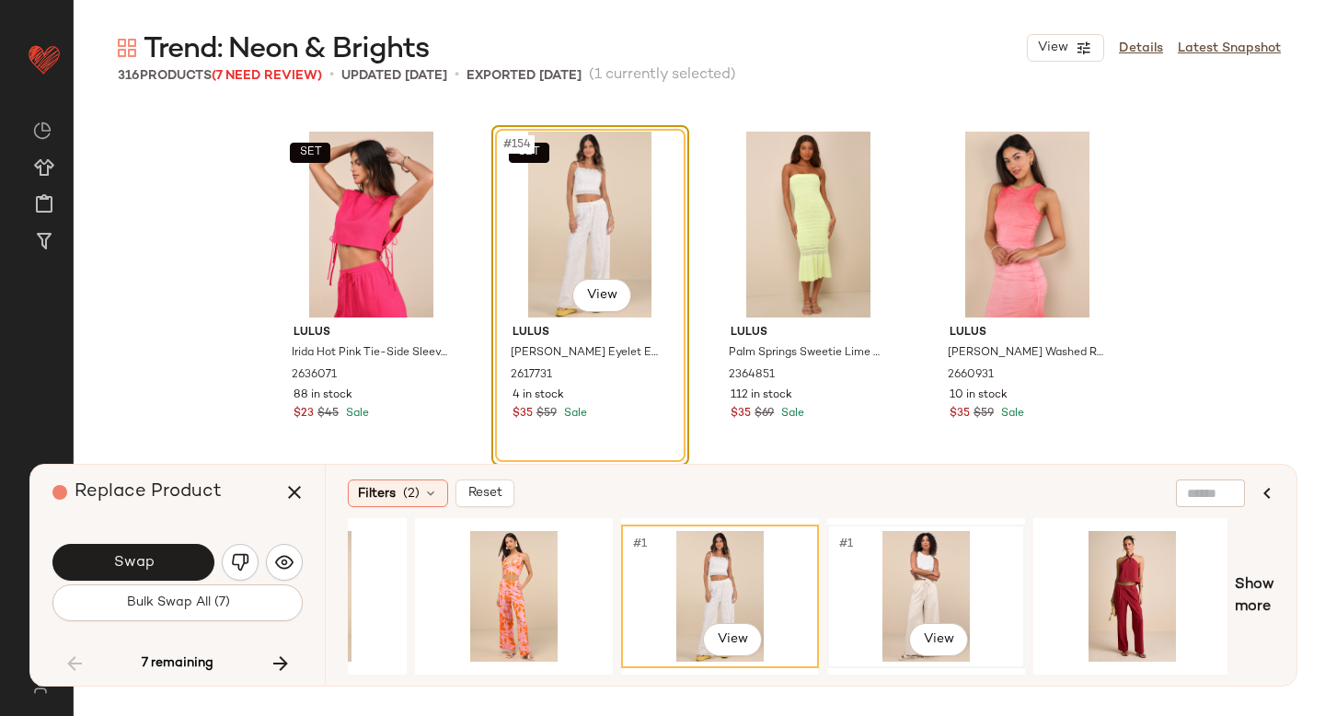
click at [897, 582] on div "#1 View" at bounding box center [926, 596] width 185 height 131
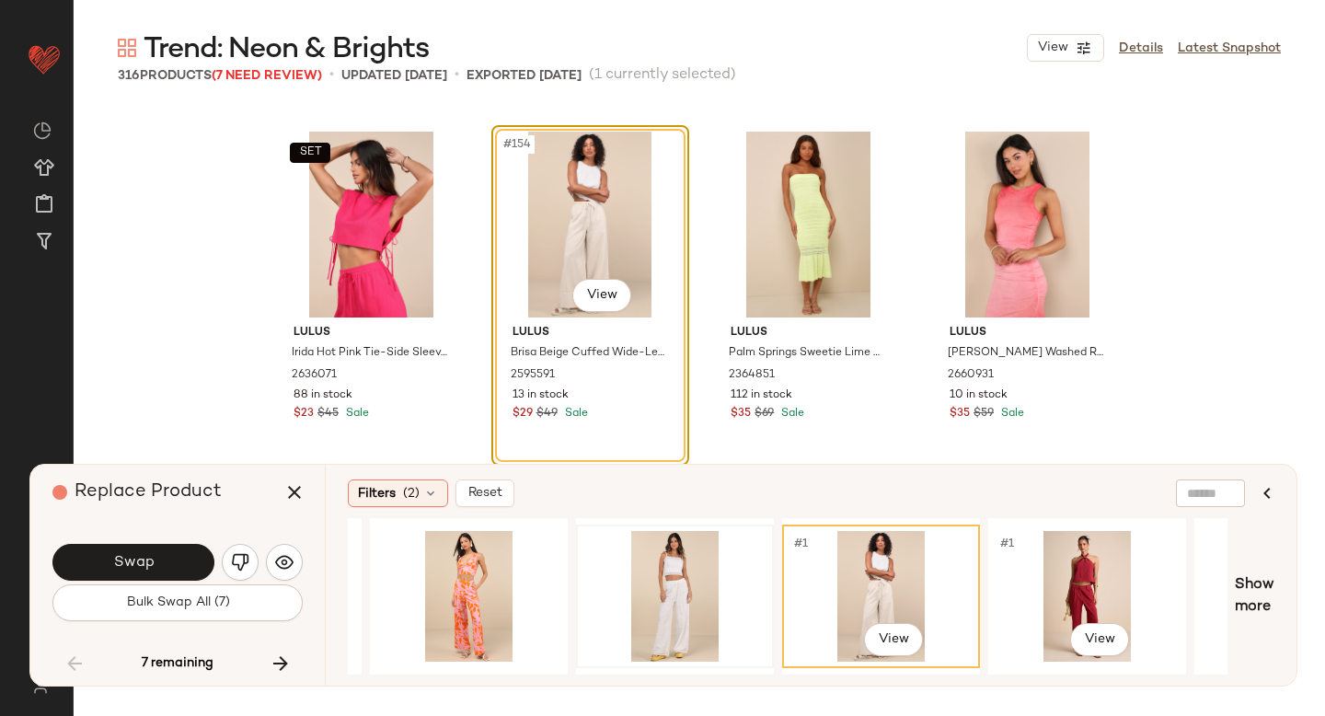
scroll to position [0, 0]
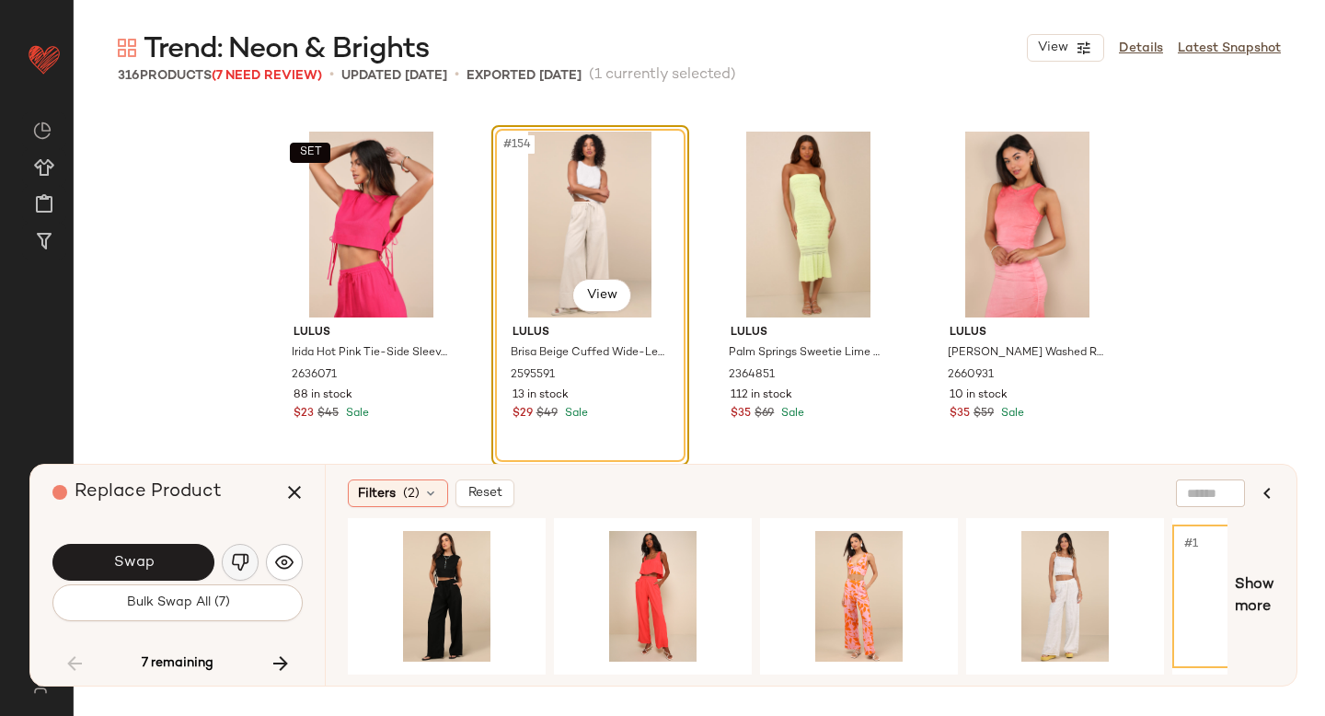
click at [237, 561] on img "button" at bounding box center [240, 562] width 18 height 18
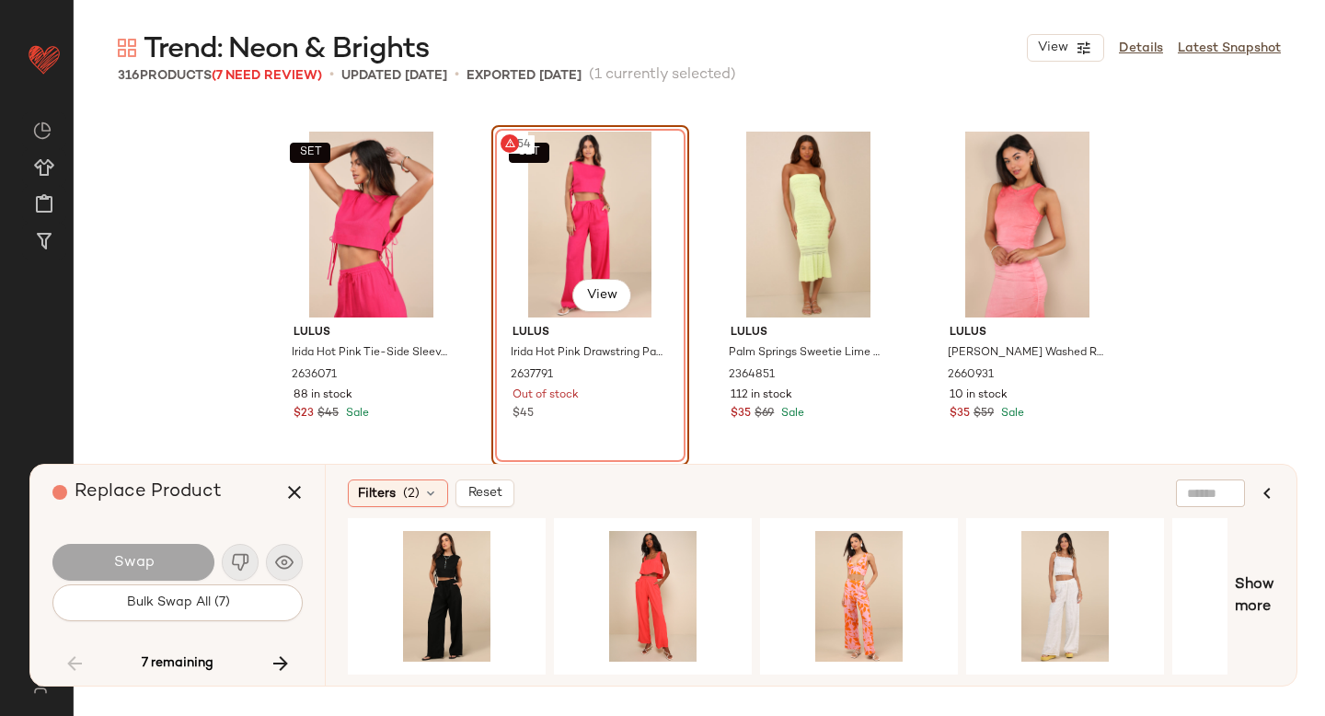
click at [620, 201] on div "SET #154 View" at bounding box center [590, 225] width 185 height 186
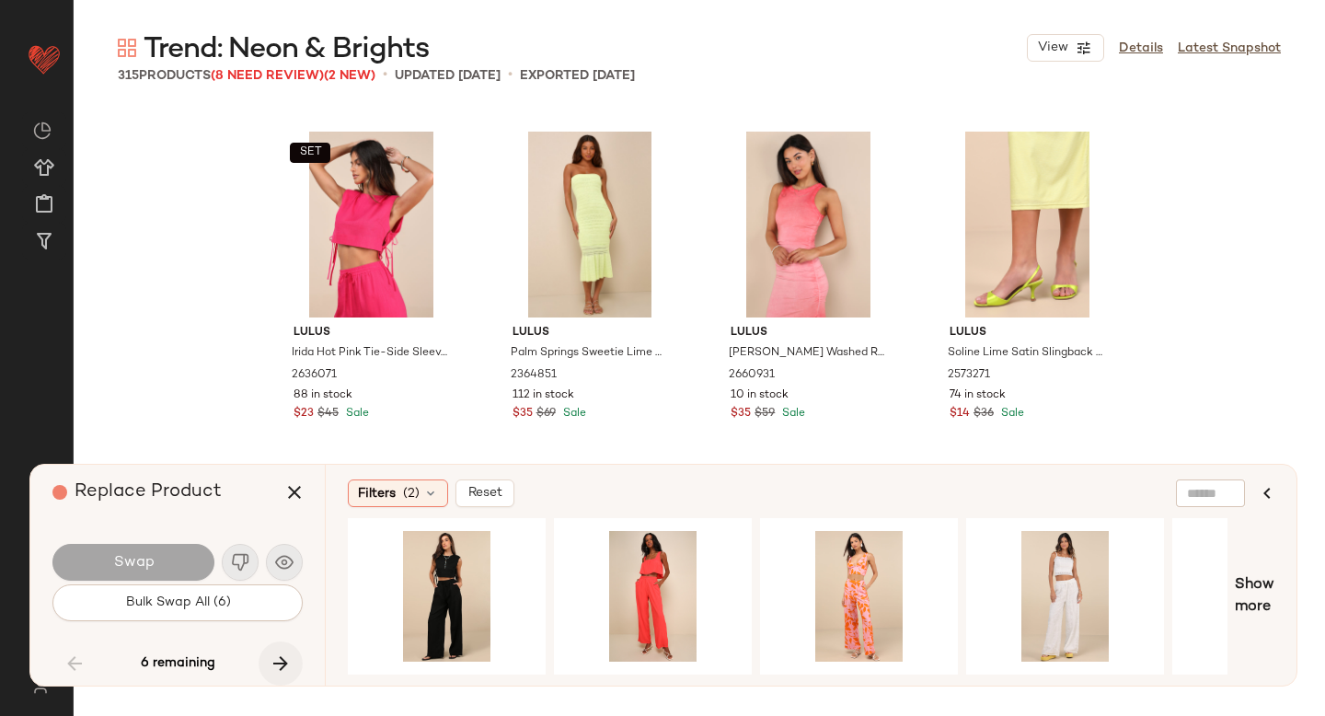
click at [282, 652] on icon "button" at bounding box center [281, 663] width 22 height 22
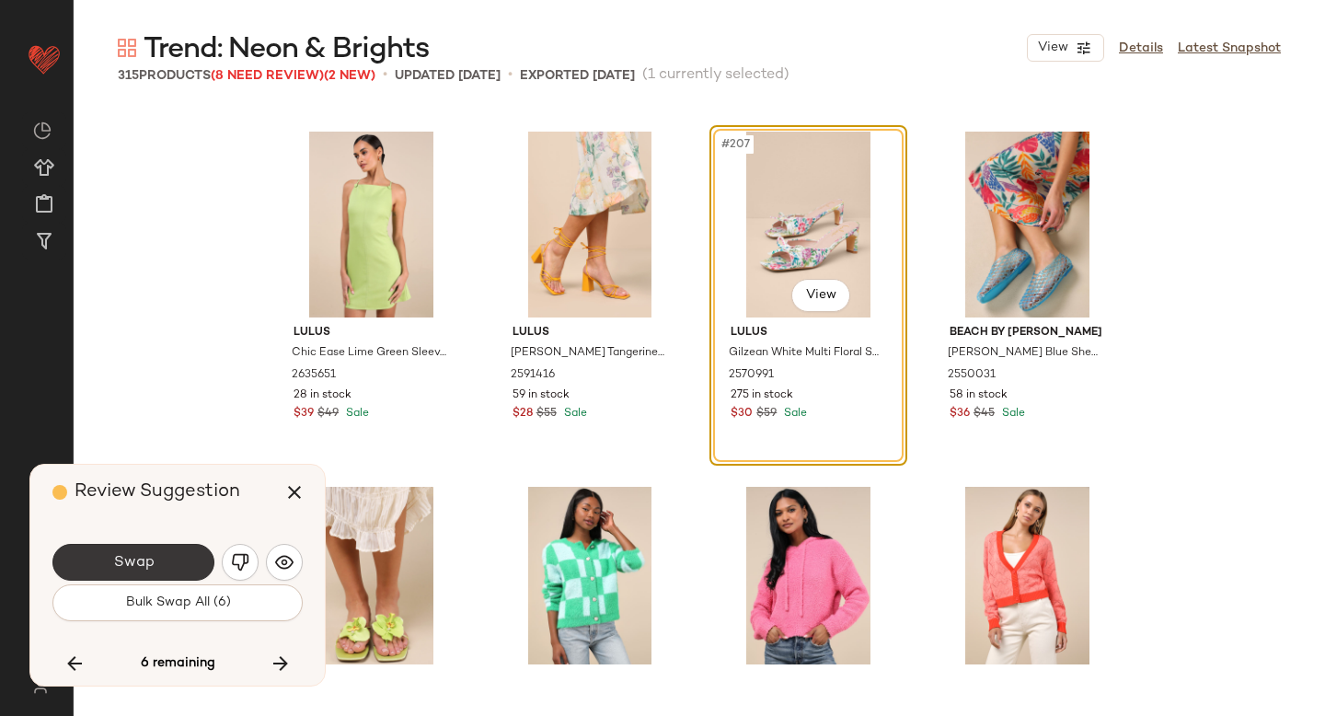
click at [168, 570] on button "Swap" at bounding box center [133, 562] width 162 height 37
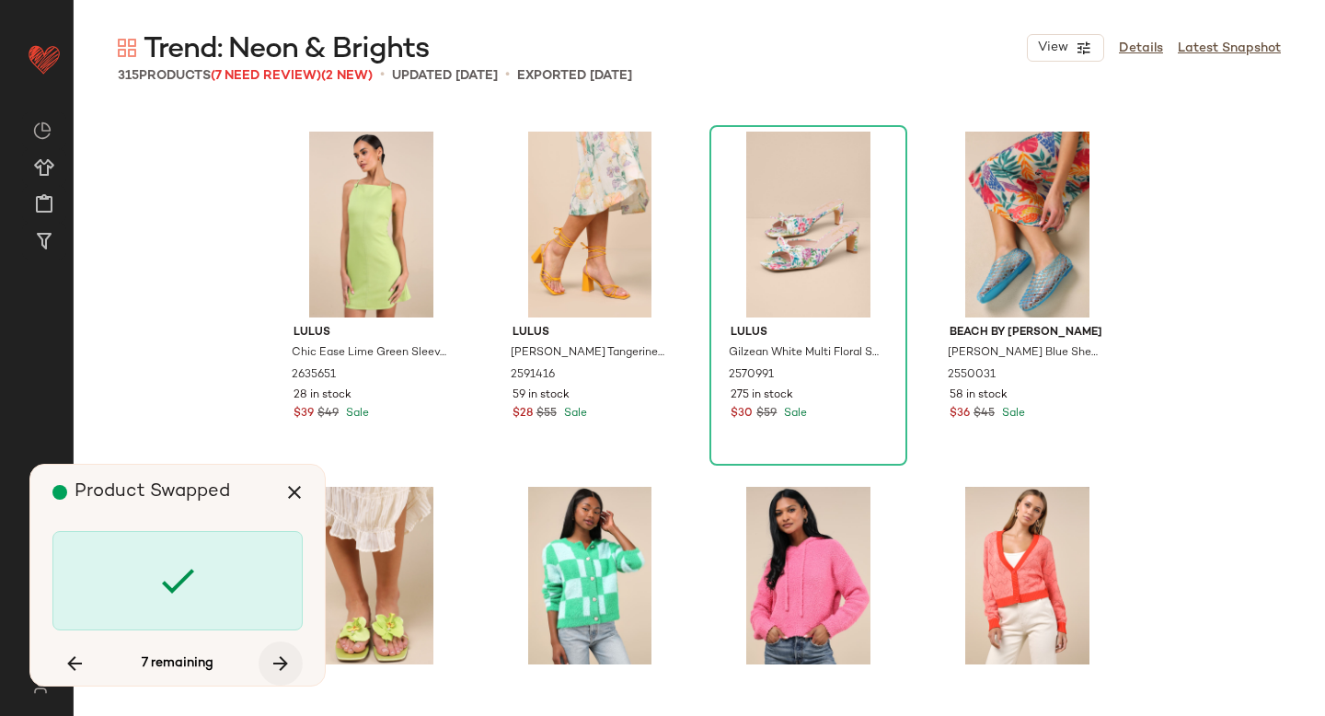
click at [276, 661] on icon "button" at bounding box center [281, 663] width 22 height 22
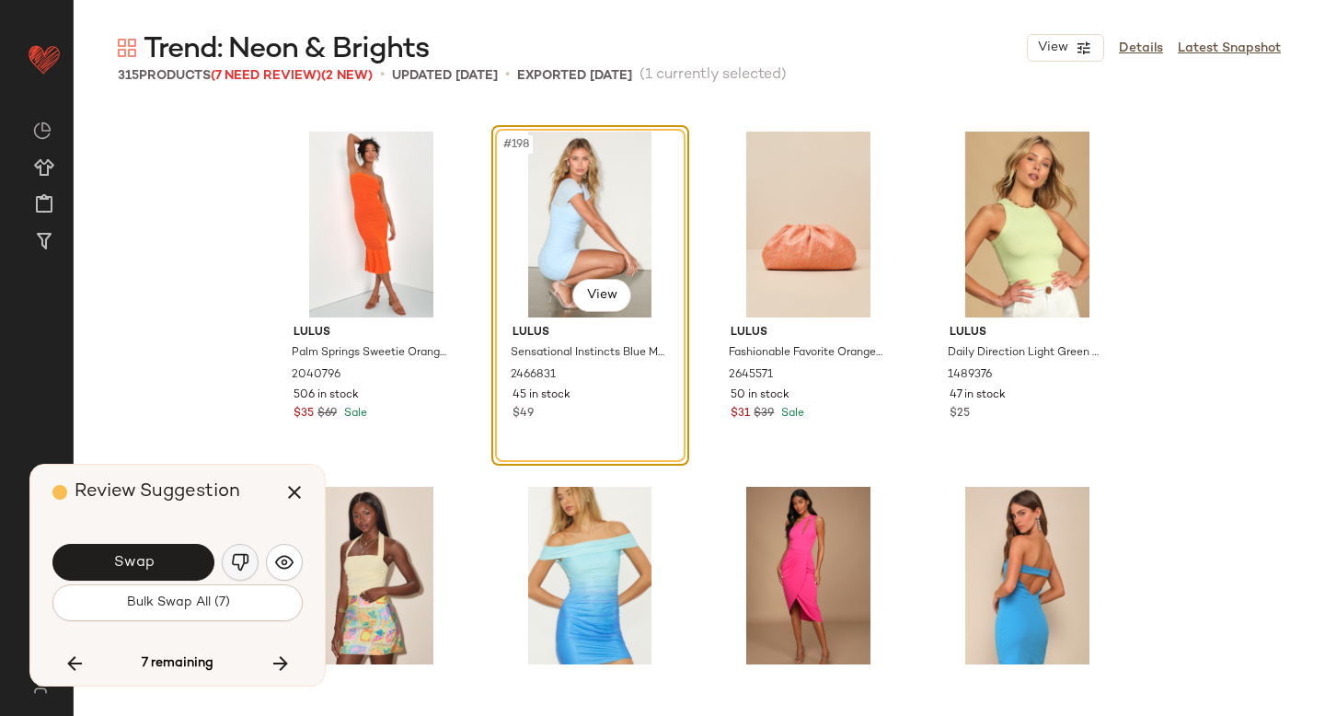
click at [244, 562] on img "button" at bounding box center [240, 562] width 18 height 18
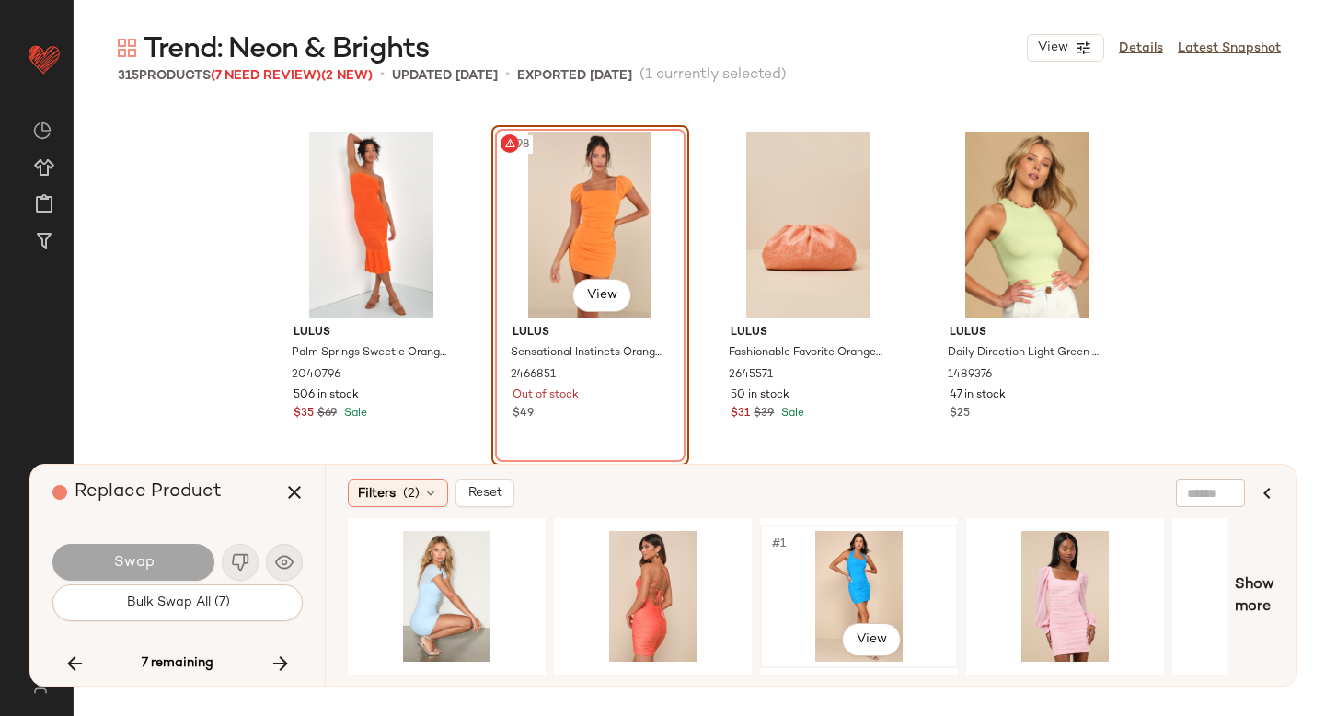
click at [830, 557] on div "#1 View" at bounding box center [858, 596] width 185 height 131
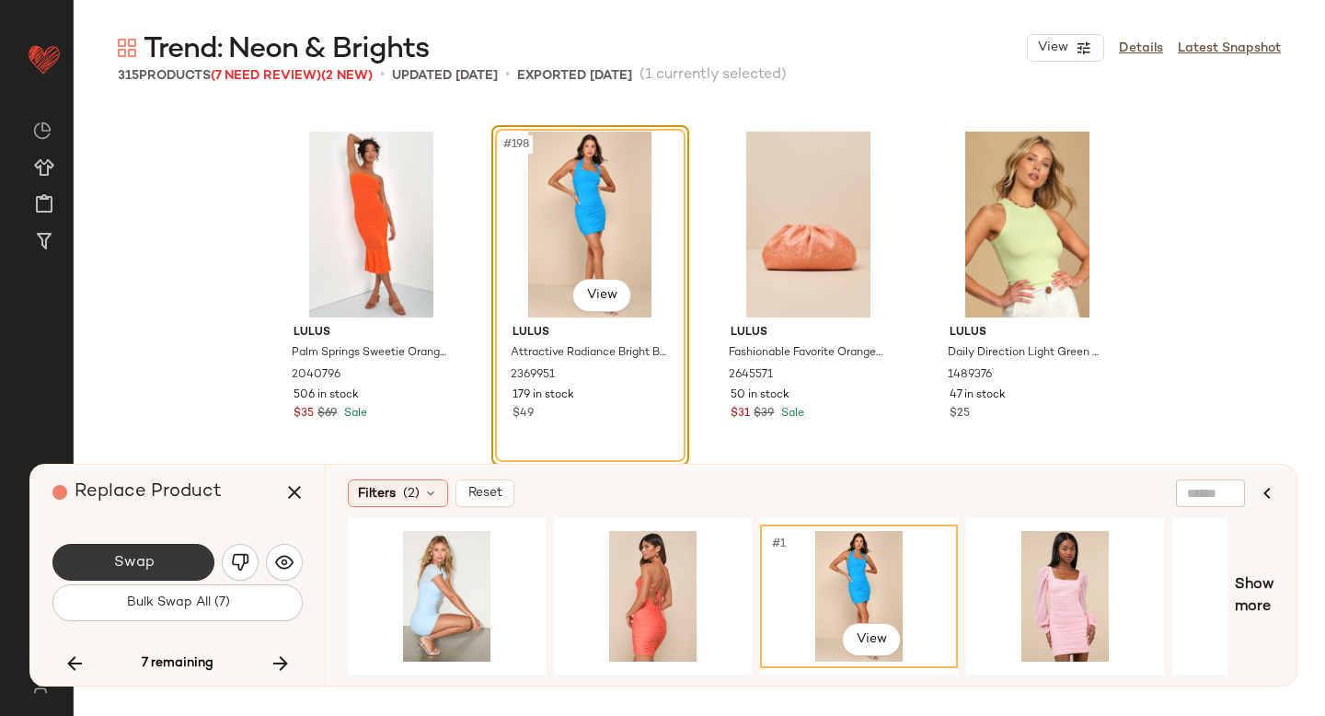
click at [114, 560] on span "Swap" at bounding box center [132, 562] width 41 height 17
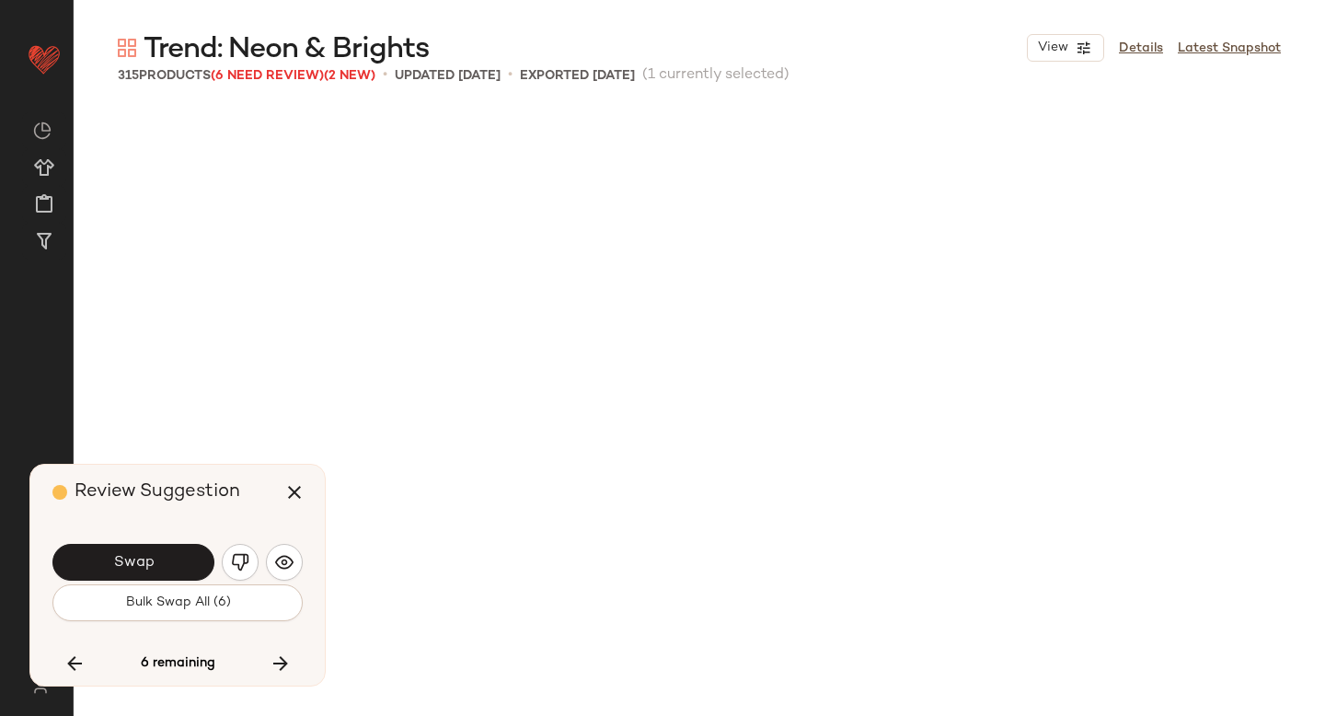
scroll to position [19177, 0]
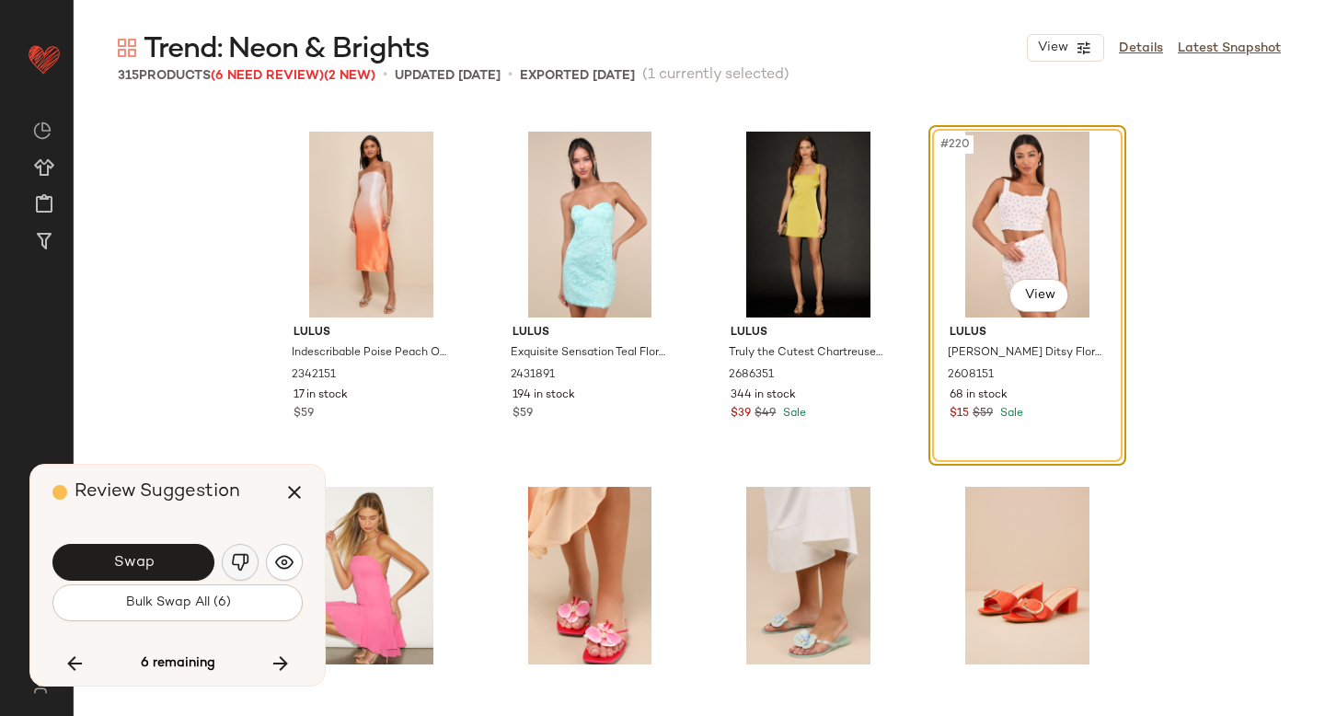
click at [244, 568] on img "button" at bounding box center [240, 562] width 18 height 18
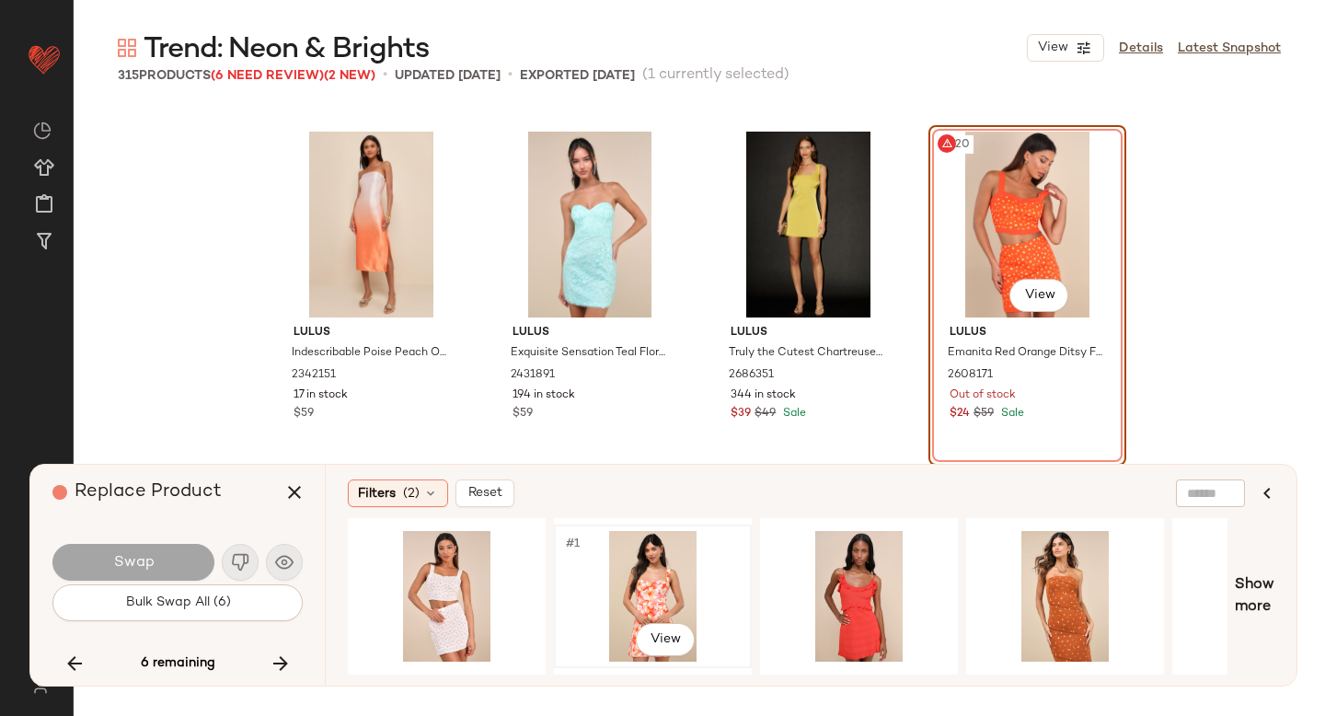
click at [638, 576] on div "#1 View" at bounding box center [652, 596] width 185 height 131
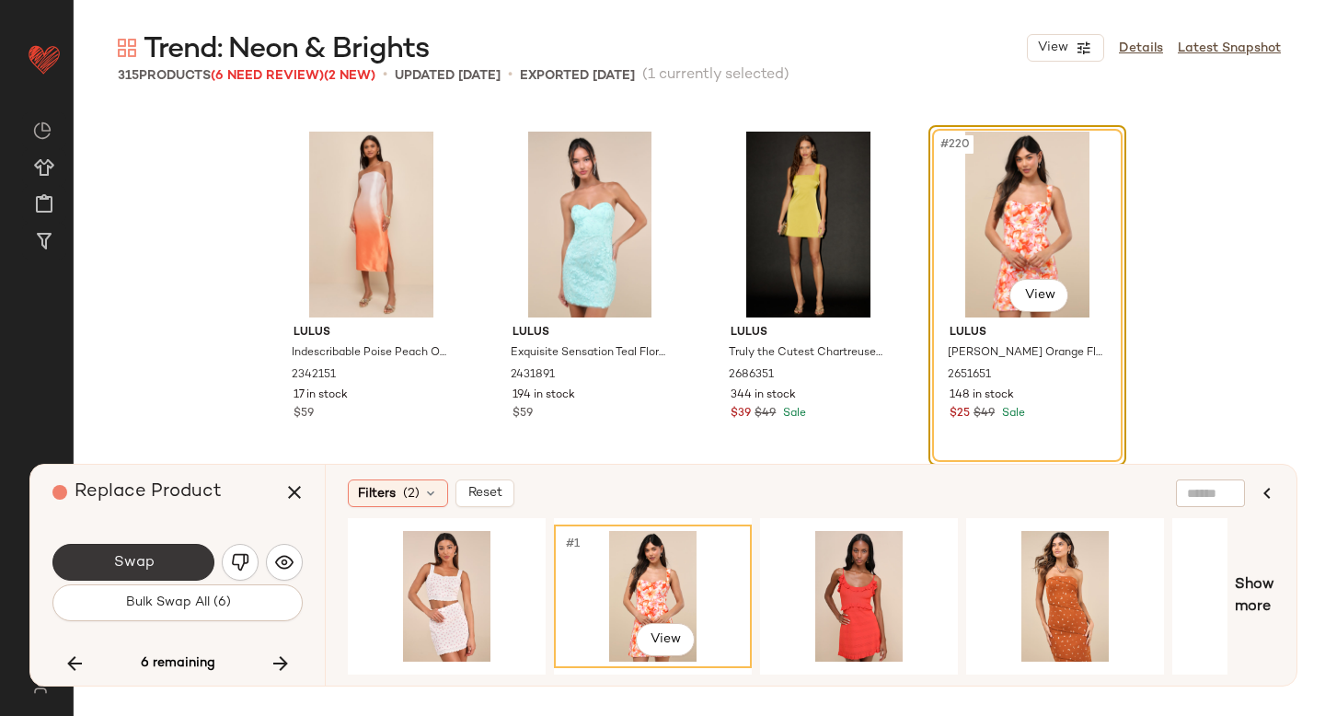
click at [118, 560] on span "Swap" at bounding box center [132, 562] width 41 height 17
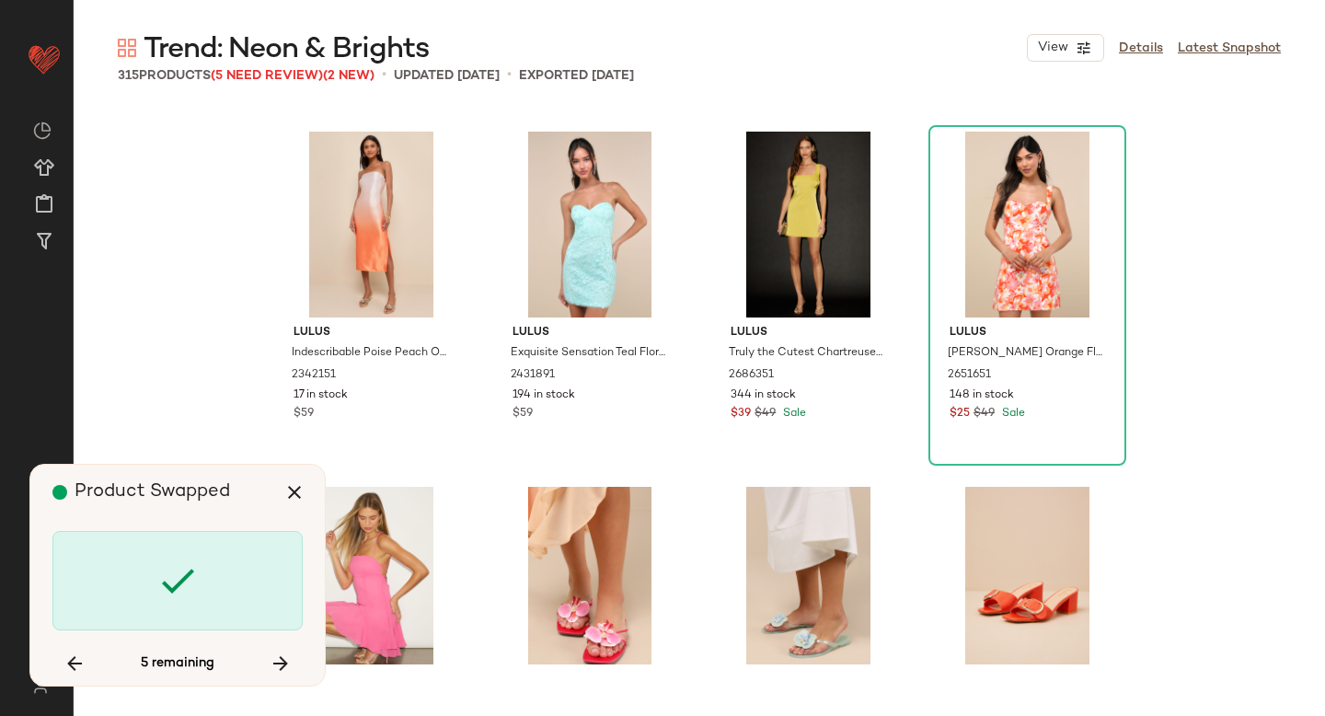
scroll to position [20243, 0]
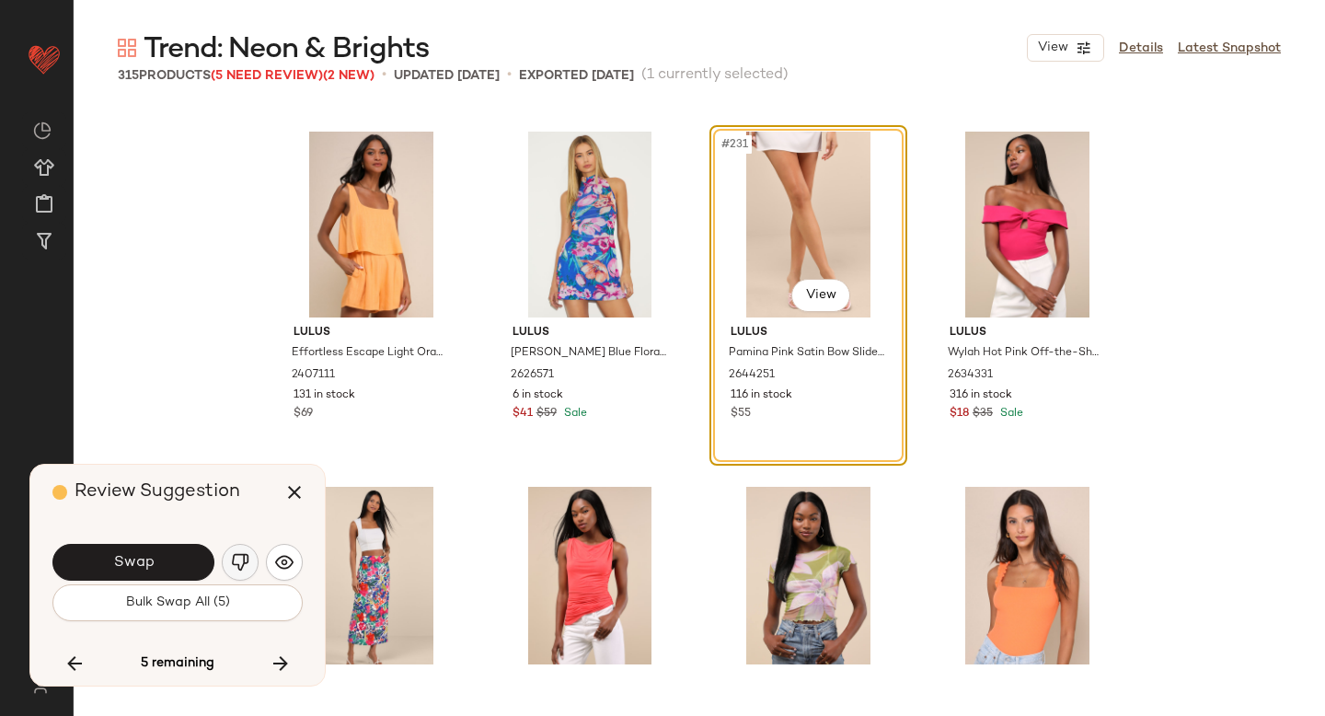
click at [253, 566] on button "button" at bounding box center [240, 562] width 37 height 37
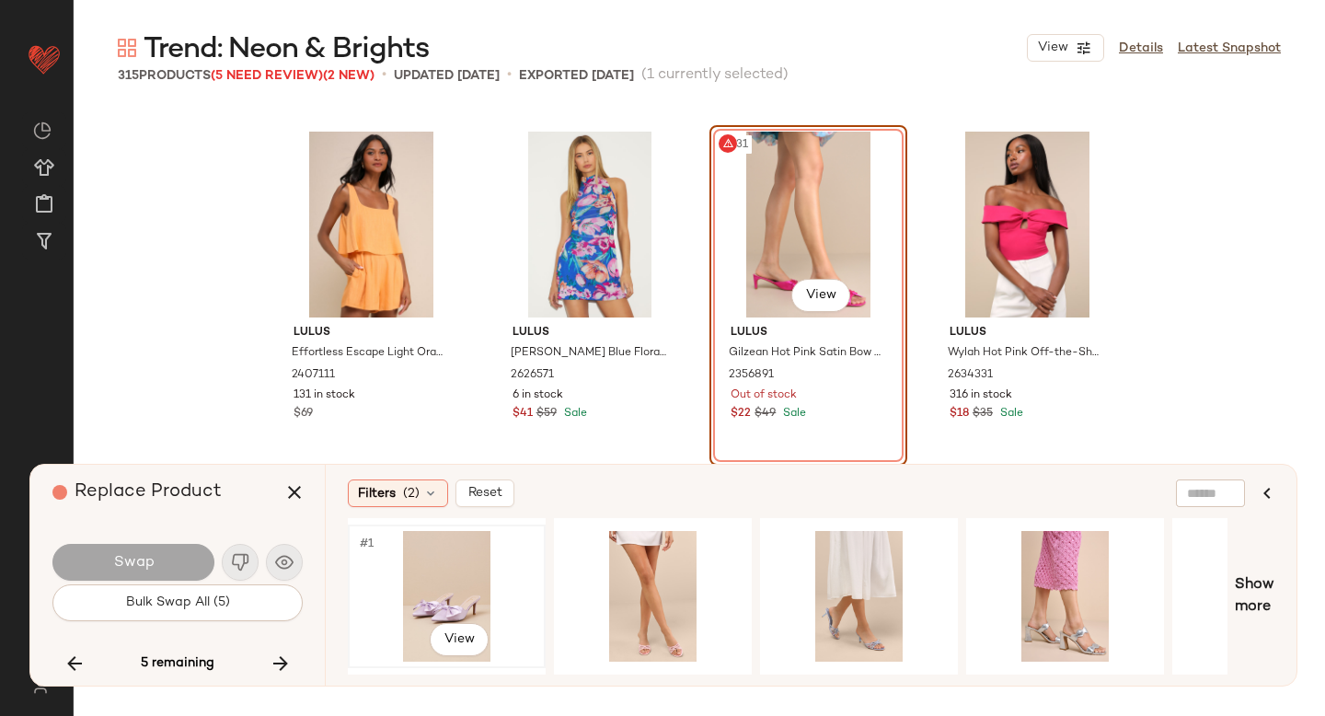
click at [469, 583] on div "#1 View" at bounding box center [446, 596] width 185 height 131
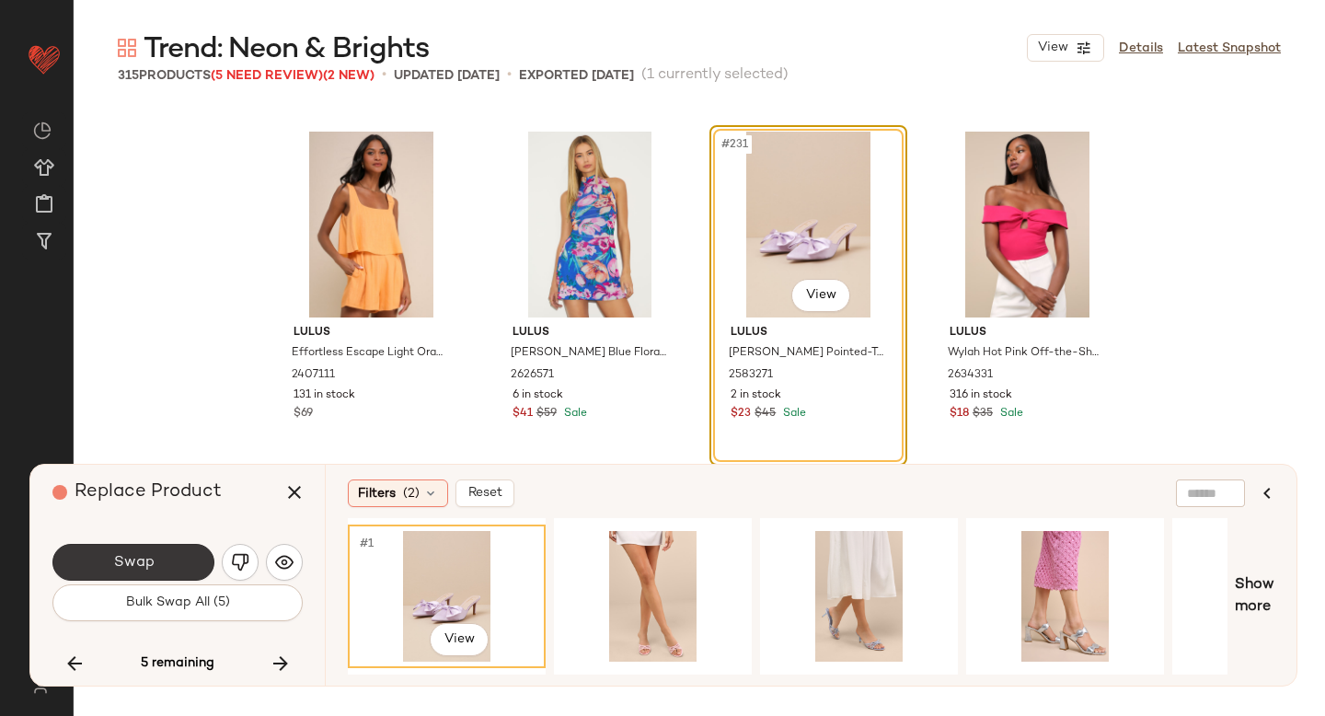
click at [164, 558] on button "Swap" at bounding box center [133, 562] width 162 height 37
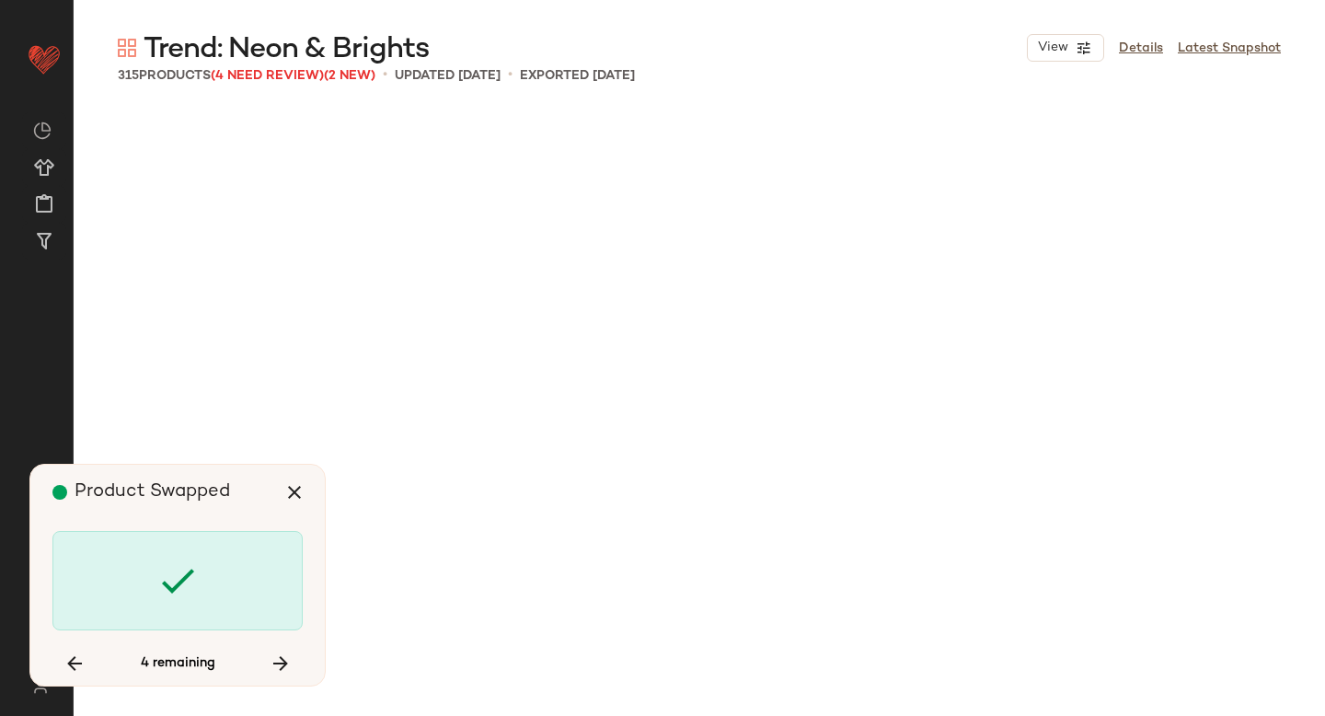
scroll to position [22018, 0]
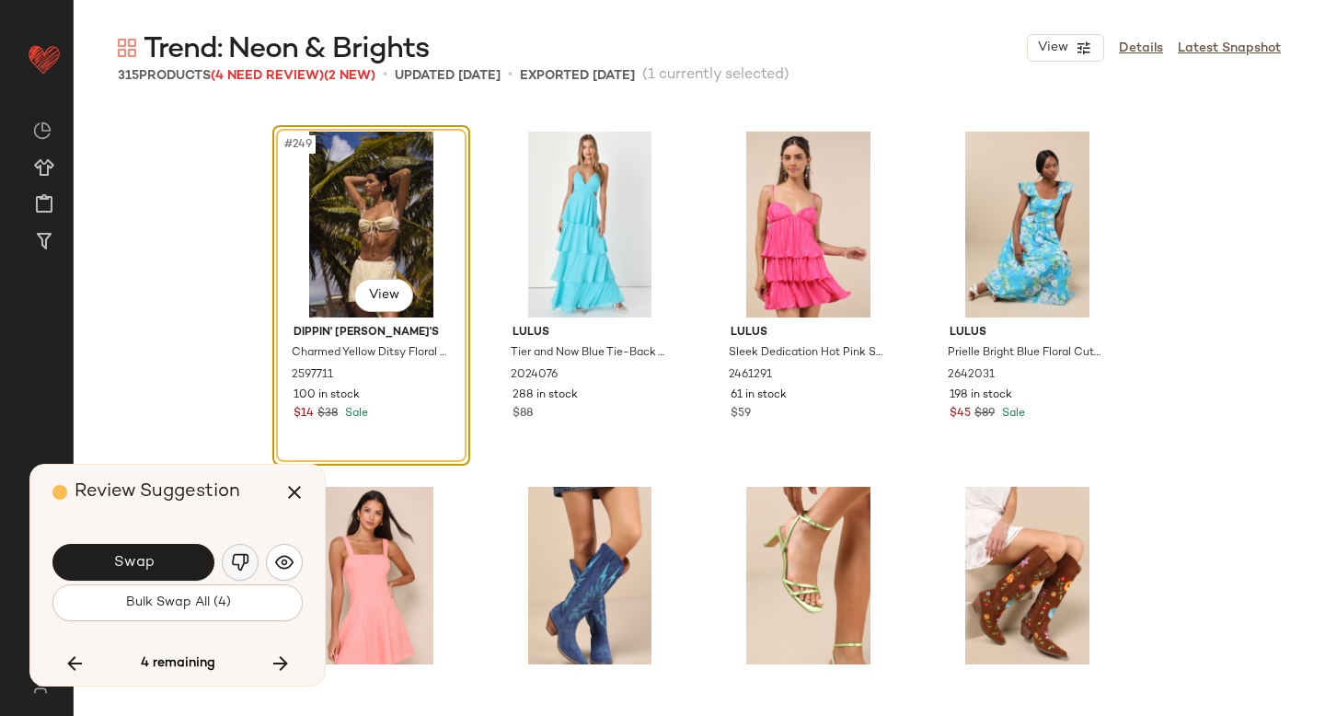
click at [239, 560] on img "button" at bounding box center [240, 562] width 18 height 18
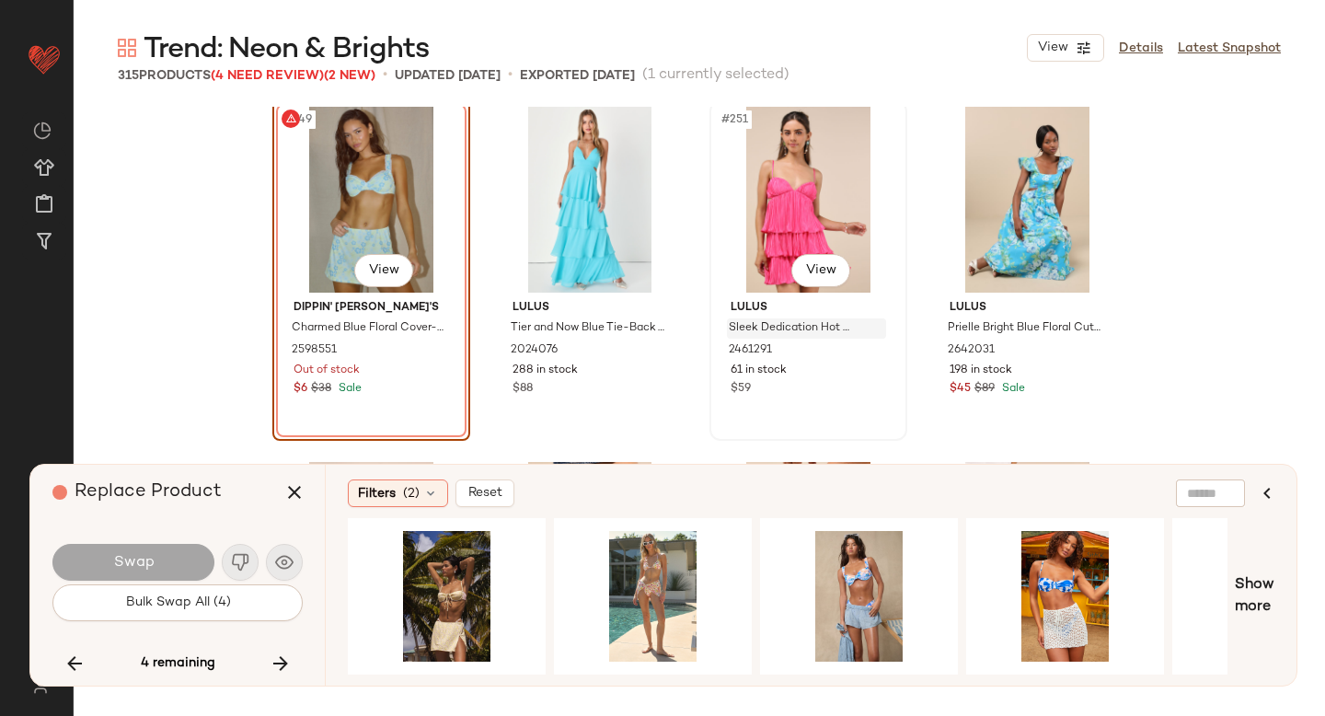
scroll to position [22047, 0]
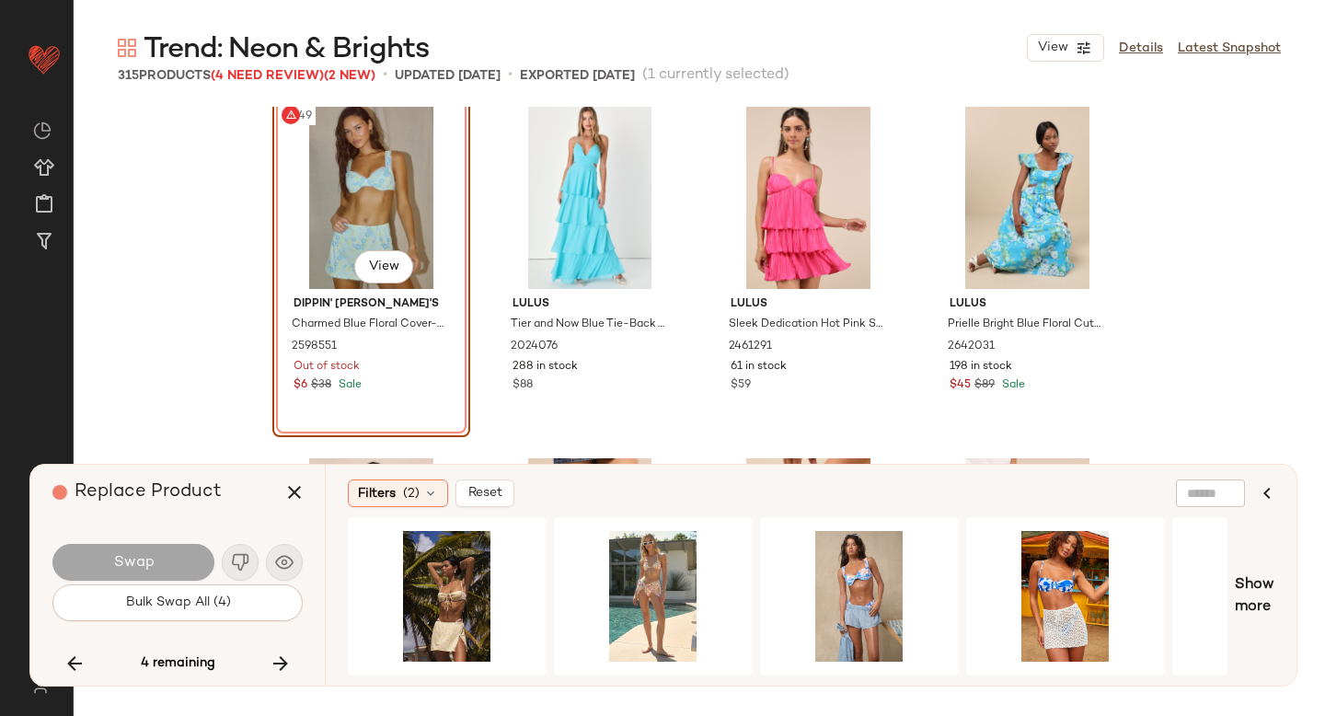
click at [300, 176] on div "#249 View" at bounding box center [371, 196] width 185 height 186
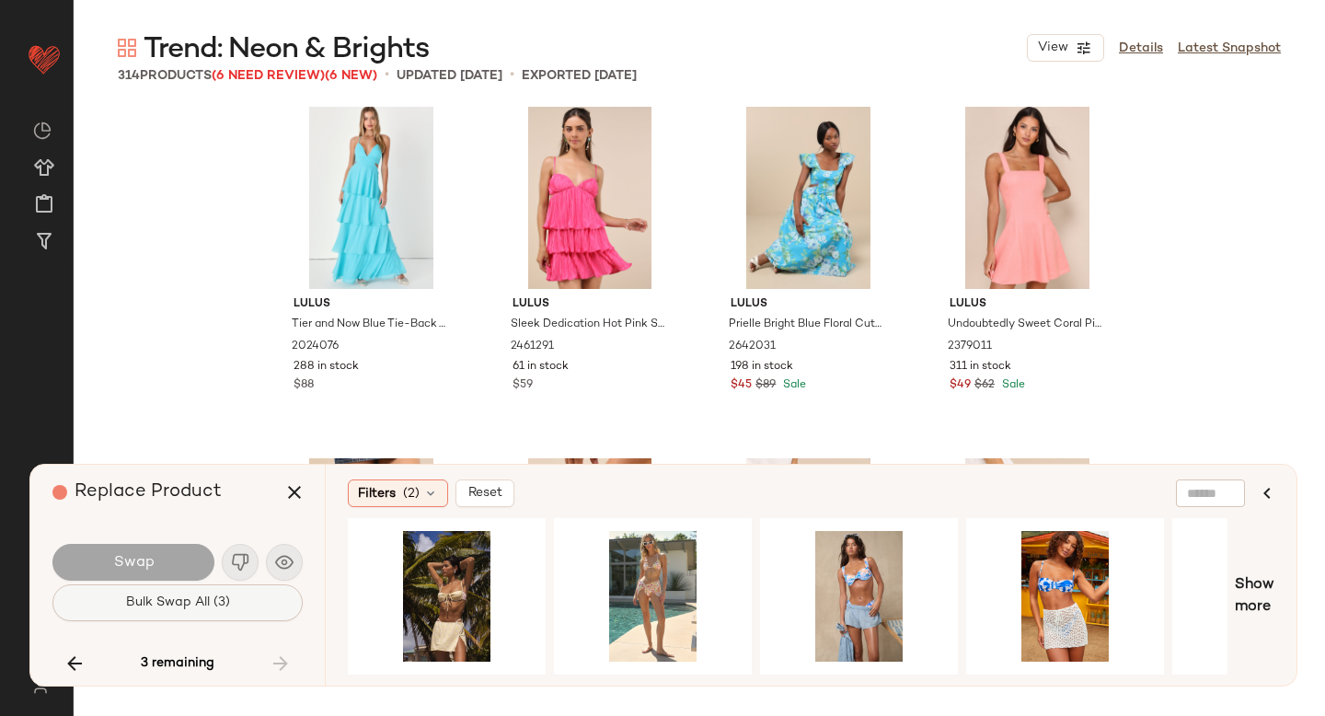
click at [263, 612] on button "Bulk Swap All (3)" at bounding box center [177, 602] width 250 height 37
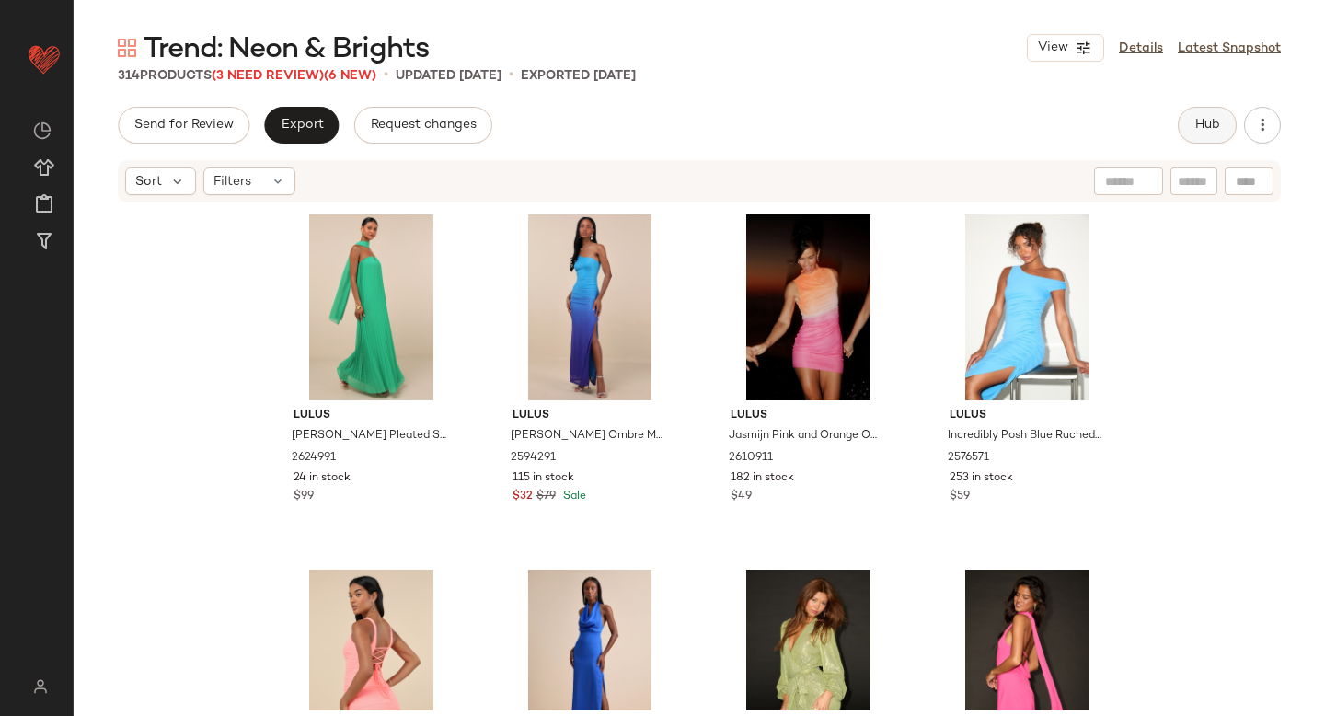
click at [1214, 119] on span "Hub" at bounding box center [1207, 125] width 26 height 15
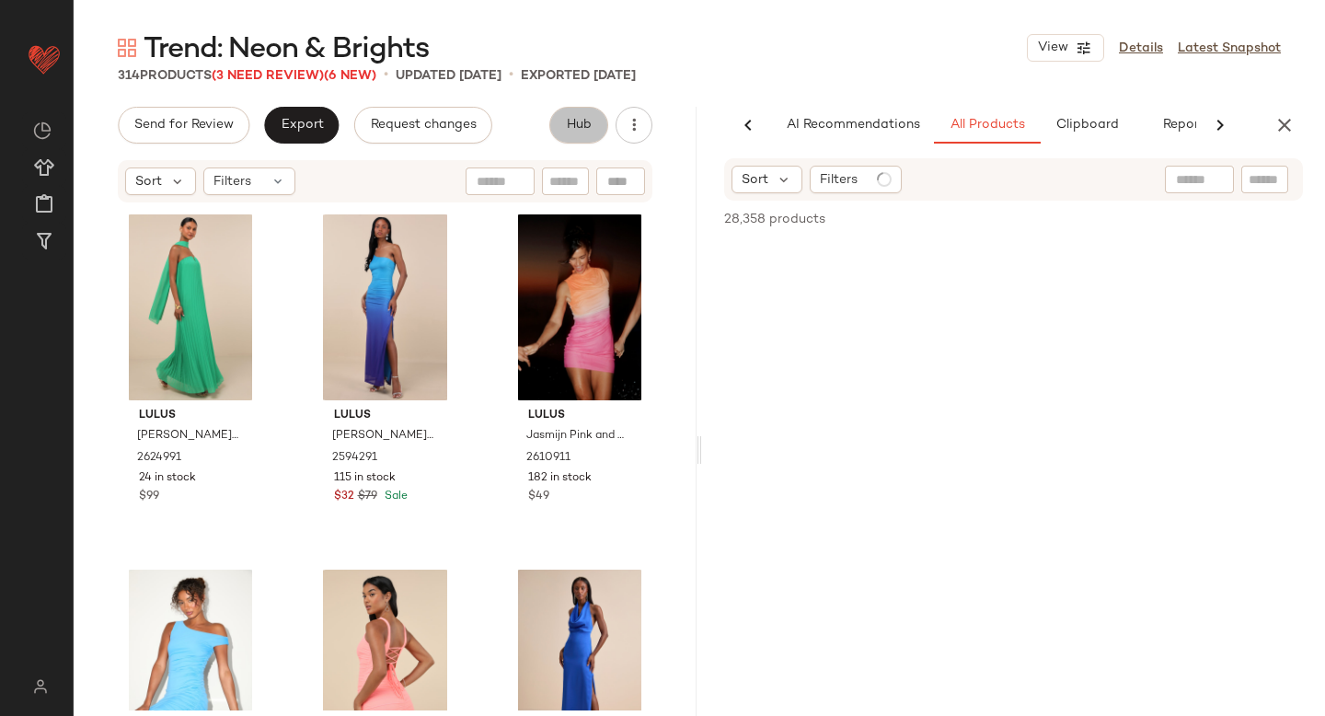
scroll to position [0, 43]
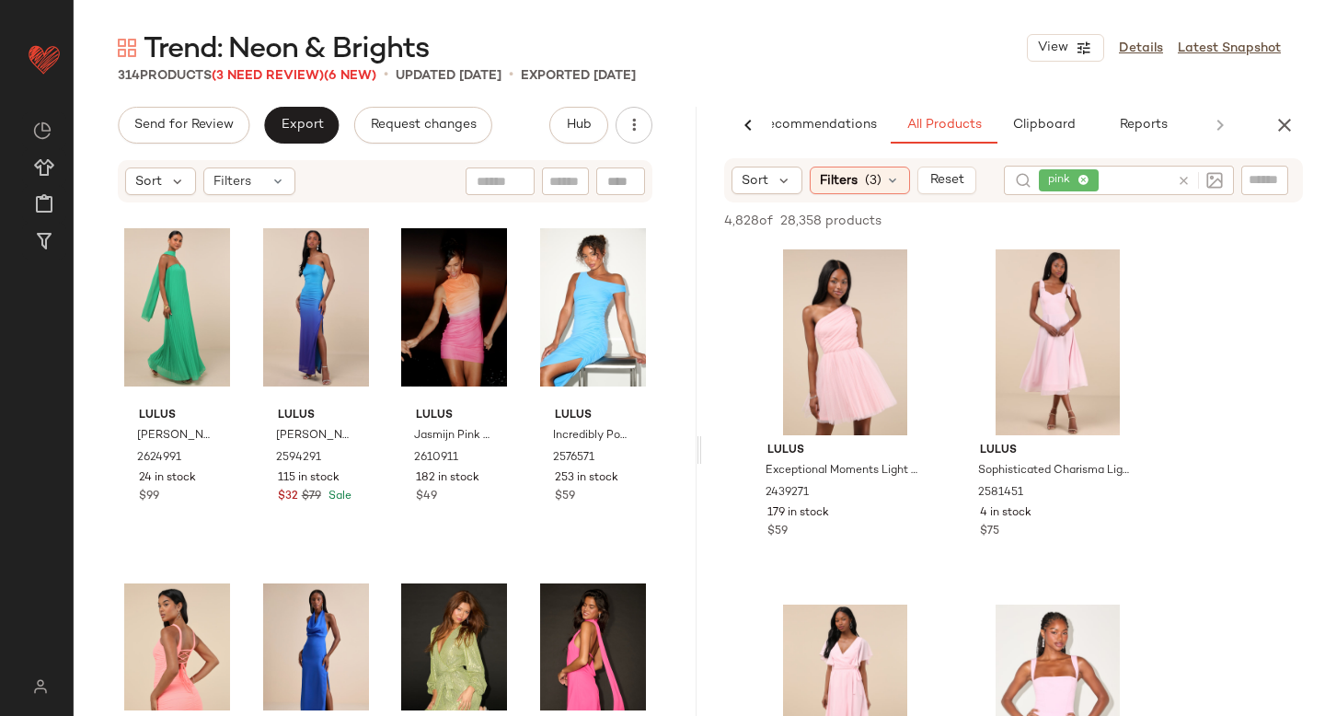
click at [1181, 179] on icon at bounding box center [1184, 181] width 14 height 14
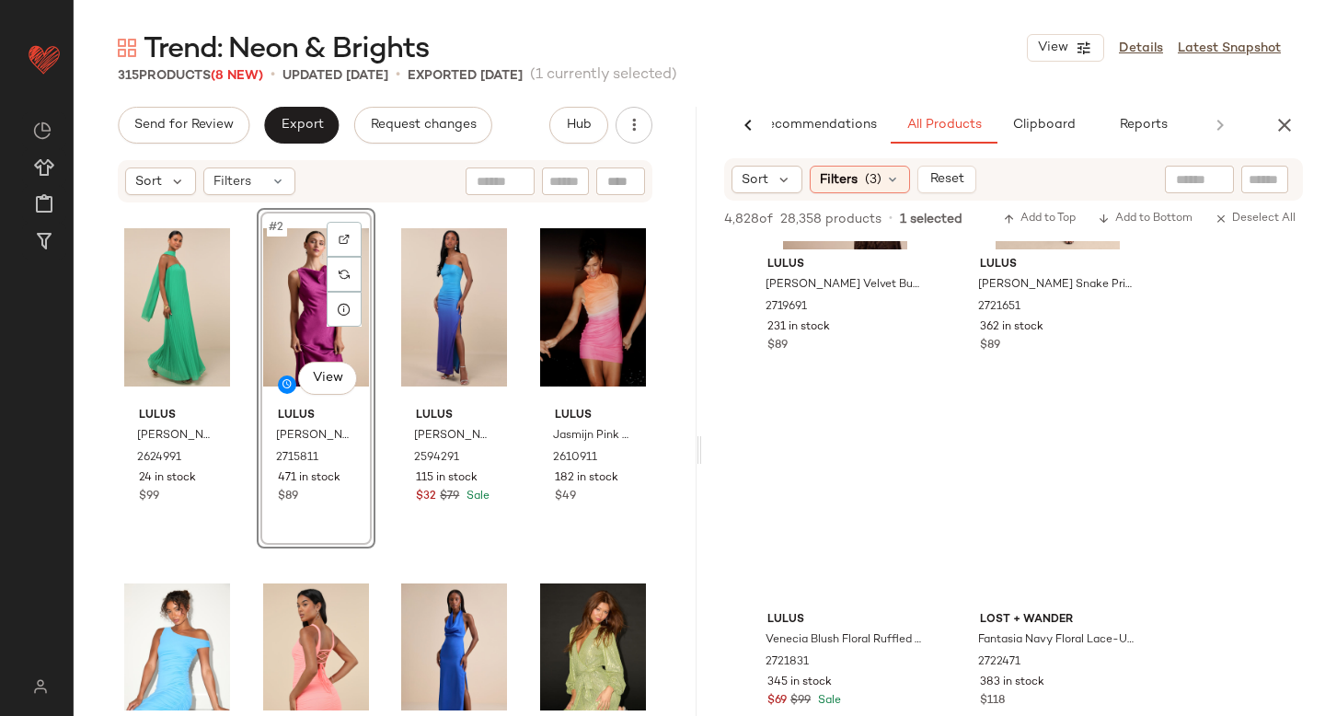
scroll to position [26008, 0]
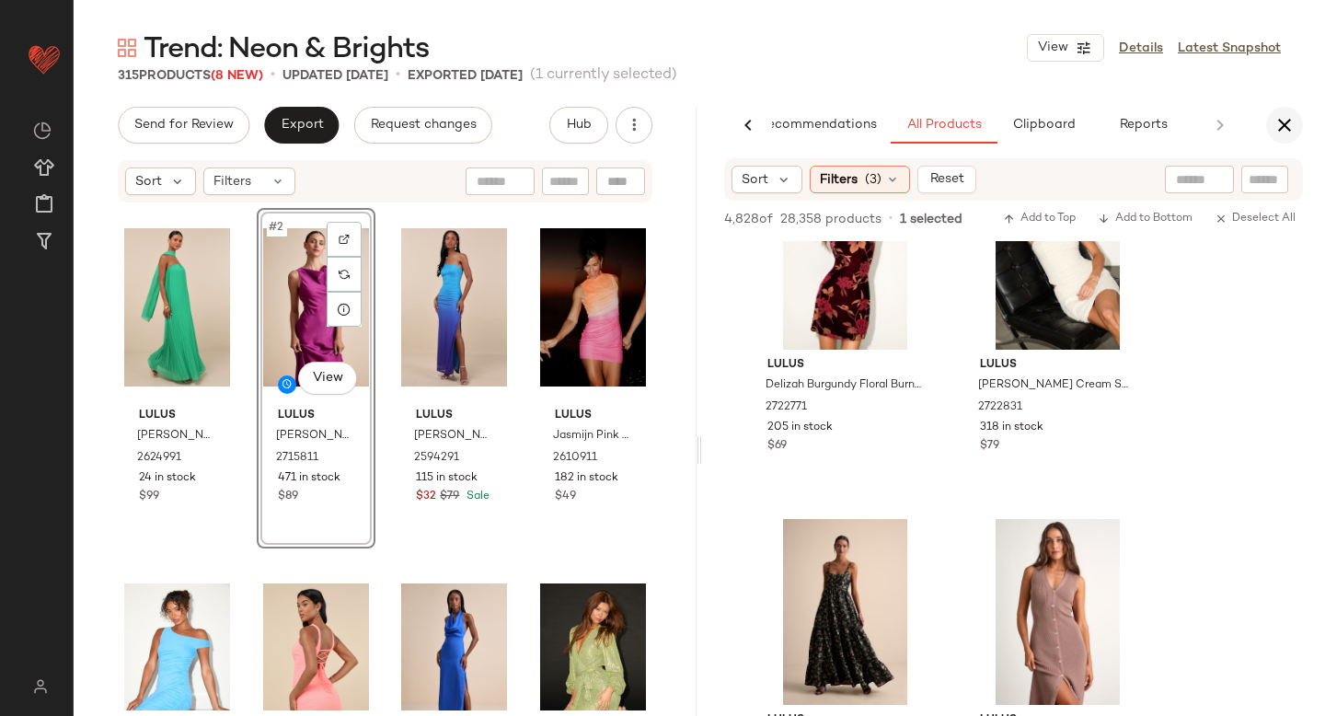
click at [1287, 123] on icon "button" at bounding box center [1284, 125] width 22 height 22
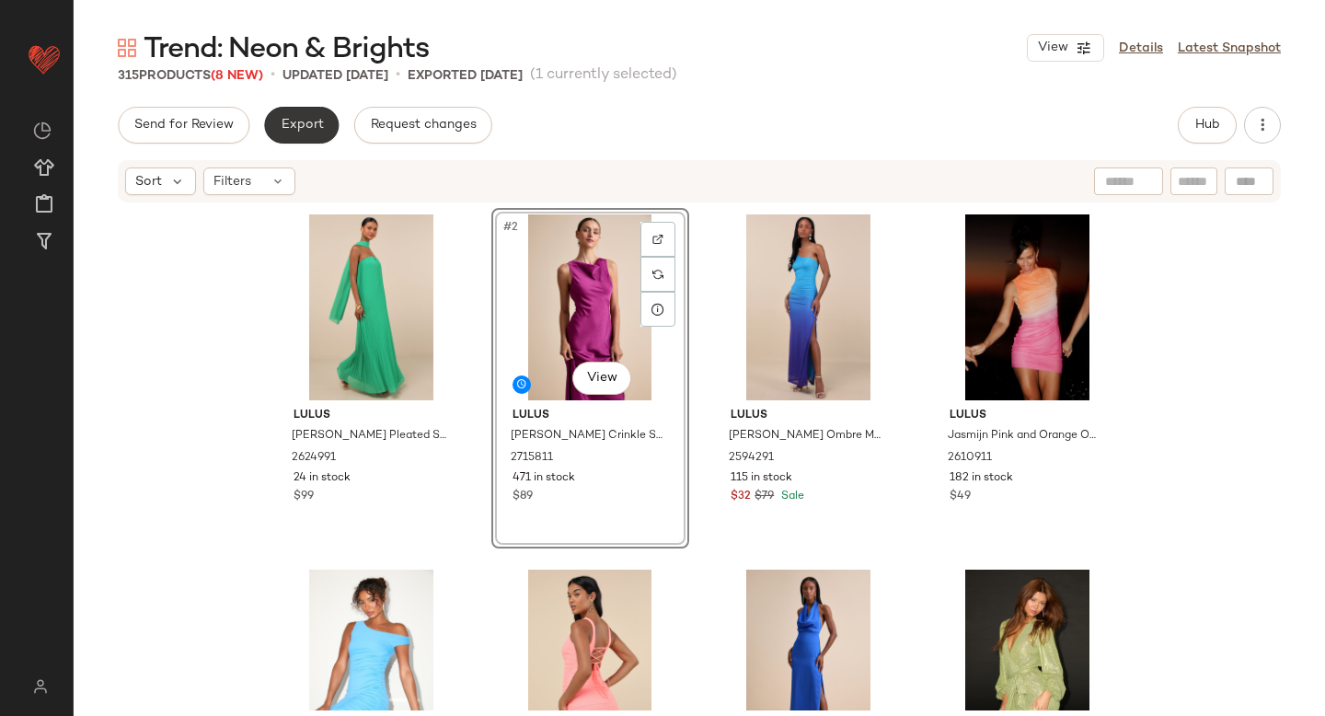
click at [310, 123] on span "Export" at bounding box center [301, 125] width 43 height 15
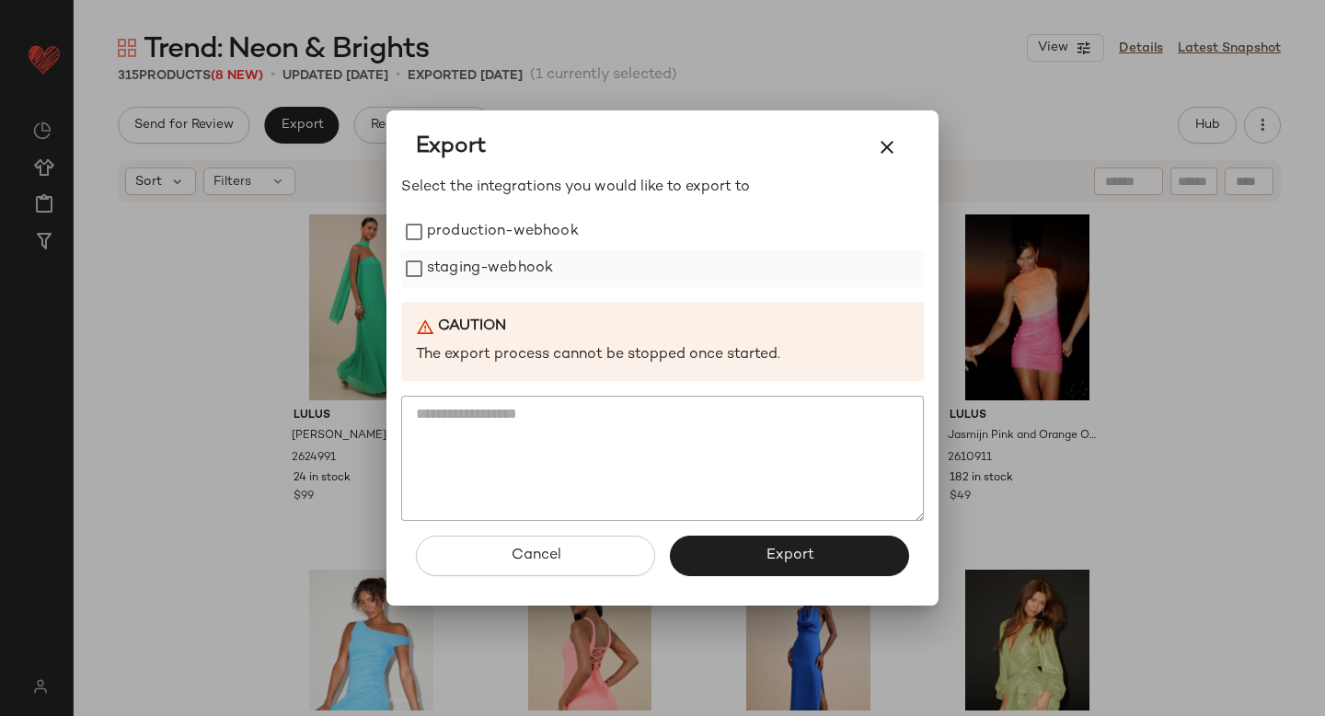
click at [448, 251] on label "staging-webhook" at bounding box center [490, 268] width 126 height 37
click at [446, 248] on label "production-webhook" at bounding box center [503, 231] width 152 height 37
click at [692, 549] on button "Export" at bounding box center [789, 555] width 239 height 40
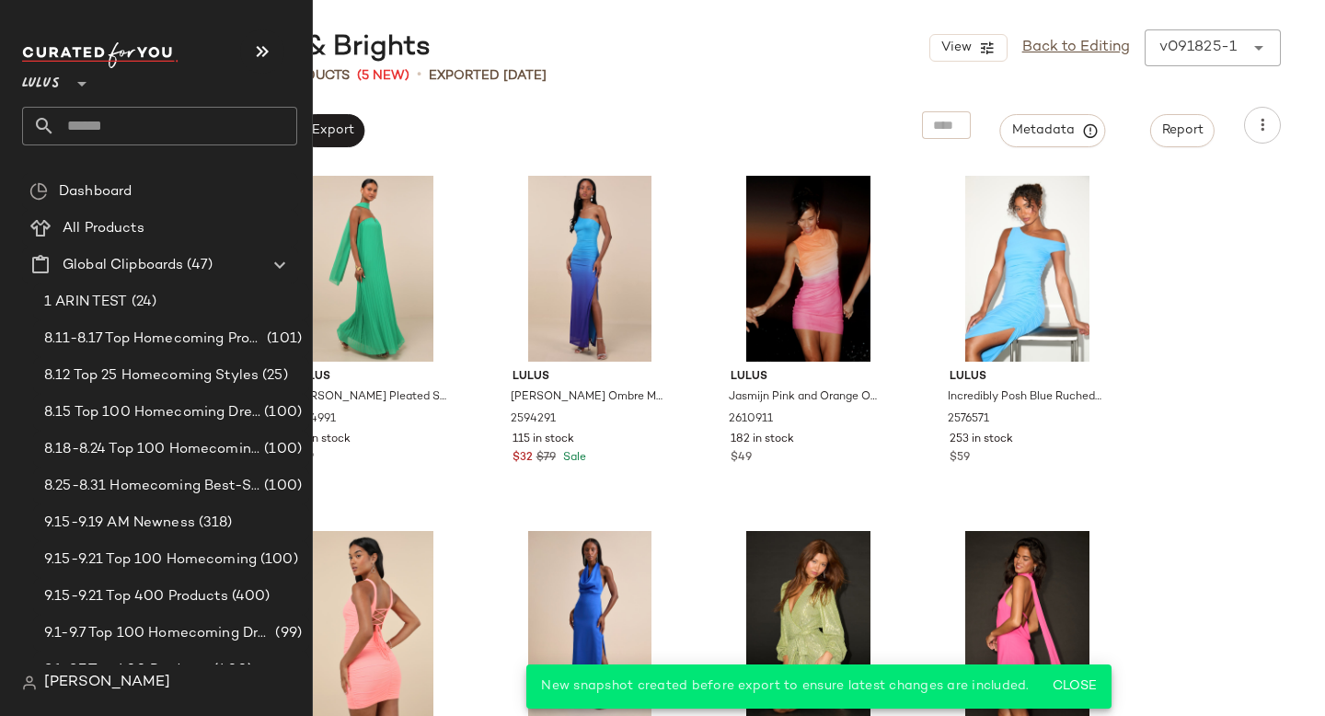
click at [123, 129] on input "text" at bounding box center [176, 126] width 242 height 39
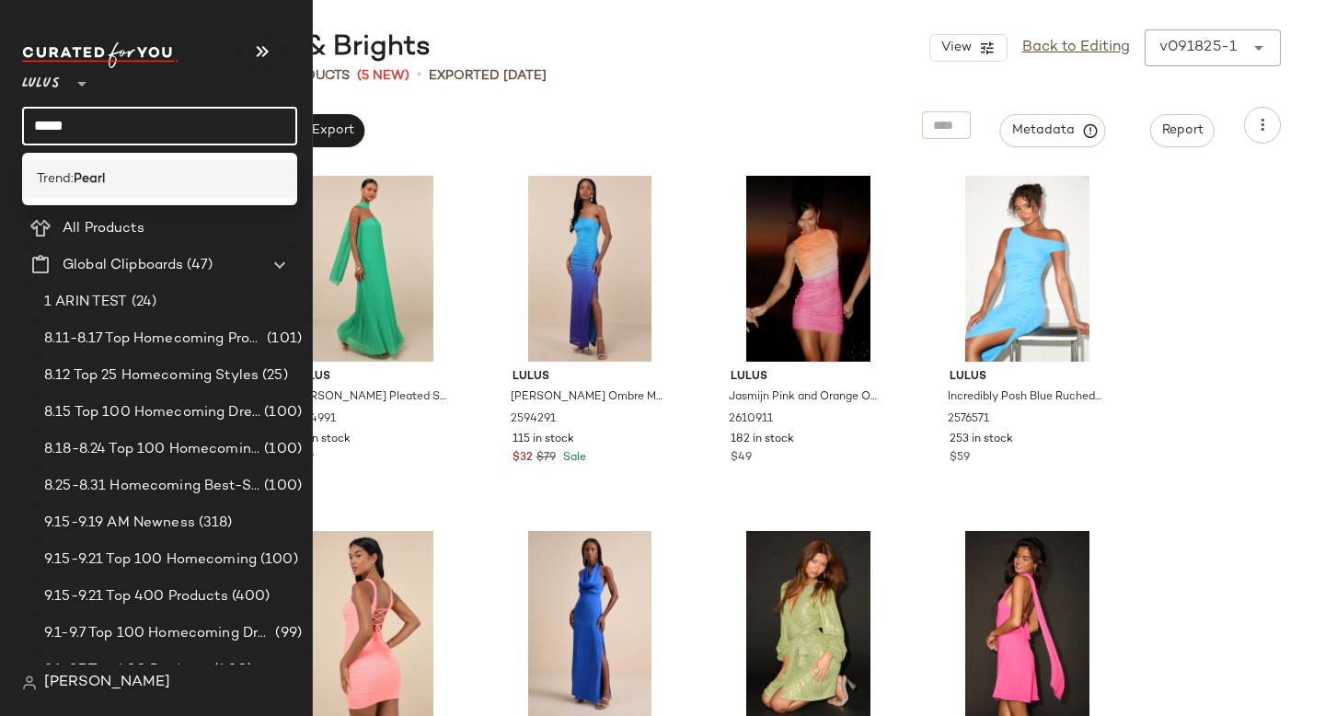
type input "*****"
click at [170, 176] on div "Trend: Pearl" at bounding box center [160, 178] width 246 height 19
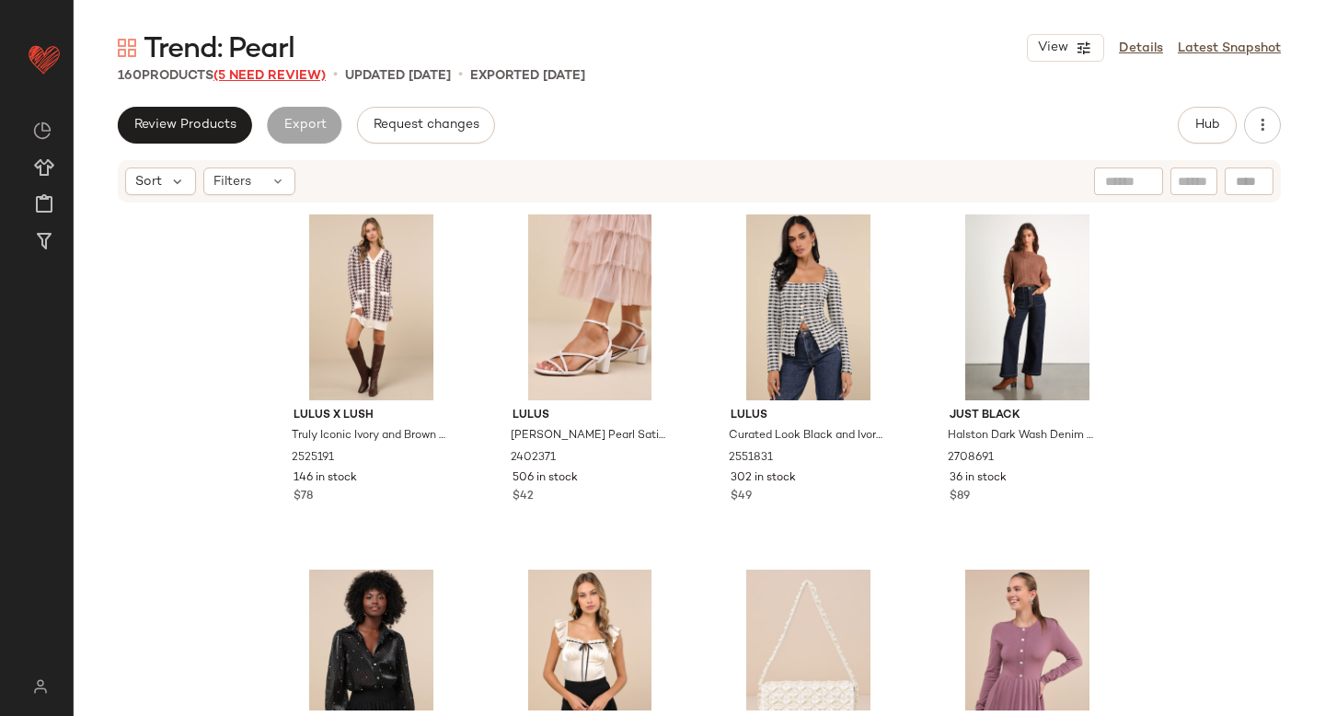
click at [303, 73] on span "(5 Need Review)" at bounding box center [269, 76] width 112 height 14
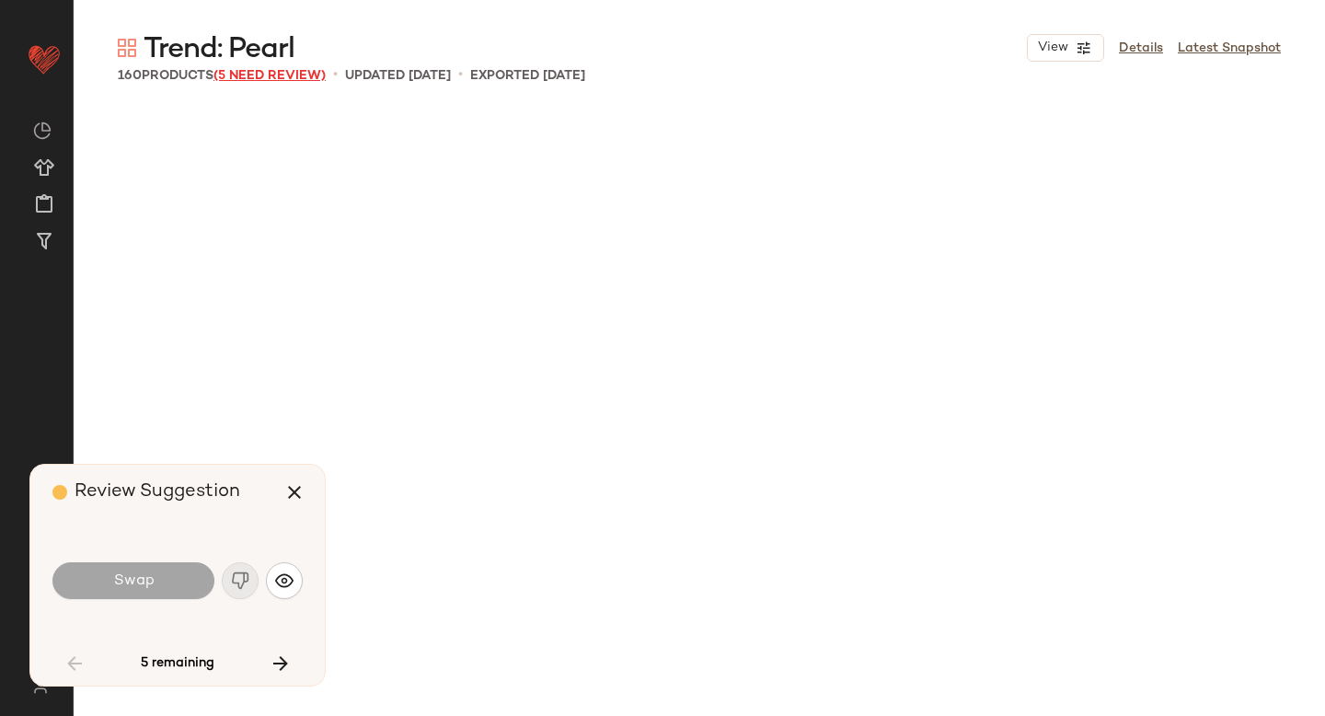
scroll to position [1421, 0]
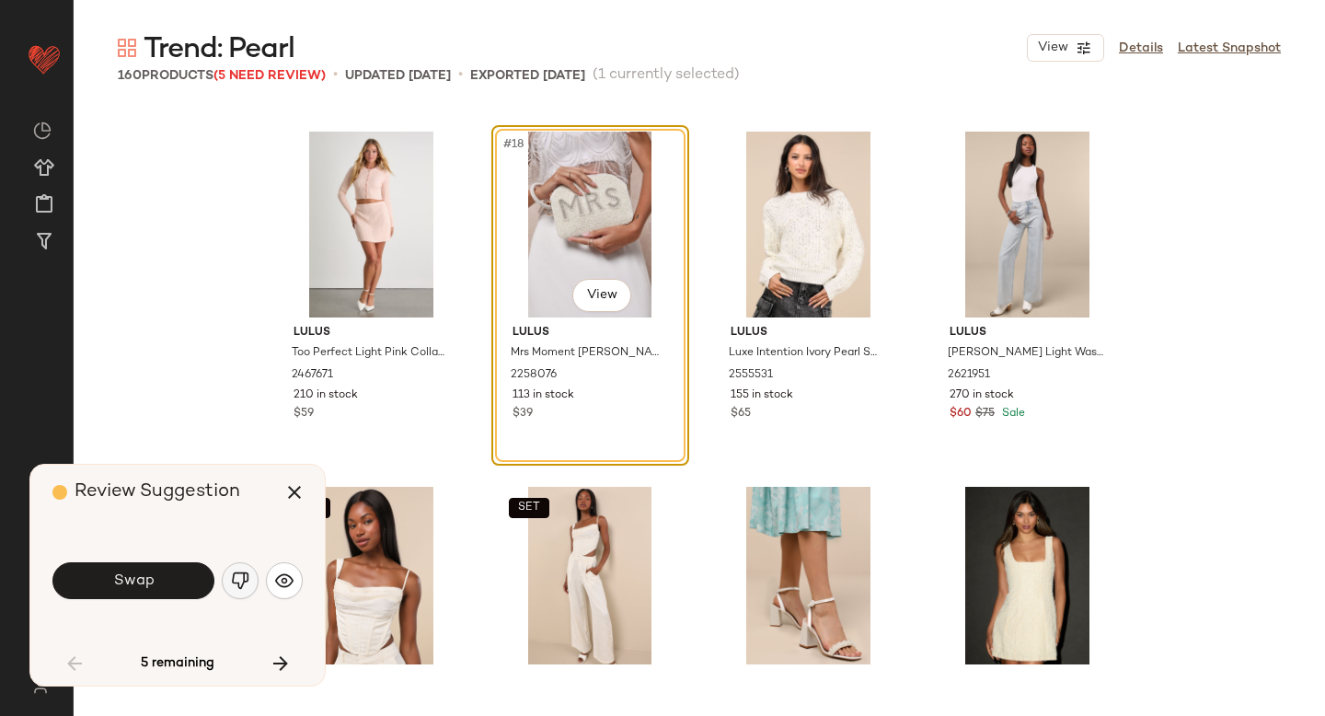
click at [234, 587] on img "button" at bounding box center [240, 580] width 18 height 18
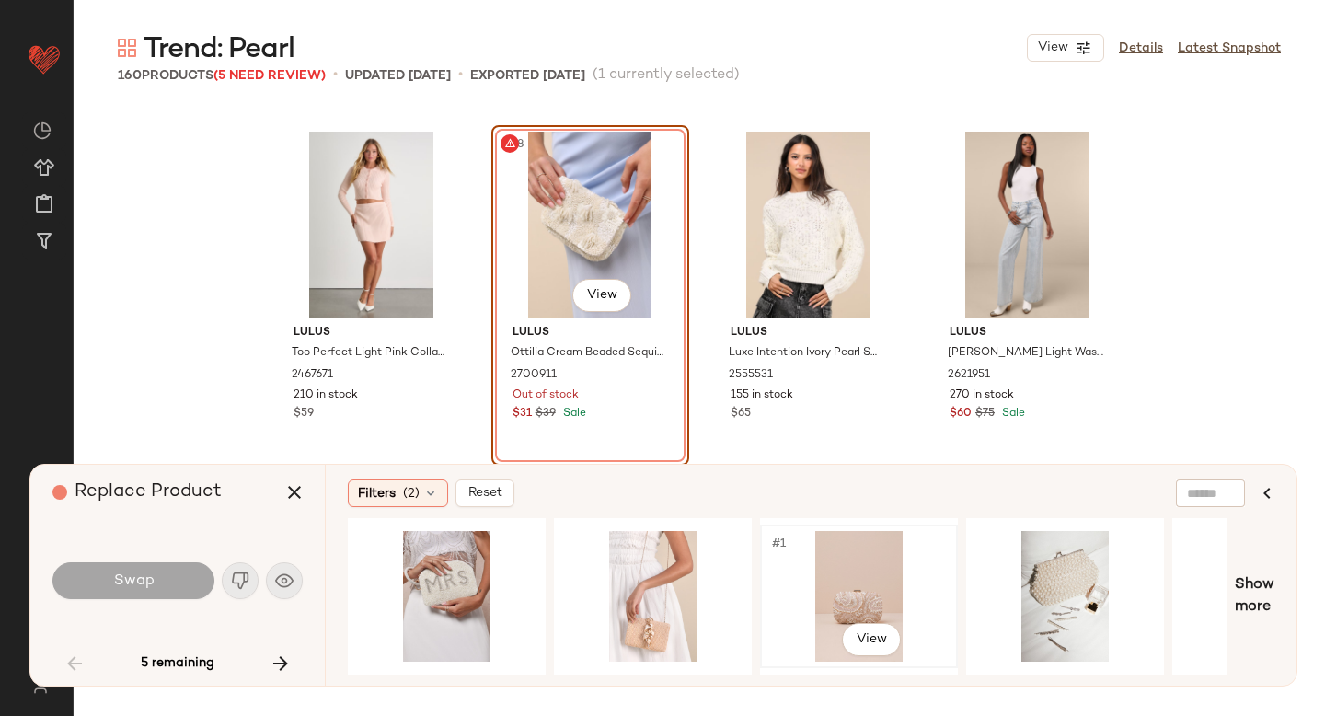
click at [803, 575] on div "#1 View" at bounding box center [858, 596] width 185 height 131
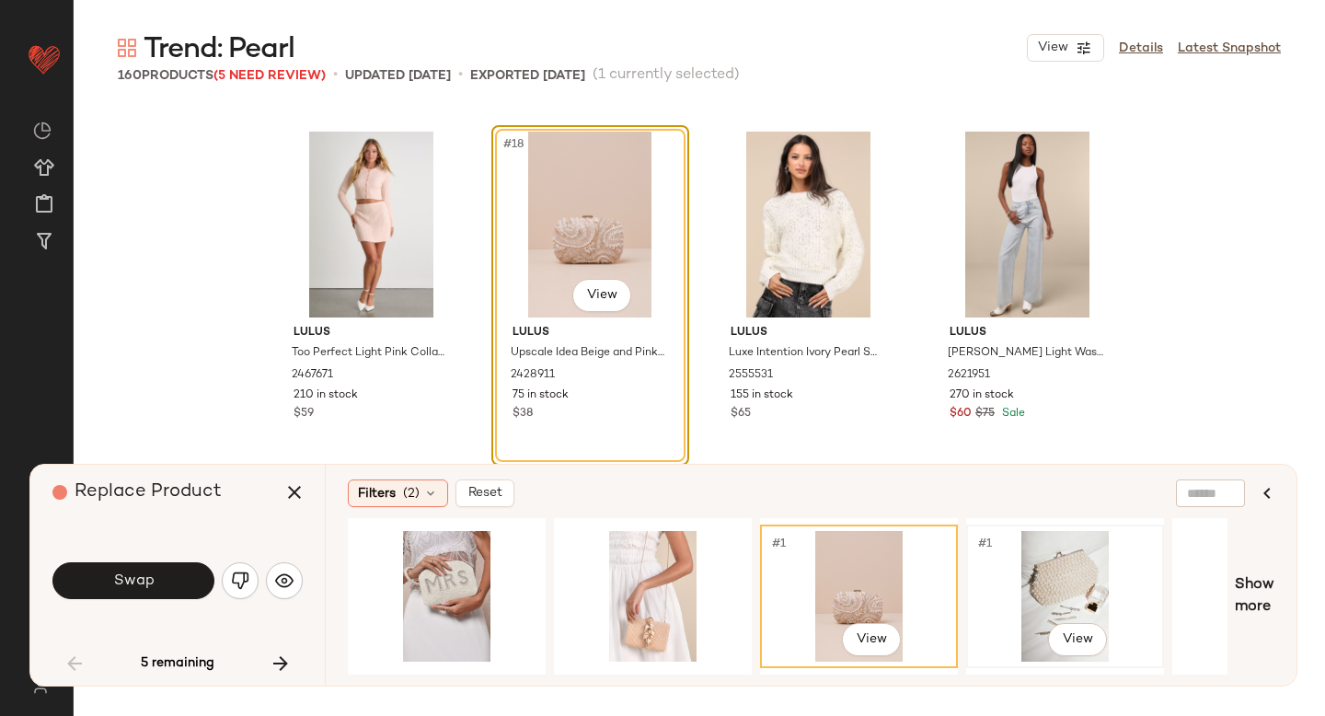
click at [987, 570] on div "#1 View" at bounding box center [1064, 596] width 185 height 131
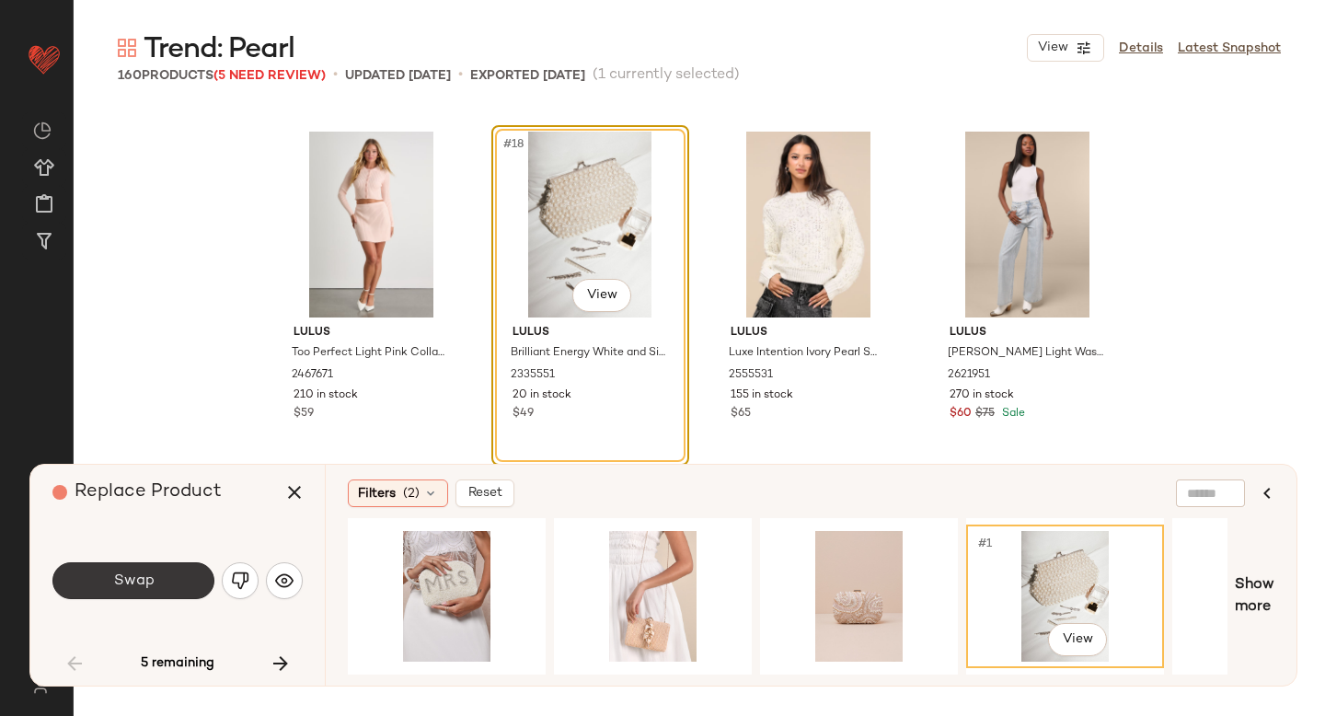
click at [183, 593] on button "Swap" at bounding box center [133, 580] width 162 height 37
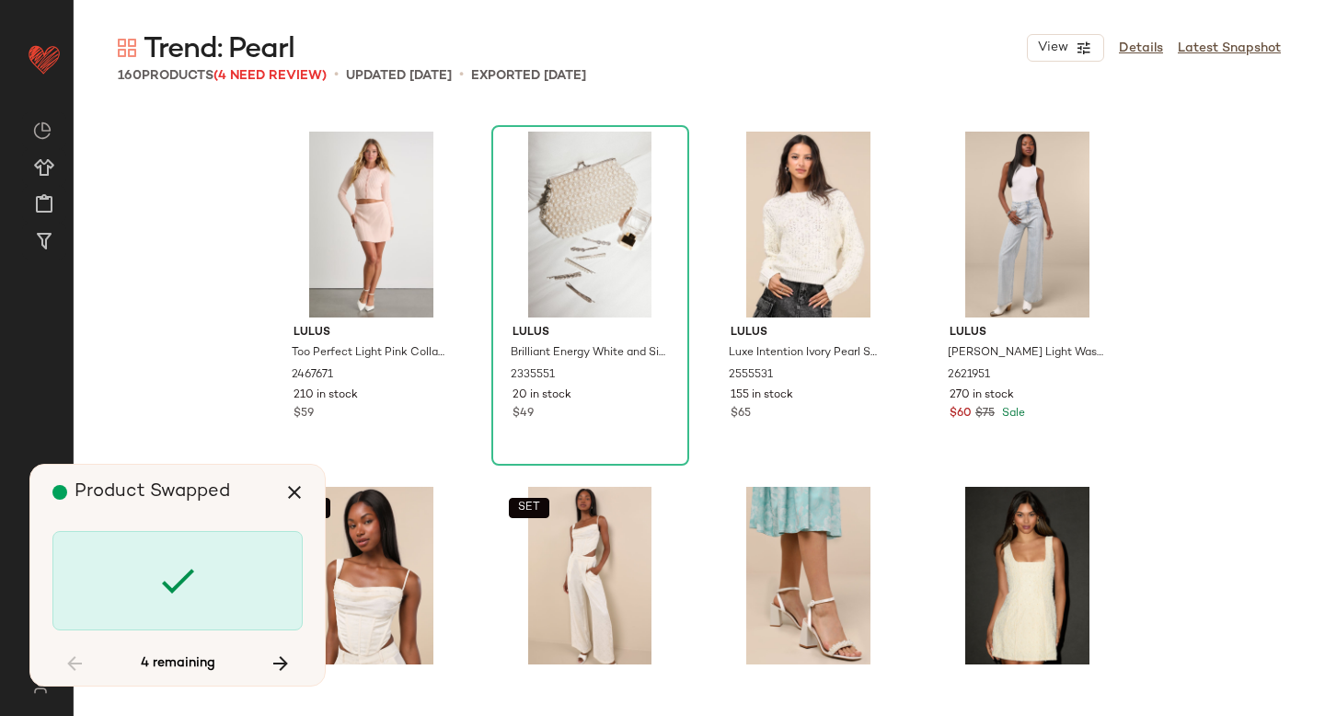
scroll to position [2841, 0]
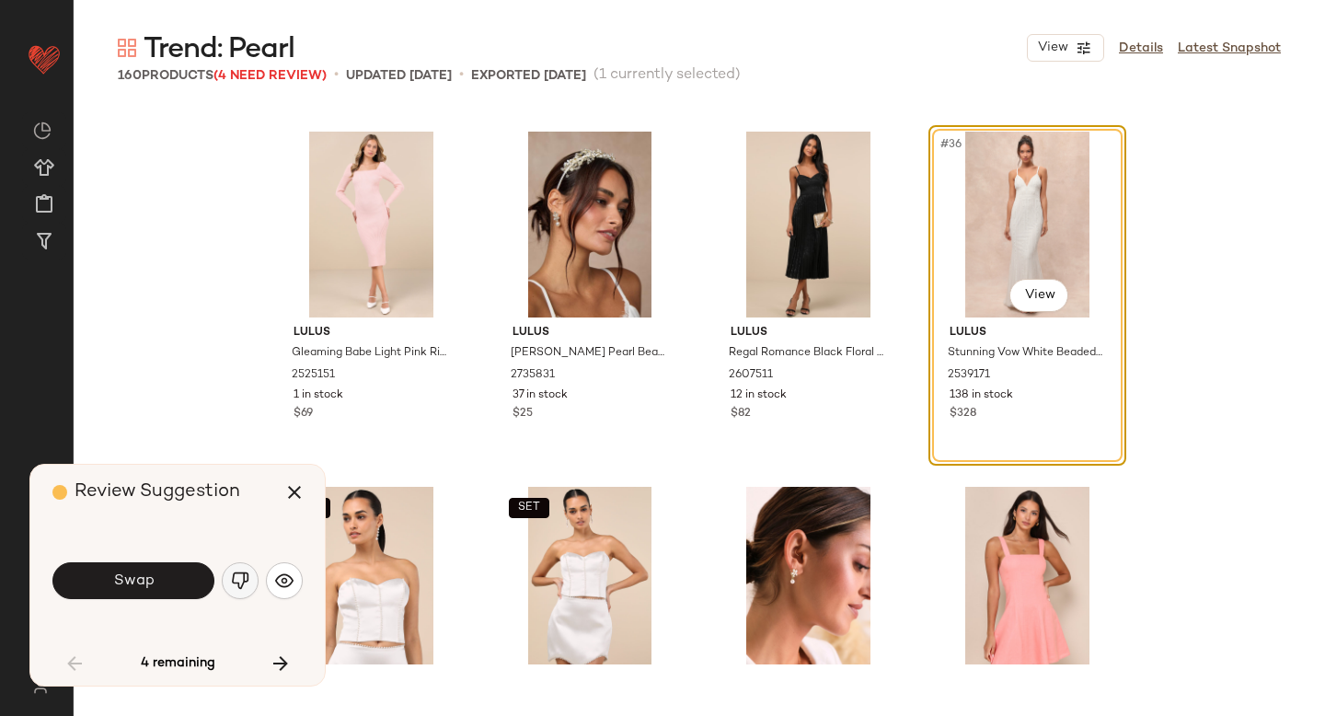
click at [243, 583] on img "button" at bounding box center [240, 580] width 18 height 18
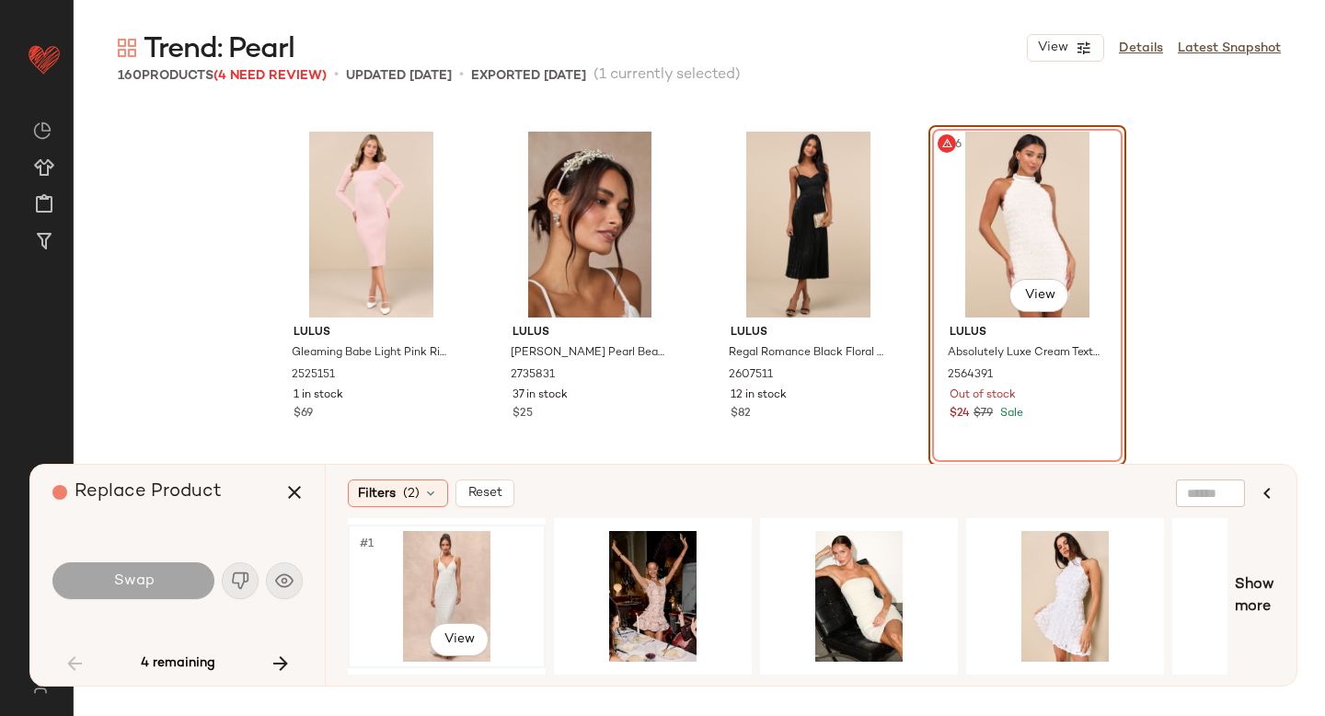
click at [451, 581] on div "#1 View" at bounding box center [446, 596] width 185 height 131
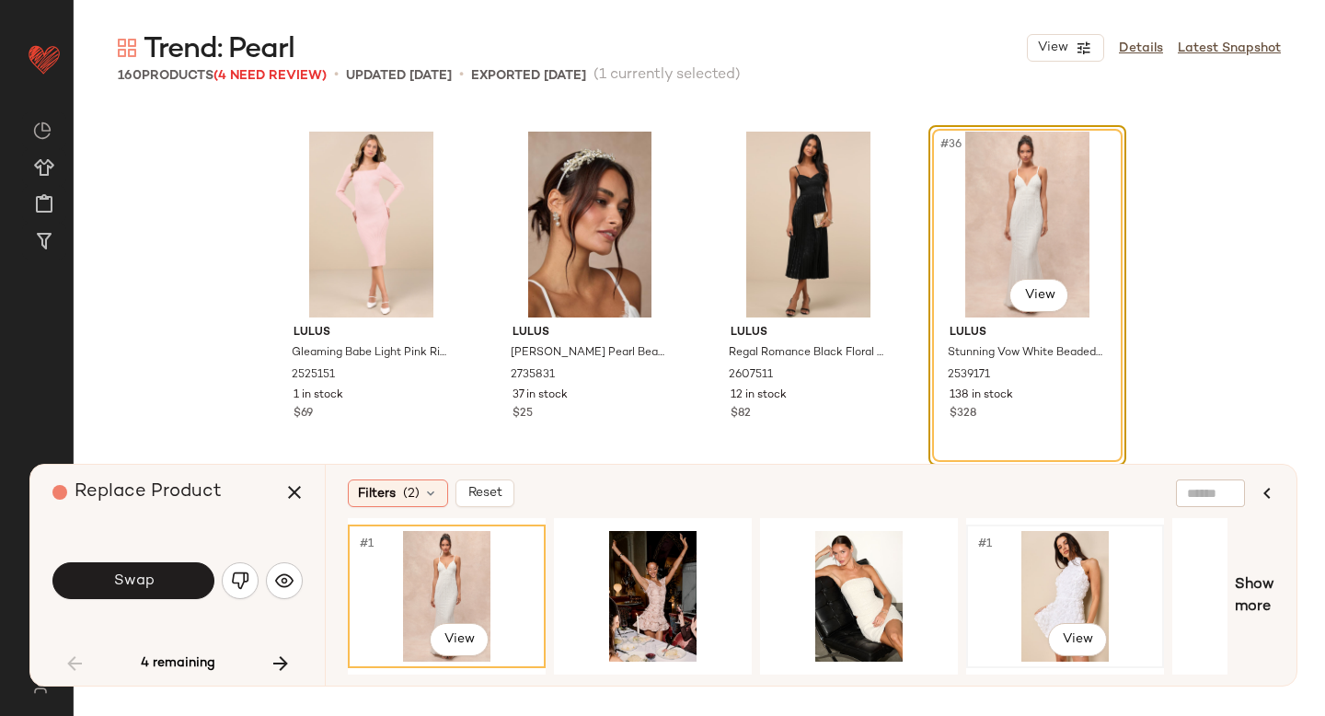
click at [1042, 583] on div "#1 View" at bounding box center [1064, 596] width 185 height 131
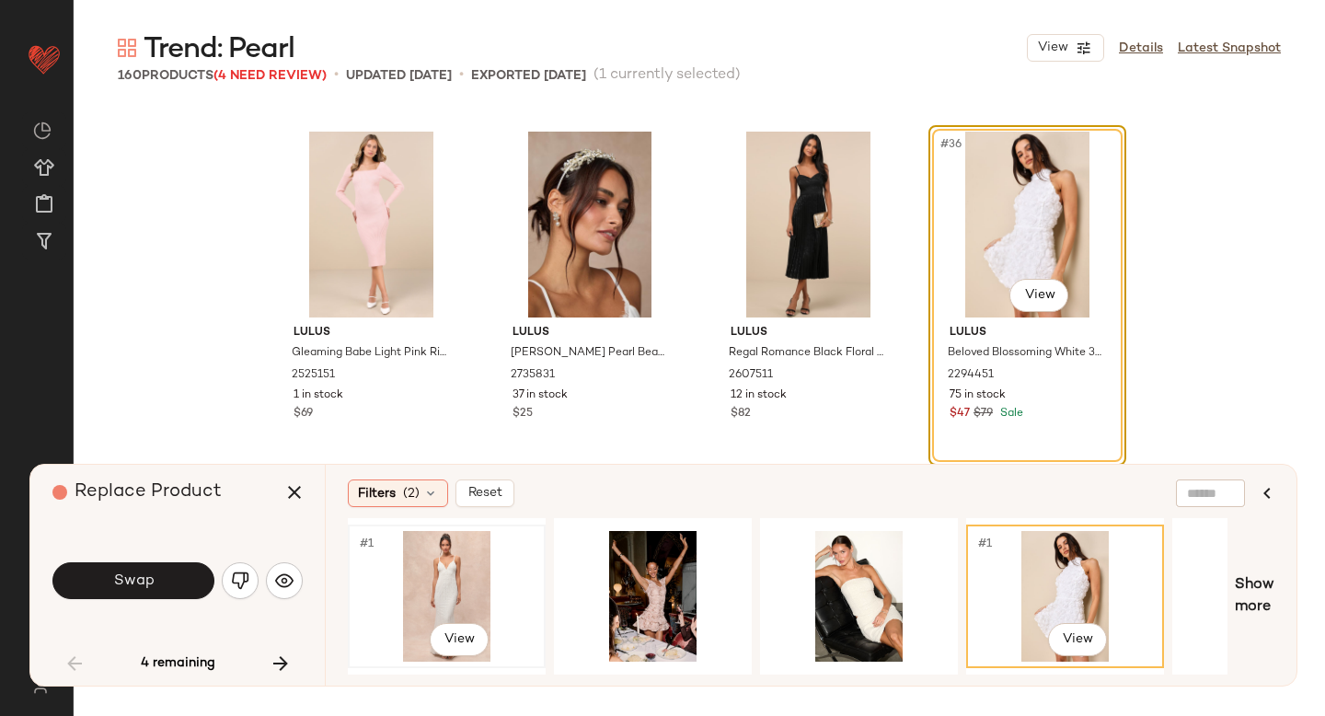
click at [380, 573] on div "#1 View" at bounding box center [446, 596] width 185 height 131
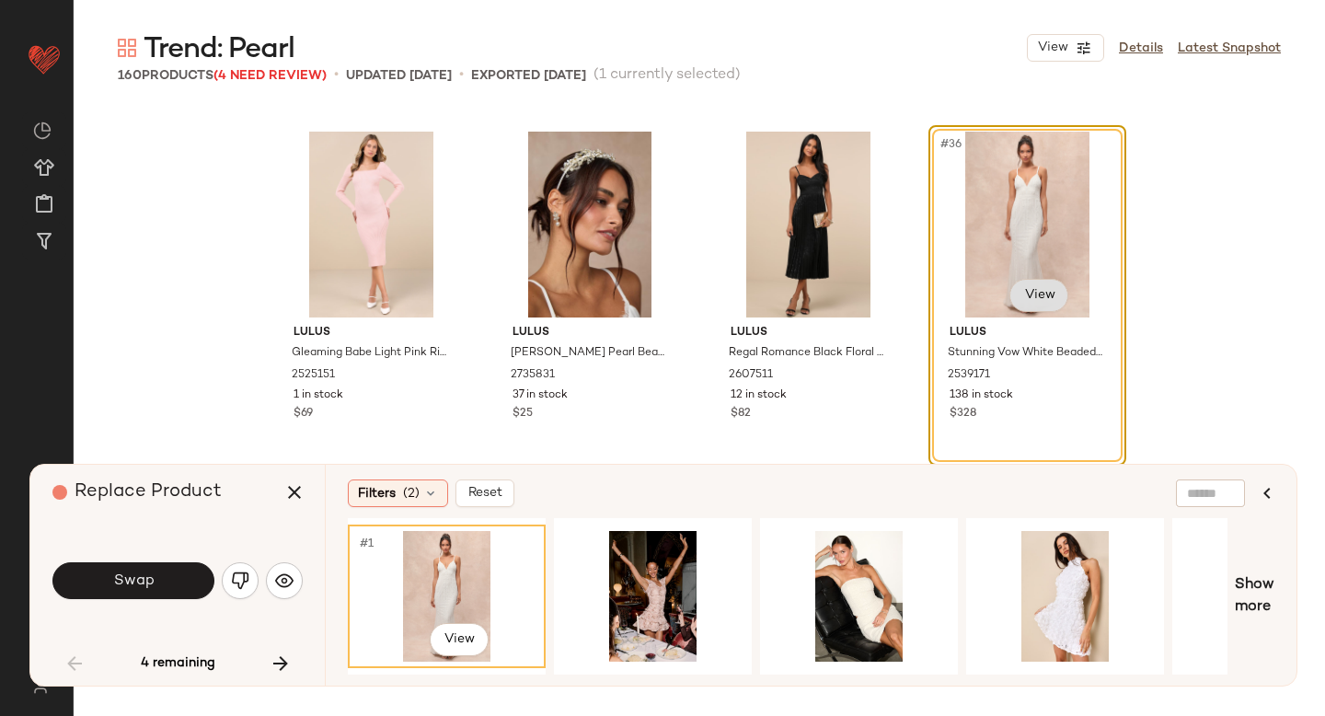
click at [1044, 299] on body "Lulus ** Dashboard All Products Global Clipboards (47) Curations (814) Anjali A…" at bounding box center [662, 358] width 1325 height 716
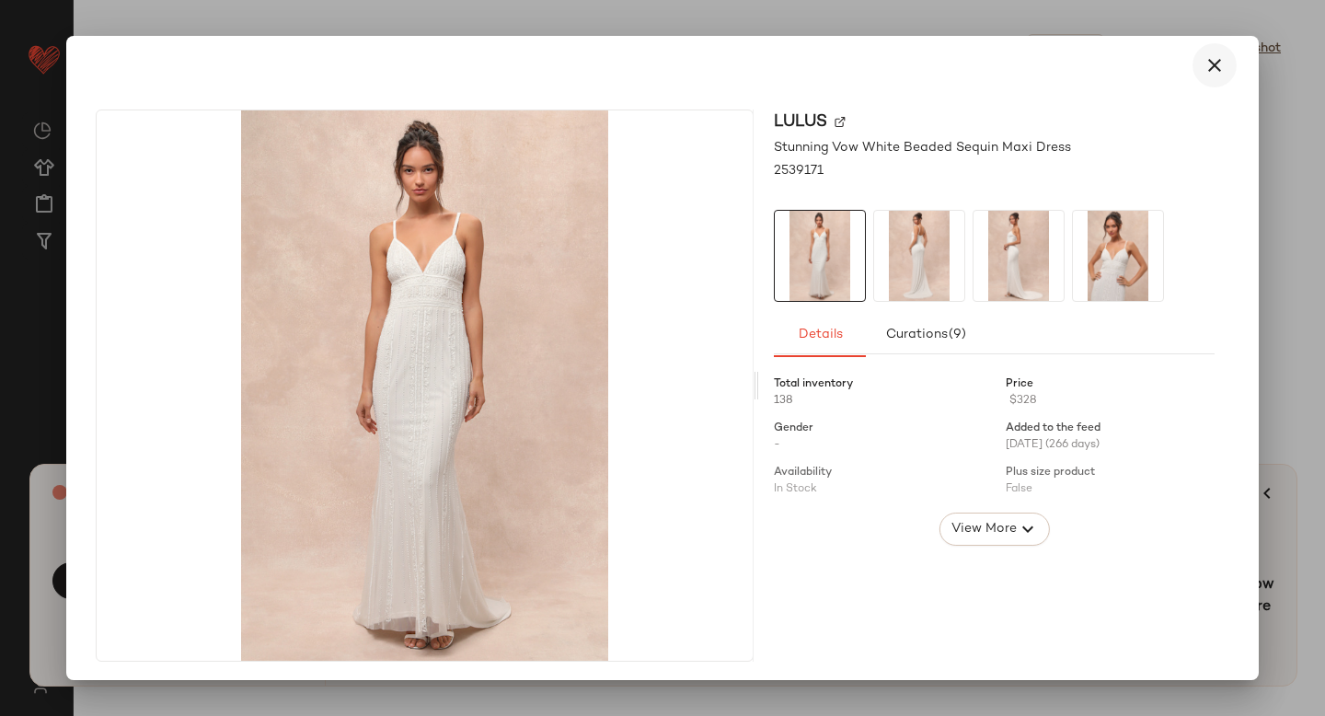
click at [1209, 56] on icon "button" at bounding box center [1214, 65] width 22 height 22
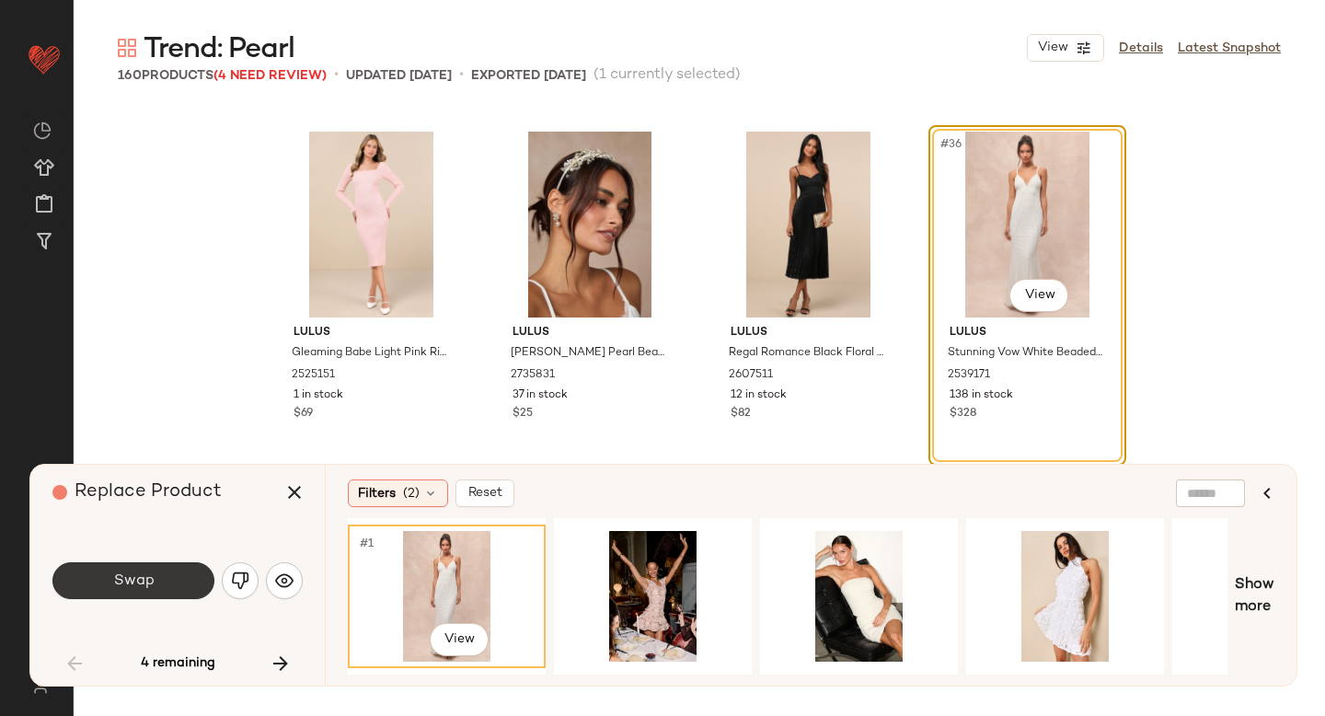
click at [144, 583] on span "Swap" at bounding box center [132, 580] width 41 height 17
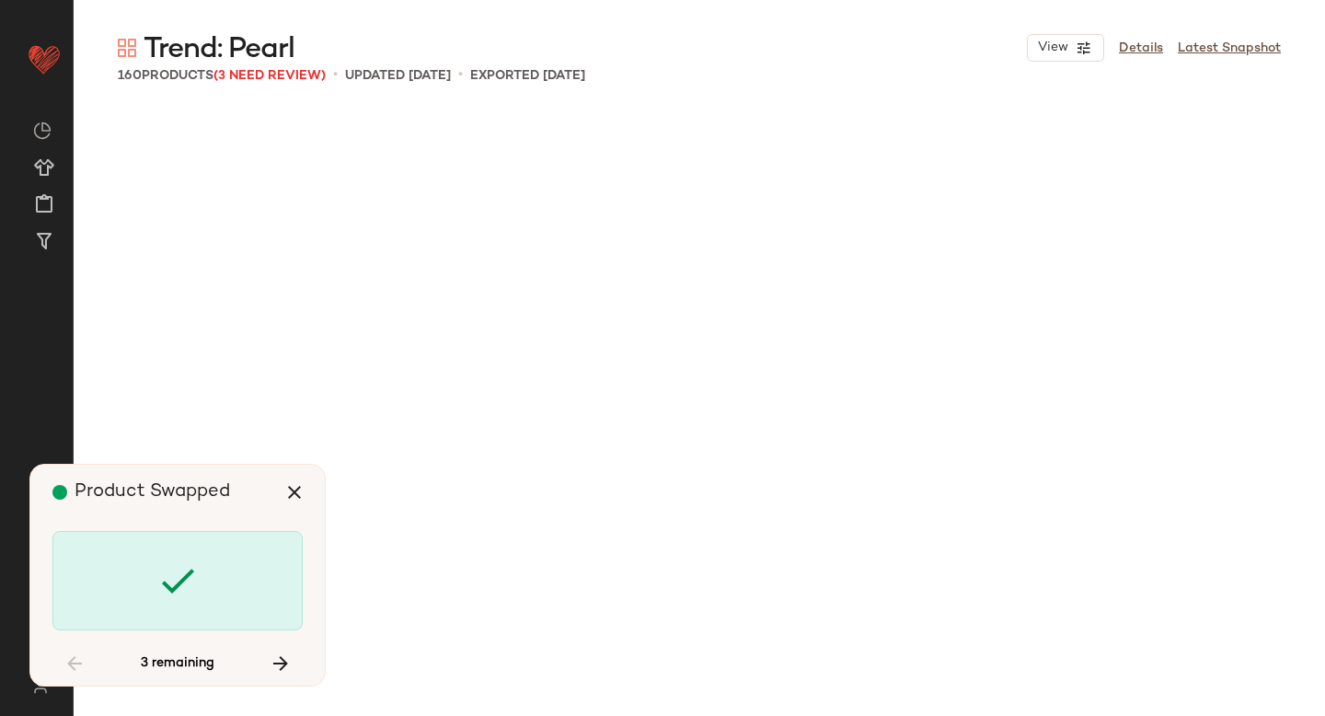
scroll to position [5682, 0]
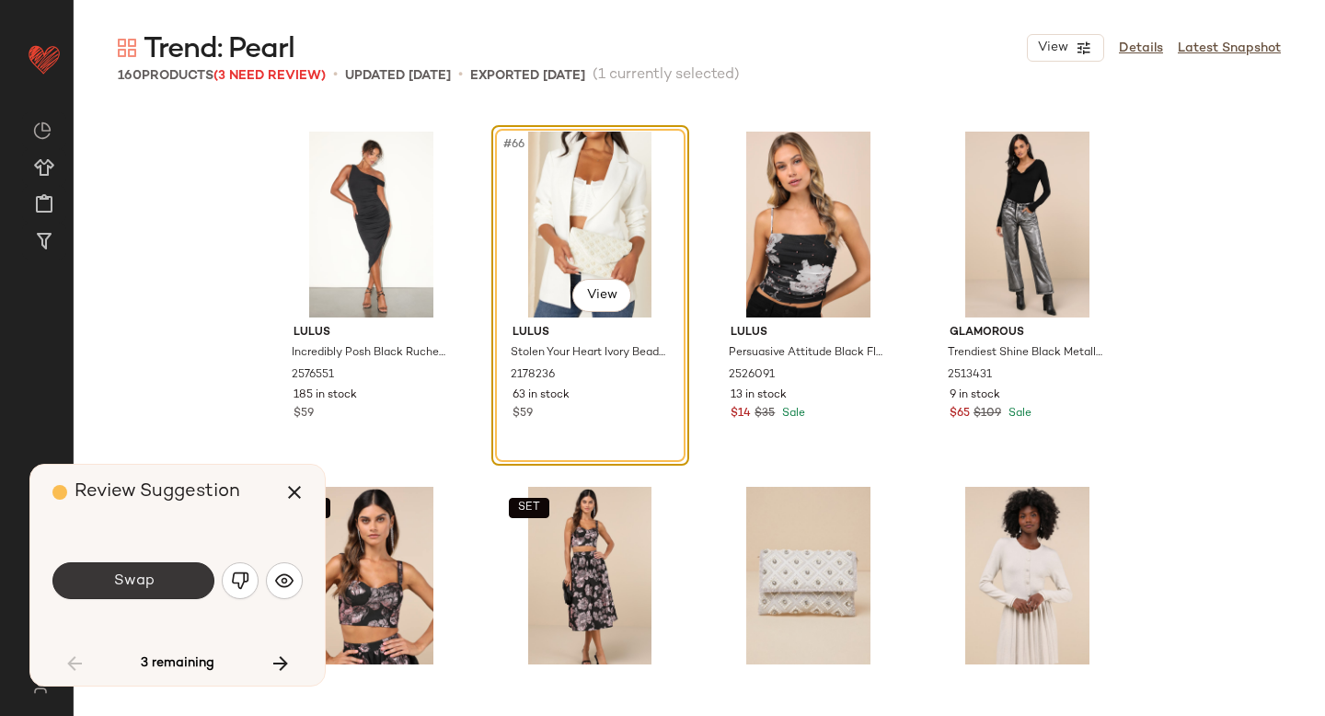
click at [144, 587] on span "Swap" at bounding box center [132, 580] width 41 height 17
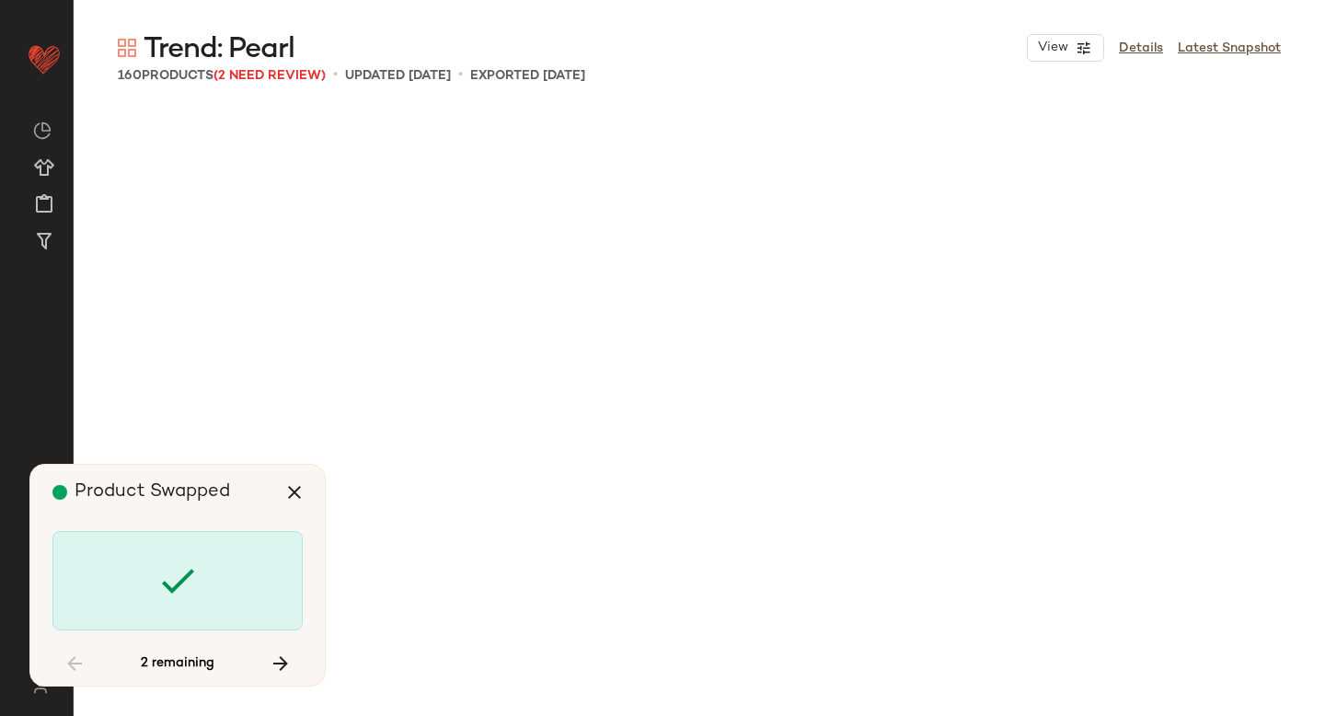
scroll to position [9589, 0]
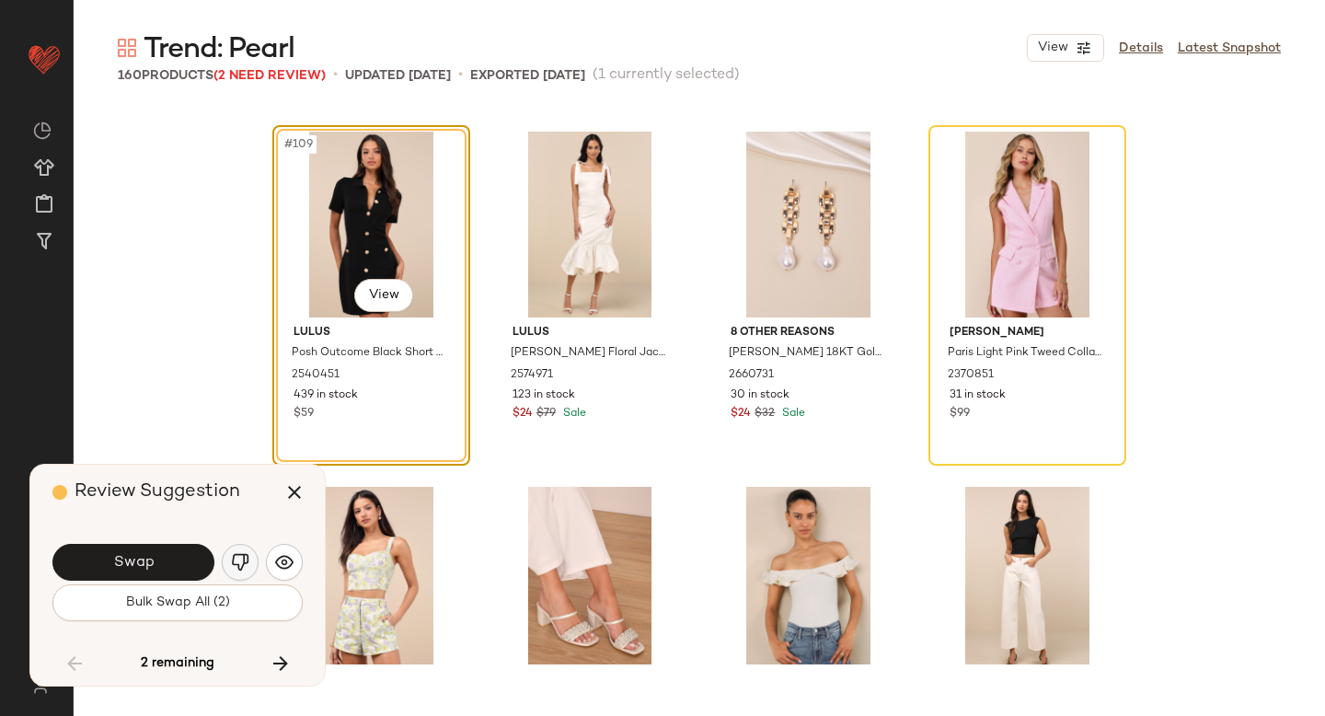
click at [239, 569] on img "button" at bounding box center [240, 562] width 18 height 18
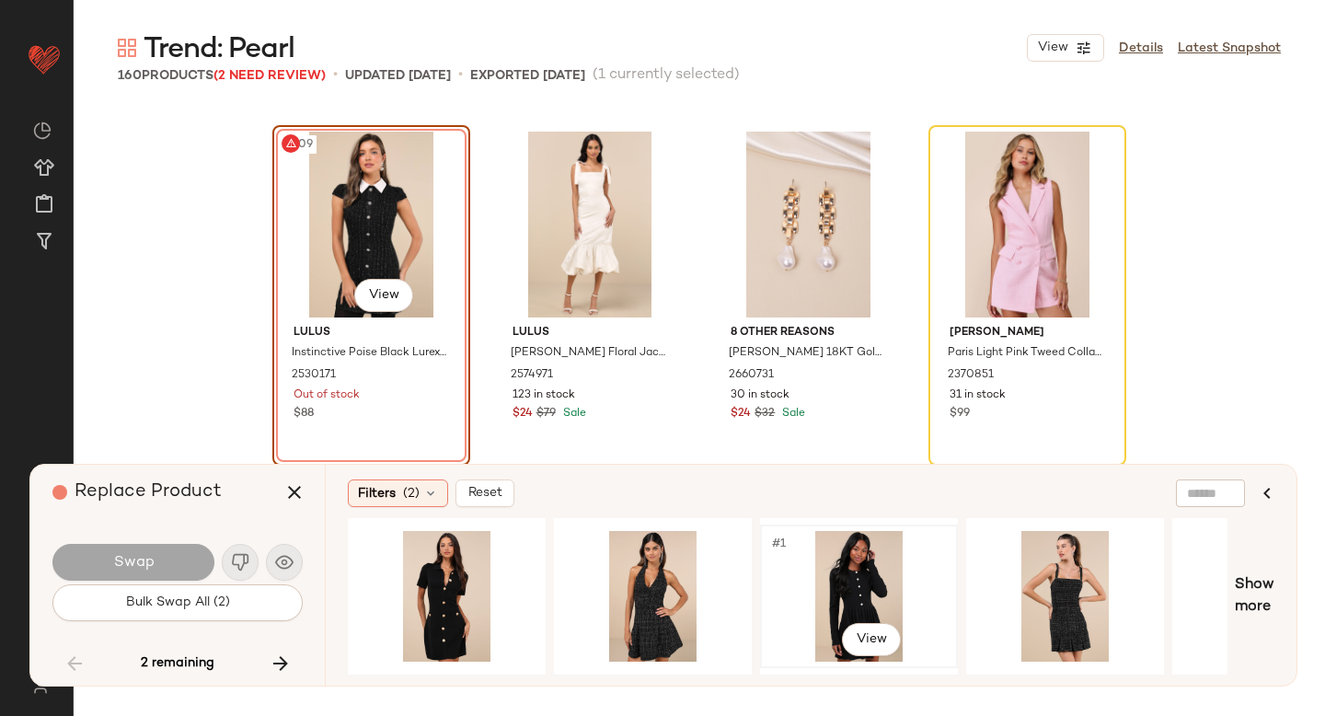
click at [834, 566] on div "#1 View" at bounding box center [858, 596] width 185 height 131
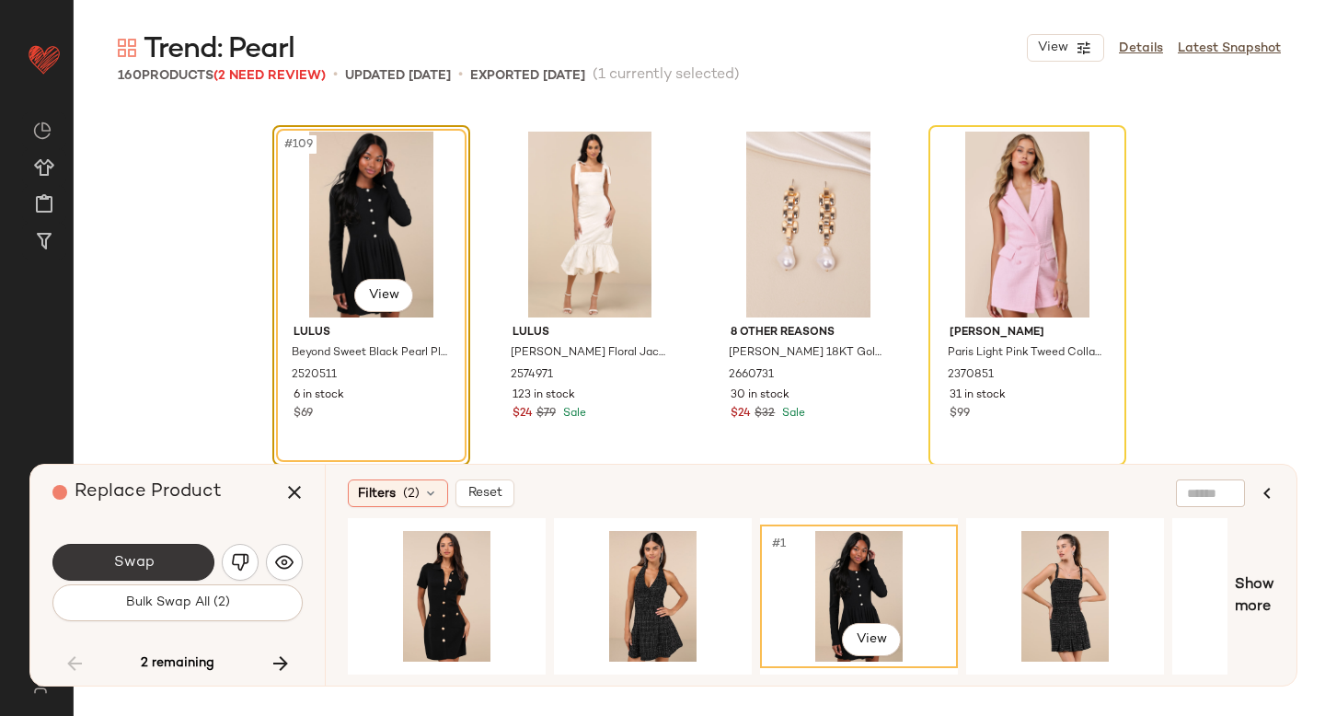
click at [169, 559] on button "Swap" at bounding box center [133, 562] width 162 height 37
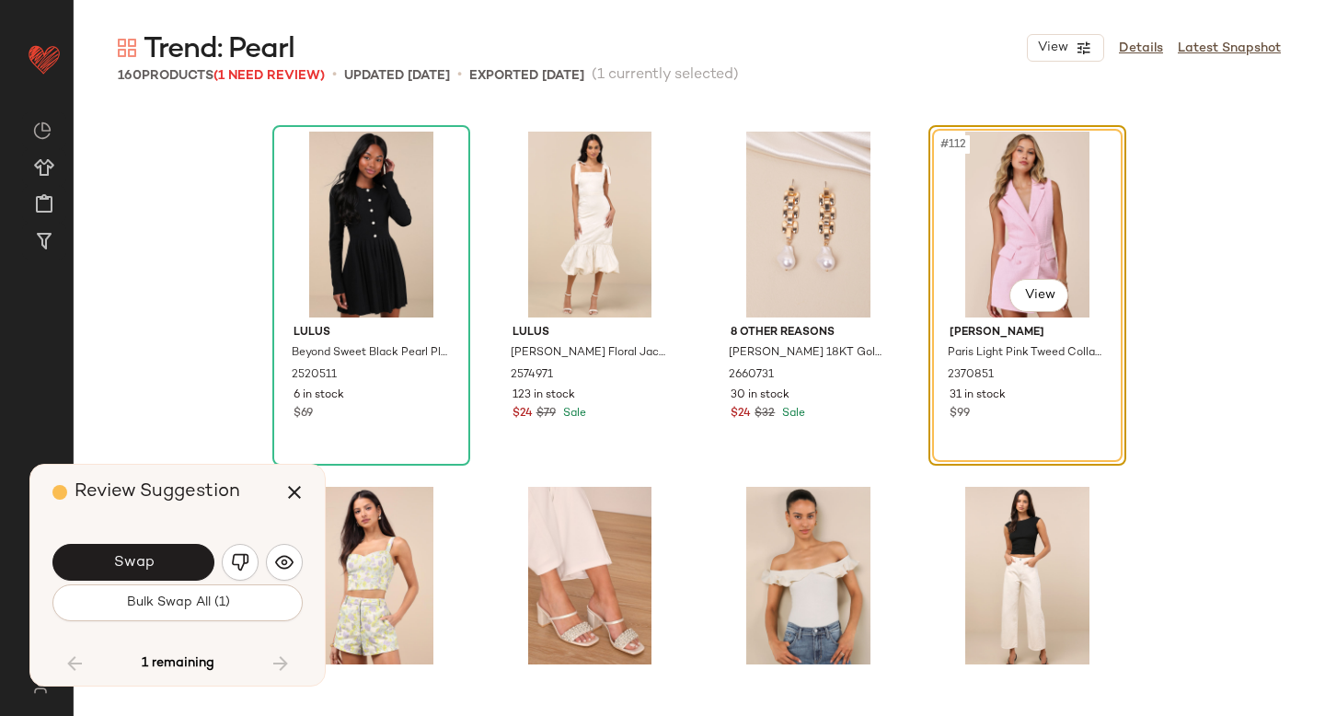
click at [259, 551] on div "Swap" at bounding box center [177, 562] width 250 height 44
click at [249, 554] on button "button" at bounding box center [240, 562] width 37 height 37
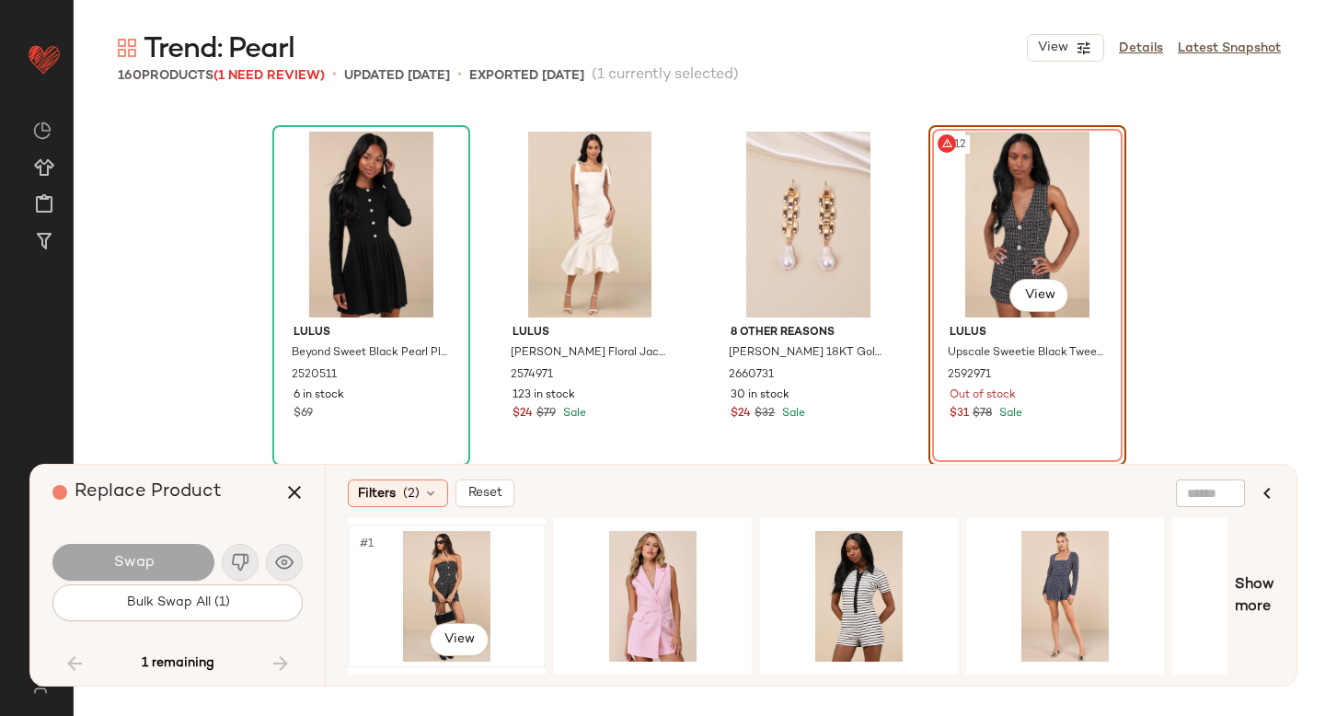
click at [432, 582] on div "#1 View" at bounding box center [446, 596] width 185 height 131
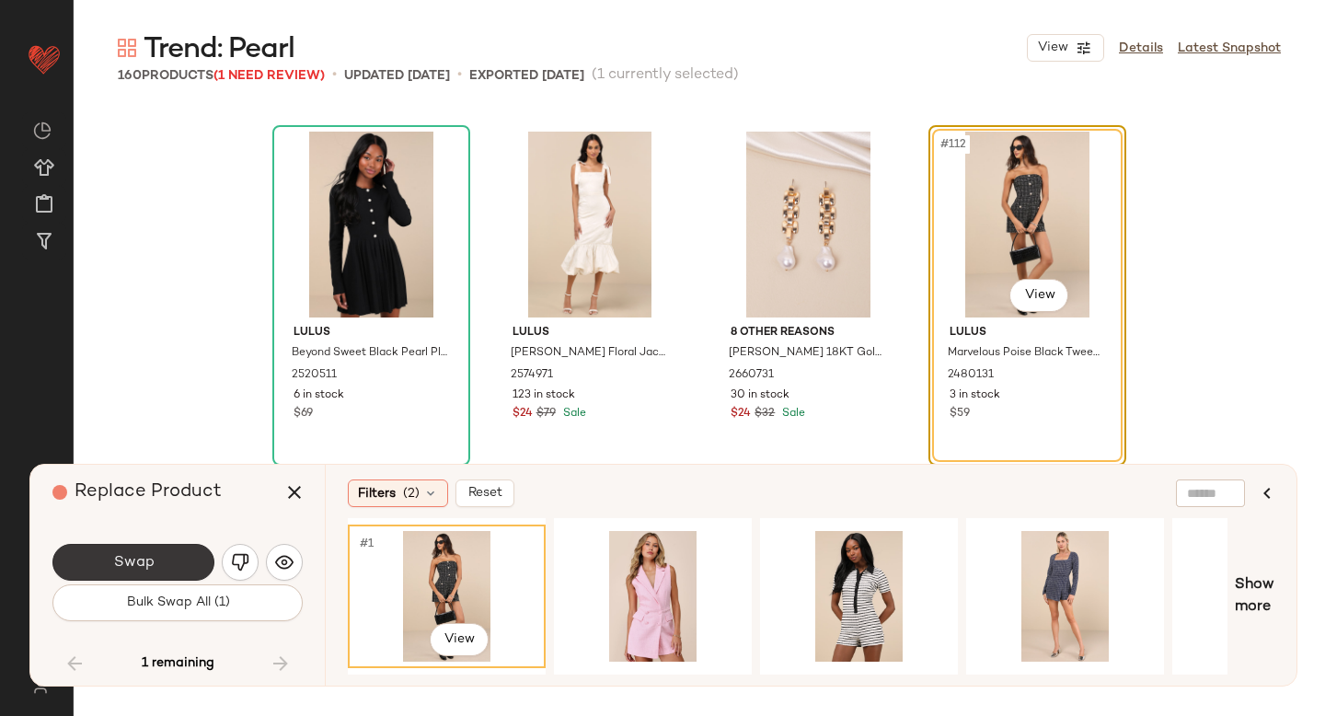
click at [144, 574] on button "Swap" at bounding box center [133, 562] width 162 height 37
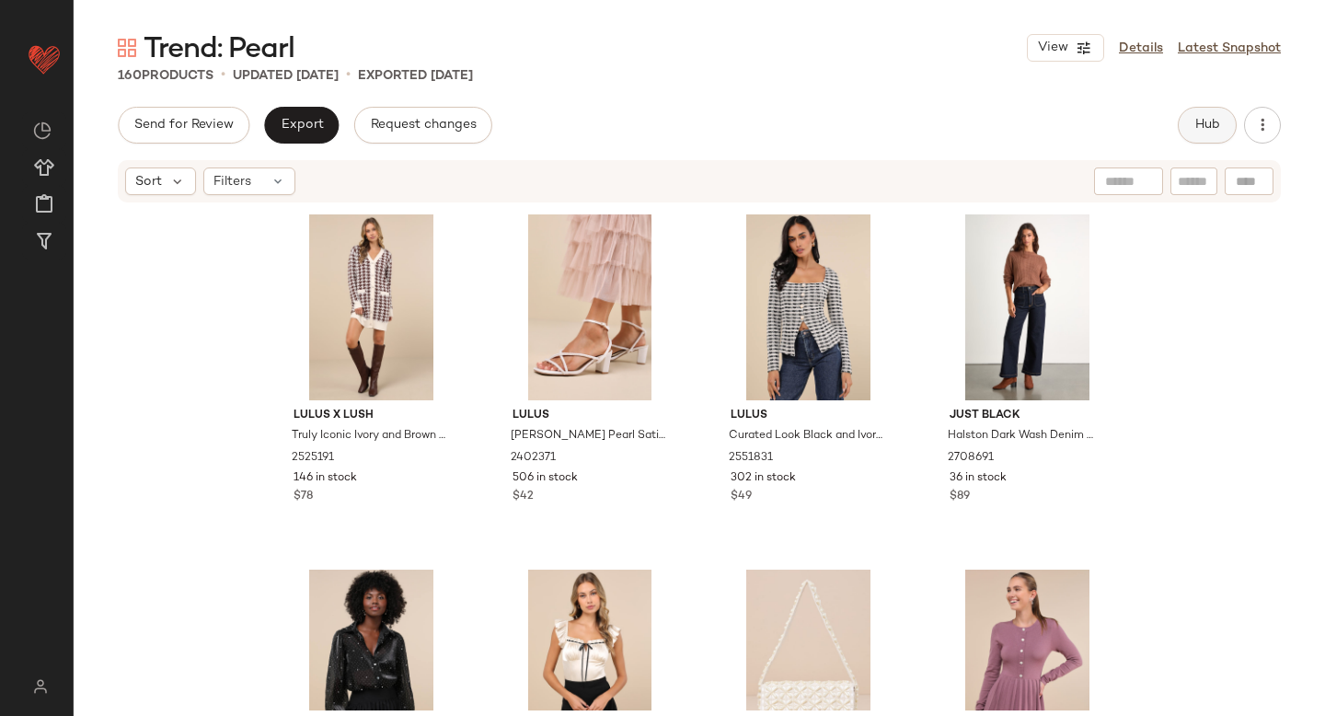
click at [1233, 114] on button "Hub" at bounding box center [1207, 125] width 59 height 37
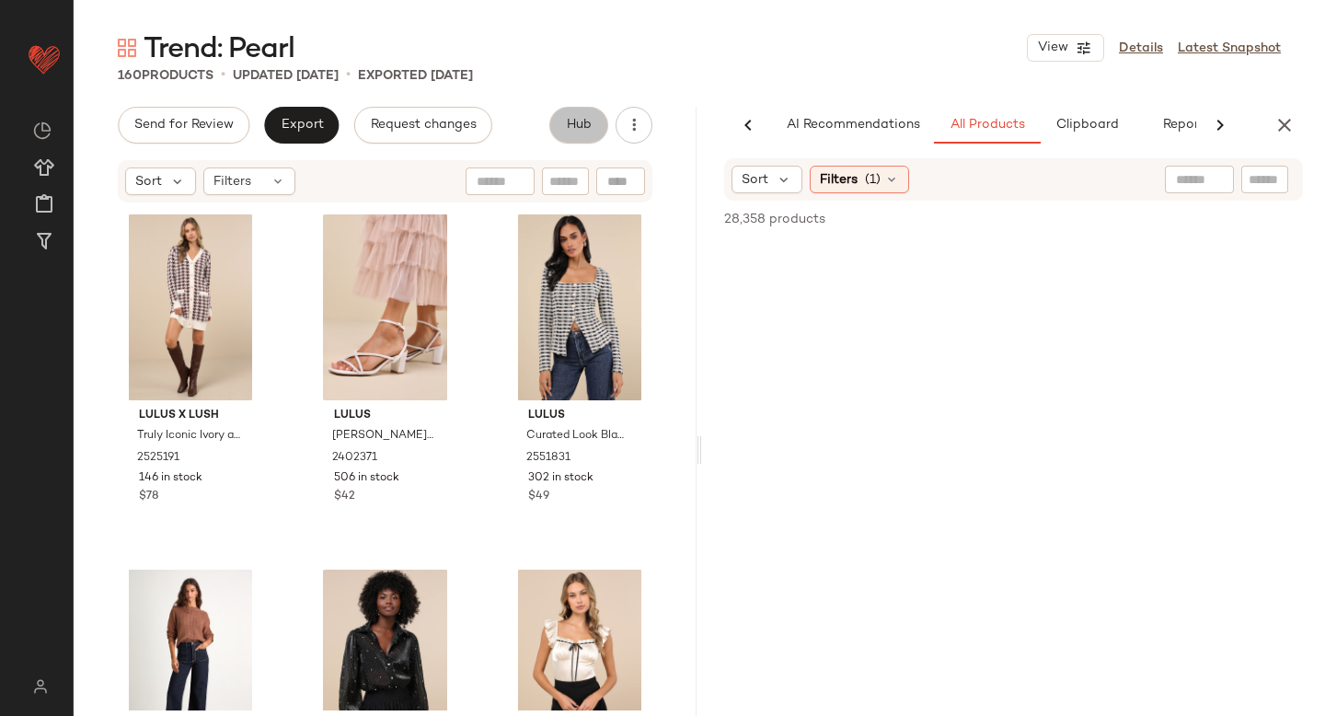
scroll to position [0, 43]
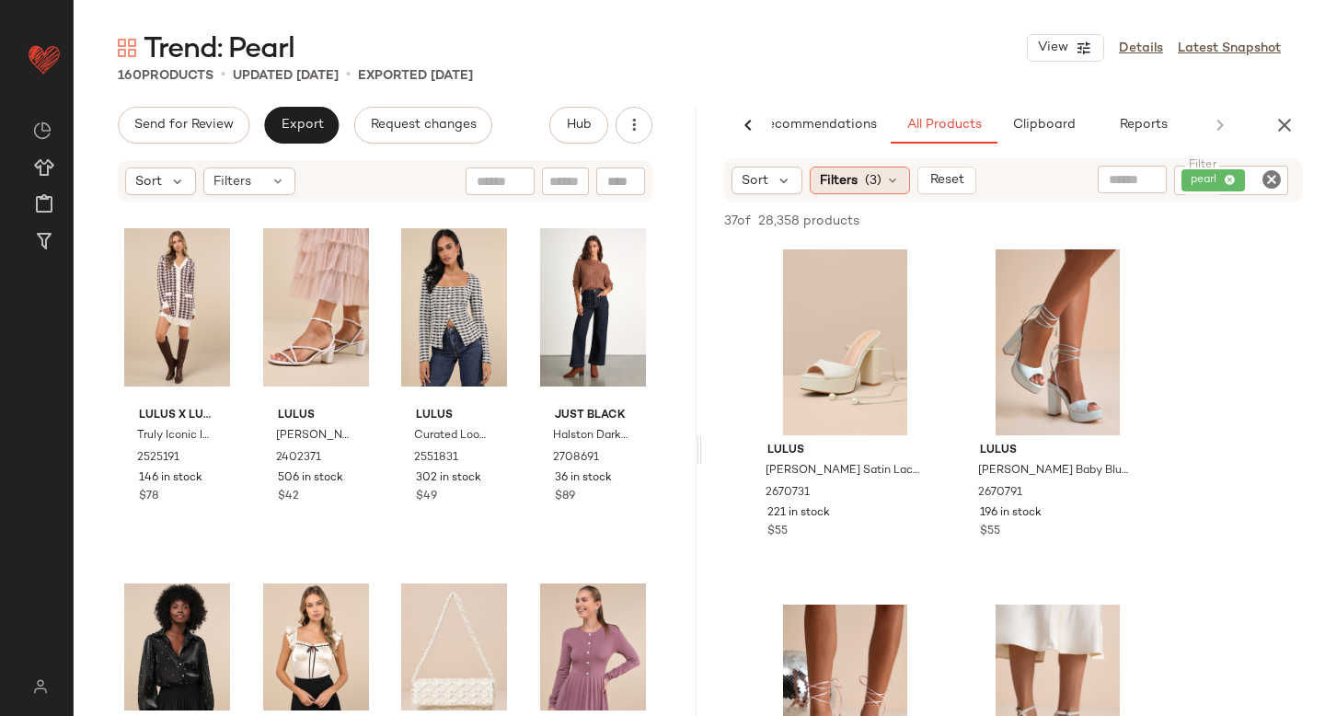
click at [842, 187] on span "Filters" at bounding box center [839, 180] width 38 height 19
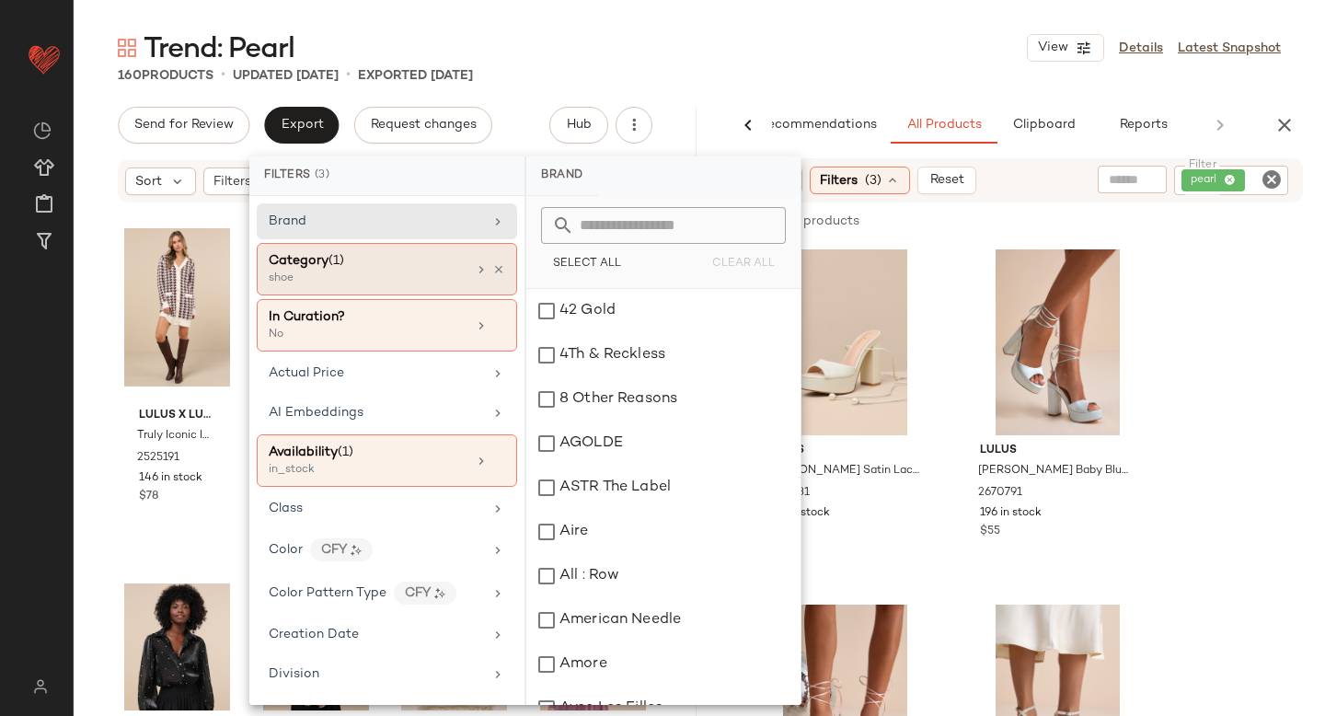
click at [428, 264] on div "Category (1)" at bounding box center [368, 260] width 198 height 19
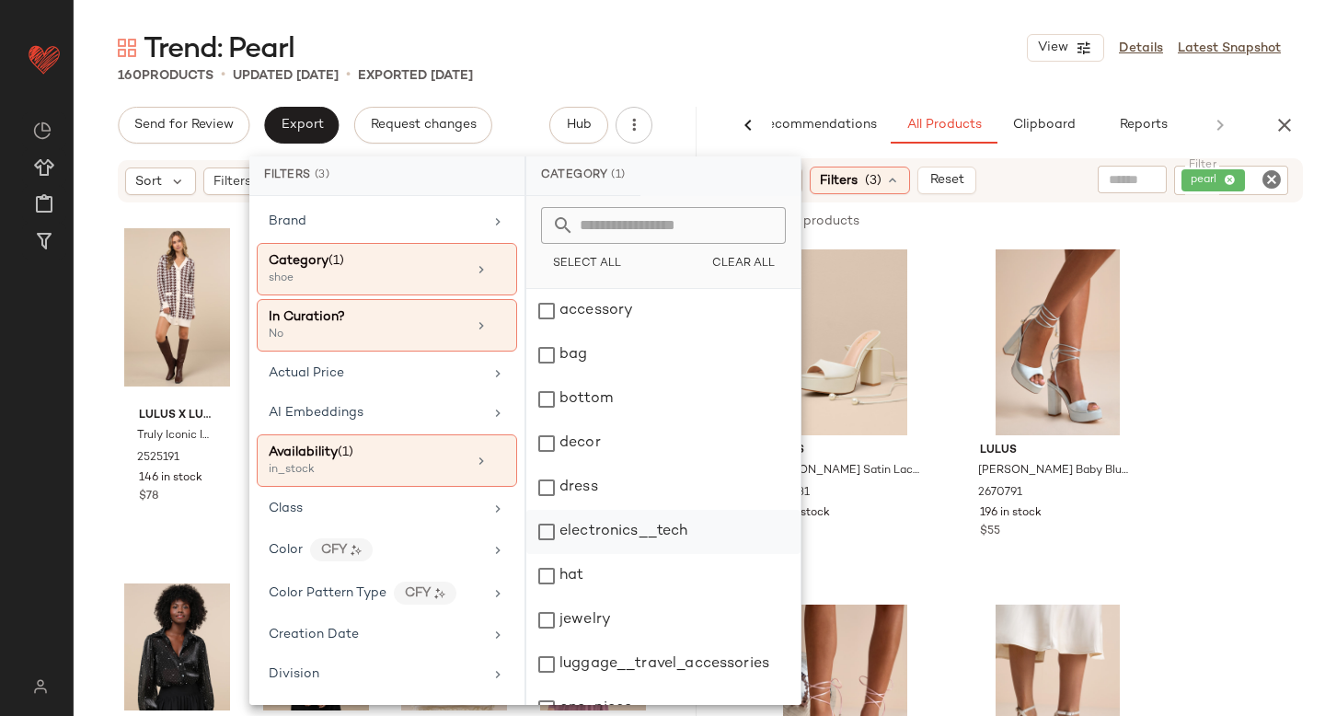
scroll to position [335, 0]
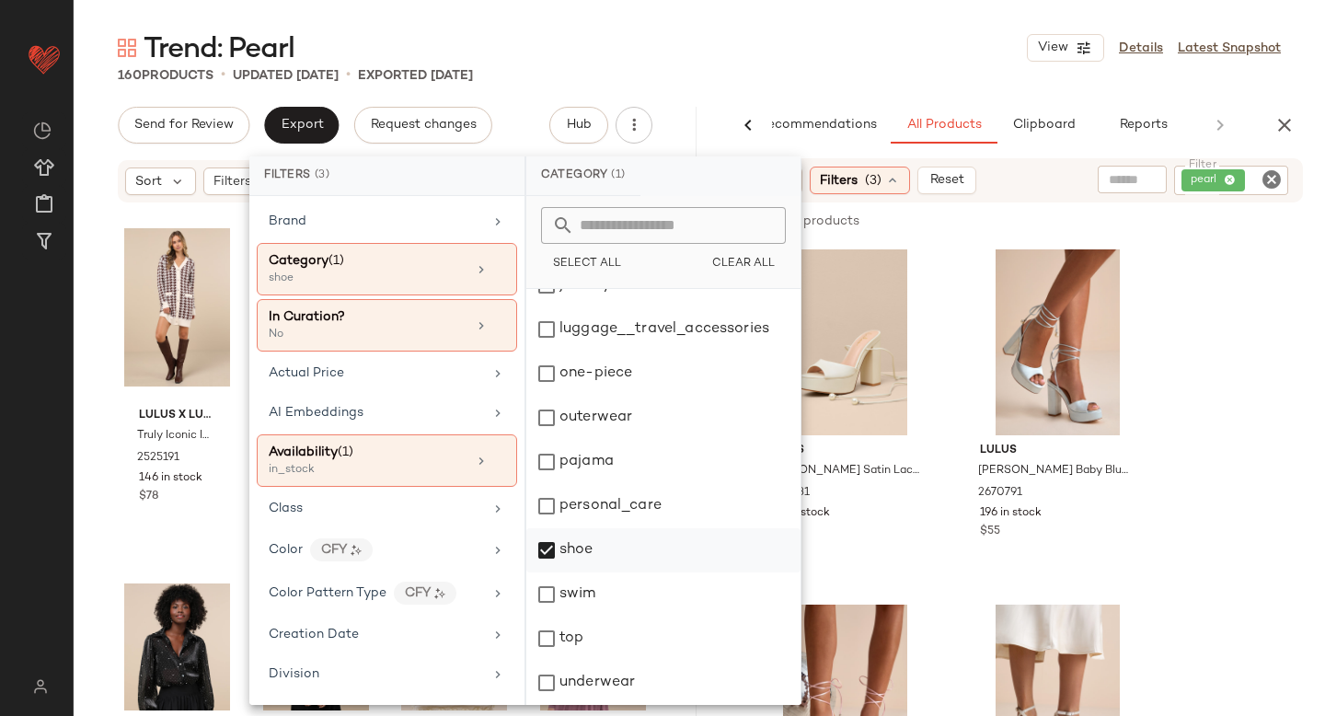
click at [554, 553] on div "shoe" at bounding box center [663, 550] width 274 height 44
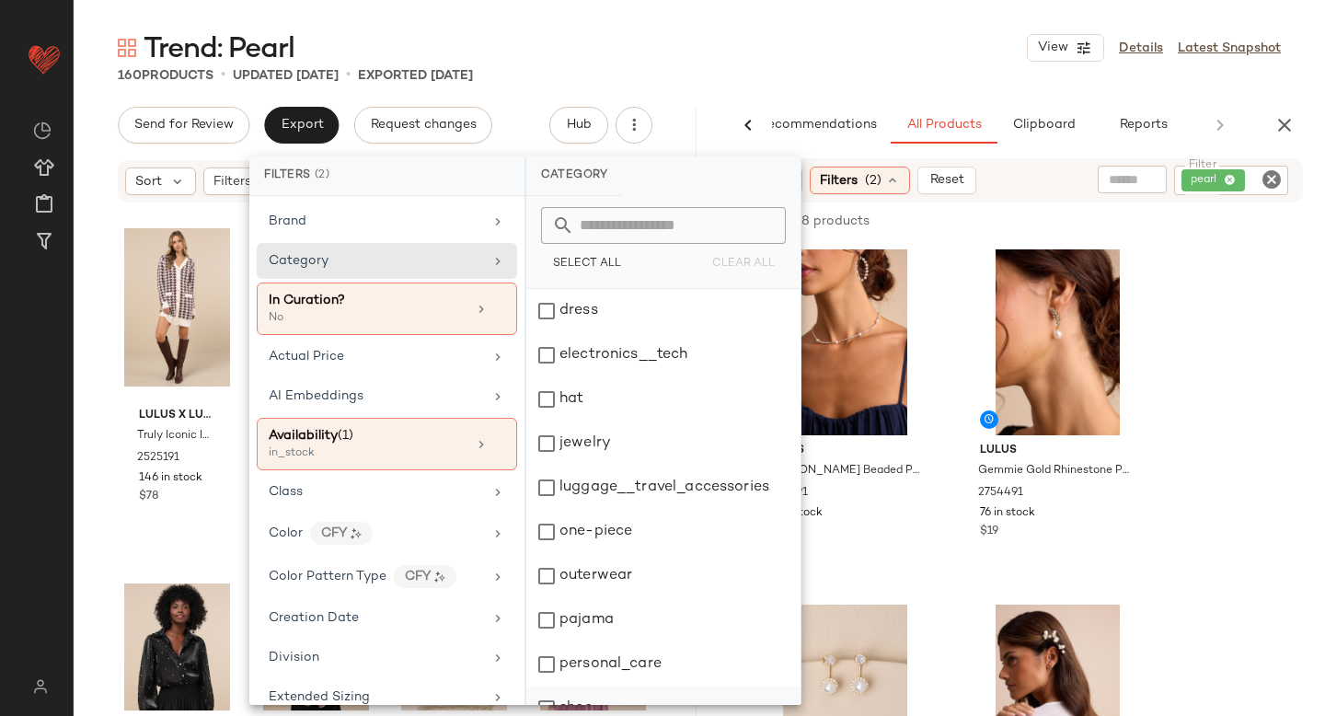
scroll to position [0, 0]
click at [549, 391] on div "bottom" at bounding box center [663, 399] width 274 height 44
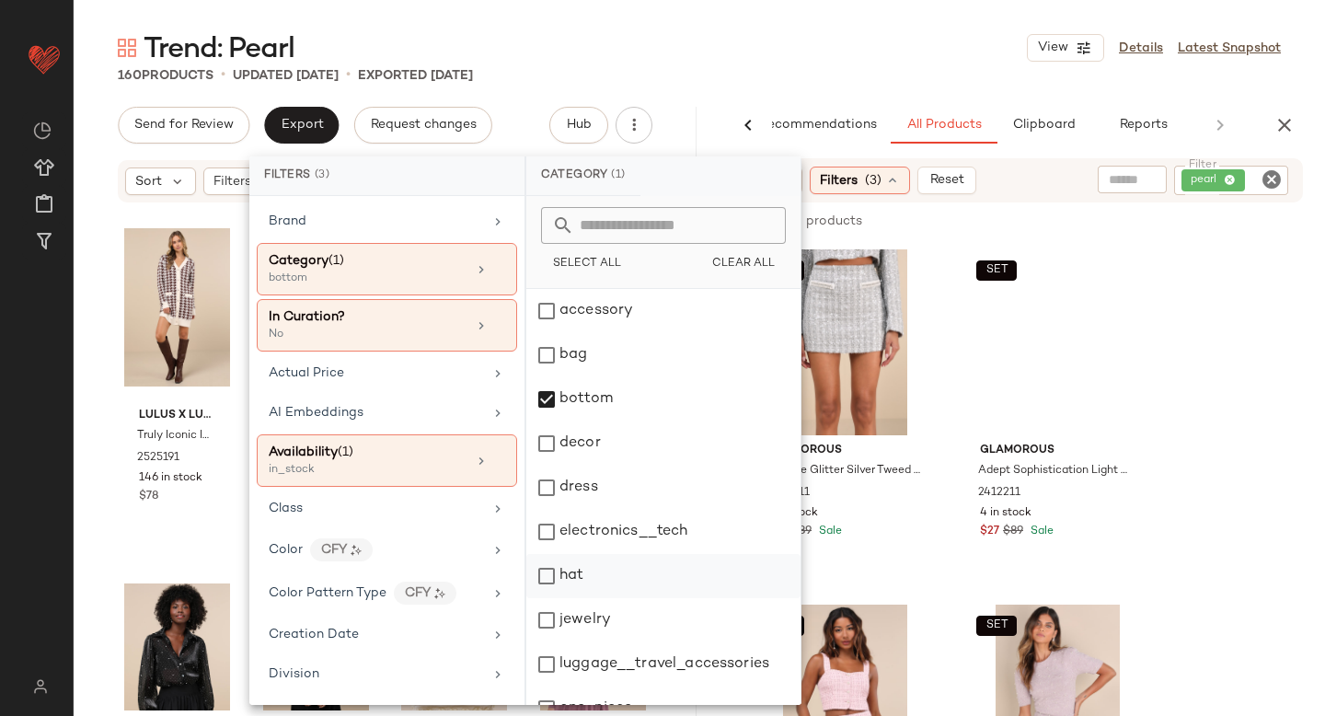
scroll to position [335, 0]
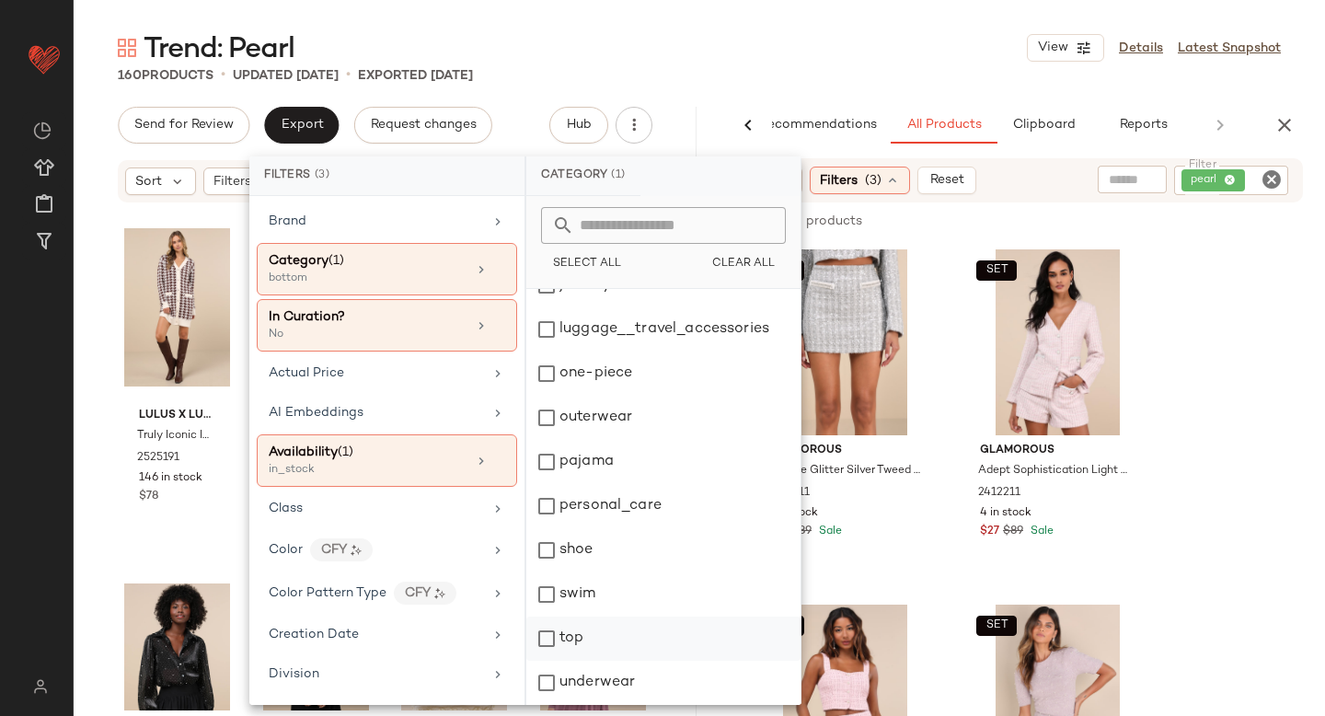
click at [554, 645] on div "top" at bounding box center [663, 638] width 274 height 44
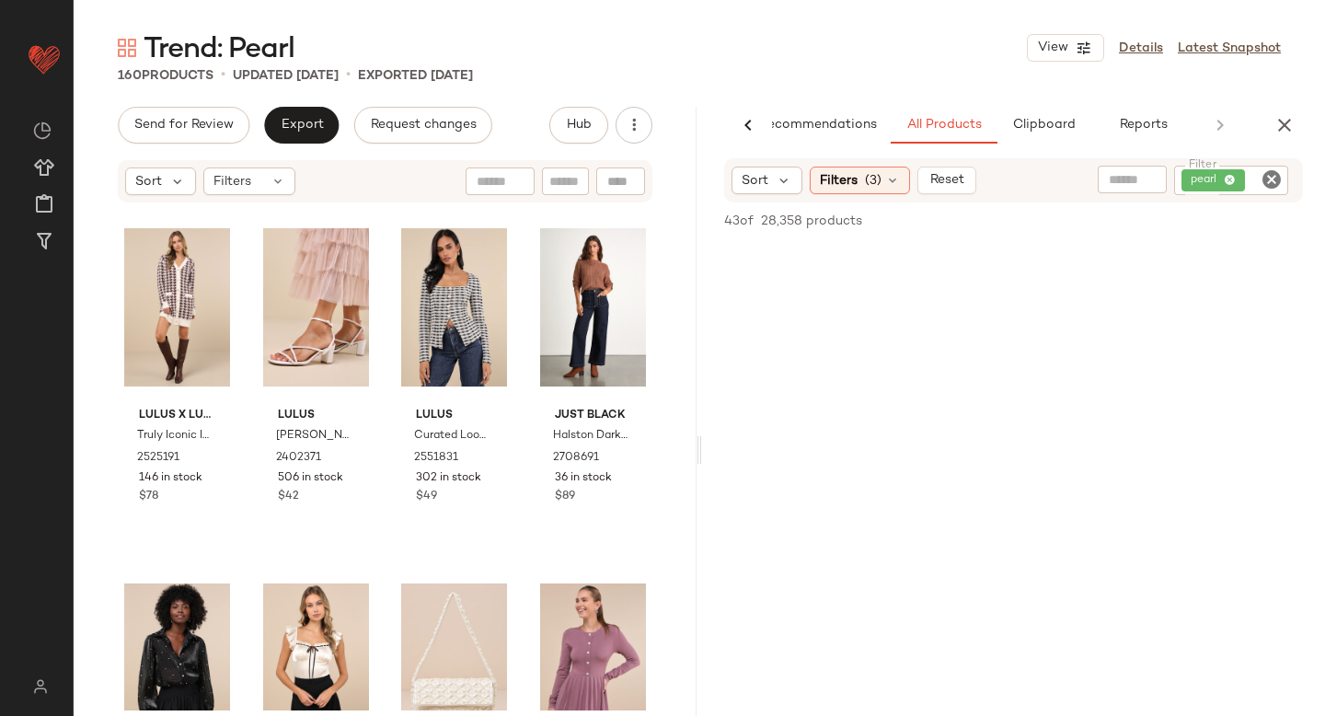
scroll to position [5117, 0]
click at [1294, 114] on icon "button" at bounding box center [1284, 125] width 22 height 22
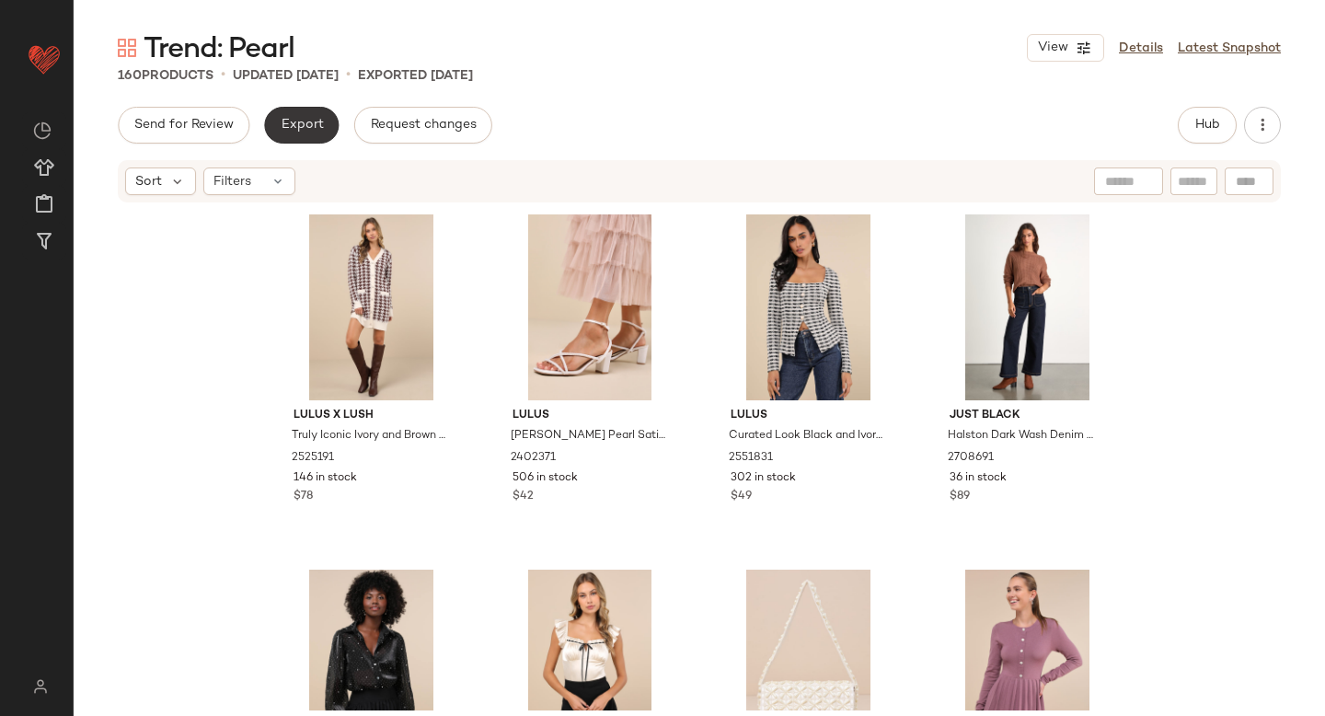
click at [315, 112] on button "Export" at bounding box center [301, 125] width 75 height 37
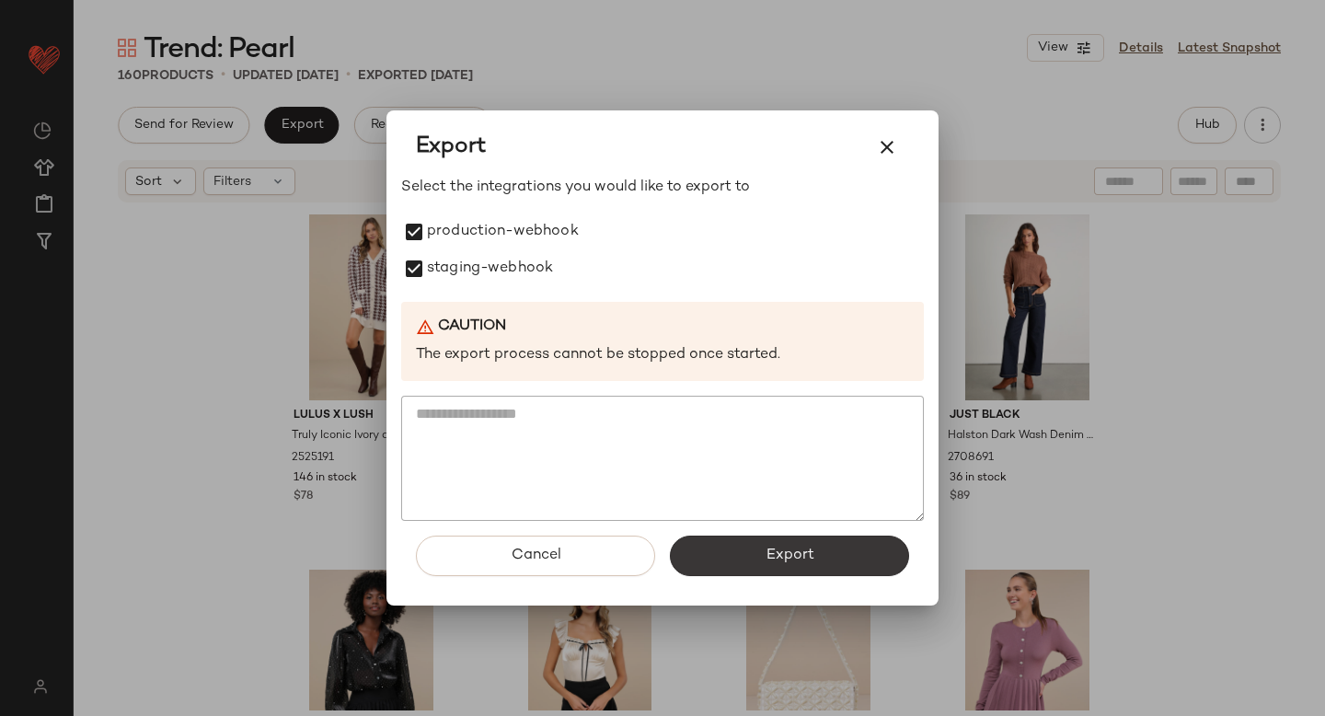
click at [740, 542] on button "Export" at bounding box center [789, 555] width 239 height 40
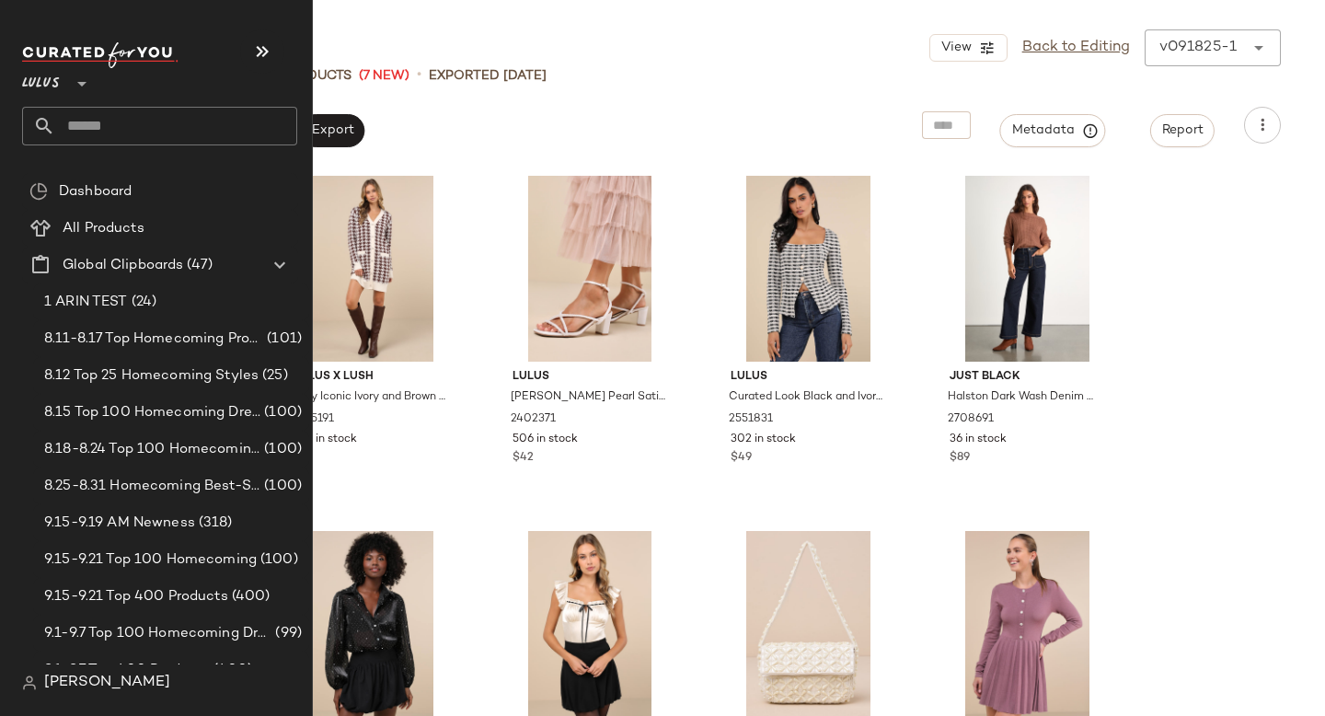
click at [99, 122] on input "text" at bounding box center [176, 126] width 242 height 39
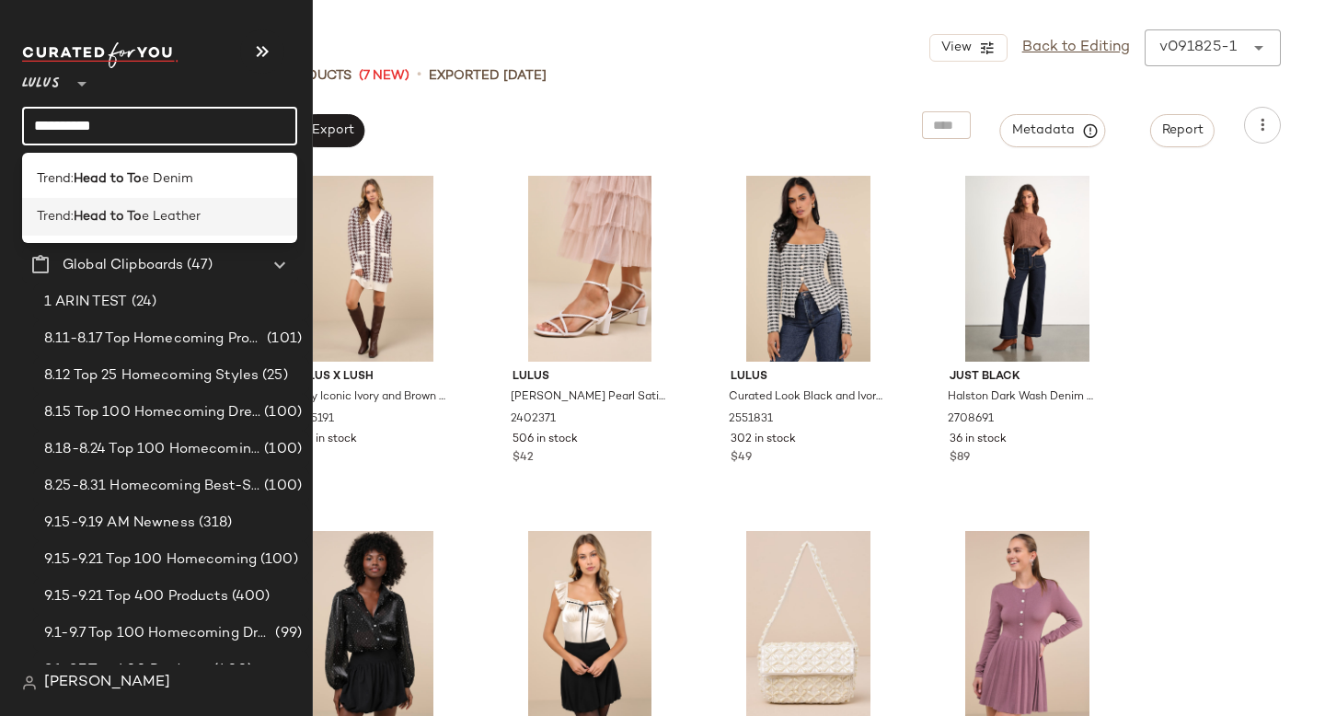
type input "**********"
click at [146, 228] on div "Trend: Head to To e Leather" at bounding box center [159, 217] width 275 height 38
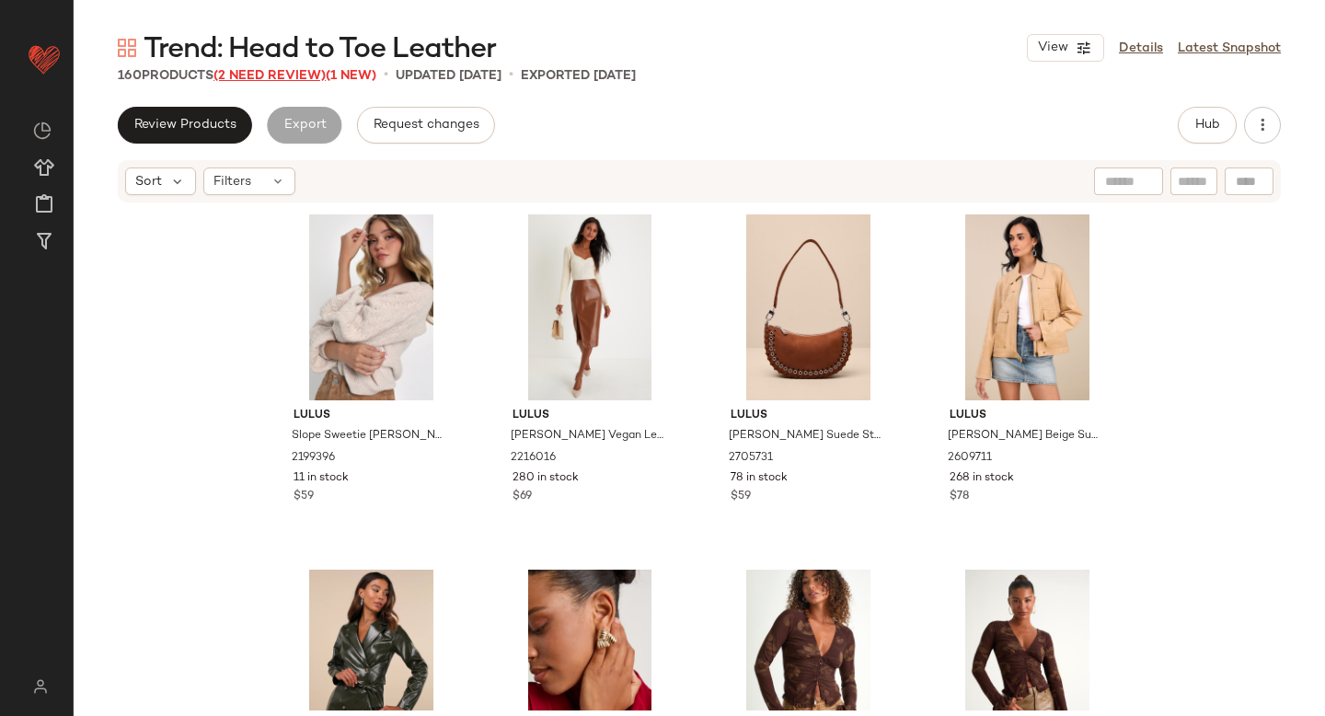
click at [305, 70] on span "(2 Need Review)" at bounding box center [269, 76] width 112 height 14
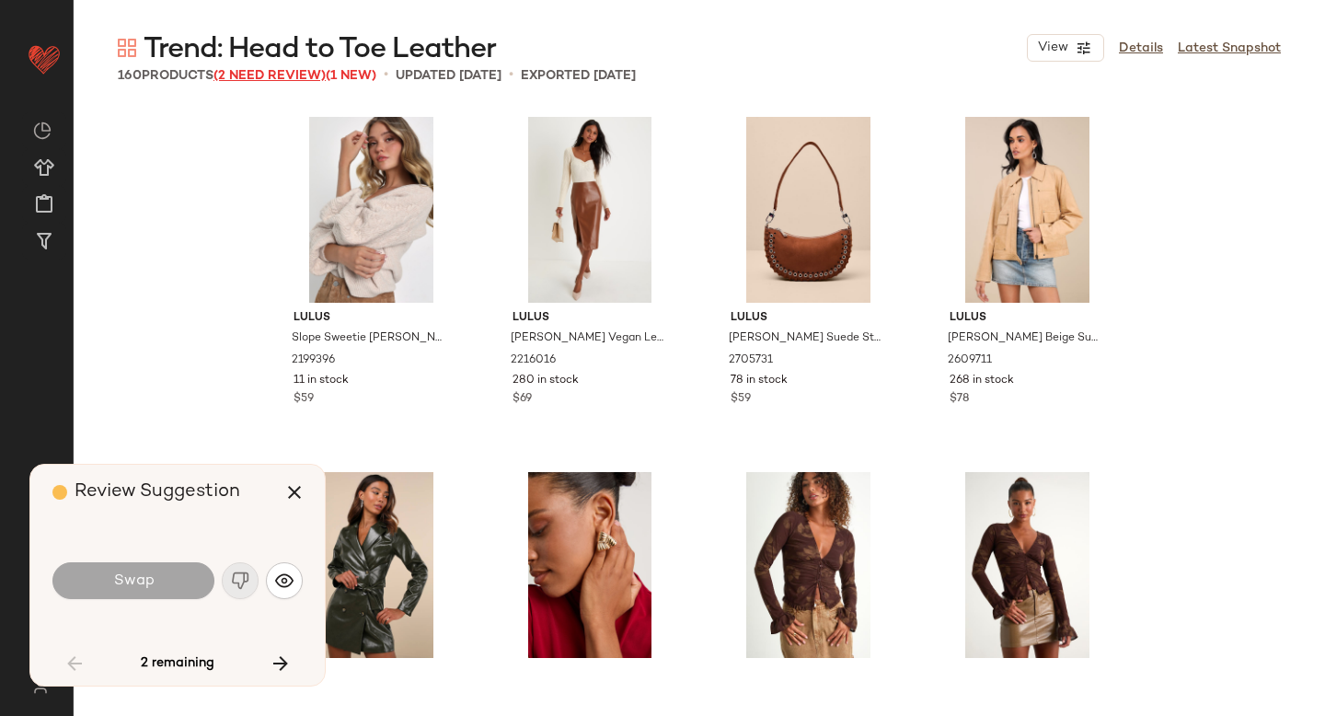
scroll to position [725, 0]
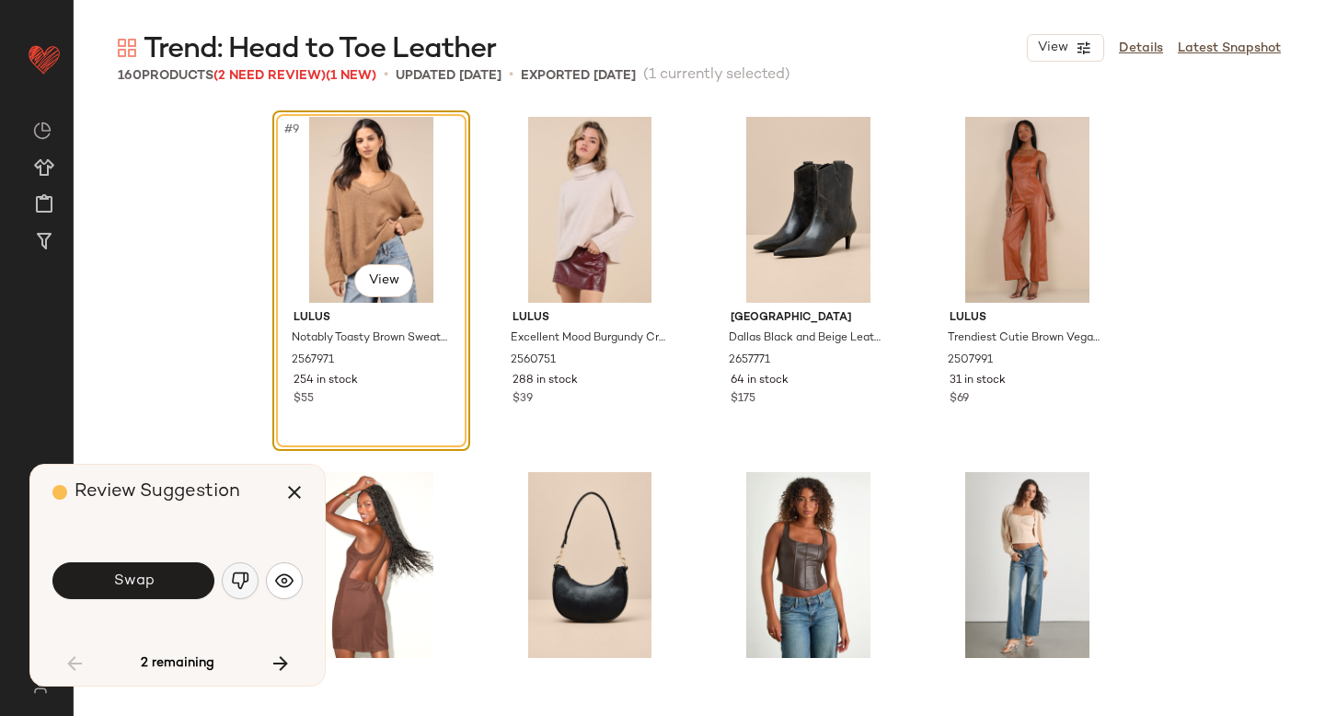
click at [232, 584] on img "button" at bounding box center [240, 580] width 18 height 18
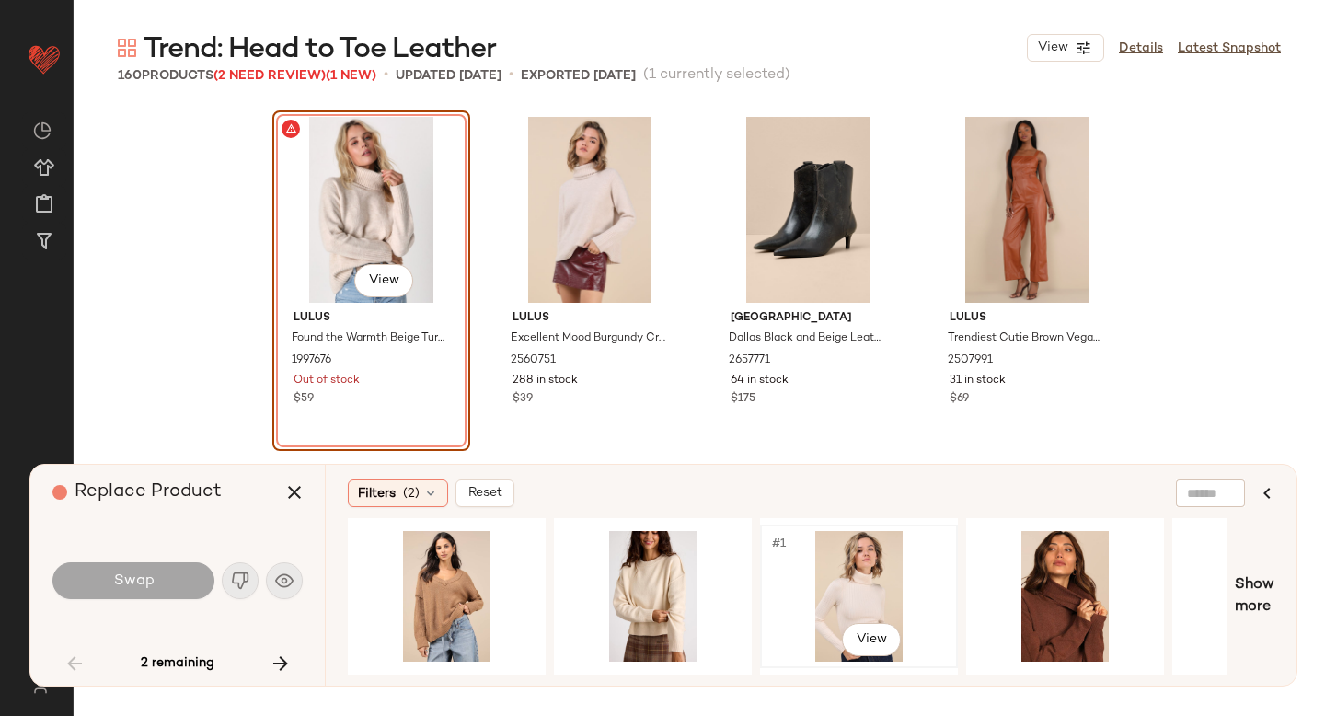
click at [820, 579] on div "#1 View" at bounding box center [858, 596] width 185 height 131
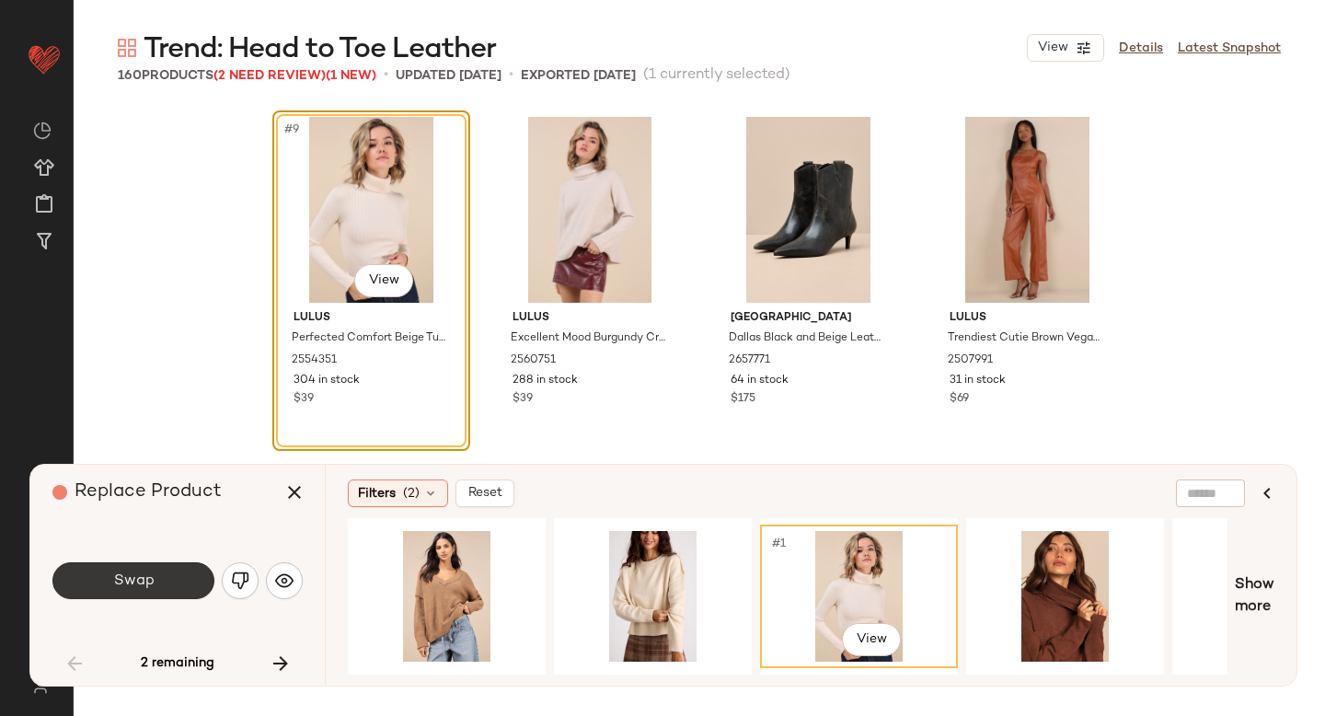
click at [180, 594] on button "Swap" at bounding box center [133, 580] width 162 height 37
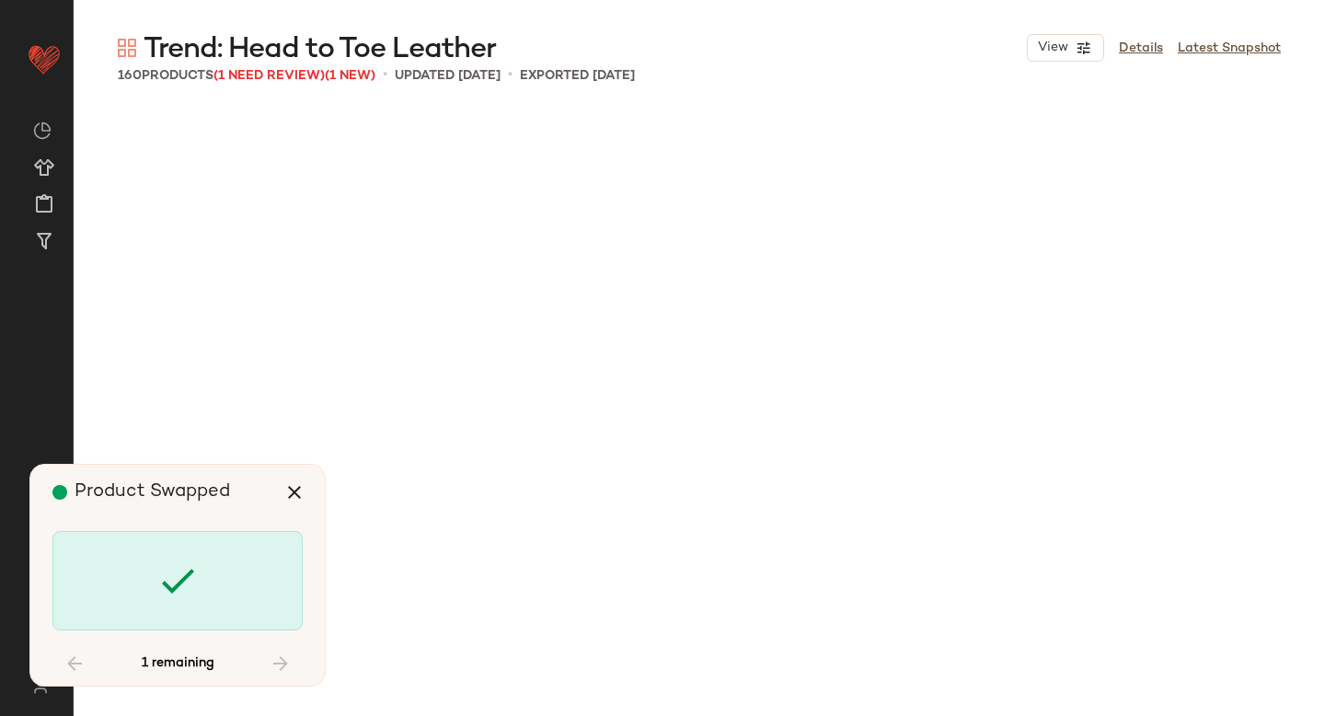
scroll to position [7103, 0]
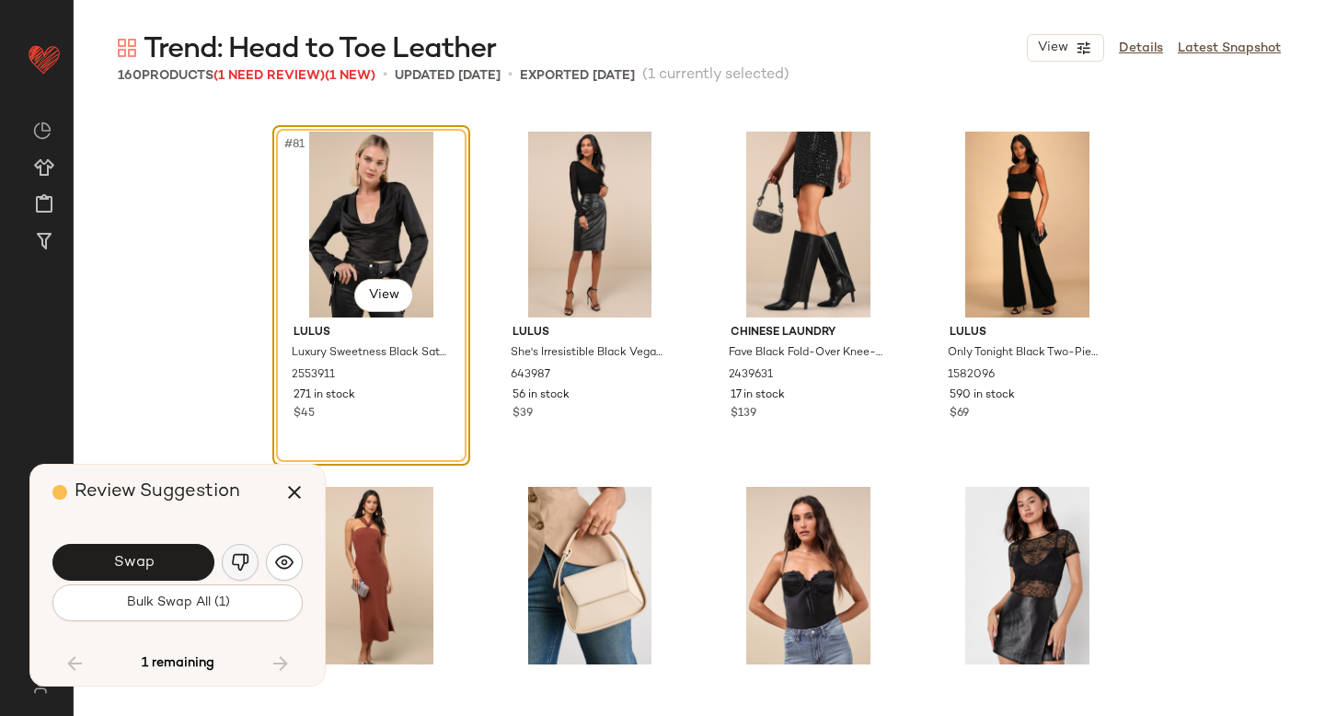
click at [229, 568] on button "button" at bounding box center [240, 562] width 37 height 37
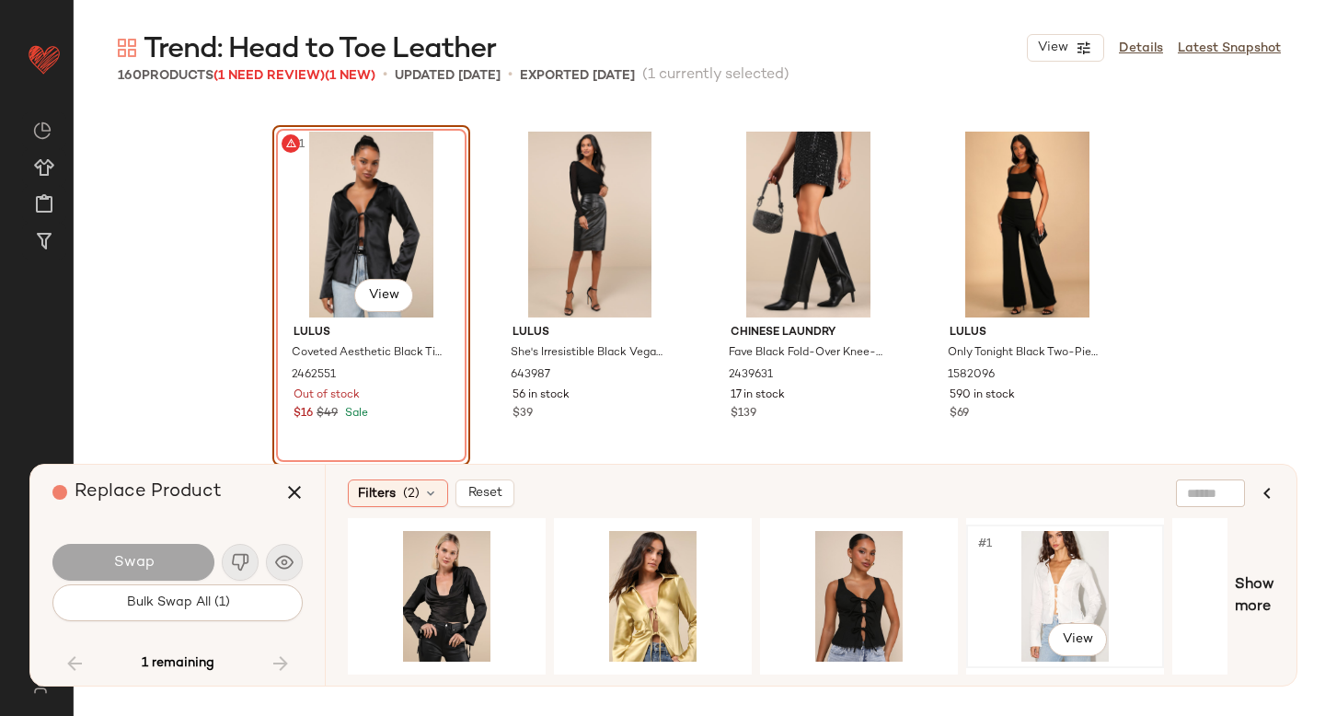
click at [1063, 583] on div "#1 View" at bounding box center [1064, 596] width 185 height 131
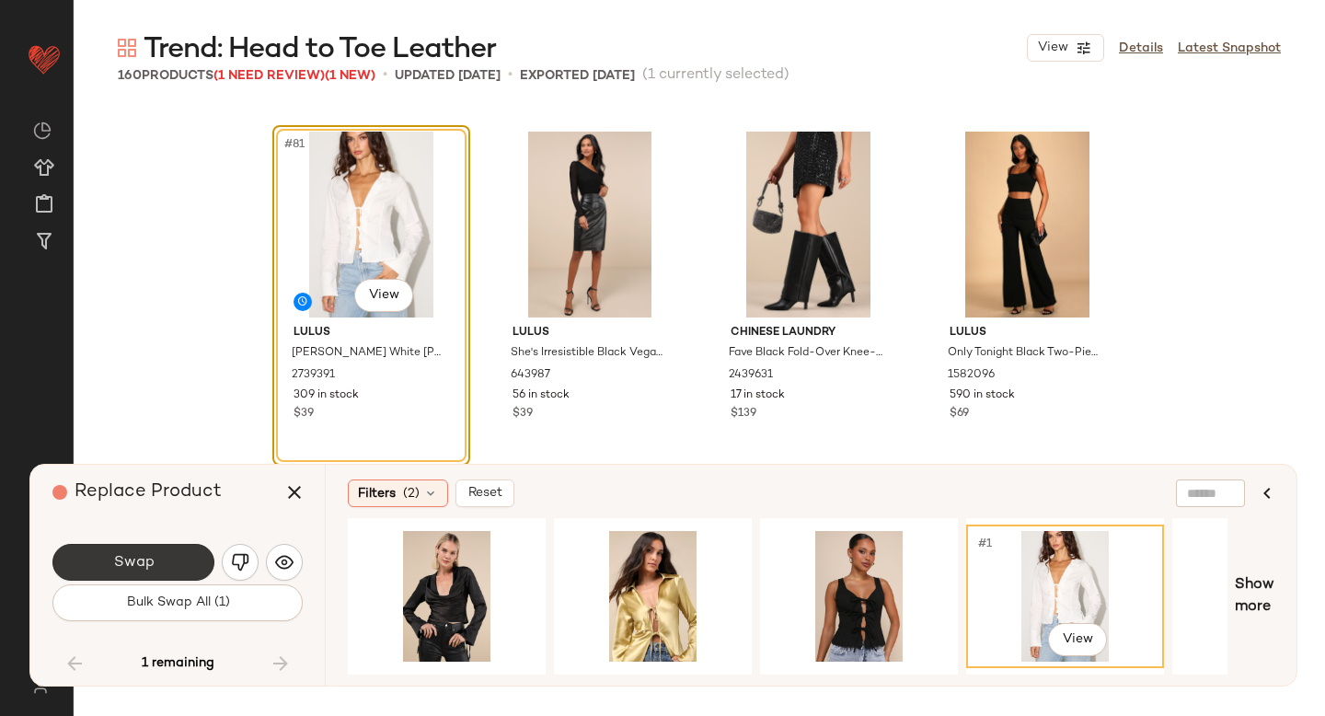
click at [188, 570] on button "Swap" at bounding box center [133, 562] width 162 height 37
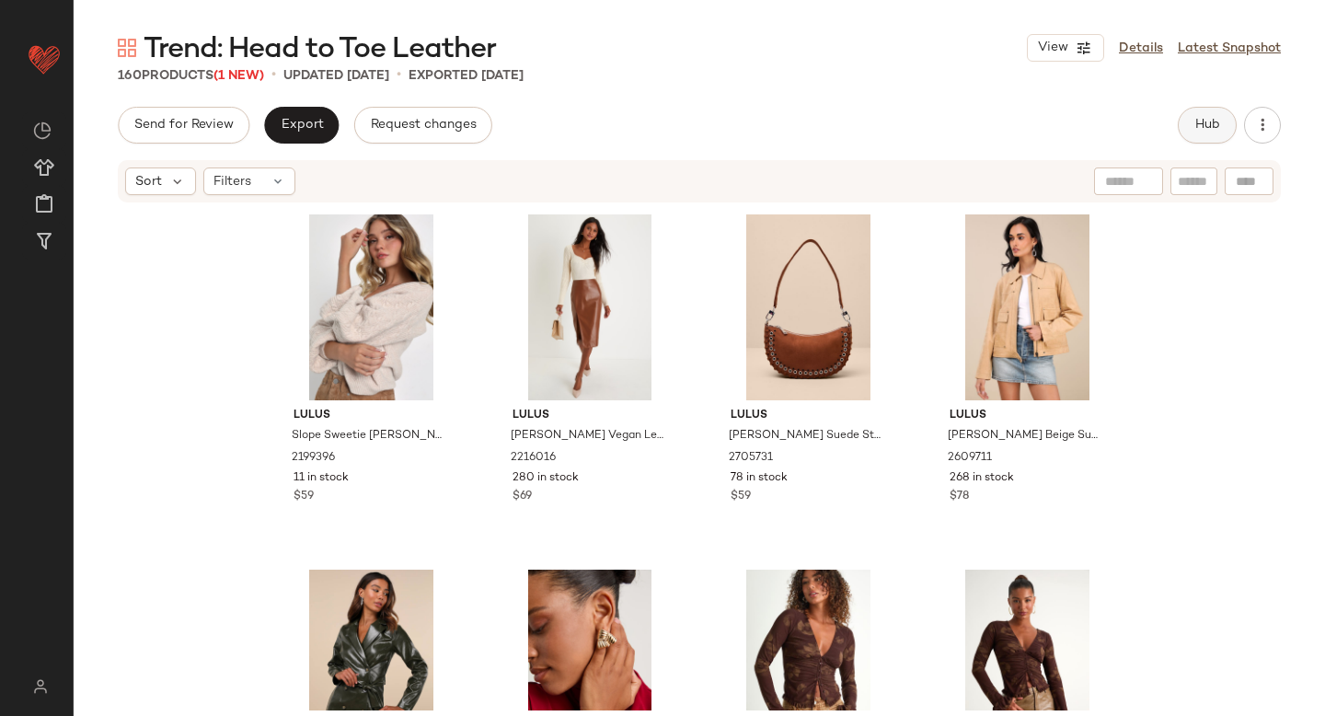
click at [1191, 117] on button "Hub" at bounding box center [1207, 125] width 59 height 37
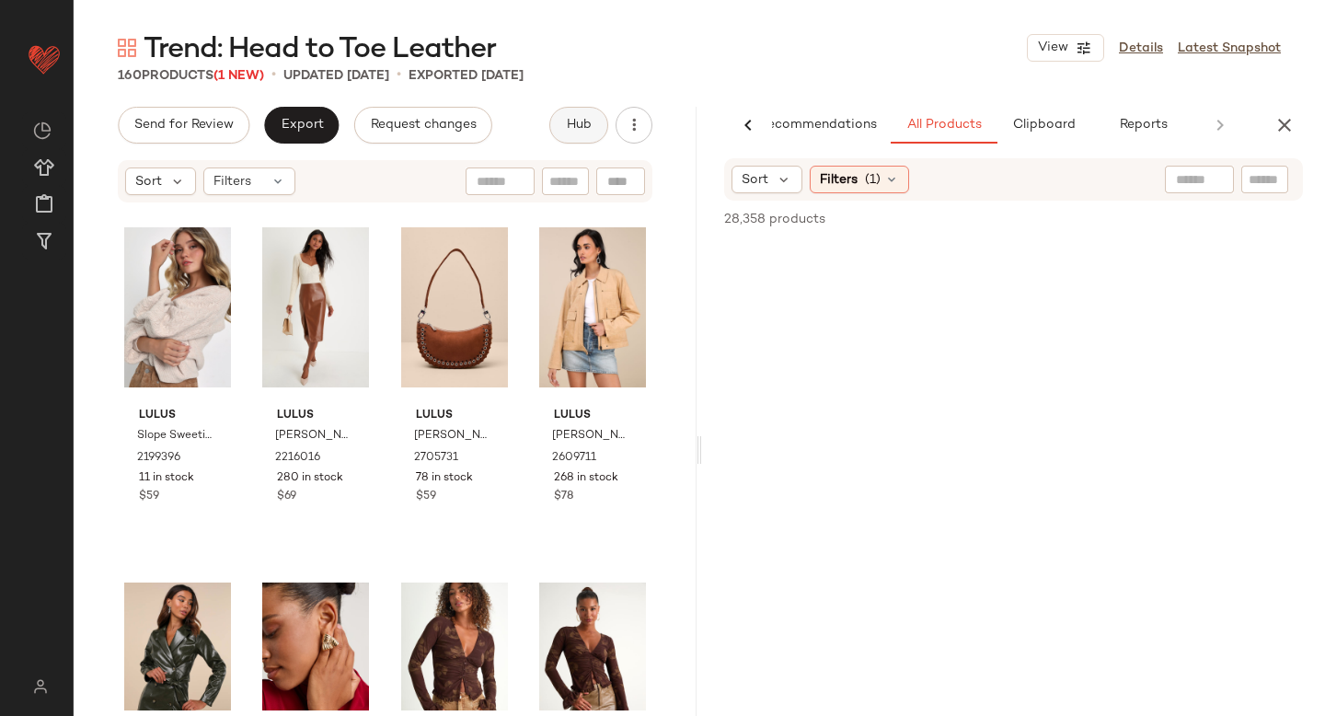
scroll to position [0, 43]
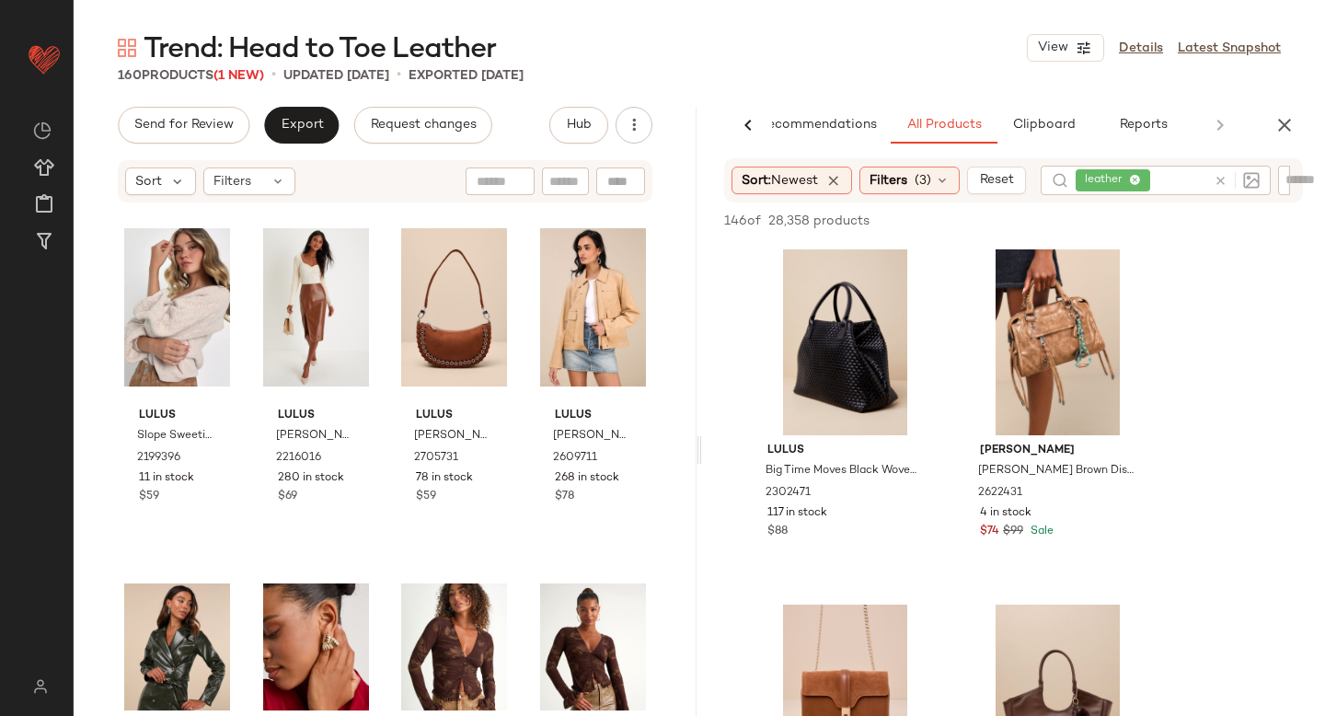
click at [1229, 181] on div at bounding box center [1232, 180] width 53 height 29
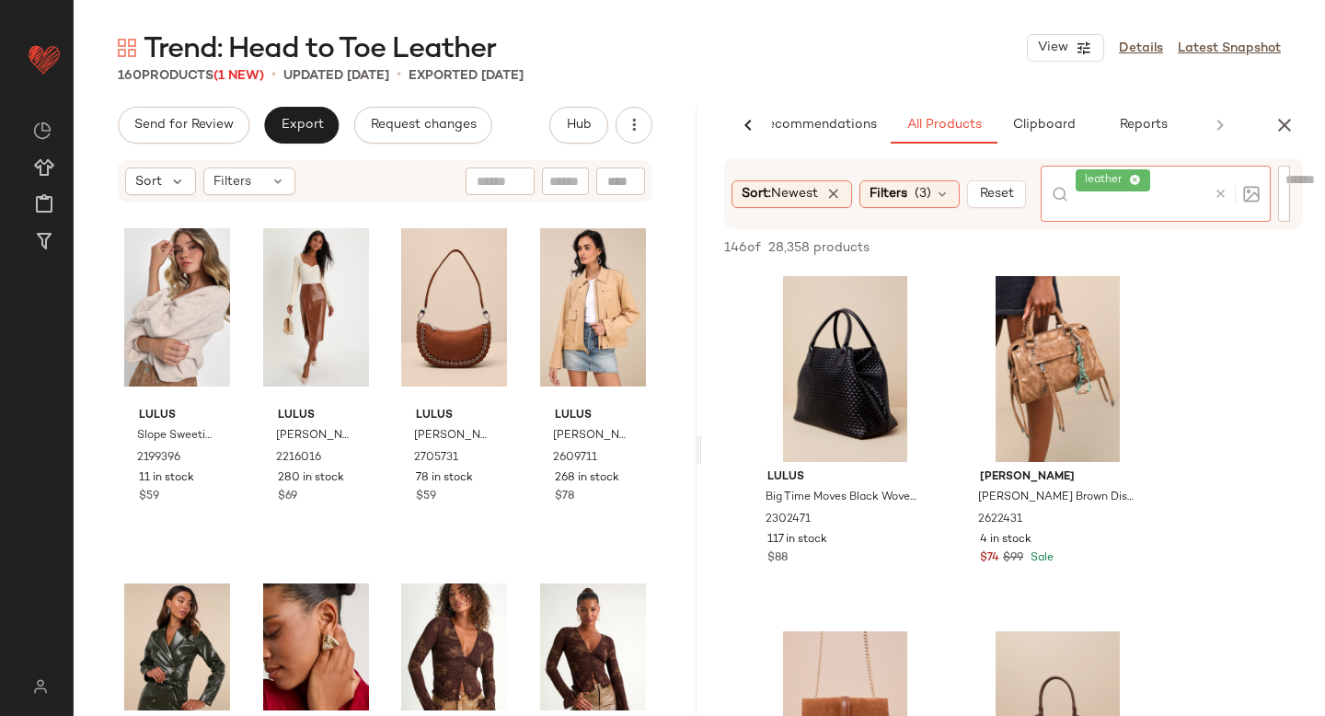
click at [1225, 191] on icon at bounding box center [1221, 194] width 14 height 14
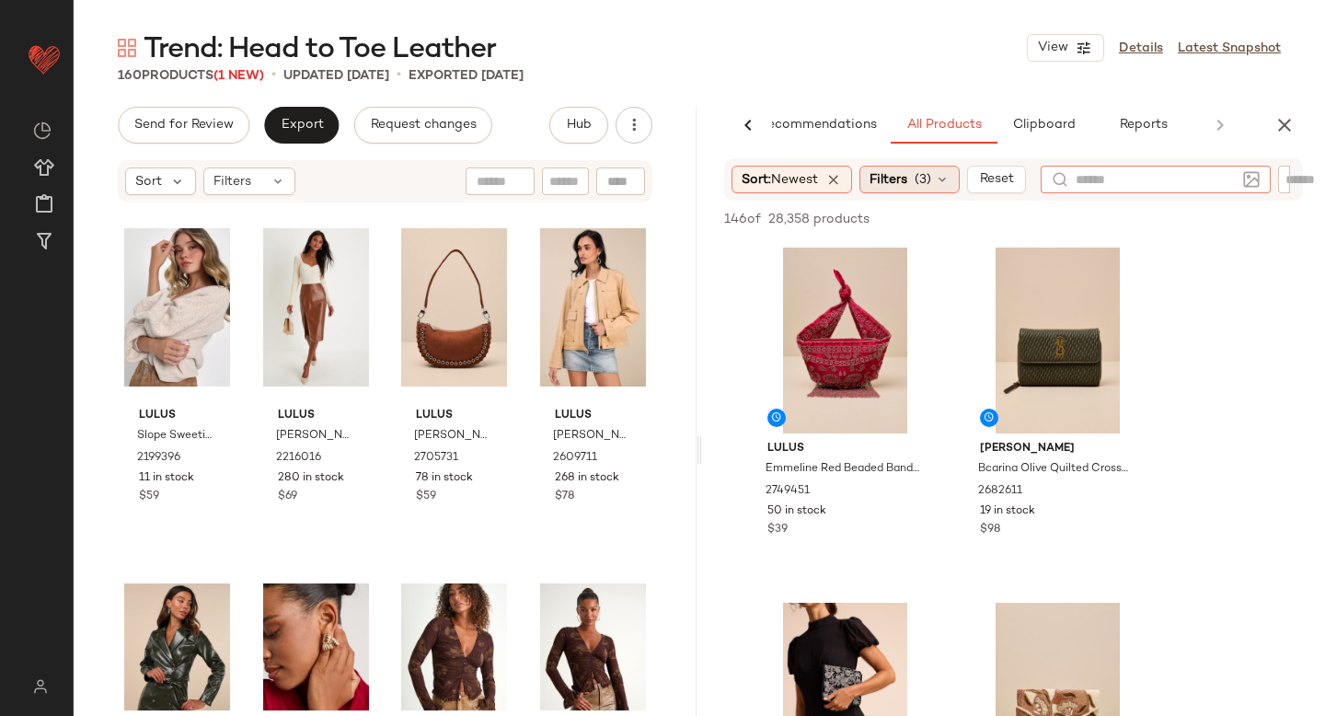
click at [902, 181] on span "Filters" at bounding box center [888, 179] width 38 height 19
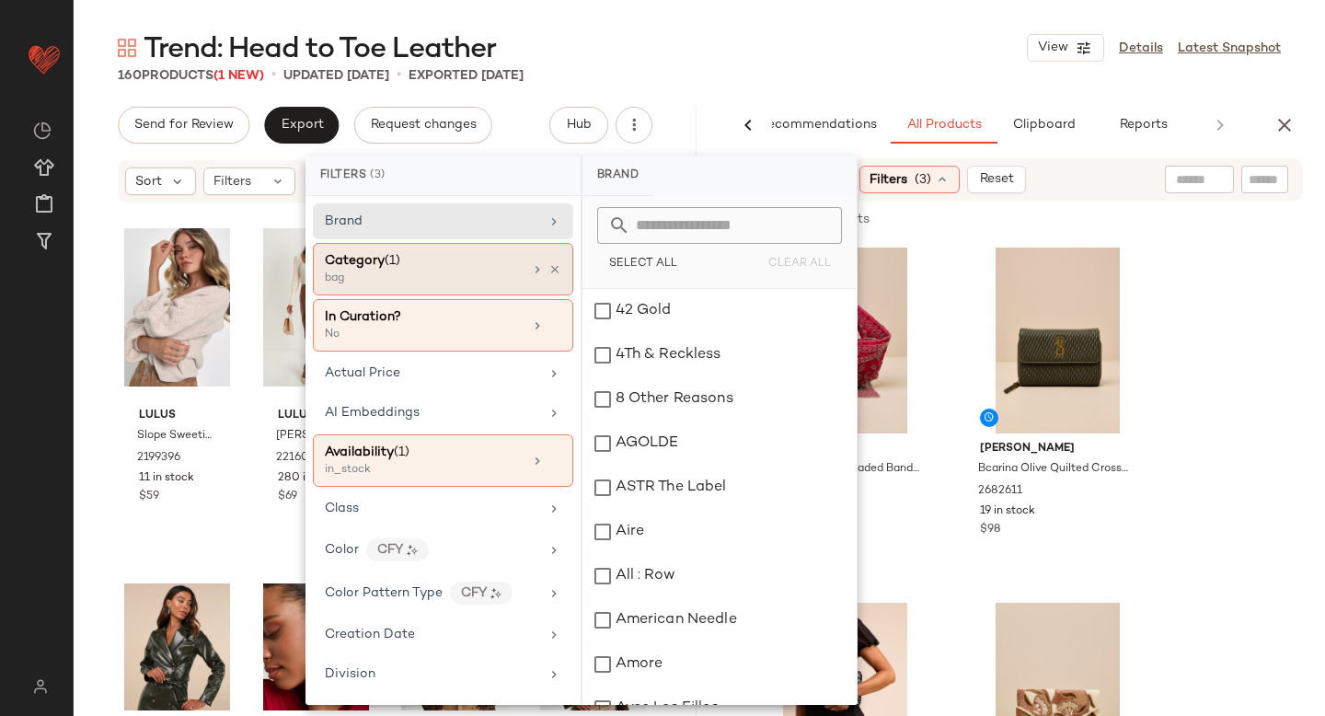
click at [500, 279] on div "bag" at bounding box center [417, 278] width 184 height 17
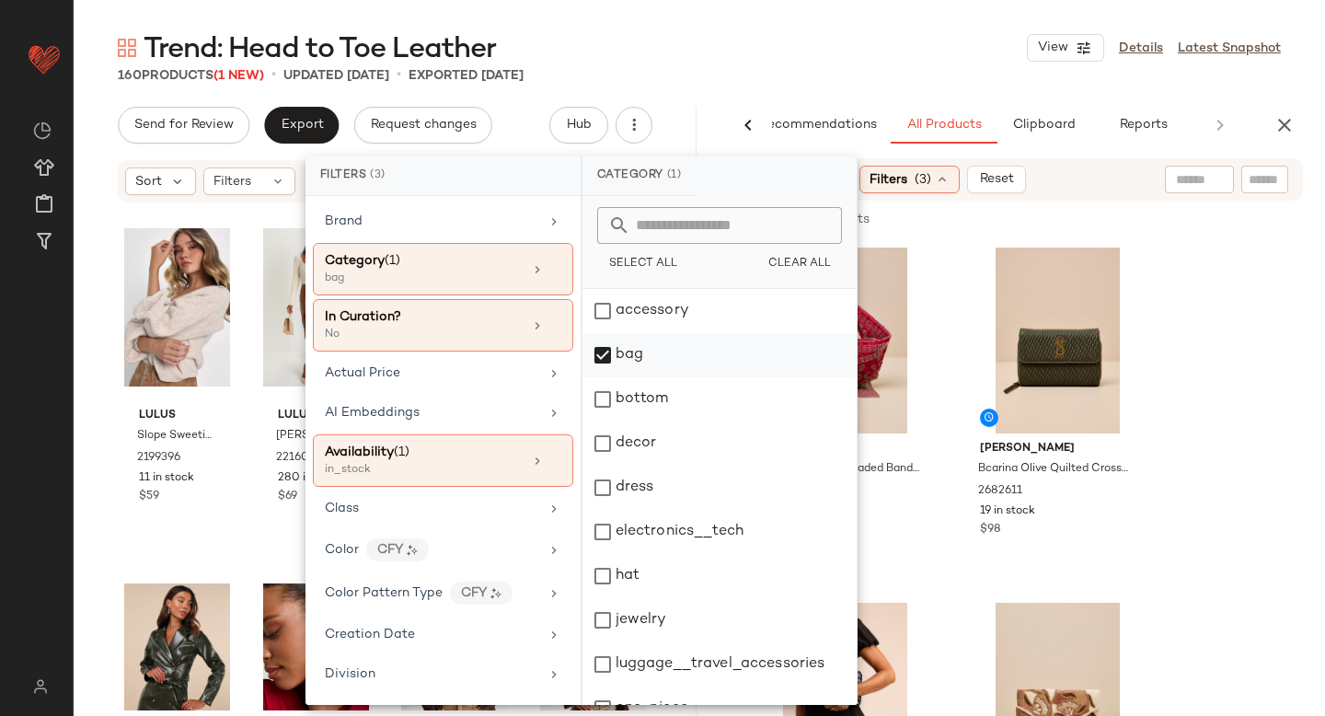
click at [604, 362] on div "bag" at bounding box center [719, 355] width 274 height 44
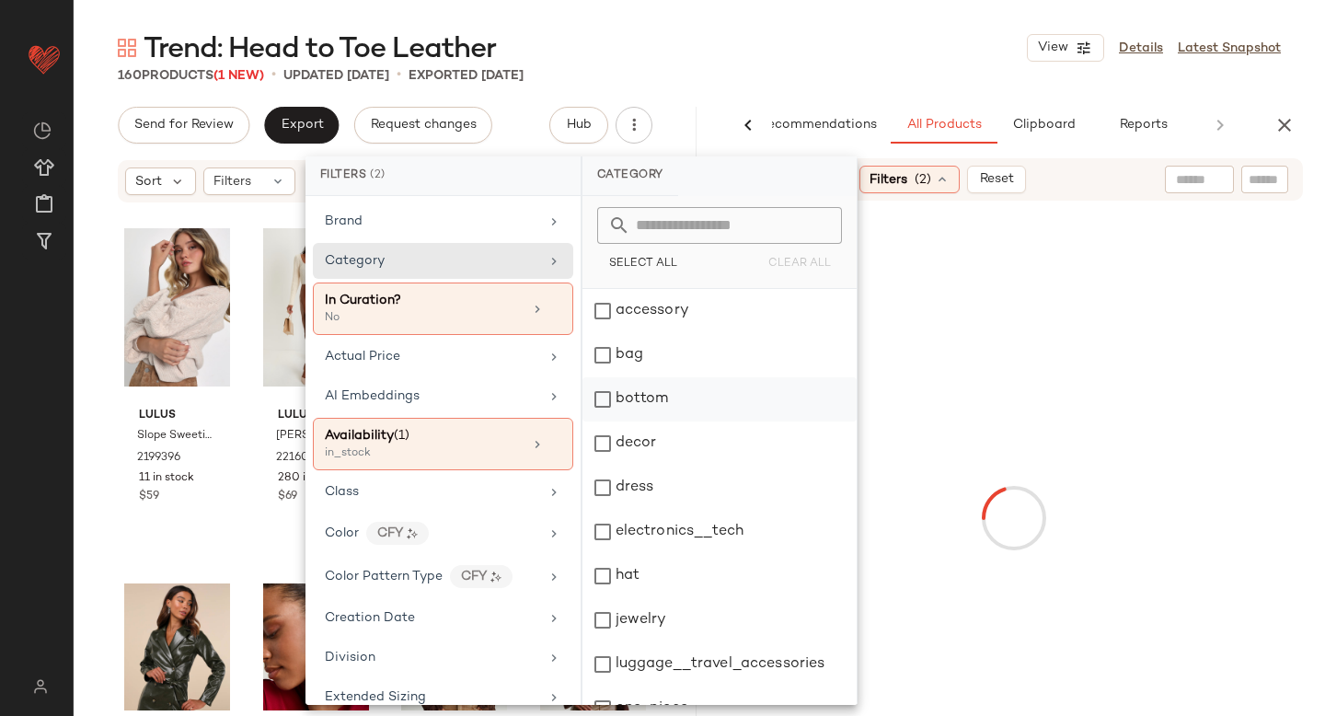
click at [604, 400] on div "bottom" at bounding box center [719, 399] width 274 height 44
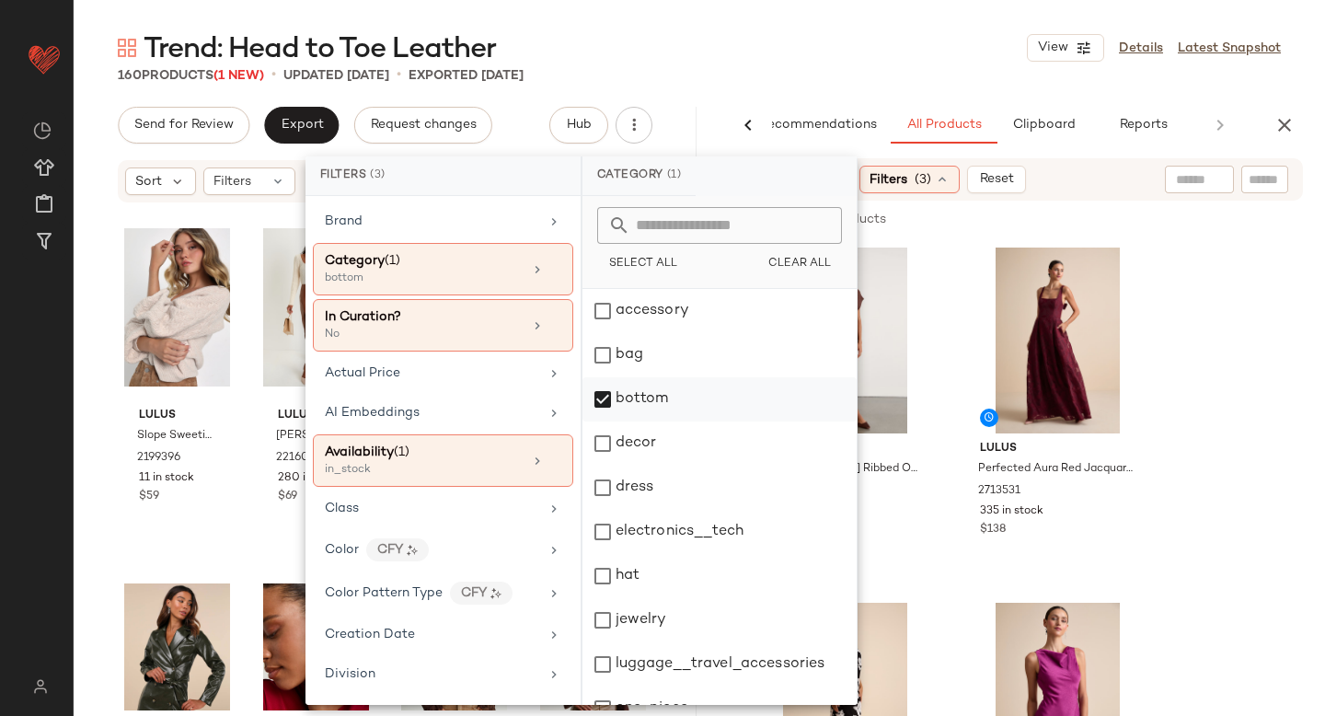
scroll to position [335, 0]
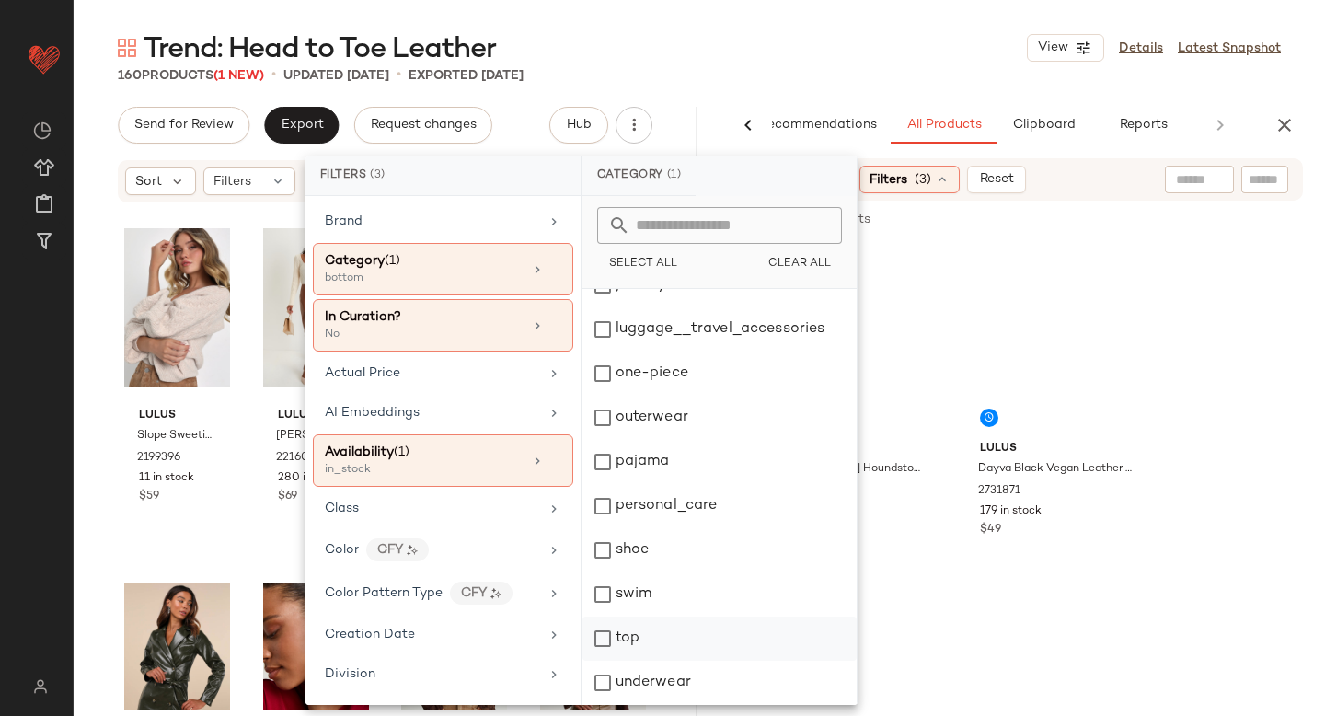
click at [602, 636] on div "top" at bounding box center [719, 638] width 274 height 44
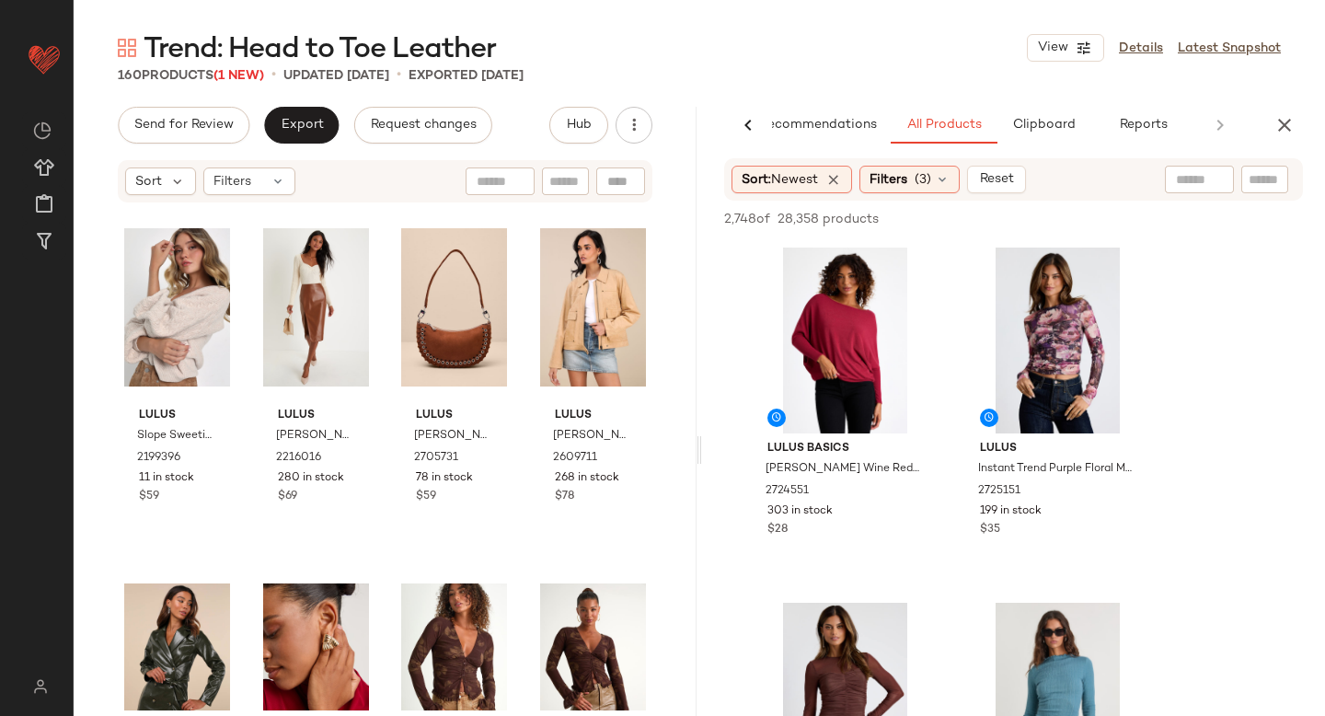
click at [1198, 181] on input "text" at bounding box center [1199, 179] width 47 height 19
type input "*******"
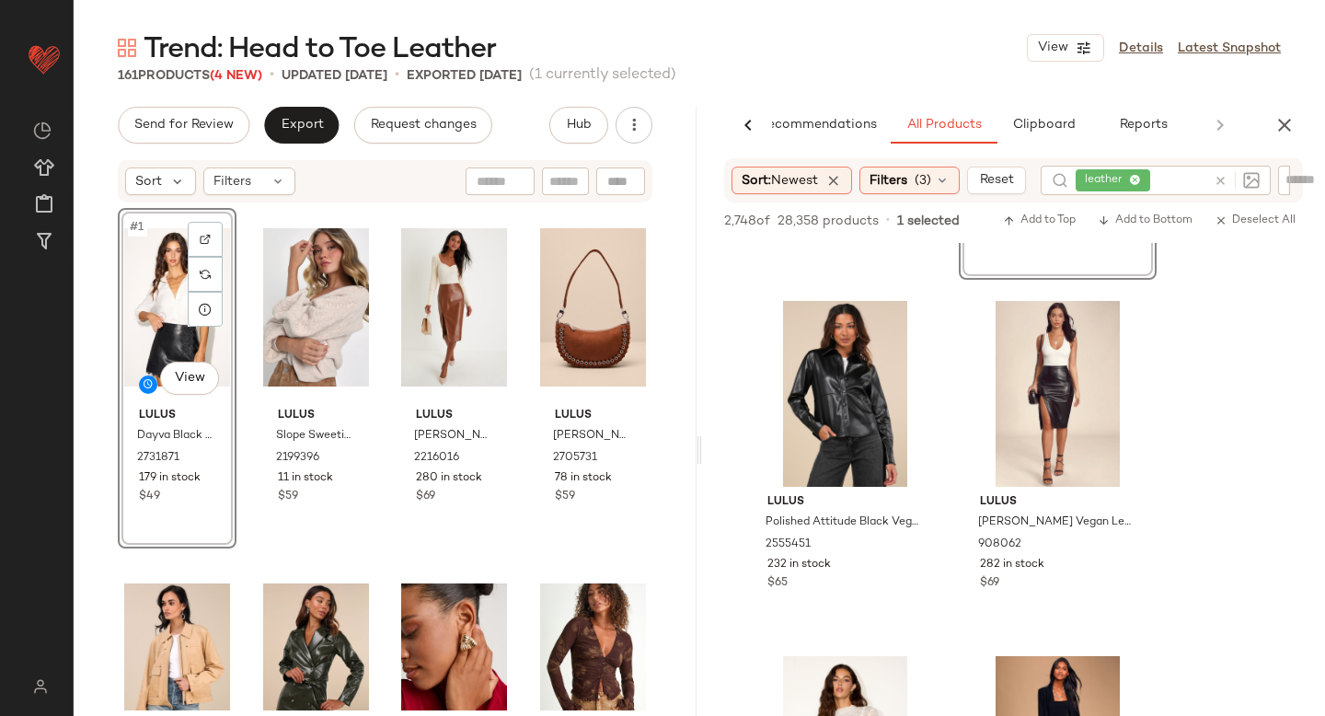
scroll to position [310, 0]
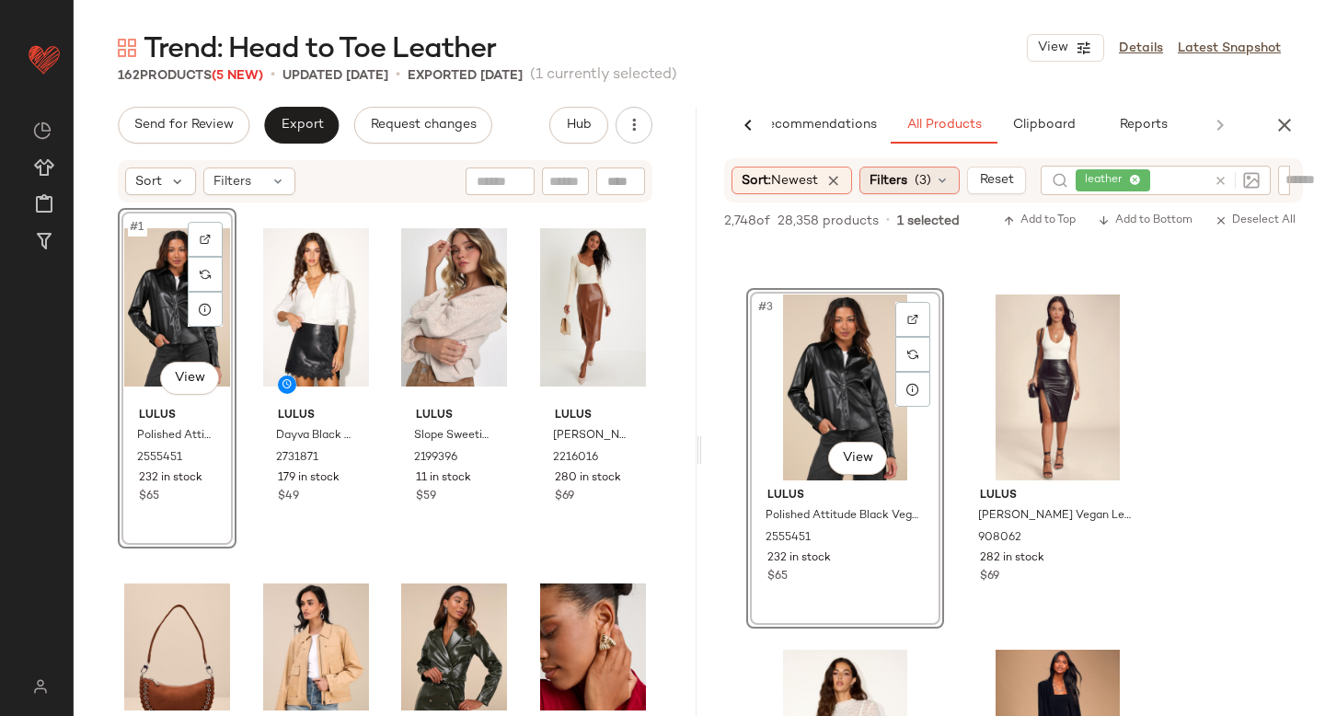
click at [938, 178] on div "Filters (3)" at bounding box center [909, 181] width 100 height 28
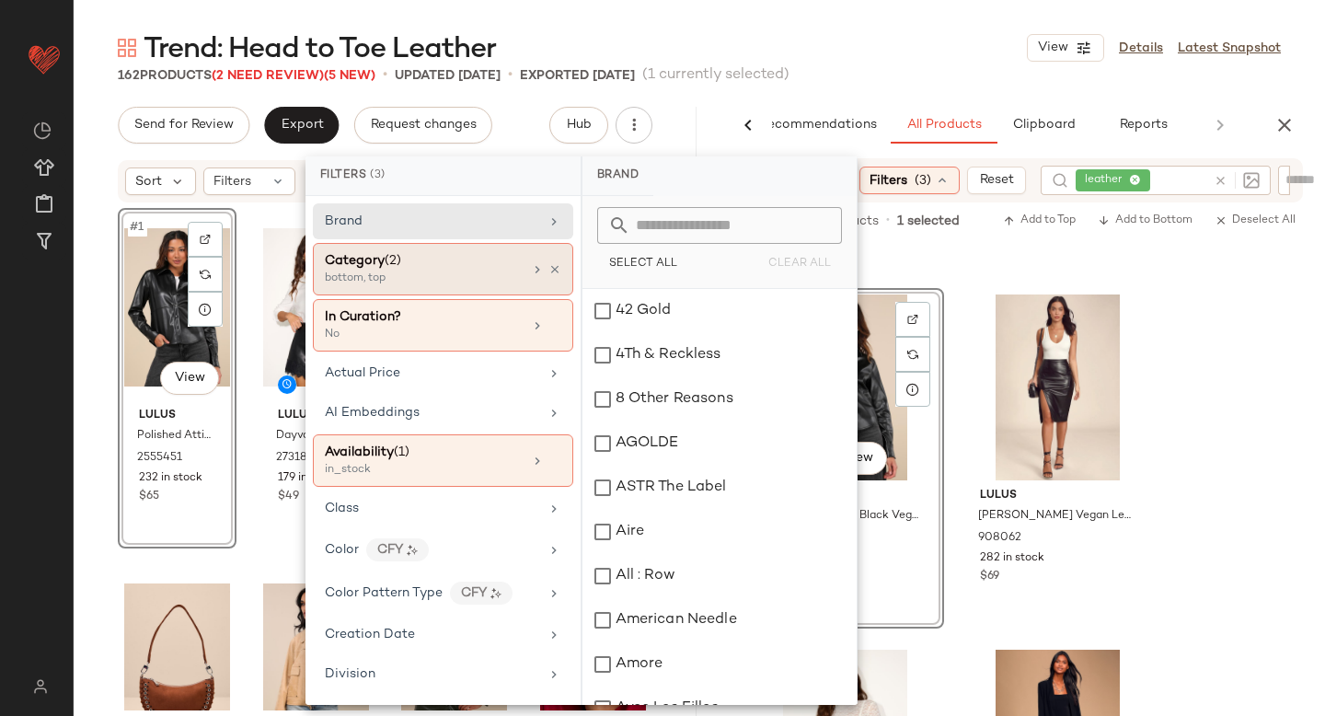
click at [466, 274] on div "bottom, top" at bounding box center [417, 278] width 184 height 17
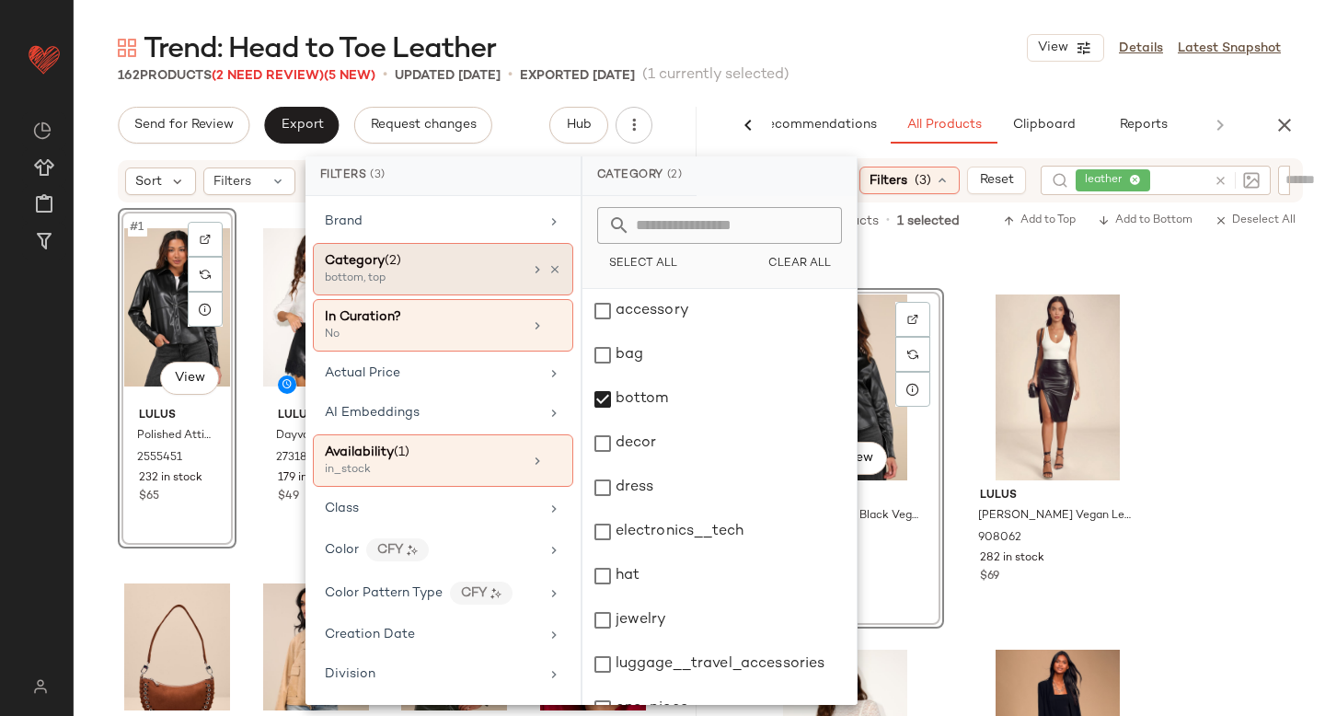
click at [483, 278] on div "bottom, top" at bounding box center [417, 278] width 184 height 17
click at [601, 403] on div "bottom" at bounding box center [719, 399] width 274 height 44
click at [612, 481] on div "dress" at bounding box center [719, 488] width 274 height 44
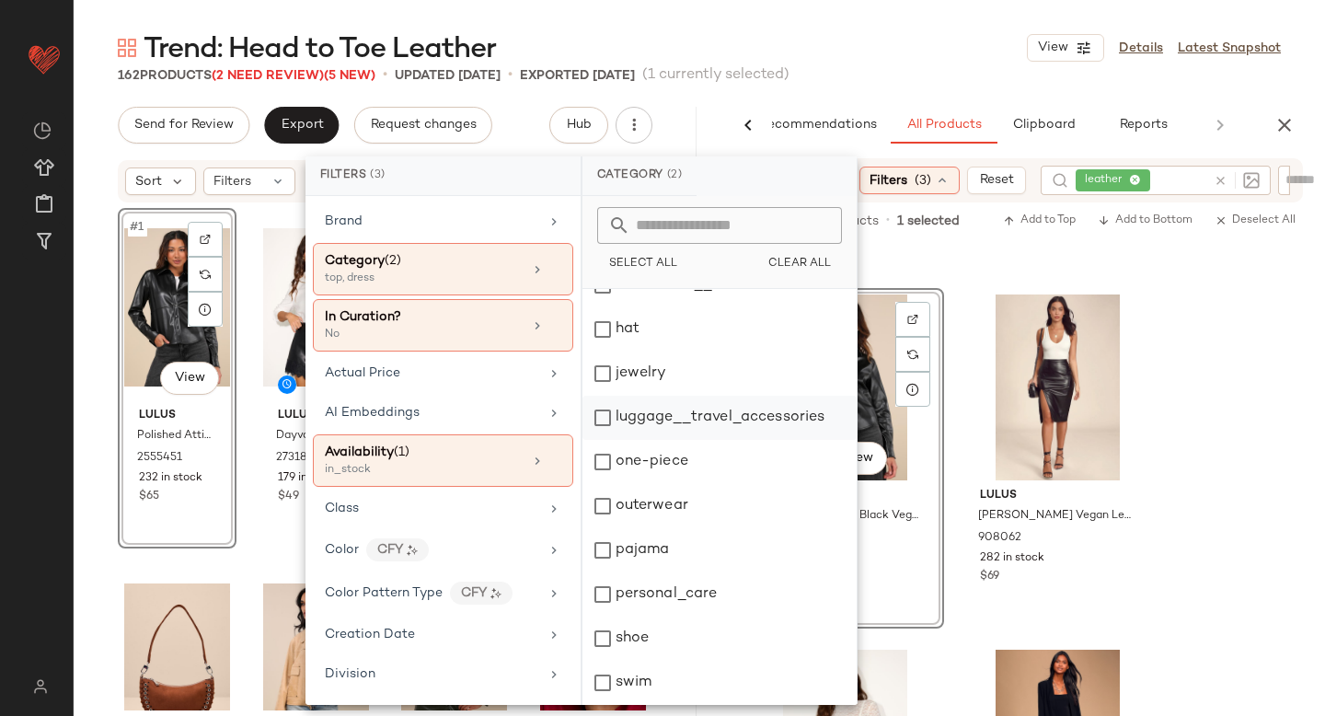
scroll to position [335, 0]
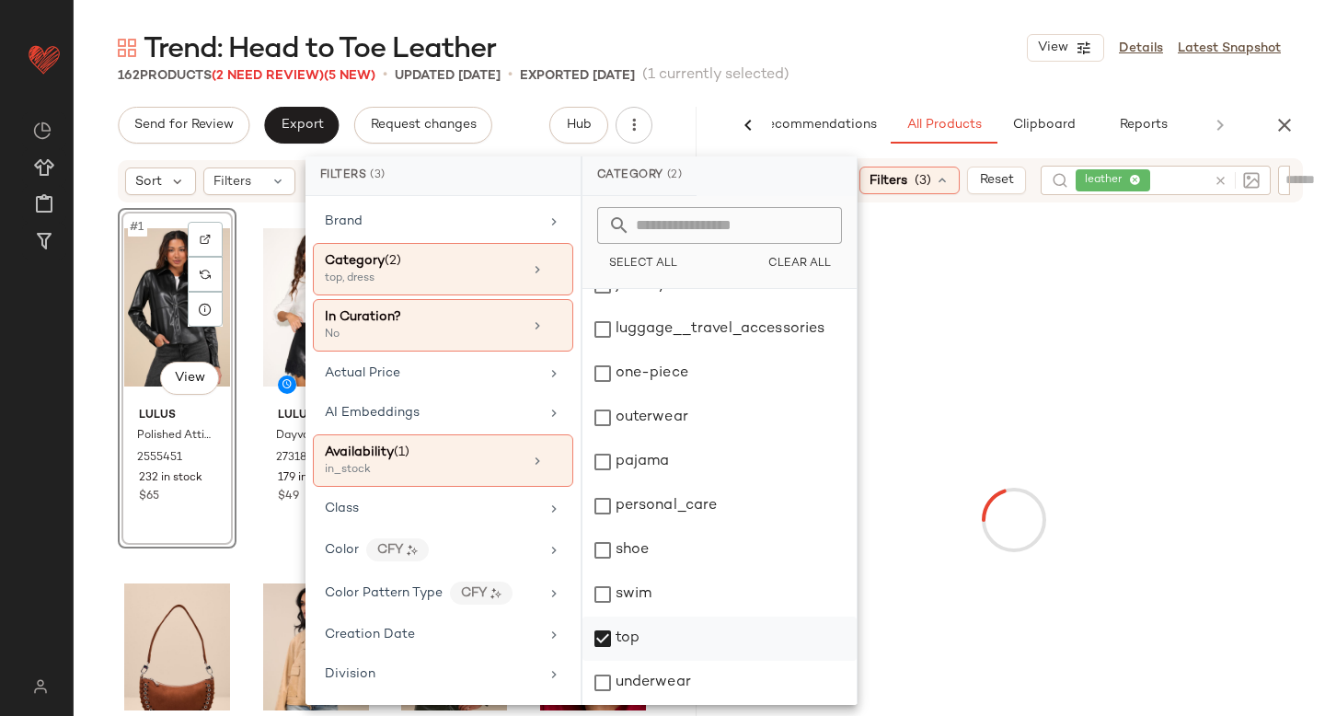
click at [601, 646] on div "top" at bounding box center [719, 638] width 274 height 44
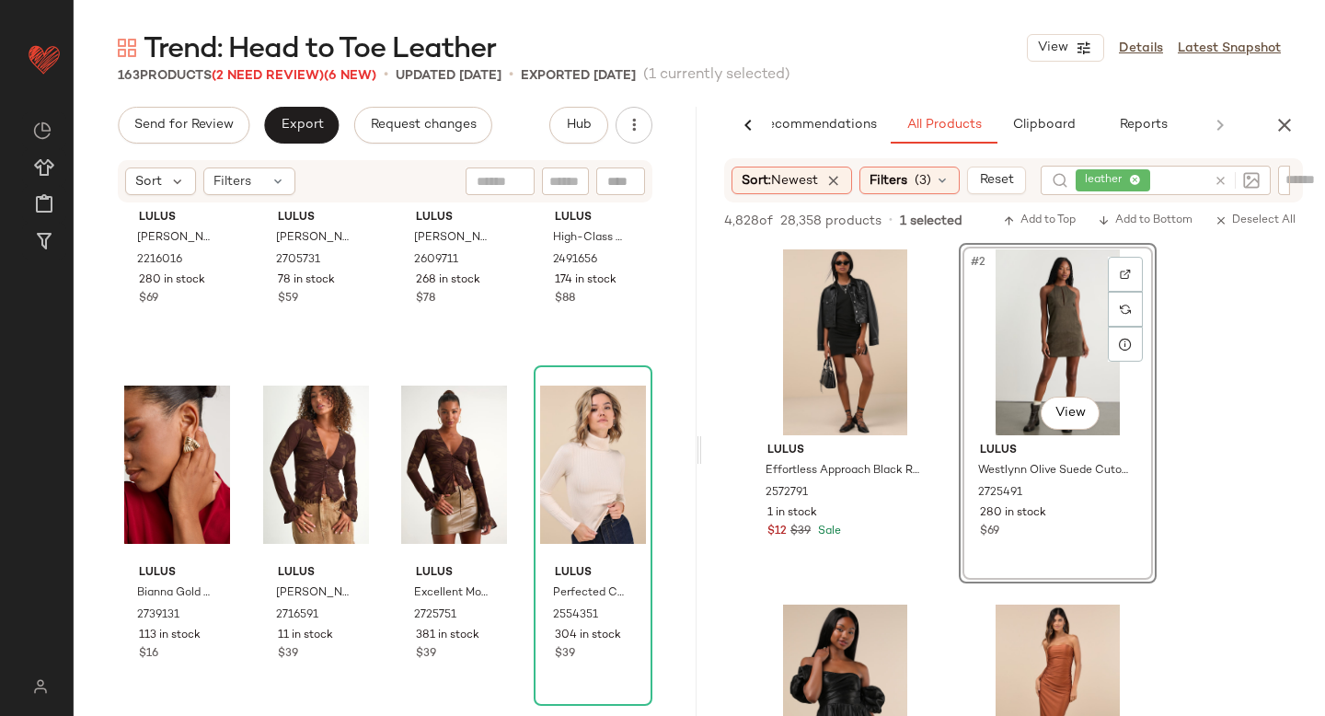
scroll to position [0, 0]
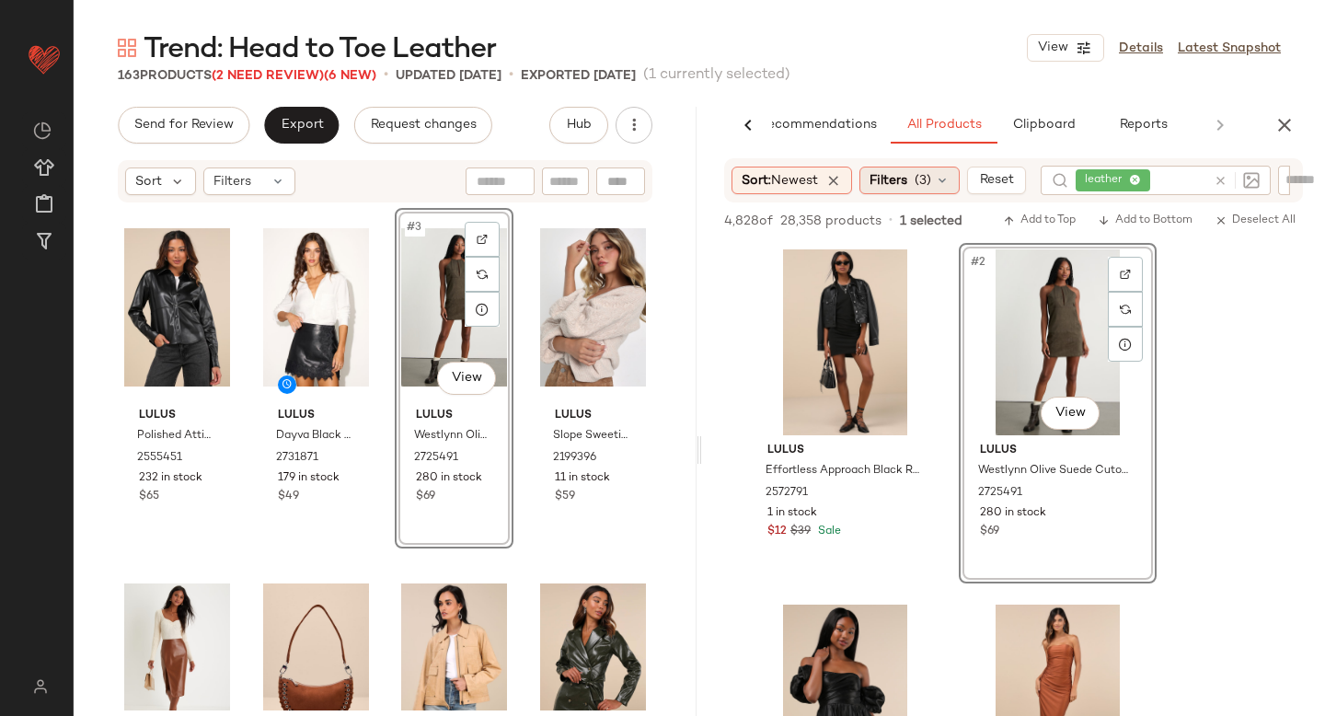
click at [921, 191] on div "Filters (3)" at bounding box center [909, 181] width 100 height 28
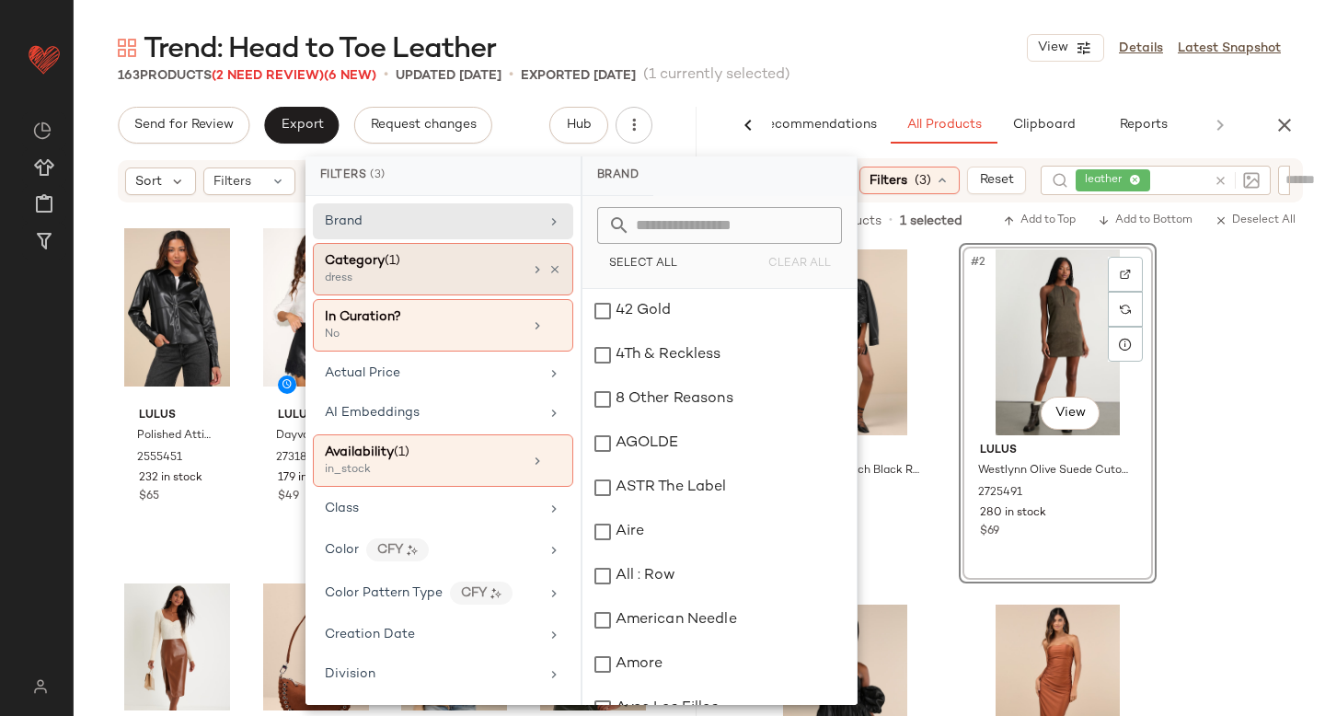
click at [425, 265] on div "Category (1)" at bounding box center [424, 260] width 198 height 19
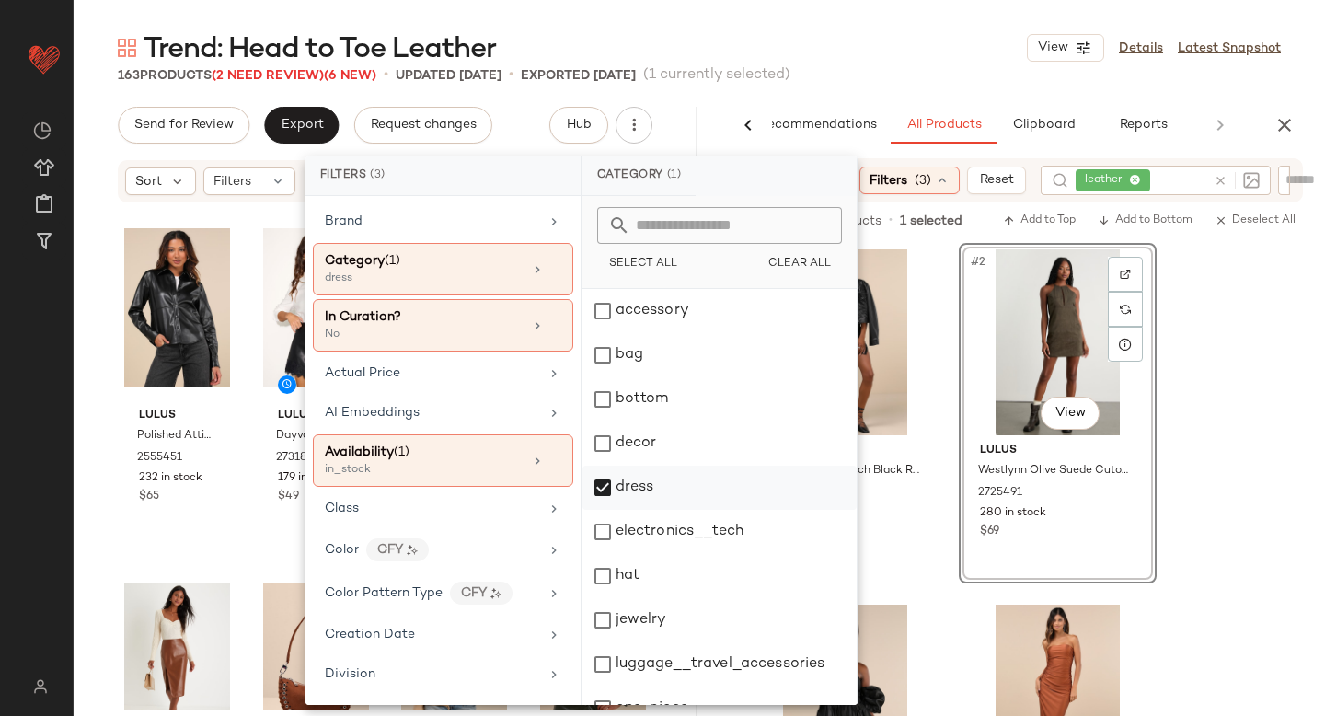
click at [595, 496] on div "dress" at bounding box center [719, 488] width 274 height 44
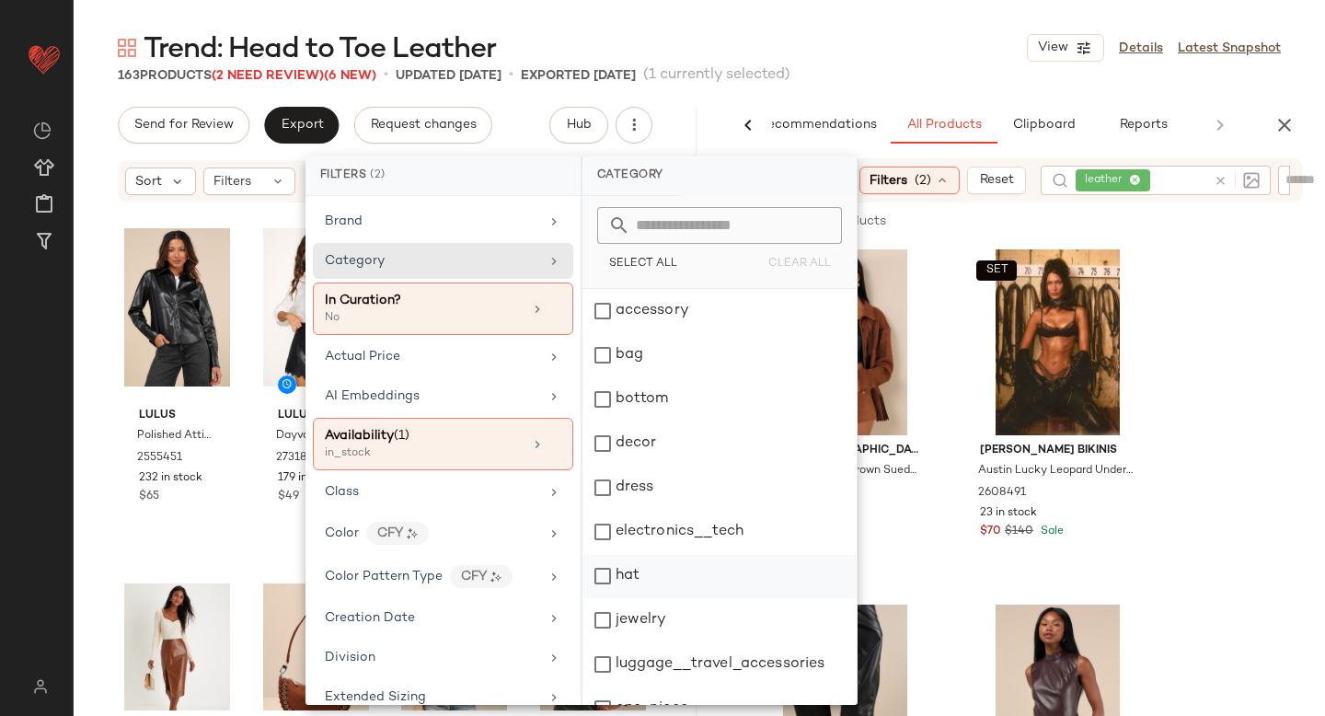
scroll to position [335, 0]
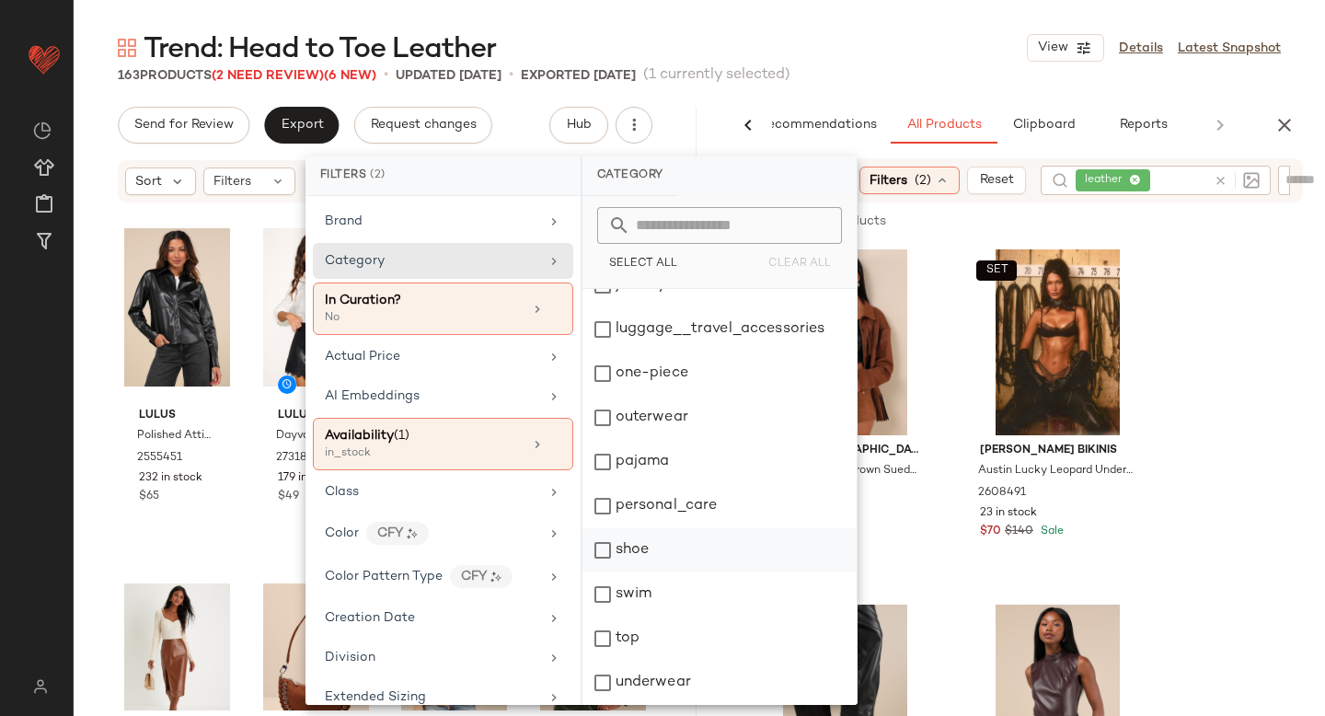
click at [600, 557] on div "shoe" at bounding box center [719, 550] width 274 height 44
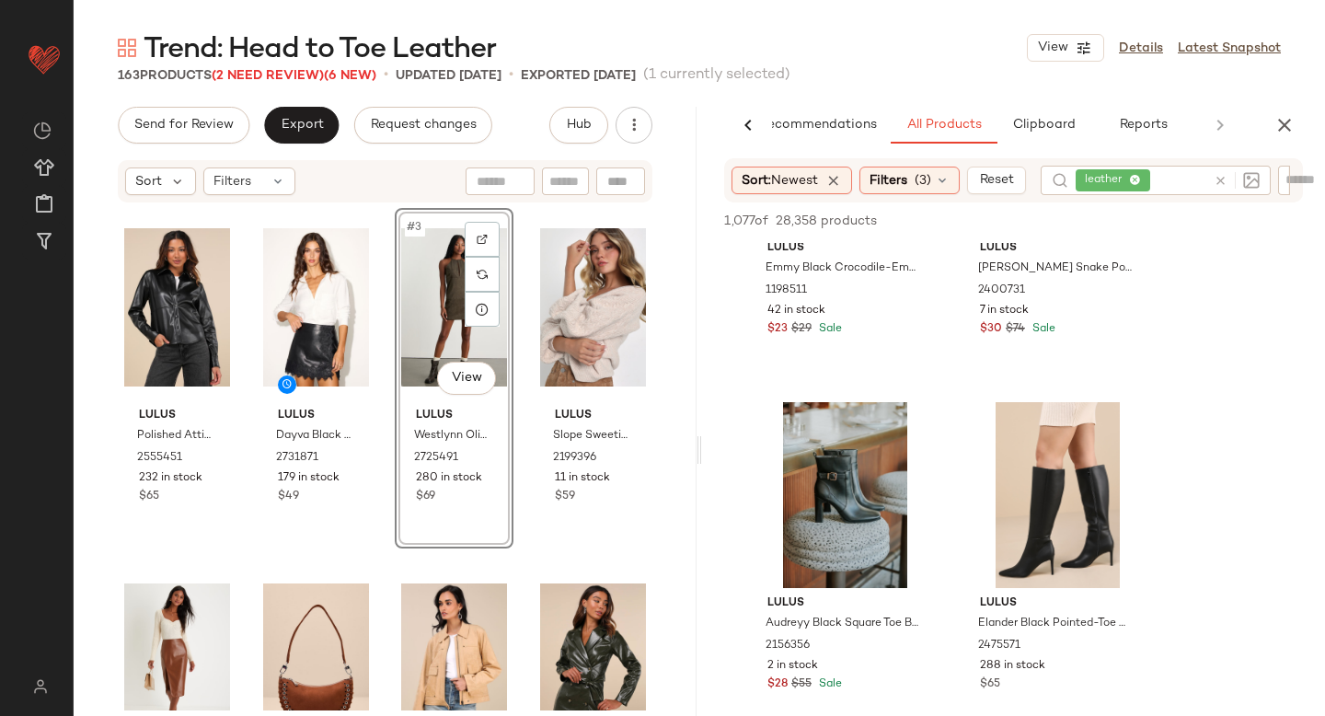
scroll to position [914, 0]
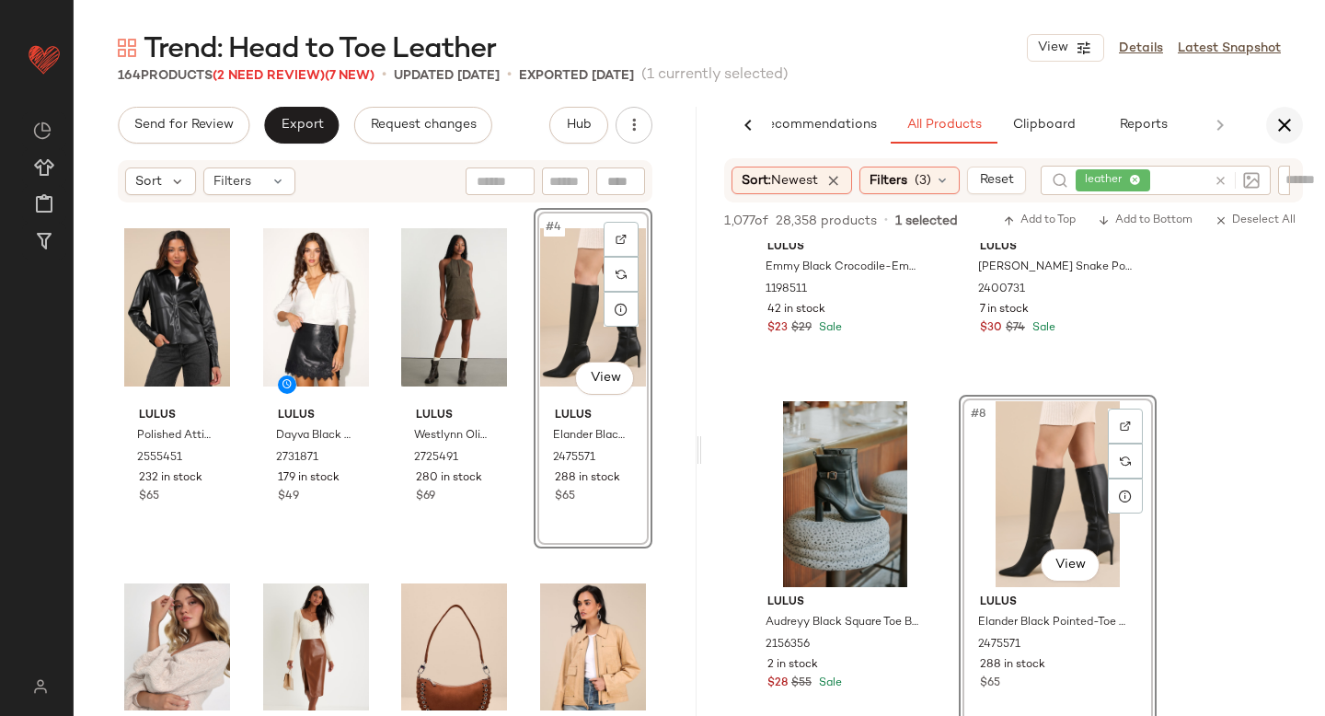
click at [1290, 136] on button "button" at bounding box center [1284, 125] width 37 height 37
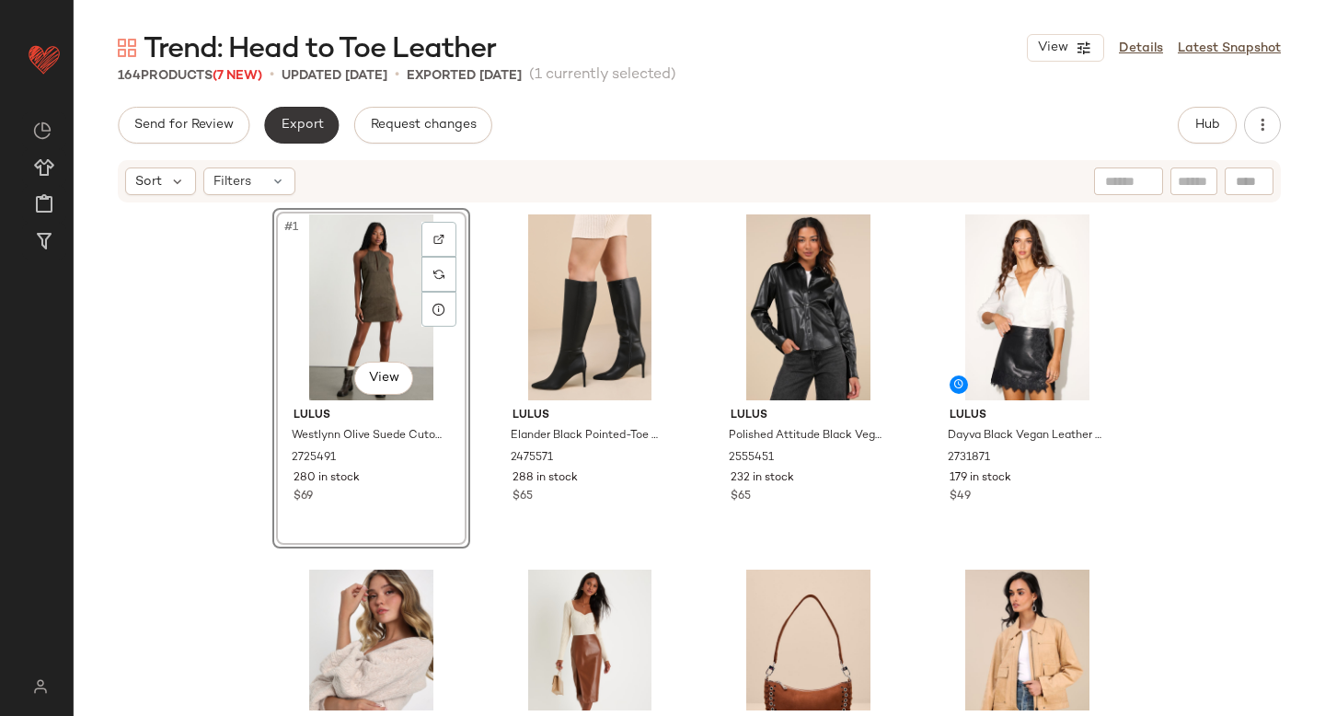
click at [320, 114] on button "Export" at bounding box center [301, 125] width 75 height 37
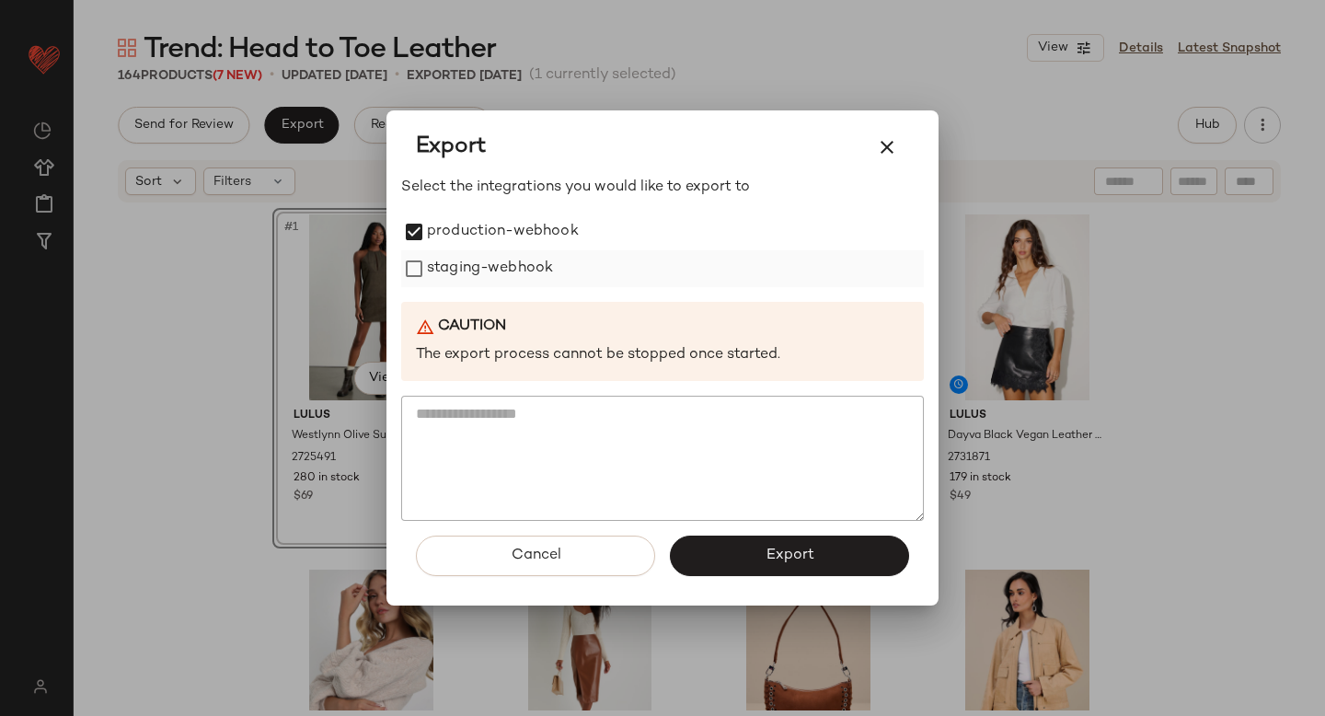
click at [431, 277] on label "staging-webhook" at bounding box center [490, 268] width 126 height 37
click at [809, 561] on span "Export" at bounding box center [789, 554] width 49 height 17
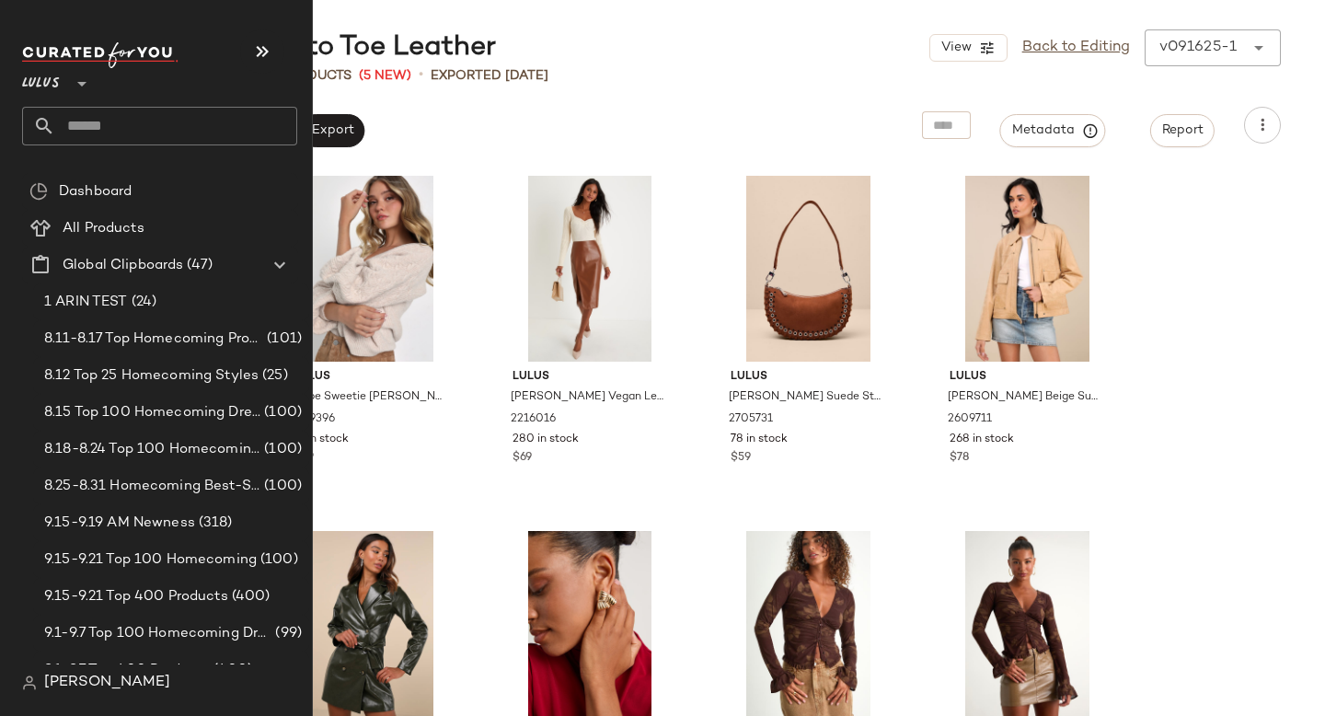
click at [186, 113] on input "text" at bounding box center [176, 126] width 242 height 39
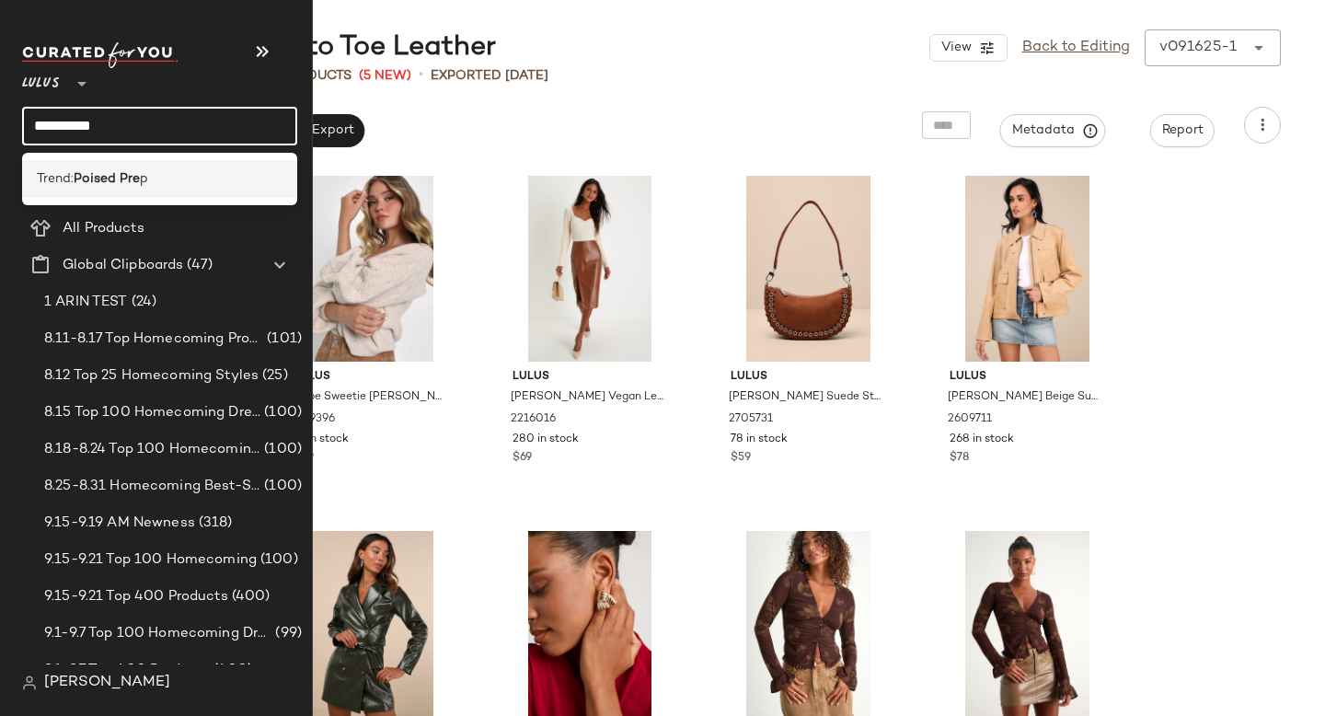
type input "**********"
click at [165, 163] on div "Trend: Poised Pre p" at bounding box center [159, 179] width 275 height 38
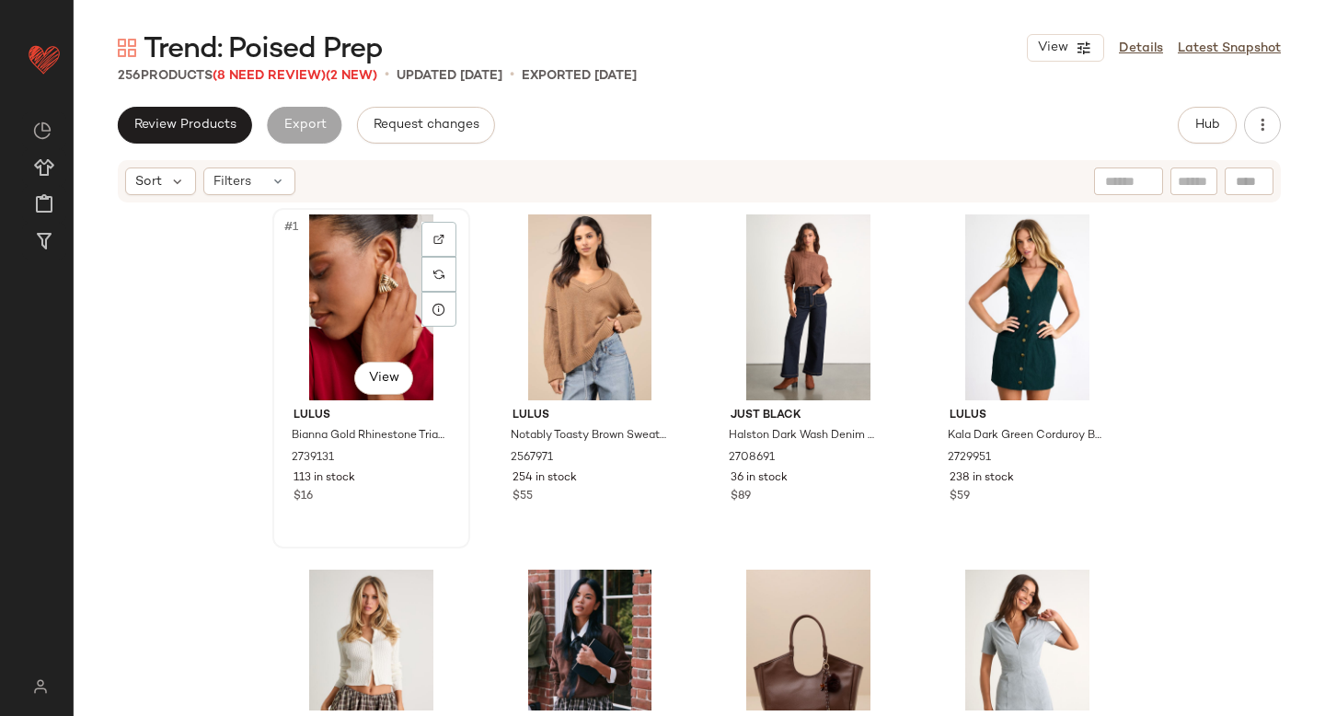
click at [345, 253] on div "#1 View" at bounding box center [371, 307] width 185 height 186
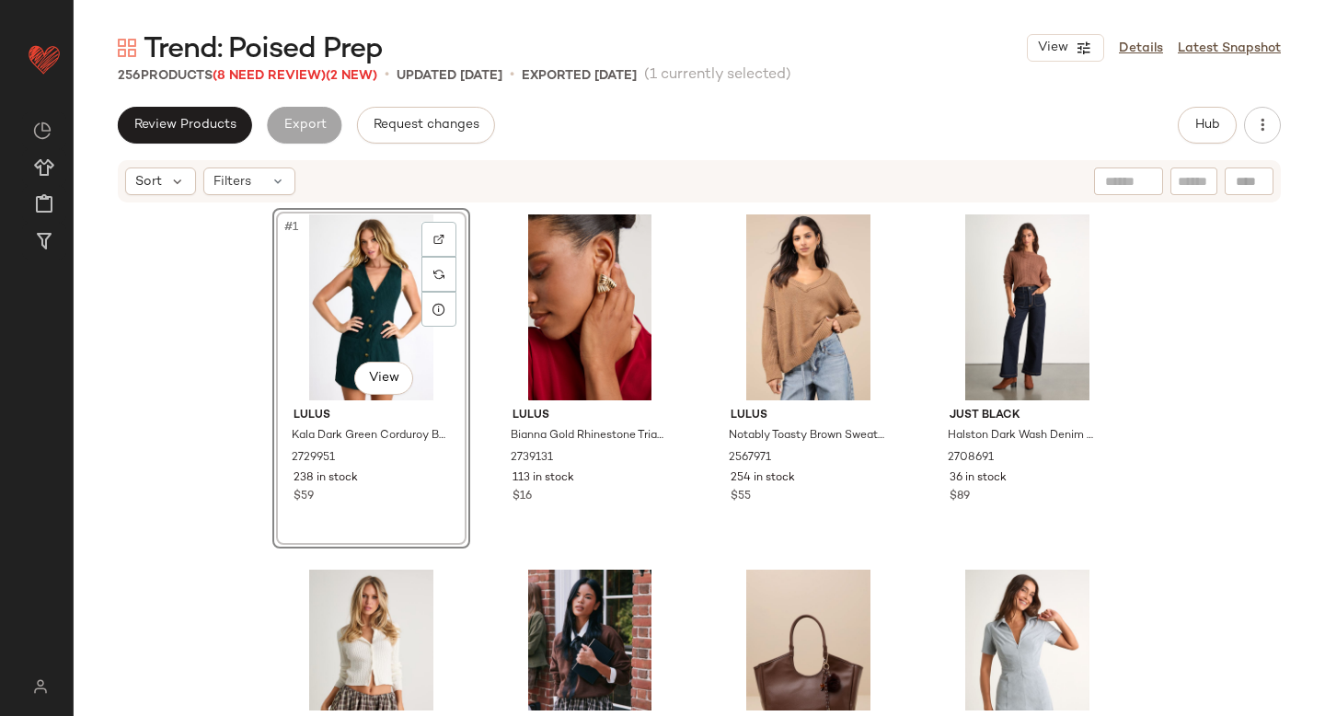
click at [178, 371] on div "#1 View Lulus Kala Dark Green Corduroy Button-Front Mini Dress 2729951 238 in s…" at bounding box center [699, 457] width 1251 height 506
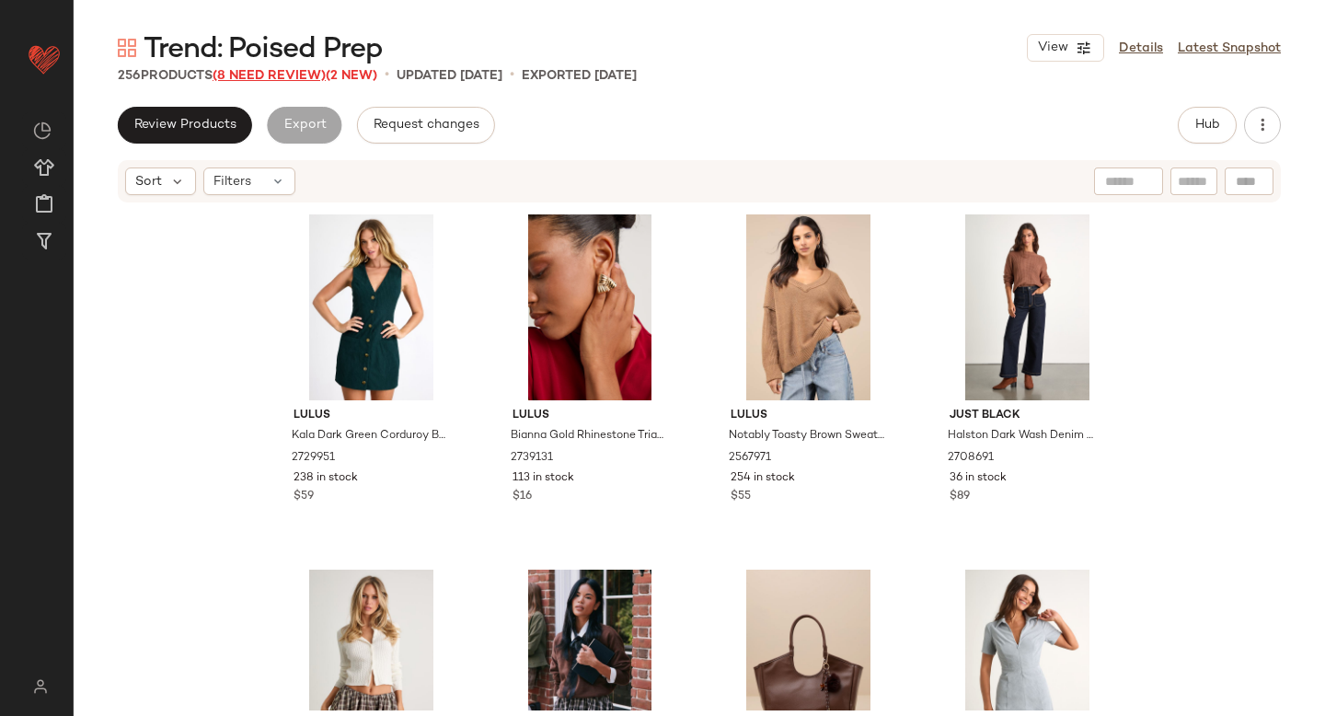
click at [284, 75] on span "(8 Need Review)" at bounding box center [269, 76] width 113 height 14
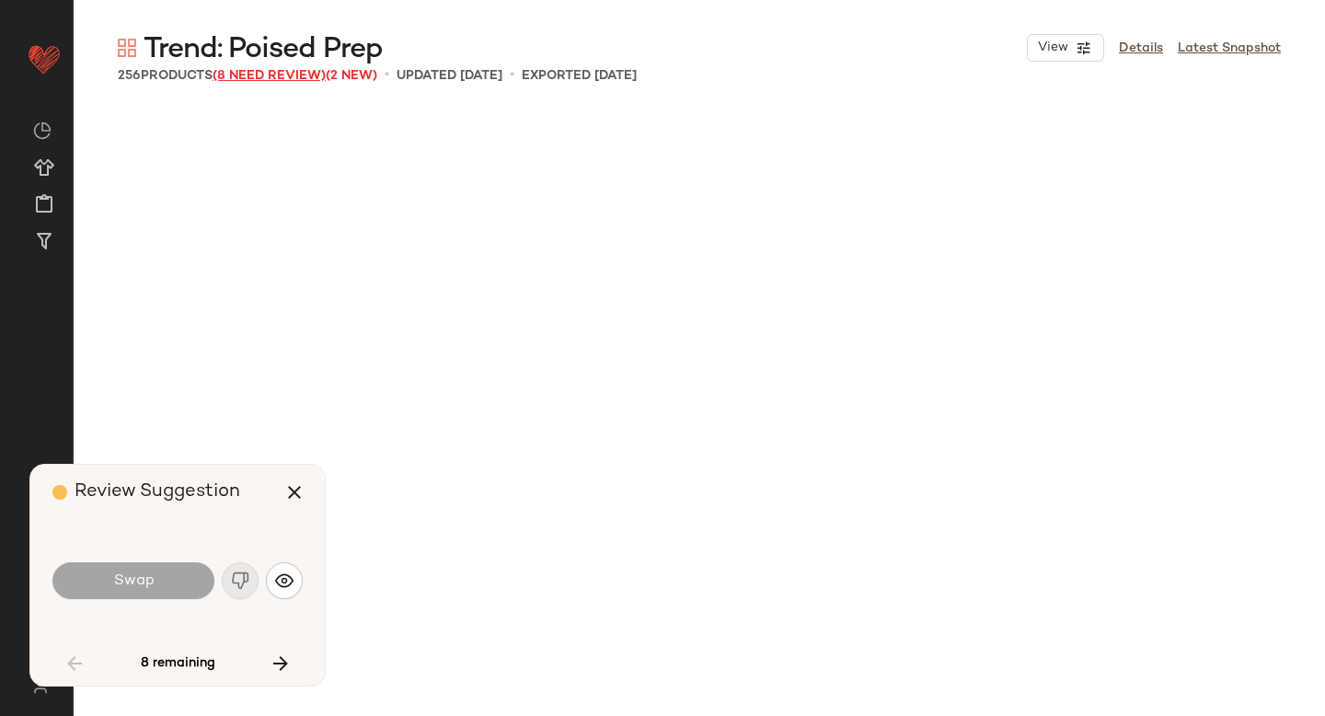
scroll to position [3906, 0]
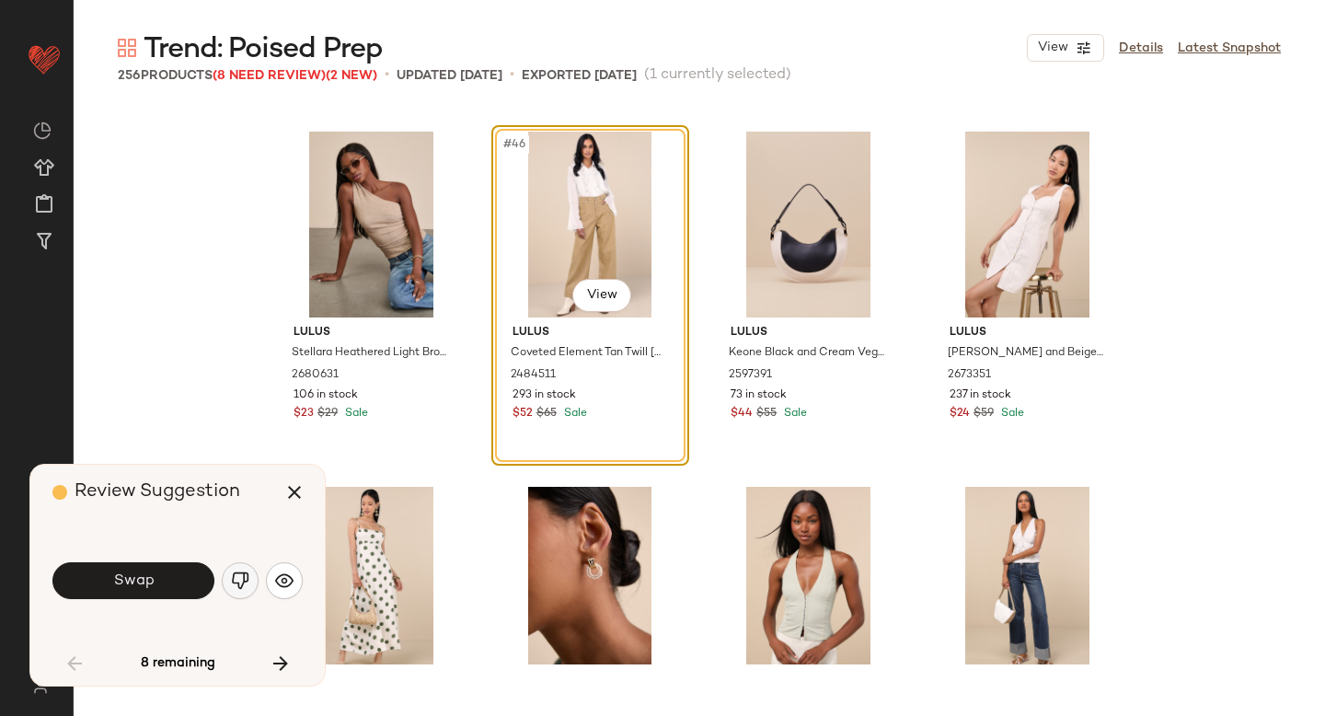
click at [246, 583] on img "button" at bounding box center [240, 580] width 18 height 18
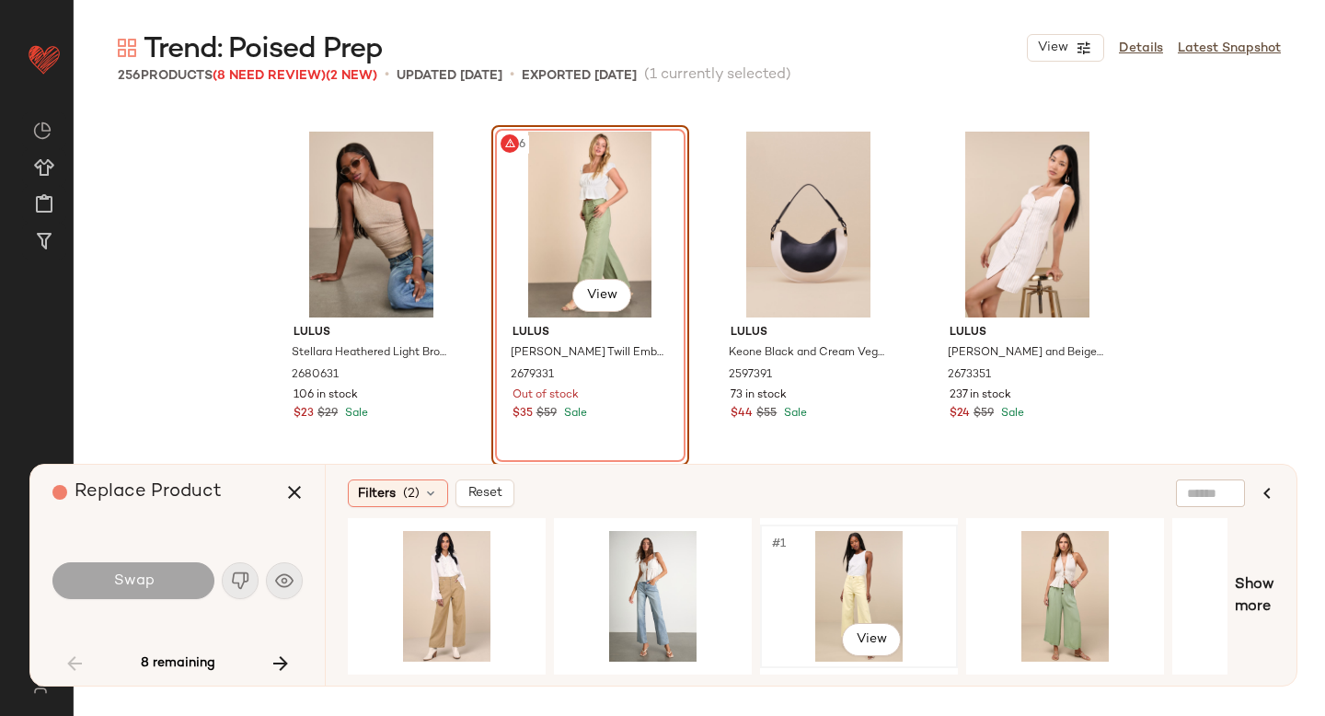
click at [892, 568] on div "#1 View" at bounding box center [858, 596] width 185 height 131
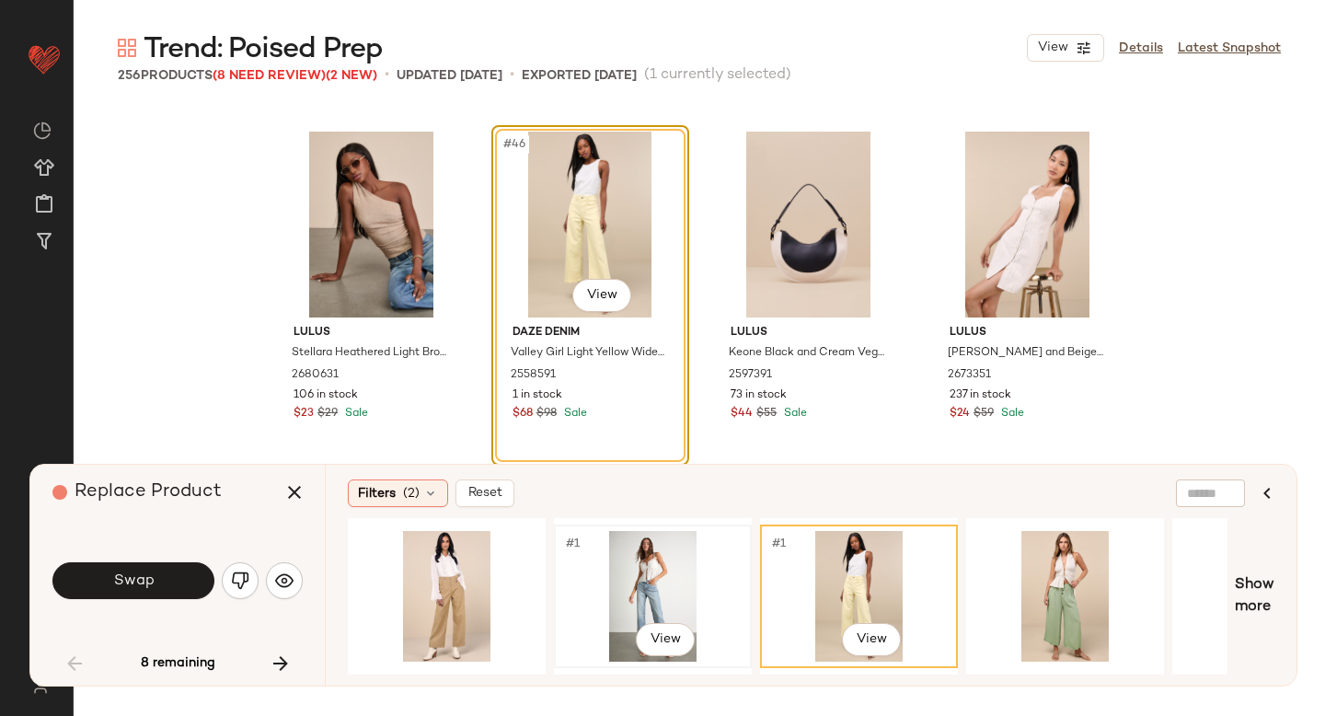
click at [615, 603] on div "#1 View" at bounding box center [652, 596] width 185 height 131
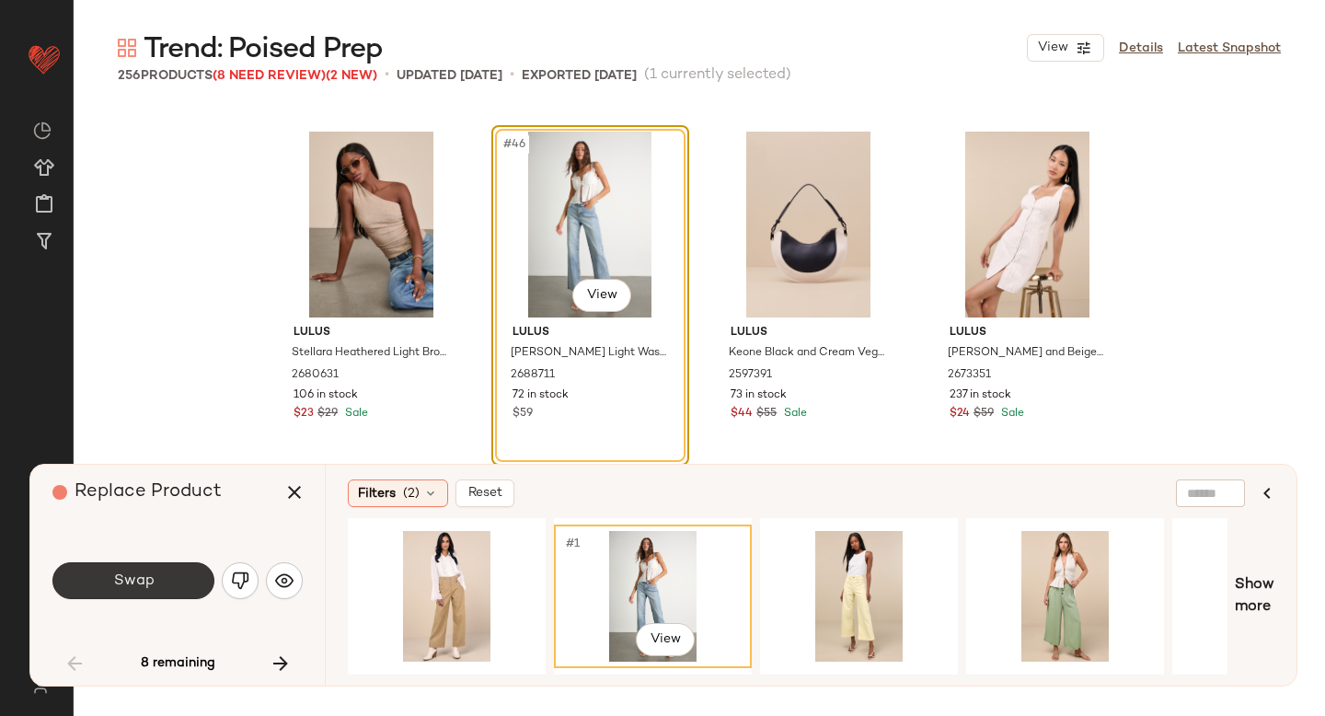
click at [169, 579] on button "Swap" at bounding box center [133, 580] width 162 height 37
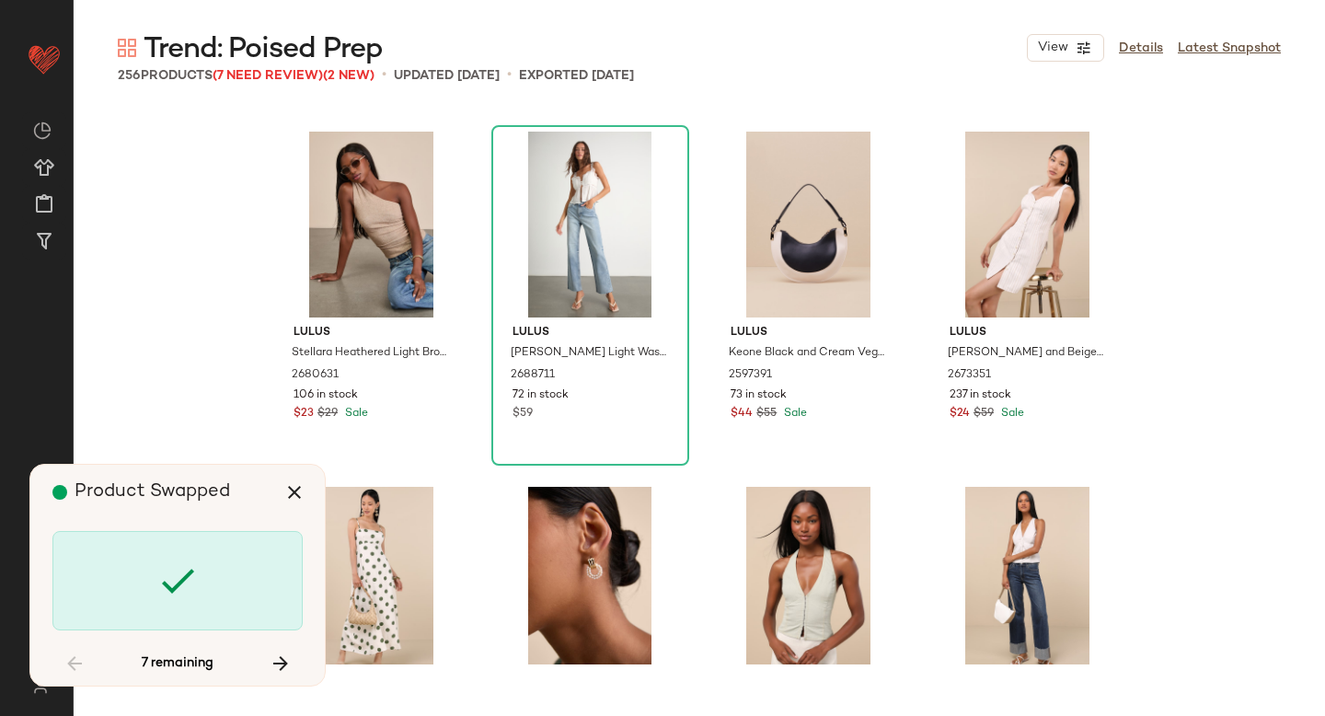
scroll to position [6037, 0]
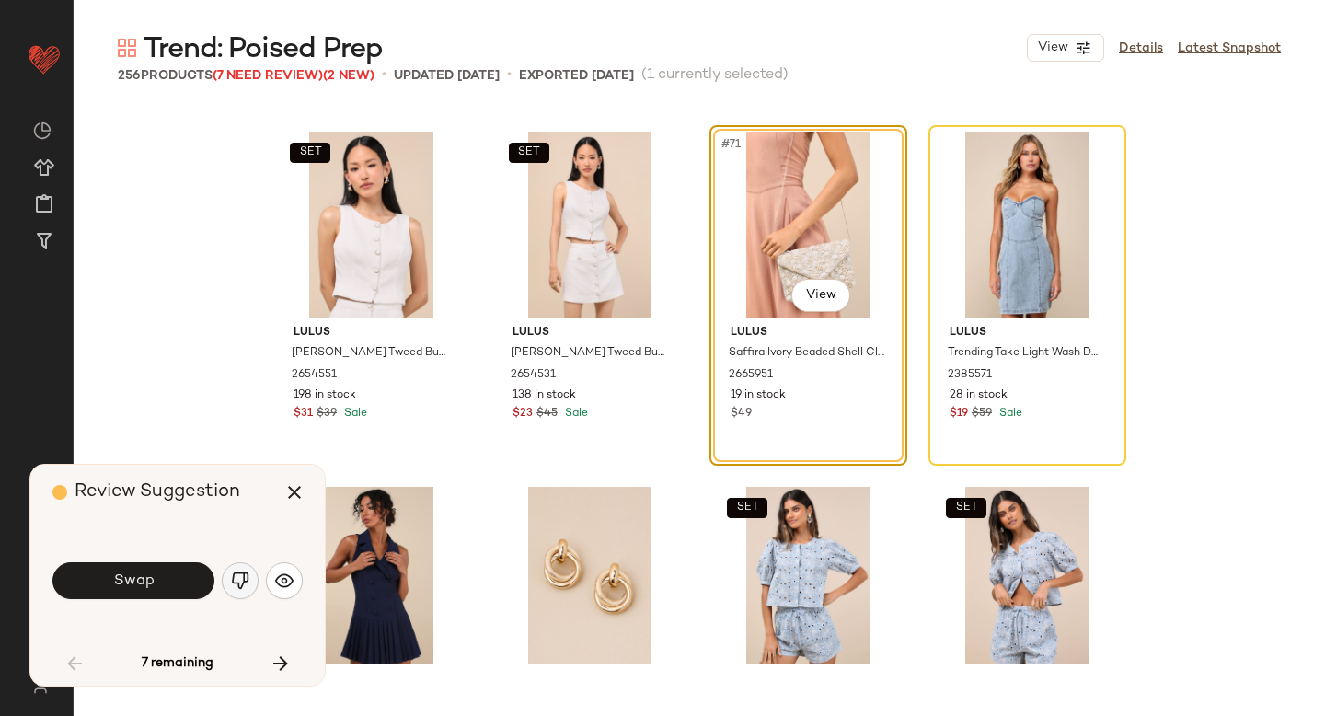
click at [245, 577] on img "button" at bounding box center [240, 580] width 18 height 18
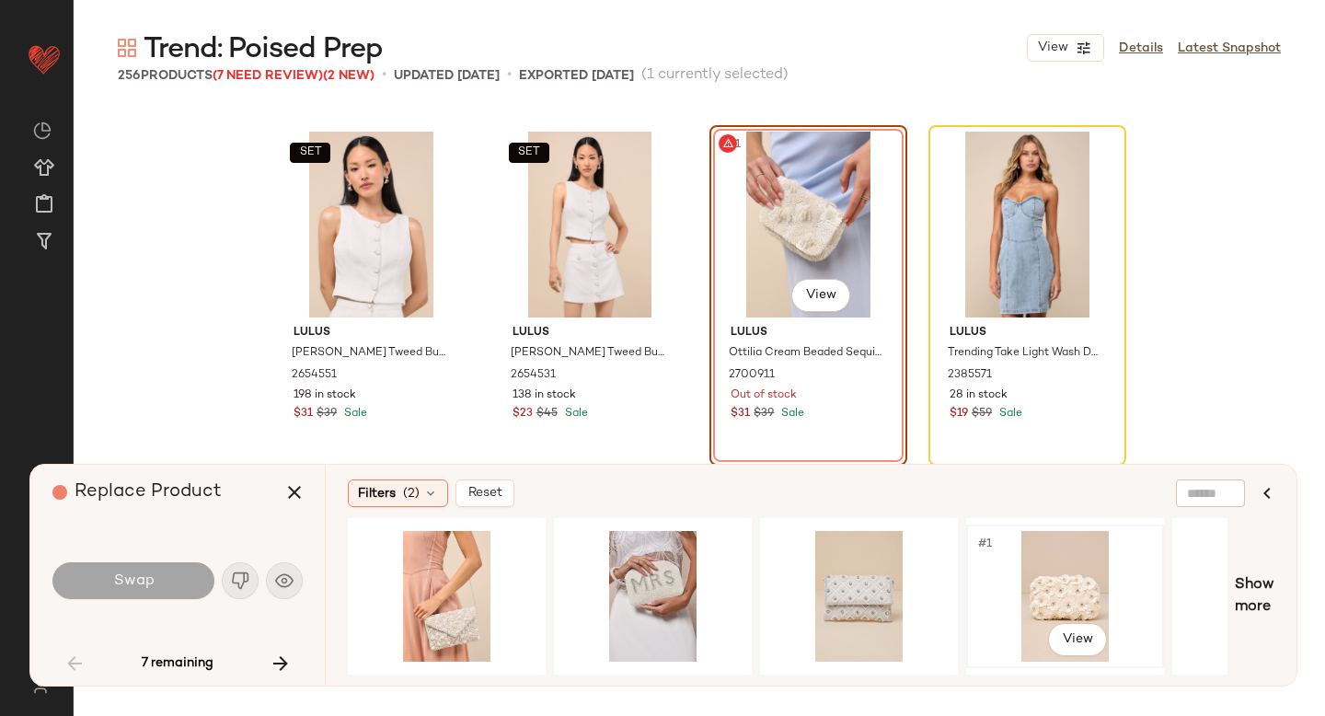
click at [1089, 566] on div "#1 View" at bounding box center [1064, 596] width 185 height 131
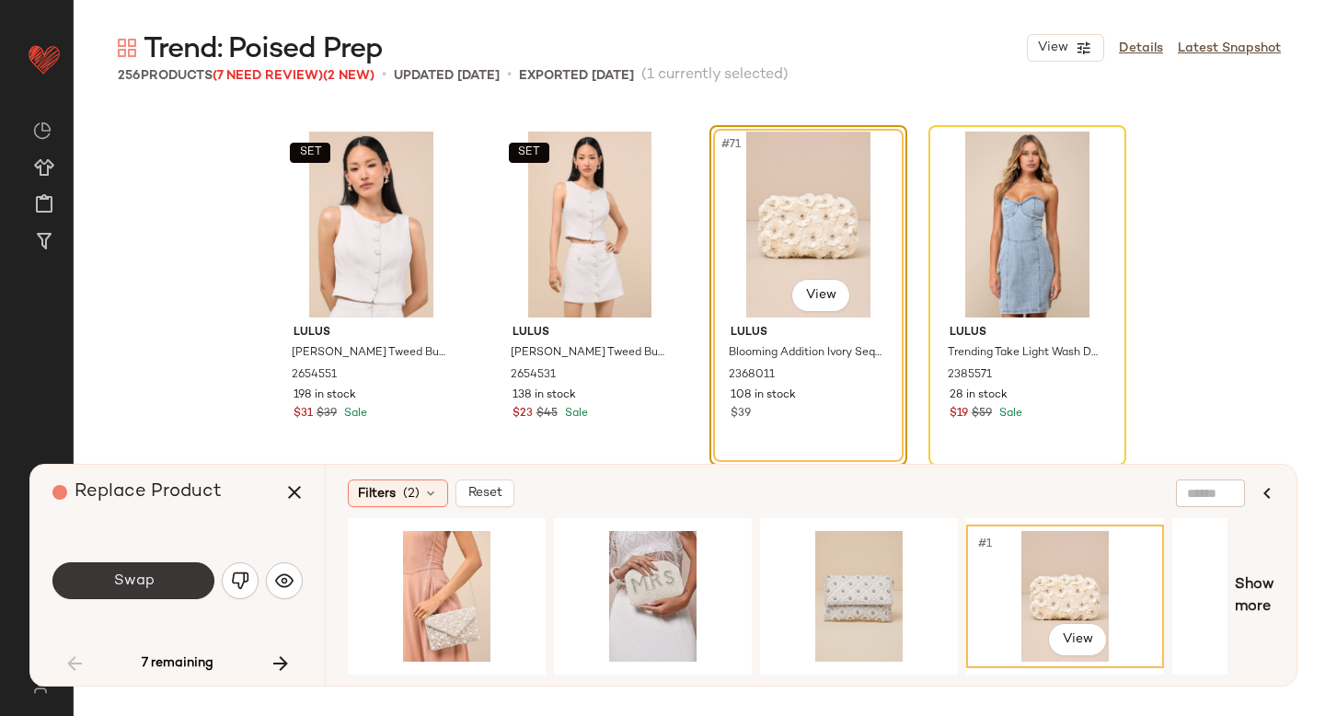
click at [100, 586] on button "Swap" at bounding box center [133, 580] width 162 height 37
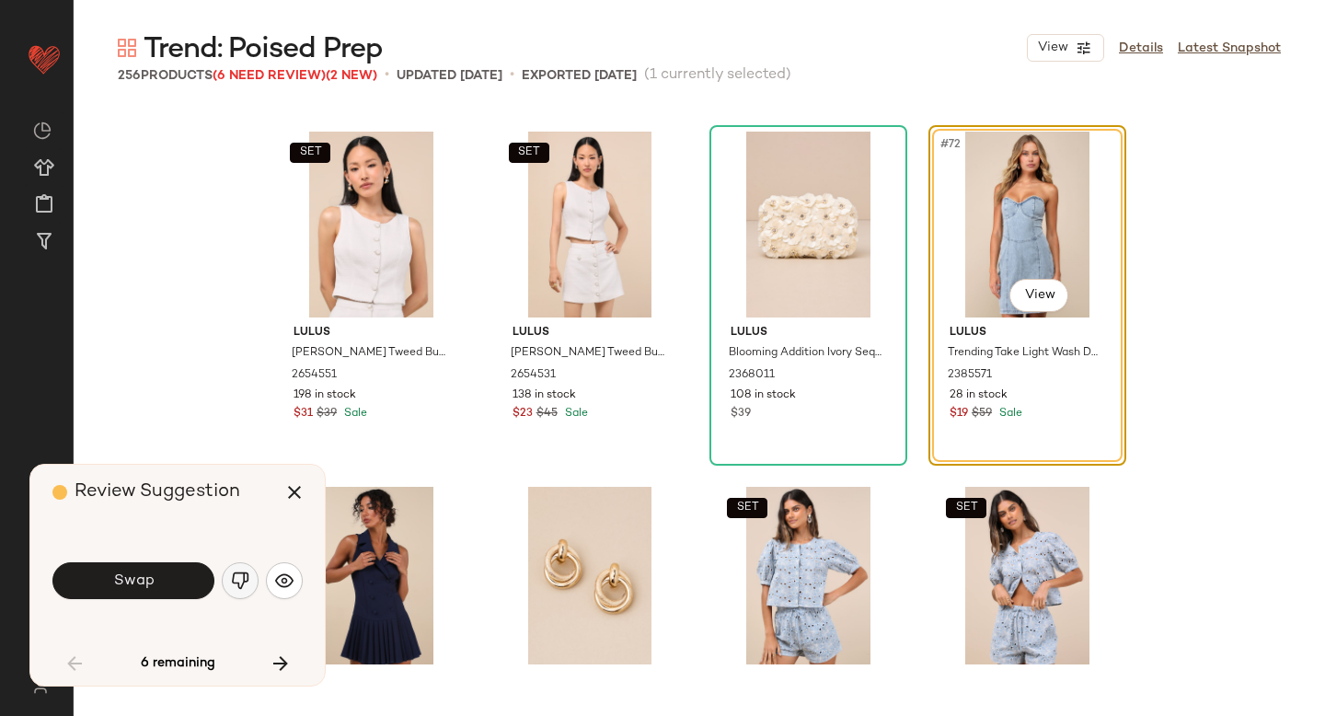
click at [236, 574] on img "button" at bounding box center [240, 580] width 18 height 18
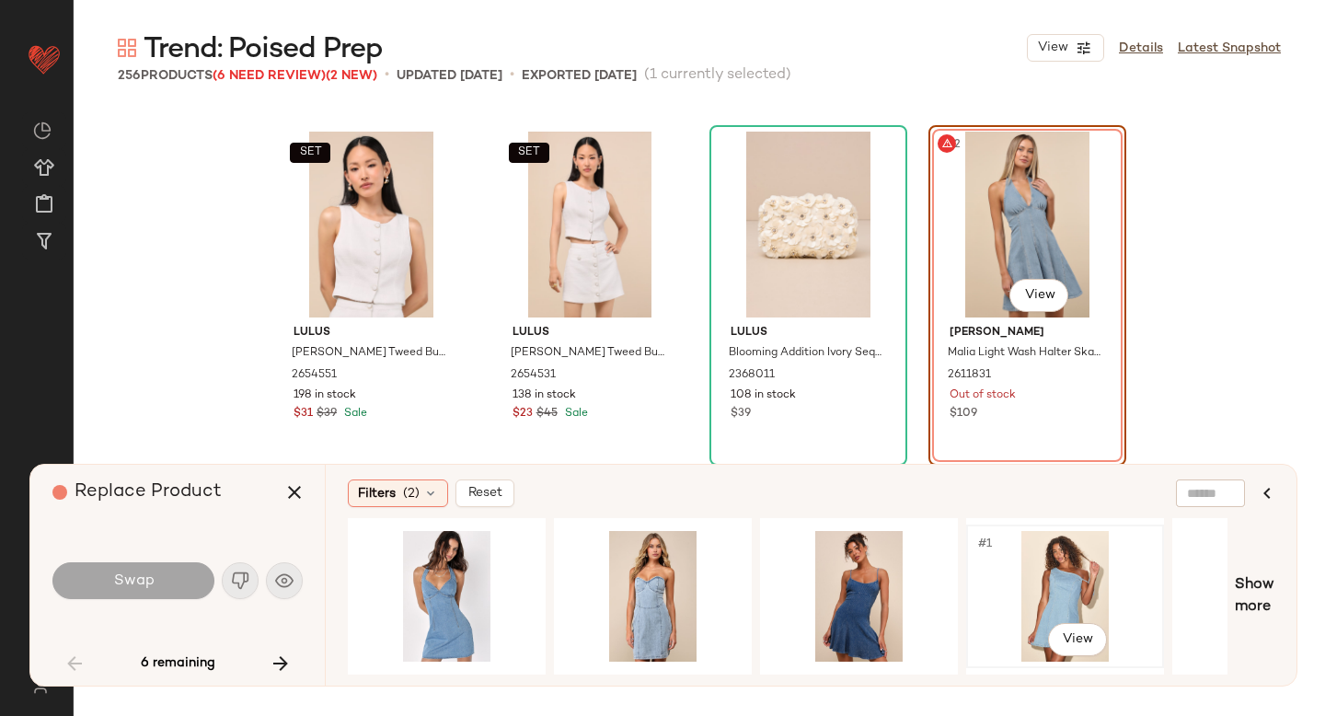
click at [1009, 581] on div "#1 View" at bounding box center [1064, 596] width 185 height 131
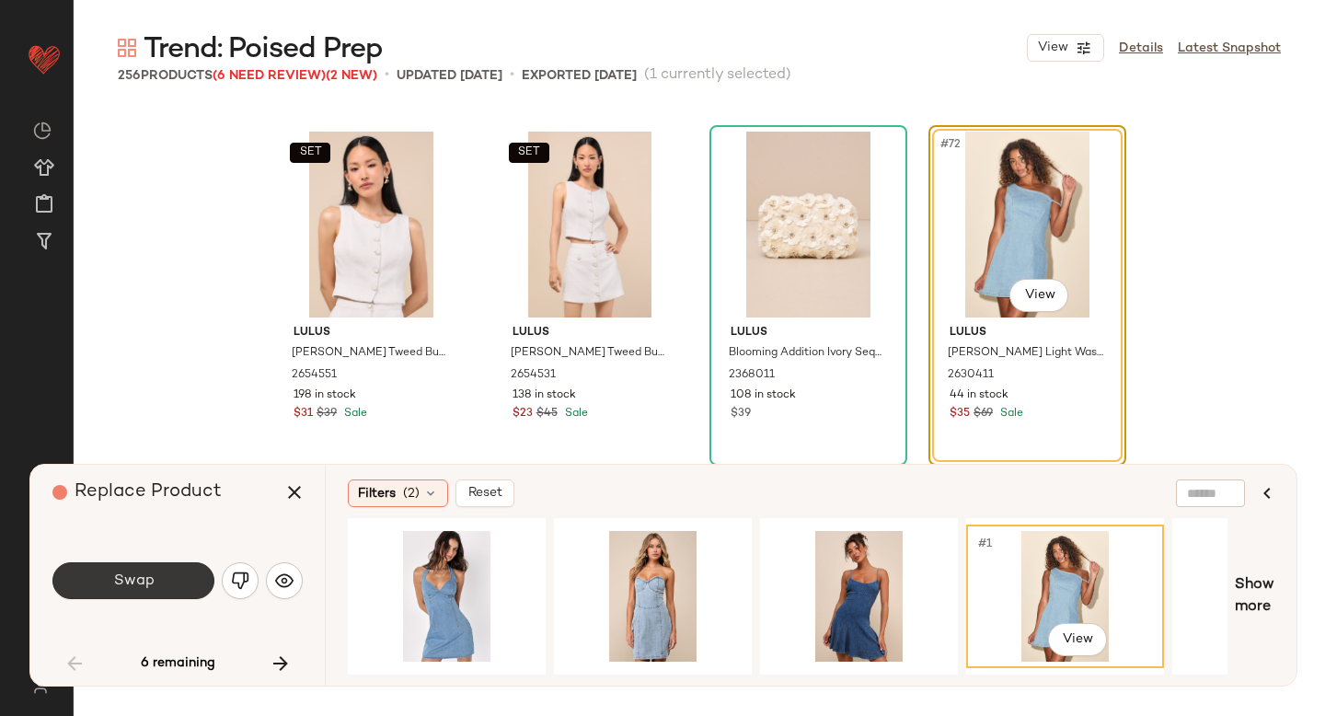
click at [169, 582] on button "Swap" at bounding box center [133, 580] width 162 height 37
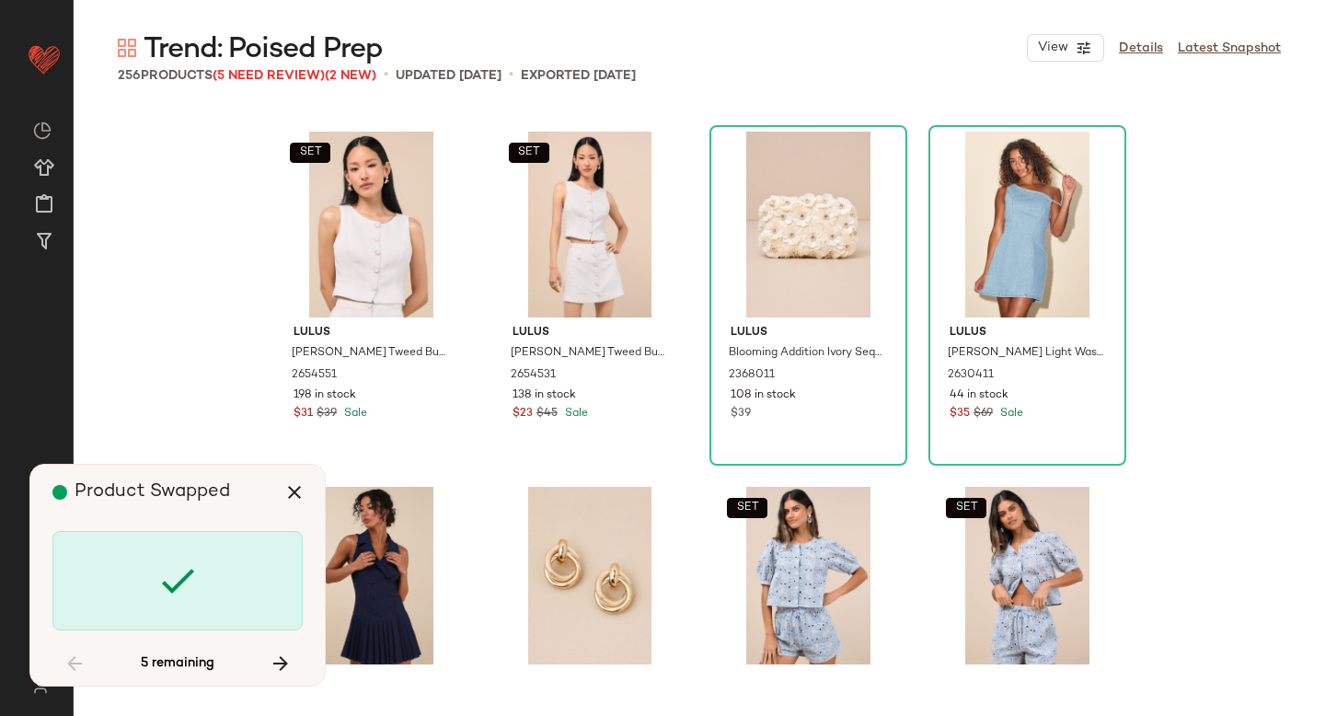
scroll to position [10299, 0]
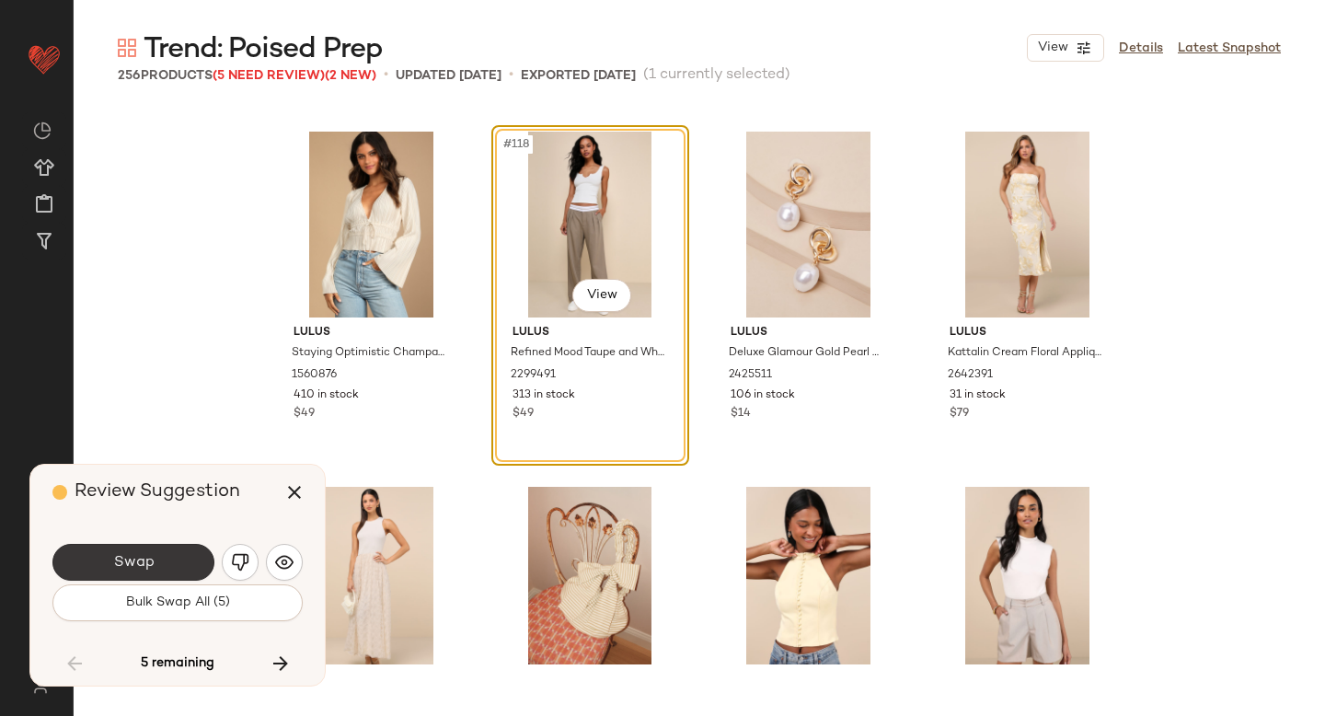
click at [140, 560] on span "Swap" at bounding box center [132, 562] width 41 height 17
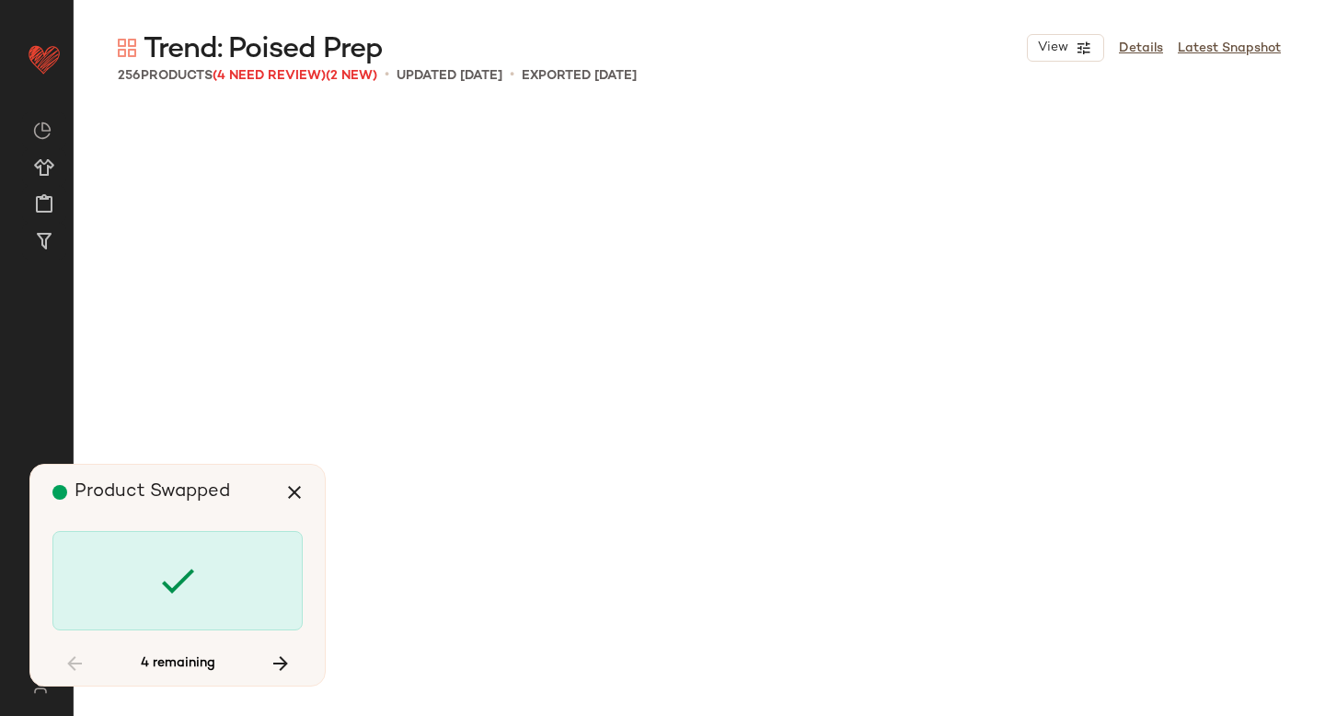
scroll to position [12785, 0]
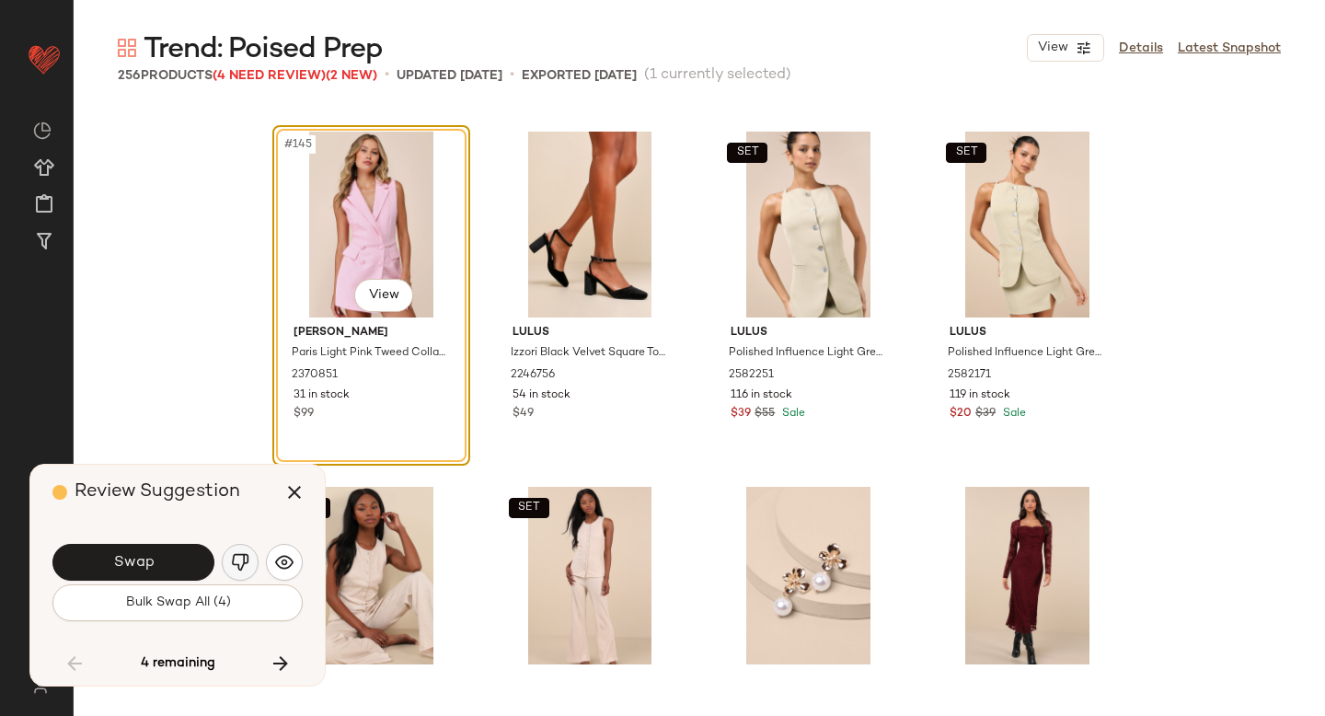
click at [243, 565] on img "button" at bounding box center [240, 562] width 18 height 18
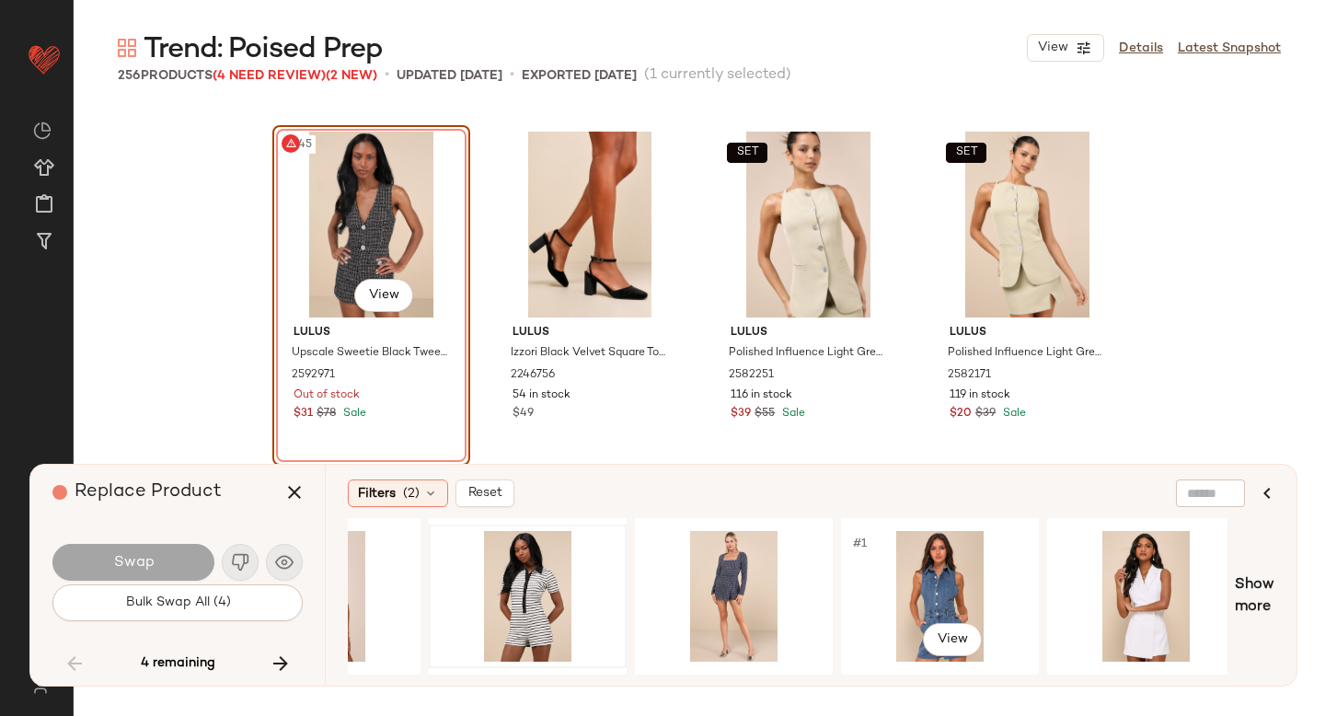
scroll to position [0, 332]
click at [926, 554] on div "#1 View" at bounding box center [938, 596] width 185 height 131
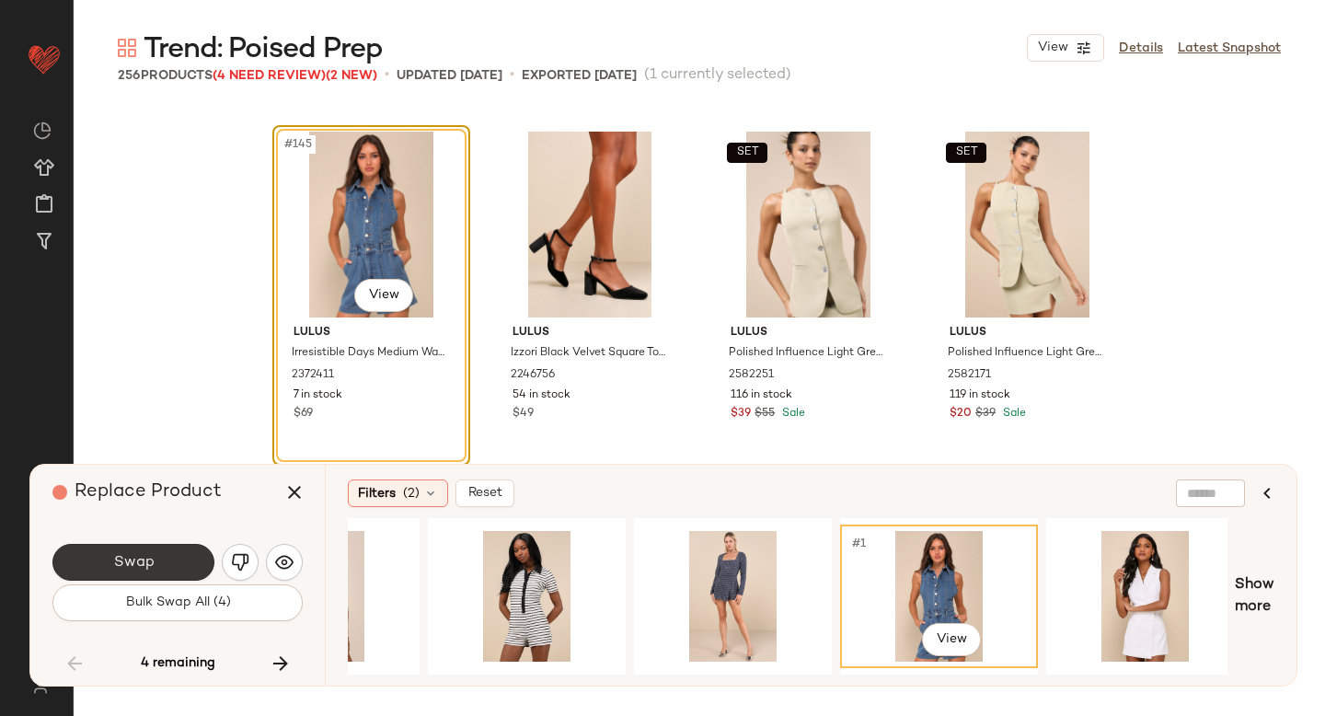
click at [202, 564] on button "Swap" at bounding box center [133, 562] width 162 height 37
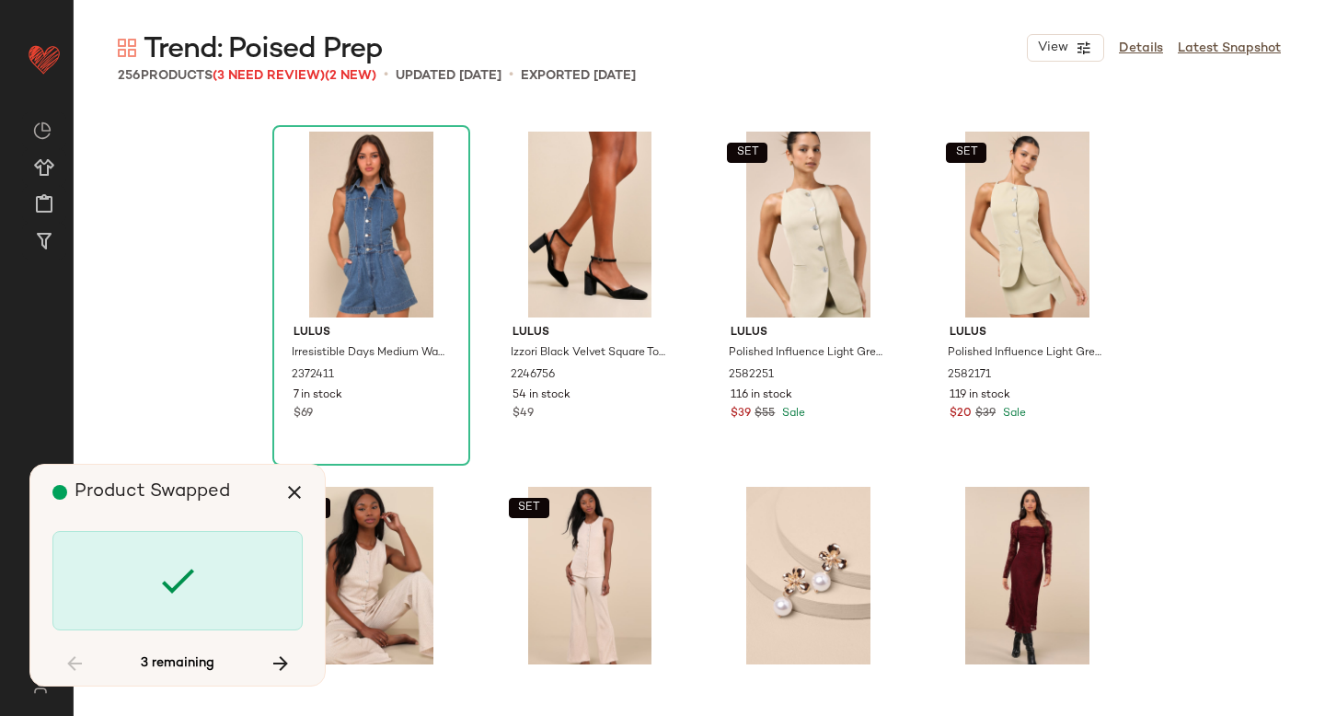
scroll to position [14916, 0]
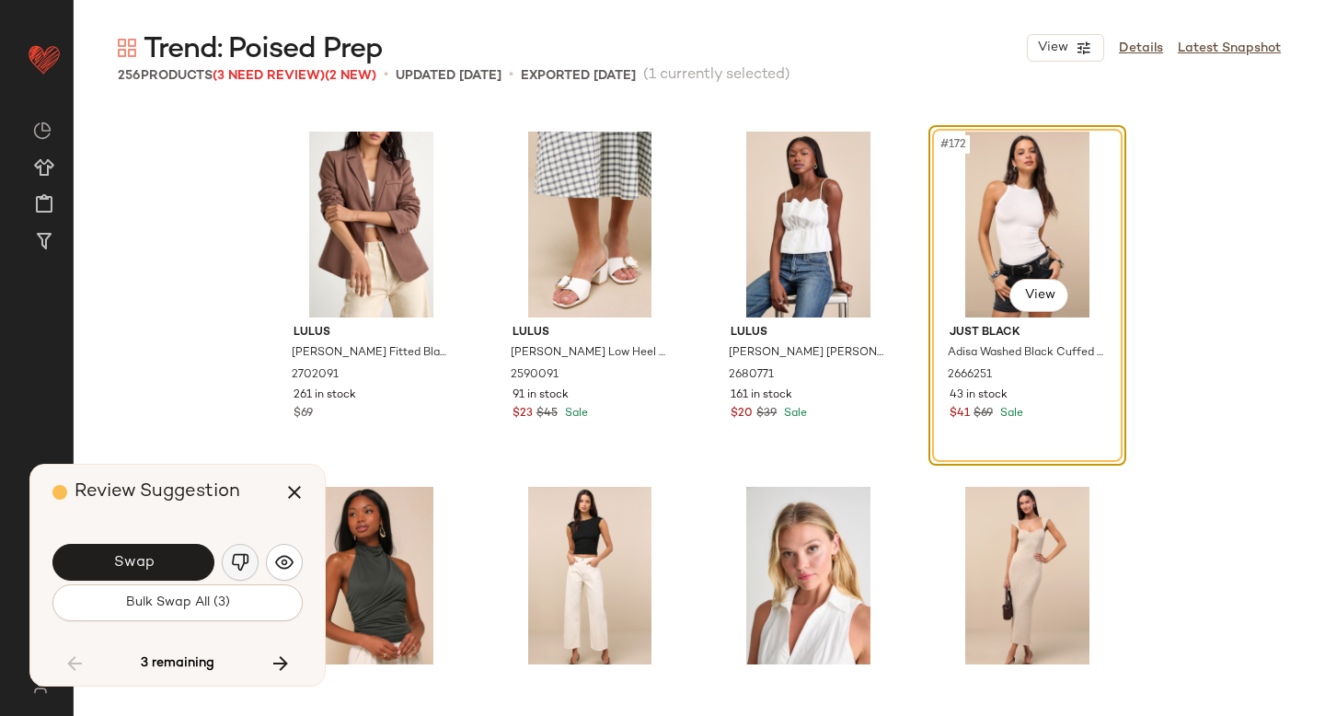
click at [249, 558] on button "button" at bounding box center [240, 562] width 37 height 37
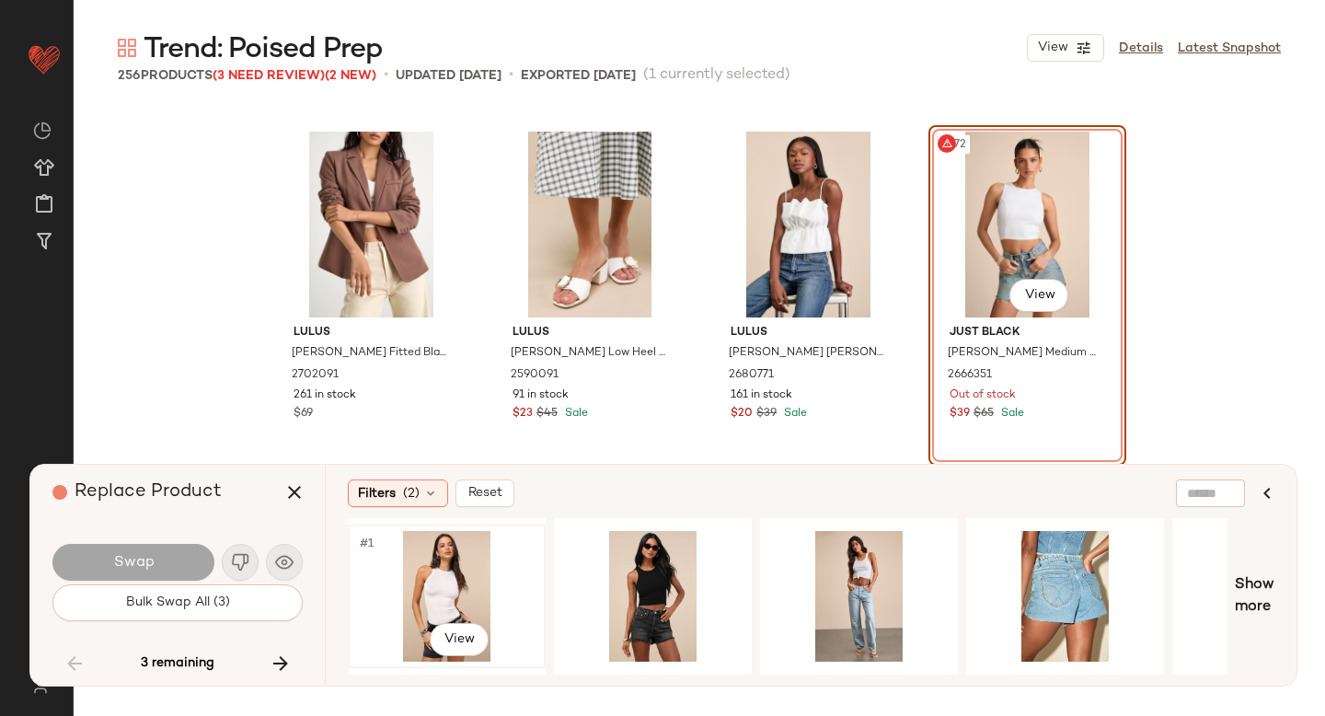
click at [475, 570] on div "#1 View" at bounding box center [446, 596] width 185 height 131
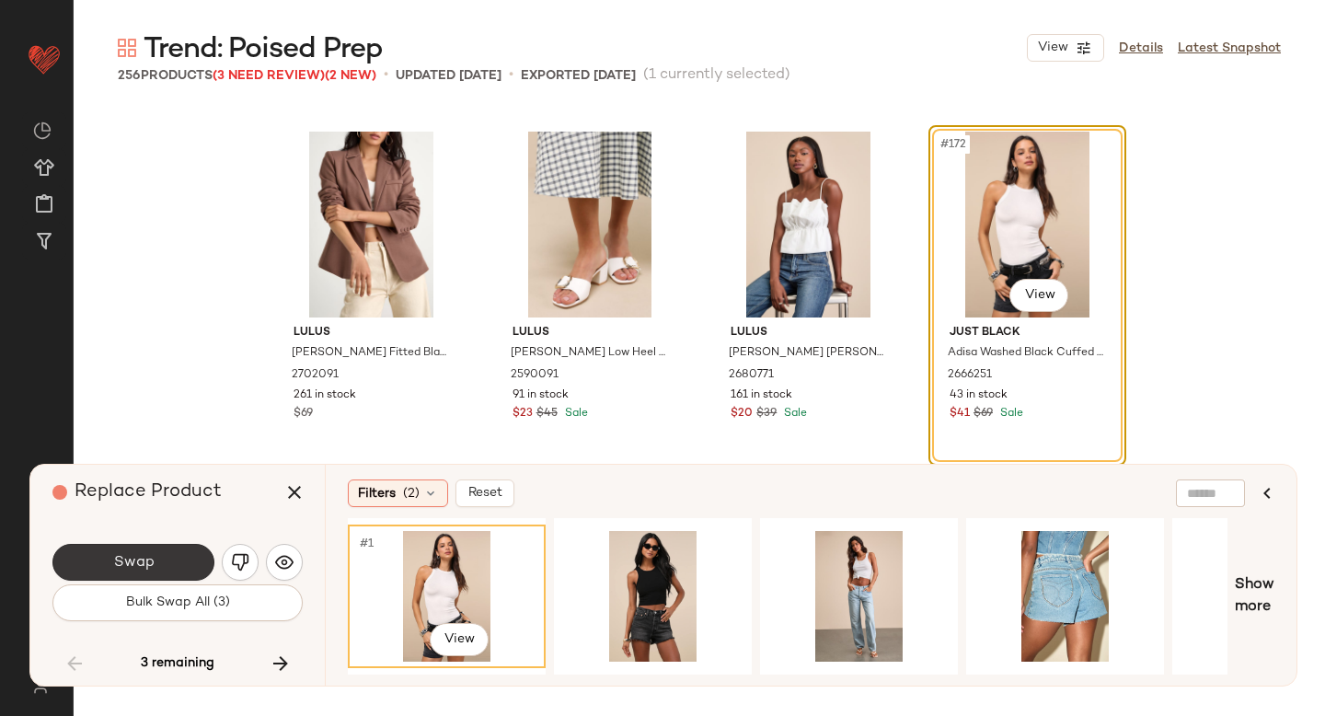
click at [144, 569] on span "Swap" at bounding box center [132, 562] width 41 height 17
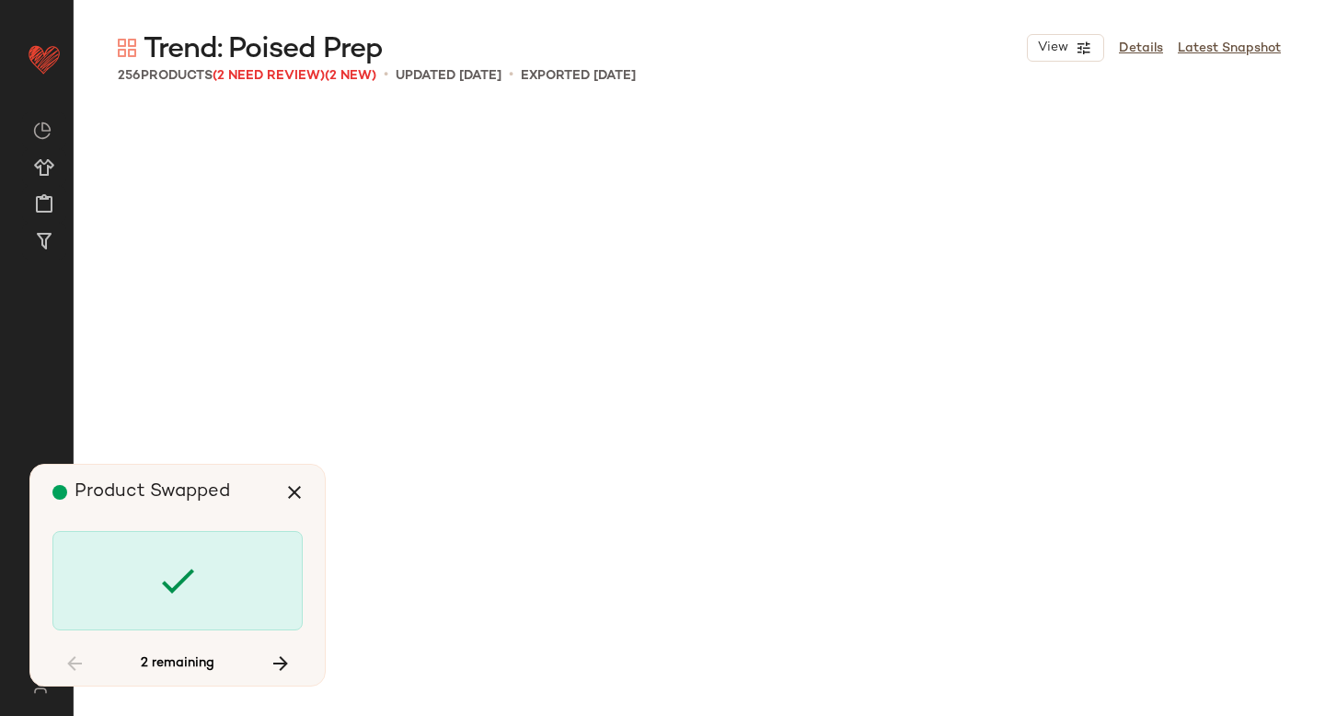
scroll to position [17757, 0]
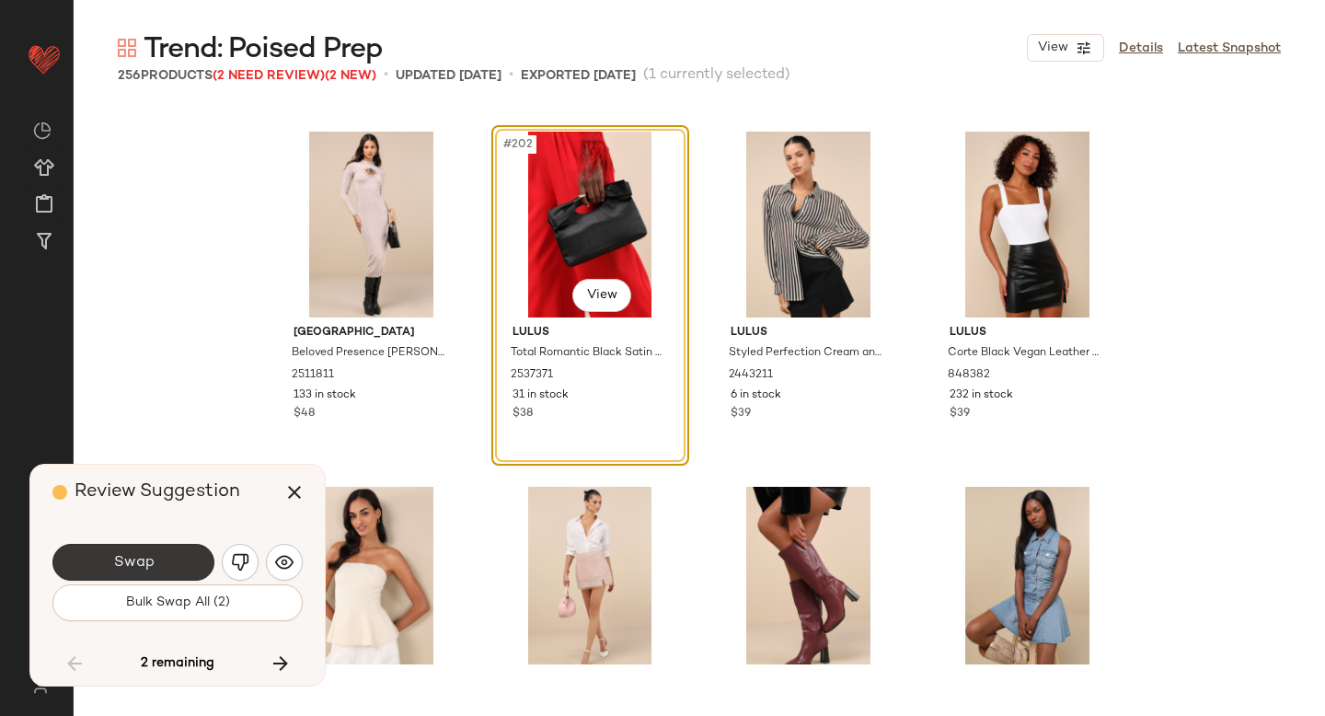
click at [160, 567] on button "Swap" at bounding box center [133, 562] width 162 height 37
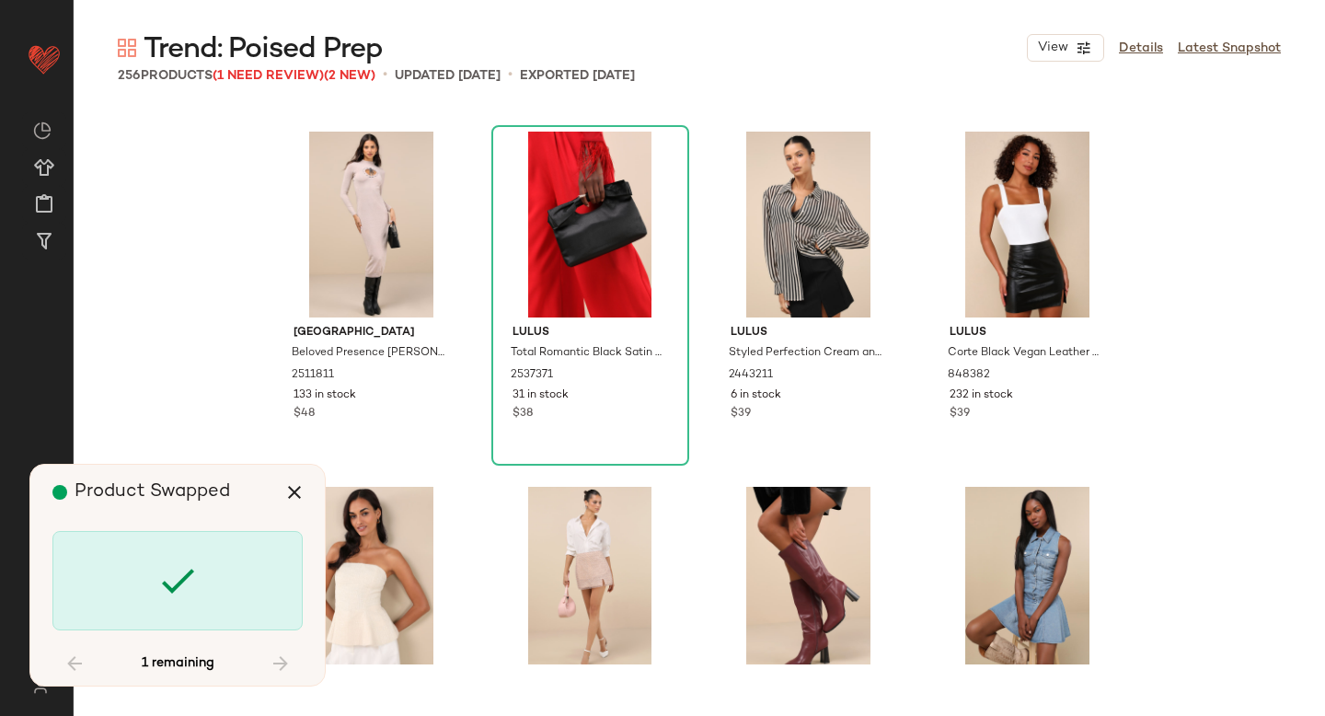
scroll to position [22175, 0]
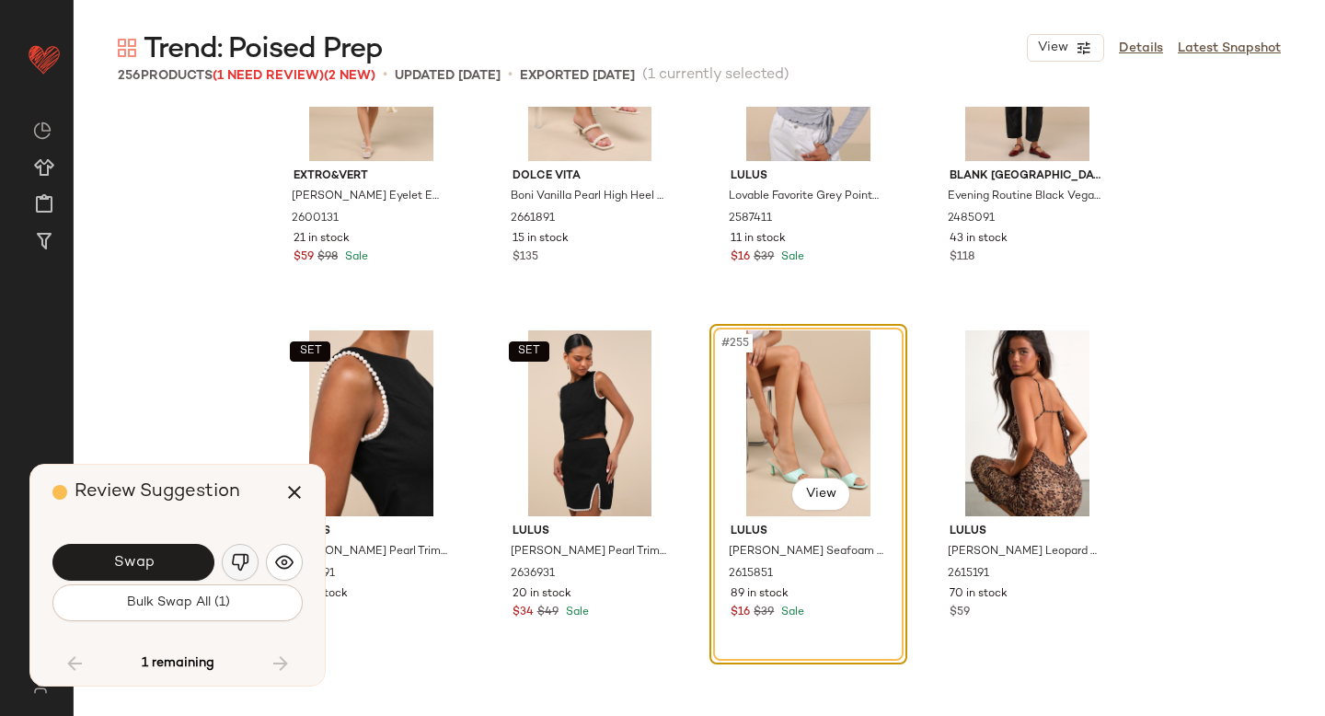
click at [237, 558] on img "button" at bounding box center [240, 562] width 18 height 18
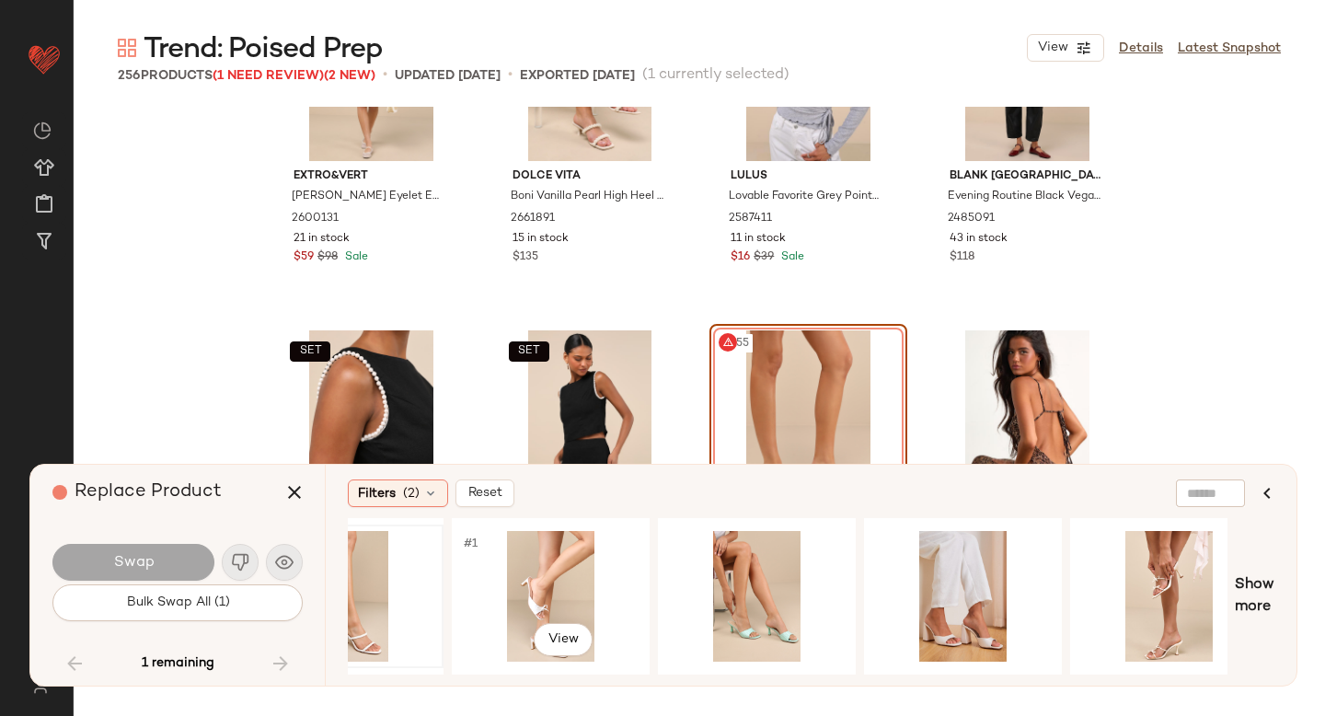
scroll to position [0, 306]
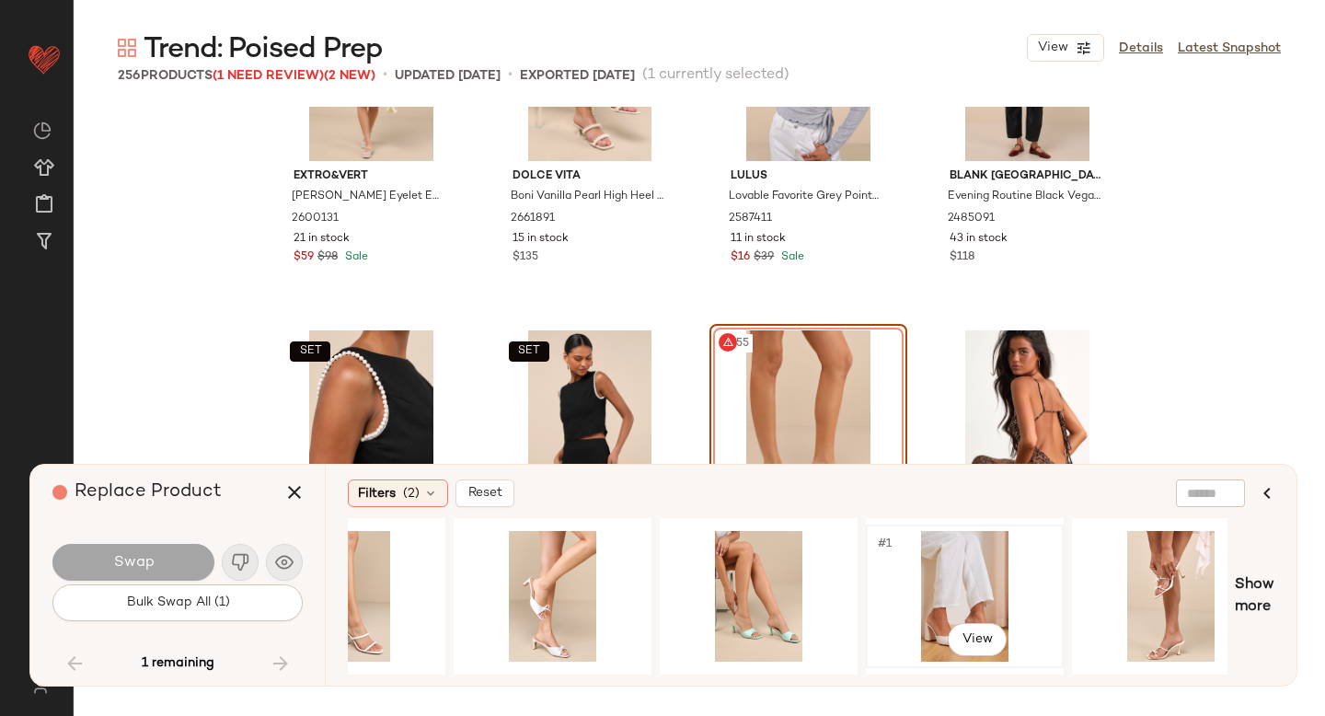
click at [975, 560] on div "#1 View" at bounding box center [964, 596] width 185 height 131
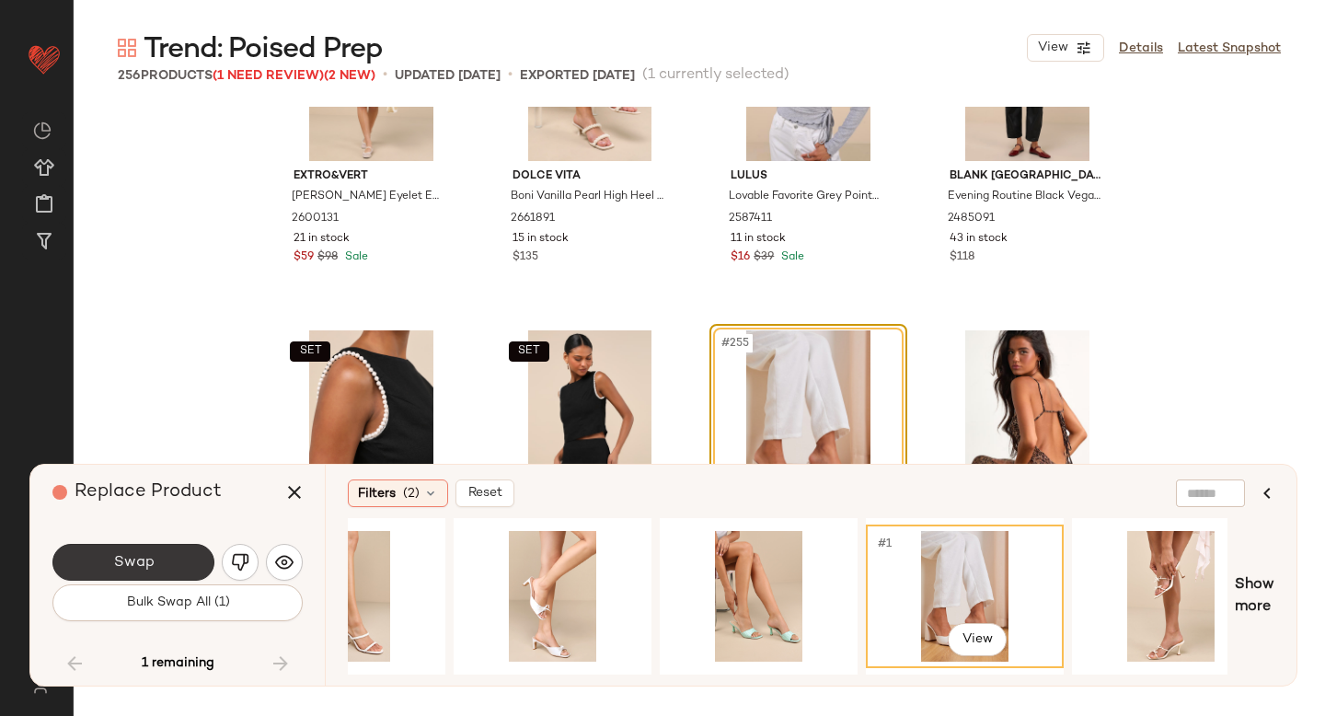
click at [120, 570] on button "Swap" at bounding box center [133, 562] width 162 height 37
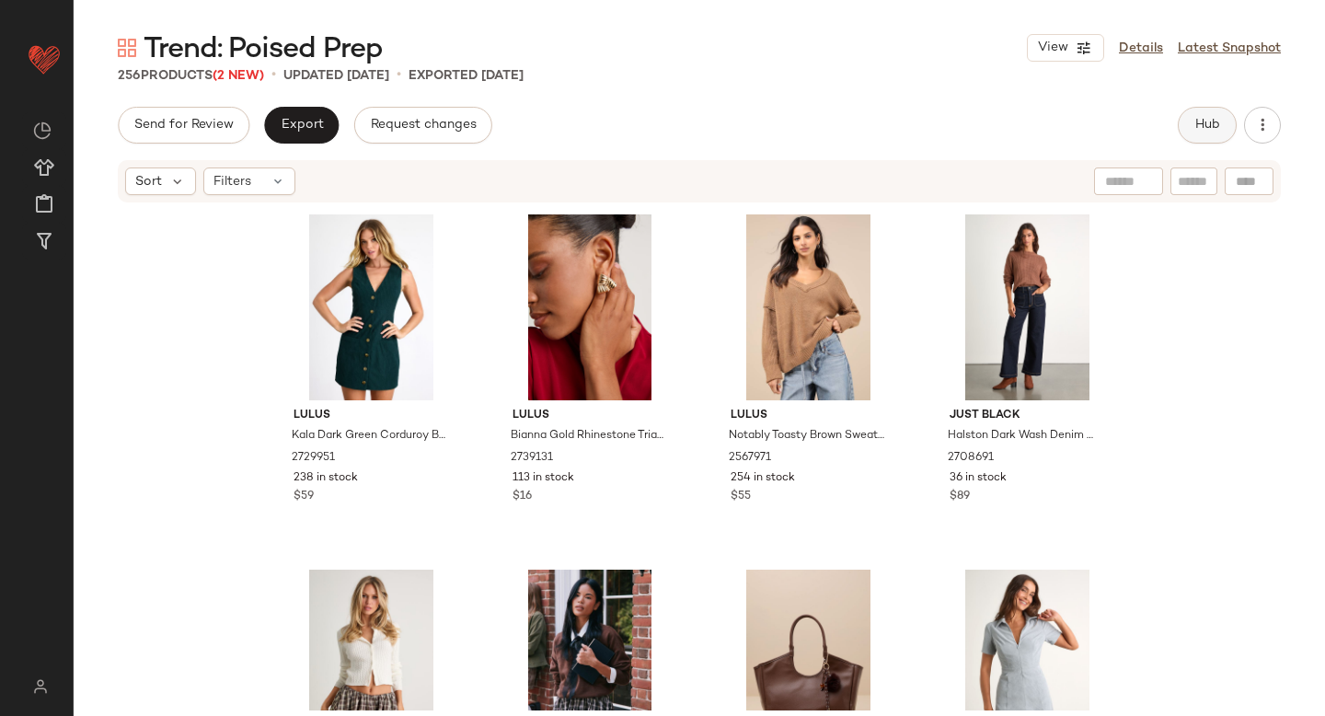
click at [1186, 121] on button "Hub" at bounding box center [1207, 125] width 59 height 37
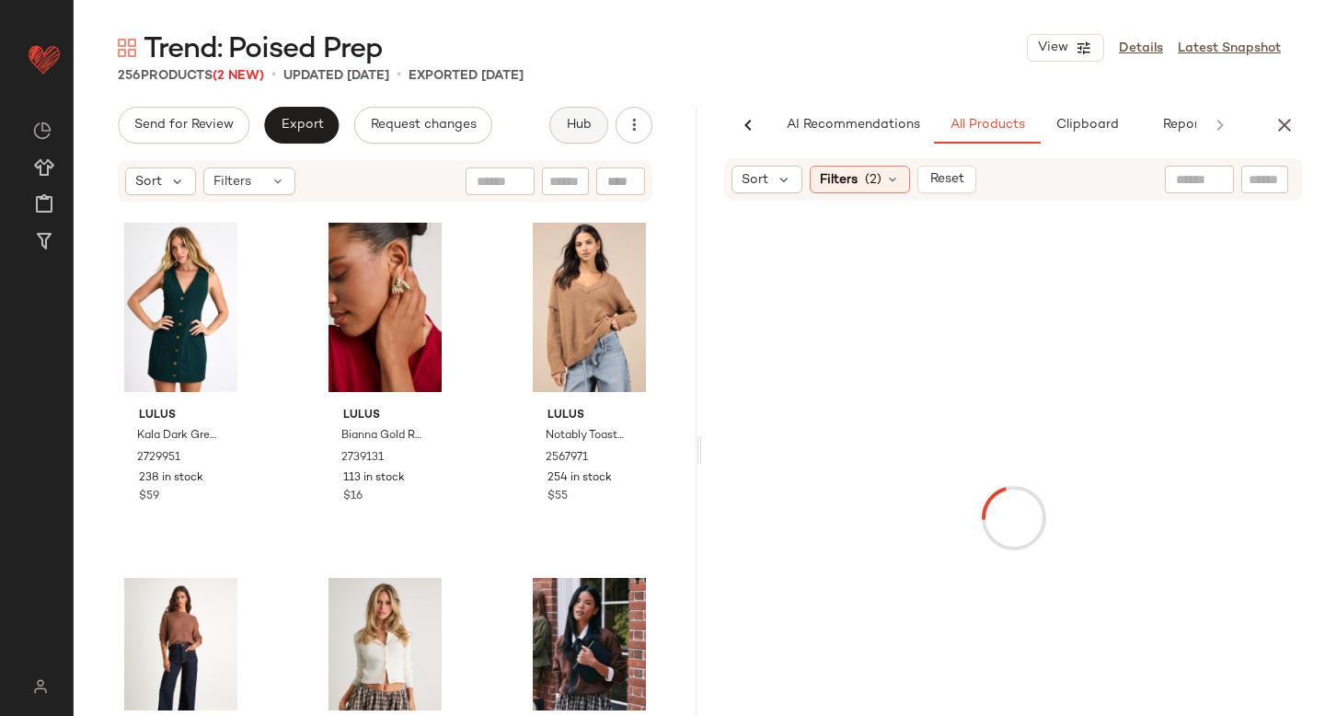
scroll to position [0, 43]
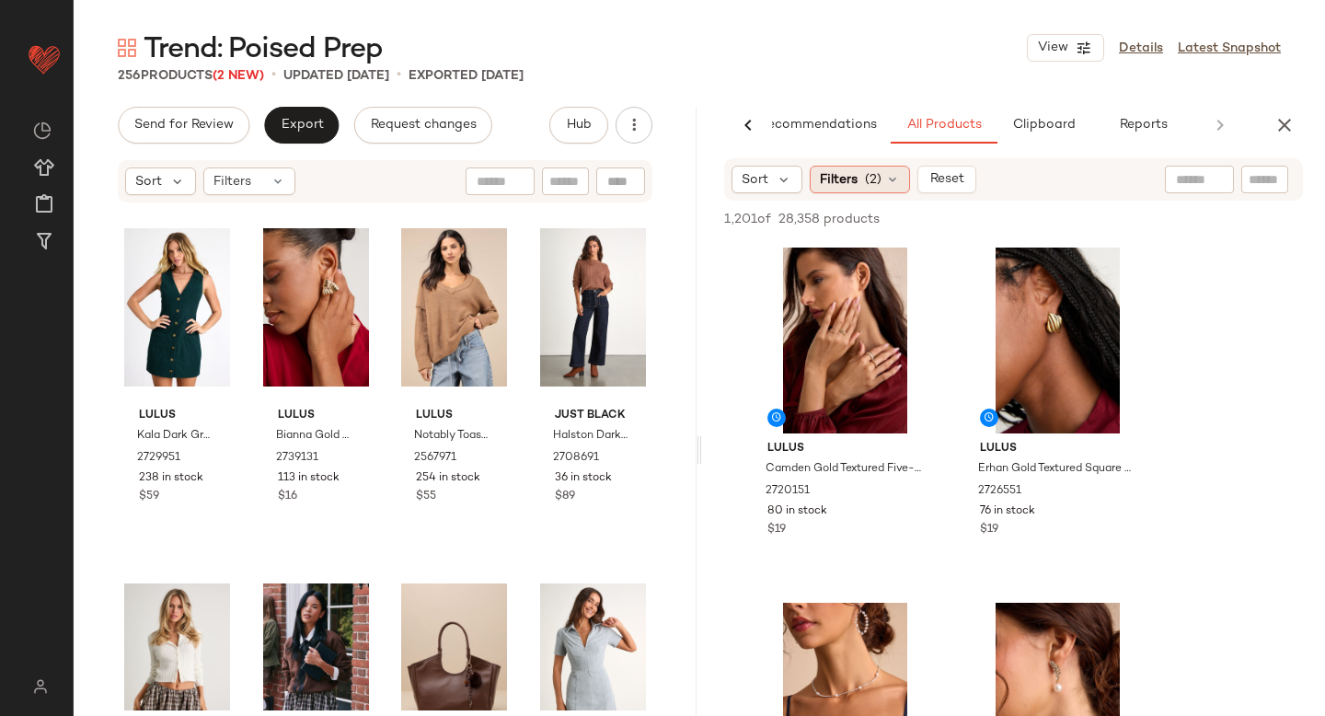
click at [846, 174] on span "Filters" at bounding box center [839, 179] width 38 height 19
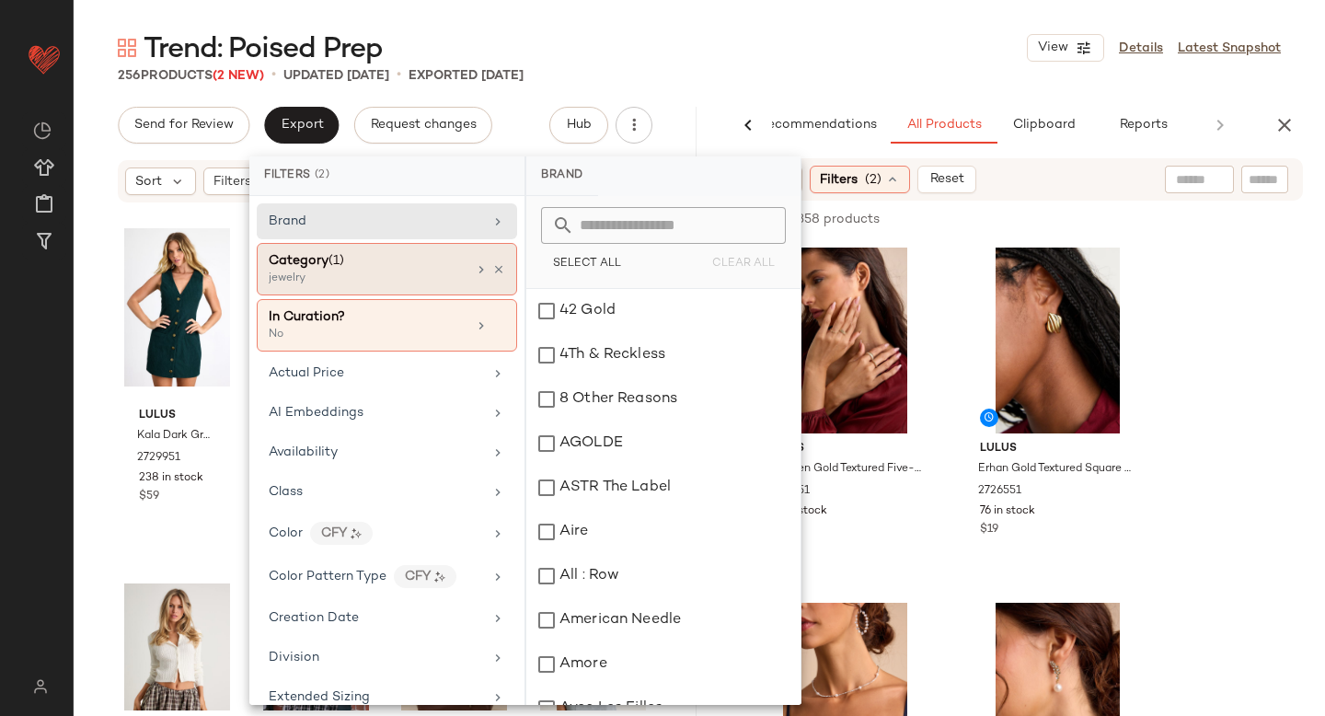
click at [389, 283] on div "jewelry" at bounding box center [361, 278] width 184 height 17
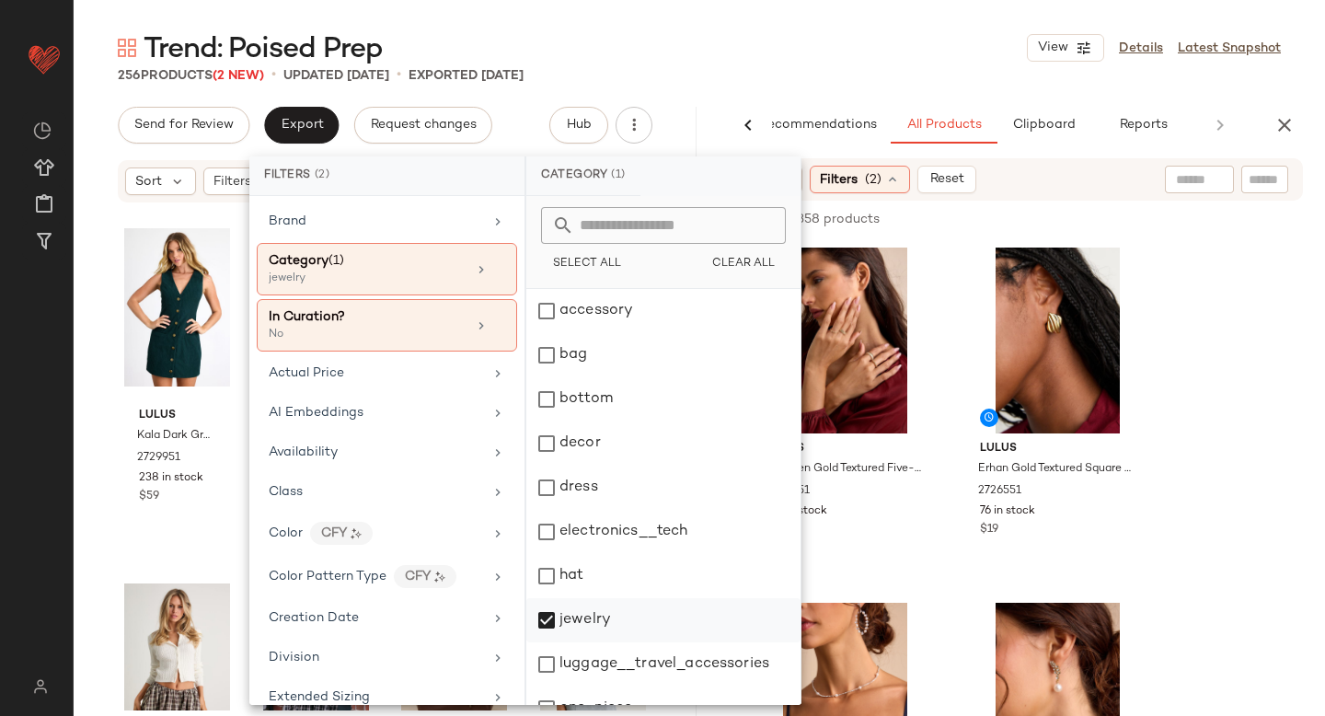
click at [548, 604] on div "jewelry" at bounding box center [663, 620] width 274 height 44
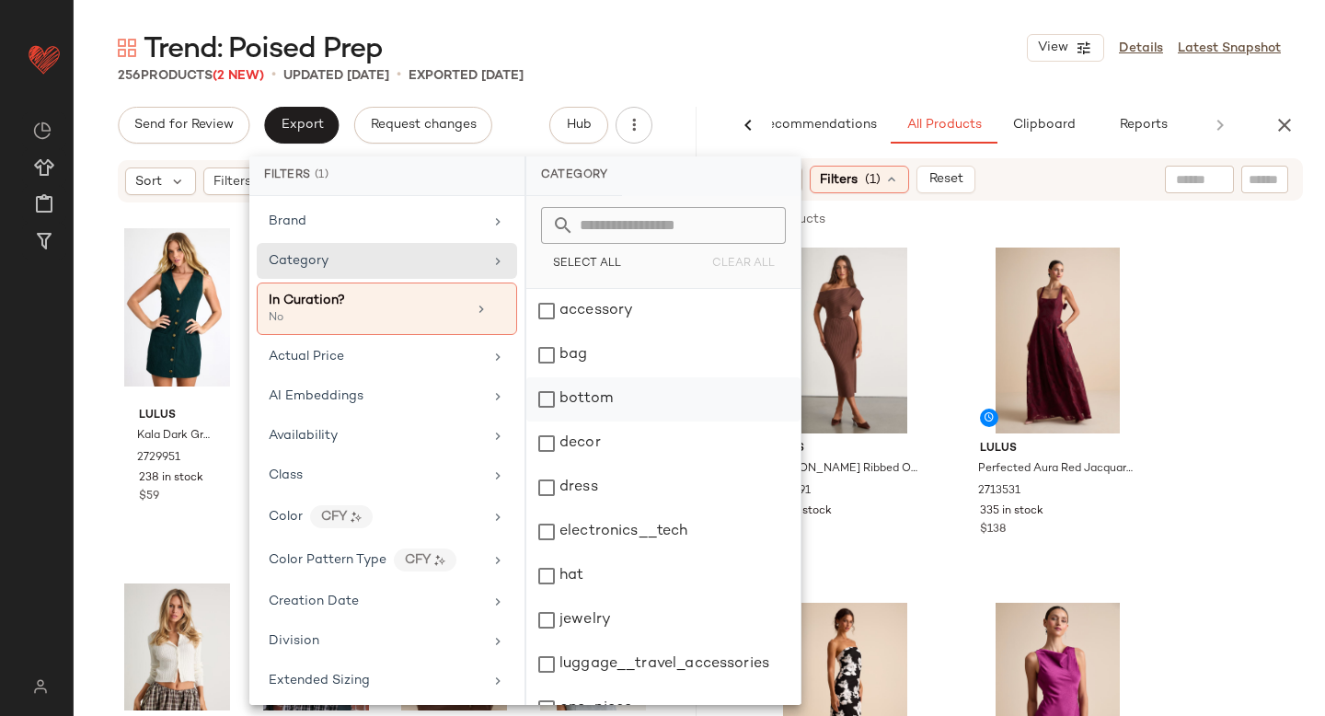
click at [550, 394] on div "bottom" at bounding box center [663, 399] width 274 height 44
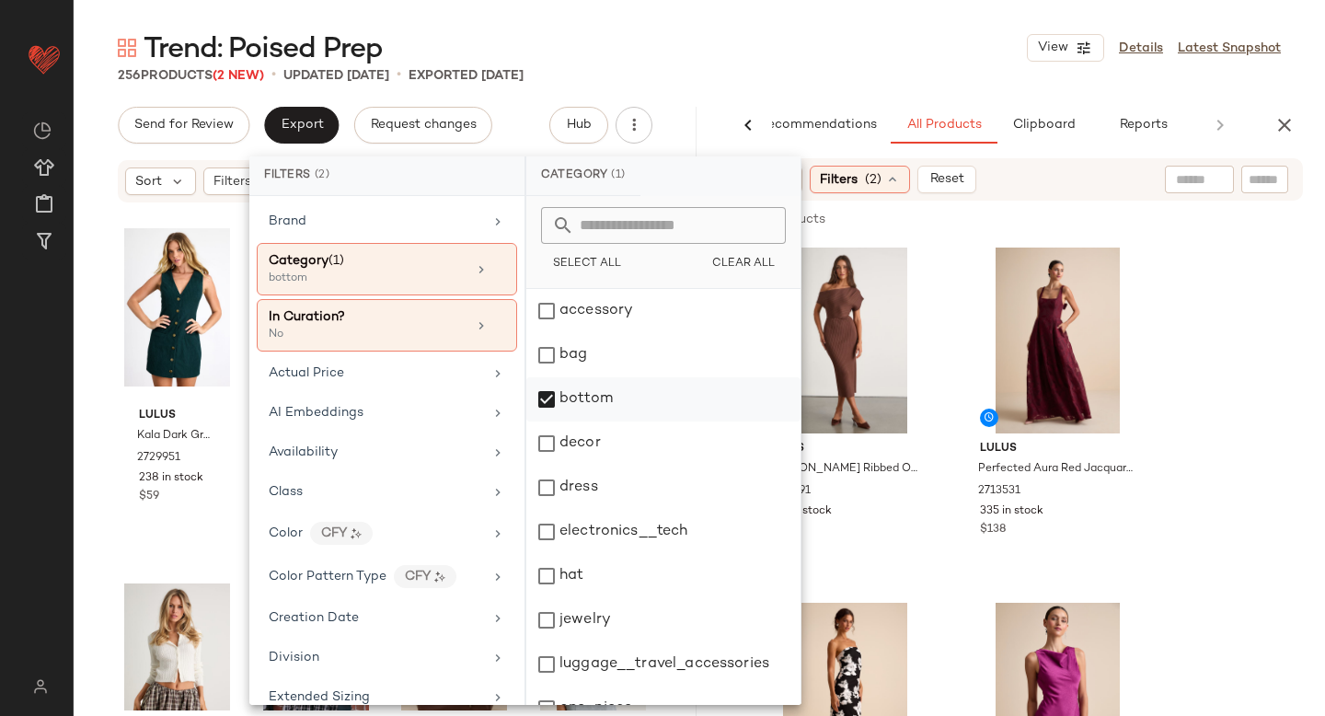
scroll to position [335, 0]
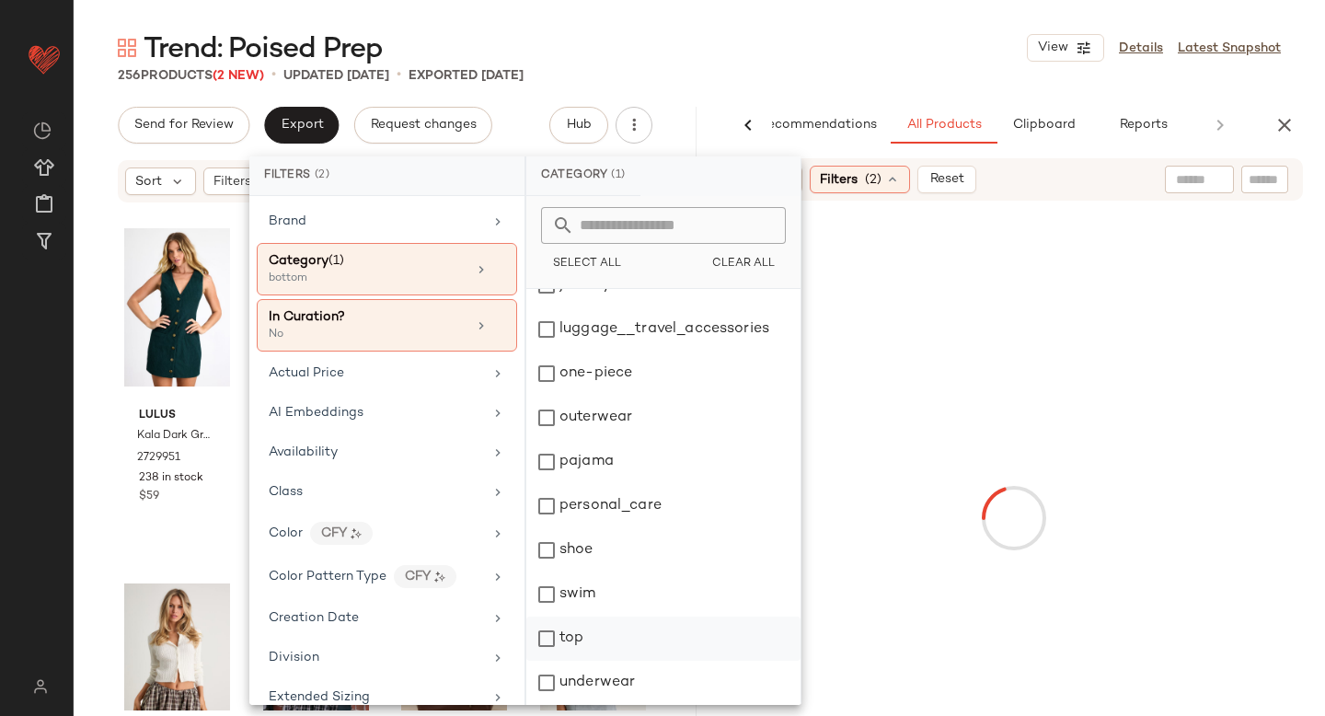
click at [549, 647] on div "top" at bounding box center [663, 638] width 274 height 44
click at [1197, 402] on div at bounding box center [1014, 517] width 616 height 627
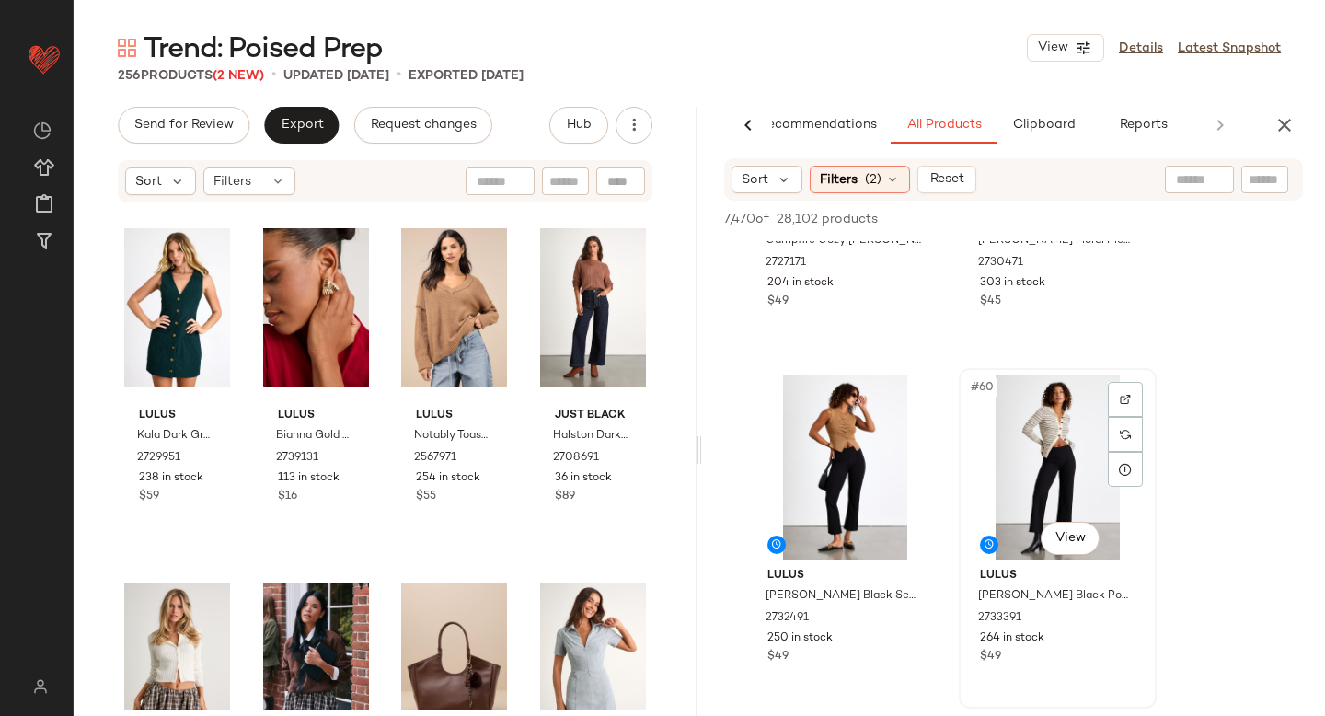
scroll to position [10081, 0]
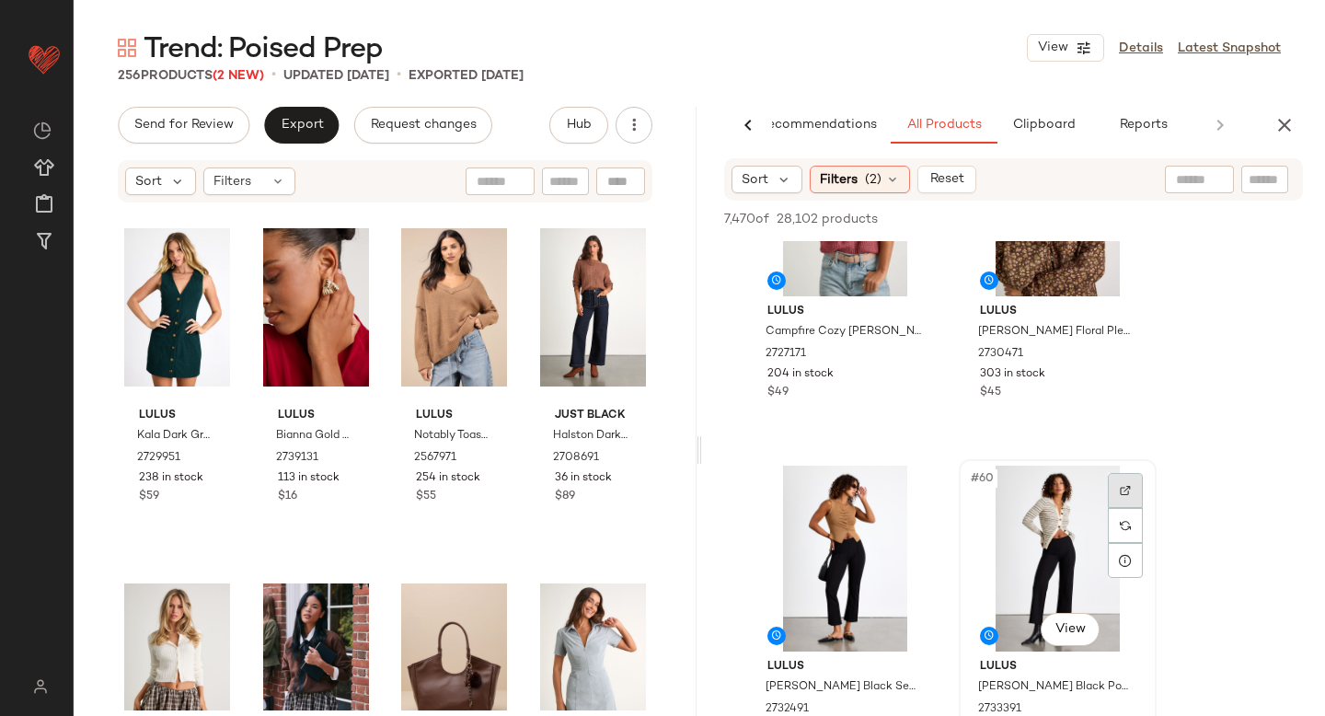
click at [1134, 496] on div at bounding box center [1125, 490] width 35 height 35
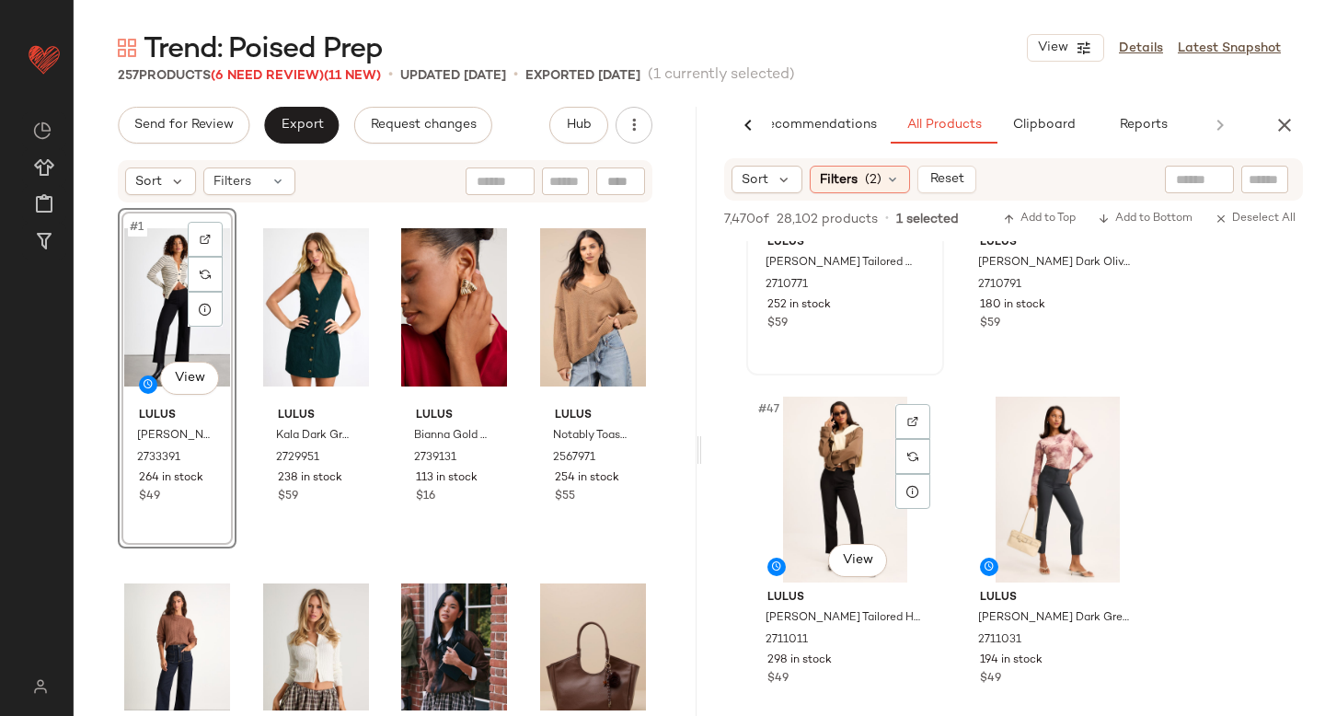
scroll to position [8033, 0]
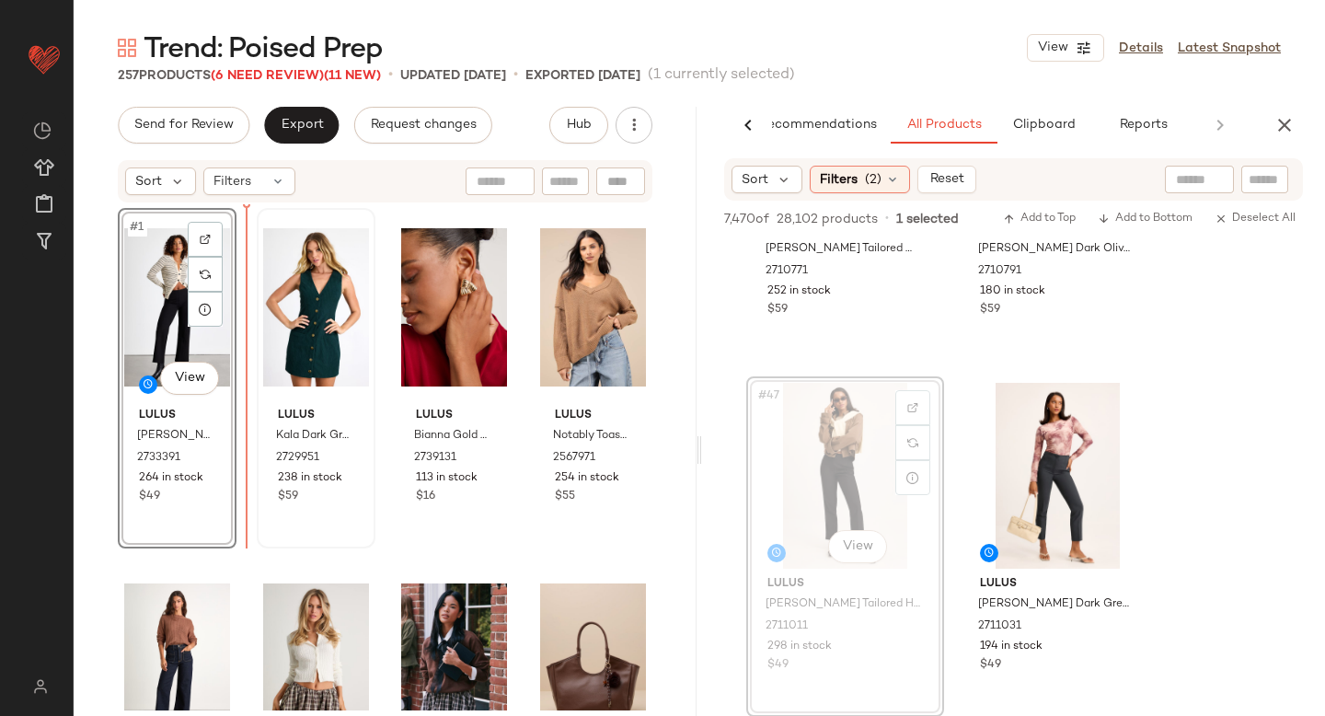
drag, startPoint x: 809, startPoint y: 493, endPoint x: 255, endPoint y: 465, distance: 554.6
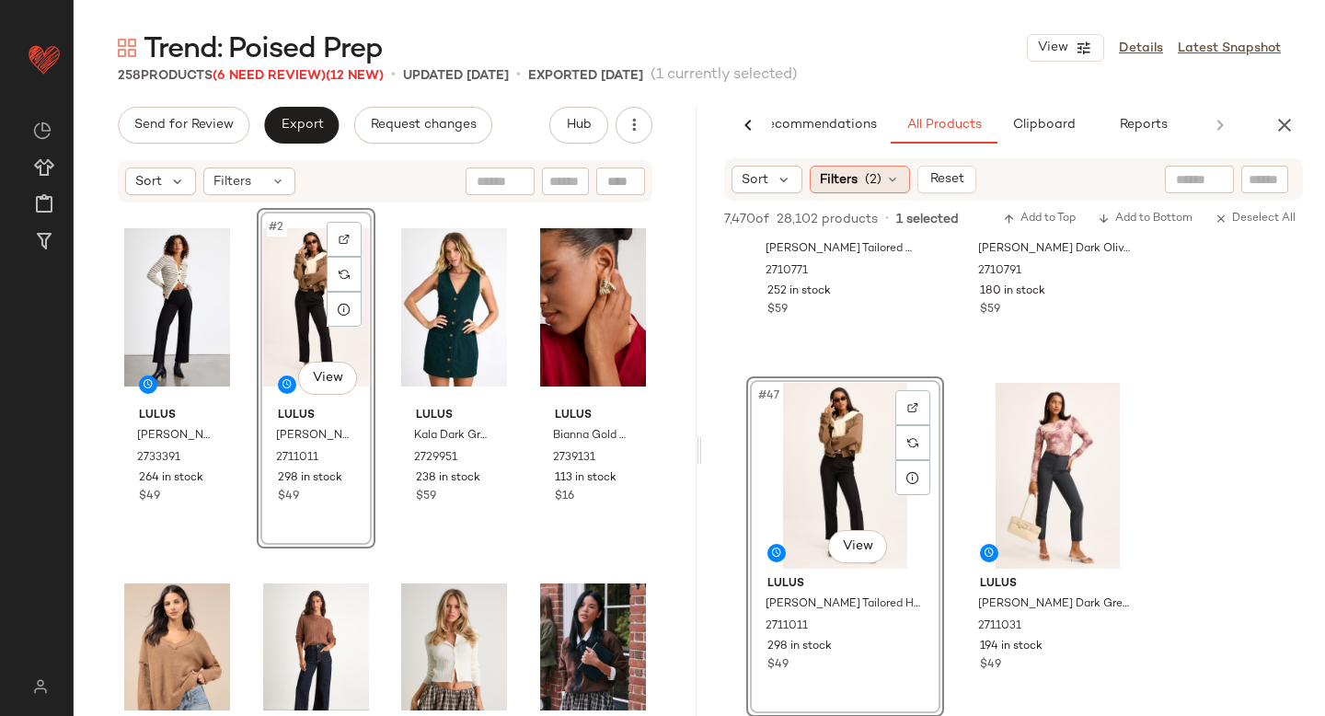
click at [865, 178] on span "(2)" at bounding box center [873, 179] width 17 height 19
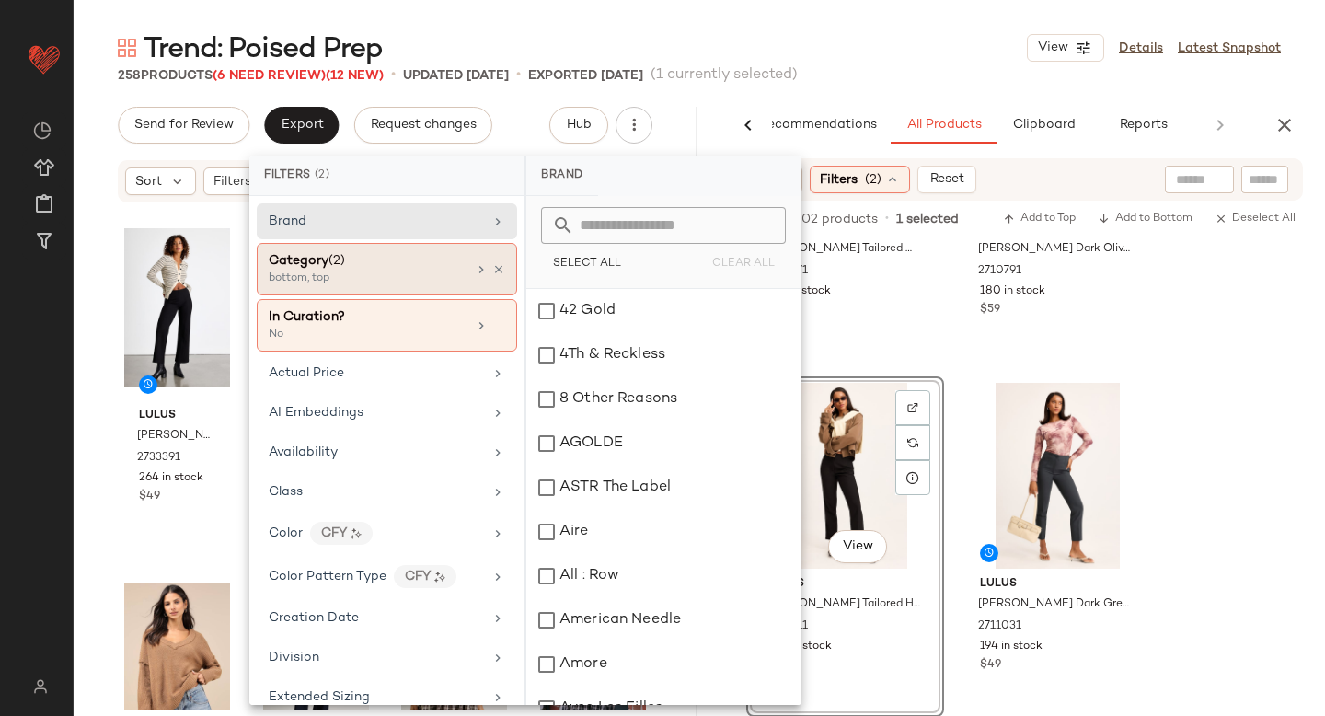
click at [382, 259] on div "Category (2)" at bounding box center [368, 260] width 198 height 19
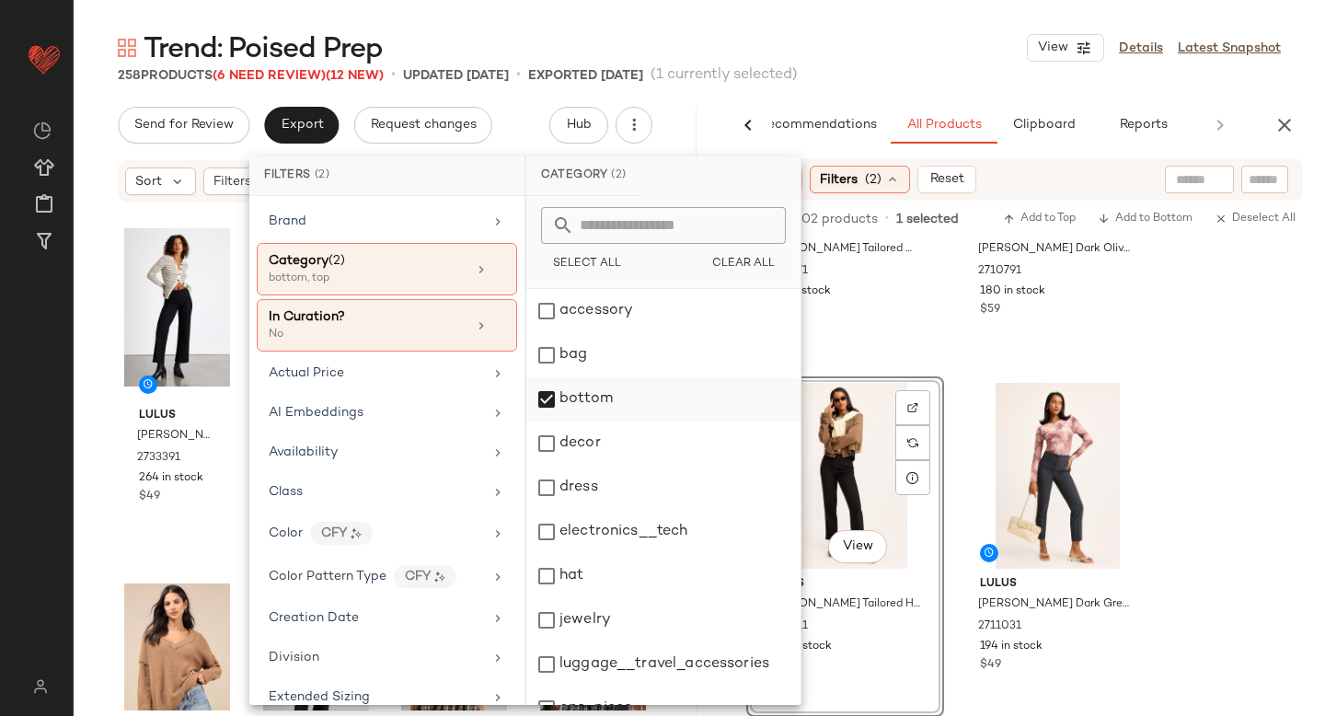
click at [550, 398] on div "bottom" at bounding box center [663, 399] width 274 height 44
click at [544, 486] on div "dress" at bounding box center [663, 488] width 274 height 44
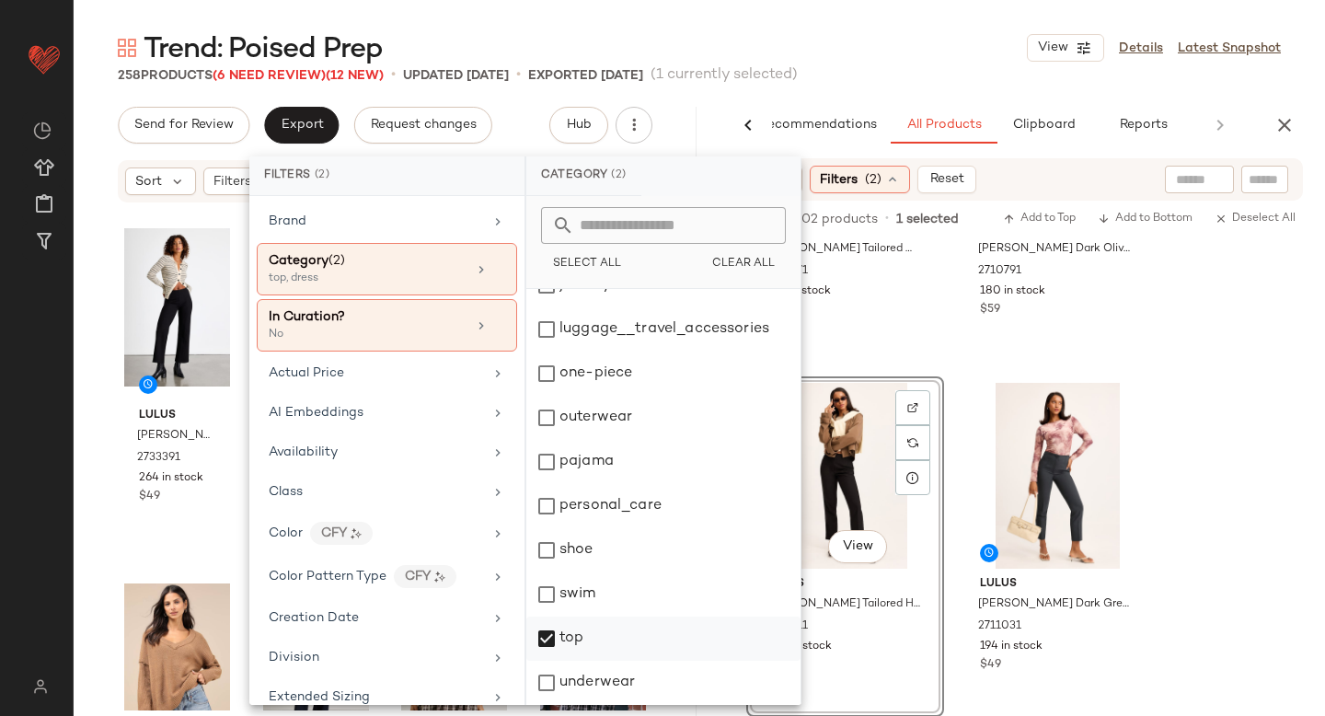
click at [546, 639] on div "top" at bounding box center [663, 638] width 274 height 44
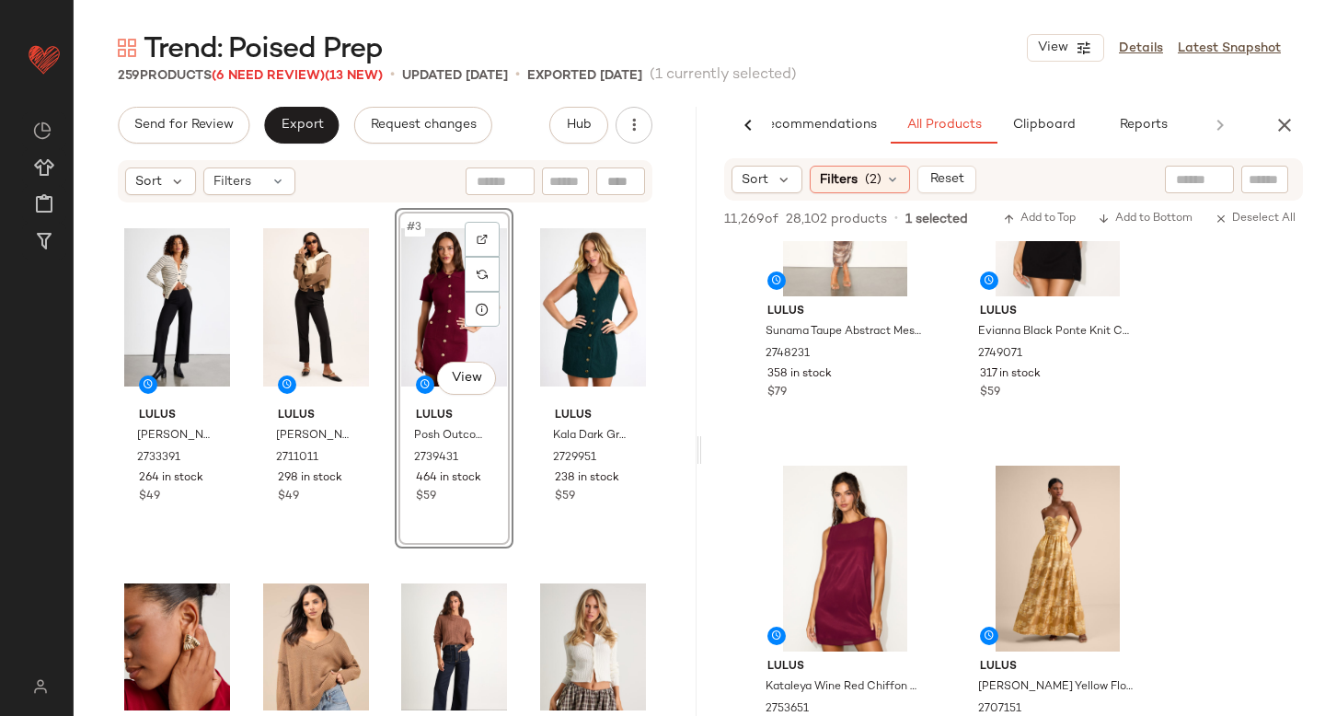
scroll to position [5287, 0]
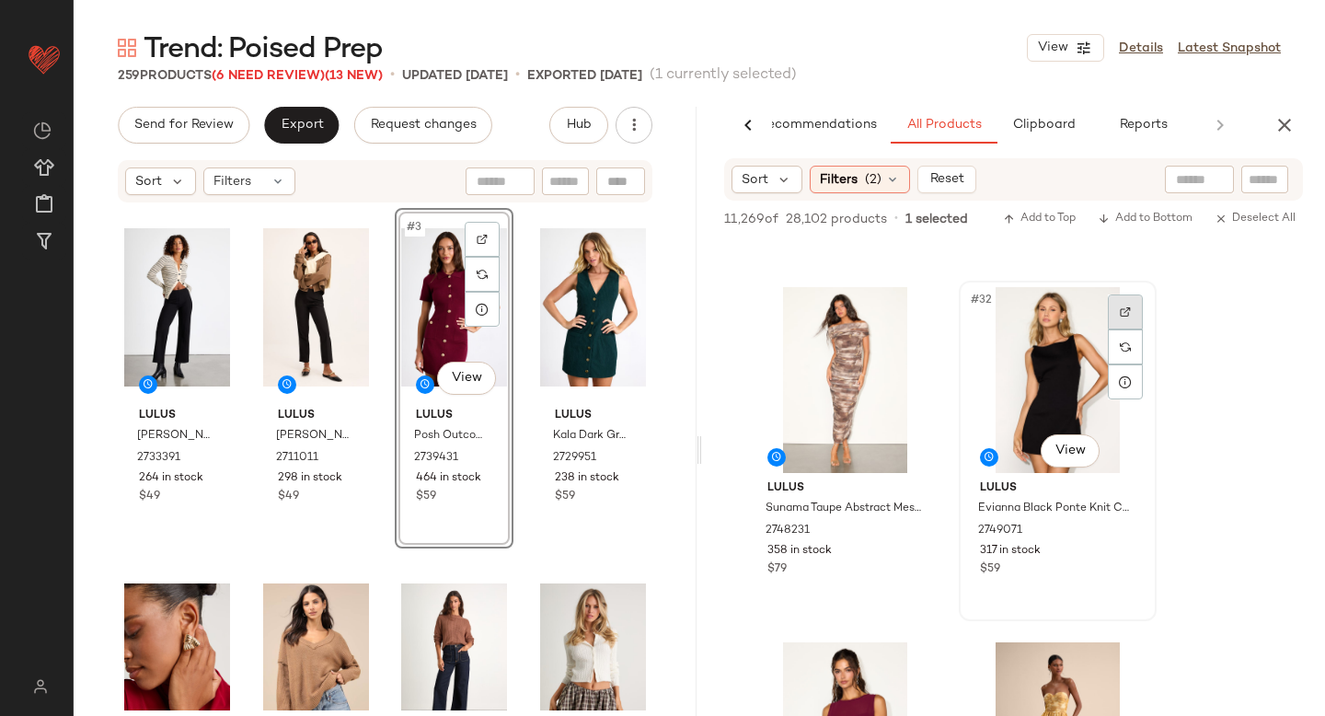
click at [1121, 316] on img at bounding box center [1125, 311] width 11 height 11
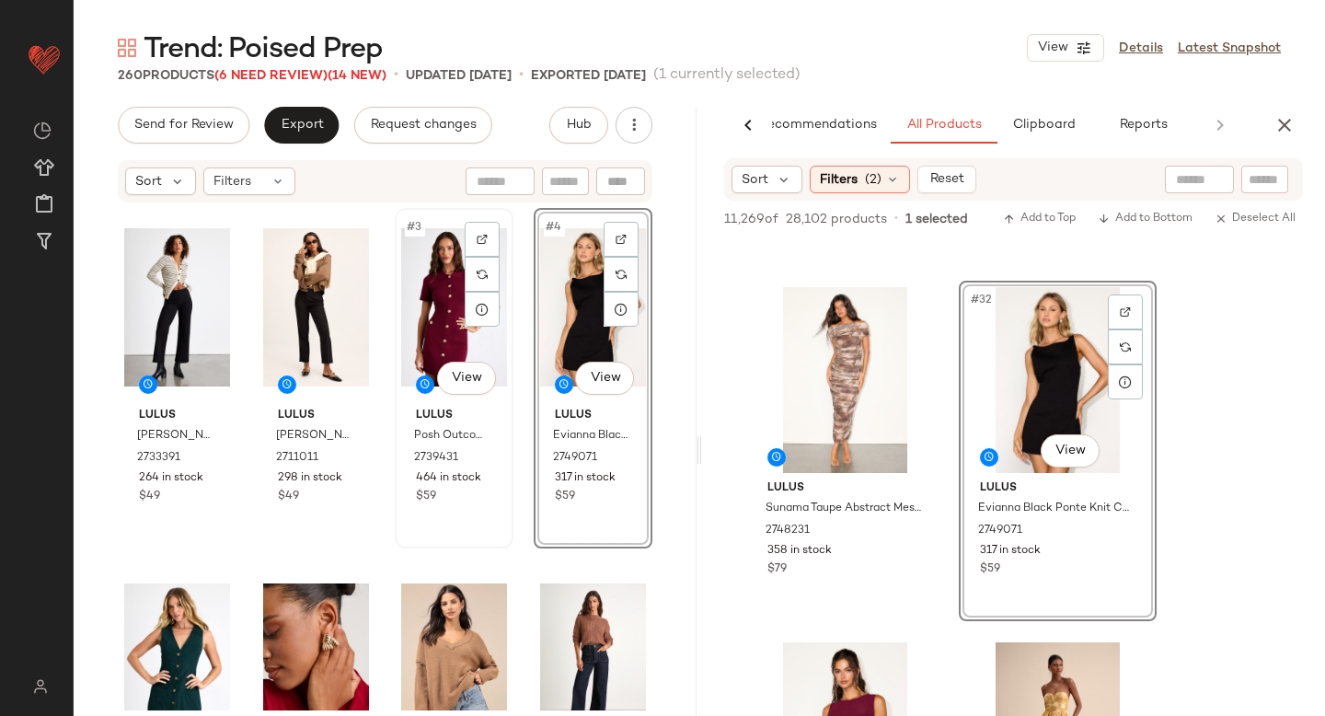
click at [408, 360] on div "#3 View" at bounding box center [454, 307] width 106 height 186
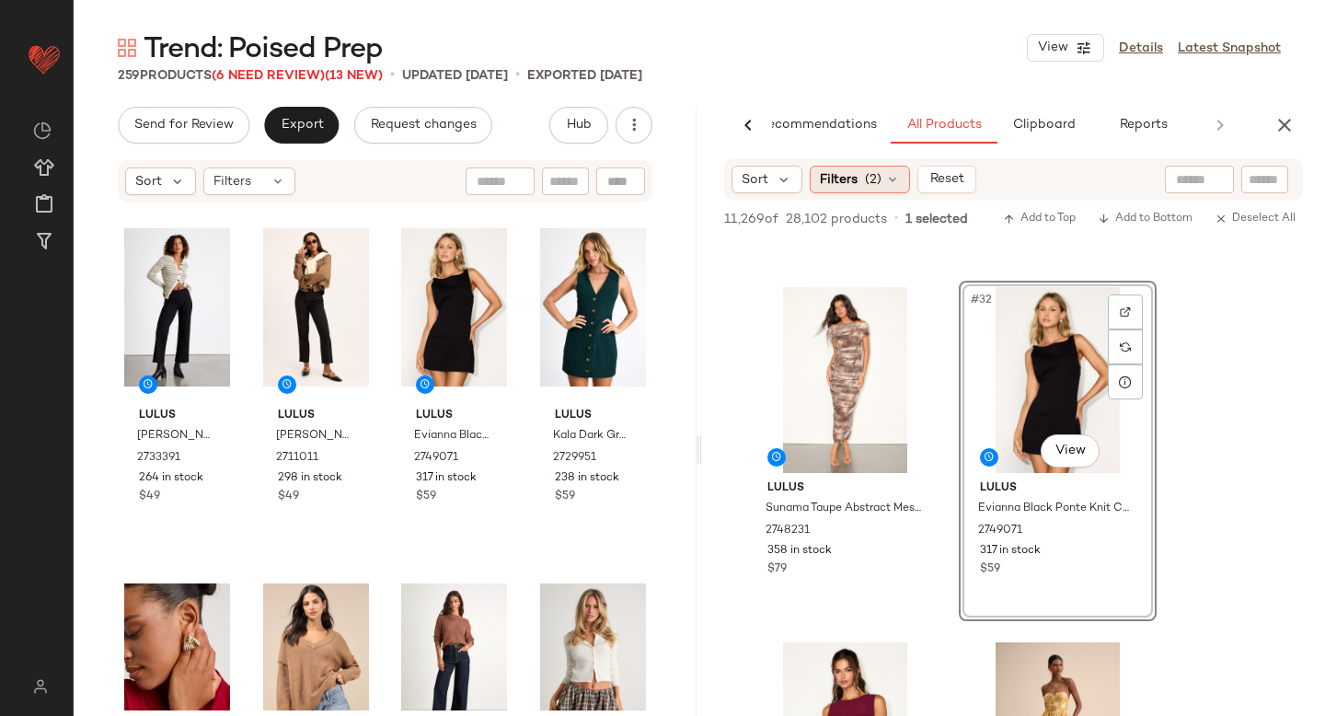
click at [836, 179] on span "Filters" at bounding box center [839, 179] width 38 height 19
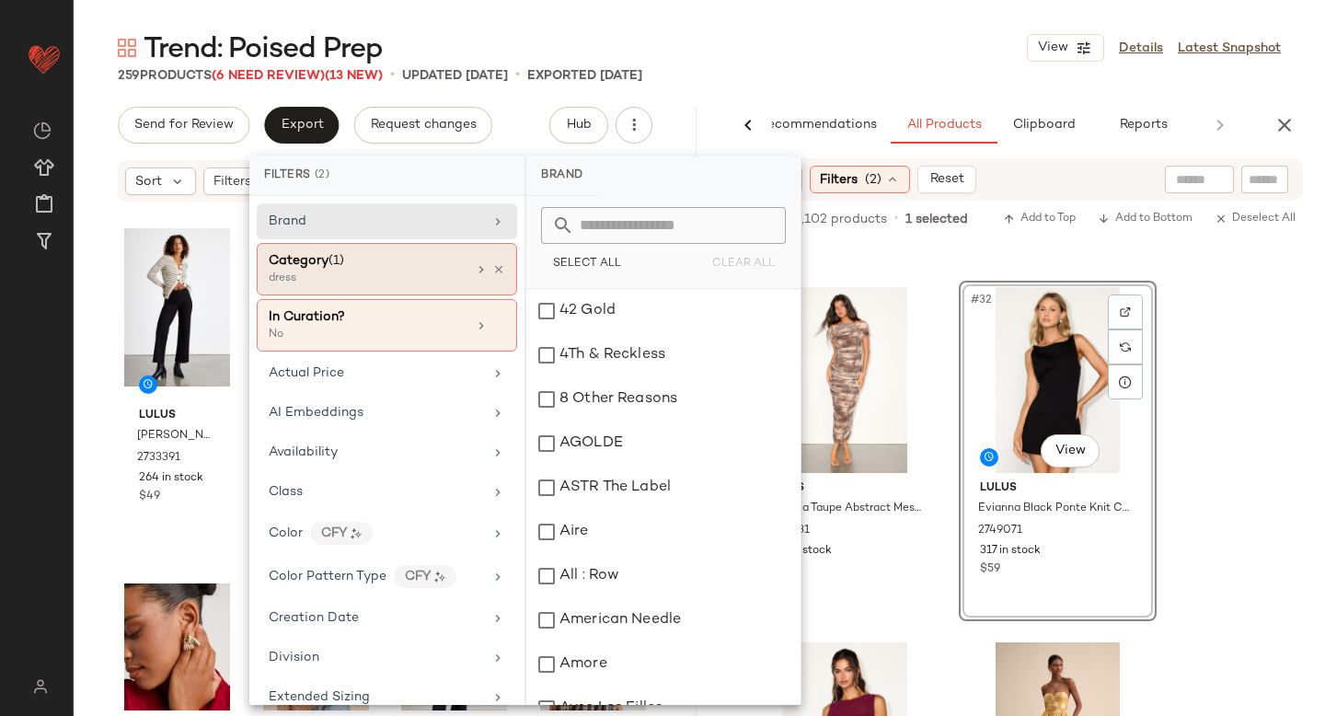
click at [372, 263] on div "Category (1)" at bounding box center [368, 260] width 198 height 19
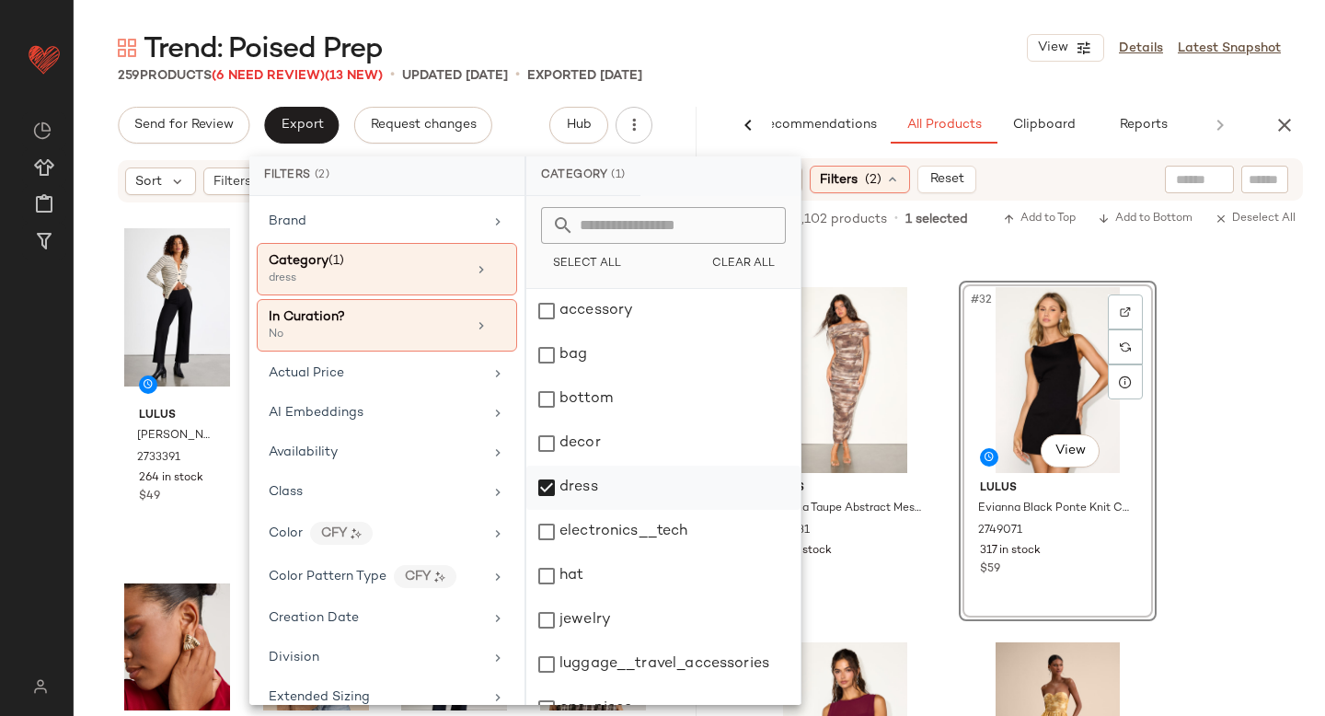
click at [552, 490] on div "dress" at bounding box center [663, 488] width 274 height 44
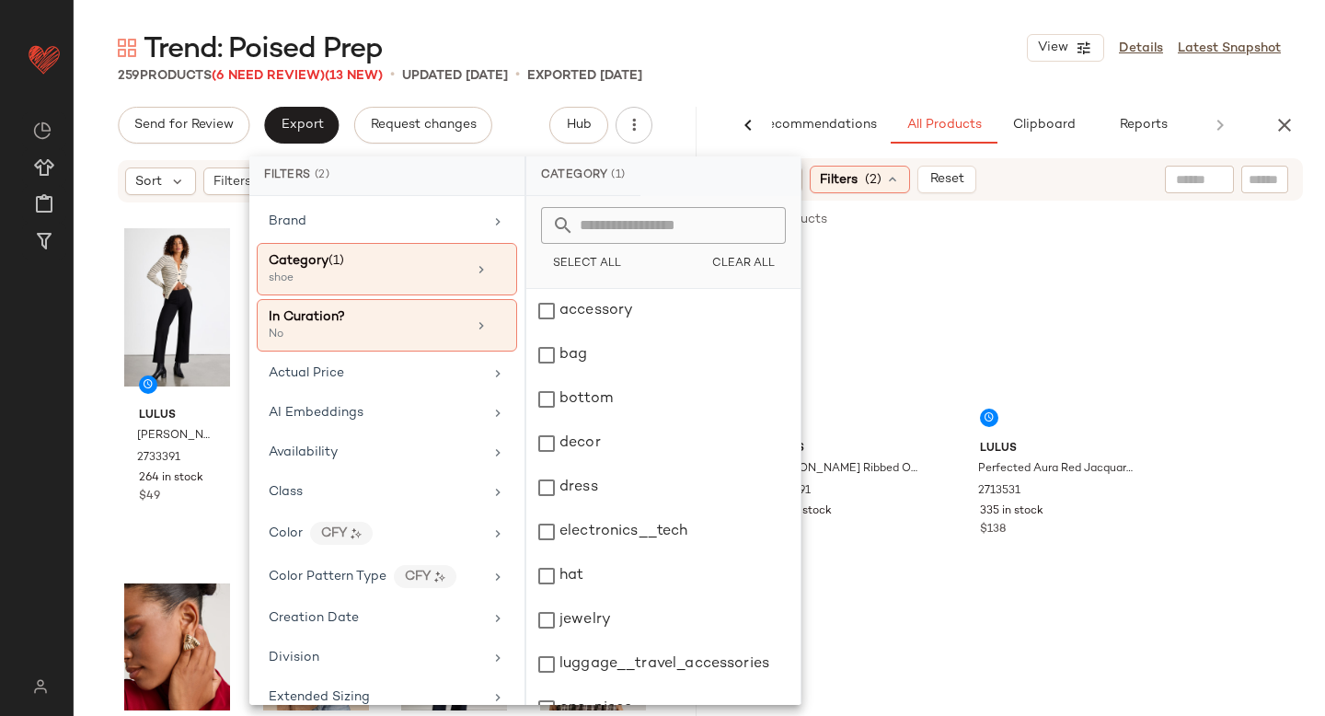
scroll to position [335, 0]
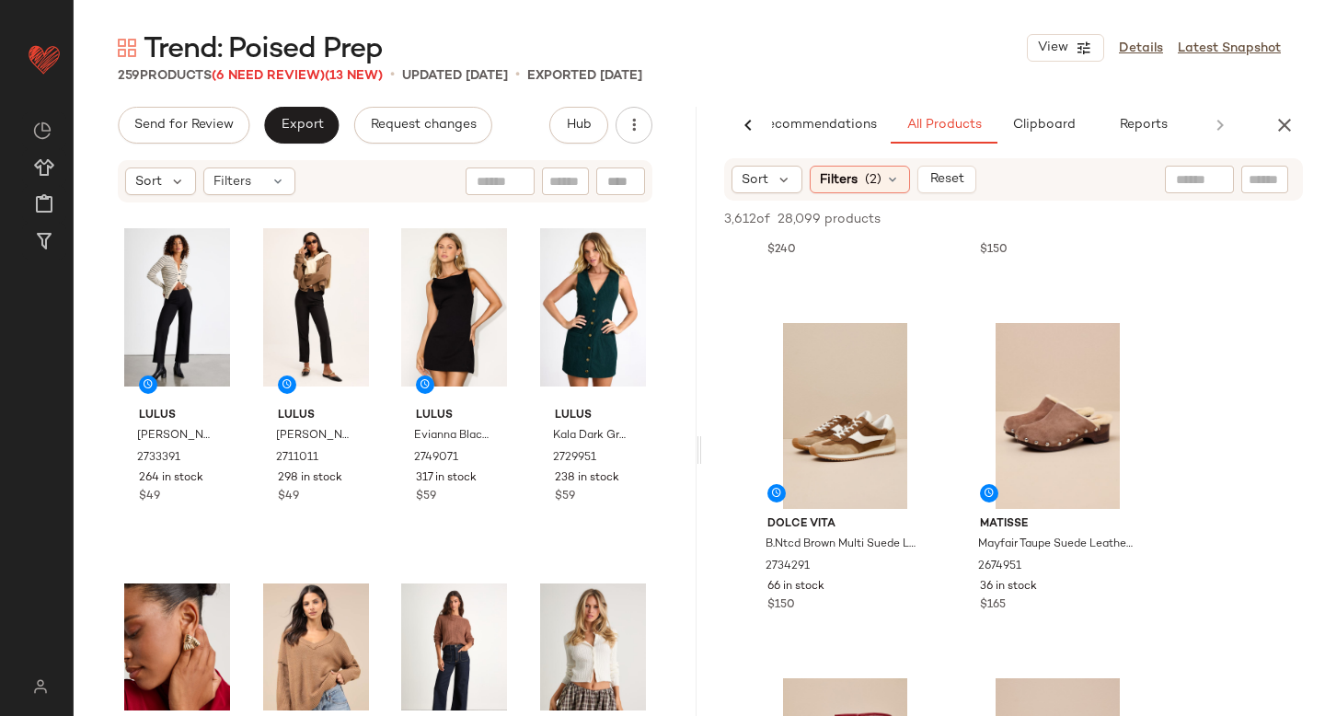
scroll to position [952, 0]
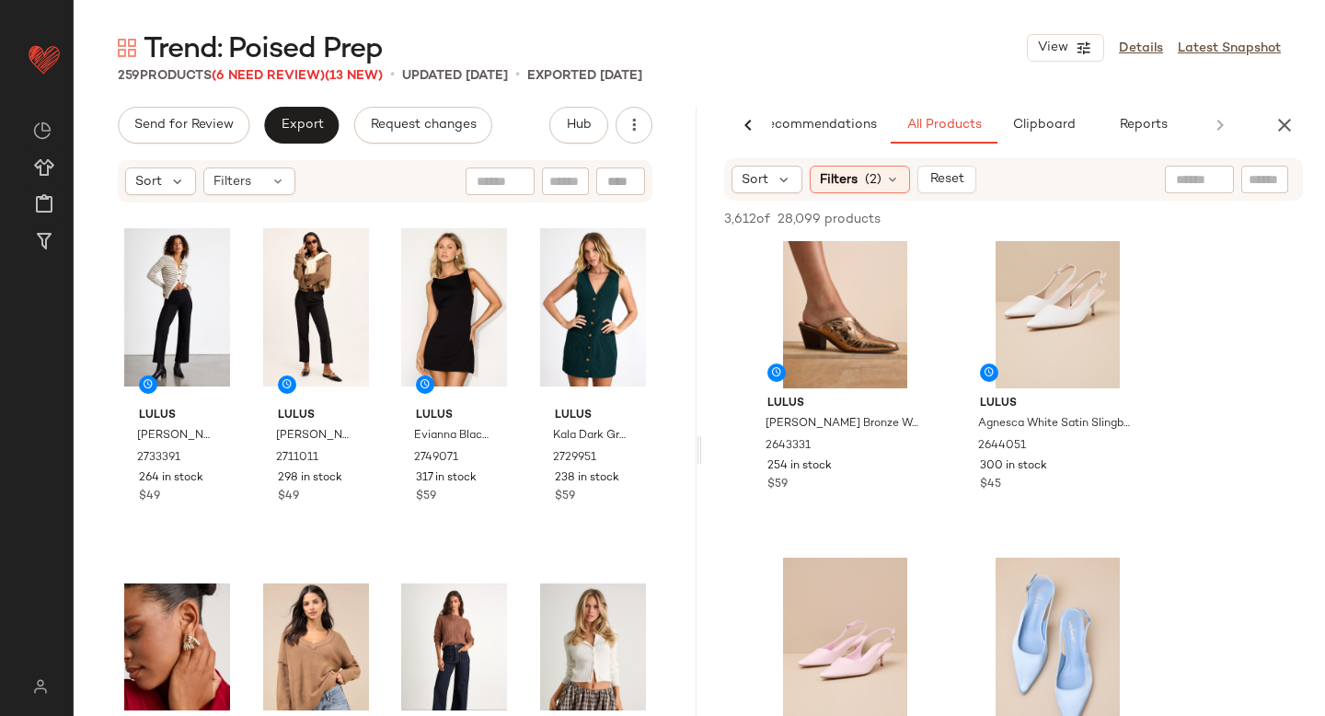
scroll to position [1443, 0]
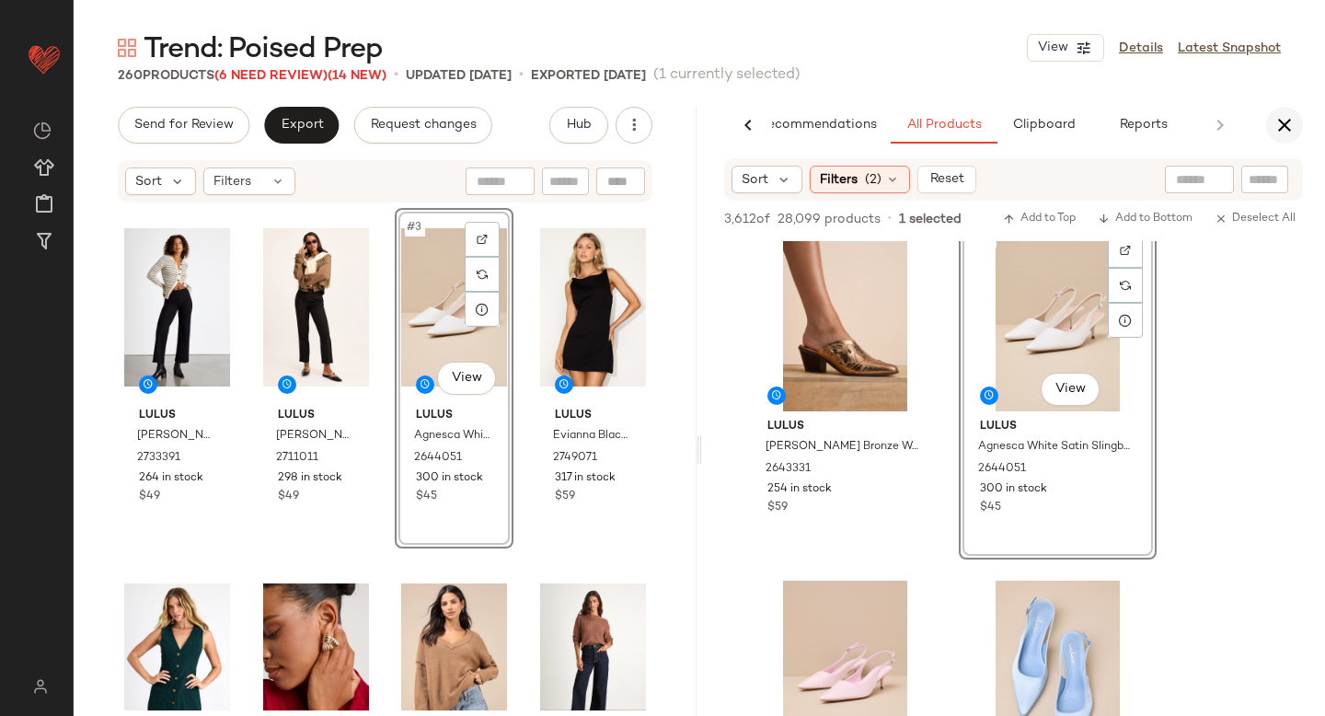
click at [1284, 132] on icon "button" at bounding box center [1284, 125] width 22 height 22
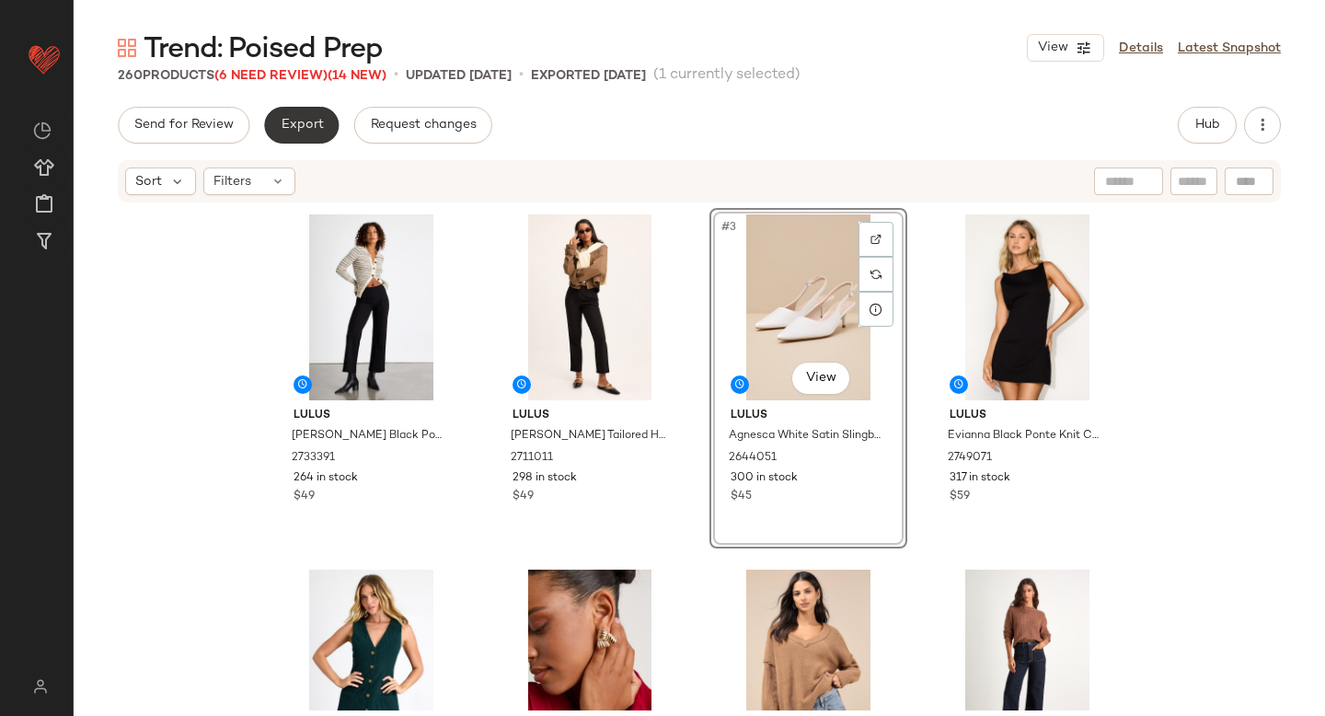
click at [307, 125] on span "Export" at bounding box center [301, 125] width 43 height 15
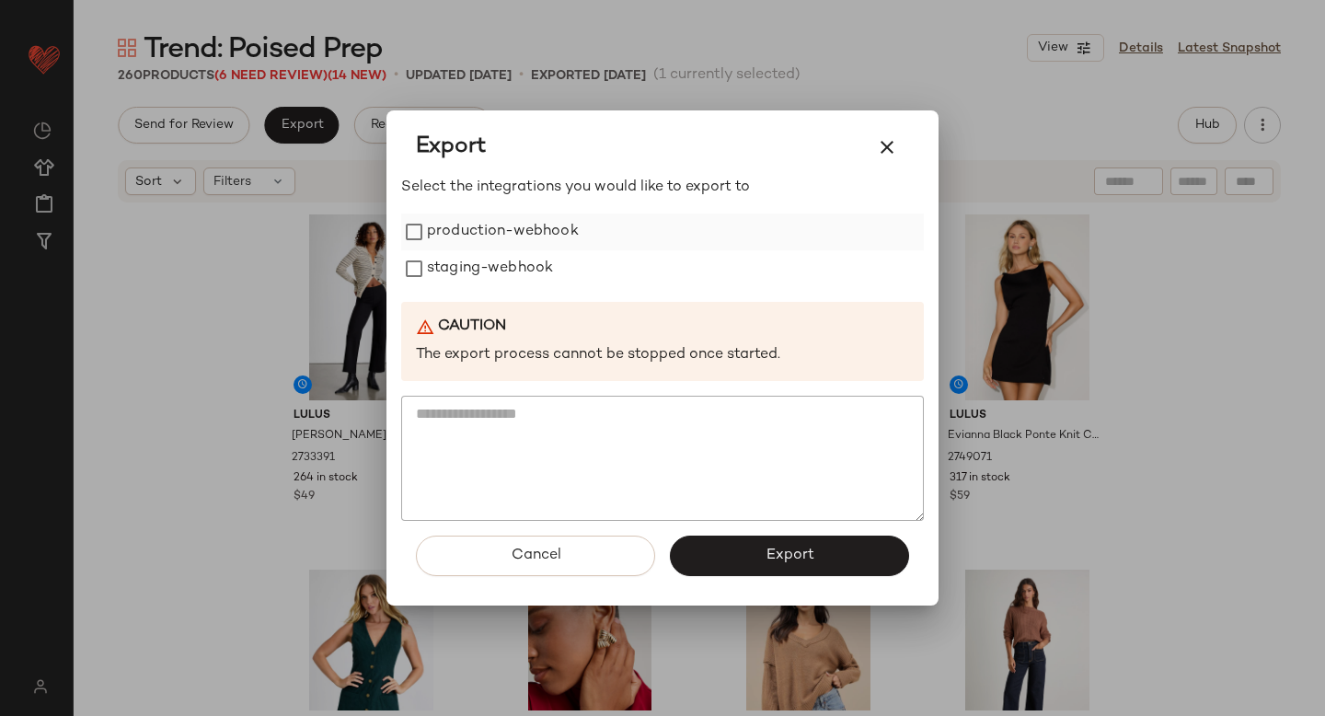
click at [451, 236] on label "production-webhook" at bounding box center [503, 231] width 152 height 37
click at [467, 276] on label "staging-webhook" at bounding box center [490, 268] width 126 height 37
click at [789, 557] on span "Export" at bounding box center [789, 554] width 49 height 17
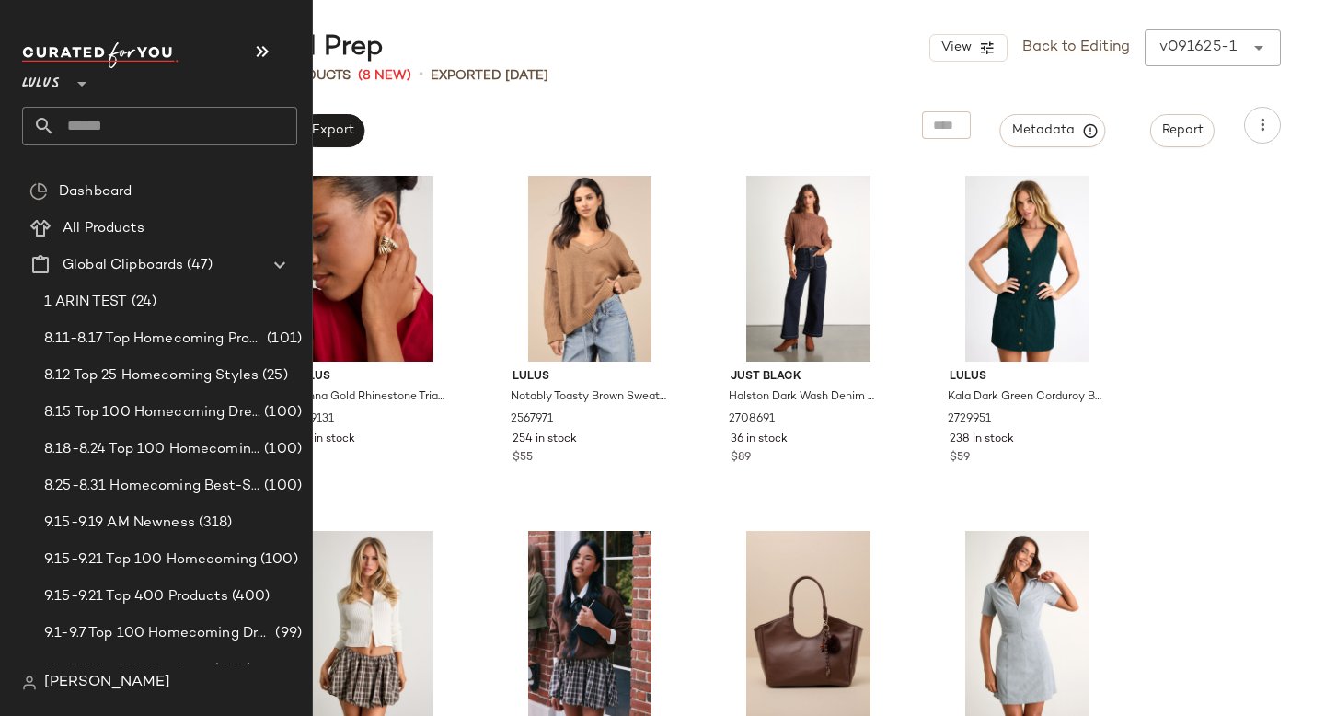
click at [88, 117] on input "text" at bounding box center [176, 126] width 242 height 39
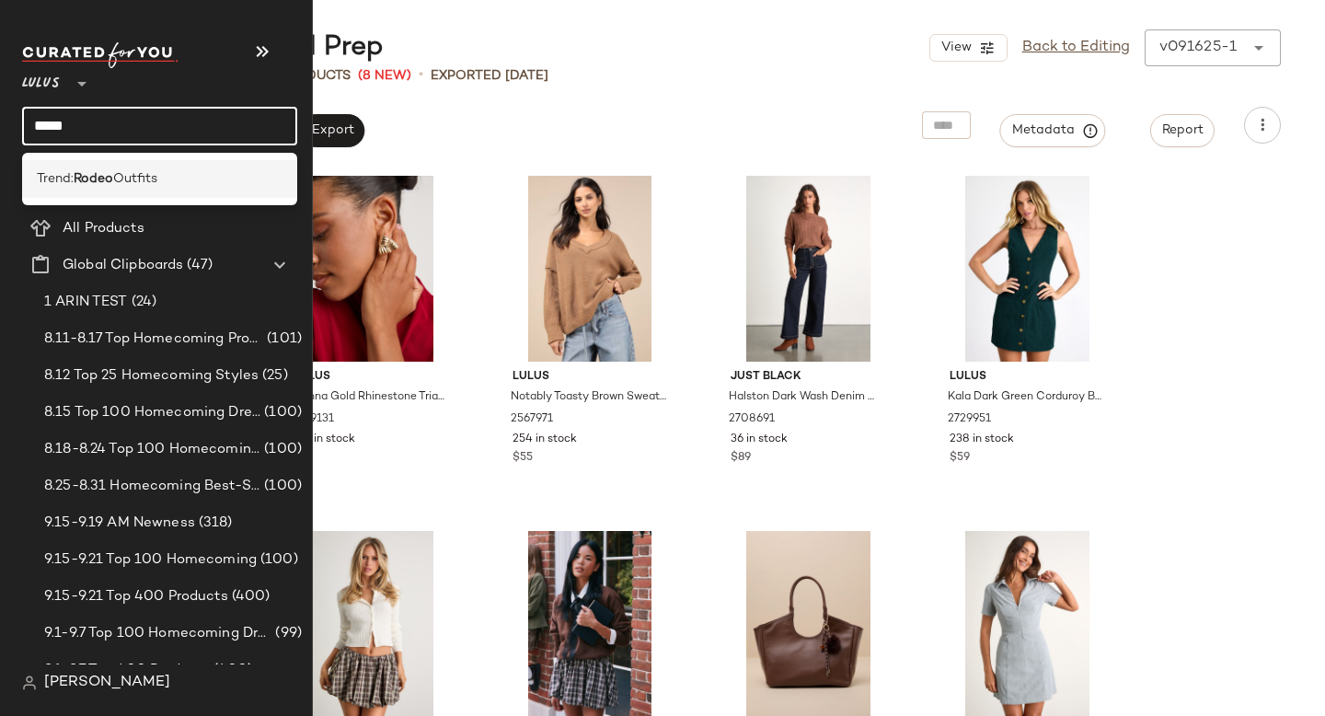
type input "*****"
click at [108, 169] on b "Rodeo" at bounding box center [94, 178] width 40 height 19
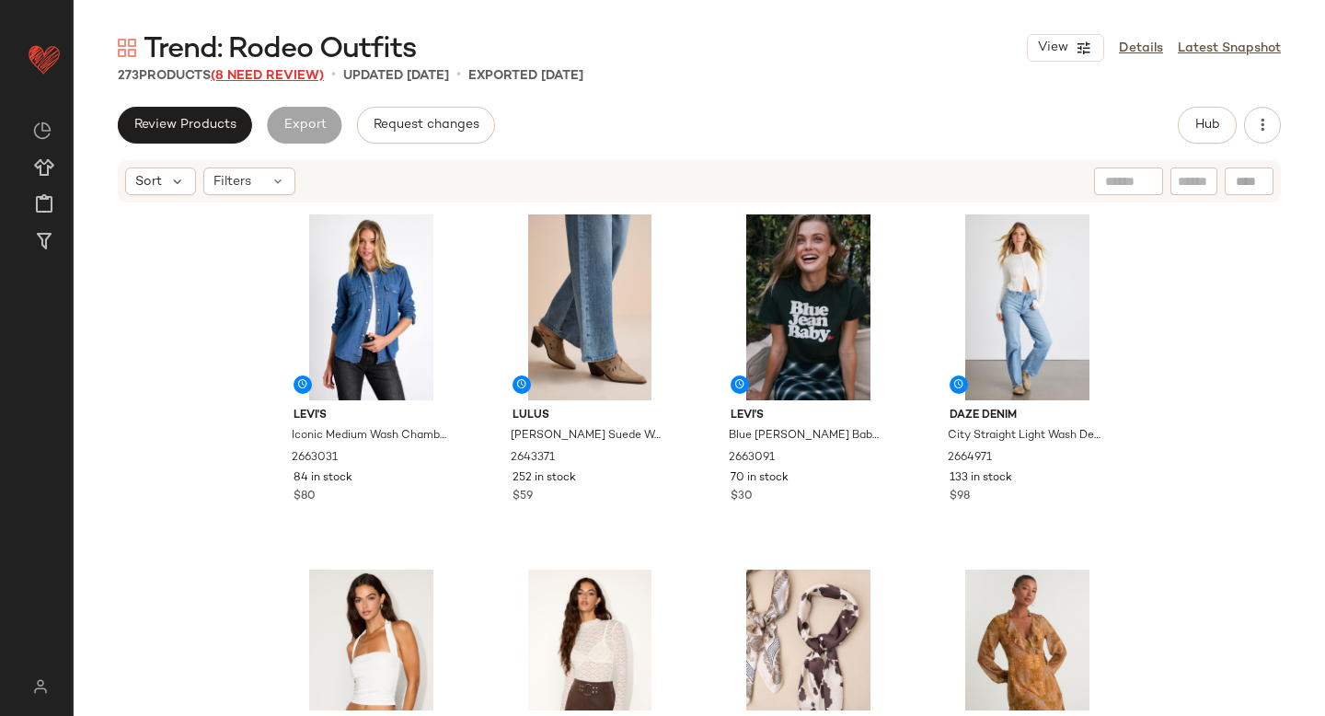
click at [278, 79] on span "(8 Need Review)" at bounding box center [267, 76] width 113 height 14
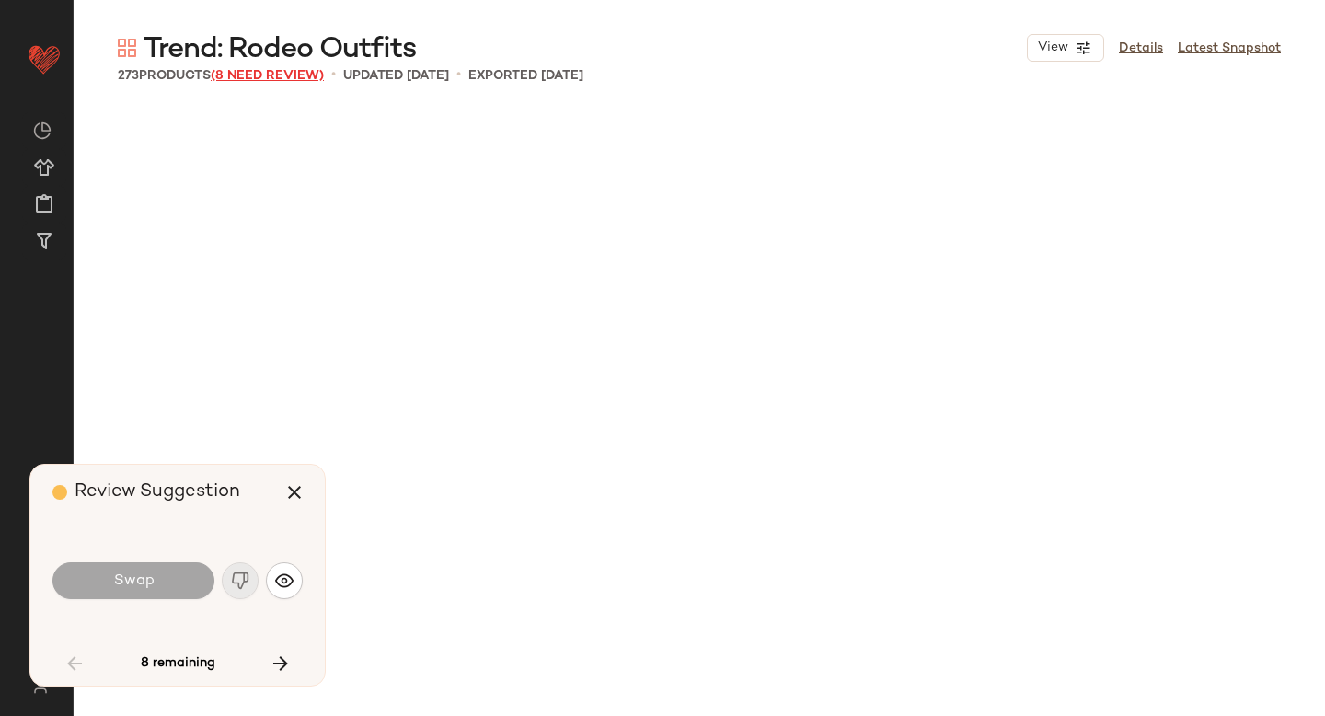
scroll to position [3906, 0]
